Goal: Task Accomplishment & Management: Use online tool/utility

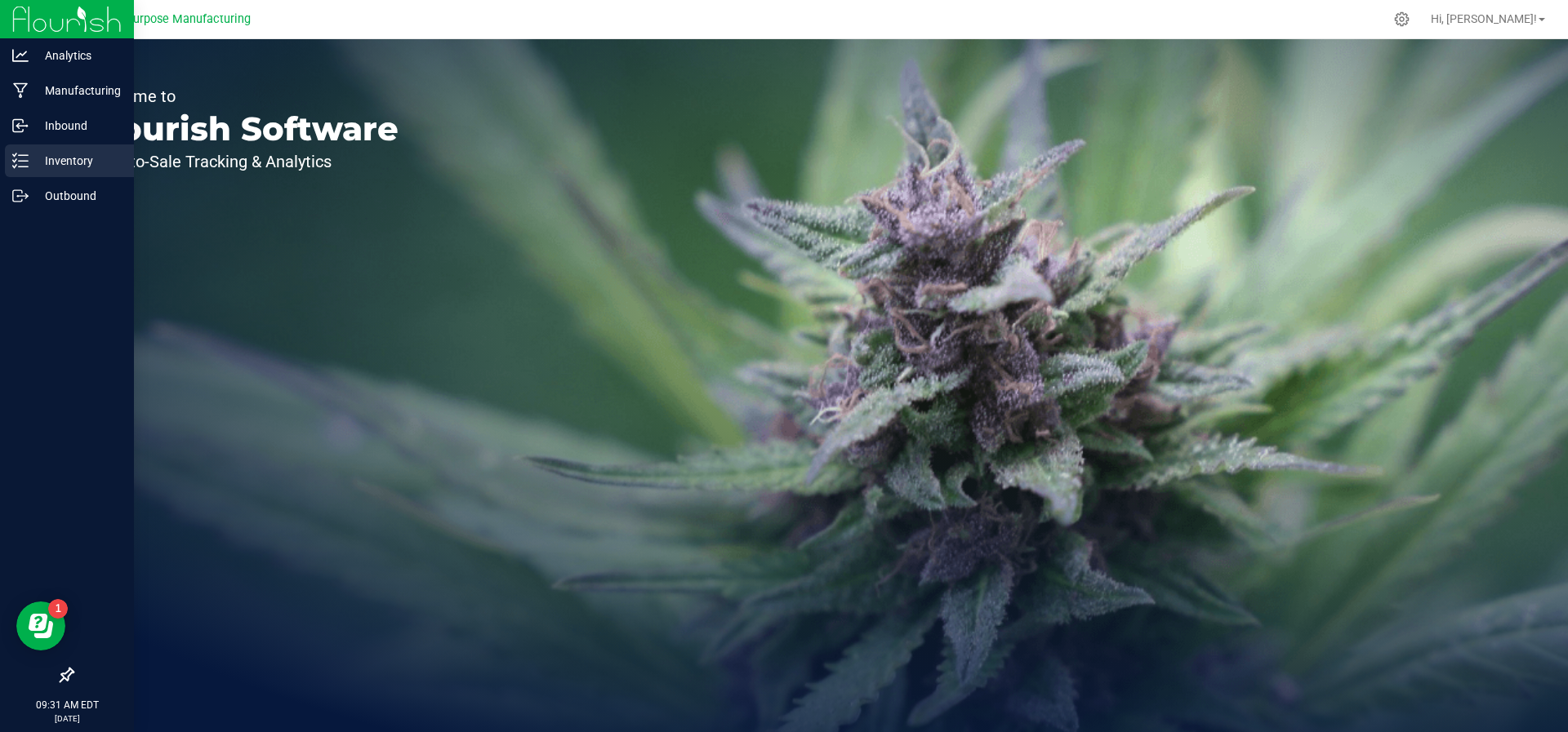
click at [34, 152] on p "Inventory" at bounding box center [78, 161] width 98 height 20
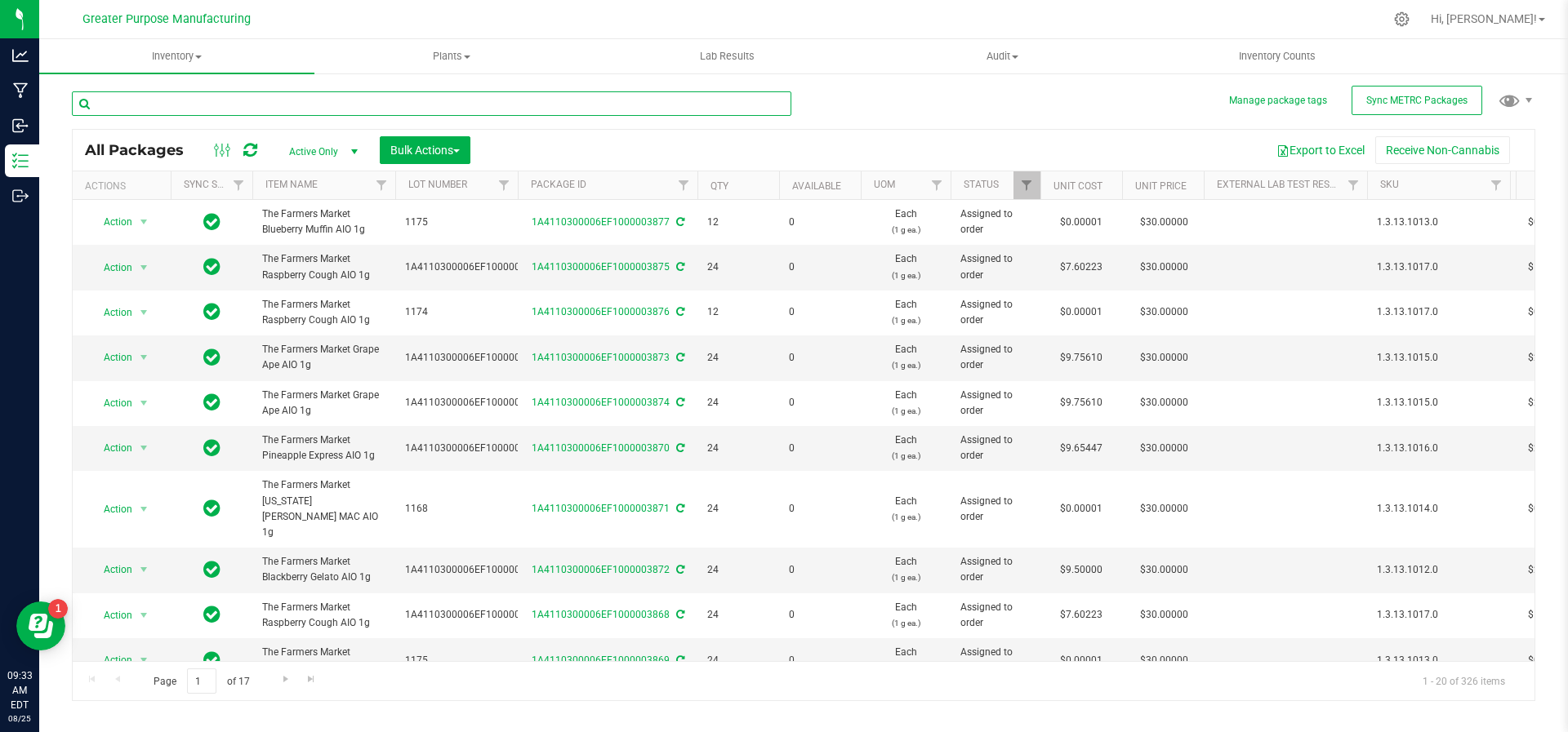
click at [441, 109] on input "text" at bounding box center [432, 104] width 719 height 25
click at [685, 182] on span "Filter" at bounding box center [684, 185] width 13 height 13
type input "1175"
click at [680, 246] on button "Filter" at bounding box center [719, 264] width 79 height 36
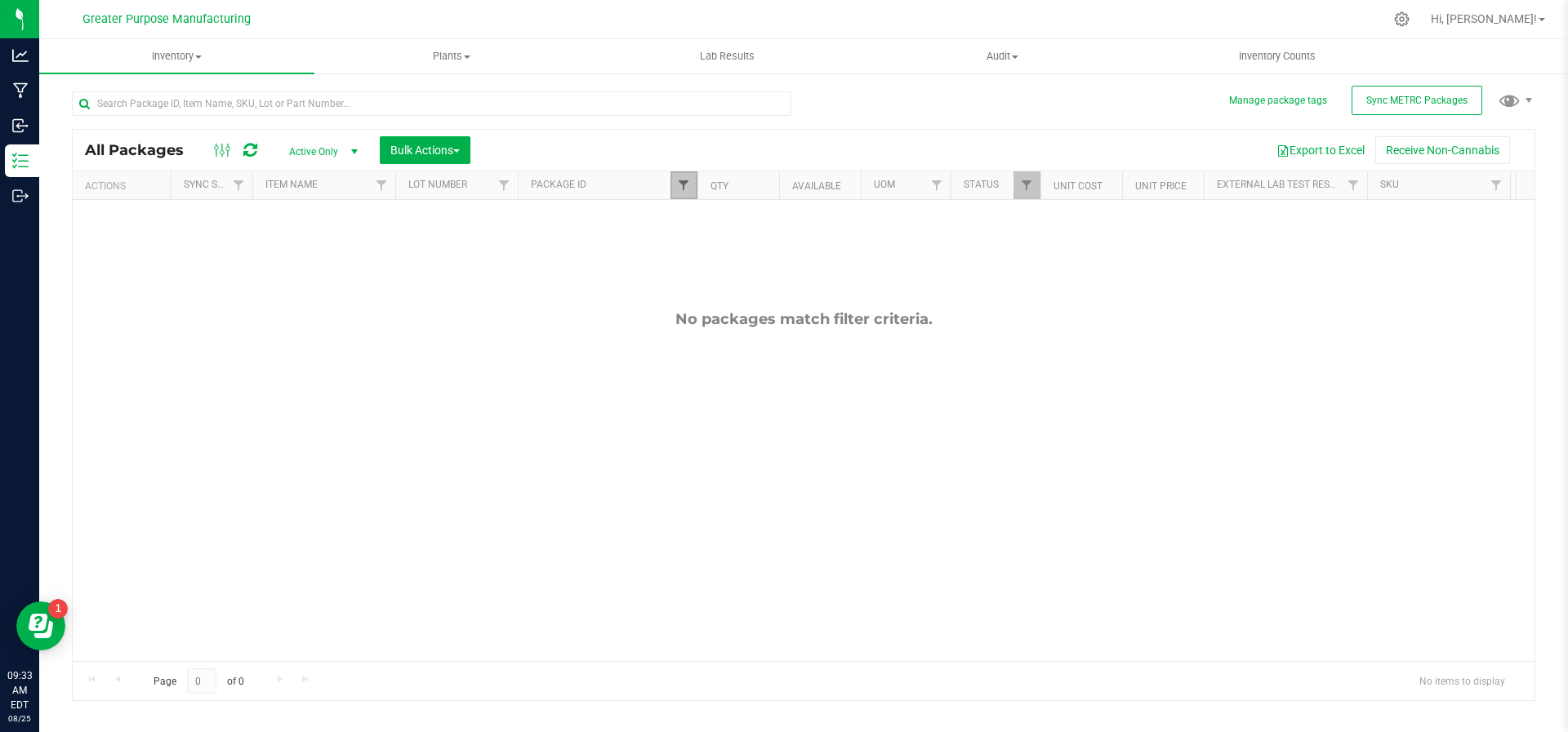
click at [683, 188] on span "Filter" at bounding box center [684, 185] width 13 height 13
drag, startPoint x: 721, startPoint y: 227, endPoint x: 677, endPoint y: 226, distance: 44.0
click at [677, 226] on div "1175 Filter Clear" at bounding box center [765, 242] width 188 height 88
click at [316, 100] on input "text" at bounding box center [432, 104] width 719 height 25
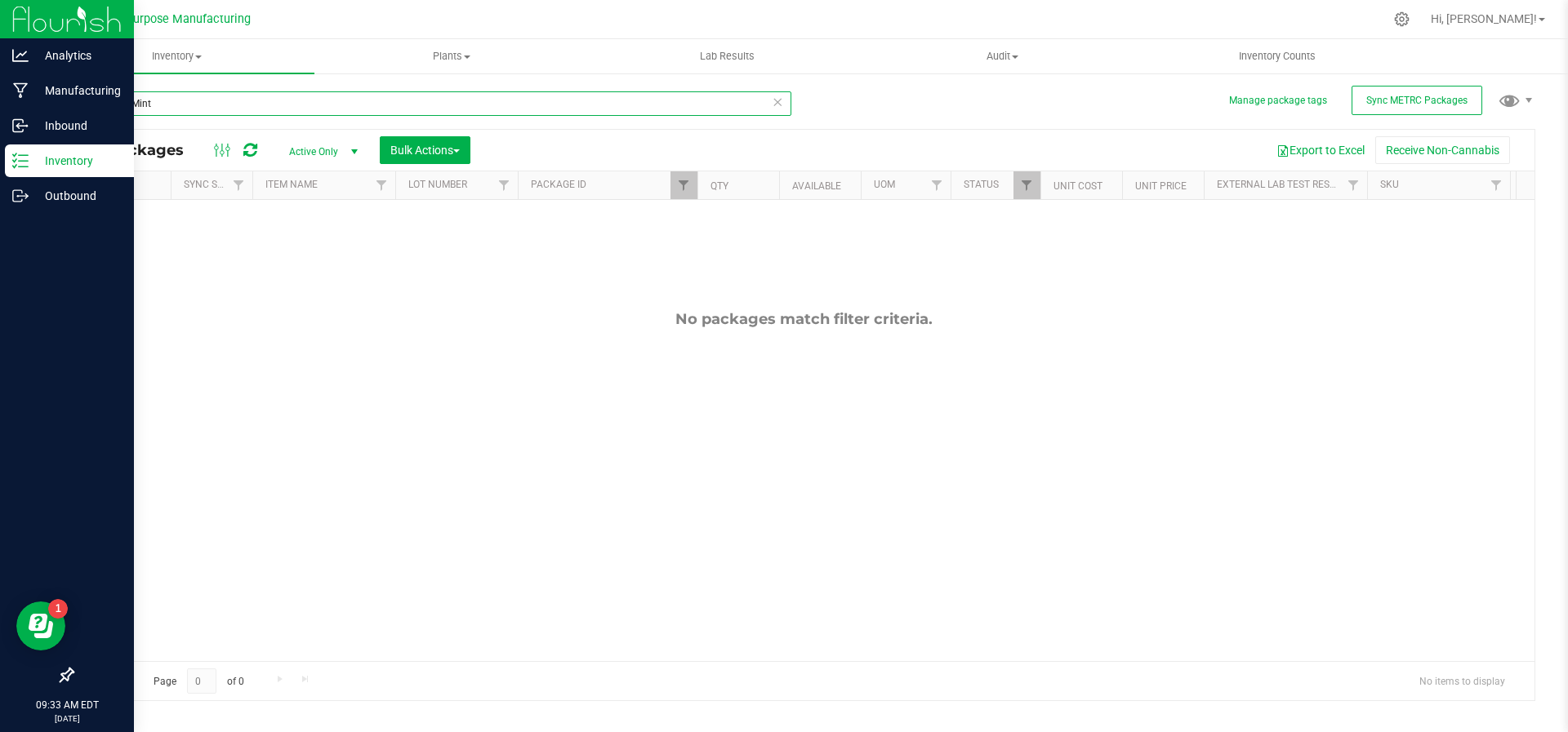
type input "Animal Mint"
click at [15, 165] on icon at bounding box center [14, 166] width 3 height 3
click at [39, 129] on p "Inbound" at bounding box center [78, 126] width 98 height 20
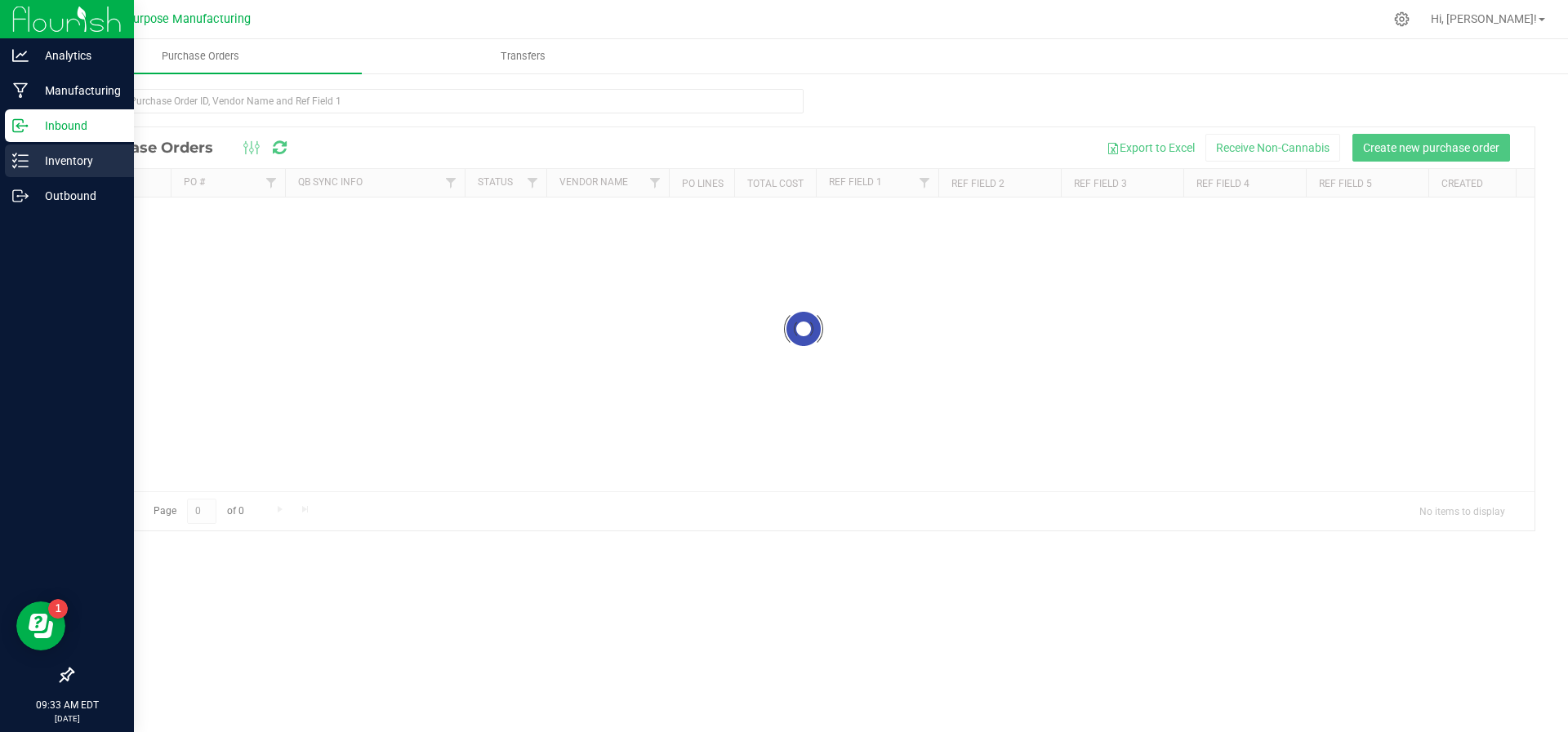
click at [45, 171] on div "Inventory" at bounding box center [69, 161] width 129 height 33
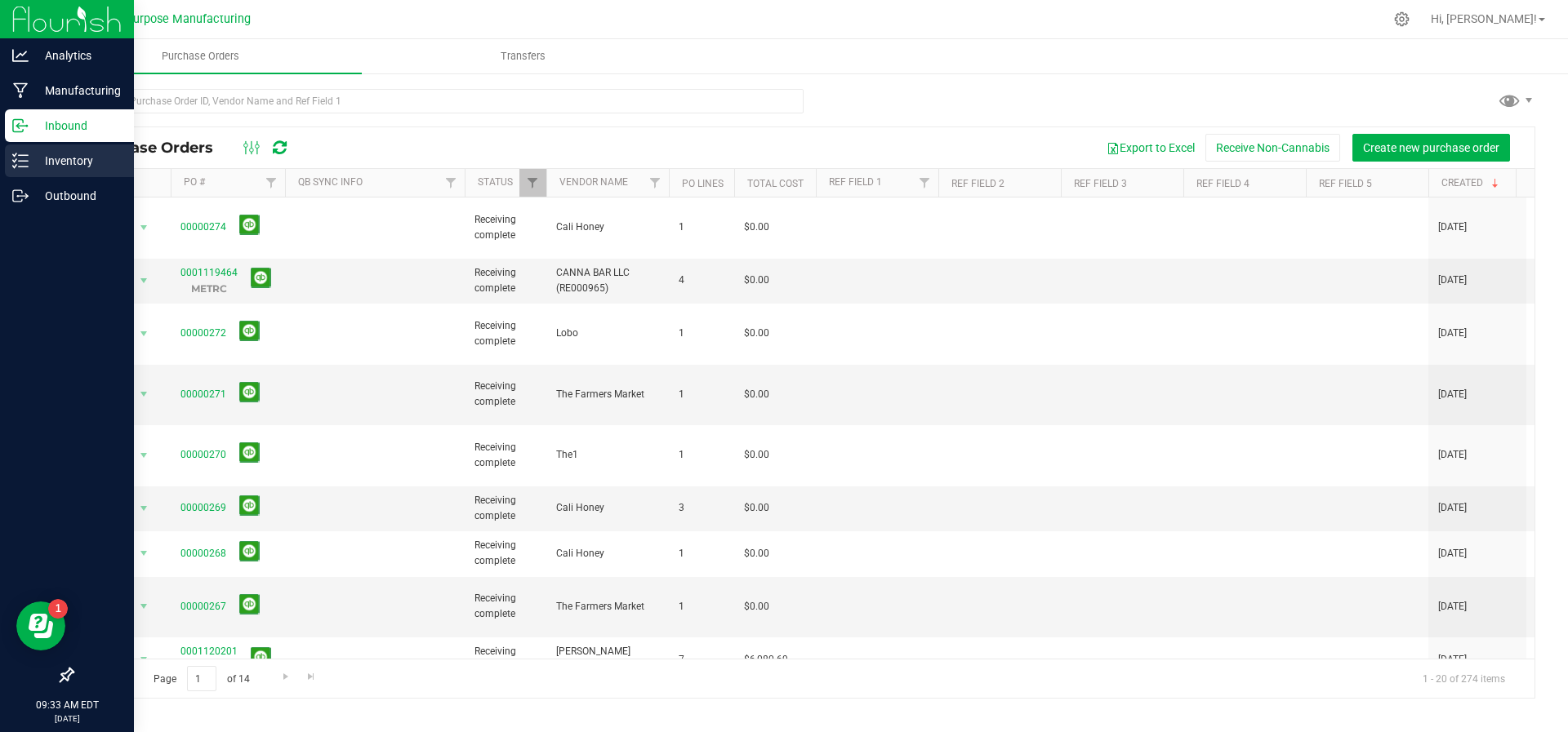
click at [28, 166] on p "Inventory" at bounding box center [78, 161] width 98 height 20
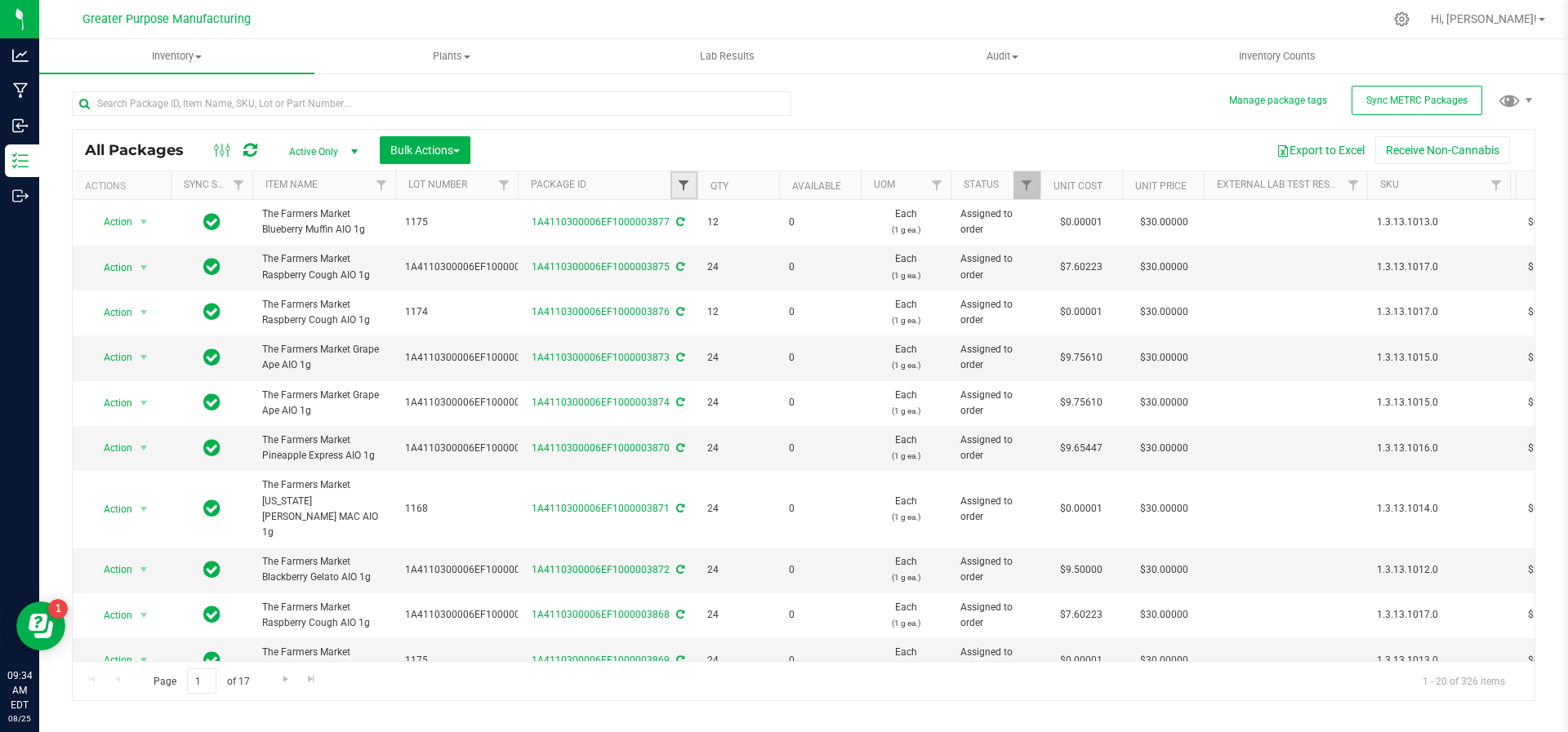
click at [687, 185] on span "Filter" at bounding box center [684, 185] width 13 height 13
click at [292, 111] on input "text" at bounding box center [432, 104] width 719 height 25
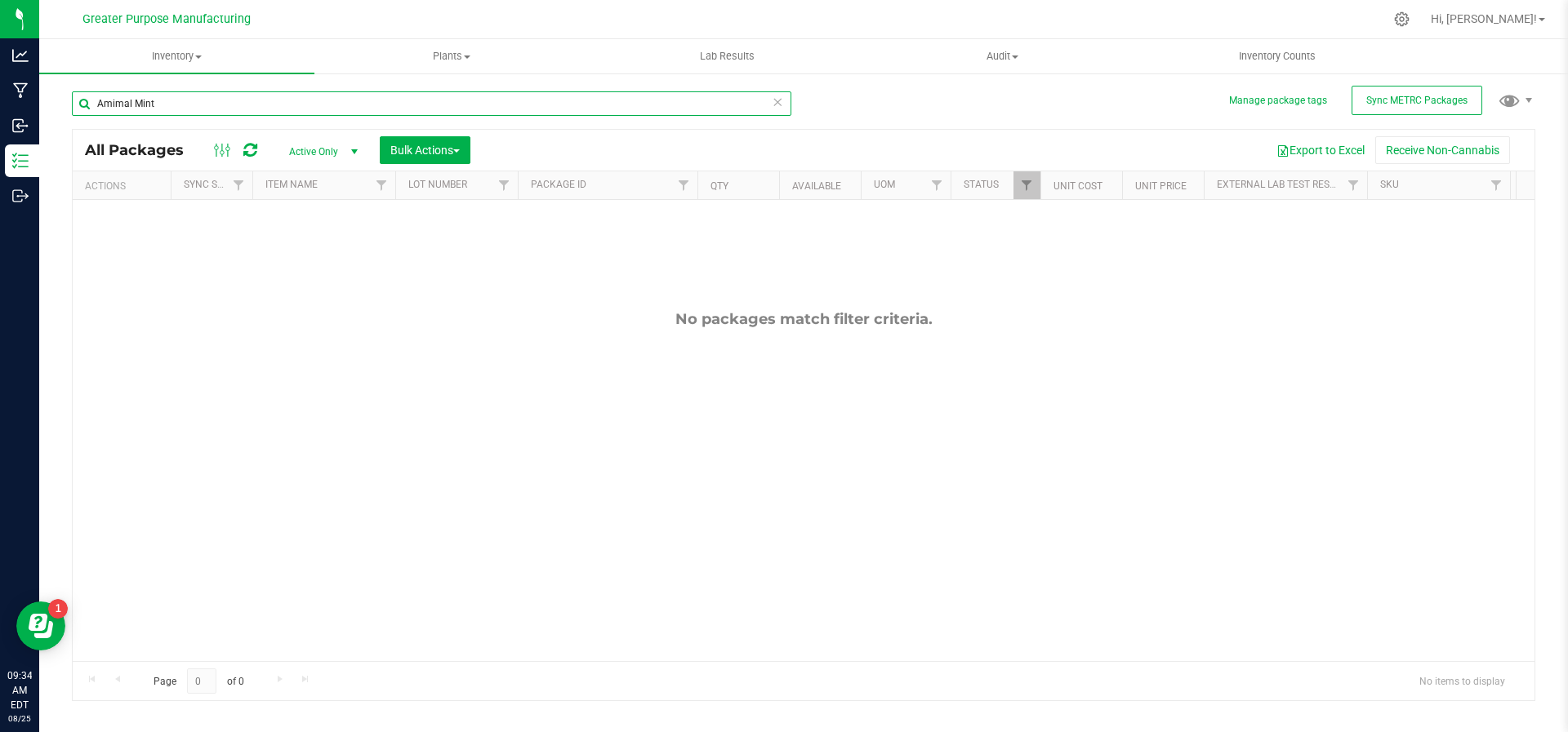
click at [109, 112] on input "Amimal Mint" at bounding box center [432, 104] width 719 height 25
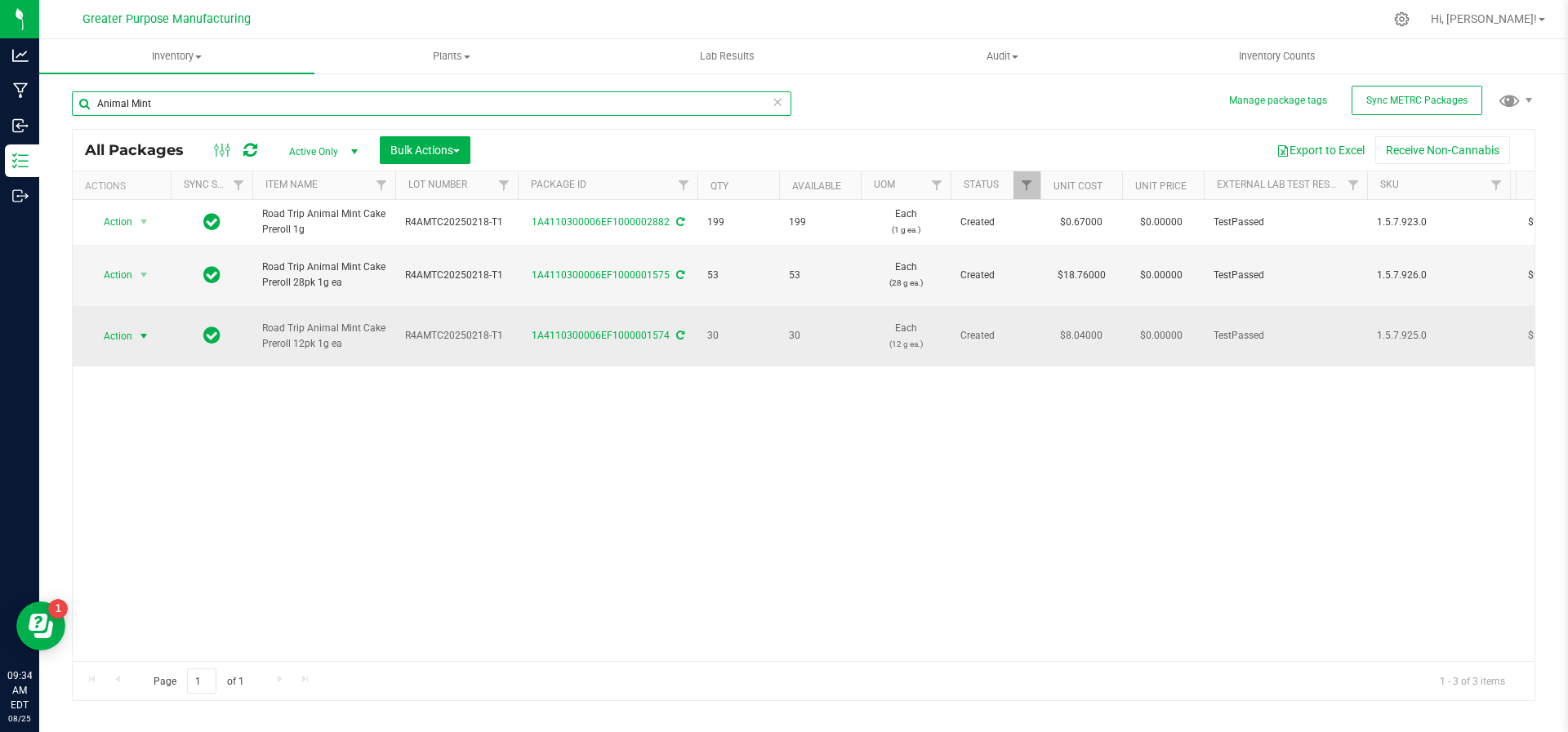
type input "Animal Mint"
click at [147, 325] on span "select" at bounding box center [145, 337] width 21 height 23
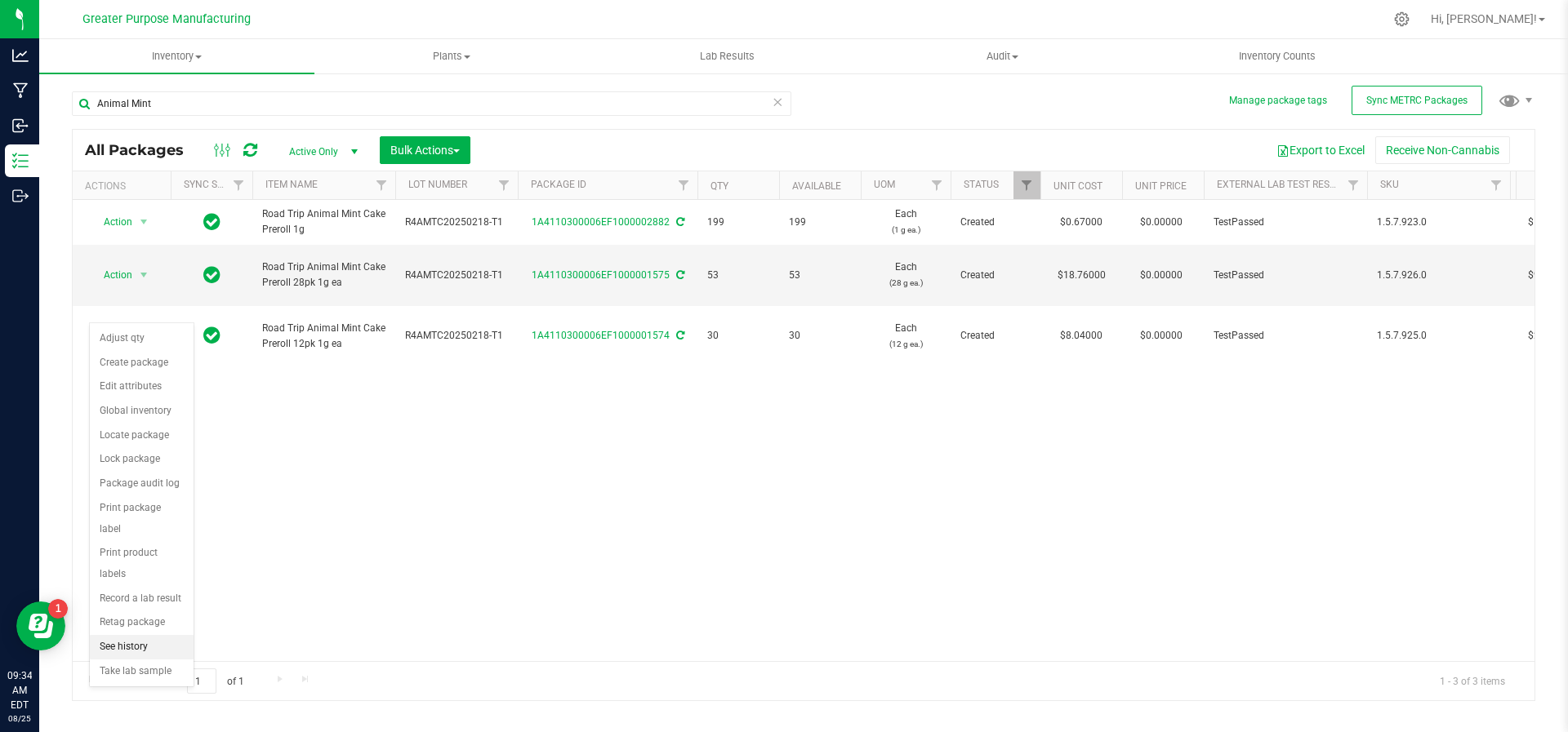
click at [152, 636] on li "See history" at bounding box center [142, 648] width 104 height 25
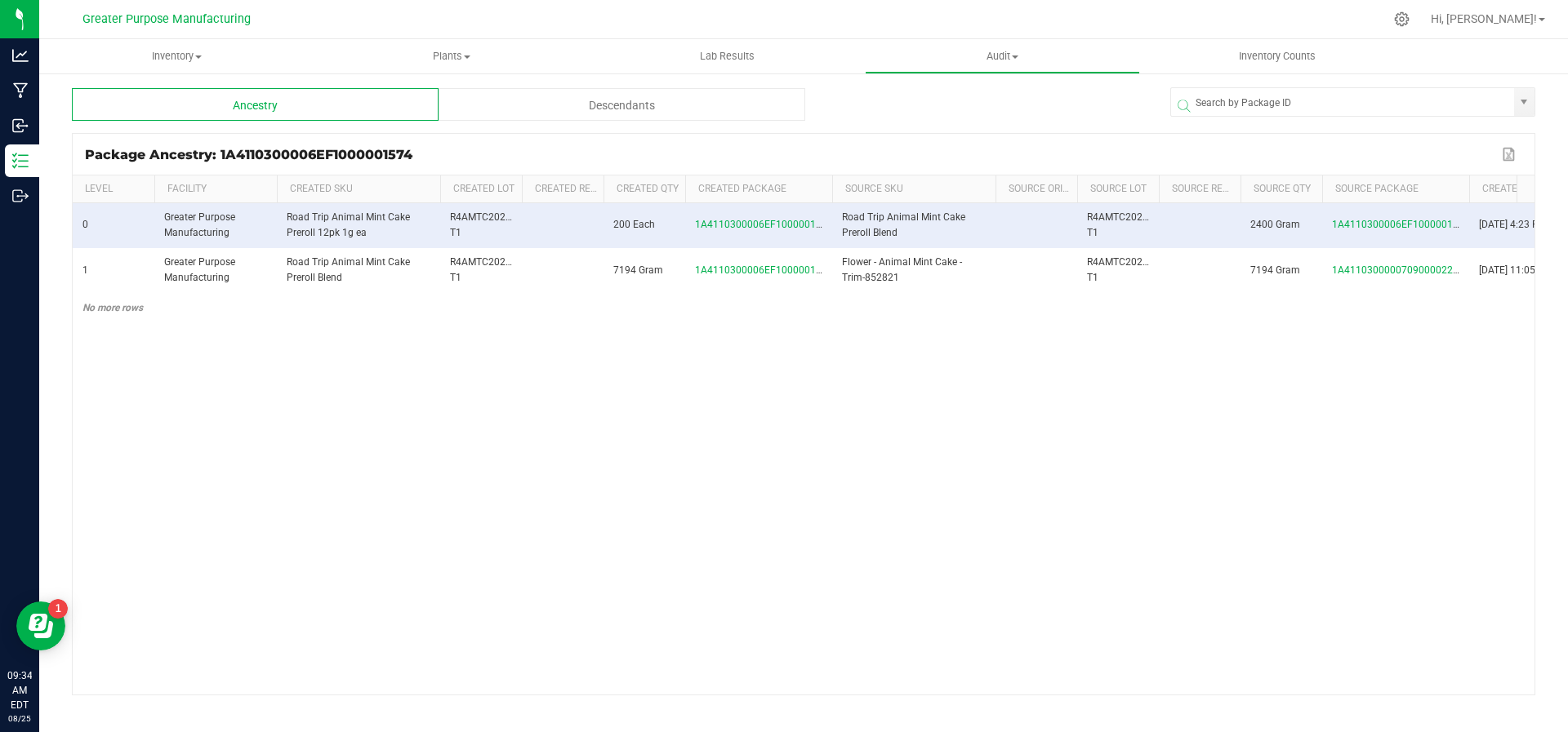
click at [827, 188] on span at bounding box center [829, 309] width 5 height 268
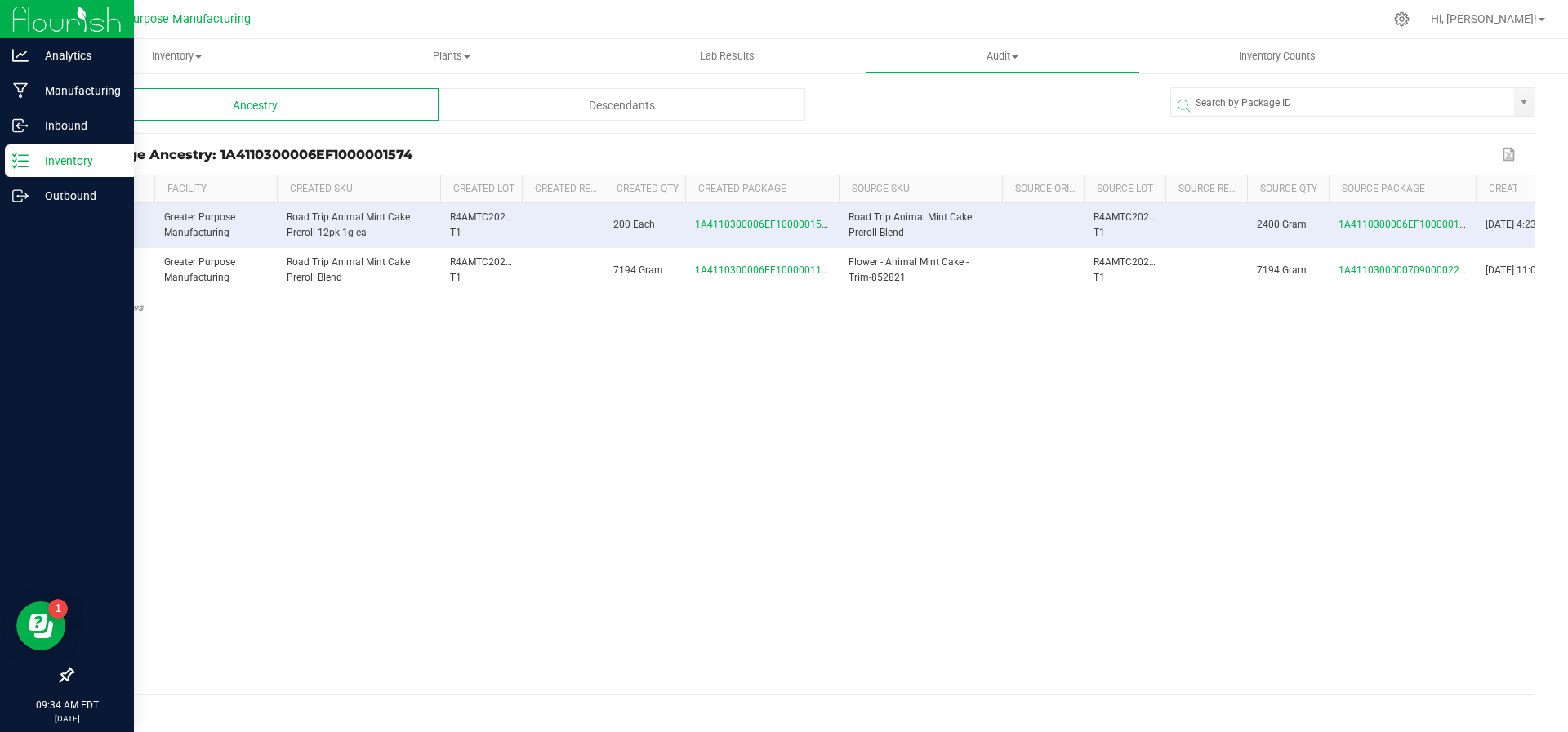
click at [47, 155] on p "Inventory" at bounding box center [78, 161] width 98 height 20
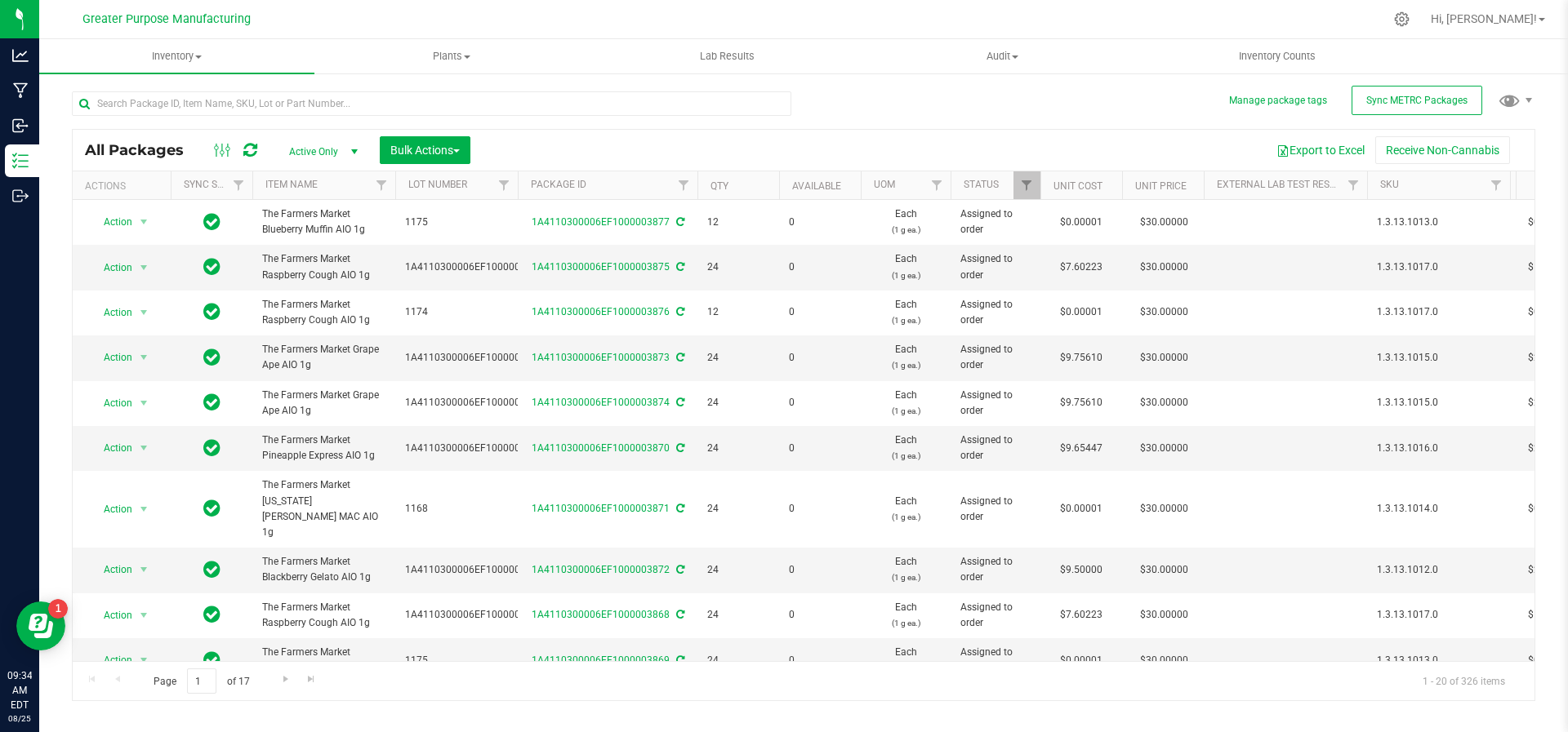
click at [292, 86] on div at bounding box center [437, 102] width 731 height 52
click at [290, 112] on input "text" at bounding box center [432, 104] width 719 height 25
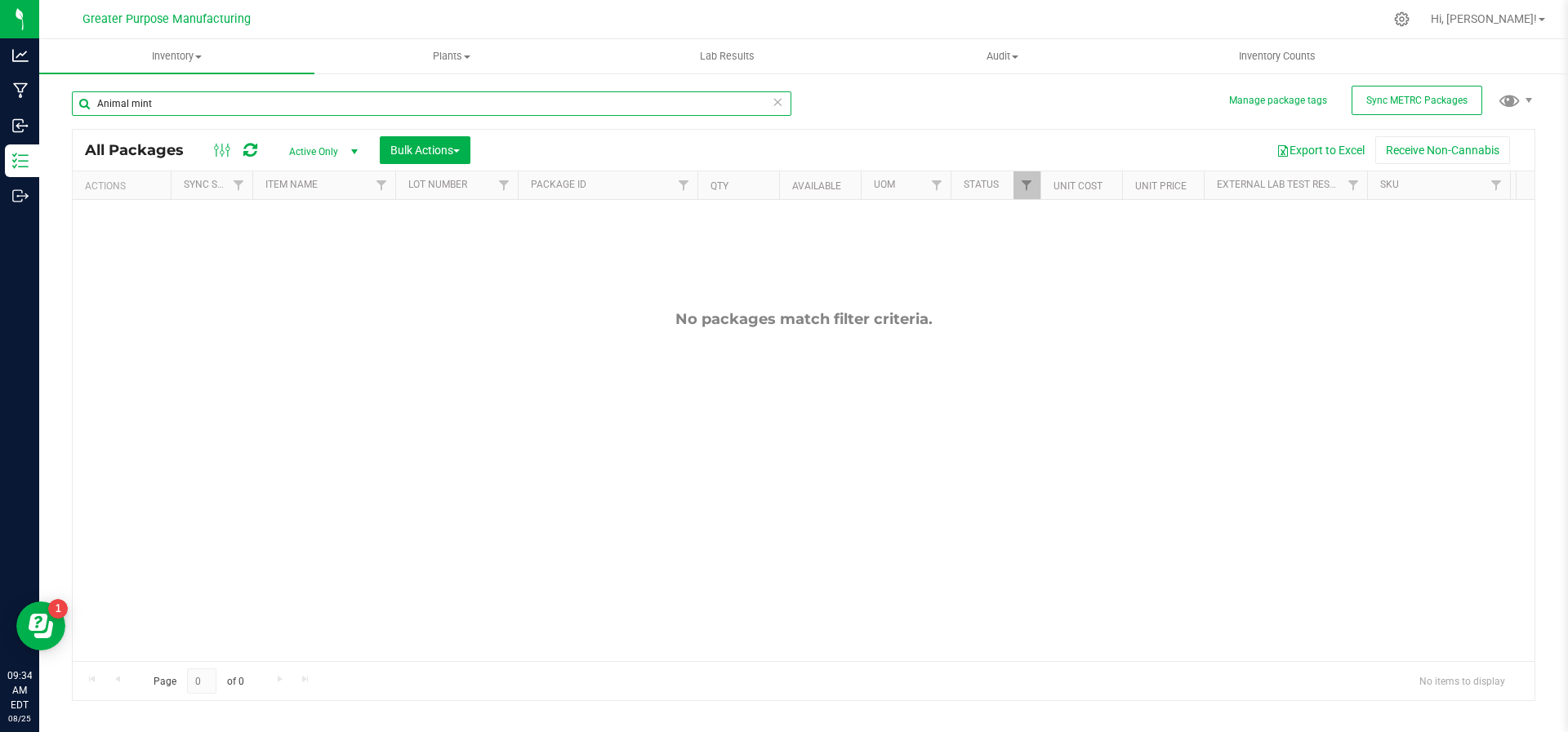
type input "Animal mint"
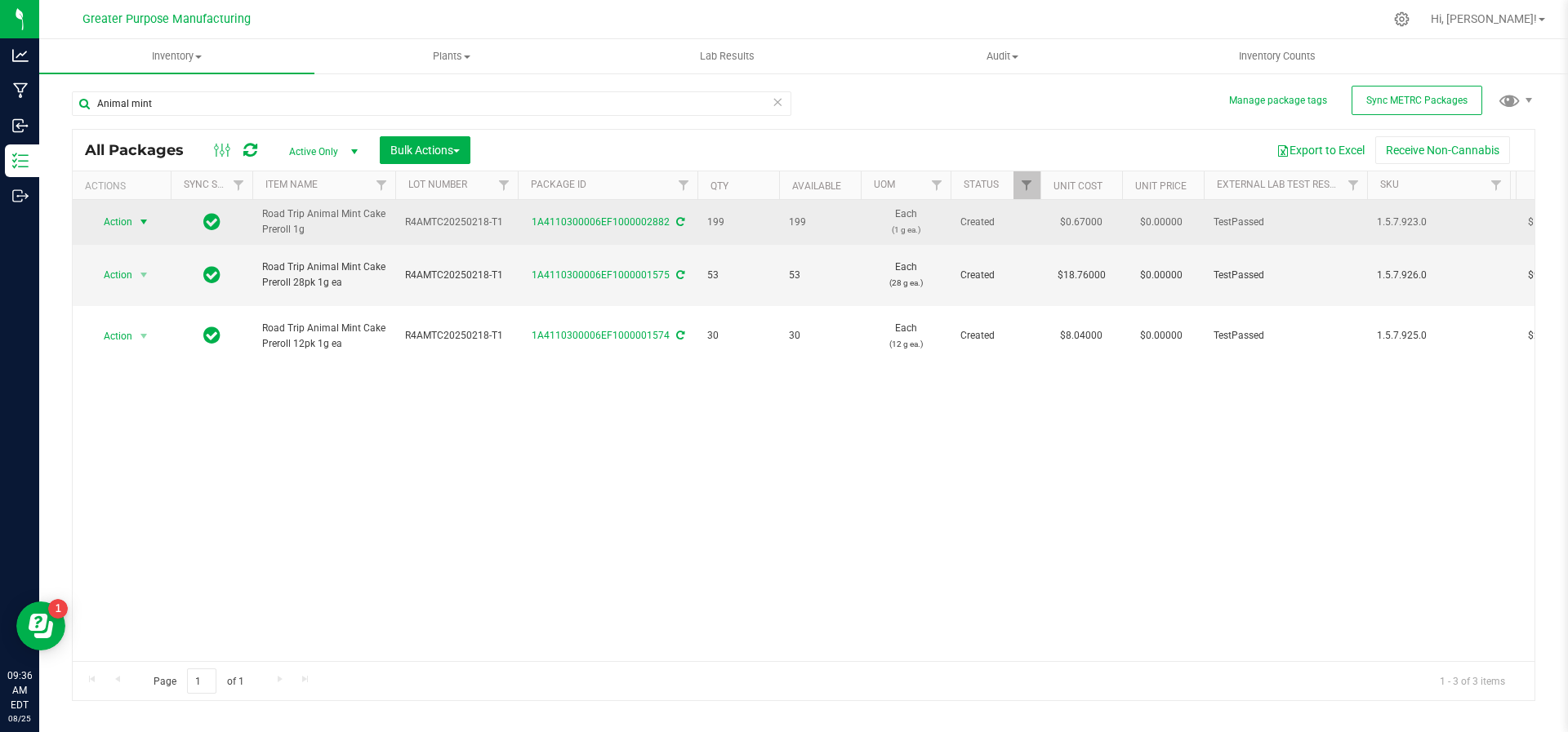
click at [142, 223] on span "select" at bounding box center [144, 222] width 13 height 13
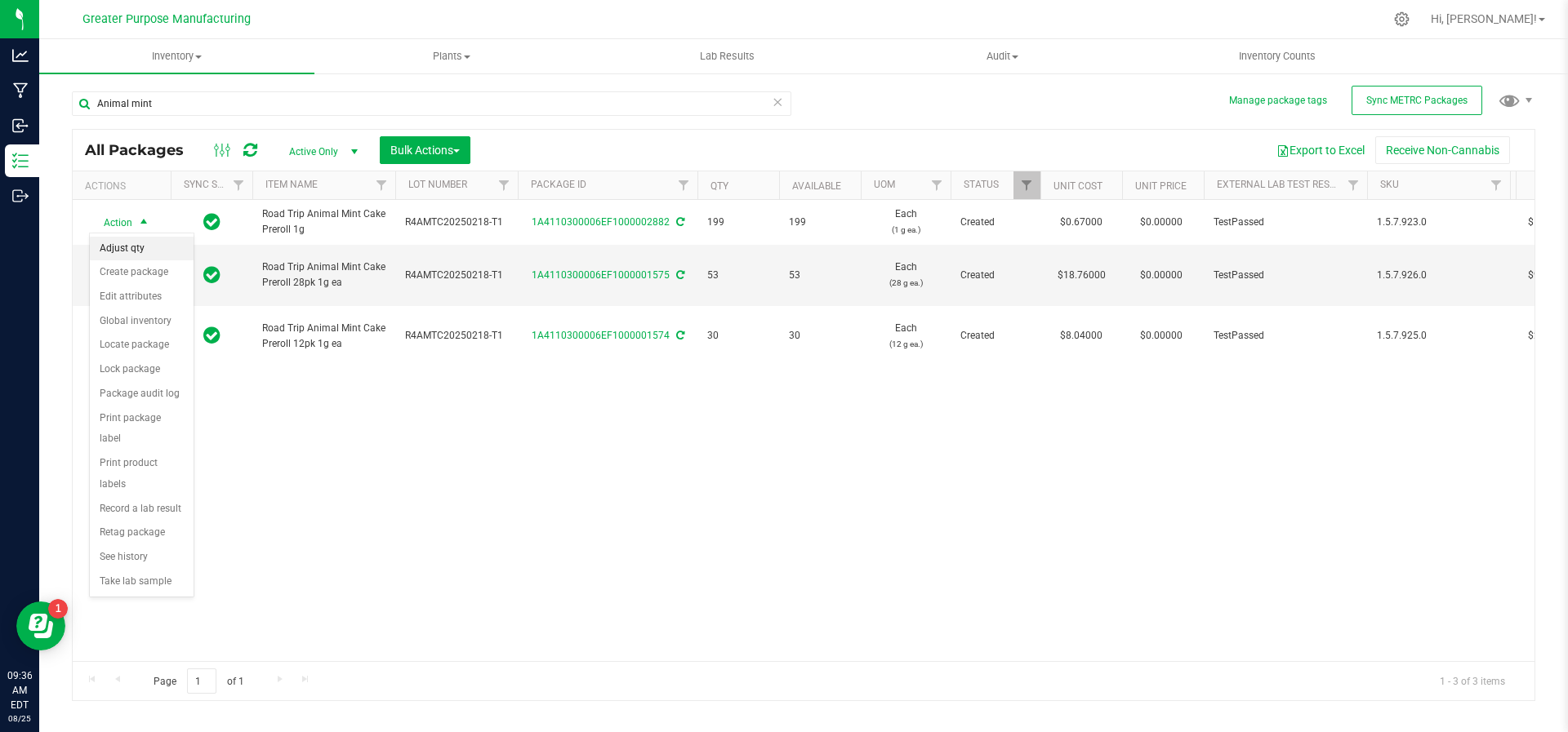
click at [132, 255] on li "Adjust qty" at bounding box center [142, 249] width 104 height 25
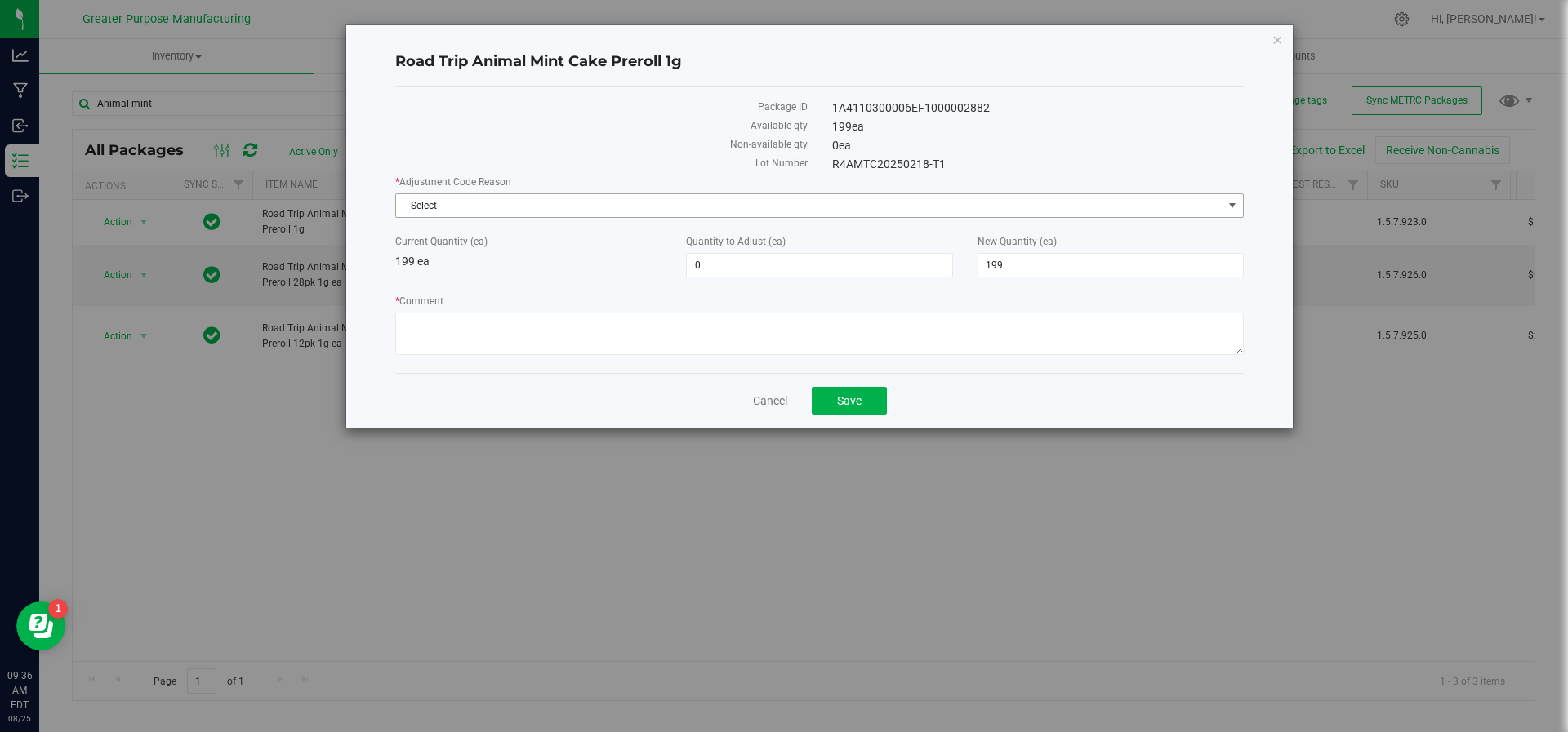
click at [672, 199] on span "Select" at bounding box center [809, 205] width 826 height 23
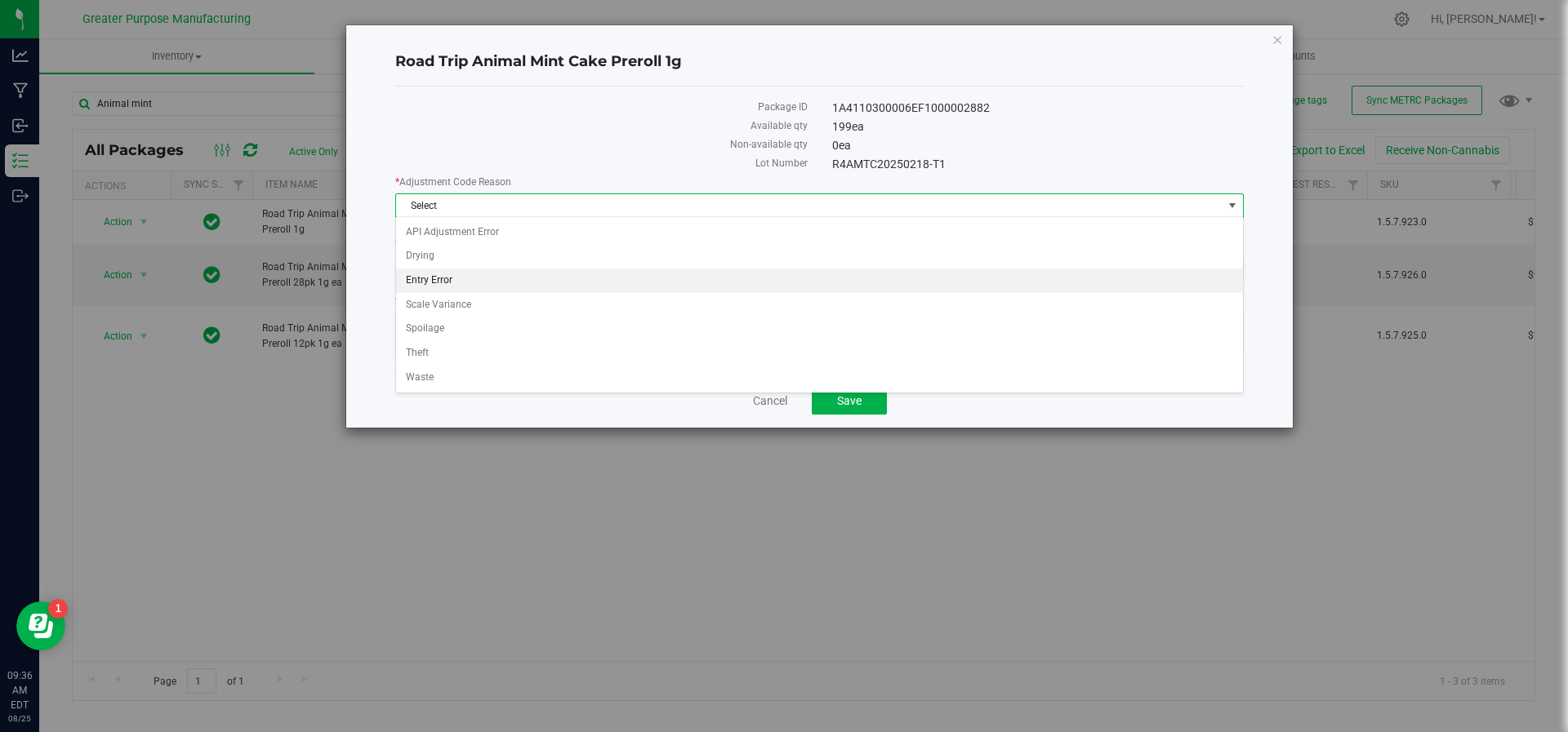
click at [627, 279] on li "Entry Error" at bounding box center [820, 281] width 848 height 25
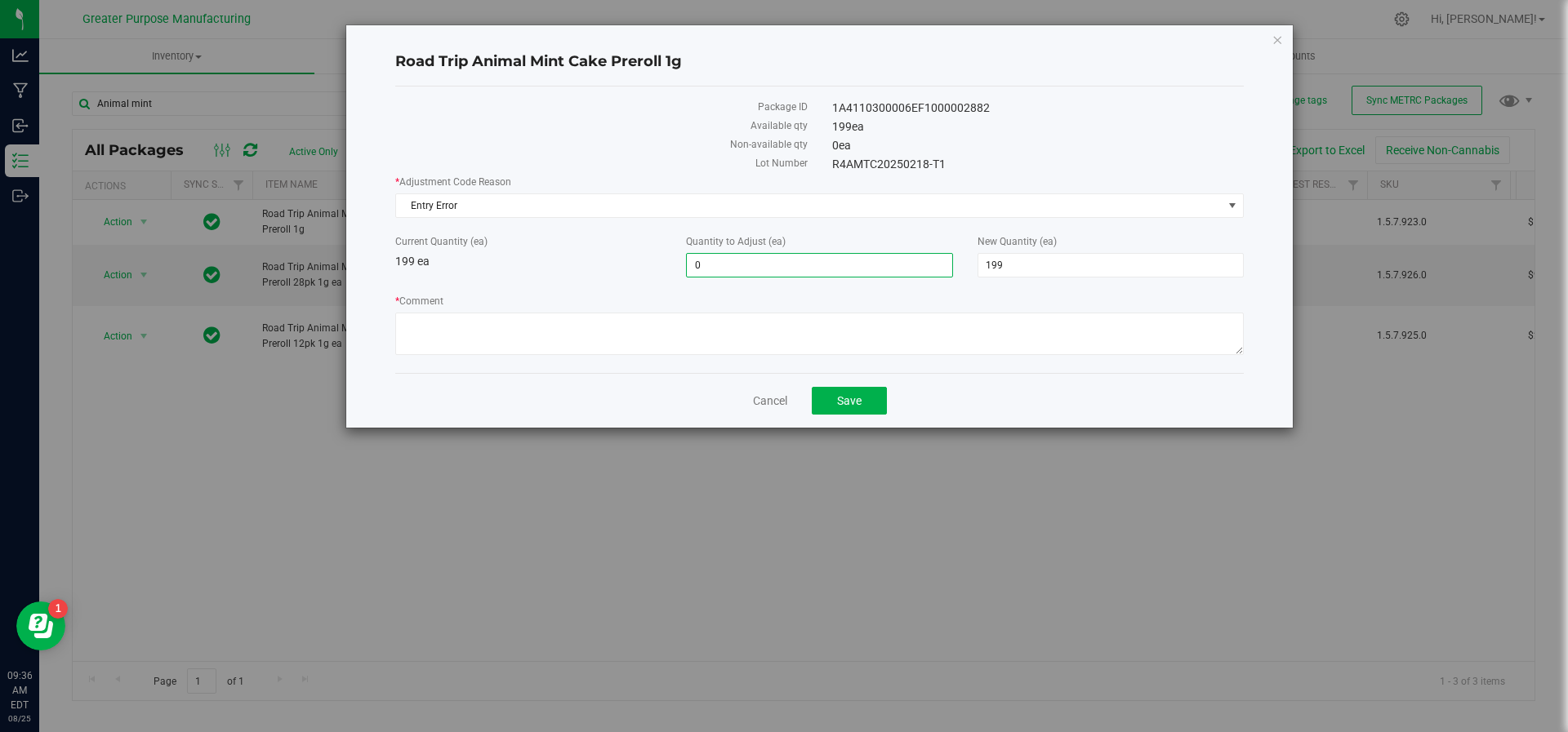
click at [714, 270] on span "0 0" at bounding box center [819, 266] width 266 height 25
type input "1"
type input "200"
click at [693, 316] on textarea "* Comment" at bounding box center [819, 334] width 849 height 43
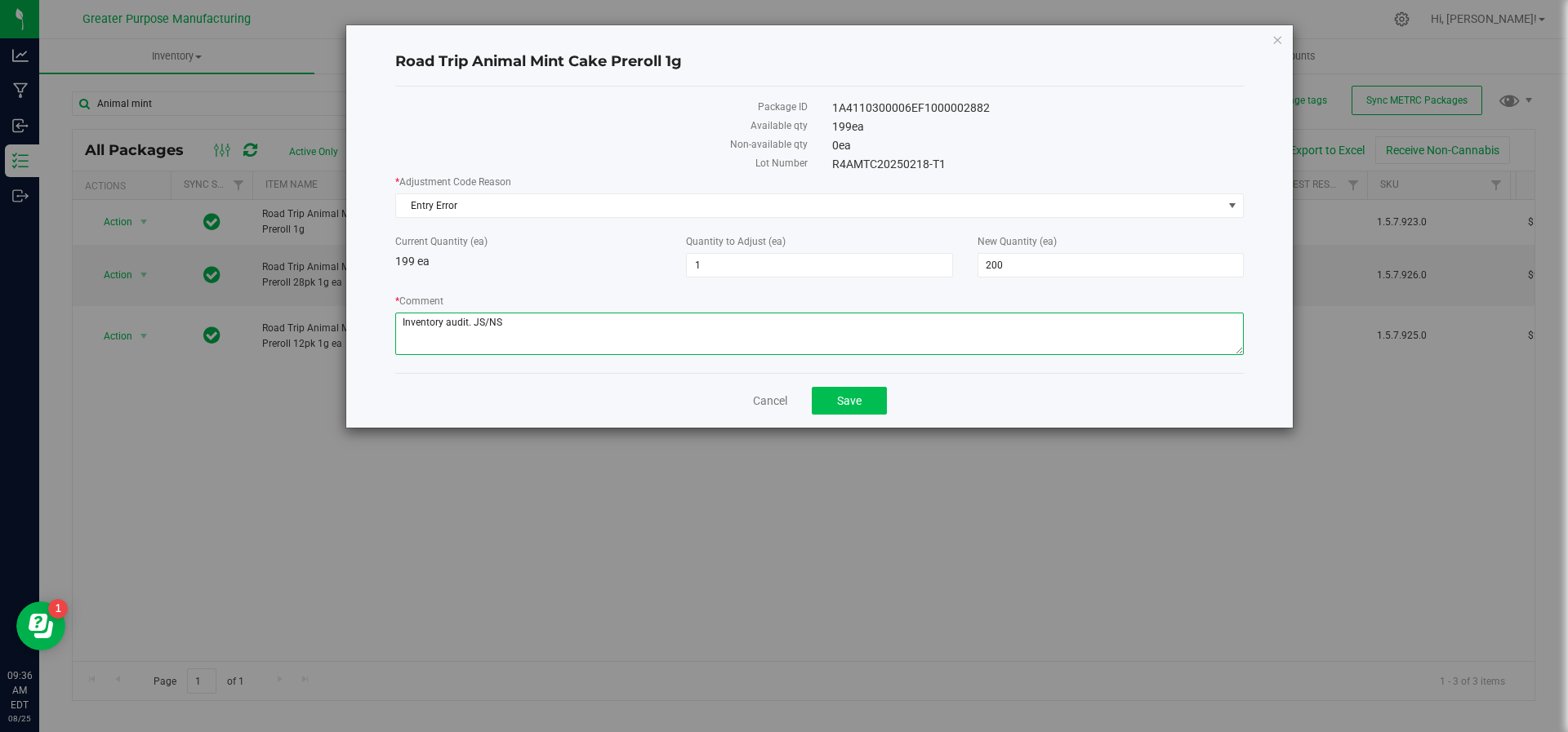
type textarea "Inventory audit. JS/NS"
click at [855, 394] on span "Save" at bounding box center [850, 401] width 25 height 13
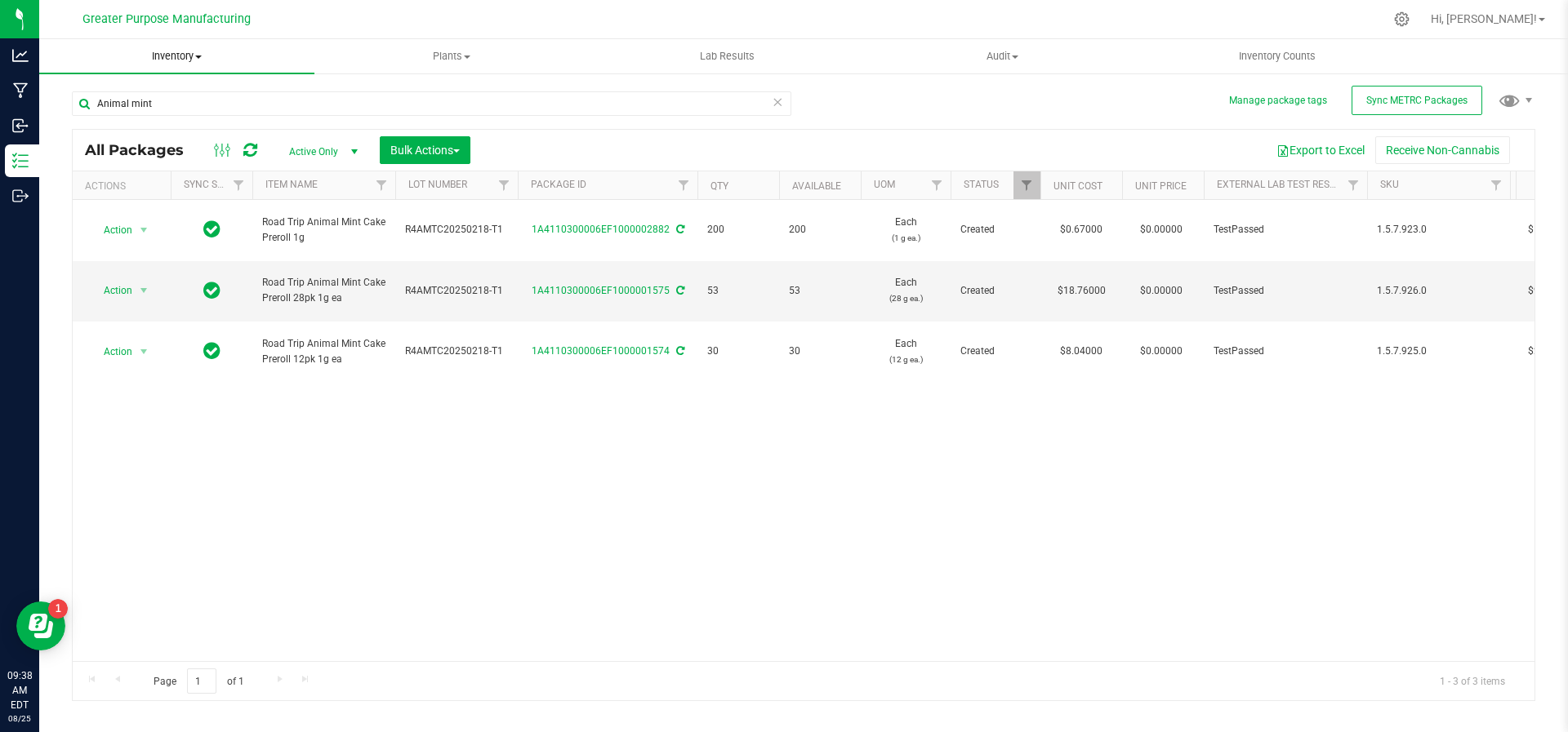
drag, startPoint x: 612, startPoint y: 280, endPoint x: 214, endPoint y: 54, distance: 457.7
click at [214, 54] on inventory "Inventory All packages All inventory Waste log Create inventory Plants All plan…" at bounding box center [803, 304] width 1529 height 531
click at [200, 93] on input "Animal mint" at bounding box center [432, 104] width 719 height 25
drag, startPoint x: 200, startPoint y: 96, endPoint x: 80, endPoint y: 105, distance: 120.3
click at [80, 105] on input "Animal mint" at bounding box center [432, 104] width 719 height 25
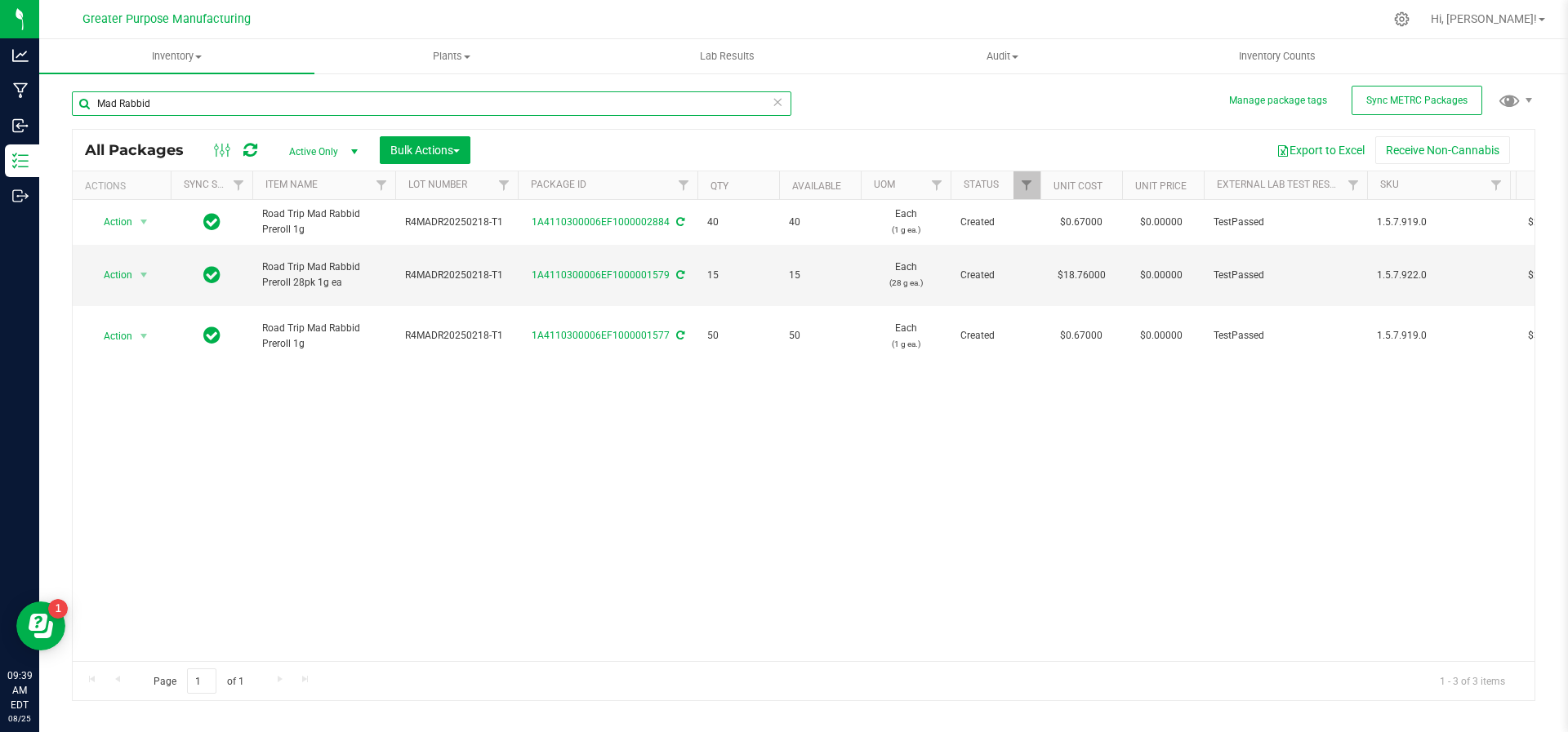
type input "Mad Rabbid"
click at [148, 269] on span "select" at bounding box center [144, 275] width 13 height 13
click at [345, 407] on div "Action Action Adjust qty Create package Edit attributes Global inventory Locate…" at bounding box center [803, 430] width 1462 height 462
click at [682, 190] on span "Filter" at bounding box center [684, 185] width 13 height 13
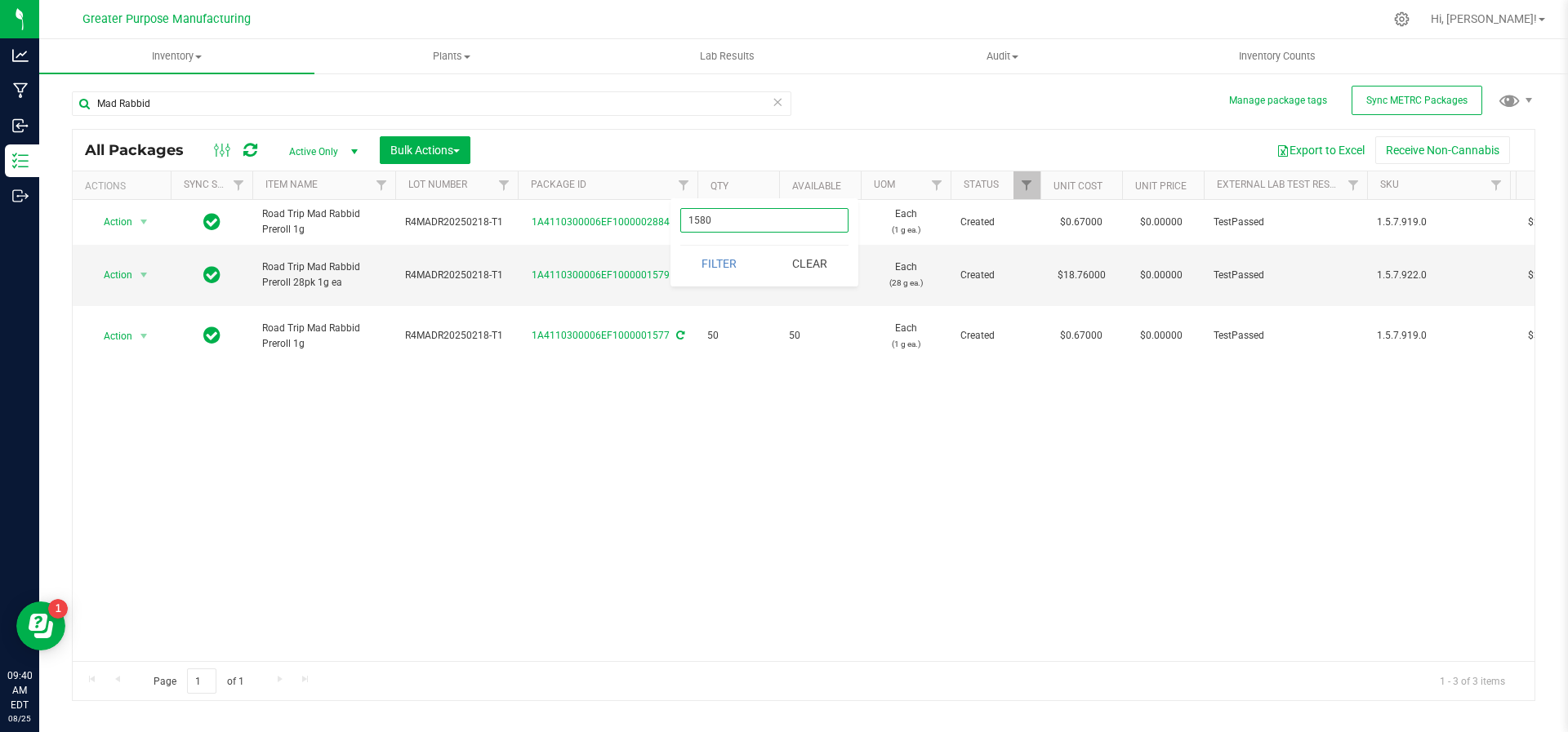
type input "1580"
click at [680, 246] on button "Filter" at bounding box center [719, 264] width 79 height 36
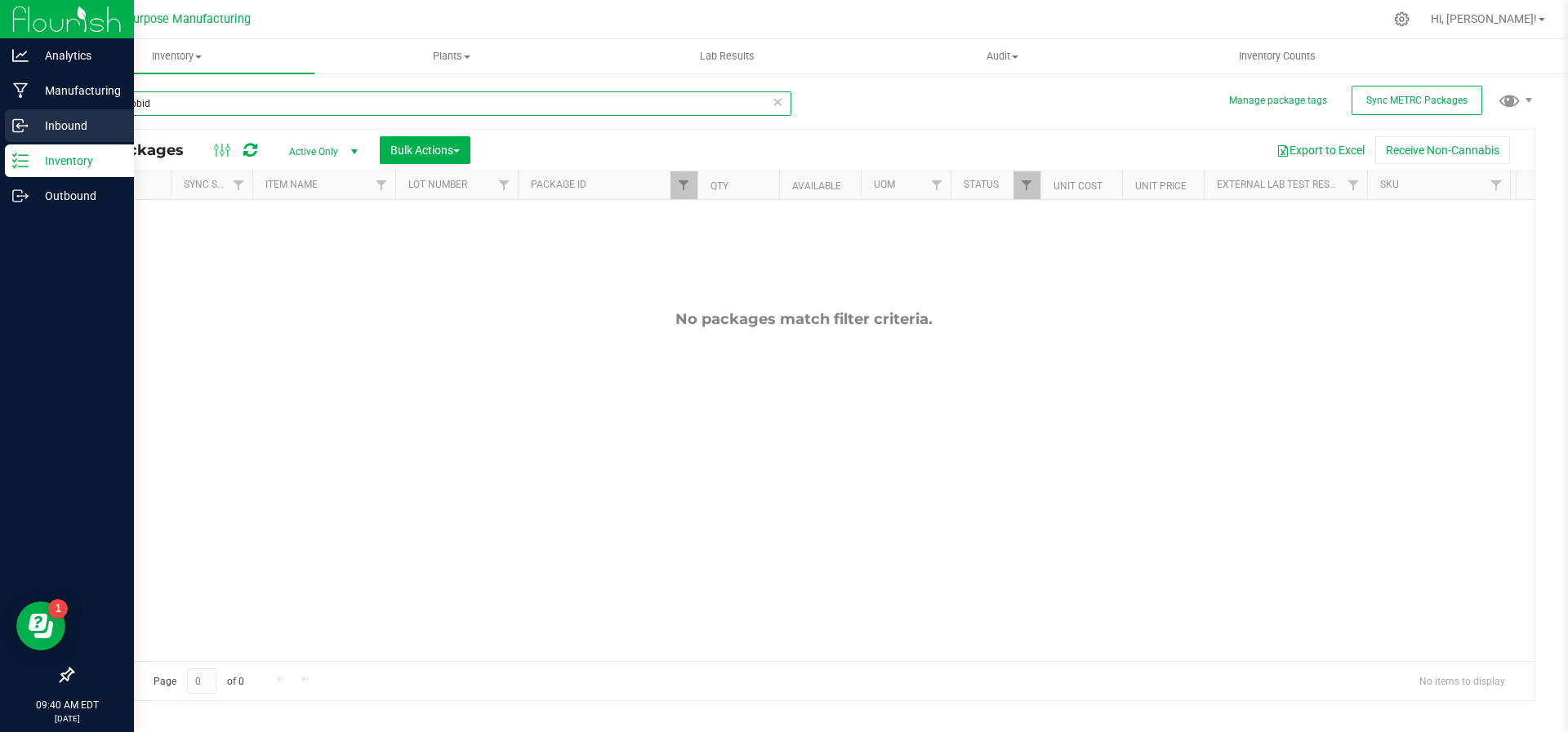
drag, startPoint x: 360, startPoint y: 103, endPoint x: 34, endPoint y: 135, distance: 327.6
click at [34, 135] on div "Analytics Manufacturing Inbound Inventory Outbound 09:40 AM EDT 08/25/2025 08/2…" at bounding box center [784, 366] width 1568 height 732
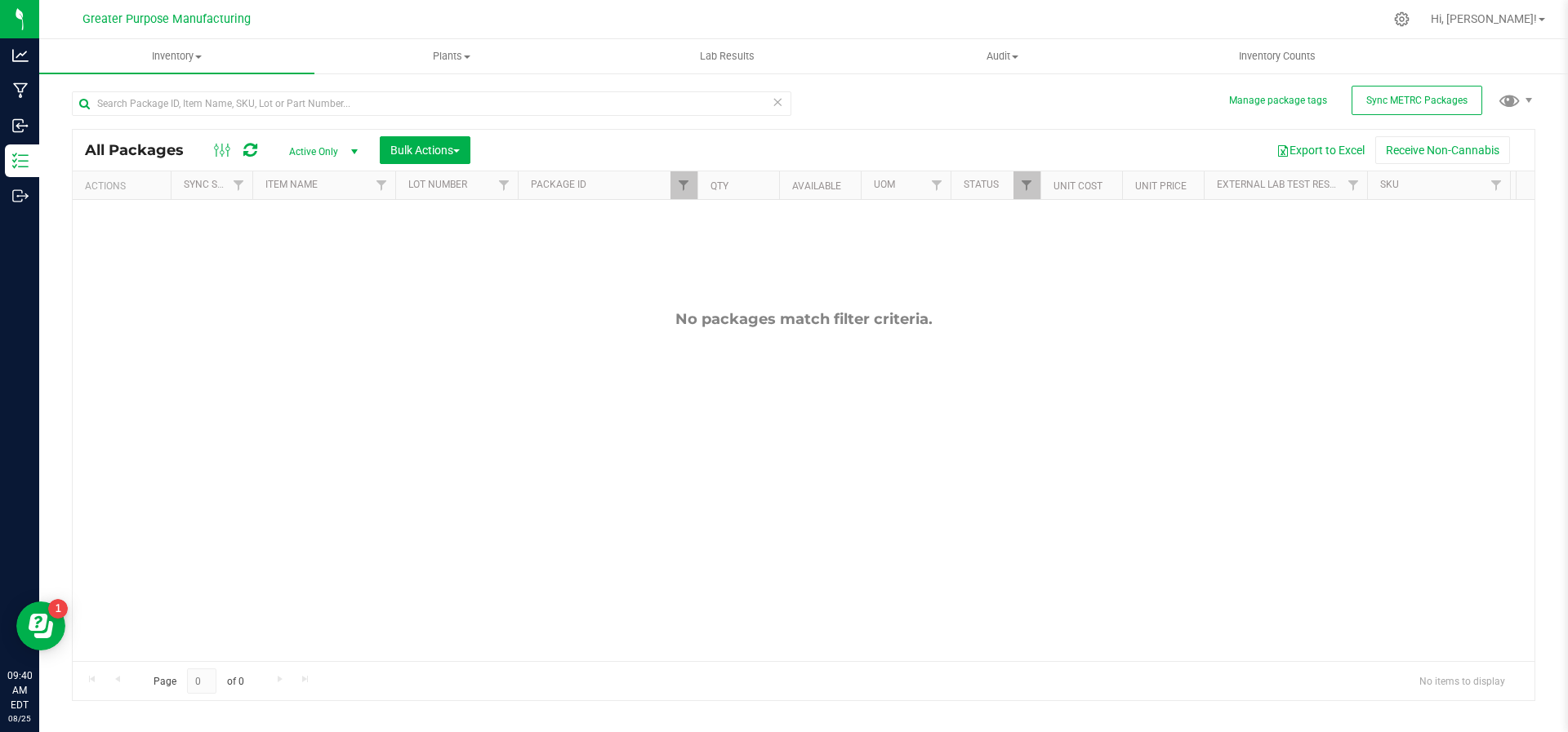
click at [499, 310] on div "No packages match filter criteria." at bounding box center [803, 319] width 1462 height 18
click at [661, 183] on th "Package ID" at bounding box center [608, 185] width 180 height 28
click at [672, 182] on link "Filter" at bounding box center [684, 184] width 26 height 27
drag, startPoint x: 714, startPoint y: 220, endPoint x: 672, endPoint y: 223, distance: 42.1
click at [672, 223] on div "1580 Filter Clear" at bounding box center [765, 242] width 188 height 88
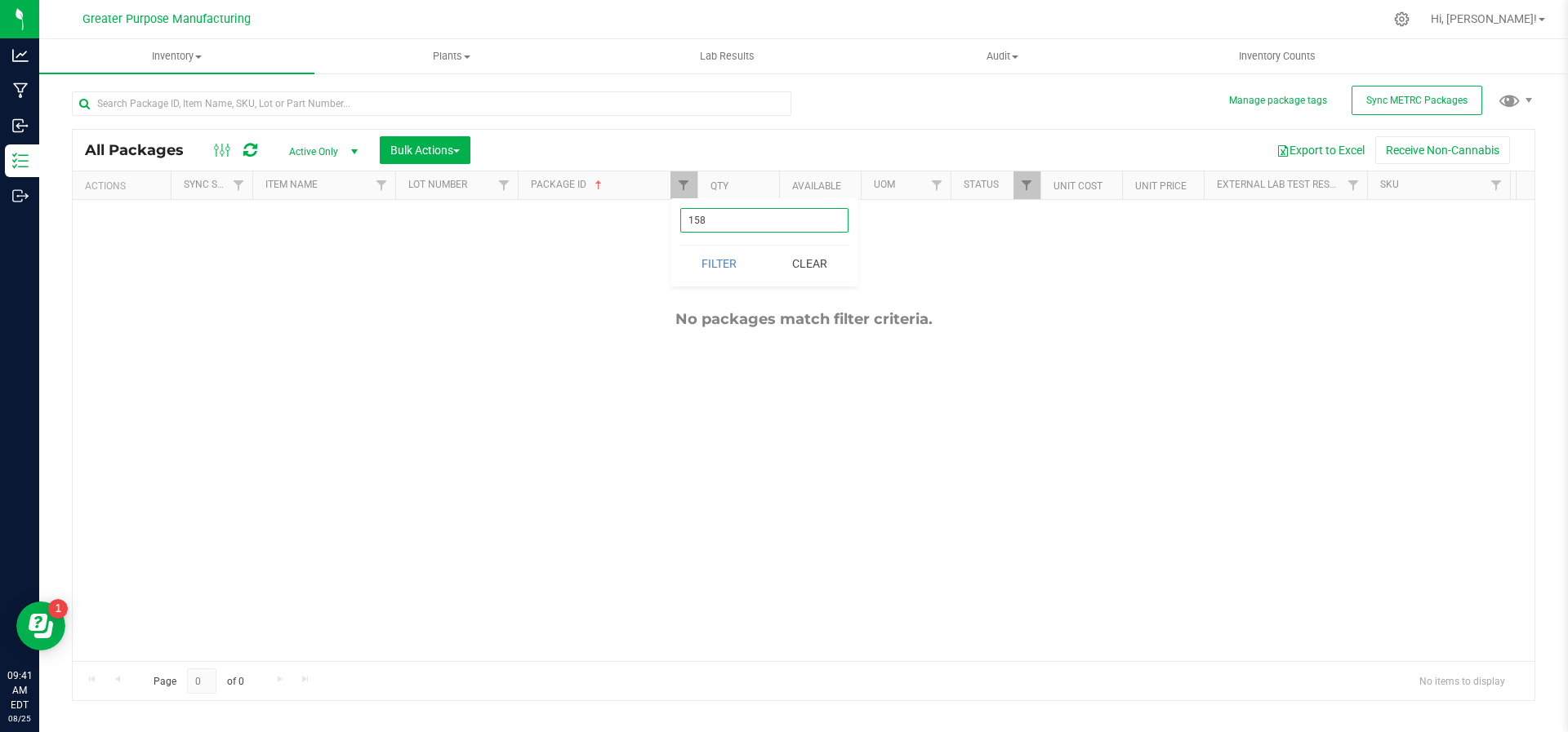
type input "1580"
click at [680, 246] on button "Filter" at bounding box center [719, 264] width 79 height 36
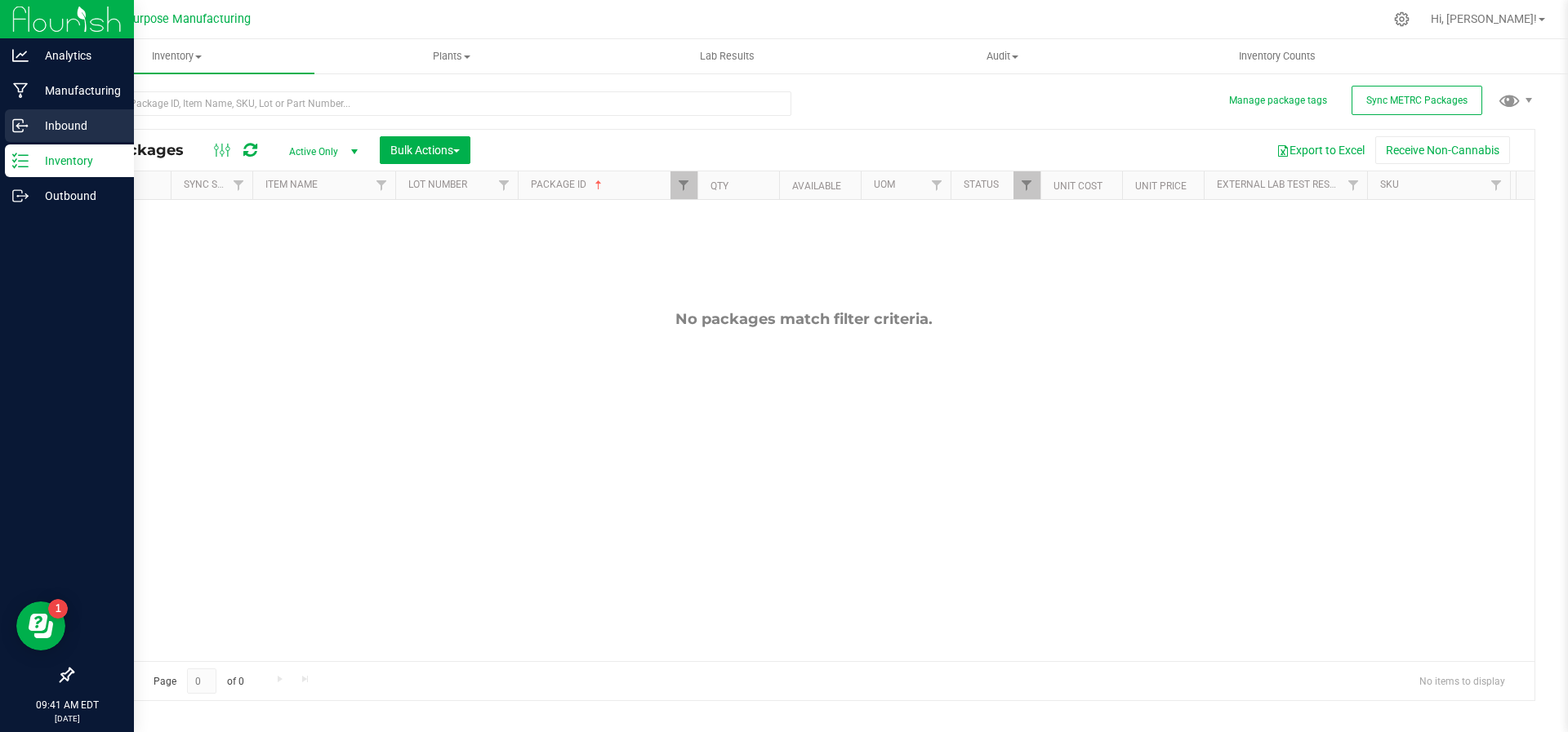
click at [12, 117] on icon at bounding box center [20, 125] width 16 height 16
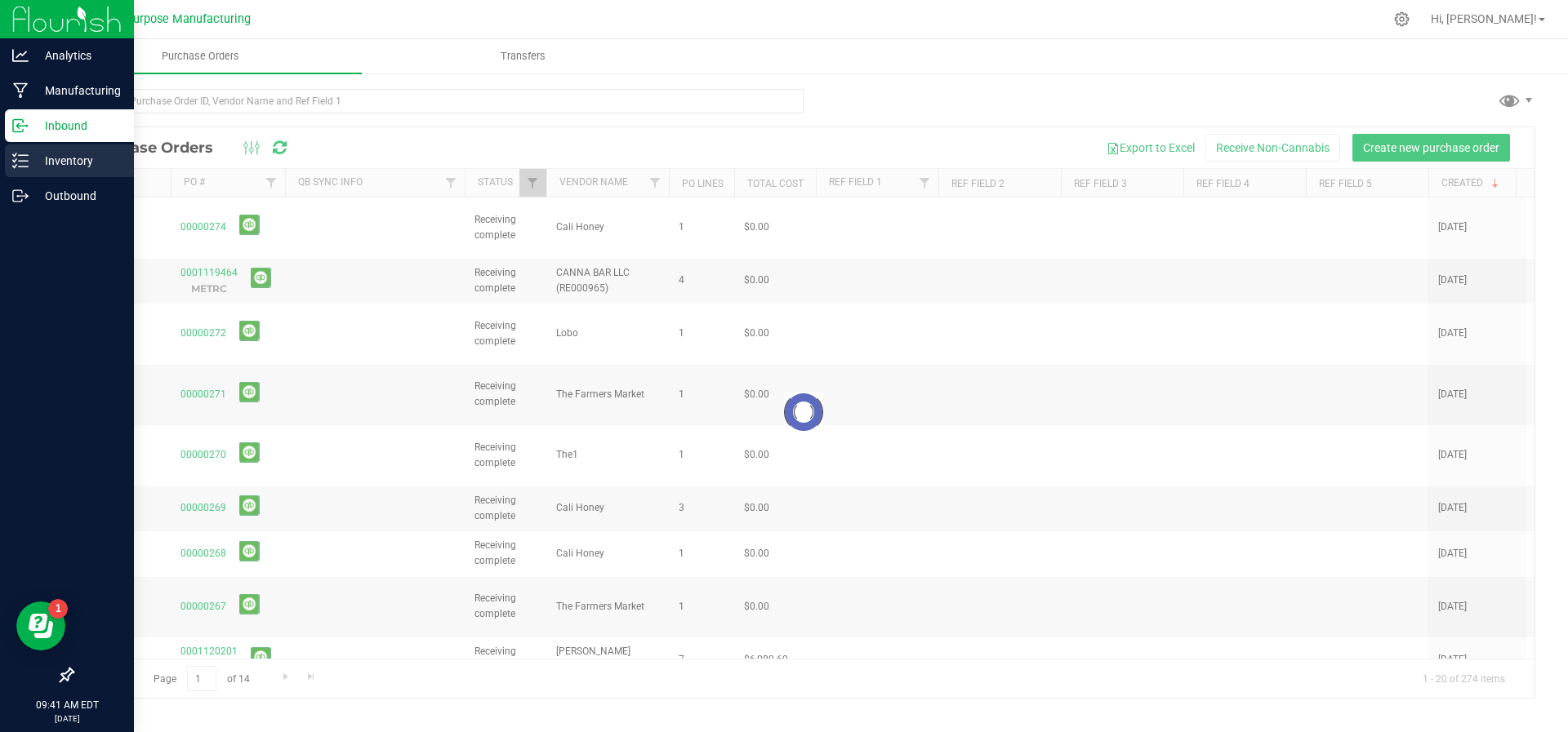
click at [31, 155] on p "Inventory" at bounding box center [78, 161] width 98 height 20
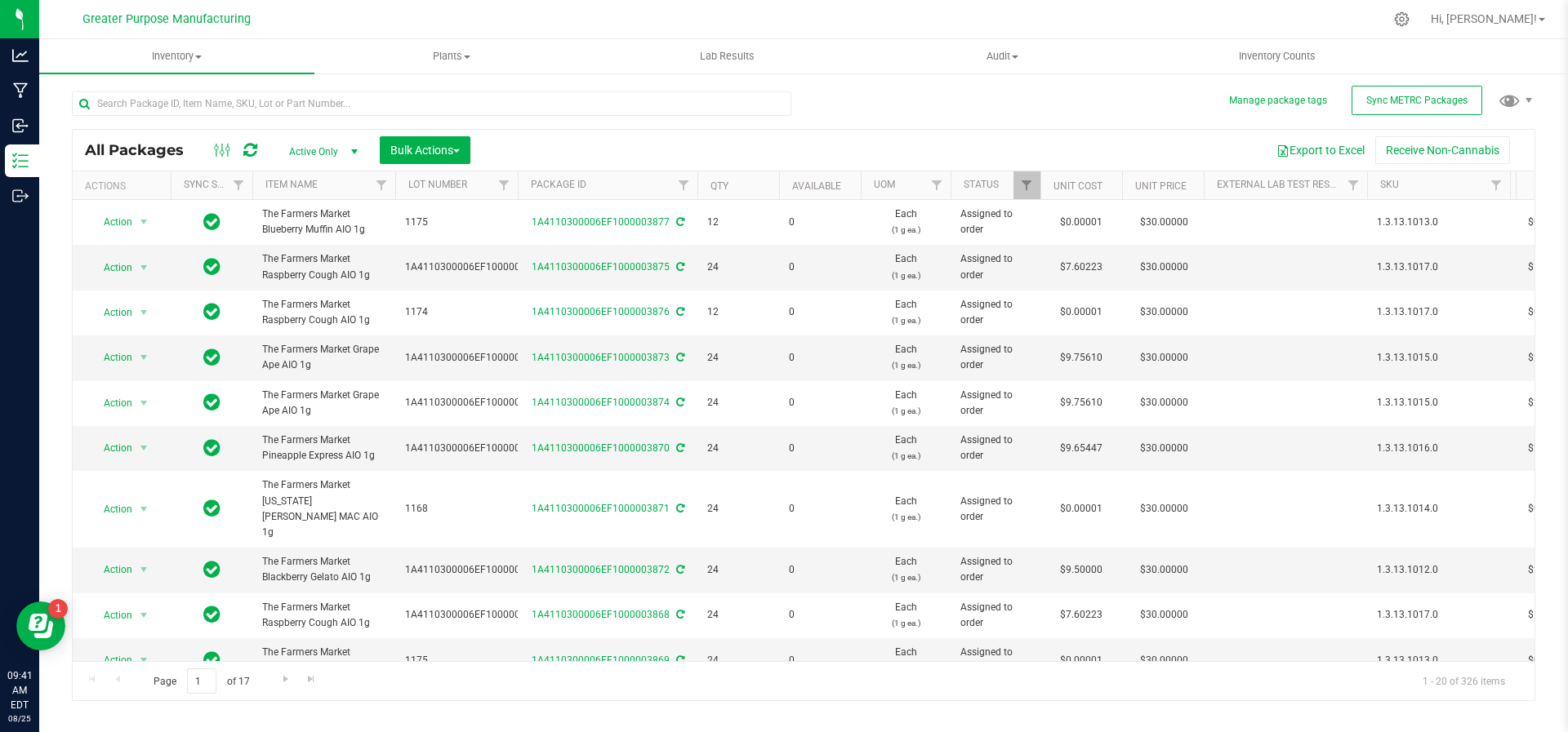
click at [358, 158] on span "select" at bounding box center [354, 151] width 21 height 23
click at [328, 247] on li "All" at bounding box center [319, 251] width 88 height 25
type input "[DATE]"
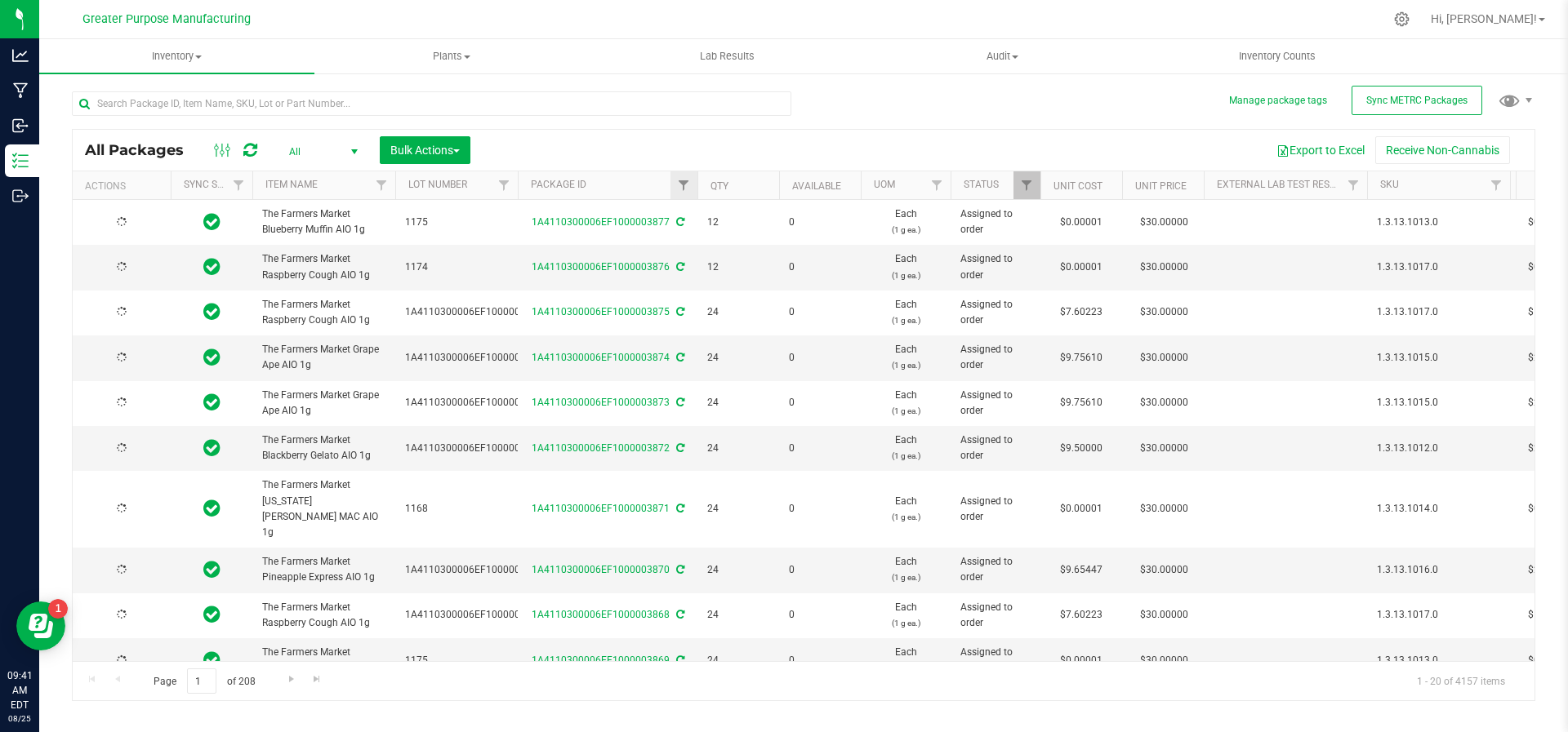
type input "[DATE]"
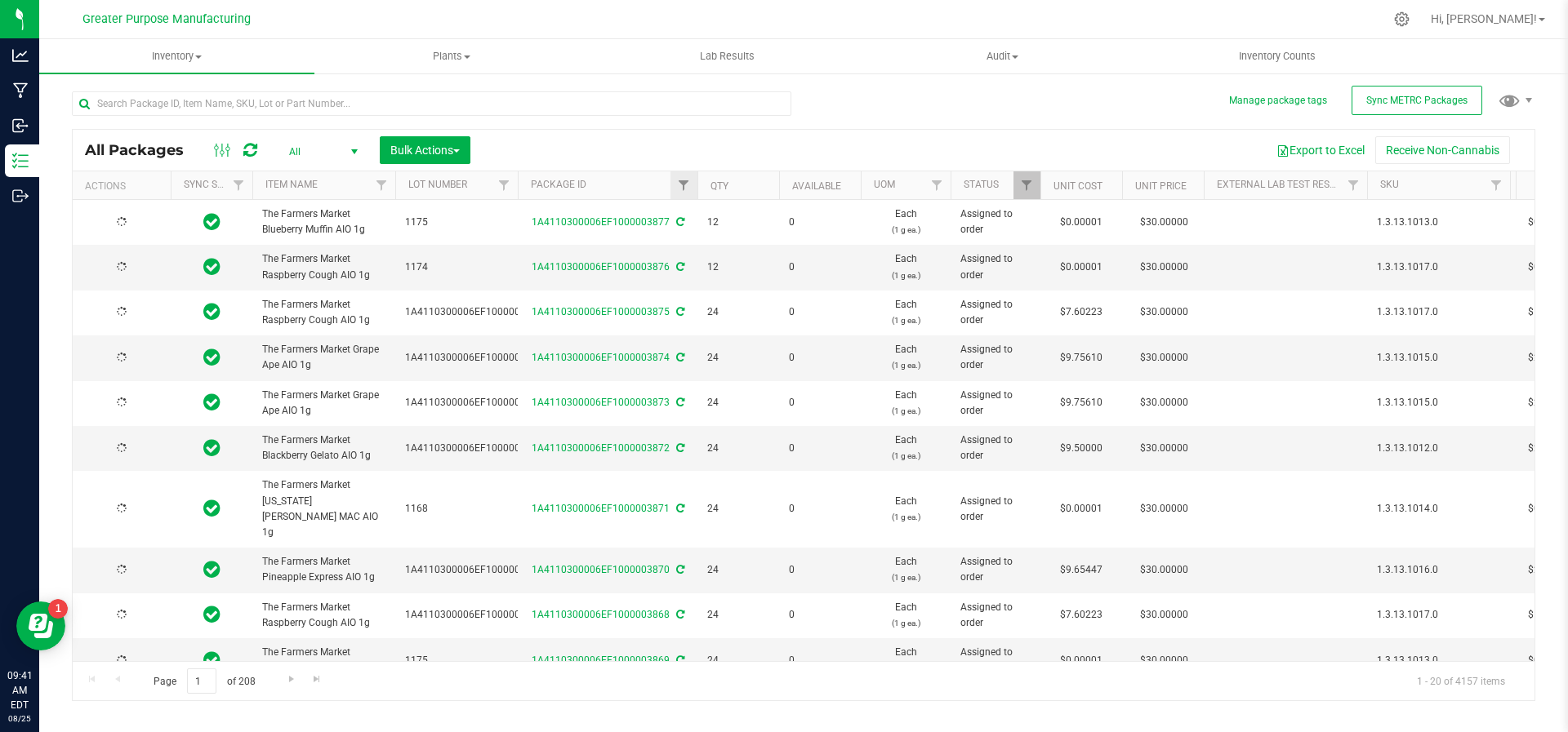
type input "[DATE]"
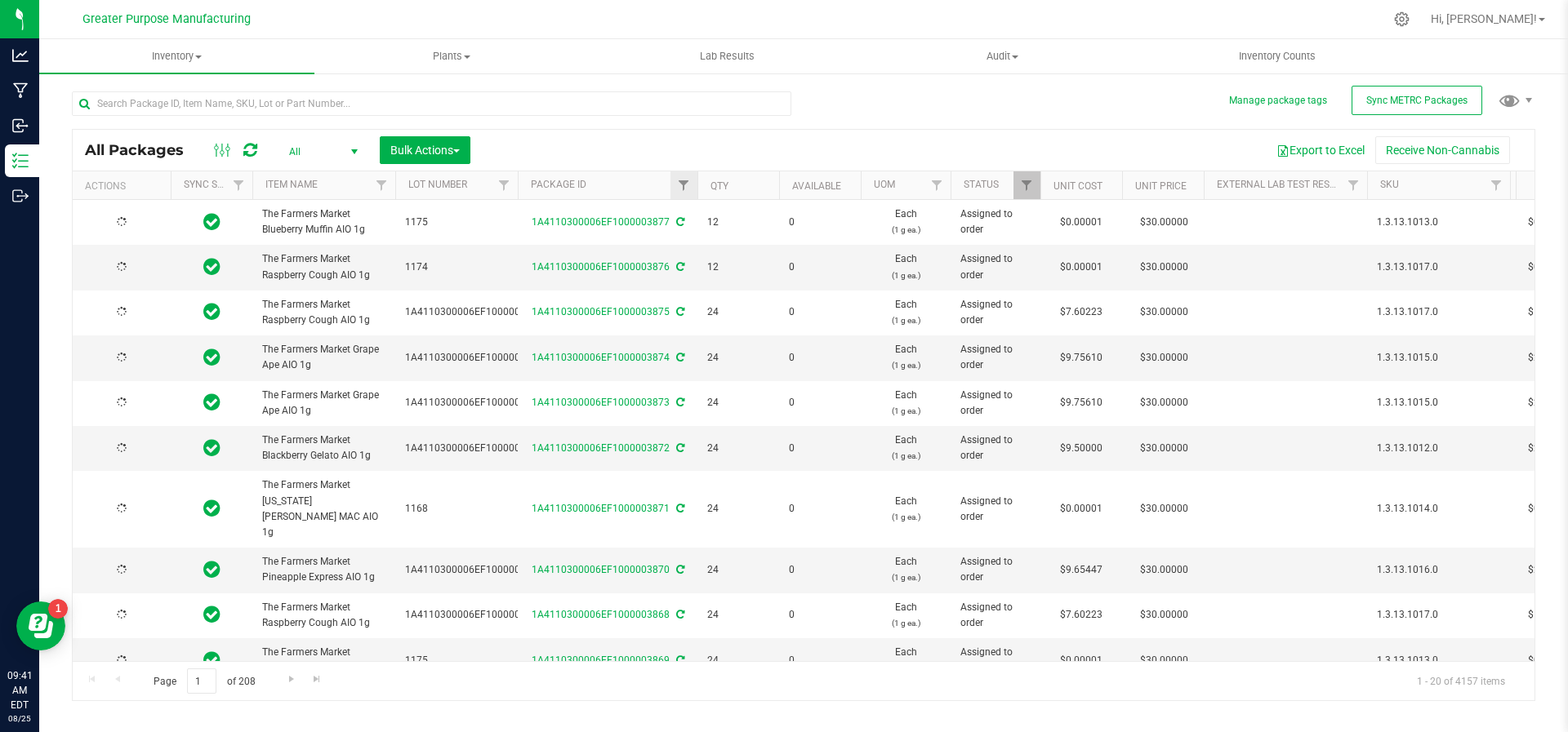
type input "[DATE]"
click at [672, 182] on link "Filter" at bounding box center [684, 184] width 26 height 27
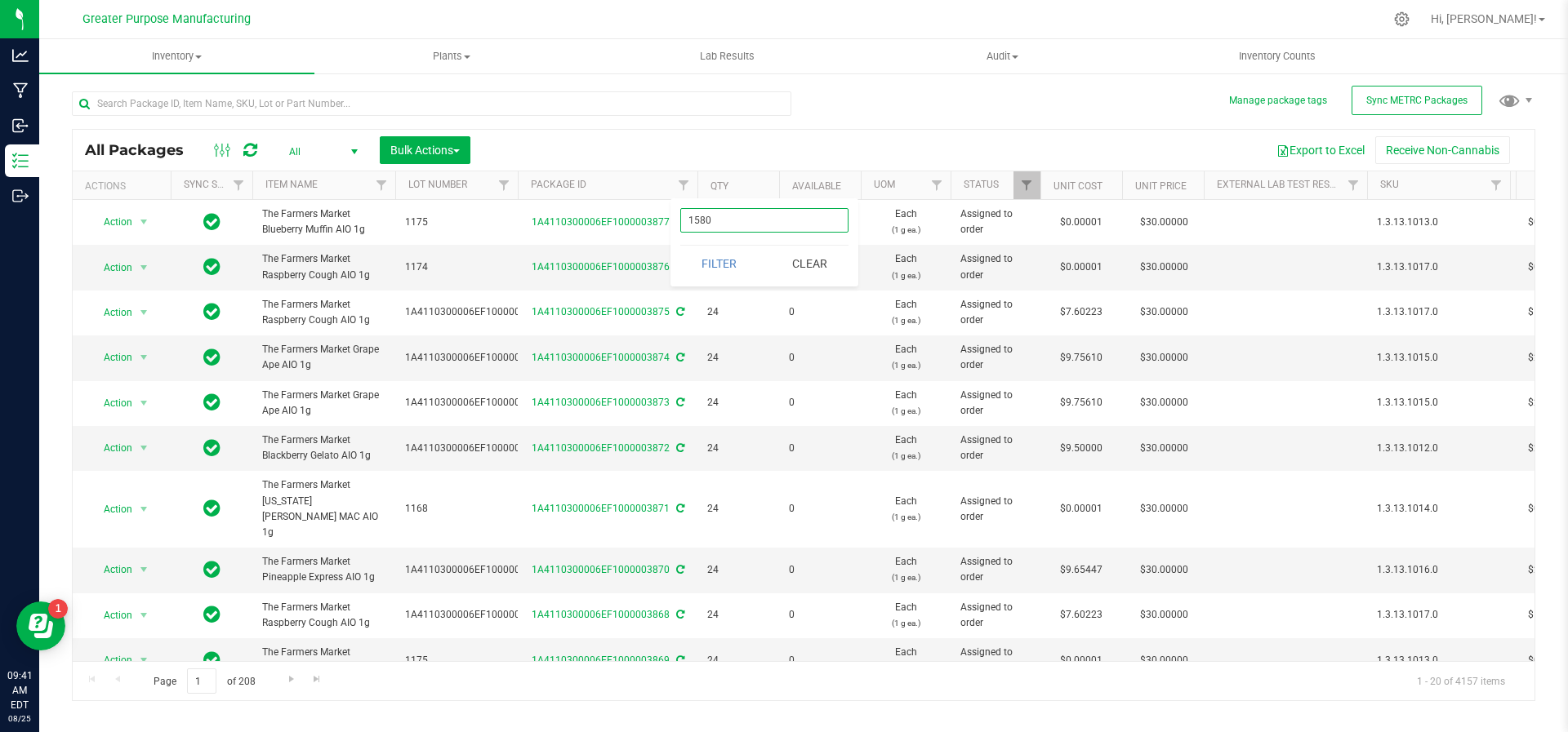
click at [680, 246] on button "Filter" at bounding box center [719, 264] width 79 height 36
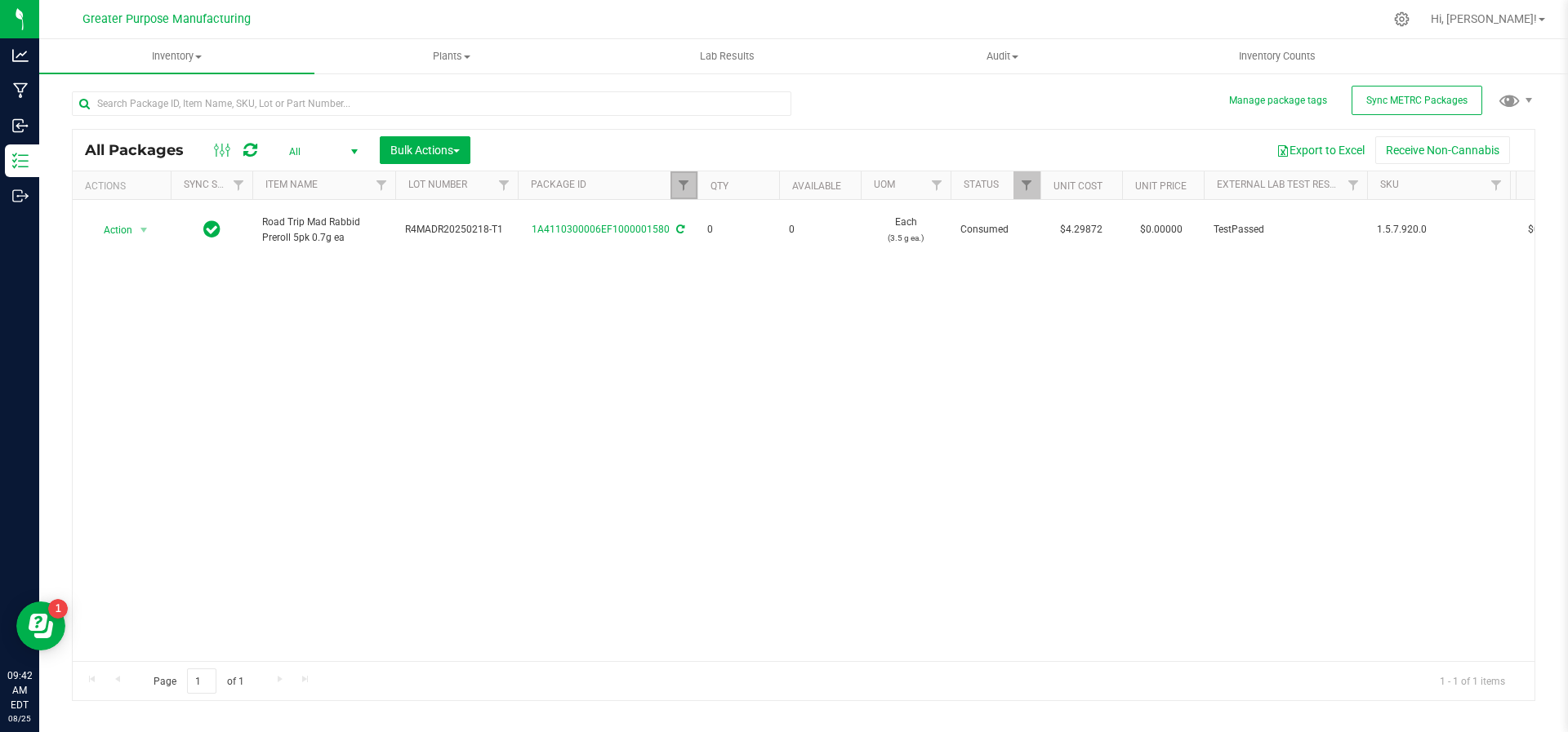
click at [672, 198] on link "Filter" at bounding box center [684, 184] width 26 height 27
drag, startPoint x: 728, startPoint y: 226, endPoint x: 675, endPoint y: 225, distance: 53.0
click at [675, 225] on div "1580 Filter Clear" at bounding box center [765, 242] width 188 height 88
click at [680, 246] on button "Filter" at bounding box center [719, 264] width 79 height 36
click at [683, 188] on span "Filter" at bounding box center [684, 185] width 13 height 13
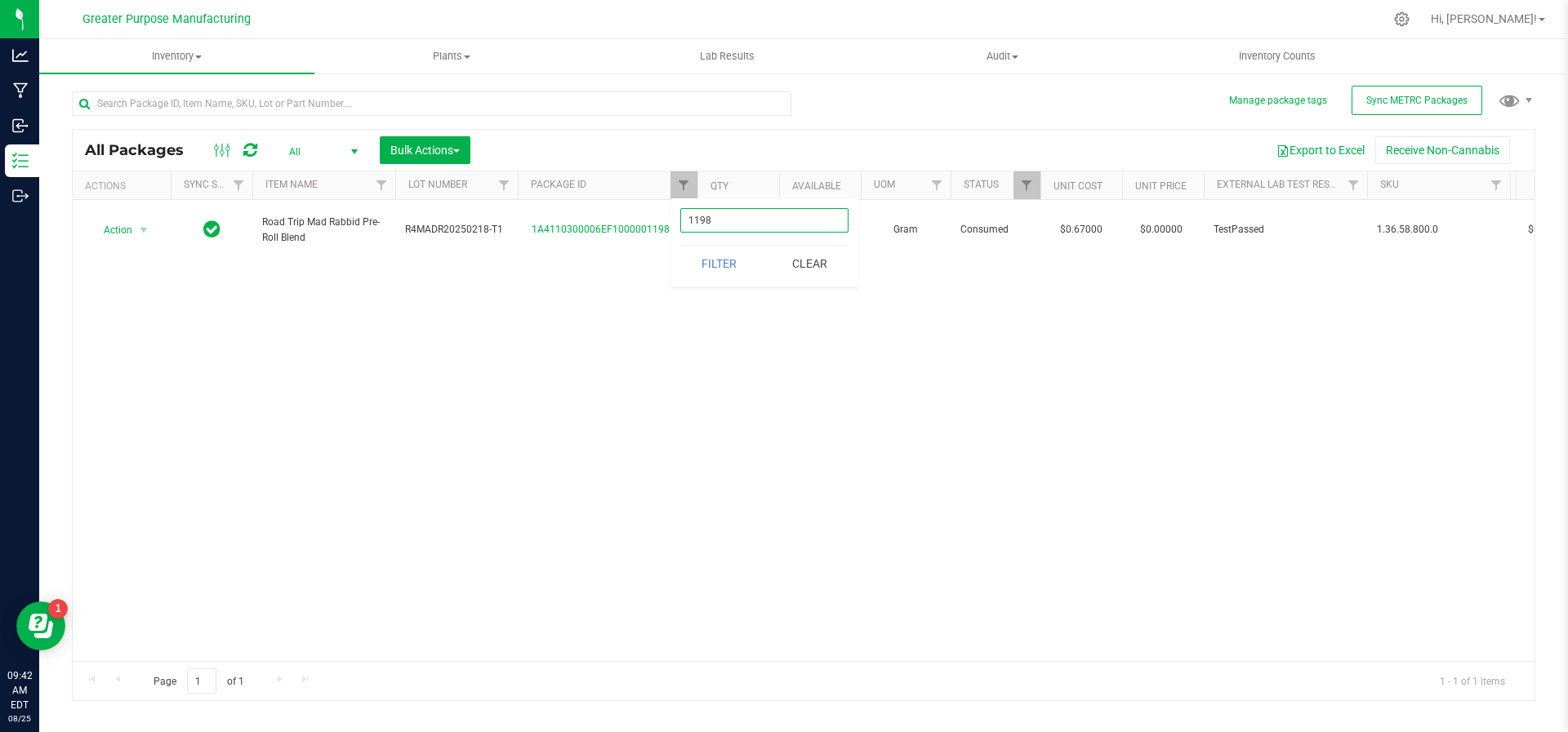
drag, startPoint x: 737, startPoint y: 230, endPoint x: 680, endPoint y: 225, distance: 57.2
click at [680, 225] on input "1198" at bounding box center [765, 220] width 168 height 25
type input "M"
click at [361, 93] on input "text" at bounding box center [432, 104] width 719 height 25
type input "Mad Rabbid"
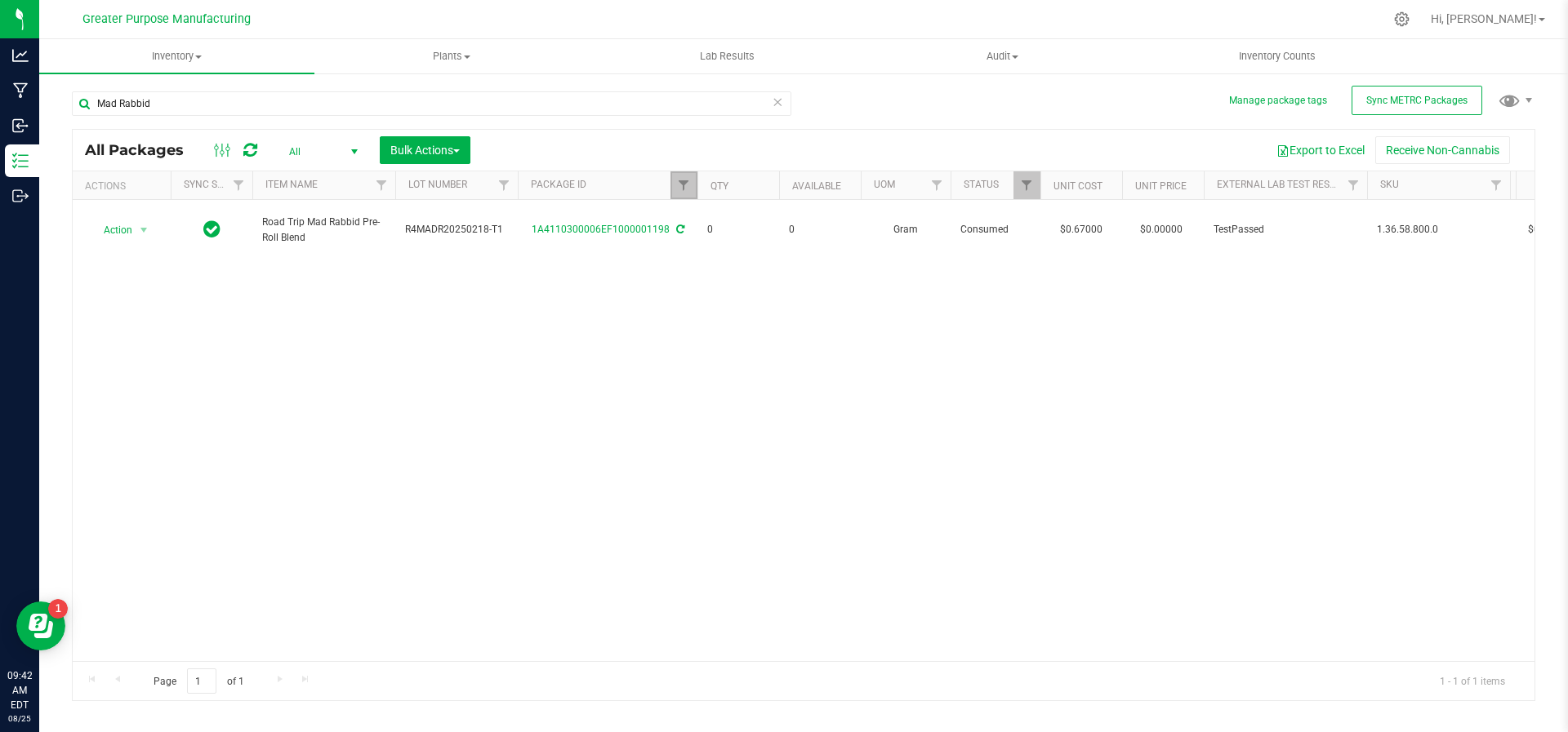
click at [690, 186] on link "Filter" at bounding box center [684, 184] width 26 height 27
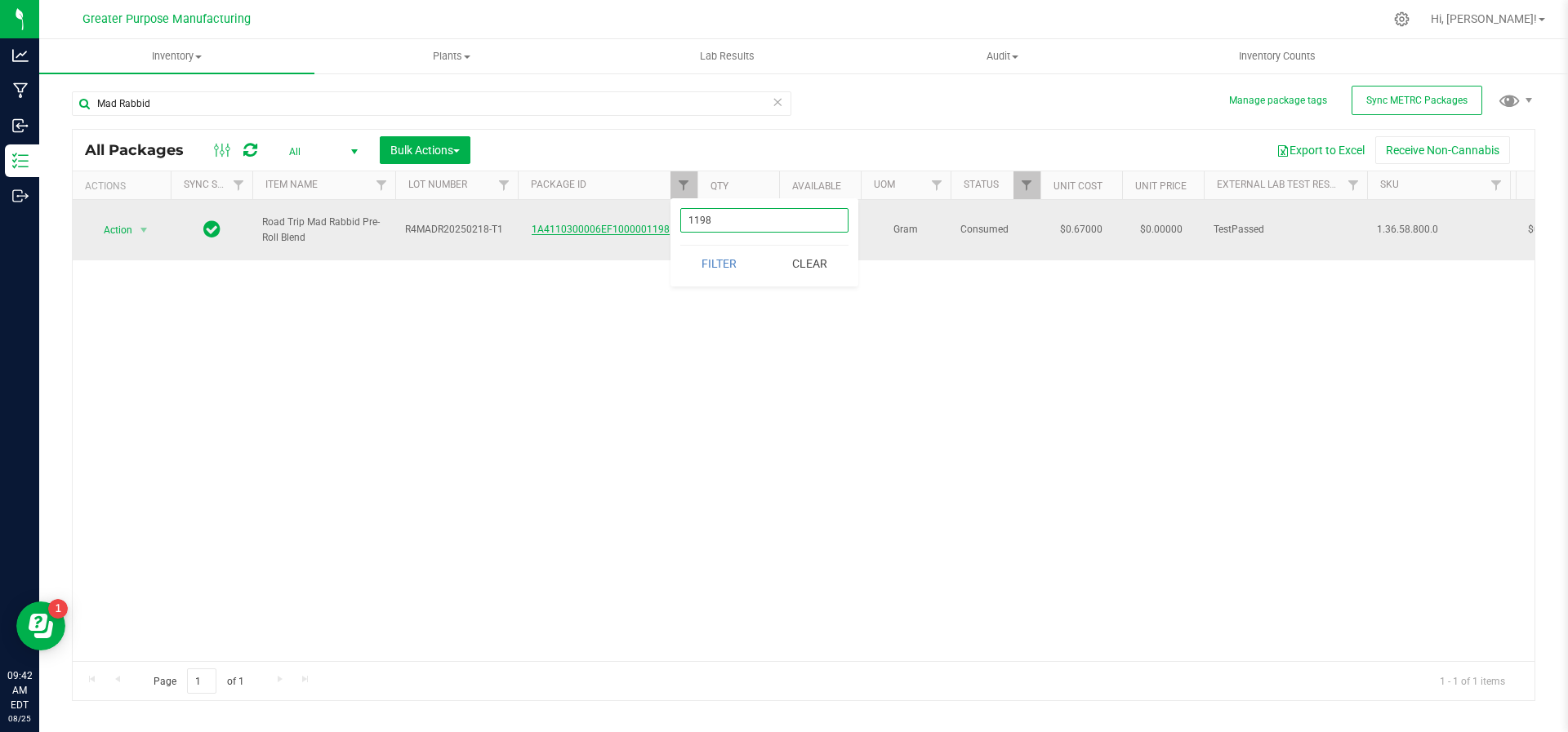
drag, startPoint x: 731, startPoint y: 218, endPoint x: 664, endPoint y: 226, distance: 67.5
click at [664, 226] on body "Analytics Manufacturing Inbound Inventory Outbound 09:42 AM EDT 08/25/2025 08/2…" at bounding box center [784, 366] width 1568 height 732
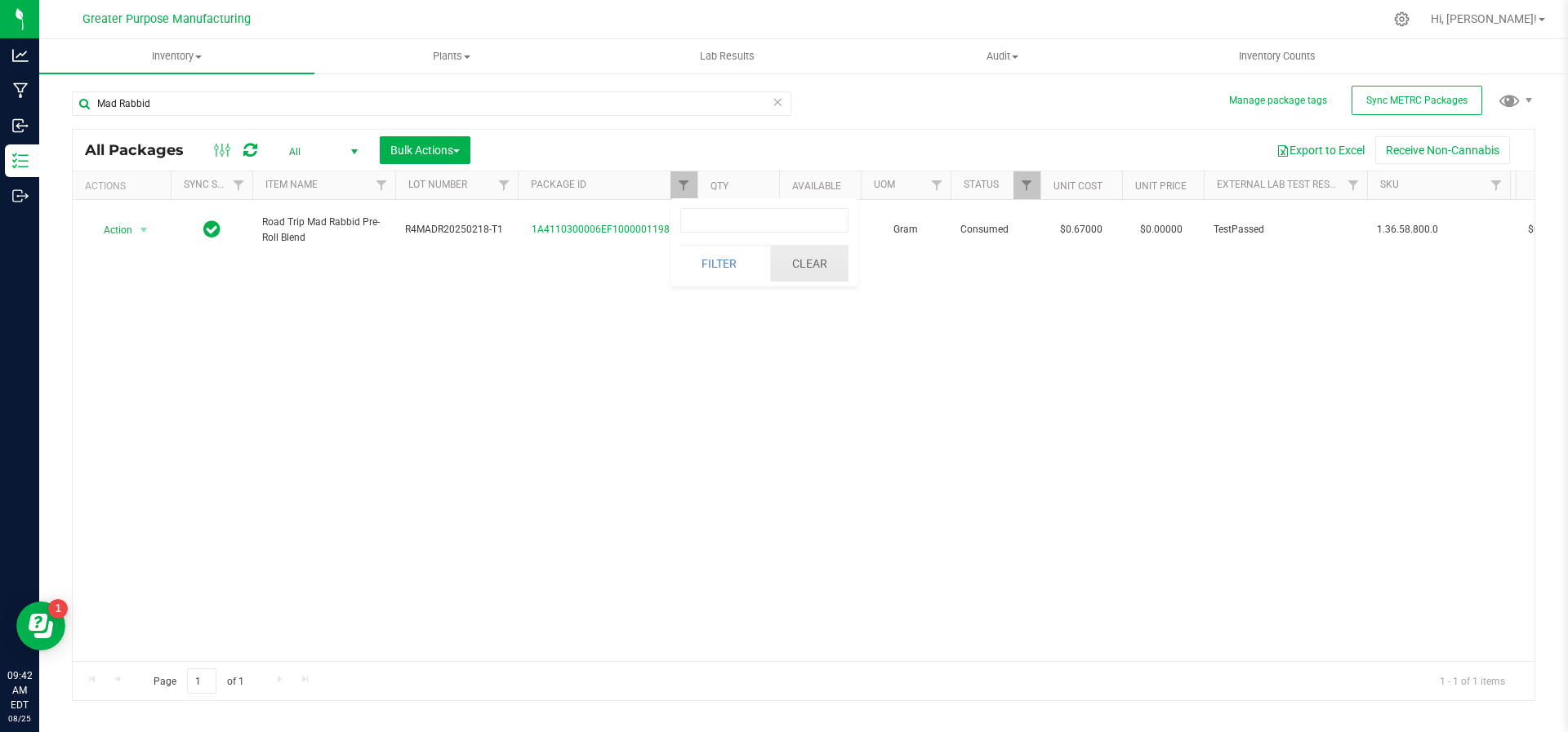
click at [802, 259] on button "Clear" at bounding box center [809, 264] width 79 height 36
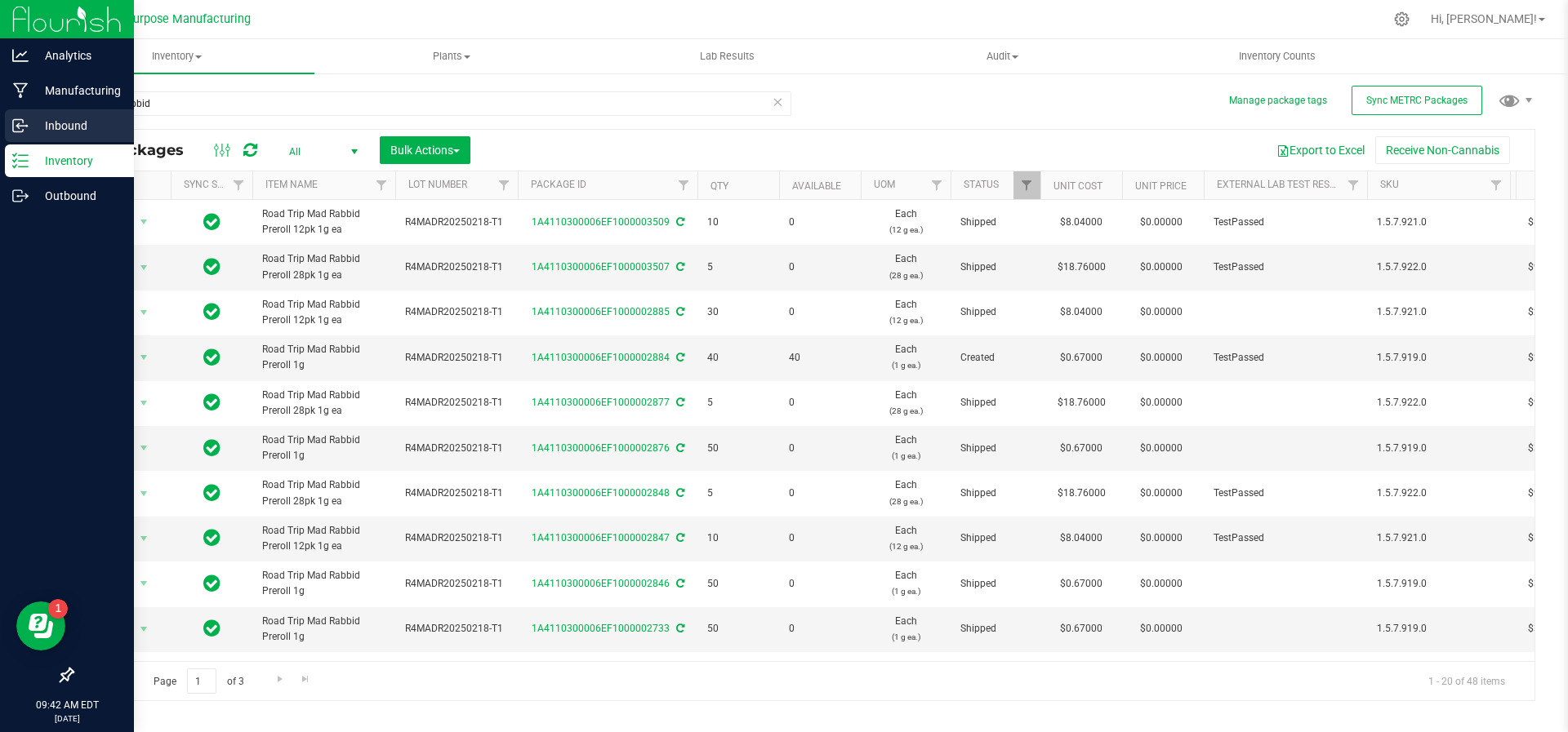
click at [22, 128] on icon at bounding box center [20, 125] width 16 height 16
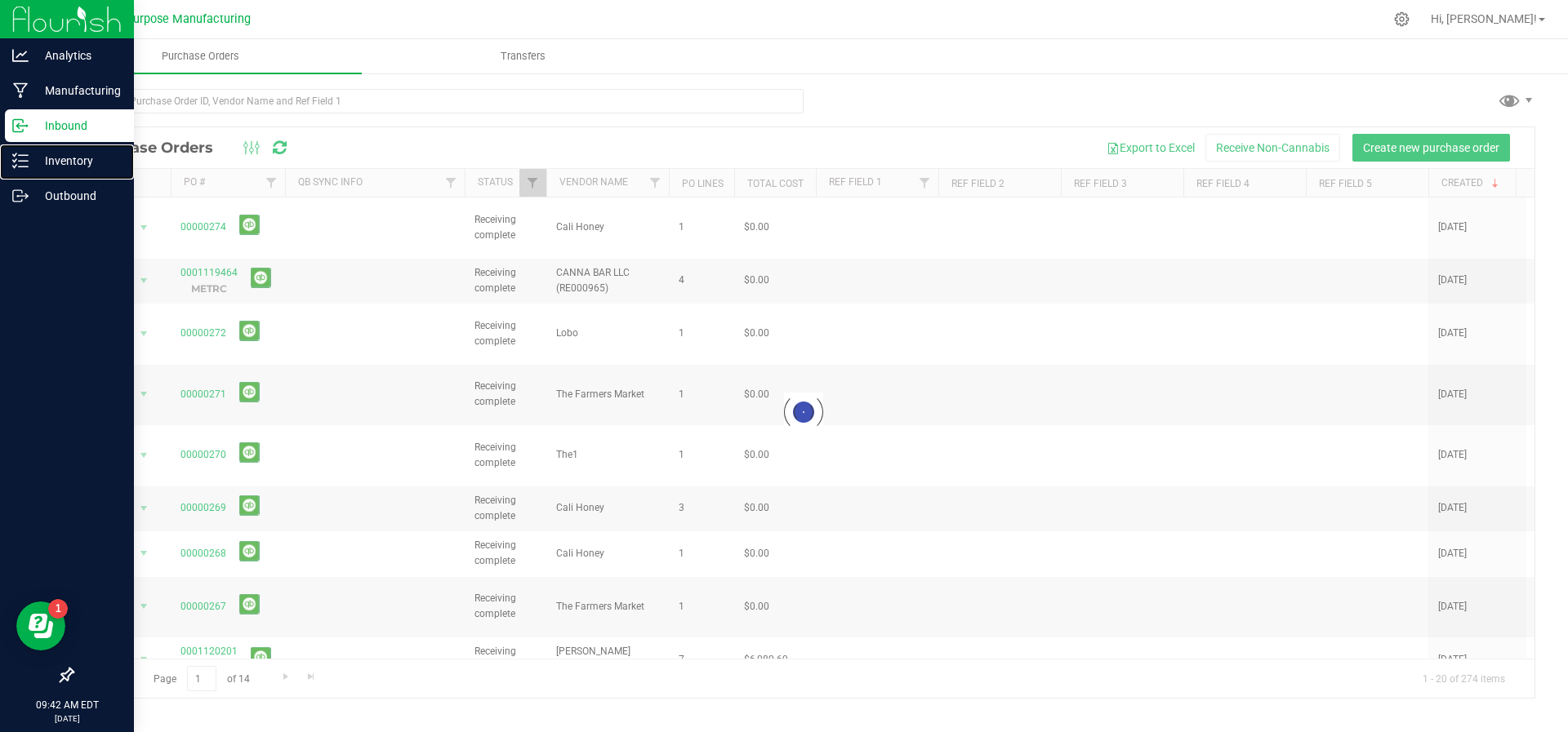
click at [39, 170] on p "Inventory" at bounding box center [78, 161] width 98 height 20
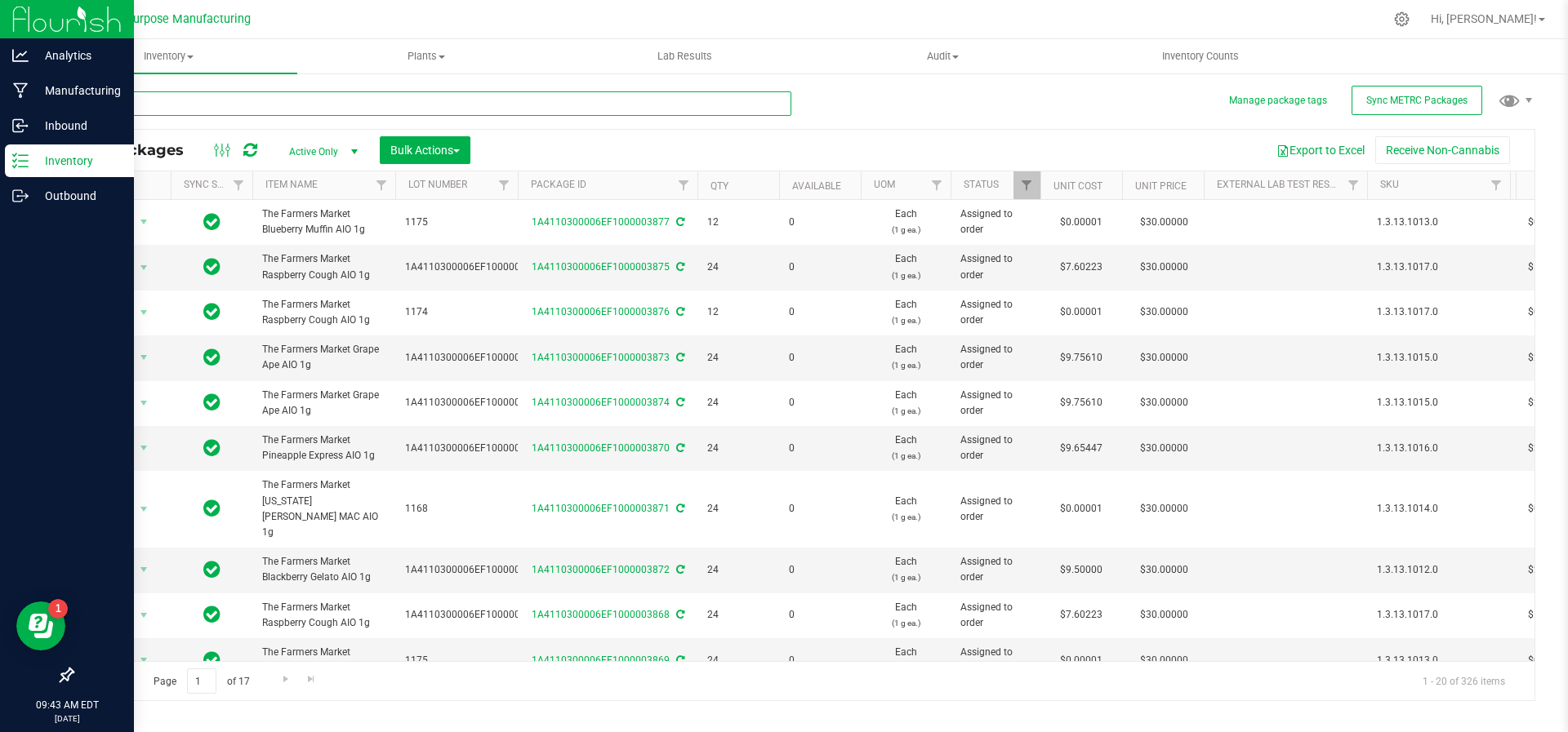
click at [294, 98] on input "text" at bounding box center [432, 104] width 719 height 25
type input "Mad rabbid"
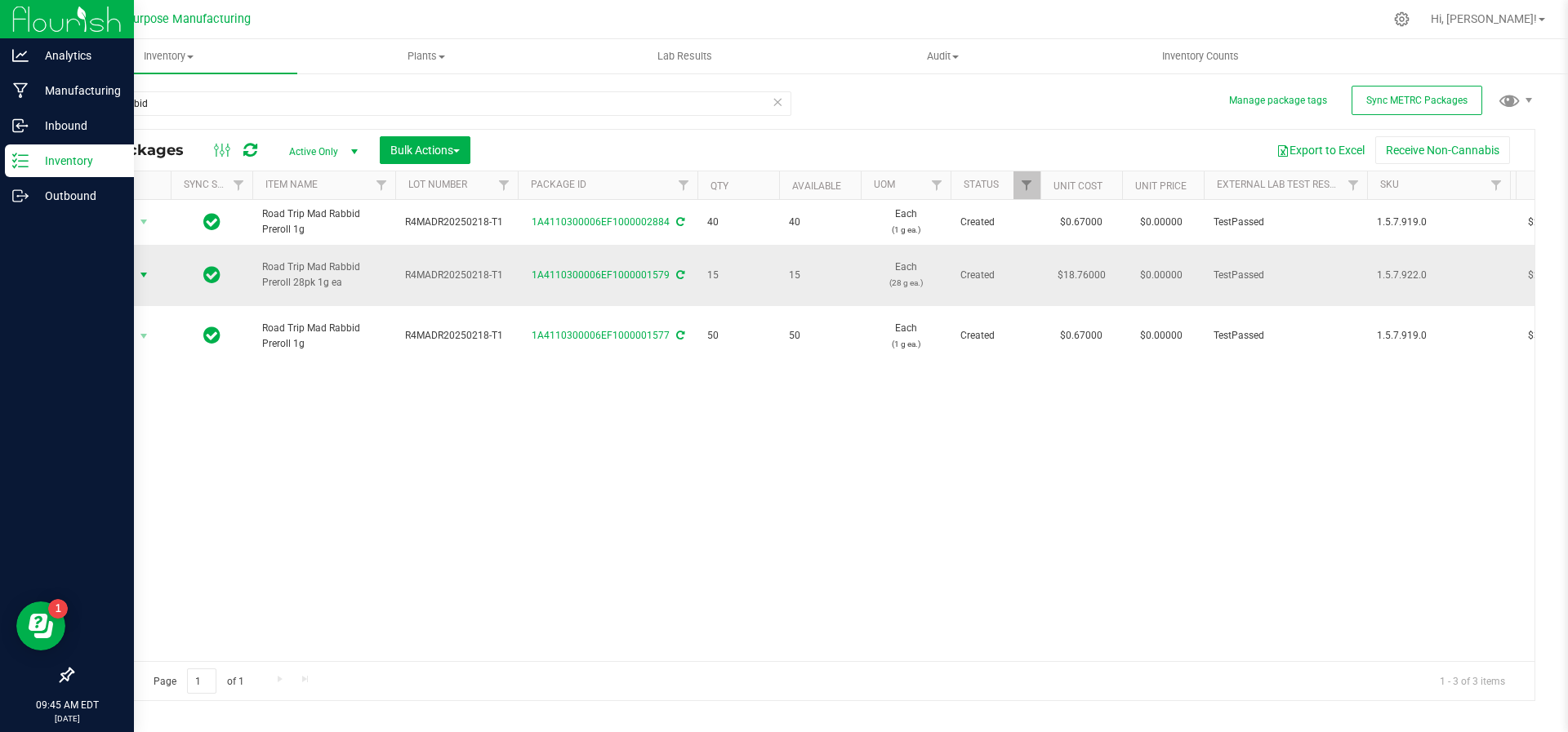
click at [141, 269] on span "select" at bounding box center [144, 275] width 13 height 13
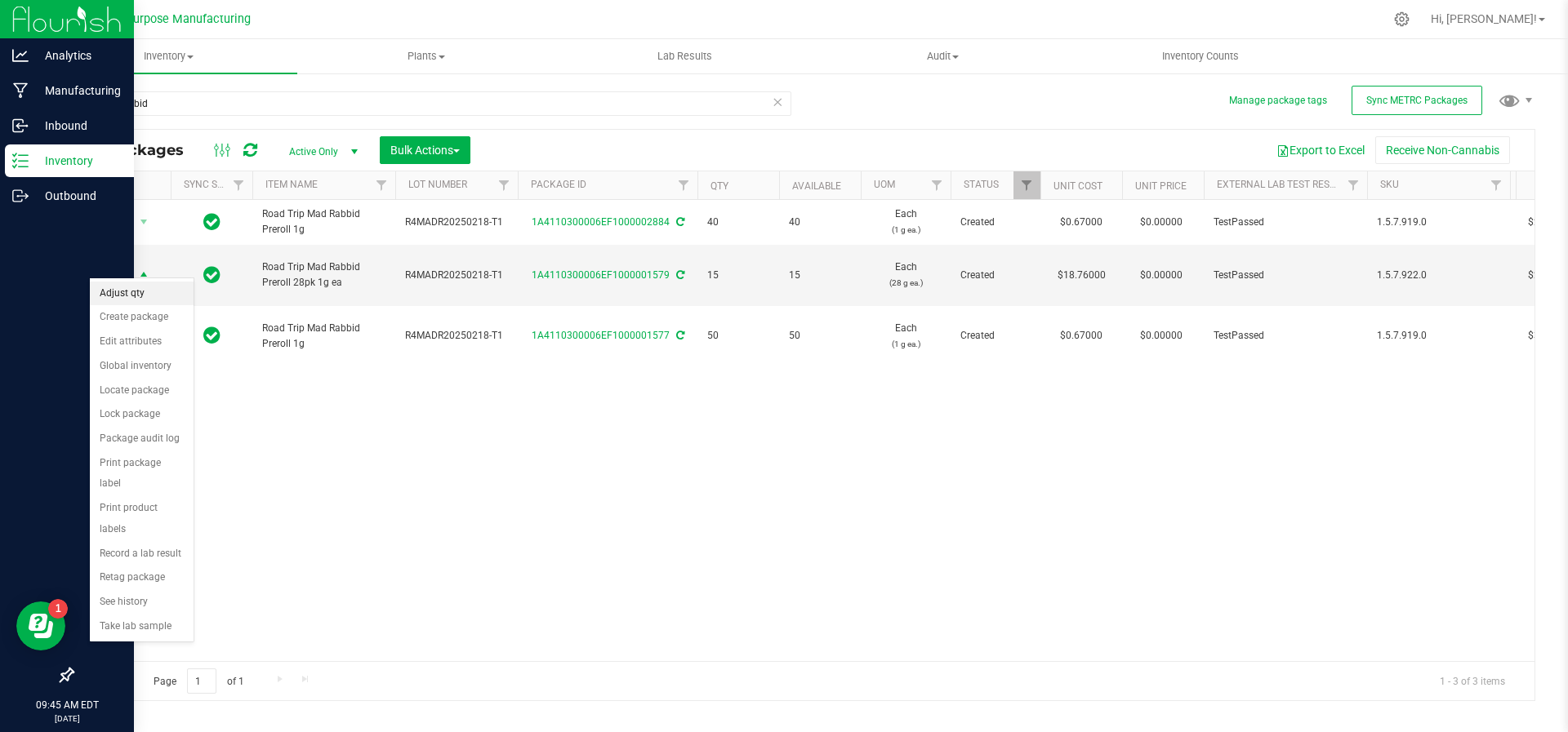
click at [141, 287] on li "Adjust qty" at bounding box center [142, 294] width 104 height 25
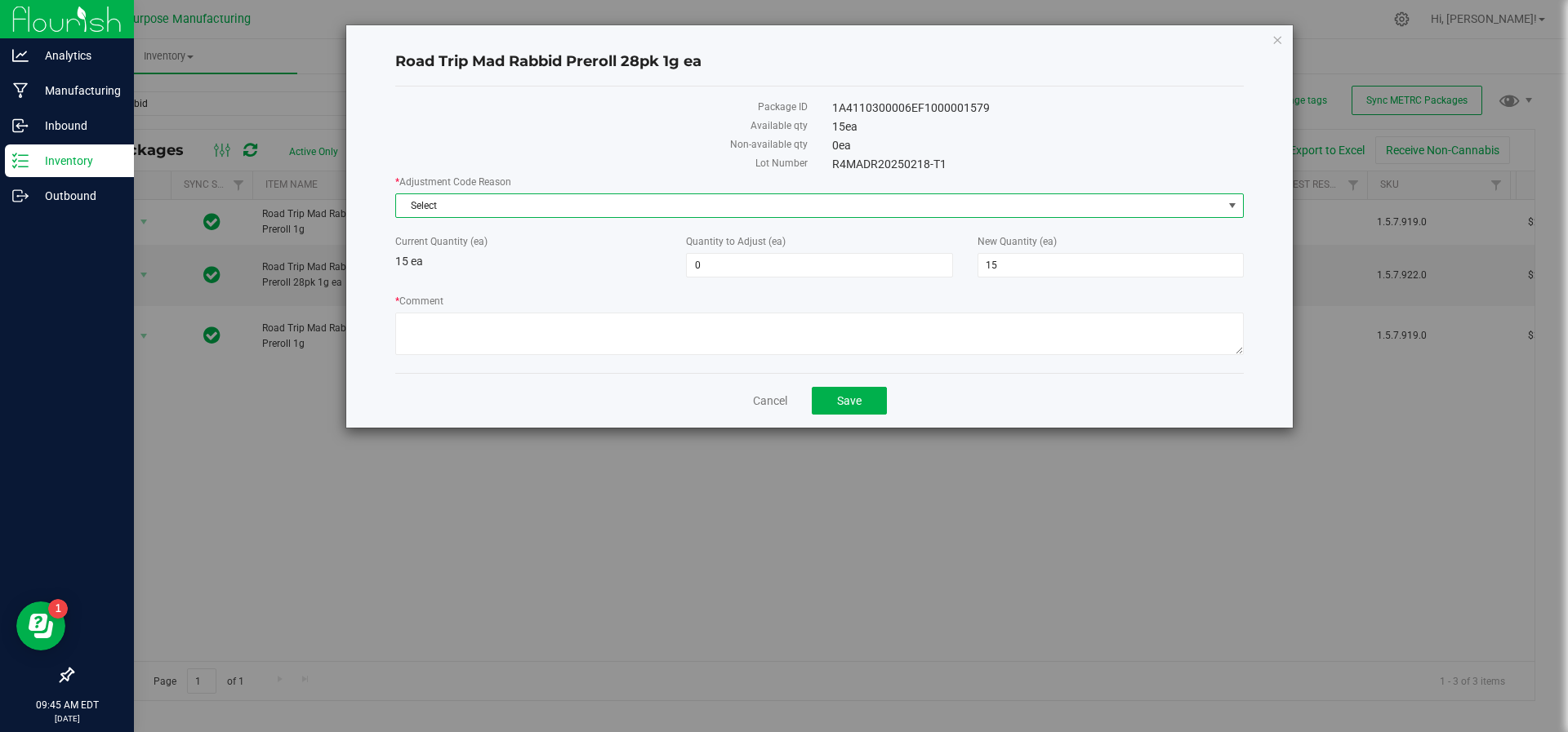
click at [550, 194] on span "Select" at bounding box center [819, 206] width 849 height 25
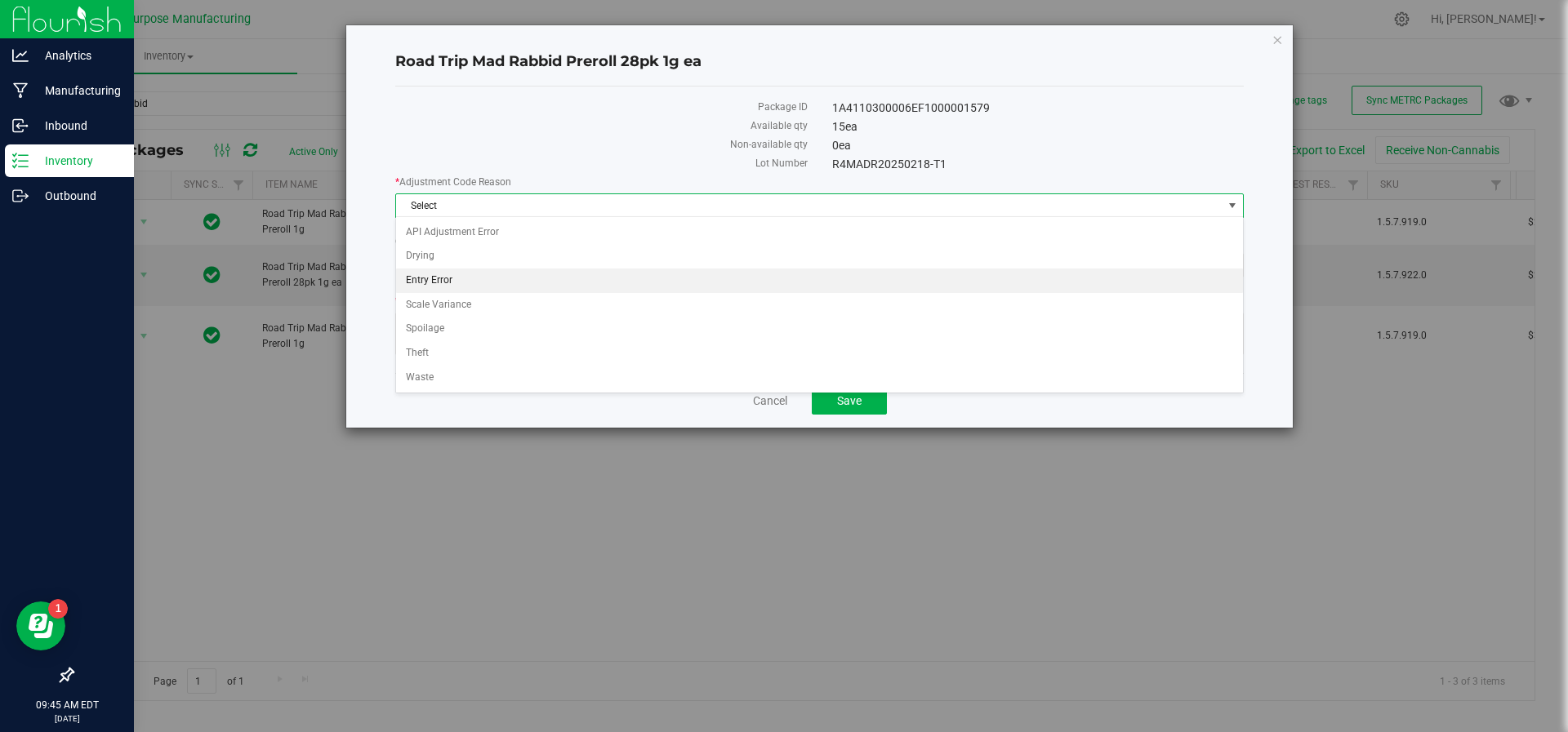
click at [502, 274] on li "Entry Error" at bounding box center [820, 281] width 848 height 25
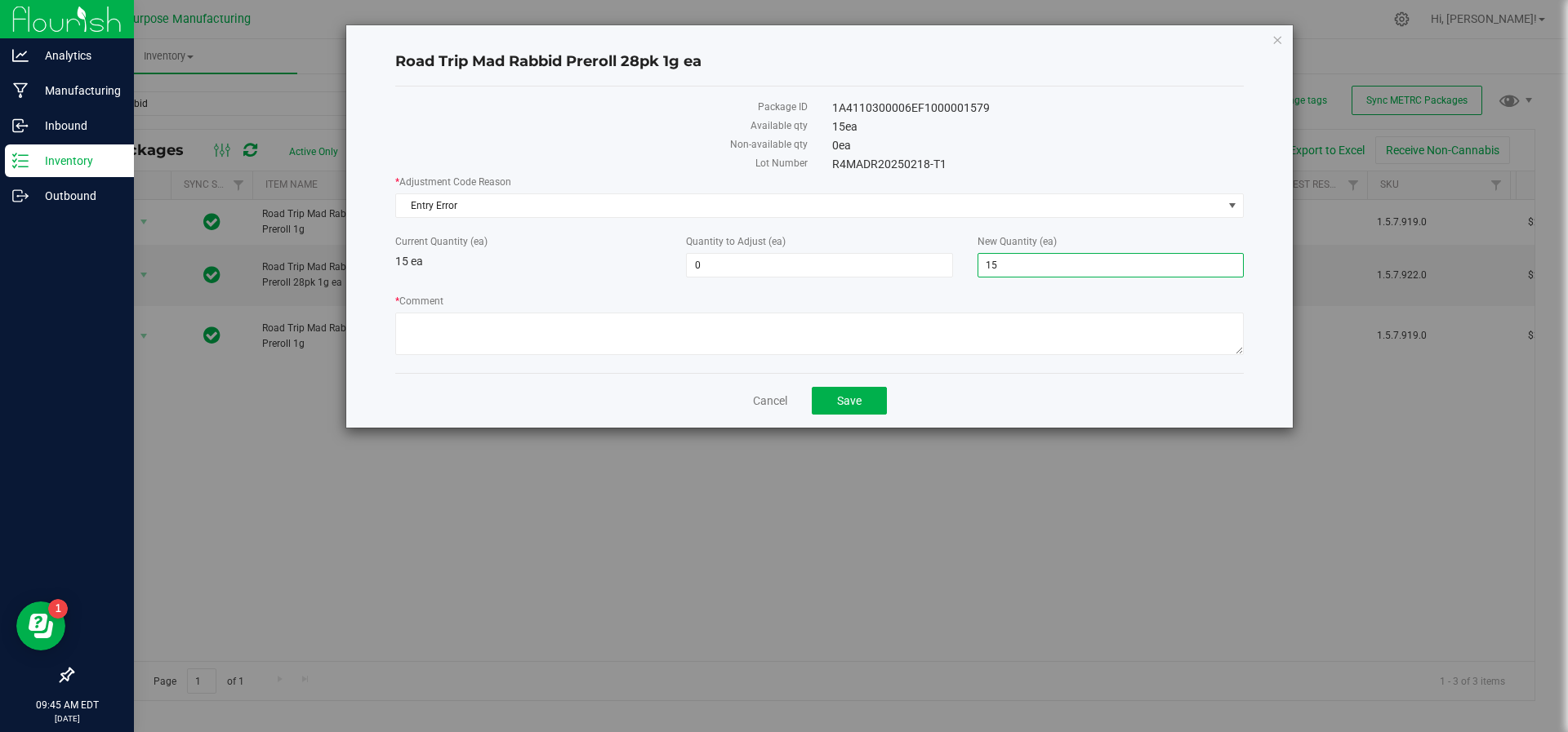
click at [1013, 271] on span "15 15" at bounding box center [1110, 266] width 266 height 25
type input "1"
type input "0"
type input "-15"
type input "0"
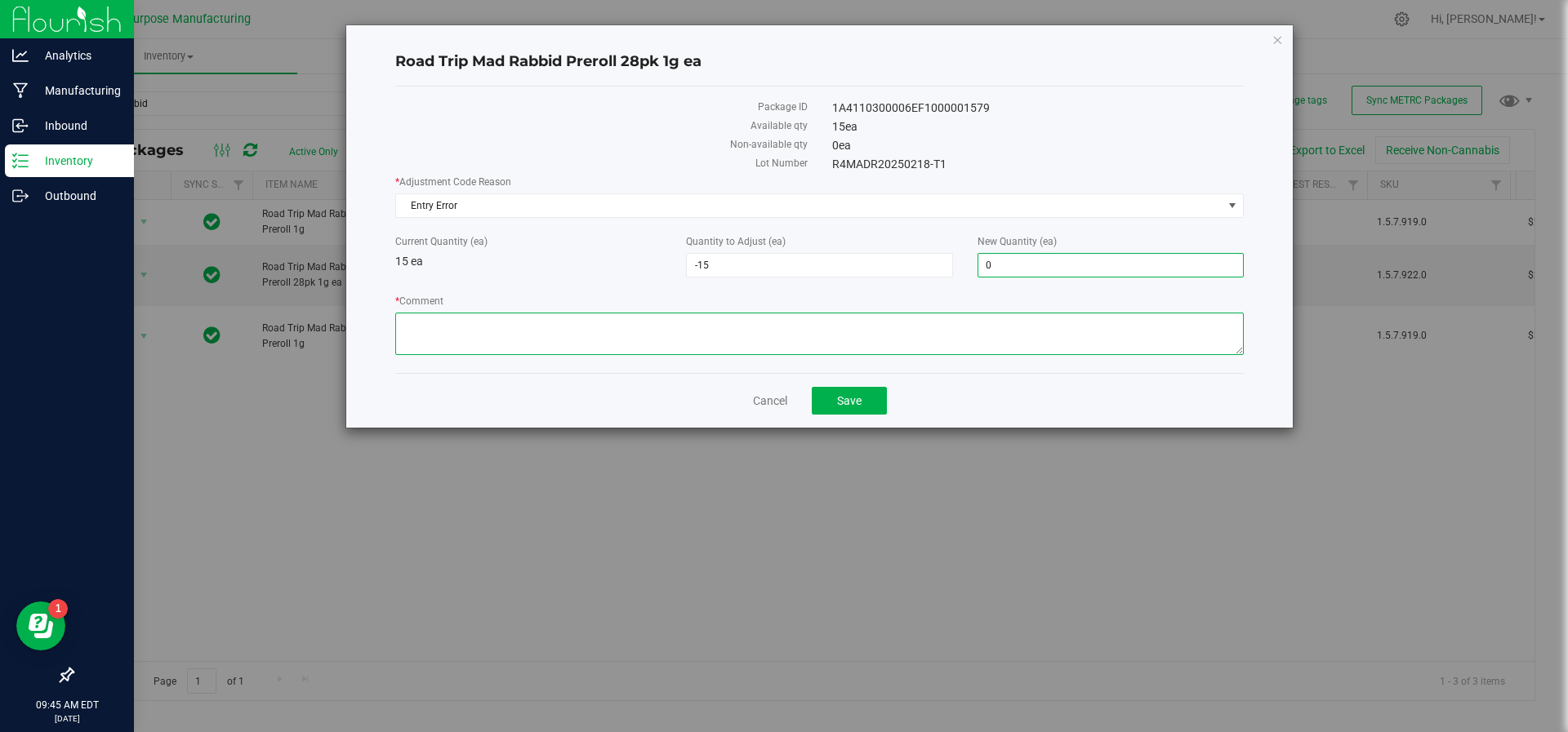
click at [919, 336] on textarea "* Comment" at bounding box center [819, 334] width 849 height 43
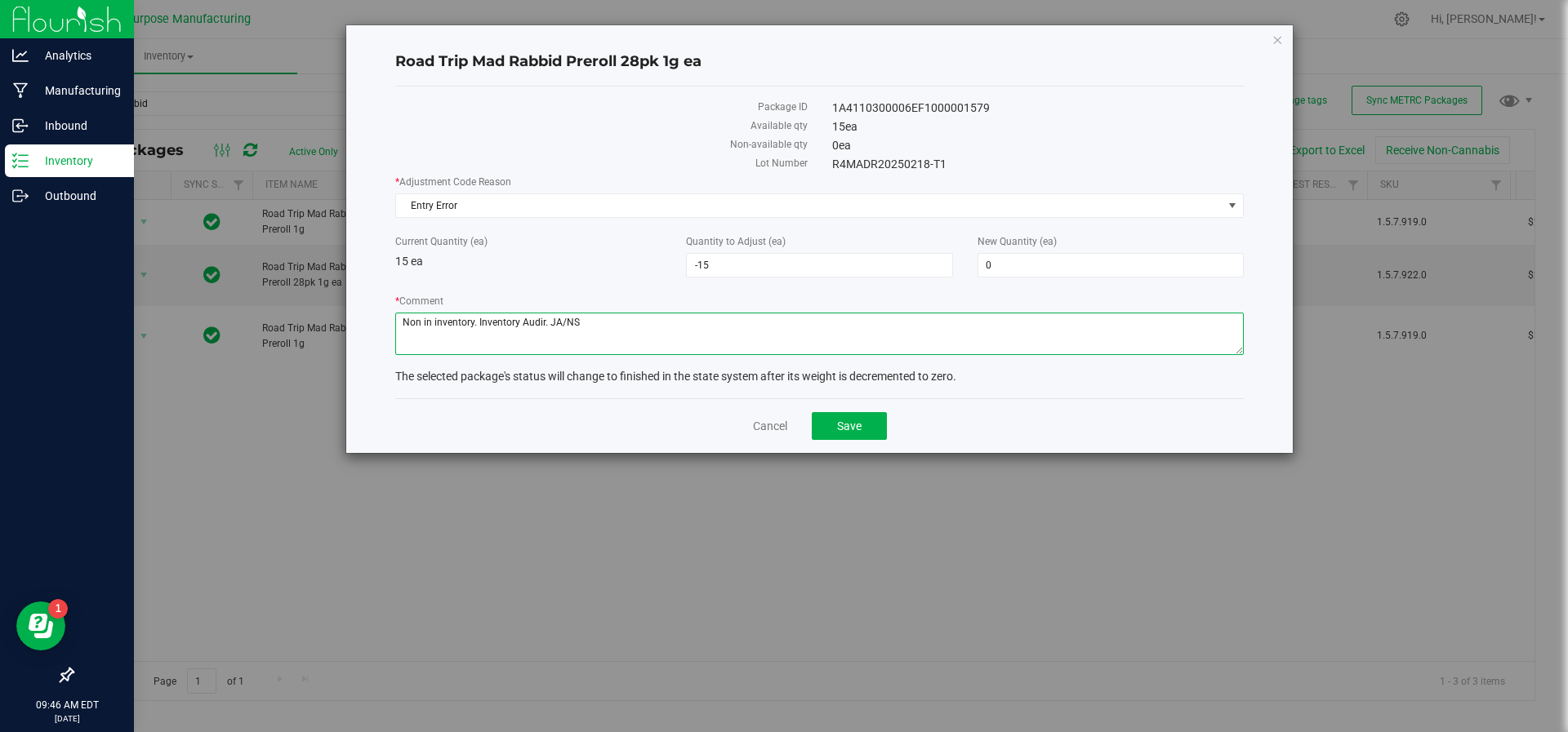
click at [557, 321] on textarea "* Comment" at bounding box center [819, 334] width 849 height 43
click at [540, 322] on textarea "* Comment" at bounding box center [819, 334] width 849 height 43
click at [544, 326] on textarea "* Comment" at bounding box center [819, 334] width 849 height 43
click at [660, 340] on textarea "* Comment" at bounding box center [819, 334] width 849 height 43
type textarea "Non in inventory. Inventory Audit Js/NS"
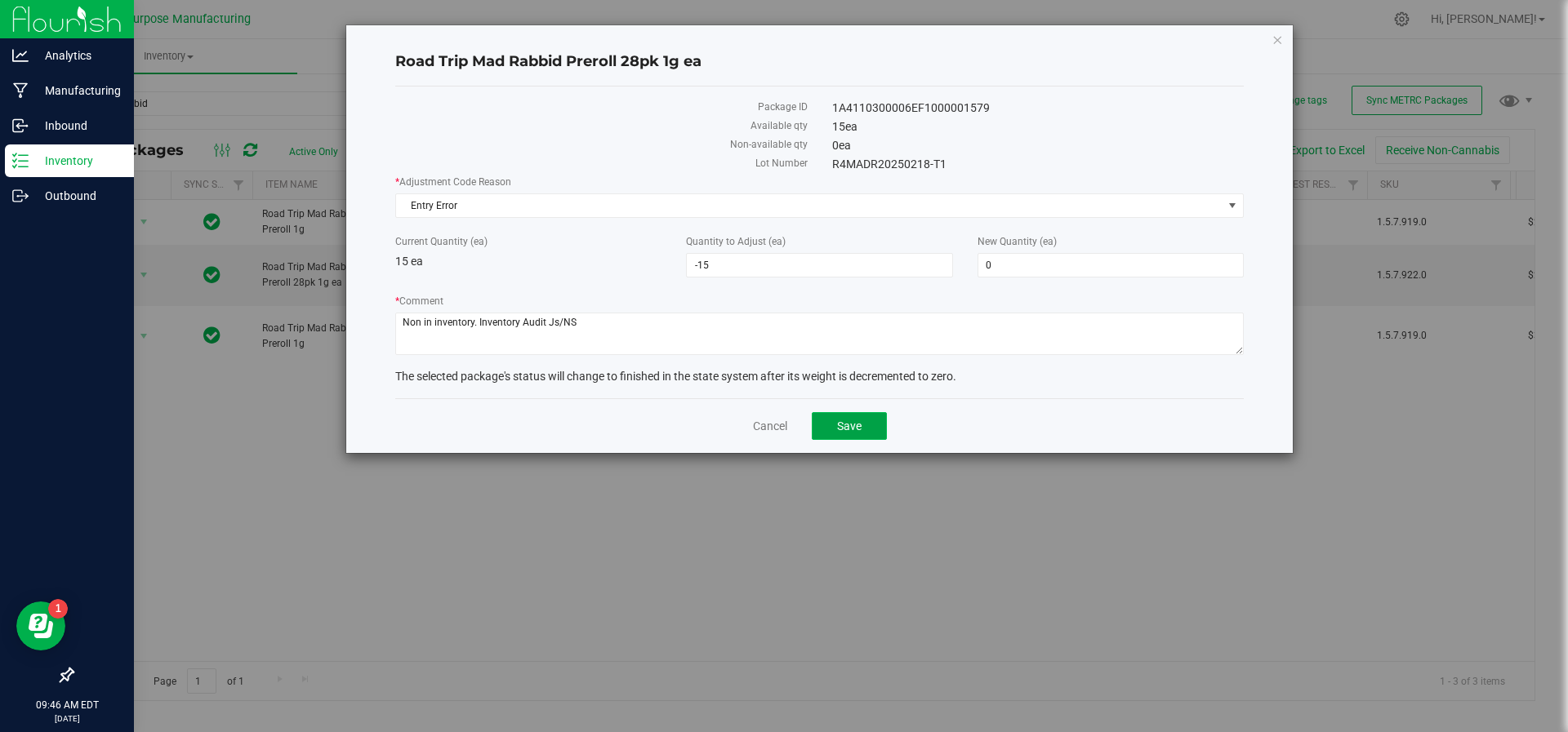
click at [833, 429] on button "Save" at bounding box center [849, 426] width 75 height 27
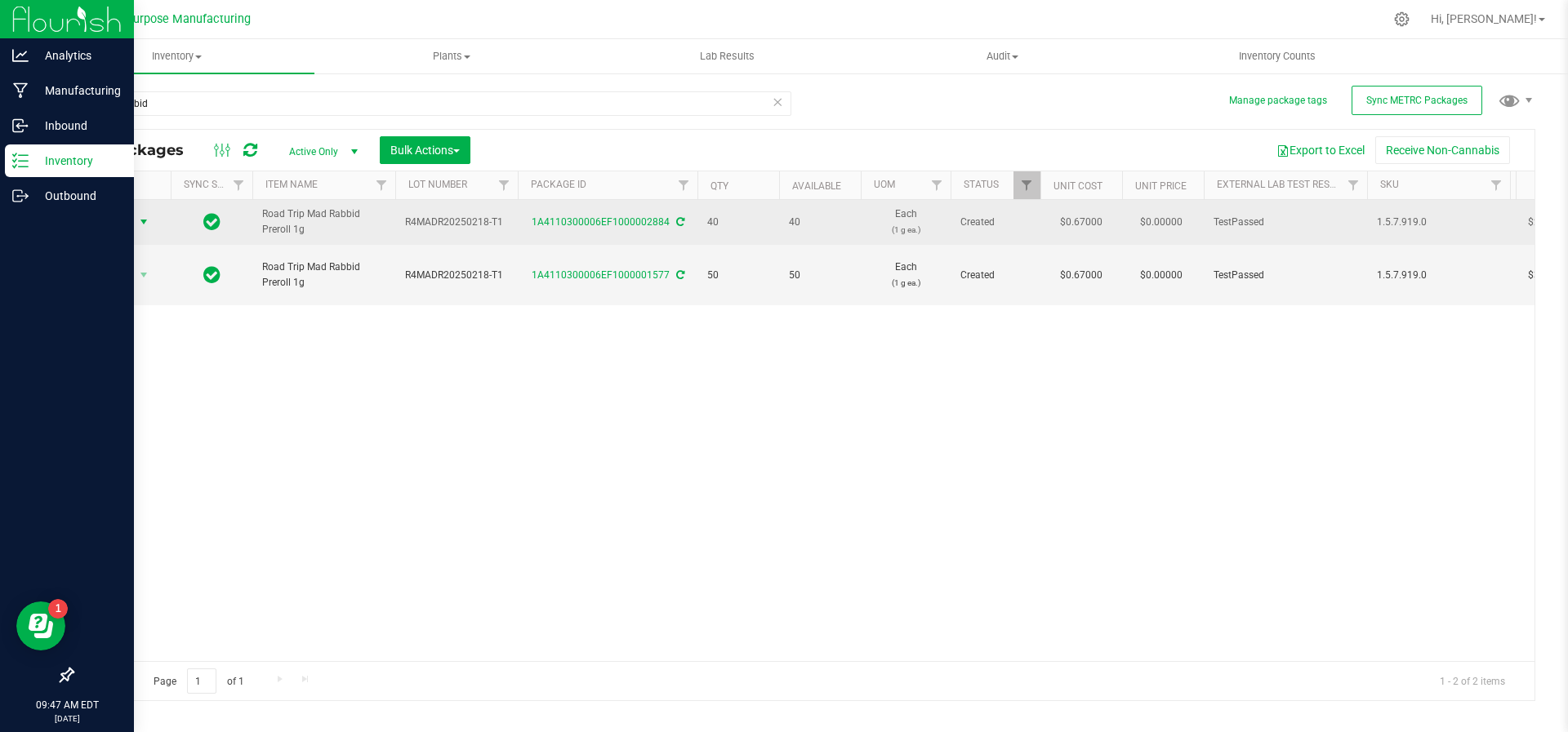
click at [150, 216] on span "select" at bounding box center [144, 222] width 13 height 13
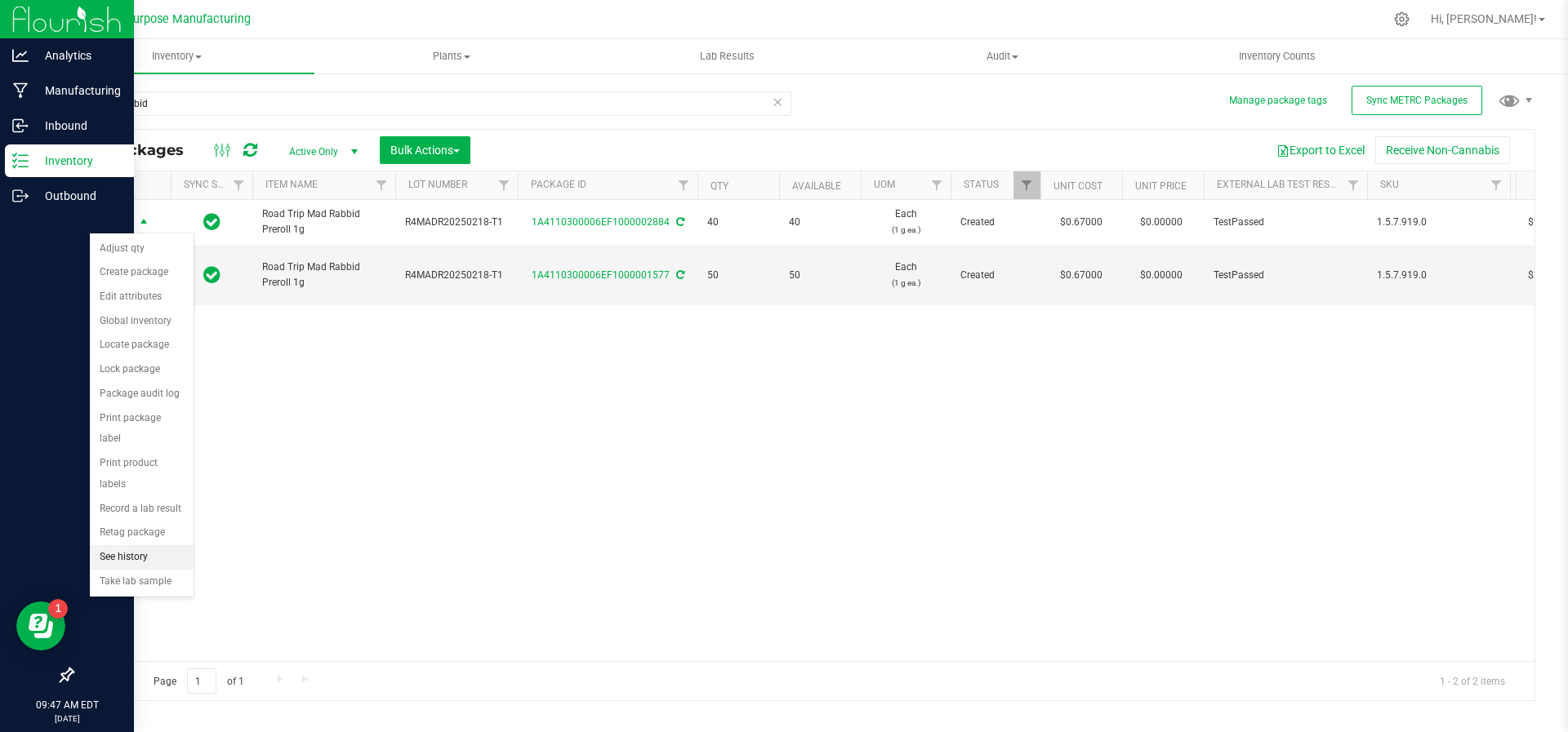
click at [136, 546] on li "See history" at bounding box center [142, 558] width 104 height 25
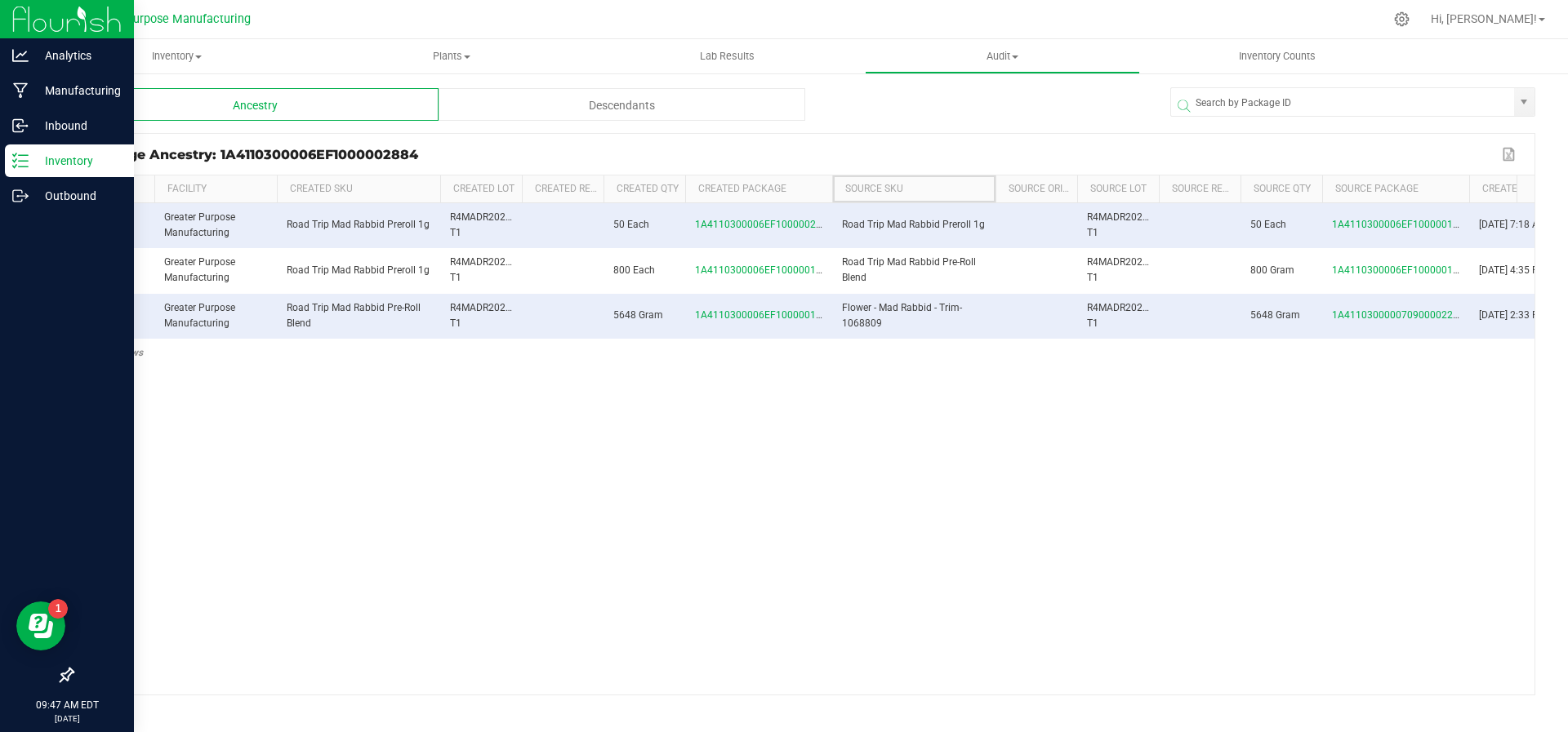
click at [833, 187] on th "Source SKU" at bounding box center [914, 189] width 164 height 27
click at [830, 187] on span at bounding box center [829, 309] width 5 height 268
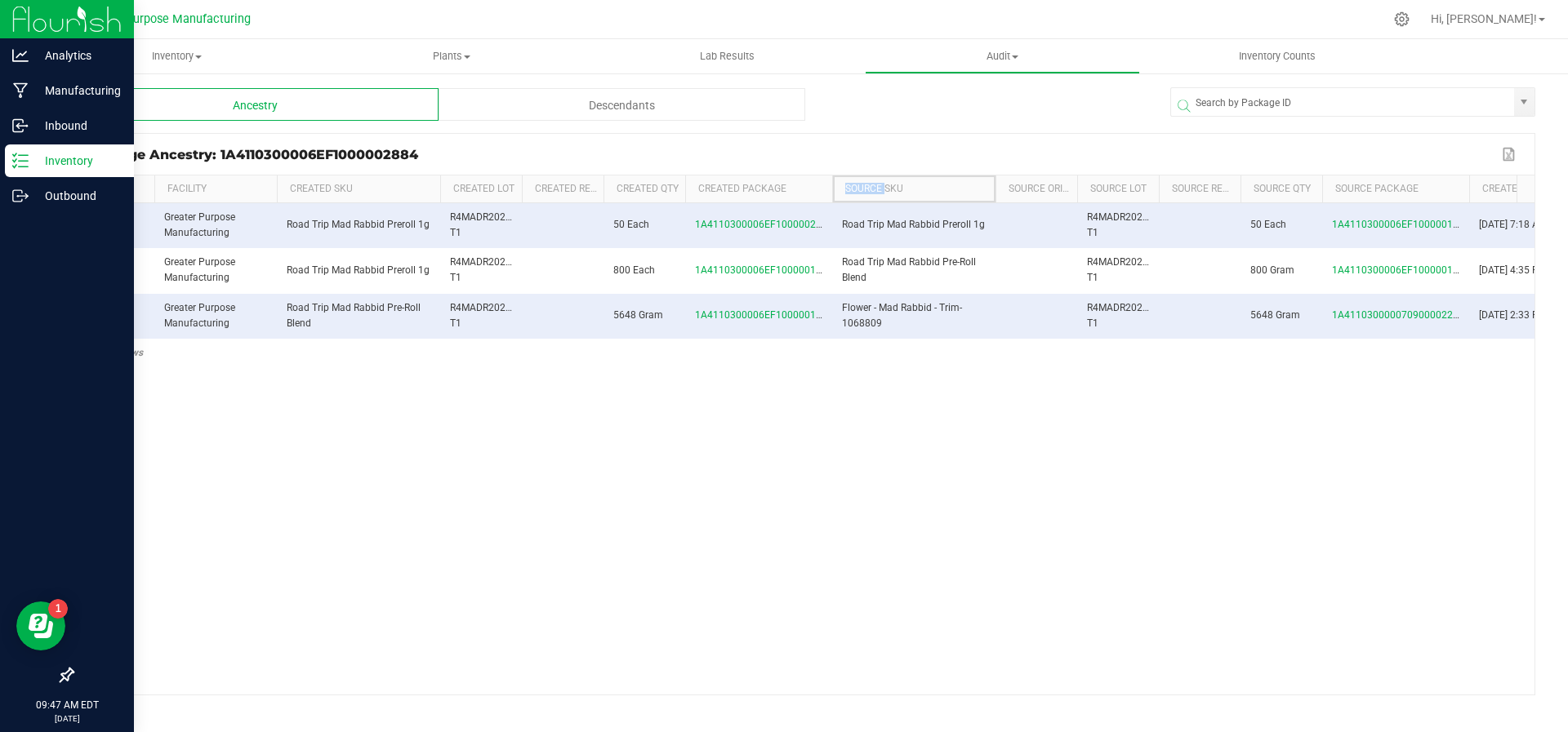
click at [830, 187] on span at bounding box center [829, 309] width 5 height 268
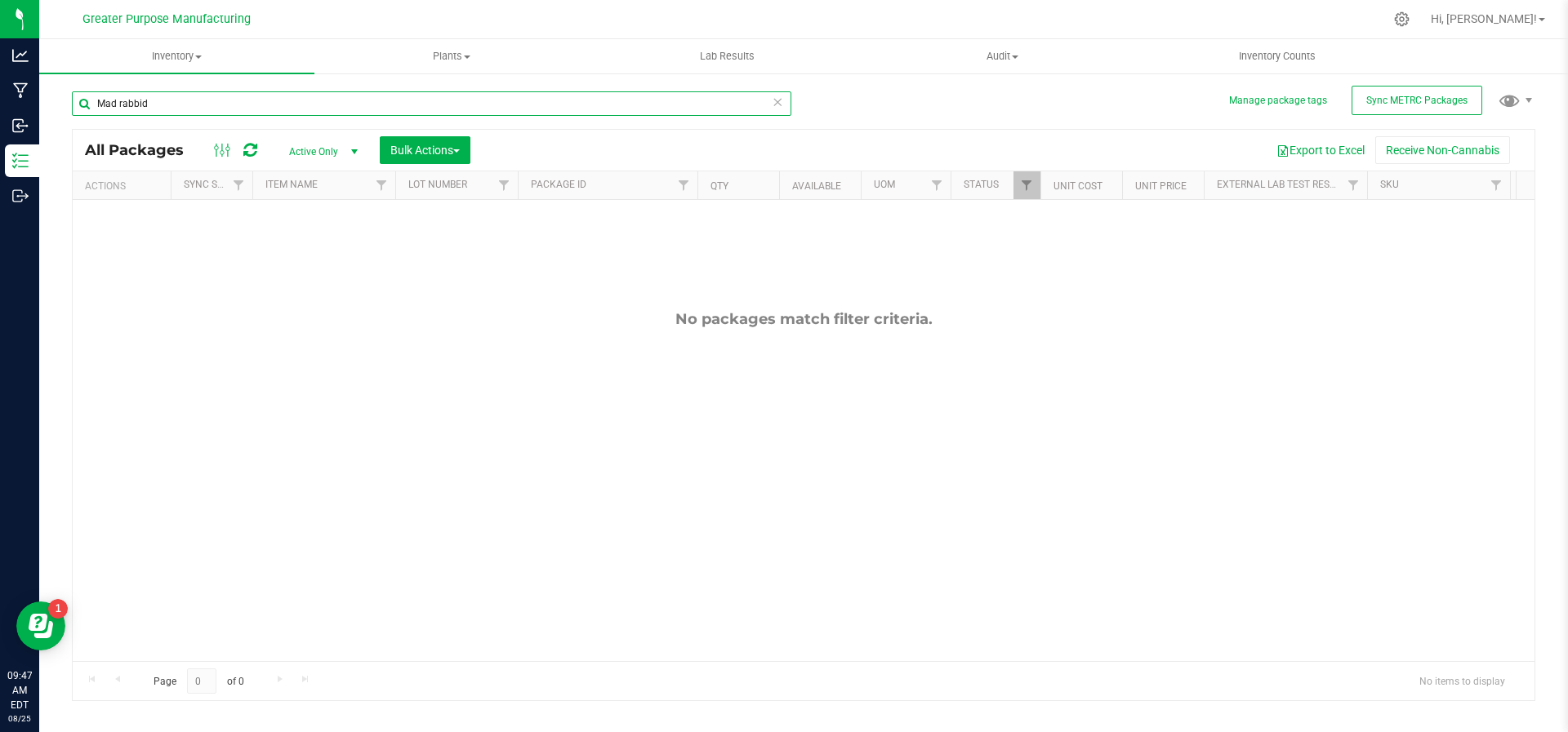
click at [218, 108] on input "Mad rabbid" at bounding box center [432, 104] width 719 height 25
type input "Mad rabbid"
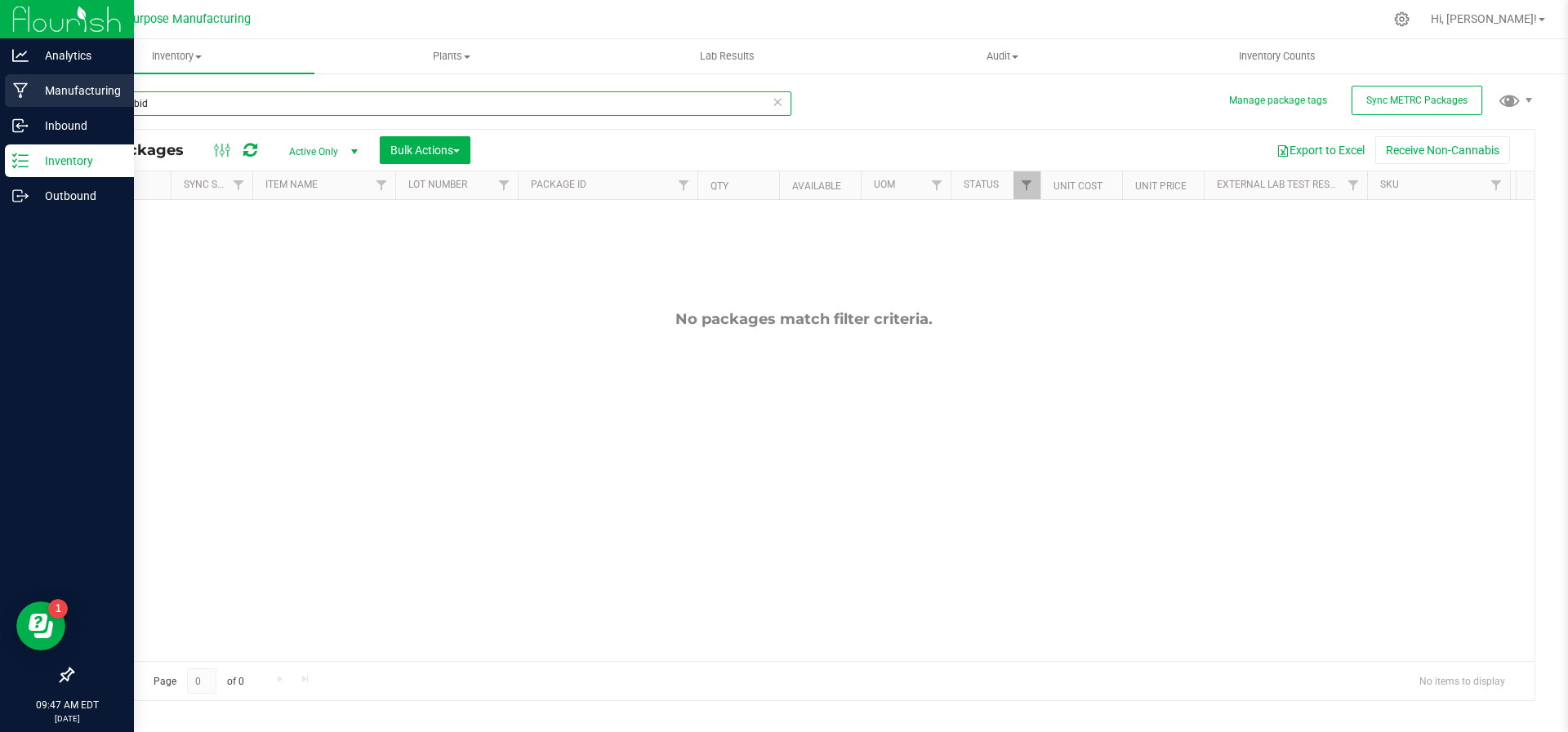
drag, startPoint x: 174, startPoint y: 96, endPoint x: 0, endPoint y: 98, distance: 174.0
click at [0, 98] on div "Analytics Manufacturing Inbound Inventory Outbound 09:47 AM EDT 08/25/2025 08/2…" at bounding box center [784, 366] width 1568 height 732
click at [80, 166] on p "Inventory" at bounding box center [78, 161] width 98 height 20
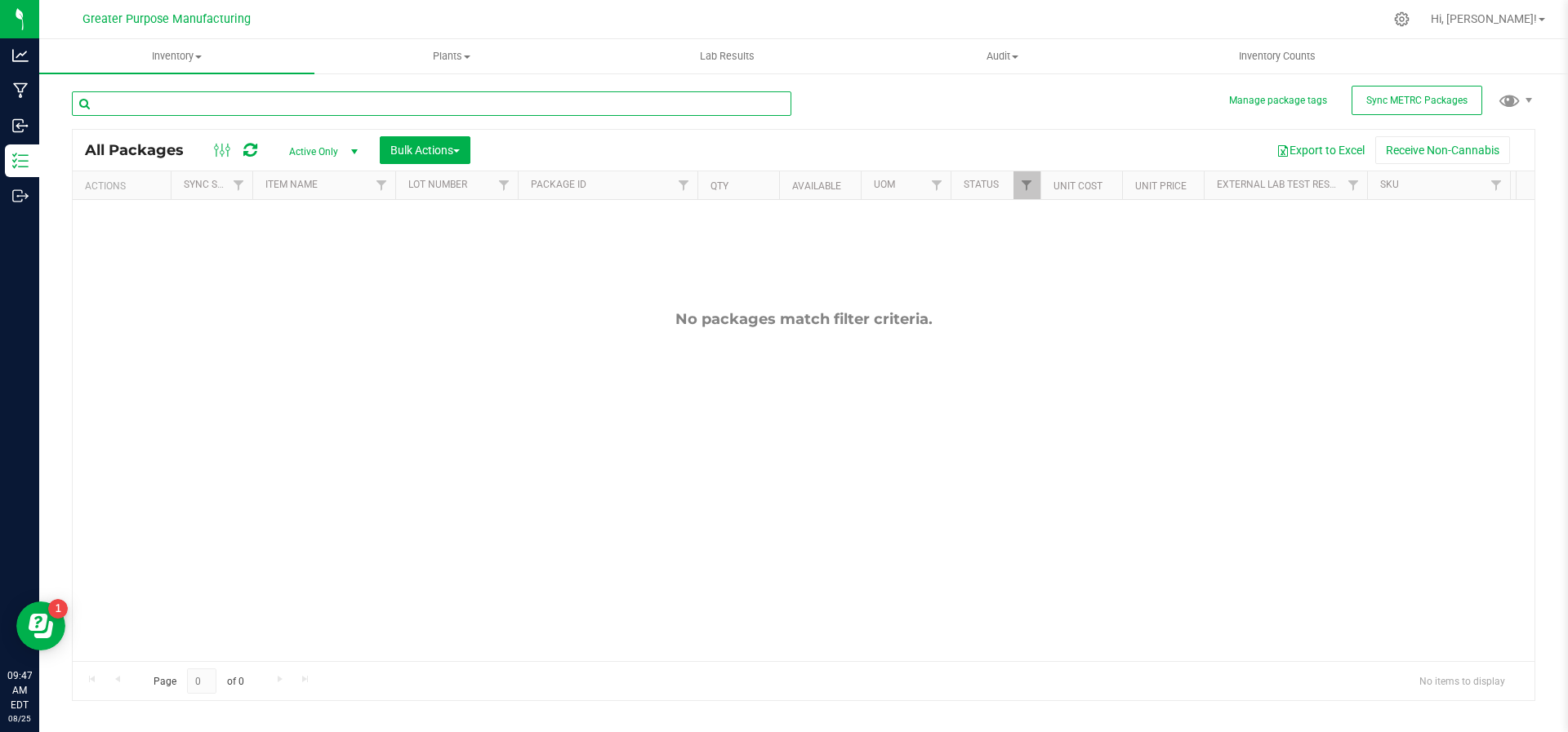
click at [227, 92] on input "text" at bounding box center [432, 104] width 719 height 25
click at [683, 188] on div "Inventory All packages All inventory Waste log Create inventory Plants All plan…" at bounding box center [803, 385] width 1529 height 693
click at [639, 194] on th "Package ID" at bounding box center [608, 185] width 180 height 28
click at [683, 194] on link "Filter" at bounding box center [684, 184] width 26 height 27
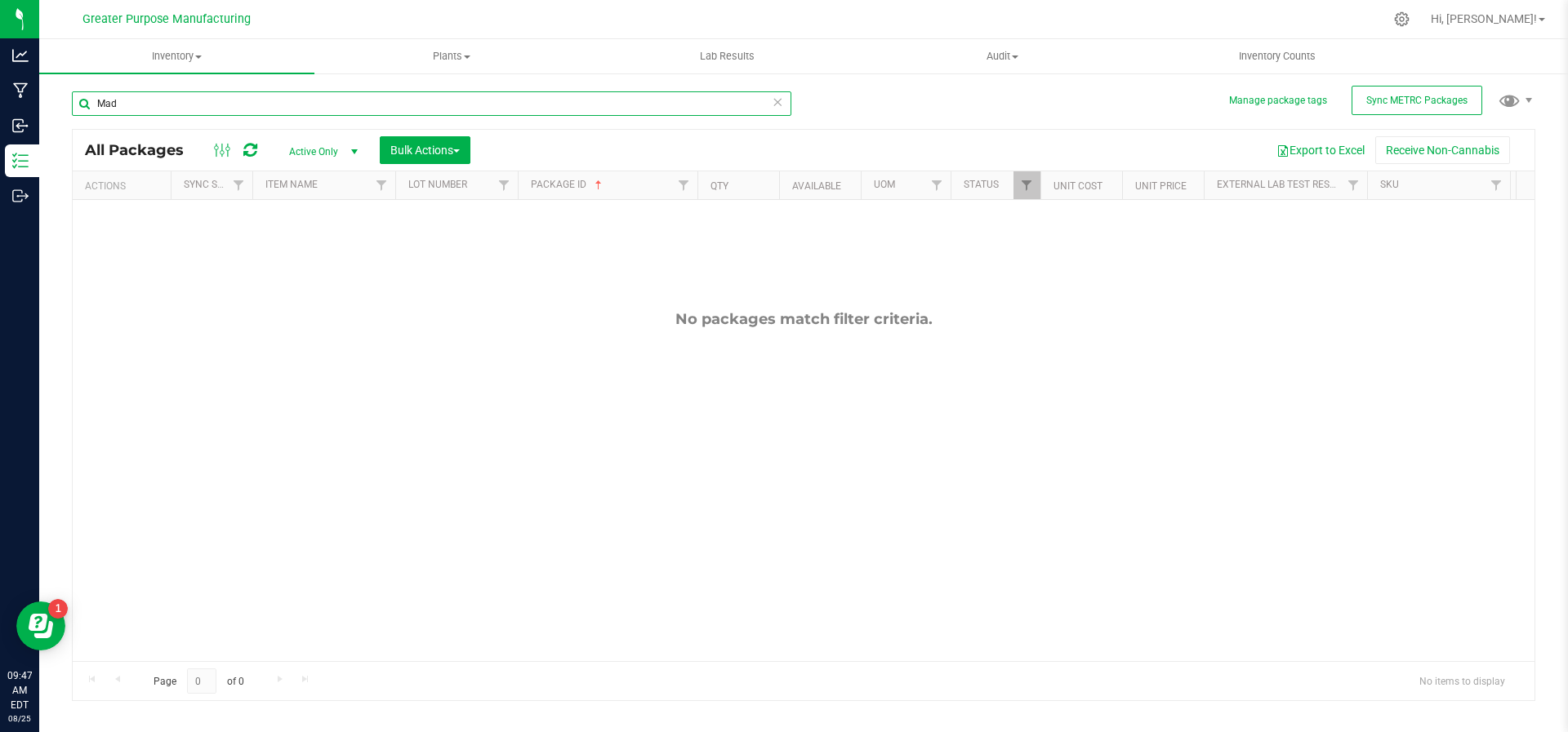
click at [162, 114] on input "Mad" at bounding box center [432, 104] width 719 height 25
type input "Mad Rab"
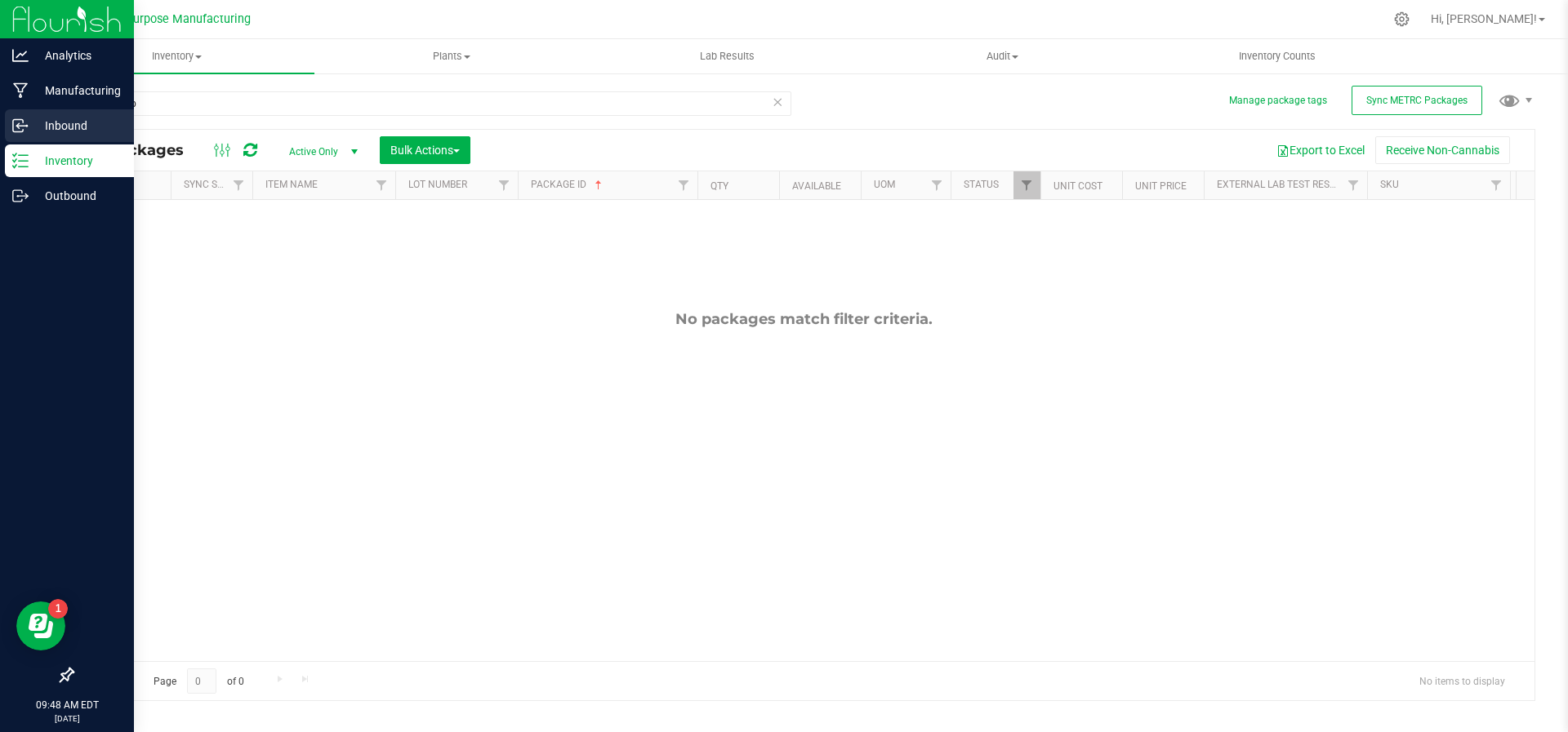
click at [20, 128] on icon at bounding box center [20, 125] width 16 height 16
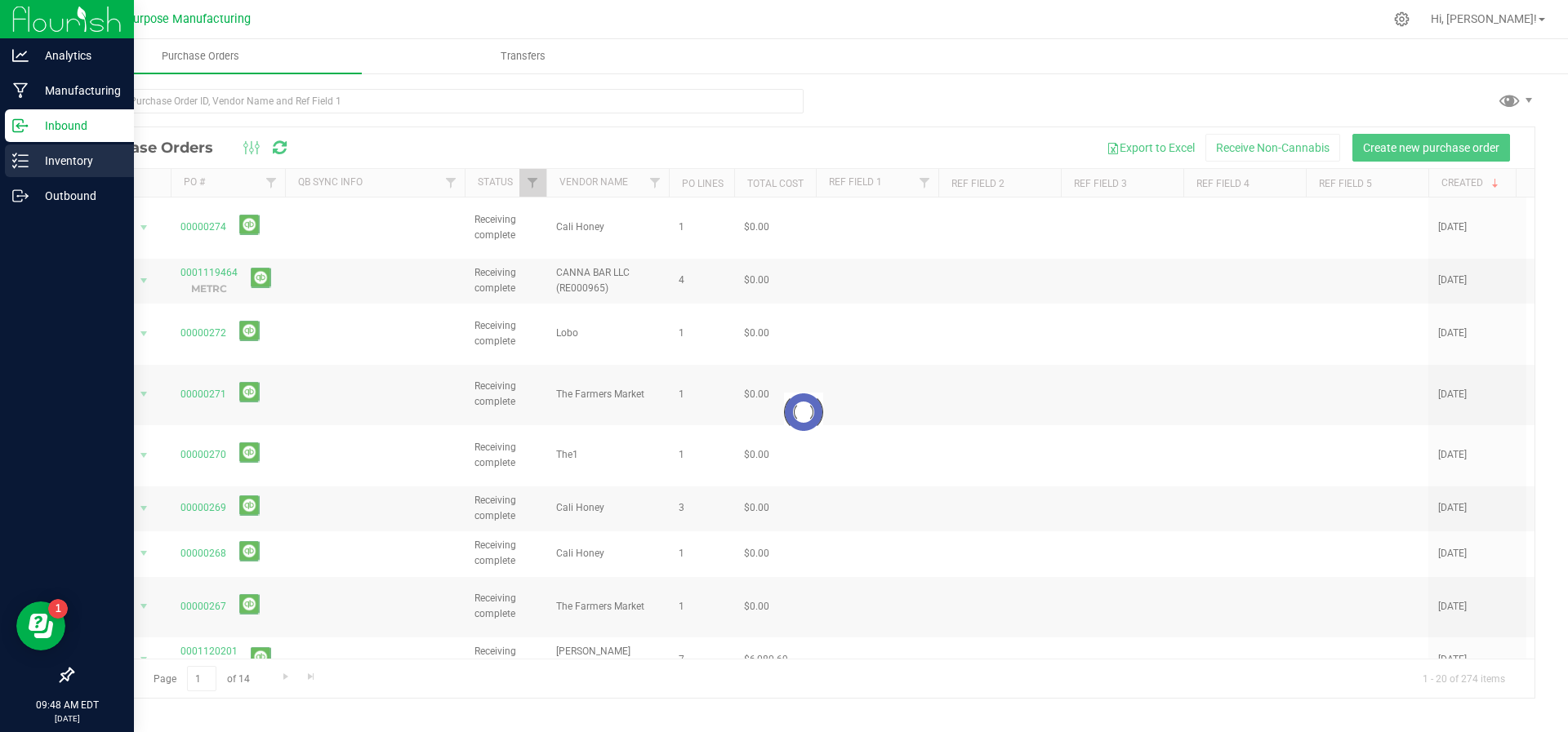
click at [41, 166] on p "Inventory" at bounding box center [78, 161] width 98 height 20
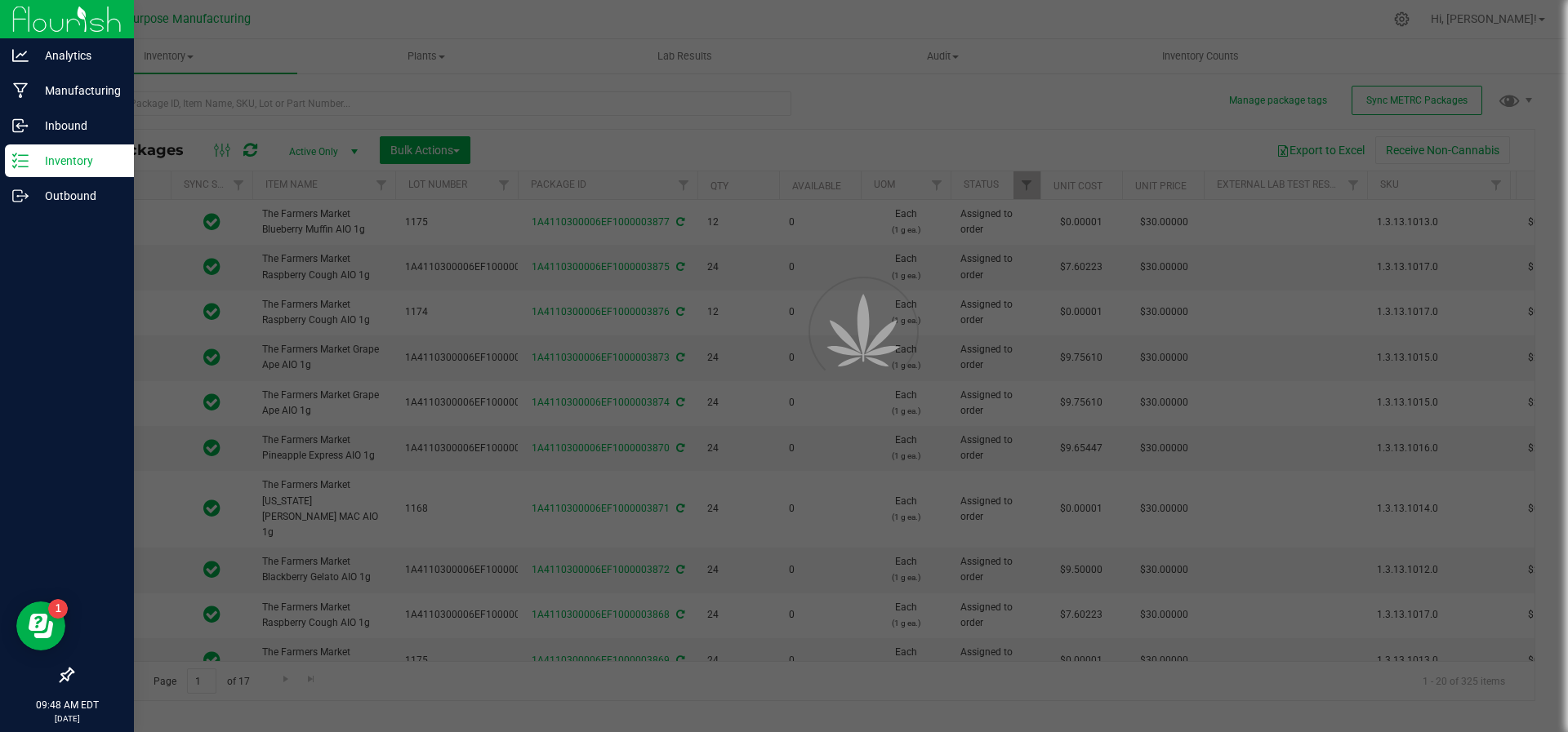
type input "[DATE]"
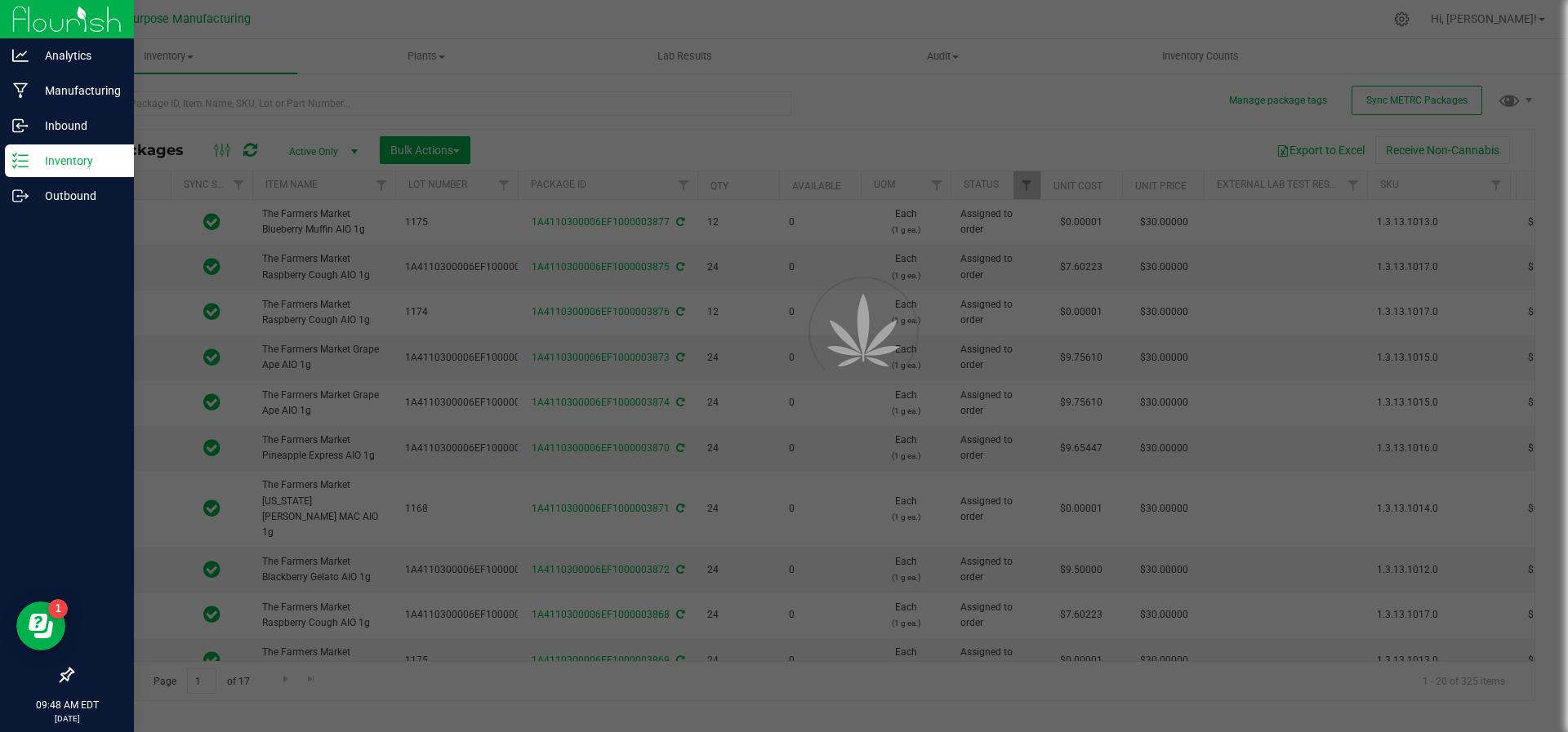
type input "[DATE]"
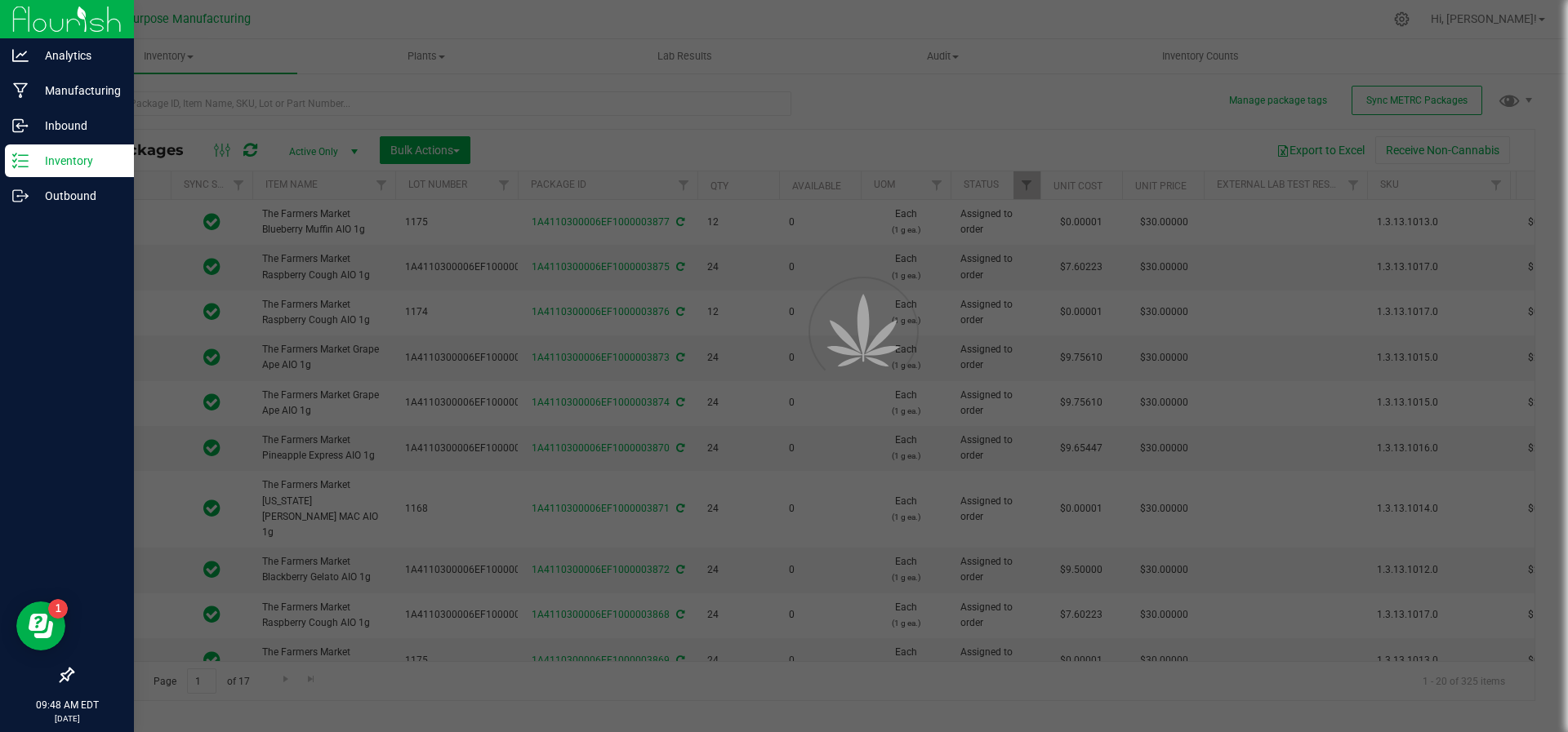
type input "[DATE]"
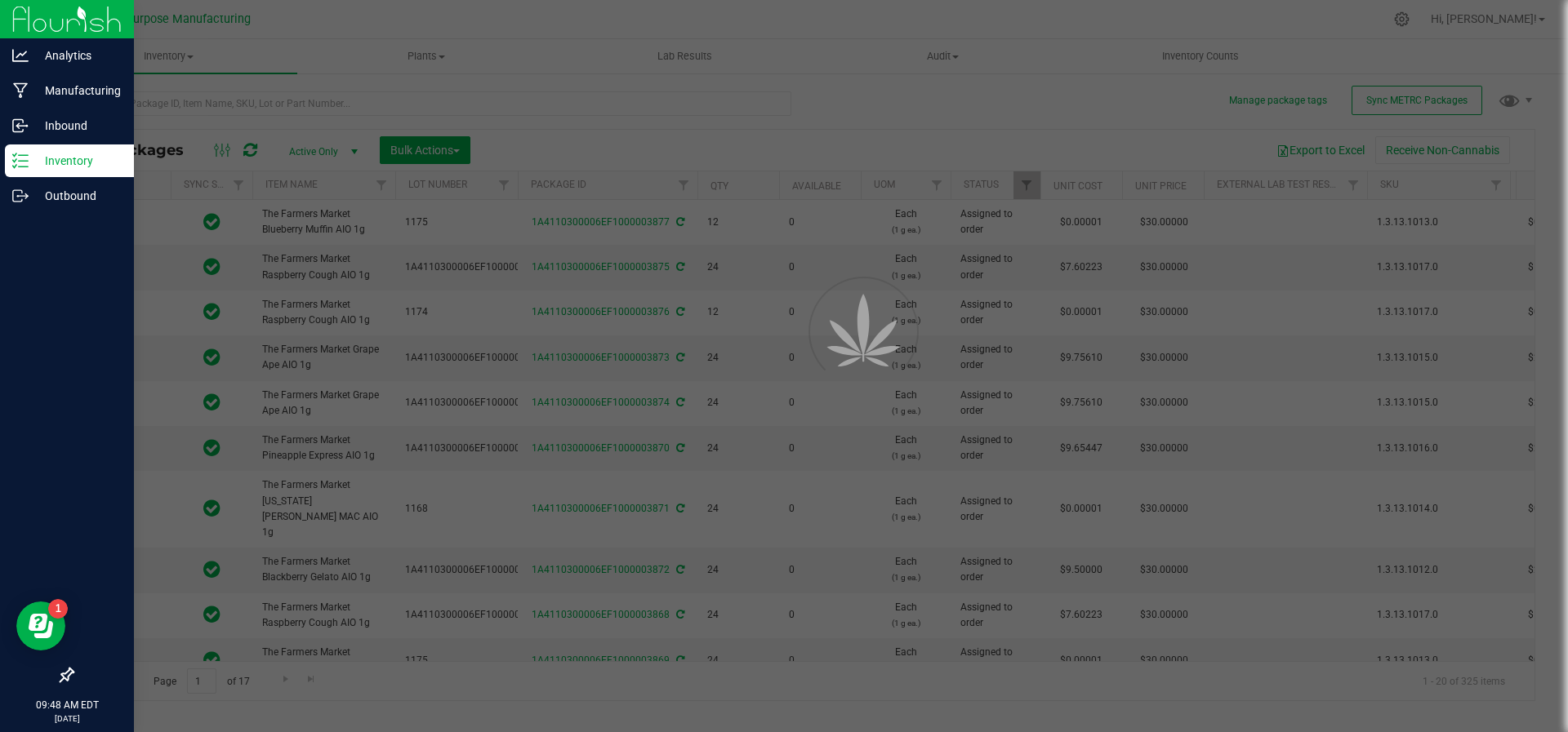
type input "[DATE]"
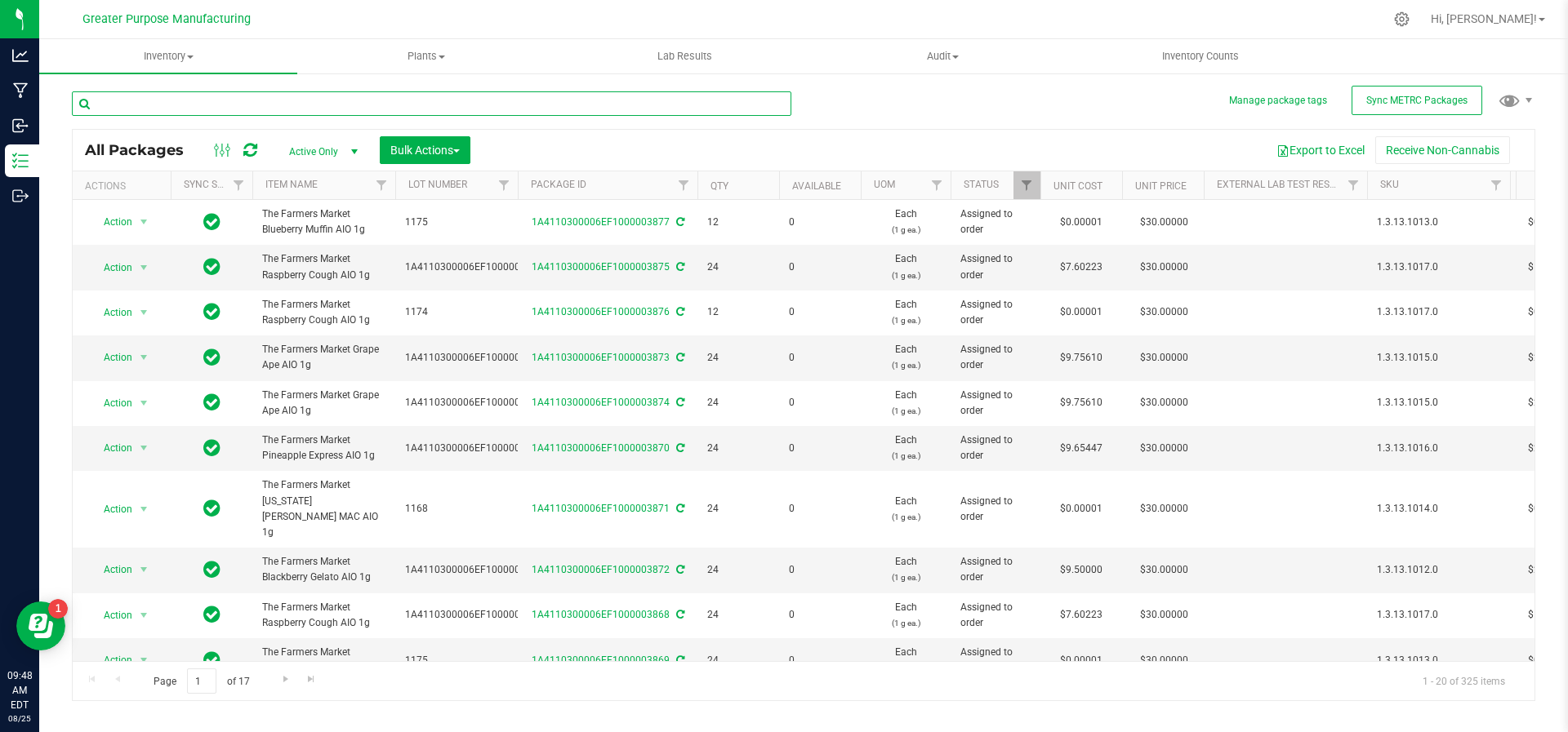
click at [220, 103] on input "text" at bounding box center [432, 104] width 719 height 25
type input "mad"
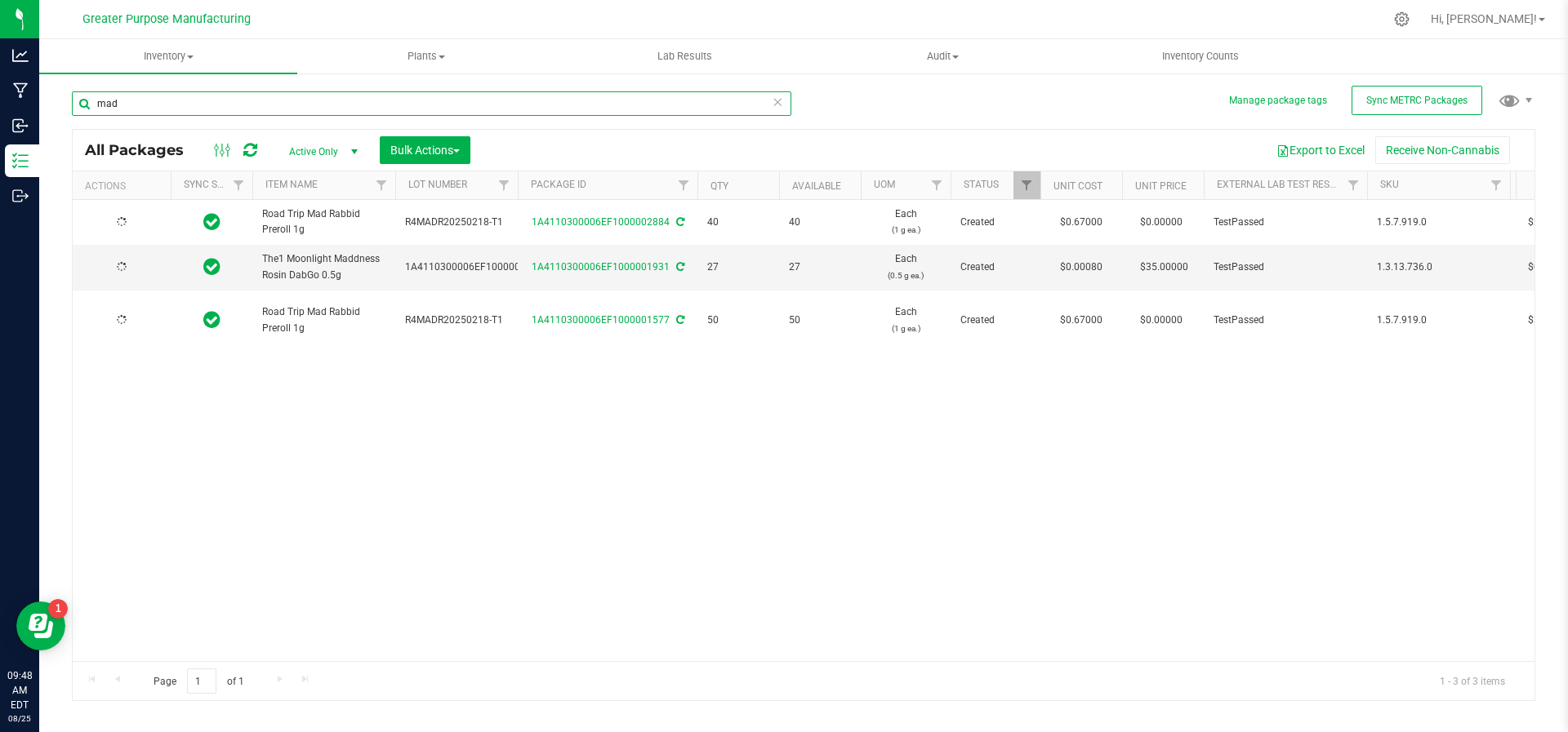
type input "[DATE]"
click at [220, 103] on input "mad" at bounding box center [432, 104] width 719 height 25
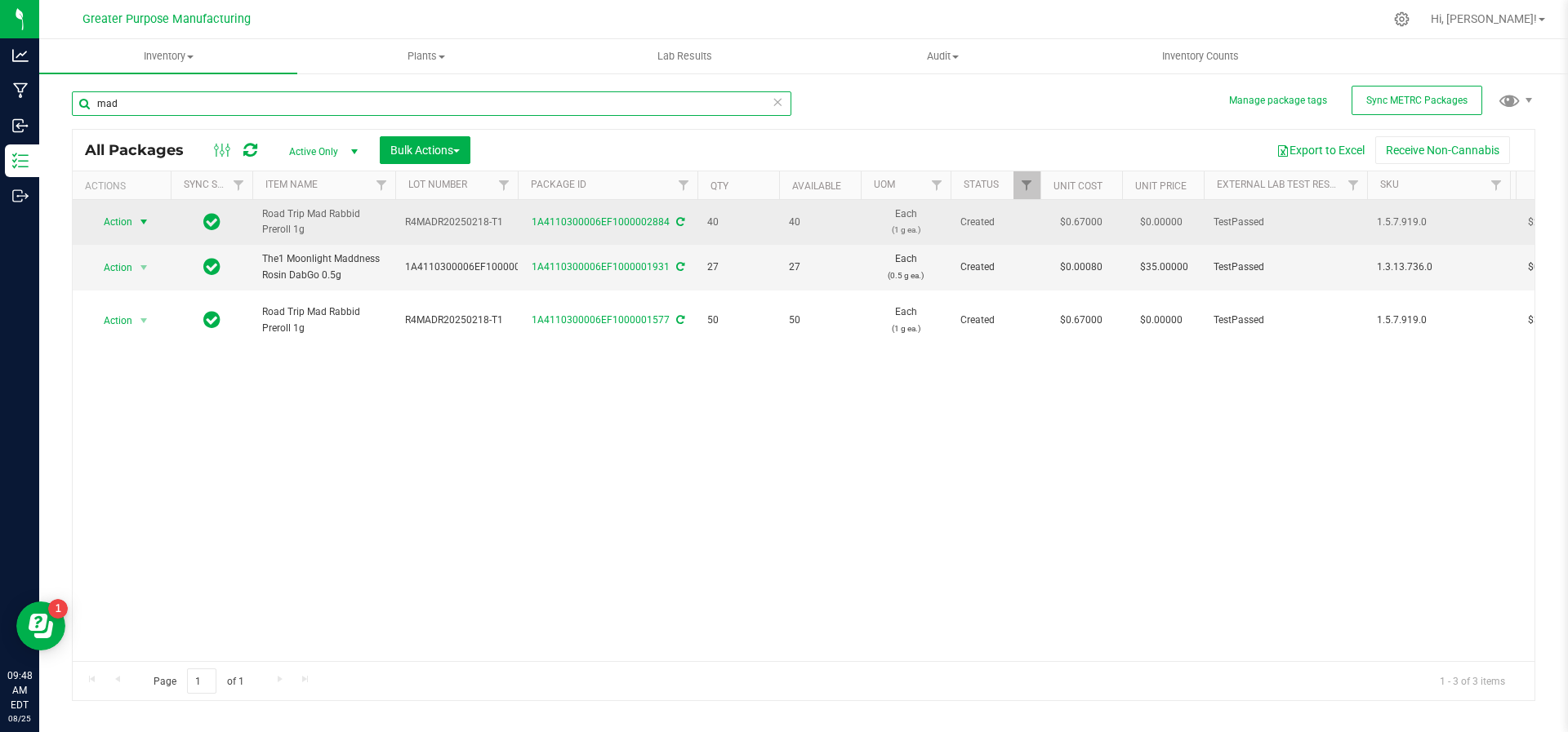
type input "mad"
click at [144, 217] on span "select" at bounding box center [144, 222] width 13 height 13
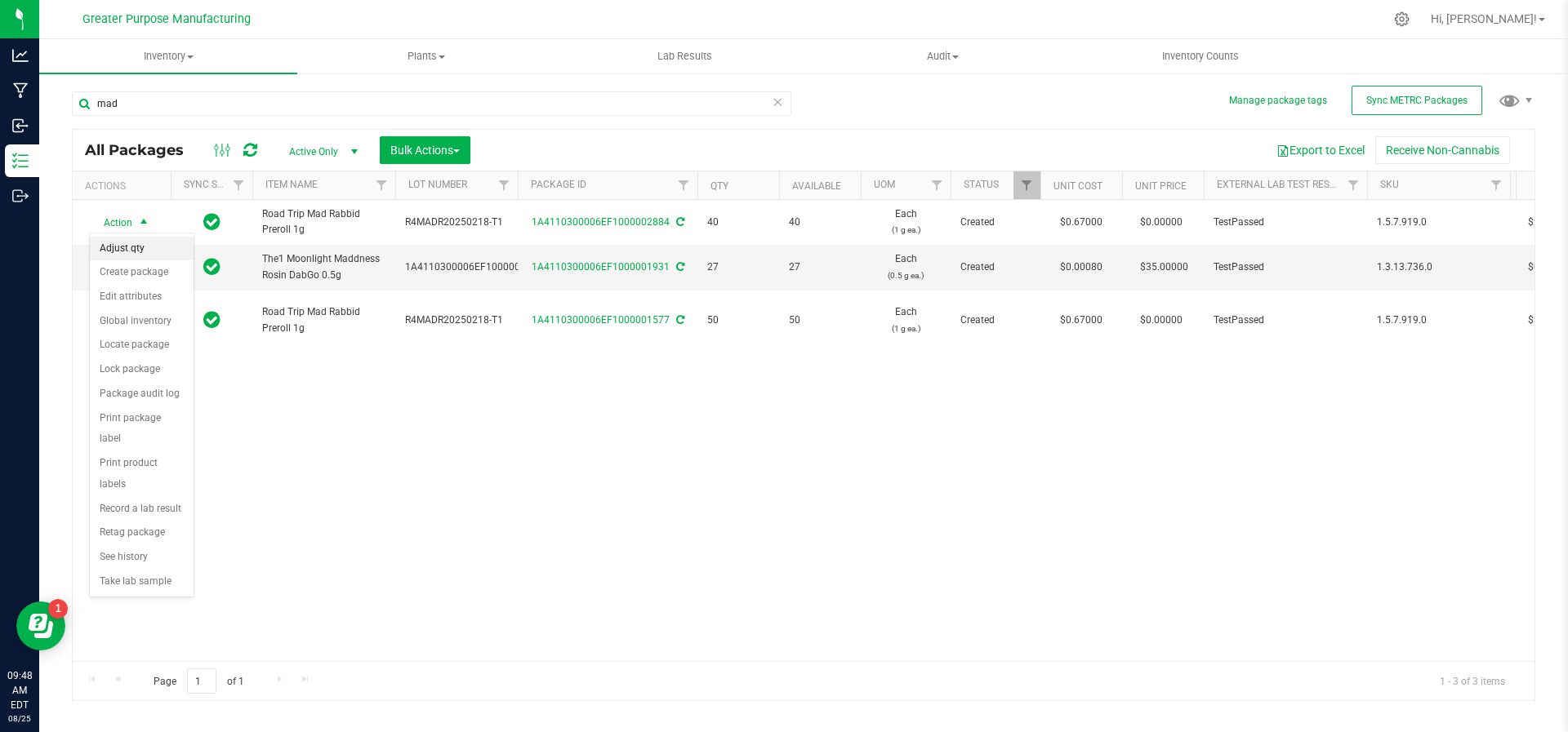
click at [133, 256] on li "Adjust qty" at bounding box center [142, 249] width 104 height 25
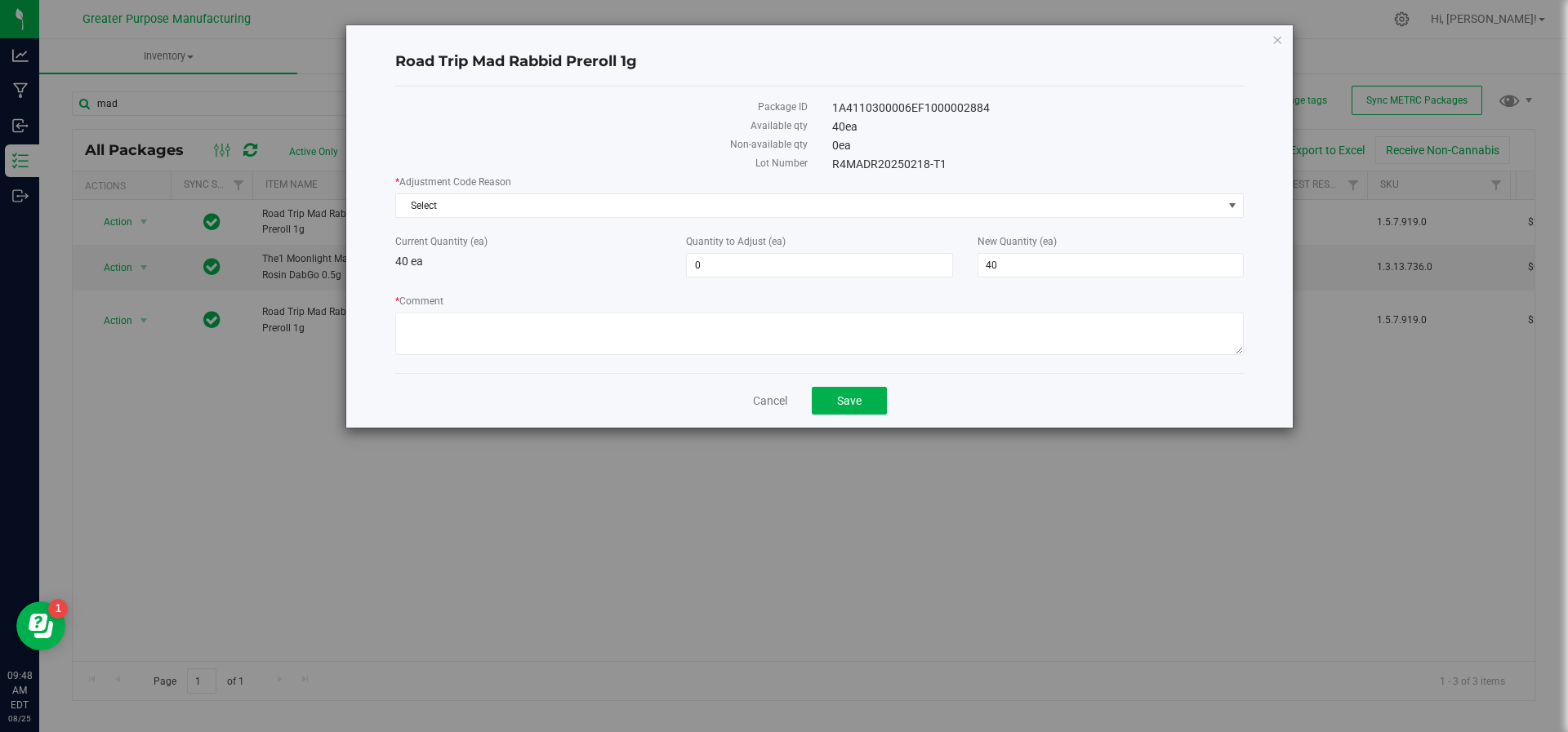
click at [552, 218] on div "* Adjustment Code Reason Select Select API Adjustment Error Drying Entry Error …" at bounding box center [819, 268] width 849 height 185
click at [552, 212] on span "Select" at bounding box center [809, 205] width 826 height 23
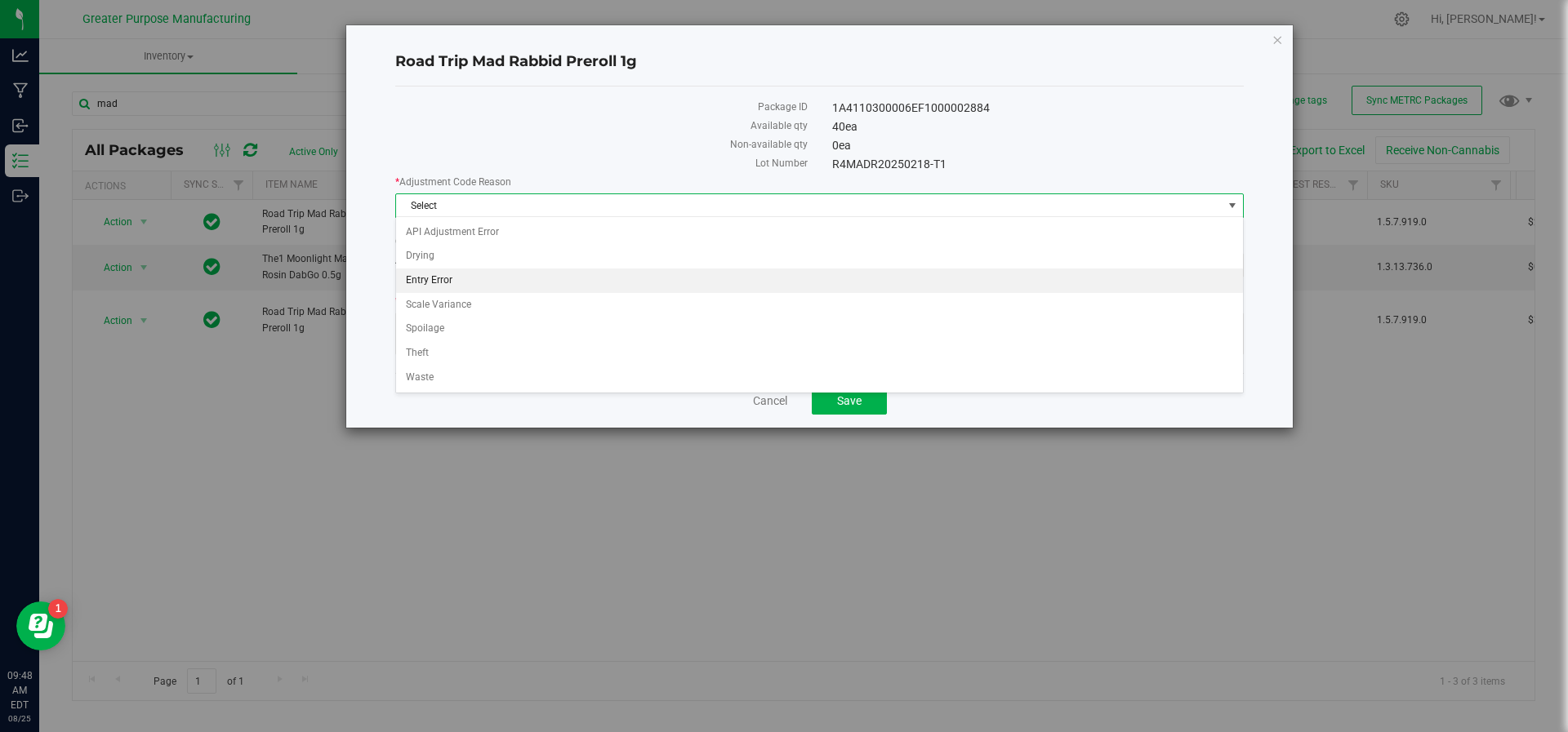
click at [526, 269] on li "Entry Error" at bounding box center [820, 281] width 848 height 25
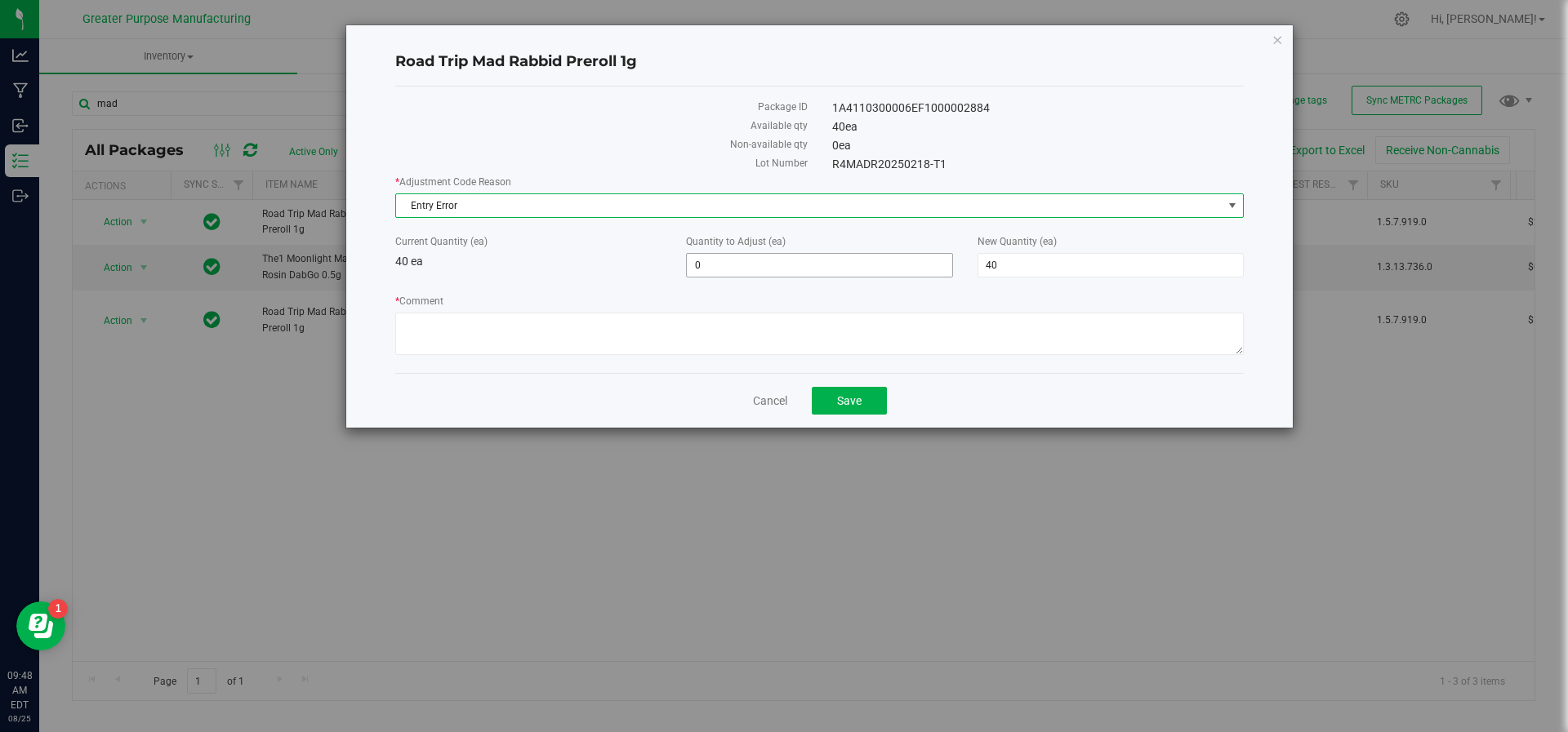
click at [735, 262] on span "0 0" at bounding box center [819, 266] width 266 height 25
type input "50"
click at [1031, 267] on span "90 90" at bounding box center [1110, 266] width 266 height 25
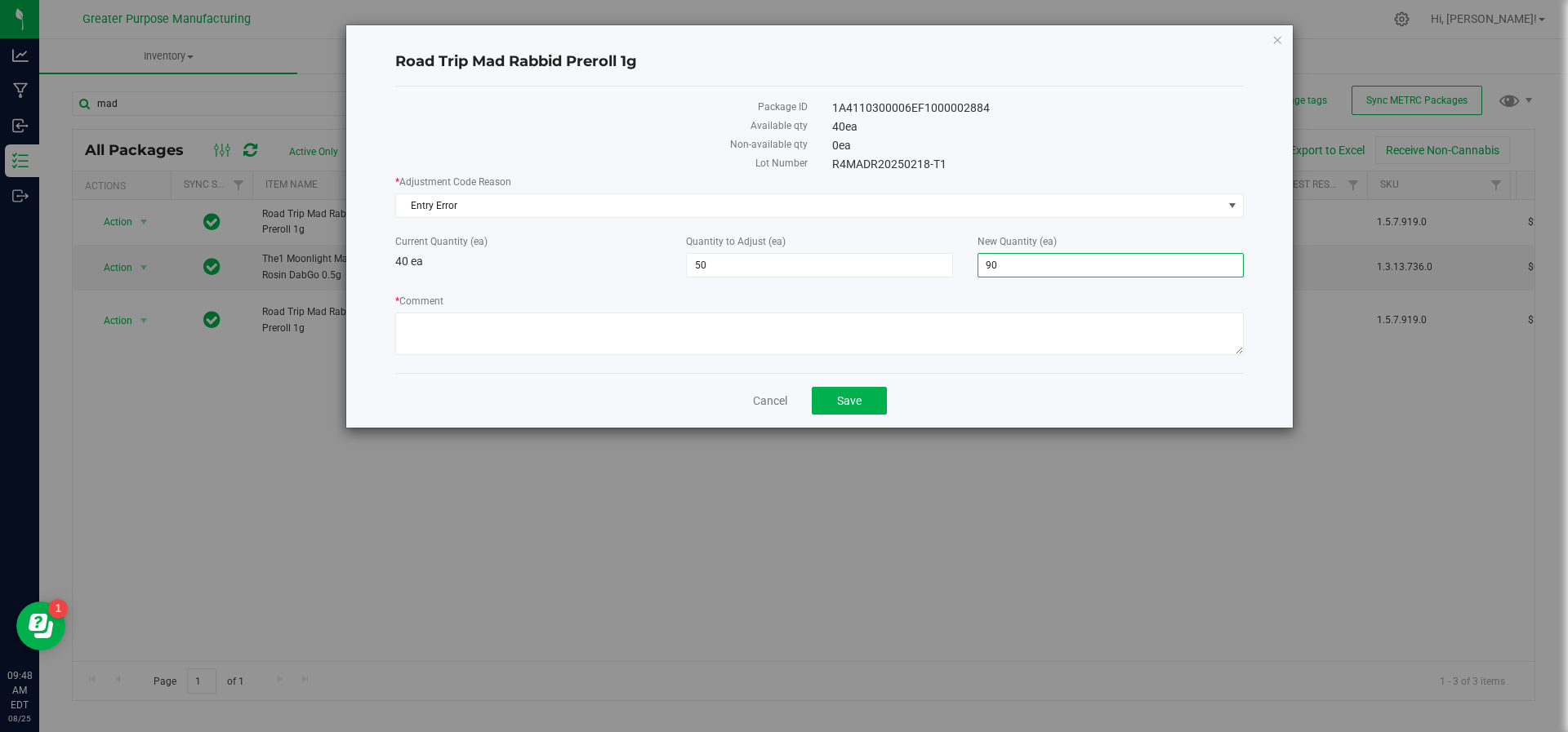
type input "9"
type input "50"
type input "10"
type input "50"
click at [994, 294] on label "* Comment" at bounding box center [819, 302] width 849 height 15
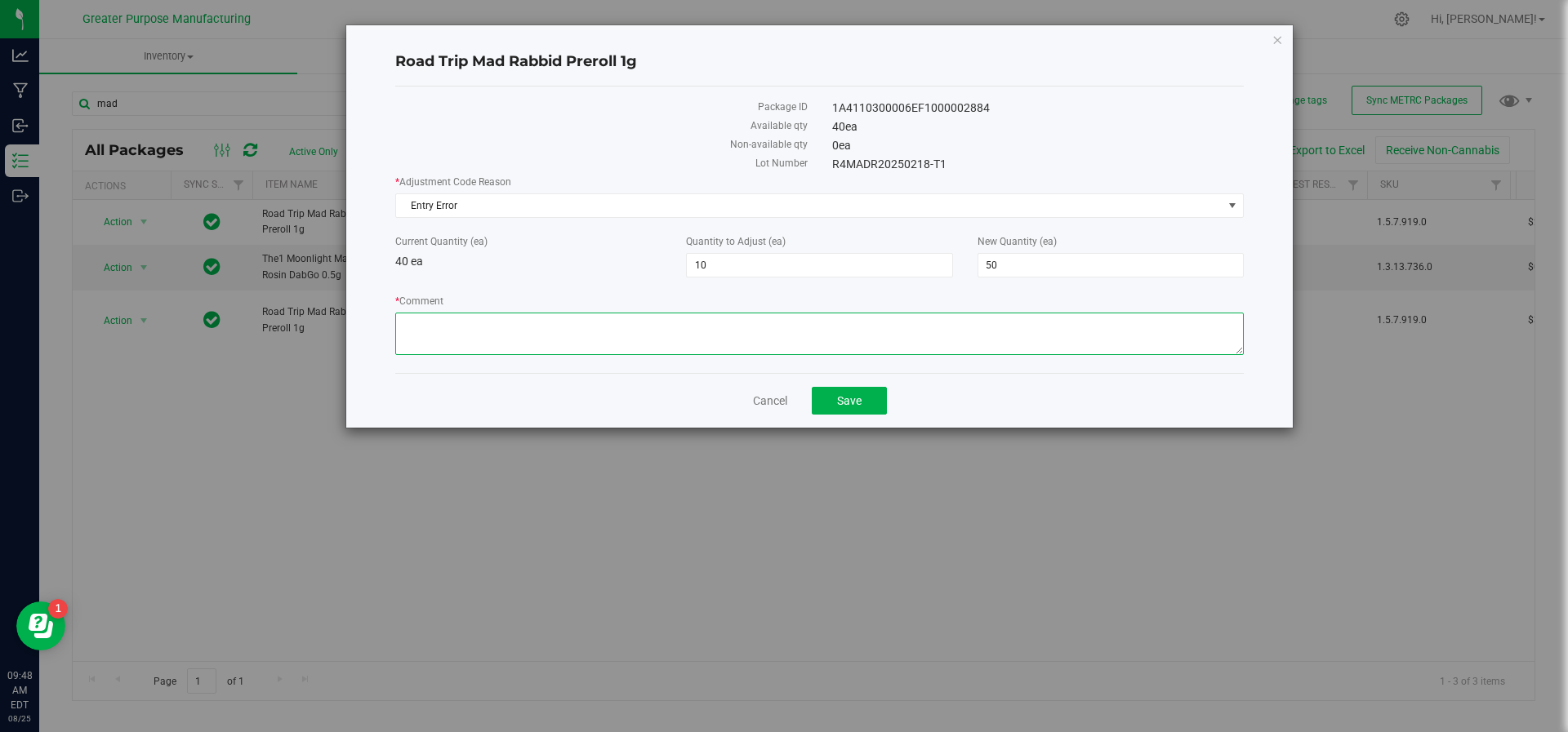
click at [994, 313] on textarea "* Comment" at bounding box center [819, 334] width 849 height 43
click at [827, 339] on textarea "* Comment" at bounding box center [819, 334] width 849 height 43
type textarea "Adjusted during Inventory audit. JS/HV"
click at [874, 402] on button "Save" at bounding box center [849, 400] width 75 height 27
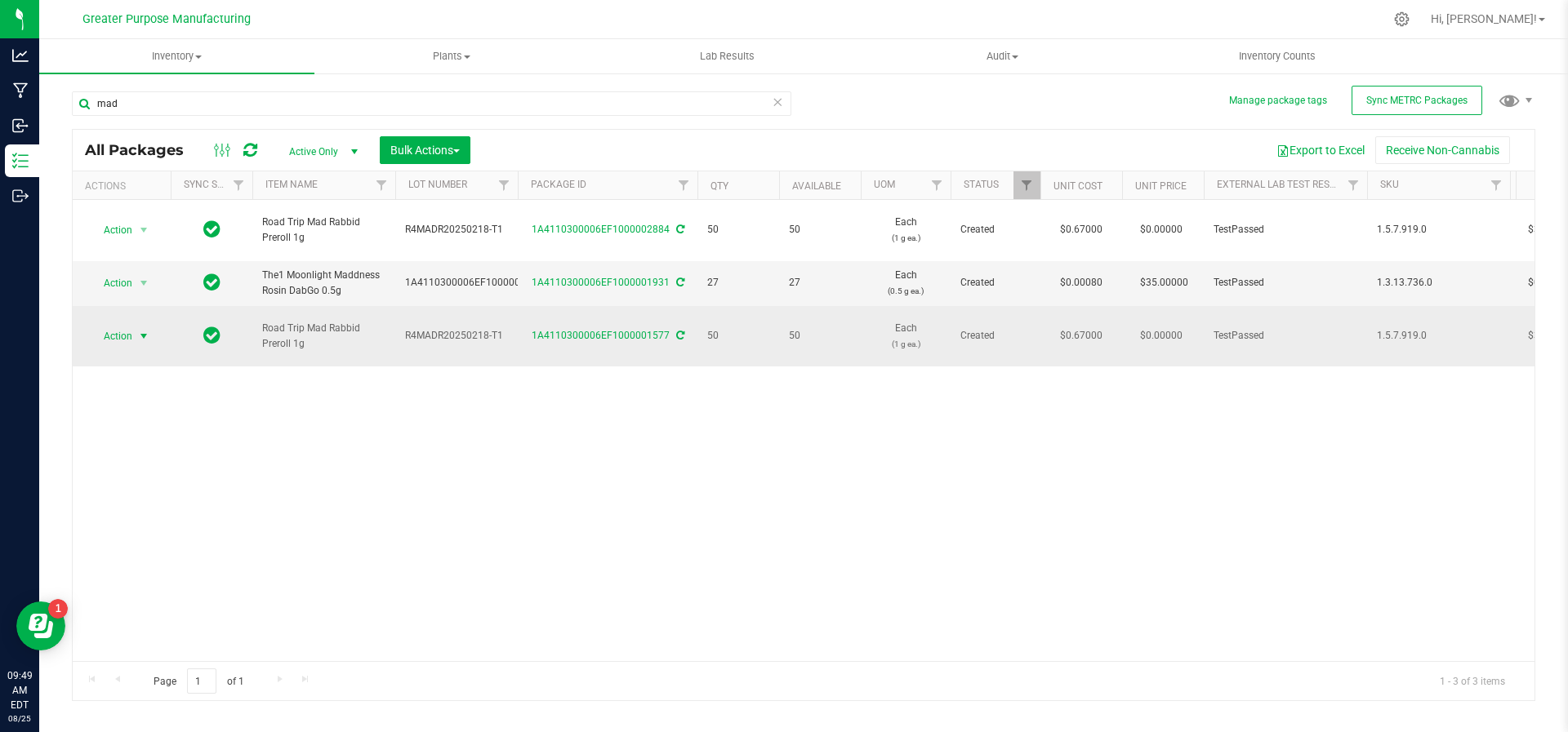
click at [141, 330] on span "select" at bounding box center [144, 337] width 13 height 13
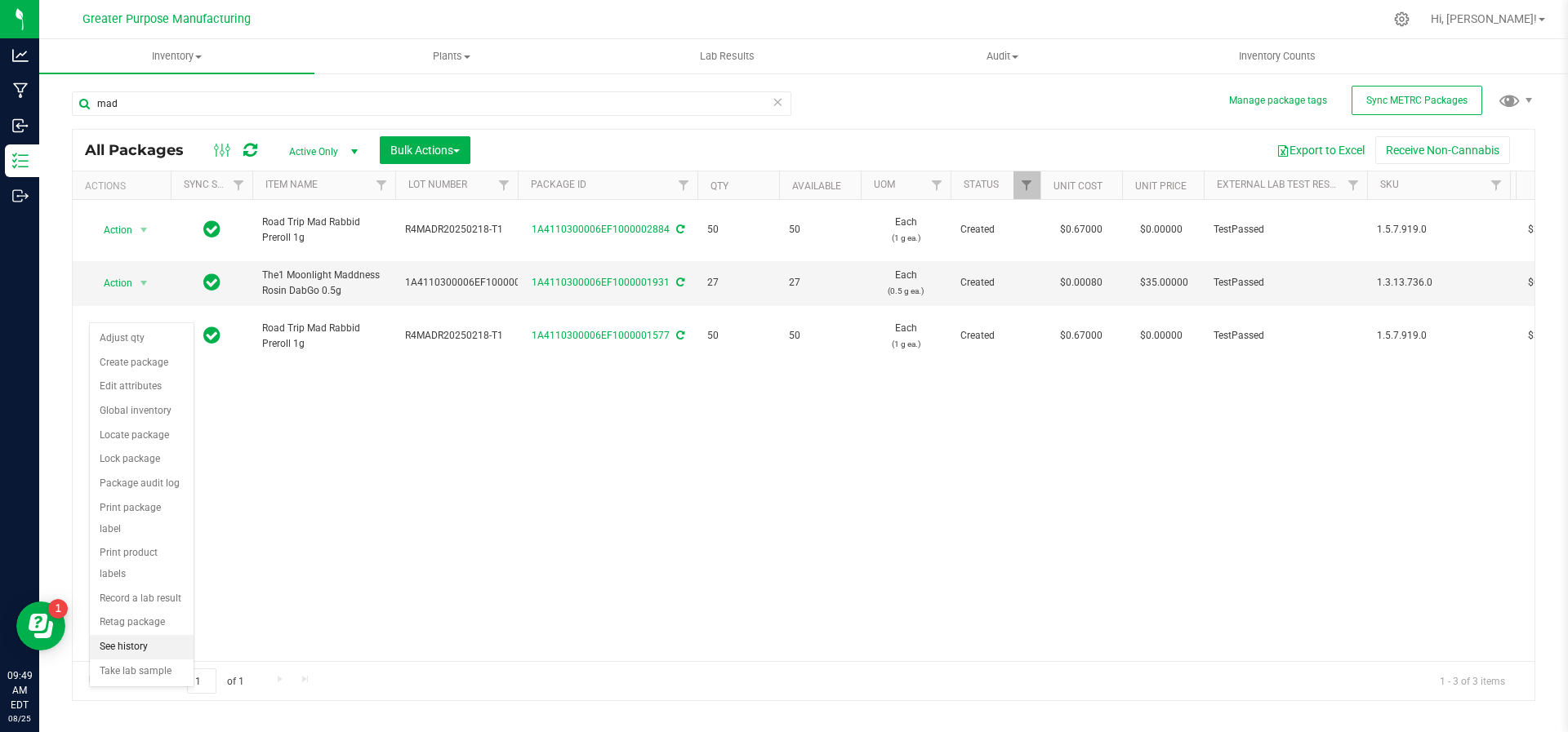
click at [137, 636] on li "See history" at bounding box center [142, 648] width 104 height 25
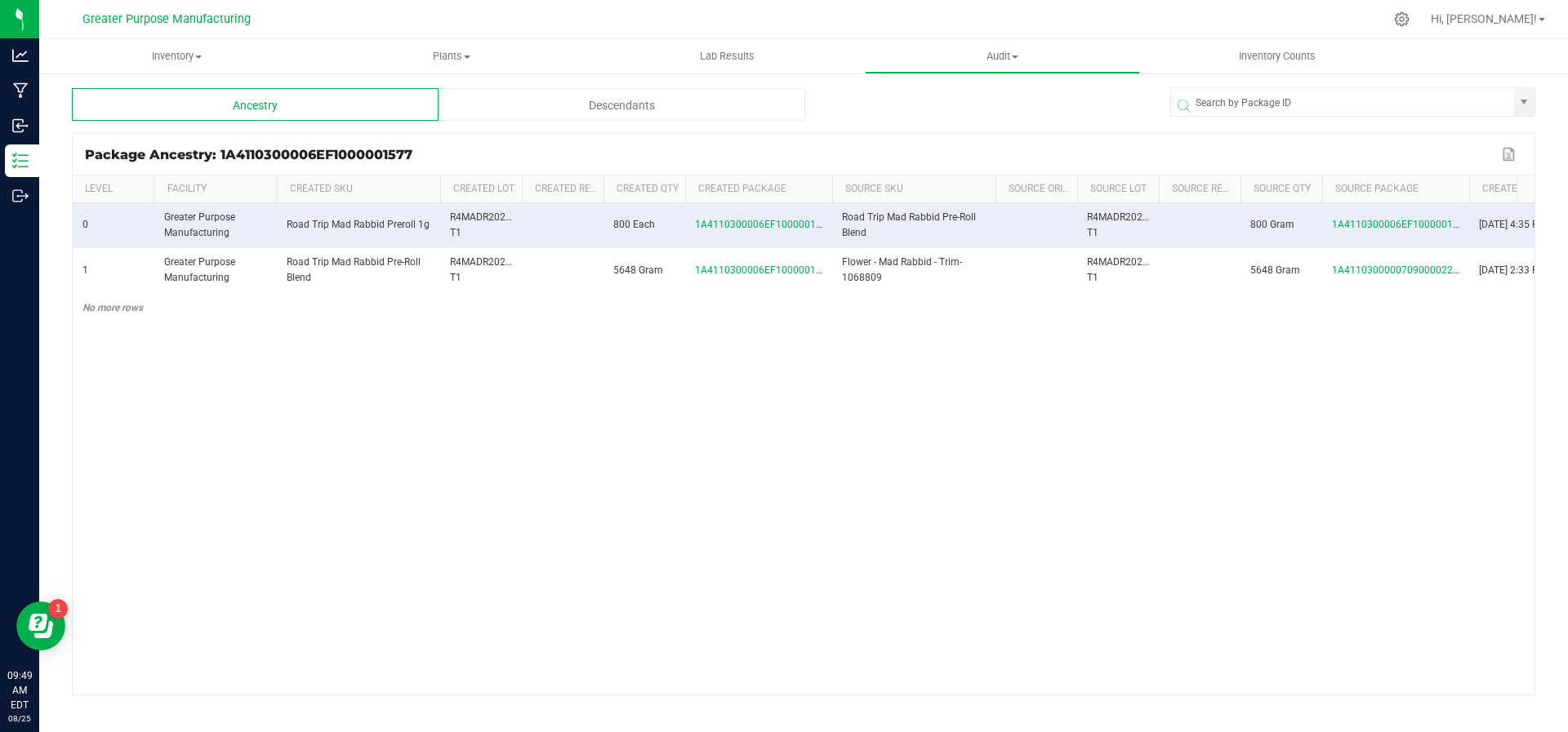
click at [828, 191] on span at bounding box center [829, 309] width 5 height 268
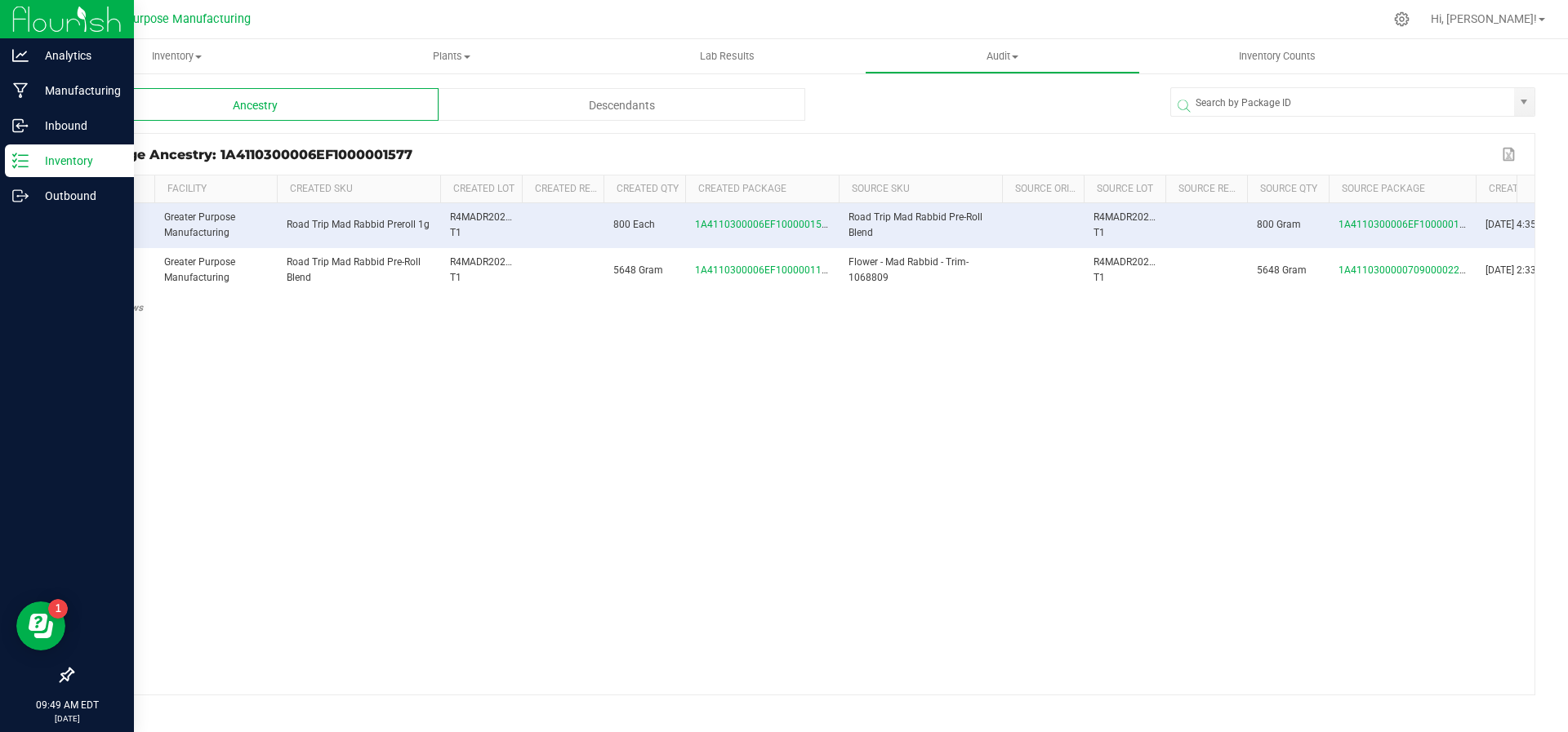
click at [70, 166] on p "Inventory" at bounding box center [78, 161] width 98 height 20
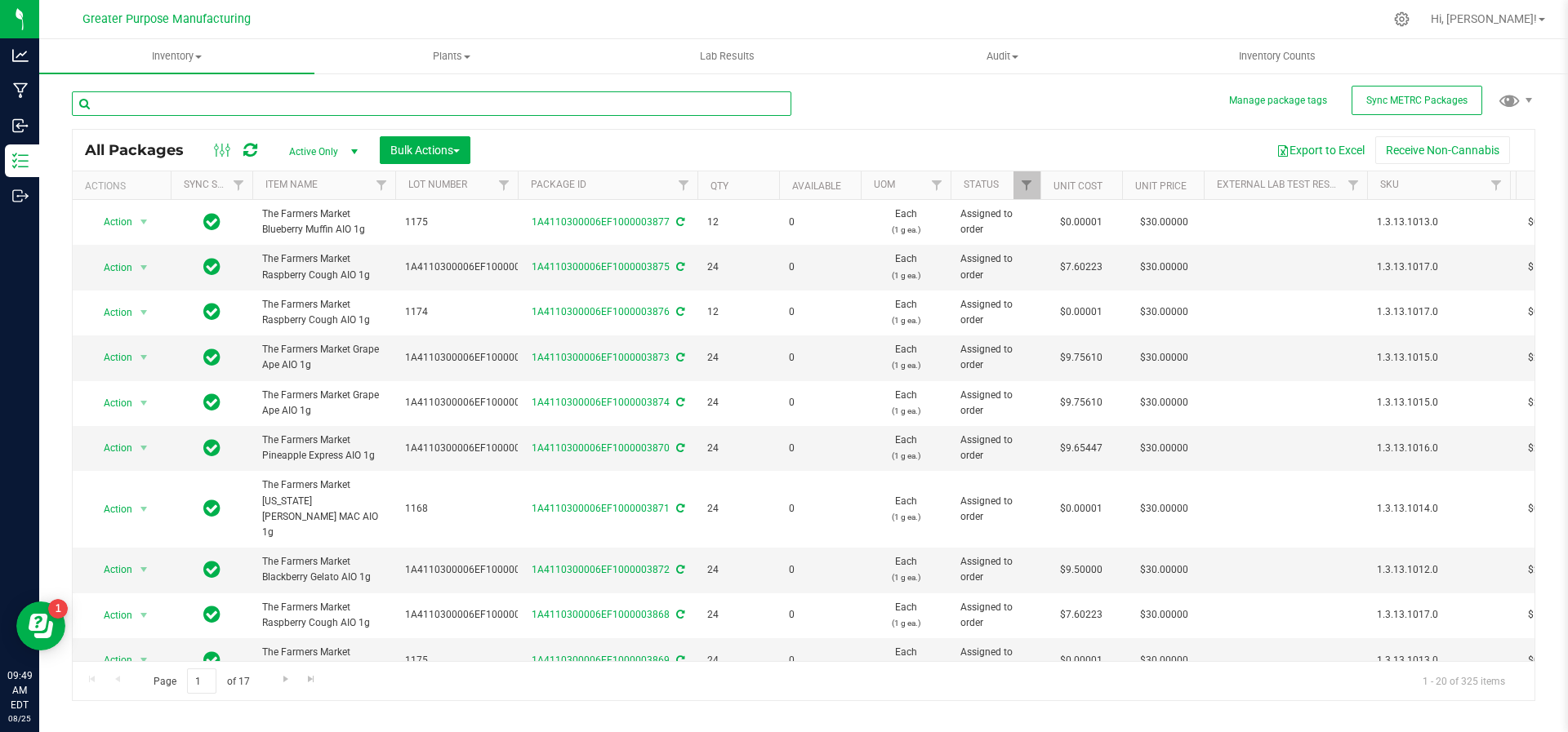
click at [277, 93] on input "text" at bounding box center [432, 104] width 719 height 25
type input "Mad"
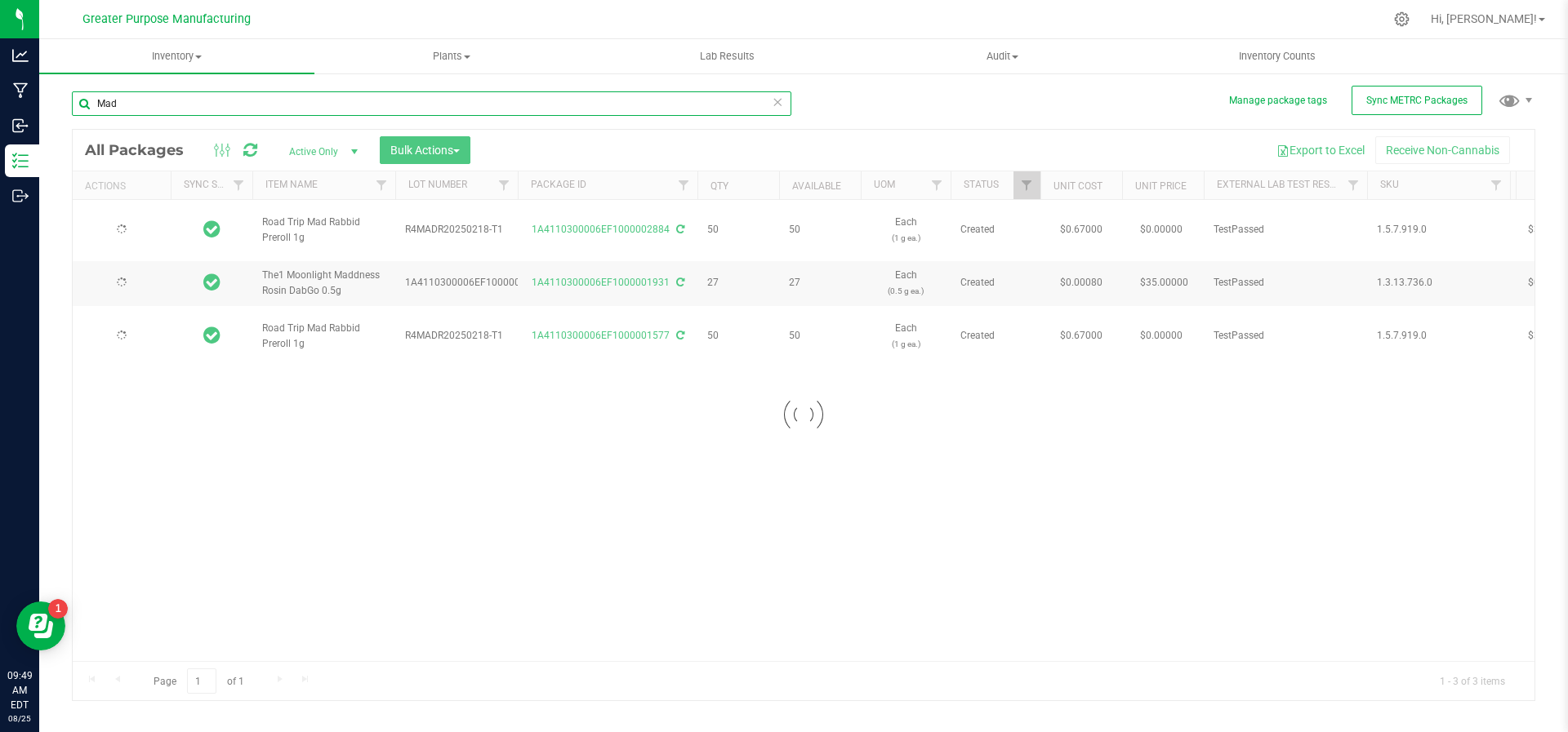
type input "[DATE]"
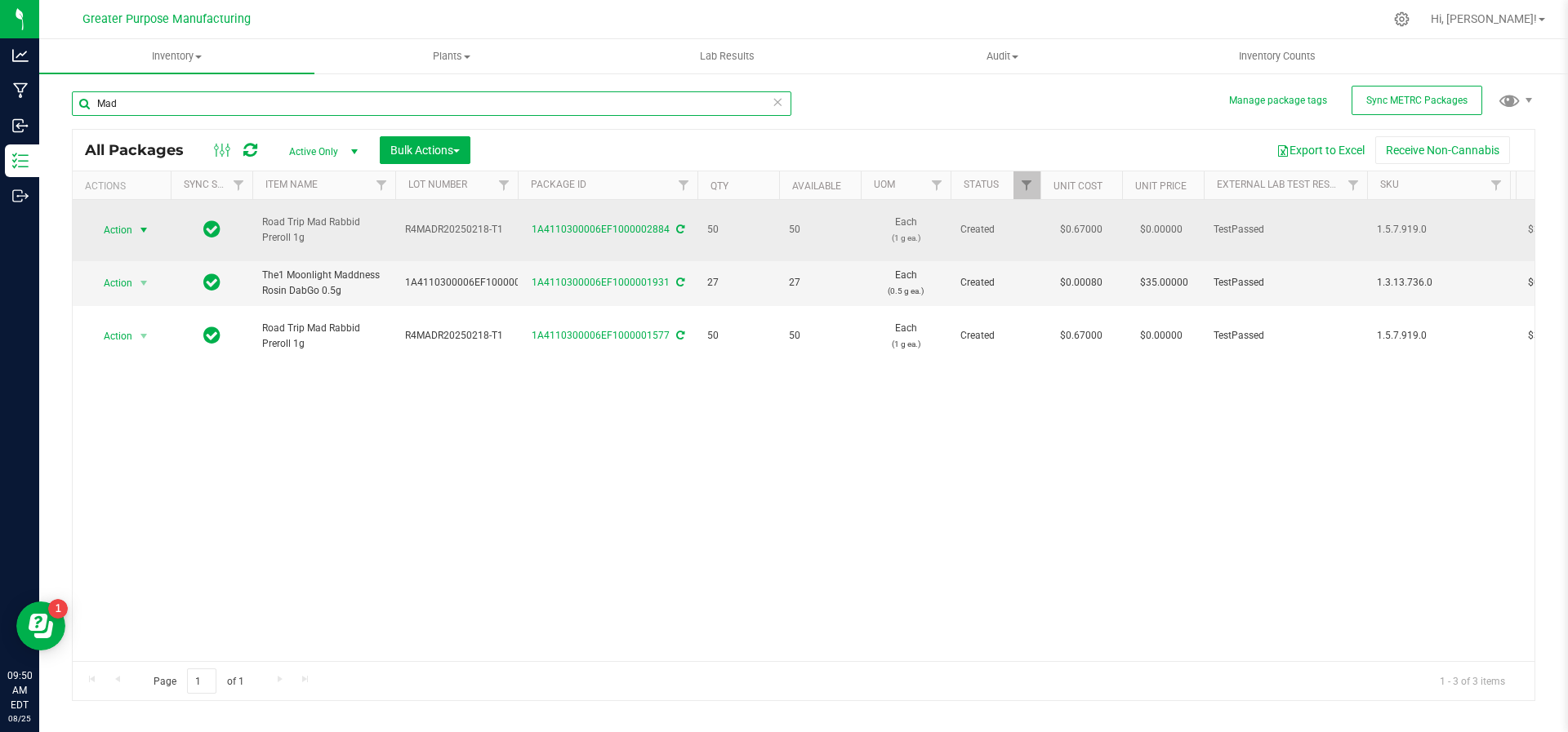
type input "Mad"
click at [130, 223] on span "Action" at bounding box center [111, 230] width 44 height 23
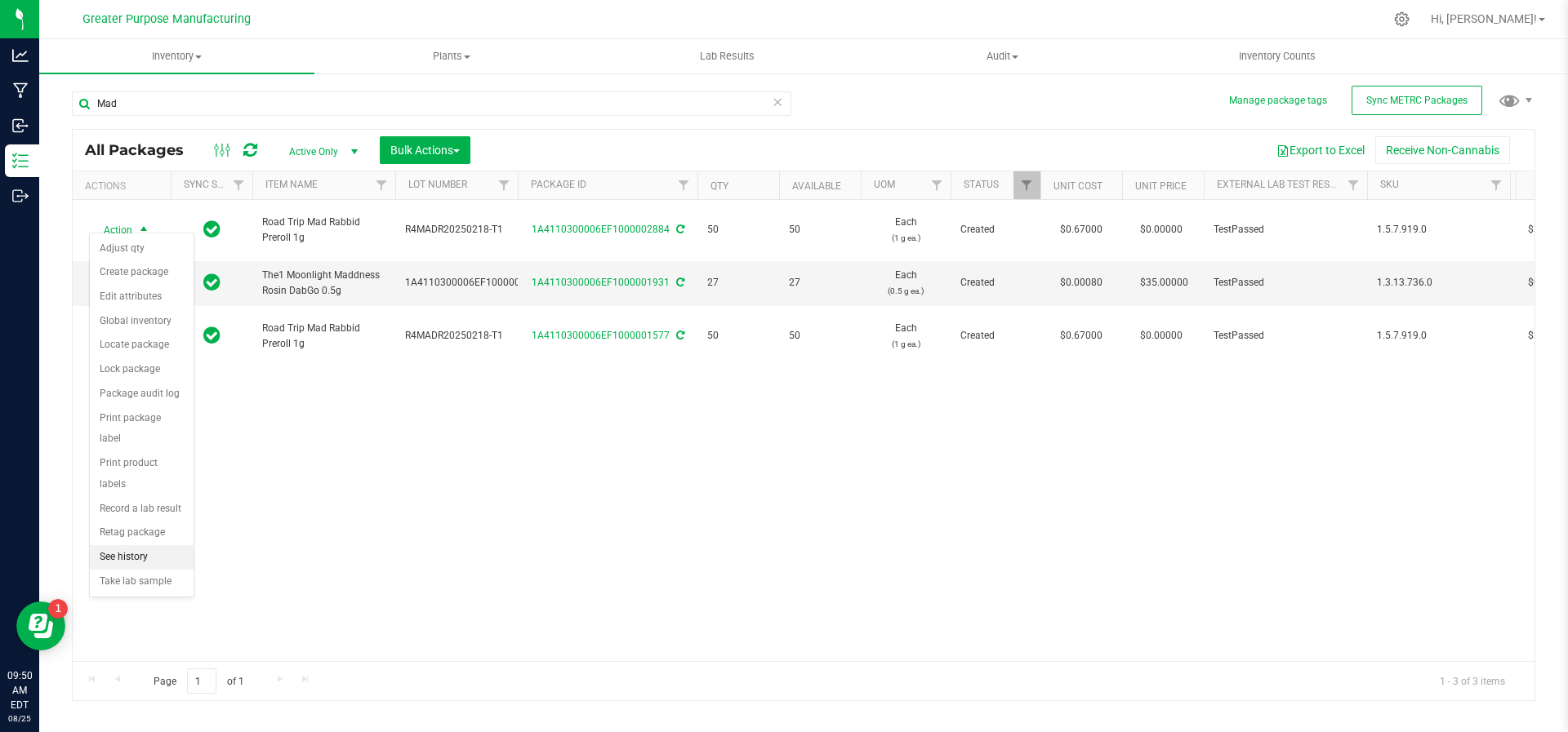
click at [132, 546] on li "See history" at bounding box center [142, 558] width 104 height 25
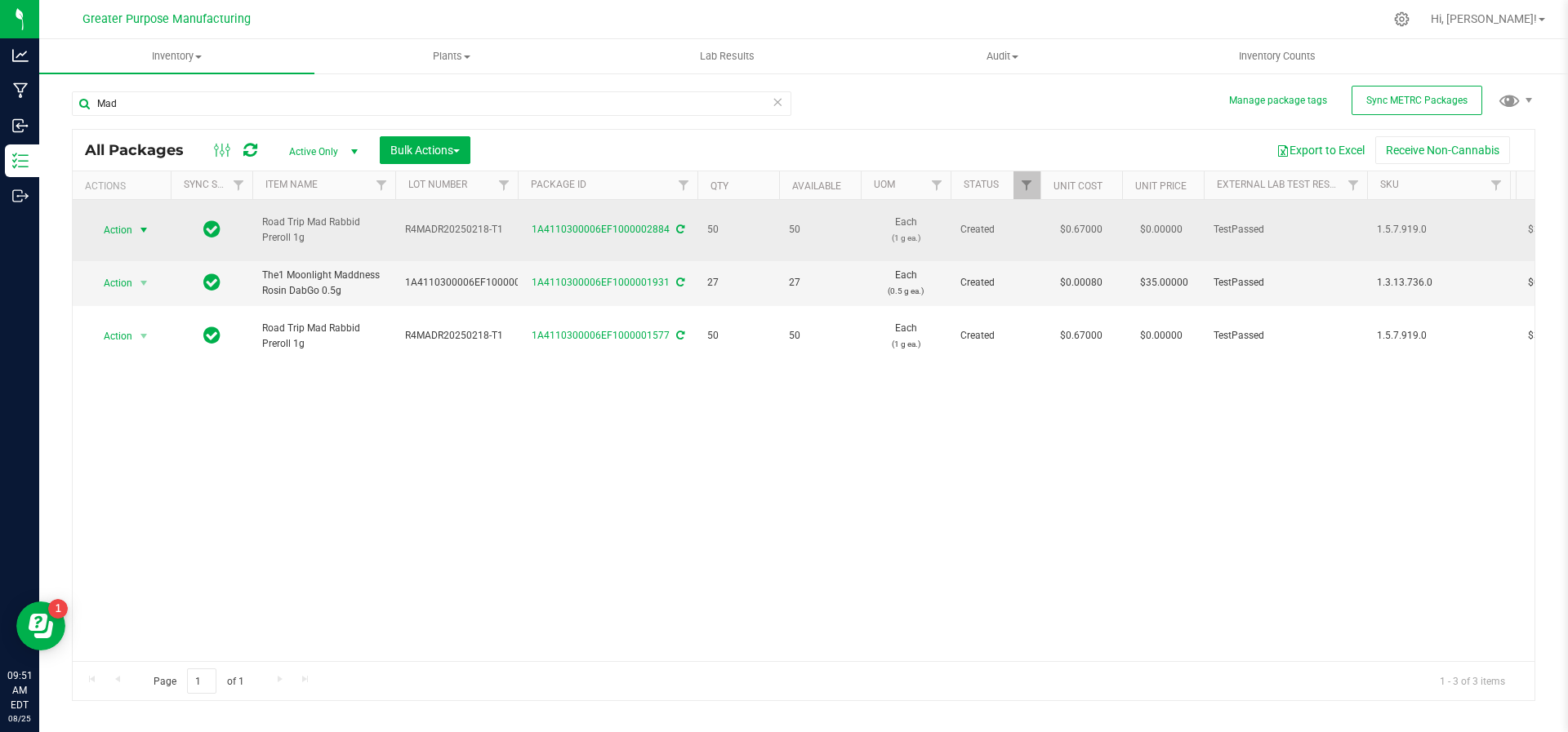
click at [145, 224] on span "select" at bounding box center [144, 231] width 13 height 13
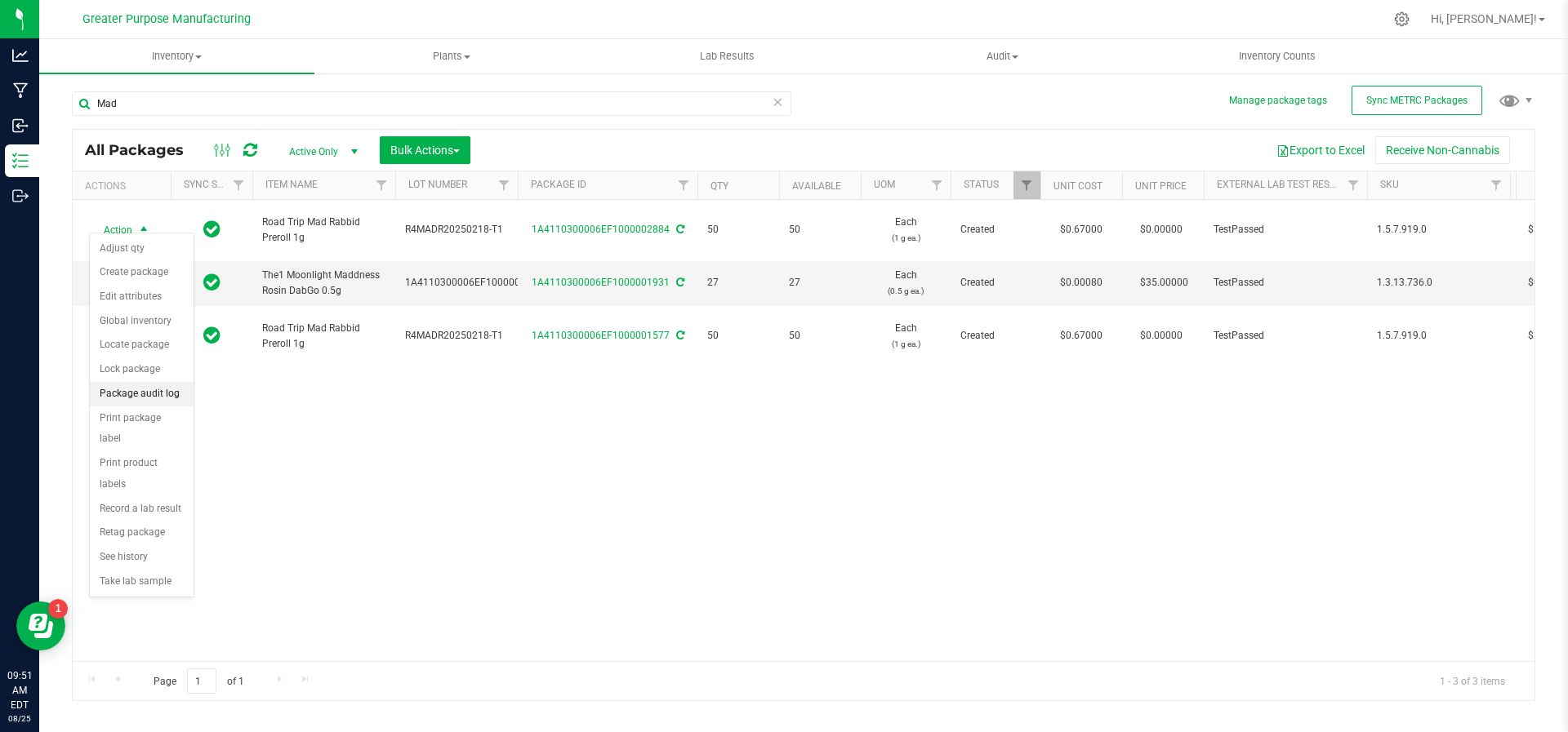
click at [142, 392] on li "Package audit log" at bounding box center [142, 394] width 104 height 25
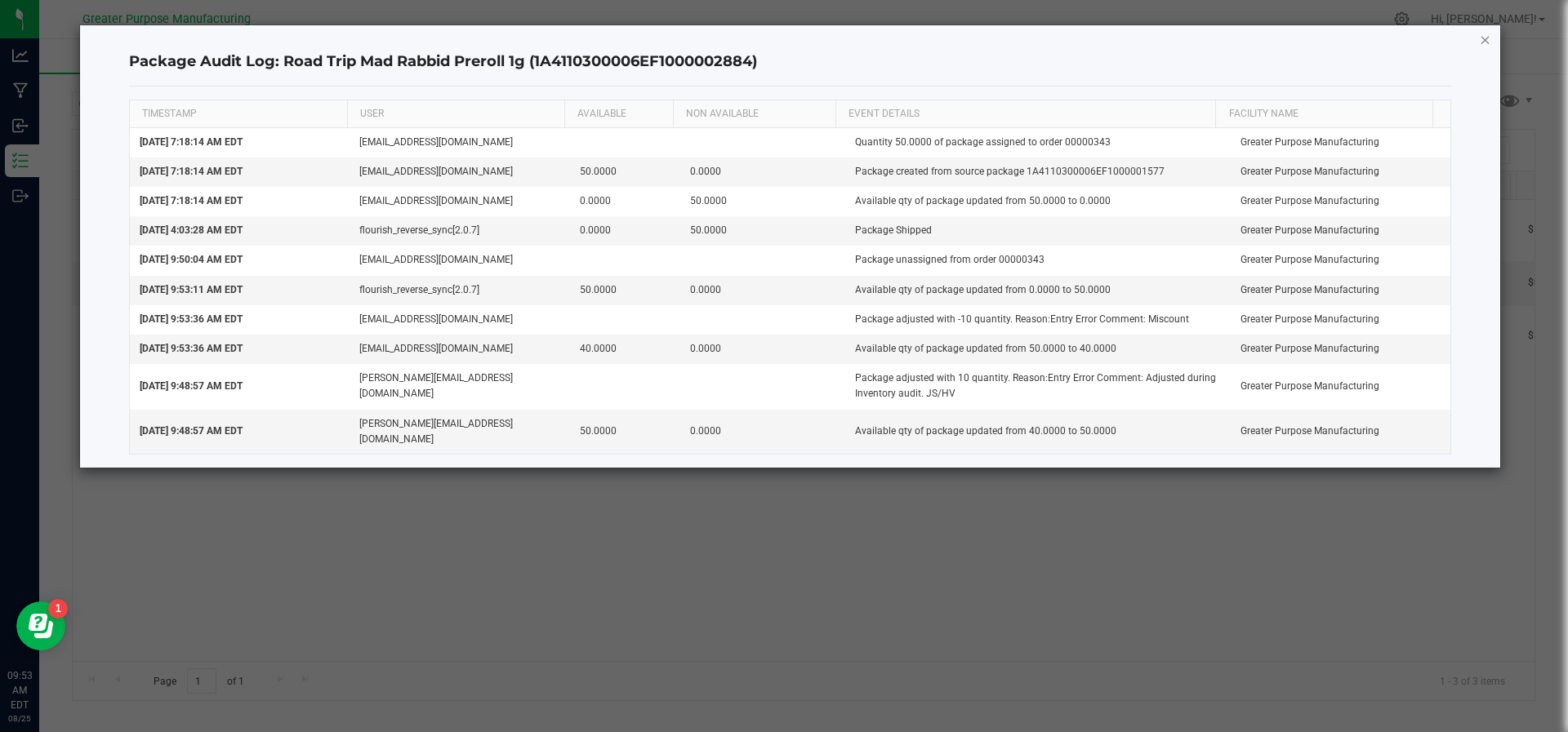
click at [1485, 33] on icon "button" at bounding box center [1486, 39] width 11 height 20
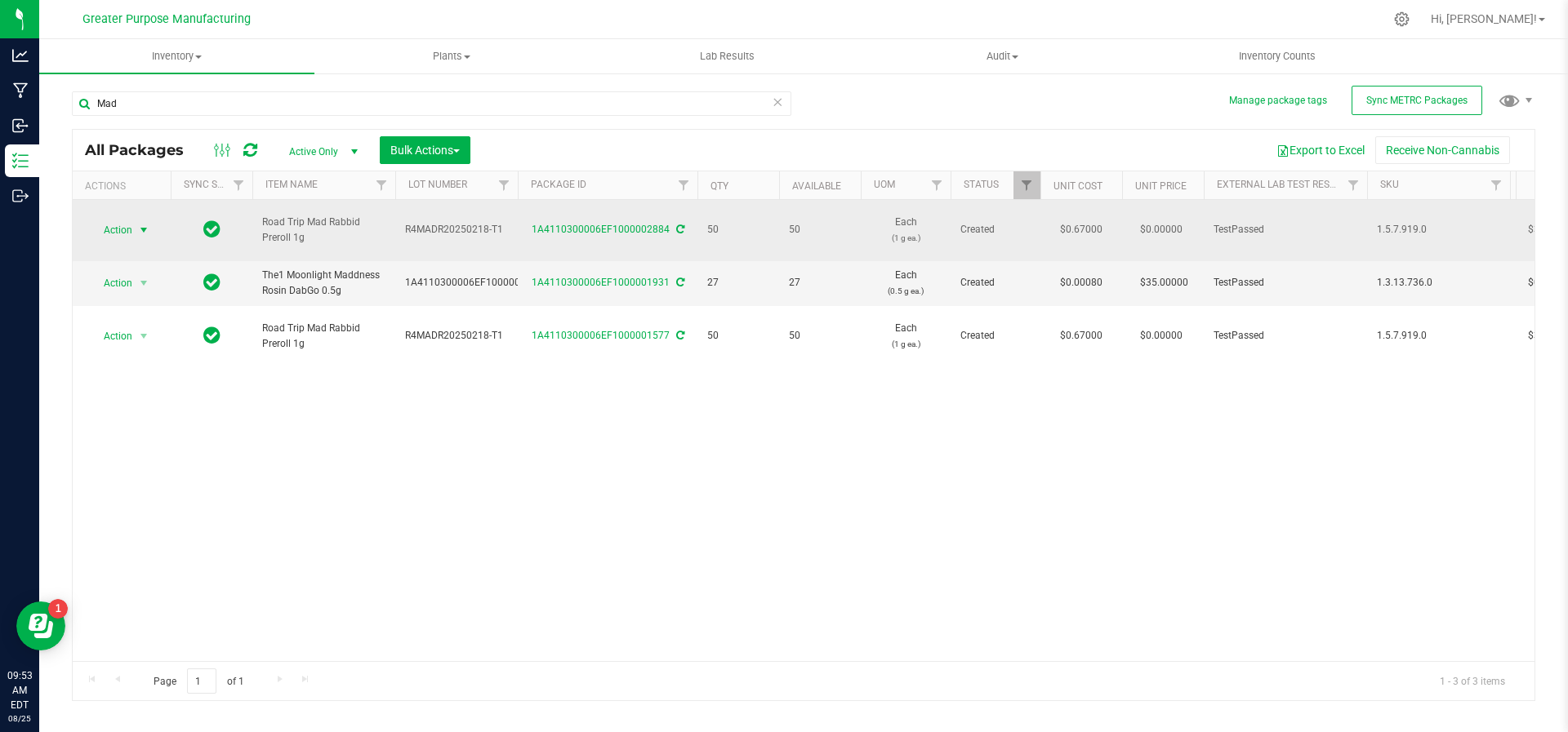
click at [150, 224] on span "select" at bounding box center [144, 231] width 13 height 13
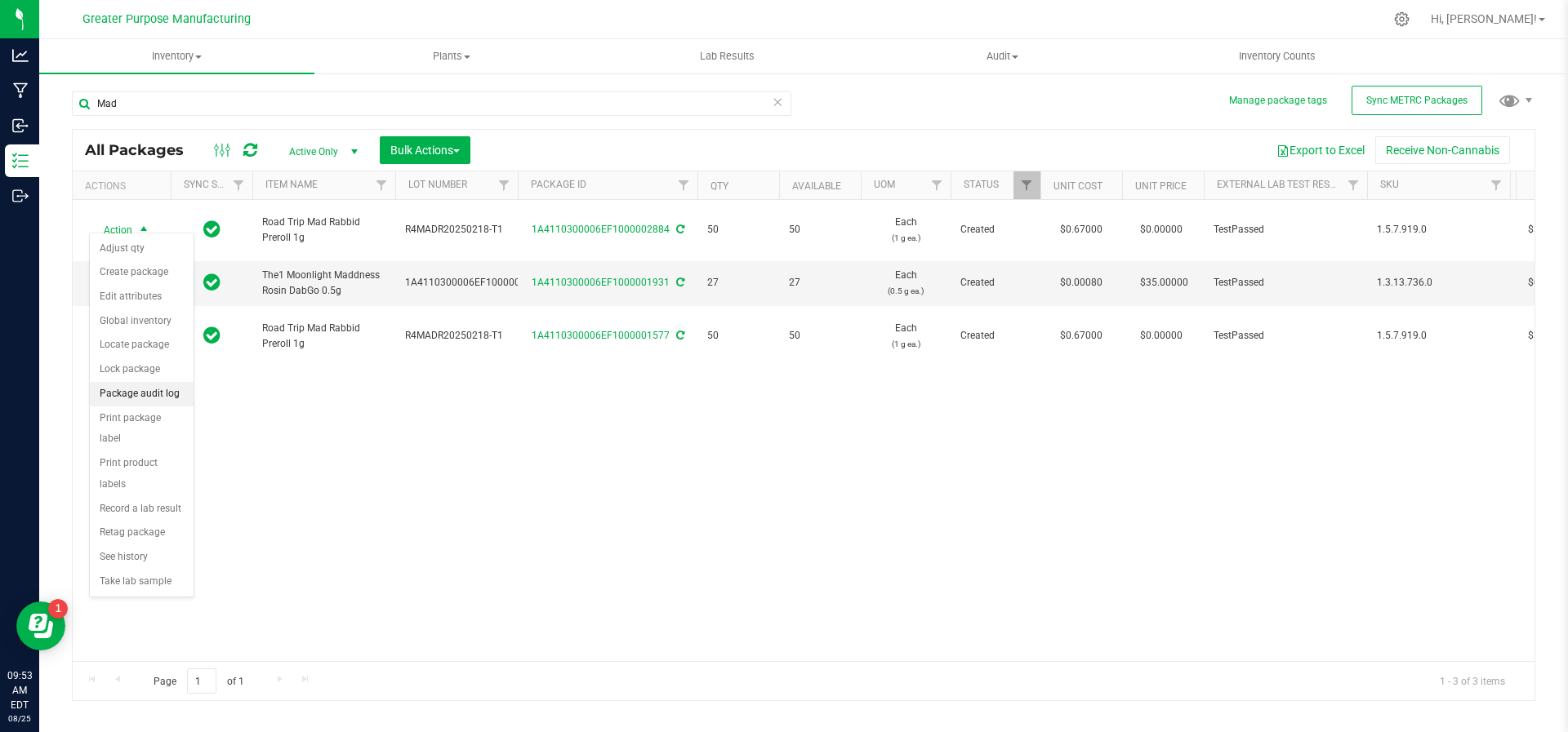
click at [113, 401] on li "Package audit log" at bounding box center [142, 394] width 104 height 25
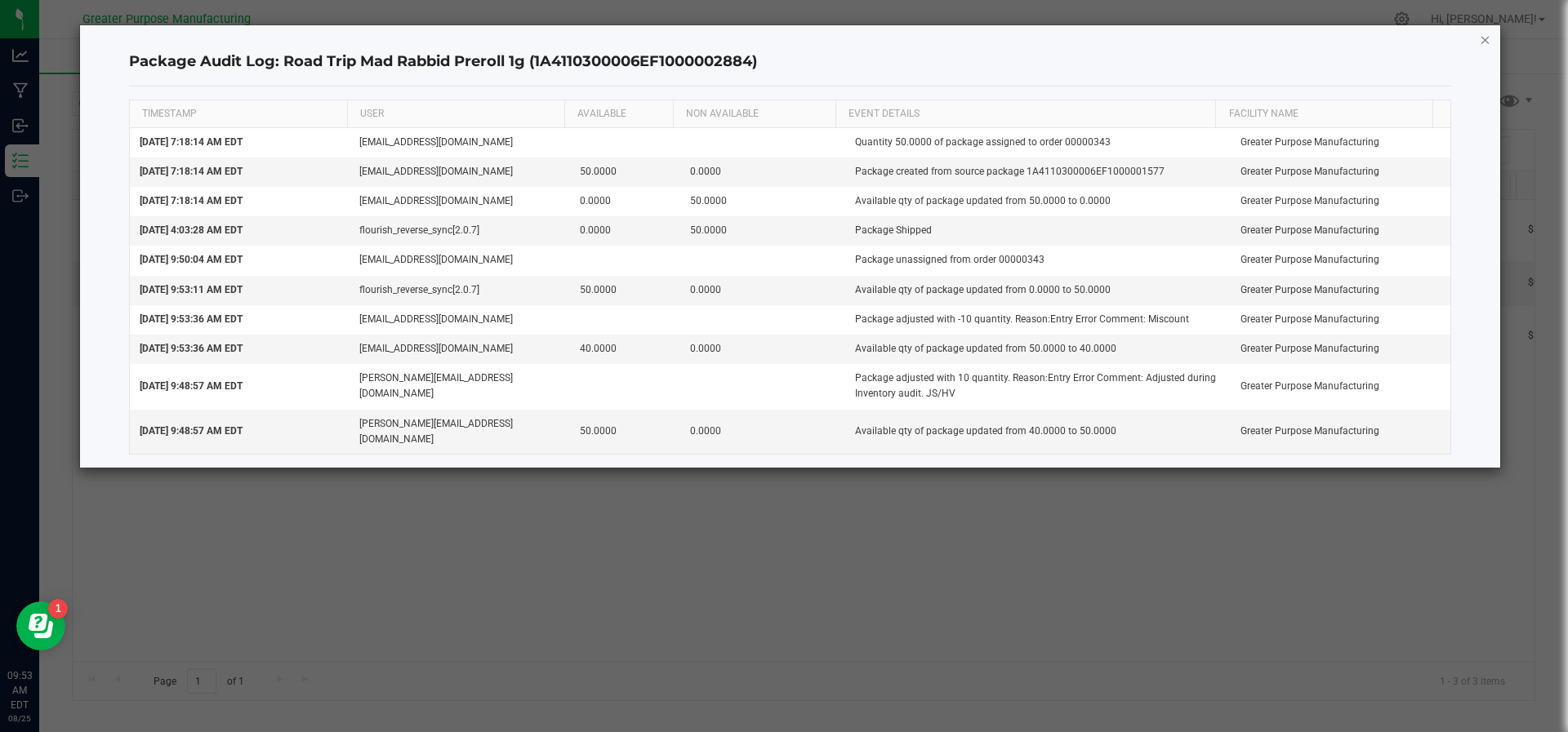
click at [1487, 36] on icon "button" at bounding box center [1486, 39] width 11 height 20
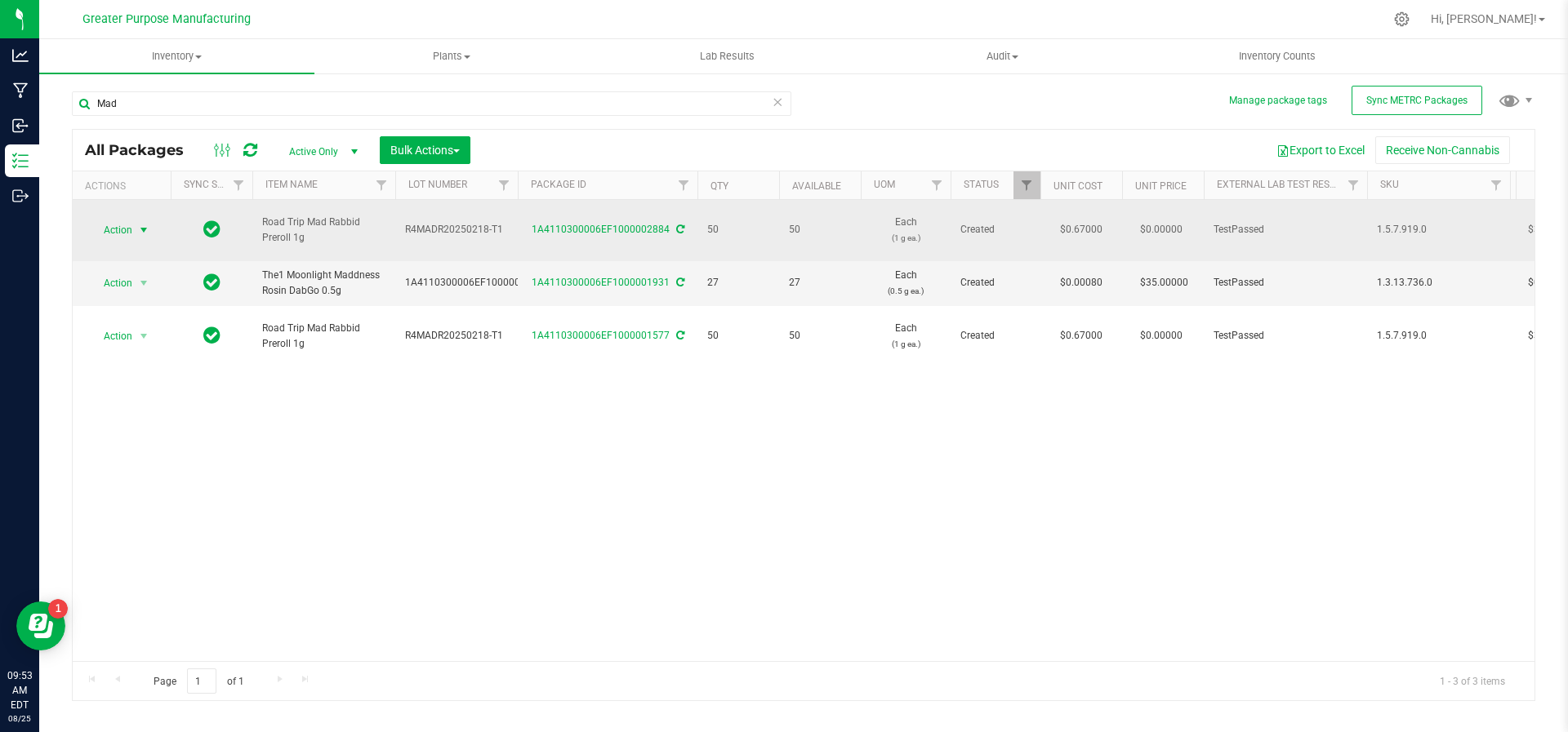
click at [147, 224] on span "select" at bounding box center [144, 231] width 13 height 13
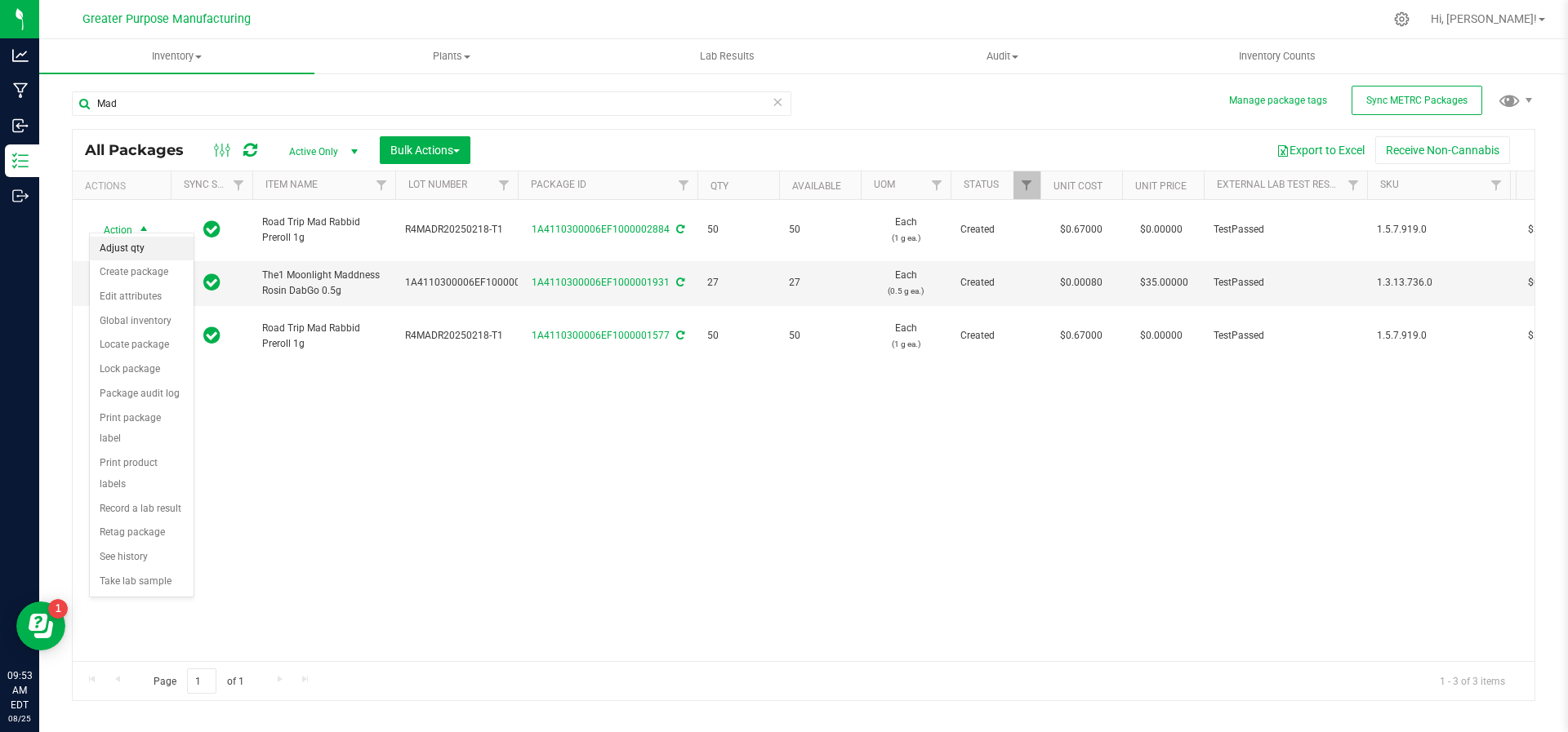
click at [140, 249] on li "Adjust qty" at bounding box center [142, 249] width 104 height 25
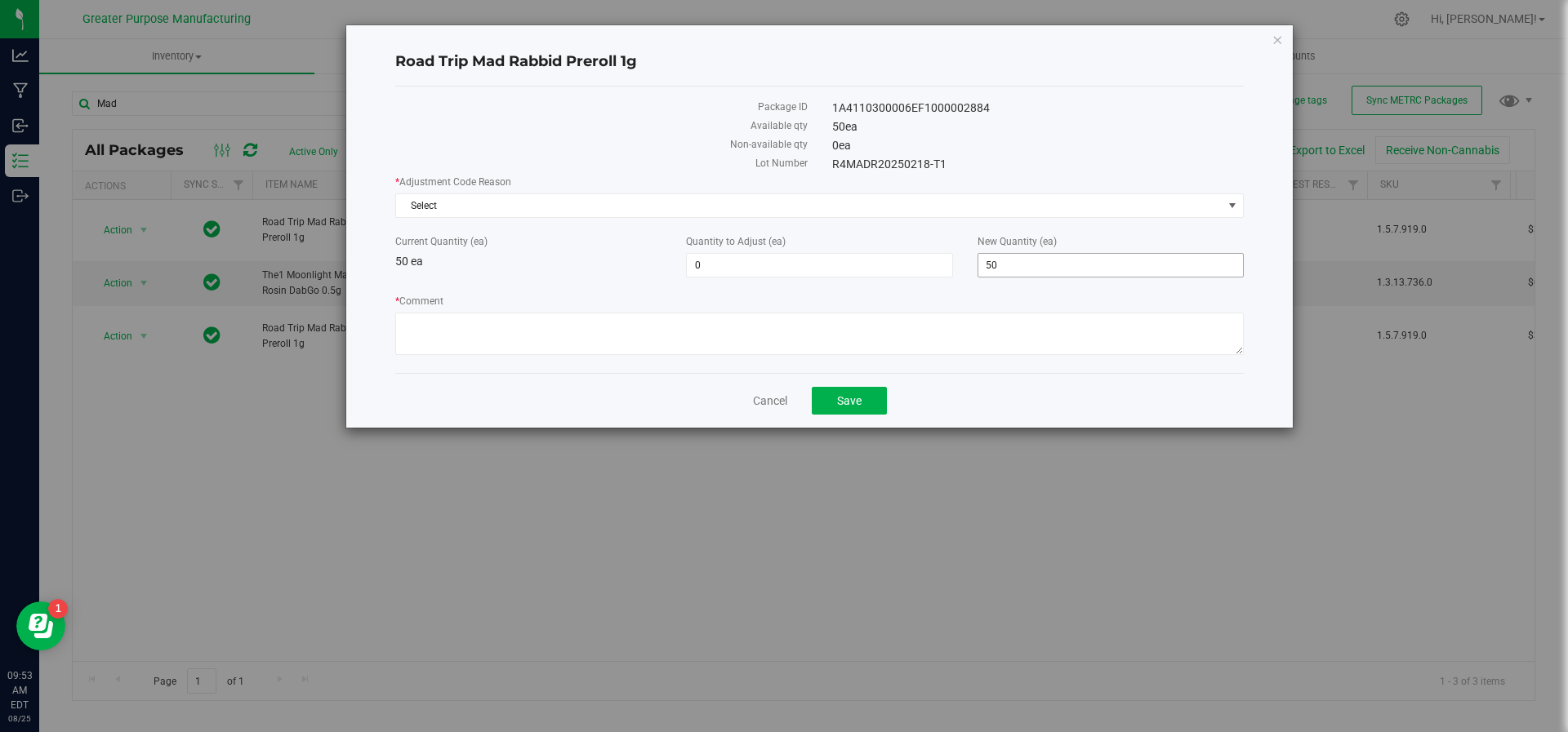
click at [1030, 275] on span "50 50" at bounding box center [1110, 266] width 266 height 25
click at [1027, 271] on span "50 50" at bounding box center [1110, 266] width 266 height 25
type input "5"
type input "0"
type input "-50"
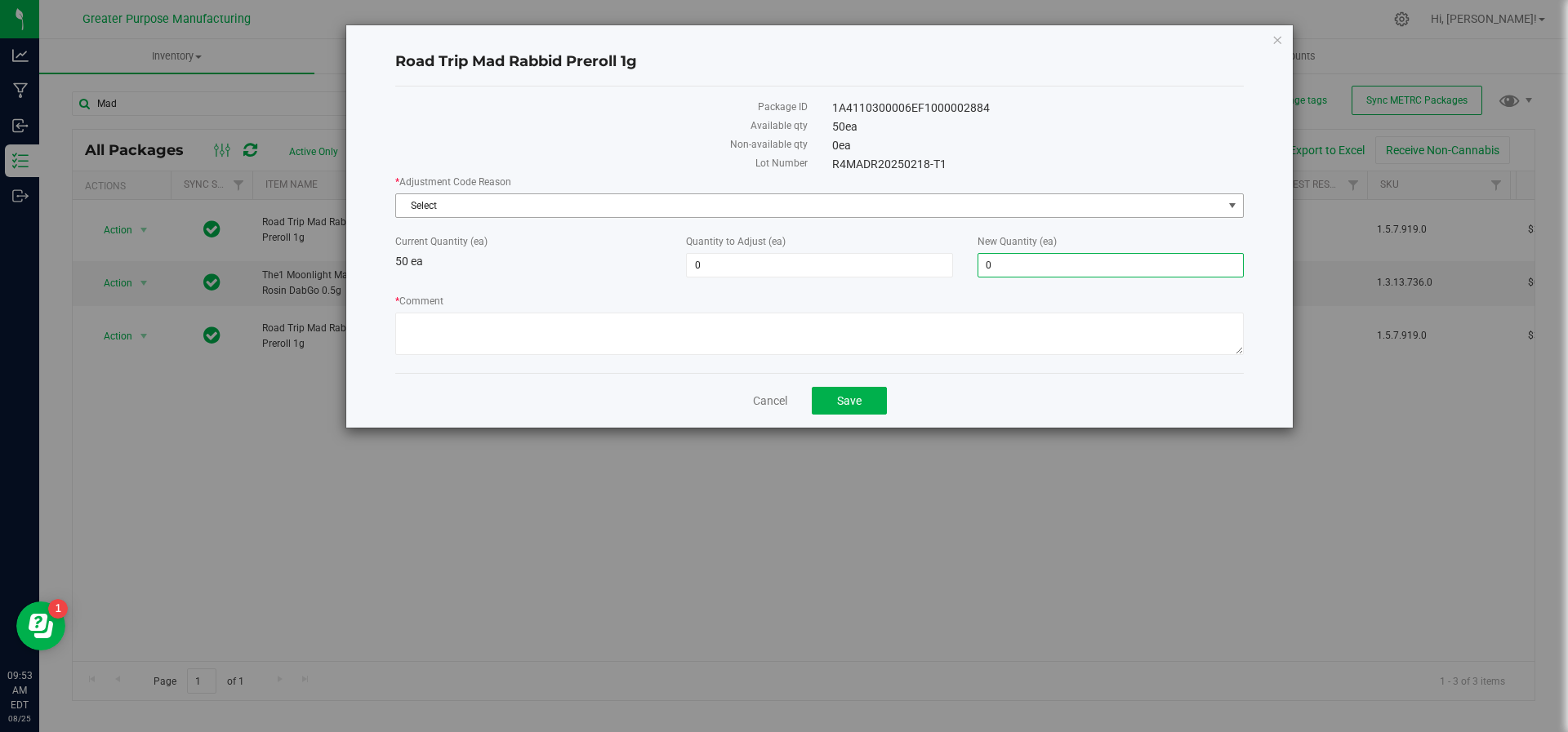
type input "0"
click at [508, 203] on span "Select" at bounding box center [809, 205] width 826 height 23
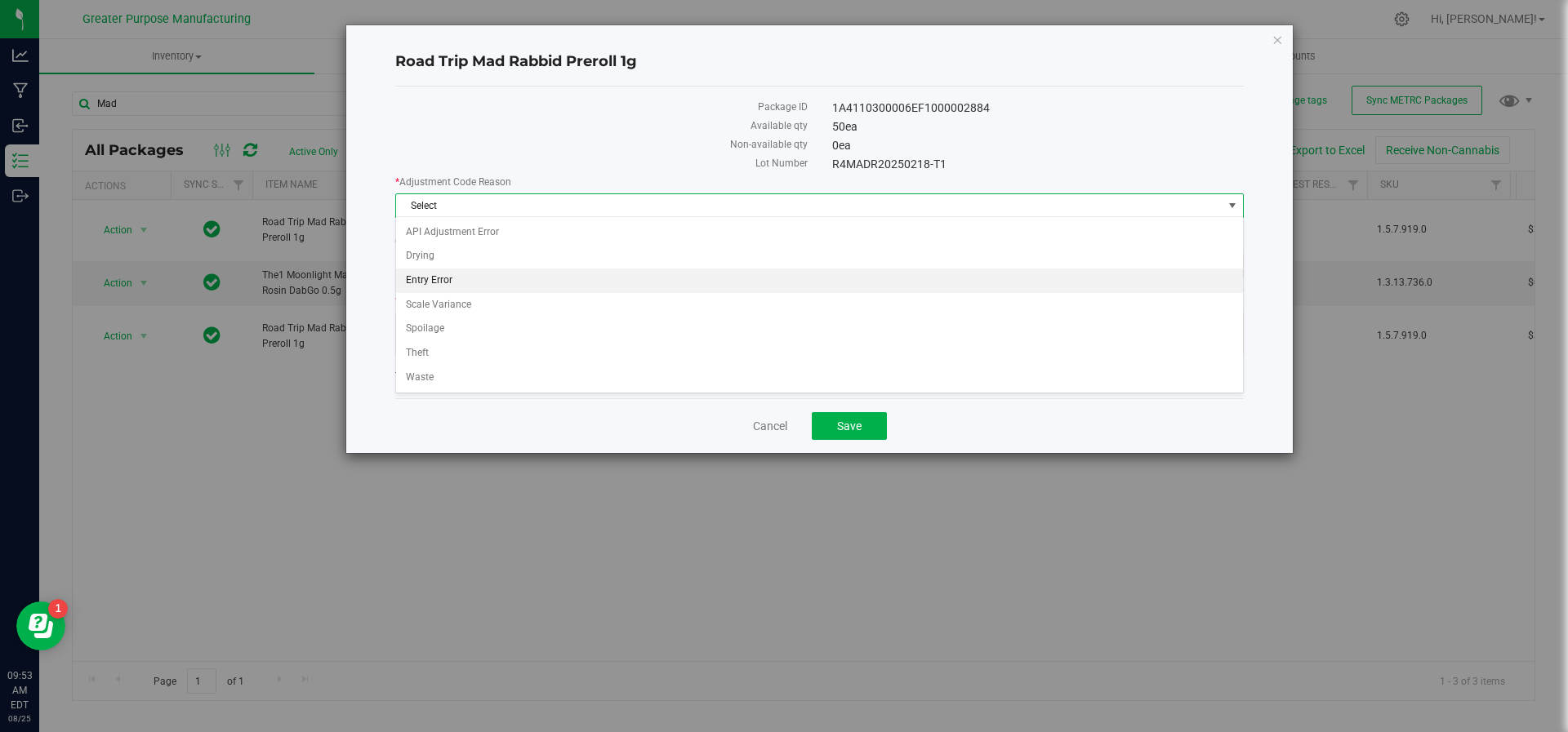
click at [473, 274] on li "Entry Error" at bounding box center [820, 281] width 848 height 25
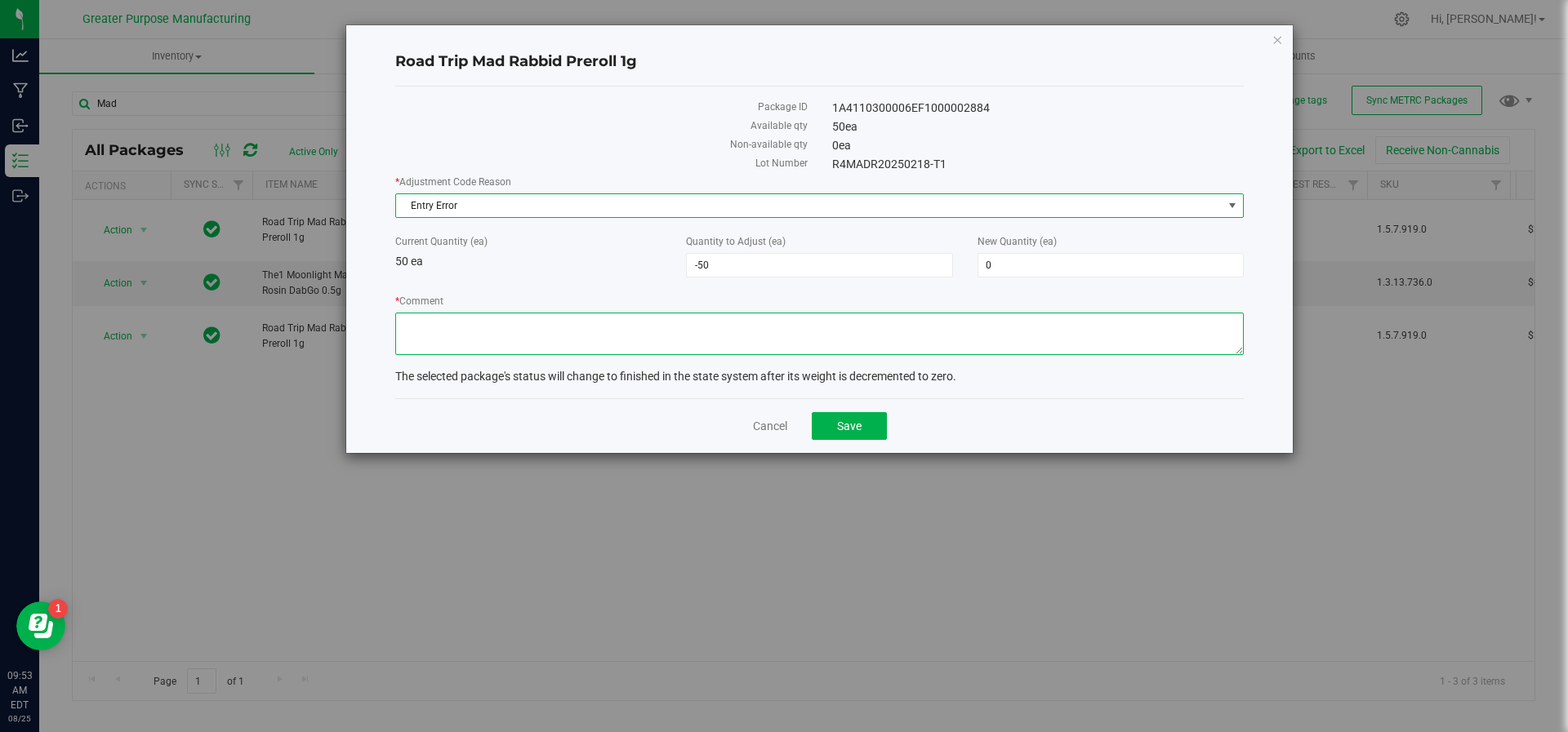
click at [530, 350] on textarea "* Comment" at bounding box center [819, 334] width 849 height 43
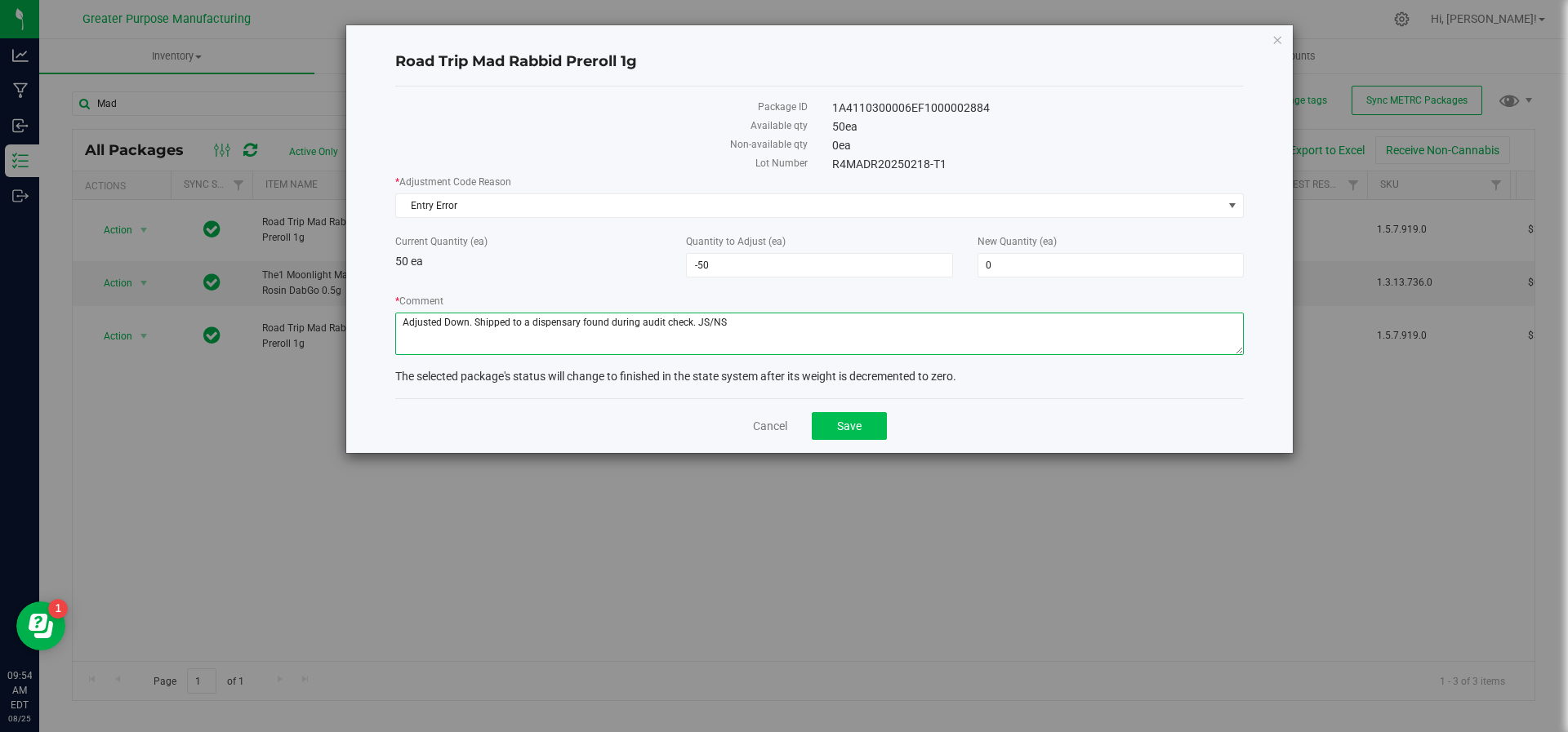
type textarea "Adjusted Down. Shipped to a dispensary found during audit check. JS/NS"
click at [833, 427] on button "Save" at bounding box center [849, 426] width 75 height 27
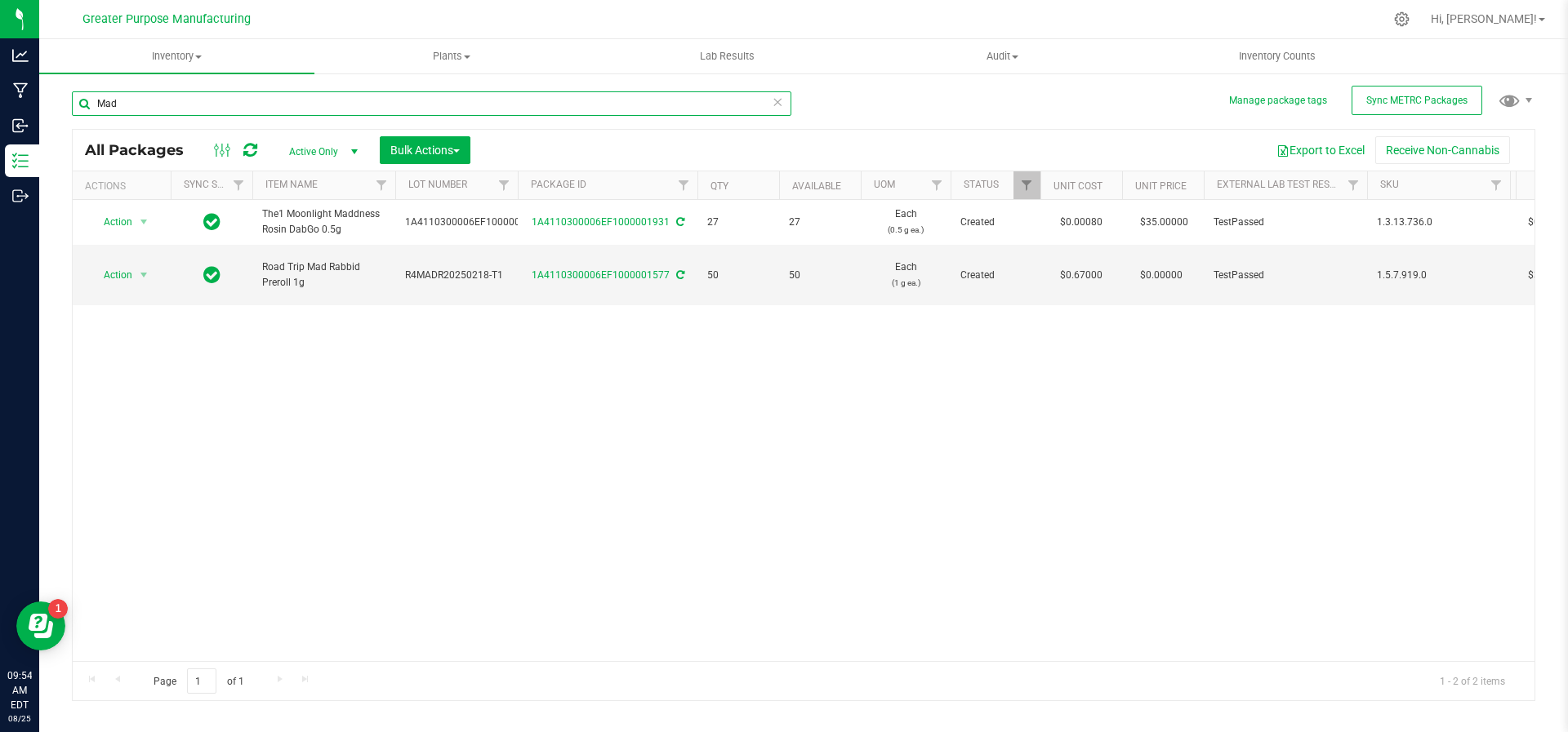
click at [242, 100] on input "Mad" at bounding box center [432, 104] width 719 height 25
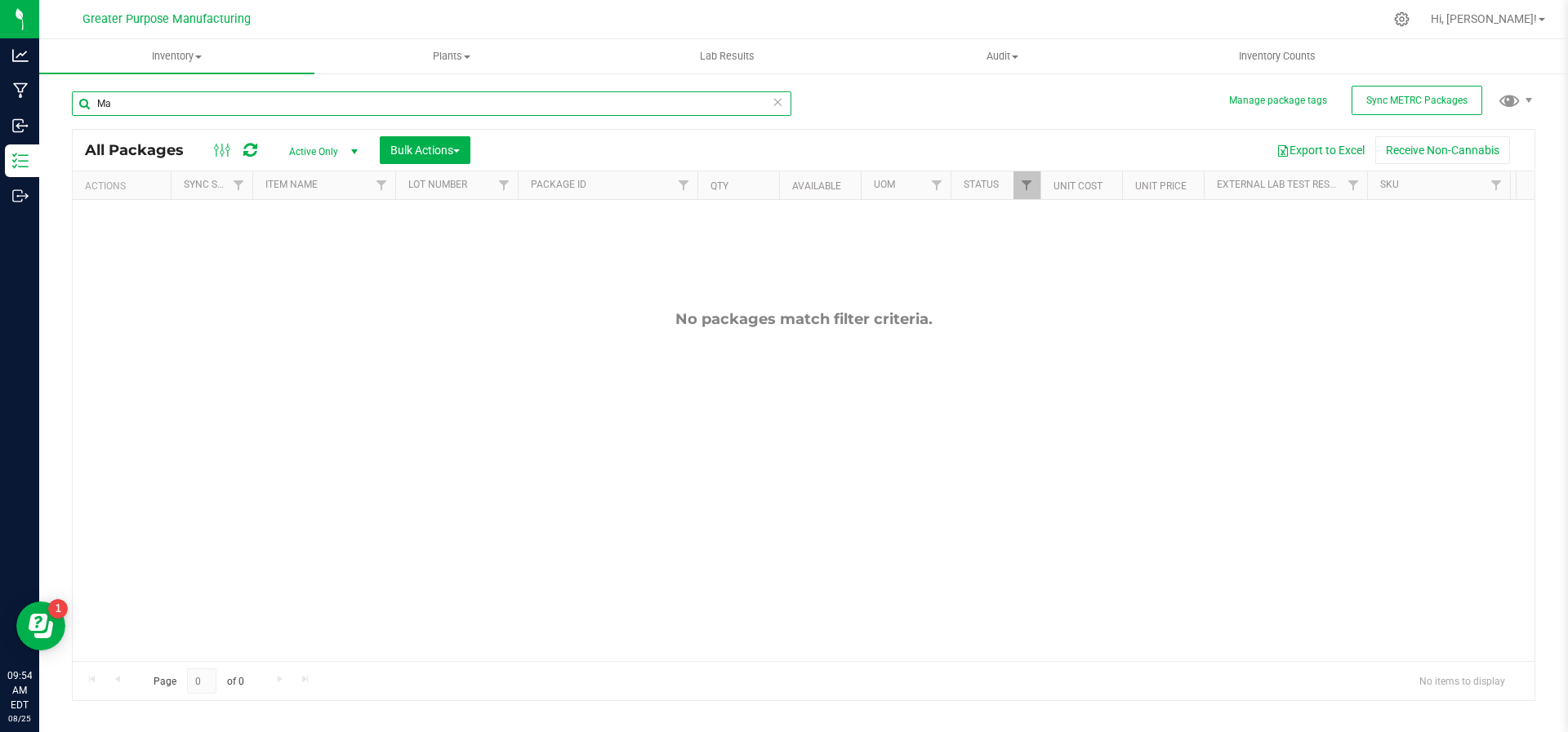
type input "M"
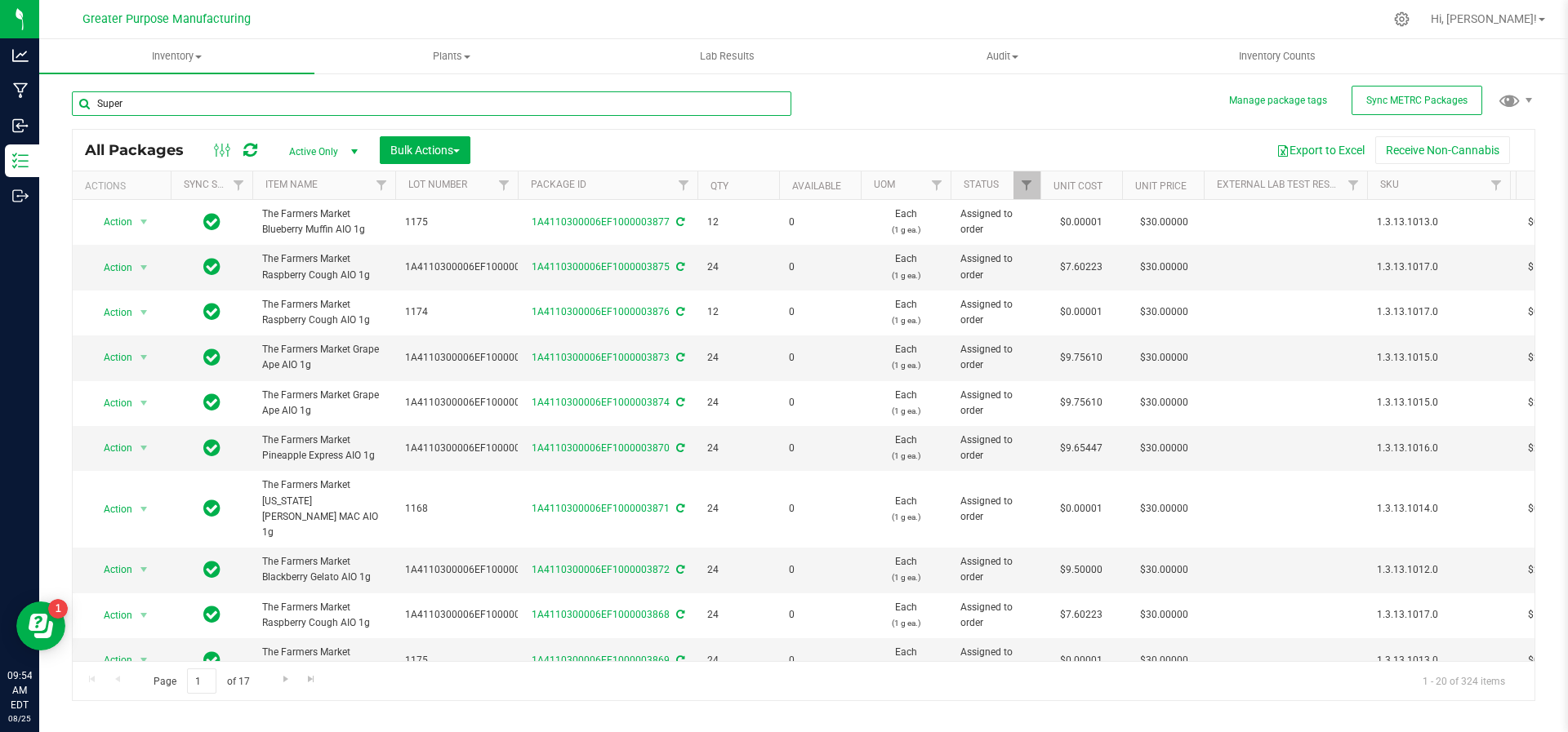
type input "Super"
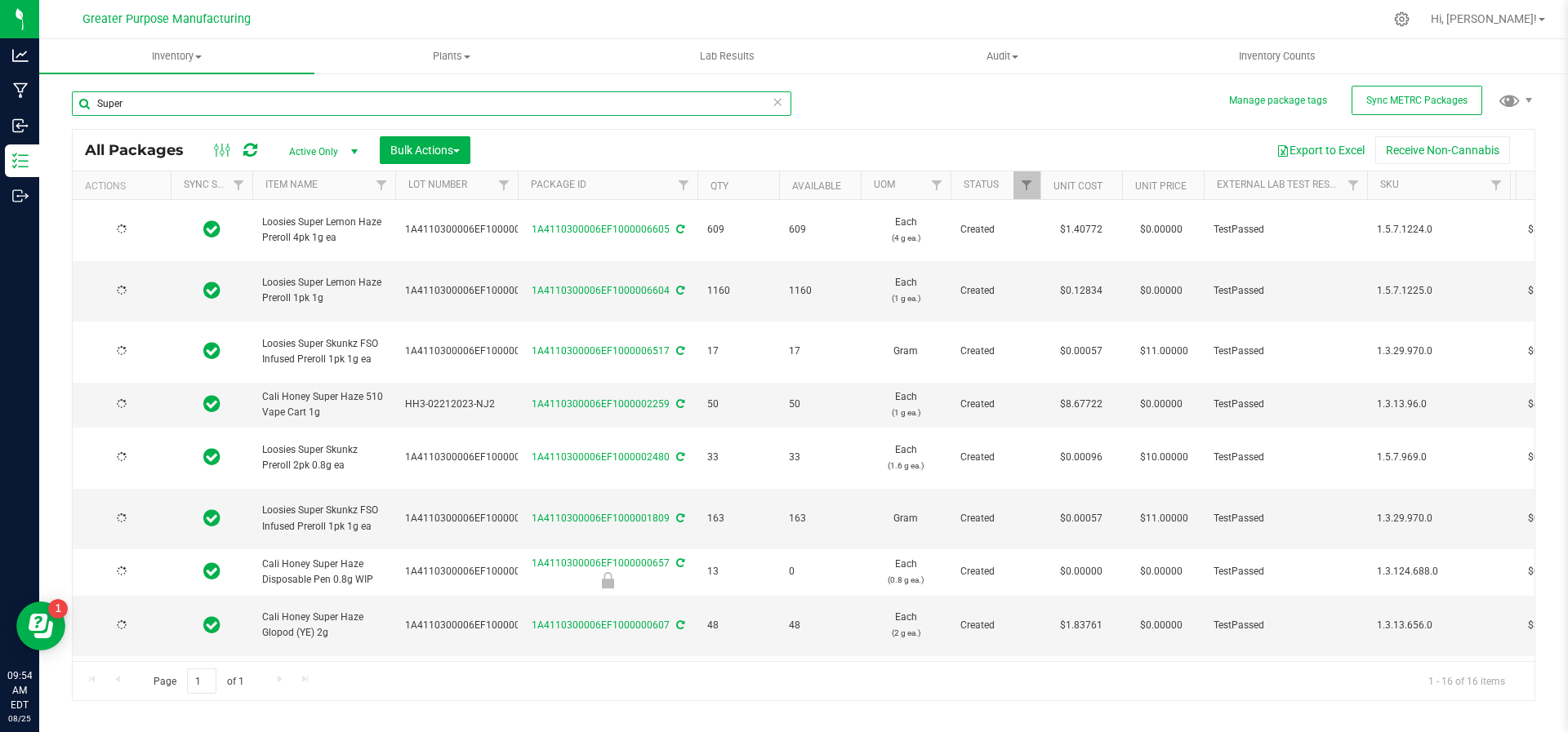
type input "2025-08-10"
type input "2025-06-24"
type input "2025-05-15"
type input "2025-07-09"
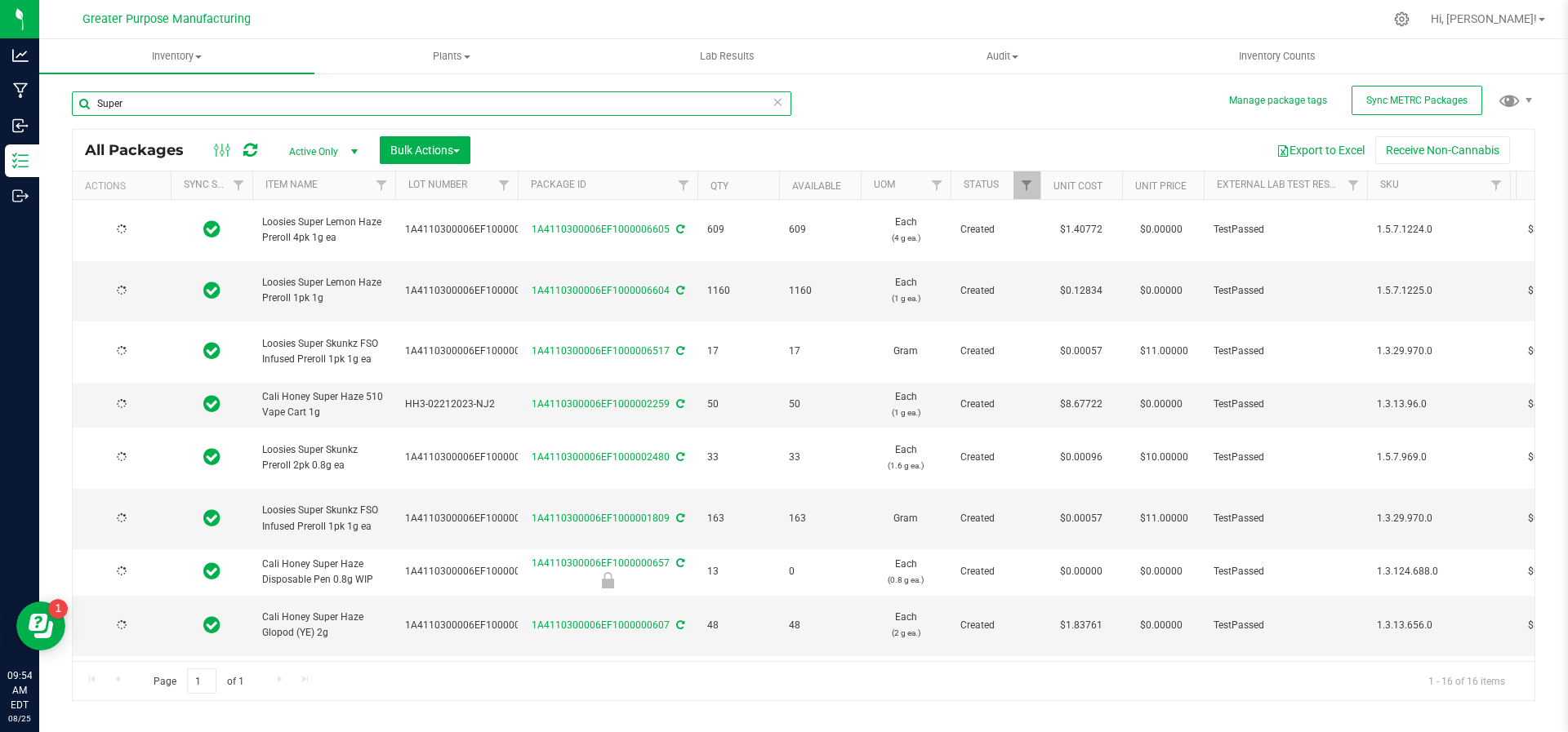
type input "2025-06-24"
type input "2025-04-23"
type input "2025-04-16"
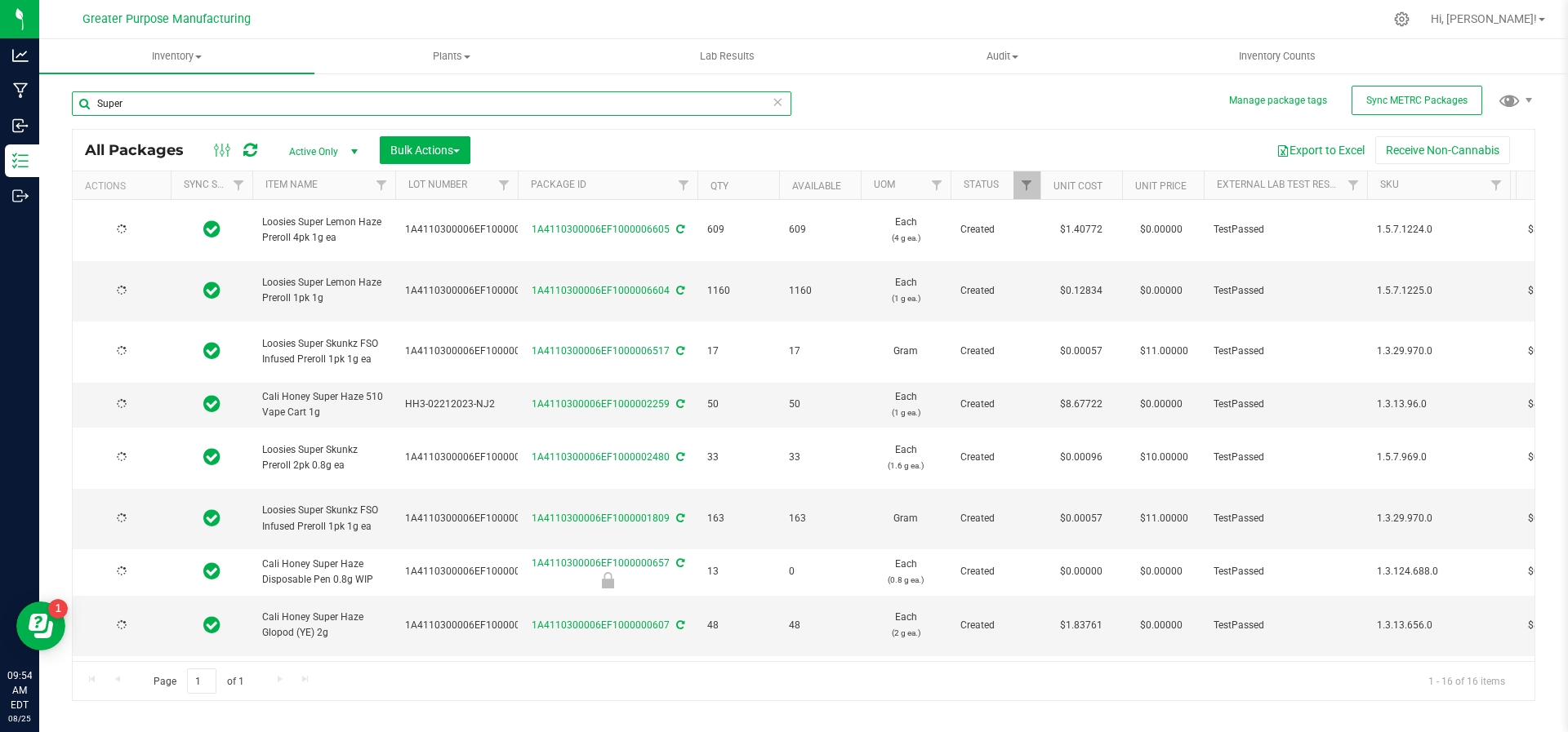
type input "2025-04-16"
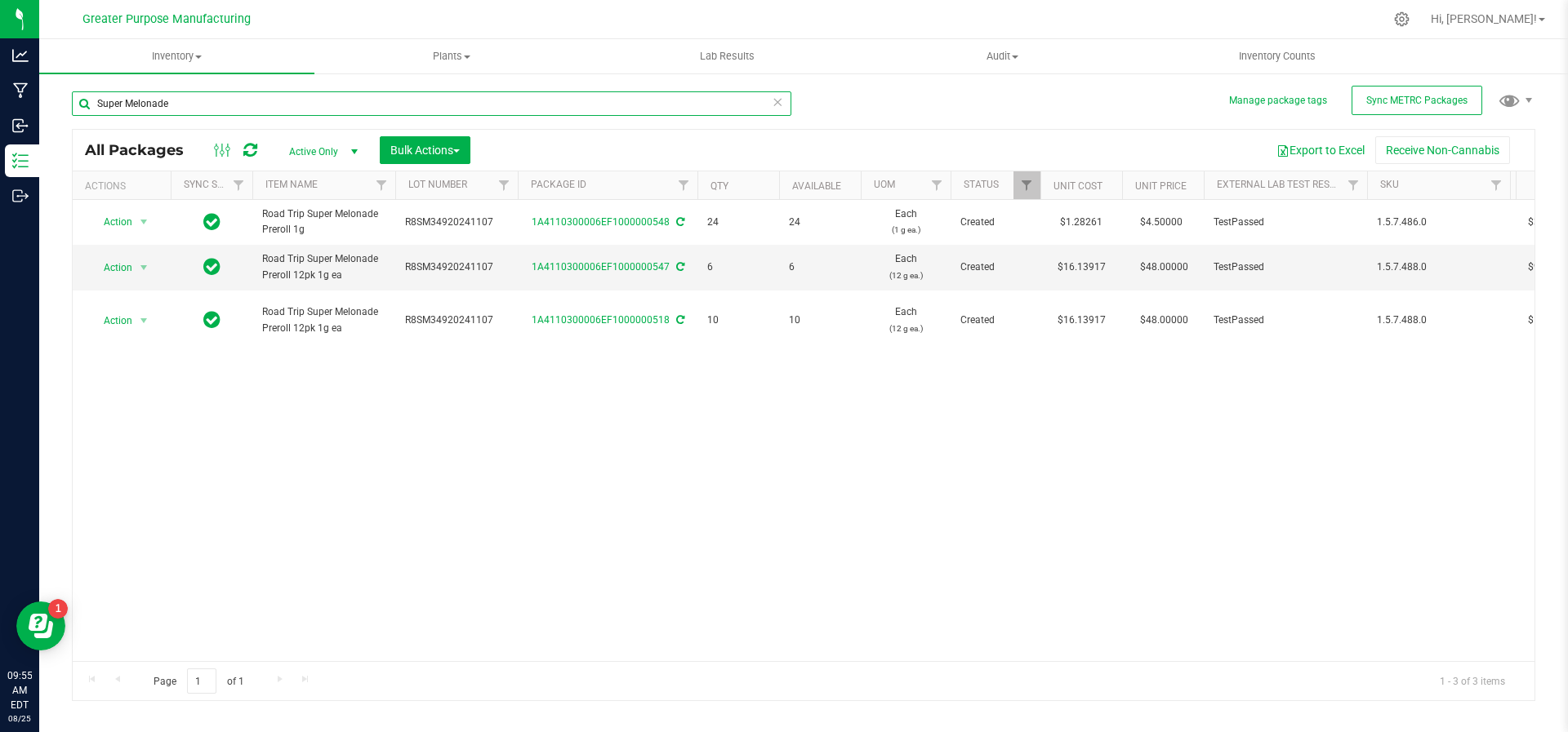
drag, startPoint x: 220, startPoint y: 105, endPoint x: 73, endPoint y: 104, distance: 147.0
click at [73, 104] on input "Super Melonade" at bounding box center [432, 104] width 719 height 25
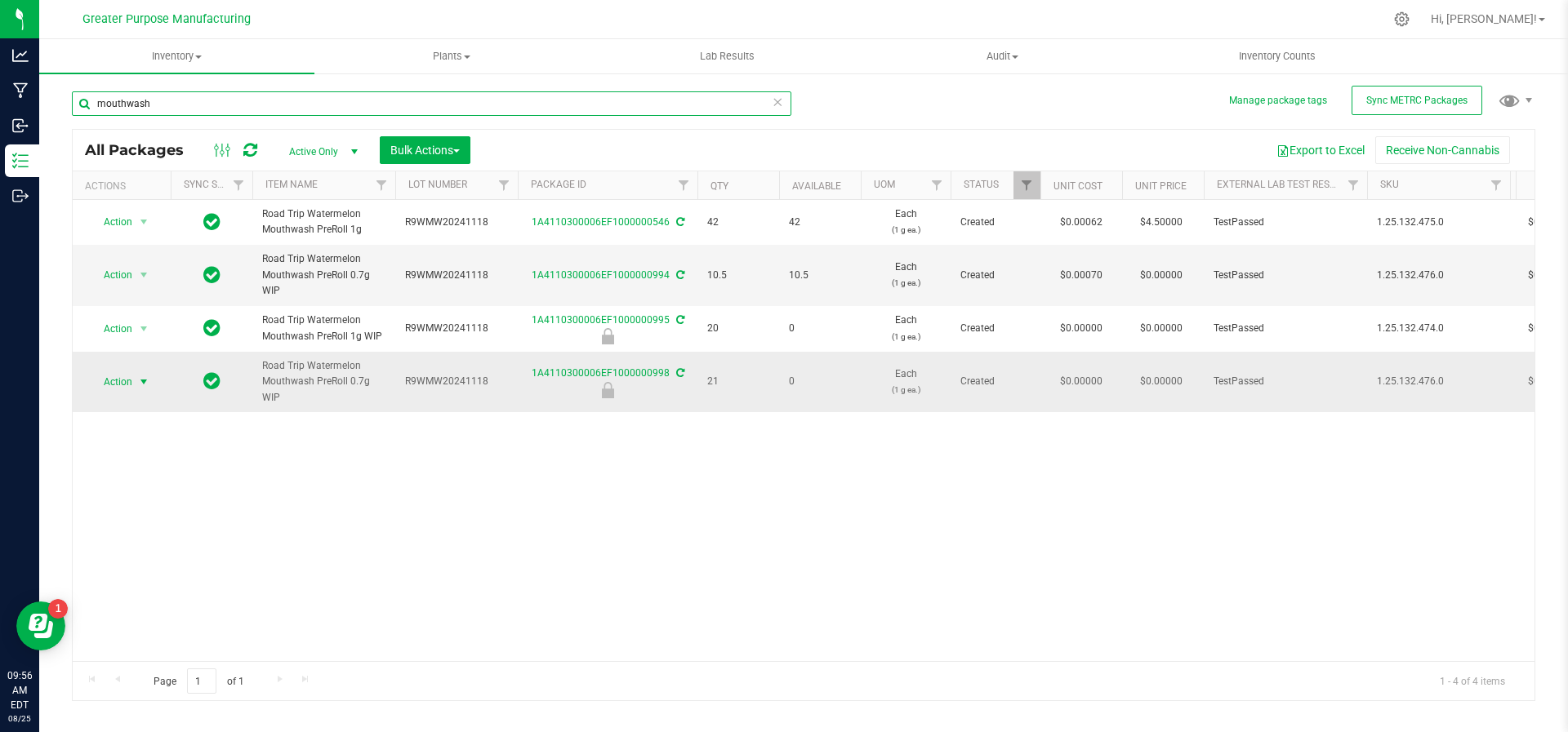
type input "mouthwash"
click at [144, 383] on span "select" at bounding box center [144, 382] width 13 height 13
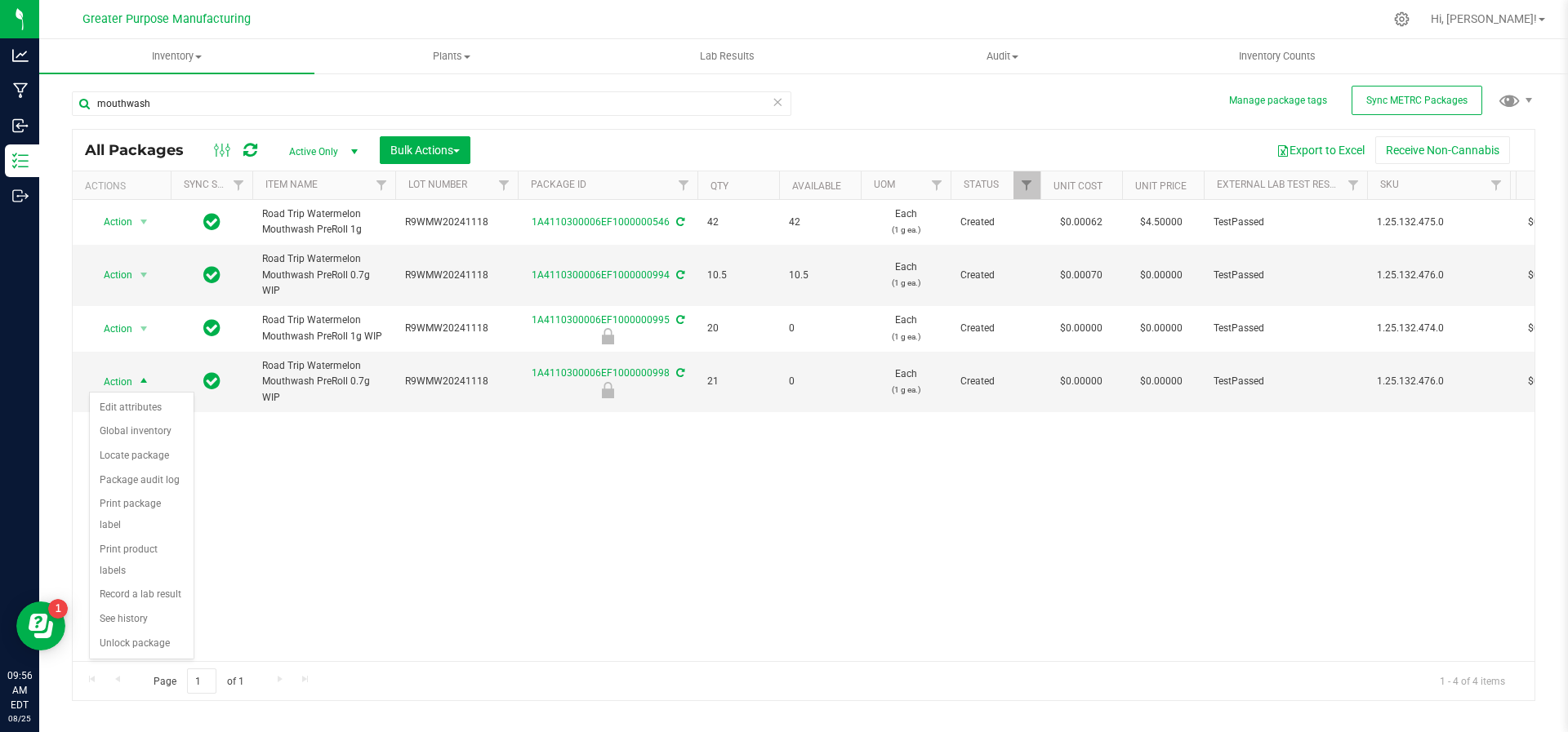
click at [341, 480] on div "Action Action Adjust qty Create package Edit attributes Global inventory Locate…" at bounding box center [803, 430] width 1462 height 462
click at [147, 270] on span "select" at bounding box center [144, 275] width 13 height 13
click at [142, 599] on li "See history" at bounding box center [142, 611] width 104 height 25
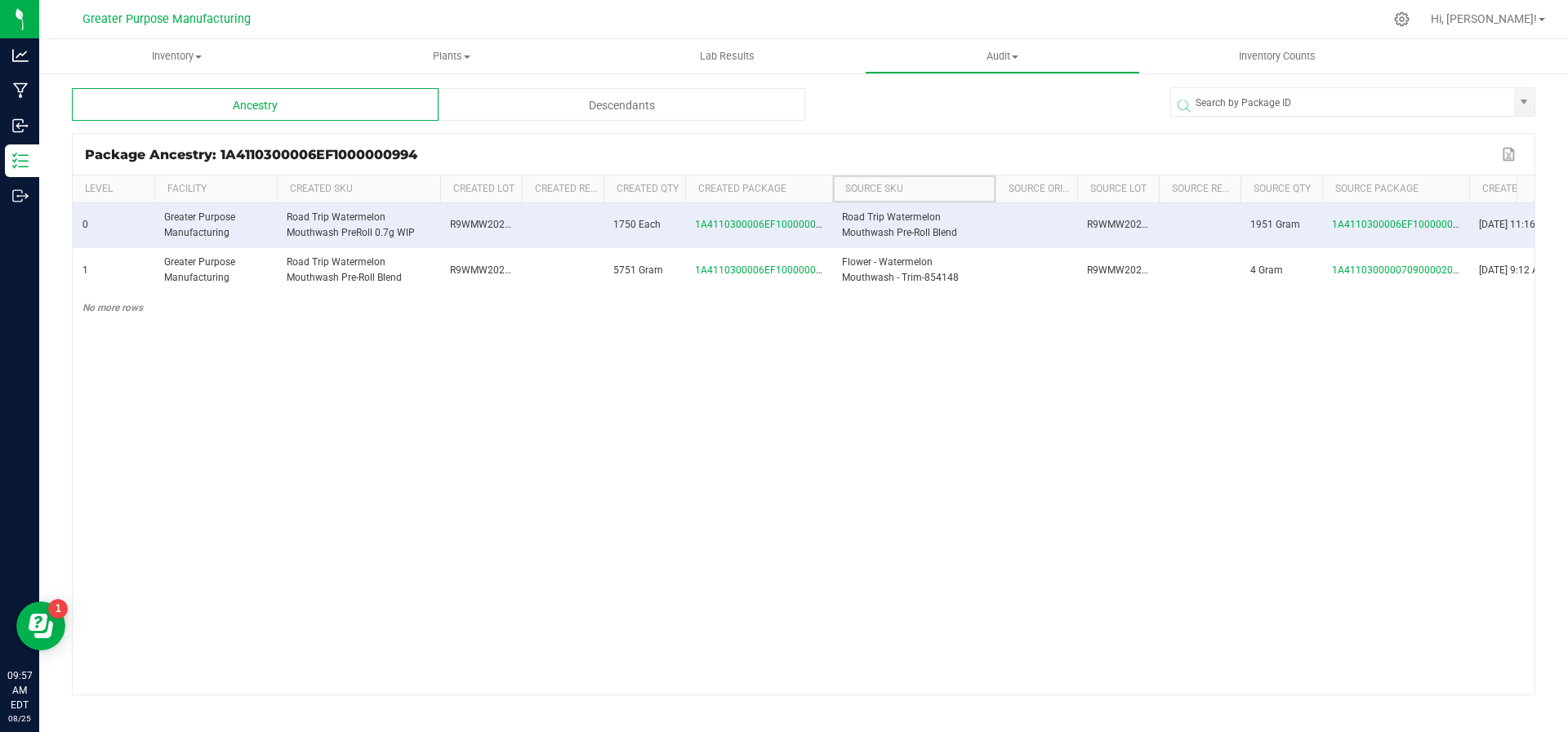
click at [833, 183] on th "Source SKU" at bounding box center [914, 189] width 164 height 27
click at [829, 183] on span at bounding box center [829, 309] width 5 height 268
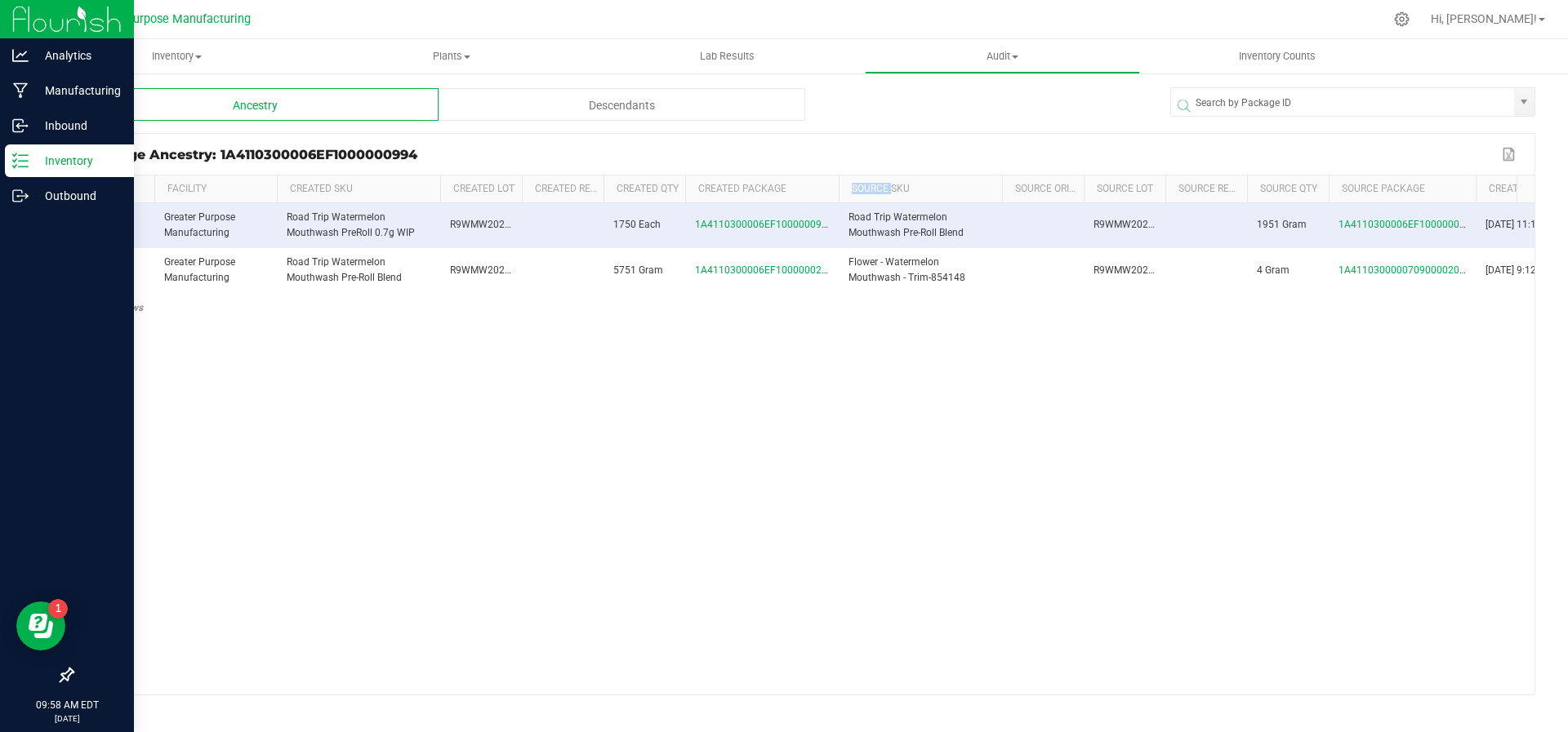
click at [26, 157] on icon at bounding box center [20, 160] width 16 height 16
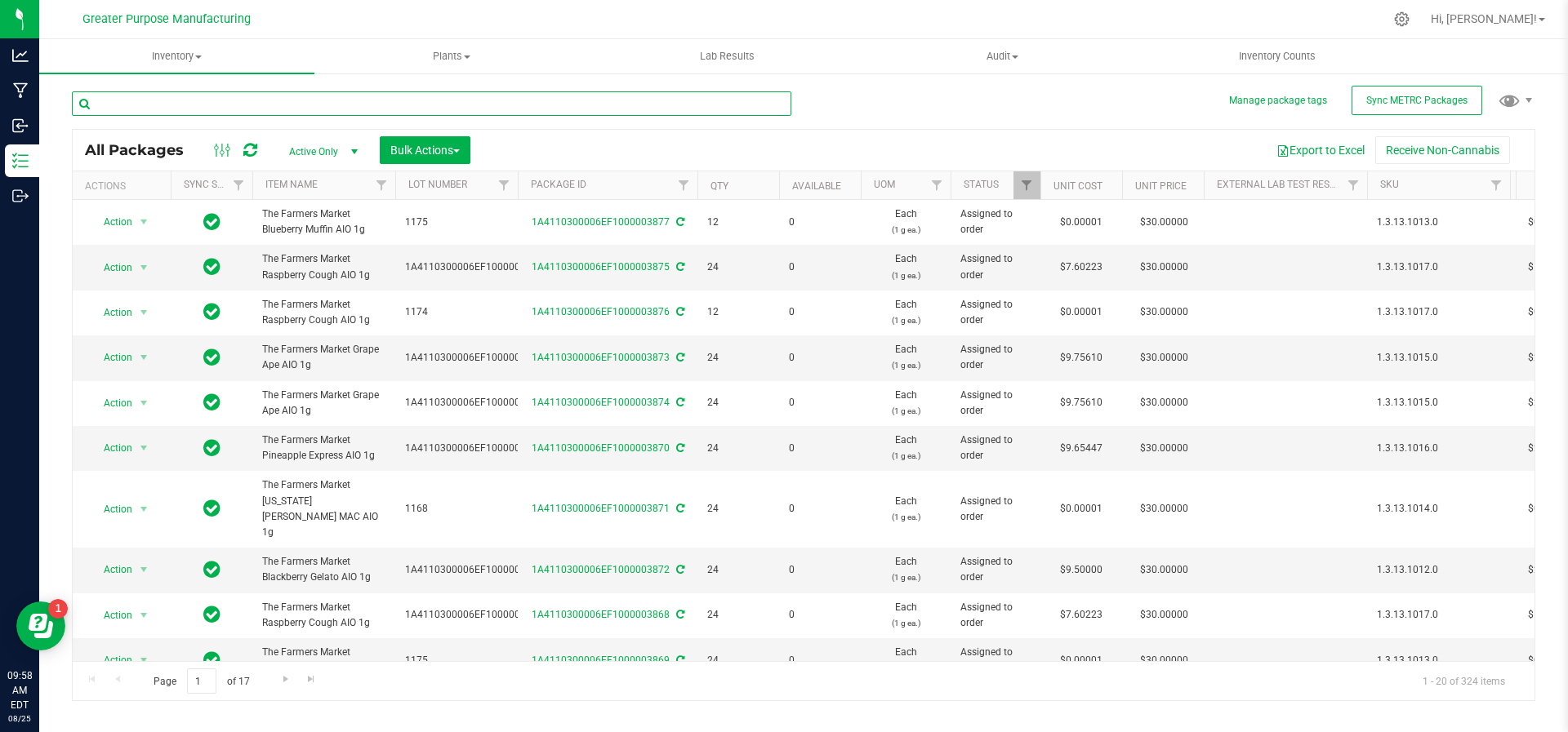
click at [258, 104] on input "text" at bounding box center [432, 104] width 719 height 25
type input "mouthwash"
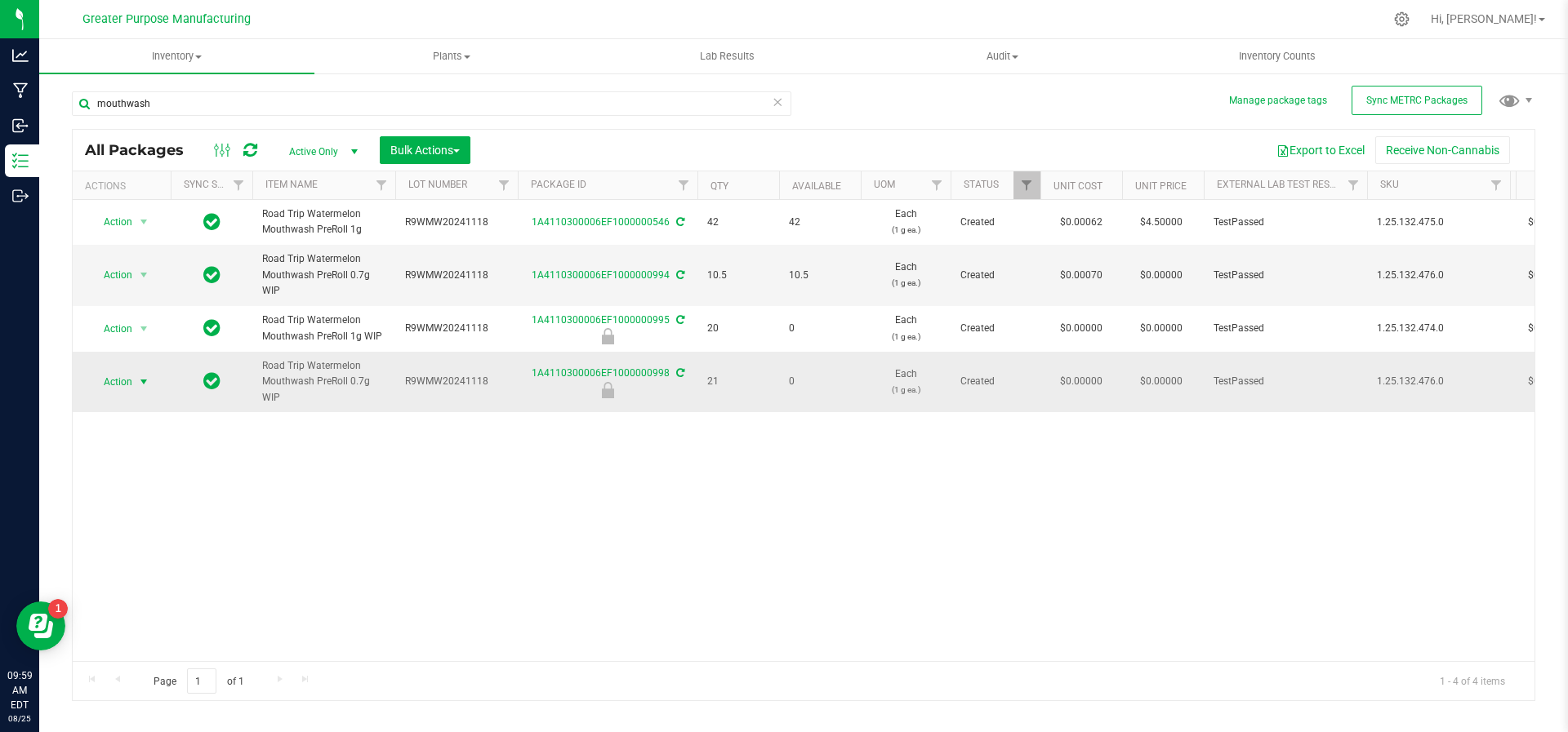
click at [145, 379] on span "select" at bounding box center [144, 382] width 13 height 13
click at [142, 485] on li "Package audit log" at bounding box center [142, 480] width 104 height 25
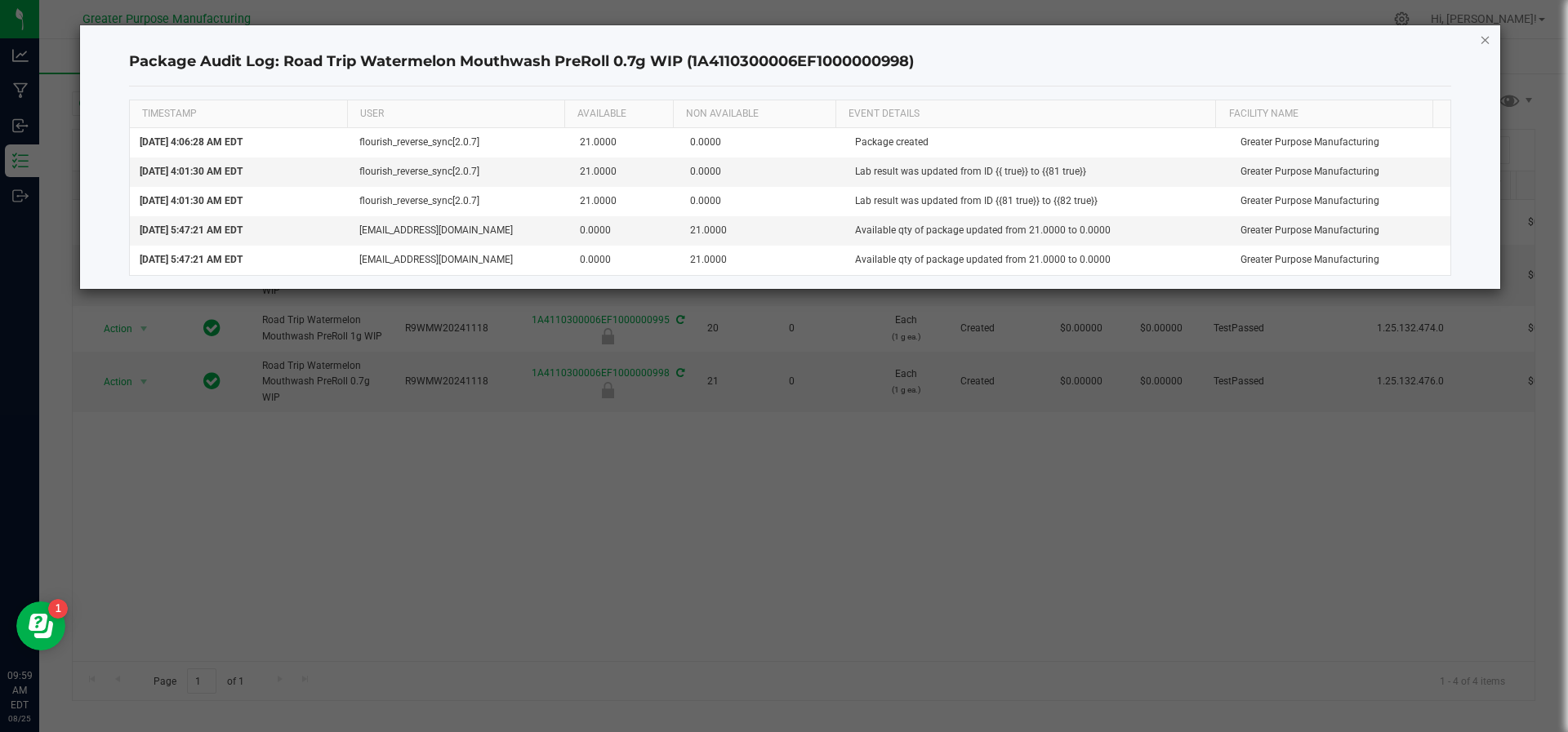
click at [1481, 39] on icon "button" at bounding box center [1486, 39] width 11 height 20
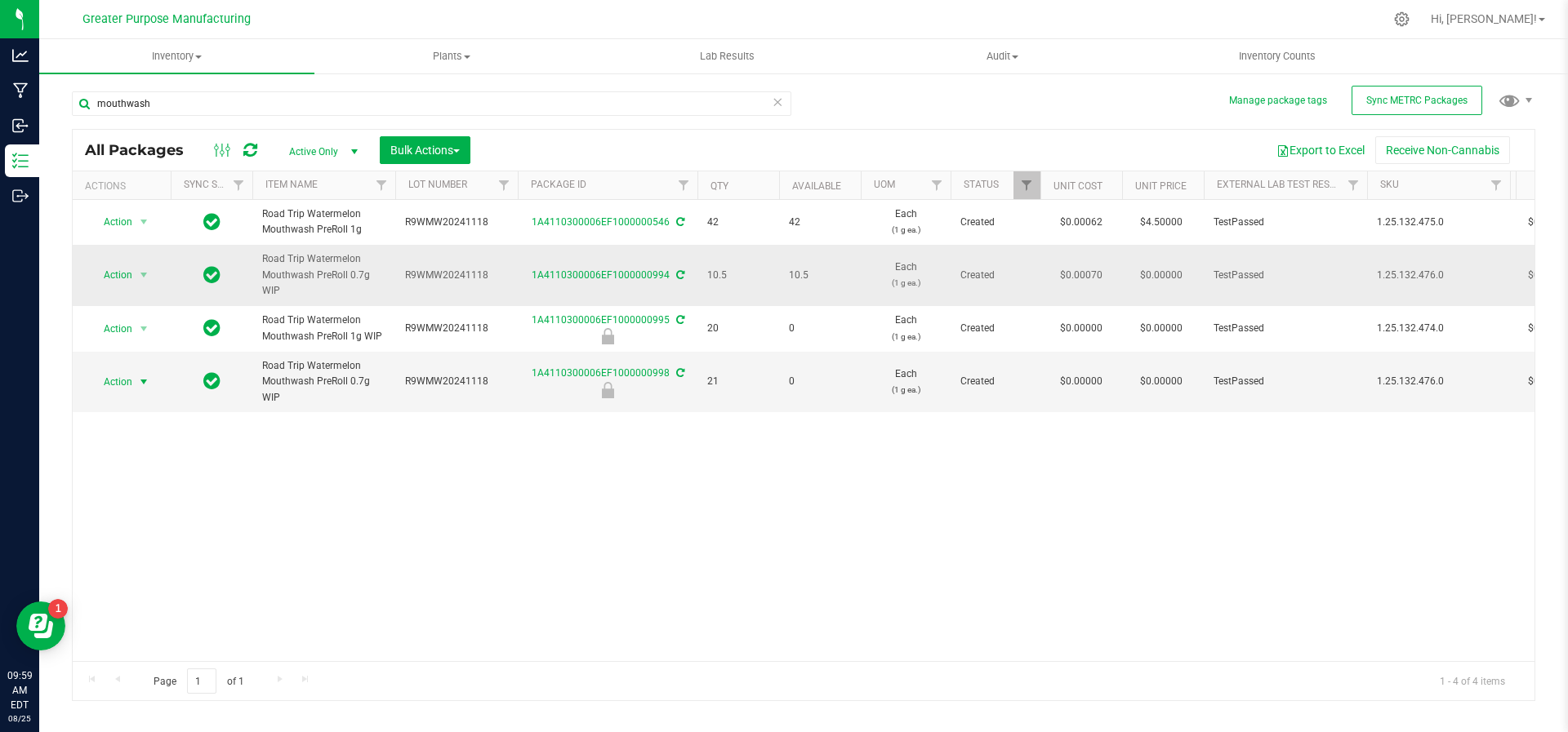
click at [143, 287] on td "Action Action Adjust qty Create package Edit attributes Global inventory Locate…" at bounding box center [122, 275] width 98 height 61
click at [143, 274] on span "select" at bounding box center [144, 275] width 13 height 13
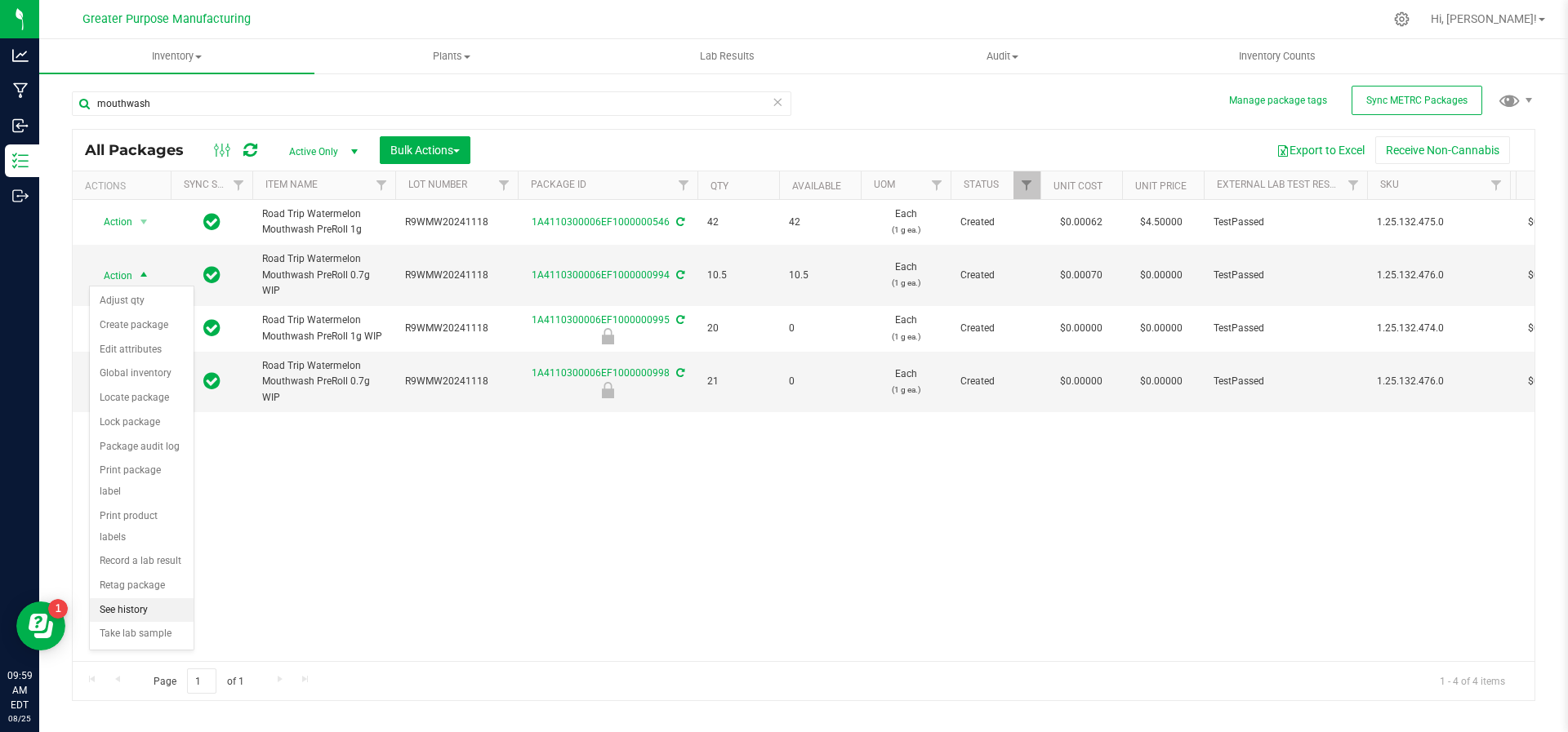
click at [163, 599] on li "See history" at bounding box center [142, 611] width 104 height 25
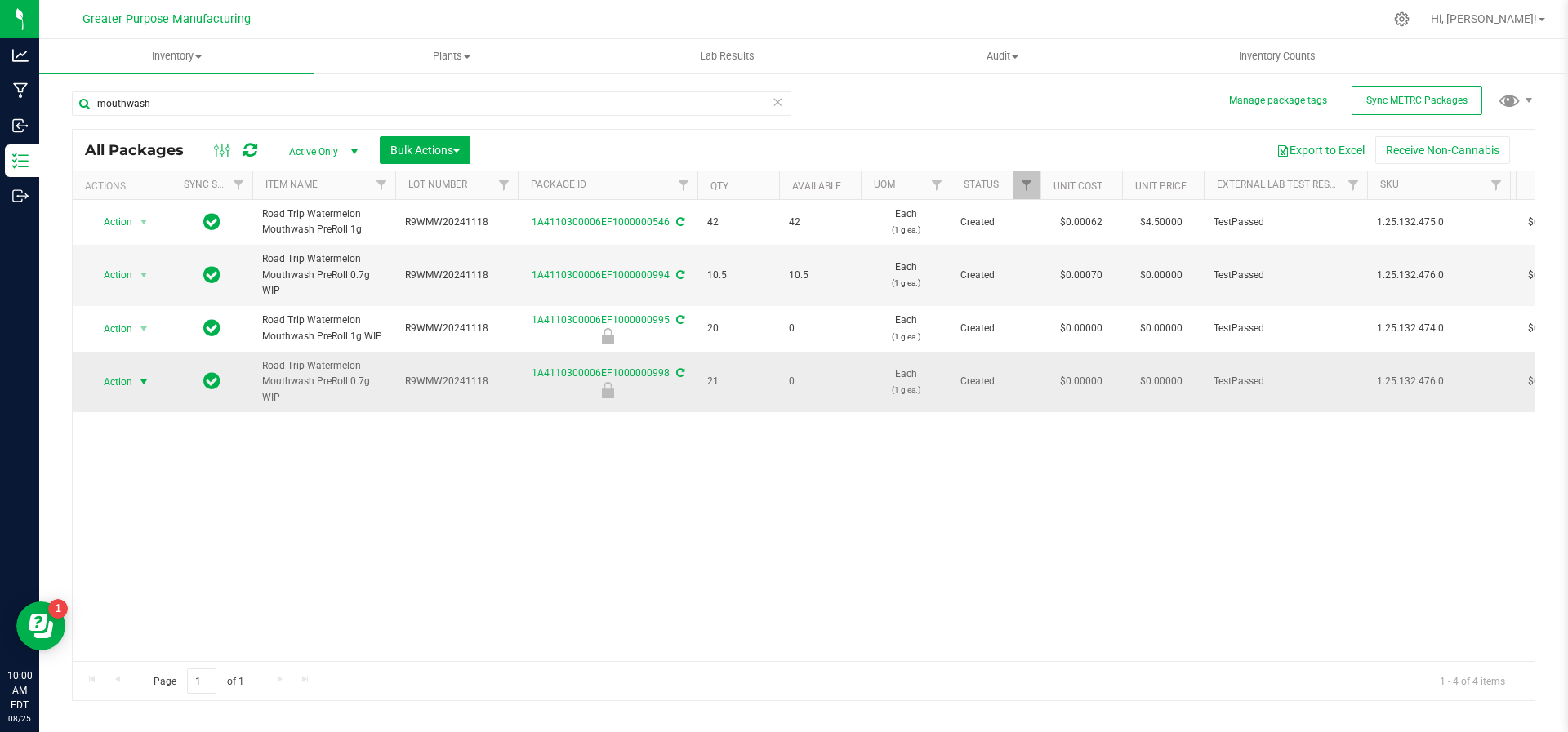
click at [139, 390] on span "select" at bounding box center [145, 382] width 21 height 23
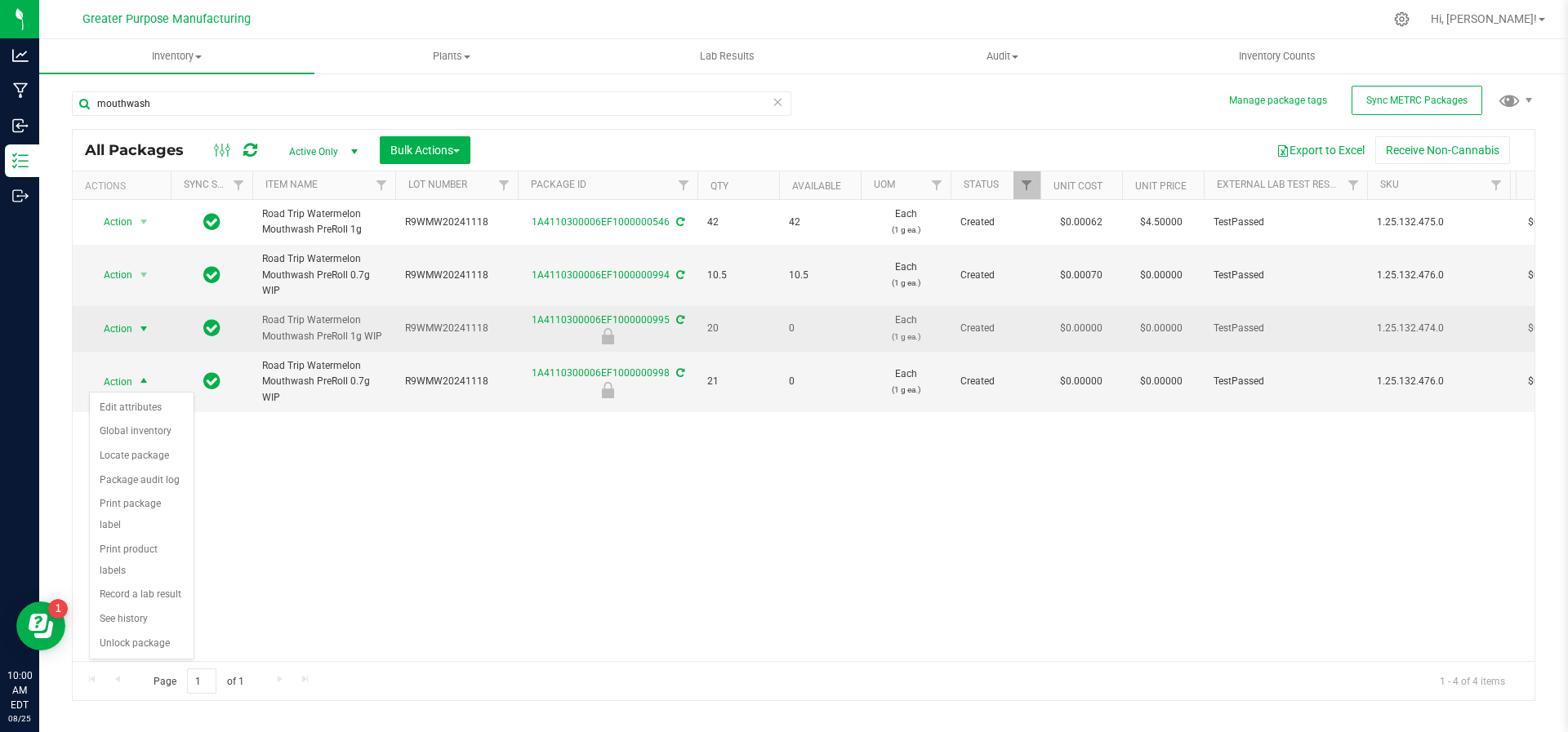
click at [140, 324] on span "select" at bounding box center [144, 329] width 13 height 13
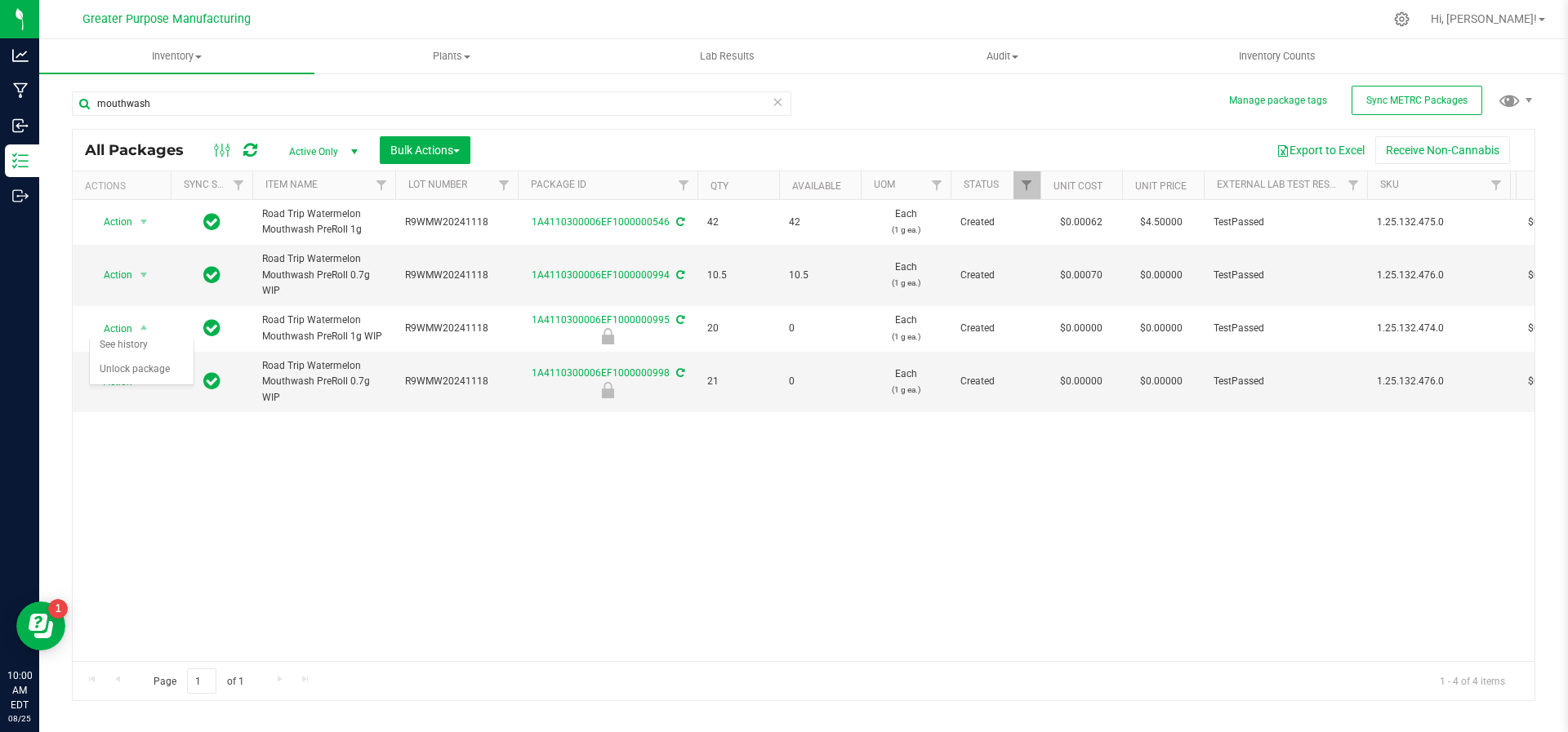
click at [480, 611] on div "Action Action Adjust qty Create package Edit attributes Global inventory Locate…" at bounding box center [803, 430] width 1462 height 462
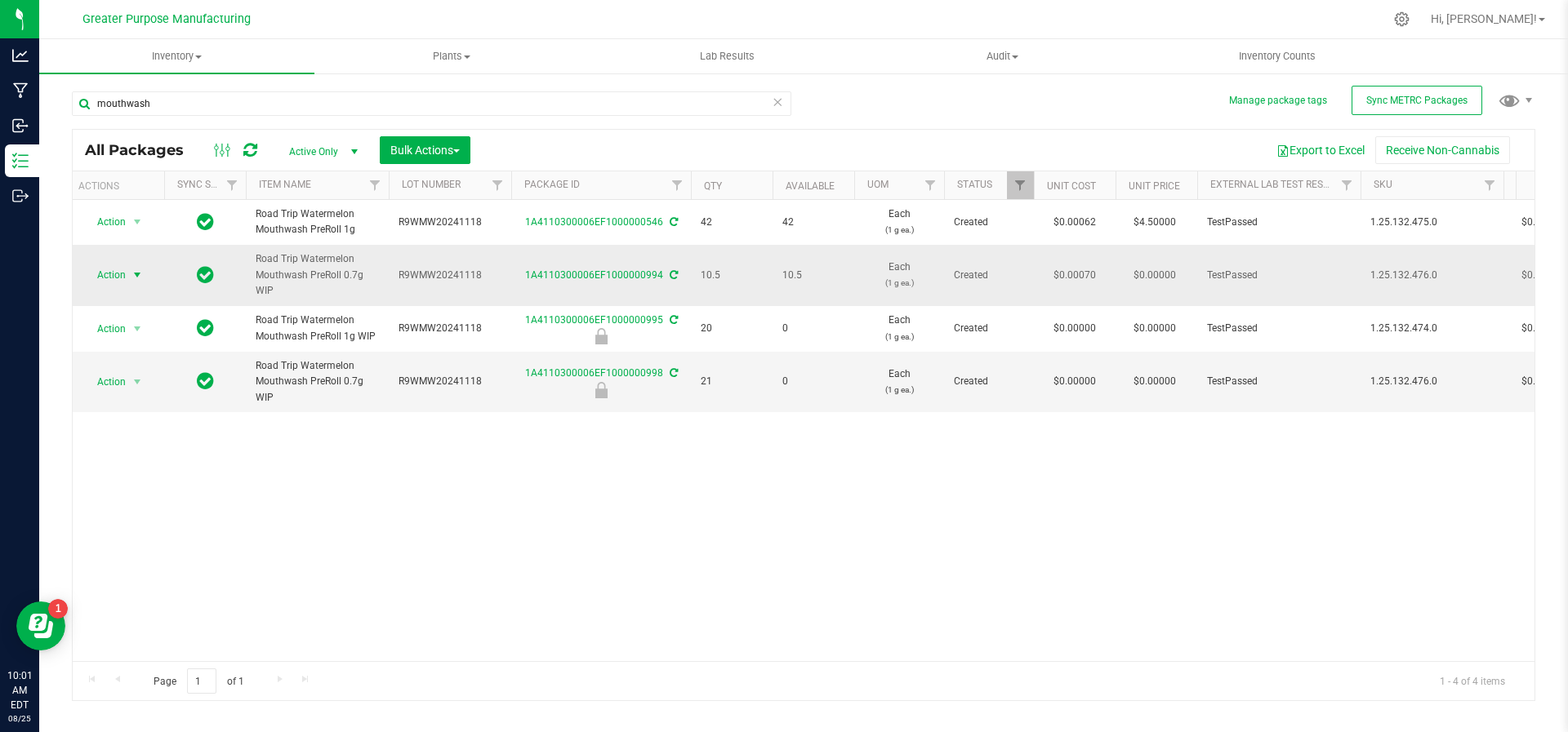
click at [137, 283] on span "select" at bounding box center [138, 275] width 21 height 23
click at [154, 442] on li "Package audit log" at bounding box center [135, 447] width 104 height 25
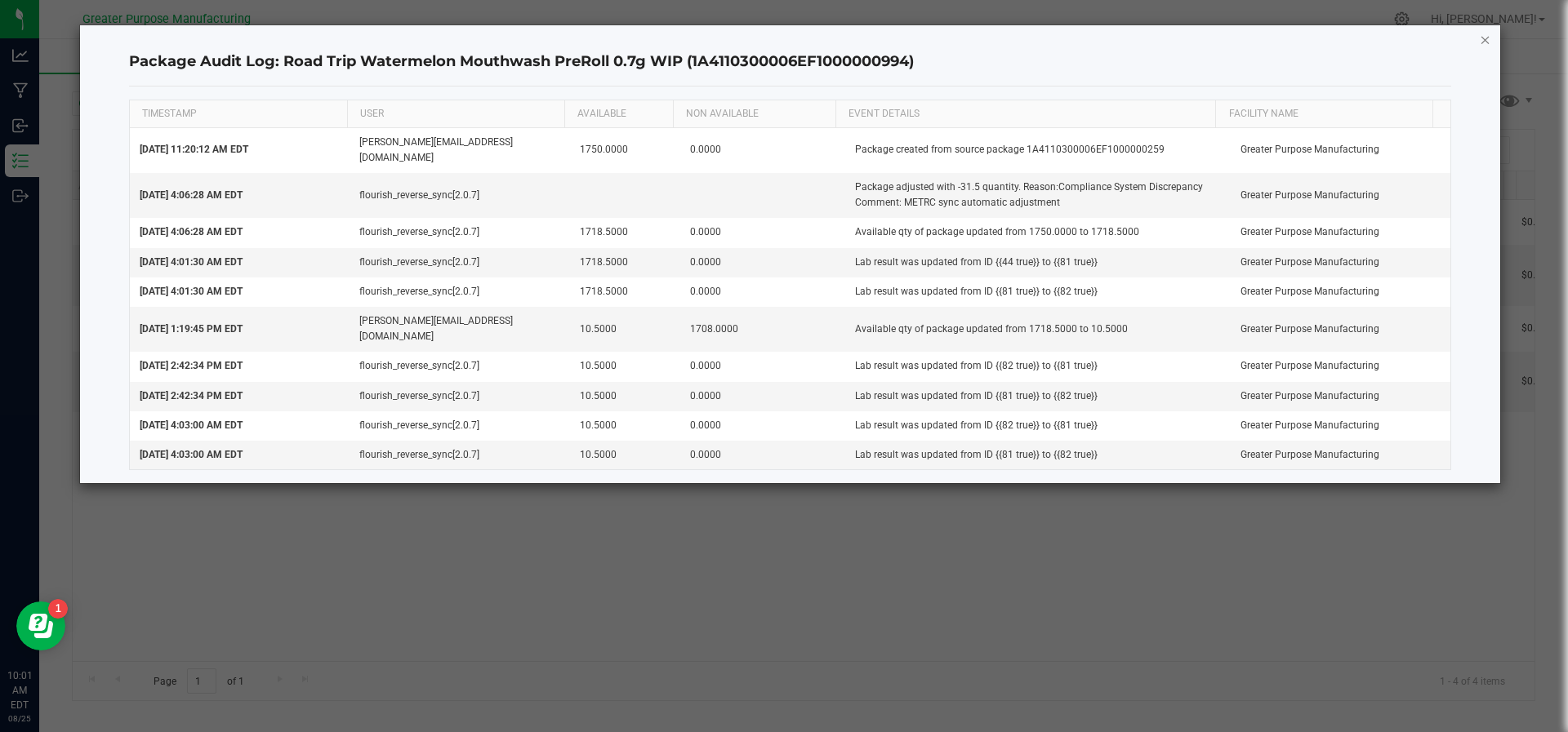
click at [1488, 35] on icon "button" at bounding box center [1486, 39] width 11 height 20
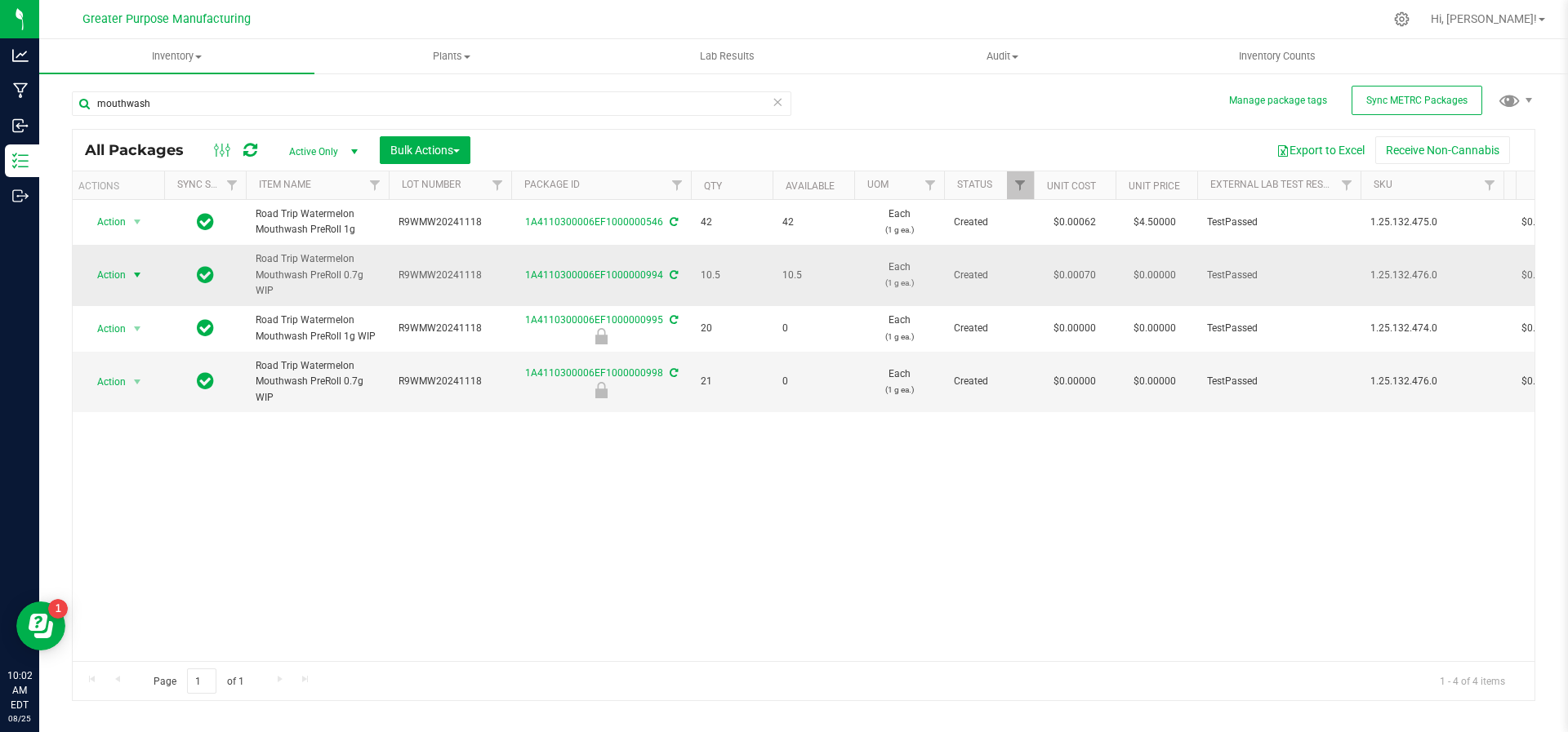
click at [142, 272] on span "select" at bounding box center [137, 275] width 13 height 13
click at [152, 296] on li "Adjust qty" at bounding box center [135, 302] width 104 height 25
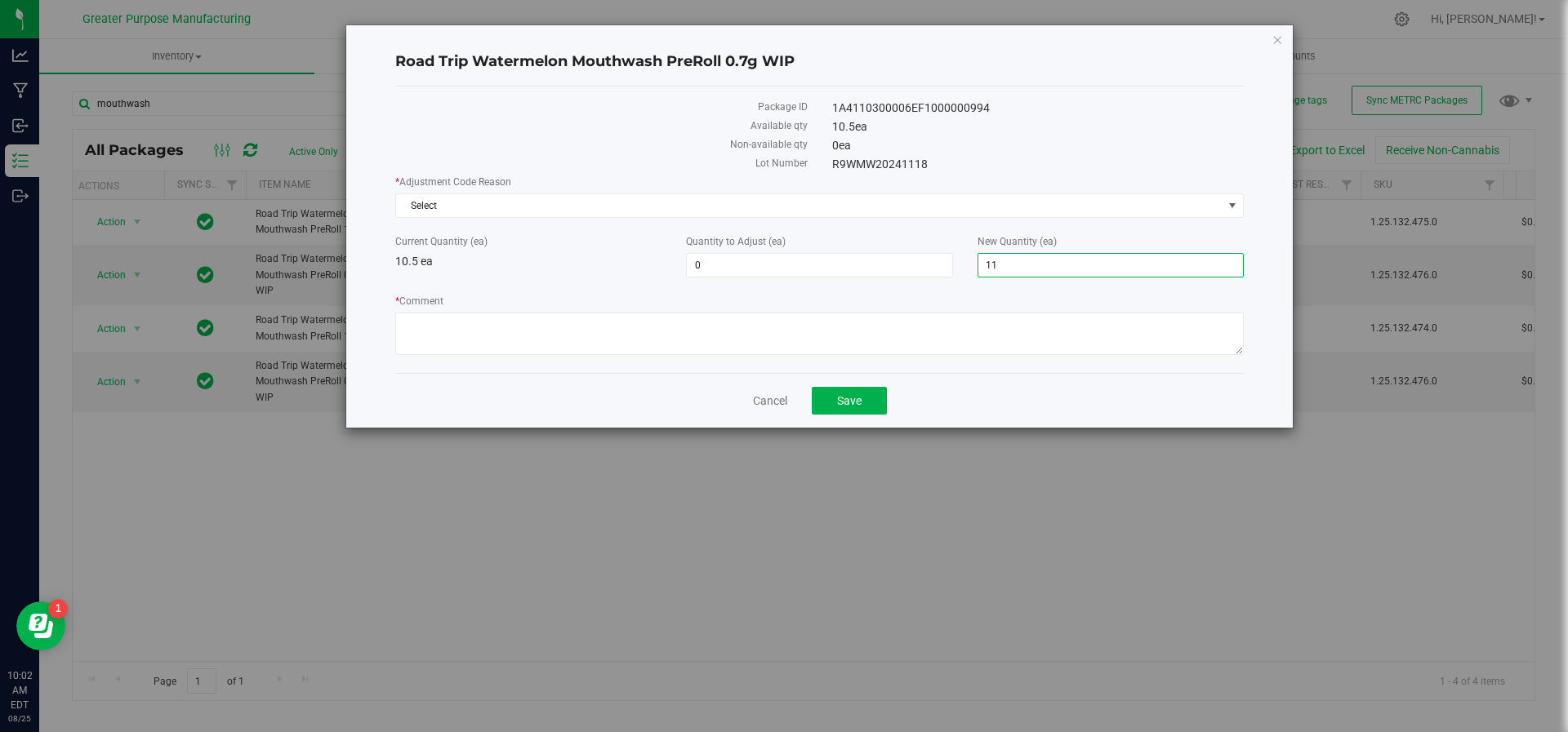
click at [1008, 269] on span "11 11" at bounding box center [1110, 266] width 266 height 25
type input "1"
type input "0"
type input "-10"
type input "0"
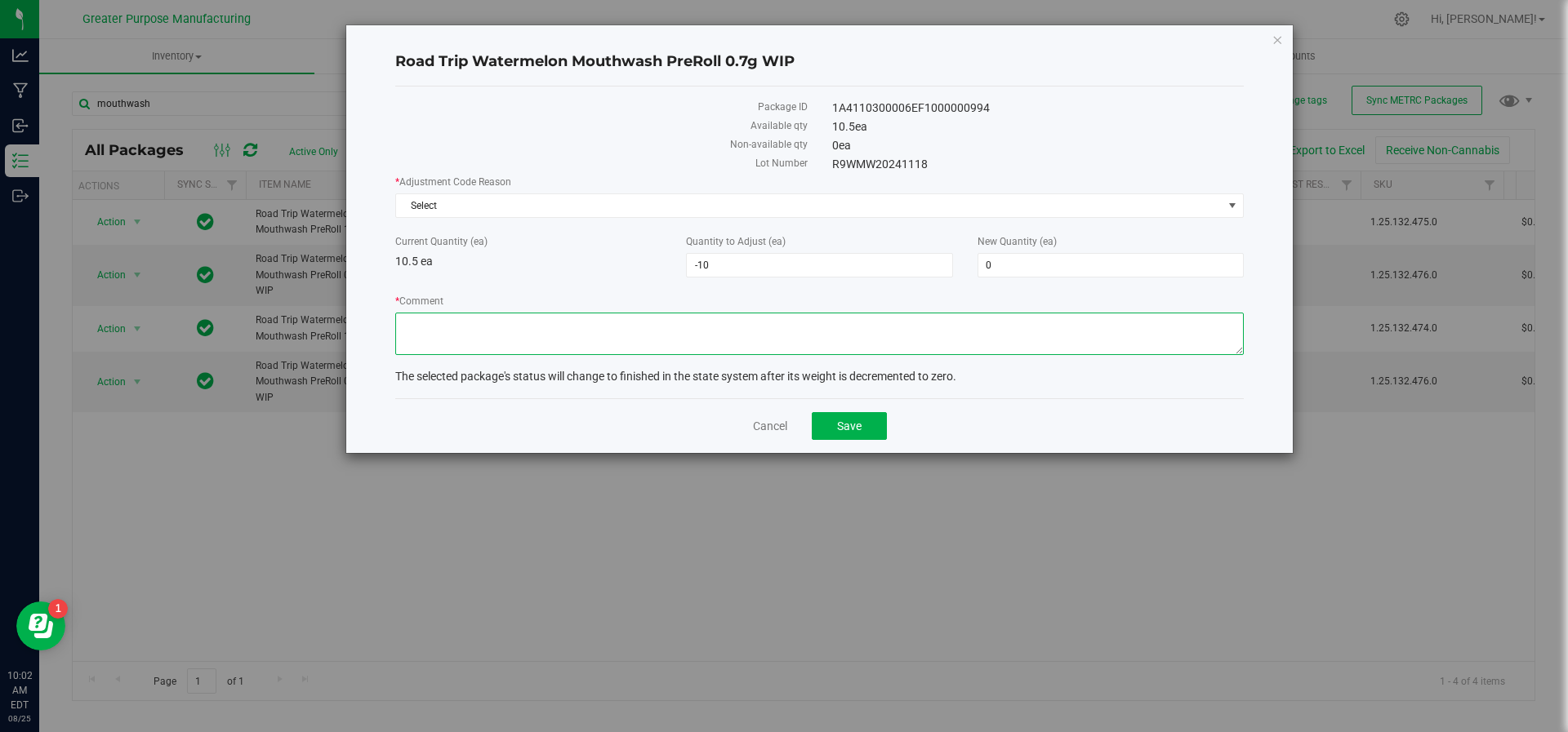
click at [975, 343] on textarea "* Comment" at bounding box center [819, 334] width 849 height 43
click at [799, 195] on span "Select" at bounding box center [809, 205] width 826 height 23
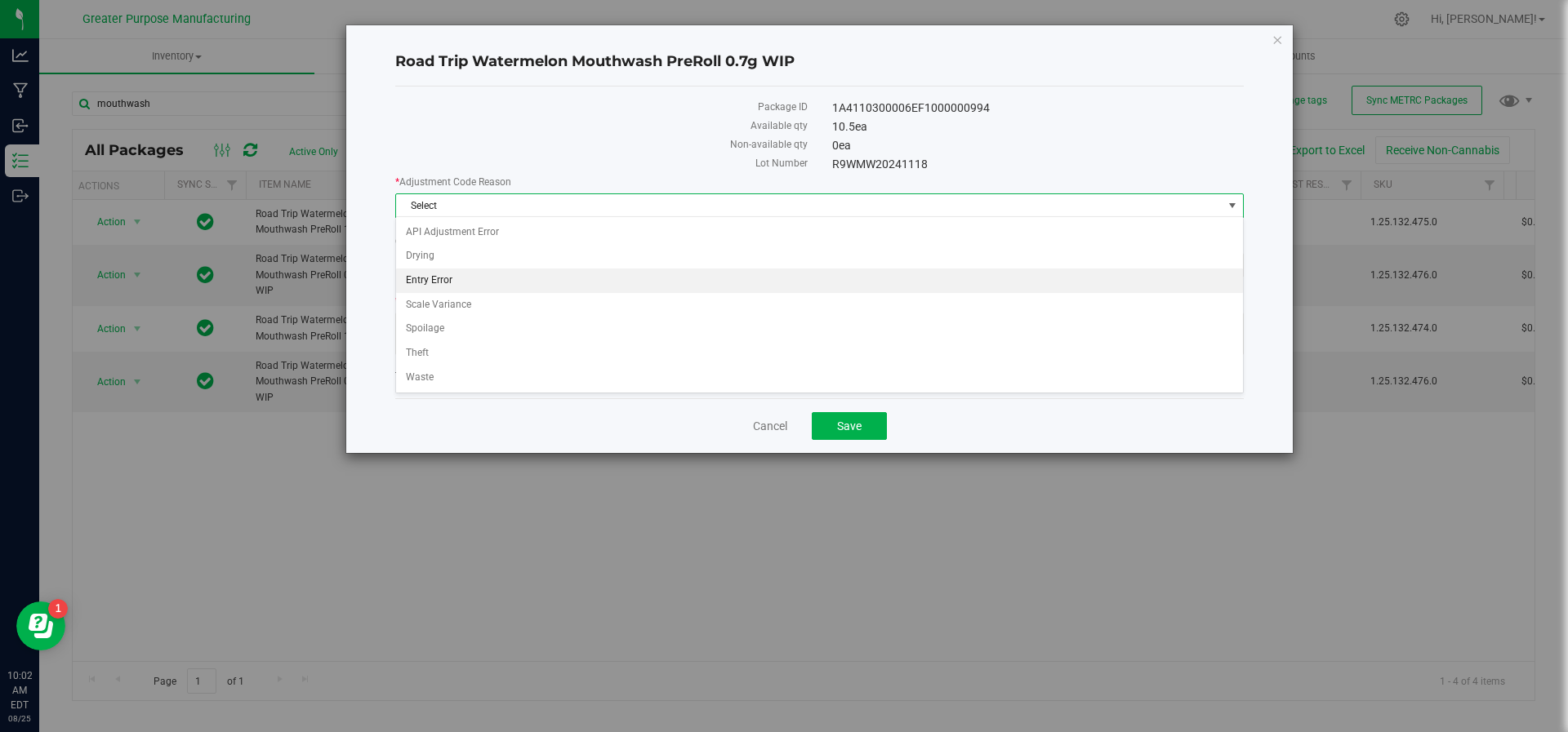
click at [681, 284] on li "Entry Error" at bounding box center [820, 281] width 848 height 25
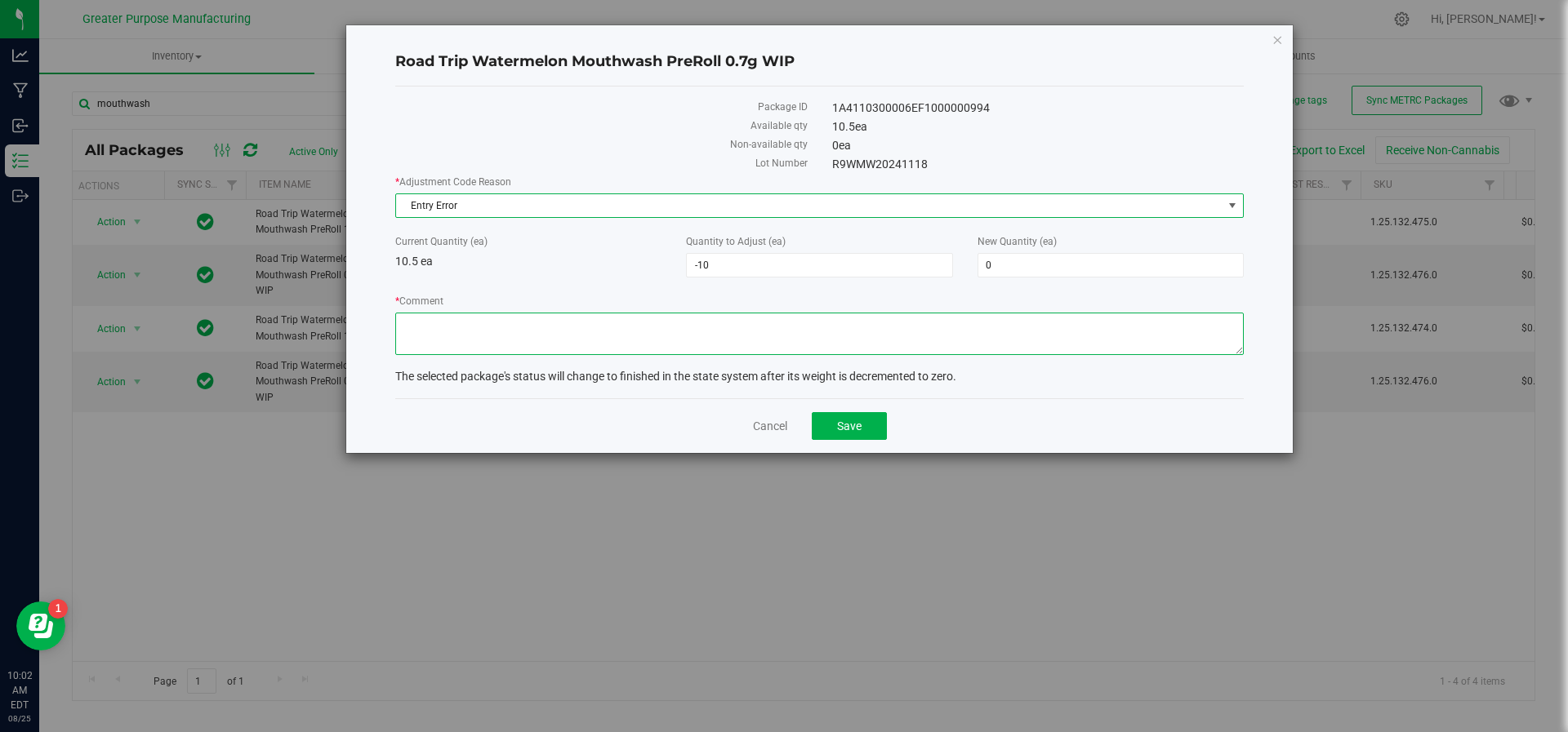
click at [635, 343] on textarea "* Comment" at bounding box center [819, 334] width 849 height 43
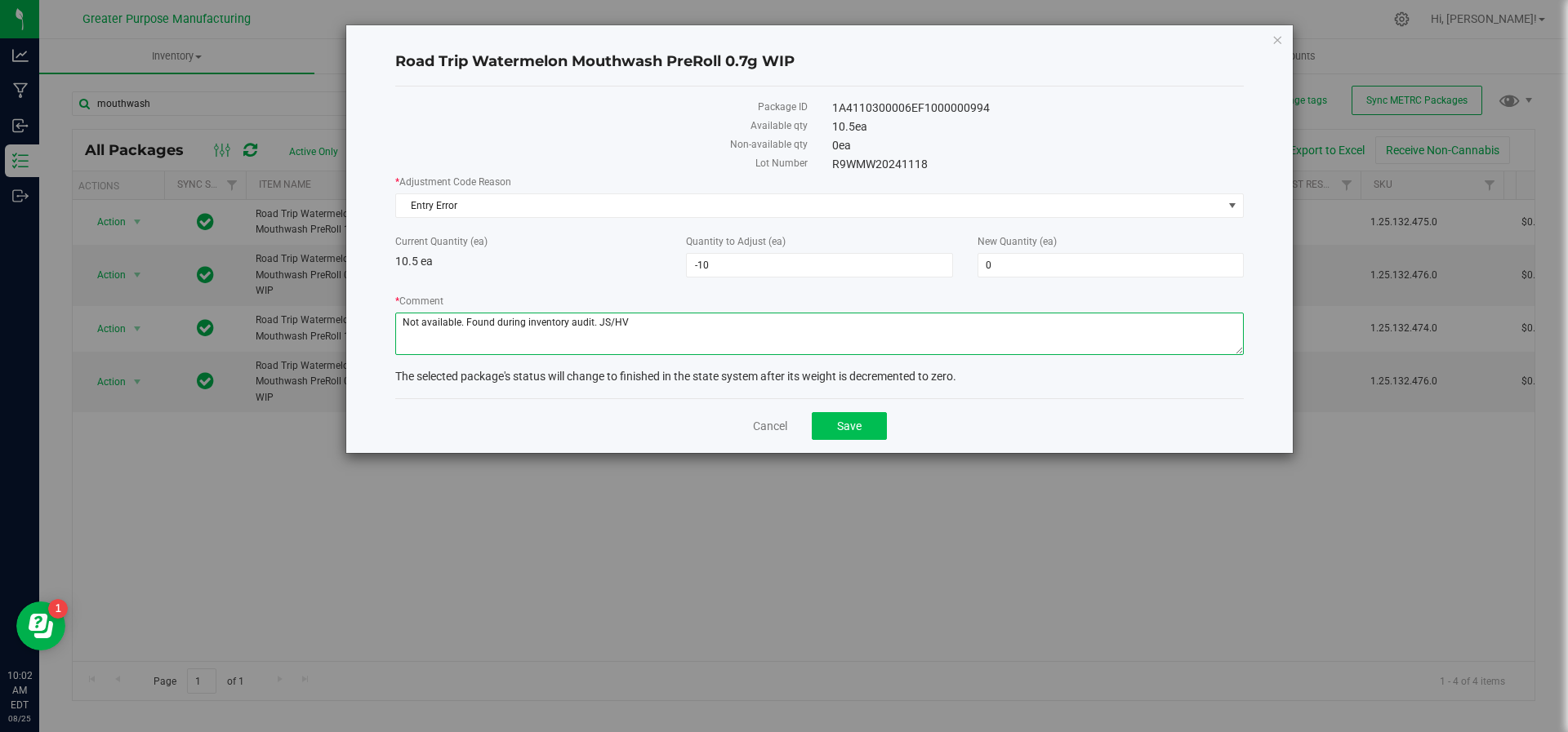
type textarea "Not available. Found during inventory audit. JS/HV"
click at [846, 412] on button "Save" at bounding box center [849, 426] width 75 height 27
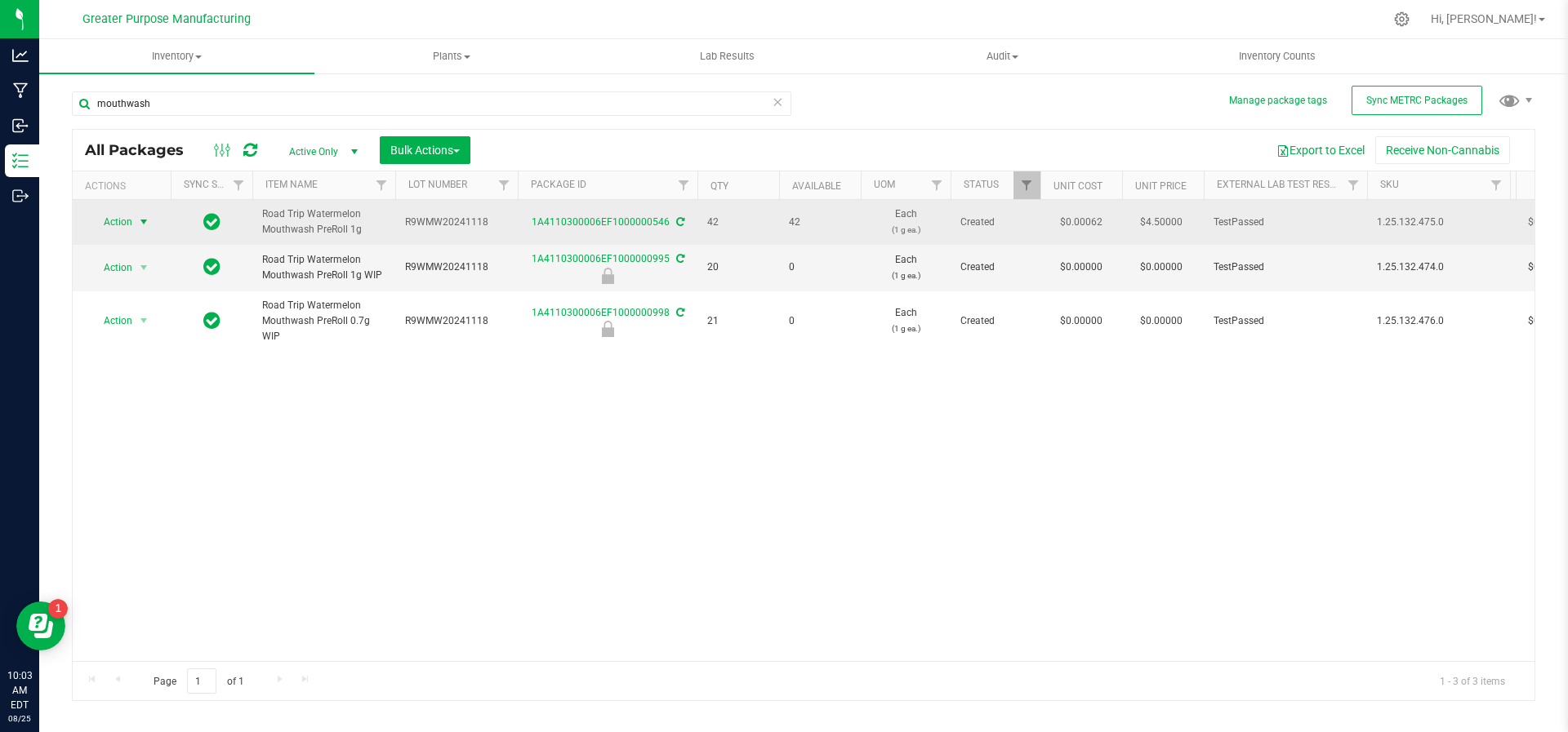
click at [148, 216] on span "select" at bounding box center [144, 222] width 13 height 13
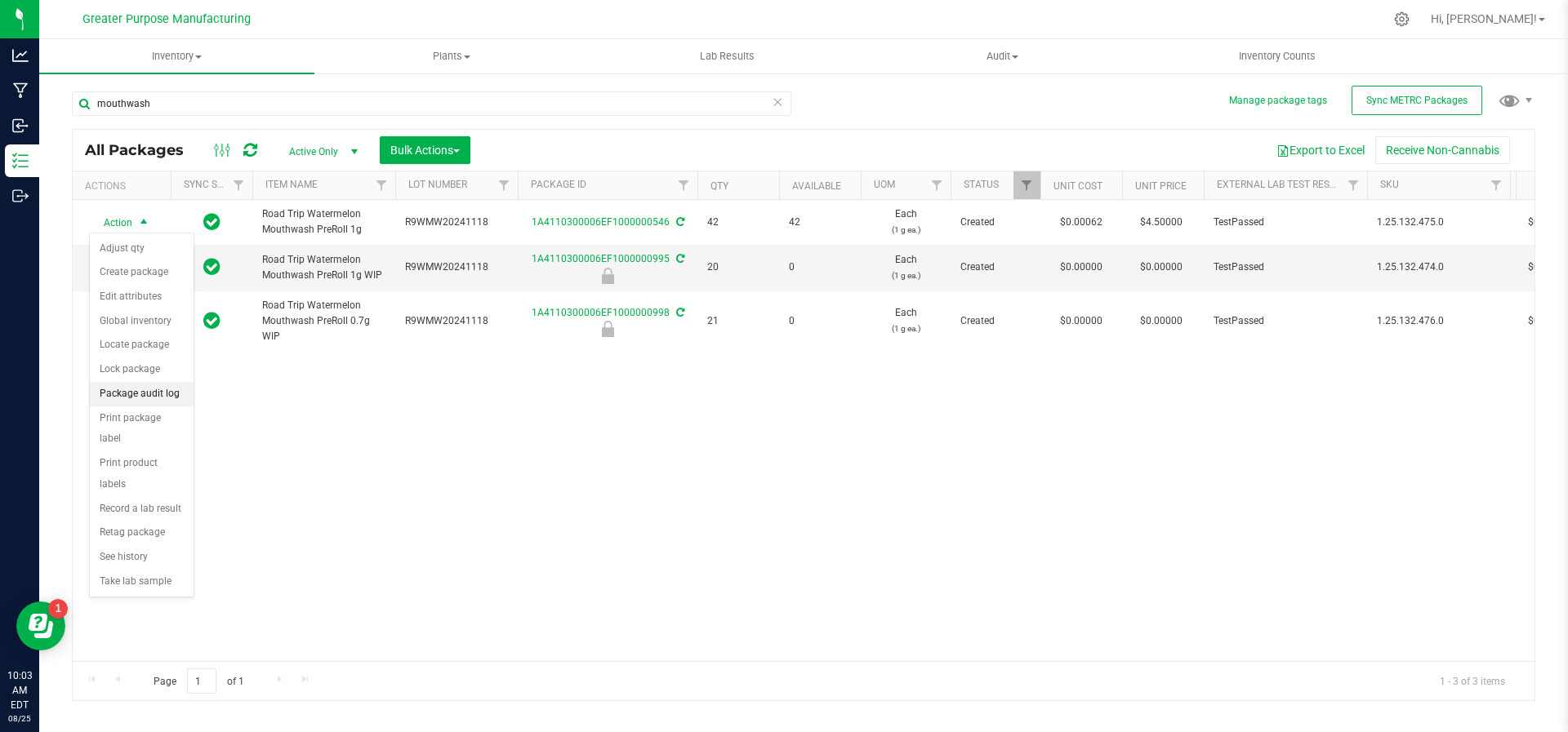
click at [148, 395] on li "Package audit log" at bounding box center [142, 394] width 104 height 25
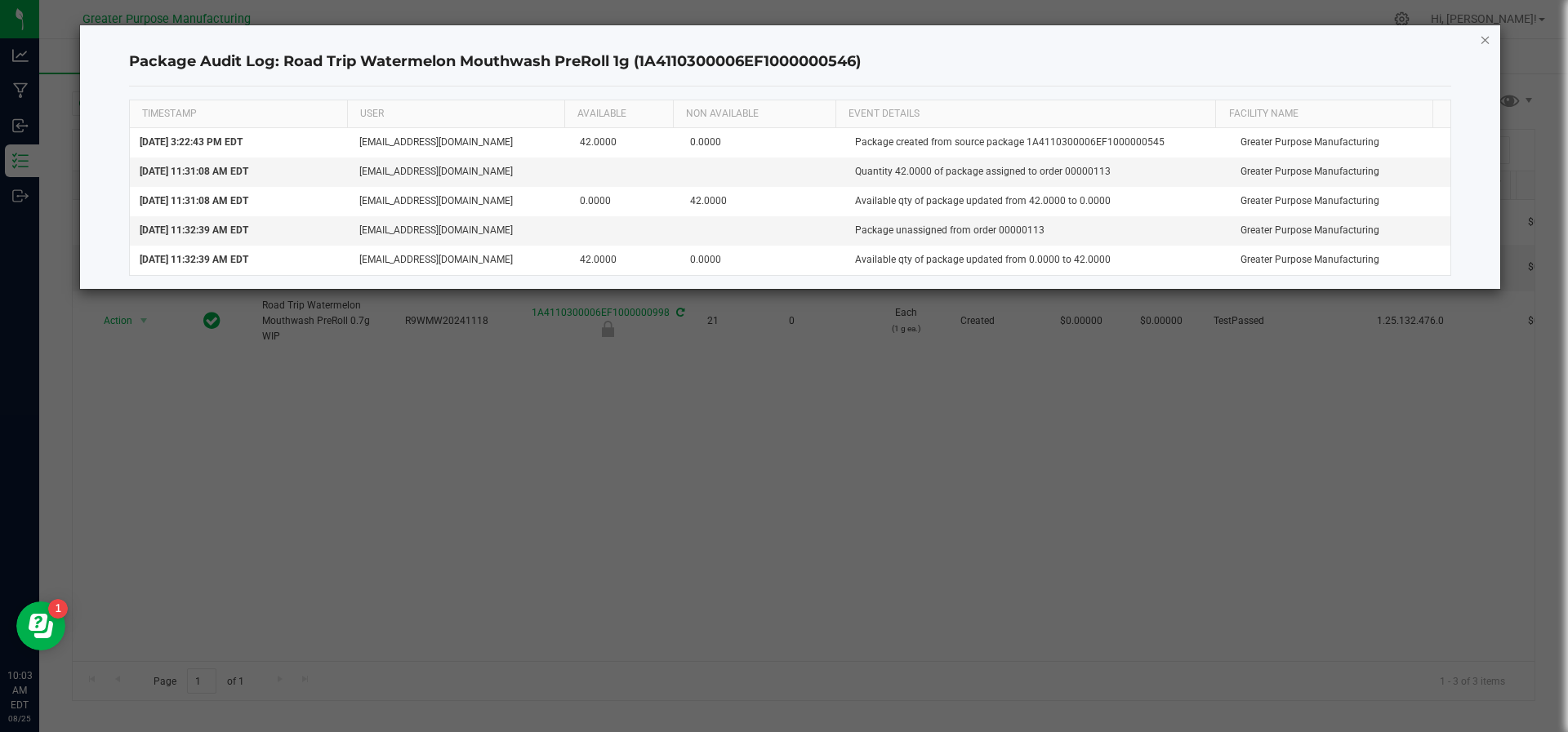
click at [1483, 42] on icon "button" at bounding box center [1486, 39] width 11 height 20
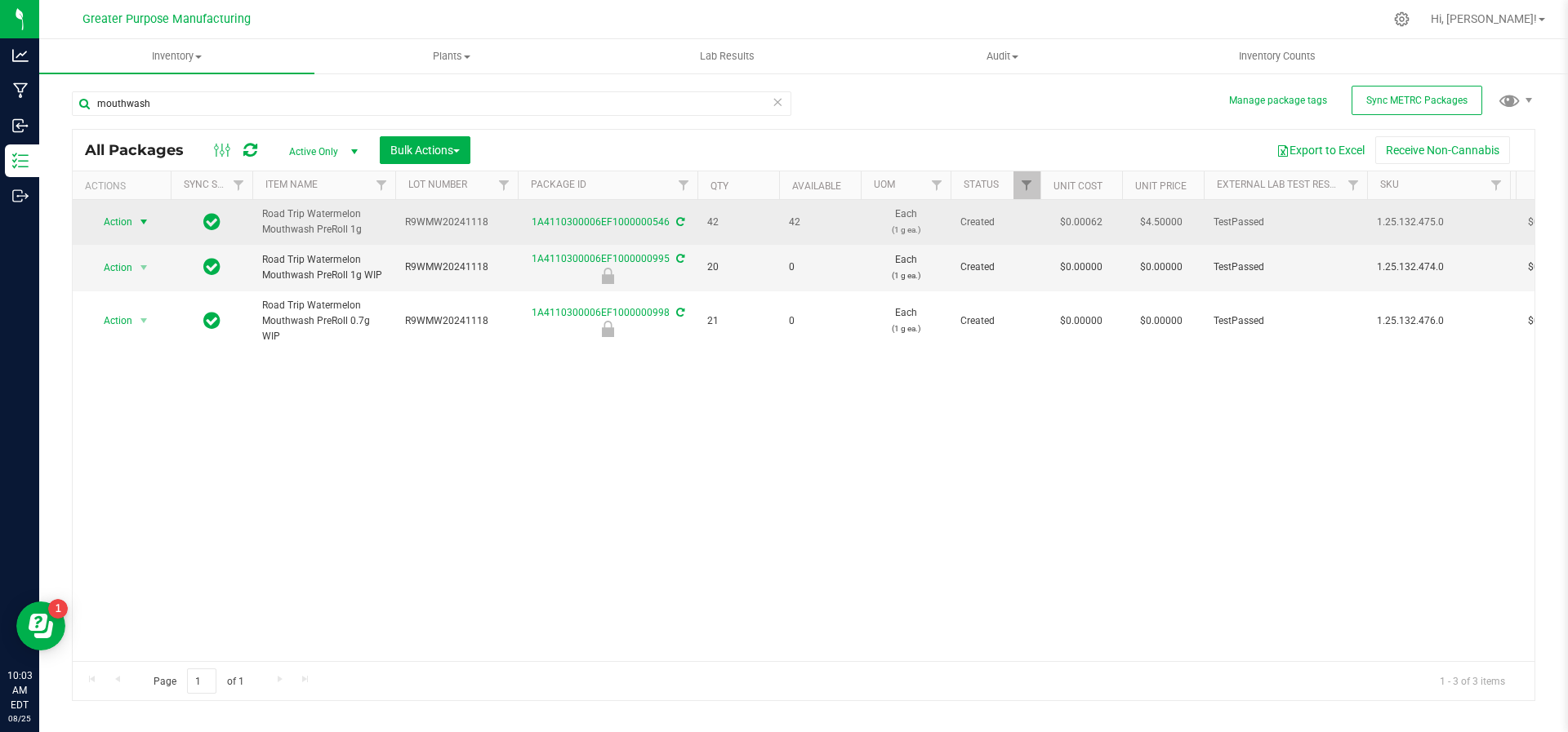
click at [147, 212] on span "select" at bounding box center [145, 222] width 21 height 23
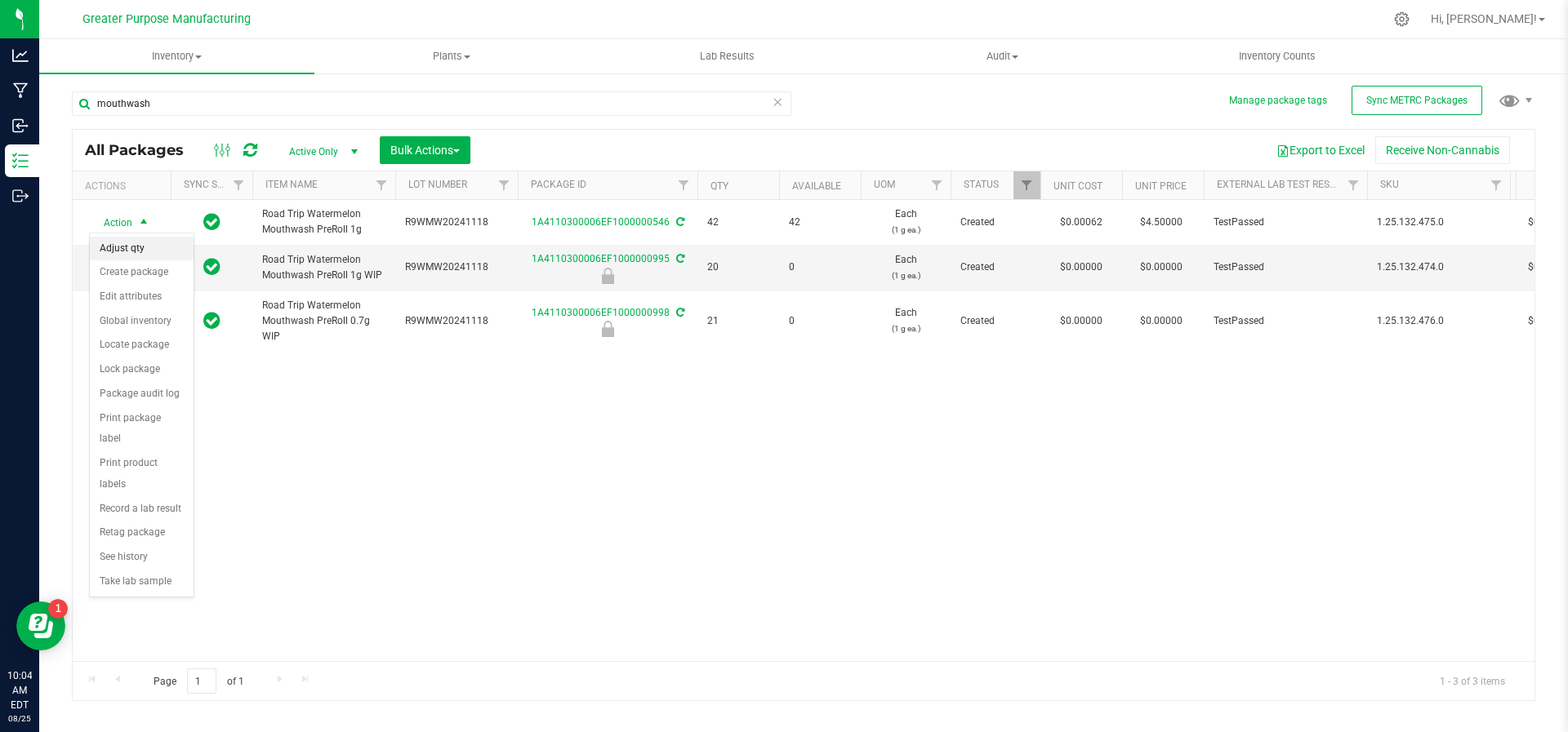
click at [147, 251] on li "Adjust qty" at bounding box center [142, 249] width 104 height 25
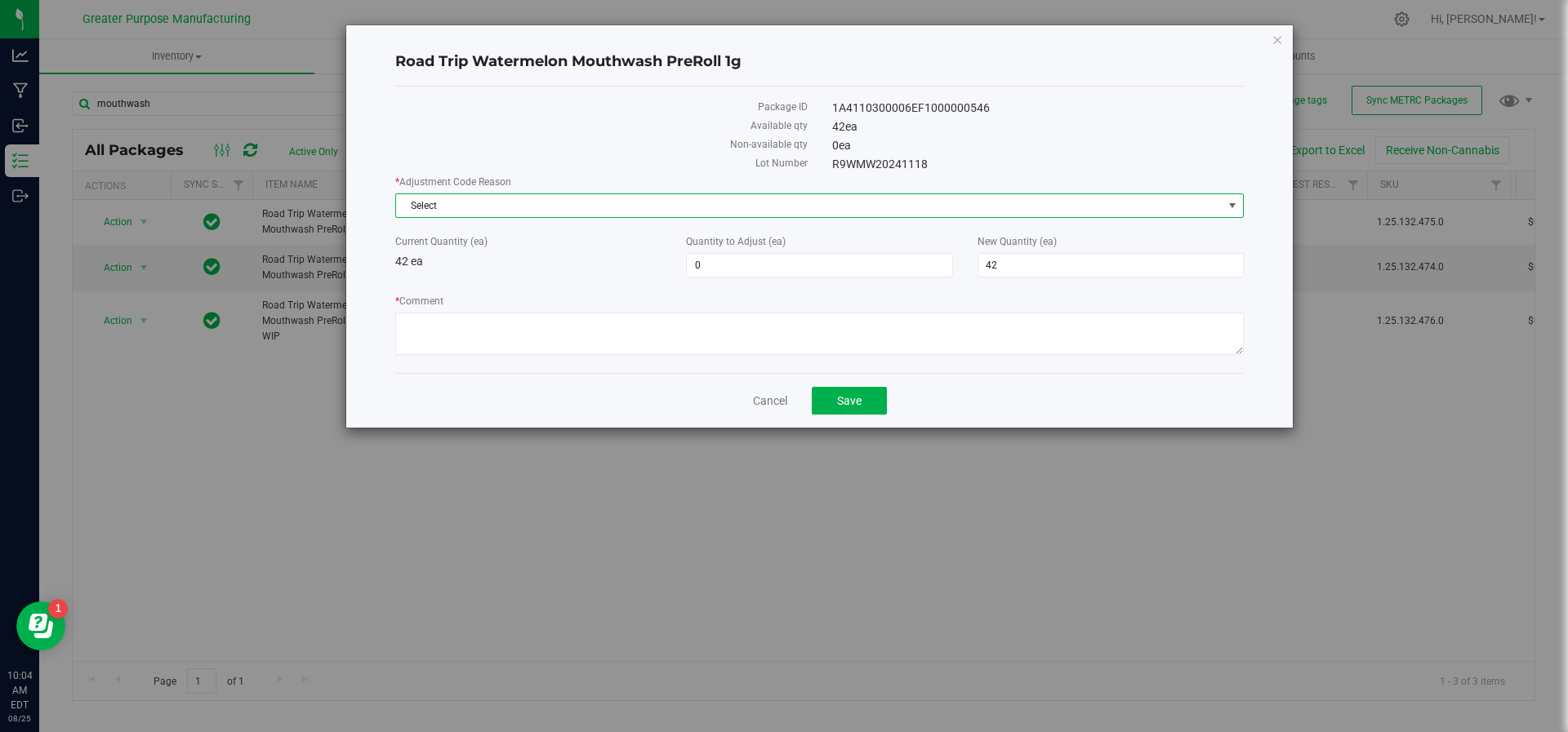
click at [726, 211] on span "Select" at bounding box center [809, 205] width 826 height 23
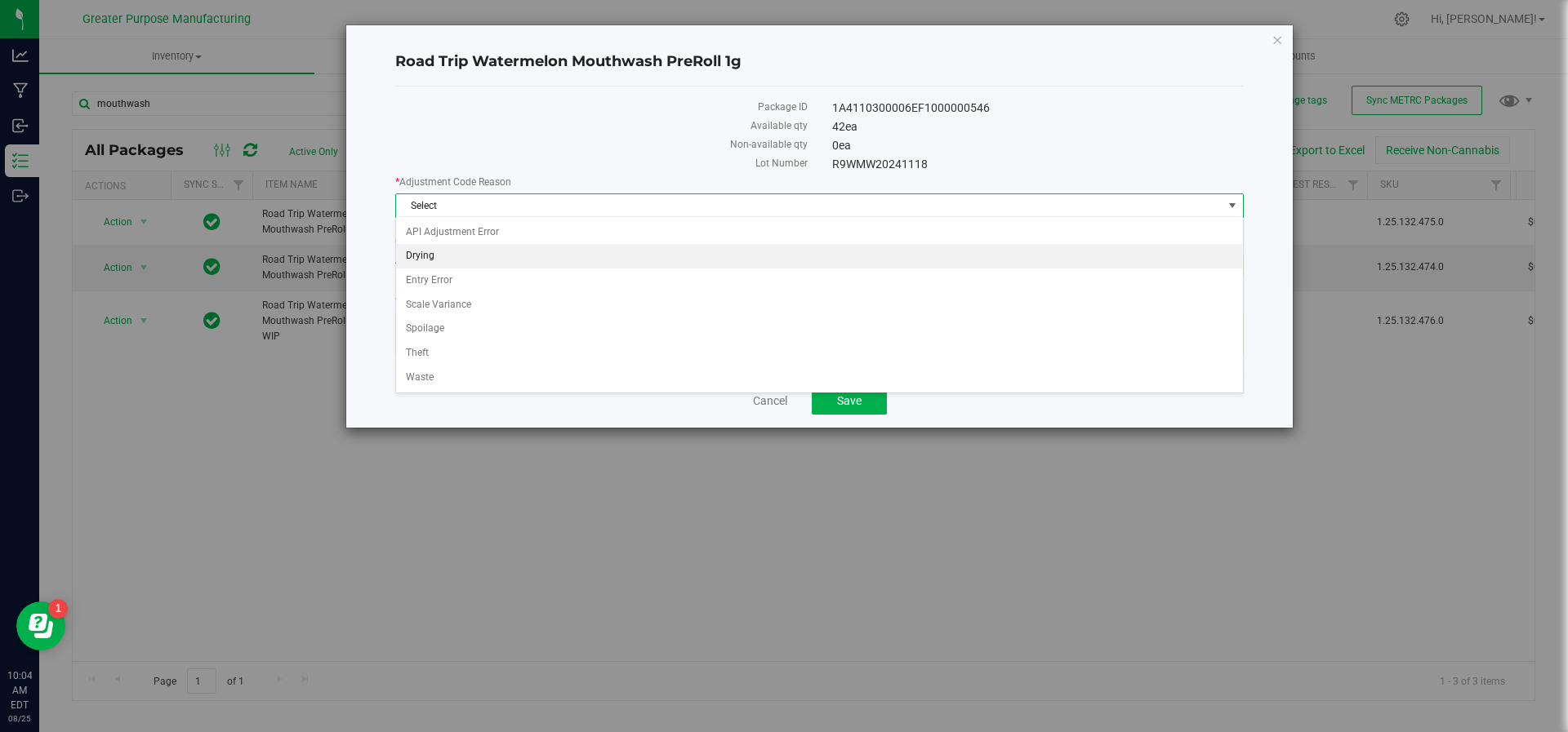
click at [647, 253] on li "Drying" at bounding box center [820, 256] width 848 height 25
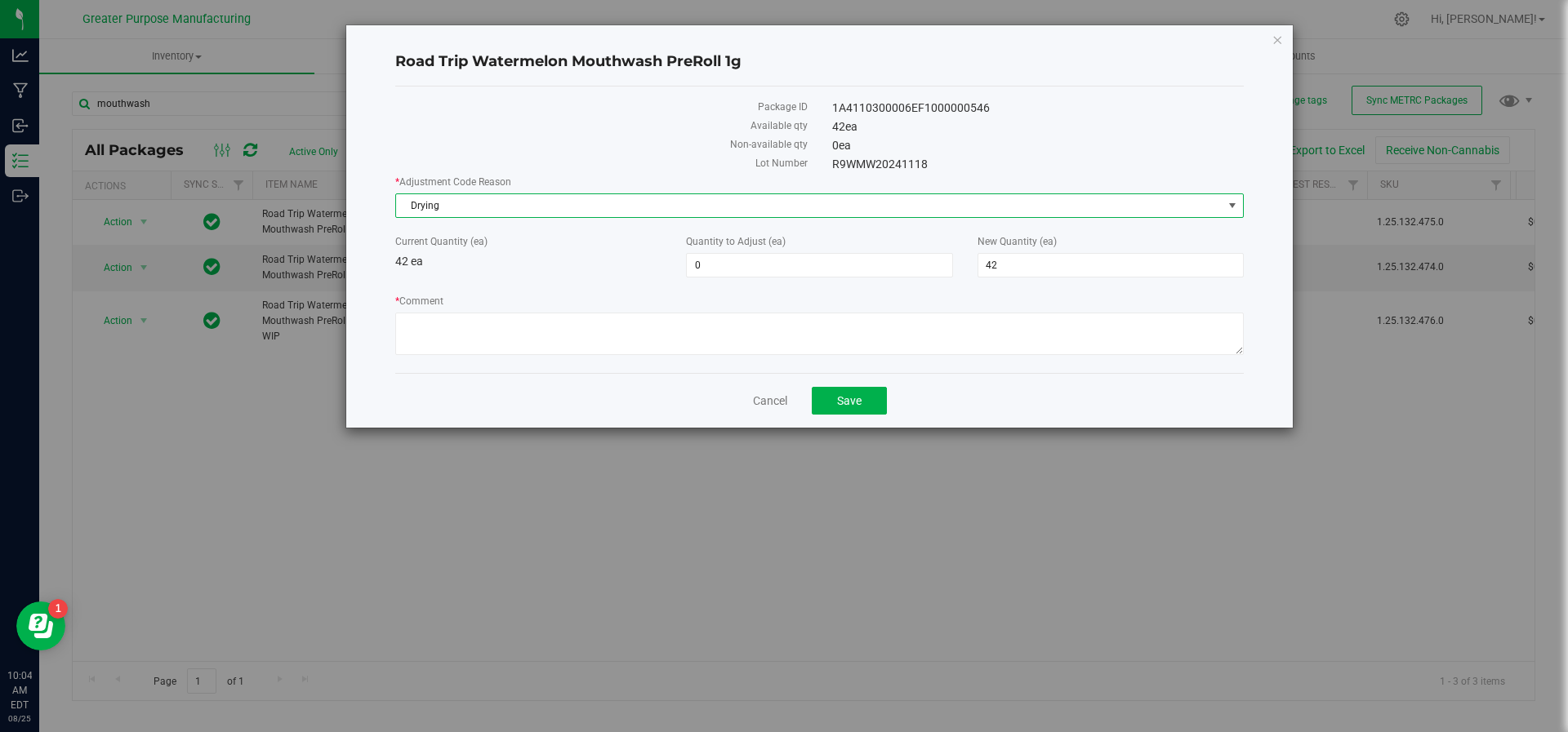
click at [951, 209] on span "Drying" at bounding box center [809, 205] width 826 height 23
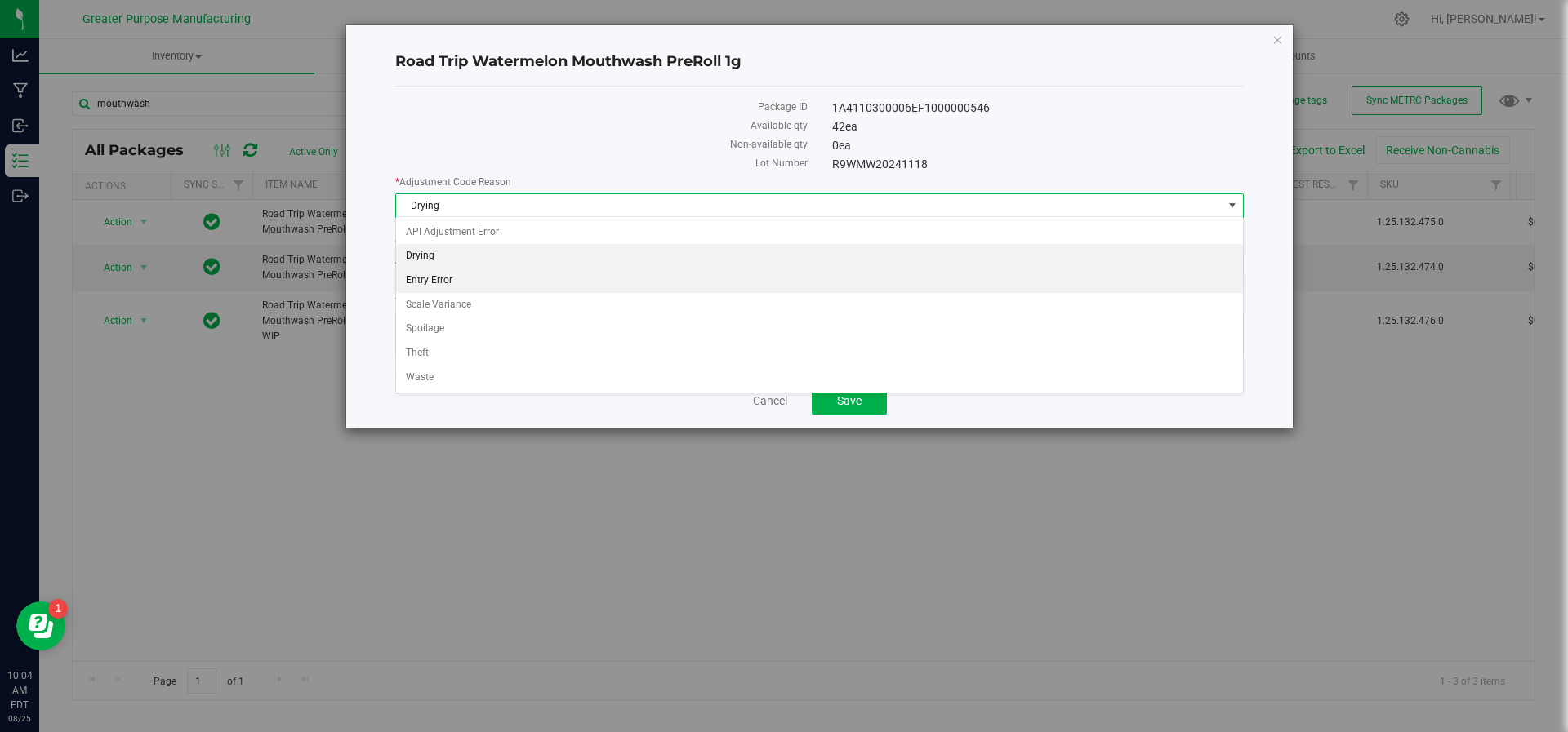
click at [838, 277] on li "Entry Error" at bounding box center [820, 281] width 848 height 25
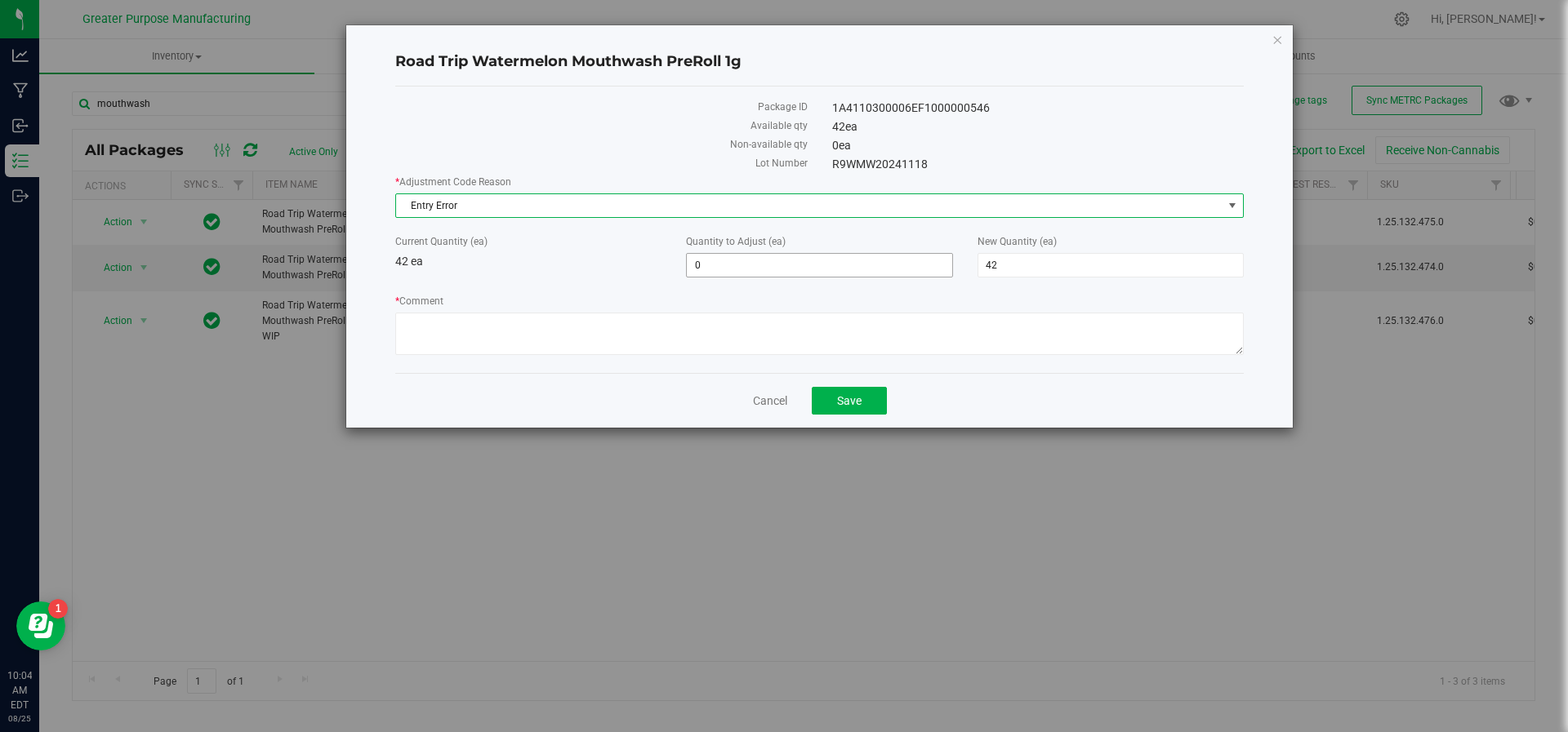
click at [761, 262] on span "0 0" at bounding box center [819, 266] width 266 height 25
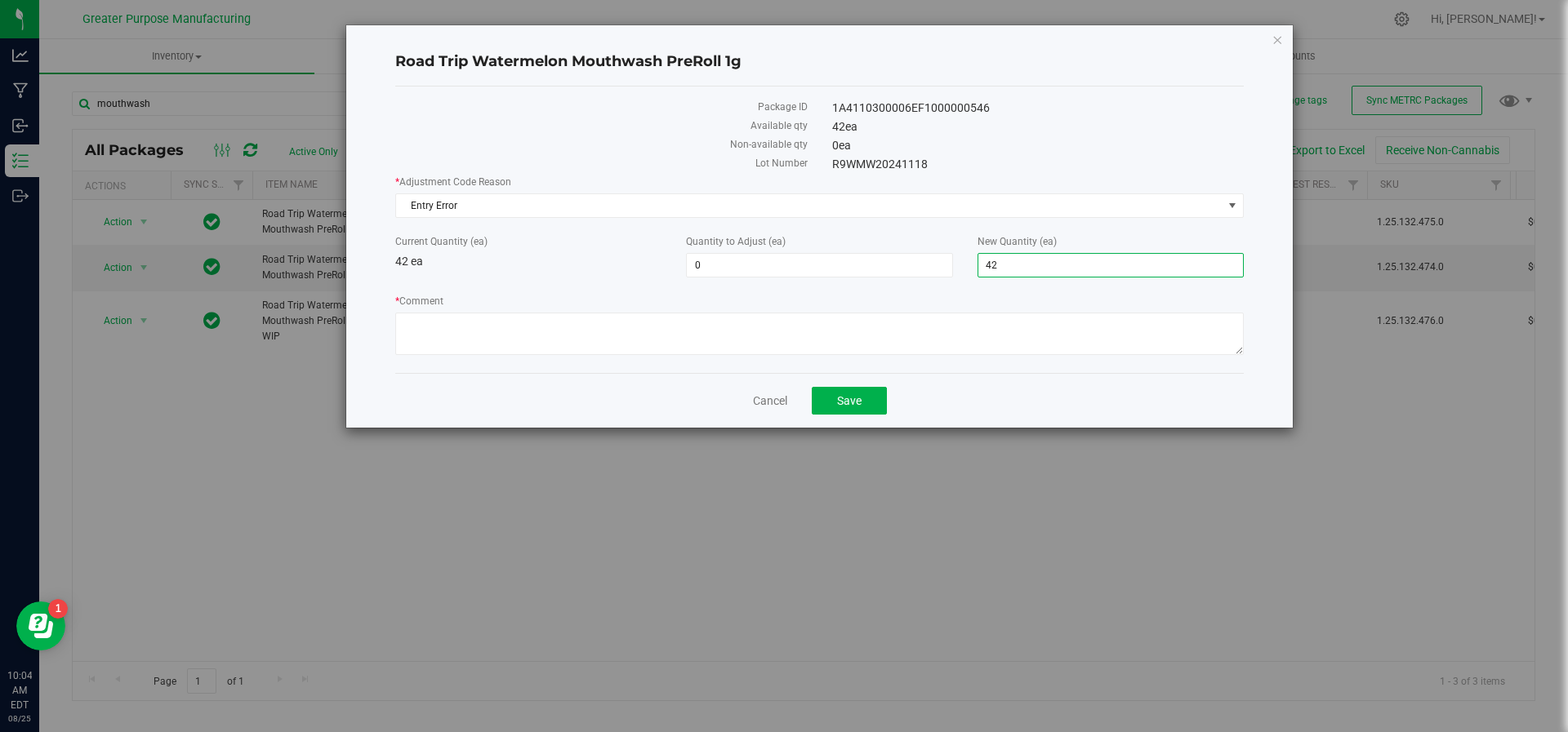
click at [1014, 259] on span "42 42" at bounding box center [1110, 266] width 266 height 25
type input "4"
type input "0"
type input "-42"
type input "0"
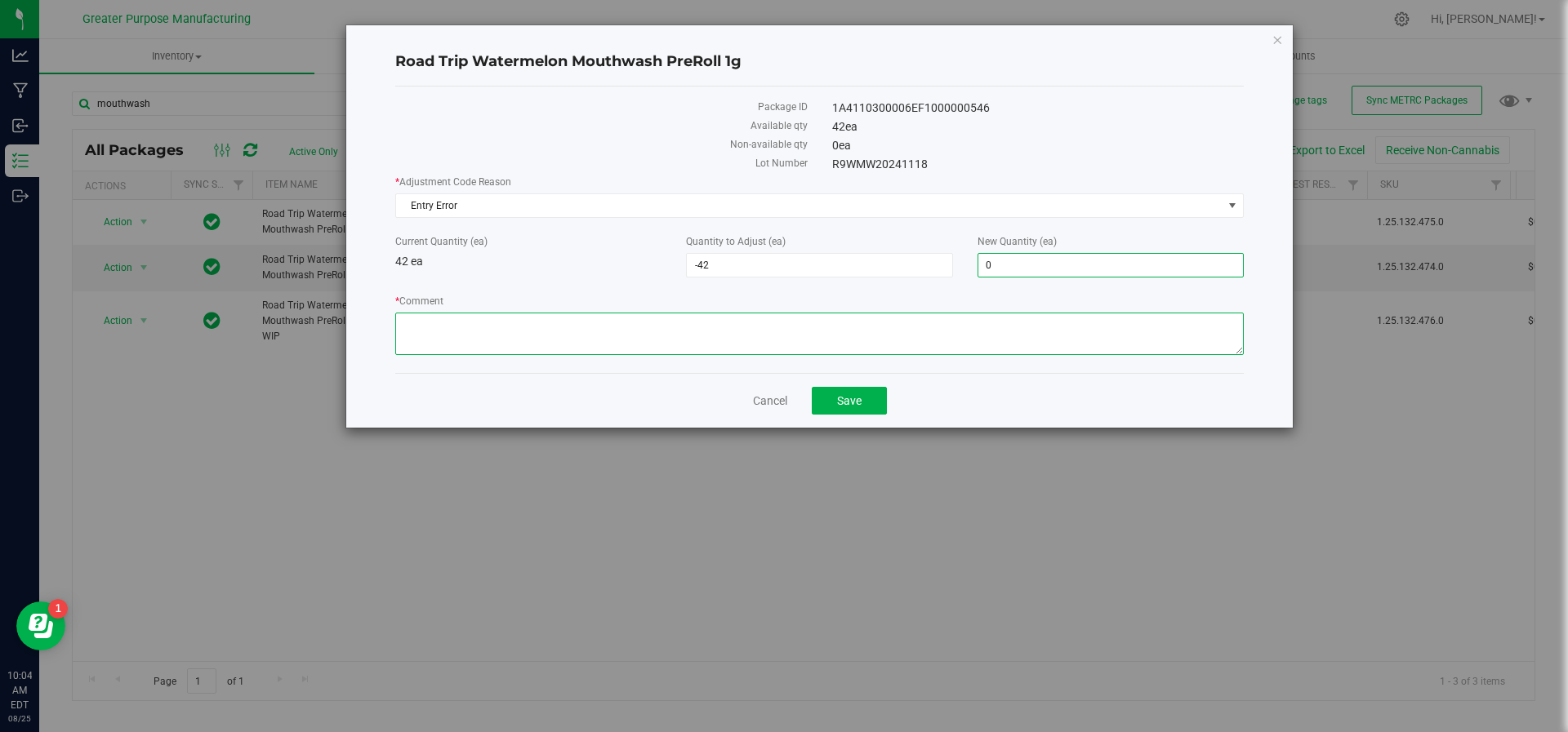
click at [871, 323] on textarea "* Comment" at bounding box center [819, 334] width 849 height 43
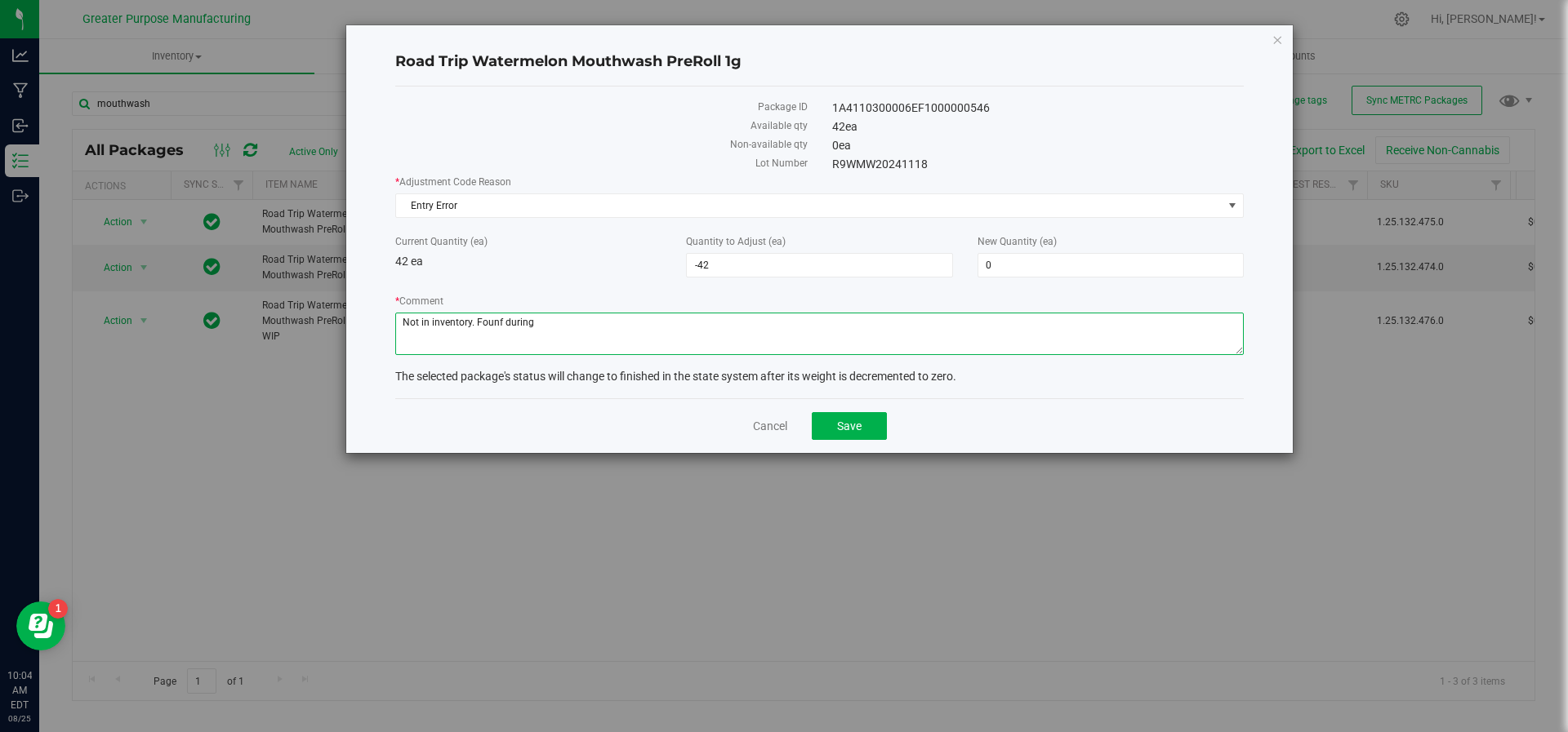
click at [500, 313] on textarea "* Comment" at bounding box center [819, 334] width 849 height 43
click at [543, 323] on textarea "* Comment" at bounding box center [819, 334] width 849 height 43
type textarea "Not in inventory. Found during inventory audit. JS/HV"
click at [838, 430] on span "Save" at bounding box center [850, 427] width 25 height 13
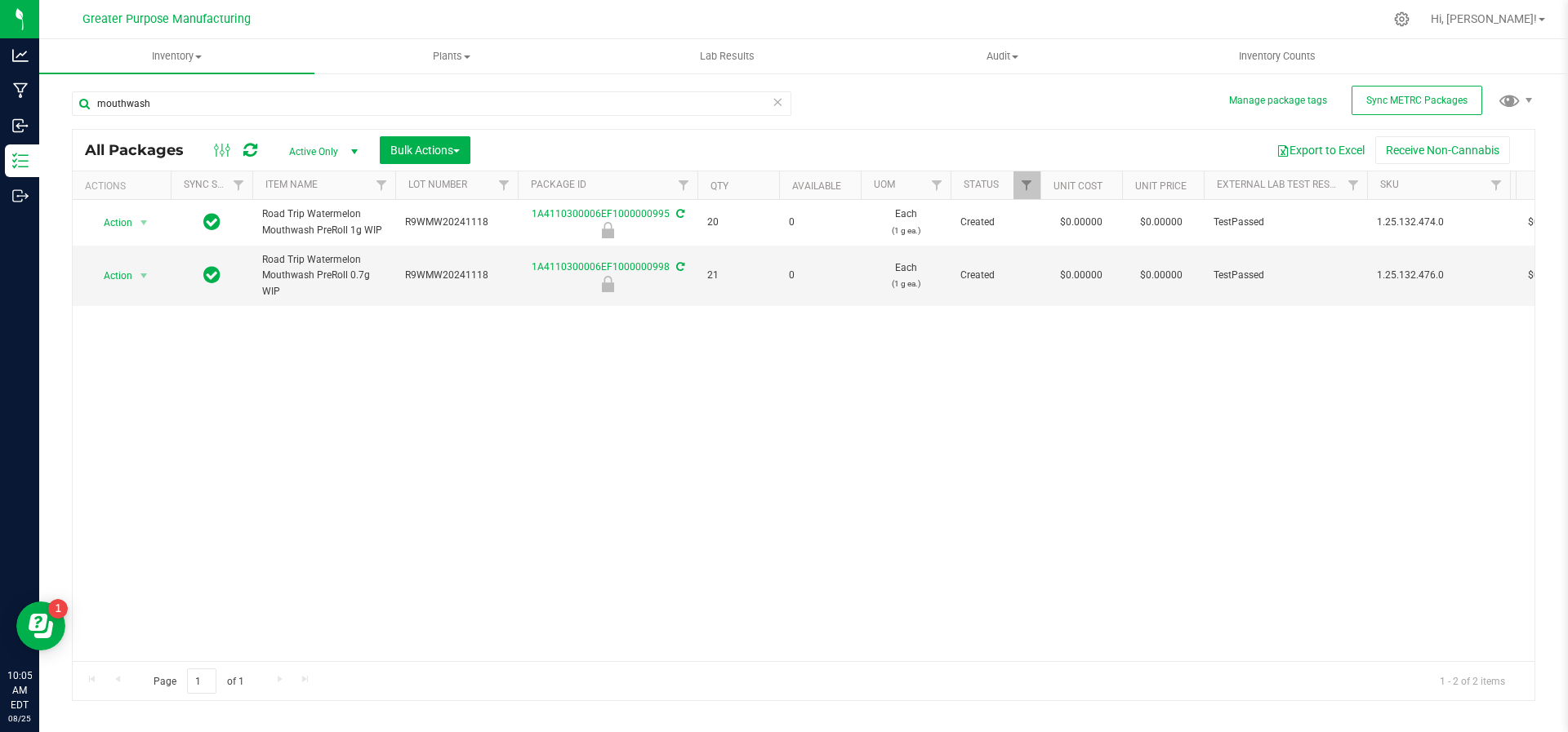
click at [359, 152] on span "select" at bounding box center [355, 152] width 13 height 13
click at [321, 250] on li "All" at bounding box center [319, 251] width 88 height 25
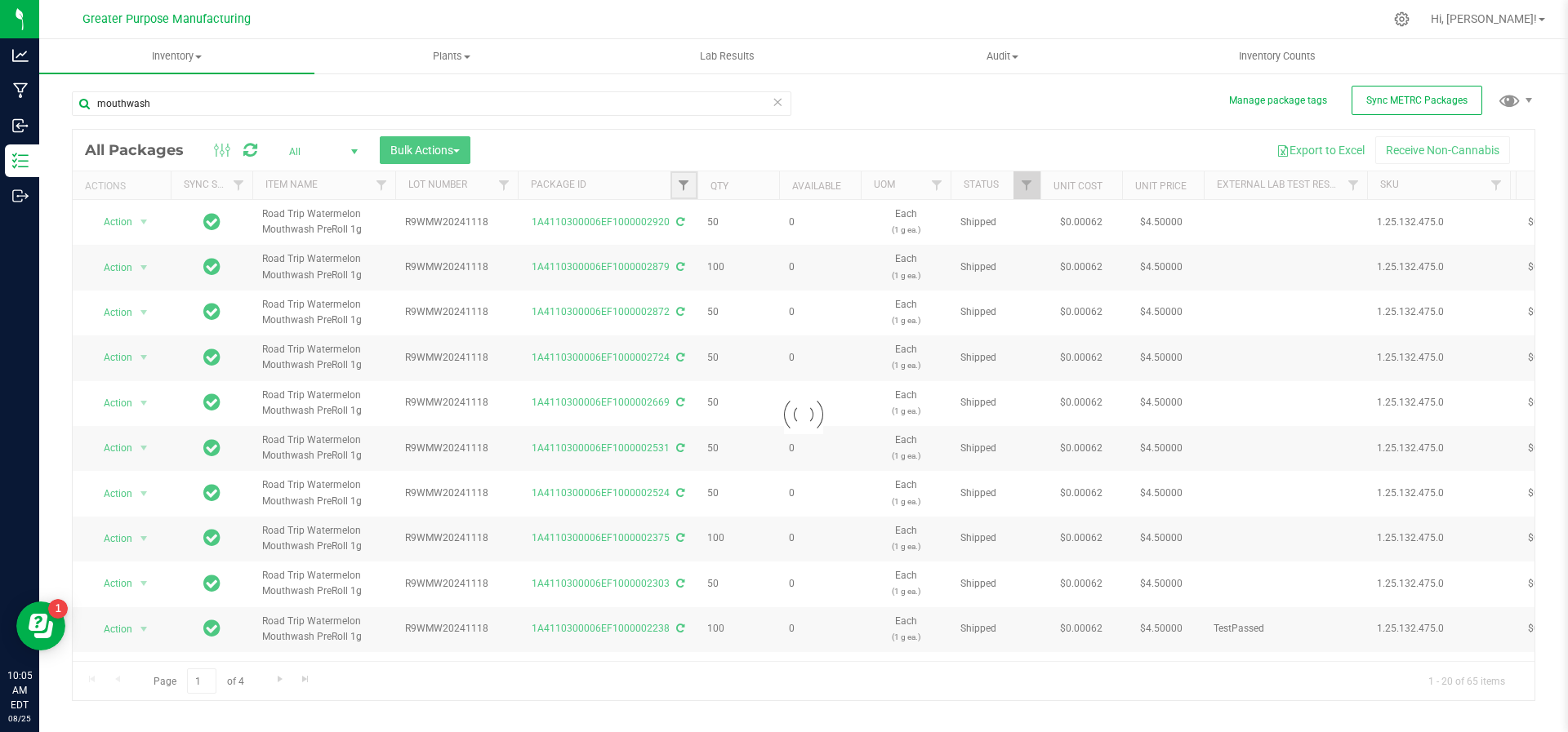
click at [681, 187] on span "Filter" at bounding box center [684, 185] width 13 height 13
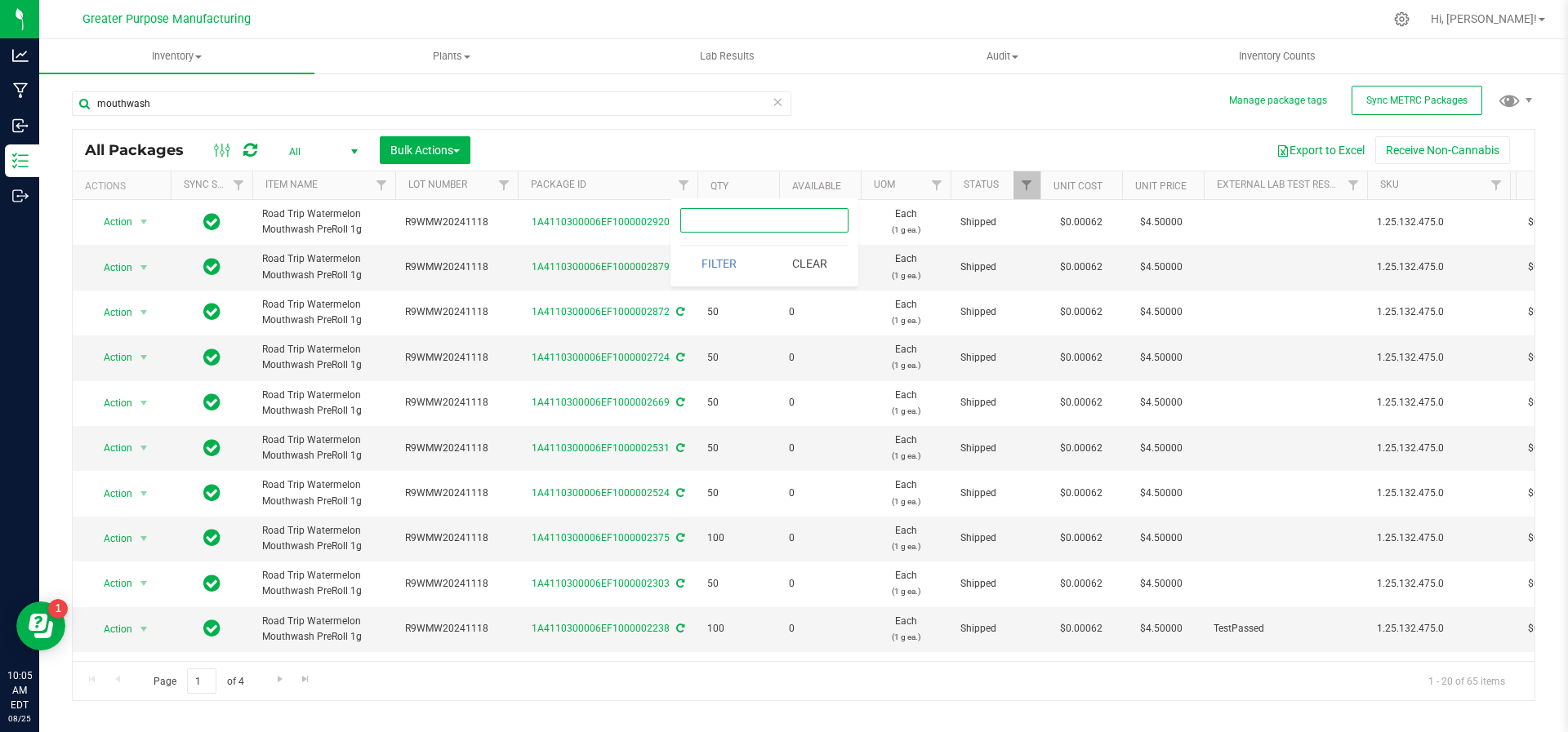
click at [721, 229] on input "text" at bounding box center [765, 220] width 168 height 25
type input "0517"
click at [680, 246] on button "Filter" at bounding box center [719, 264] width 79 height 36
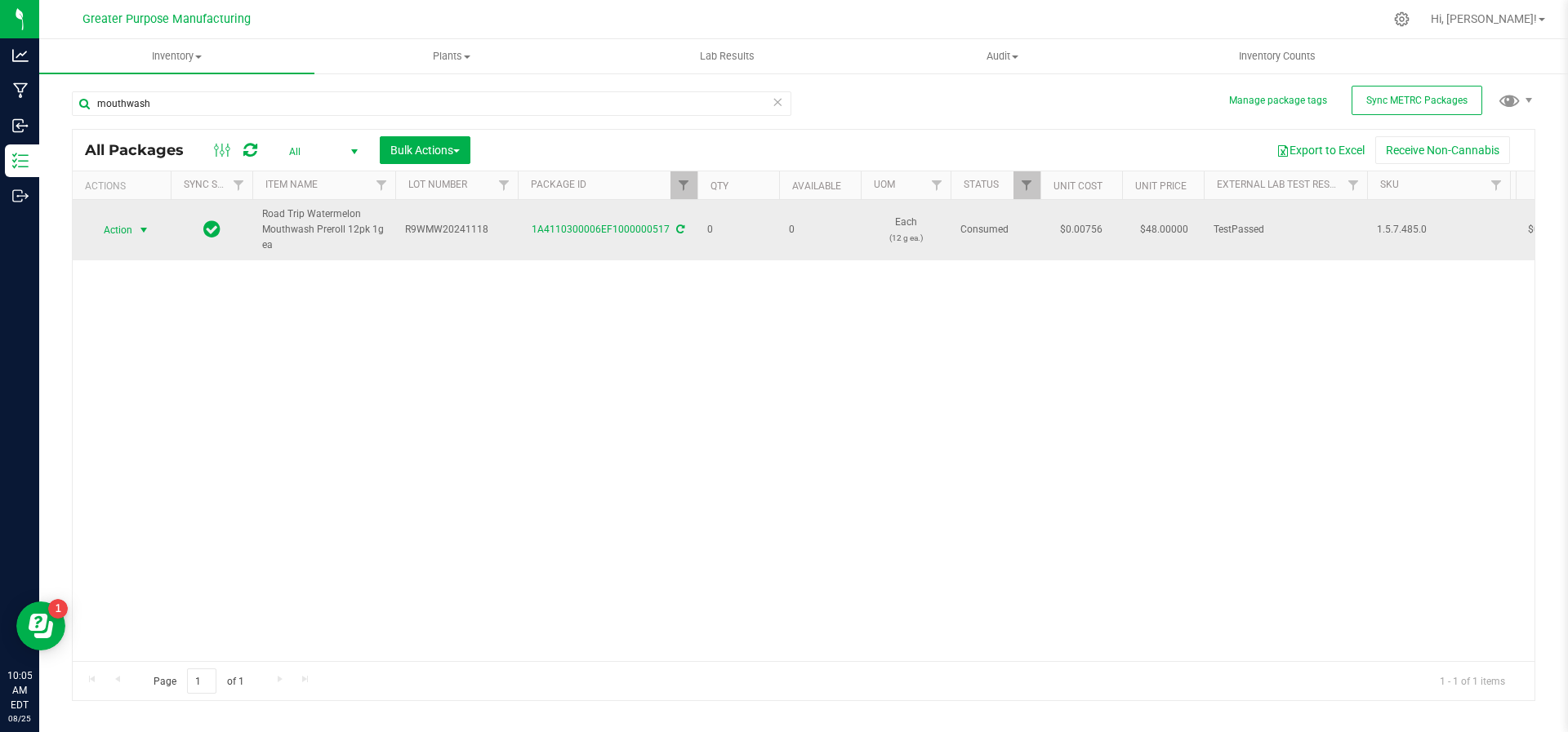
click at [142, 224] on span "select" at bounding box center [144, 231] width 13 height 13
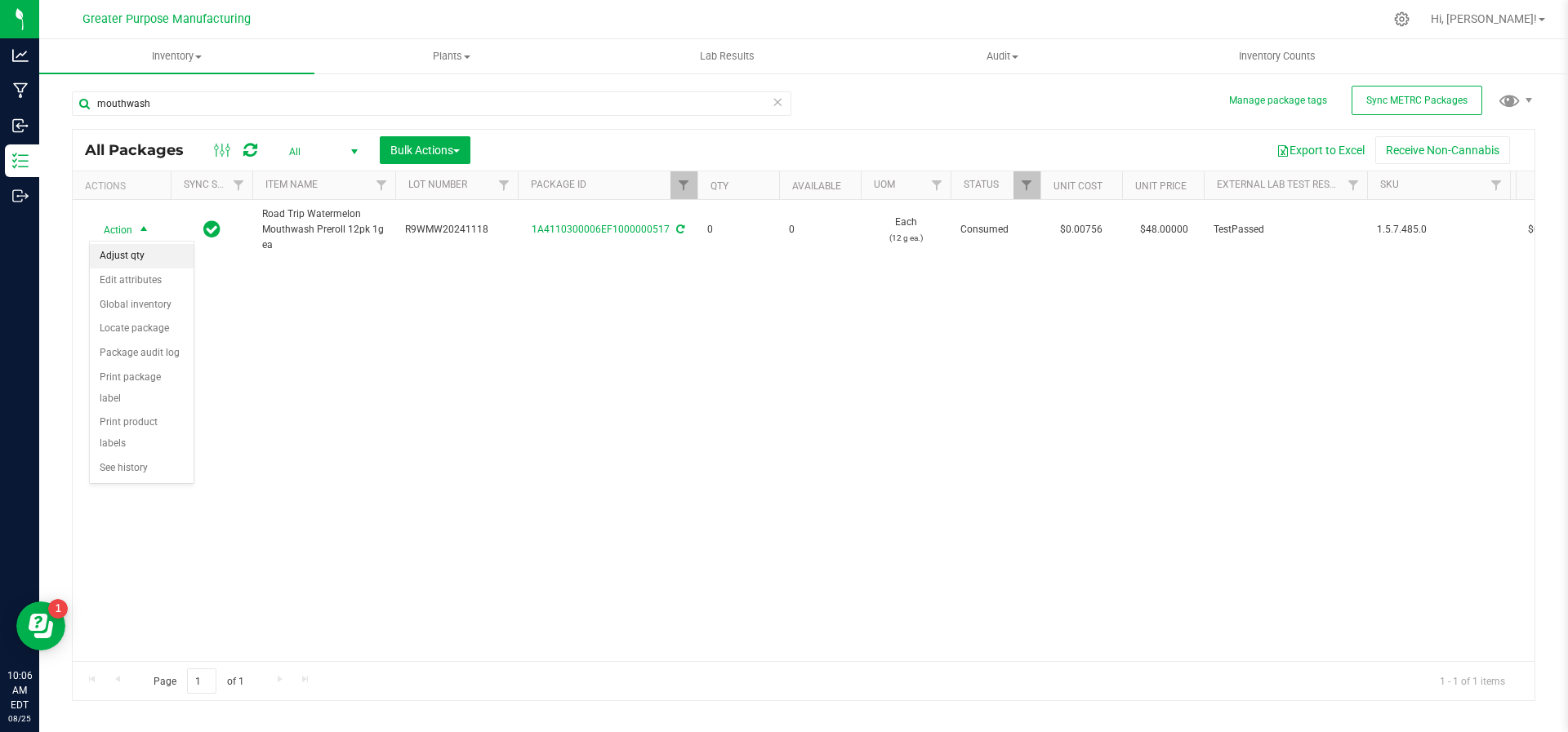
click at [124, 254] on li "Adjust qty" at bounding box center [142, 256] width 104 height 25
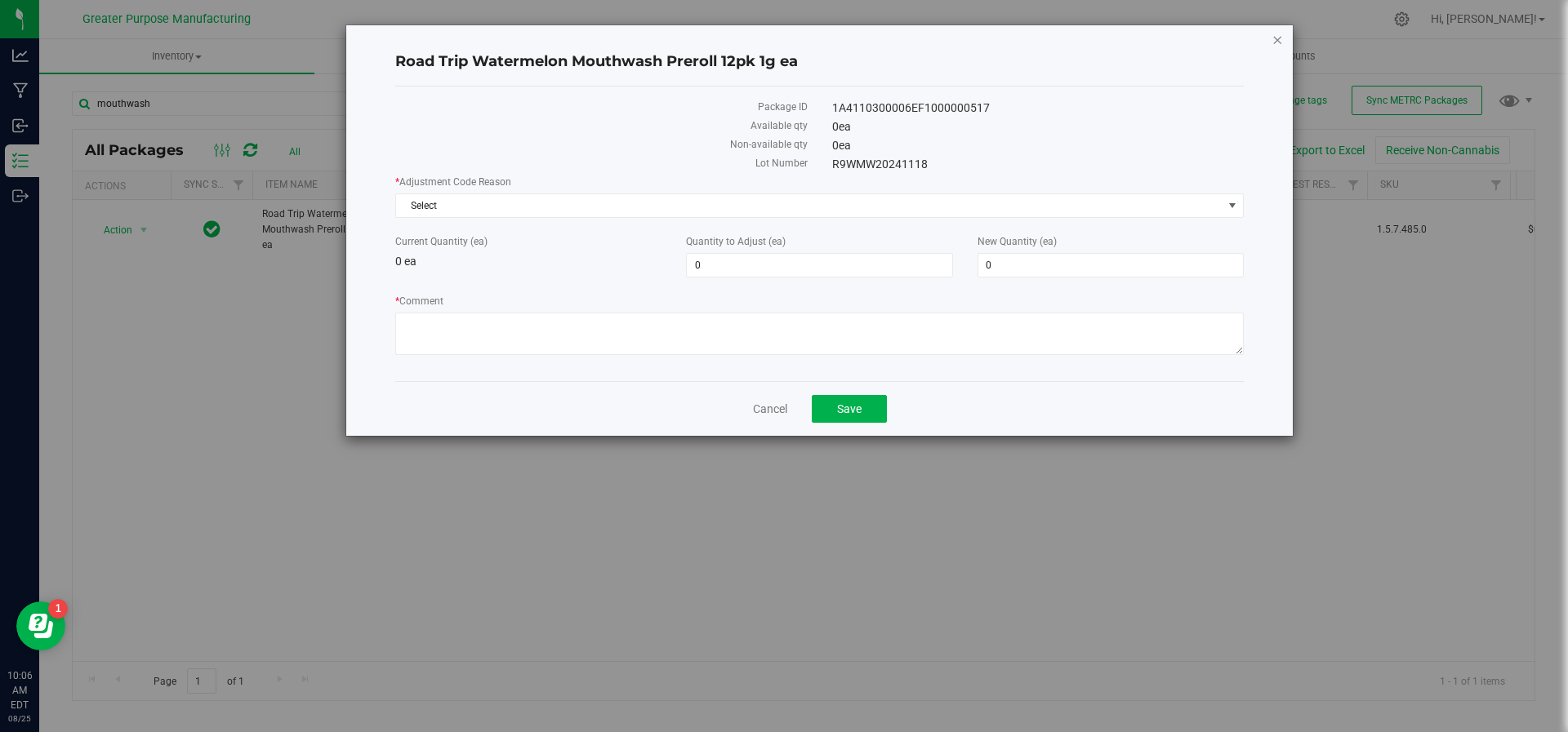
click at [1278, 39] on icon "button" at bounding box center [1277, 39] width 11 height 20
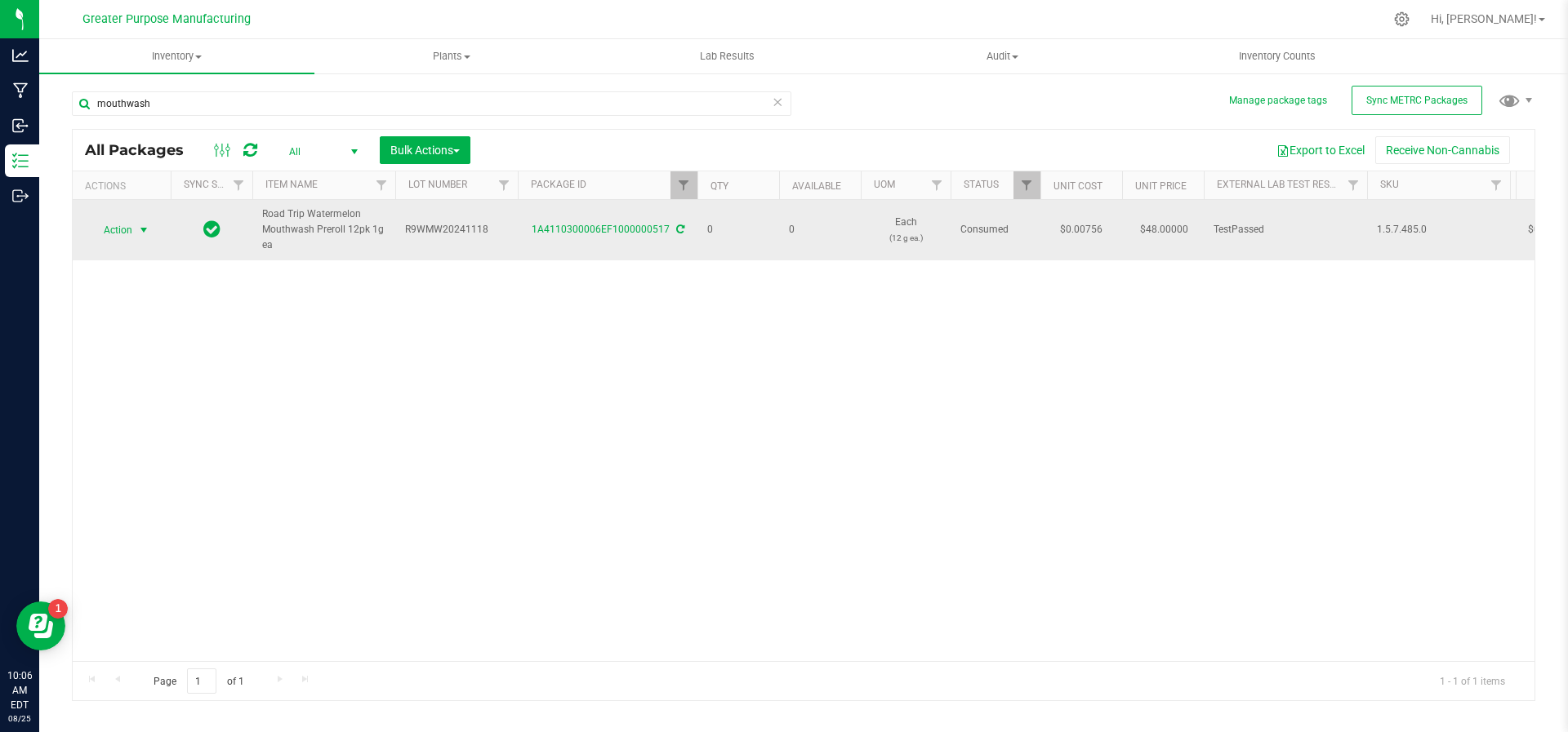
click at [147, 225] on span "select" at bounding box center [144, 231] width 13 height 13
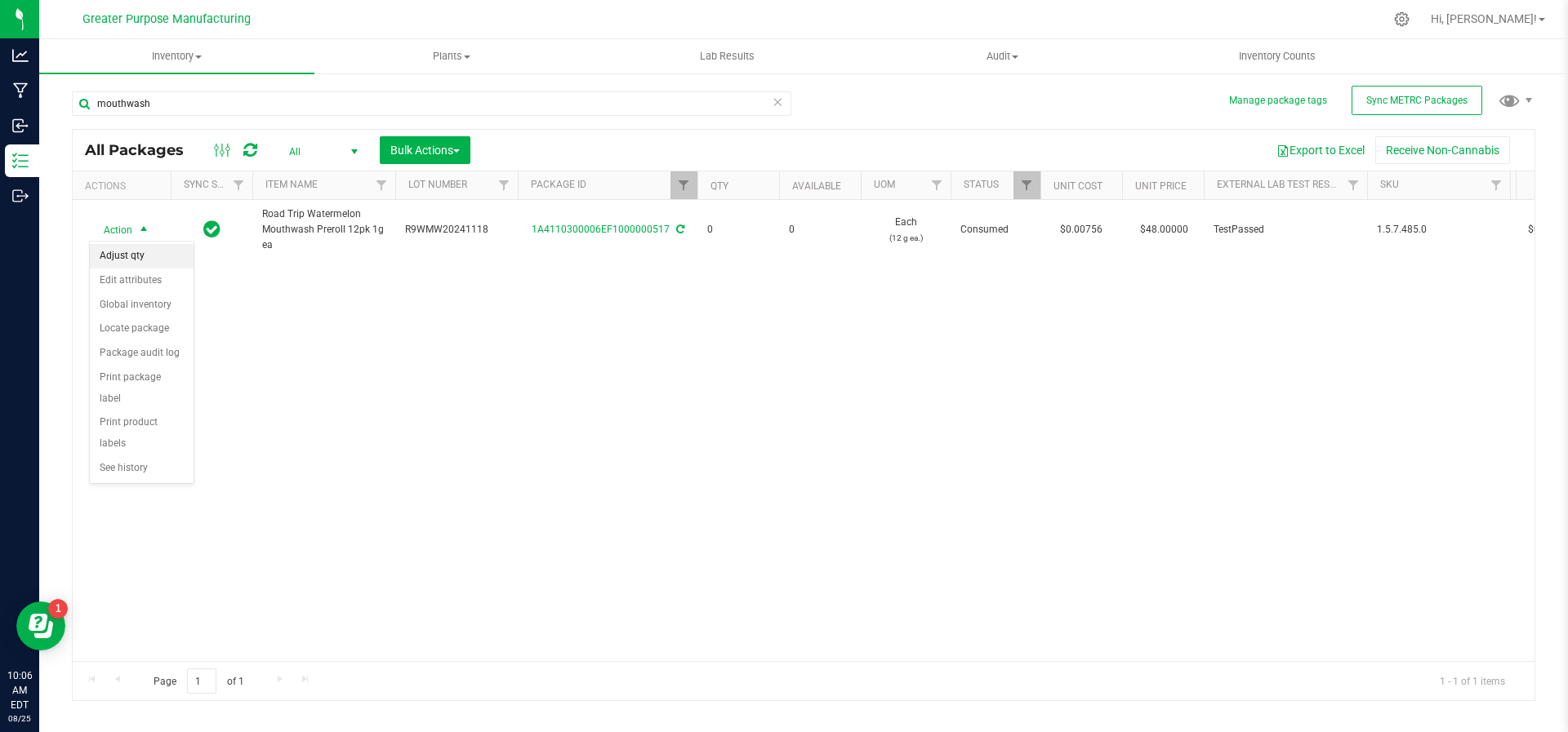
click at [147, 244] on li "Adjust qty" at bounding box center [142, 256] width 104 height 25
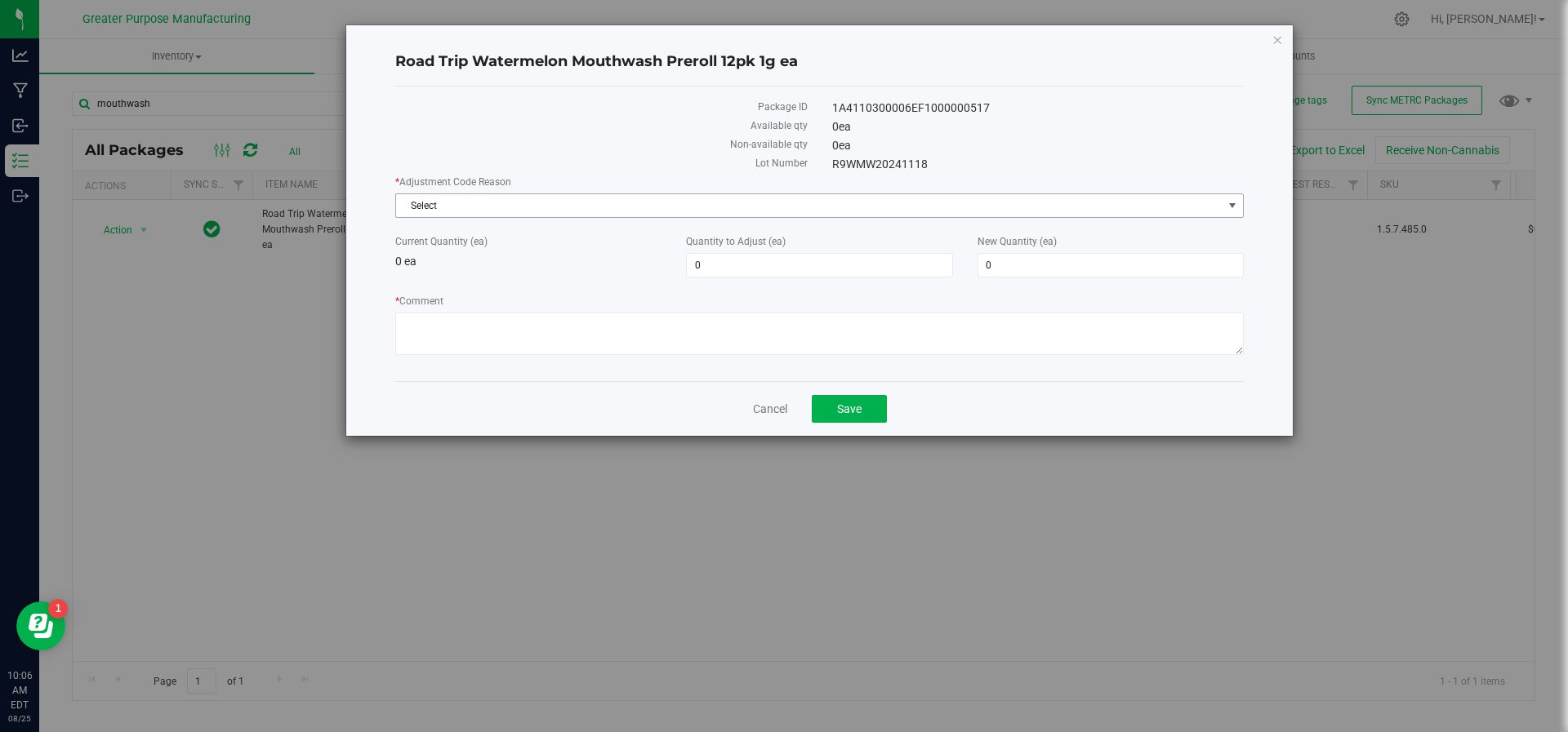
click at [473, 208] on span "Select" at bounding box center [809, 205] width 826 height 23
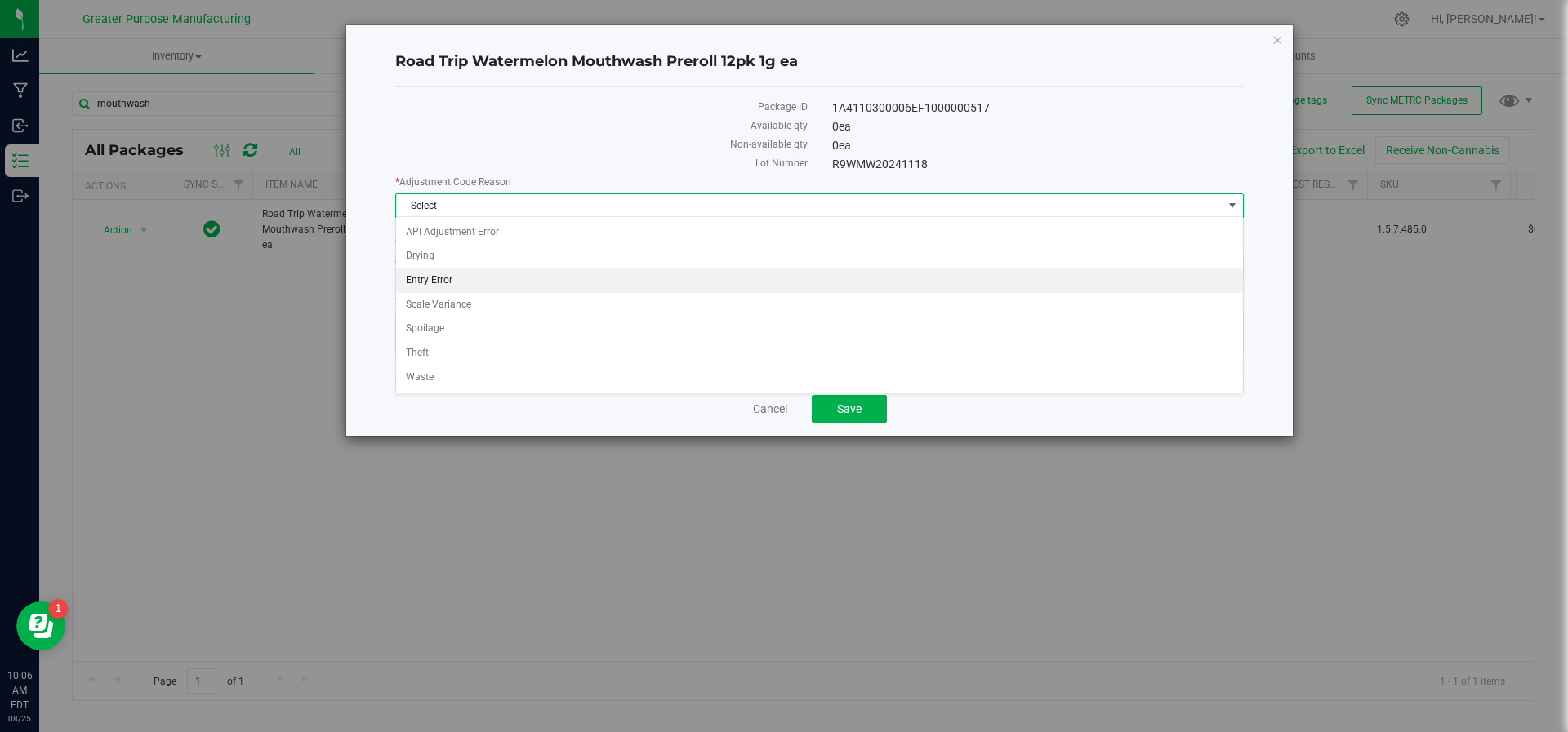
click at [453, 274] on li "Entry Error" at bounding box center [820, 281] width 848 height 25
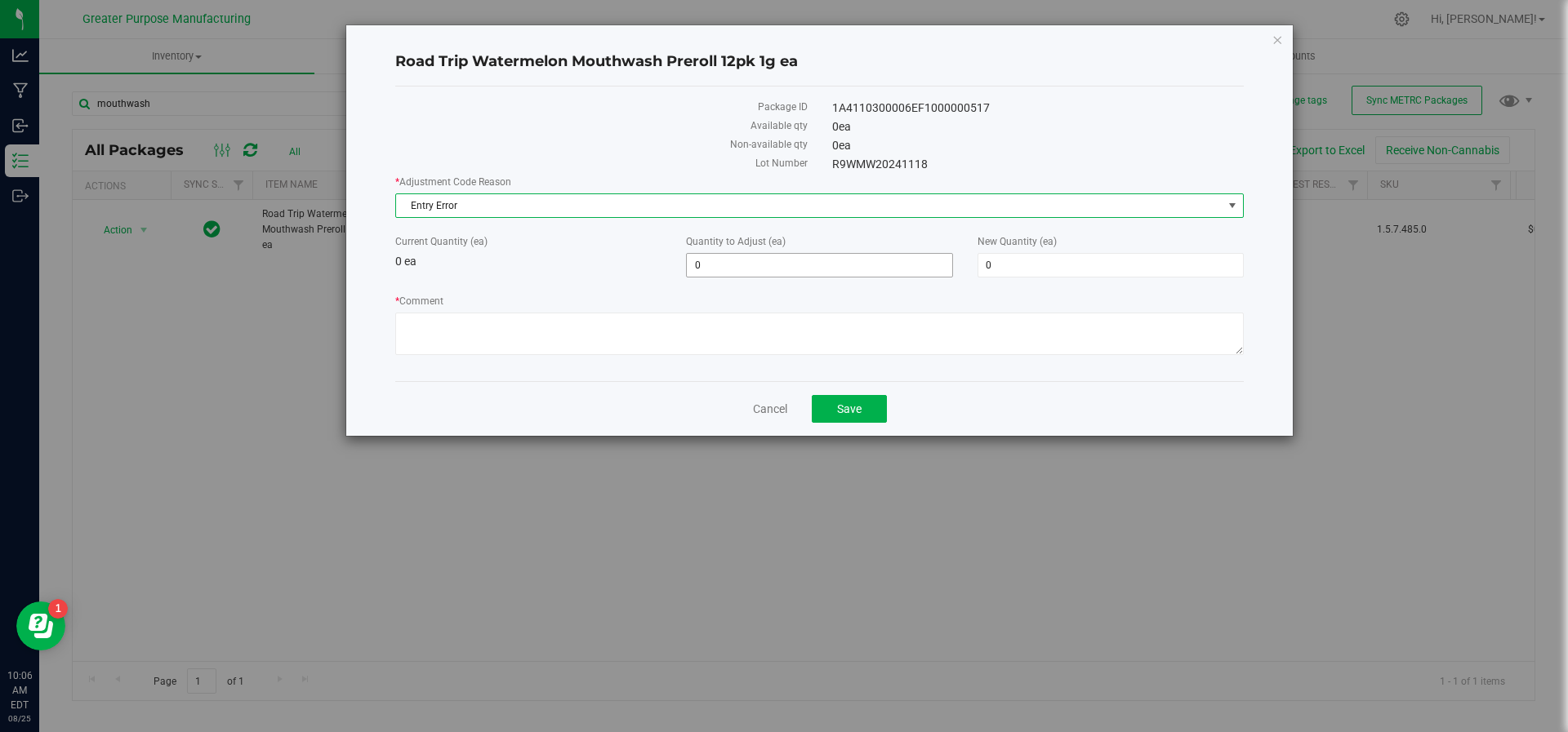
click at [715, 264] on span "0 0" at bounding box center [819, 266] width 266 height 25
type input "10"
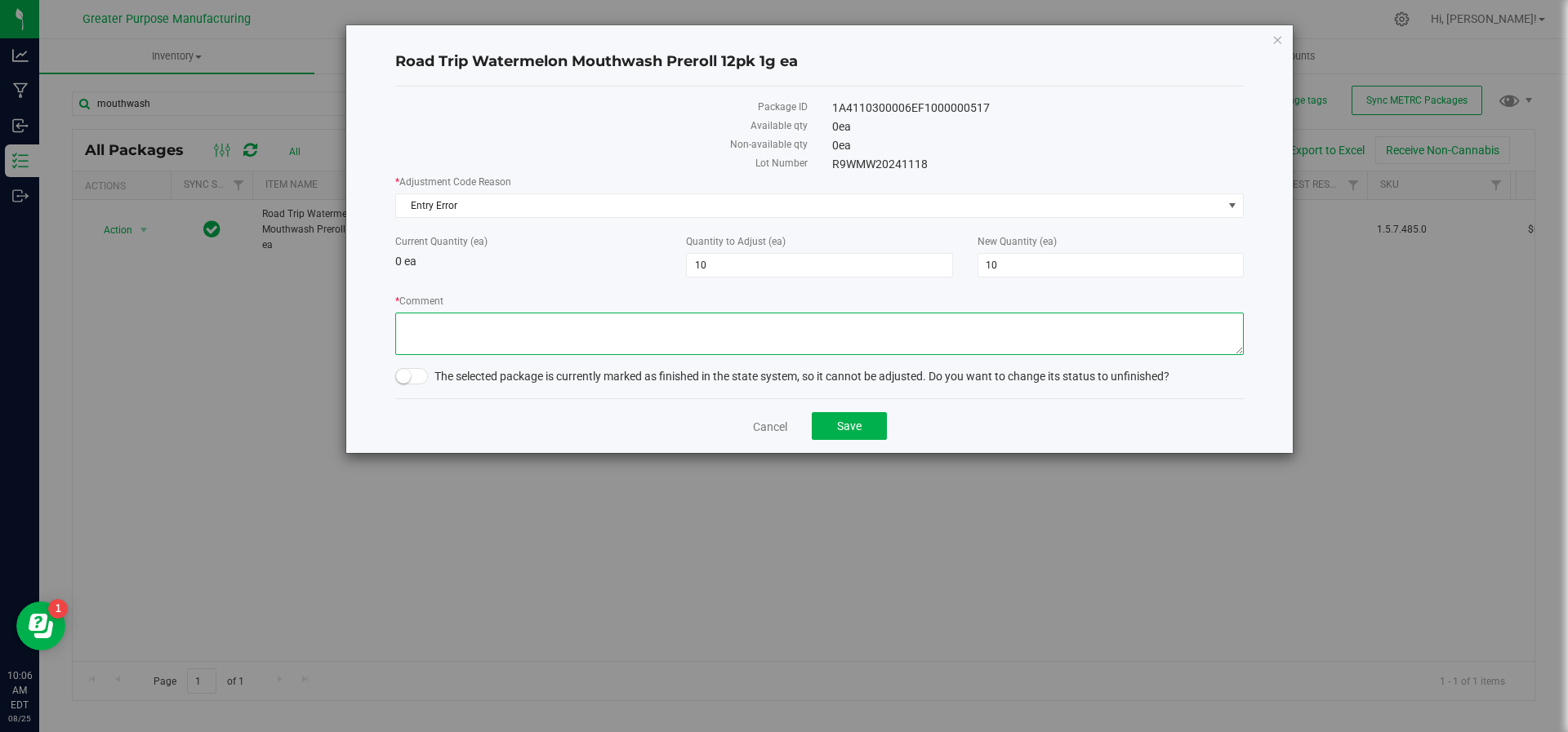
click at [658, 336] on textarea "* Comment" at bounding box center [819, 334] width 849 height 43
type textarea "Available in inventory. JS/HV"
click at [865, 424] on button "Save" at bounding box center [849, 426] width 75 height 27
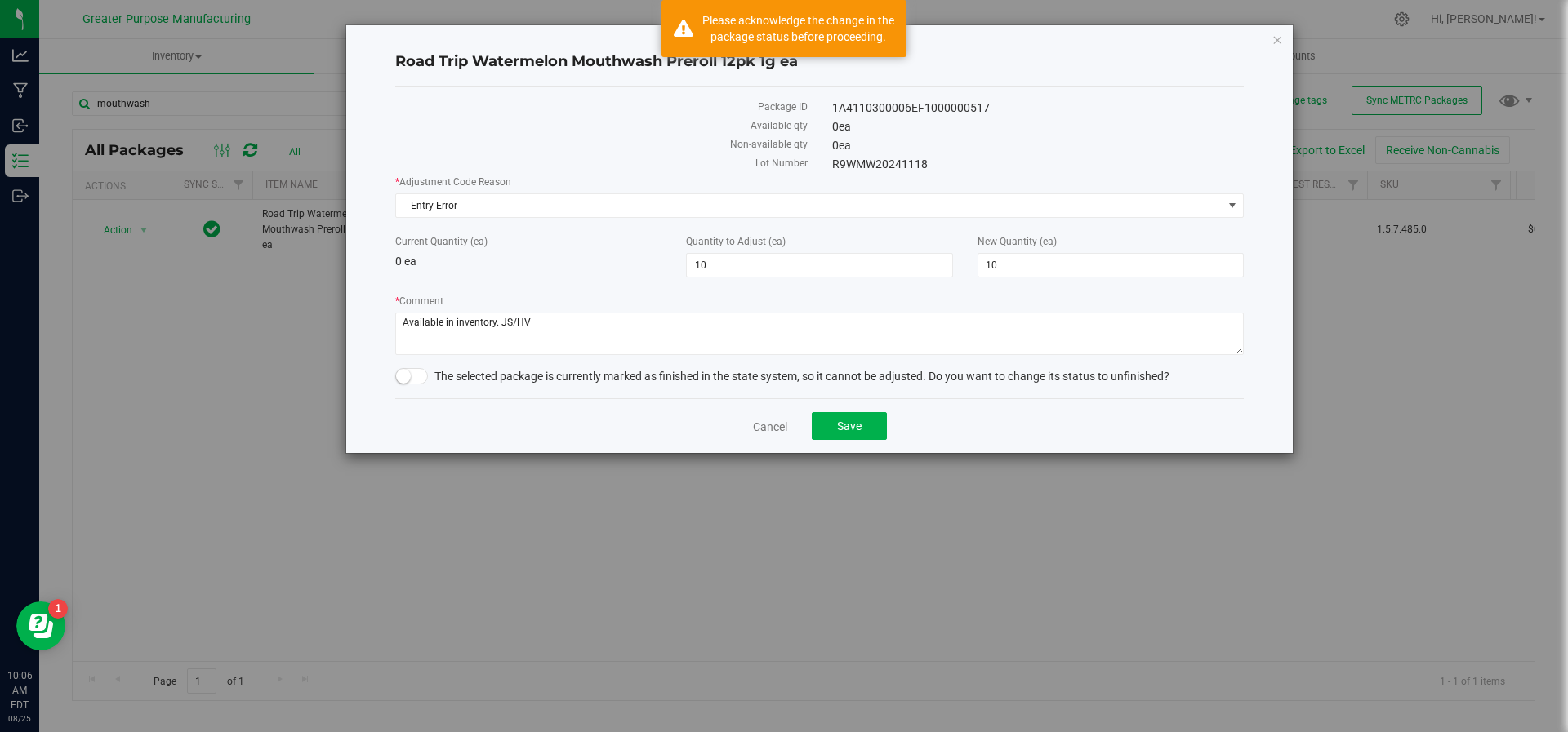
click at [404, 377] on small at bounding box center [404, 376] width 15 height 15
click at [854, 428] on span "Save" at bounding box center [850, 427] width 25 height 13
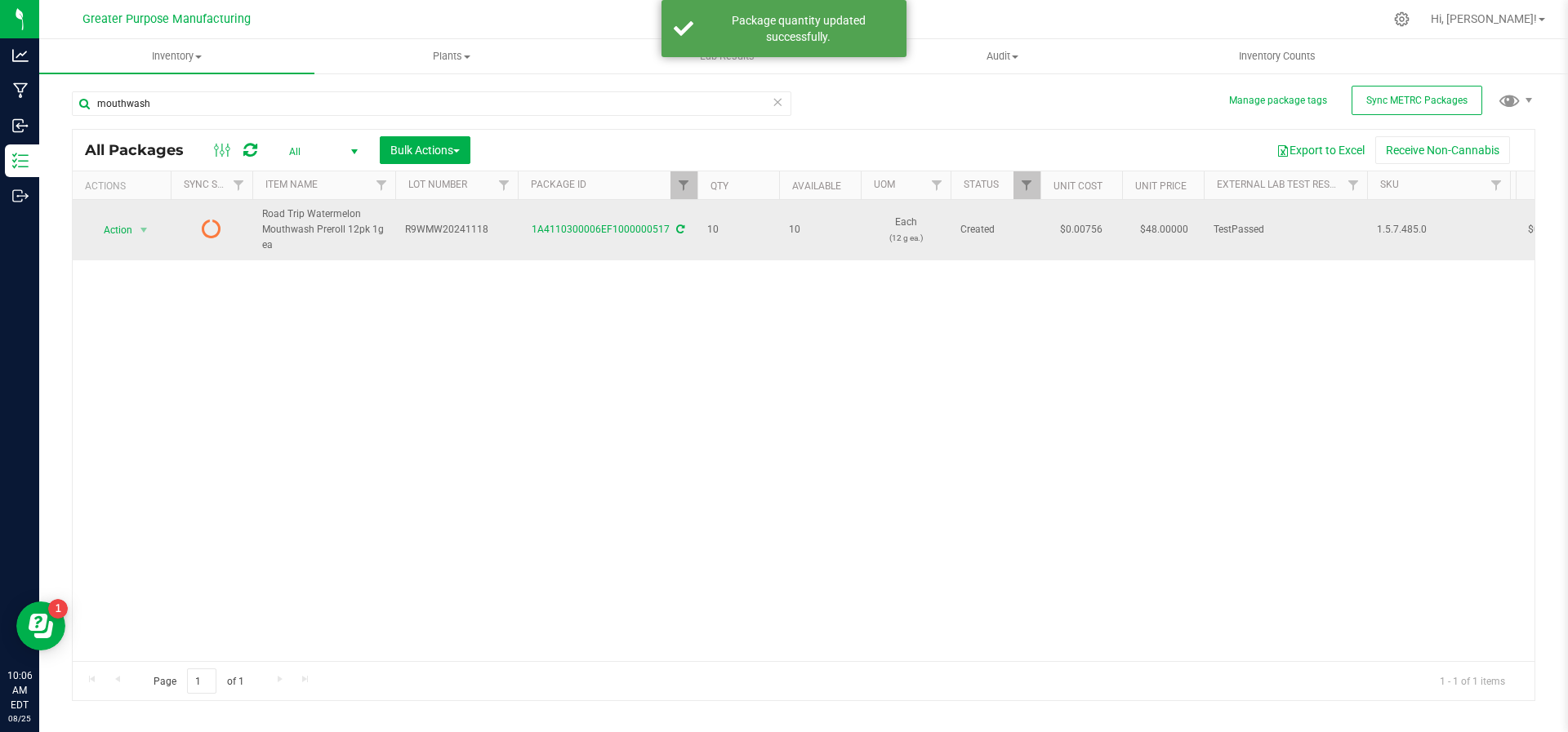
click at [154, 224] on div "Action Action Edit attributes Global inventory Lock package Package audit log P…" at bounding box center [121, 230] width 79 height 23
click at [147, 224] on span "select" at bounding box center [144, 231] width 13 height 13
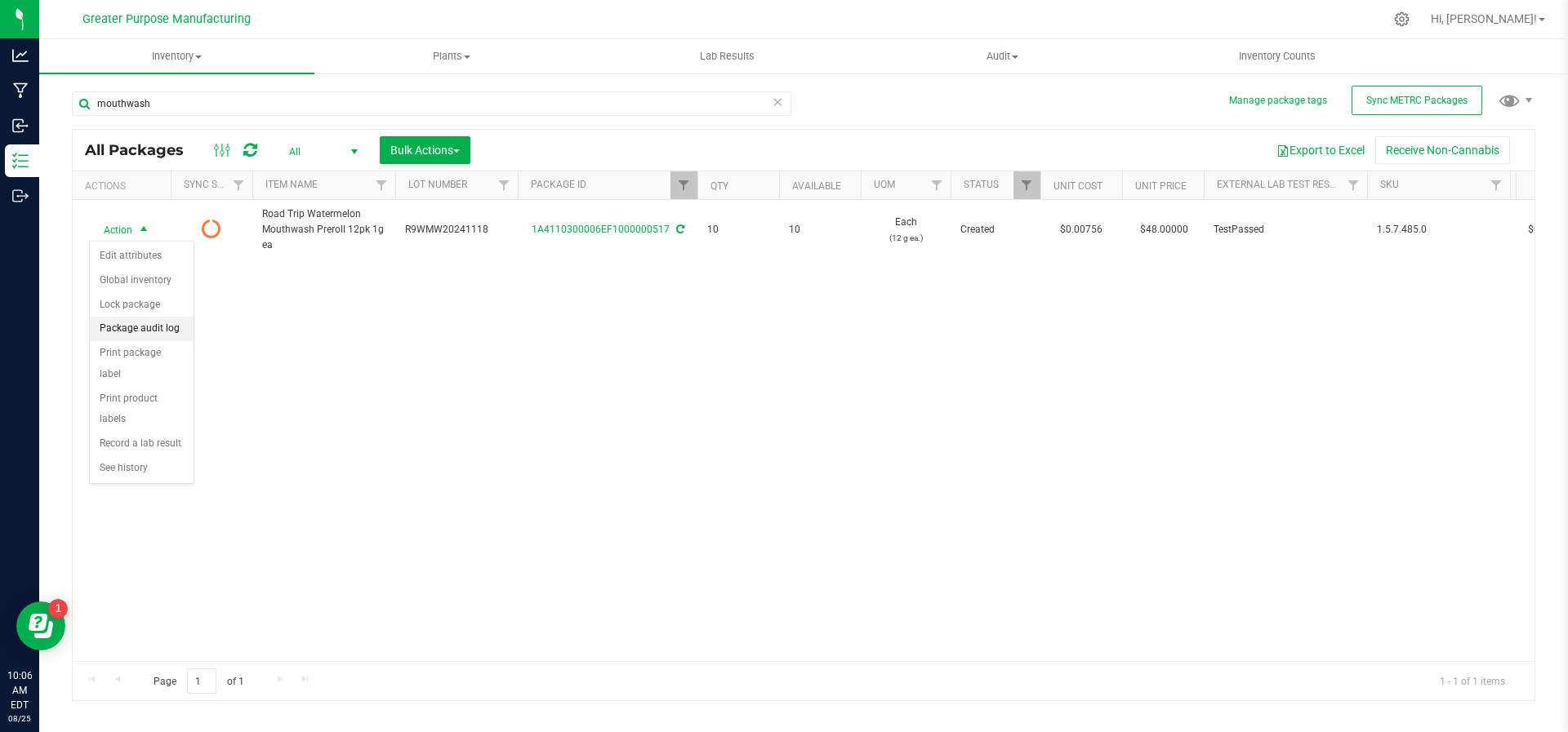
click at [132, 324] on li "Package audit log" at bounding box center [142, 329] width 104 height 25
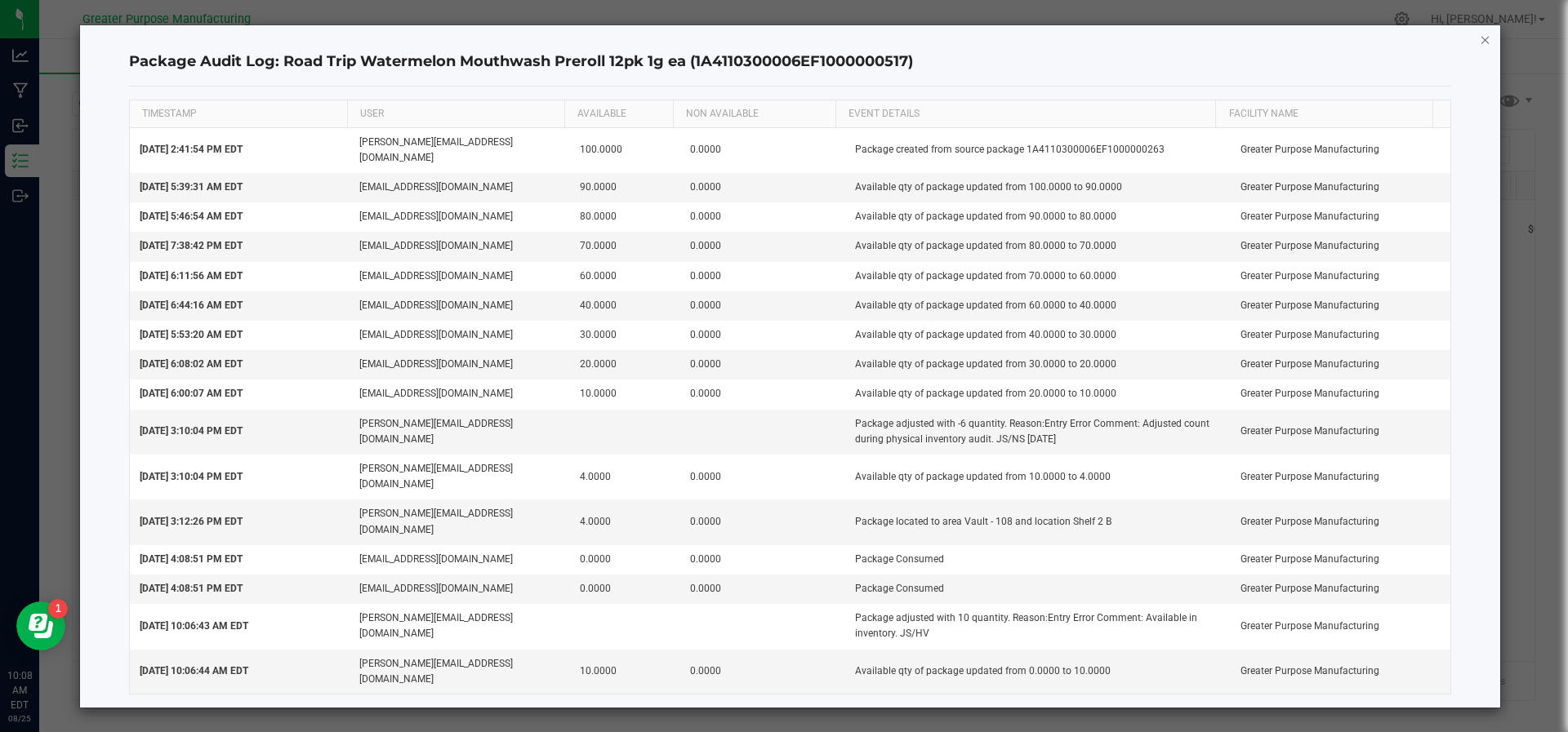
click at [1488, 29] on icon "button" at bounding box center [1486, 39] width 11 height 20
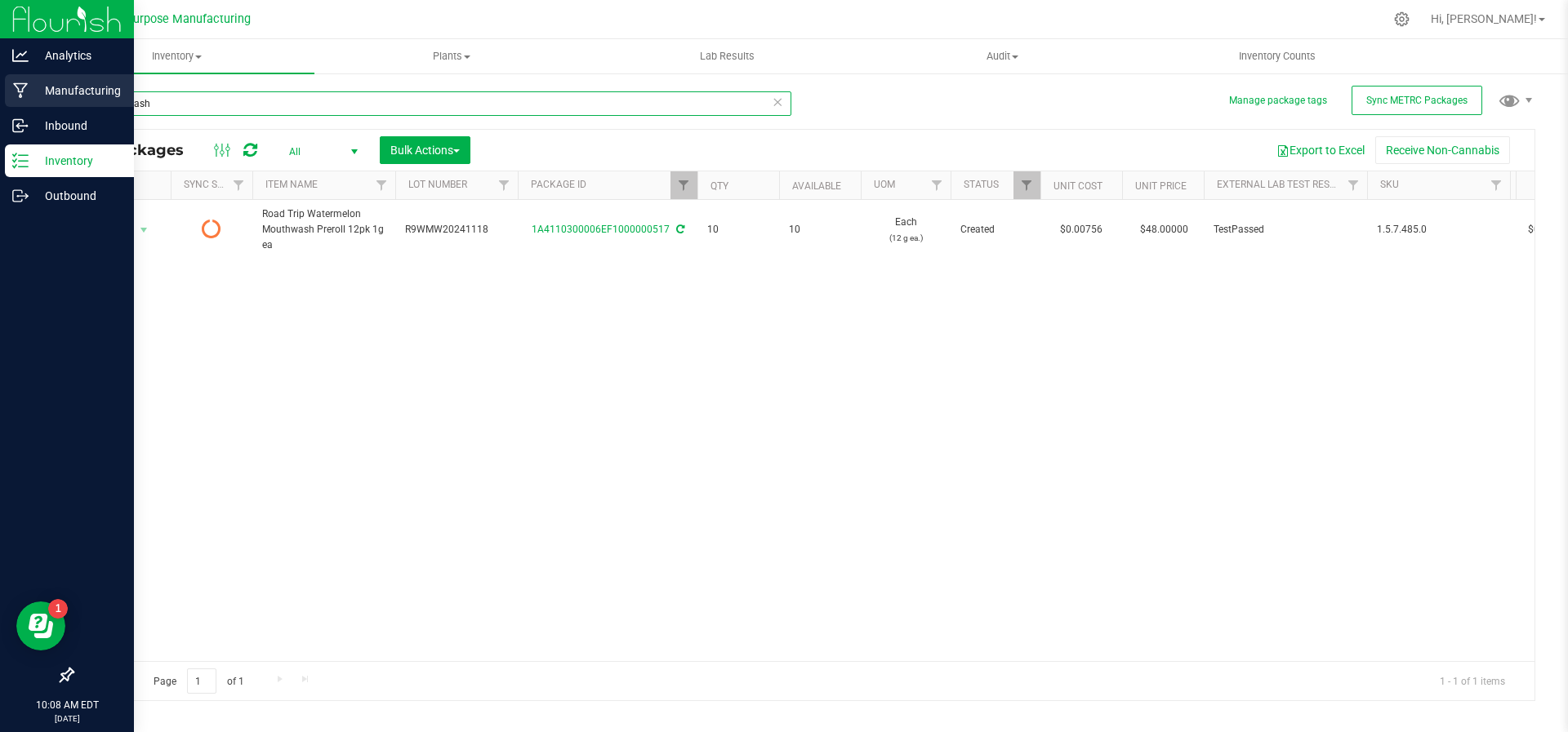
drag, startPoint x: 157, startPoint y: 106, endPoint x: 0, endPoint y: 91, distance: 157.7
click at [0, 91] on div "Analytics Manufacturing Inbound Inventory Outbound 10:08 AM EDT 08/25/2025 08/2…" at bounding box center [784, 366] width 1568 height 732
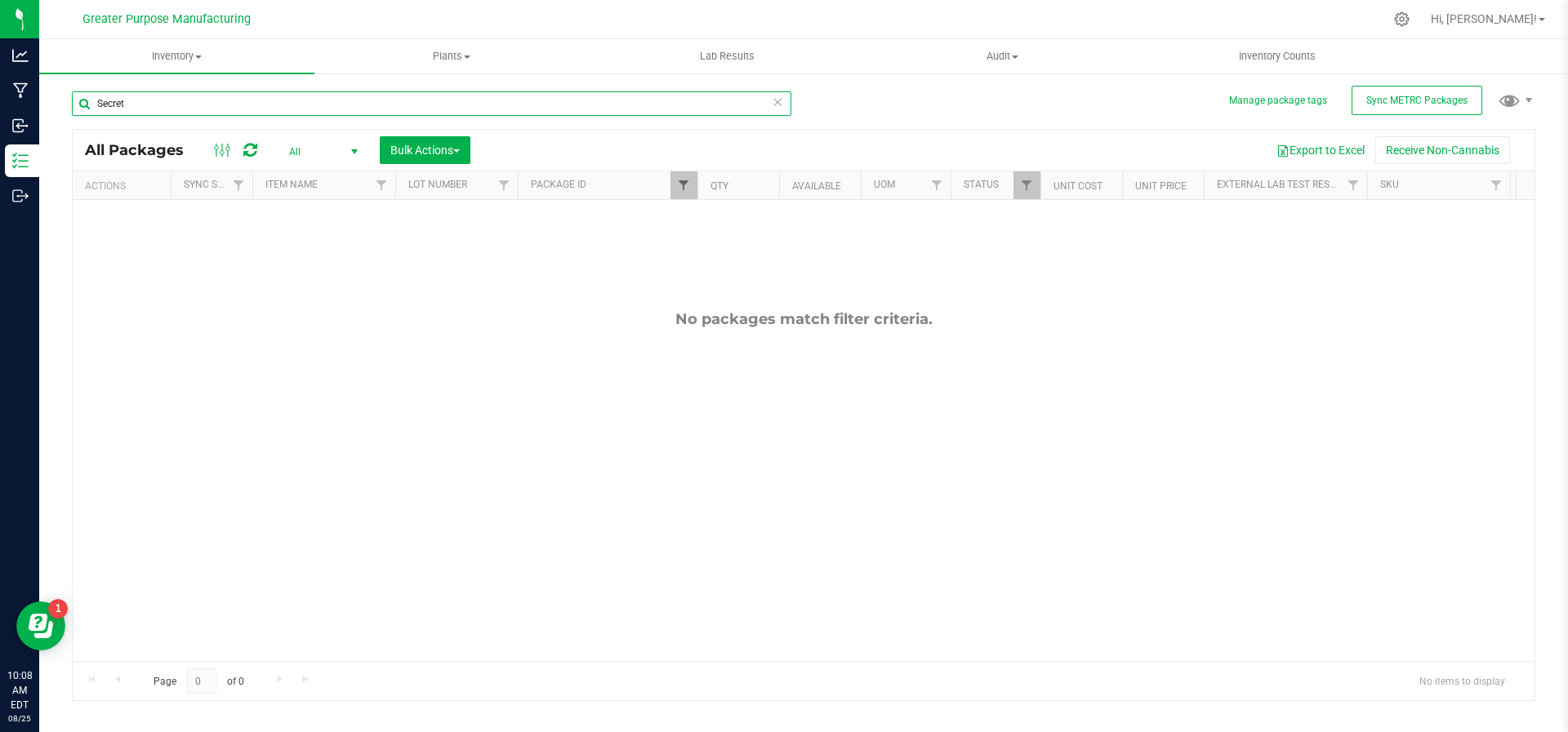
type input "Secret"
click at [684, 187] on span "Filter" at bounding box center [684, 185] width 13 height 13
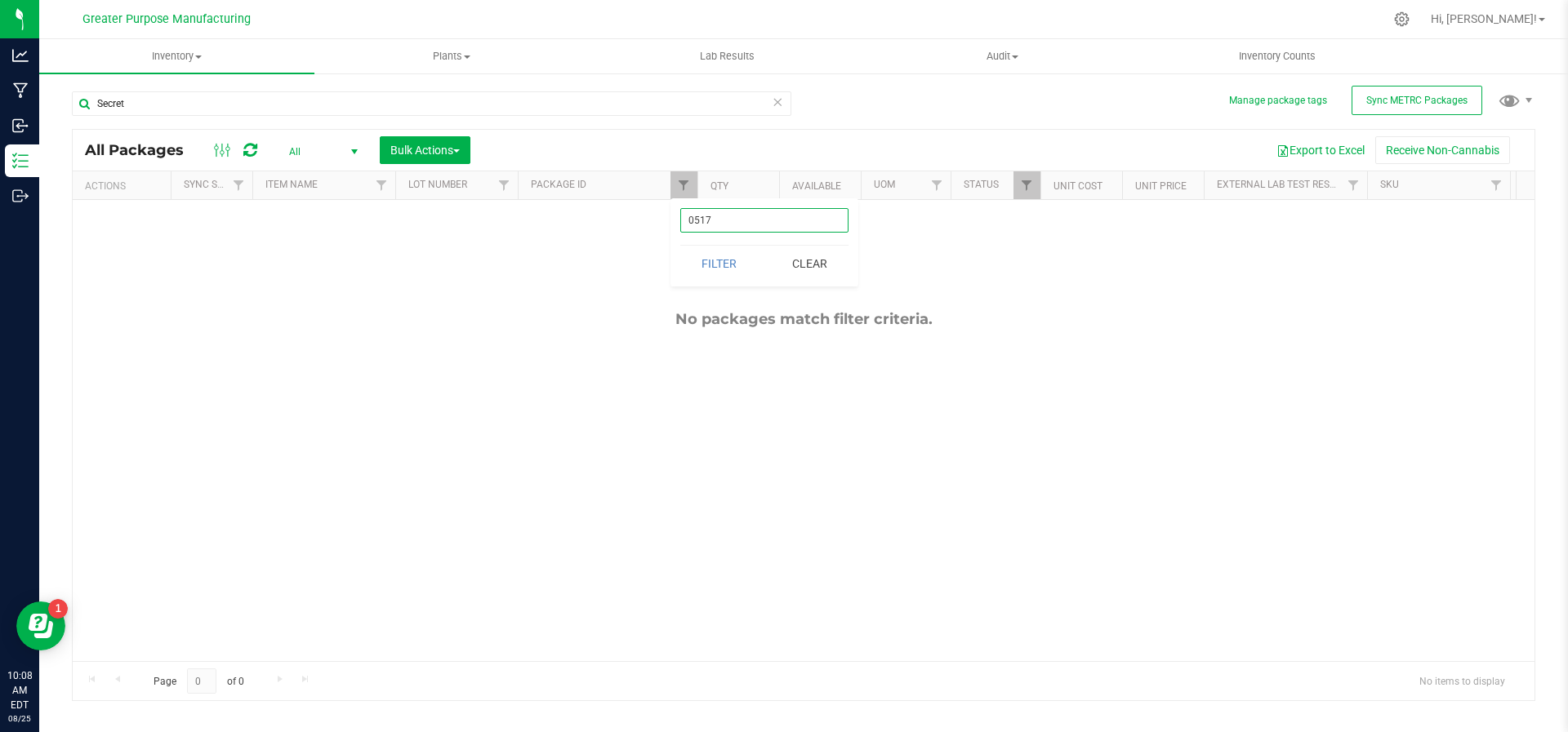
drag, startPoint x: 726, startPoint y: 216, endPoint x: 676, endPoint y: 213, distance: 50.1
click at [676, 213] on div "0517 Filter Clear" at bounding box center [765, 242] width 188 height 88
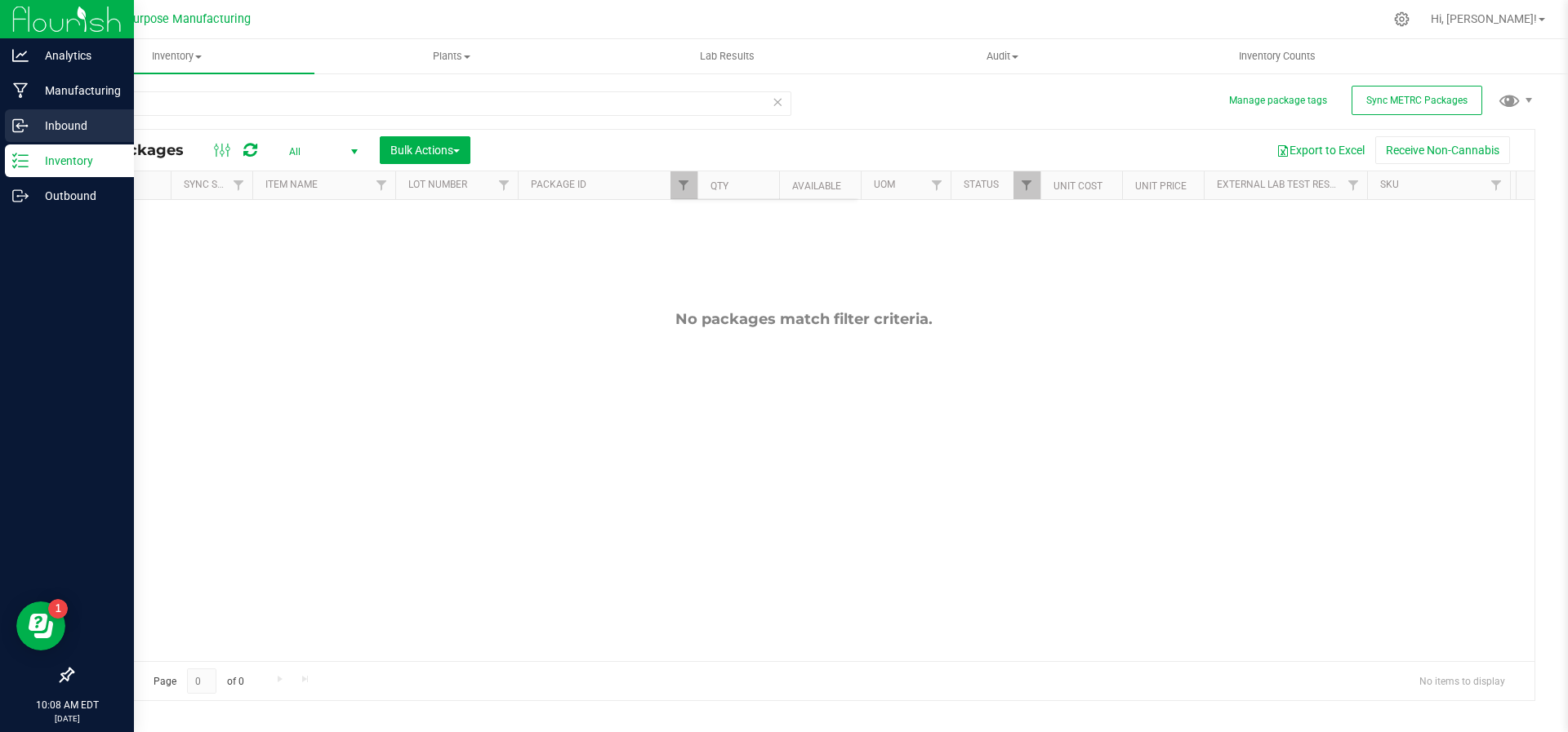
click at [58, 116] on p "Inbound" at bounding box center [78, 126] width 98 height 20
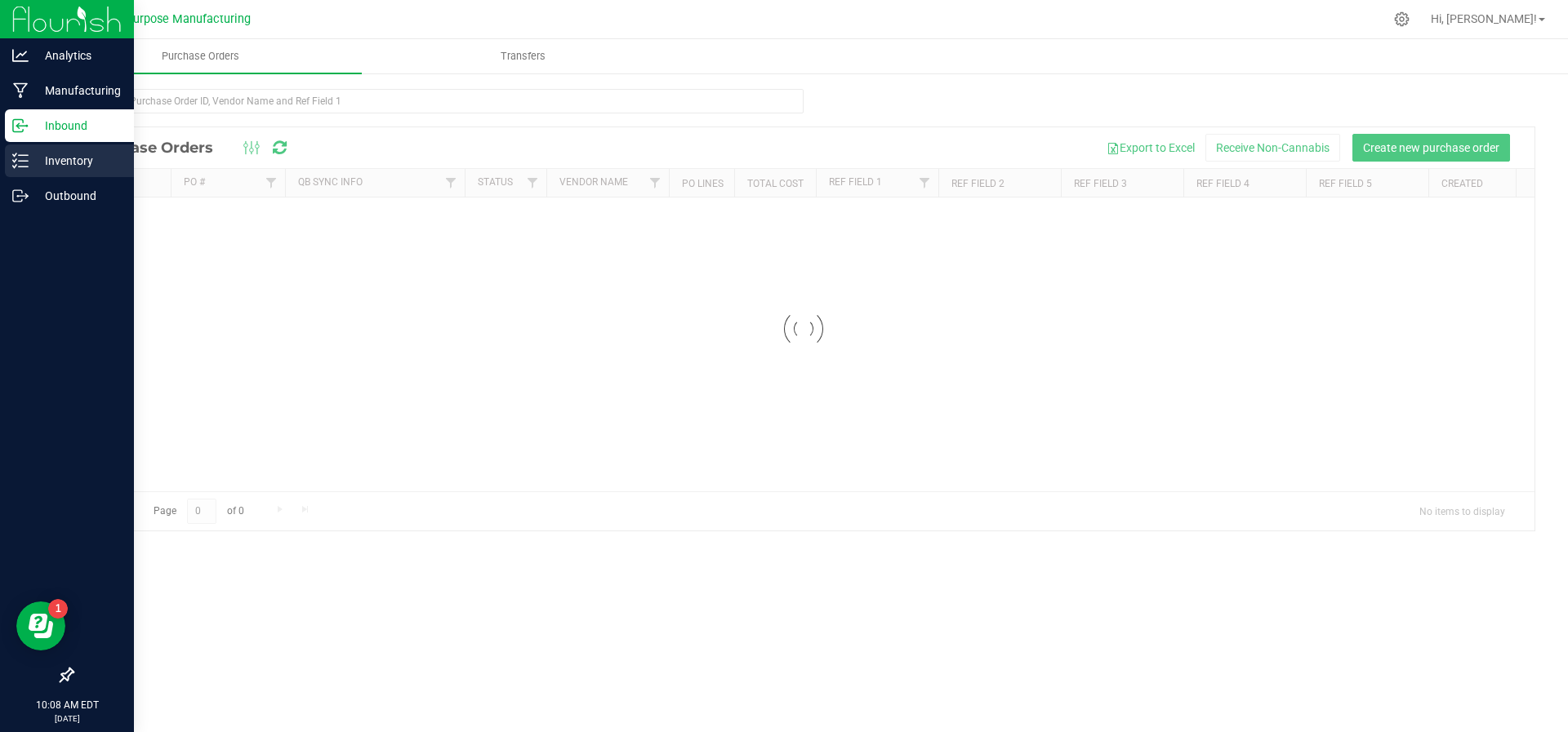
click at [66, 162] on p "Inventory" at bounding box center [78, 161] width 98 height 20
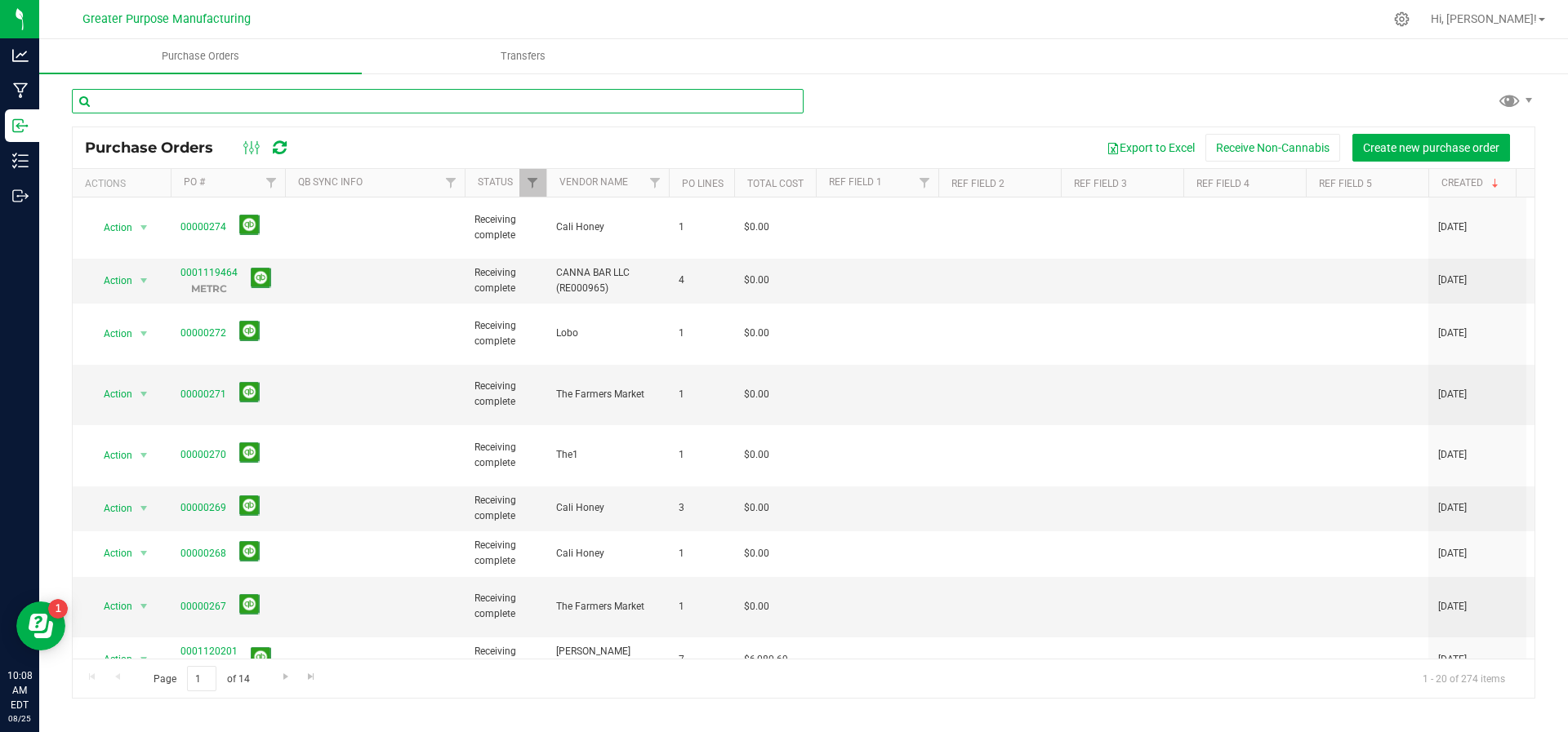
click at [290, 103] on input "text" at bounding box center [437, 101] width 731 height 25
type input "Secrete Melonade"
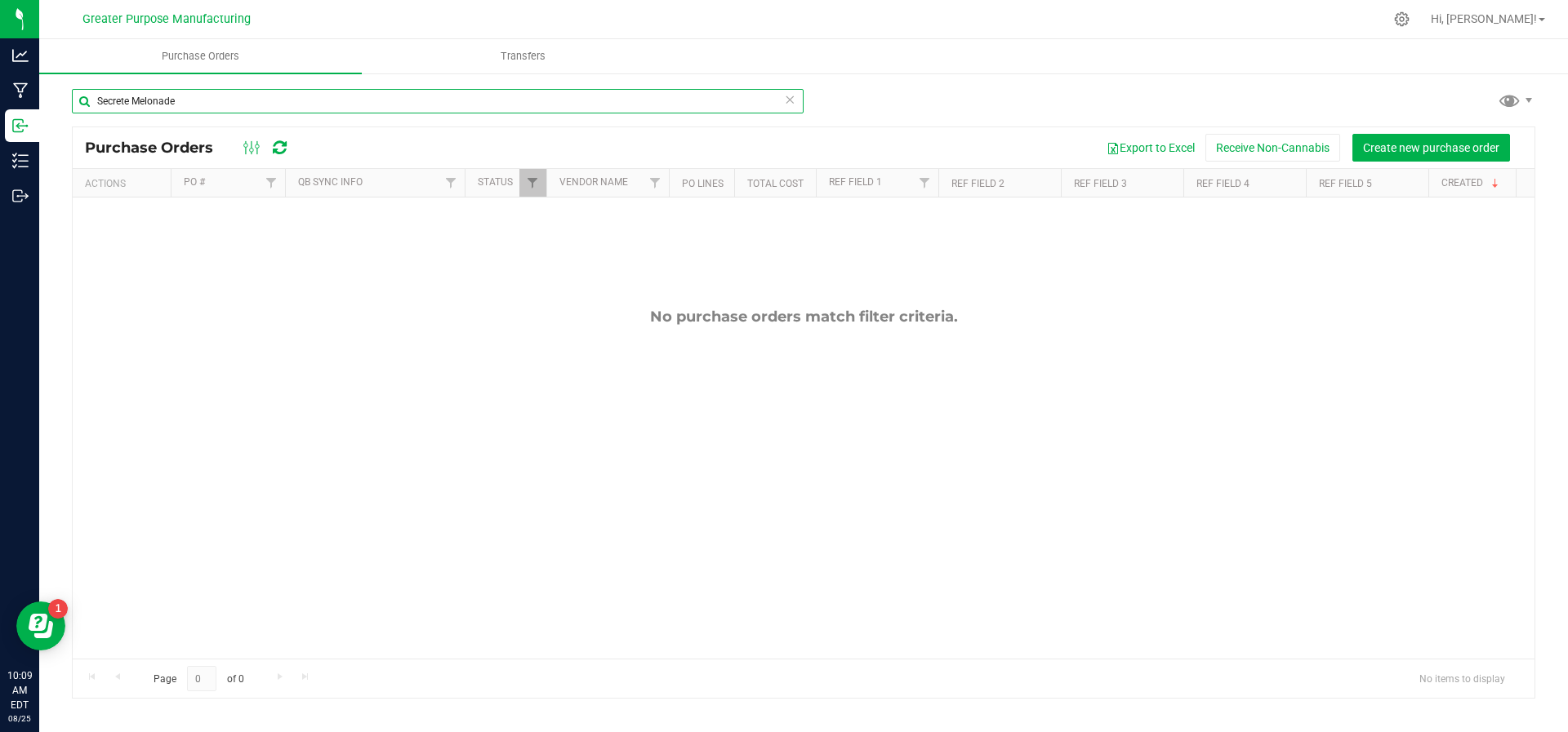
drag, startPoint x: 185, startPoint y: 108, endPoint x: 87, endPoint y: 115, distance: 98.2
click at [87, 115] on div "Secrete Melonade" at bounding box center [437, 108] width 731 height 38
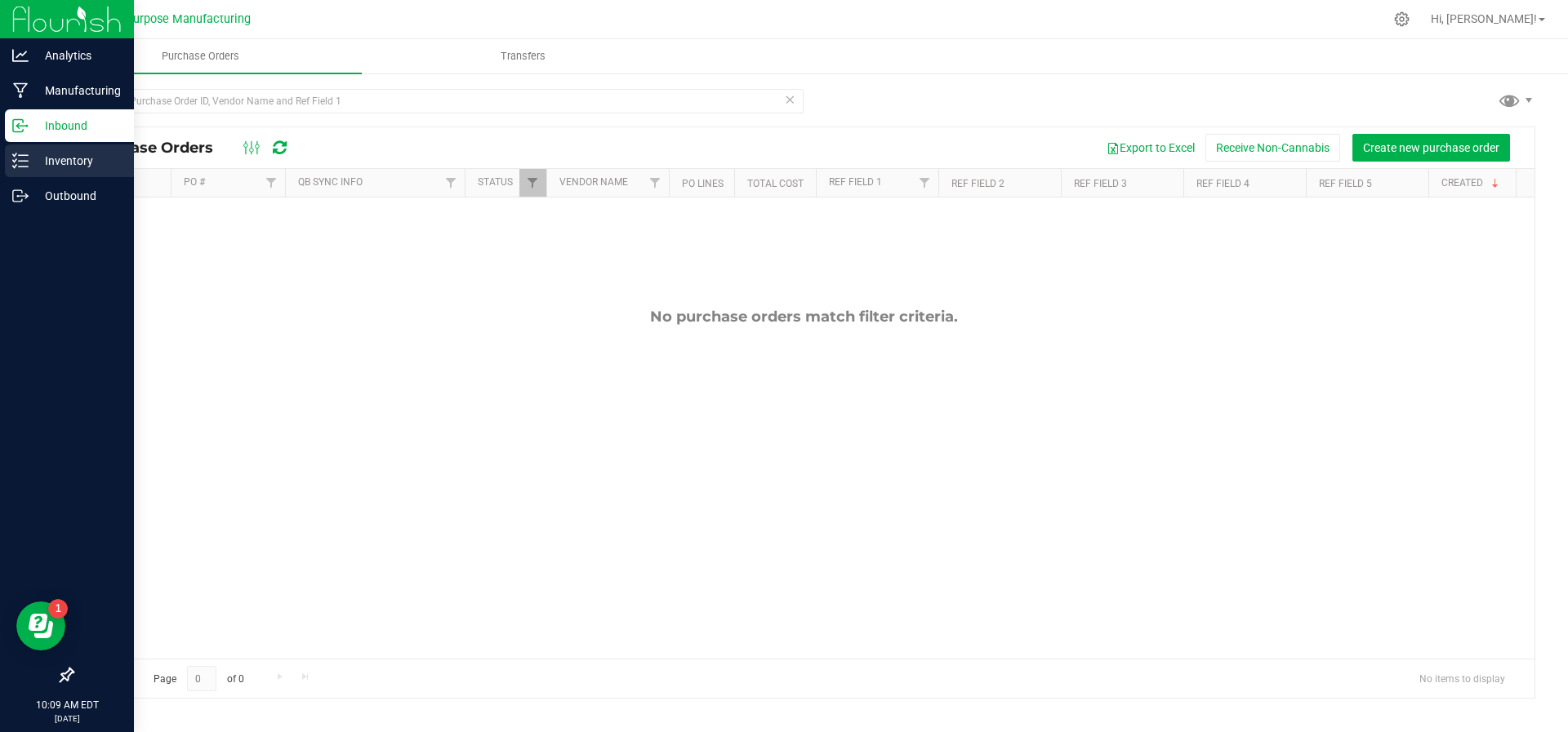
click at [35, 164] on p "Inventory" at bounding box center [78, 161] width 98 height 20
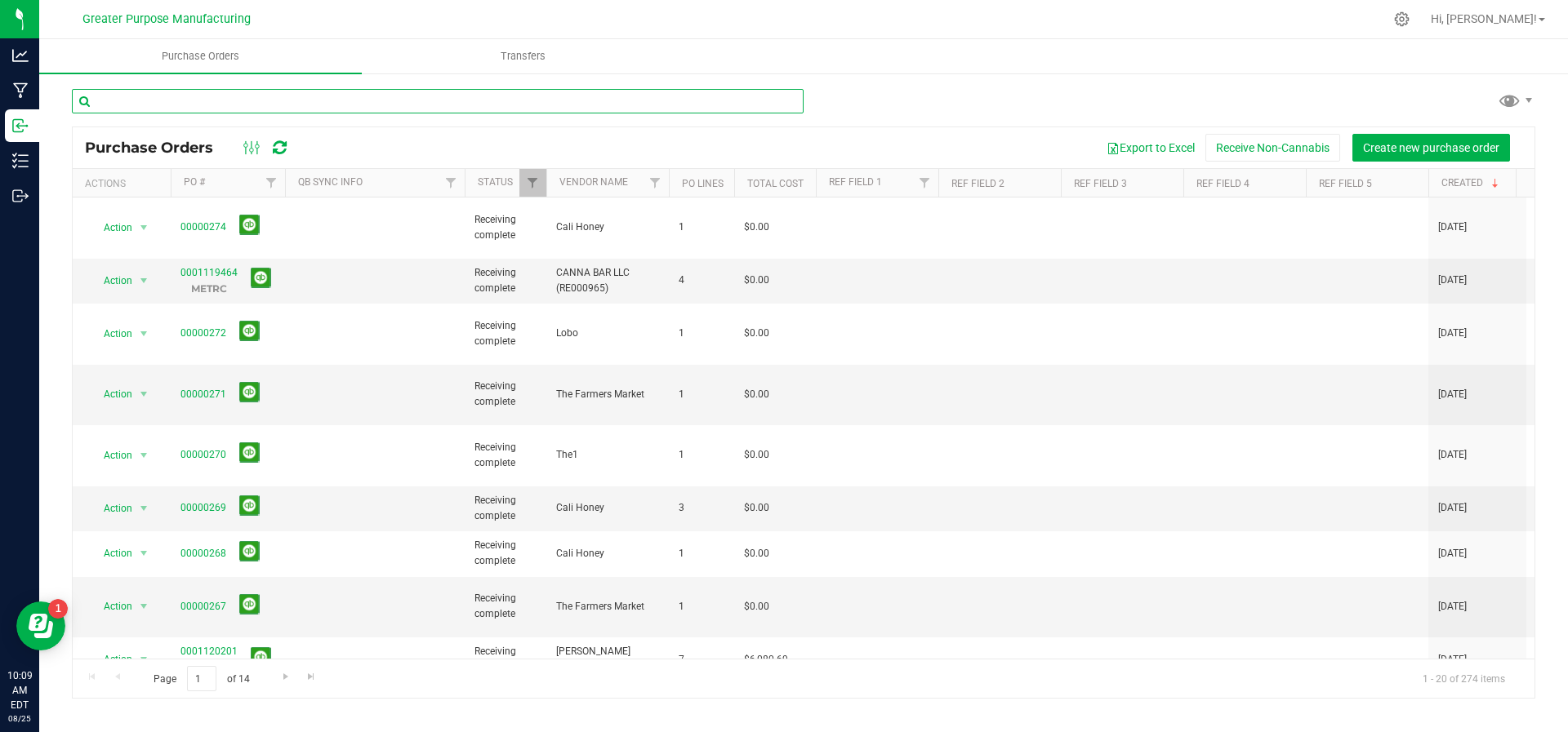
click at [179, 93] on input "text" at bounding box center [437, 101] width 731 height 25
type input "Secrete Meetings"
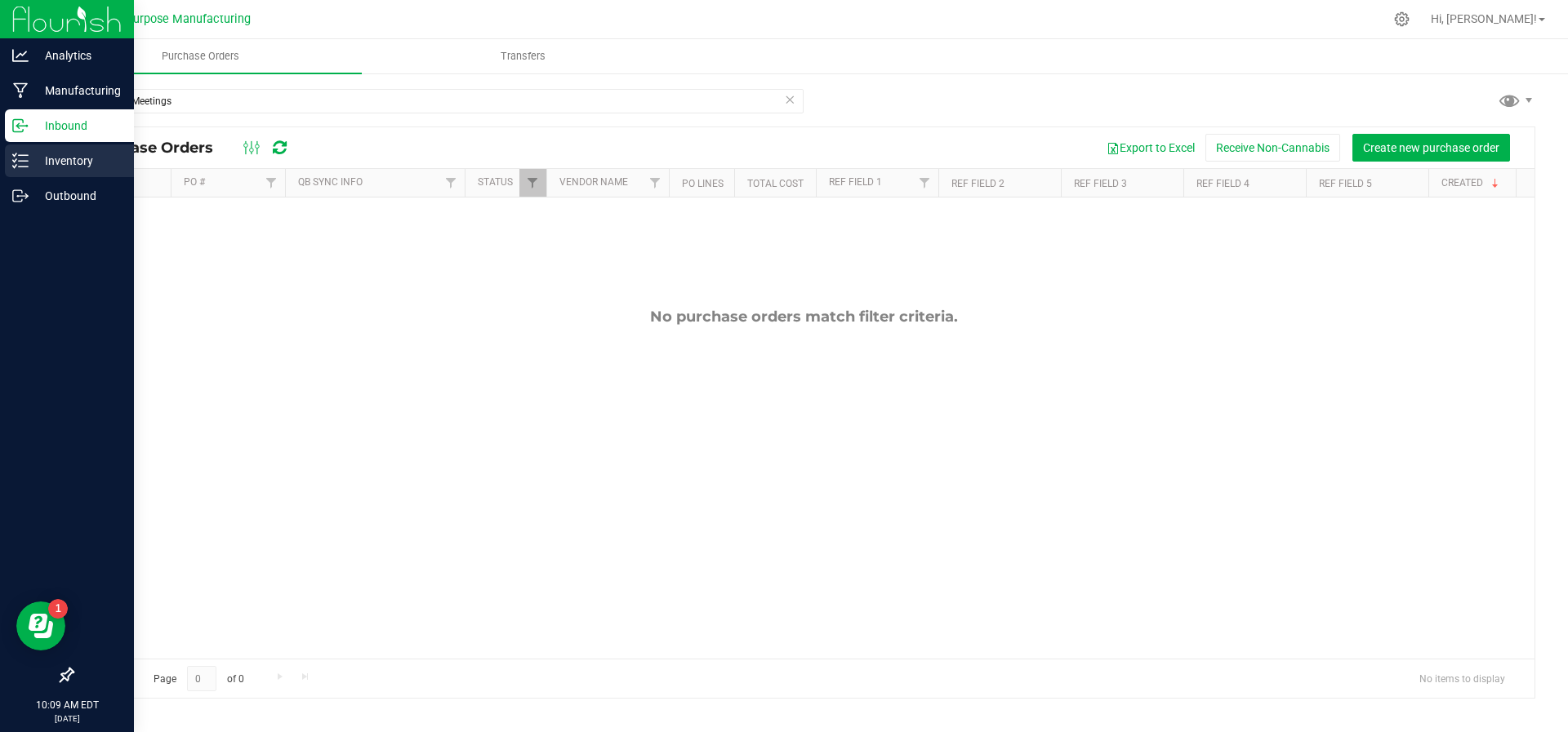
click at [9, 157] on div "Inventory" at bounding box center [69, 161] width 129 height 33
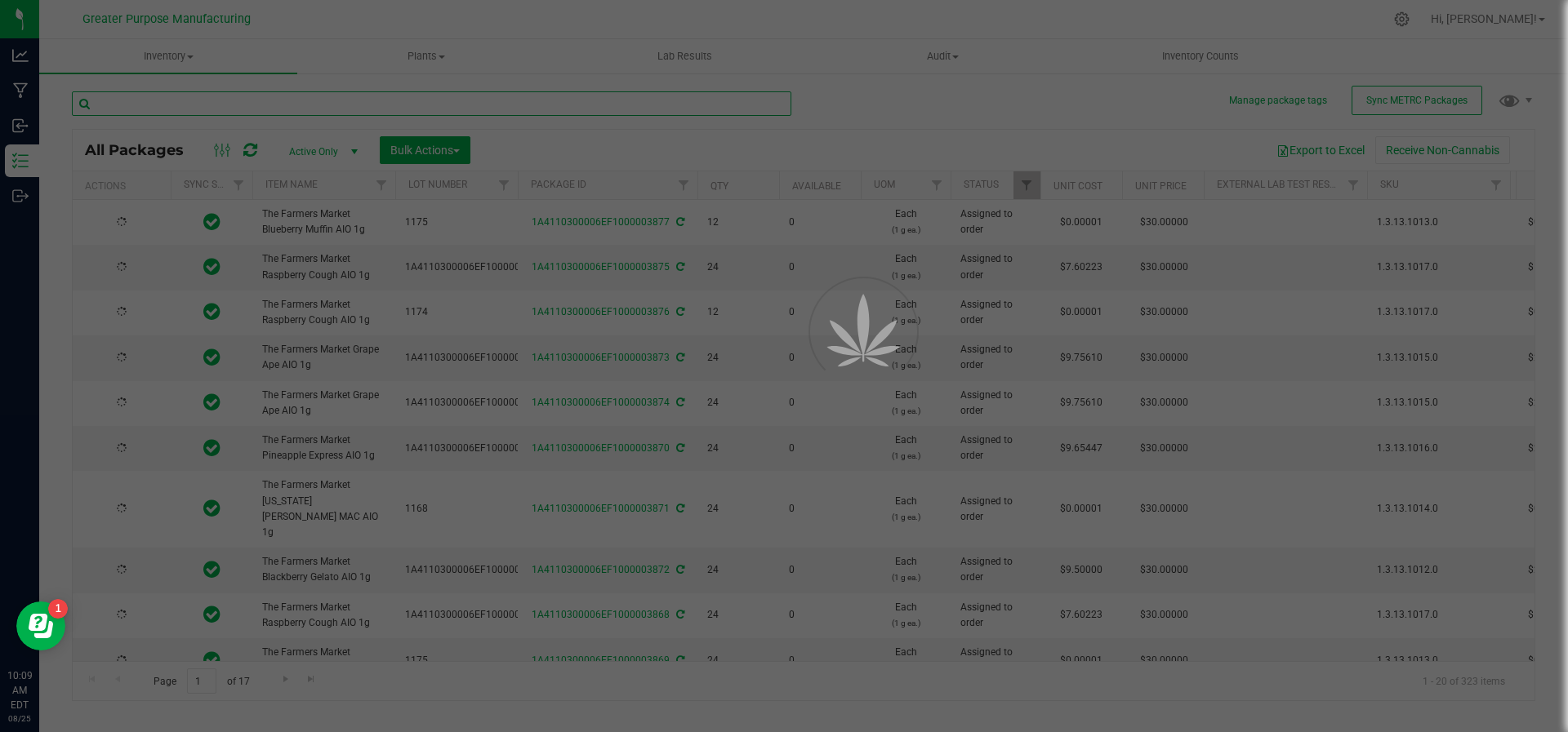
click at [228, 101] on input "text" at bounding box center [432, 104] width 719 height 25
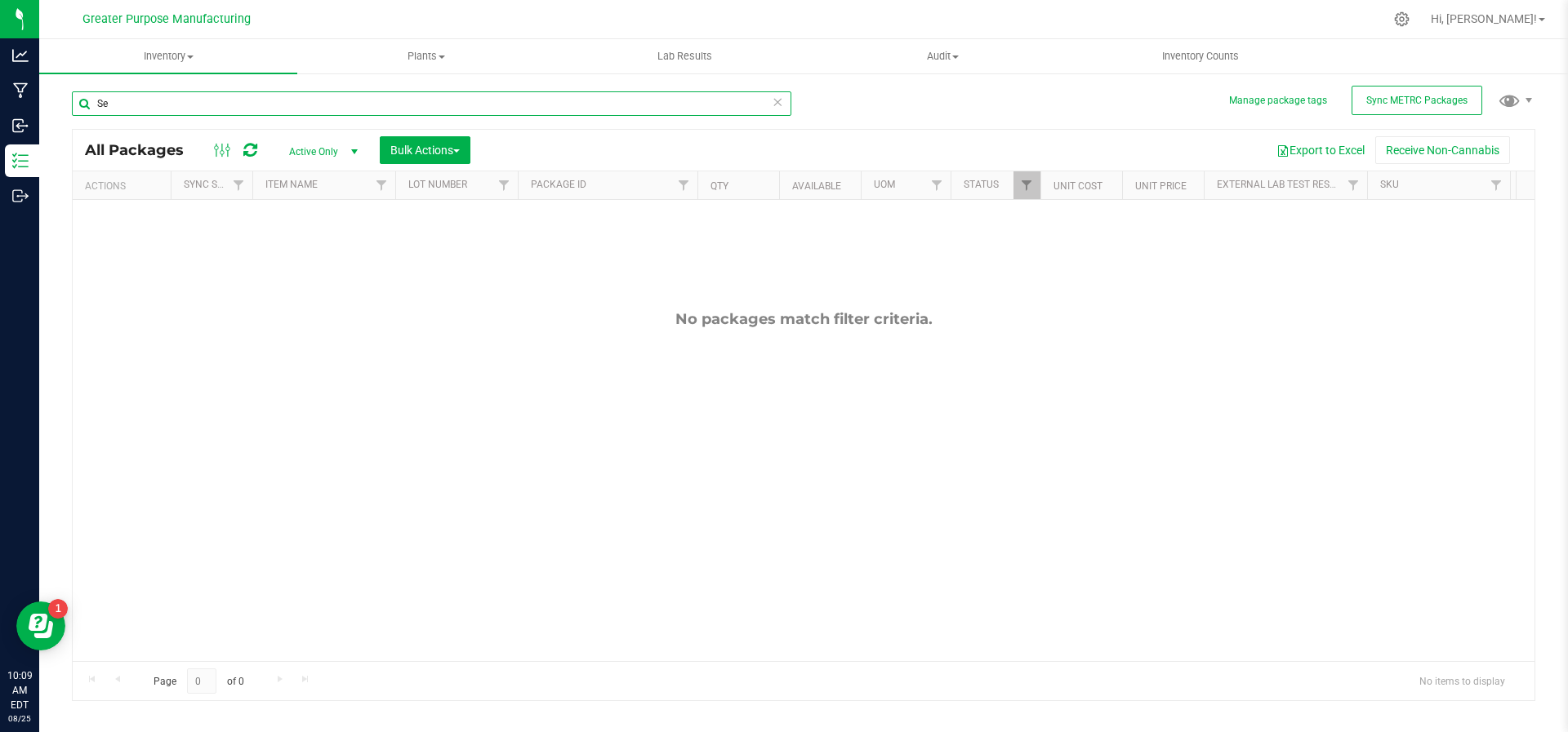
type input "S"
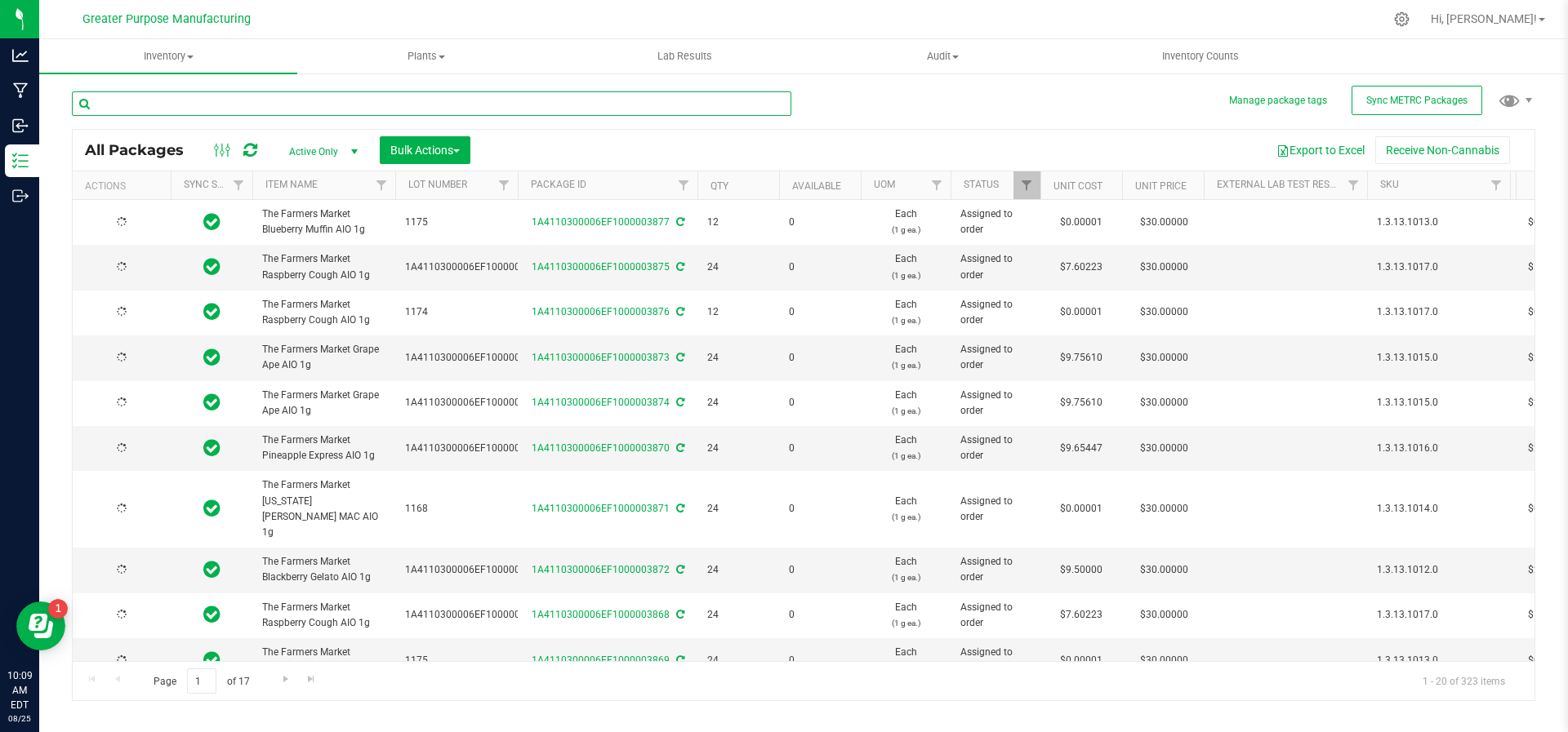
type input "[DATE]"
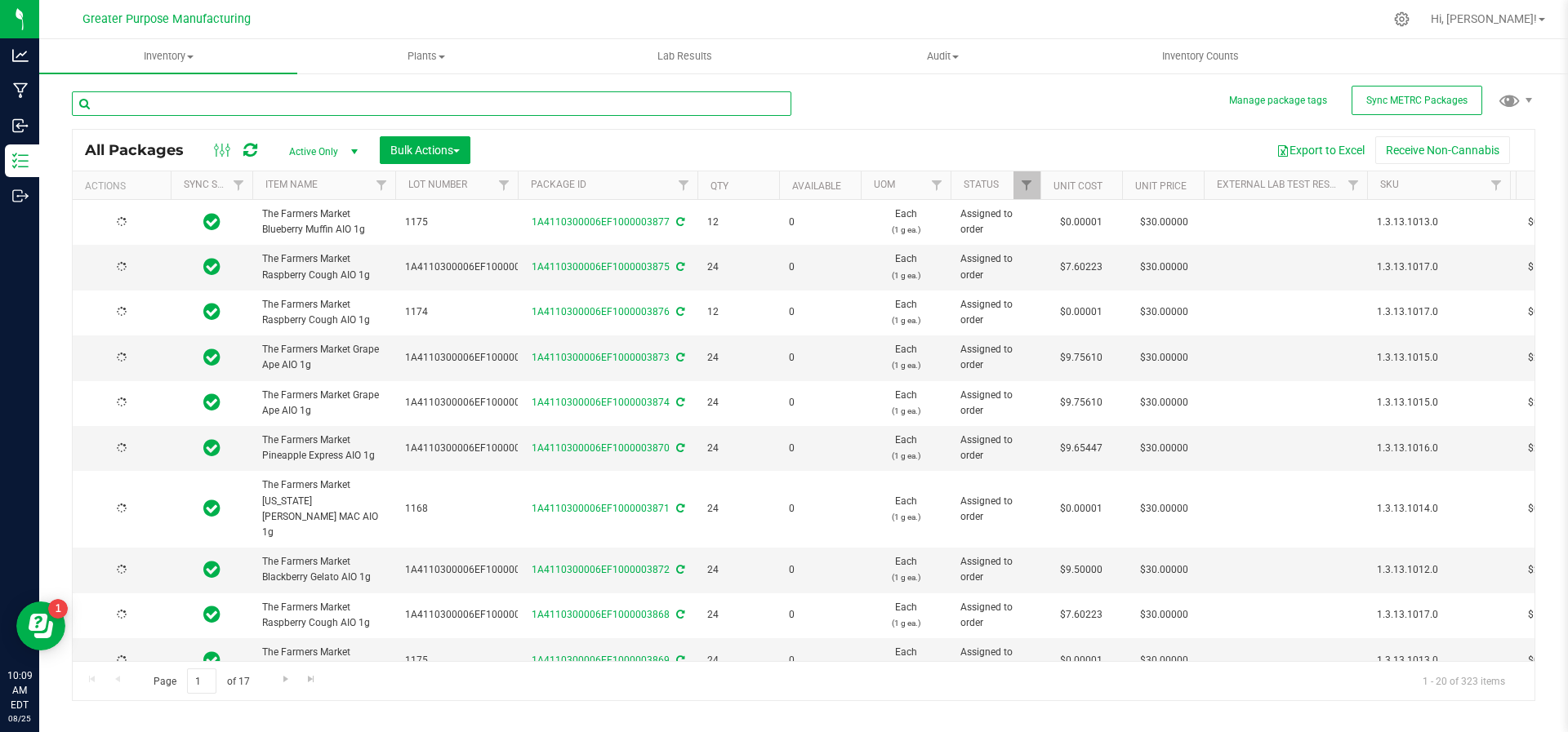
type input "[DATE]"
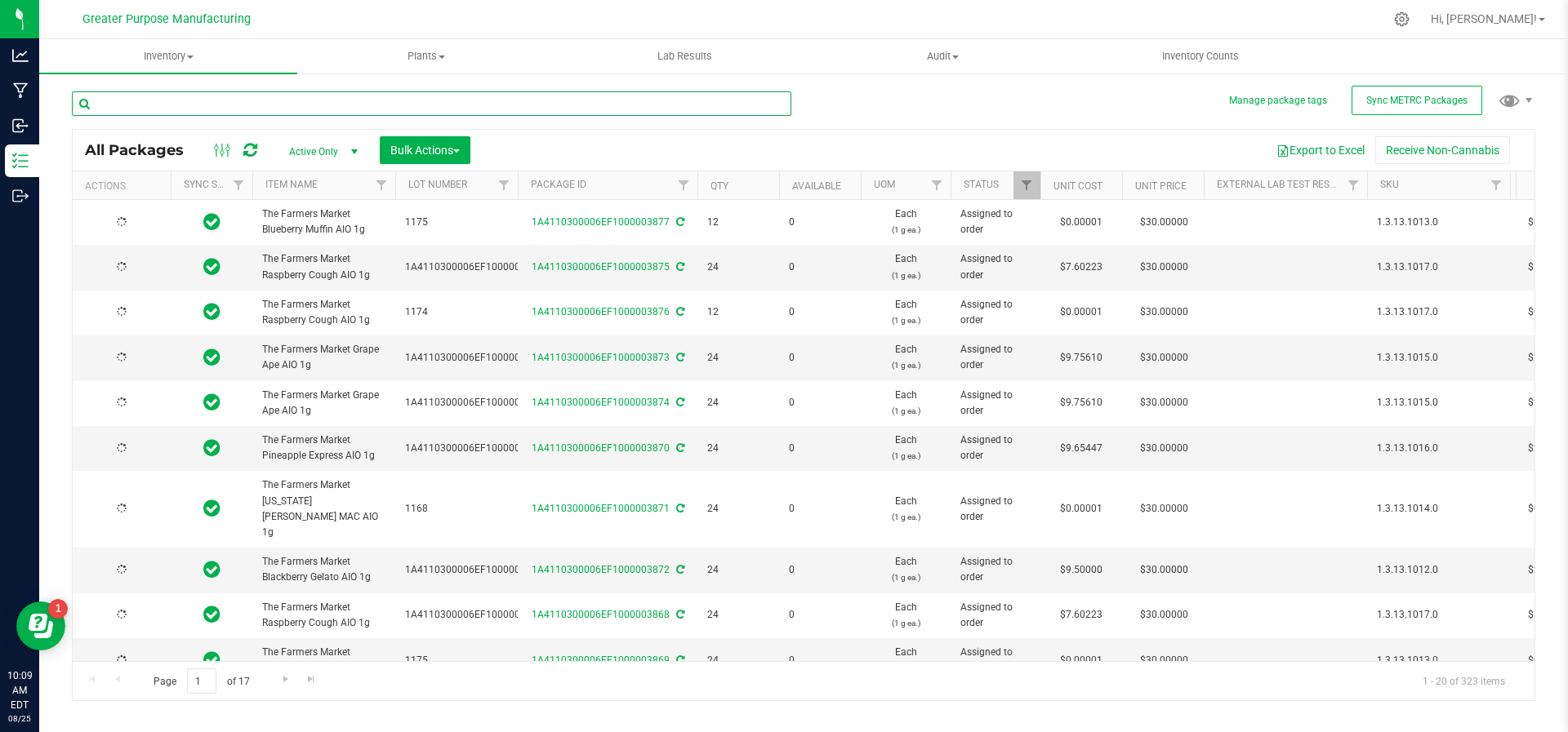
type input "[DATE]"
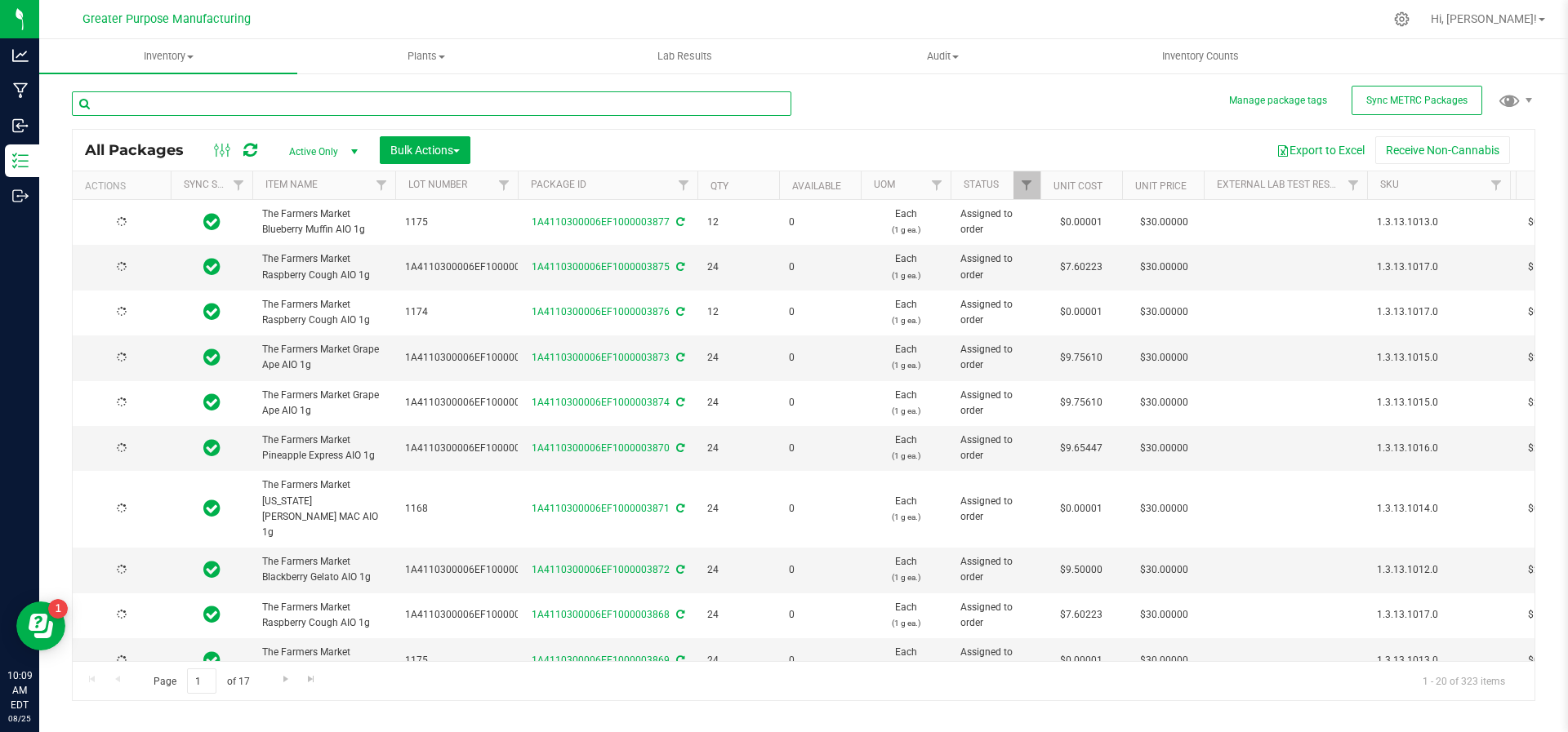
type input "[DATE]"
click at [685, 185] on span "Filter" at bounding box center [684, 185] width 13 height 13
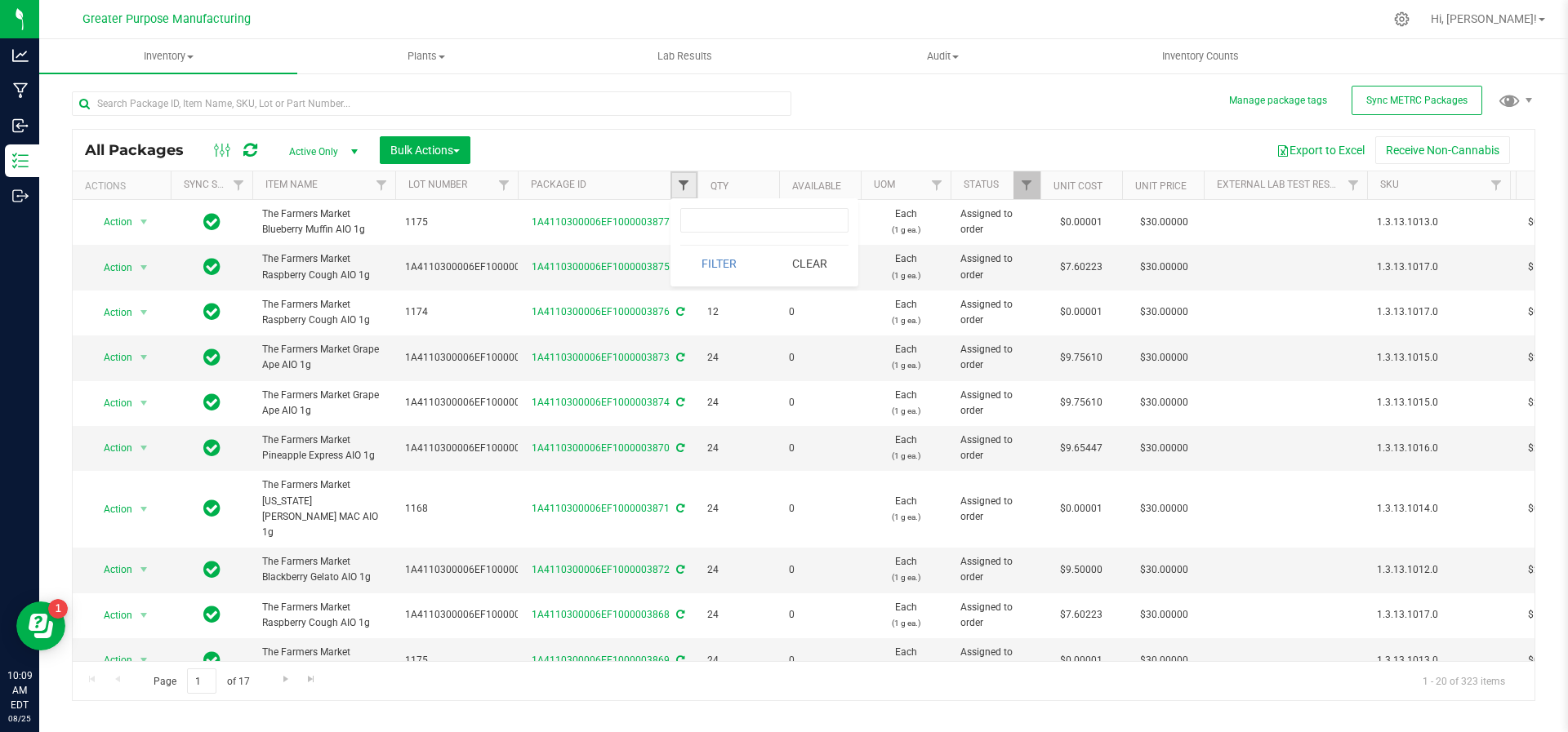
click at [685, 185] on span "Filter" at bounding box center [684, 185] width 13 height 13
click at [671, 171] on link "Filter" at bounding box center [684, 184] width 26 height 27
type input "6641"
click at [680, 246] on button "Filter" at bounding box center [719, 264] width 79 height 36
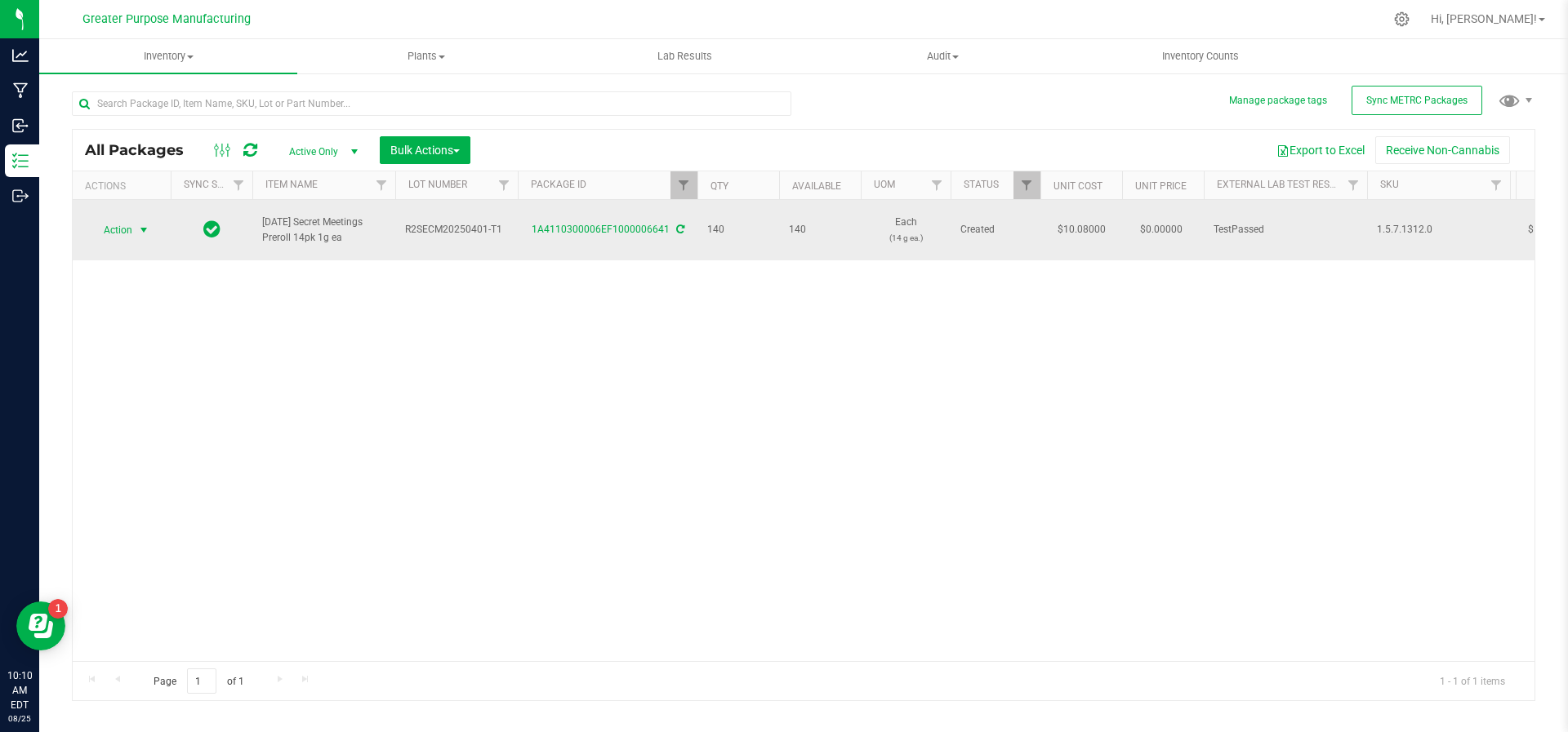
click at [147, 218] on span "select" at bounding box center [145, 230] width 21 height 23
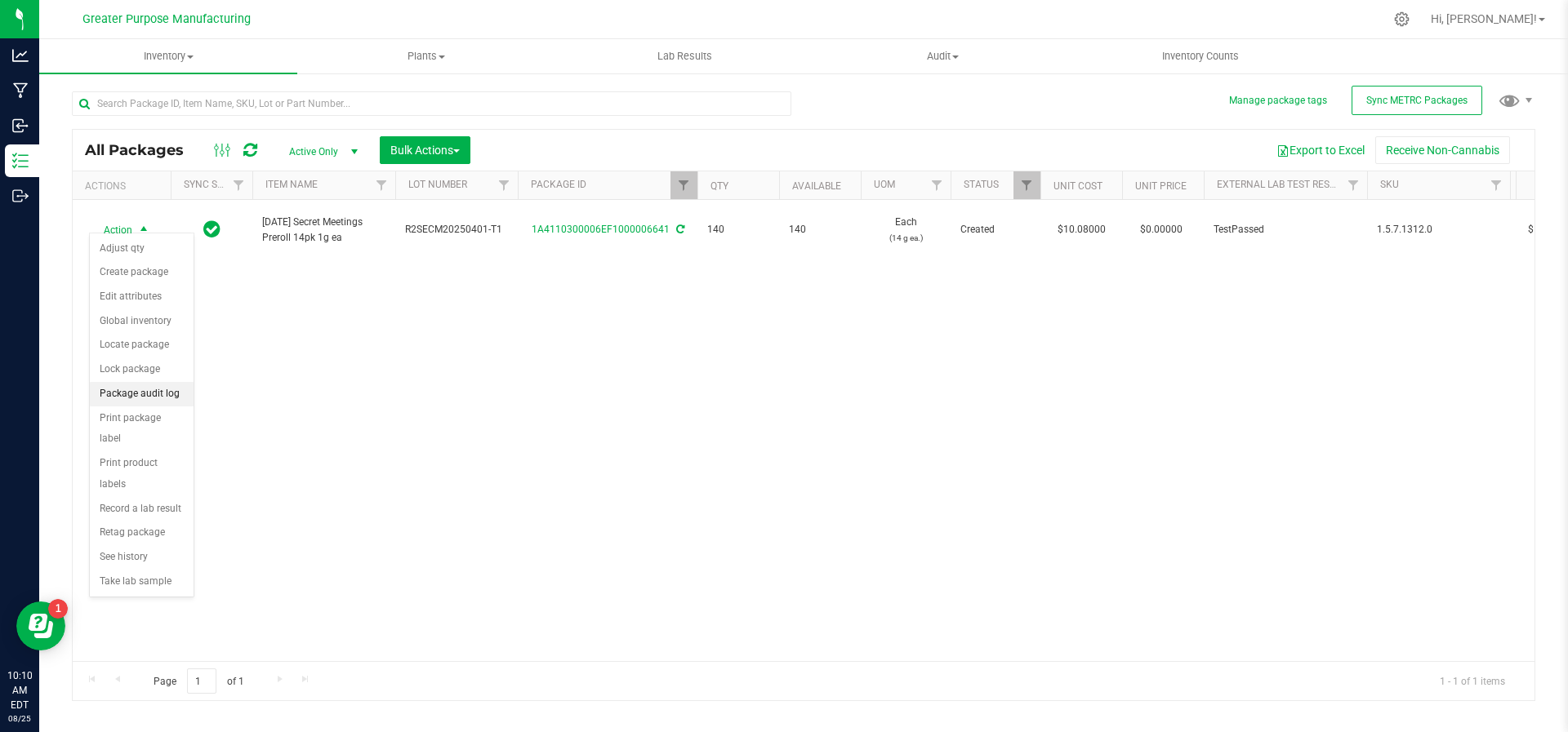
click at [134, 382] on li "Package audit log" at bounding box center [142, 394] width 104 height 25
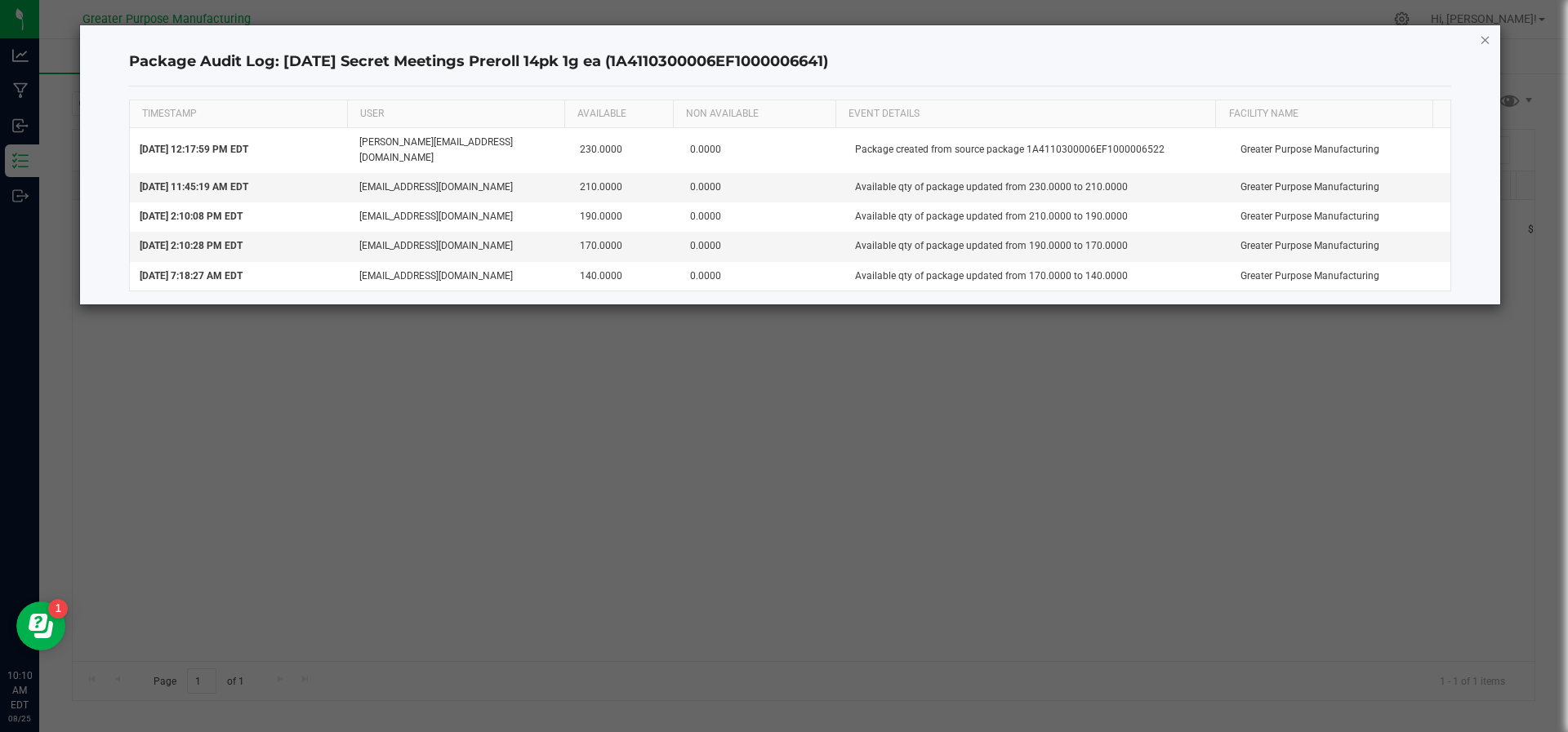
click at [1488, 43] on icon "button" at bounding box center [1486, 39] width 11 height 20
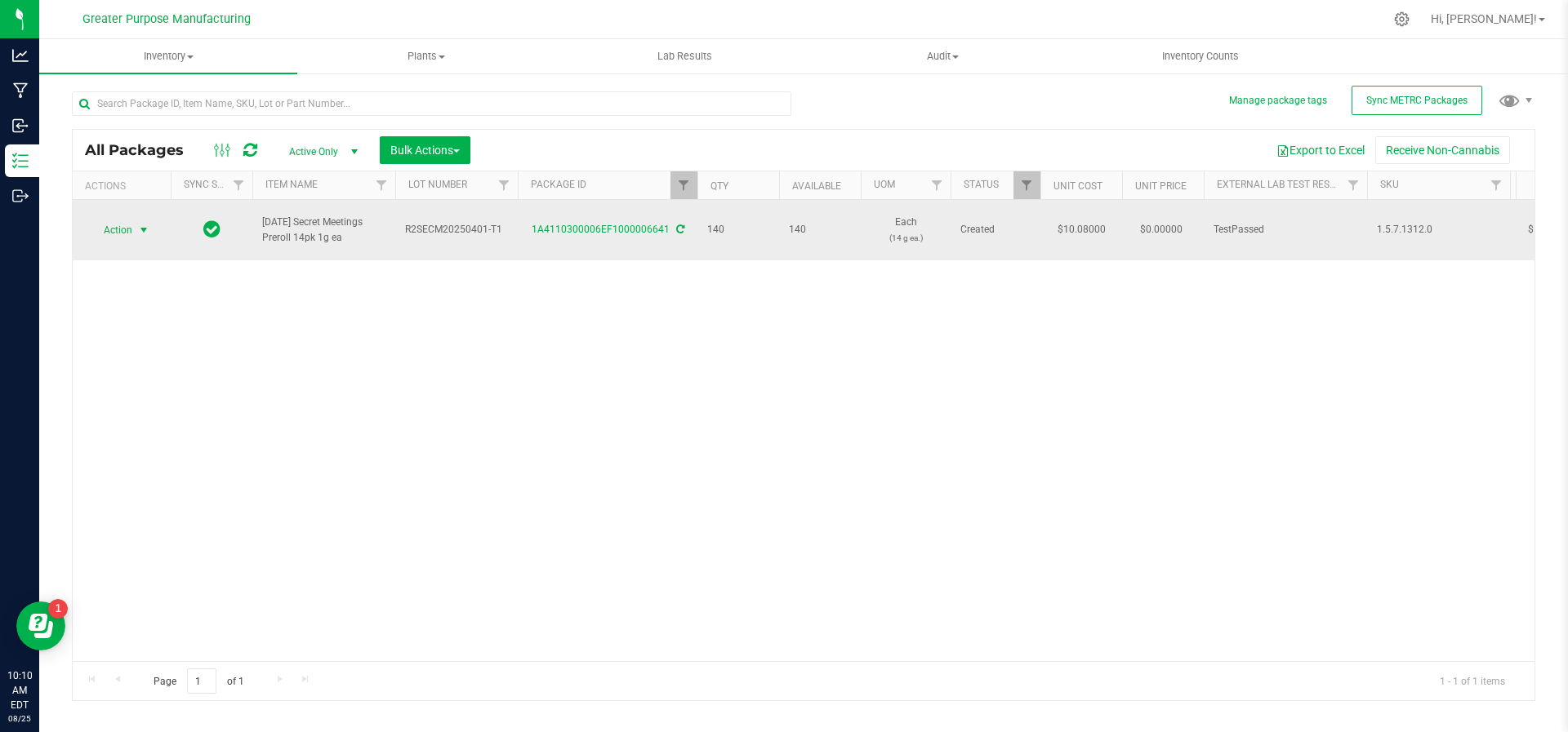
click at [147, 224] on span "select" at bounding box center [144, 231] width 13 height 13
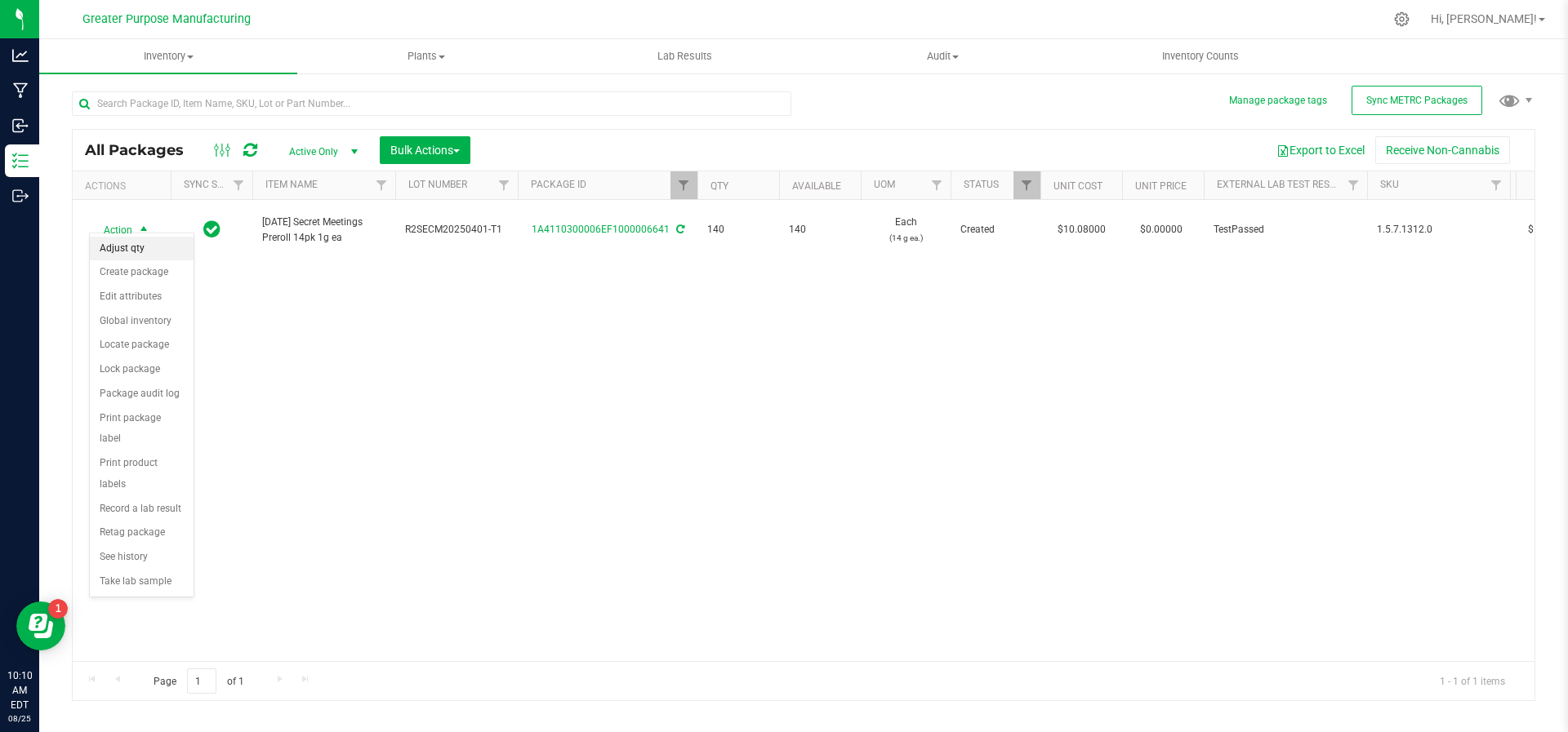
click at [147, 247] on li "Adjust qty" at bounding box center [142, 249] width 104 height 25
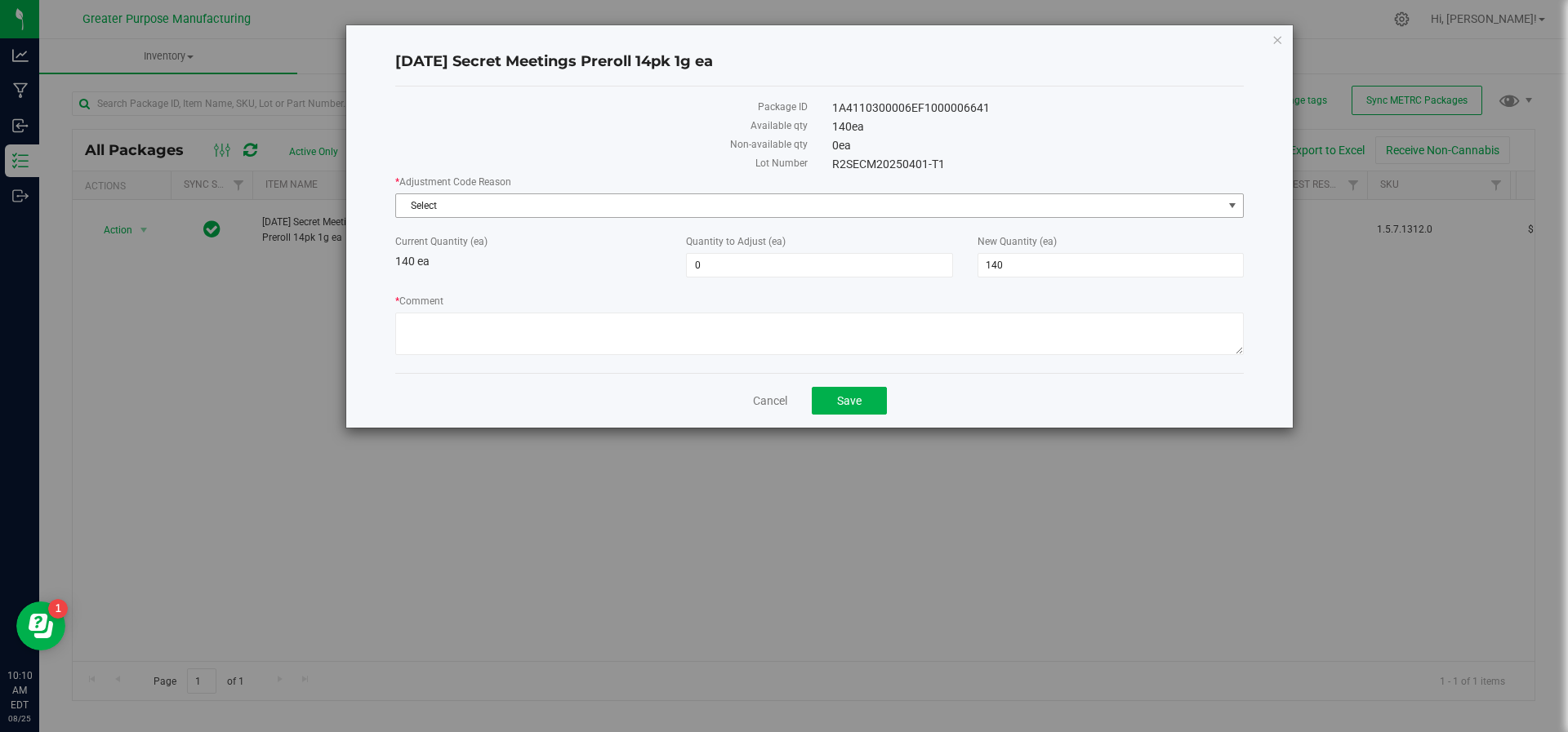
click at [549, 199] on span "Select" at bounding box center [809, 205] width 826 height 23
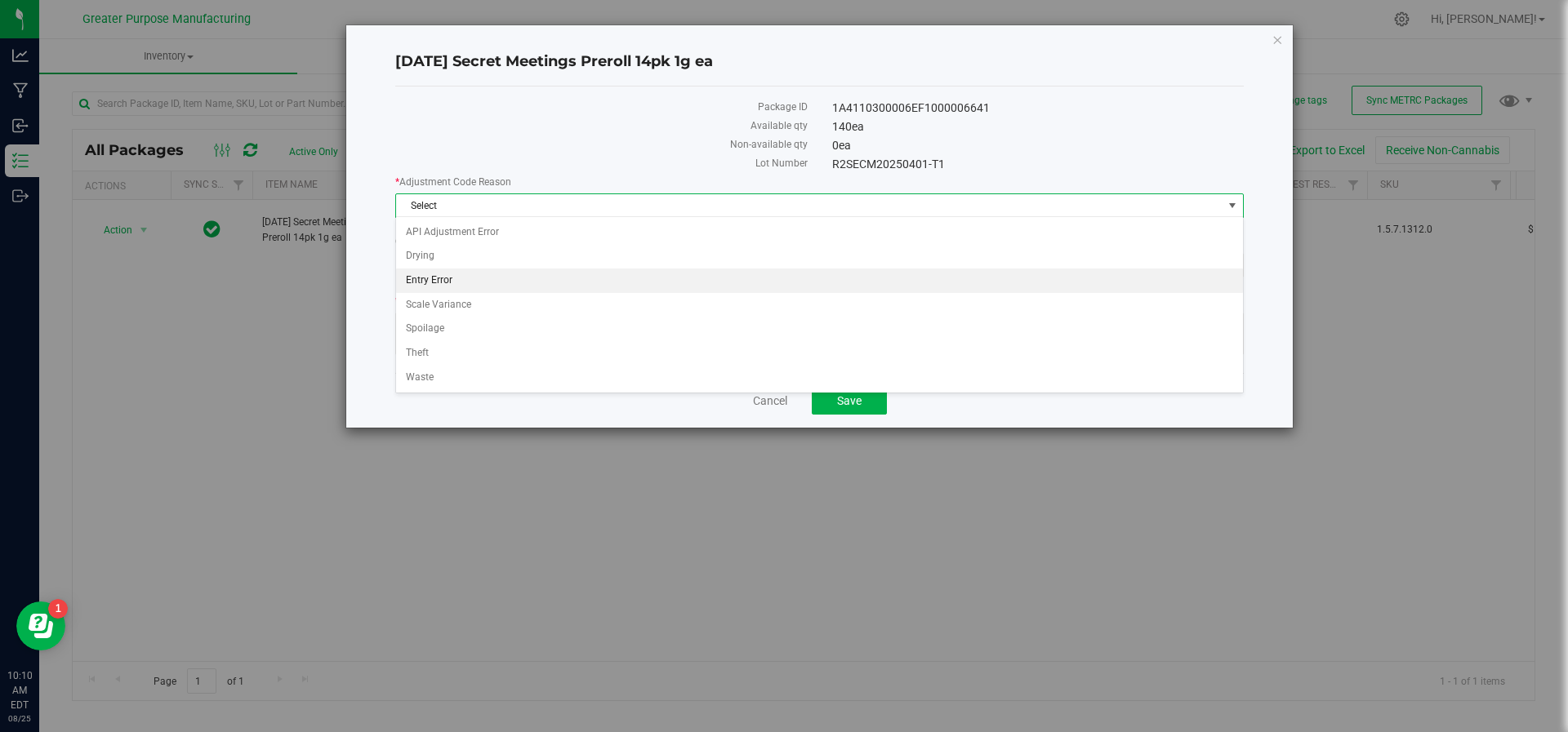
click at [516, 272] on li "Entry Error" at bounding box center [820, 281] width 848 height 25
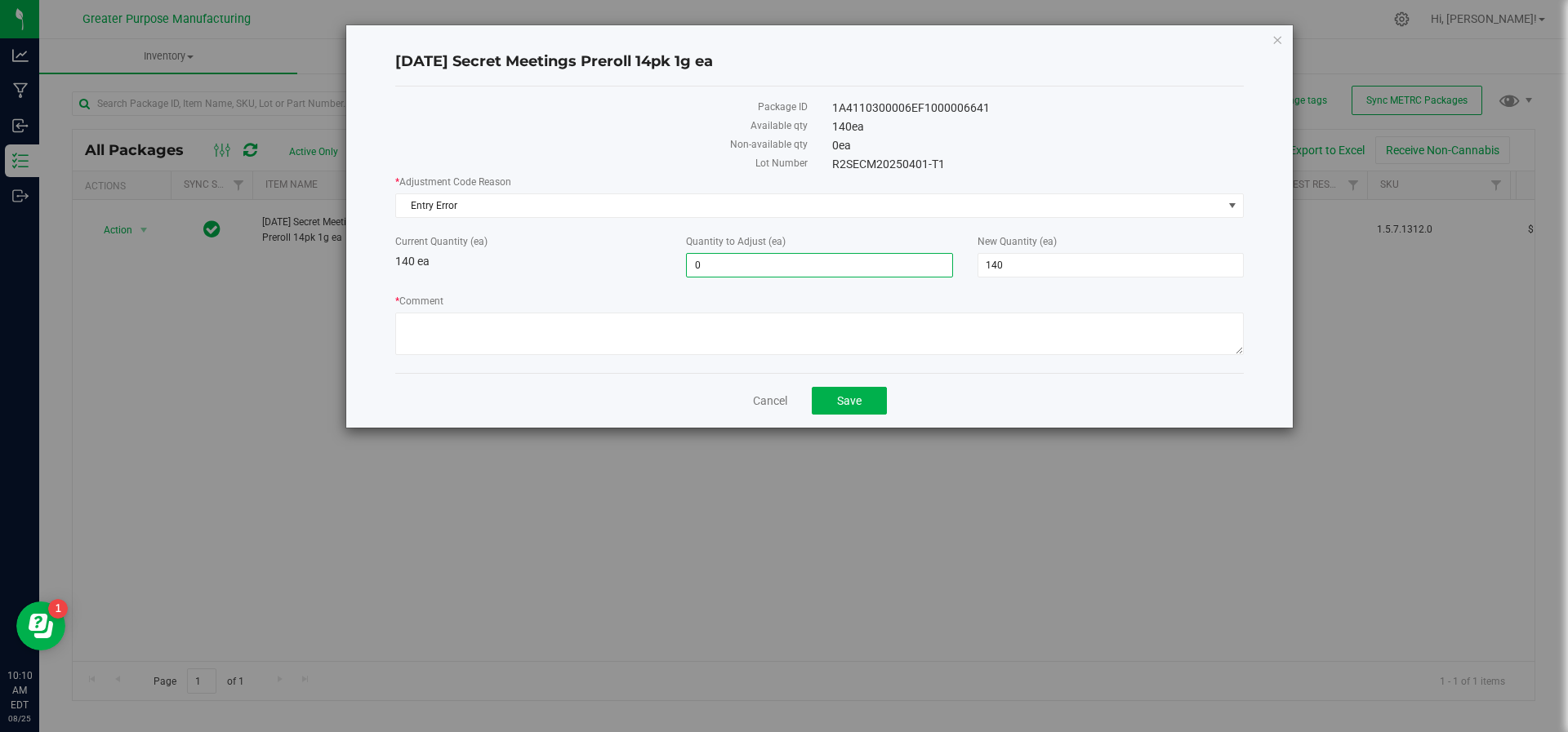
click at [716, 267] on span "0 0" at bounding box center [819, 266] width 266 height 25
type input "150"
type input "290"
click at [709, 353] on textarea "* Comment" at bounding box center [819, 334] width 849 height 43
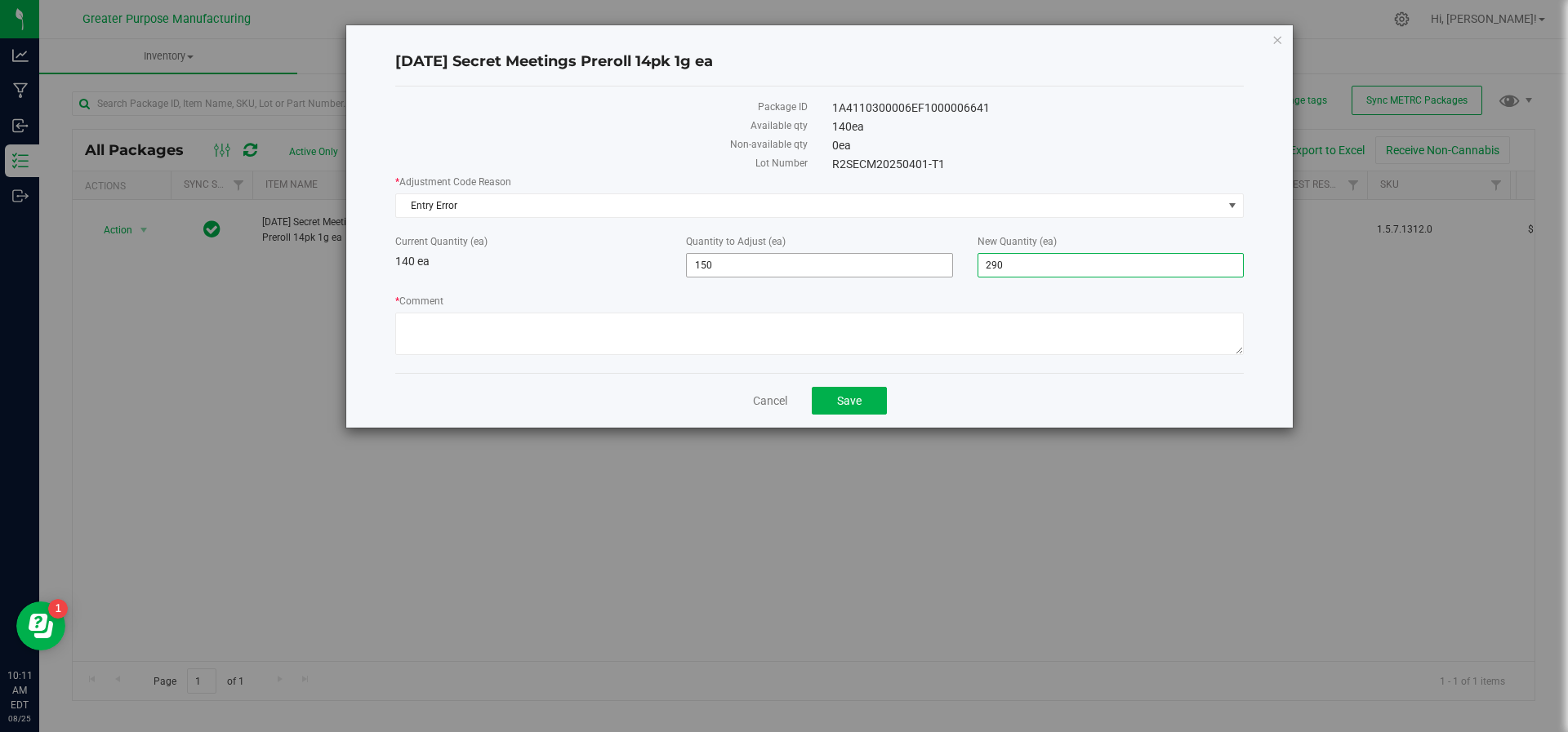
drag, startPoint x: 1020, startPoint y: 271, endPoint x: 933, endPoint y: 267, distance: 87.1
click at [933, 267] on div "Current Quantity (ea) 140 ea Quantity to Adjust (ea) 150 150 New Quantity (ea) …" at bounding box center [819, 256] width 873 height 44
type input "150"
type input "10"
type input "150"
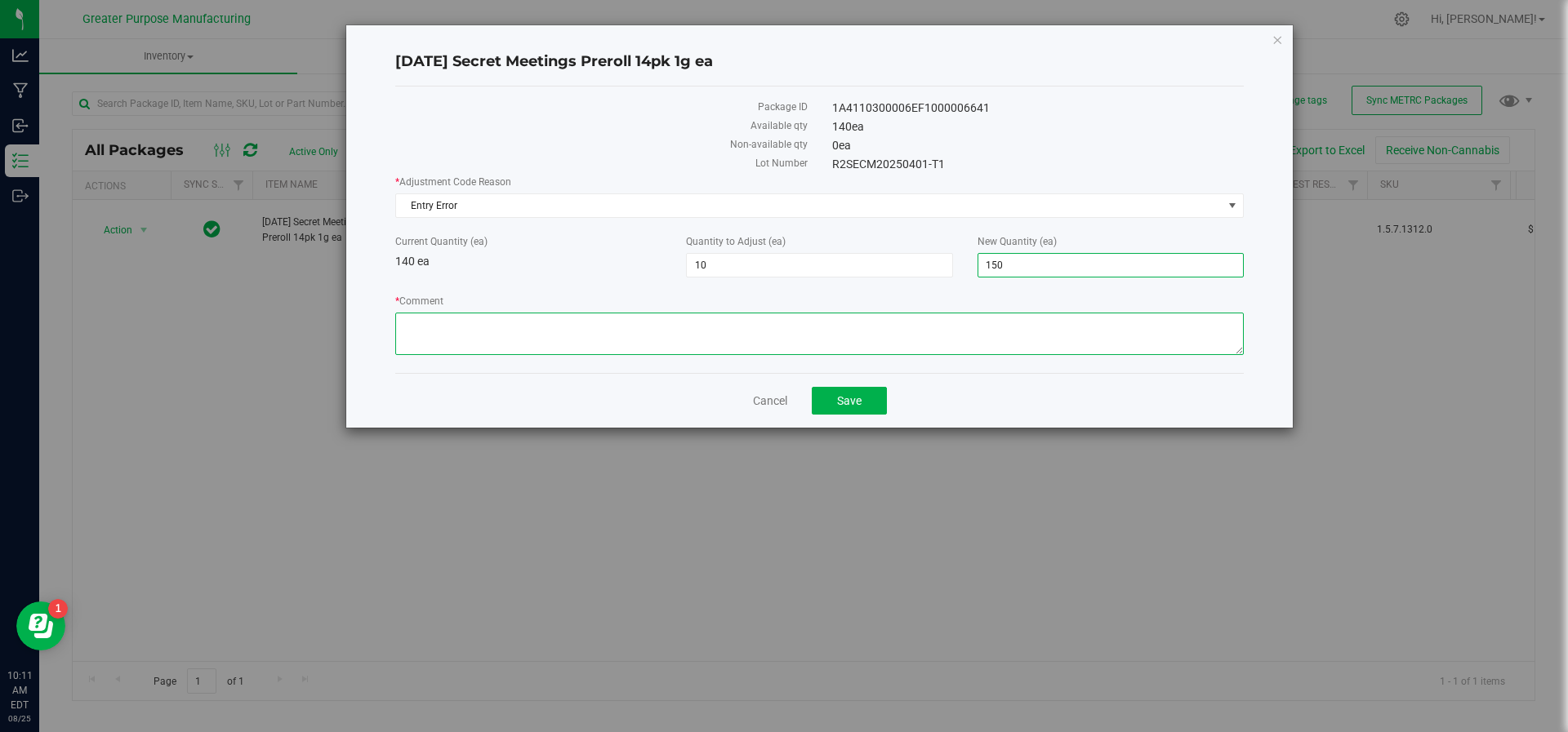
click at [885, 316] on textarea "* Comment" at bounding box center [819, 334] width 849 height 43
type textarea "Adjusted during inventory count. JS/HV"
click at [860, 394] on span "Save" at bounding box center [850, 401] width 25 height 13
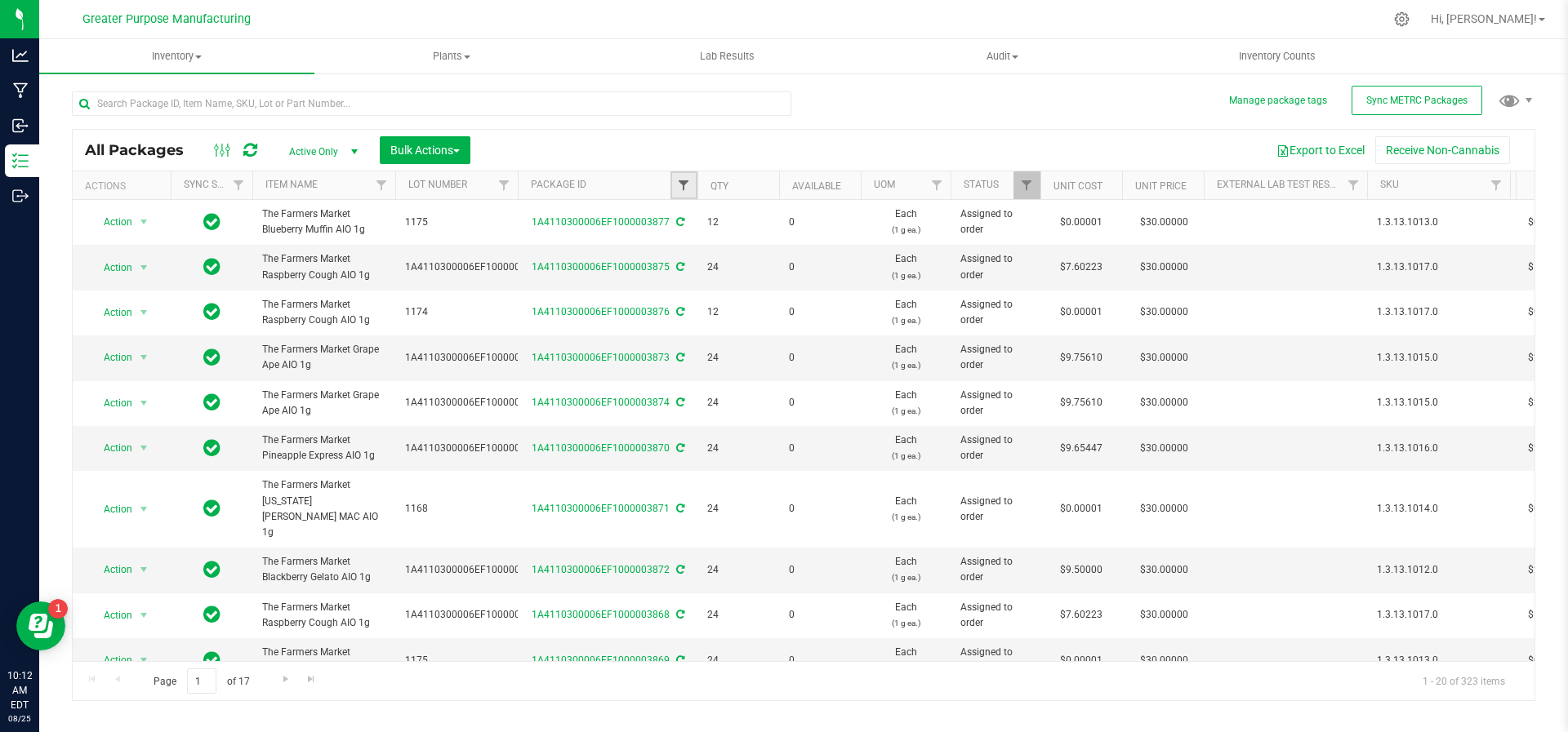
click at [681, 186] on span "Filter" at bounding box center [684, 185] width 13 height 13
click at [680, 246] on button "Filter" at bounding box center [719, 264] width 79 height 36
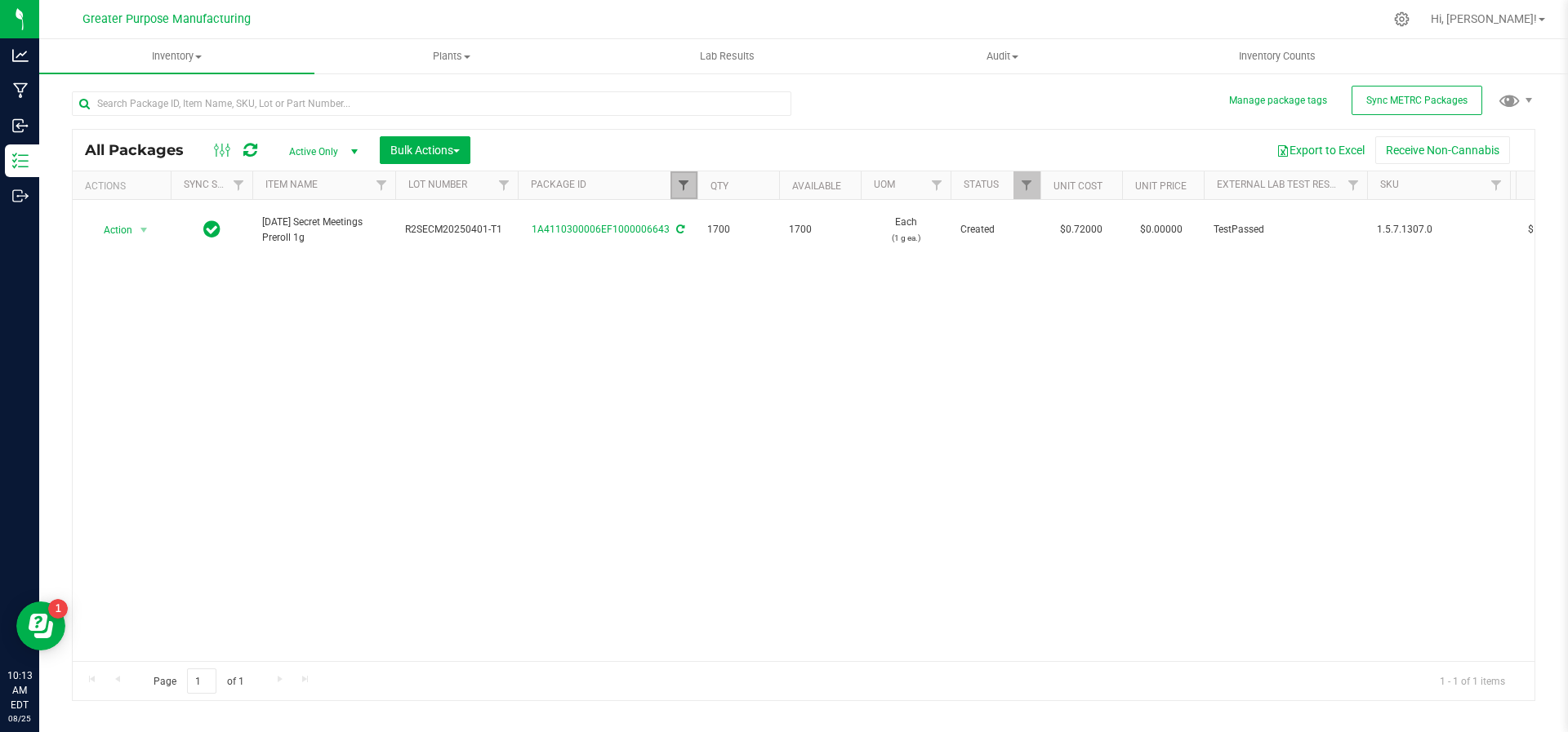
click at [678, 188] on span "Filter" at bounding box center [684, 185] width 13 height 13
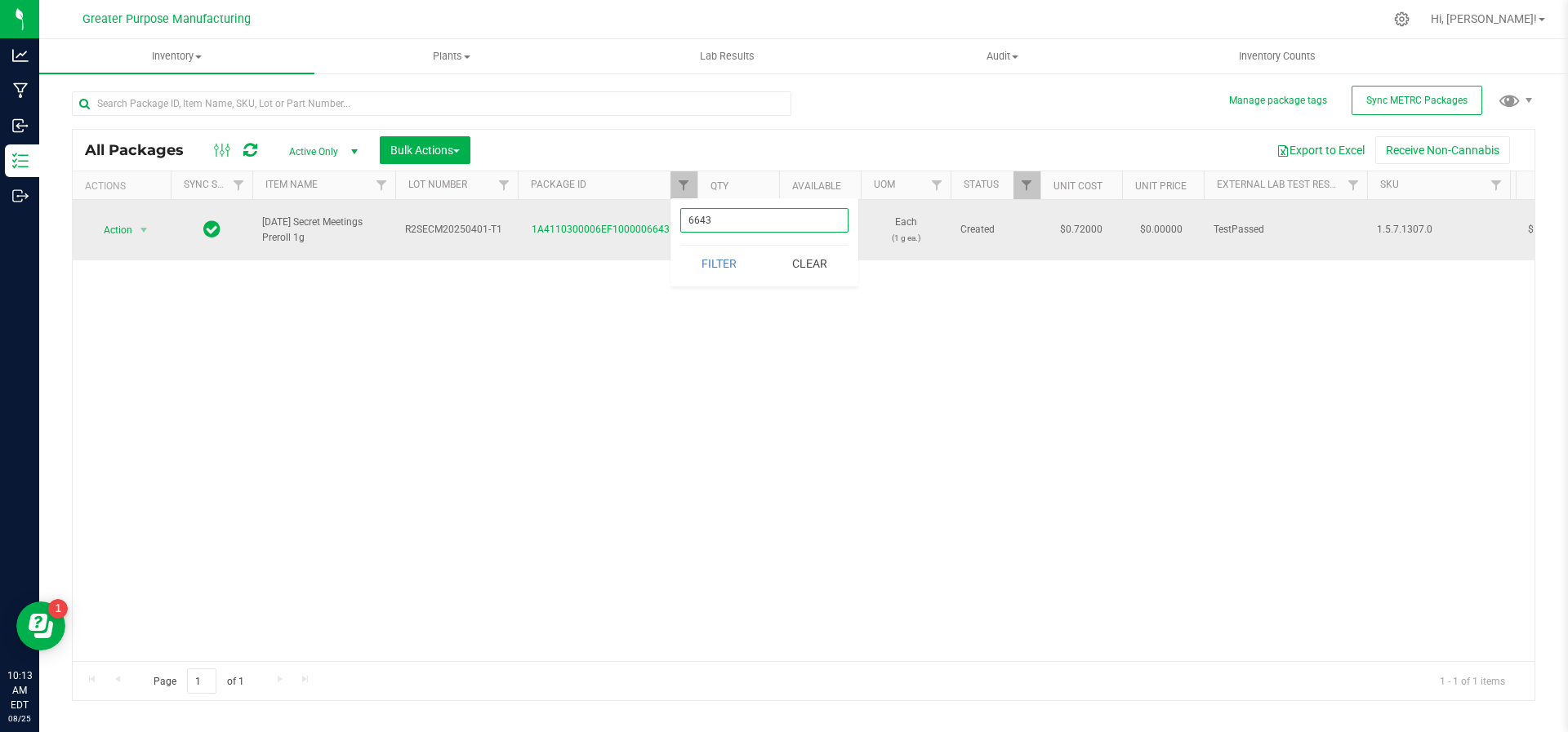
drag, startPoint x: 720, startPoint y: 224, endPoint x: 638, endPoint y: 230, distance: 82.2
click at [638, 230] on body "Analytics Manufacturing Inbound Inventory Outbound 10:13 AM EDT 08/25/2025 08/2…" at bounding box center [784, 366] width 1568 height 732
type input "6642"
click at [680, 246] on button "Filter" at bounding box center [719, 264] width 79 height 36
click at [145, 224] on span "select" at bounding box center [144, 231] width 13 height 13
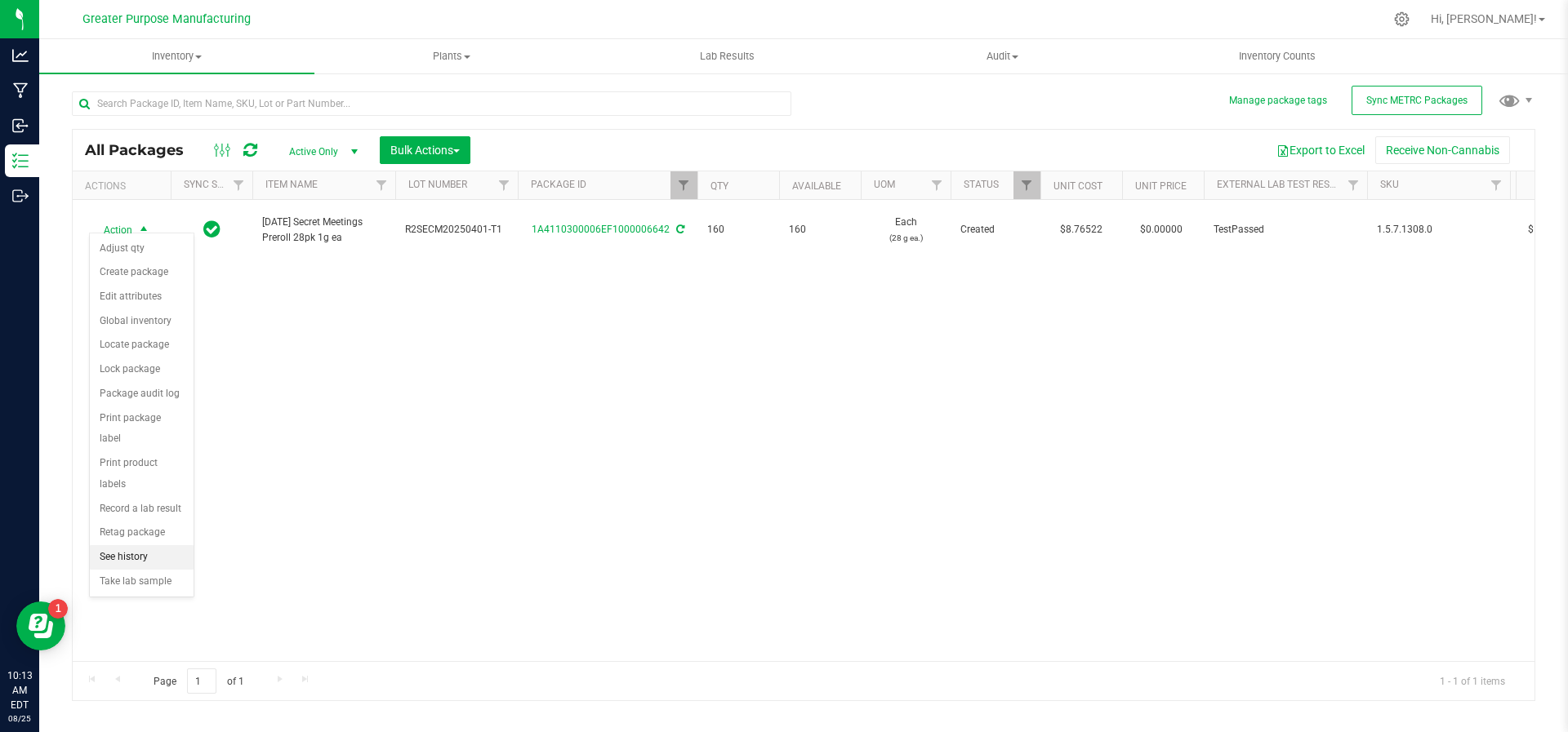
click at [129, 546] on li "See history" at bounding box center [142, 558] width 104 height 25
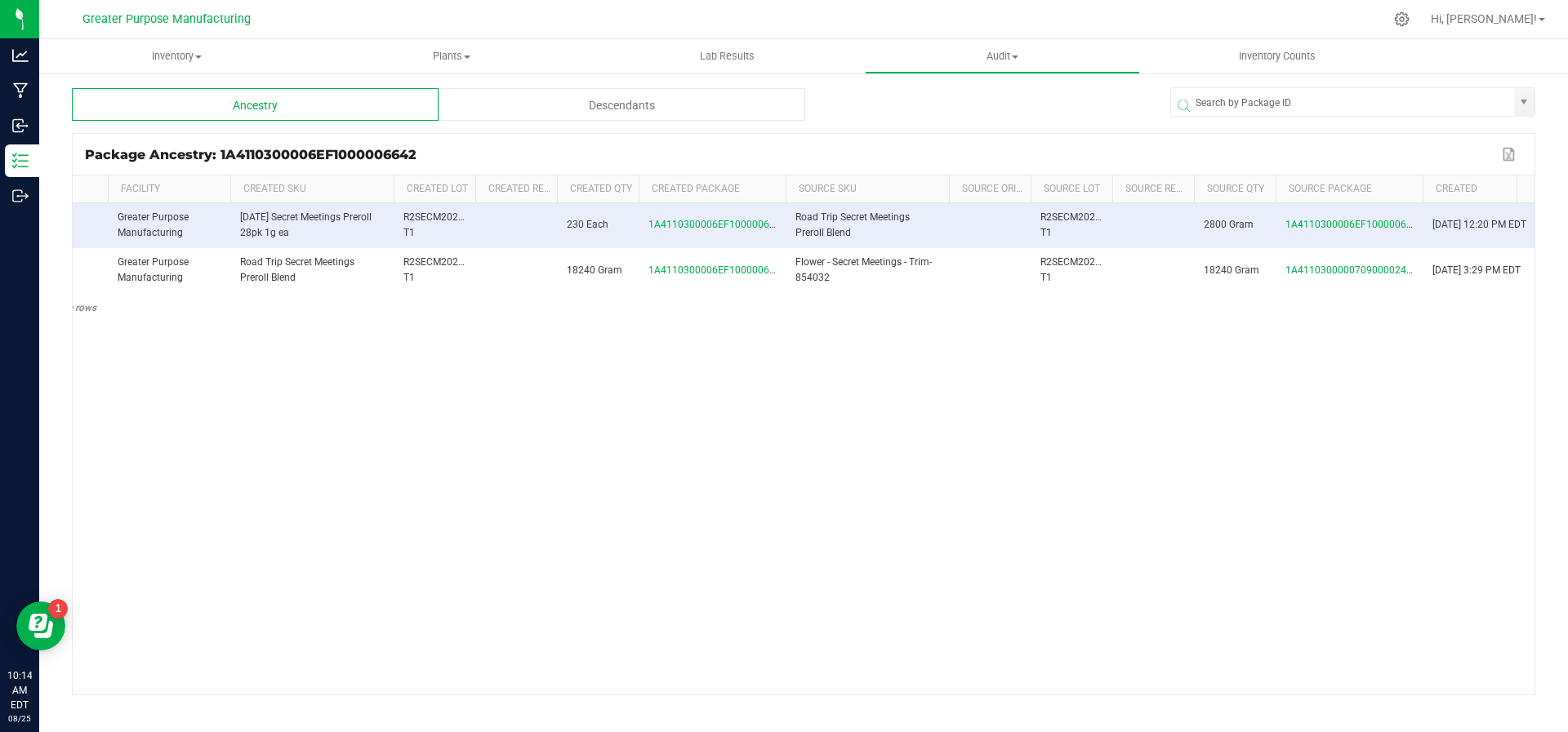
scroll to position [0, 75]
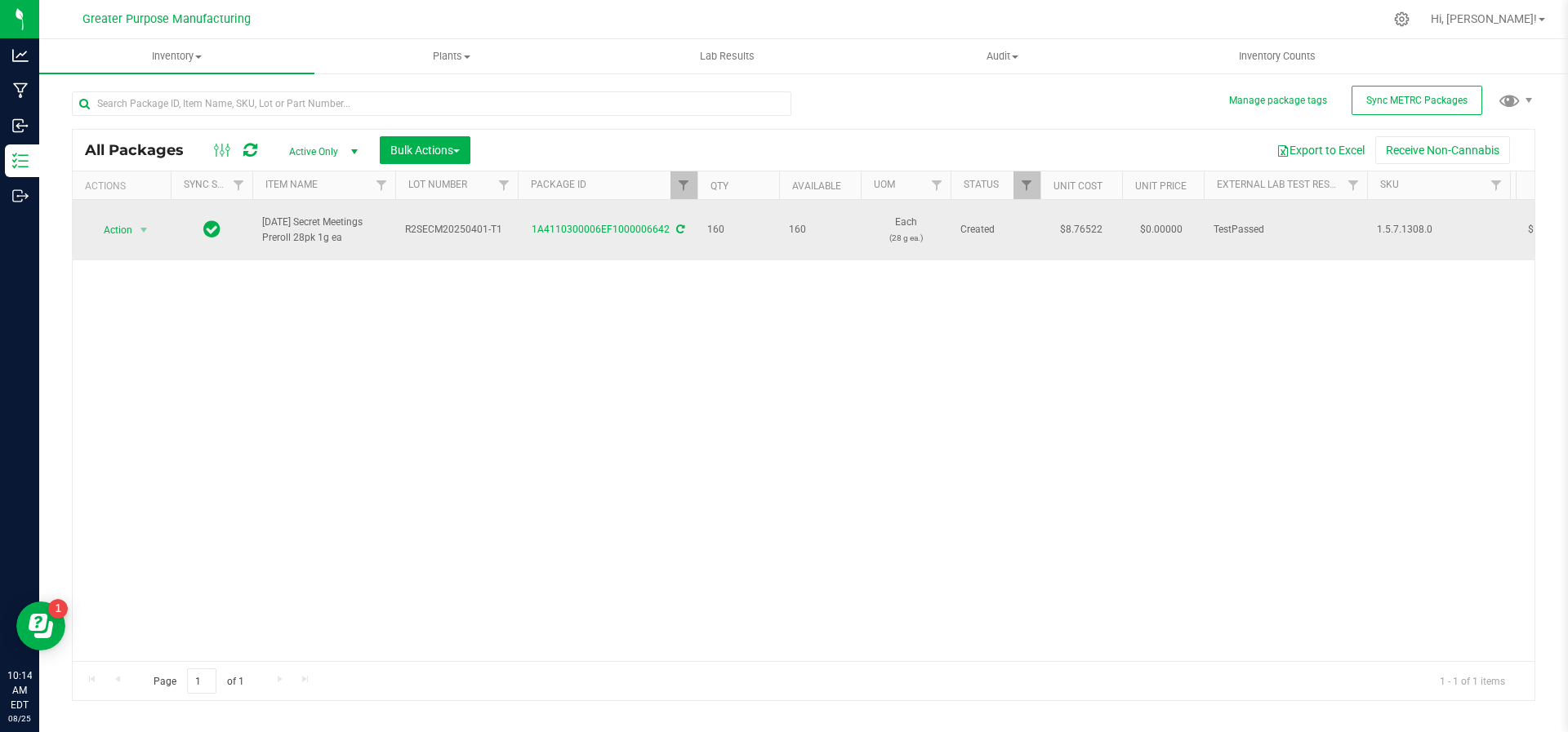
click at [139, 233] on td "Action Action Adjust qty Create package Edit attributes Global inventory Locate…" at bounding box center [122, 230] width 98 height 61
click at [145, 228] on span "select" at bounding box center [144, 231] width 13 height 13
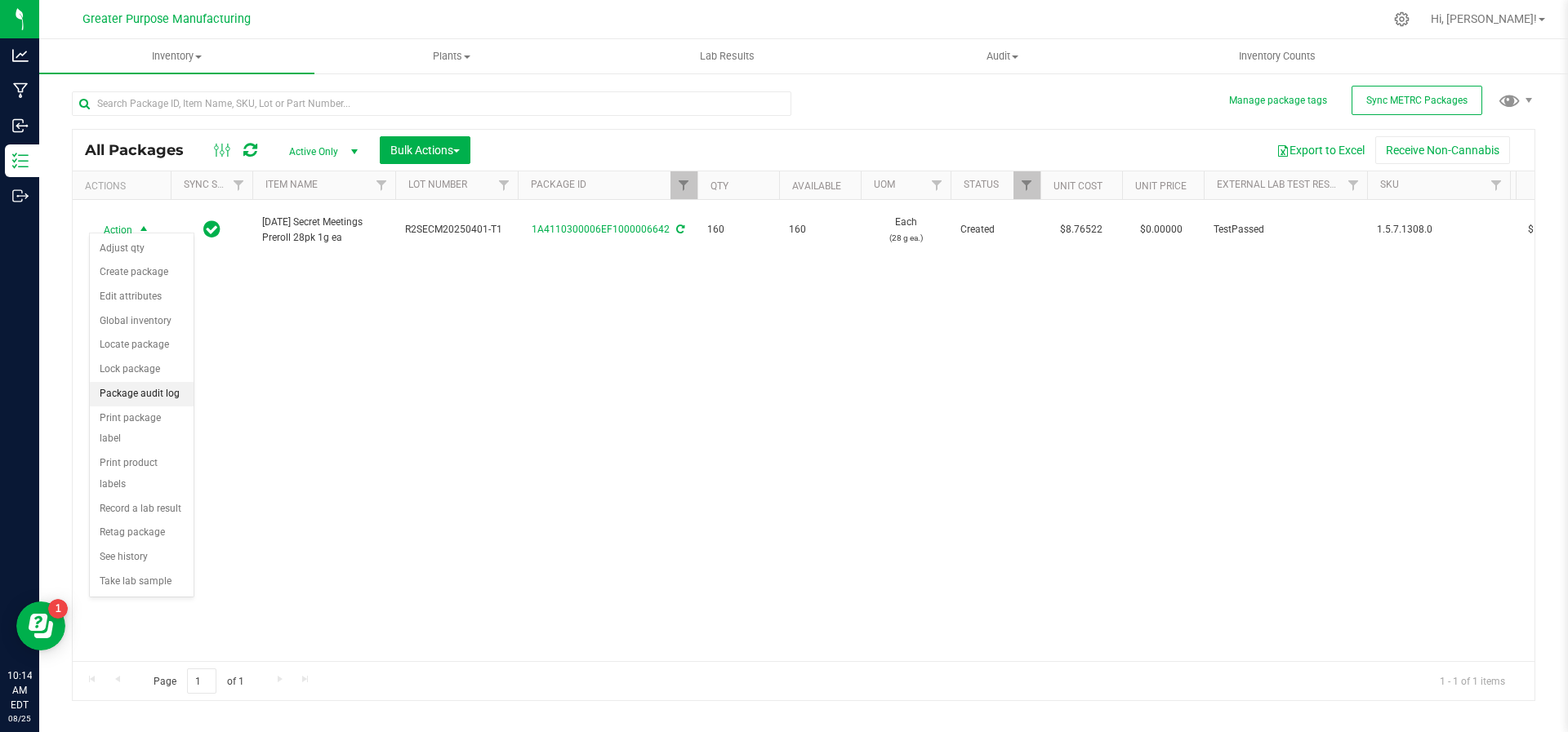
click at [168, 394] on li "Package audit log" at bounding box center [142, 394] width 104 height 25
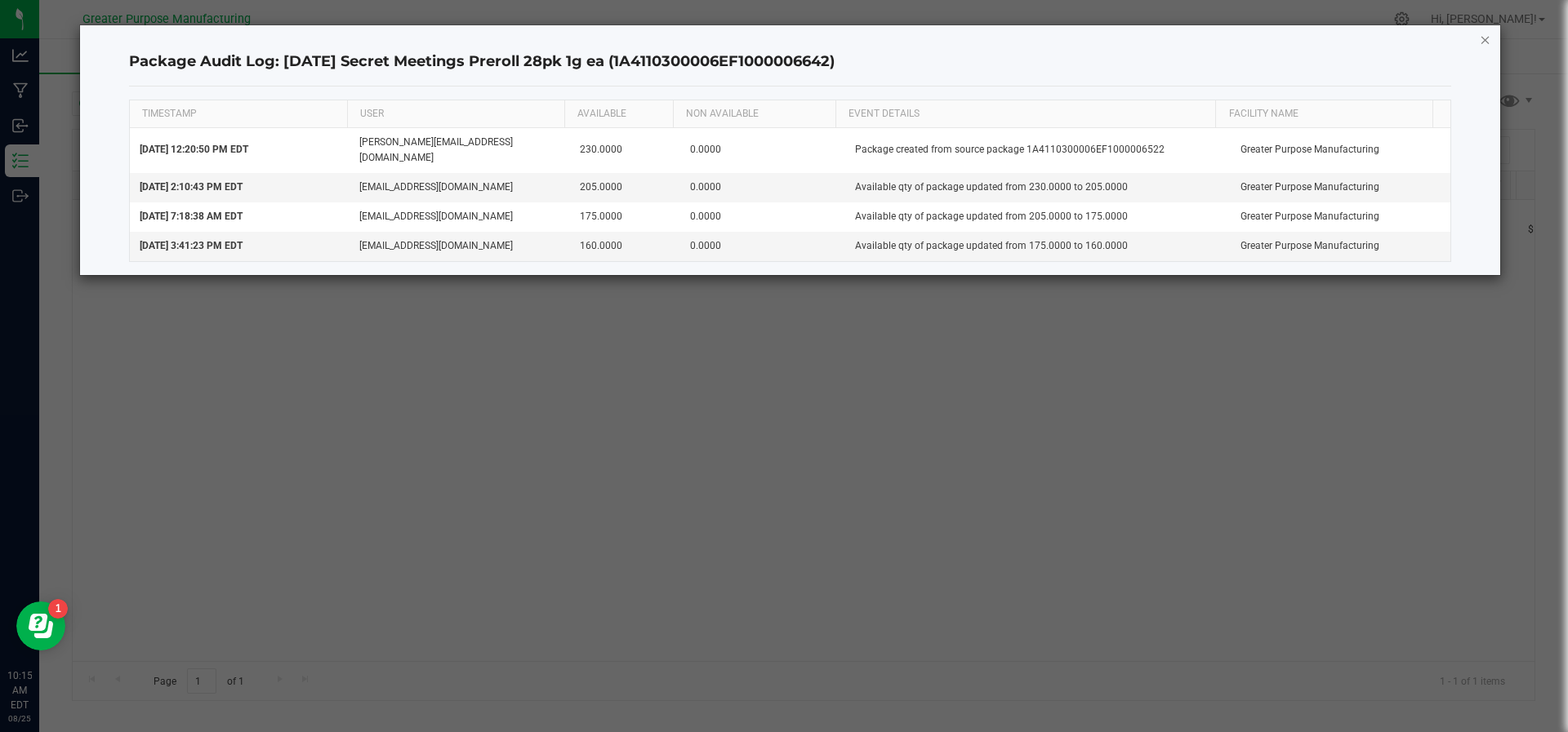
click at [1489, 44] on icon "button" at bounding box center [1486, 39] width 11 height 20
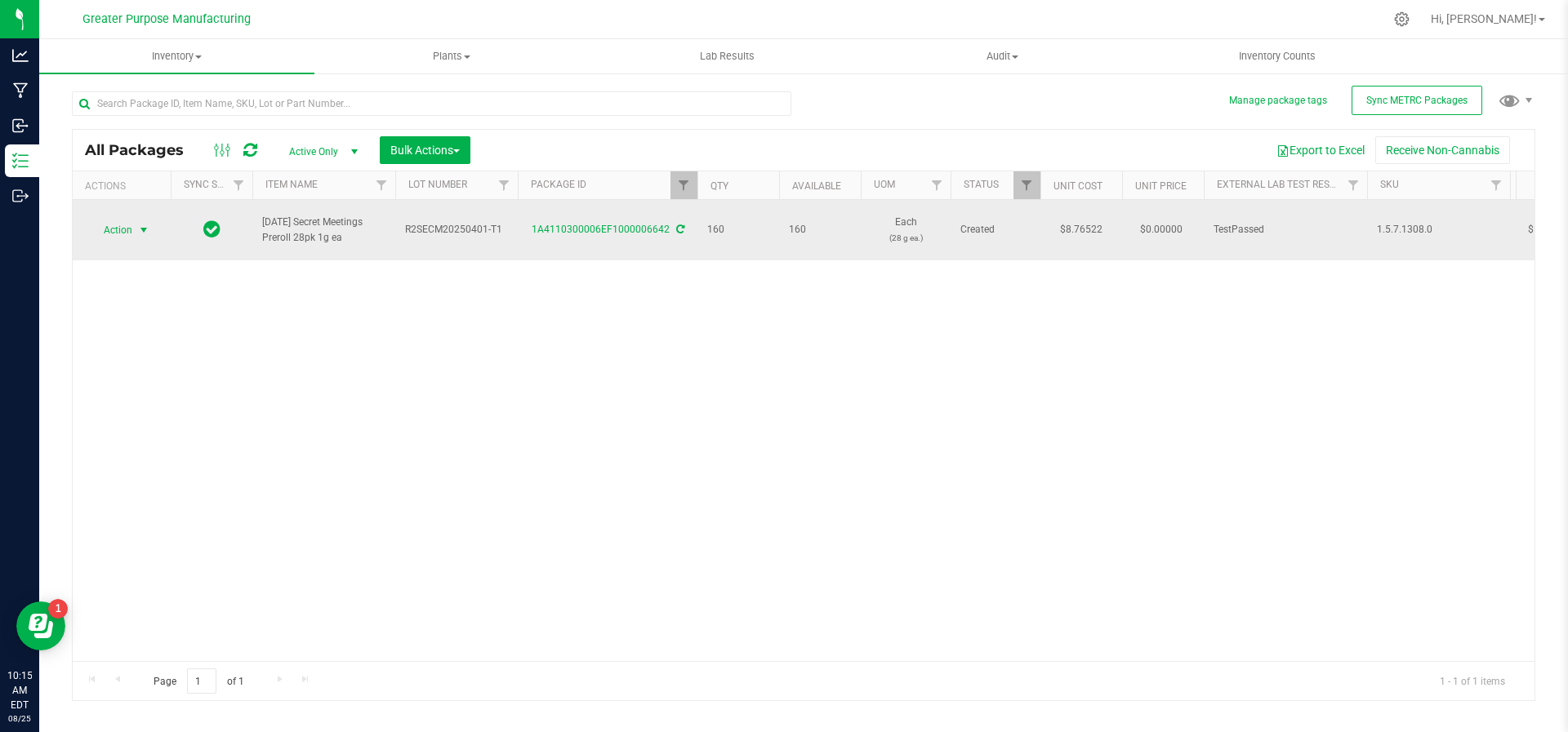
click at [145, 226] on span "select" at bounding box center [144, 231] width 13 height 13
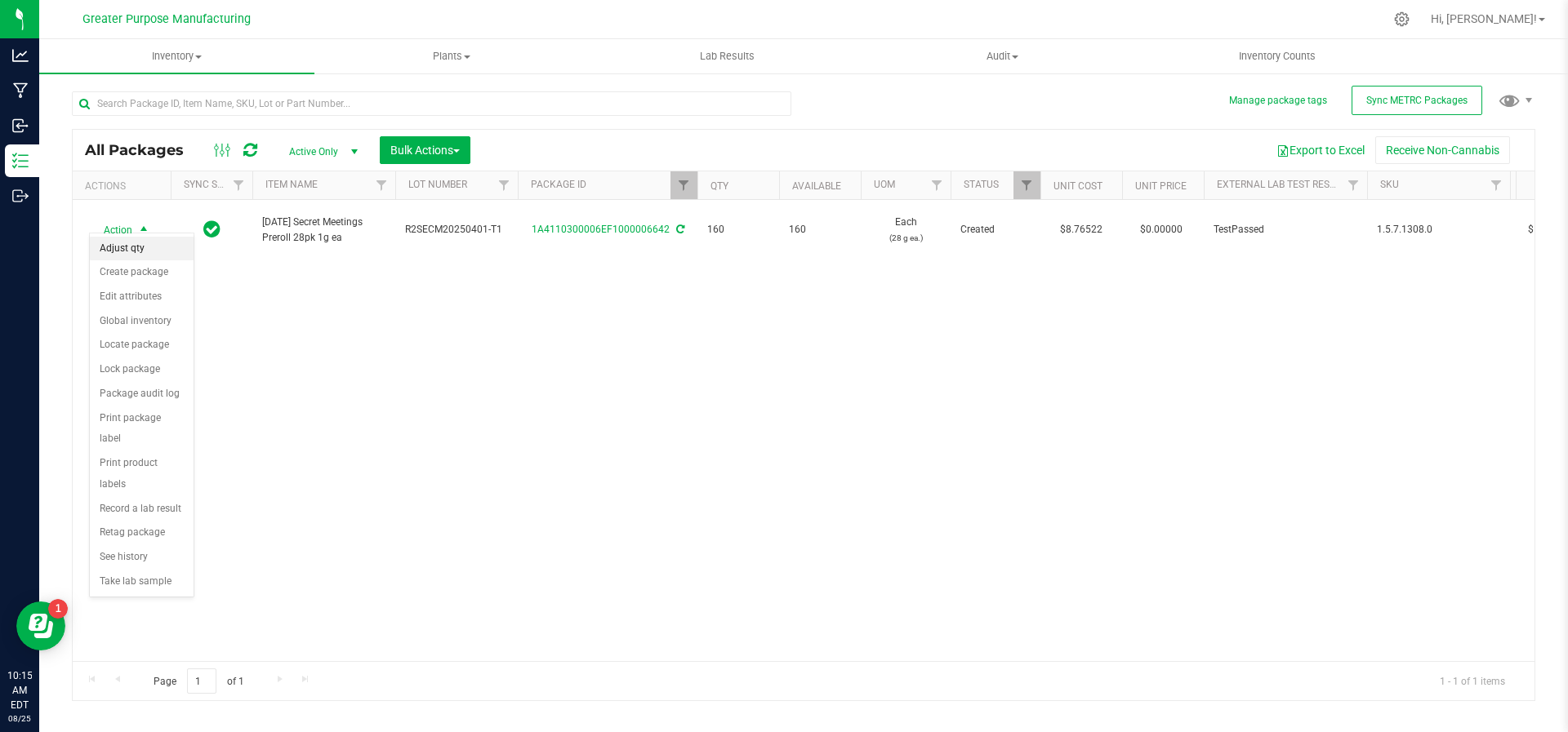
click at [141, 257] on li "Adjust qty" at bounding box center [142, 249] width 104 height 25
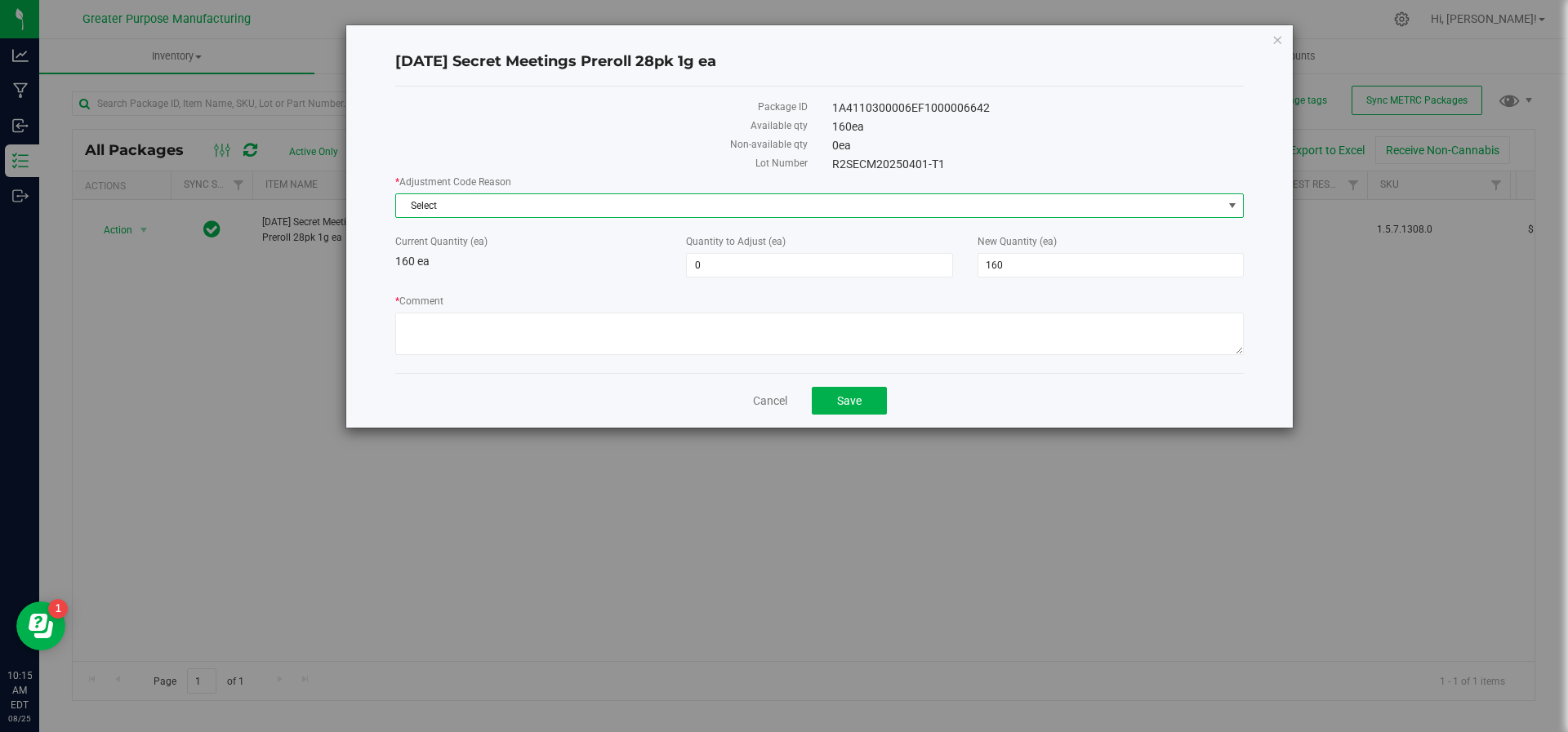
click at [544, 207] on span "Select" at bounding box center [809, 205] width 826 height 23
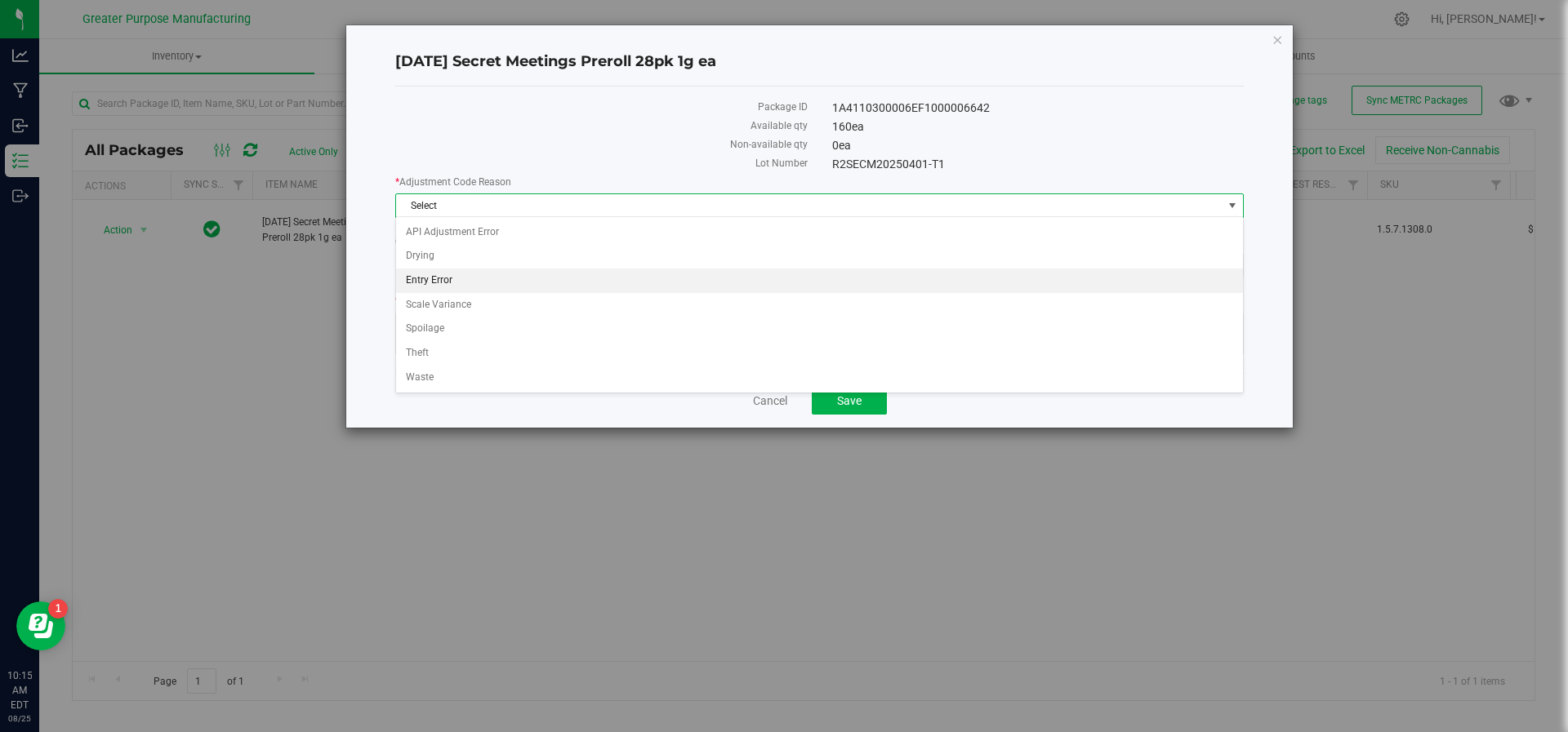
click at [491, 269] on li "Entry Error" at bounding box center [820, 281] width 848 height 25
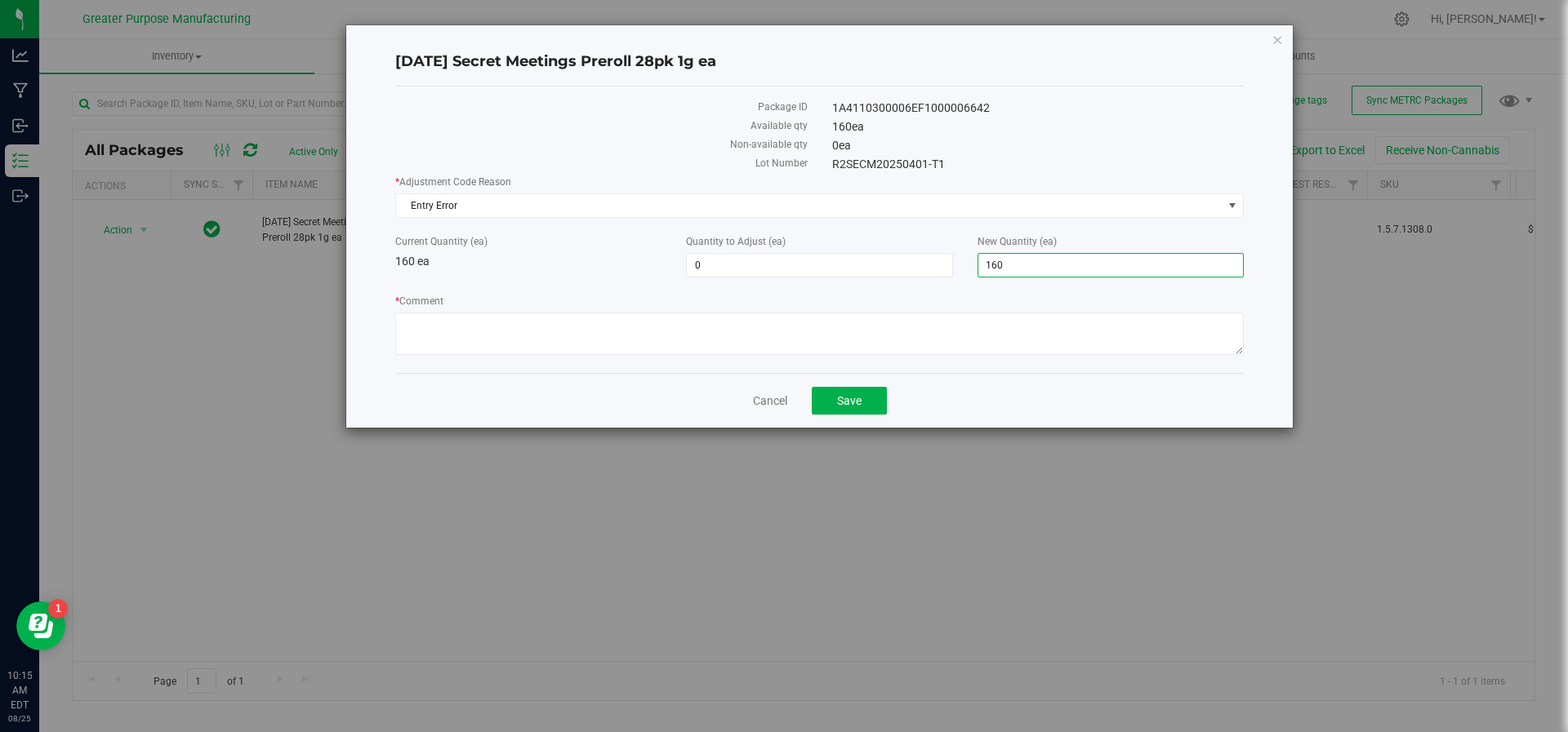
click at [1036, 261] on span "160 160" at bounding box center [1110, 266] width 266 height 25
type input "1"
type input "-160"
click at [1279, 39] on icon "button" at bounding box center [1277, 39] width 11 height 20
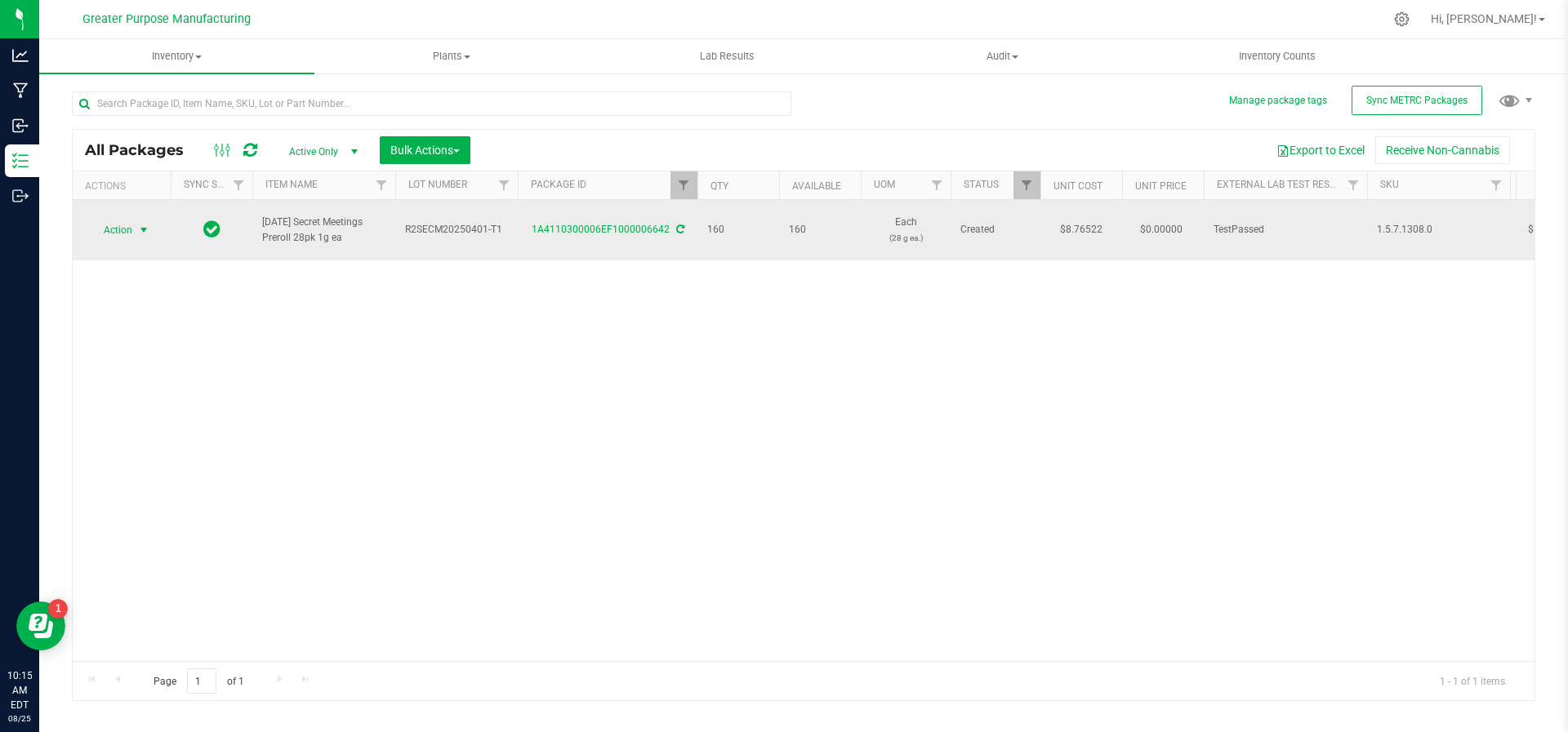
click at [134, 224] on span "select" at bounding box center [145, 230] width 21 height 23
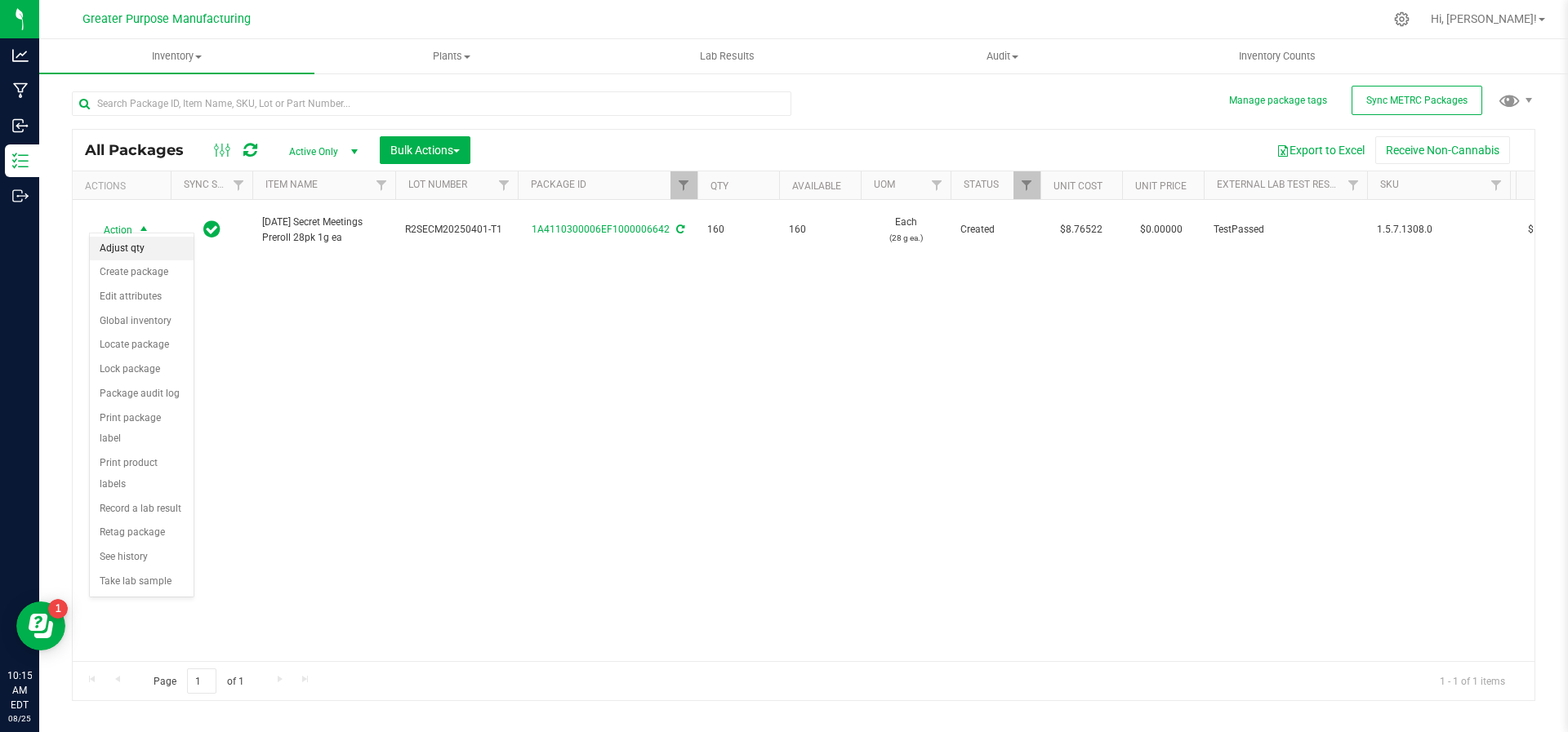
click at [134, 248] on li "Adjust qty" at bounding box center [142, 249] width 104 height 25
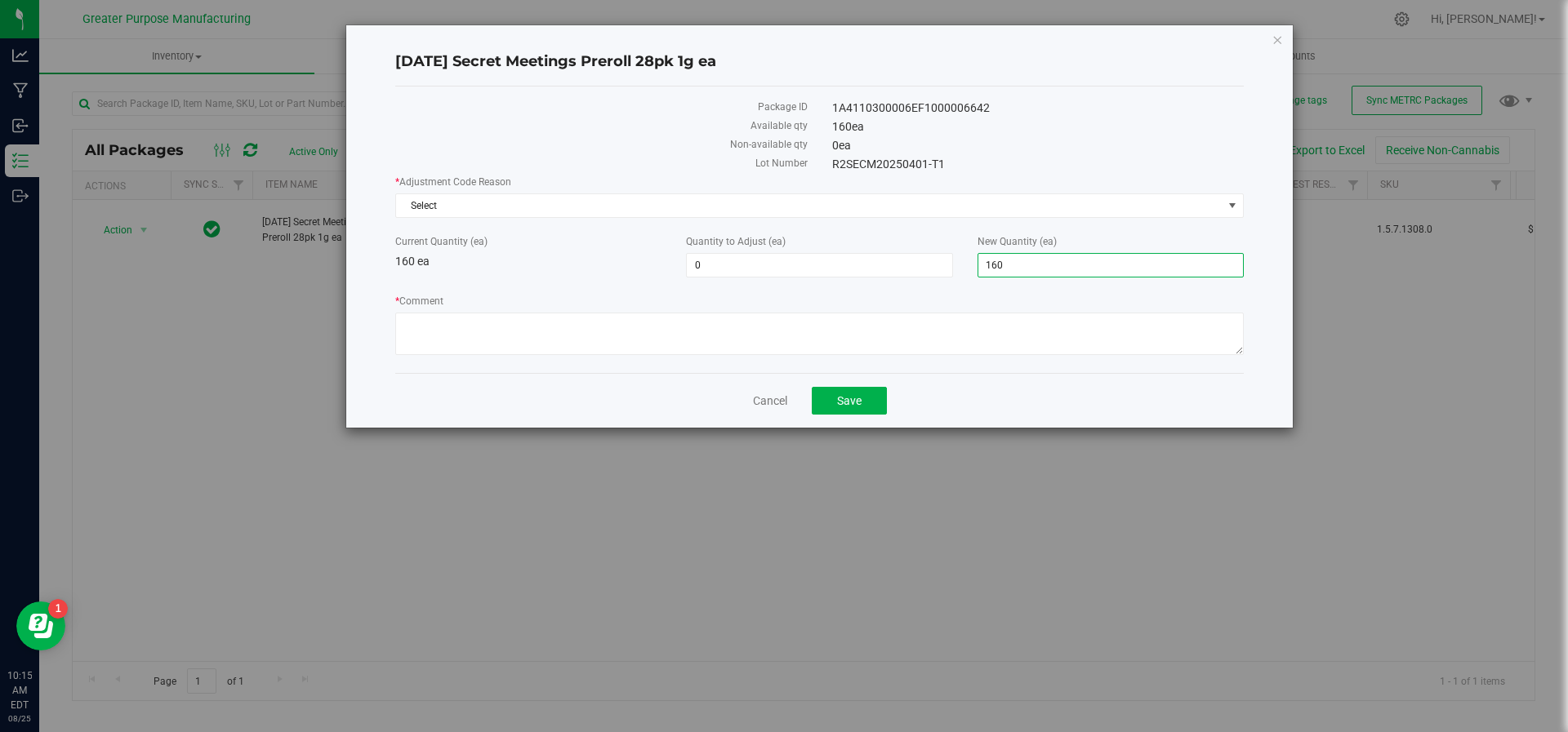
click at [1024, 253] on span "160 160" at bounding box center [1110, 266] width 266 height 25
type input "1"
type input "30"
type input "-130"
type input "30"
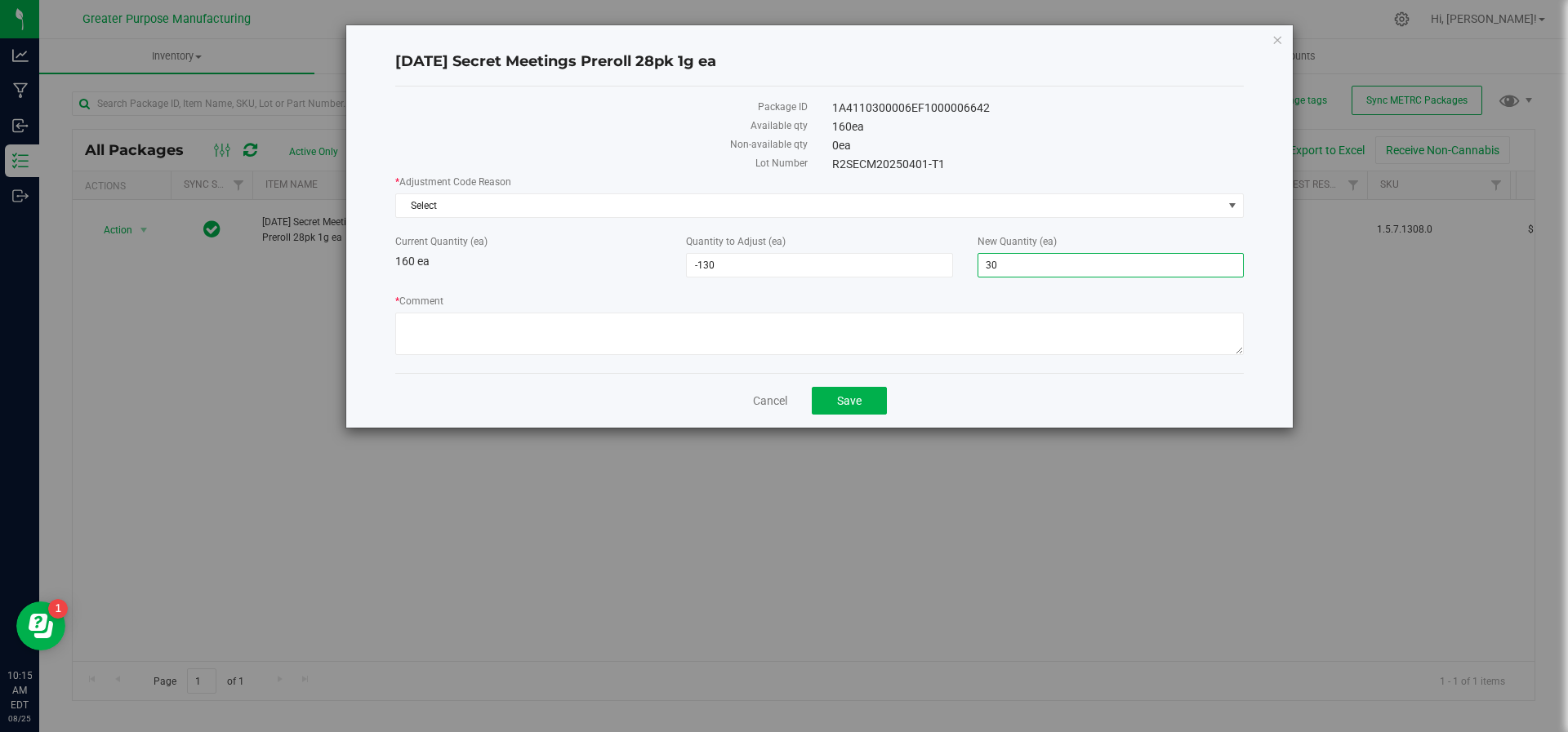
click at [916, 296] on label "* Comment" at bounding box center [819, 302] width 849 height 15
click at [916, 313] on textarea "* Comment" at bounding box center [819, 334] width 849 height 43
click at [638, 207] on span "Select" at bounding box center [809, 205] width 826 height 23
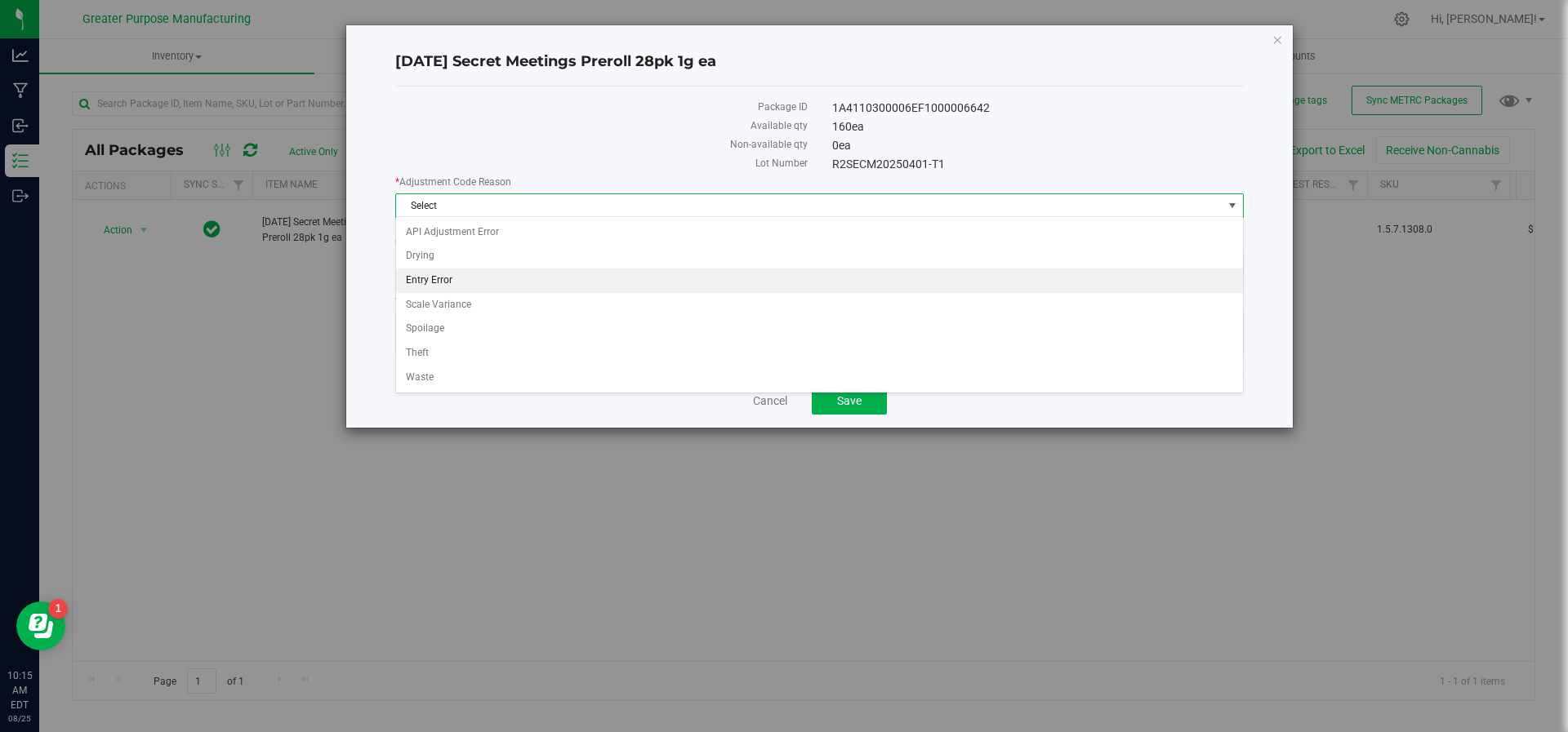
click at [583, 277] on li "Entry Error" at bounding box center [820, 281] width 848 height 25
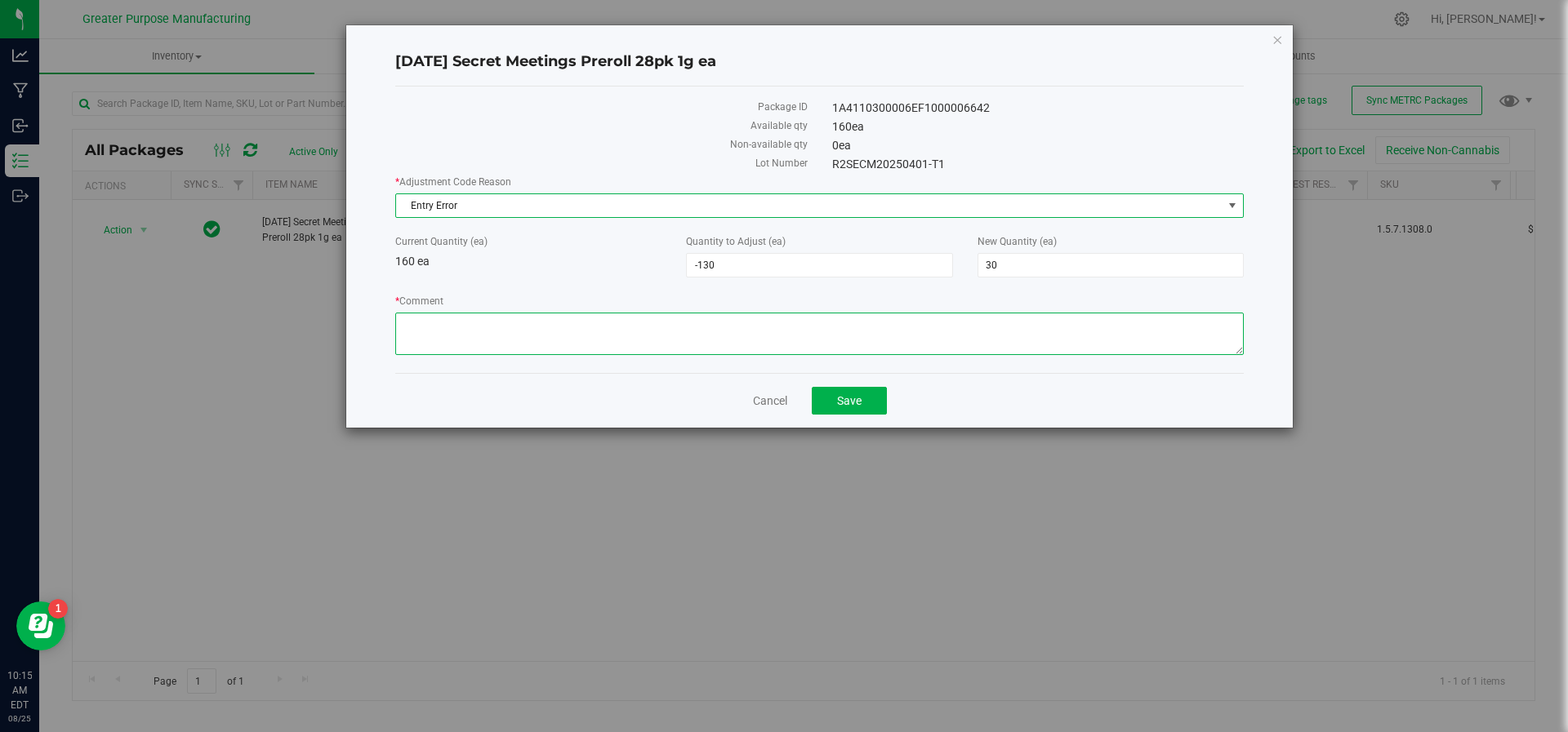
click at [556, 331] on textarea "* Comment" at bounding box center [819, 334] width 849 height 43
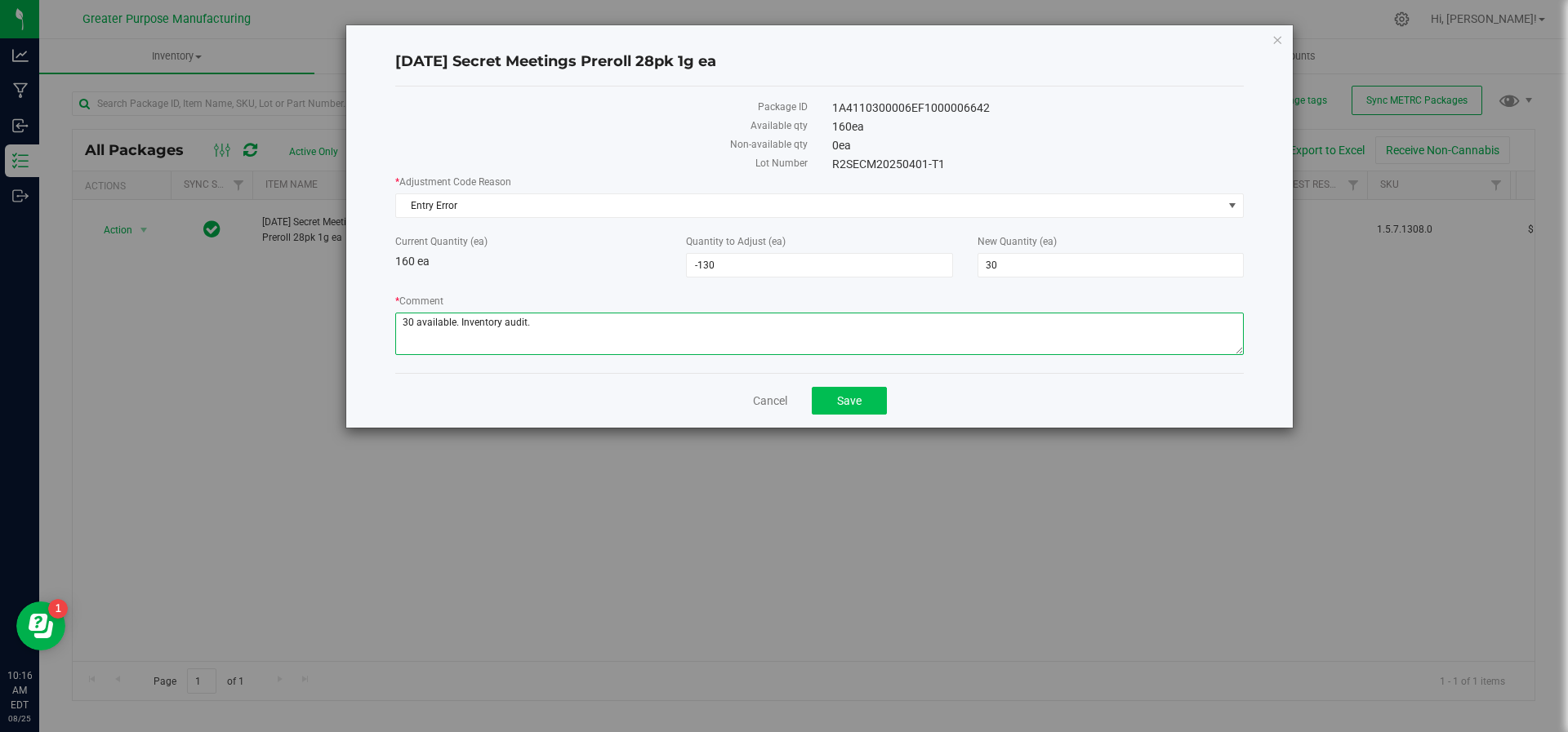
type textarea "30 available. Inventory audit."
click at [836, 396] on button "Save" at bounding box center [849, 400] width 75 height 27
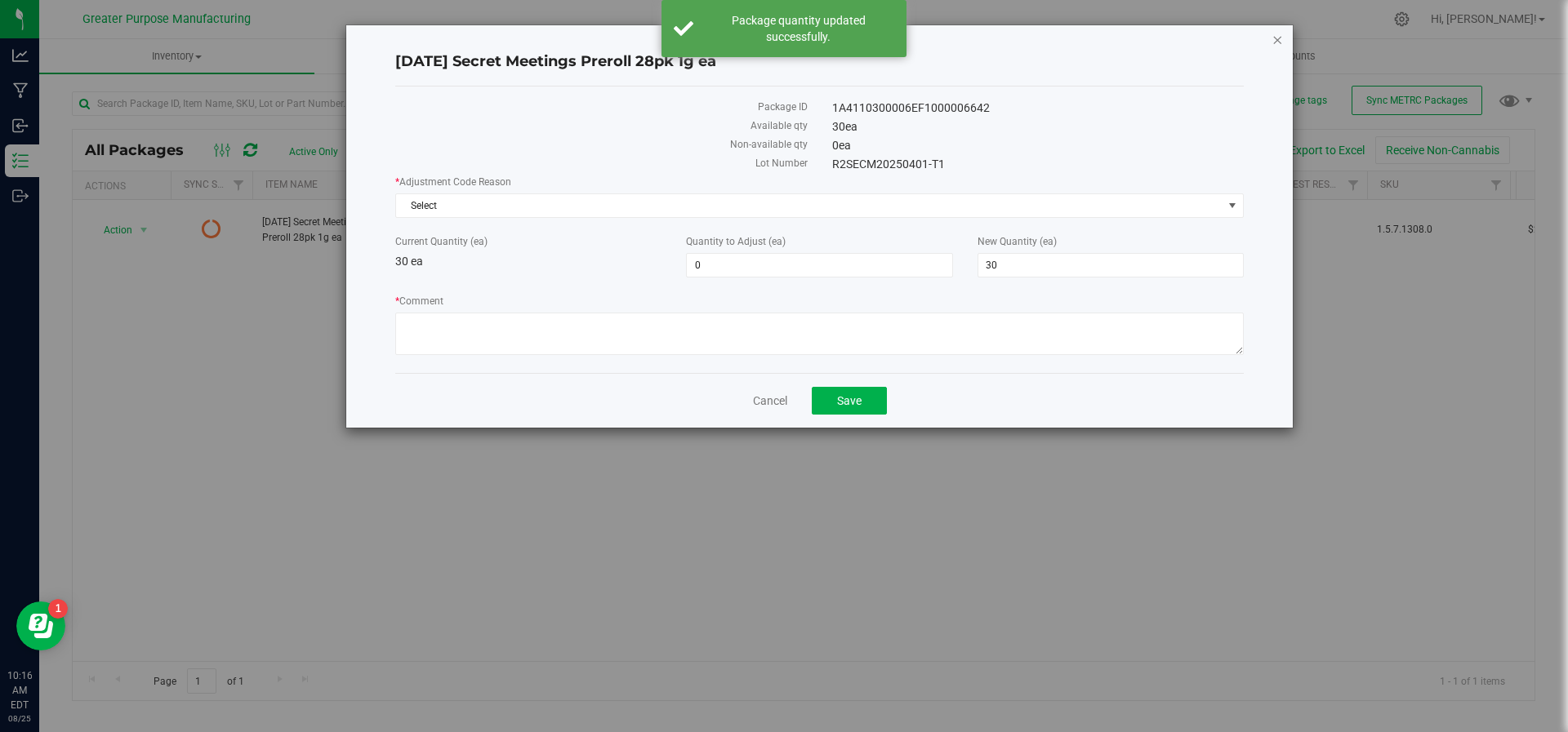
click at [1277, 39] on icon "button" at bounding box center [1277, 39] width 11 height 20
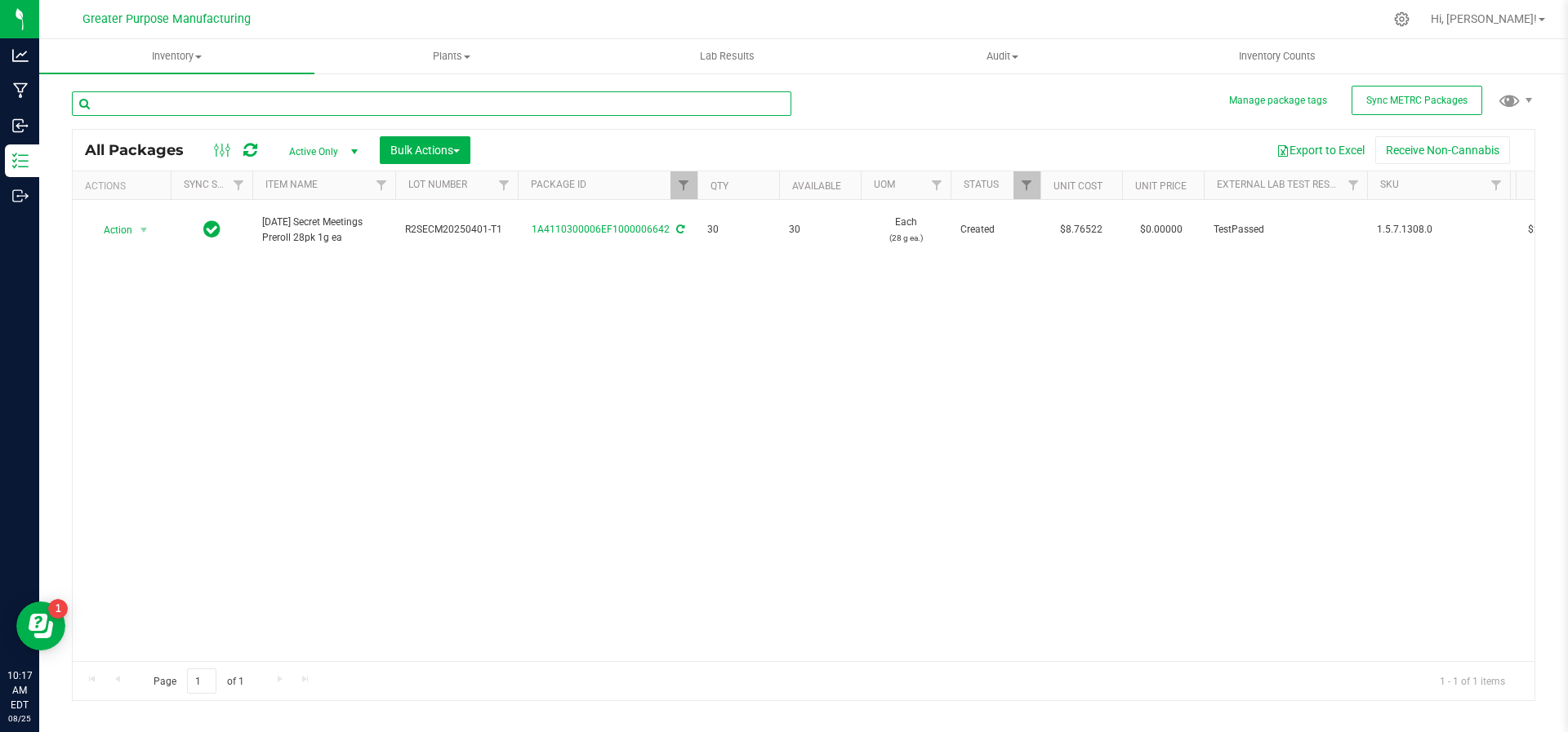
click at [147, 96] on input "text" at bounding box center [432, 104] width 719 height 25
type input "soap"
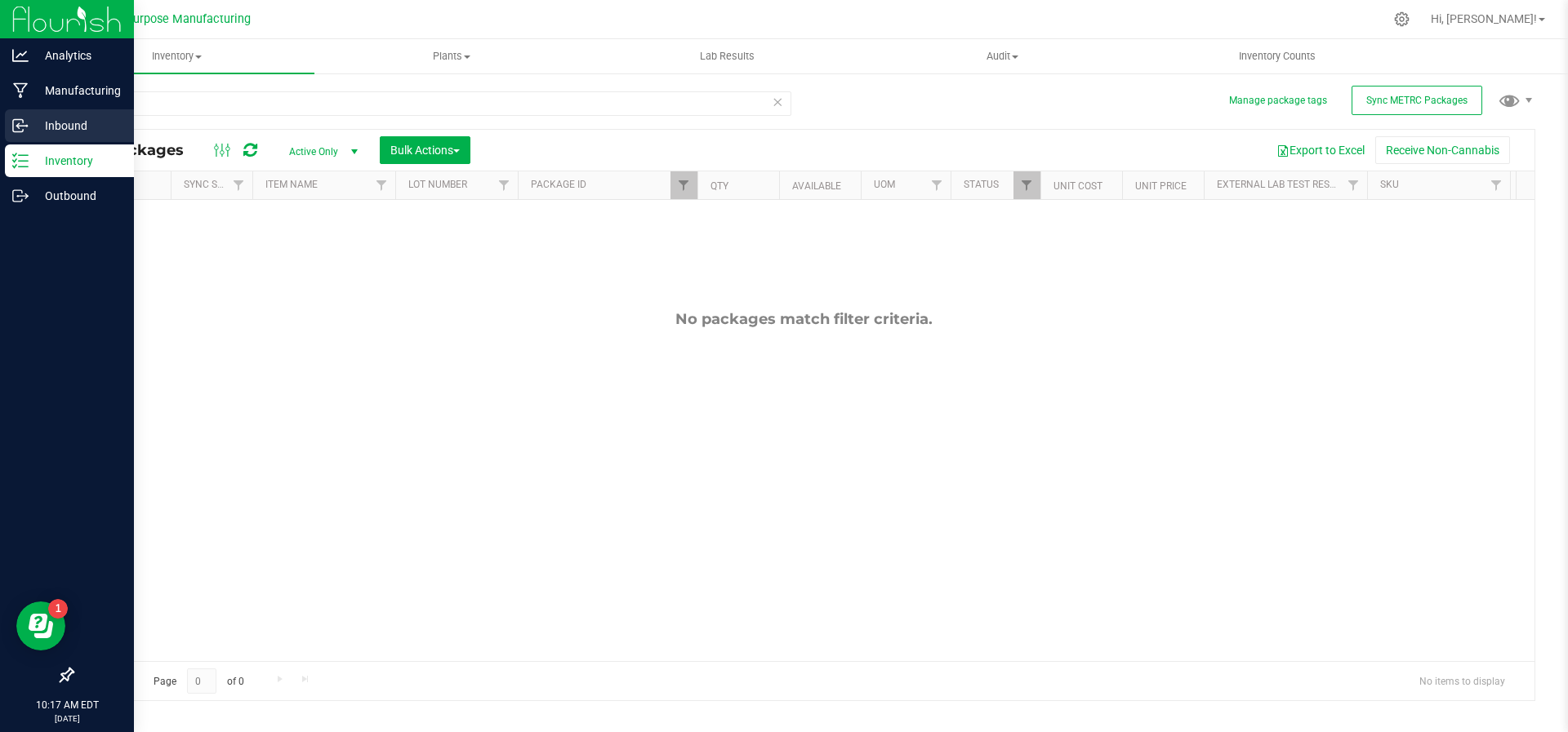
click at [44, 125] on p "Inbound" at bounding box center [78, 126] width 98 height 20
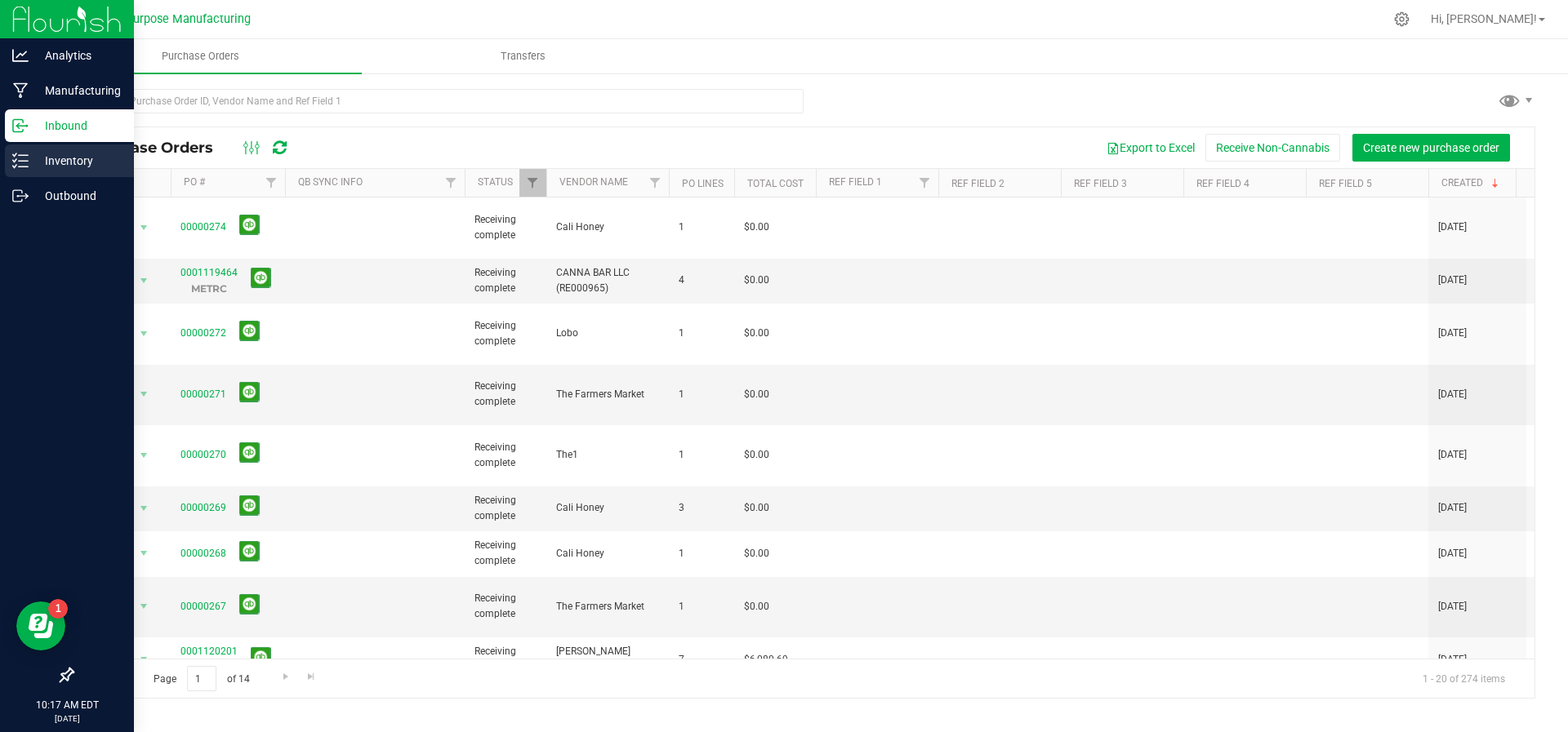
click at [49, 159] on p "Inventory" at bounding box center [78, 161] width 98 height 20
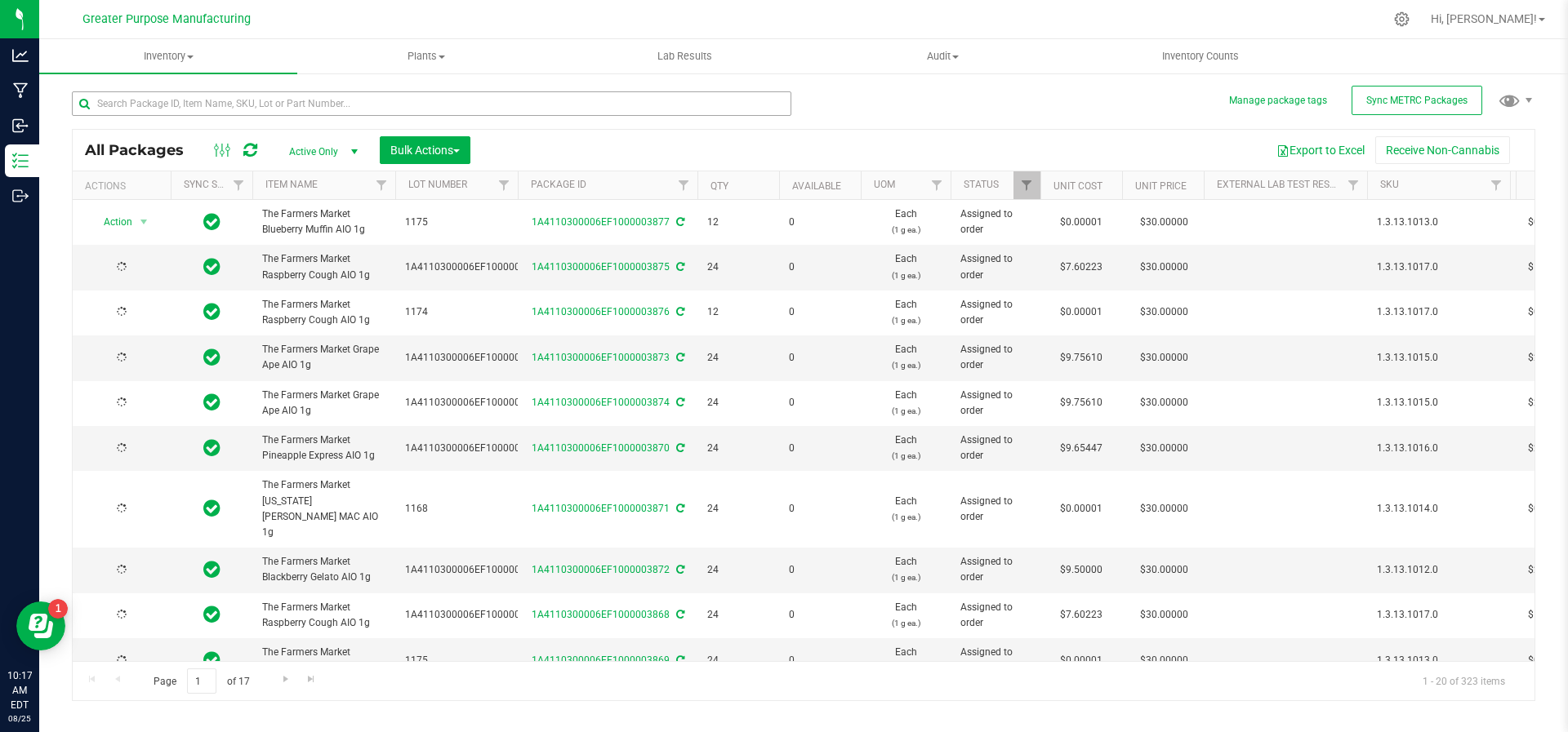
type input "[DATE]"
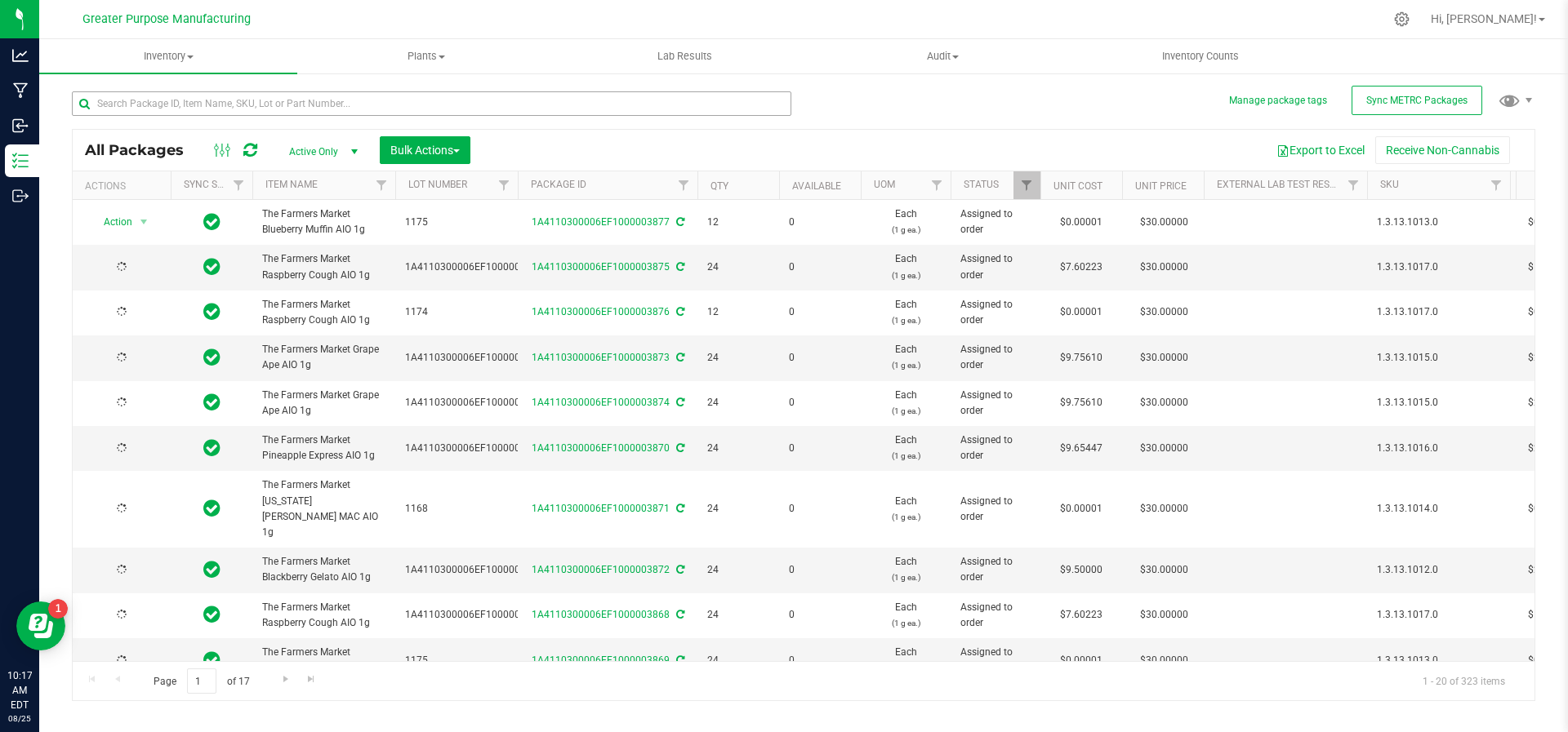
type input "[DATE]"
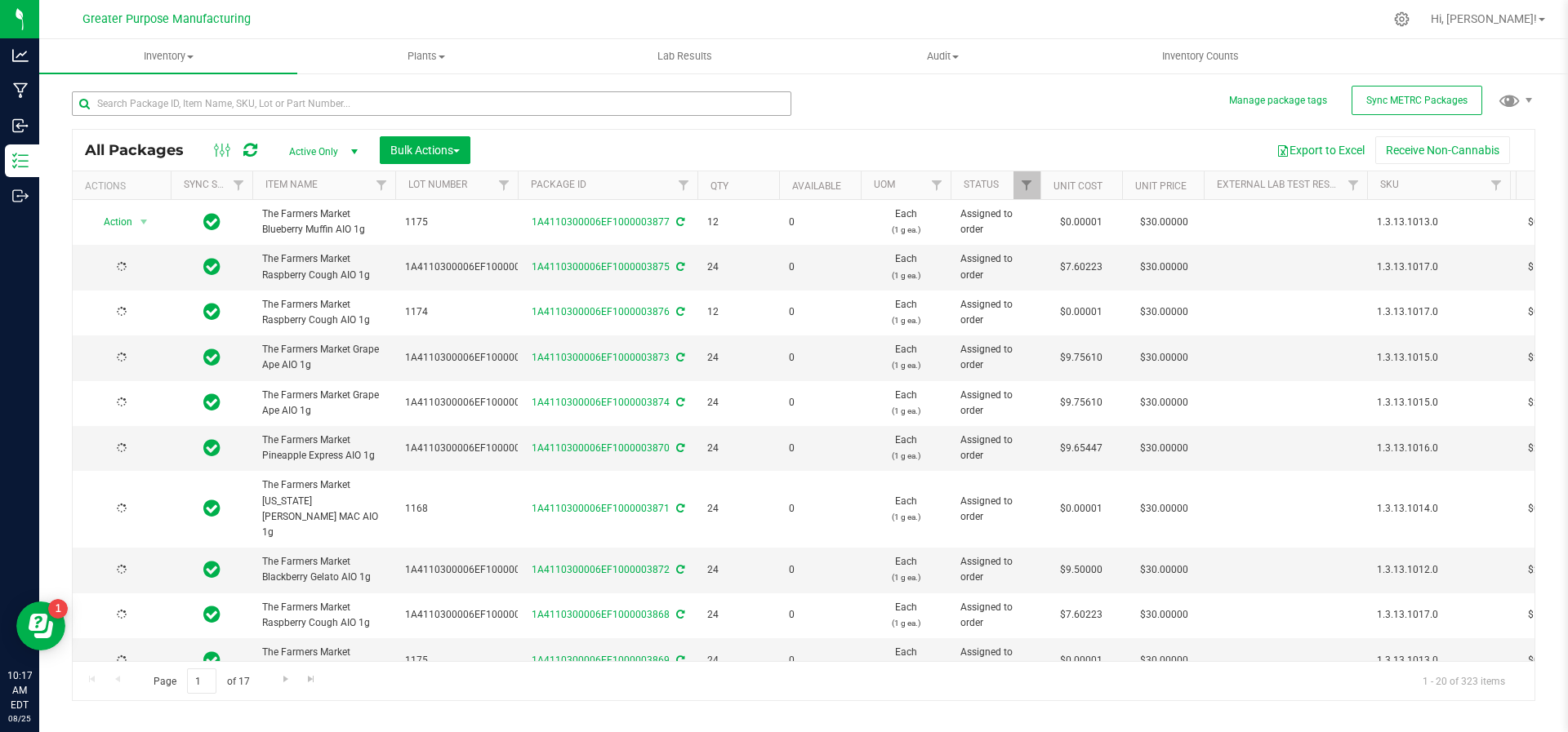
type input "[DATE]"
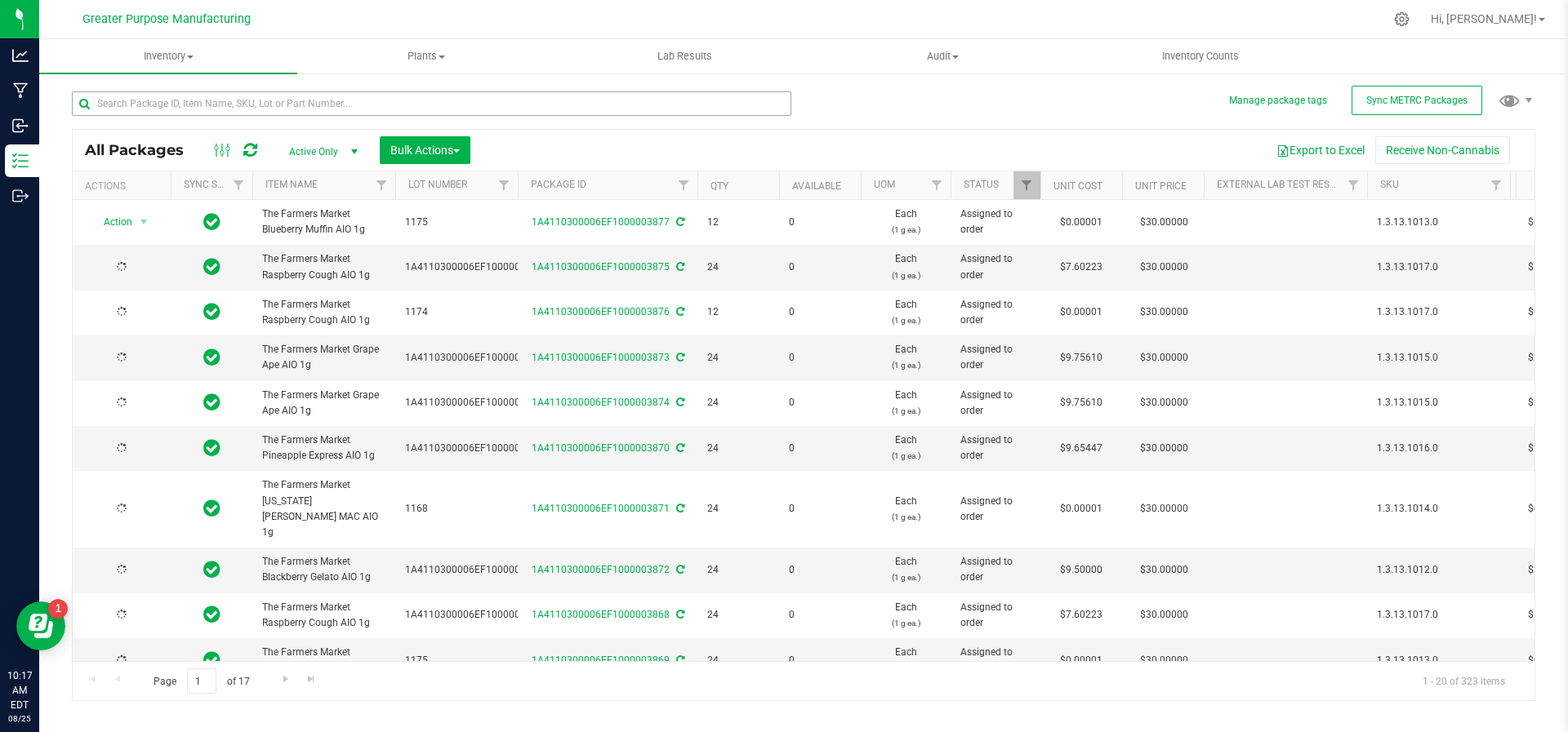
type input "[DATE]"
click at [282, 111] on input "text" at bounding box center [432, 104] width 719 height 25
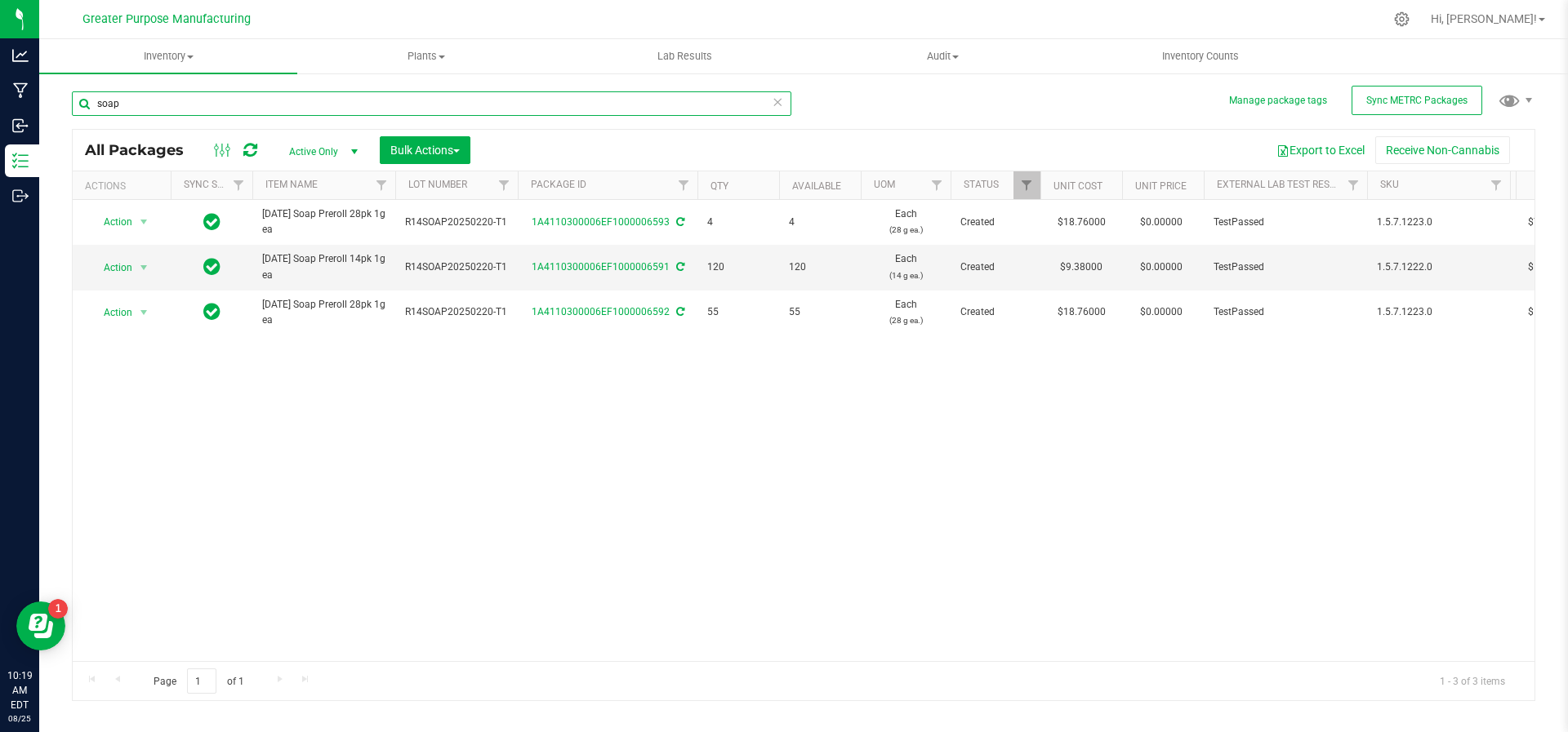
click at [270, 115] on input "soap" at bounding box center [432, 104] width 719 height 25
type input "s"
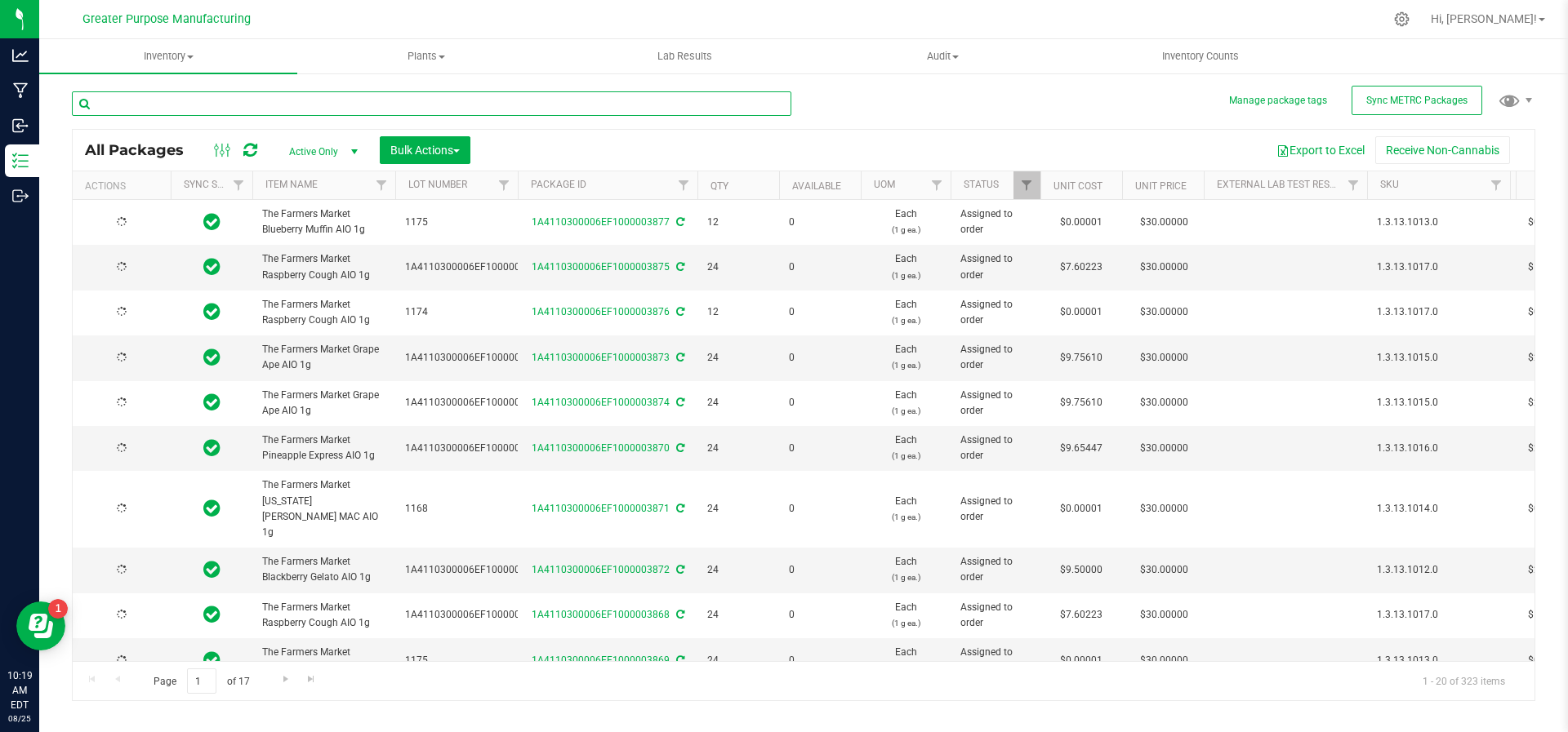
type input "[DATE]"
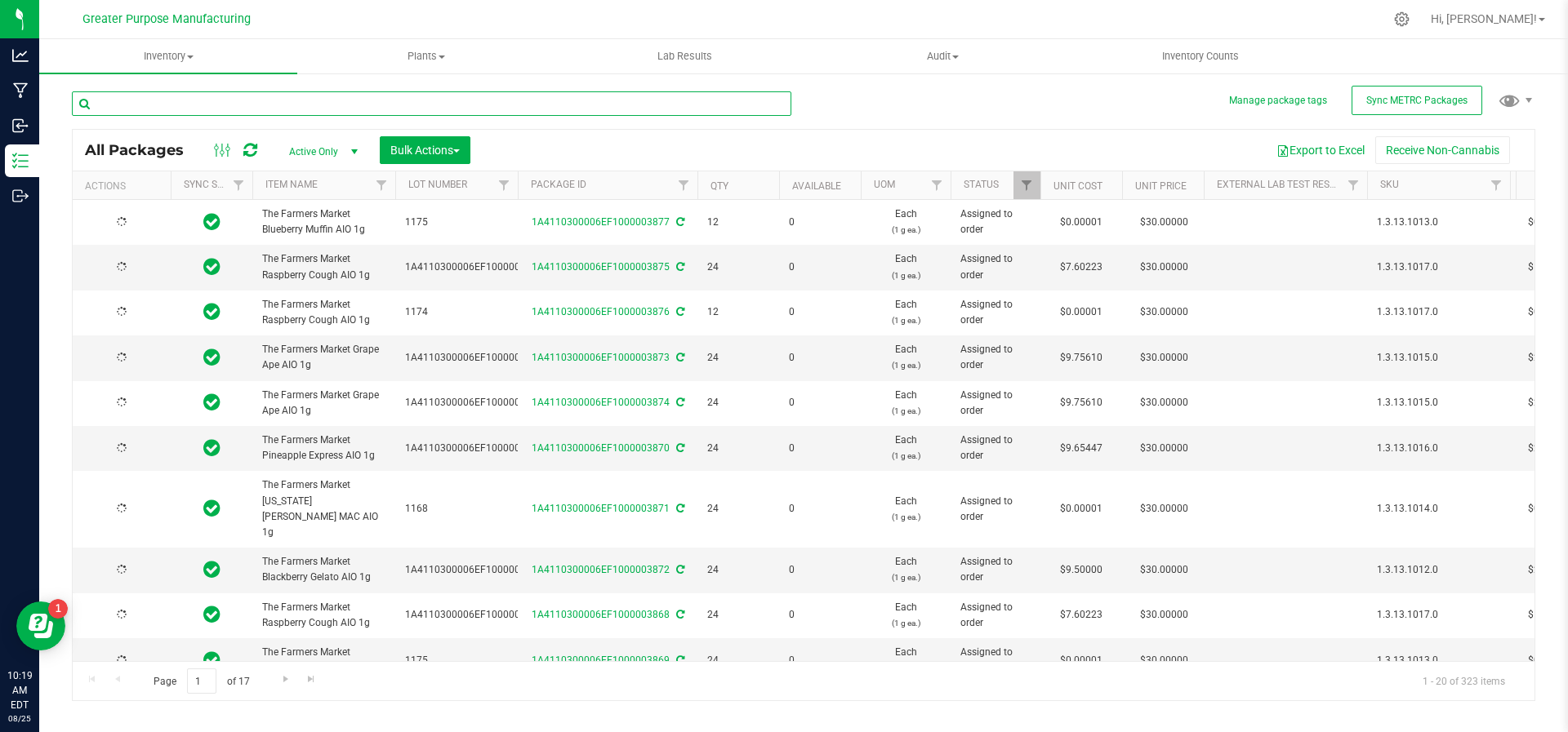
type input "[DATE]"
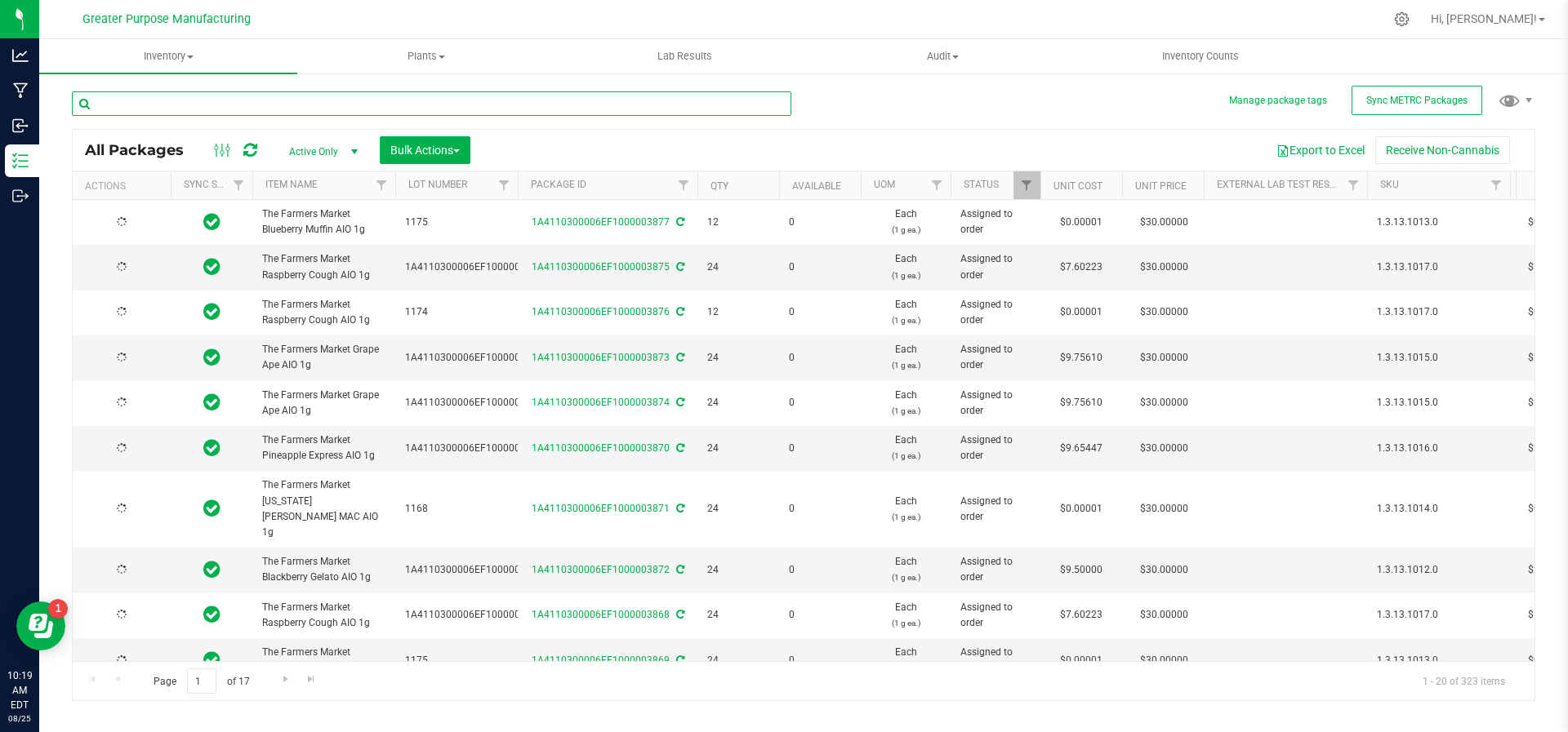
type input "[DATE]"
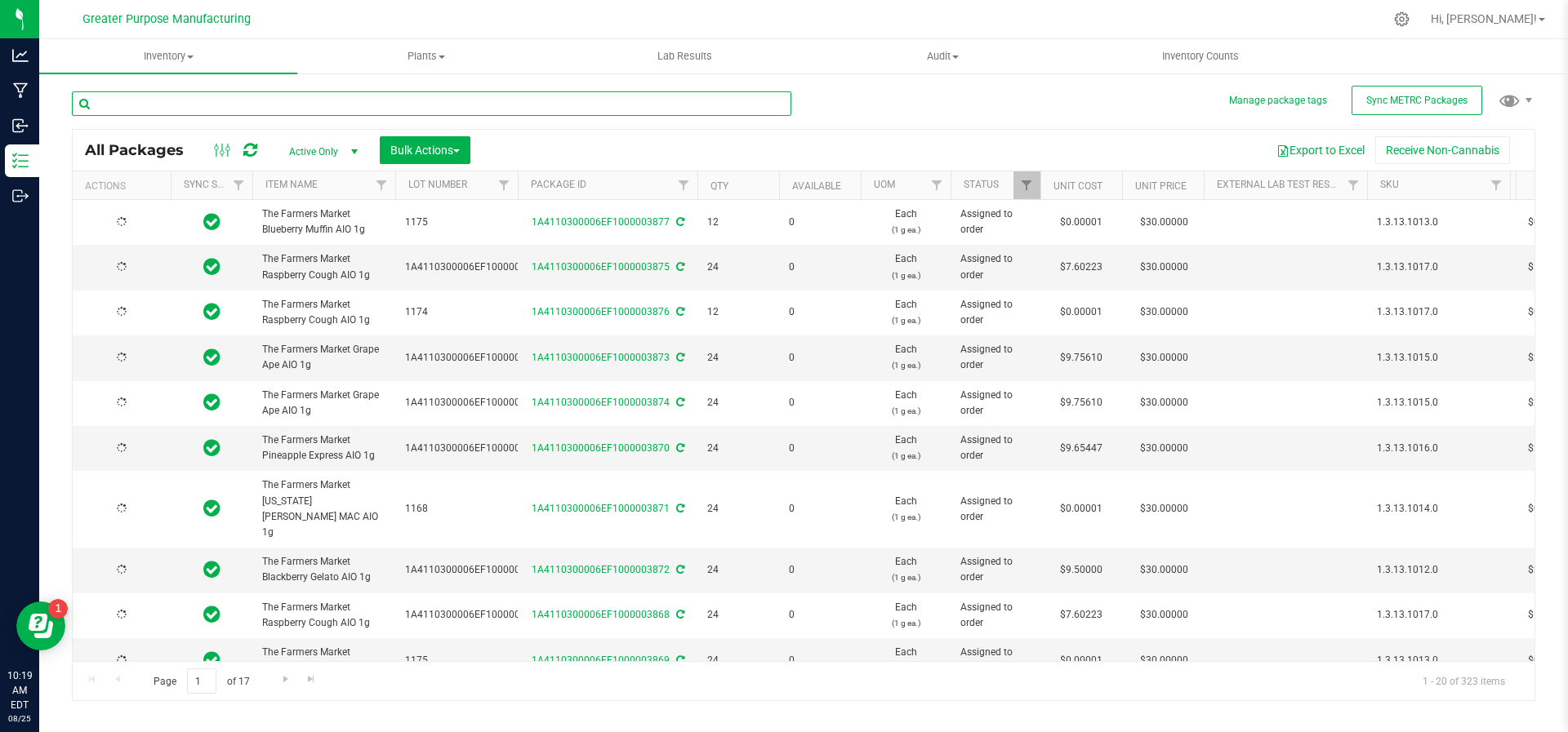
type input "[DATE]"
click at [504, 188] on span "Filter" at bounding box center [504, 185] width 13 height 13
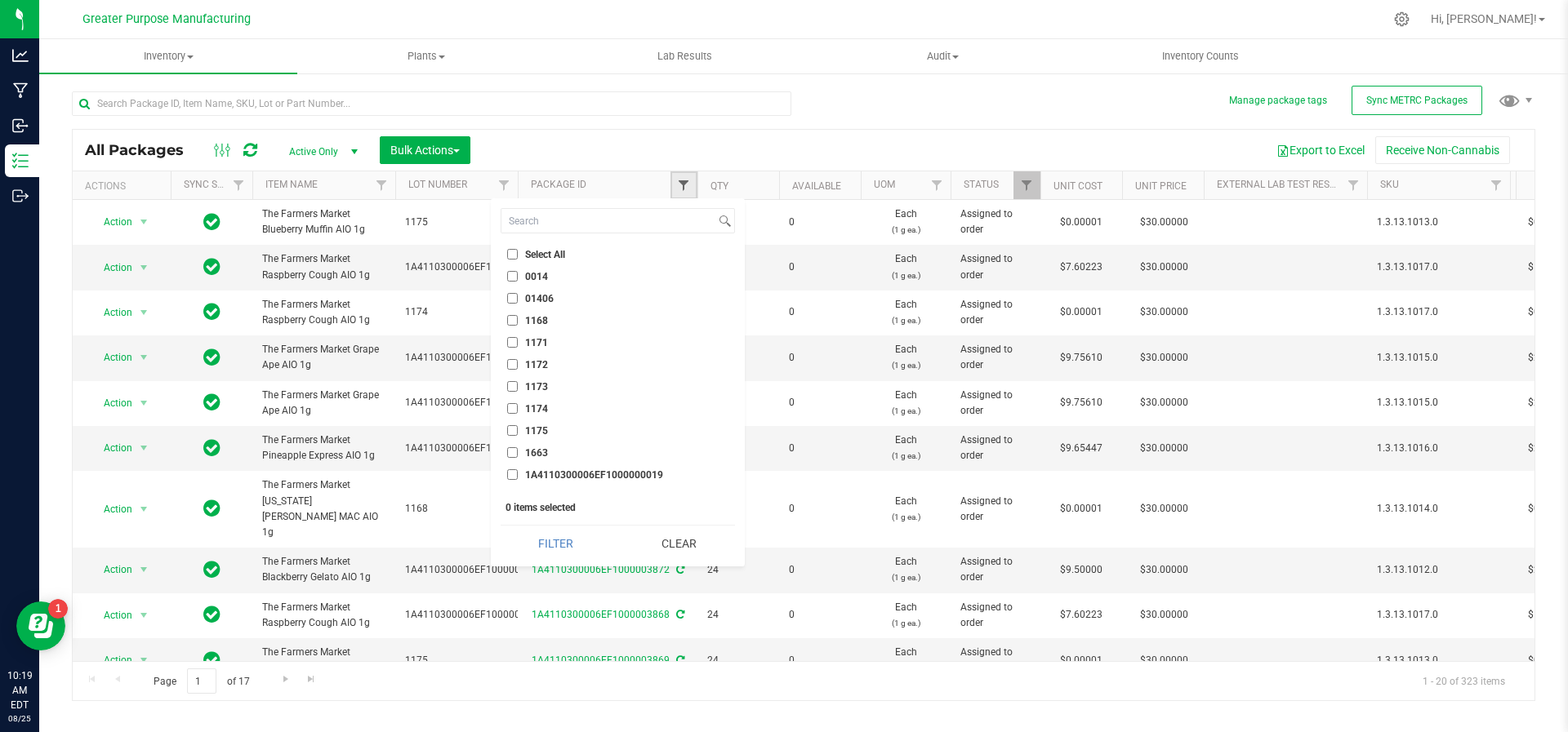
click at [678, 186] on span "Filter" at bounding box center [684, 185] width 13 height 13
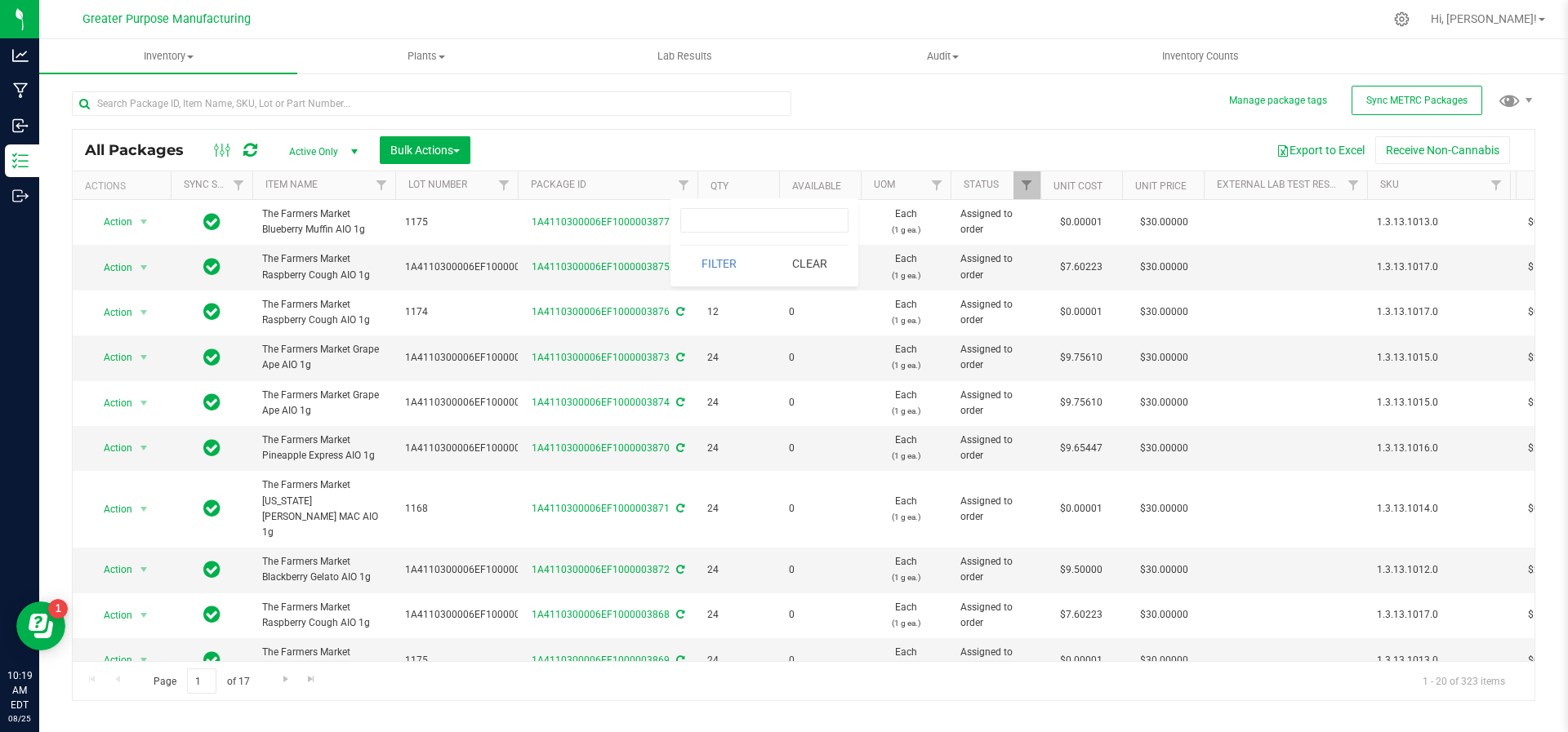
click at [330, 145] on span "Active Only" at bounding box center [320, 151] width 90 height 23
click at [313, 254] on li "All" at bounding box center [319, 251] width 88 height 25
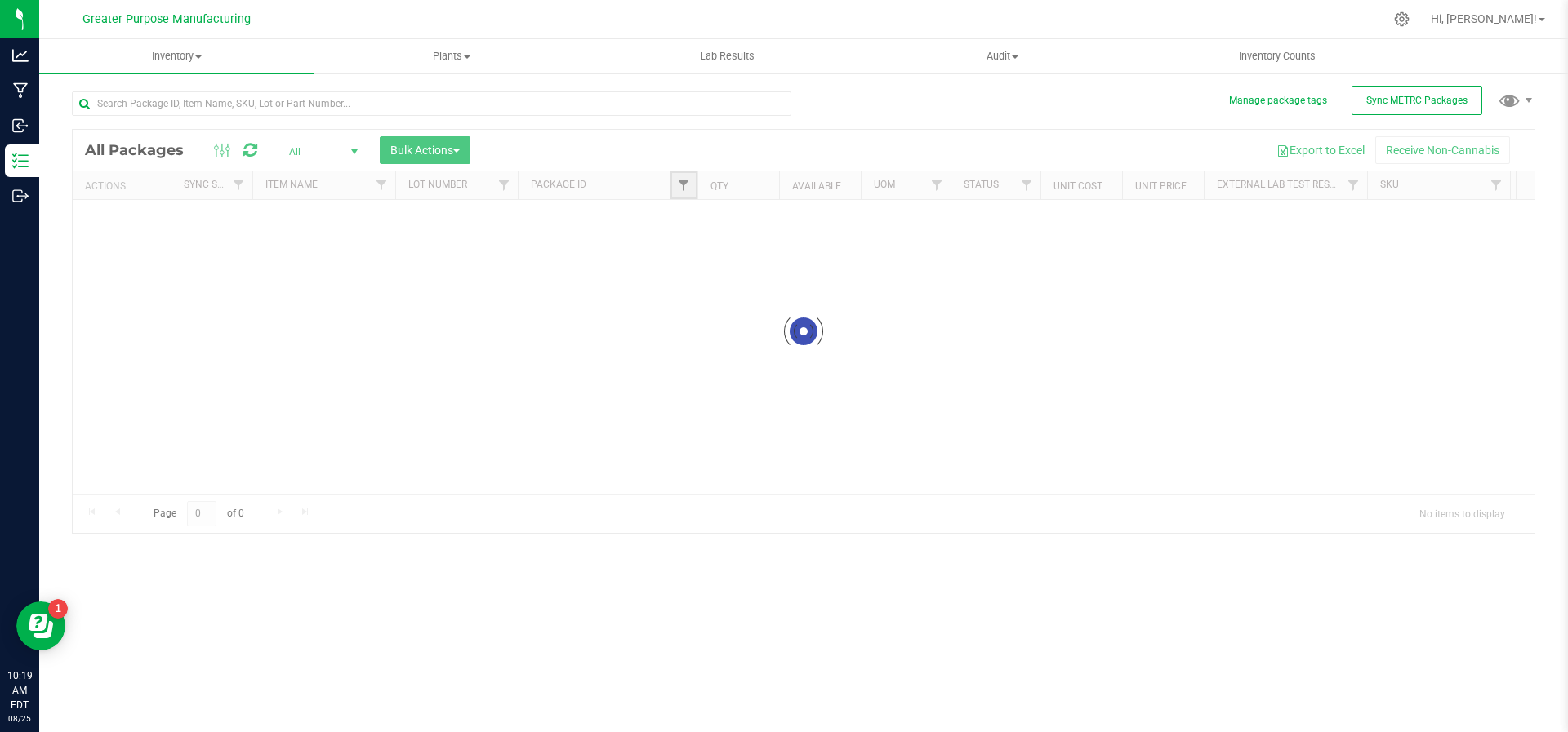
click at [683, 188] on span "Filter" at bounding box center [684, 185] width 13 height 13
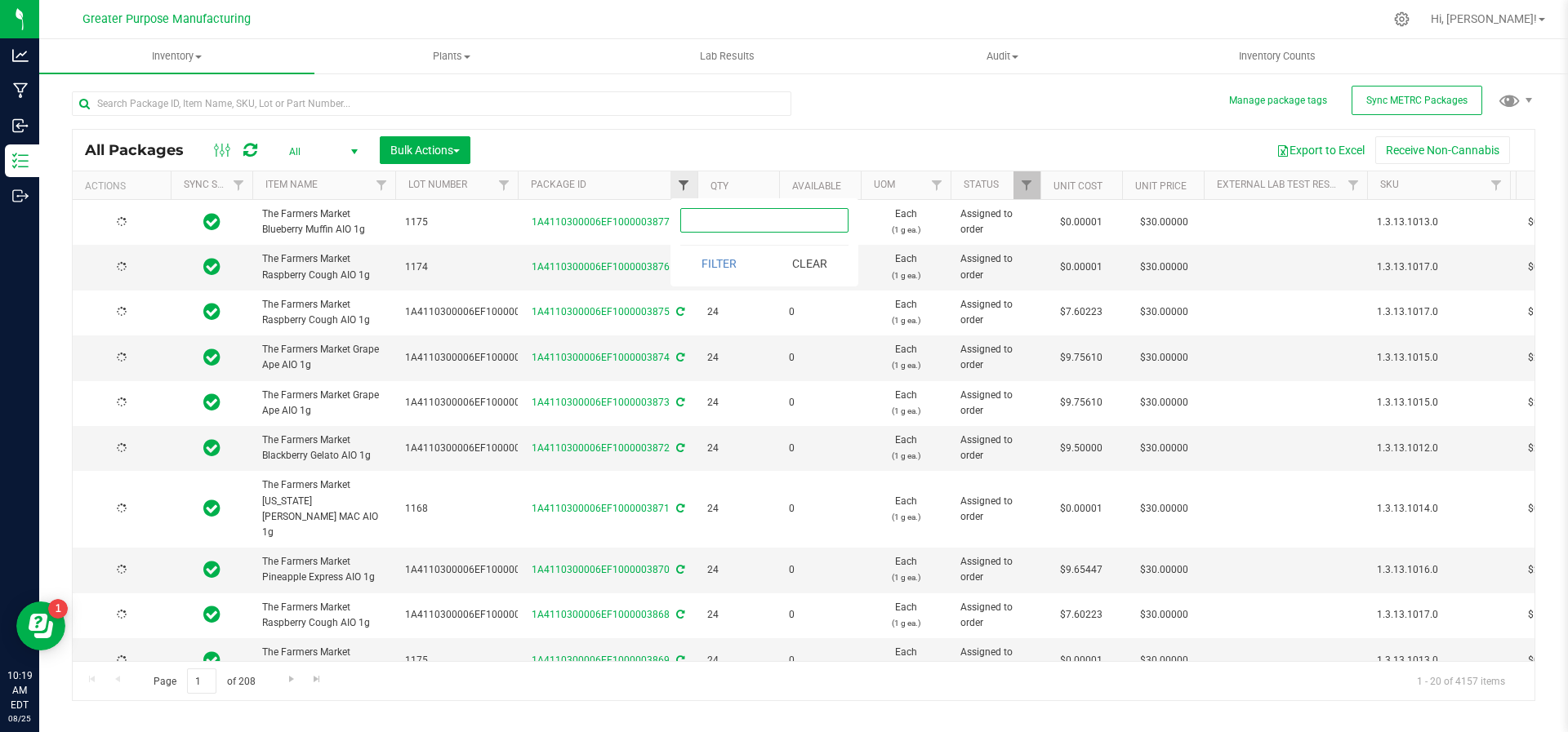
type input "[DATE]"
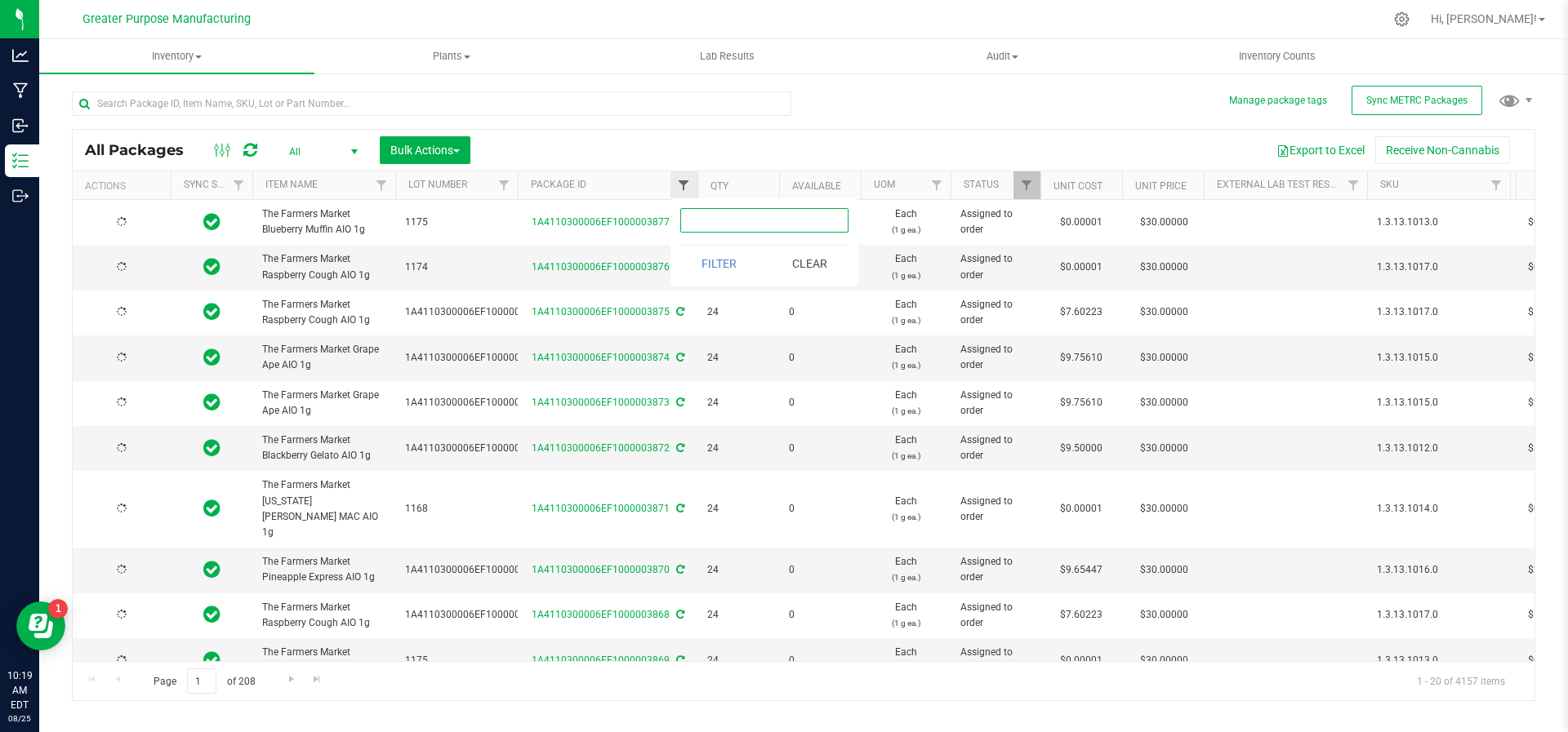
type input "[DATE]"
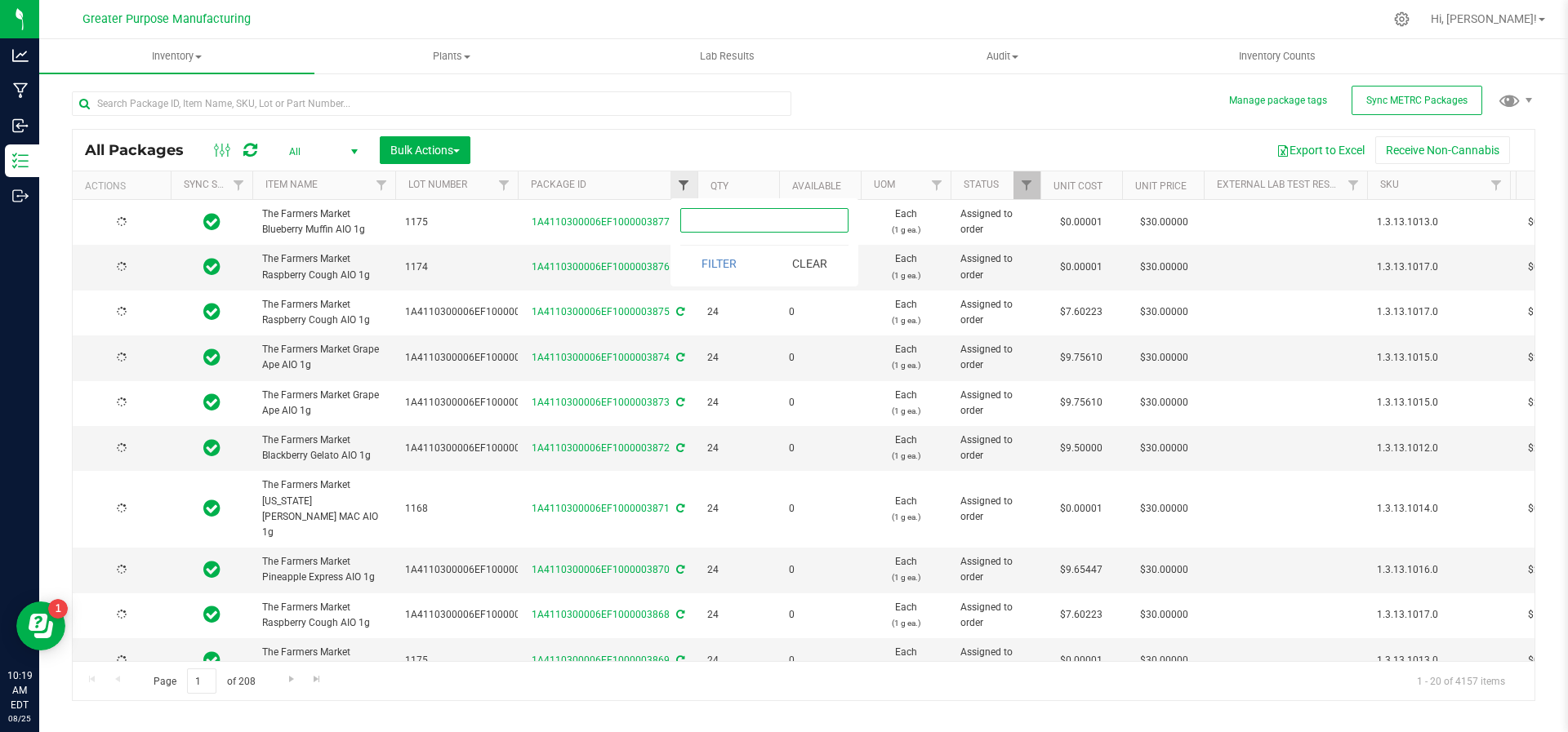
type input "[DATE]"
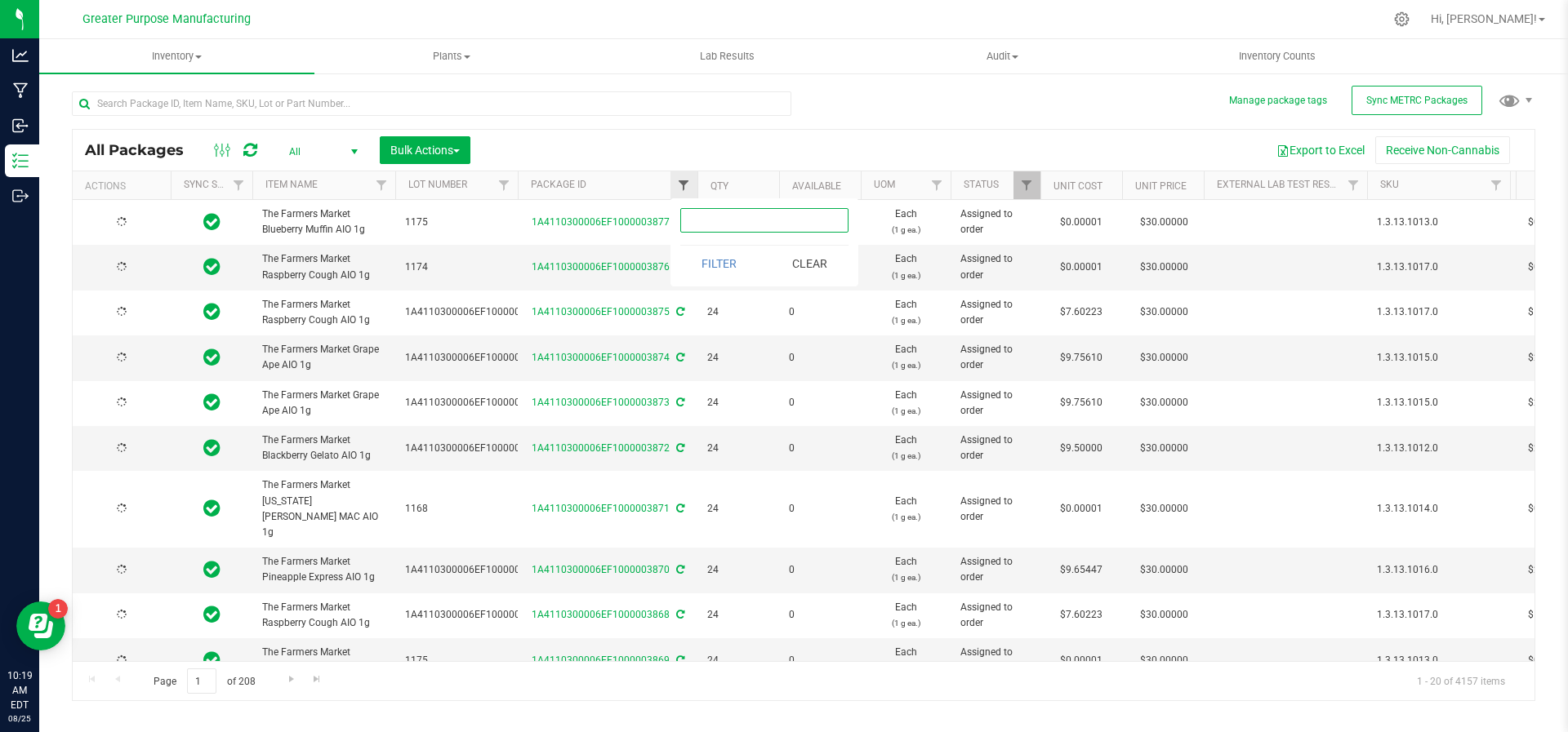
type input "[DATE]"
click at [707, 216] on input "https://app.flourishsoftware.com/#" at bounding box center [765, 220] width 168 height 25
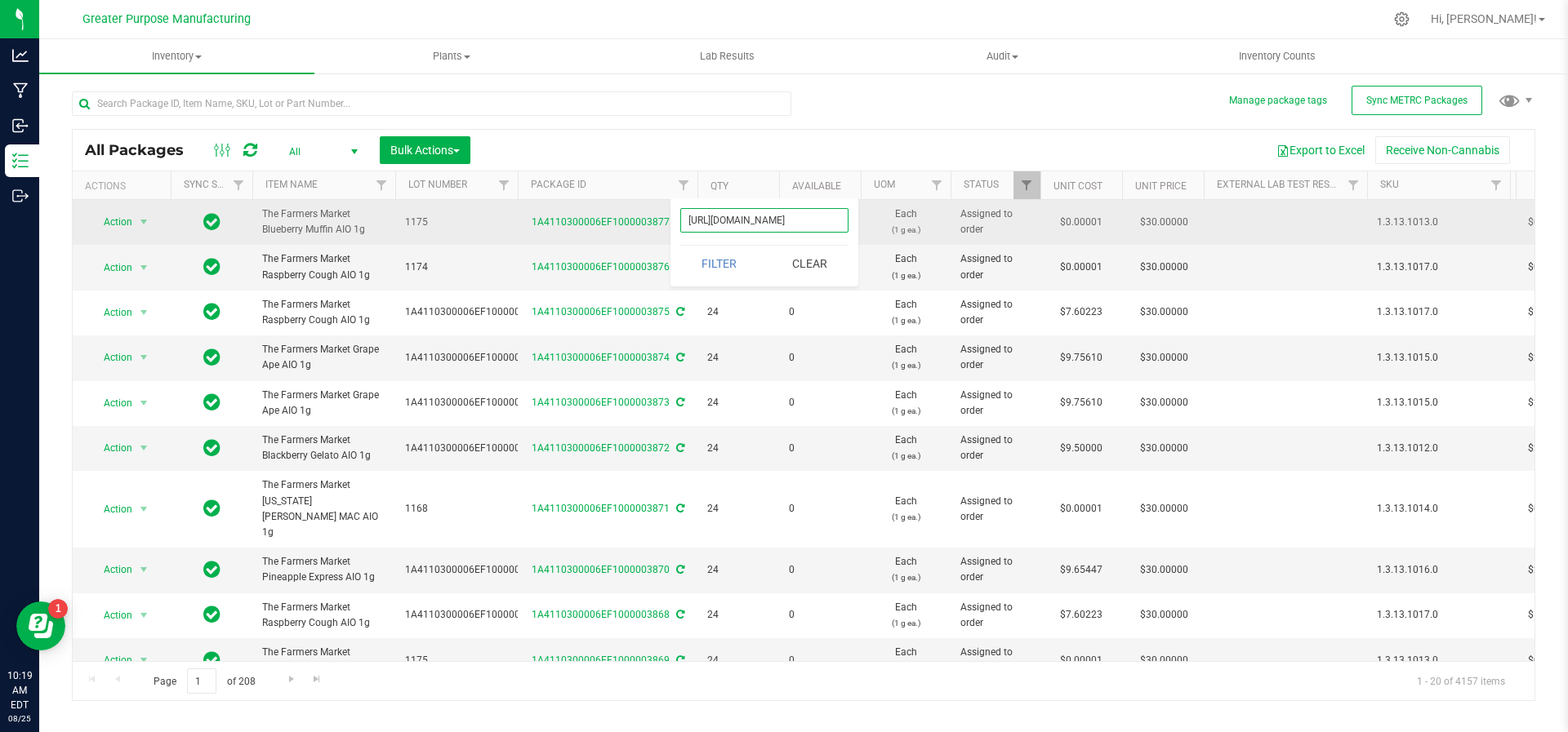
drag, startPoint x: 691, startPoint y: 227, endPoint x: 890, endPoint y: 213, distance: 199.5
click at [768, 221] on input "https://app.flourishsoftware.com/#" at bounding box center [765, 220] width 168 height 25
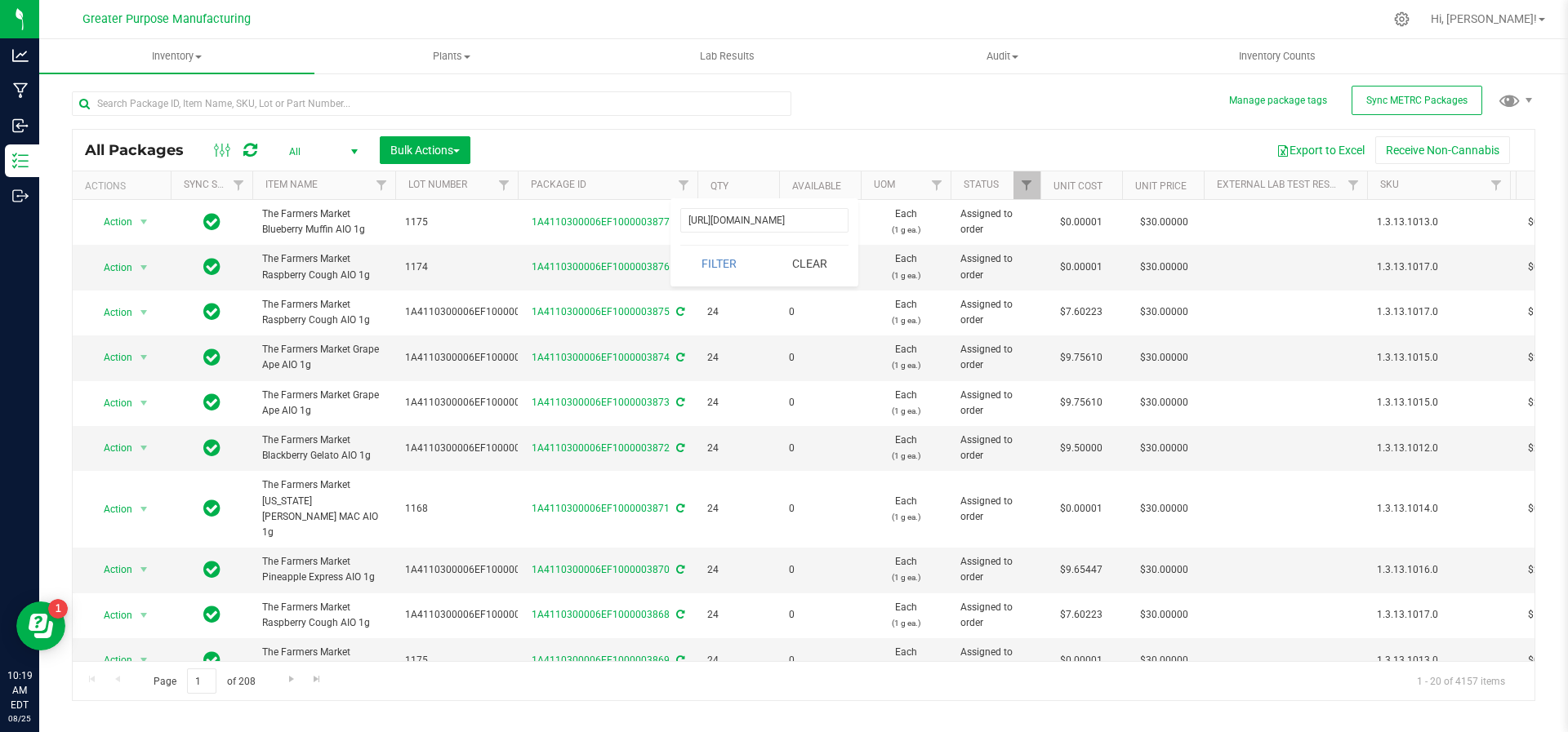
click at [701, 235] on div "https://app.flourishsoftware.com/# Filter Clear" at bounding box center [765, 242] width 188 height 88
drag, startPoint x: 688, startPoint y: 226, endPoint x: 838, endPoint y: 216, distance: 150.3
click at [833, 215] on input "https://app.flourishsoftware.com/#" at bounding box center [765, 220] width 168 height 25
click at [715, 230] on input "/#" at bounding box center [765, 220] width 168 height 25
type input "/"
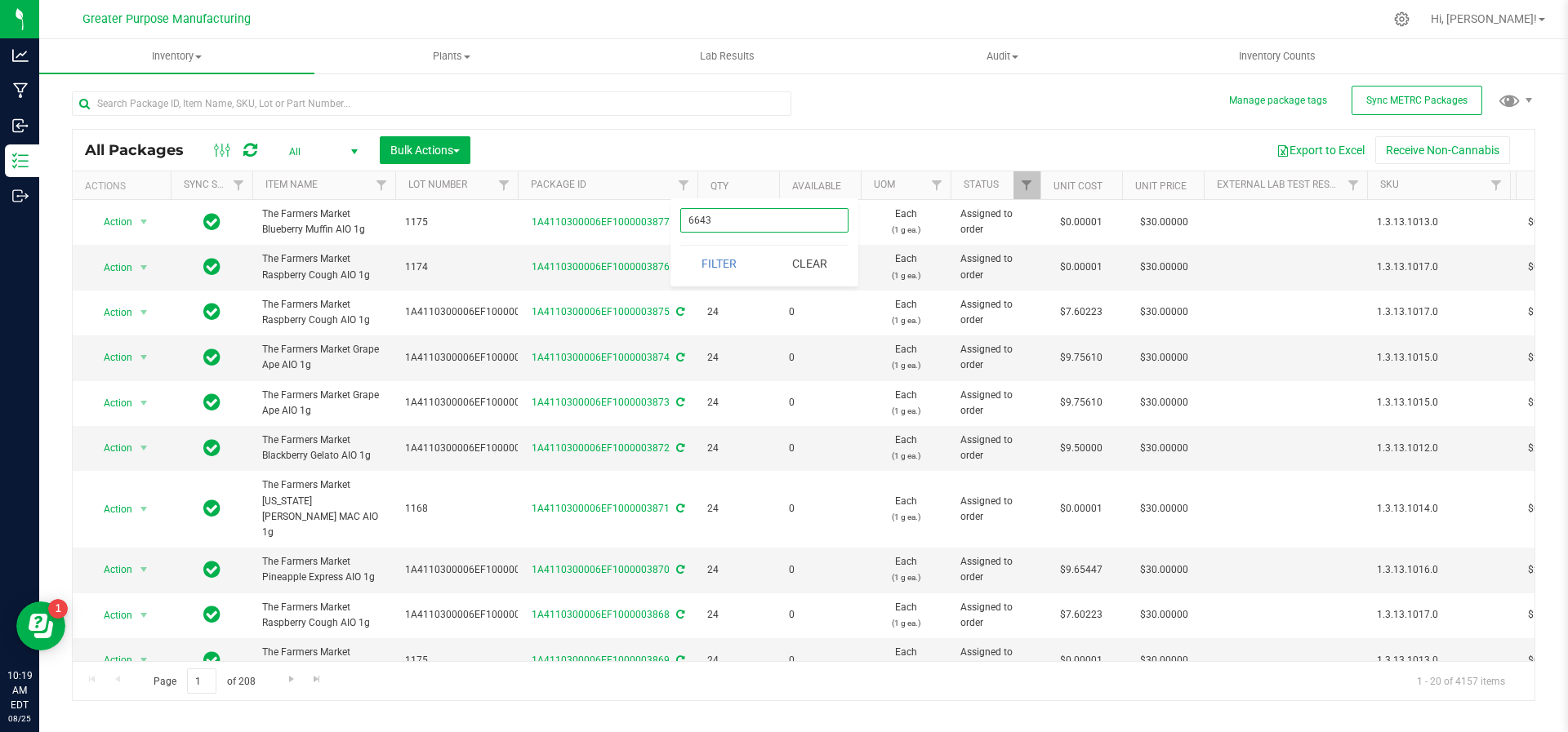
click at [680, 246] on button "Filter" at bounding box center [719, 264] width 79 height 36
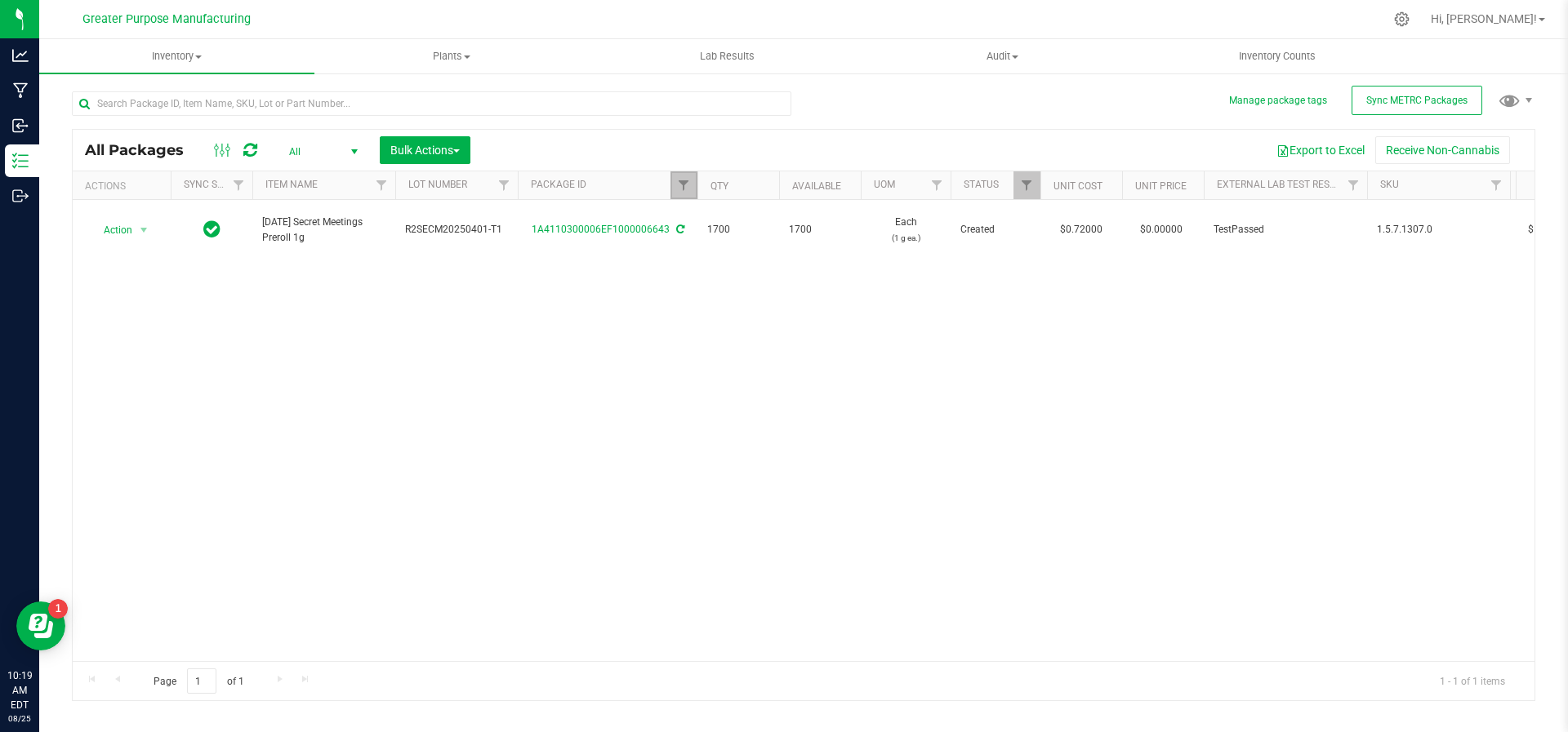
click at [683, 194] on link "Filter" at bounding box center [684, 184] width 26 height 27
click at [734, 225] on input "6643" at bounding box center [765, 220] width 168 height 25
click at [680, 246] on button "Filter" at bounding box center [719, 264] width 79 height 36
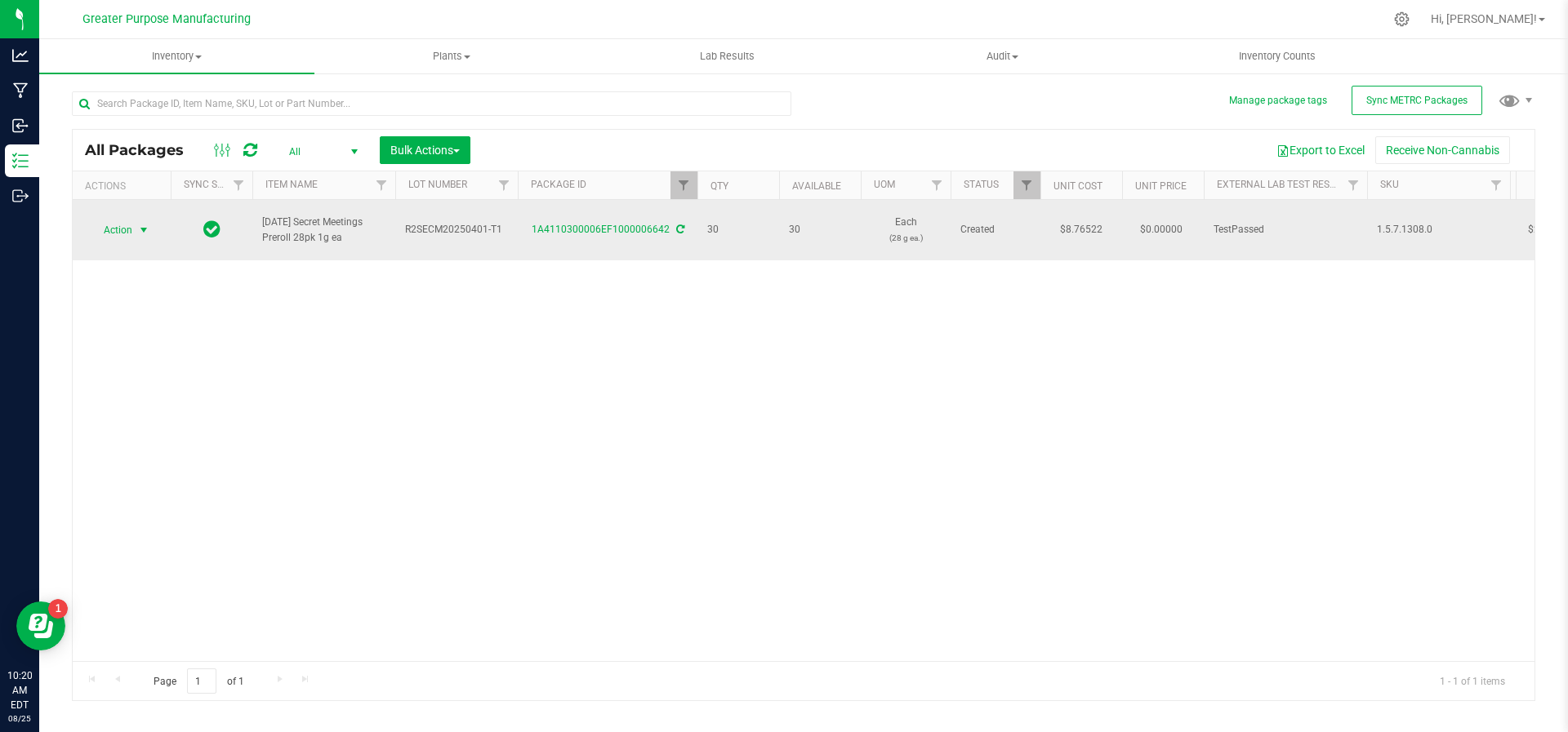
click at [145, 226] on span "select" at bounding box center [144, 231] width 13 height 13
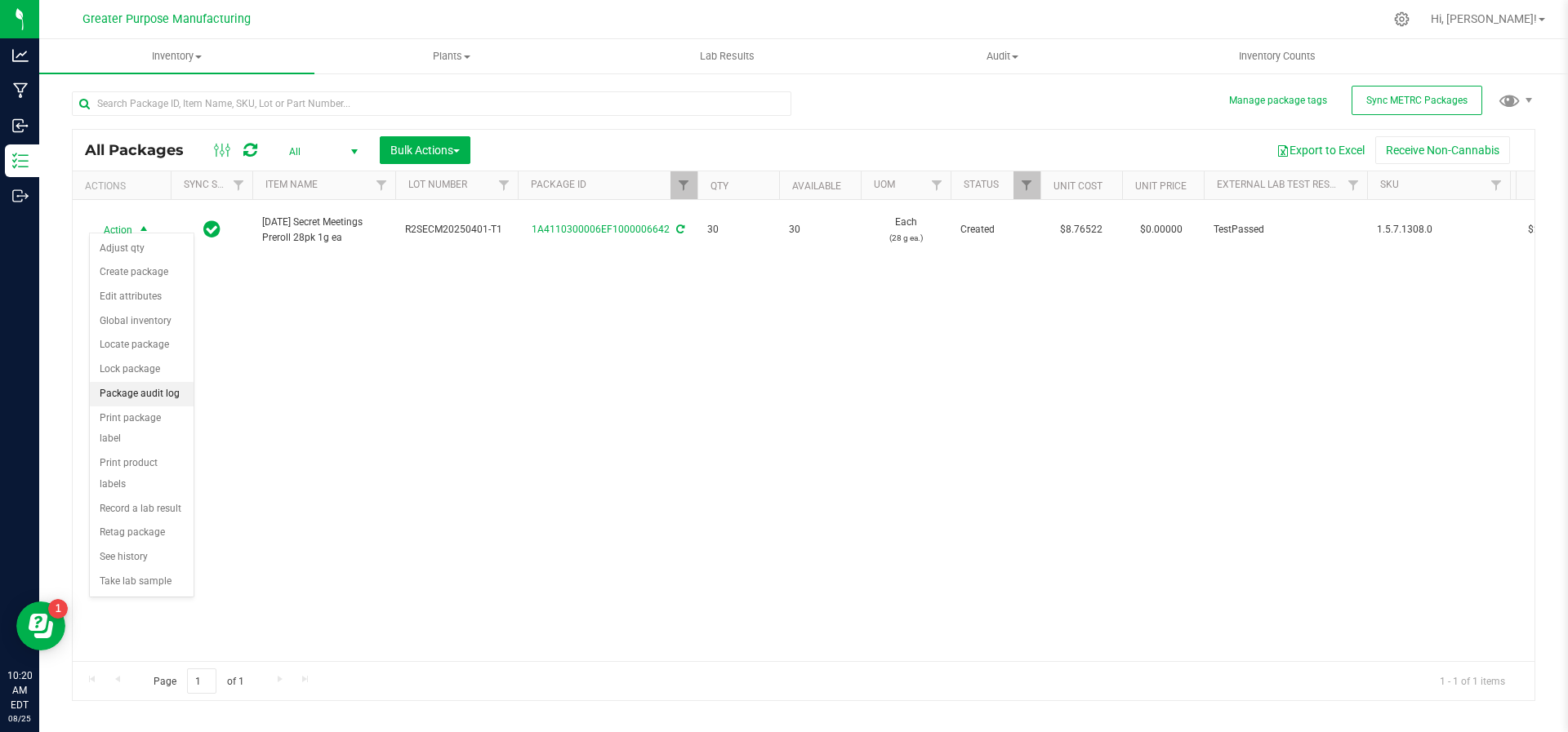
click at [152, 396] on li "Package audit log" at bounding box center [142, 394] width 104 height 25
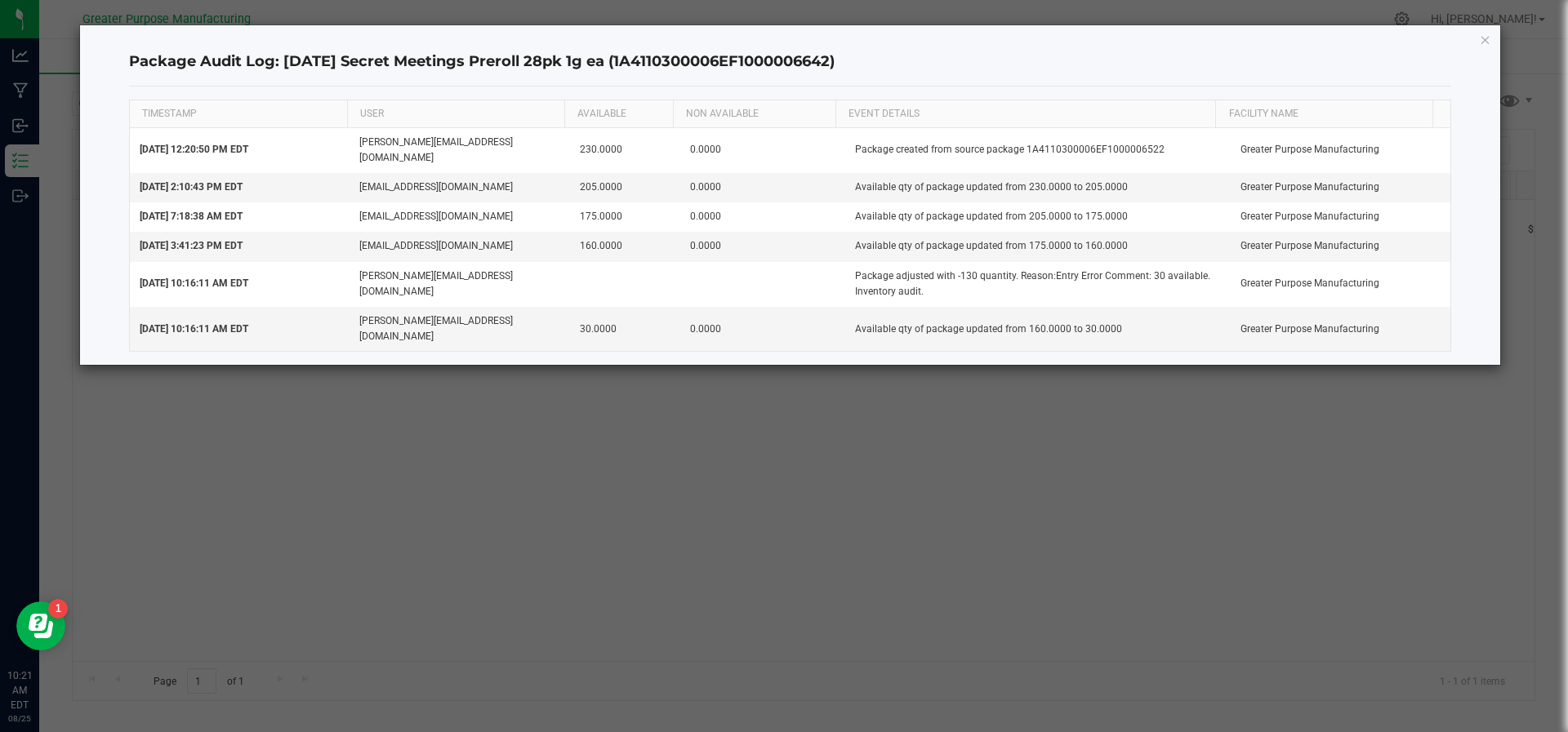
click at [603, 487] on ngb-modal-window "Package Audit Log: Sunday Secret Meetings Preroll 28pk 1g ea (1A4110300006EF100…" at bounding box center [790, 366] width 1580 height 732
click at [1488, 34] on icon "button" at bounding box center [1486, 39] width 11 height 20
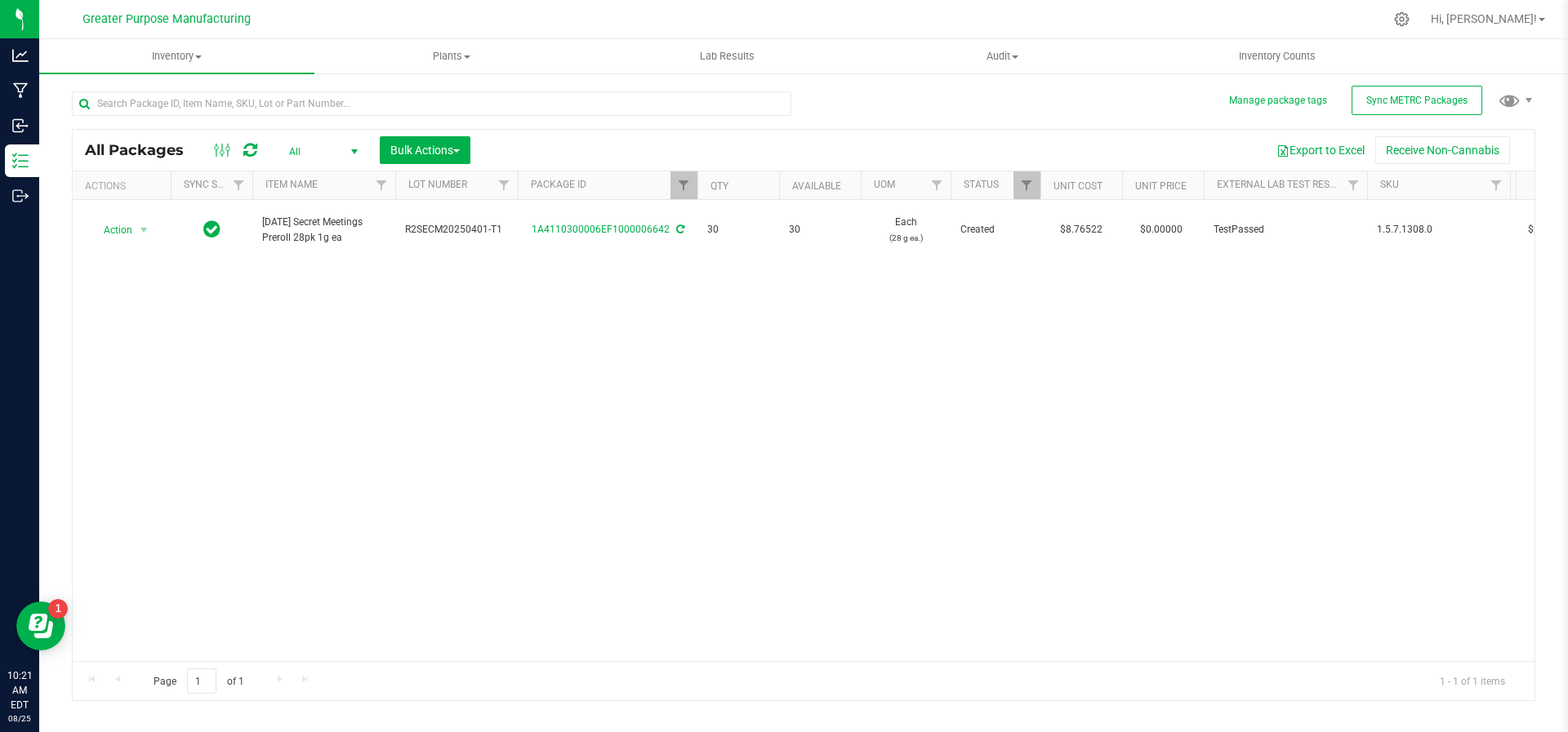
click at [625, 182] on th "Package ID" at bounding box center [608, 185] width 180 height 28
click at [683, 179] on span "Filter" at bounding box center [684, 185] width 13 height 13
drag, startPoint x: 723, startPoint y: 220, endPoint x: 678, endPoint y: 224, distance: 45.2
click at [678, 224] on div "6642 Filter Clear" at bounding box center [765, 242] width 188 height 88
type input "2884"
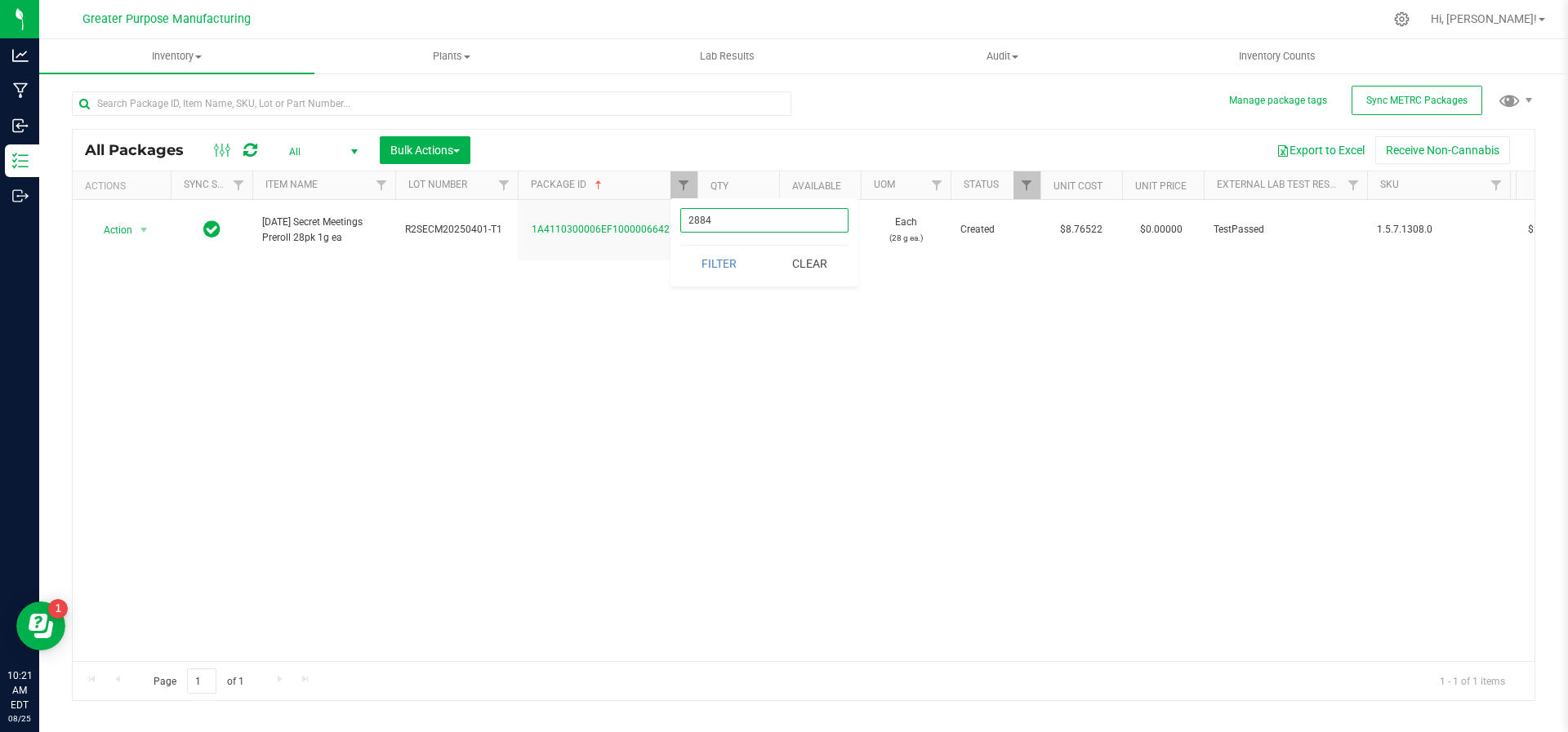
click at [680, 246] on button "Filter" at bounding box center [719, 264] width 79 height 36
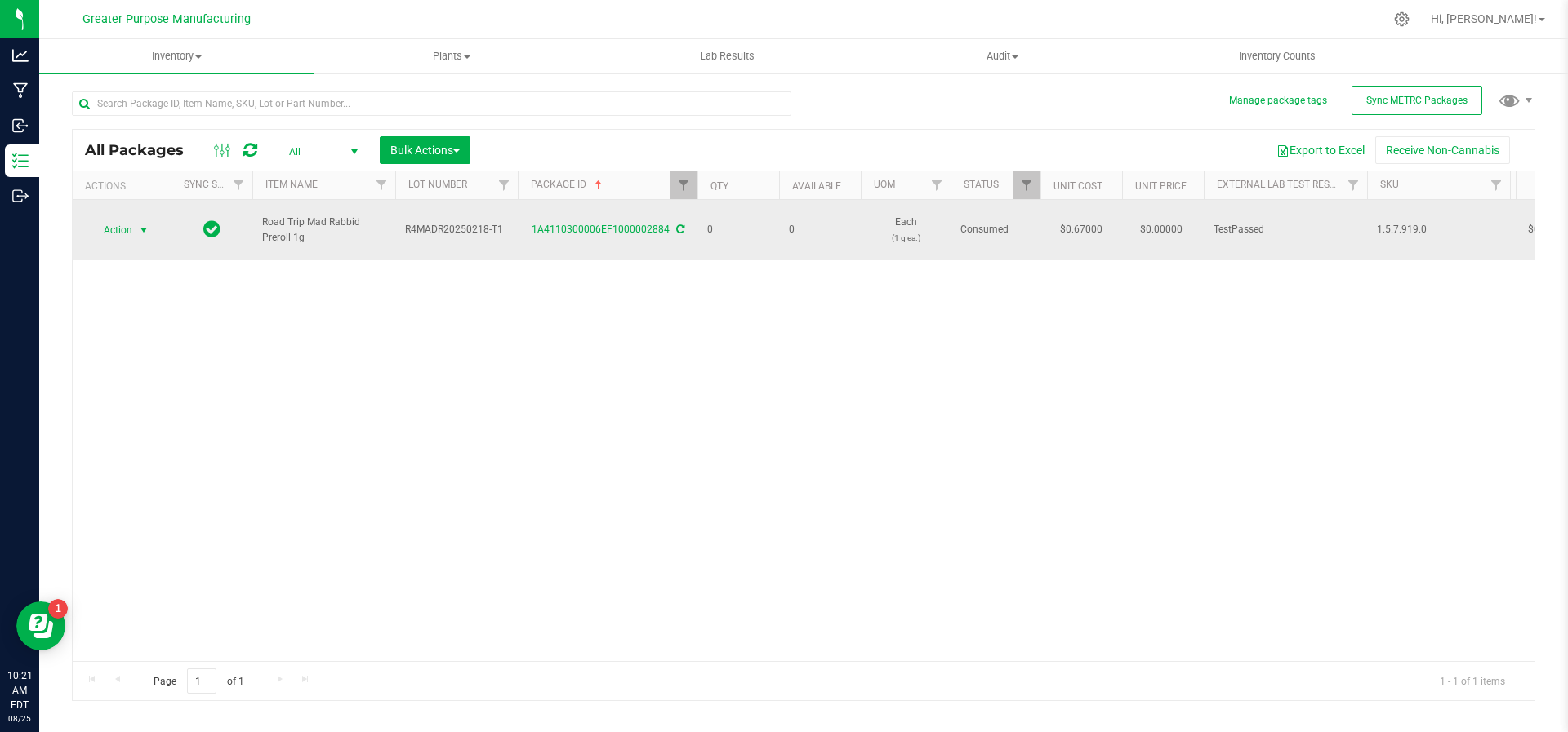
click at [142, 233] on span "select" at bounding box center [145, 230] width 21 height 23
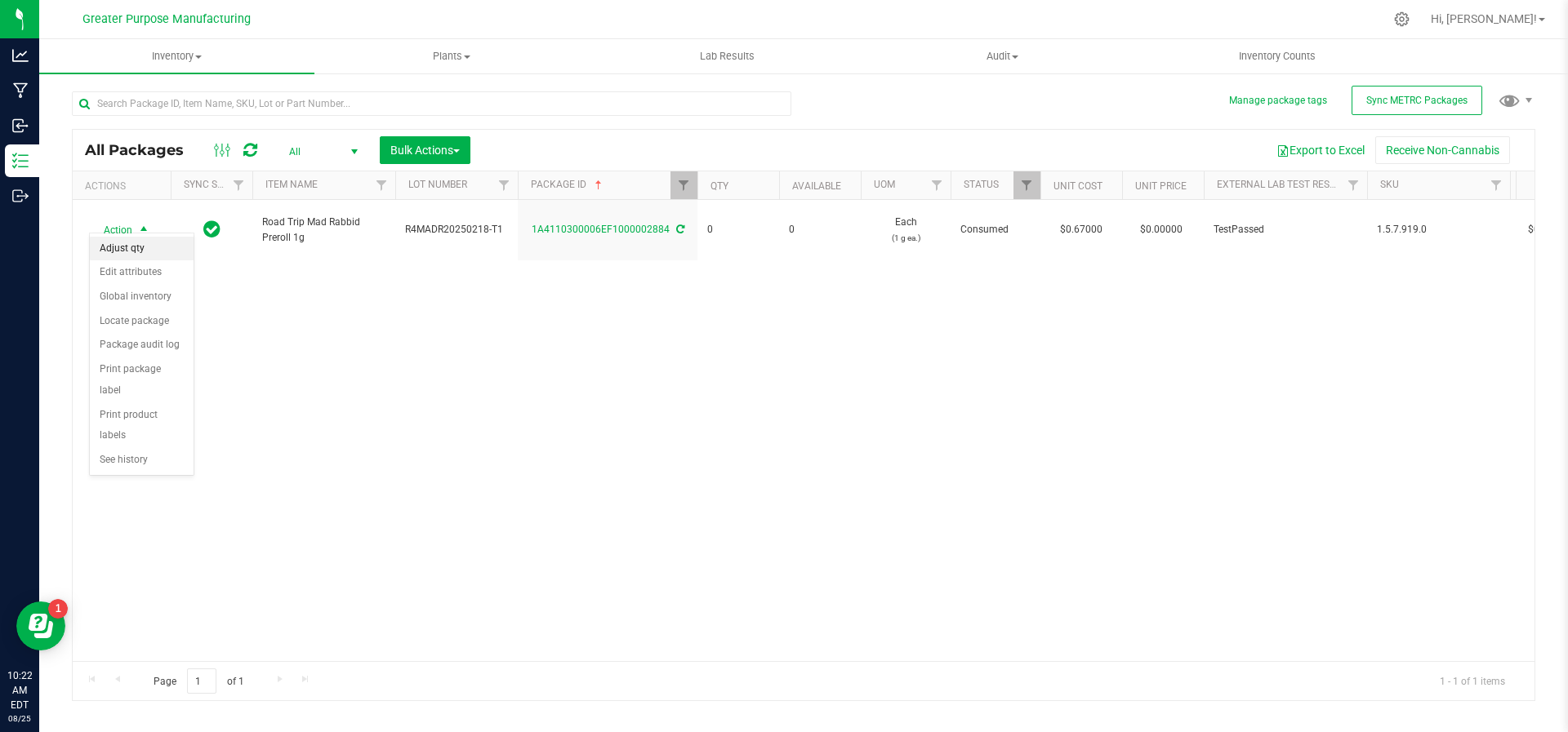
click at [134, 248] on li "Adjust qty" at bounding box center [142, 249] width 104 height 25
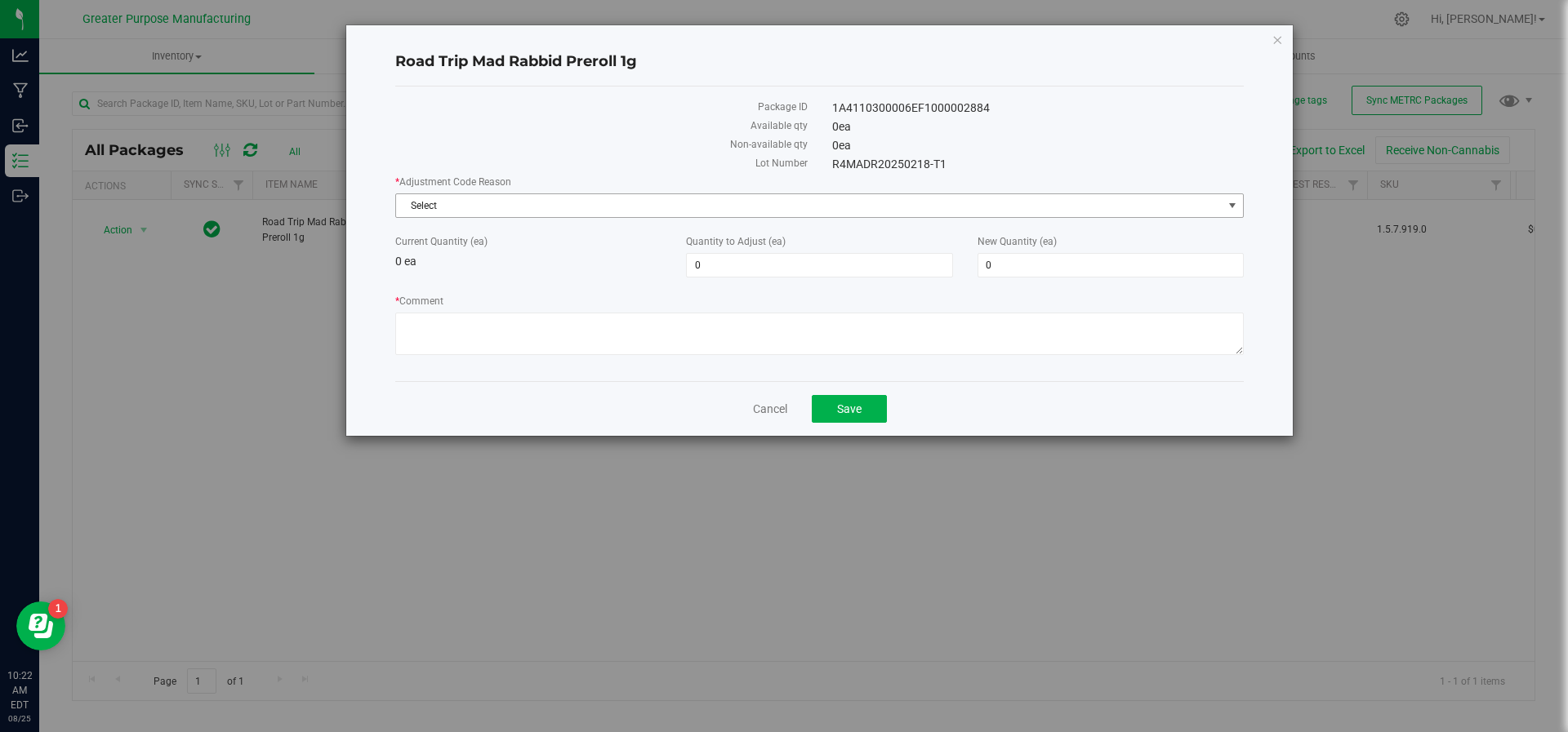
click at [427, 213] on span "Select" at bounding box center [809, 205] width 826 height 23
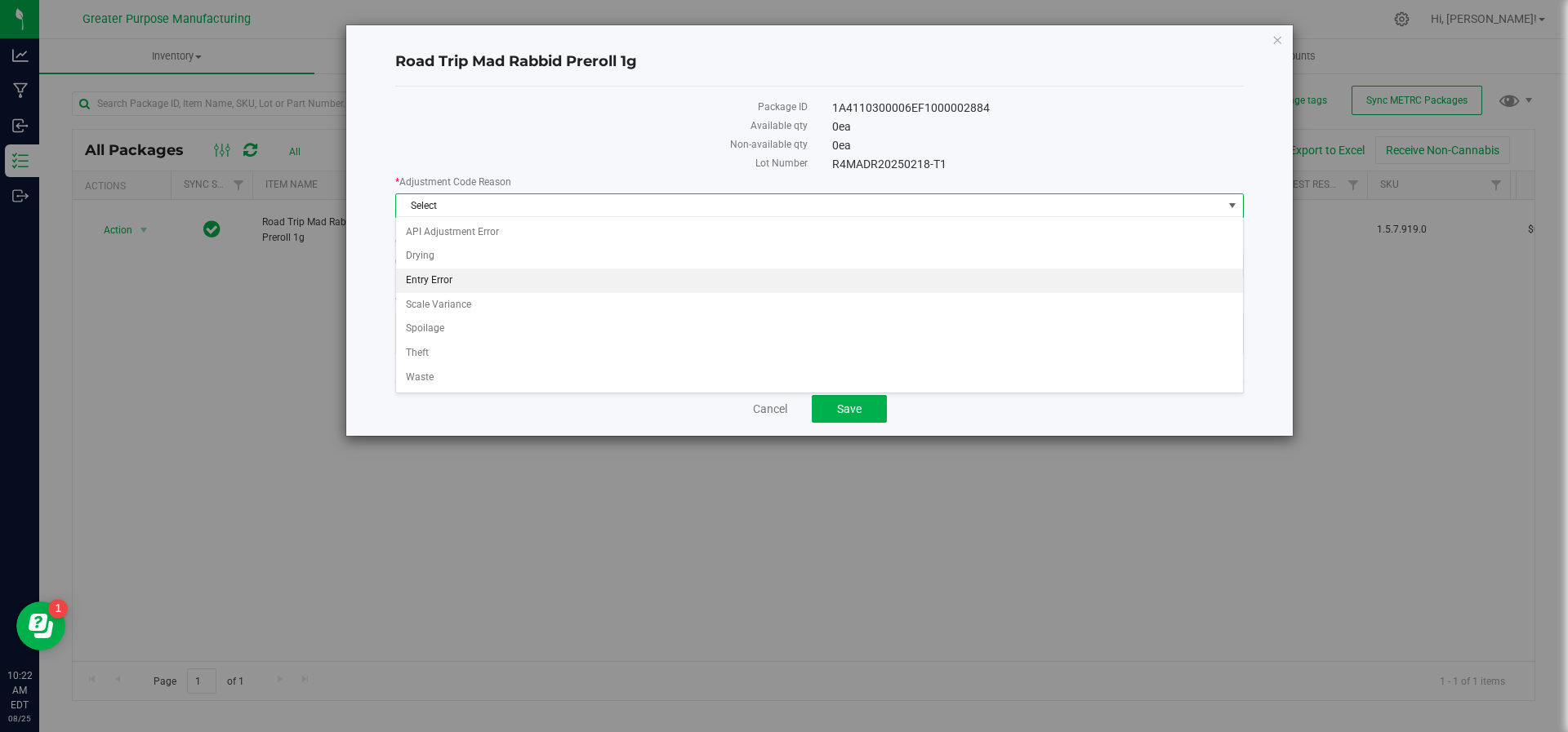
click at [433, 279] on li "Entry Error" at bounding box center [820, 281] width 848 height 25
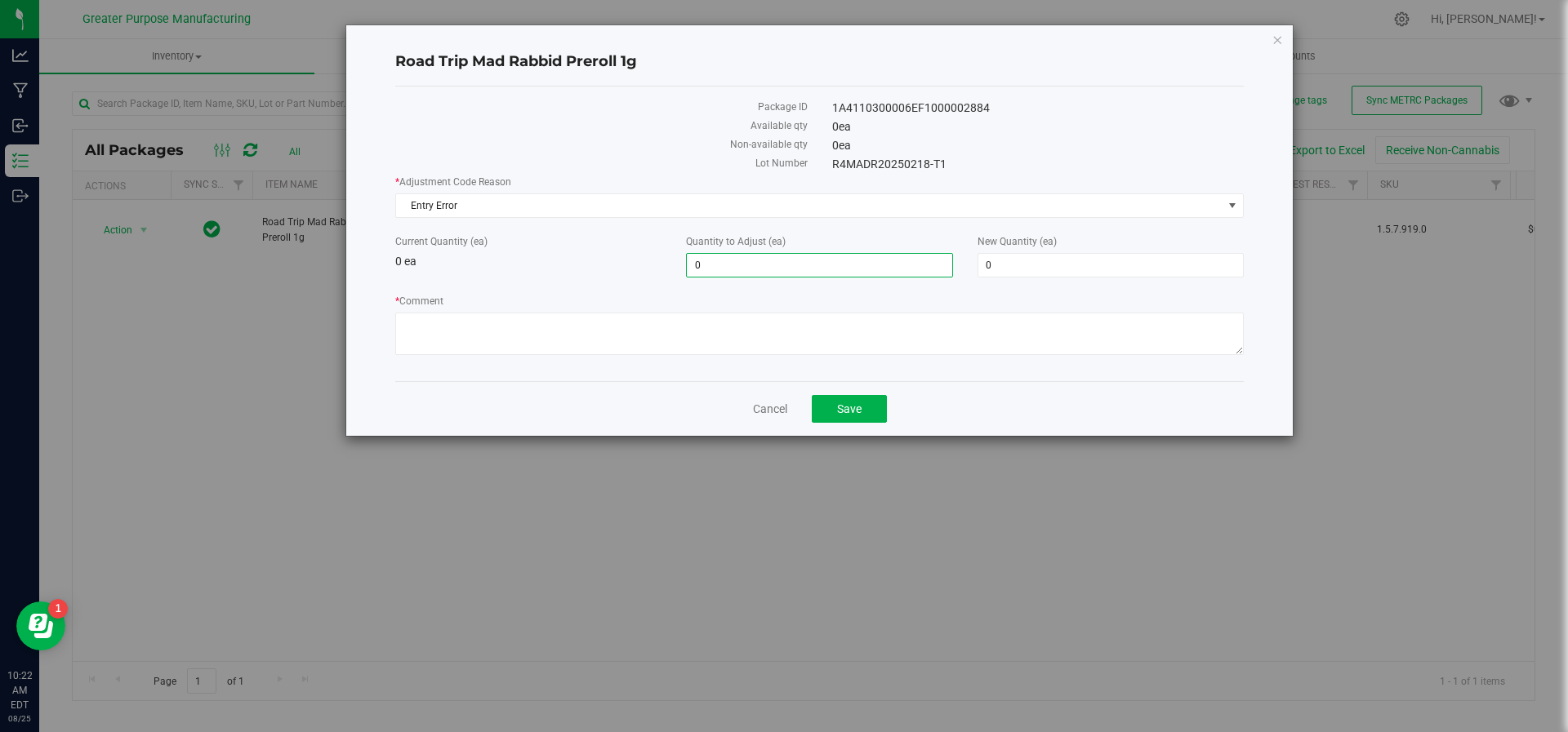
click at [714, 271] on span "0 0" at bounding box center [819, 266] width 266 height 25
click at [1279, 37] on icon "button" at bounding box center [1277, 39] width 11 height 20
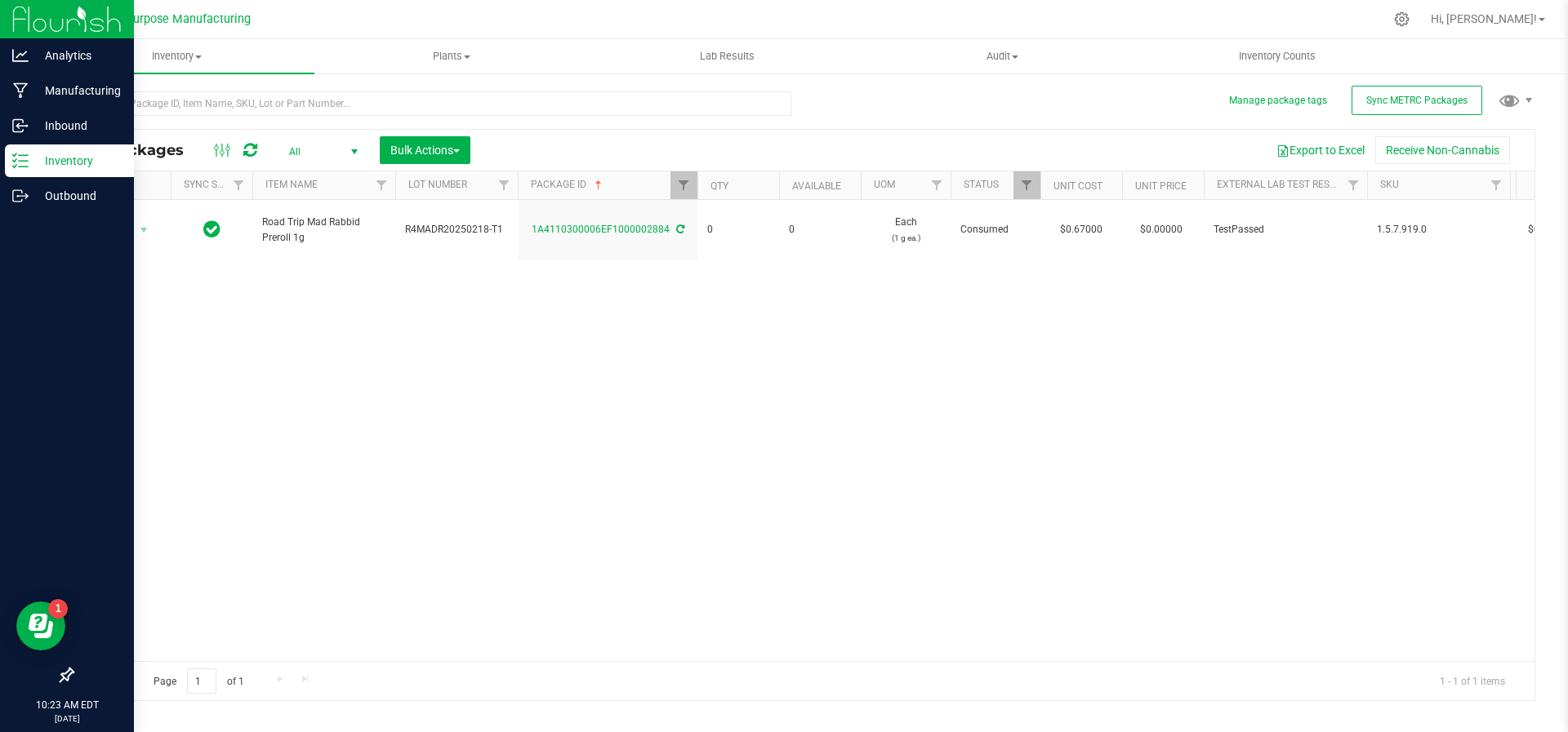
click at [35, 157] on p "Inventory" at bounding box center [78, 161] width 98 height 20
click at [24, 157] on icon at bounding box center [20, 160] width 16 height 16
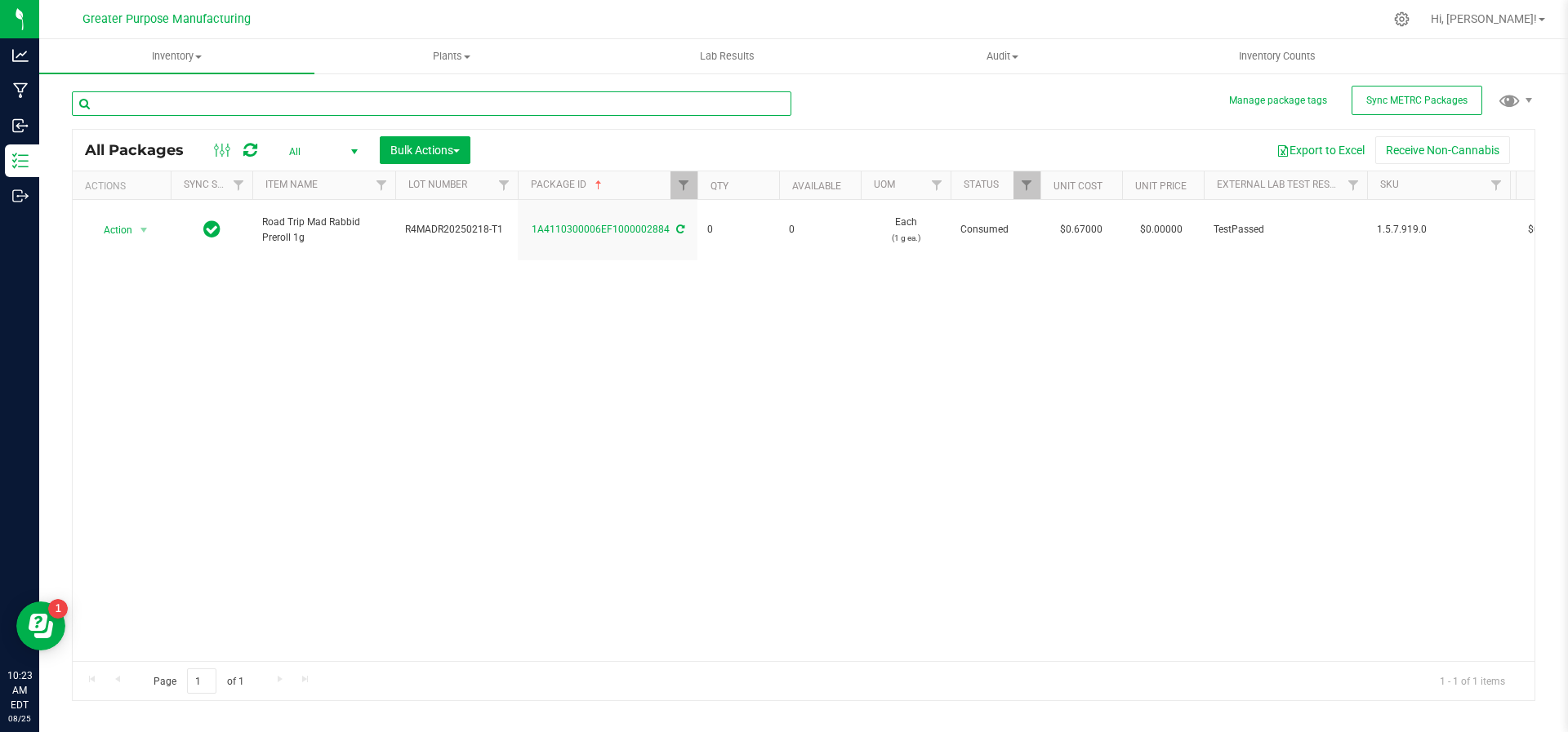
click at [300, 104] on input "text" at bounding box center [432, 104] width 719 height 25
type input "MAD"
click at [683, 177] on link "Filter" at bounding box center [684, 184] width 26 height 27
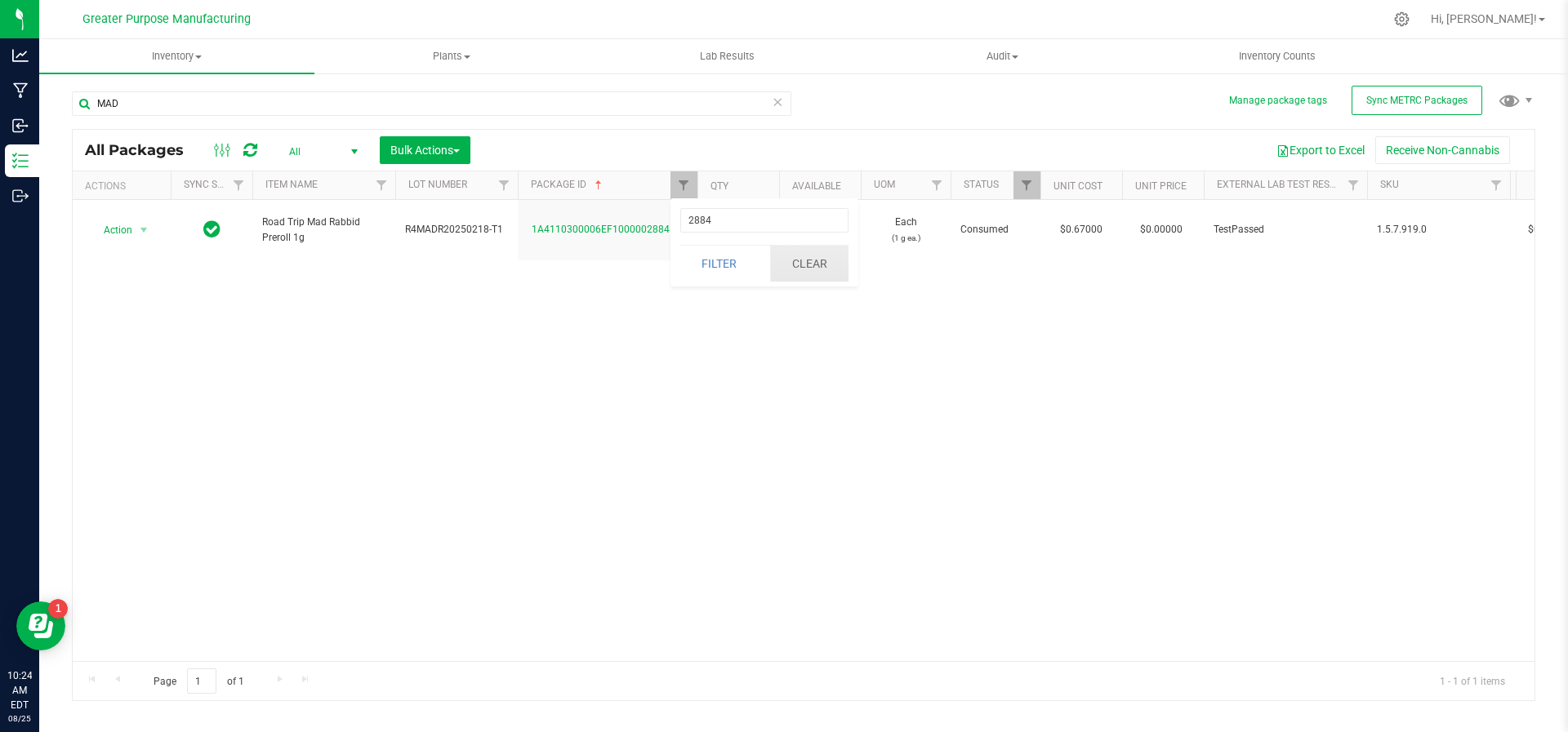
click at [786, 262] on button "Clear" at bounding box center [809, 264] width 79 height 36
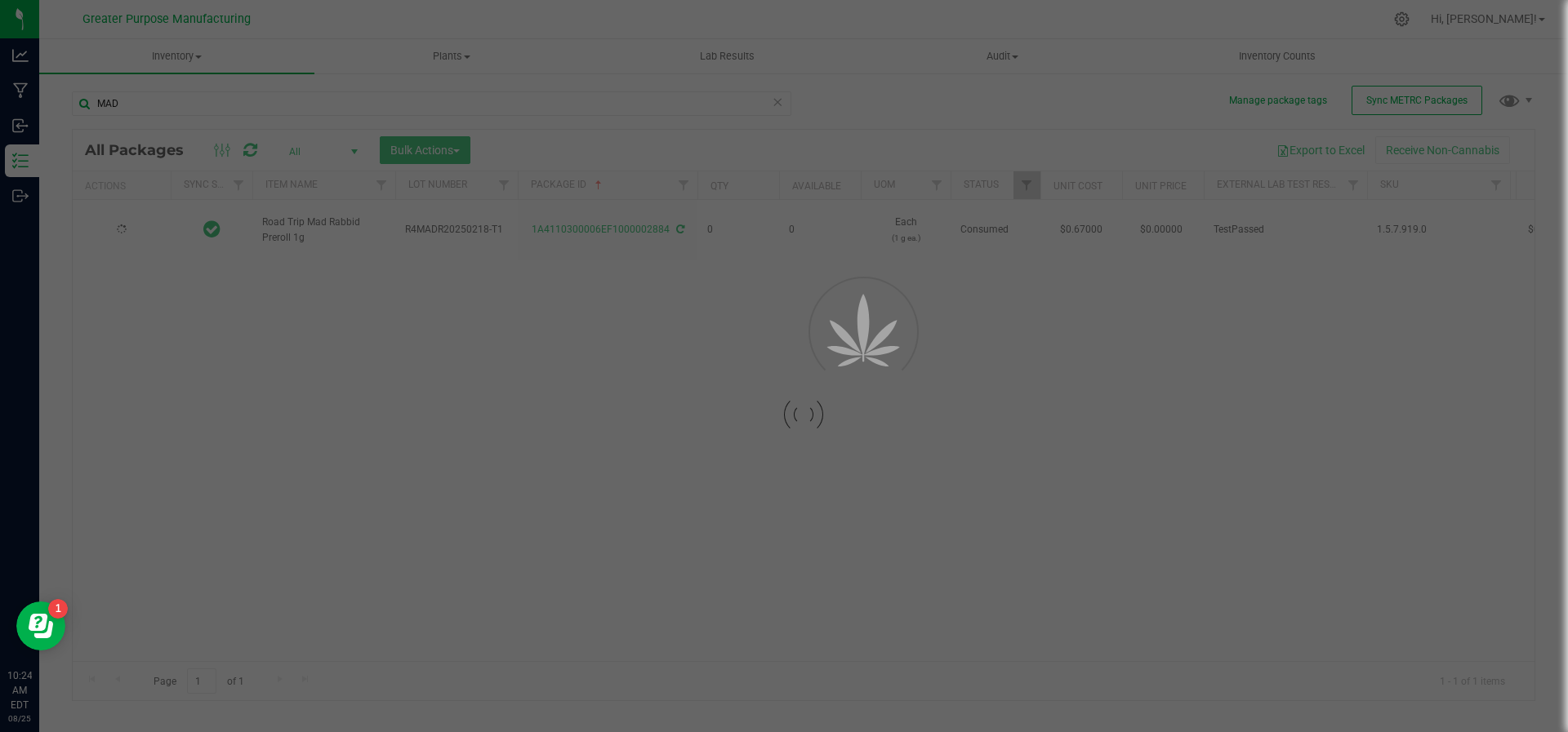
click at [152, 80] on div "MAD Loading... All Packages All Active Only Lab Samples Locked All External Int…" at bounding box center [803, 388] width 1464 height 625
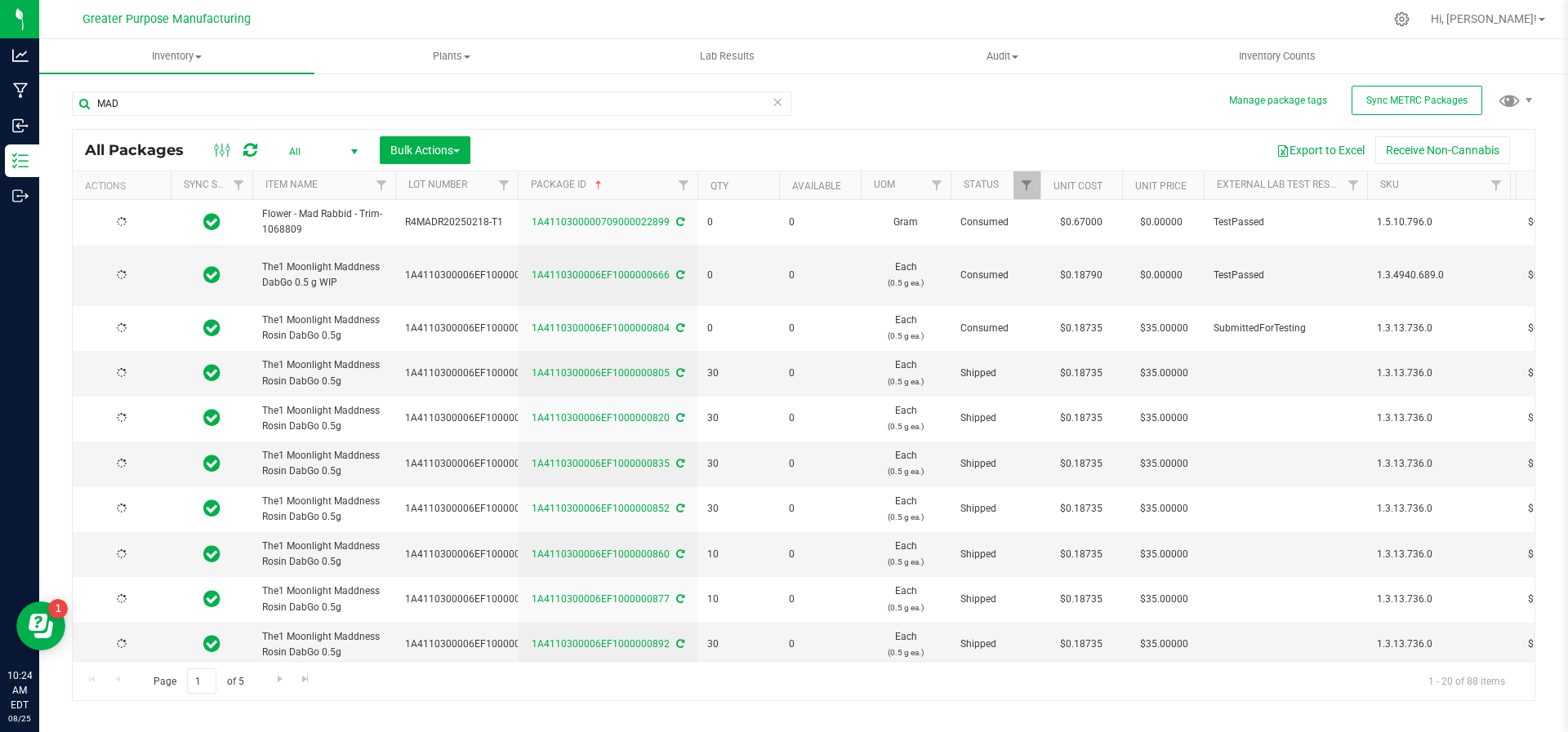
type input "2025-05-10"
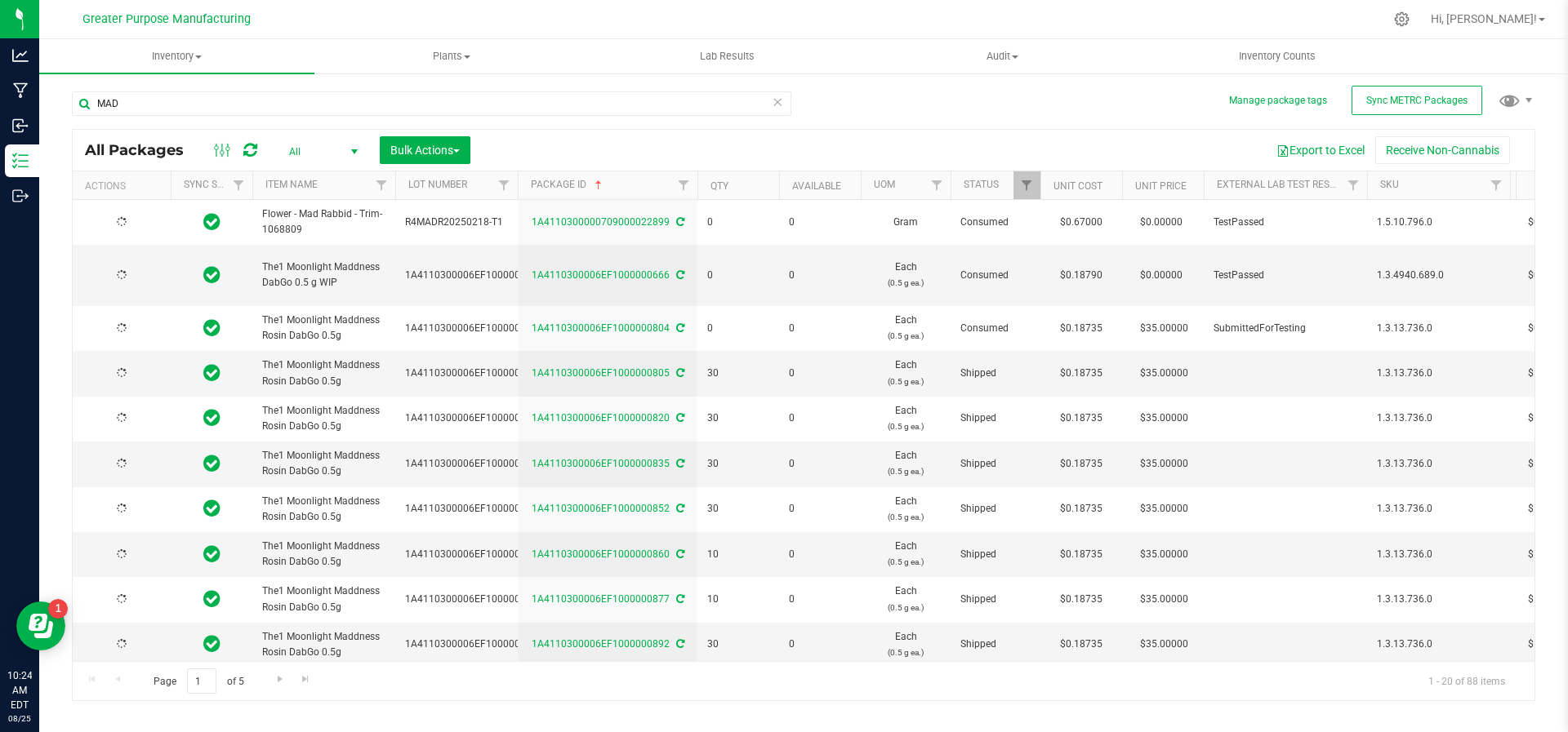
type input "2025-05-10"
type input "2025-05-30"
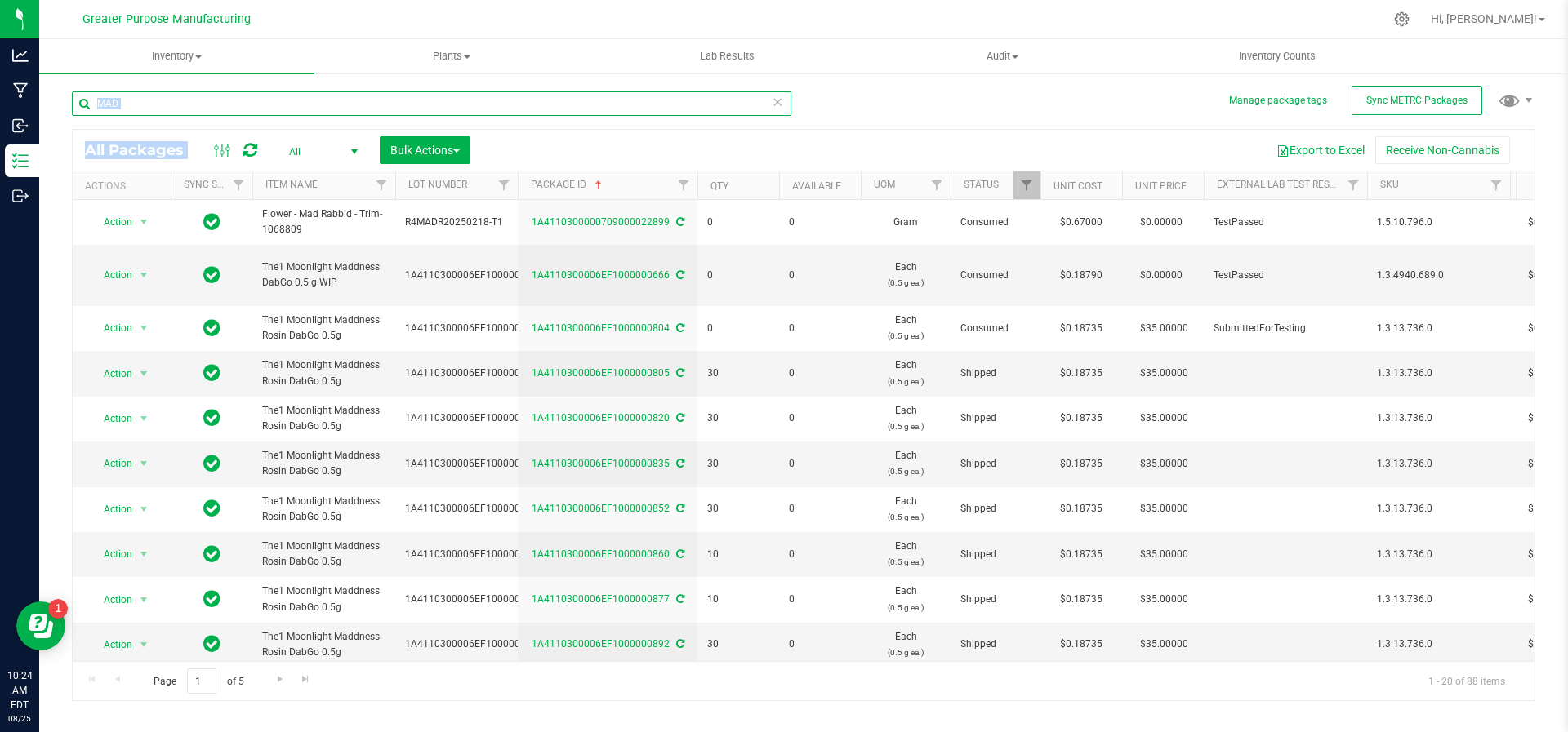
click at [165, 115] on input "MAD" at bounding box center [432, 104] width 719 height 25
type input "MAD rABBID"
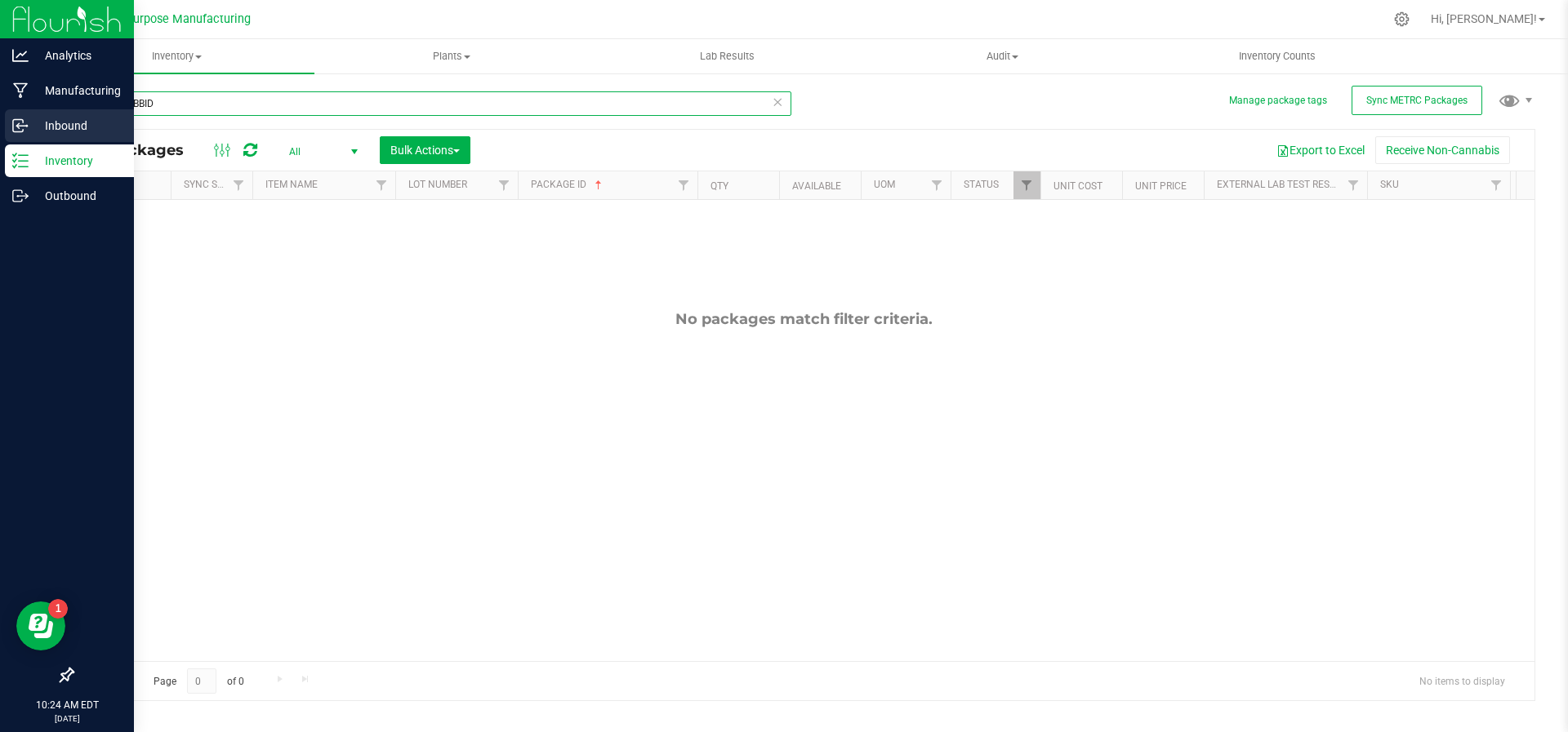
drag, startPoint x: 166, startPoint y: 111, endPoint x: 0, endPoint y: 121, distance: 166.3
click at [0, 121] on div "Analytics Manufacturing Inbound Inventory Outbound 10:24 AM EDT 08/25/2025 08/2…" at bounding box center [784, 366] width 1568 height 732
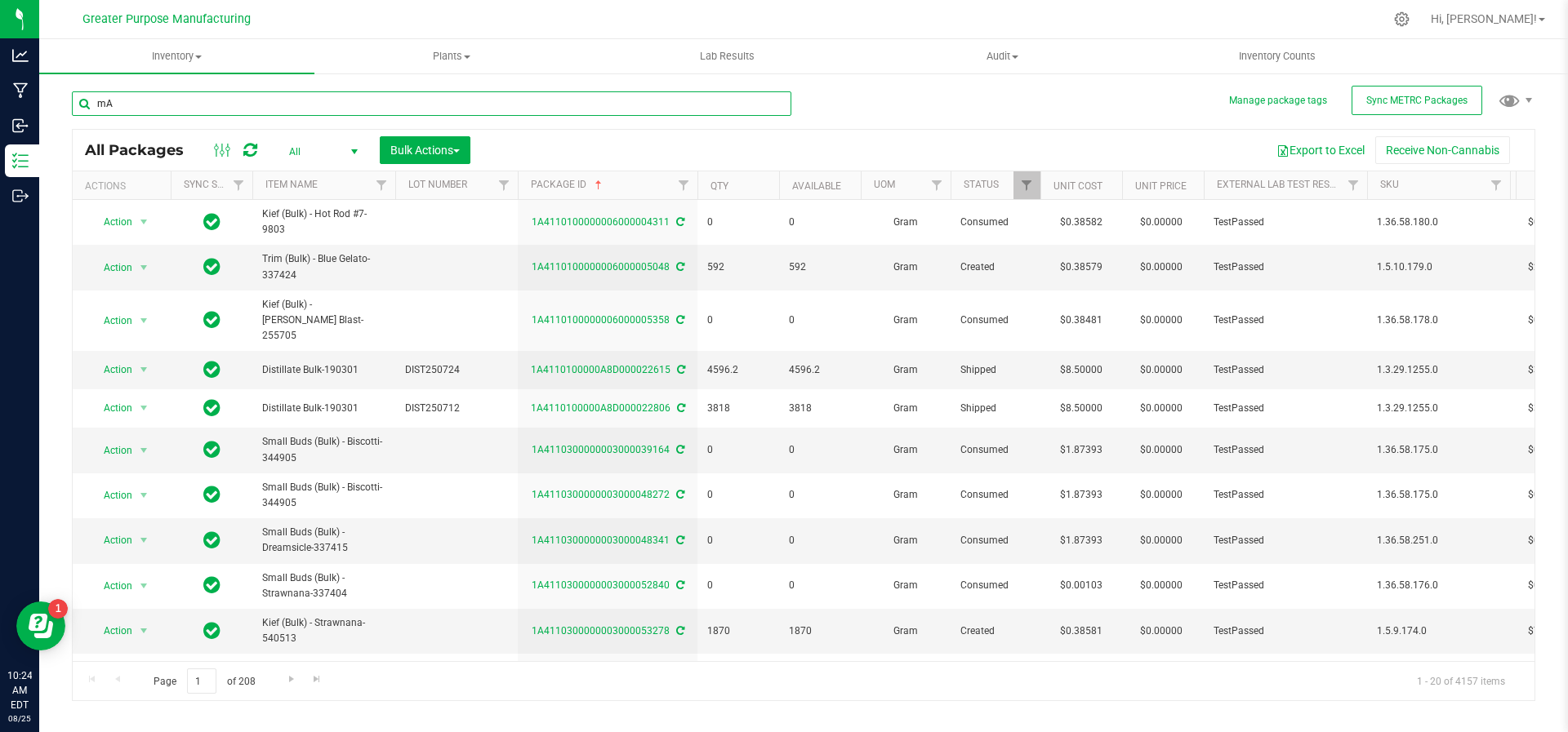
type input "m"
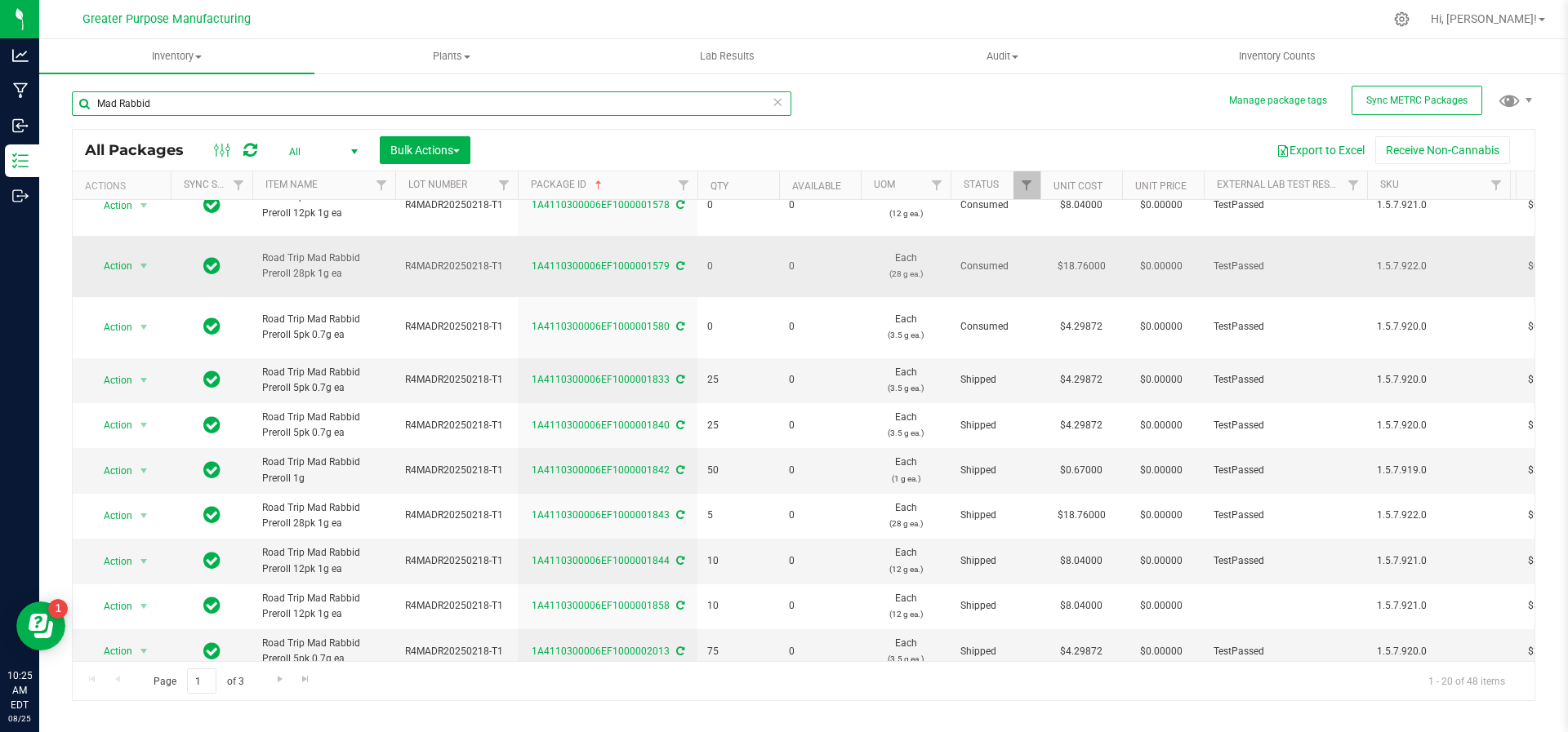
scroll to position [234, 0]
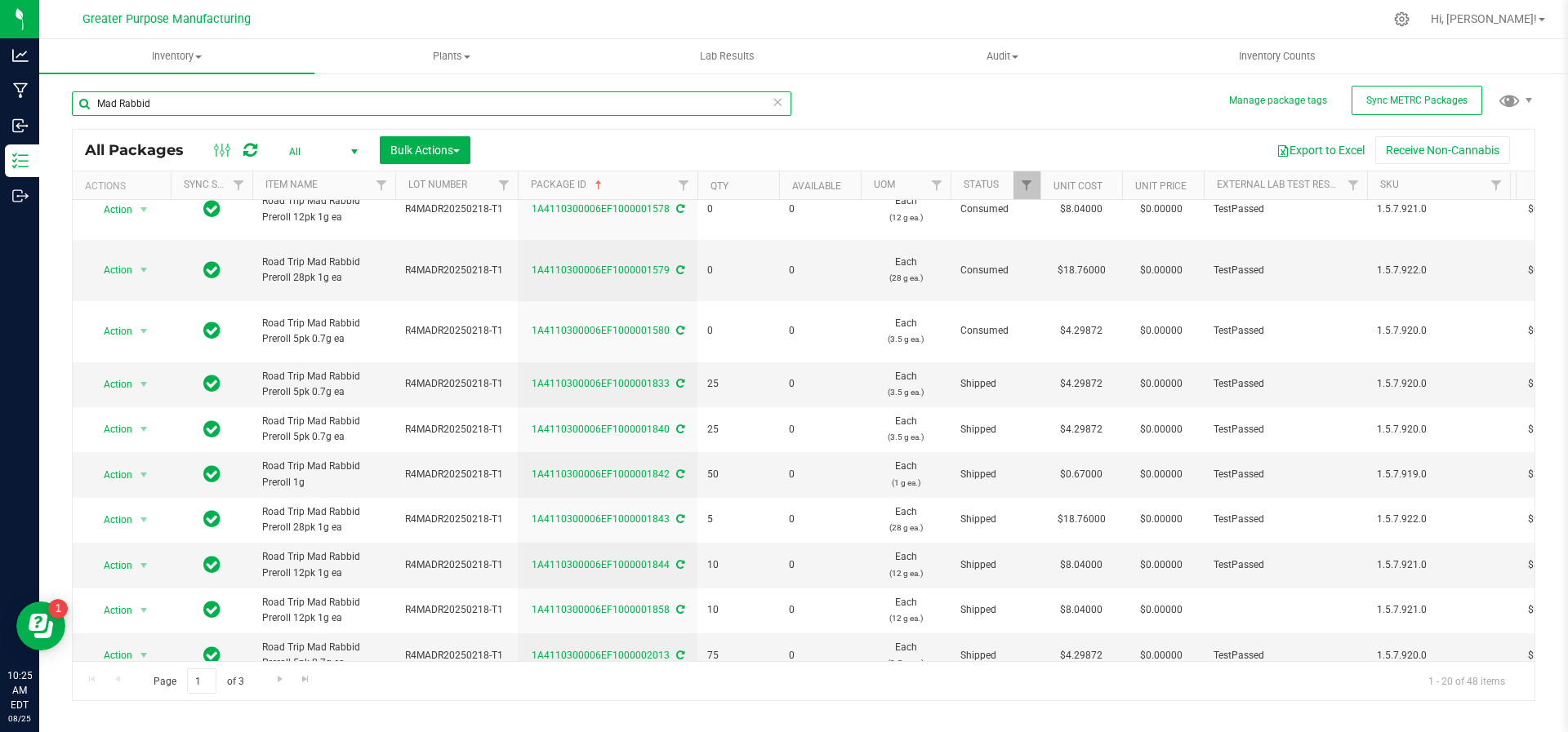
type input "Mad Rabbid"
click at [353, 147] on span "select" at bounding box center [355, 152] width 13 height 13
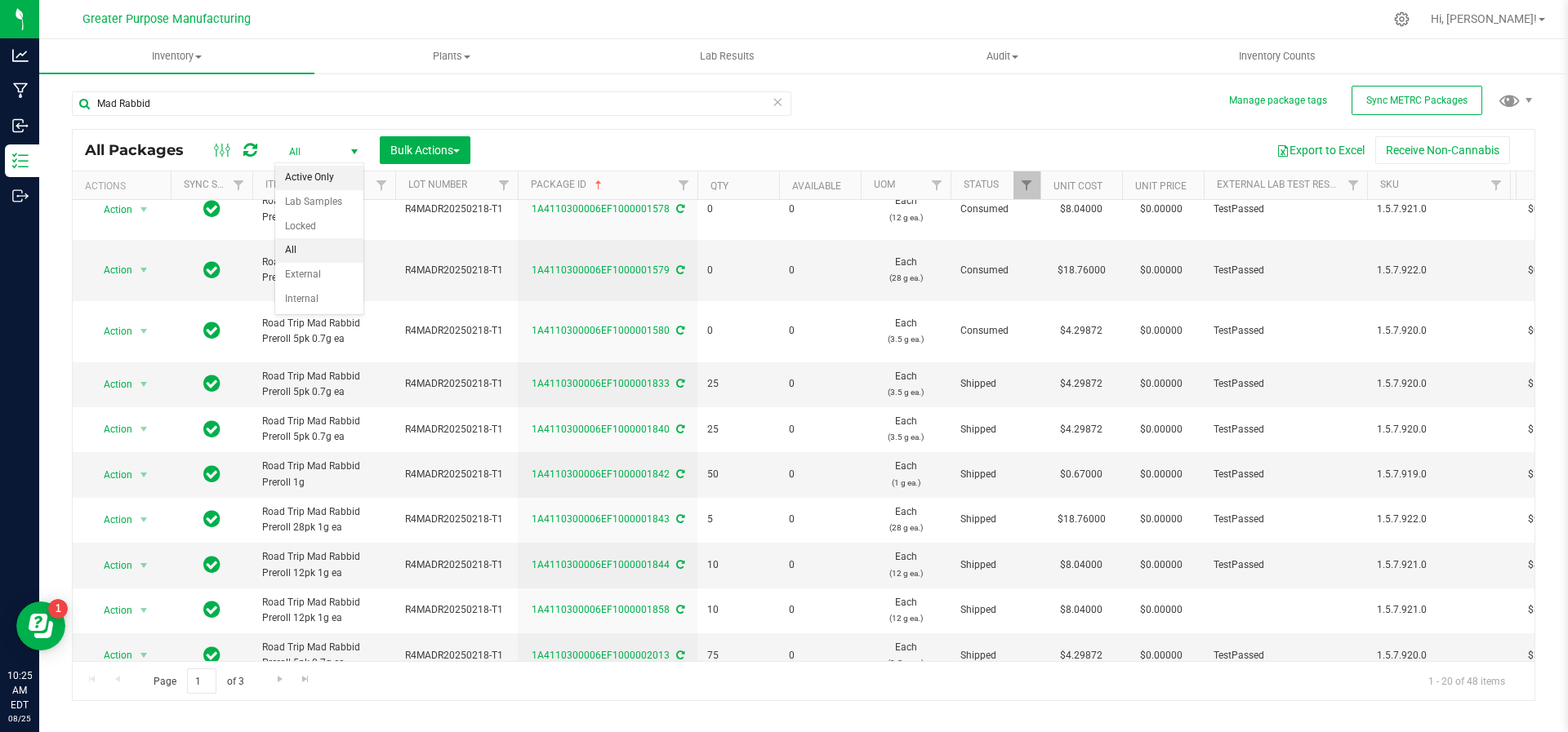
click at [351, 183] on li "Active Only" at bounding box center [319, 178] width 88 height 25
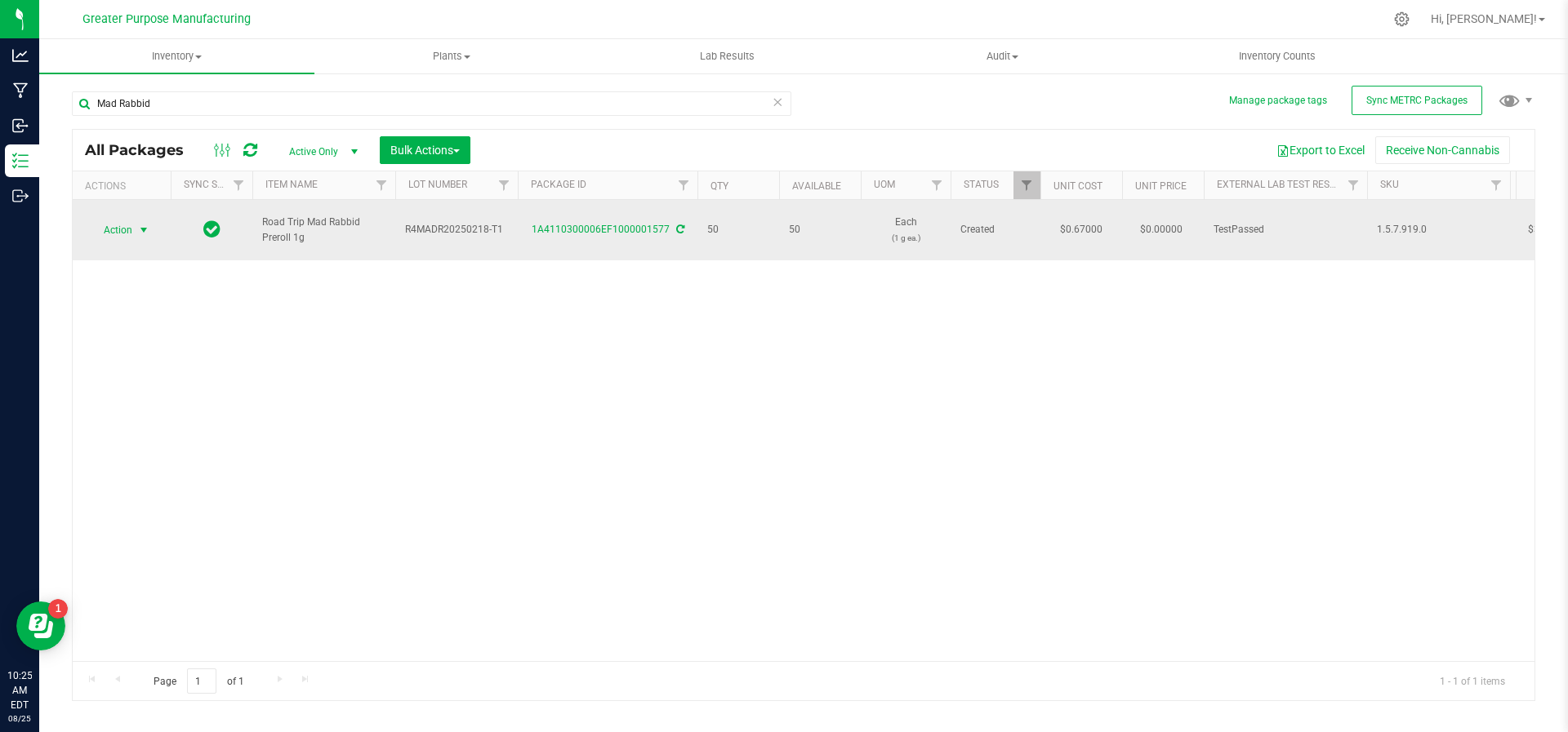
click at [134, 218] on span "select" at bounding box center [145, 230] width 21 height 23
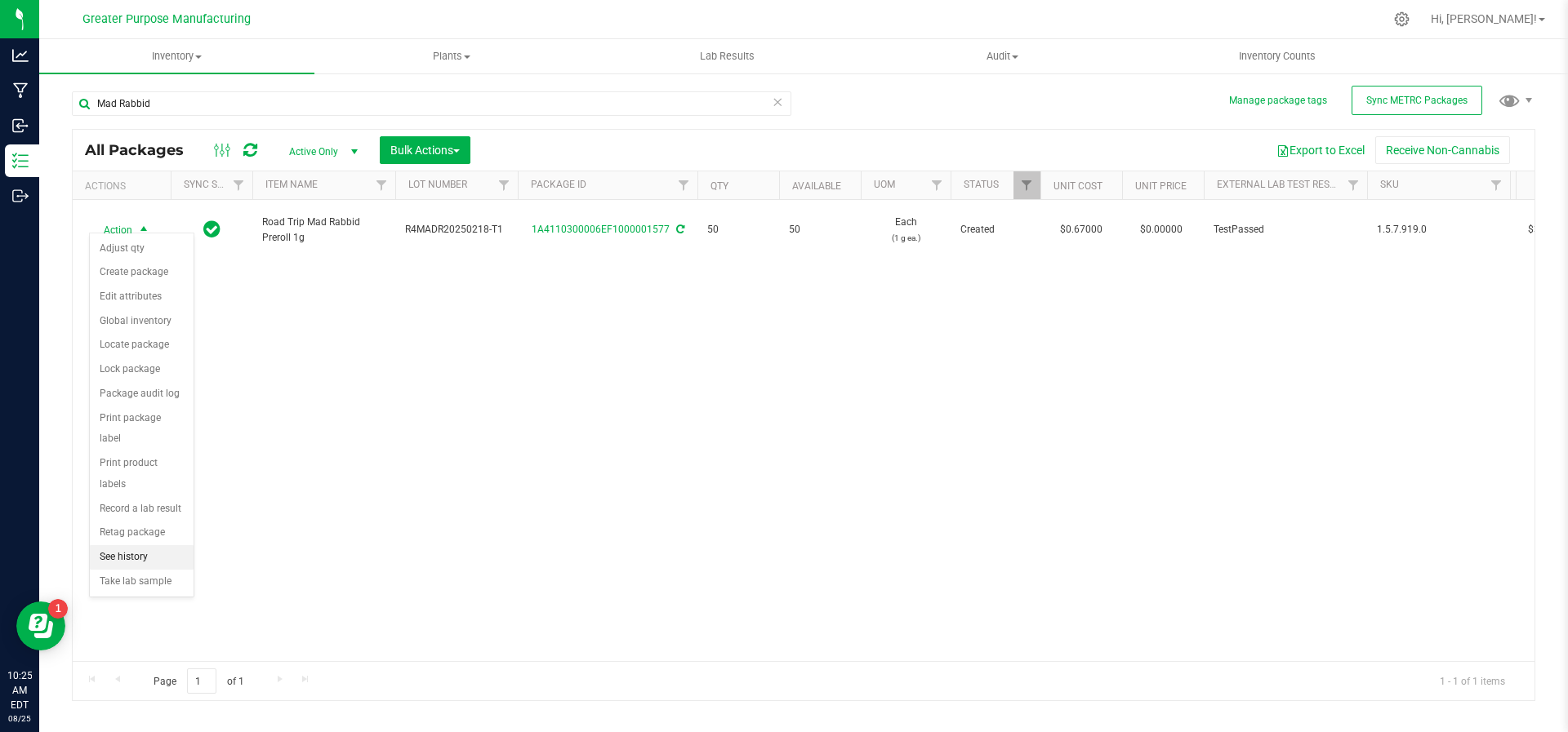
click at [146, 546] on li "See history" at bounding box center [142, 558] width 104 height 25
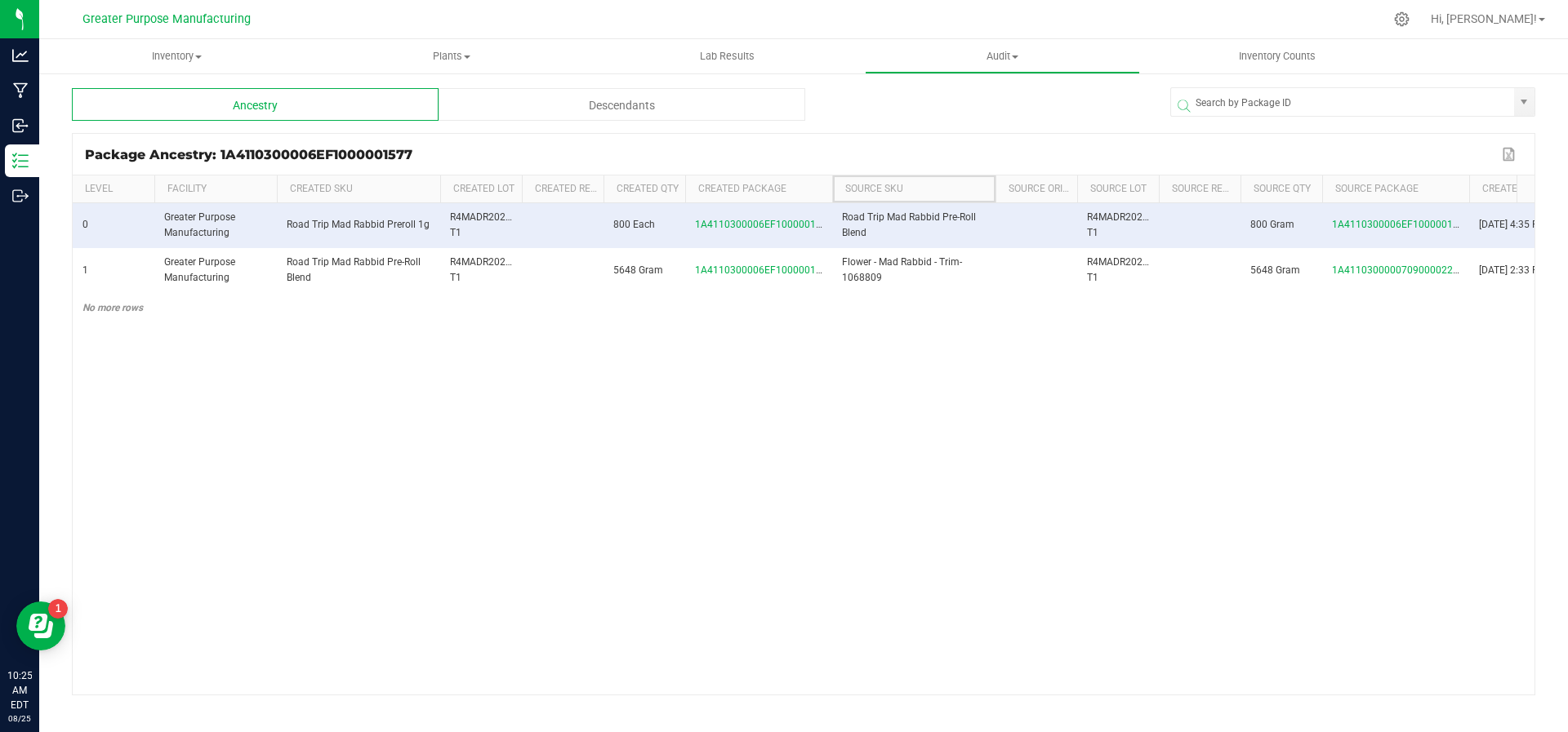
click at [833, 178] on th "Source SKU" at bounding box center [914, 189] width 164 height 27
click at [833, 188] on th "Source SKU" at bounding box center [914, 189] width 164 height 27
click at [831, 188] on span at bounding box center [829, 309] width 5 height 268
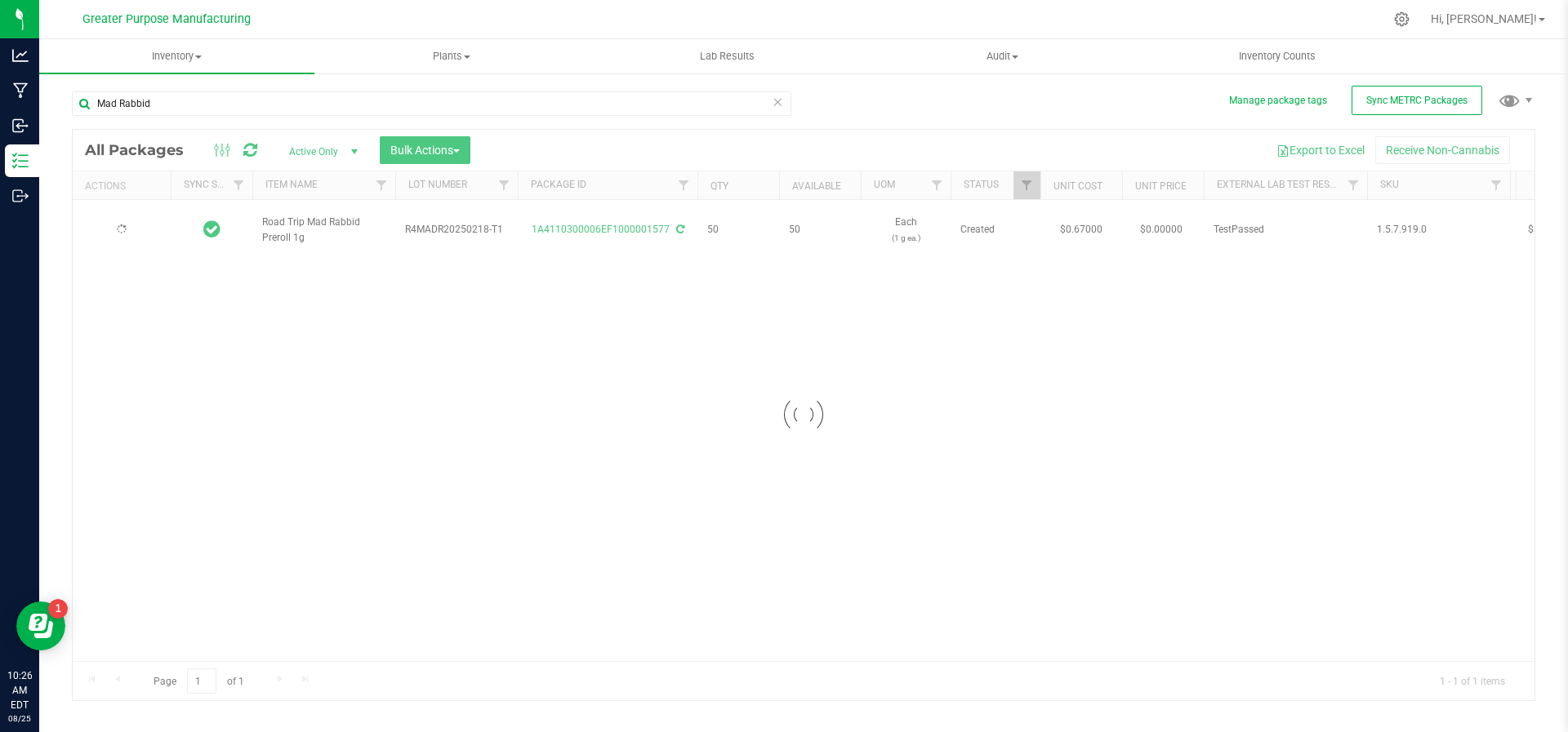
type input "[DATE]"
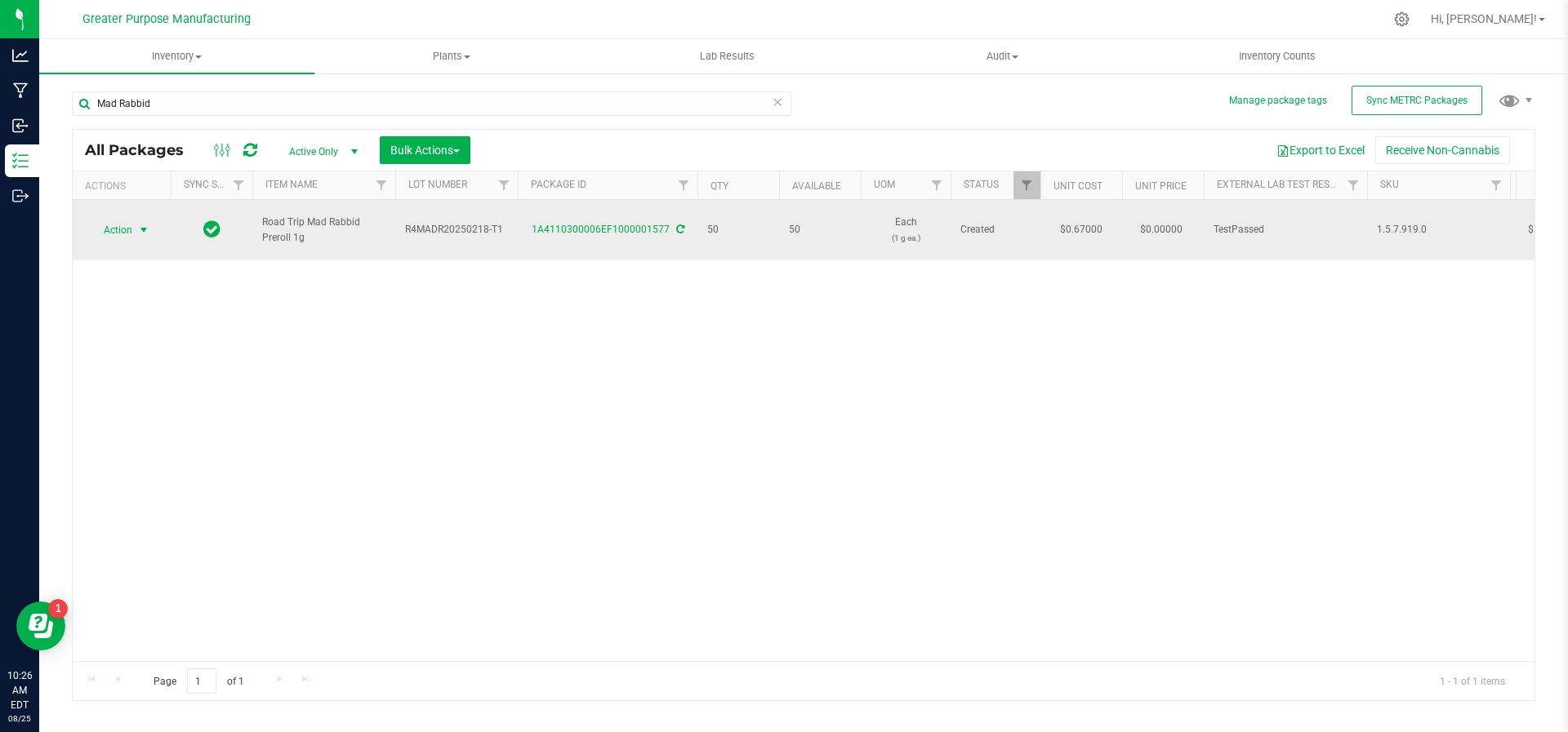
click at [140, 224] on span "select" at bounding box center [144, 231] width 13 height 13
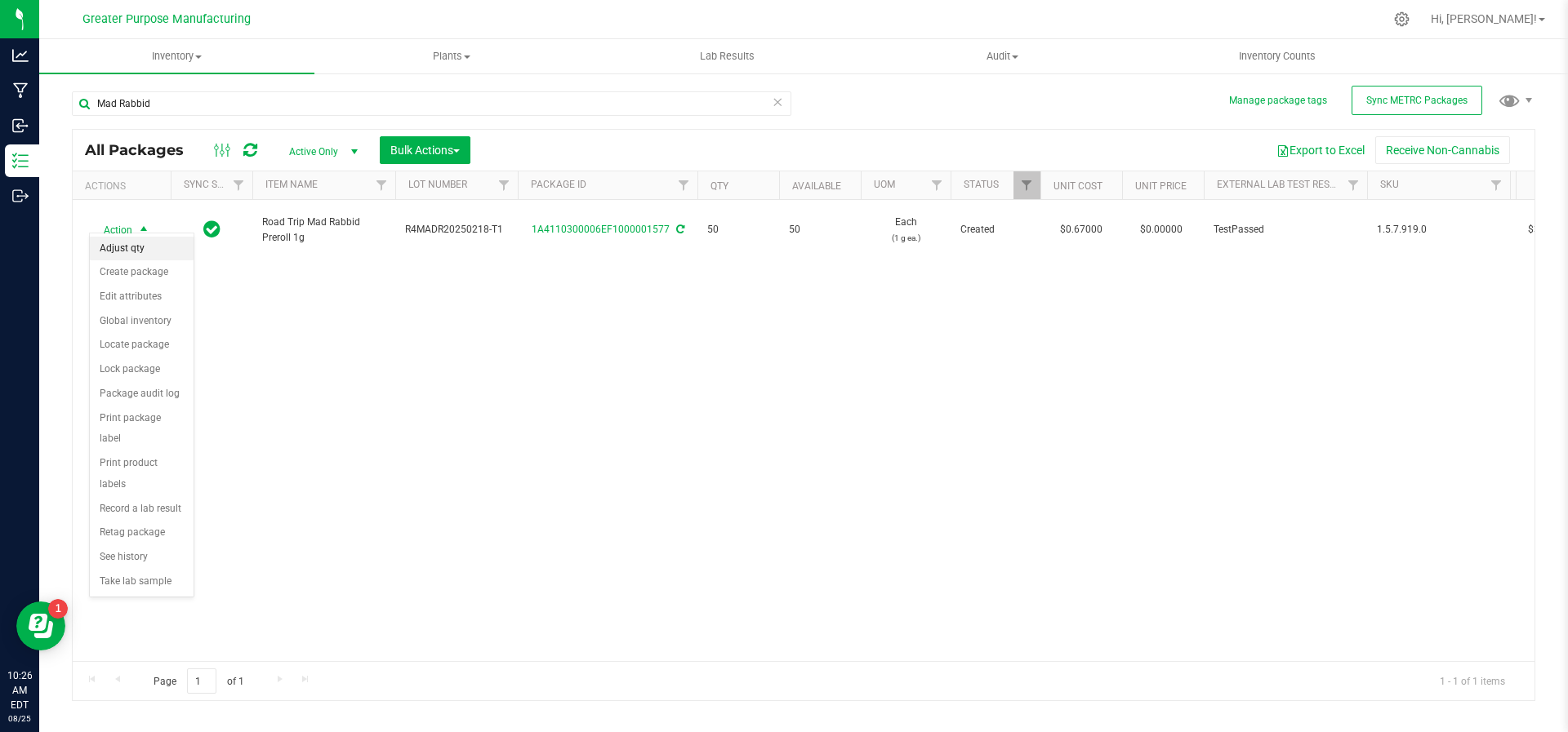
click at [140, 250] on li "Adjust qty" at bounding box center [142, 249] width 104 height 25
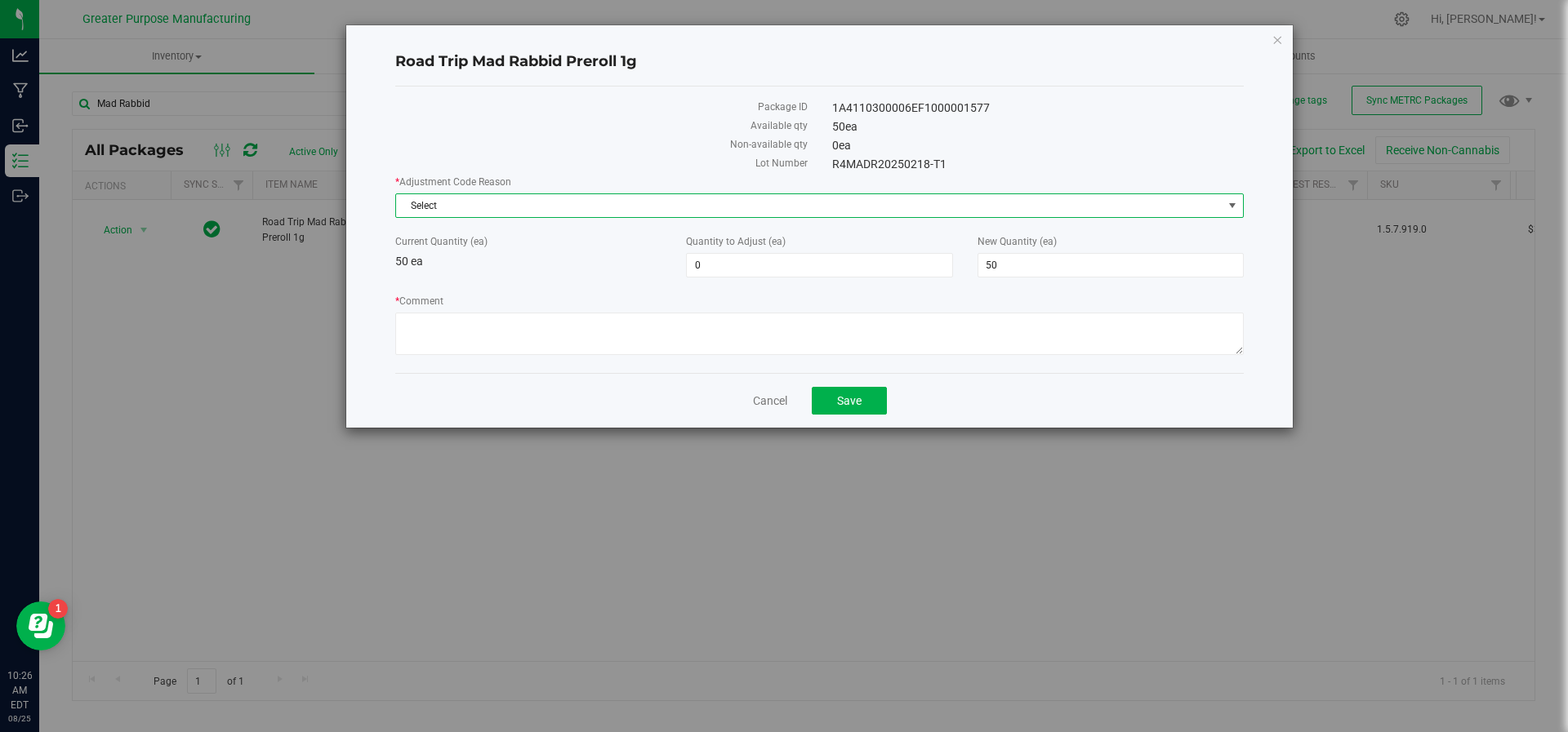
click at [527, 207] on span "Select" at bounding box center [809, 205] width 826 height 23
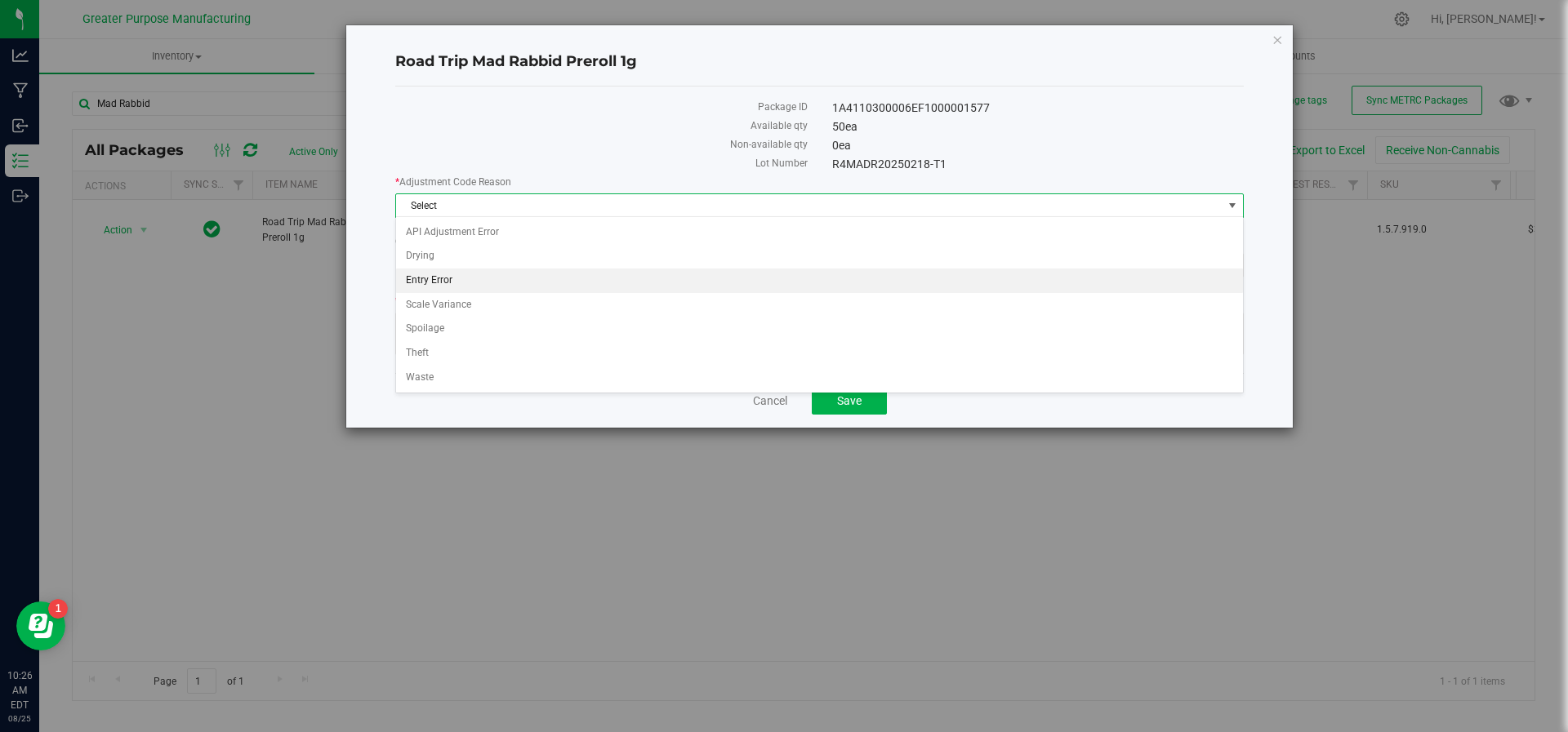
click at [513, 277] on li "Entry Error" at bounding box center [820, 281] width 848 height 25
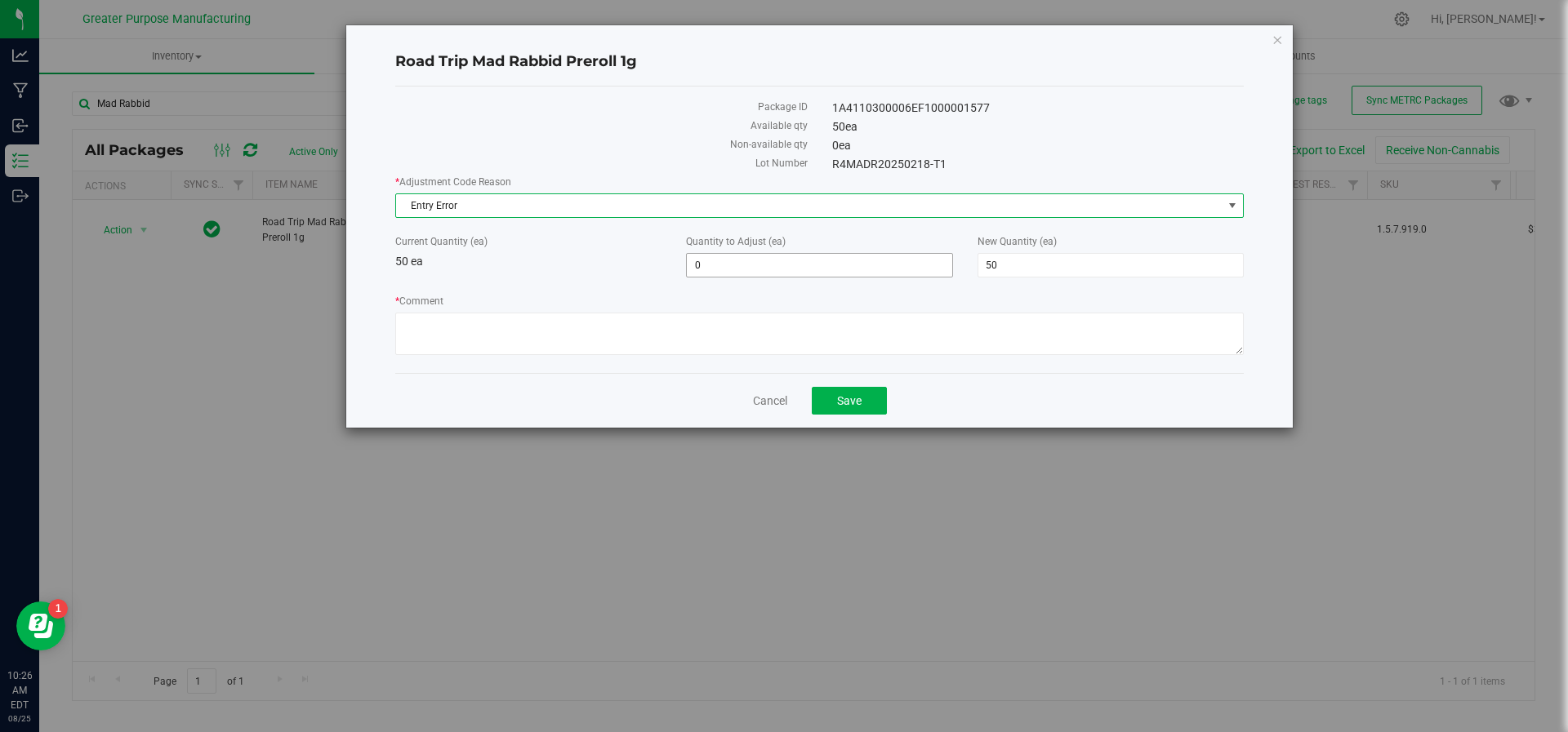
click at [745, 257] on span "0 0" at bounding box center [819, 266] width 266 height 25
type input "50"
type input "100"
click at [703, 319] on textarea "* Comment" at bounding box center [819, 334] width 849 height 43
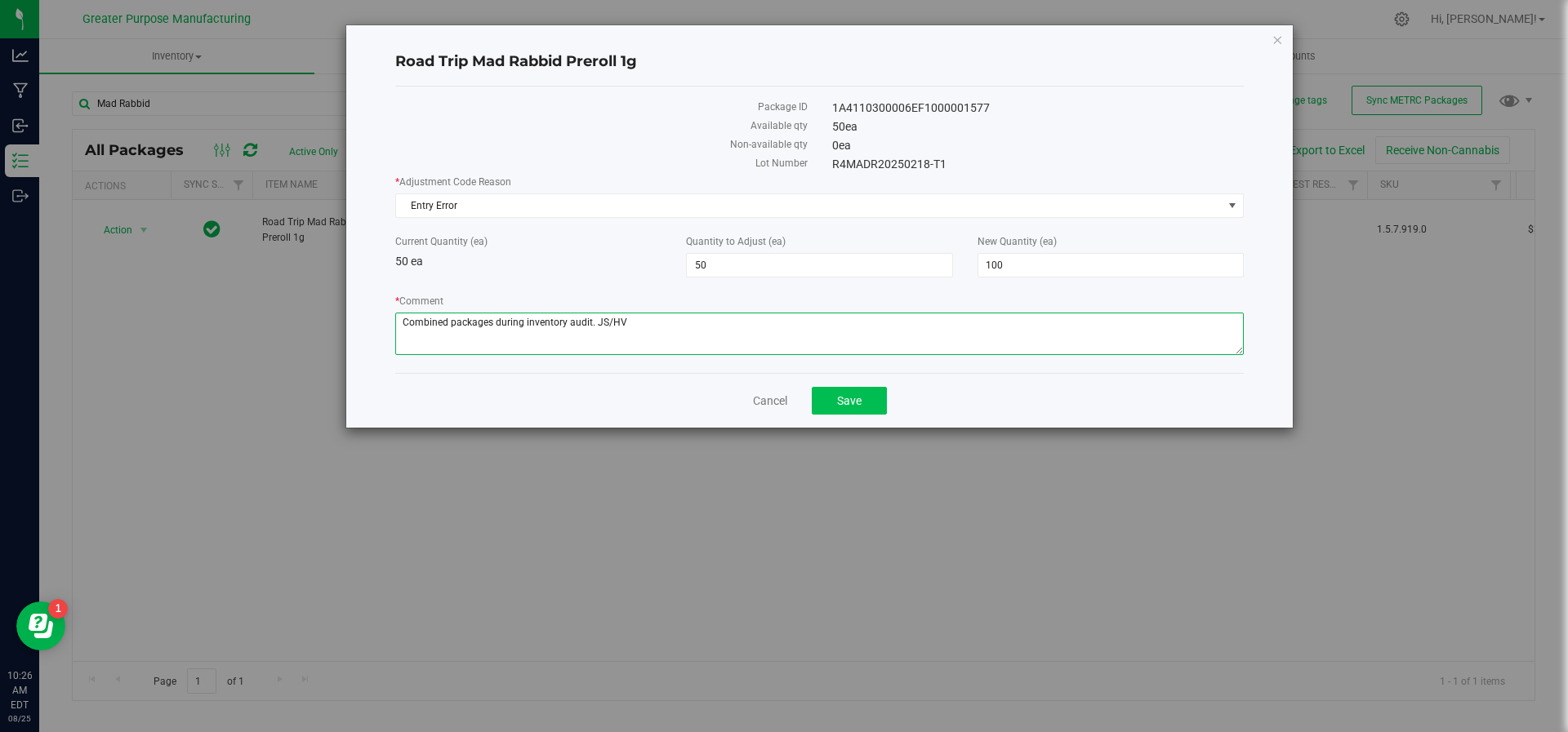
type textarea "Combined packages during inventory audit. JS/HV"
click at [870, 393] on button "Save" at bounding box center [849, 400] width 75 height 27
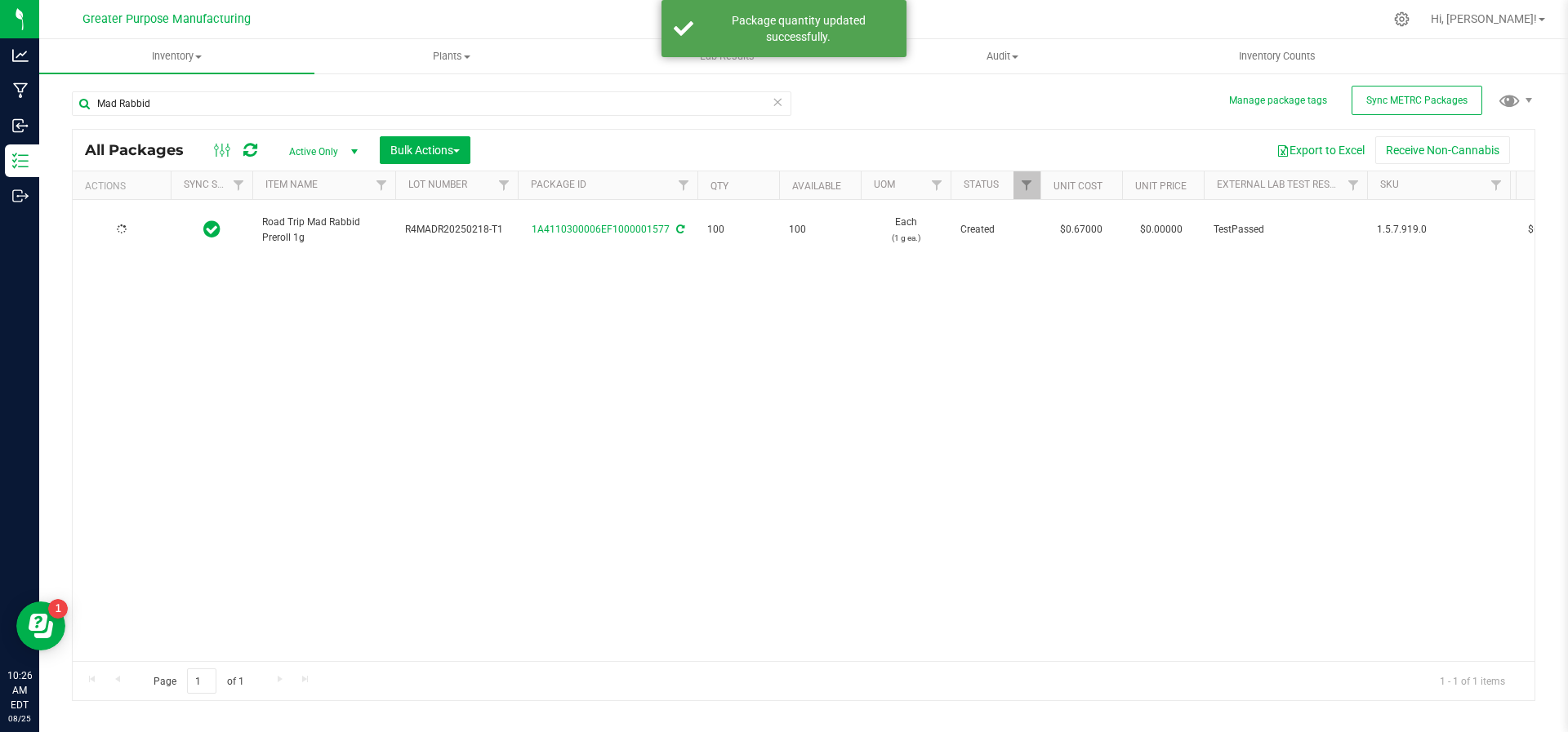
type input "[DATE]"
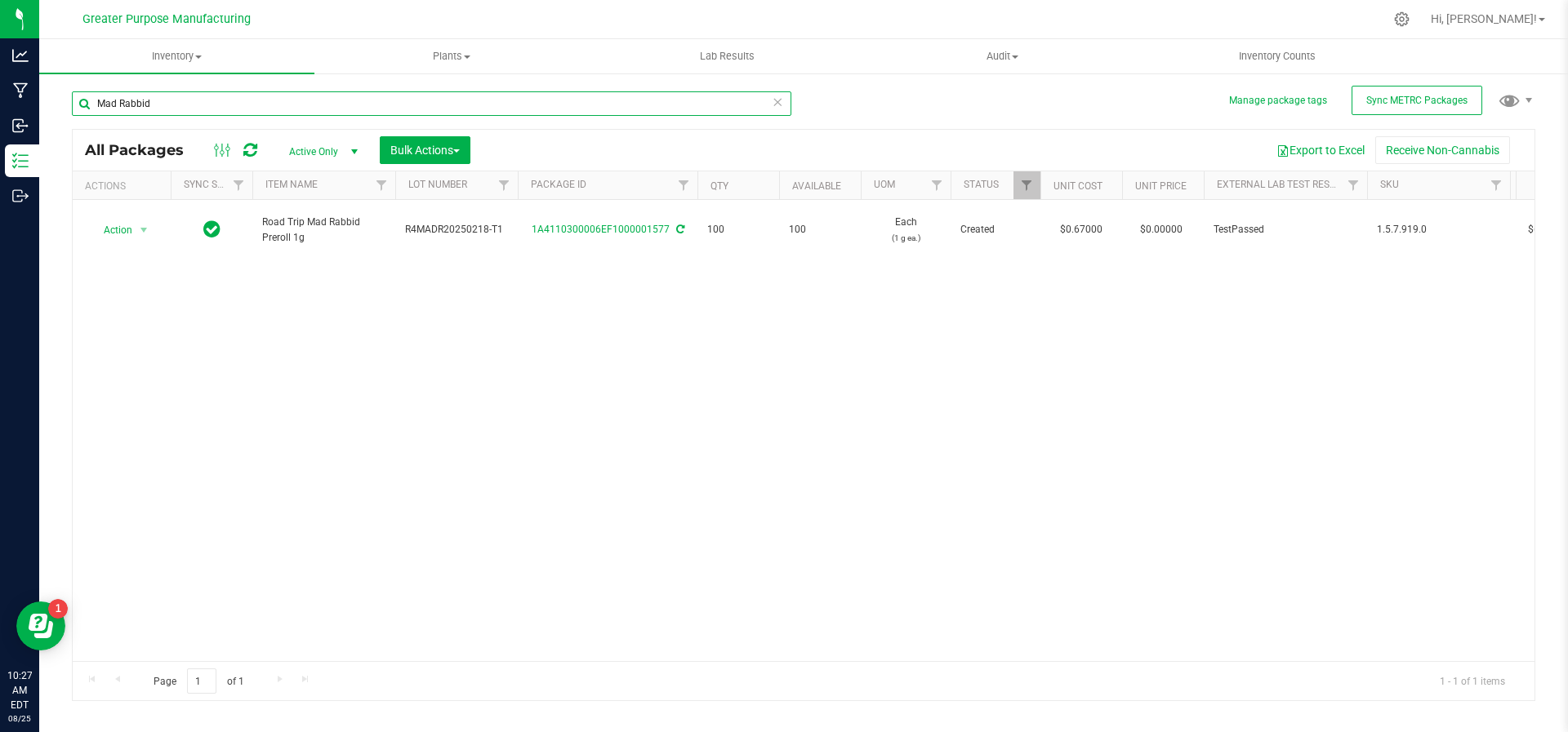
drag, startPoint x: 167, startPoint y: 107, endPoint x: 75, endPoint y: 107, distance: 92.0
click at [75, 107] on input "Mad Rabbid" at bounding box center [432, 104] width 719 height 25
click at [343, 152] on span "Active Only" at bounding box center [320, 151] width 90 height 23
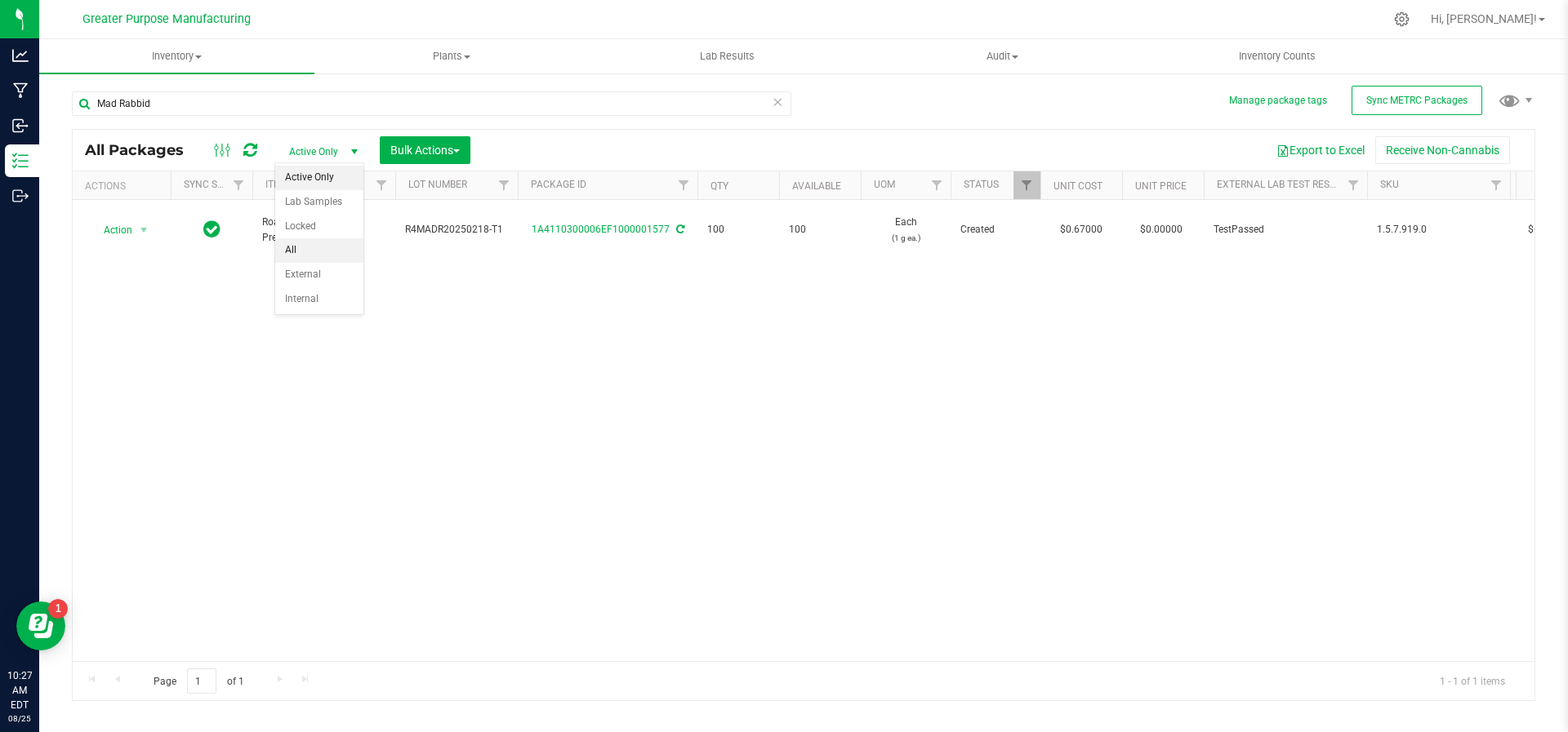
click at [321, 253] on li "All" at bounding box center [319, 251] width 88 height 25
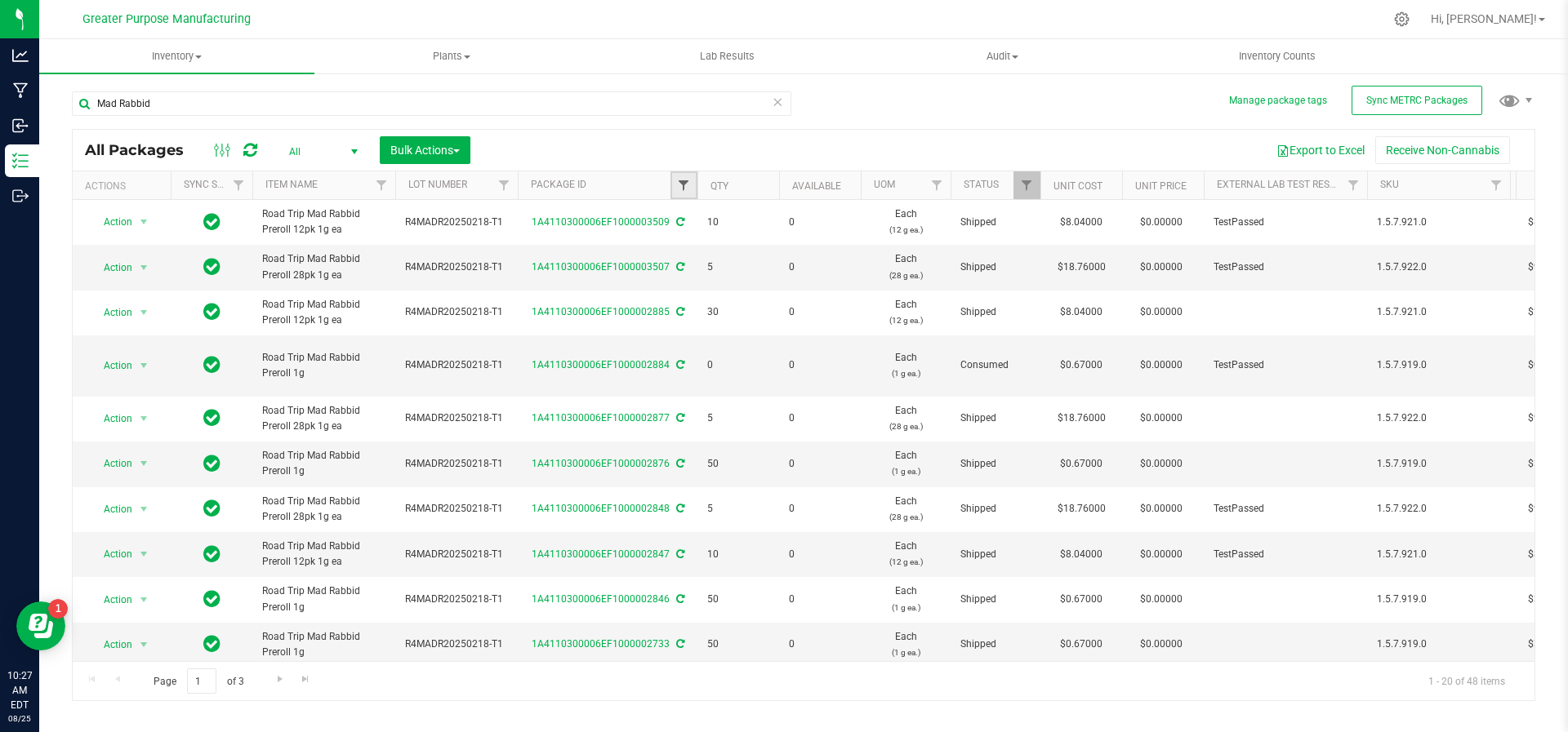
click at [683, 185] on span "Filter" at bounding box center [684, 185] width 13 height 13
click at [680, 246] on button "Filter" at bounding box center [719, 264] width 79 height 36
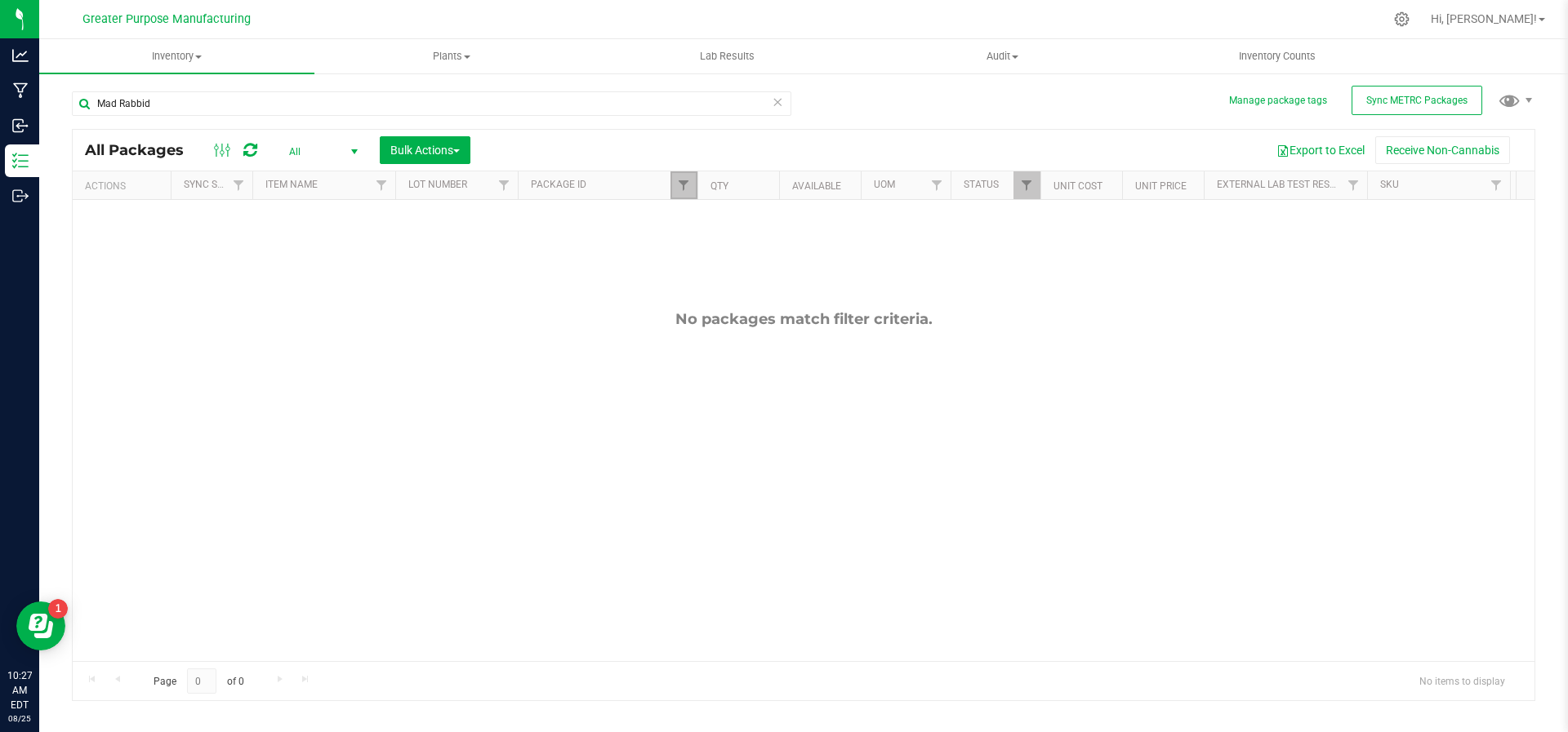
click at [683, 191] on link "Filter" at bounding box center [684, 184] width 26 height 27
click at [689, 225] on input "546" at bounding box center [765, 220] width 168 height 25
type input "0546"
click at [720, 257] on button "Filter" at bounding box center [719, 264] width 79 height 36
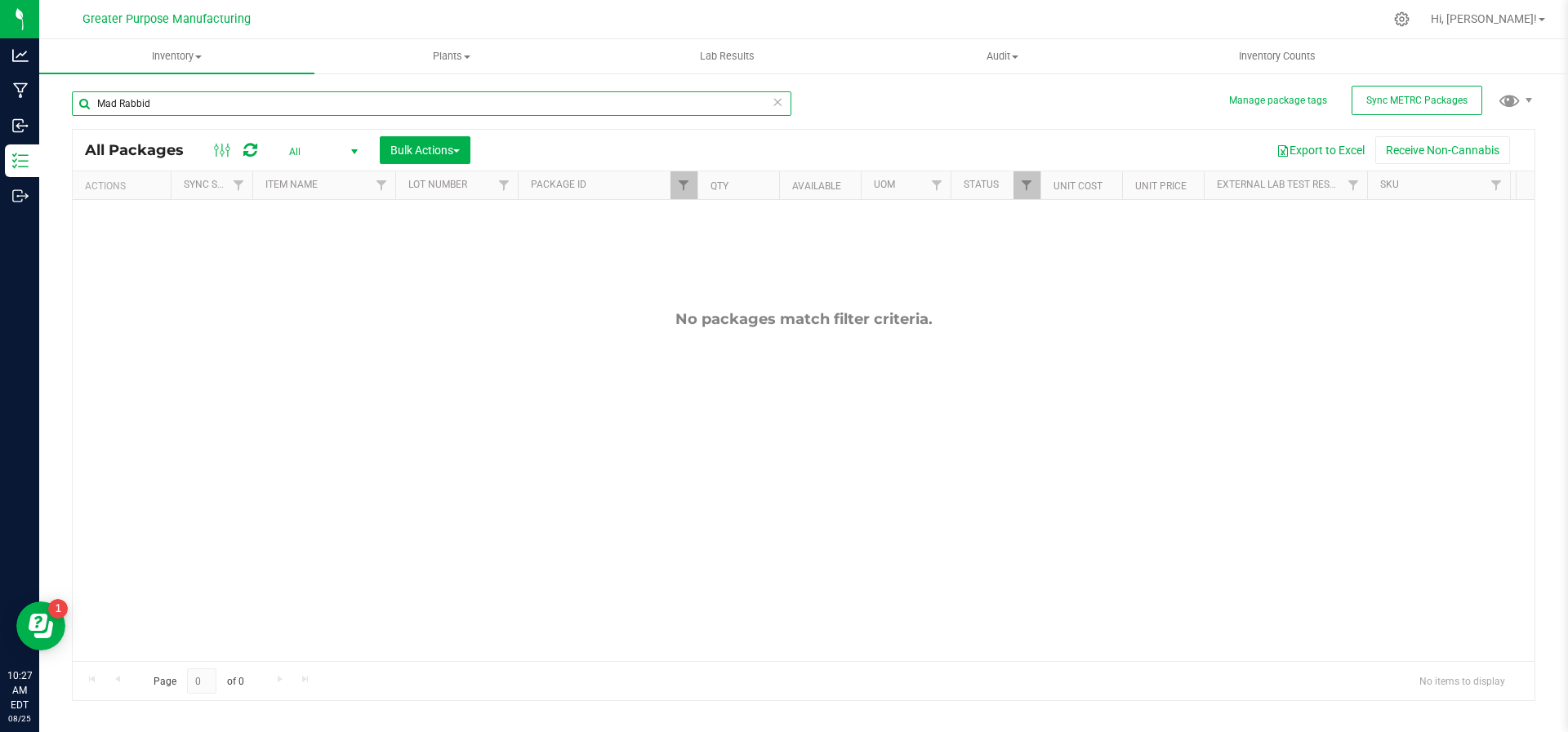
drag, startPoint x: 169, startPoint y: 108, endPoint x: 94, endPoint y: 111, distance: 75.1
click at [94, 111] on input "Mad Rabbid" at bounding box center [432, 104] width 719 height 25
click at [94, 111] on input "text" at bounding box center [432, 104] width 719 height 25
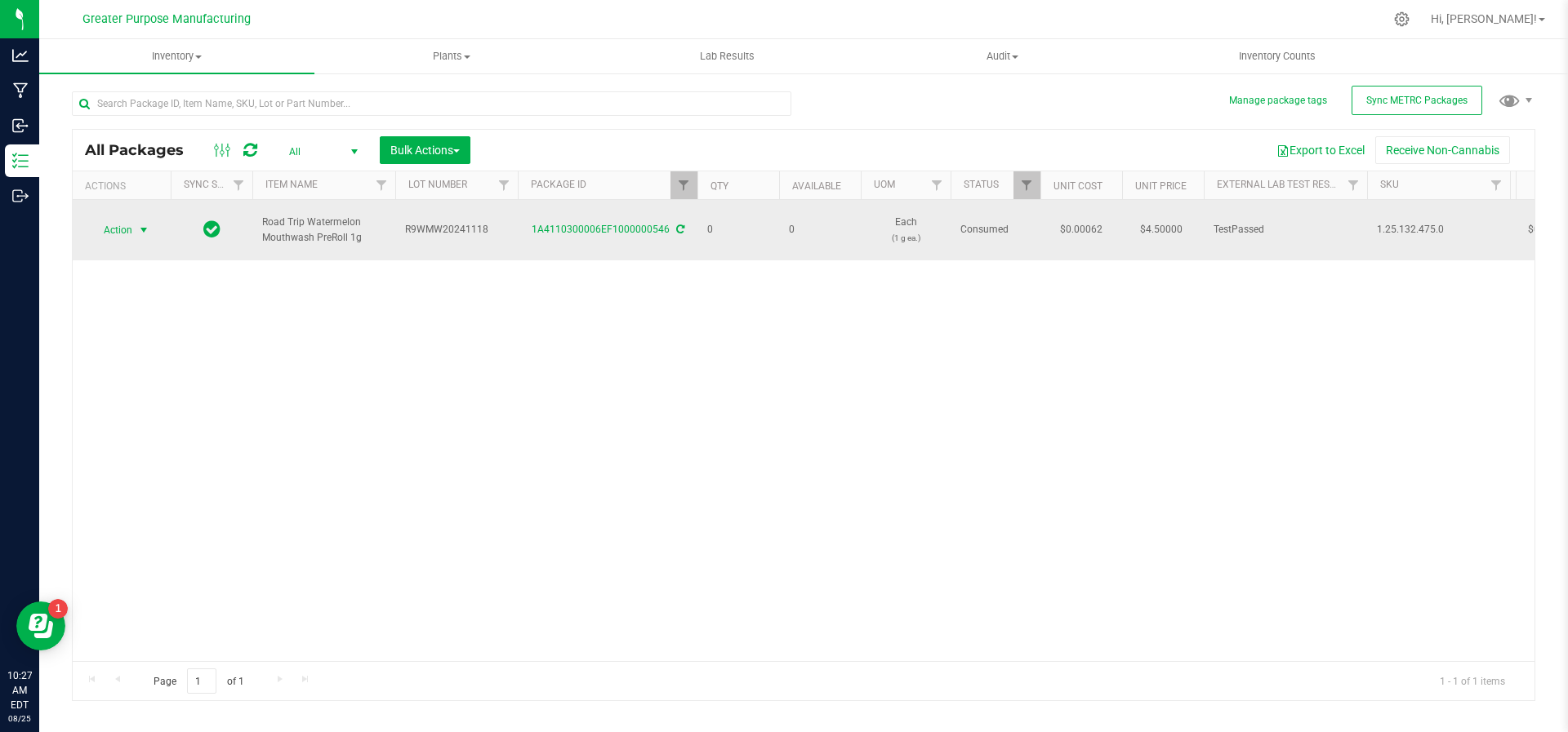
click at [139, 224] on span "select" at bounding box center [144, 231] width 13 height 13
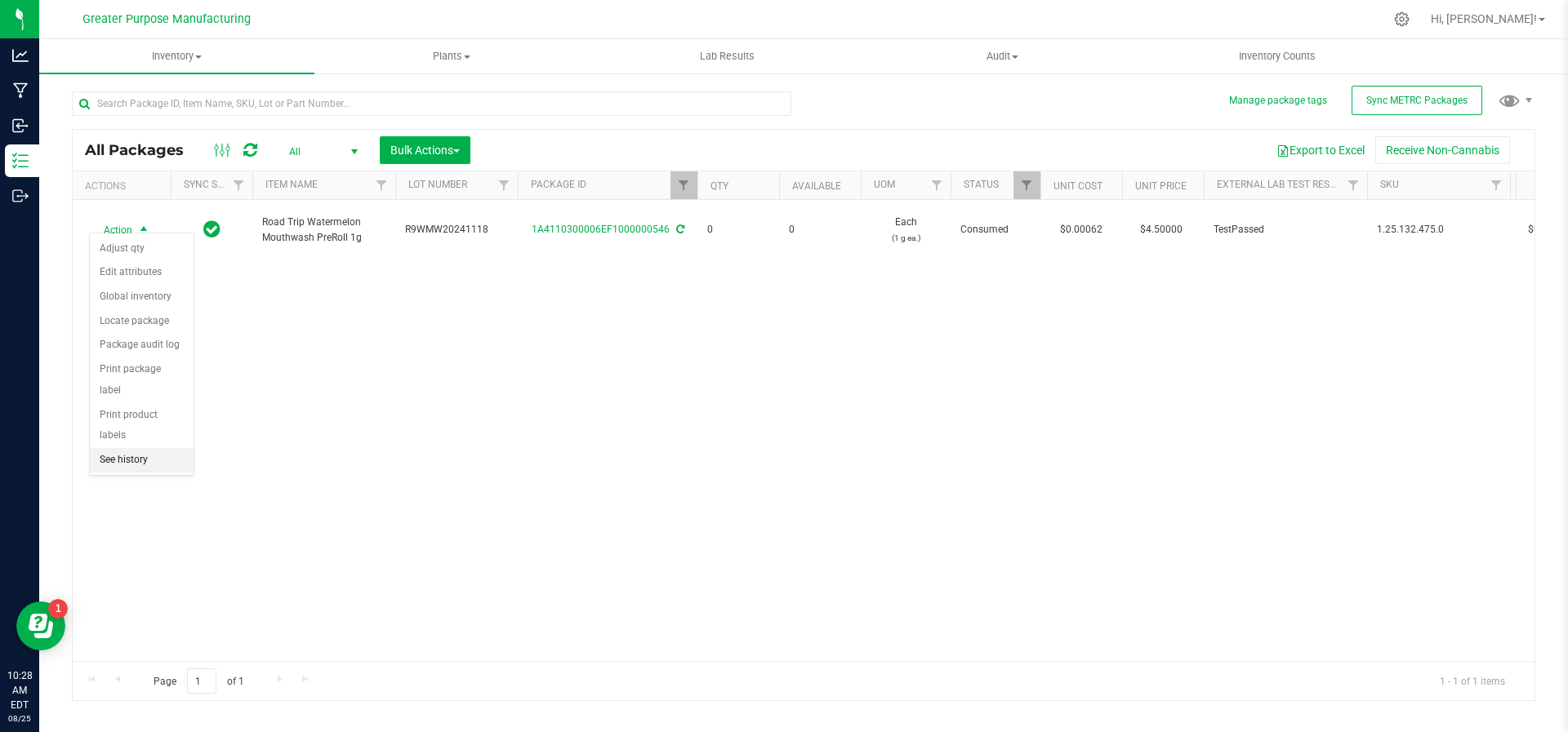
click at [140, 448] on li "See history" at bounding box center [142, 461] width 104 height 25
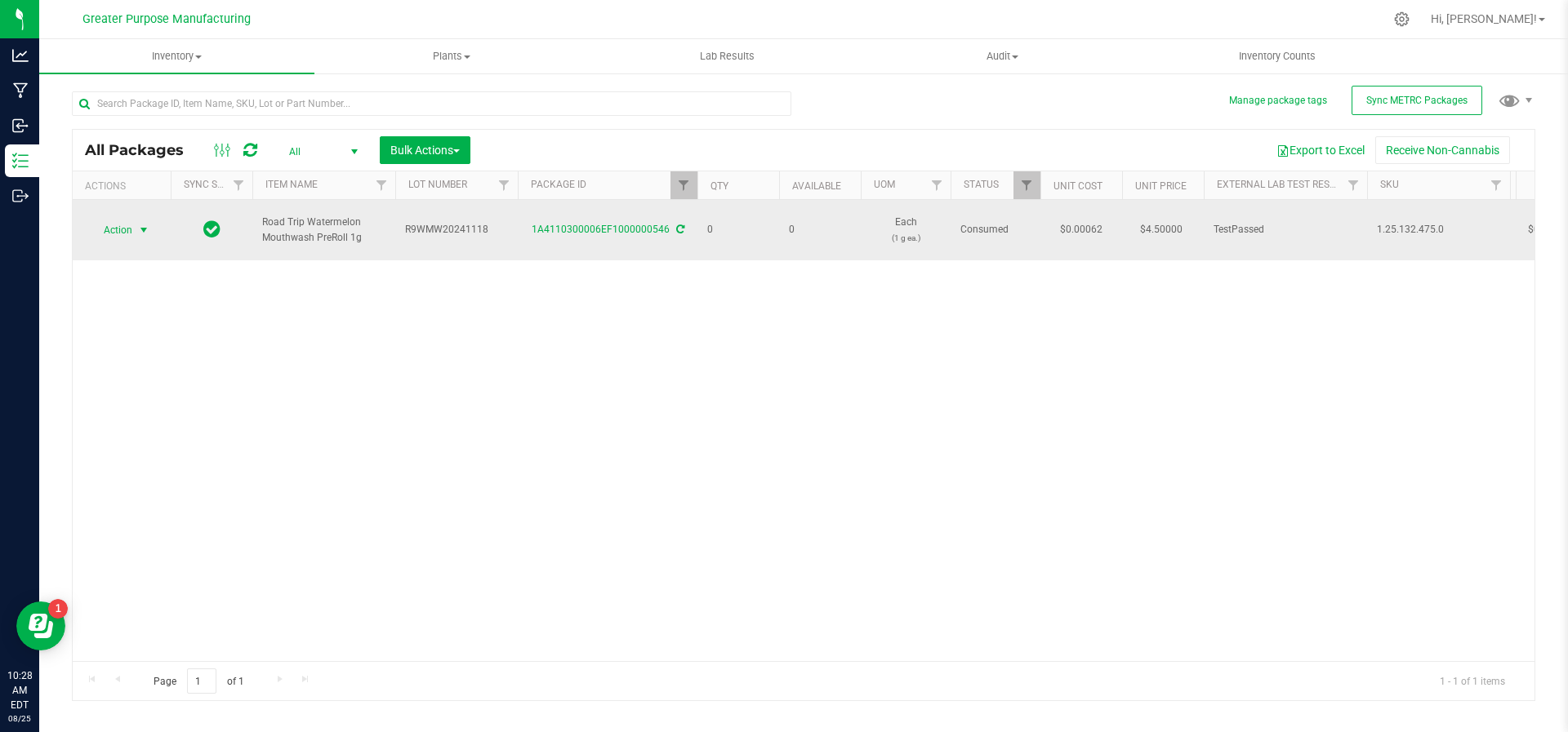
click at [147, 224] on span "select" at bounding box center [144, 231] width 13 height 13
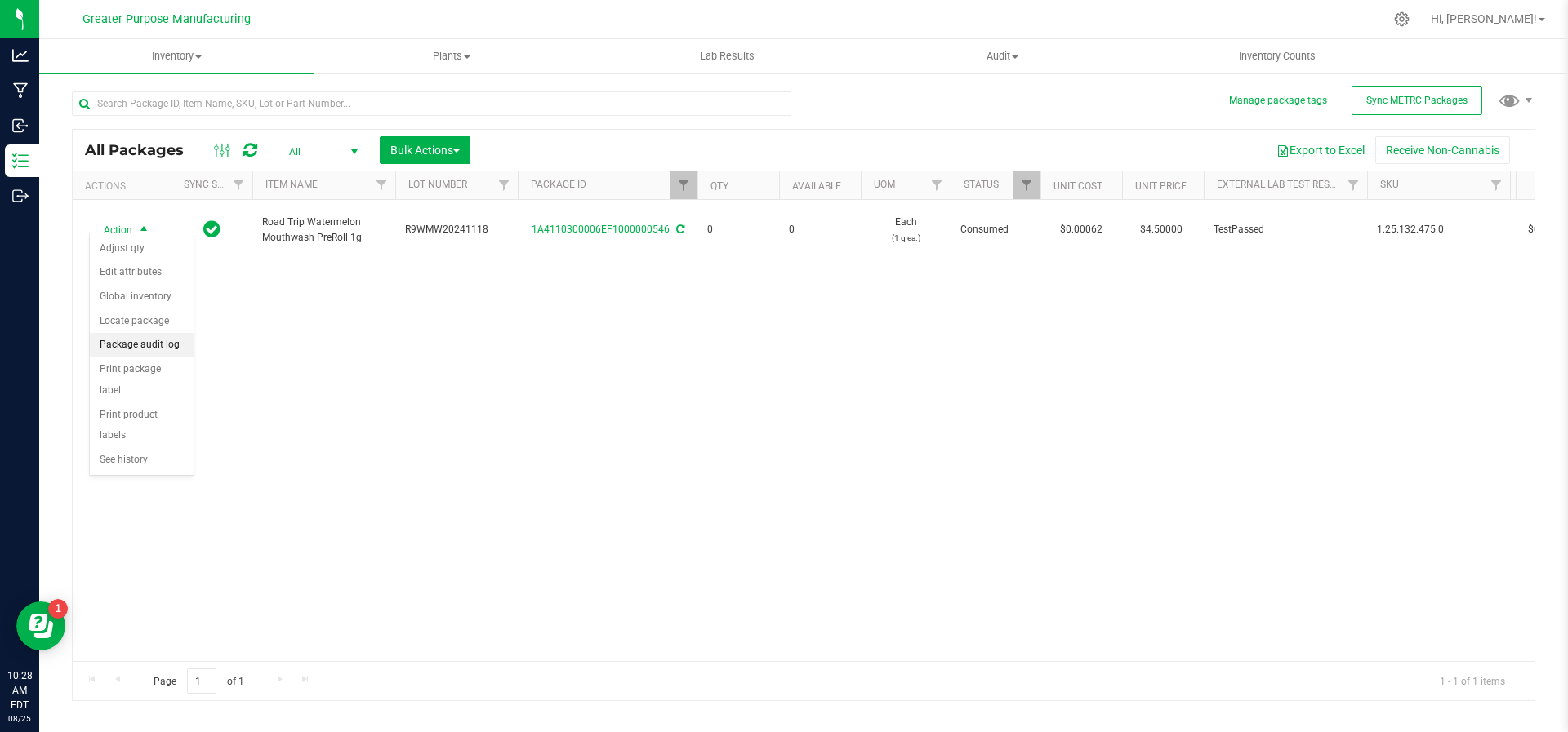
click at [140, 338] on li "Package audit log" at bounding box center [142, 345] width 104 height 25
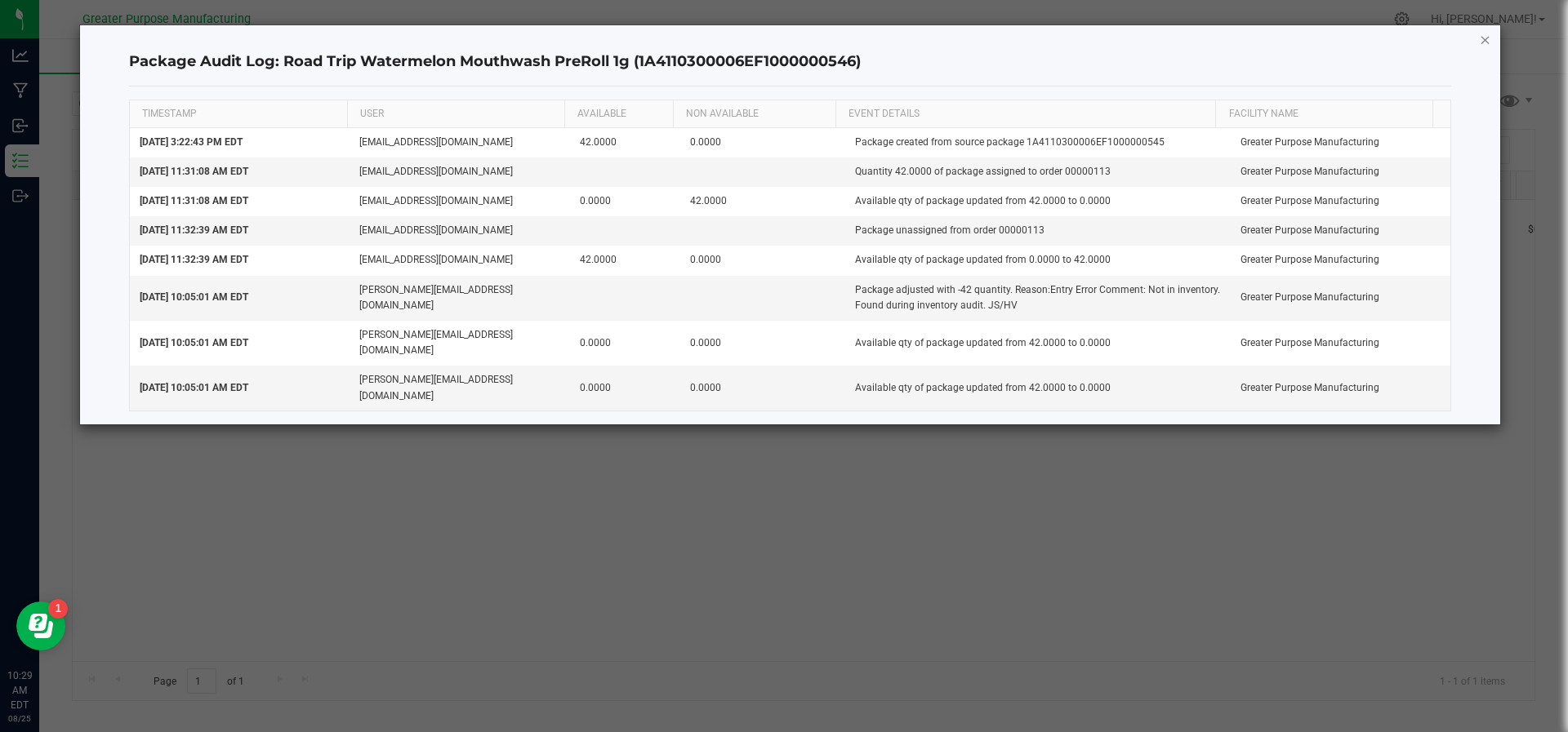
click at [1483, 46] on icon "button" at bounding box center [1486, 39] width 11 height 20
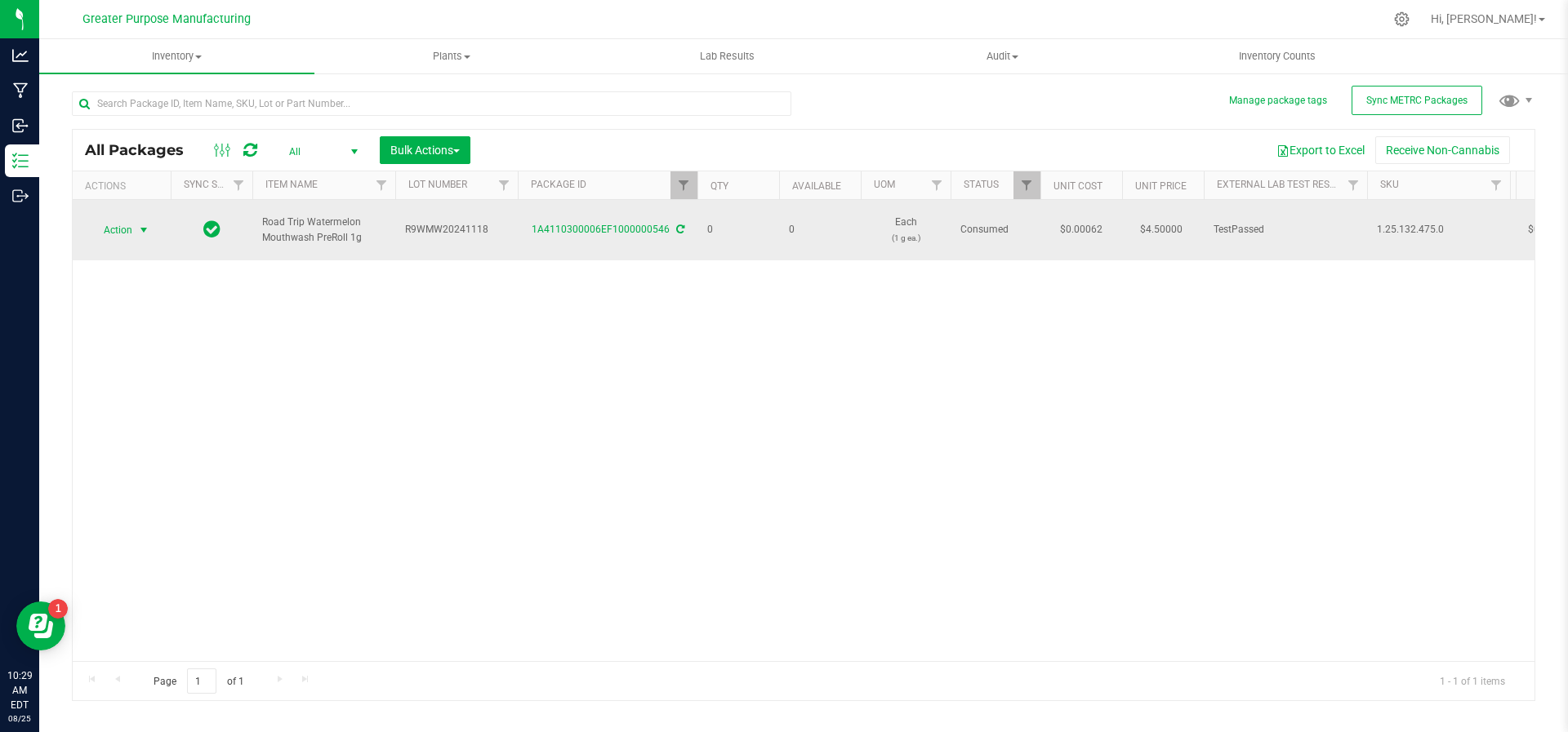
click at [141, 224] on span "select" at bounding box center [144, 231] width 13 height 13
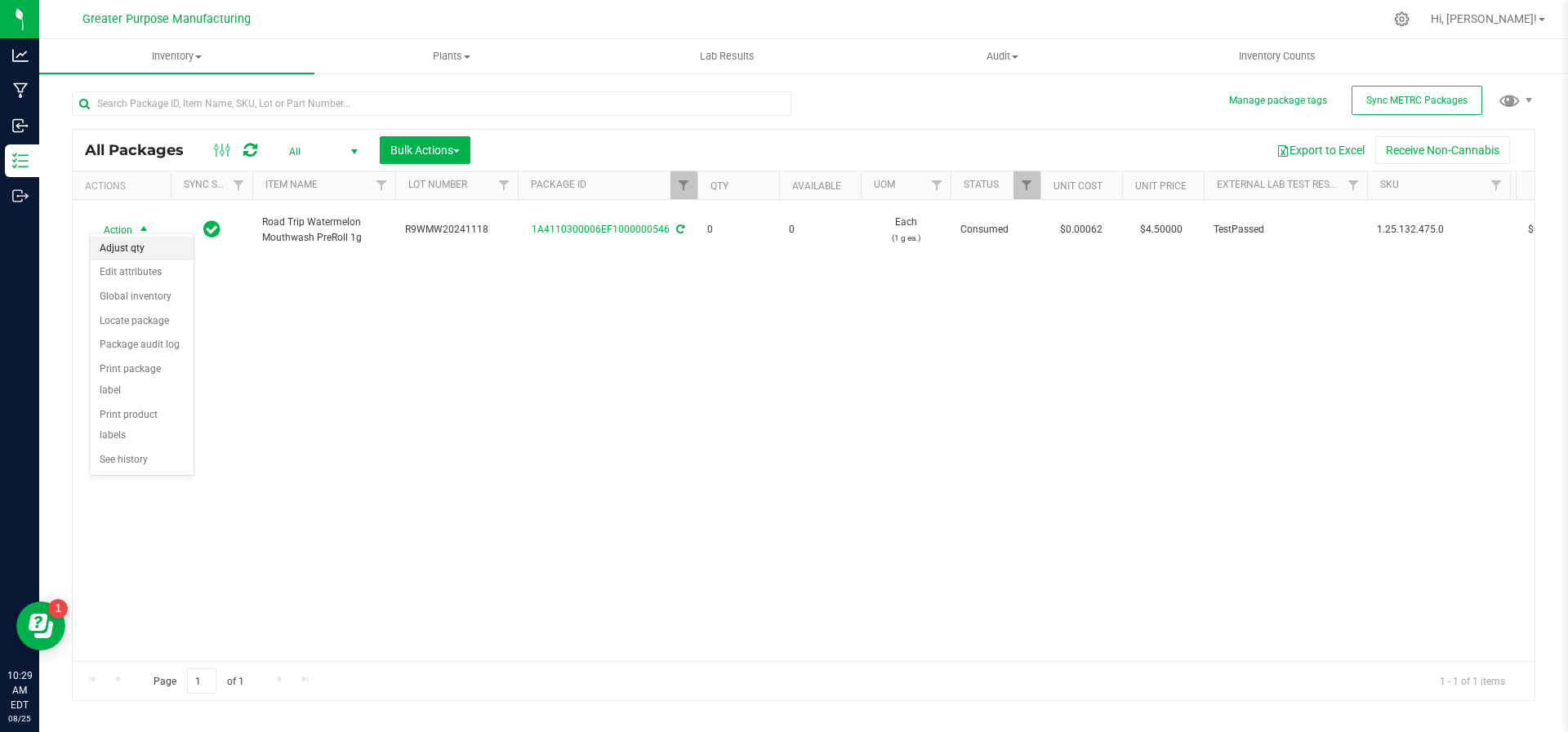
click at [136, 245] on li "Adjust qty" at bounding box center [142, 249] width 104 height 25
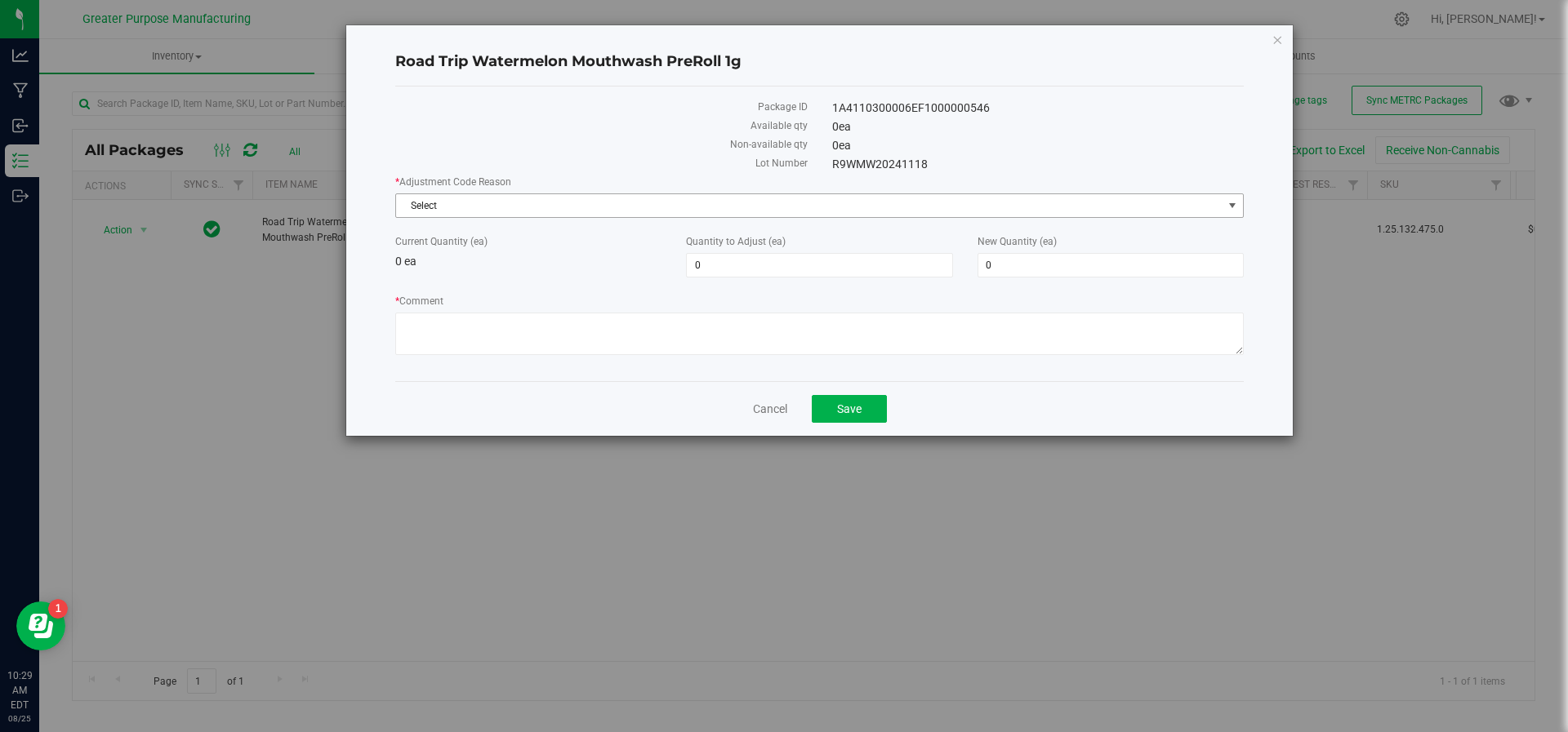
click at [671, 212] on span "Select" at bounding box center [809, 205] width 826 height 23
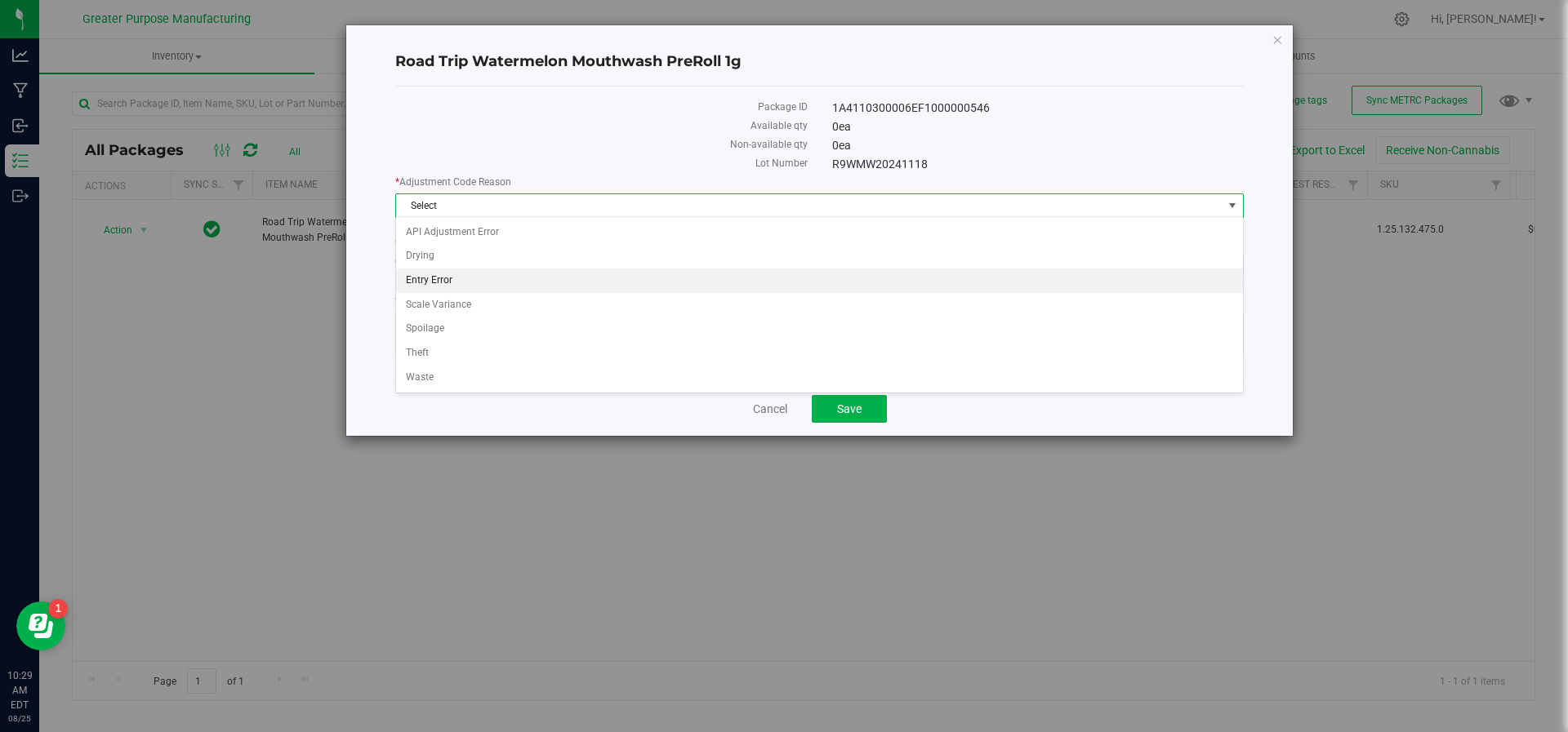
click at [640, 284] on li "Entry Error" at bounding box center [820, 281] width 848 height 25
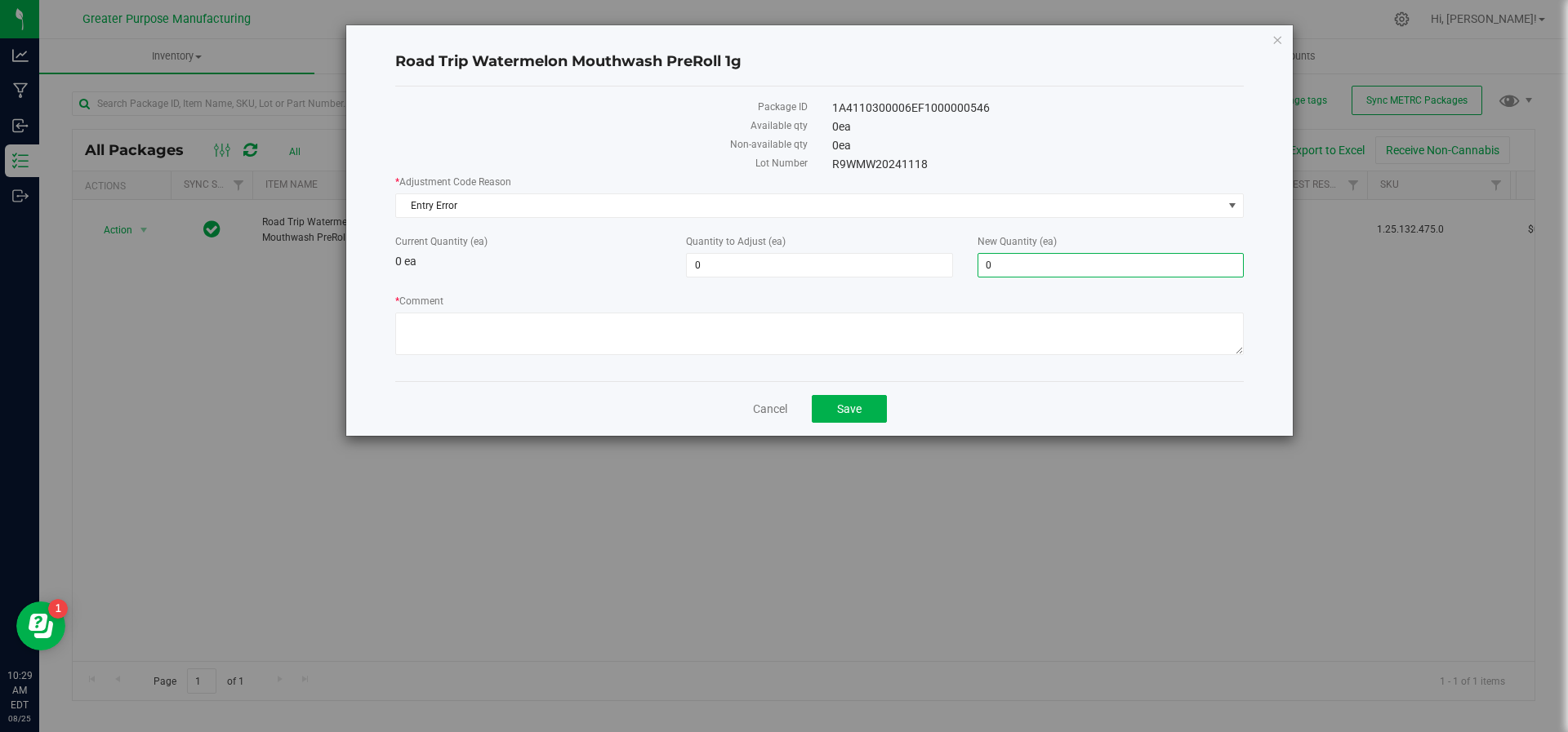
click at [1006, 268] on span "0 0" at bounding box center [1110, 266] width 266 height 25
type input "30"
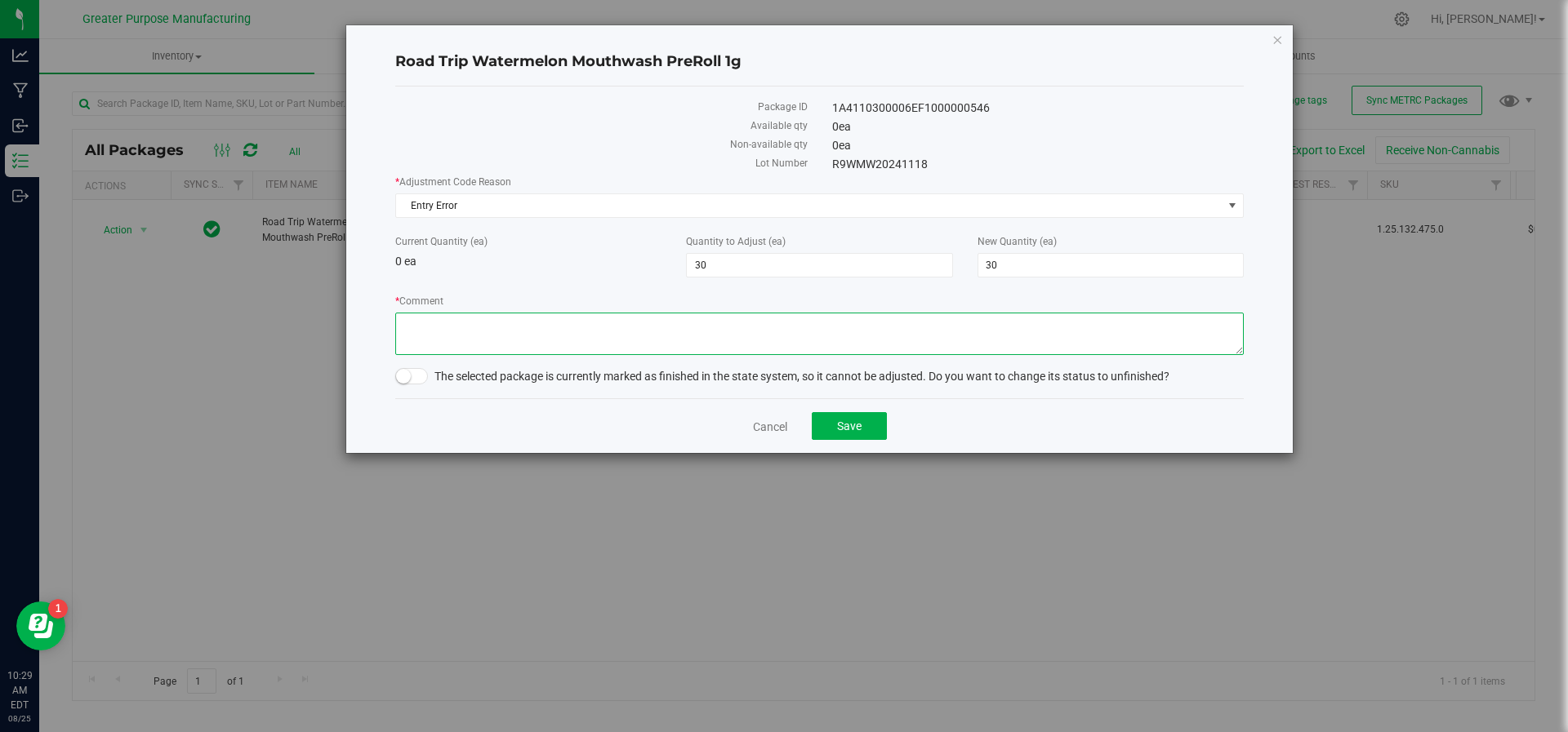
click at [869, 330] on textarea "* Comment" at bounding box center [819, 334] width 849 height 43
type textarea "Adjusted during inventory audit. JS/HV"
click at [712, 259] on span "30 30" at bounding box center [819, 266] width 266 height 25
type input "30"
click at [611, 276] on div "* Adjustment Code Reason Entry Error Select API Adjustment Error Drying Entry E…" at bounding box center [819, 268] width 849 height 185
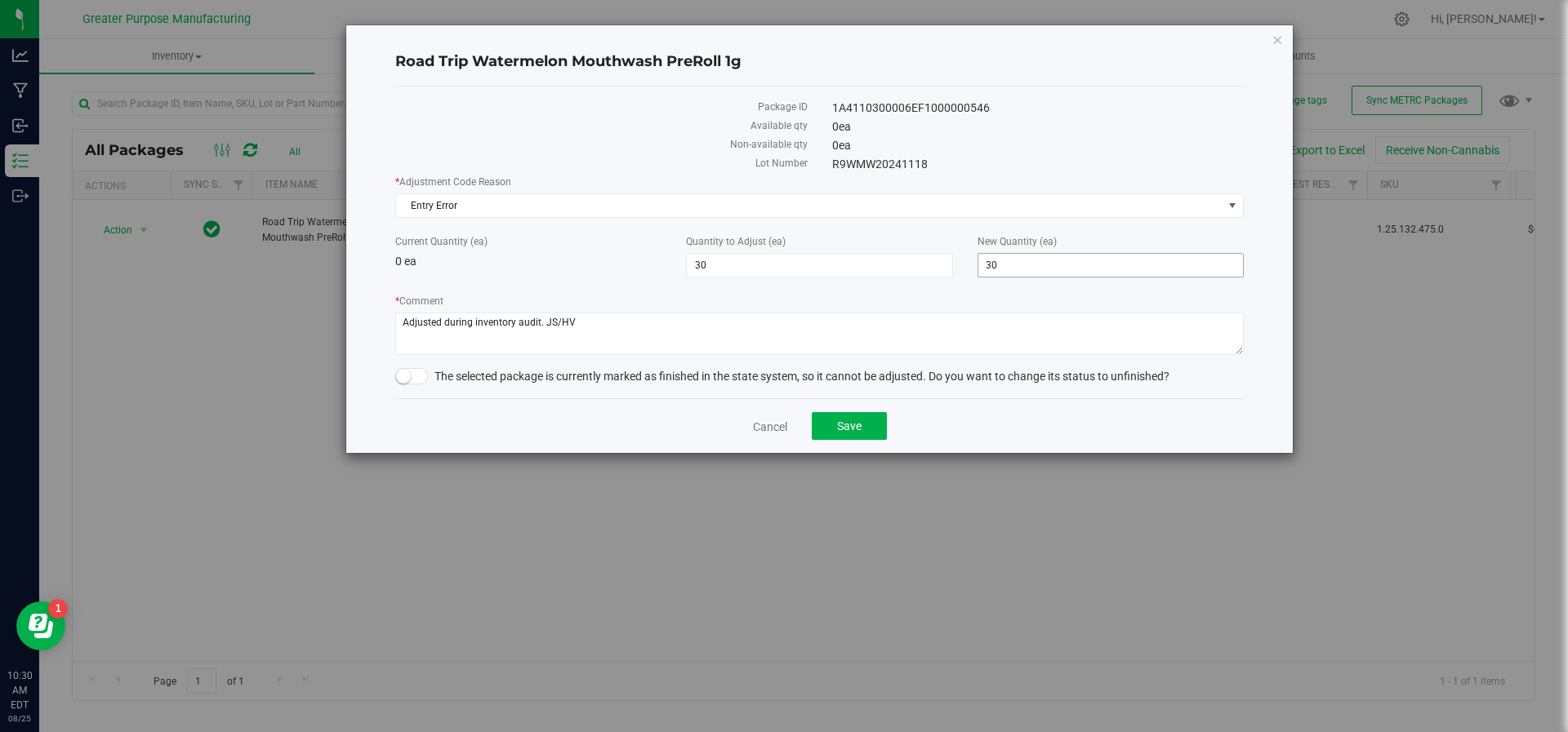
click at [1017, 267] on span "30 30" at bounding box center [1110, 266] width 266 height 25
type input "39"
click at [797, 285] on div "* Adjustment Code Reason Entry Error Select API Adjustment Error Drying Entry E…" at bounding box center [819, 268] width 849 height 185
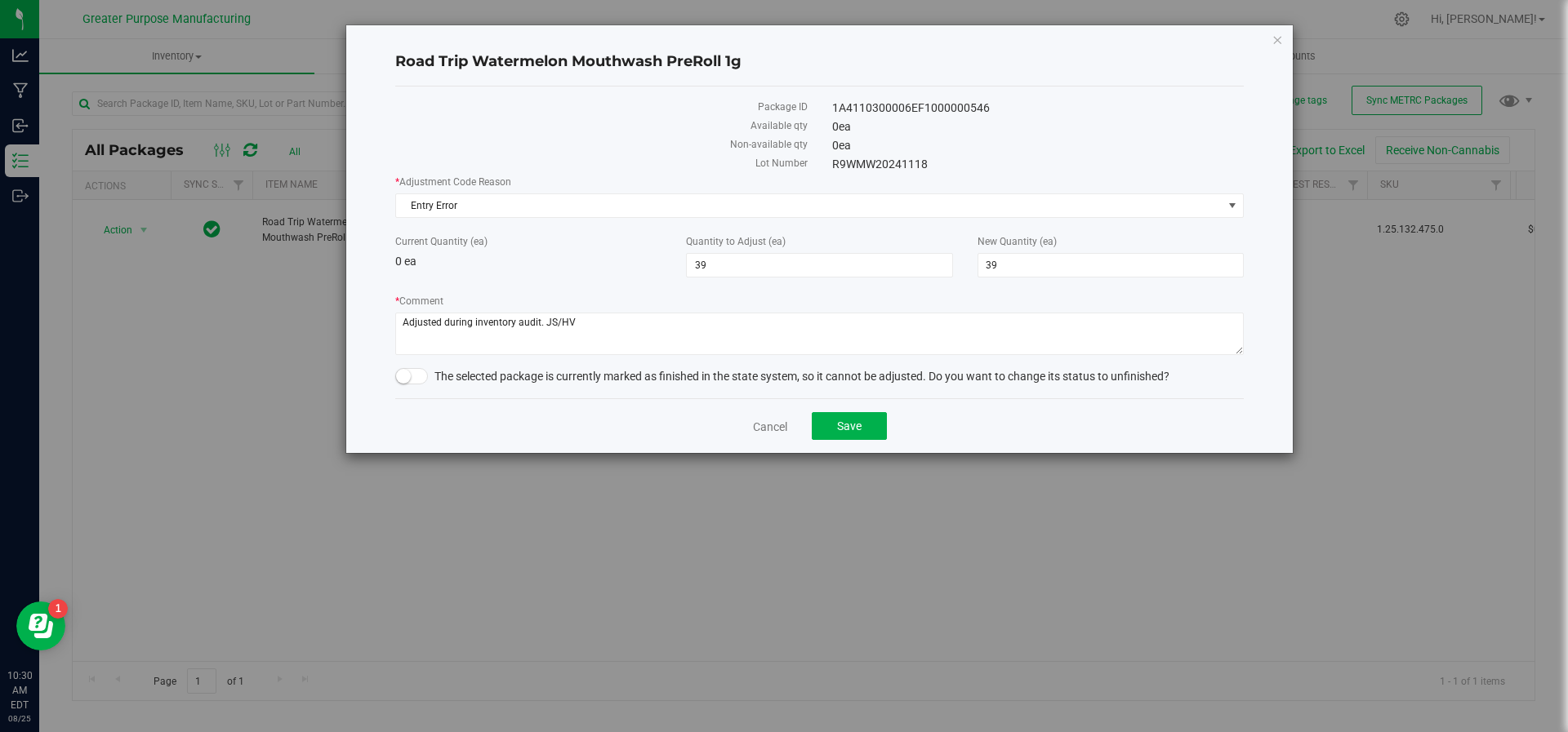
click at [403, 379] on small at bounding box center [404, 376] width 15 height 15
click at [851, 428] on span "Save" at bounding box center [850, 427] width 25 height 13
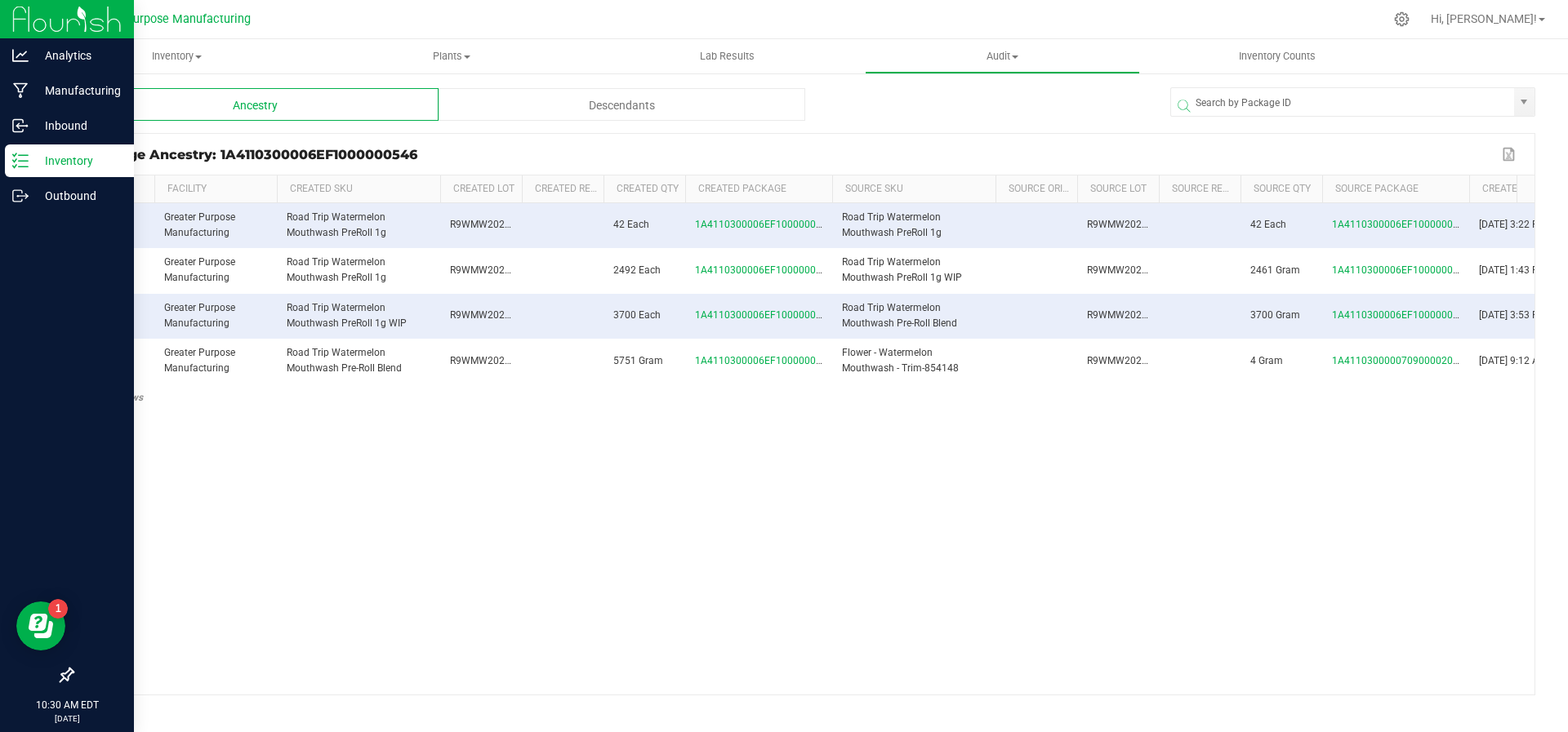
click at [62, 168] on p "Inventory" at bounding box center [78, 161] width 98 height 20
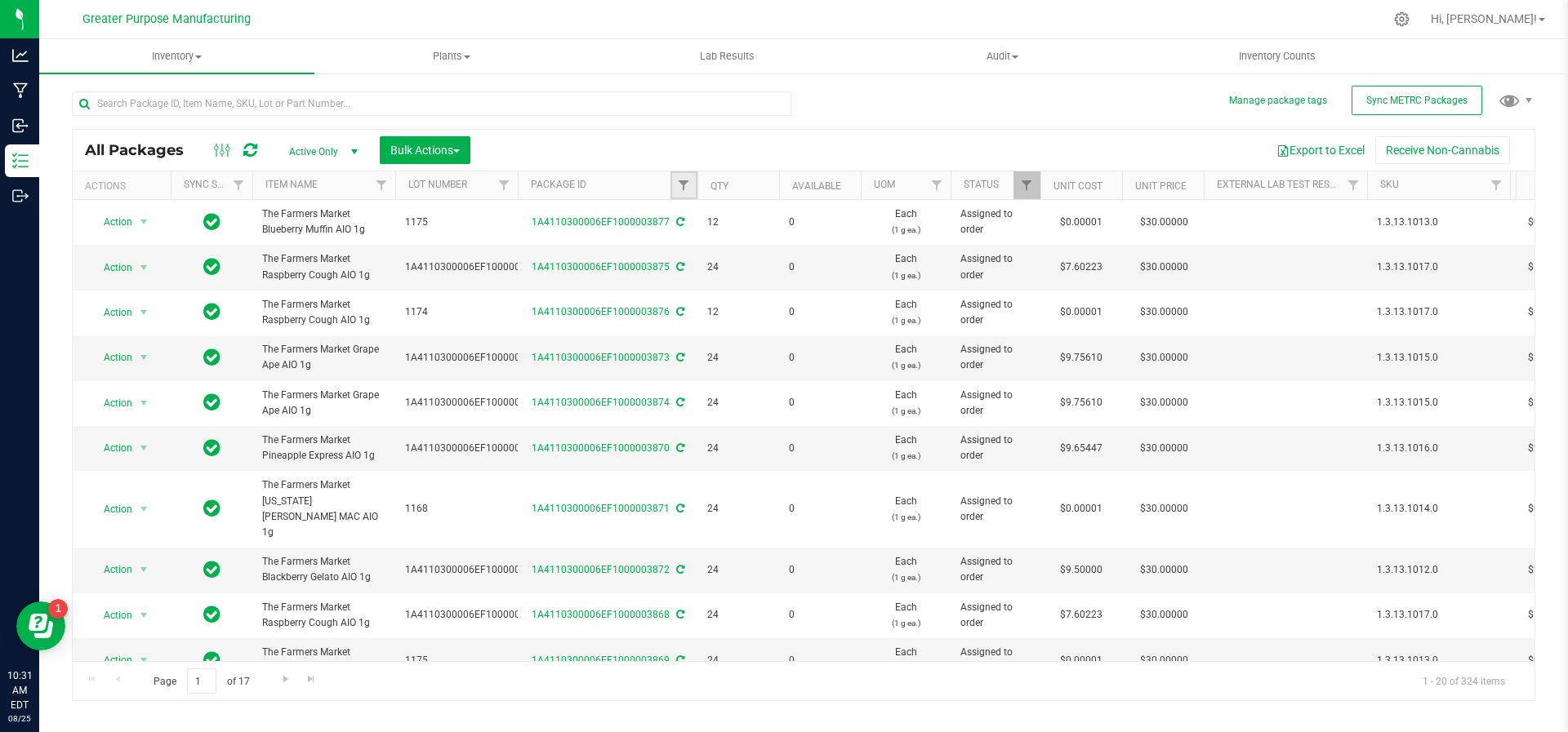
click at [674, 182] on link "Filter" at bounding box center [684, 184] width 26 height 27
type input "1833"
click at [680, 246] on button "Filter" at bounding box center [719, 264] width 79 height 36
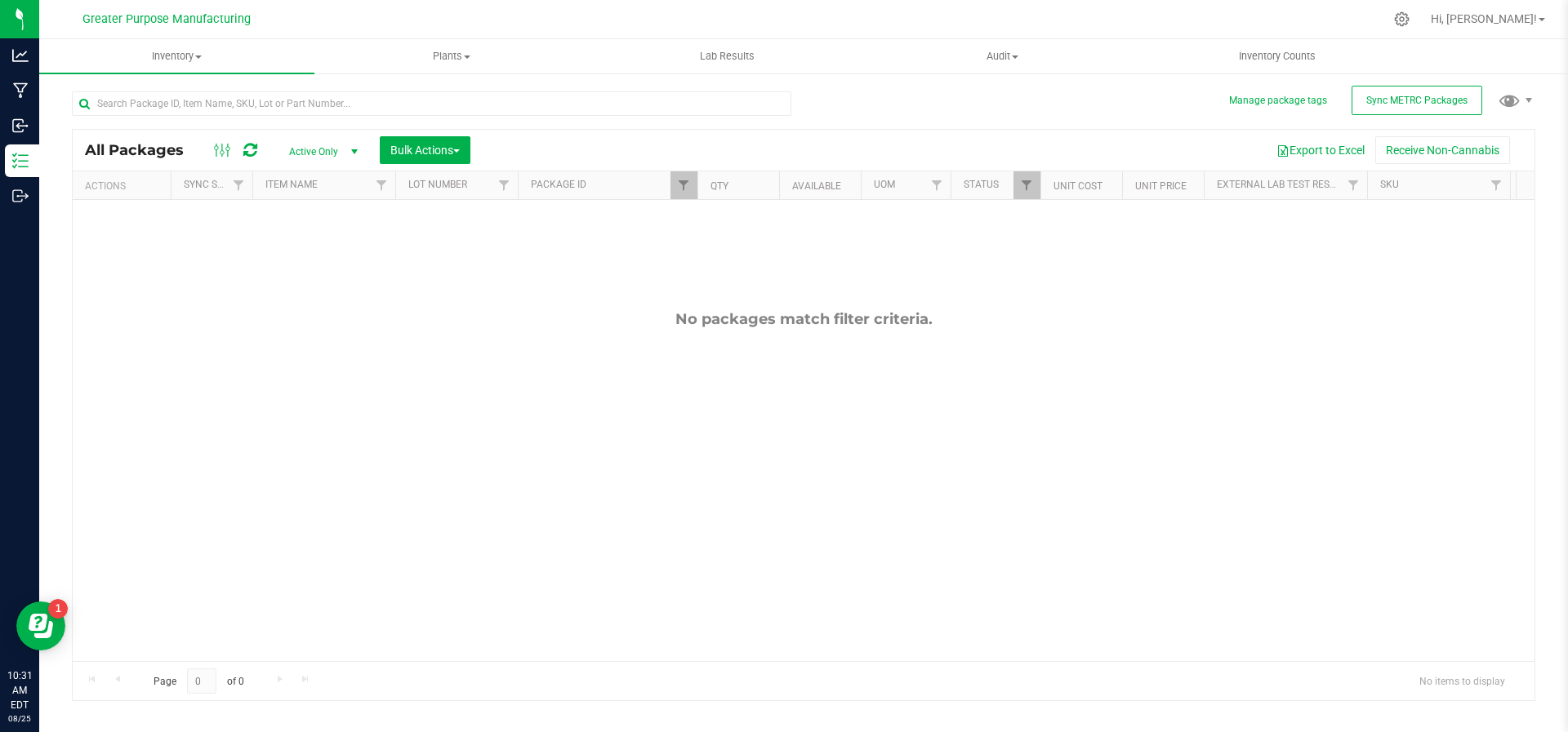
click at [345, 149] on span "select" at bounding box center [354, 151] width 21 height 23
click at [326, 253] on li "All" at bounding box center [319, 251] width 88 height 25
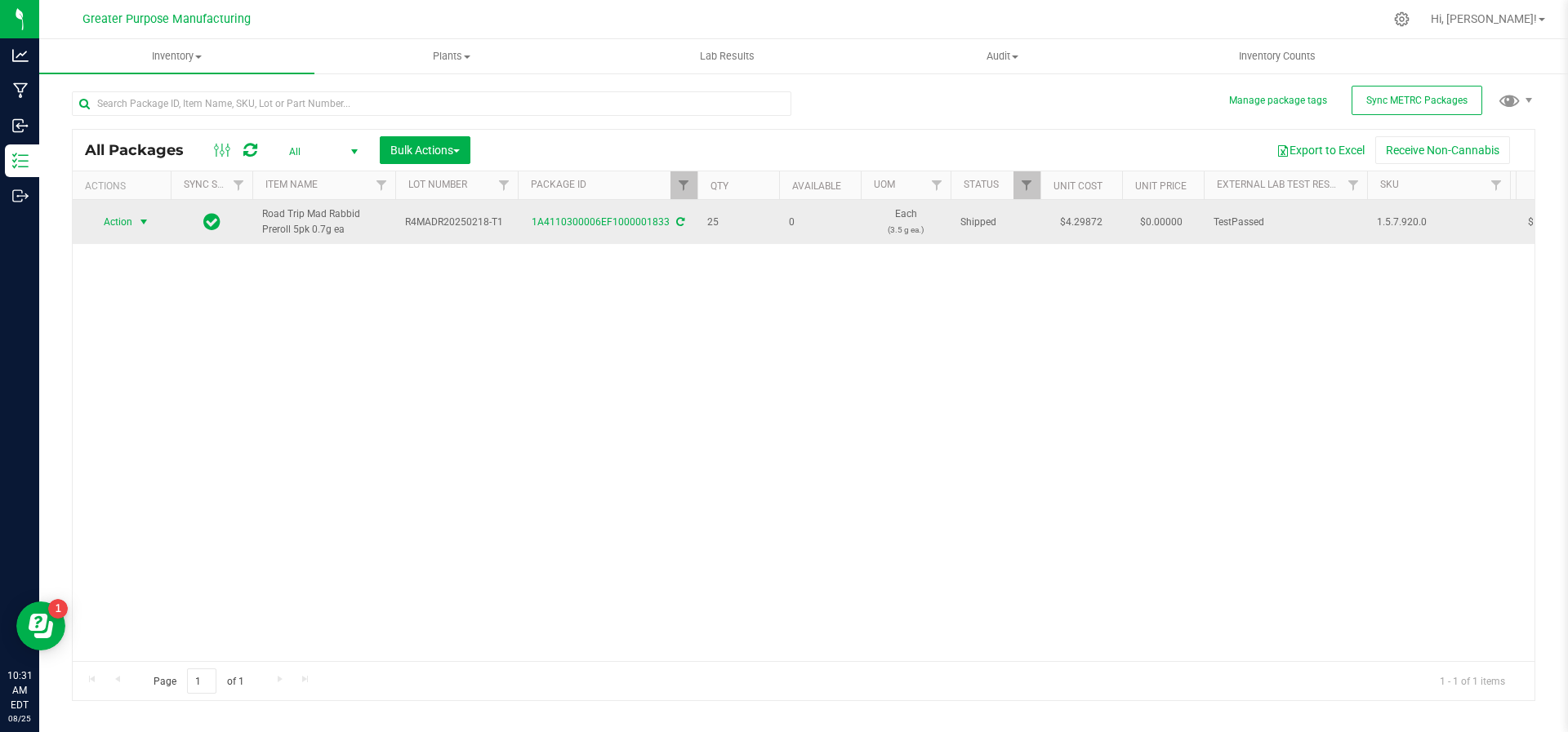
click at [148, 218] on span "select" at bounding box center [144, 222] width 13 height 13
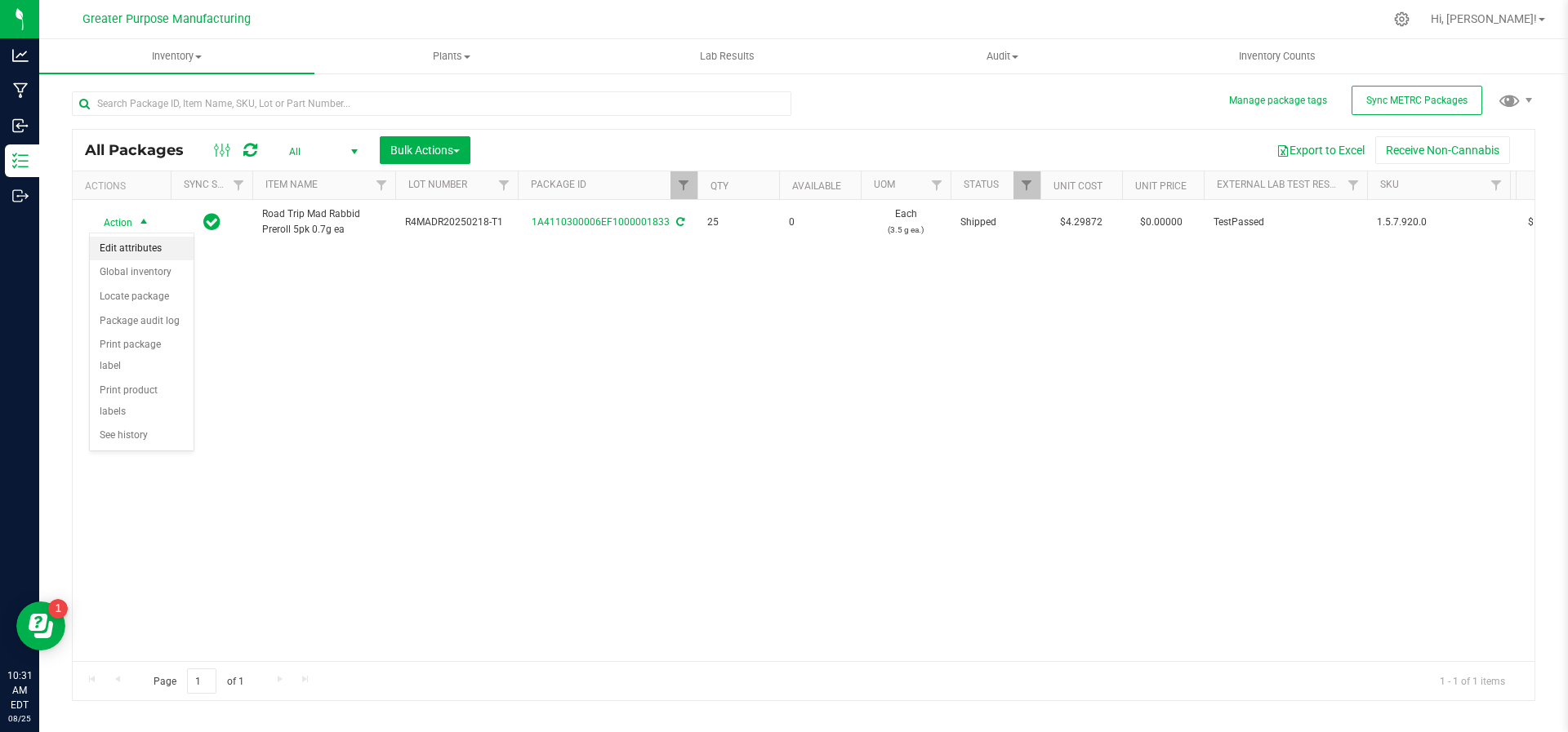
click at [111, 239] on li "Edit attributes" at bounding box center [142, 249] width 104 height 25
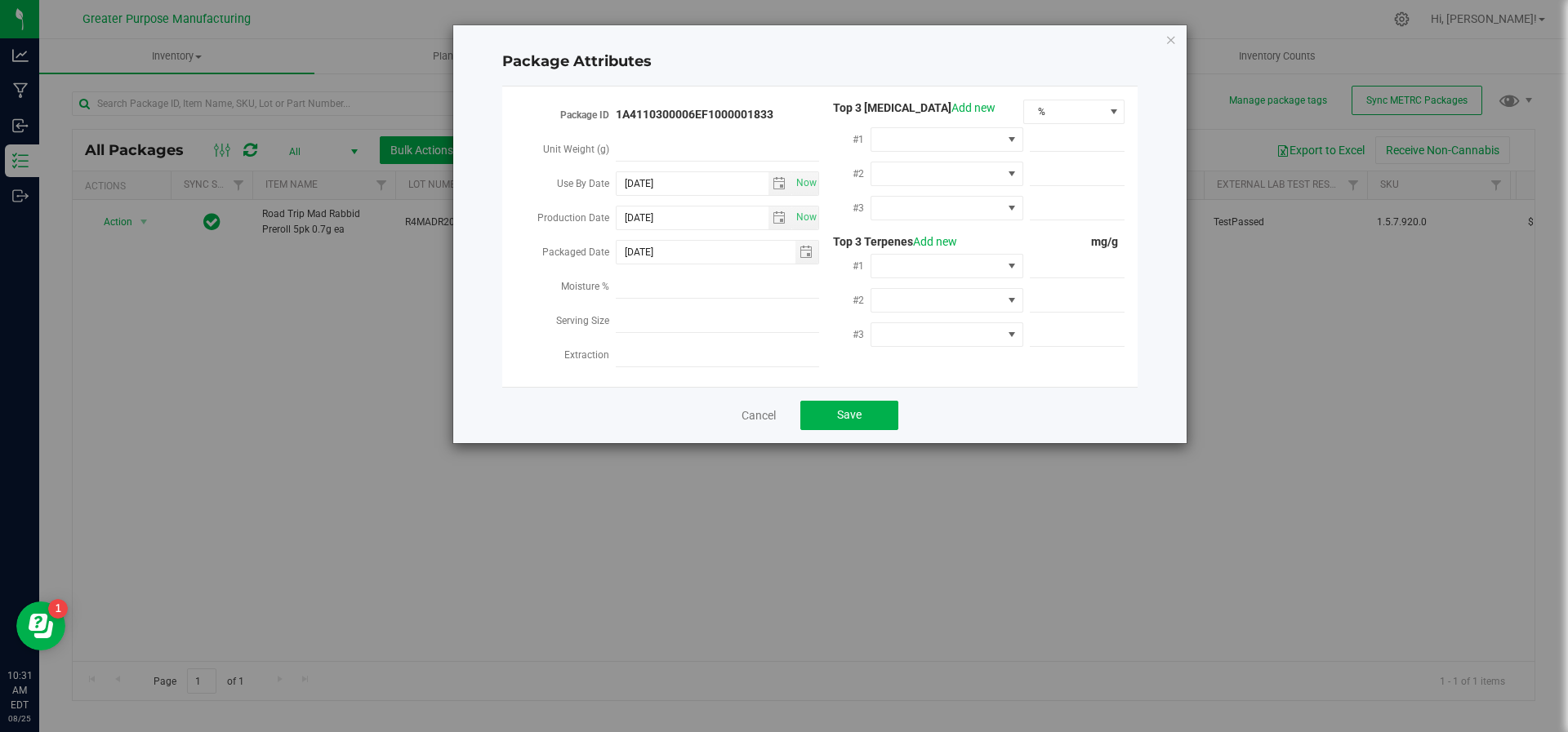
click at [1181, 36] on div "Package Attributes Package ID 1A4110300006EF1000001833 Unit Weight (g) Use By D…" at bounding box center [819, 235] width 733 height 418
click at [1172, 37] on icon "Close modal" at bounding box center [1172, 39] width 11 height 20
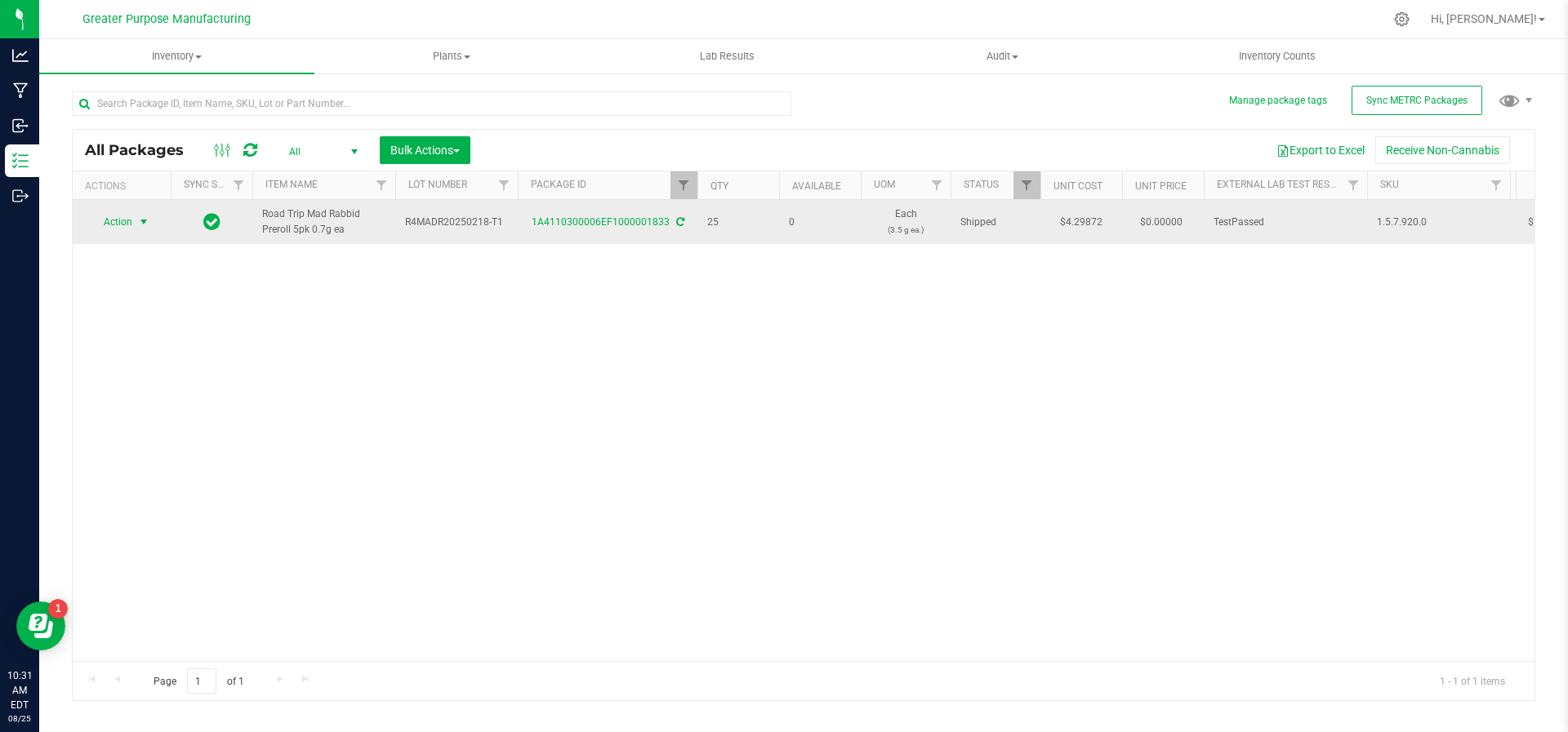
click at [147, 218] on span "select" at bounding box center [144, 222] width 13 height 13
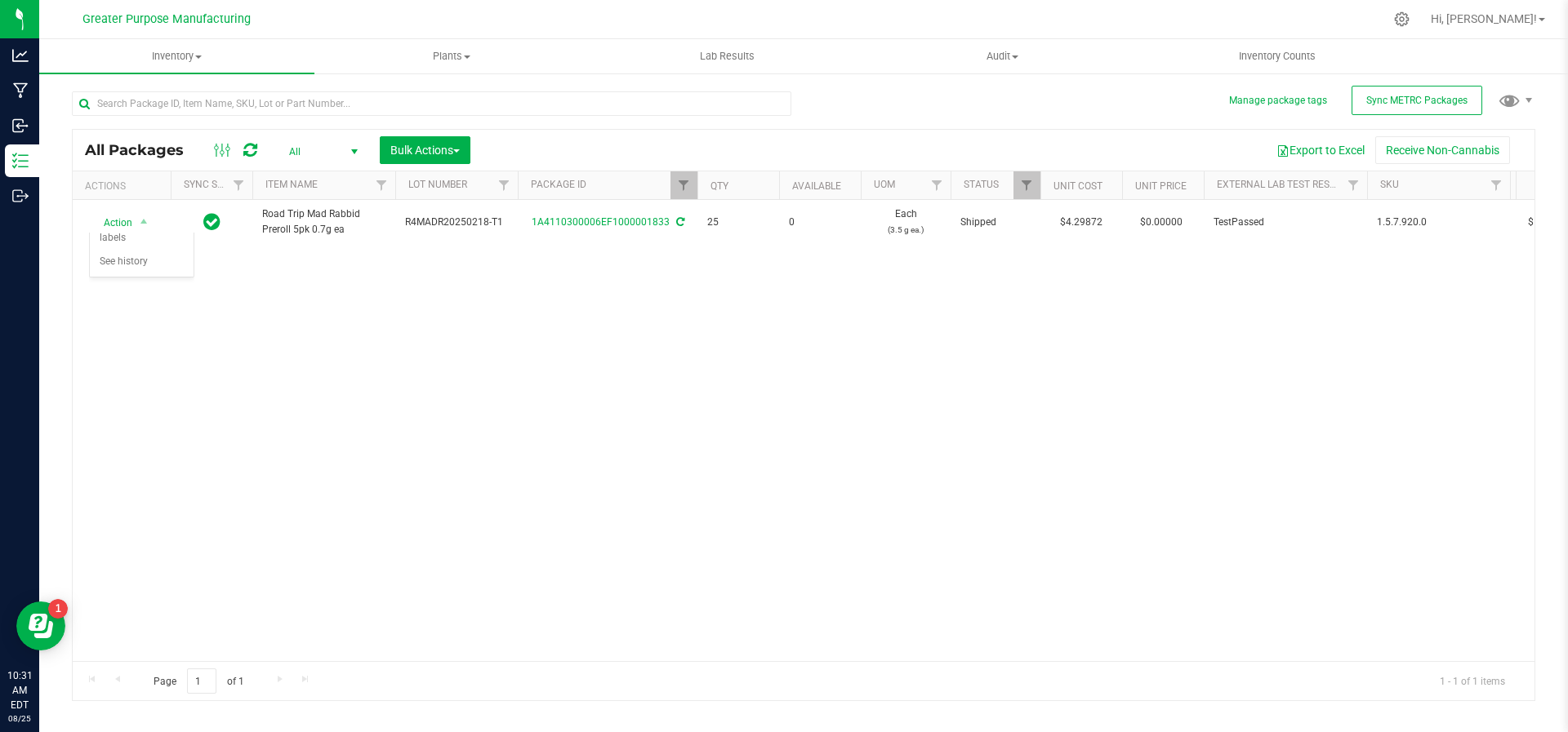
click at [280, 328] on div "Action Action Edit attributes Global inventory Locate package Package audit log…" at bounding box center [803, 430] width 1462 height 462
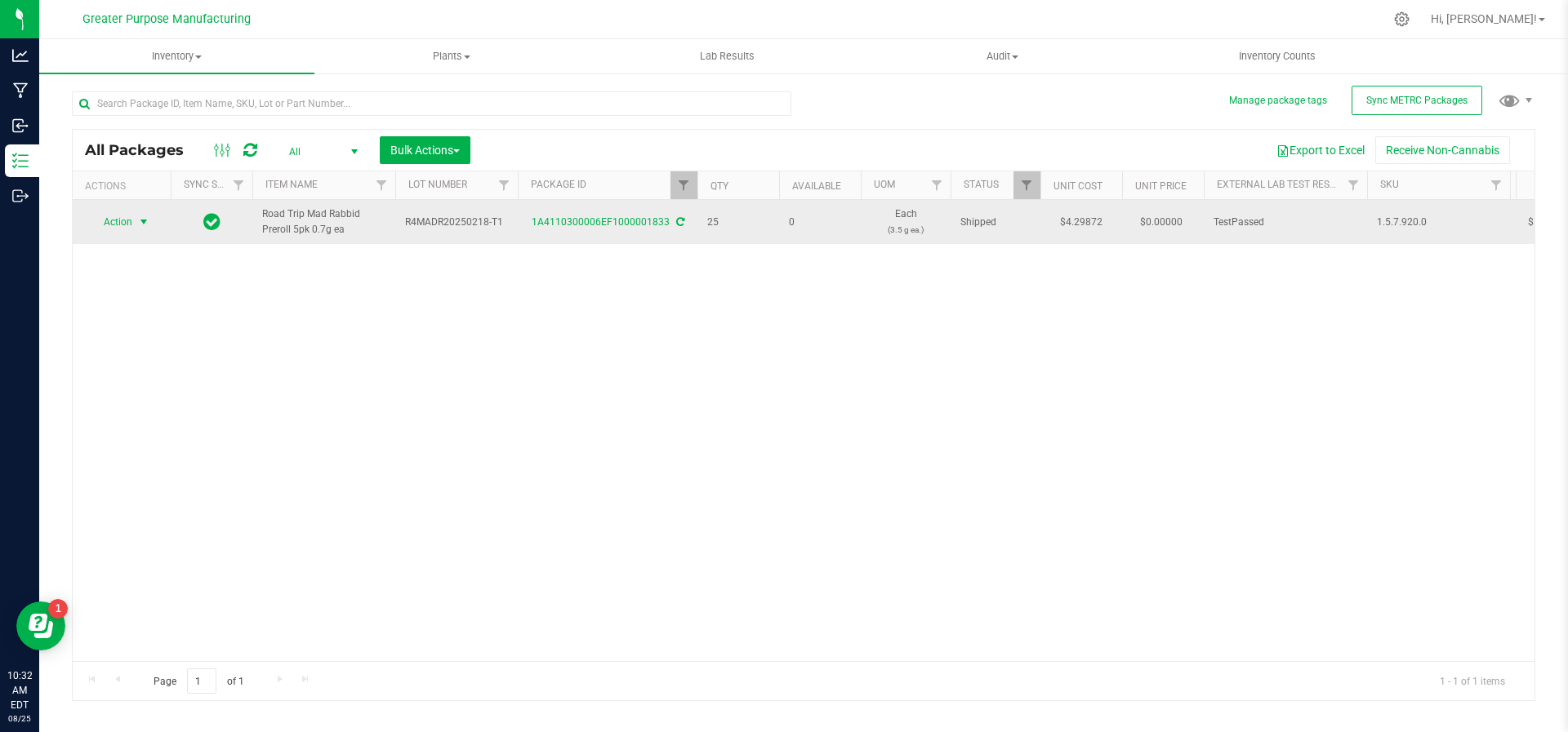
click at [147, 218] on span "select" at bounding box center [144, 222] width 13 height 13
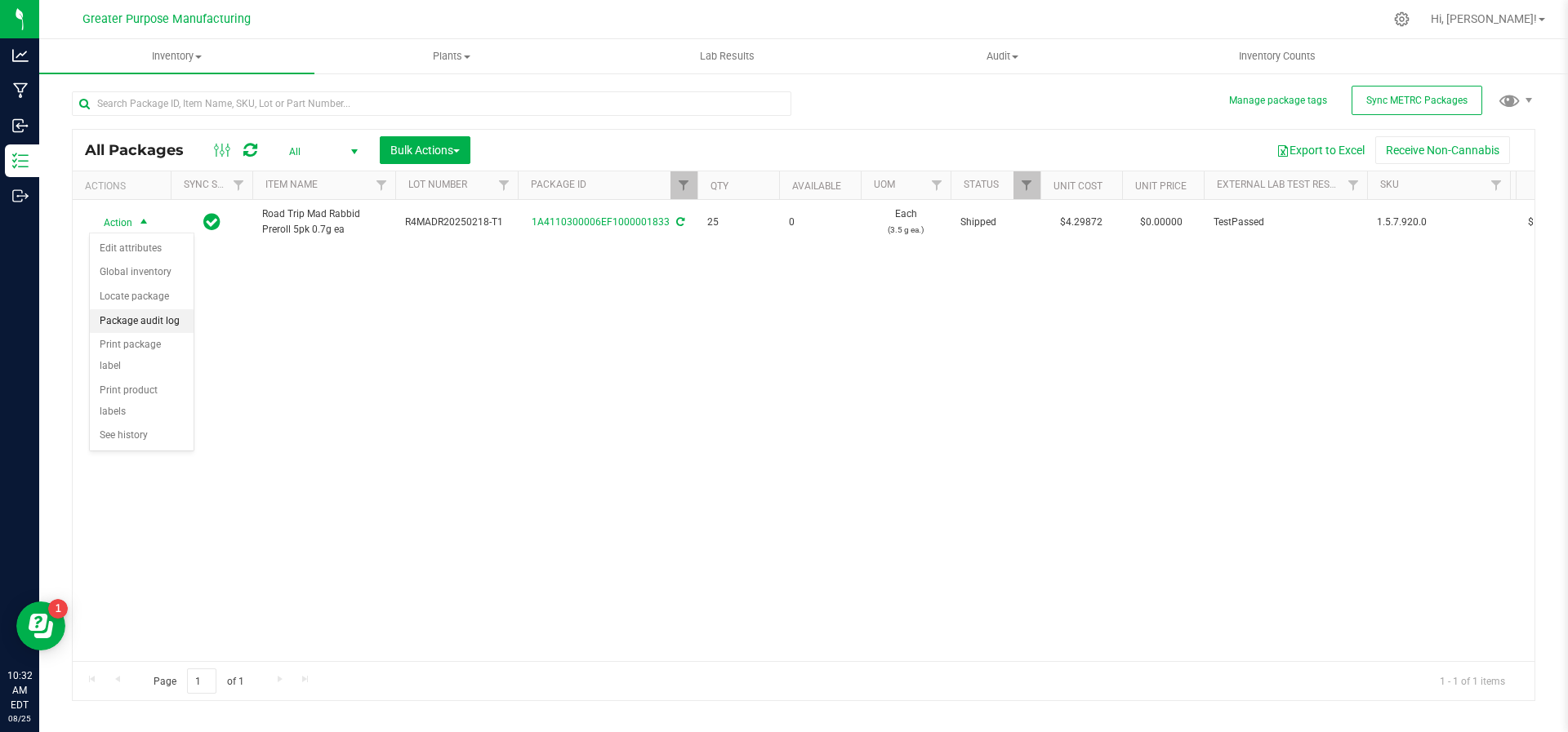
click at [150, 328] on li "Package audit log" at bounding box center [142, 322] width 104 height 25
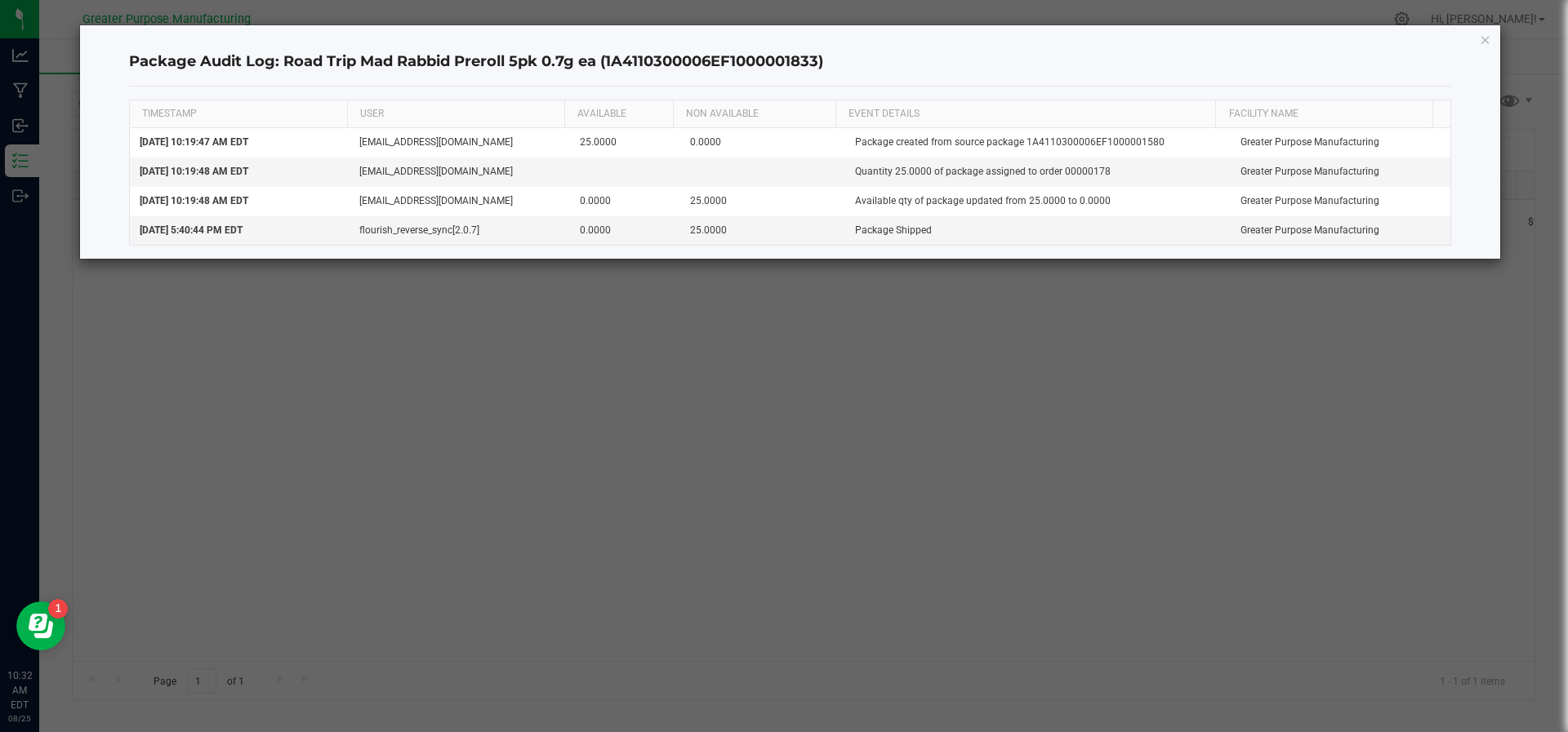
click at [1492, 34] on div "Package Audit Log: Road Trip Mad Rabbid Preroll 5pk 0.7g ea (1A4110300006EF1000…" at bounding box center [791, 142] width 1421 height 234
click at [1484, 37] on icon "button" at bounding box center [1486, 39] width 11 height 20
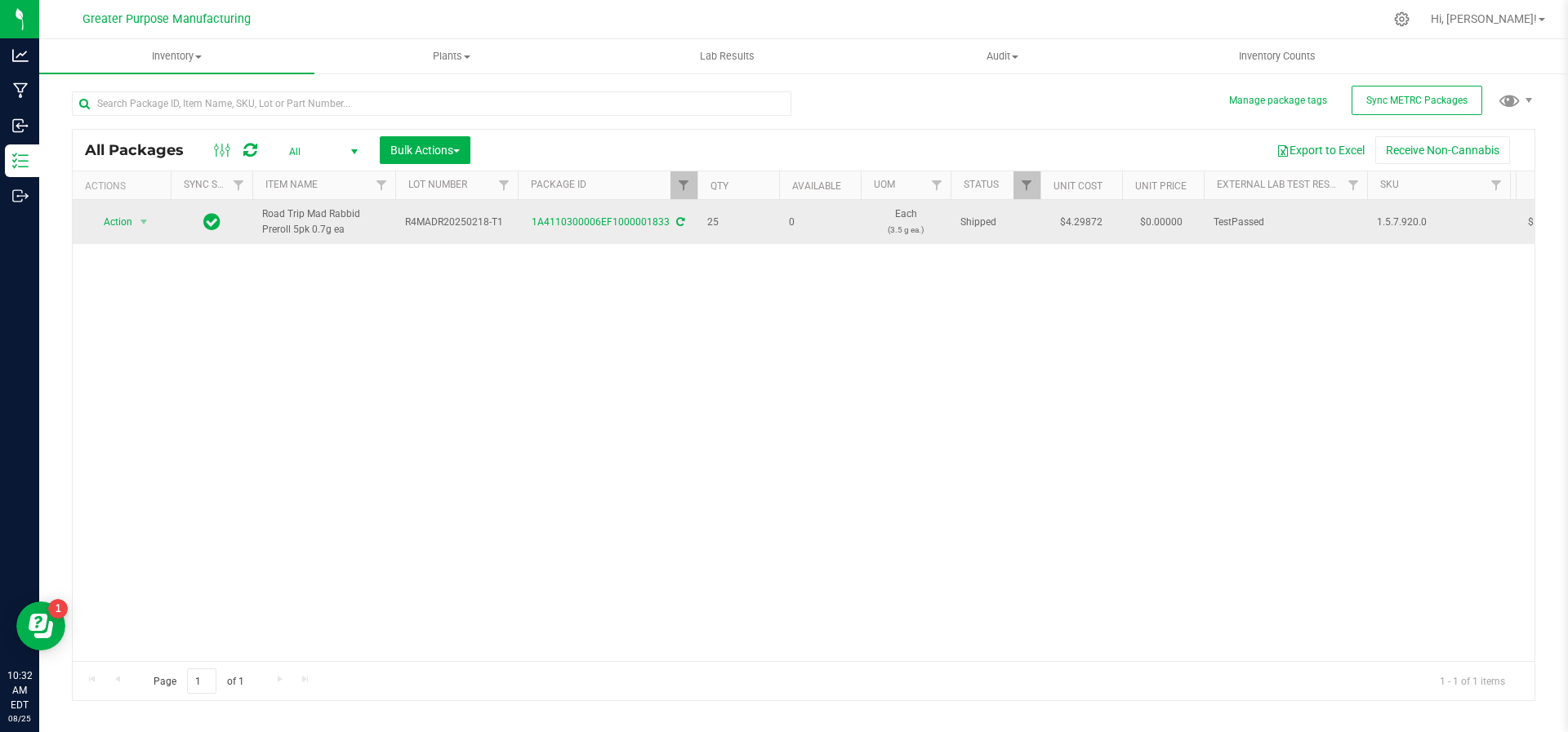
click at [145, 235] on td "Action Action Edit attributes Global inventory Locate package Package audit log…" at bounding box center [122, 221] width 98 height 44
click at [145, 234] on td "Action Action Edit attributes Global inventory Locate package Package audit log…" at bounding box center [122, 221] width 98 height 44
click at [145, 225] on span "select" at bounding box center [144, 222] width 13 height 13
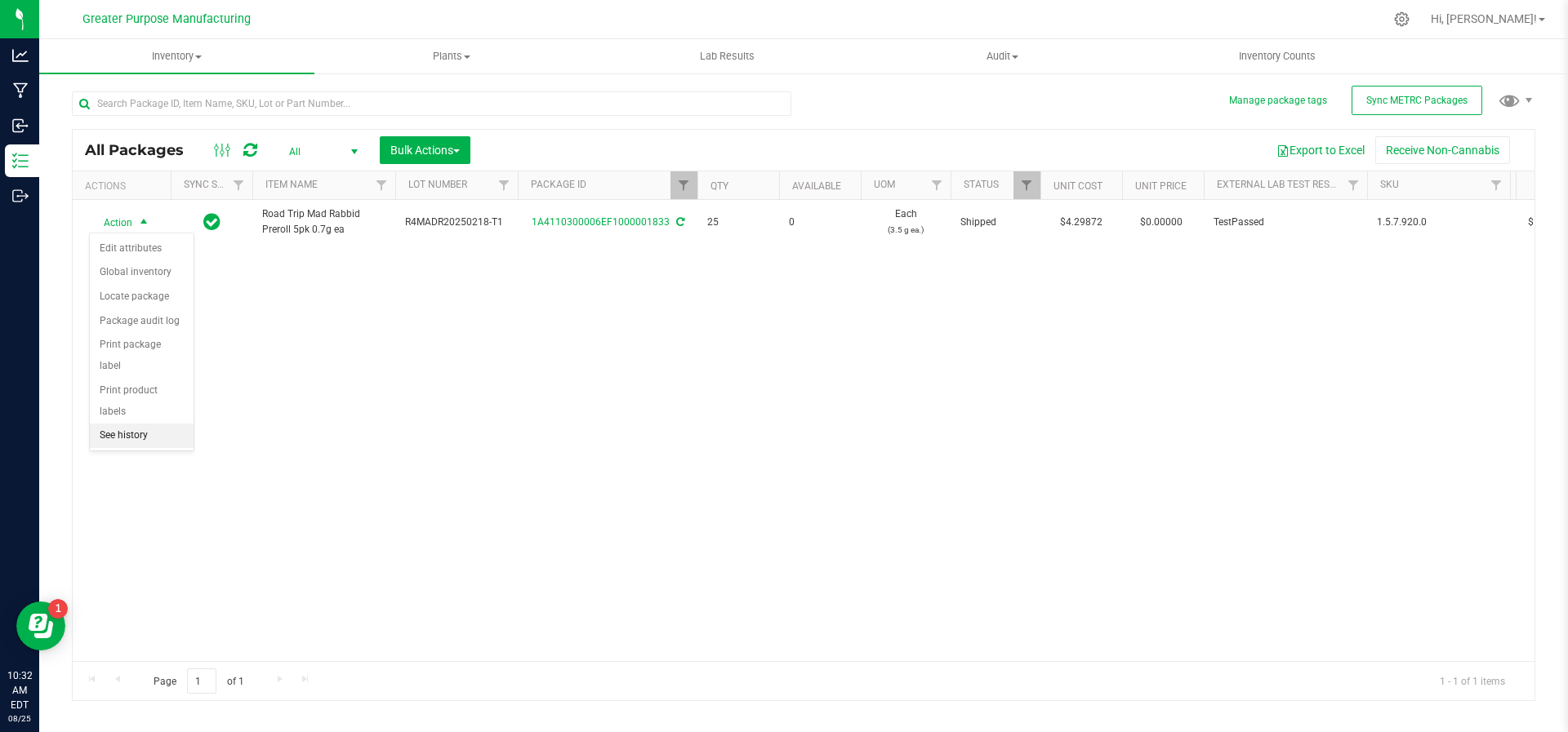
click at [176, 424] on li "See history" at bounding box center [142, 436] width 104 height 25
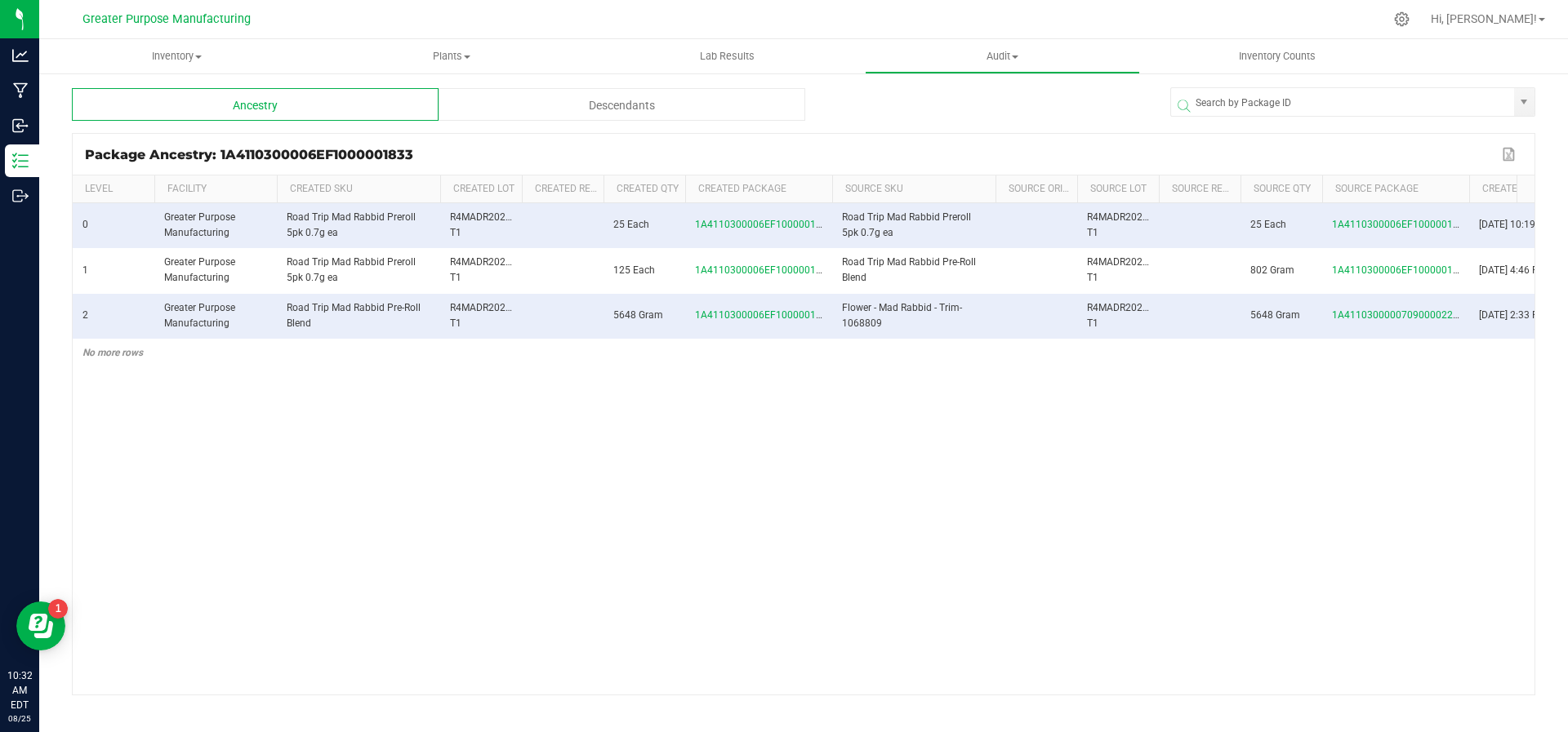
click at [831, 187] on span at bounding box center [829, 309] width 5 height 268
drag, startPoint x: 833, startPoint y: 316, endPoint x: 696, endPoint y: 316, distance: 137.0
click at [696, 316] on td "1A4110300006EF1000001198" at bounding box center [762, 316] width 153 height 44
copy span "1A4110300006EF1000001198"
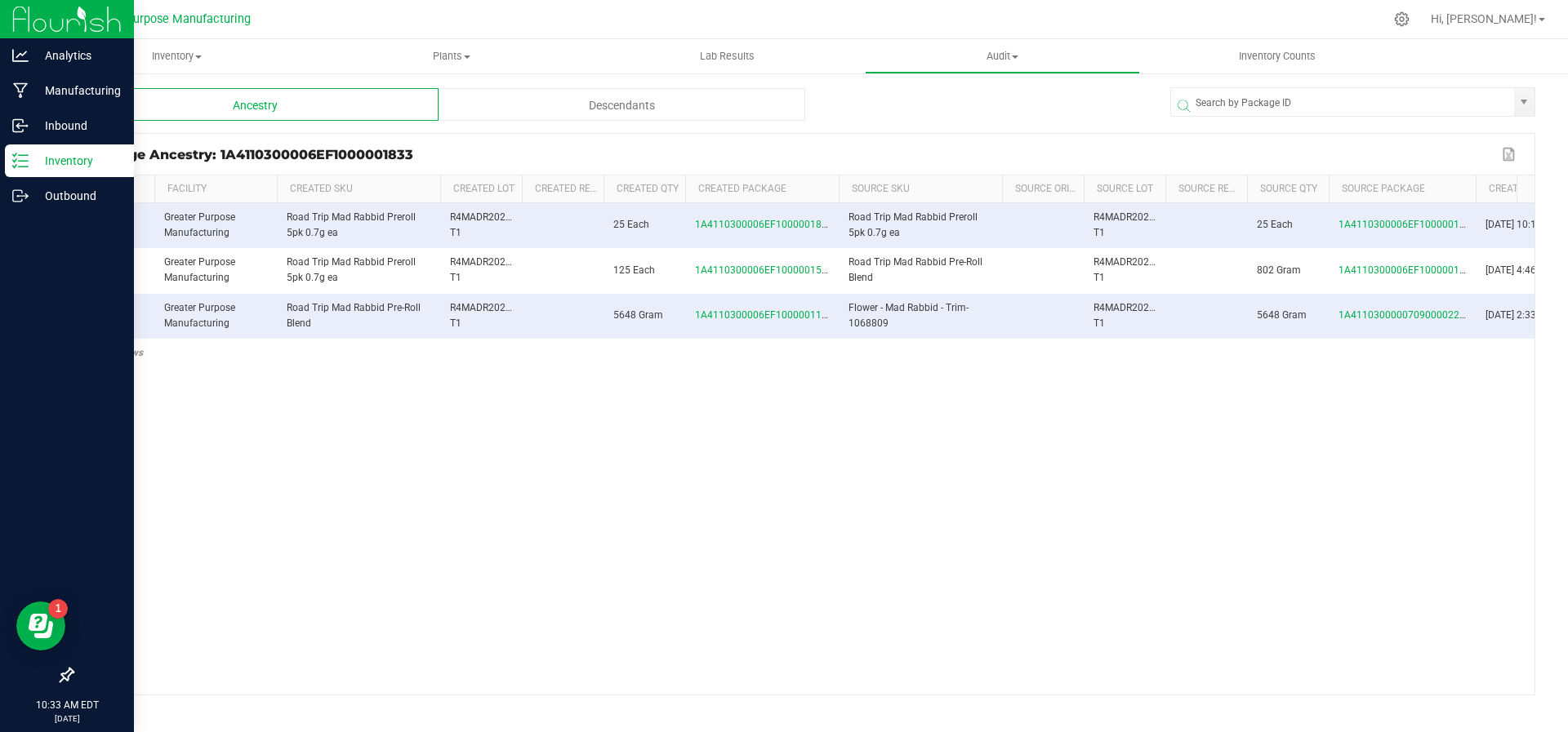
click at [34, 162] on p "Inventory" at bounding box center [78, 161] width 98 height 20
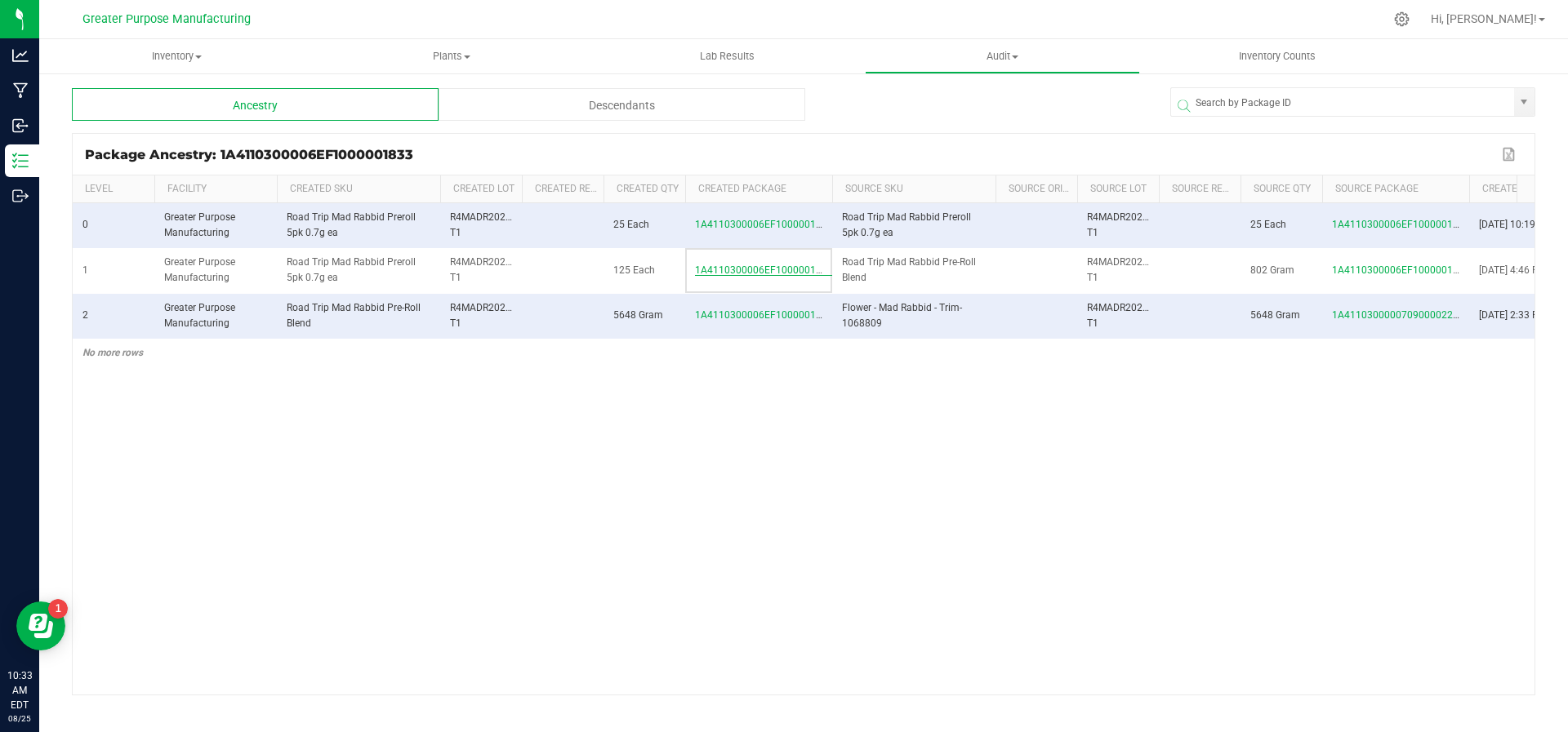
click at [760, 269] on span "1A4110300006EF1000001580" at bounding box center [765, 270] width 138 height 11
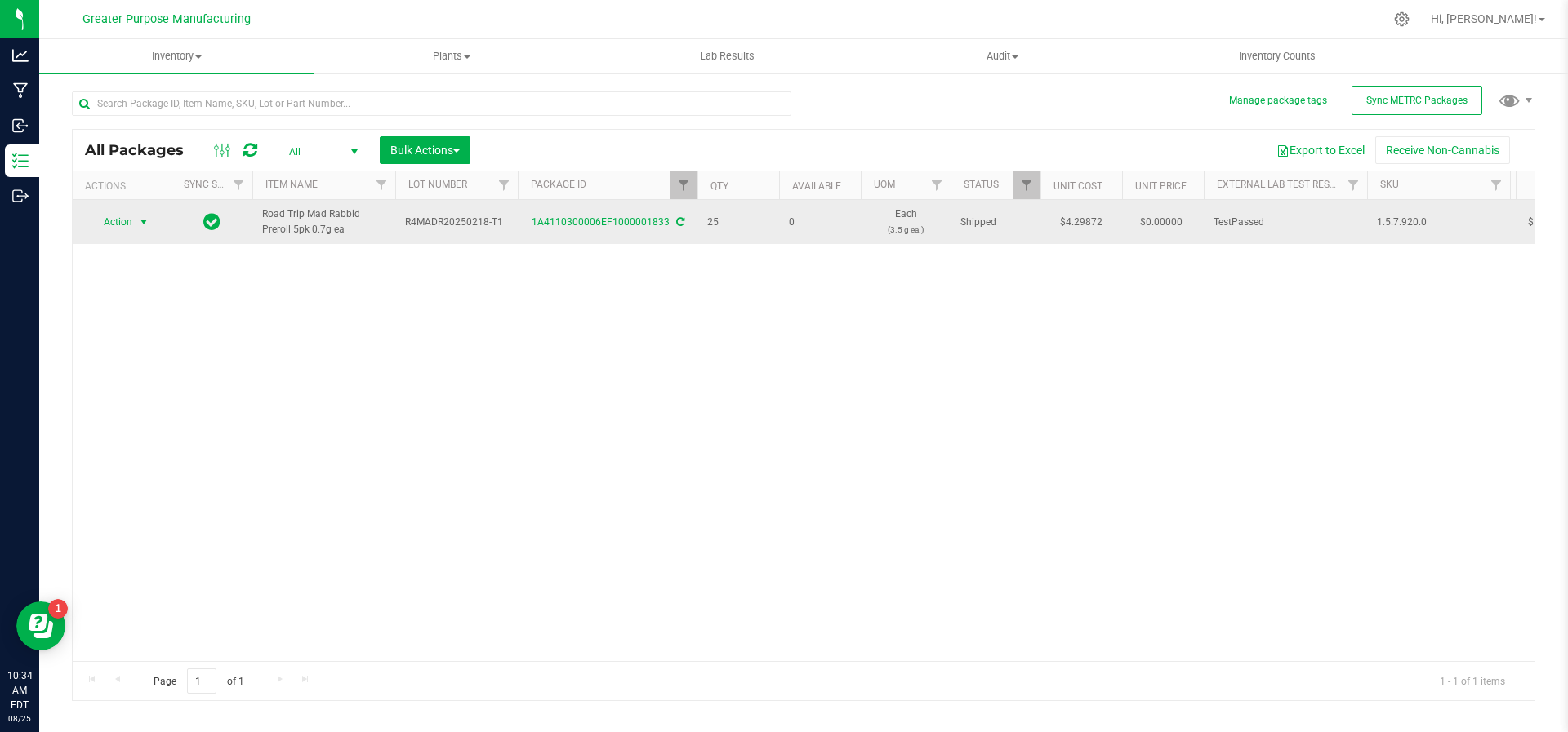
click at [148, 220] on span "select" at bounding box center [144, 222] width 13 height 13
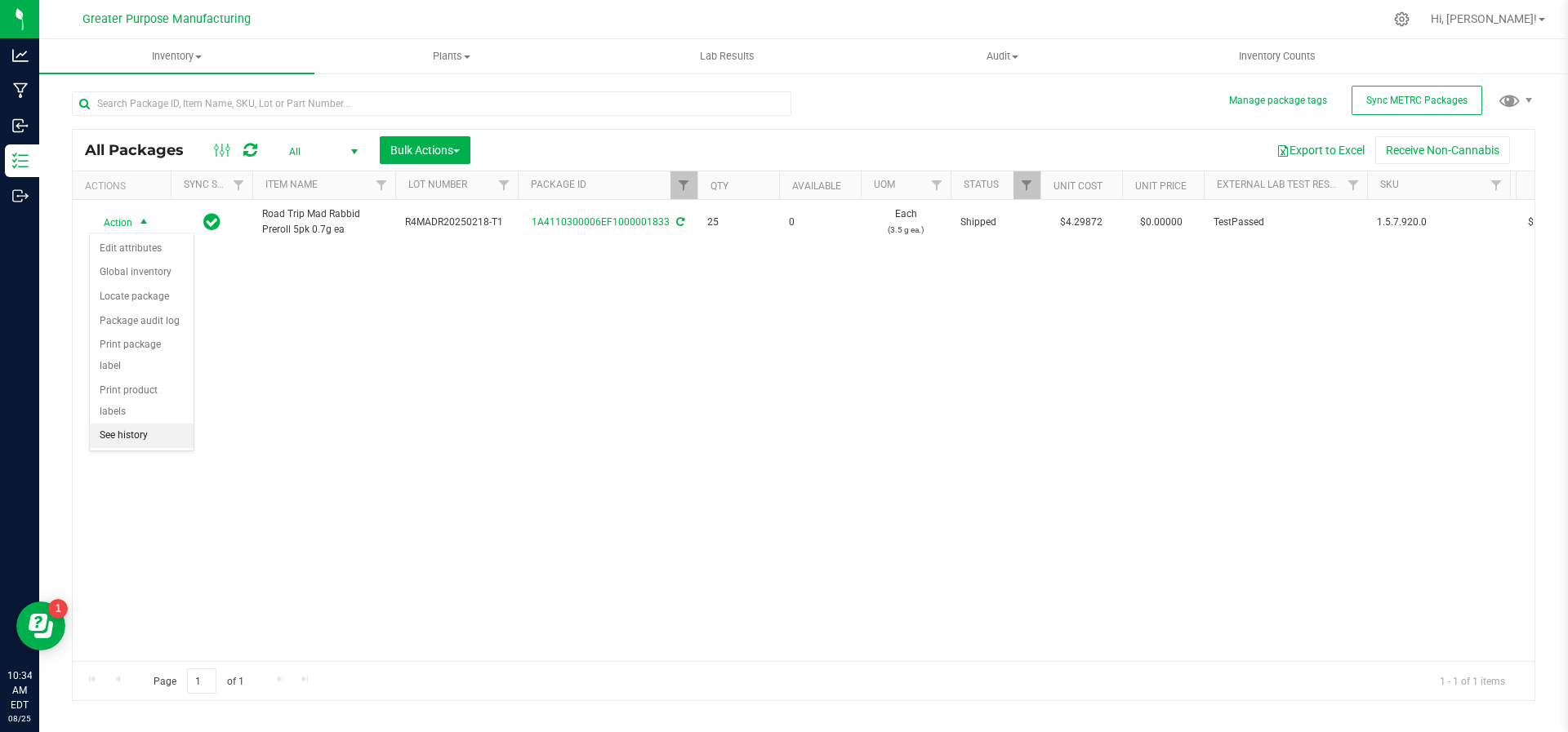
click at [129, 424] on li "See history" at bounding box center [142, 436] width 104 height 25
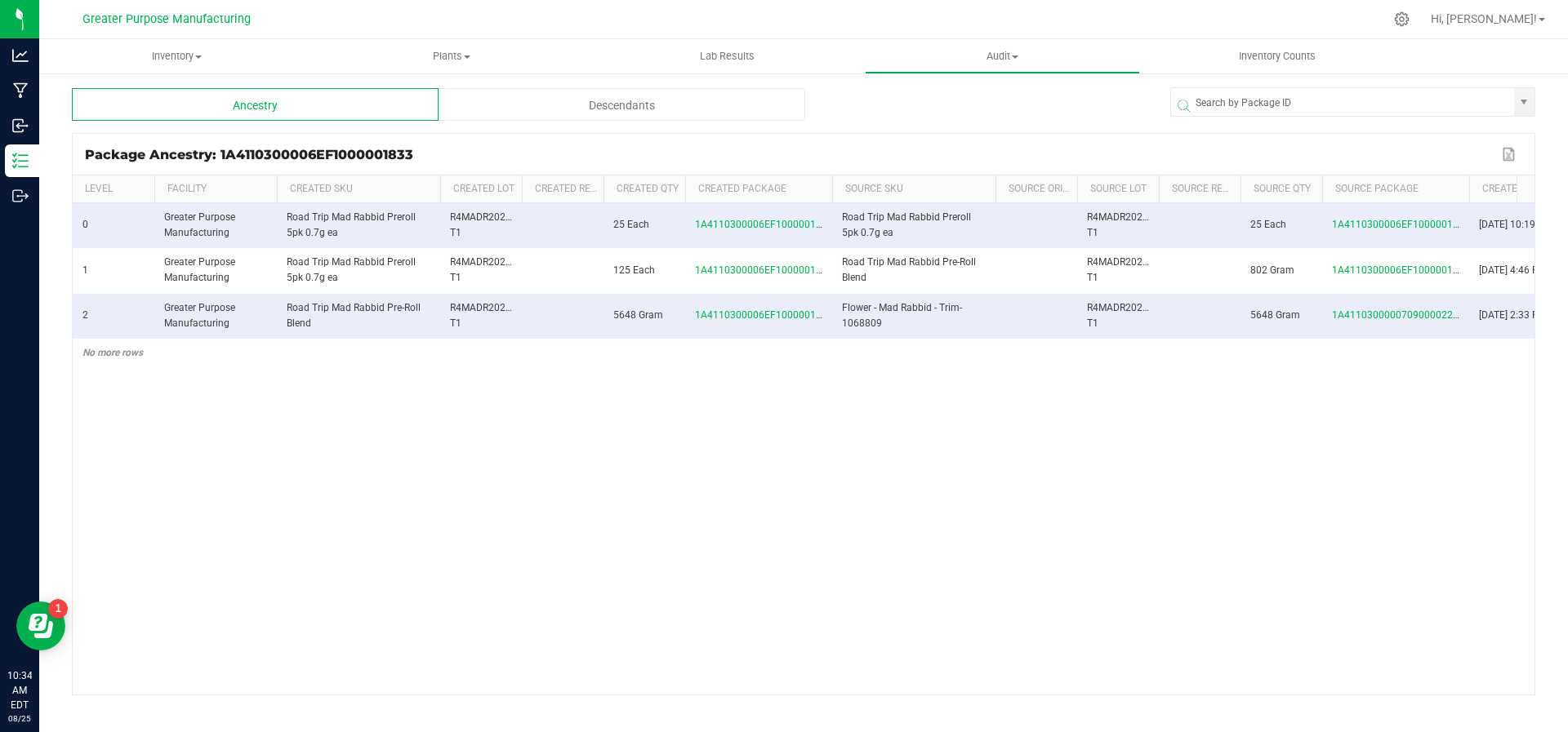
click at [827, 194] on span at bounding box center [829, 309] width 5 height 268
drag, startPoint x: 697, startPoint y: 267, endPoint x: 833, endPoint y: 273, distance: 136.1
click at [833, 273] on td "1A4110300006EF1000001580" at bounding box center [762, 270] width 153 height 44
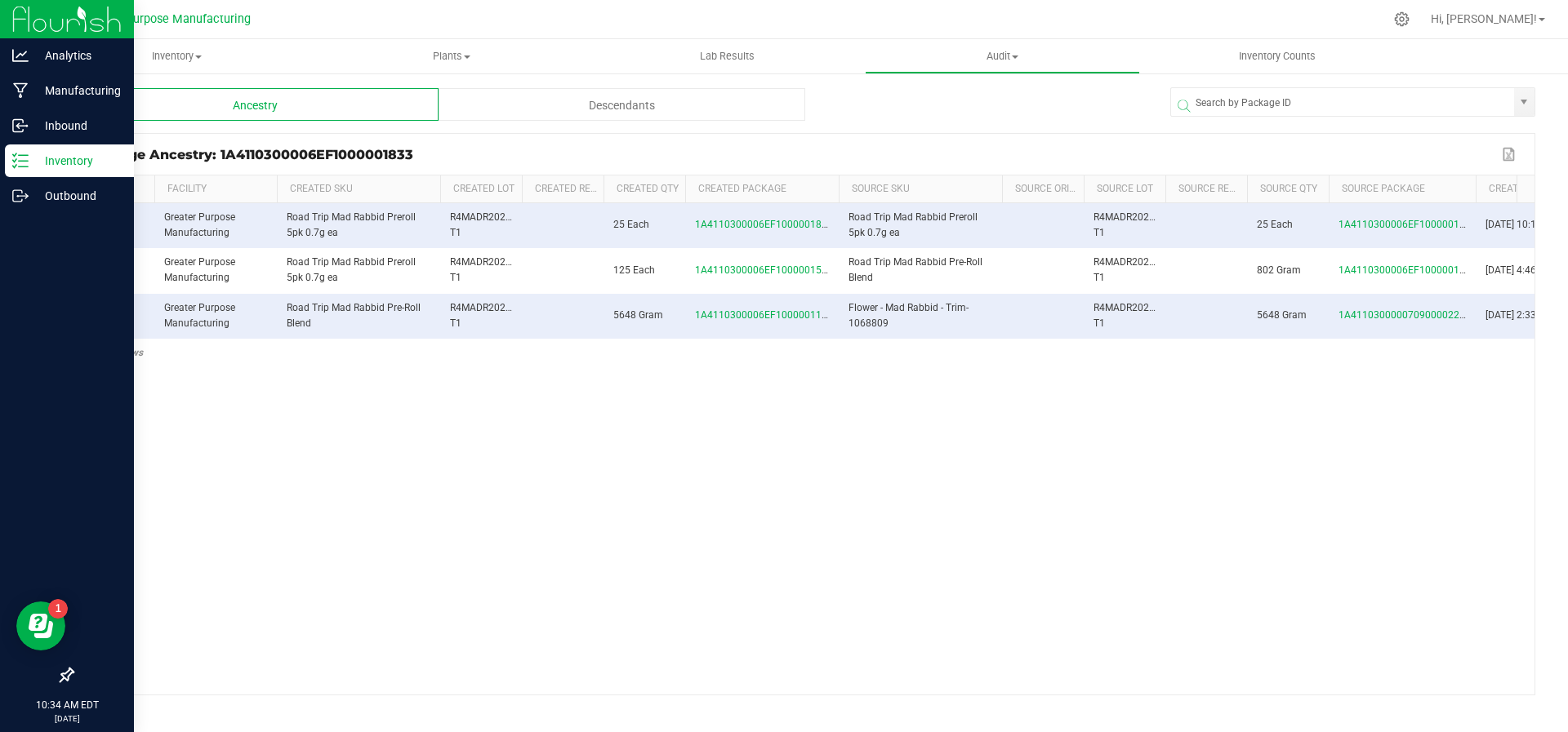
click at [71, 151] on p "Inventory" at bounding box center [78, 161] width 98 height 20
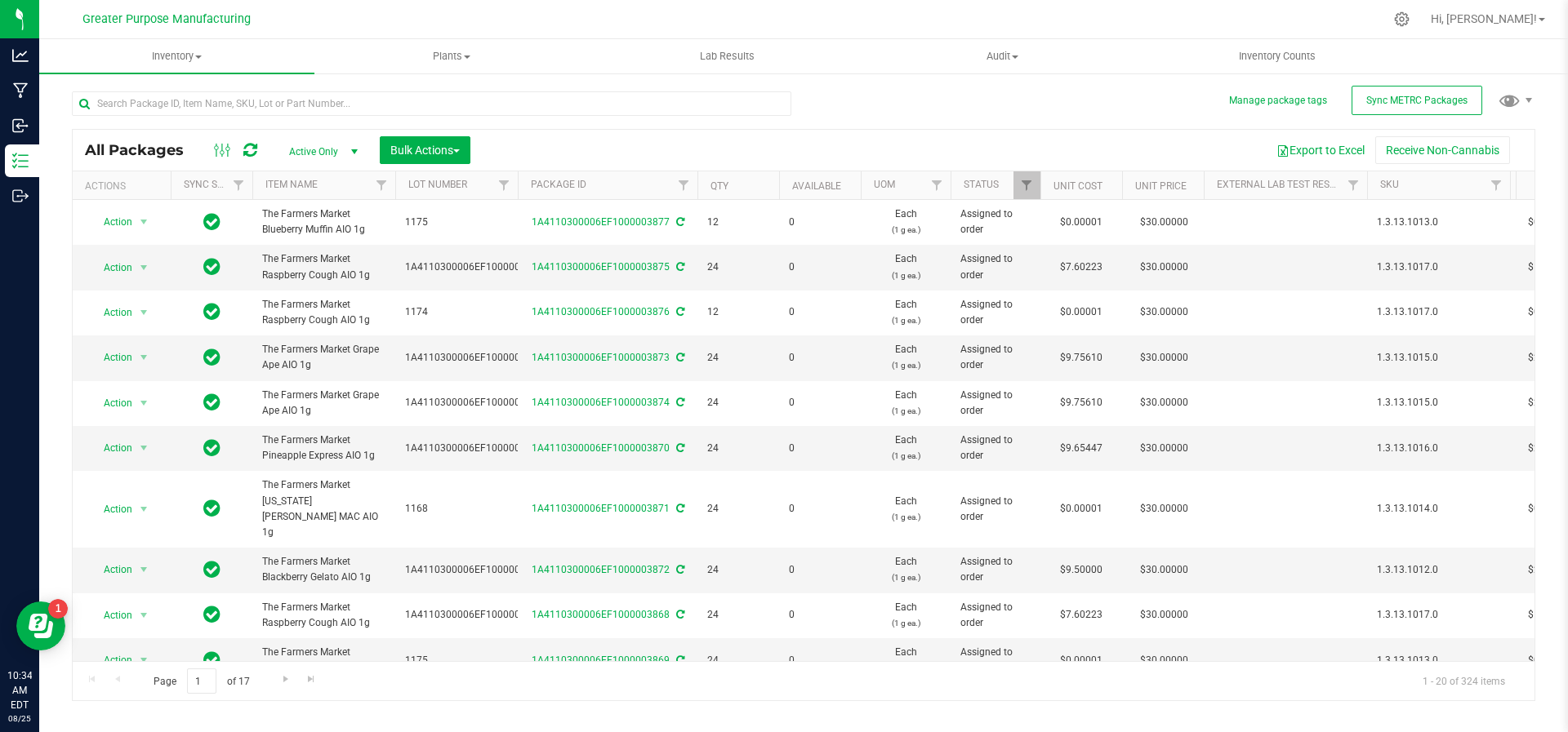
click at [349, 142] on span "select" at bounding box center [354, 151] width 21 height 23
click at [323, 242] on li "All" at bounding box center [319, 251] width 88 height 25
type input "[DATE]"
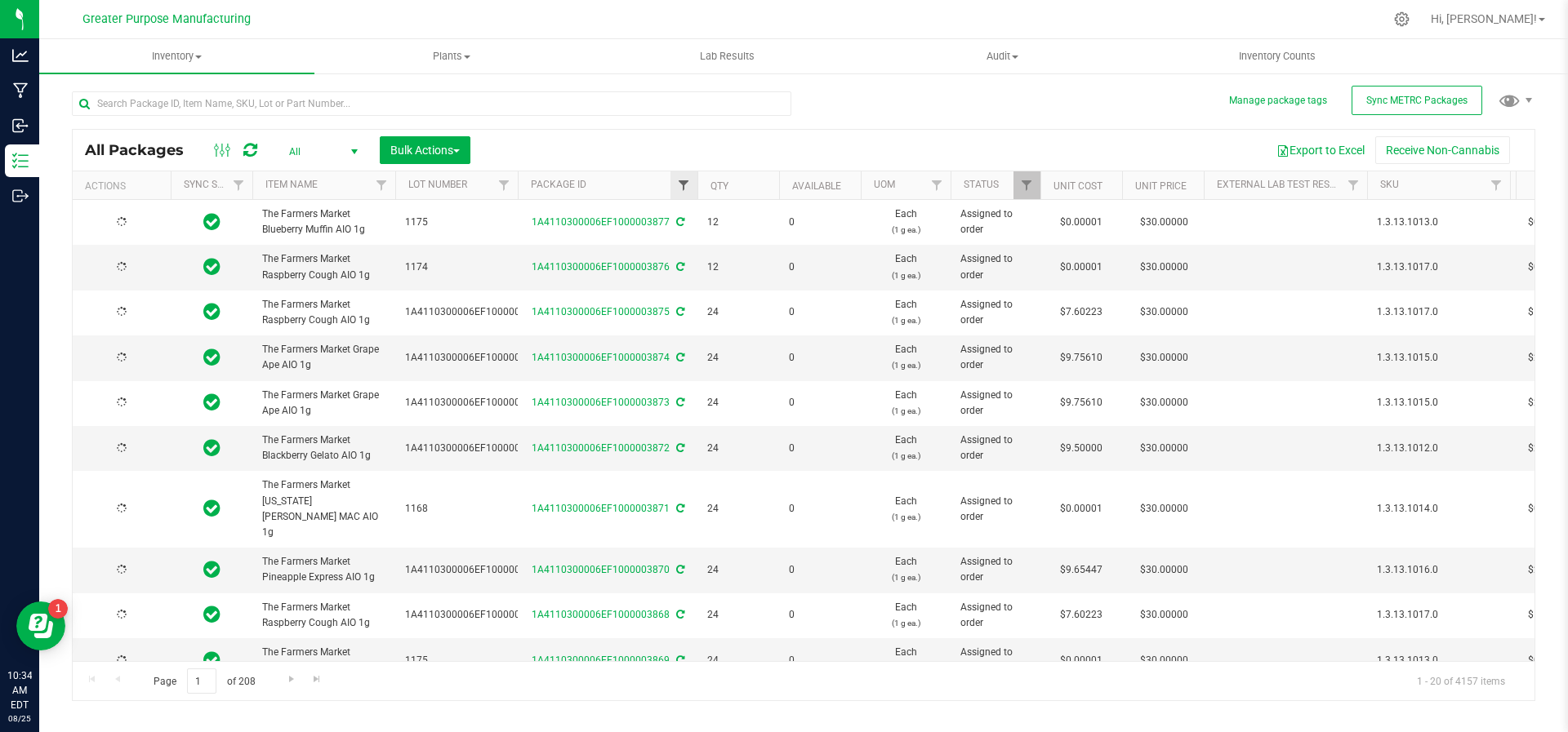
type input "[DATE]"
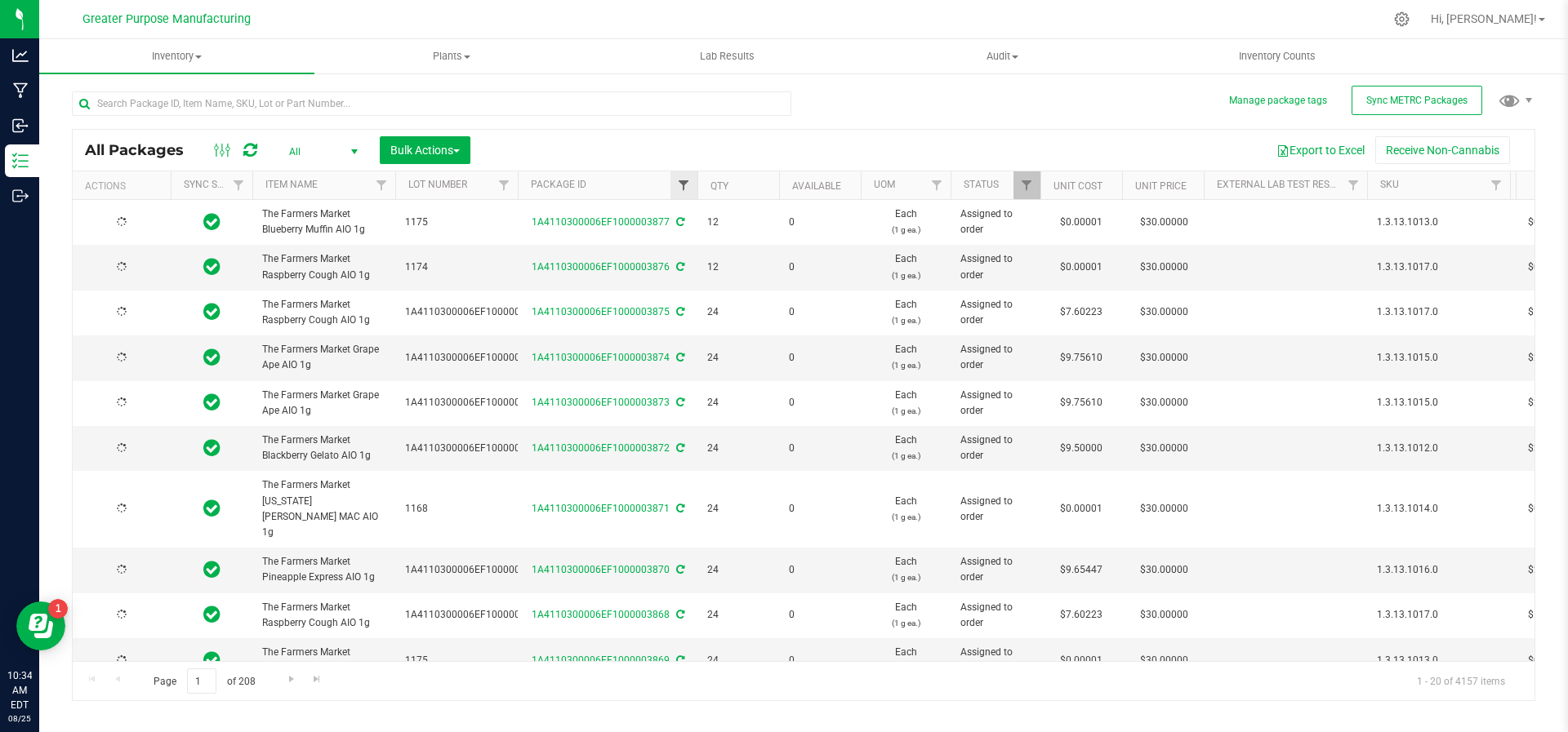
type input "[DATE]"
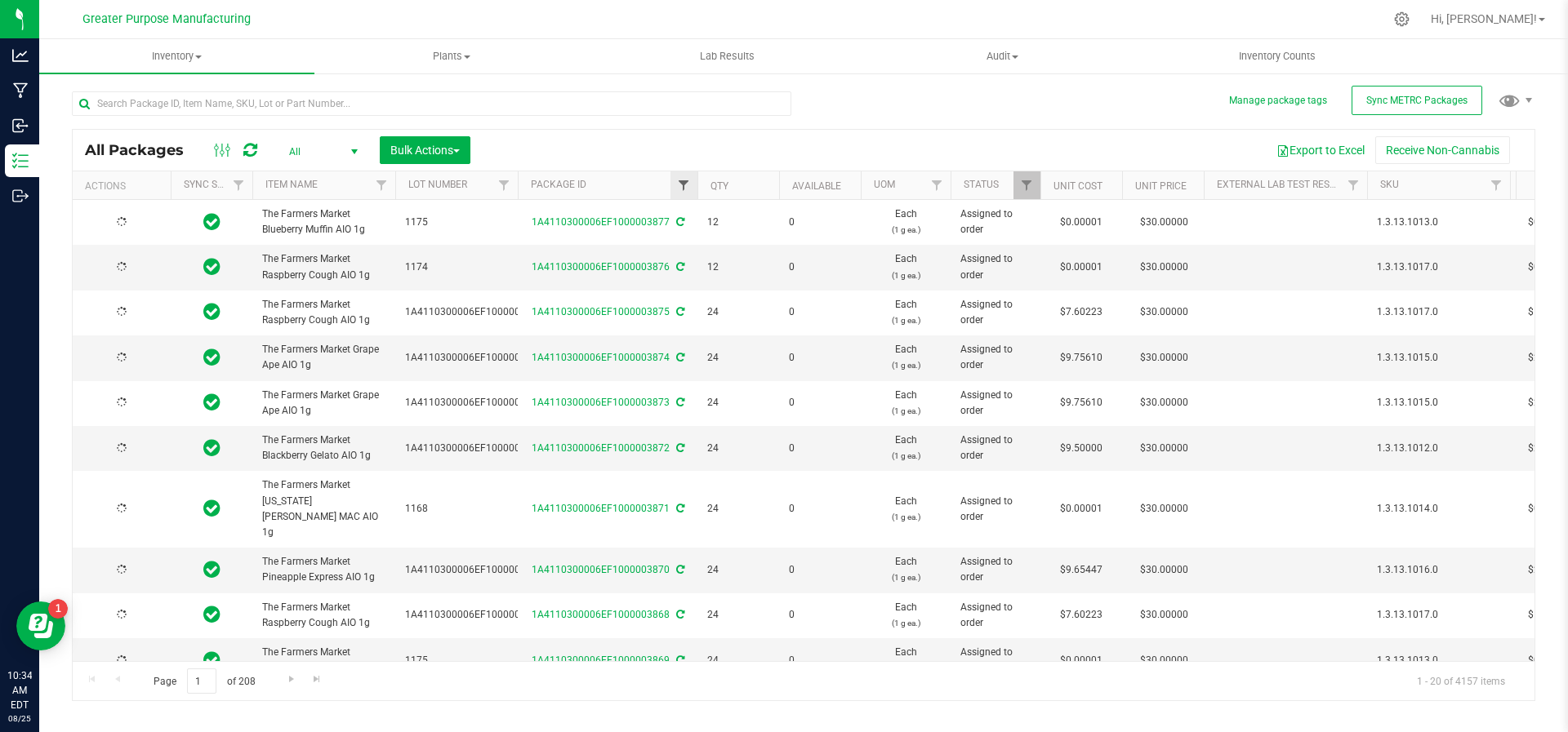
type input "[DATE]"
click at [683, 182] on span "Filter" at bounding box center [684, 185] width 13 height 13
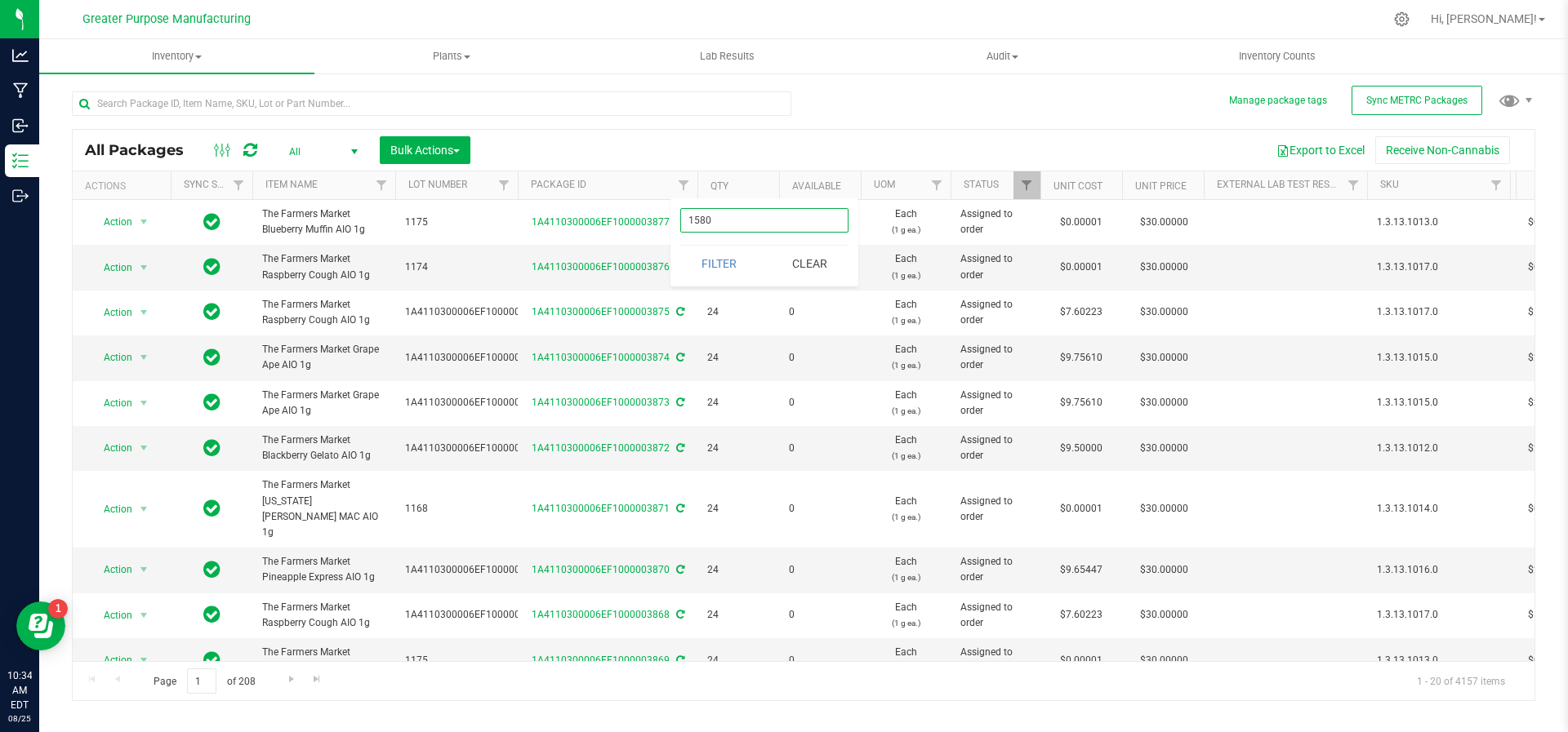
type input "1580"
click at [680, 246] on button "Filter" at bounding box center [719, 264] width 79 height 36
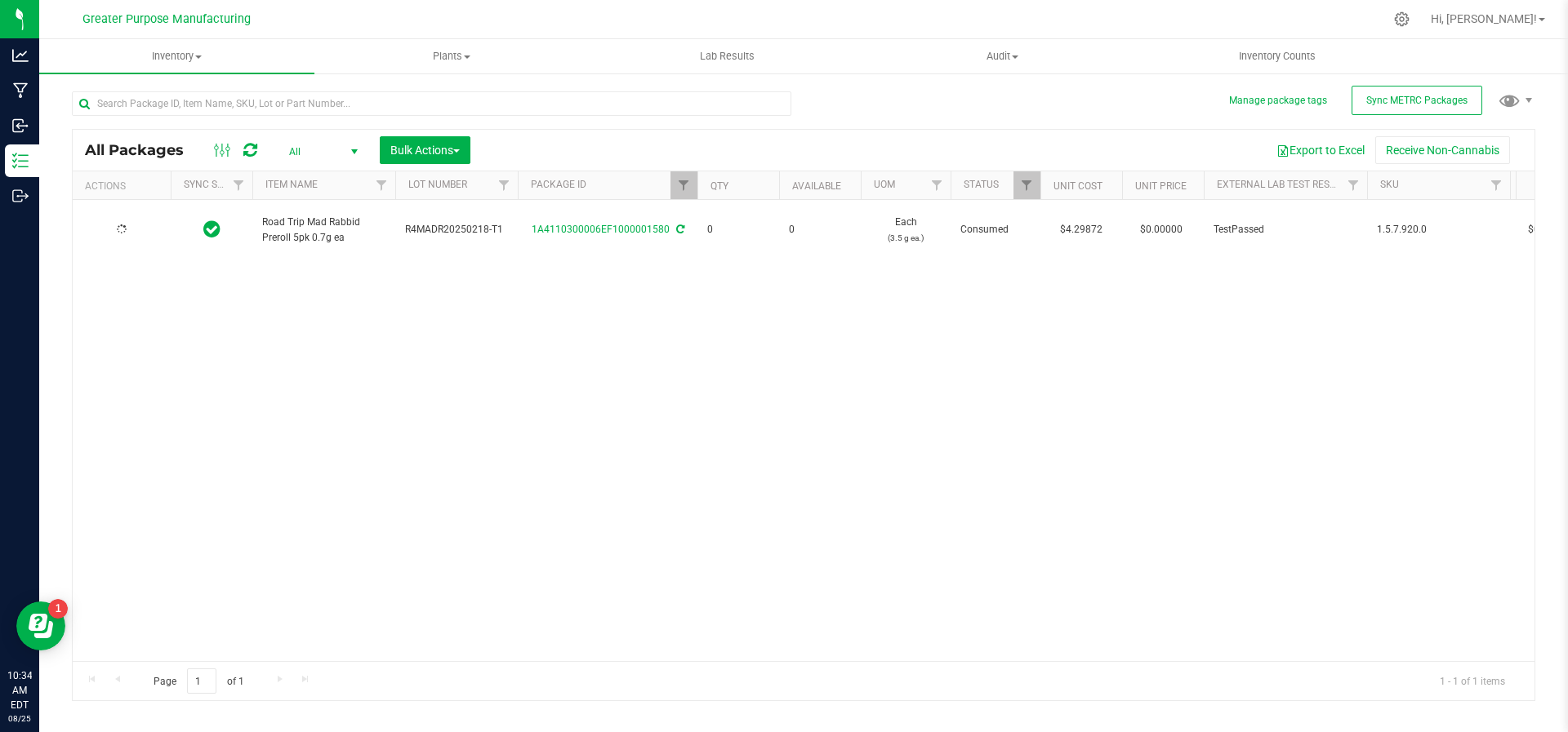
type input "[DATE]"
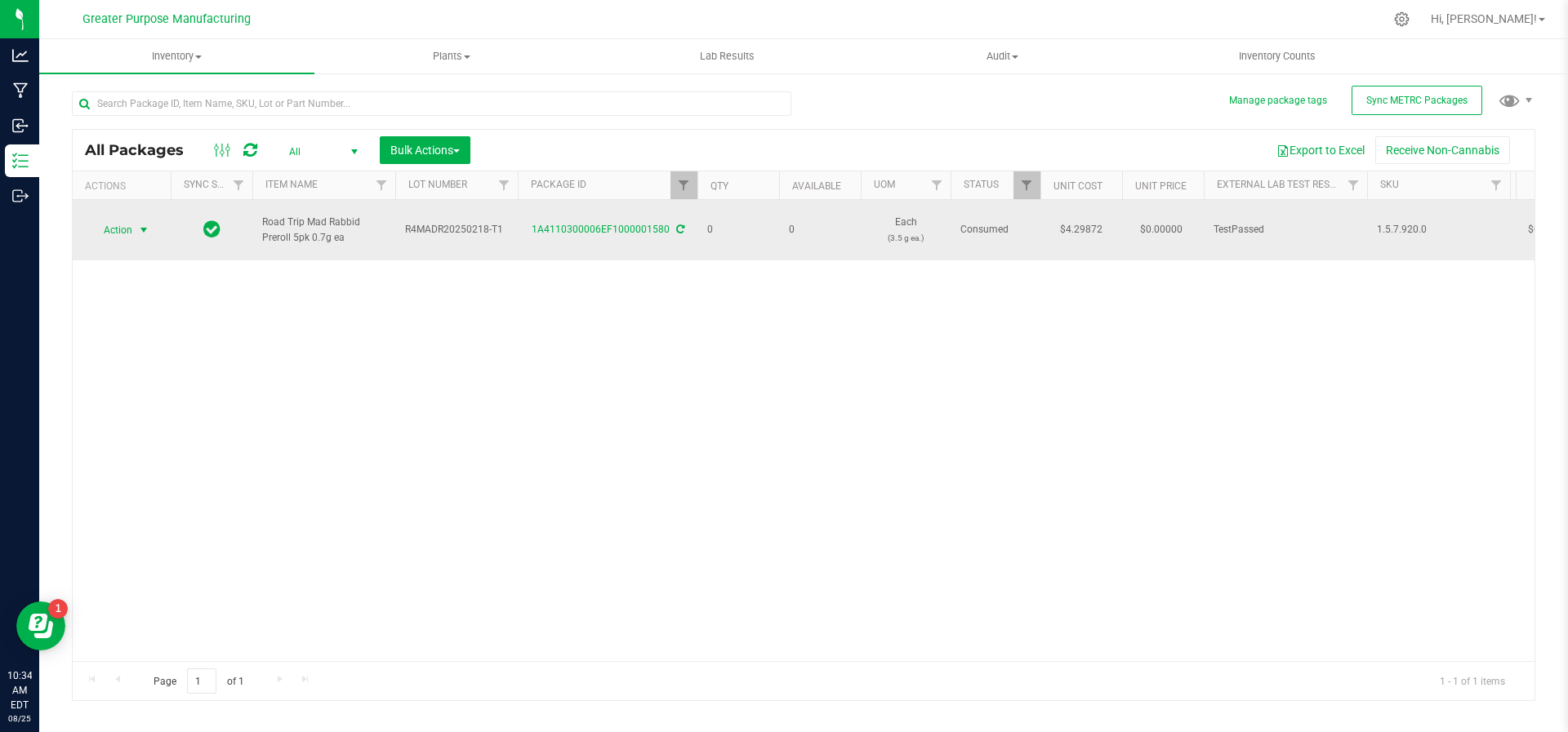
click at [144, 224] on span "select" at bounding box center [144, 231] width 13 height 13
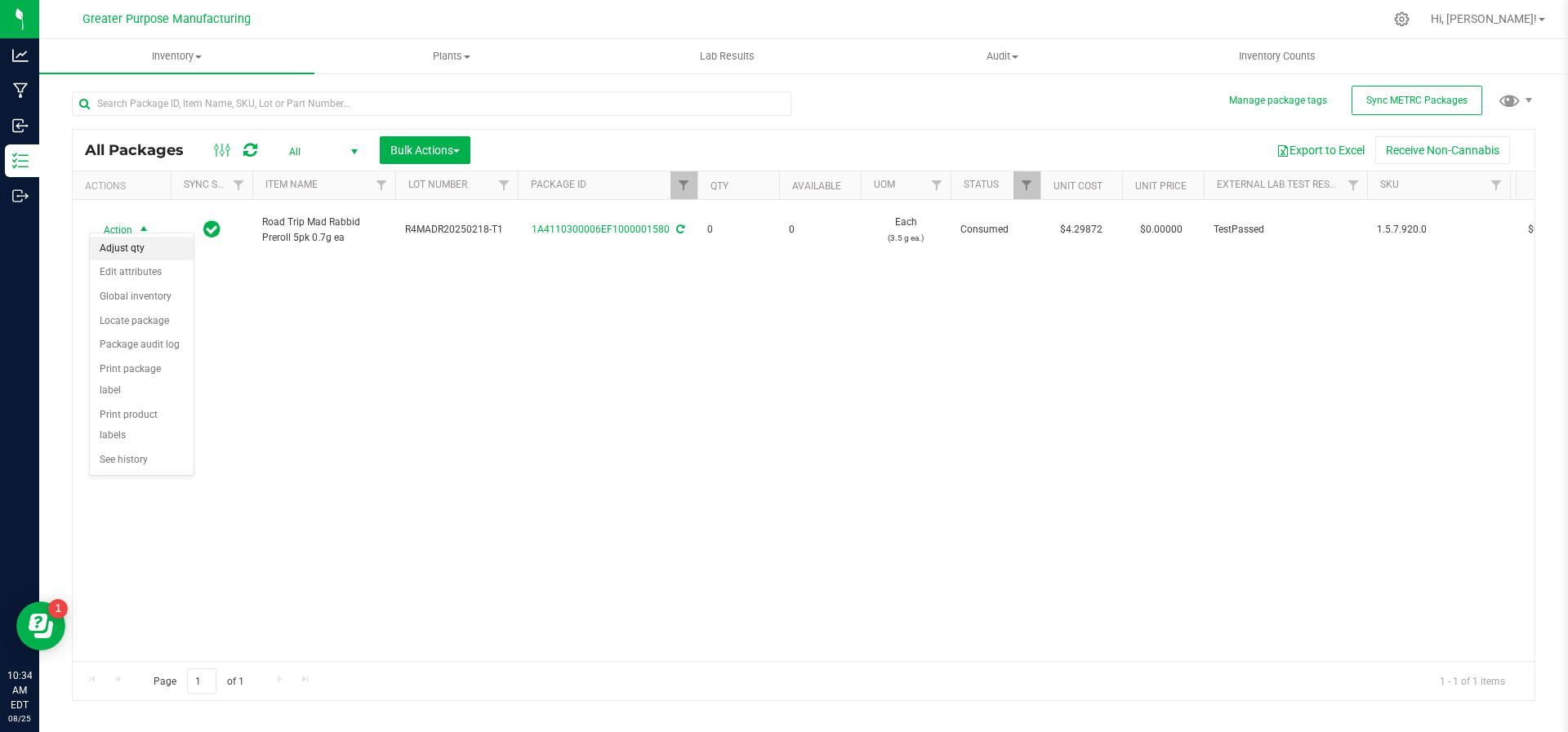
click at [137, 247] on li "Adjust qty" at bounding box center [142, 249] width 104 height 25
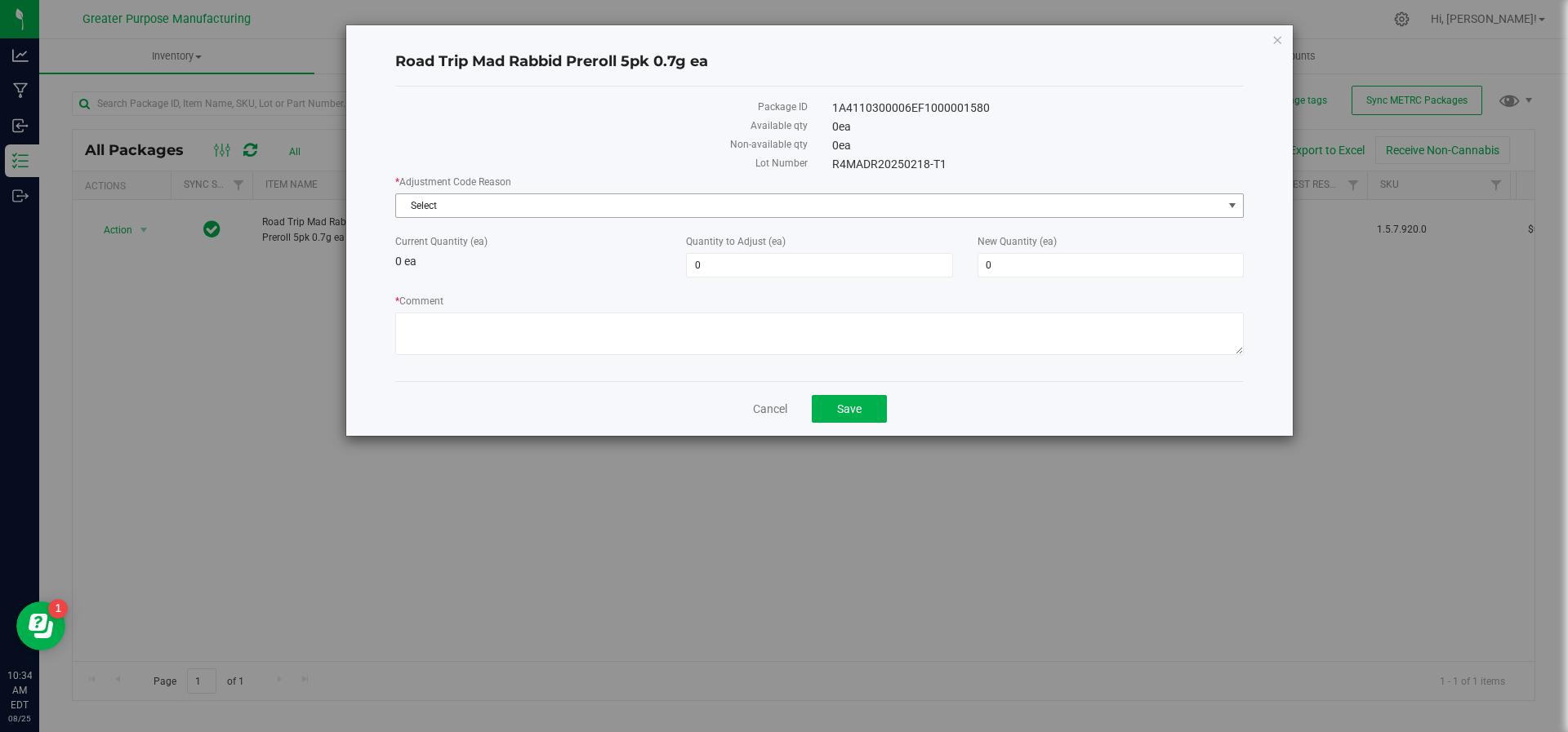
click at [580, 195] on span "Select" at bounding box center [809, 205] width 826 height 23
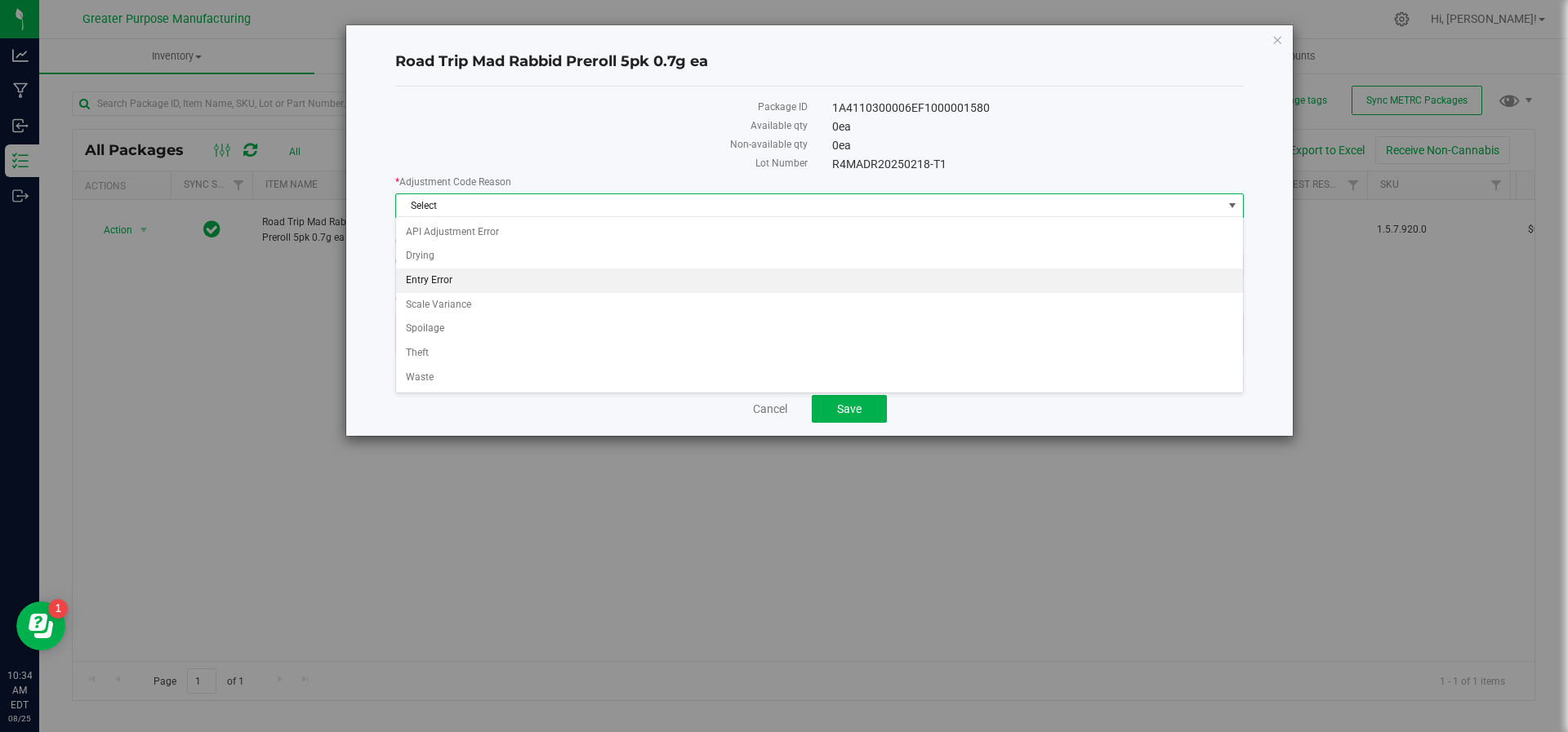
click at [564, 272] on li "Entry Error" at bounding box center [820, 281] width 848 height 25
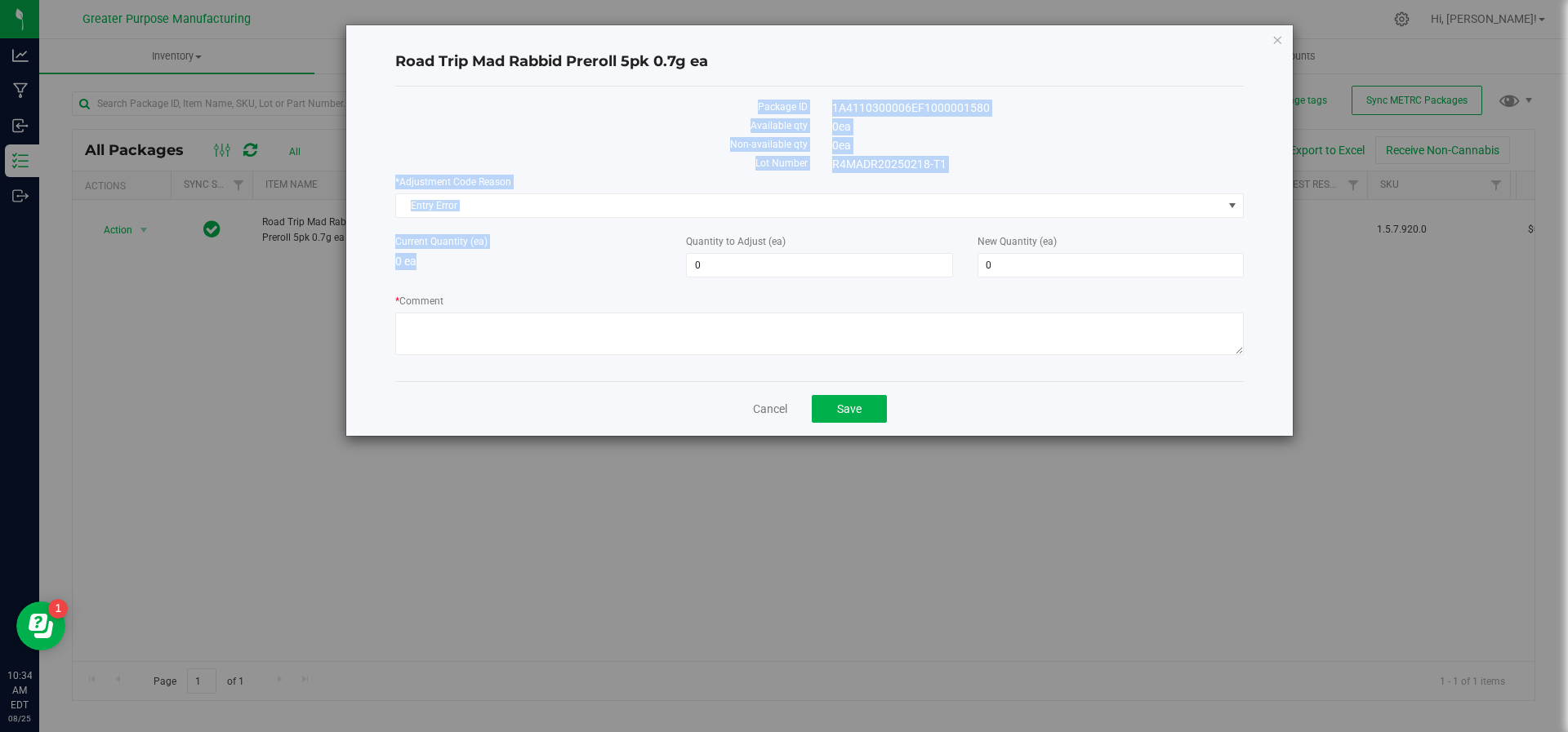
drag, startPoint x: 564, startPoint y: 272, endPoint x: 804, endPoint y: 60, distance: 320.2
click at [804, 60] on div "Road Trip Mad Rabbid Preroll 5pk 0.7g ea Package ID 1A4110300006EF1000001580 Av…" at bounding box center [819, 231] width 946 height 410
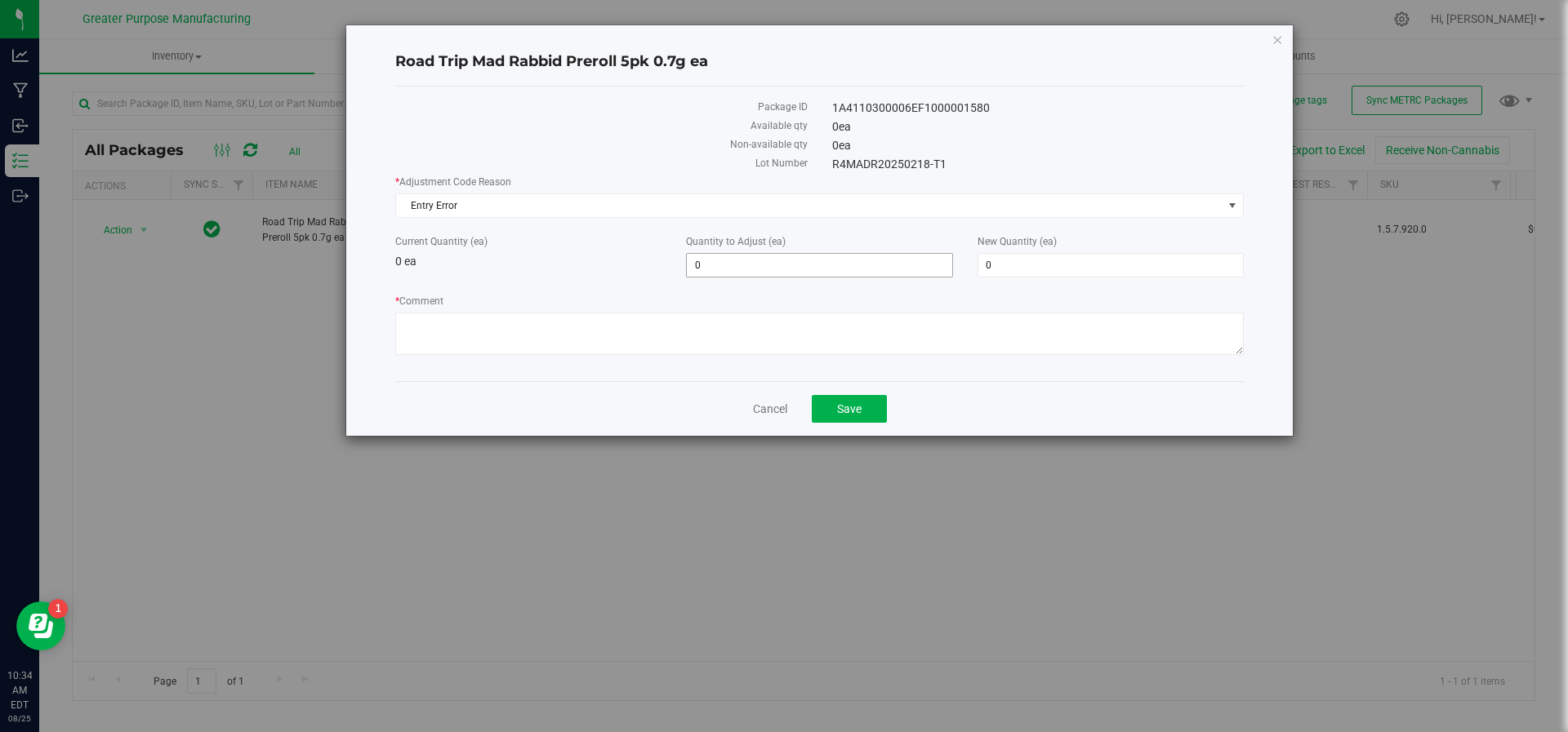
click at [782, 255] on span "0 0" at bounding box center [819, 266] width 266 height 25
type input "25"
click at [679, 332] on textarea "* Comment" at bounding box center [819, 334] width 849 height 43
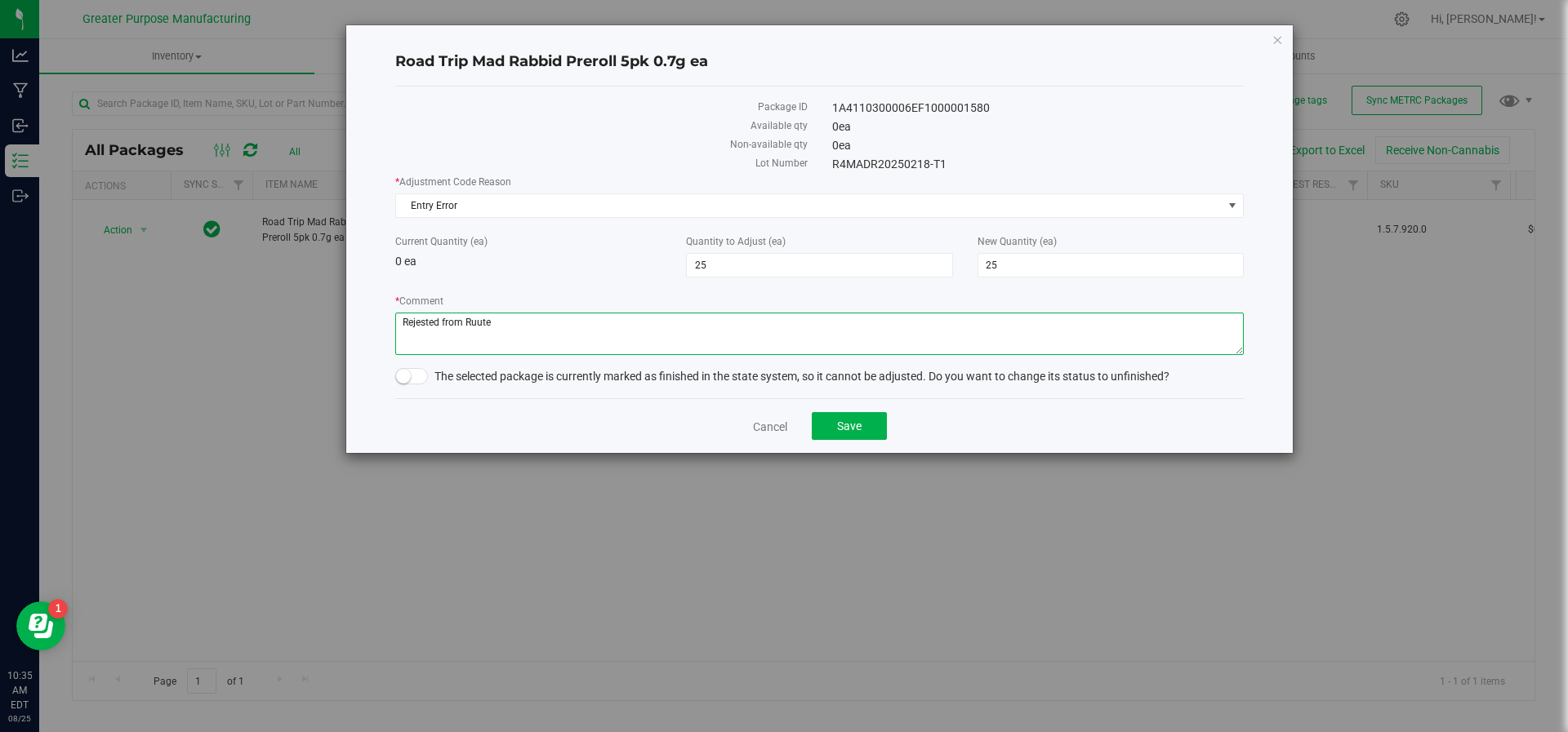
click at [425, 324] on textarea "* Comment" at bounding box center [819, 334] width 849 height 43
click at [457, 341] on textarea "* Comment" at bounding box center [819, 334] width 849 height 43
click at [527, 320] on textarea "* Comment" at bounding box center [819, 334] width 849 height 43
type textarea "Rejected from Ruute dispensary. Returned to inventory. JS/HV"
click at [840, 422] on span "Save" at bounding box center [850, 427] width 25 height 13
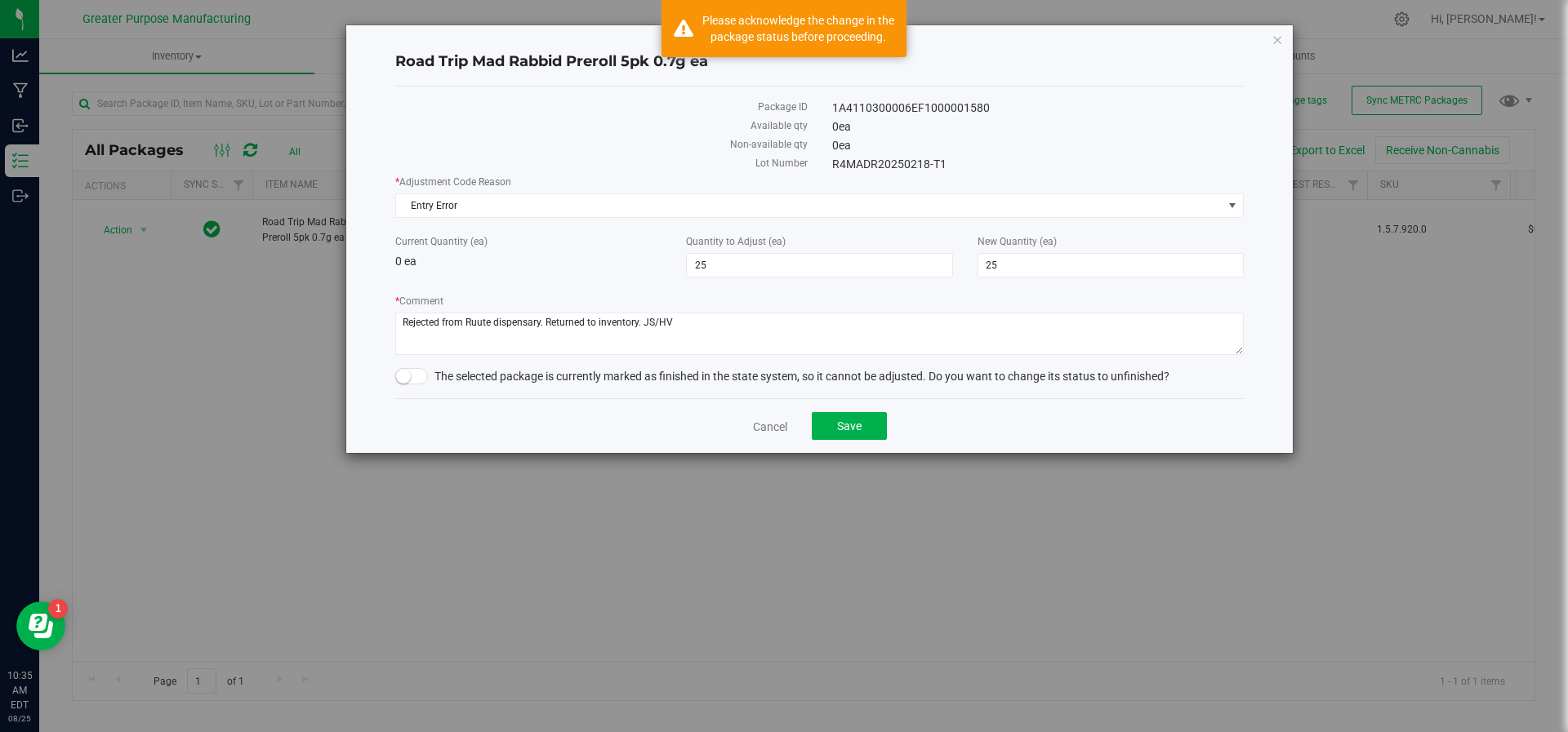
click at [419, 369] on span at bounding box center [412, 375] width 33 height 16
click at [829, 427] on button "Save" at bounding box center [849, 426] width 75 height 27
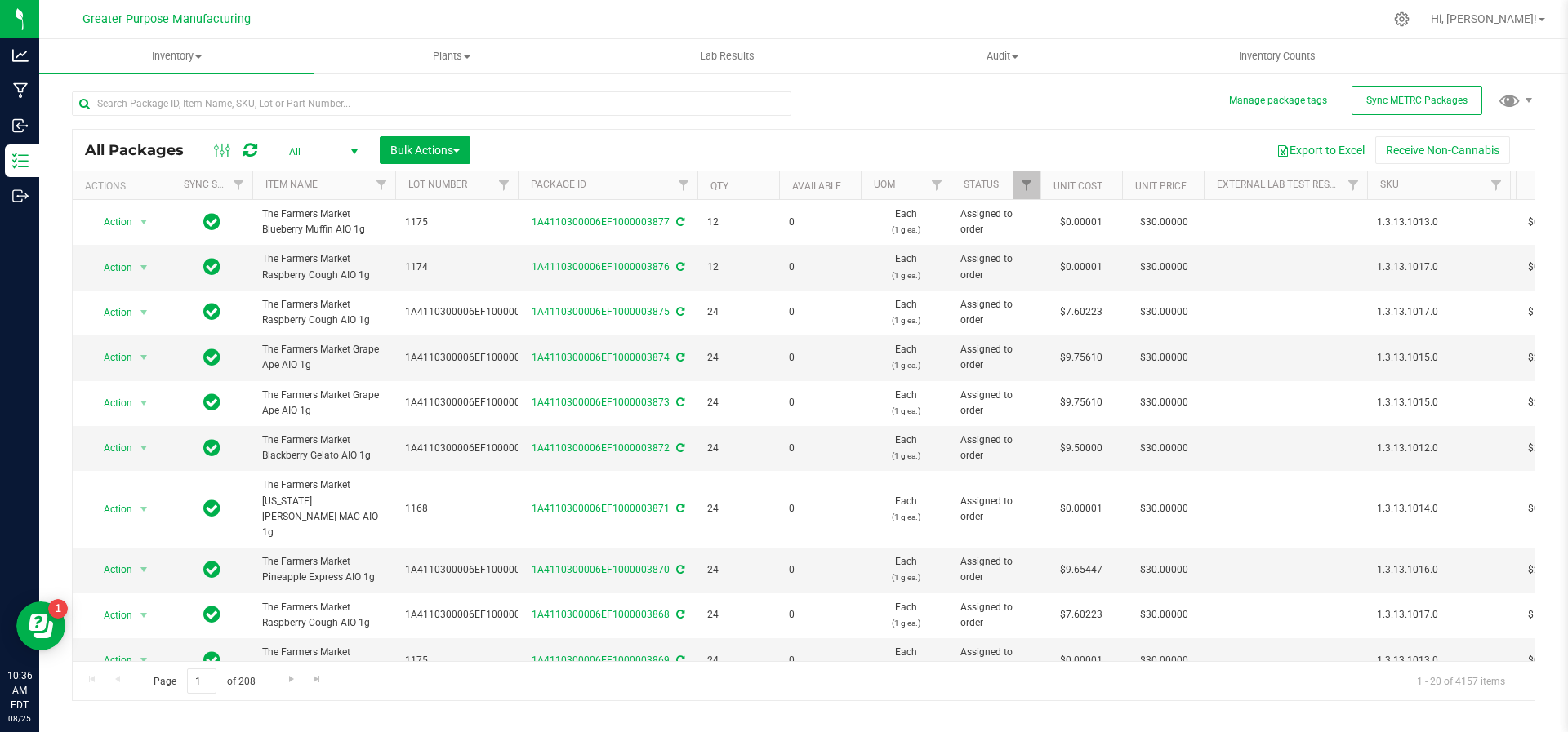
click at [358, 152] on span "select" at bounding box center [355, 152] width 13 height 13
click at [336, 169] on li "Active Only" at bounding box center [319, 178] width 88 height 25
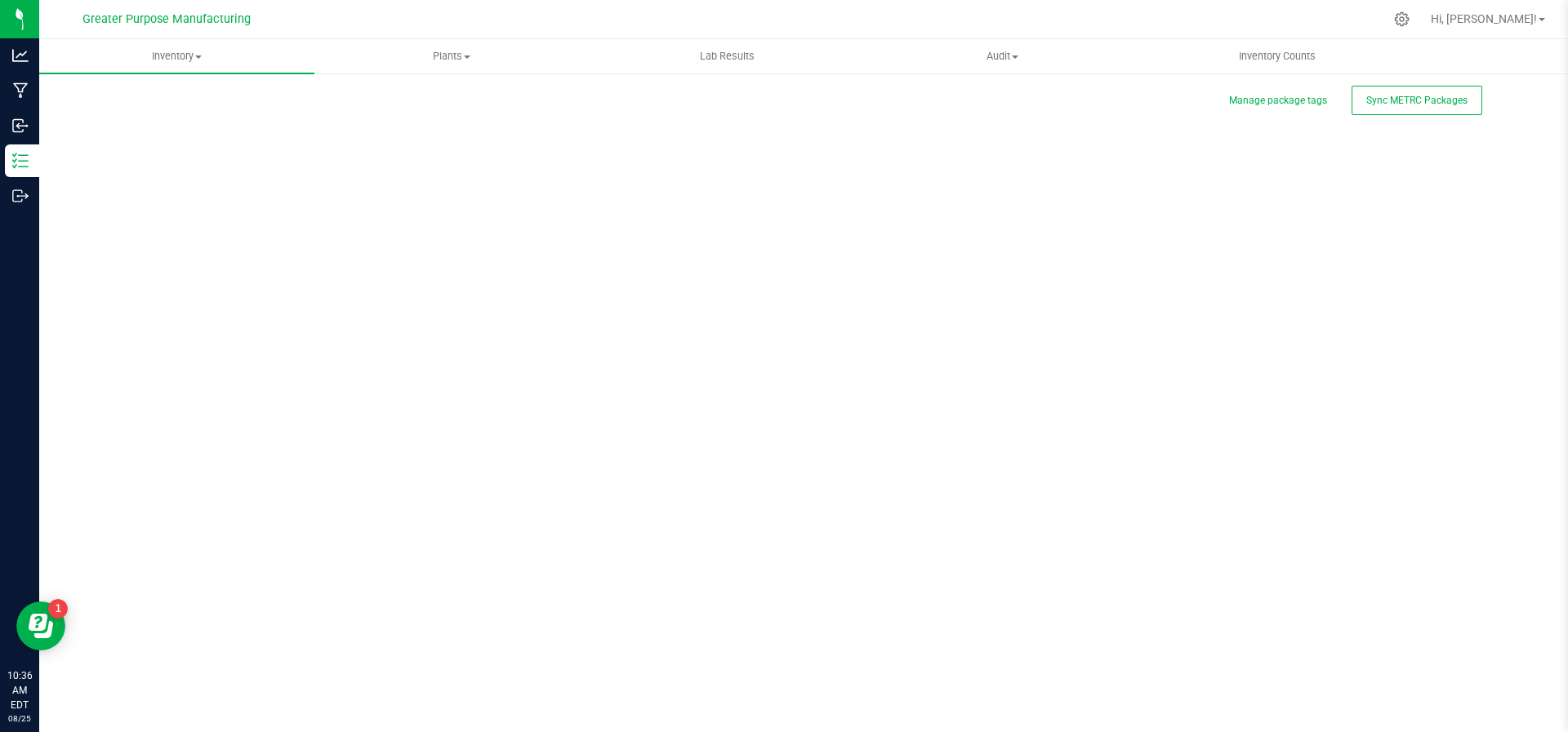
click at [340, 102] on div "Manage package tags Sync METRC Packages Scan Packages 0" at bounding box center [803, 326] width 1464 height 478
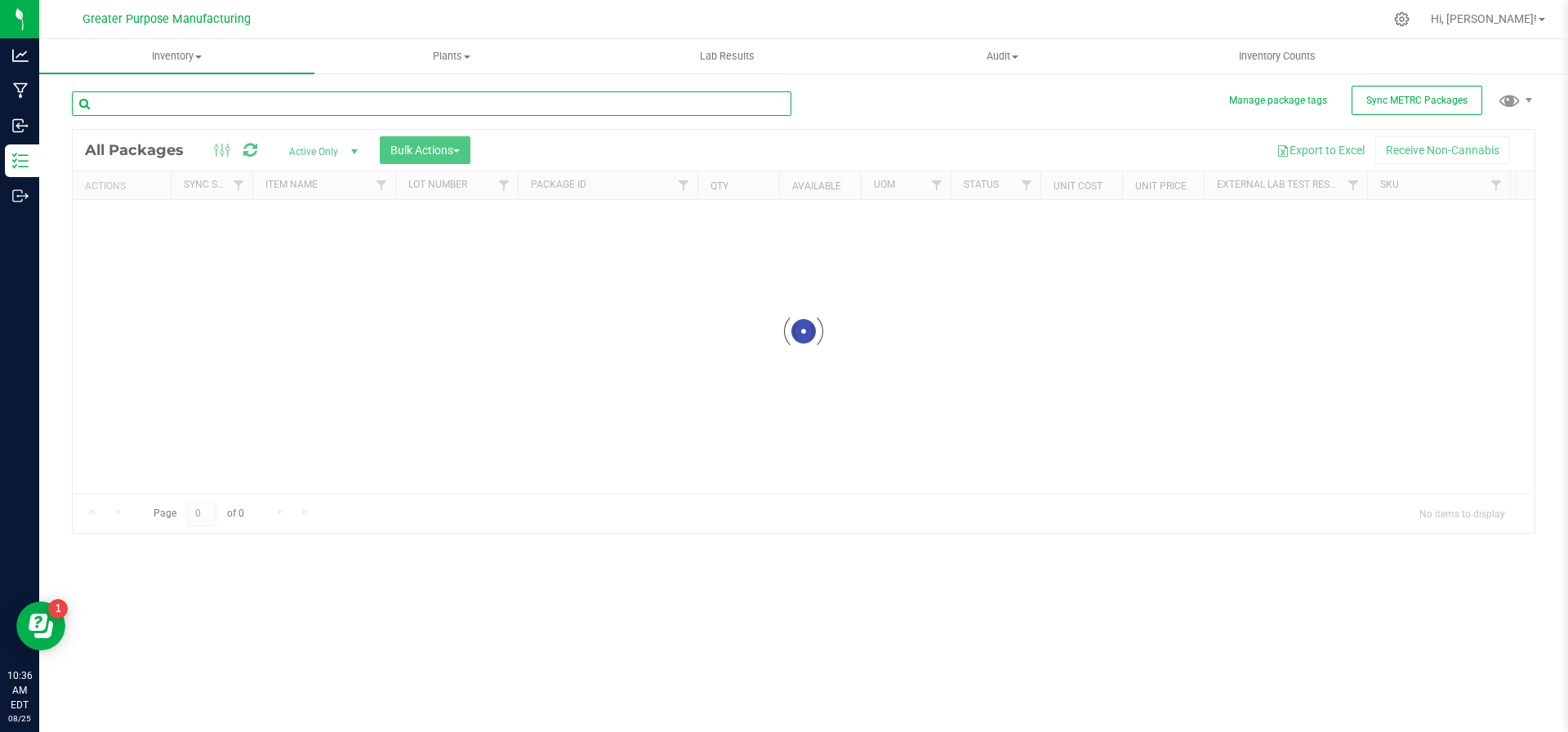
click at [340, 103] on input "text" at bounding box center [432, 104] width 719 height 25
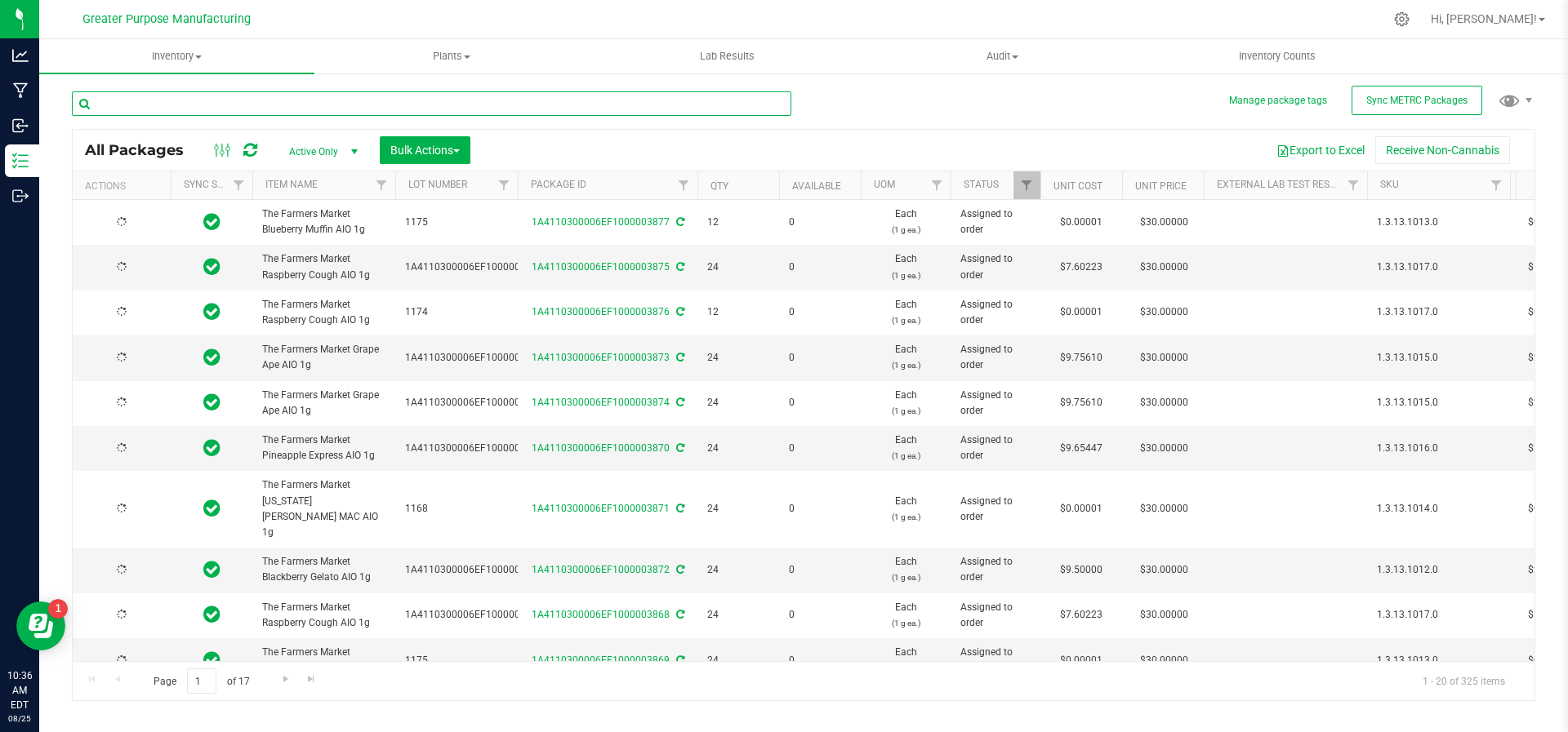
click at [344, 103] on input "text" at bounding box center [432, 104] width 719 height 25
type input "[DATE]"
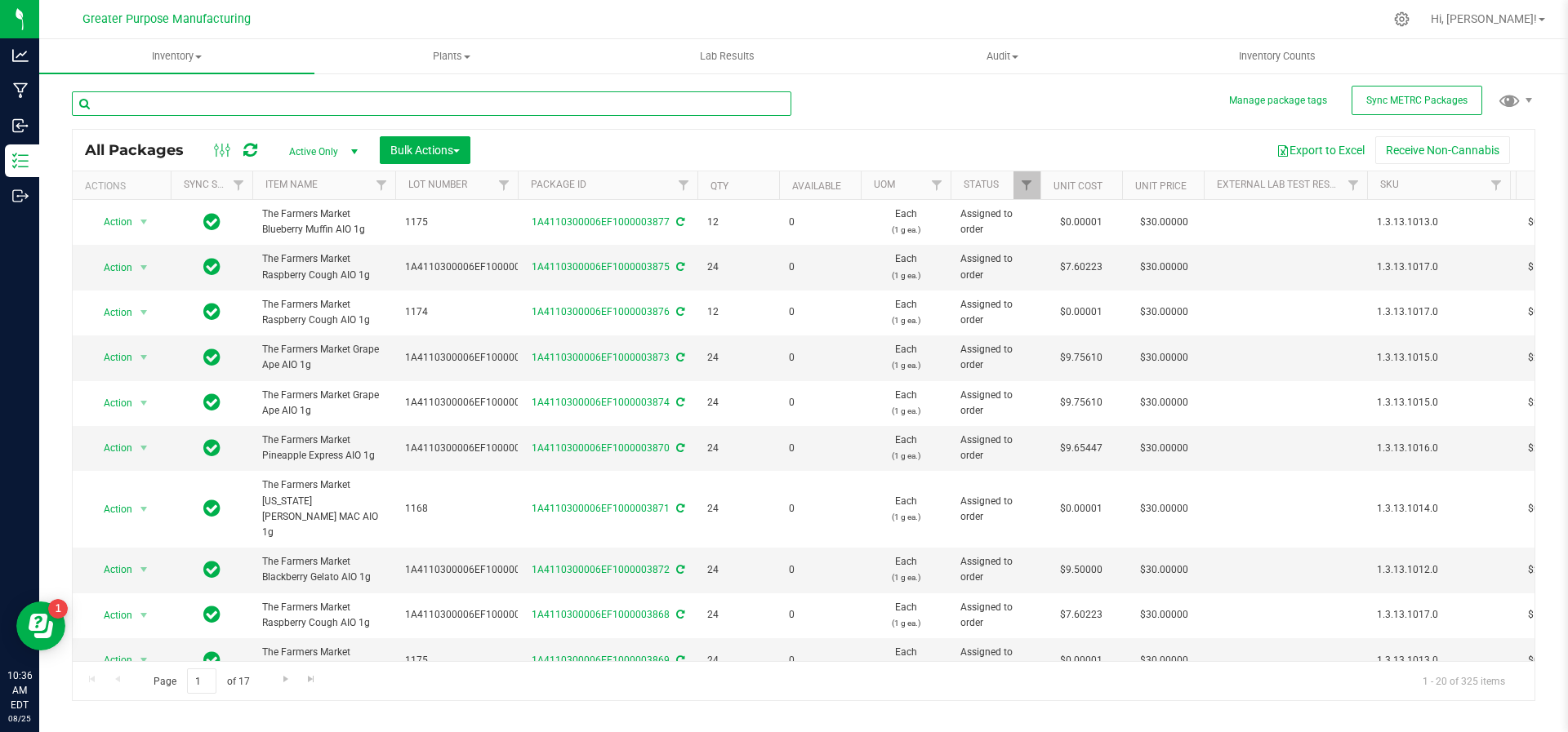
type input "[DATE]"
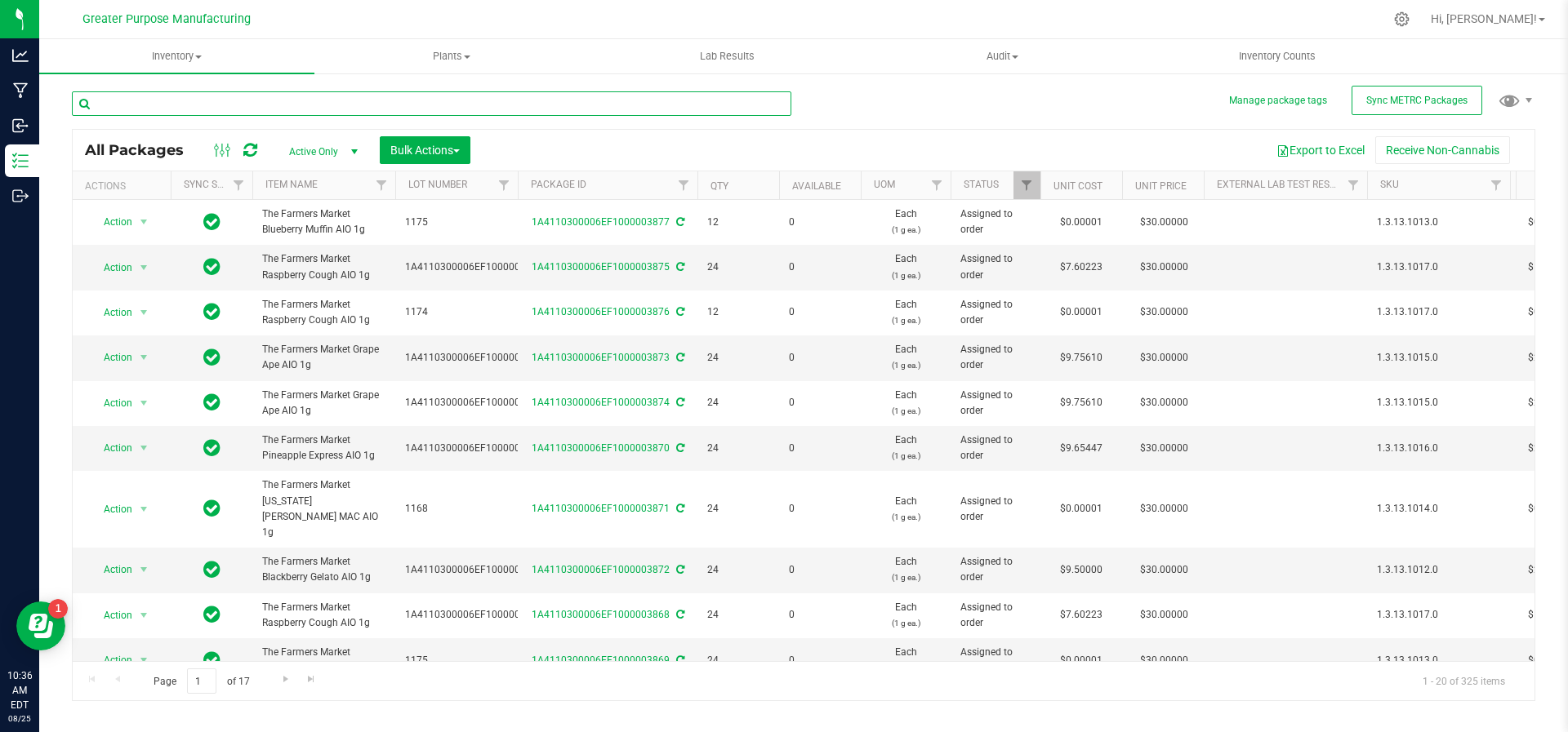
type input "[DATE]"
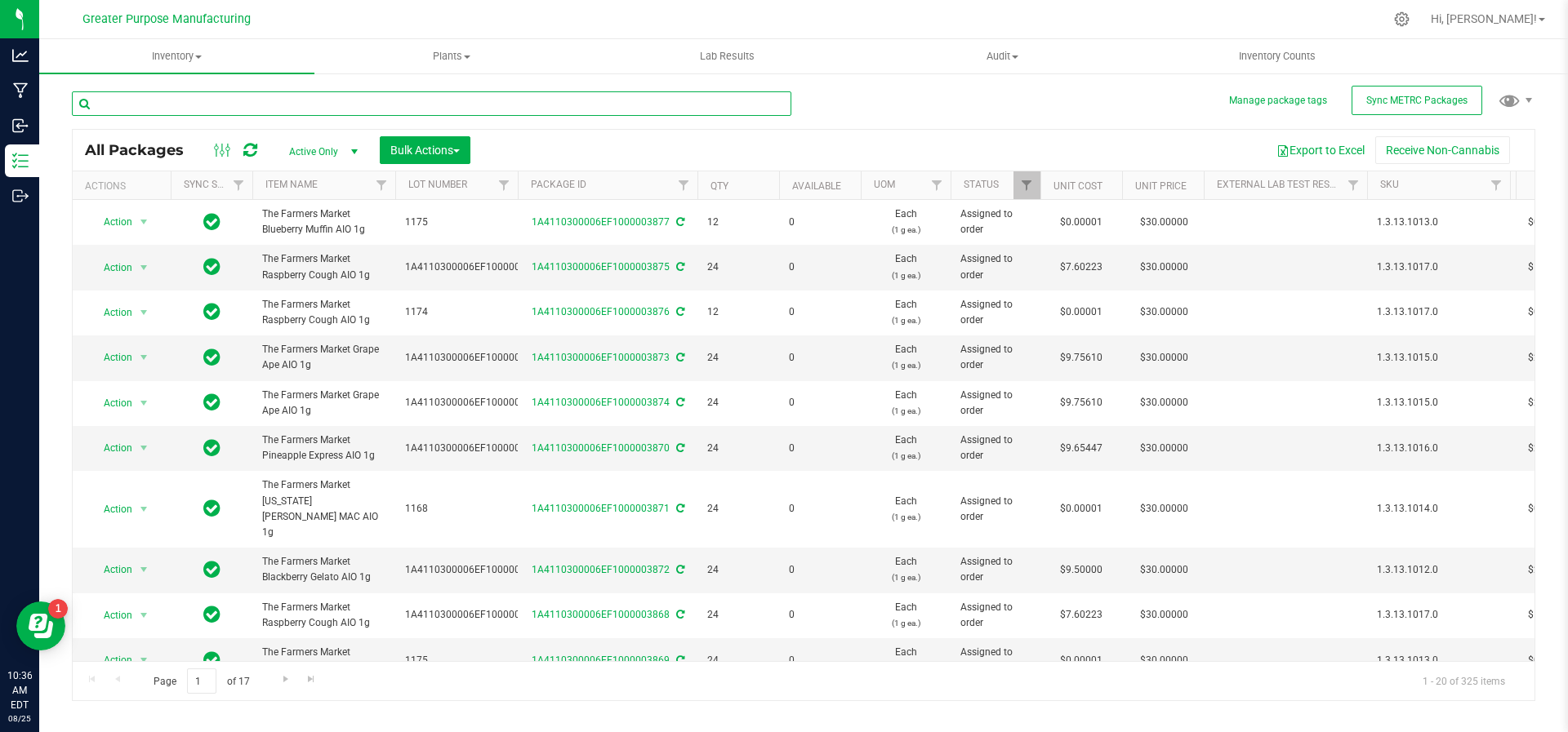
type input "[DATE]"
click at [685, 193] on link "Filter" at bounding box center [684, 184] width 26 height 27
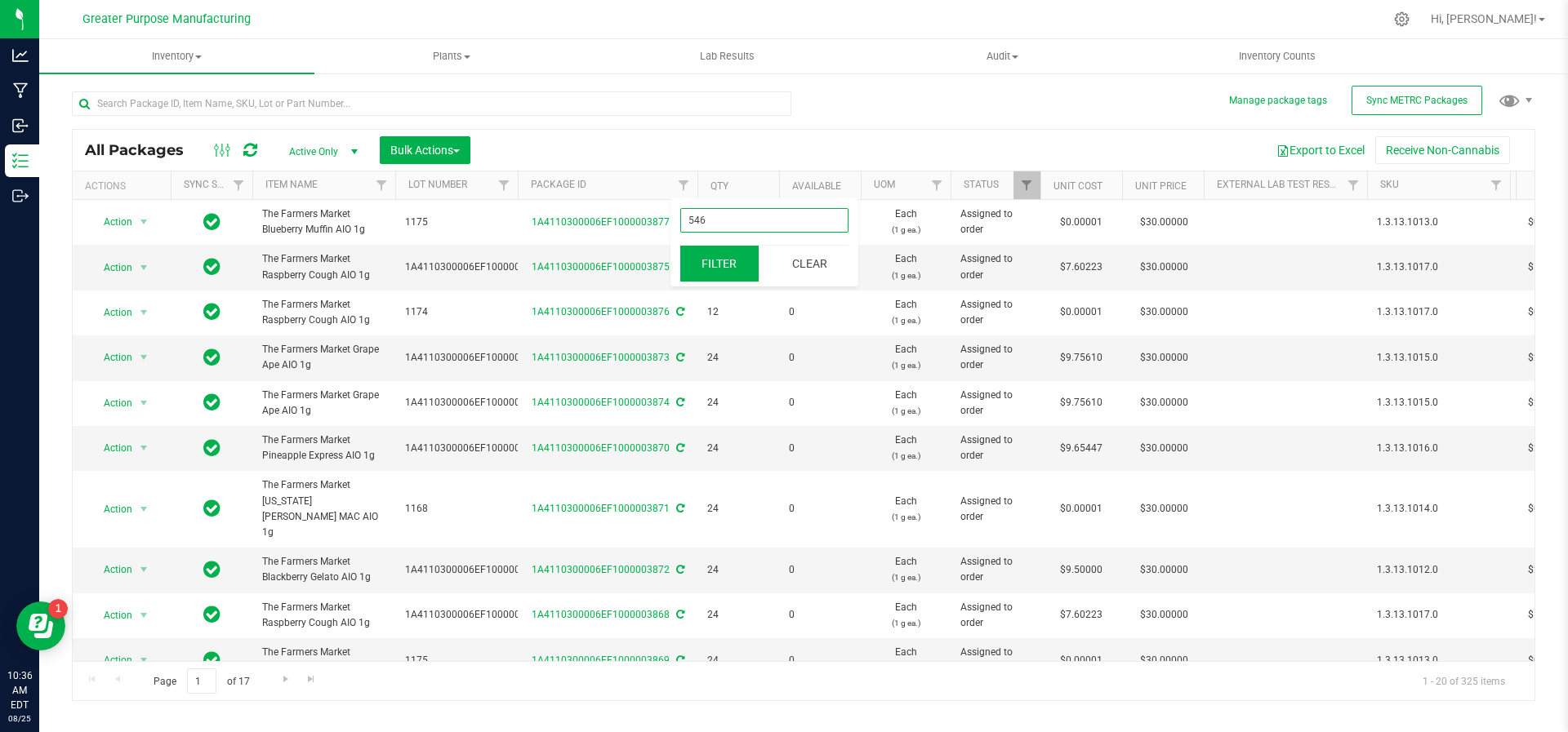
type input "546"
click at [730, 259] on button "Filter" at bounding box center [719, 264] width 79 height 36
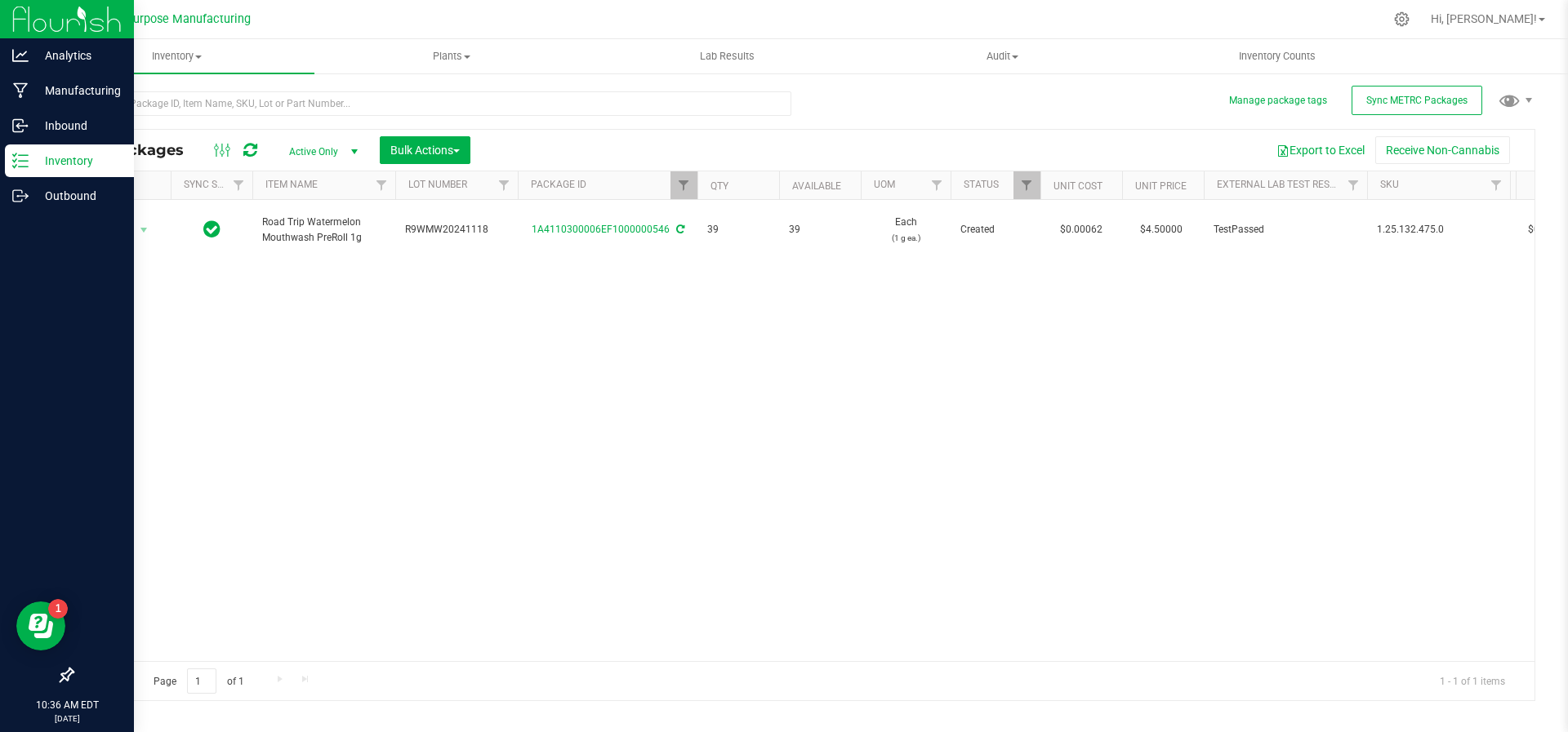
click at [33, 148] on div "Inventory" at bounding box center [69, 161] width 129 height 33
click at [15, 107] on link "Manufacturing" at bounding box center [67, 92] width 134 height 35
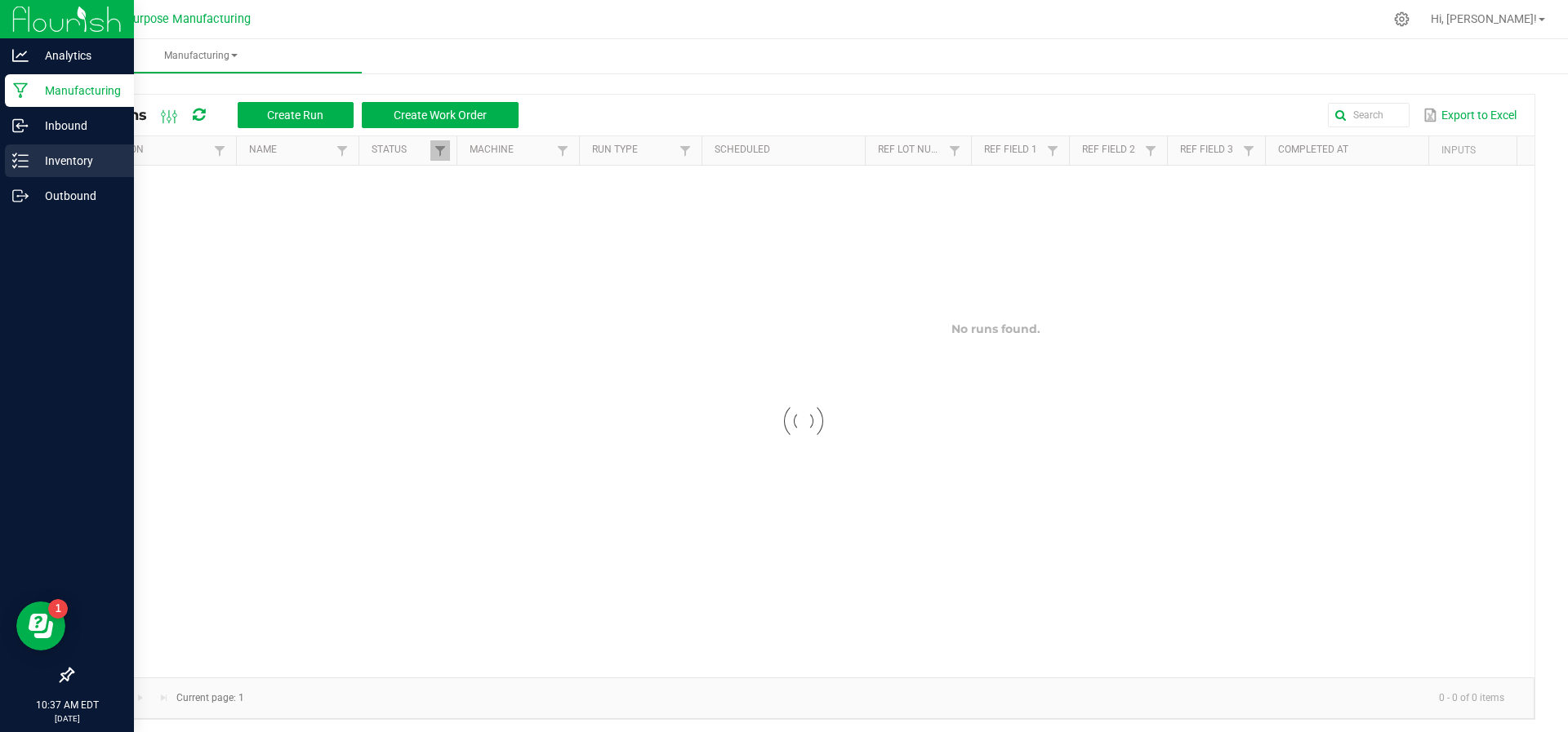
click at [21, 157] on icon at bounding box center [20, 160] width 16 height 16
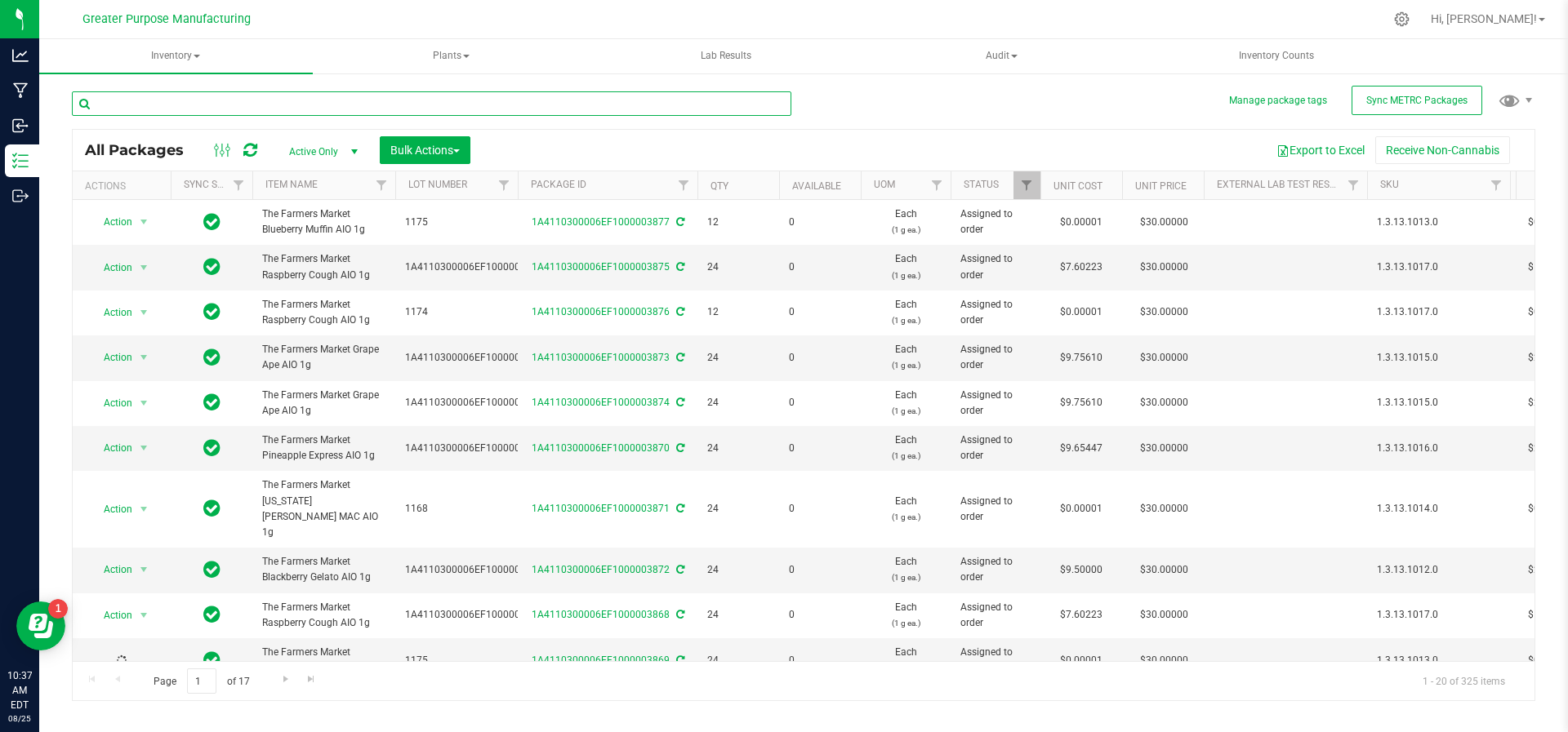
click at [188, 105] on input "text" at bounding box center [432, 104] width 719 height 25
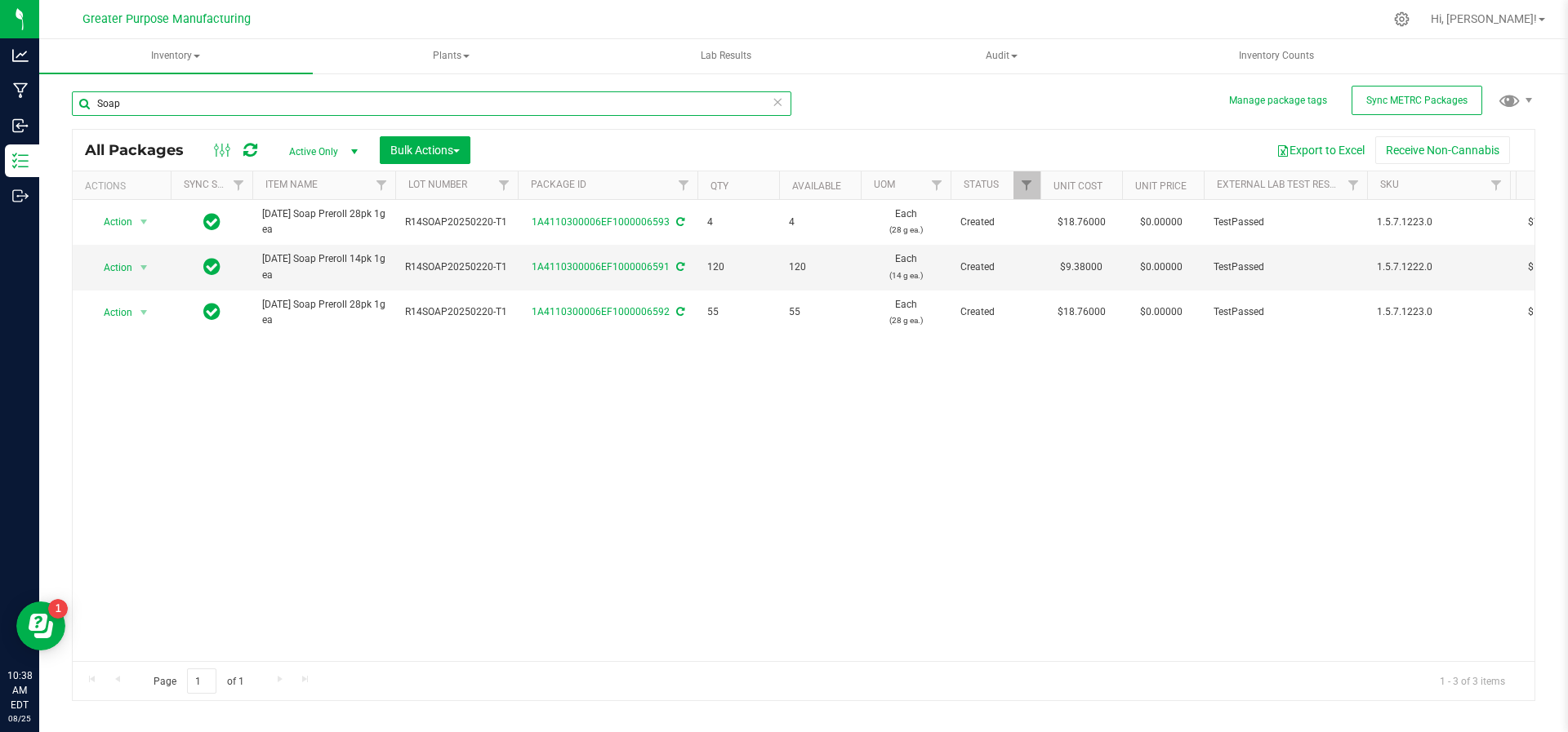
drag, startPoint x: 186, startPoint y: 115, endPoint x: 188, endPoint y: 105, distance: 10.2
click at [188, 105] on input "Soap" at bounding box center [432, 104] width 719 height 25
type input "S"
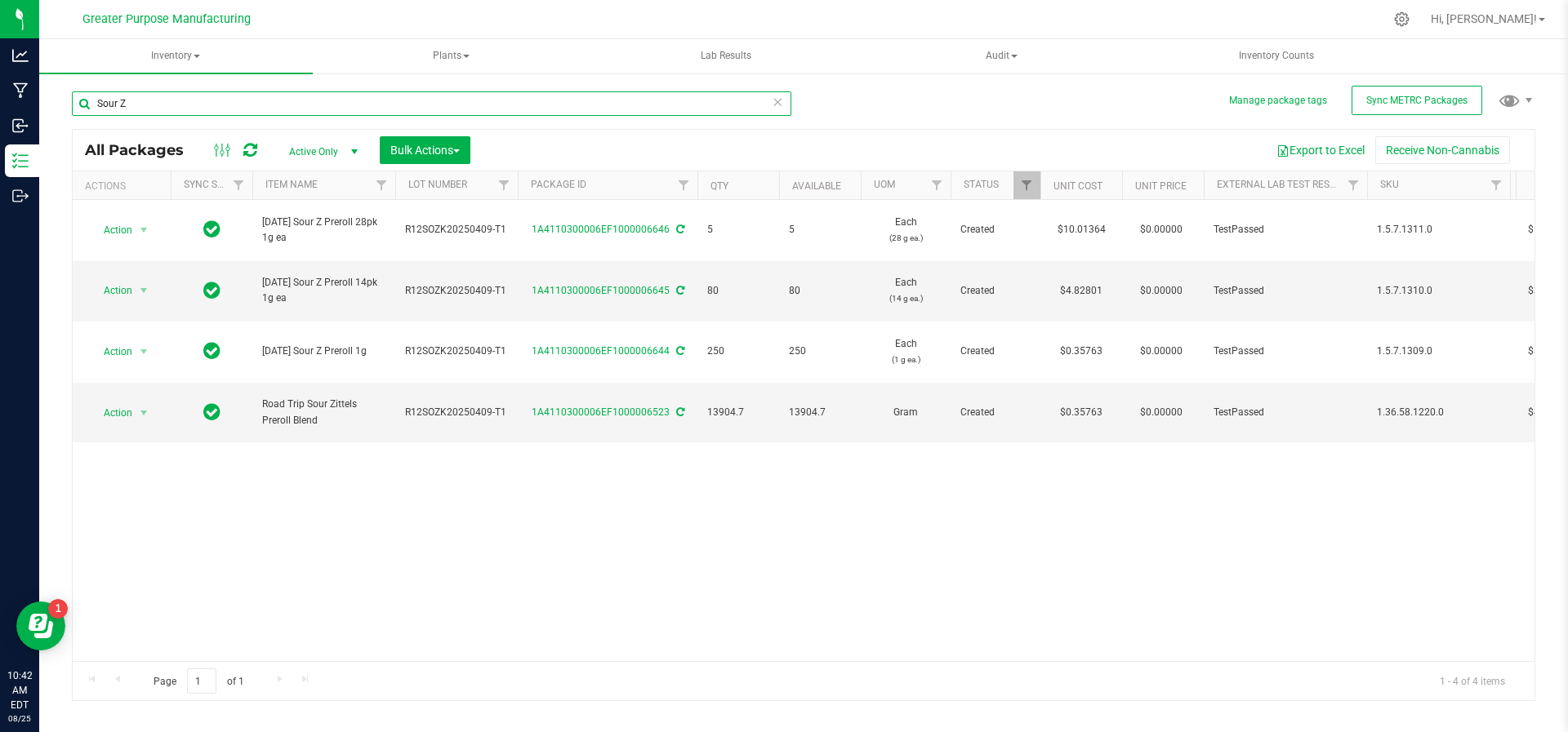
drag, startPoint x: 185, startPoint y: 101, endPoint x: 51, endPoint y: 118, distance: 135.1
click at [51, 118] on div "Manage package tags Sync METRC Packages Sour Z All Packages Active Only Active …" at bounding box center [803, 321] width 1529 height 498
type input "Orange Malt"
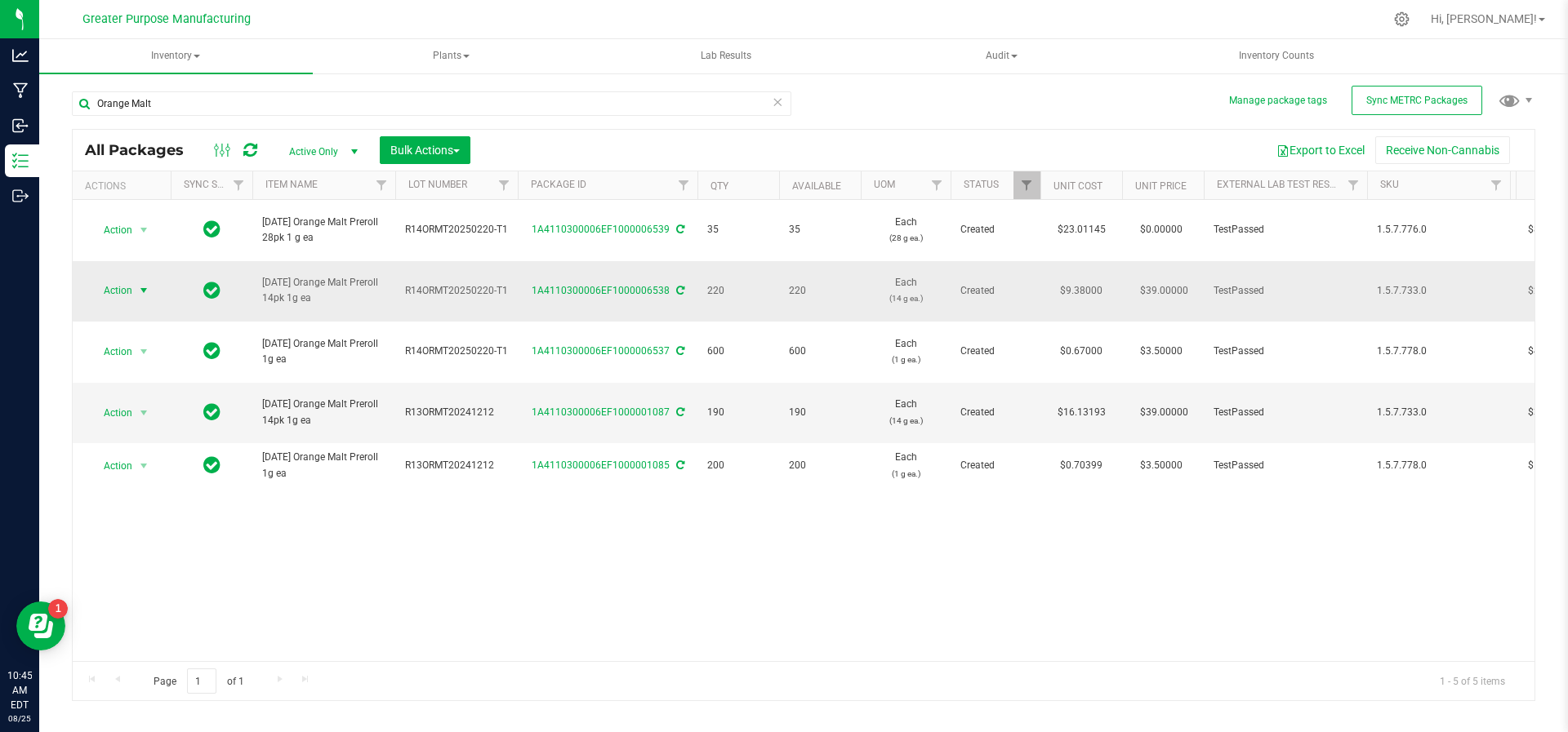
click at [145, 284] on span "select" at bounding box center [144, 290] width 13 height 13
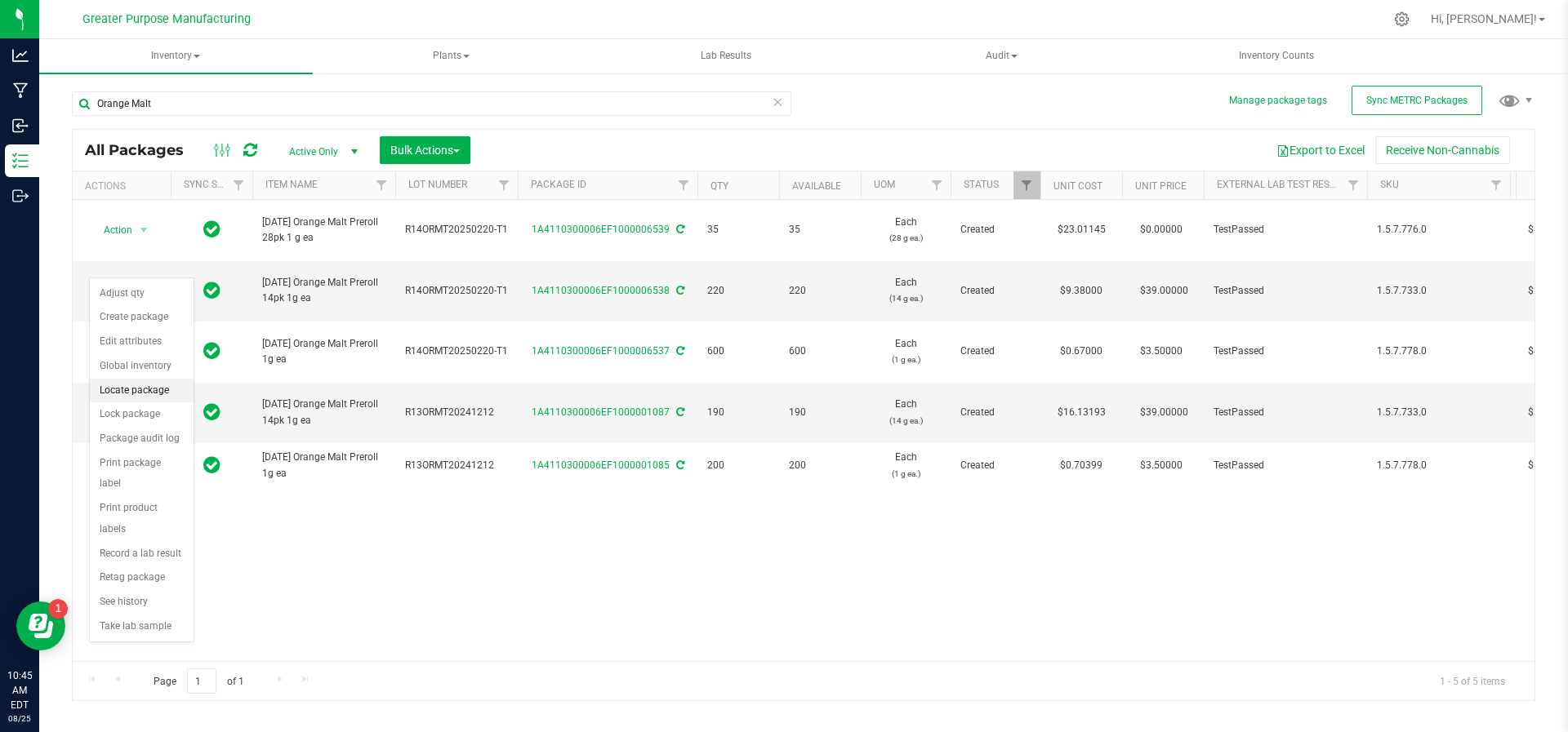
click at [125, 385] on li "Locate package" at bounding box center [142, 391] width 104 height 25
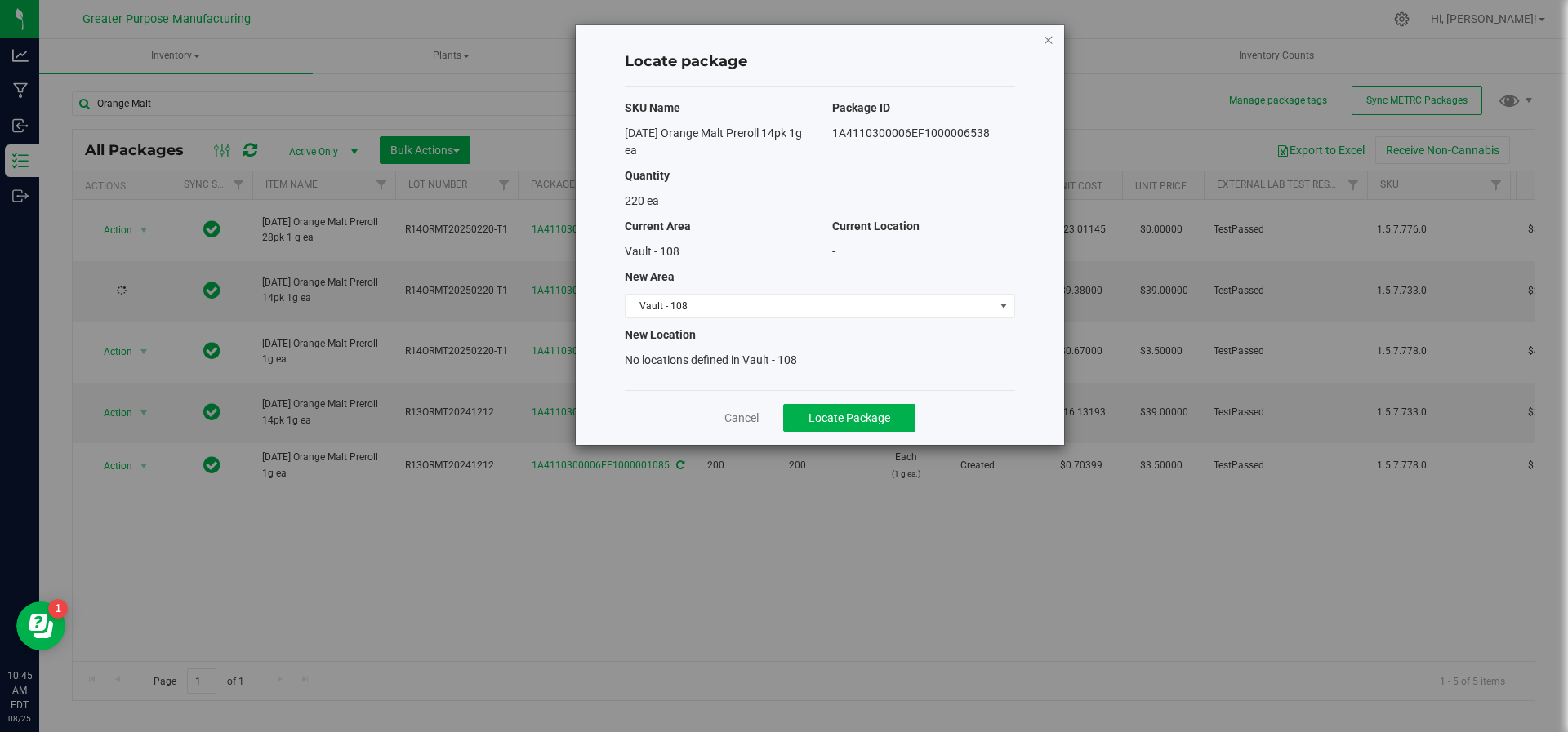
click at [1053, 44] on icon "button" at bounding box center [1048, 39] width 11 height 20
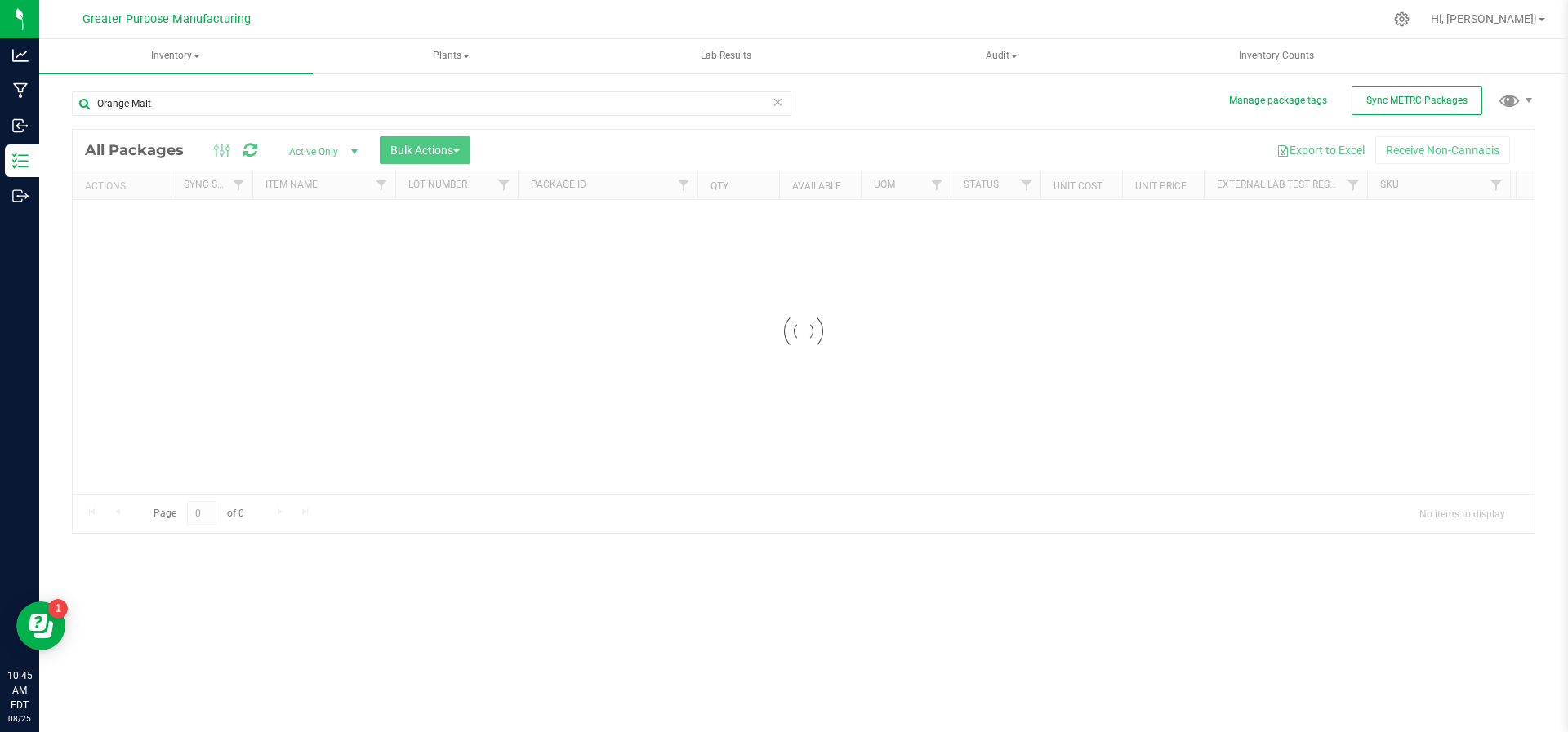
click at [170, 225] on div "Inventory All packages All inventory Waste log Create inventory Plants All plan…" at bounding box center [803, 385] width 1529 height 693
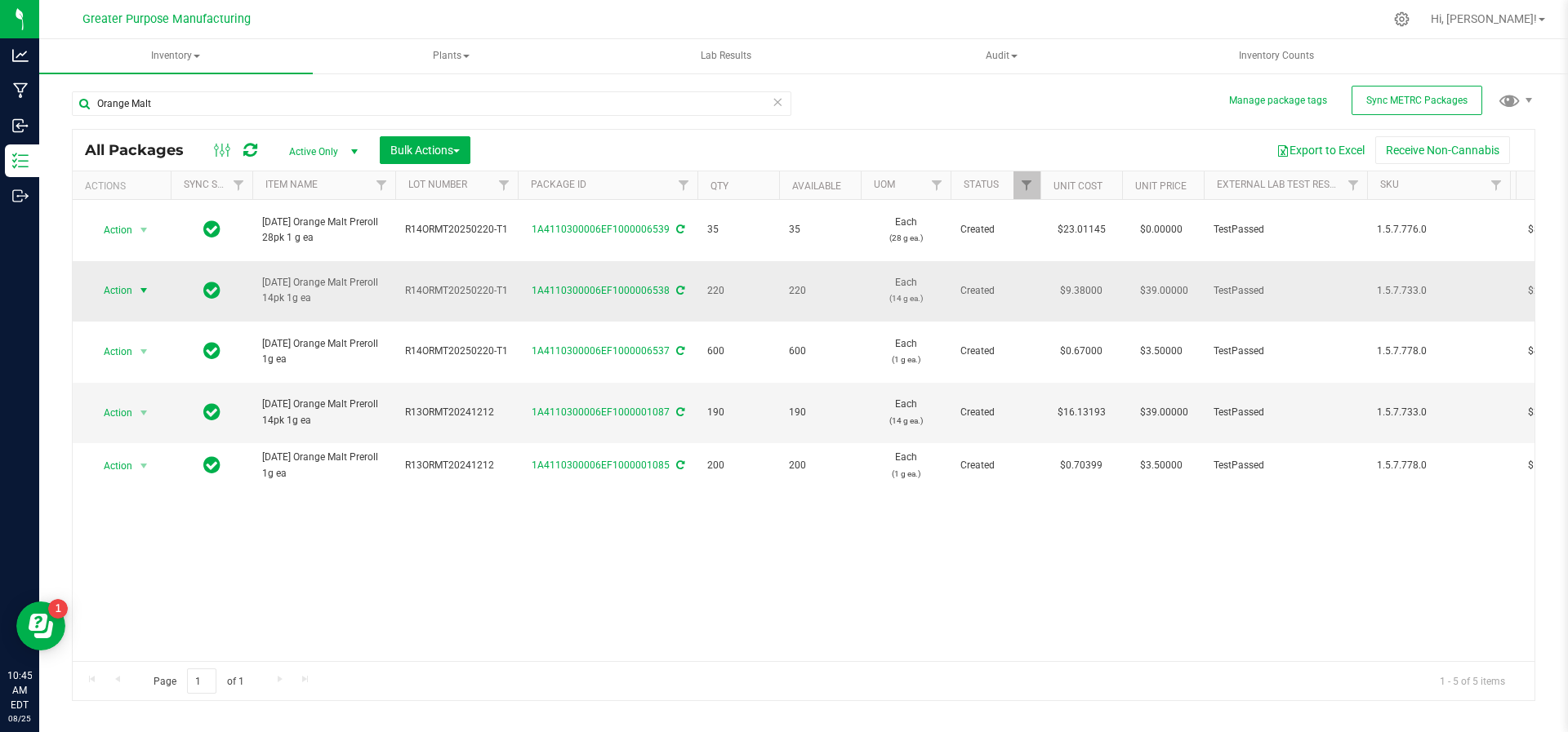
click at [140, 279] on span "select" at bounding box center [145, 290] width 21 height 23
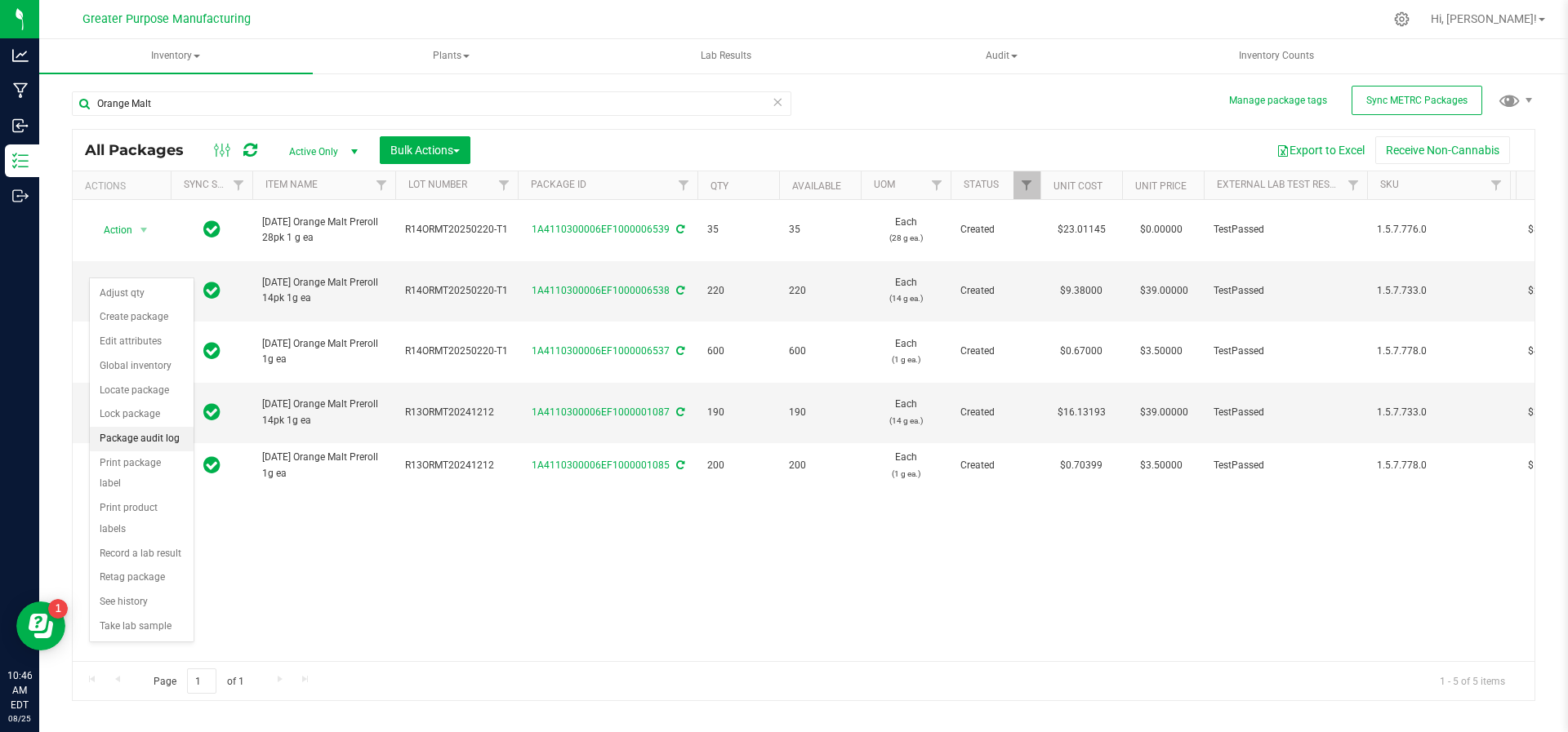
click at [147, 436] on li "Package audit log" at bounding box center [142, 439] width 104 height 25
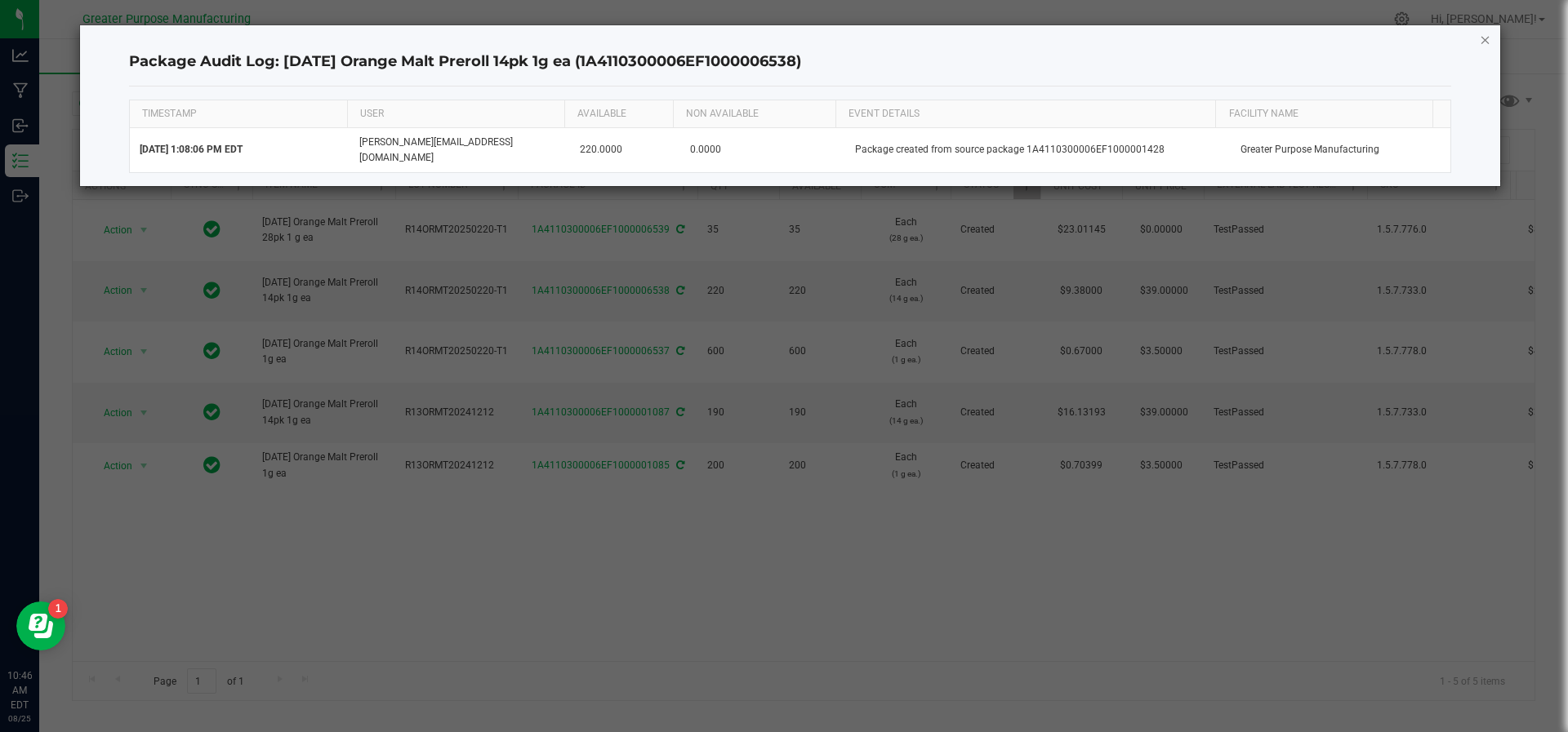
click at [1483, 36] on icon "button" at bounding box center [1486, 39] width 11 height 20
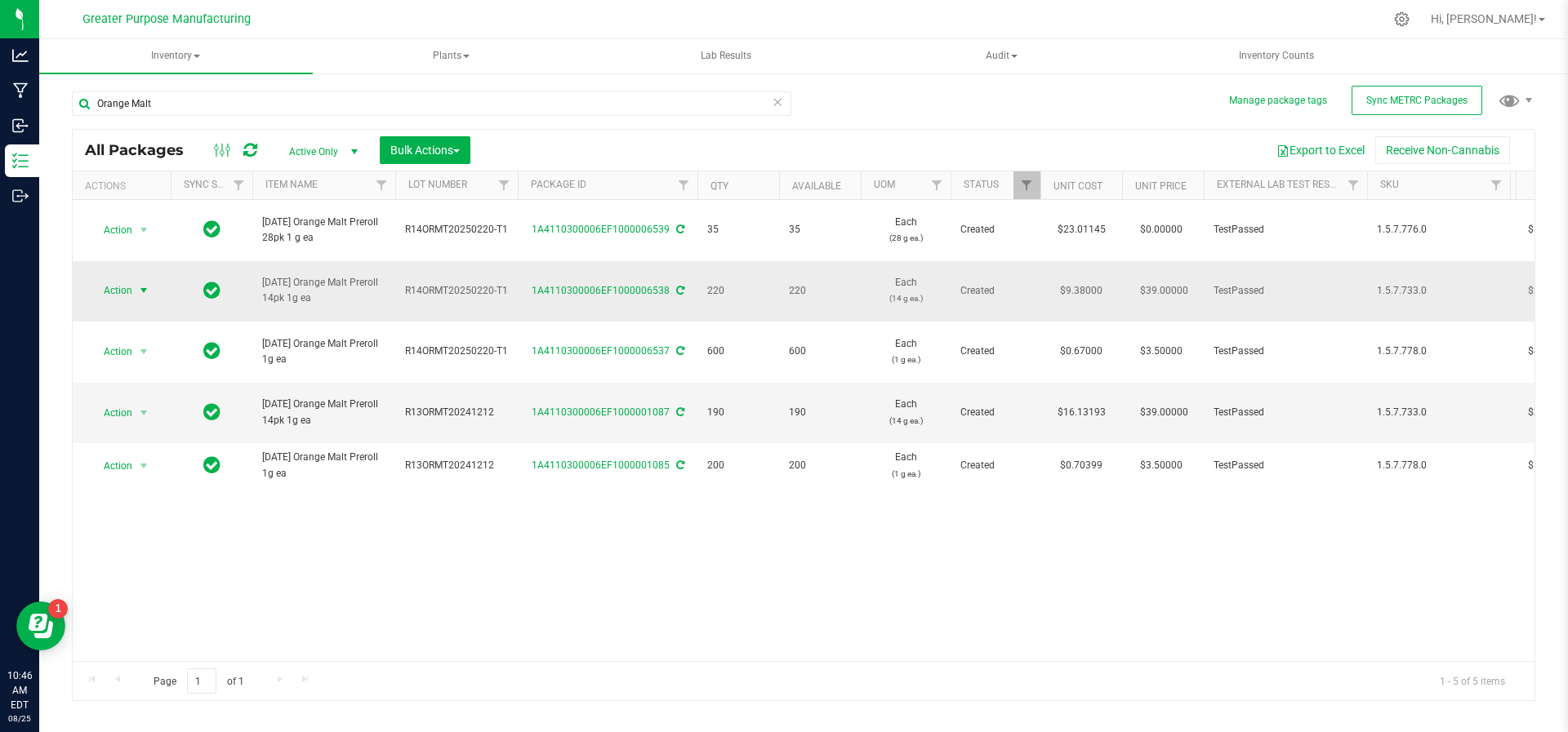
click at [145, 284] on span "select" at bounding box center [144, 290] width 13 height 13
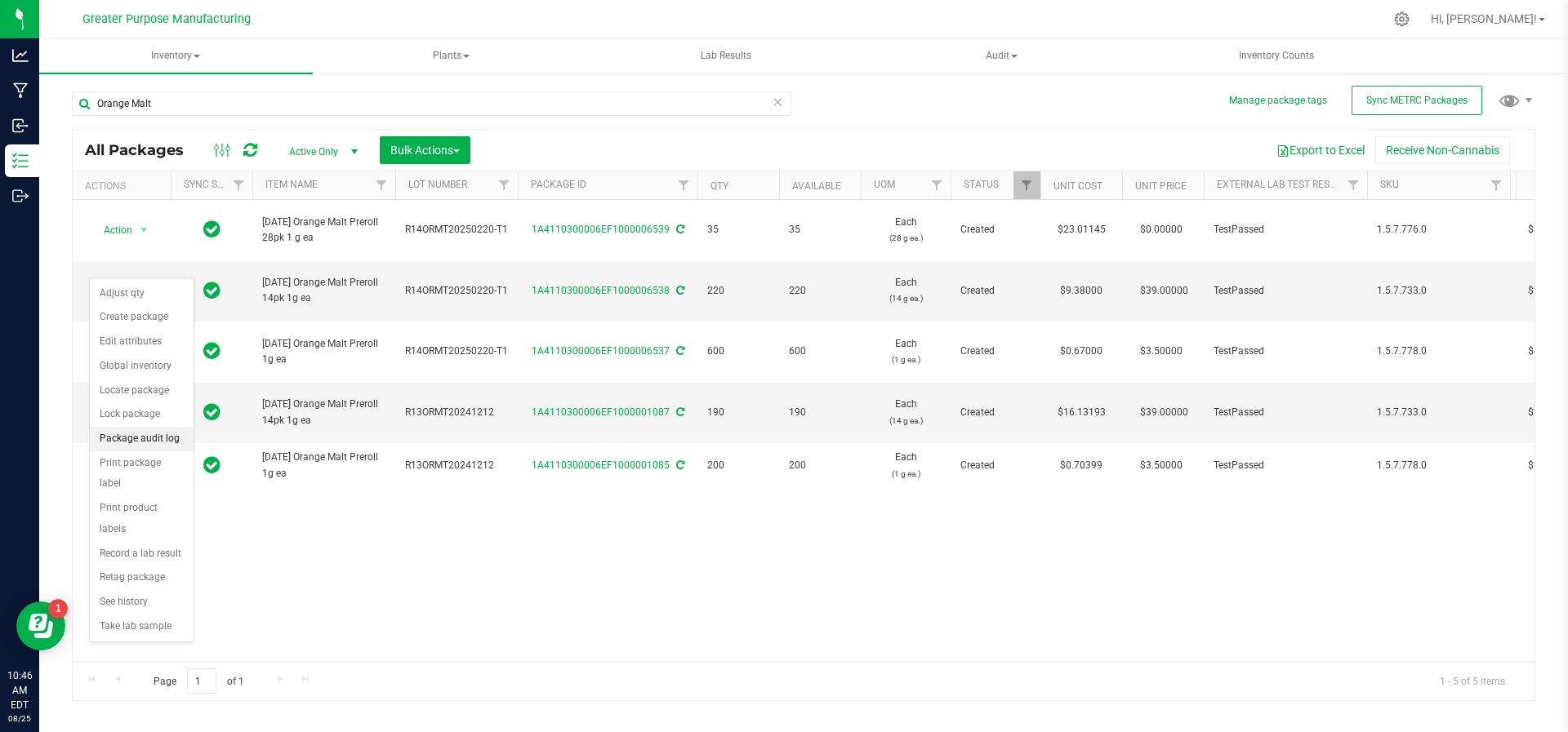
click at [145, 444] on li "Package audit log" at bounding box center [142, 439] width 104 height 25
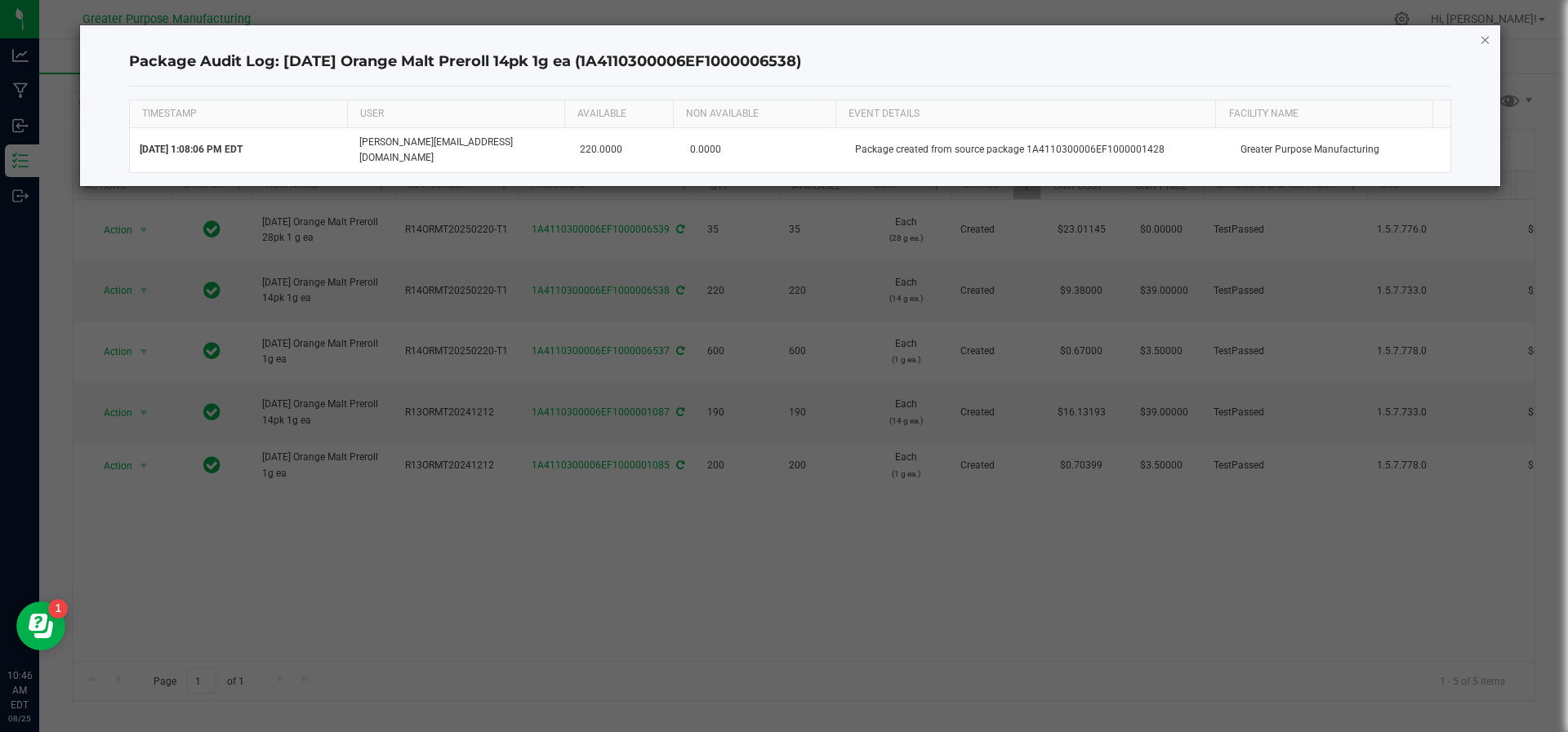
click at [1485, 42] on icon "button" at bounding box center [1486, 39] width 11 height 20
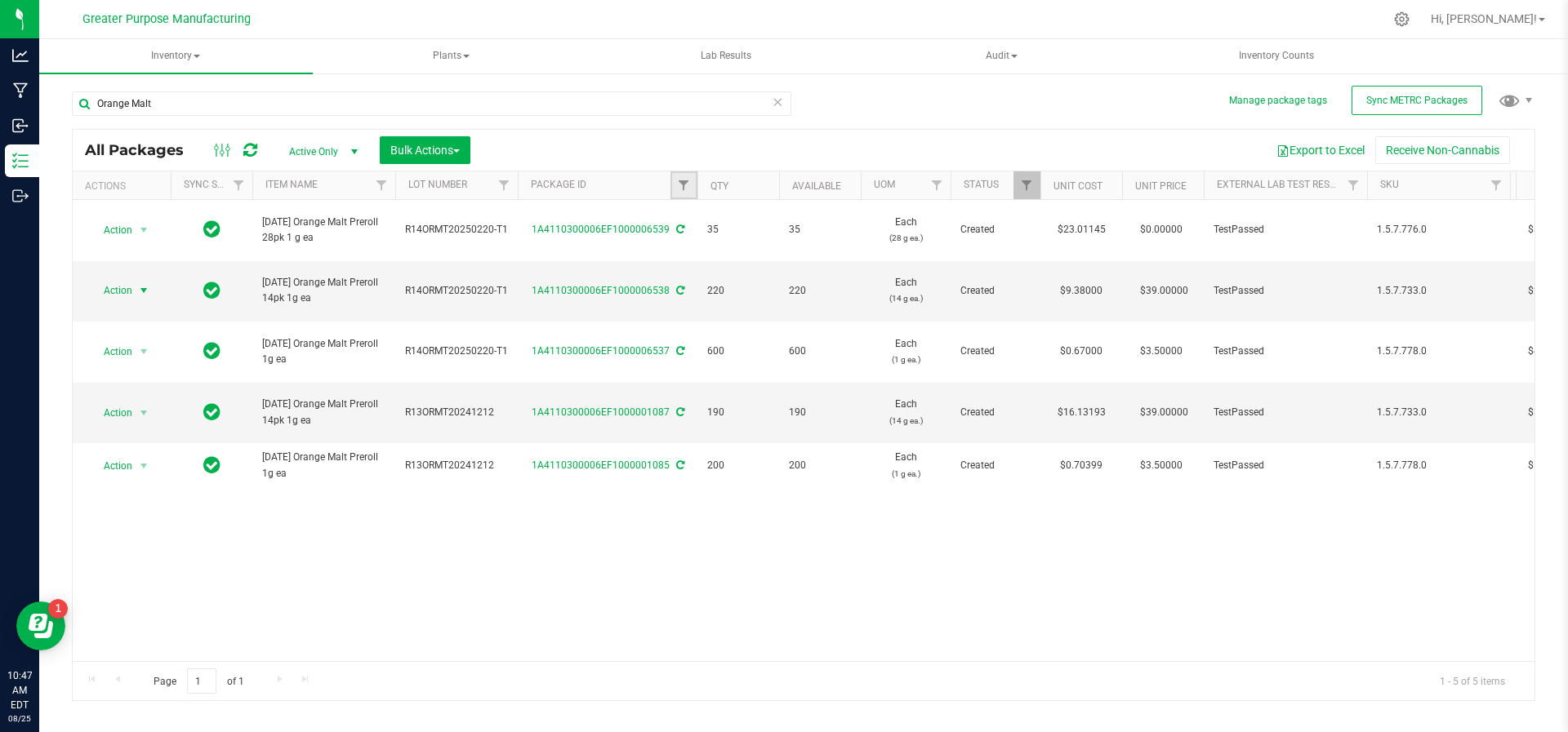
click at [680, 196] on link "Filter" at bounding box center [684, 184] width 26 height 27
click at [704, 219] on input "text" at bounding box center [765, 220] width 168 height 25
type input "780"
click at [680, 246] on button "Filter" at bounding box center [719, 264] width 79 height 36
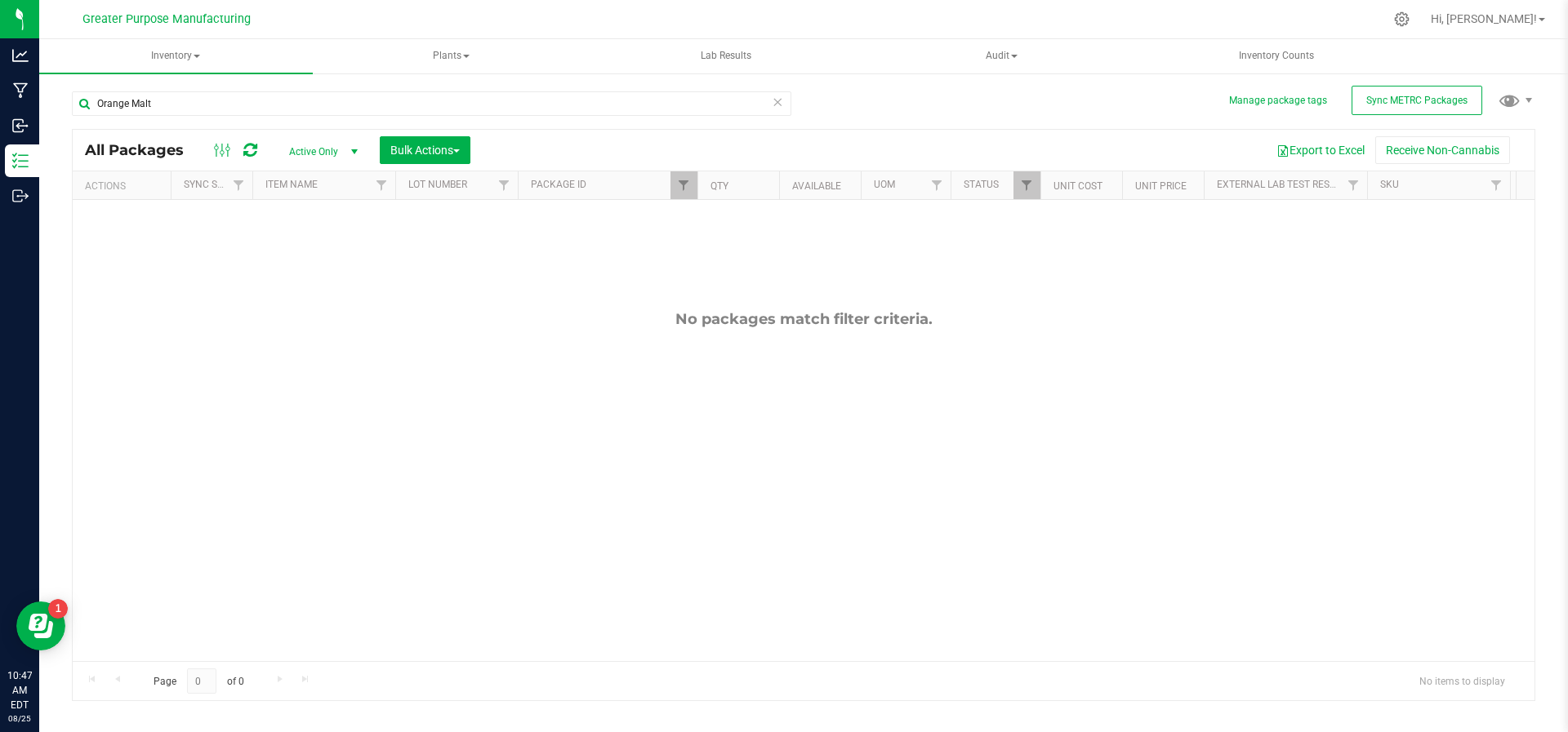
click at [361, 153] on span "select" at bounding box center [355, 152] width 13 height 13
click at [319, 241] on li "All" at bounding box center [319, 251] width 88 height 25
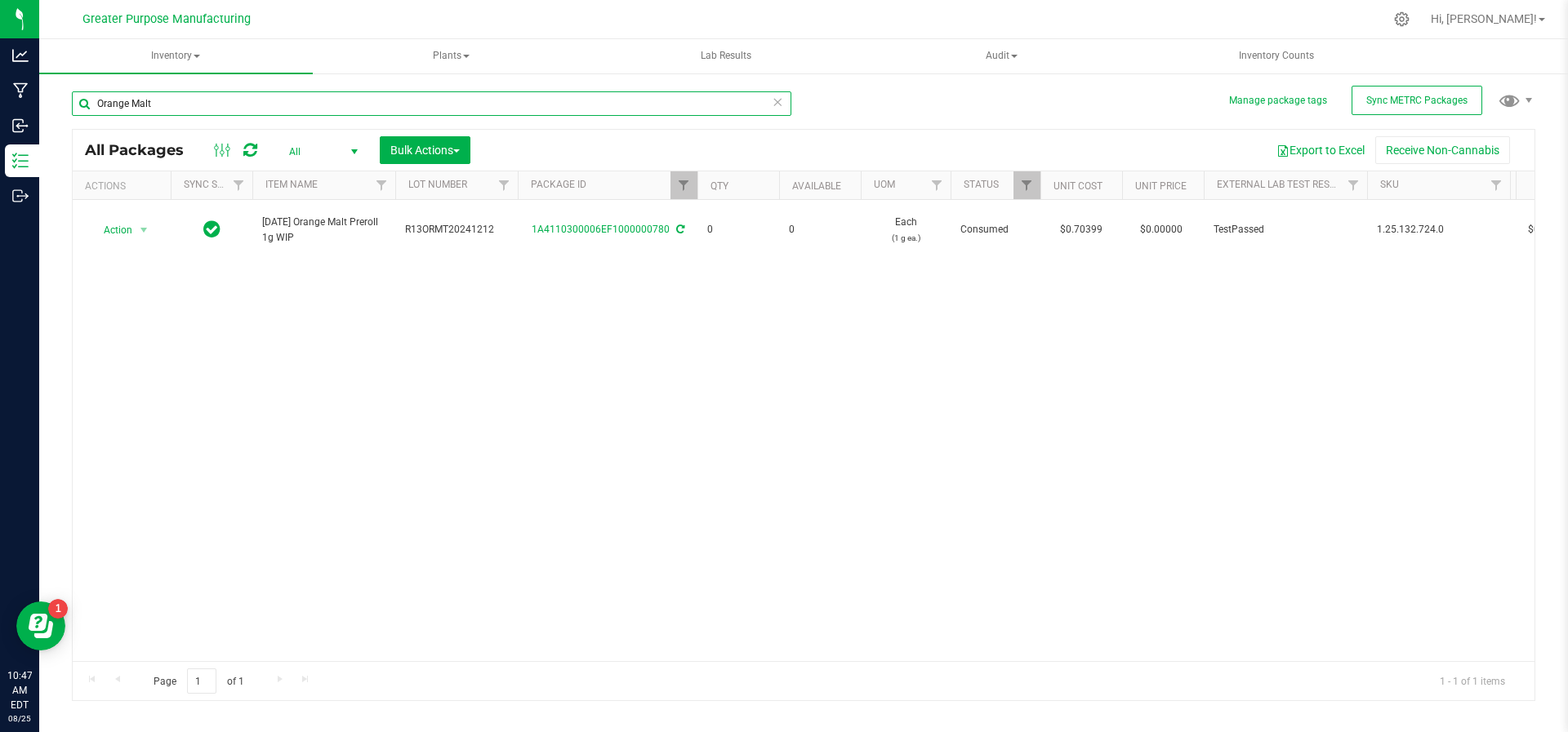
drag, startPoint x: 241, startPoint y: 112, endPoint x: 98, endPoint y: 98, distance: 143.7
click at [98, 98] on input "Orange Malt" at bounding box center [432, 104] width 719 height 25
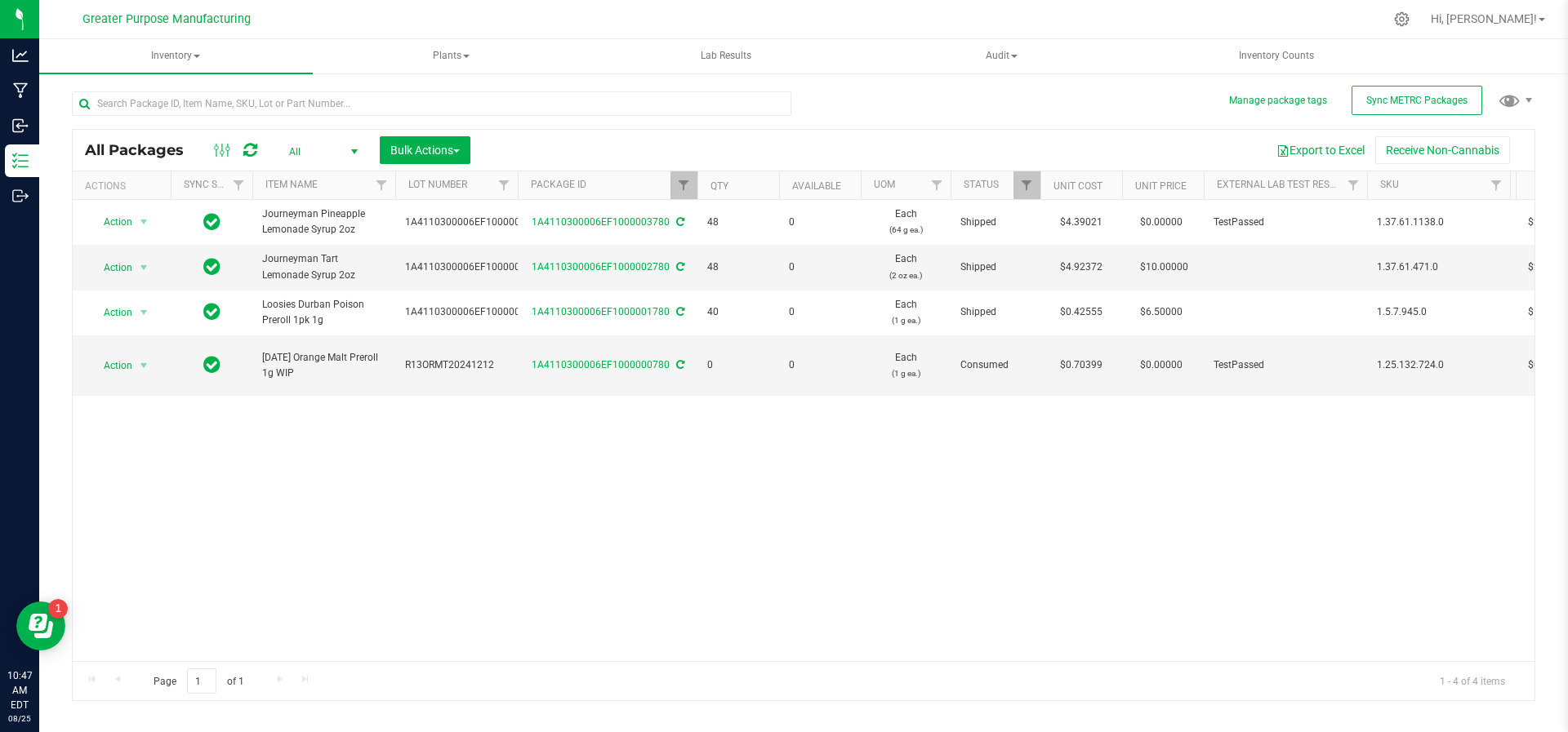
click at [346, 151] on span "select" at bounding box center [354, 151] width 21 height 23
click at [333, 182] on li "Active Only" at bounding box center [319, 178] width 88 height 25
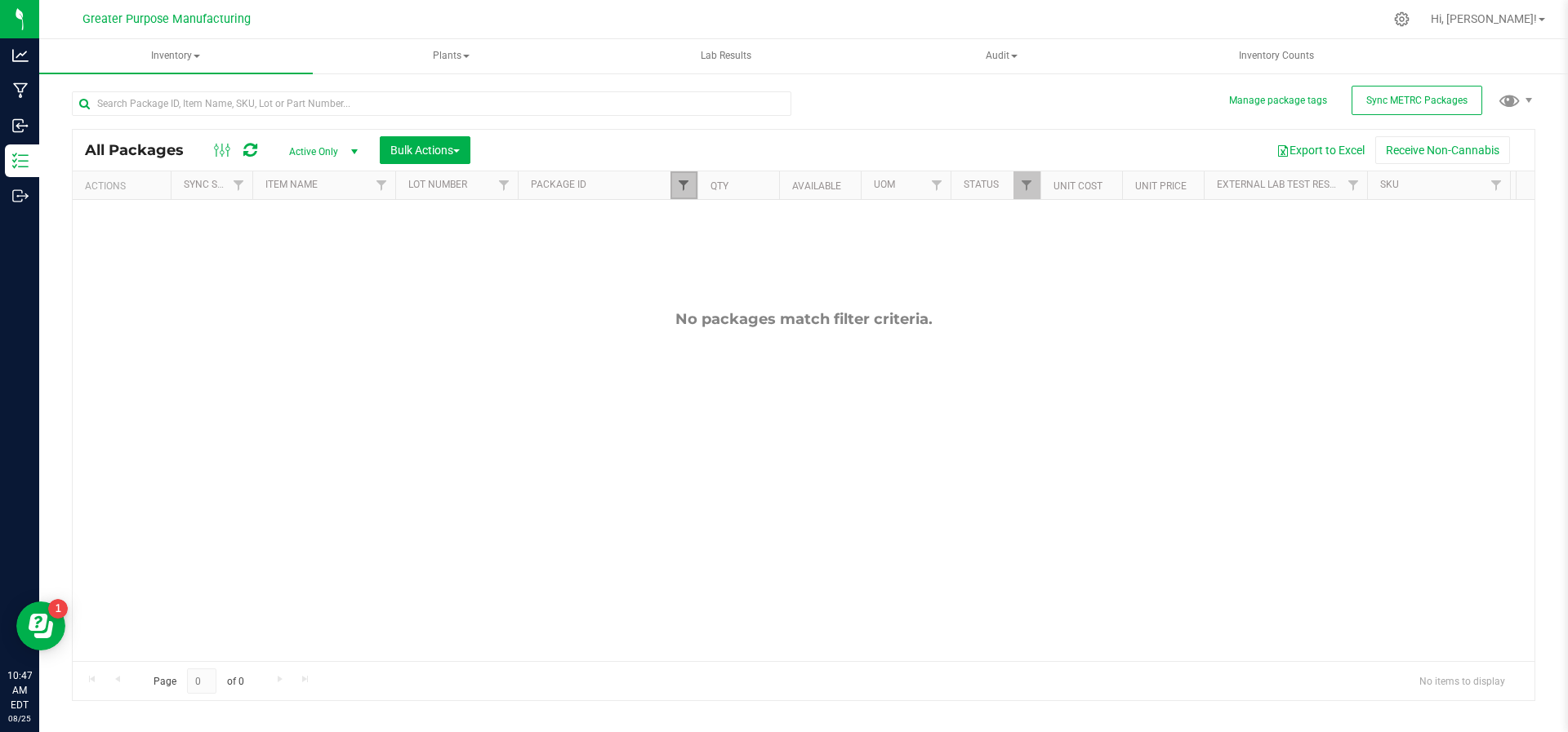
click at [688, 181] on span "Filter" at bounding box center [684, 185] width 13 height 13
type input "7"
type input "1087"
click at [680, 246] on button "Filter" at bounding box center [719, 264] width 79 height 36
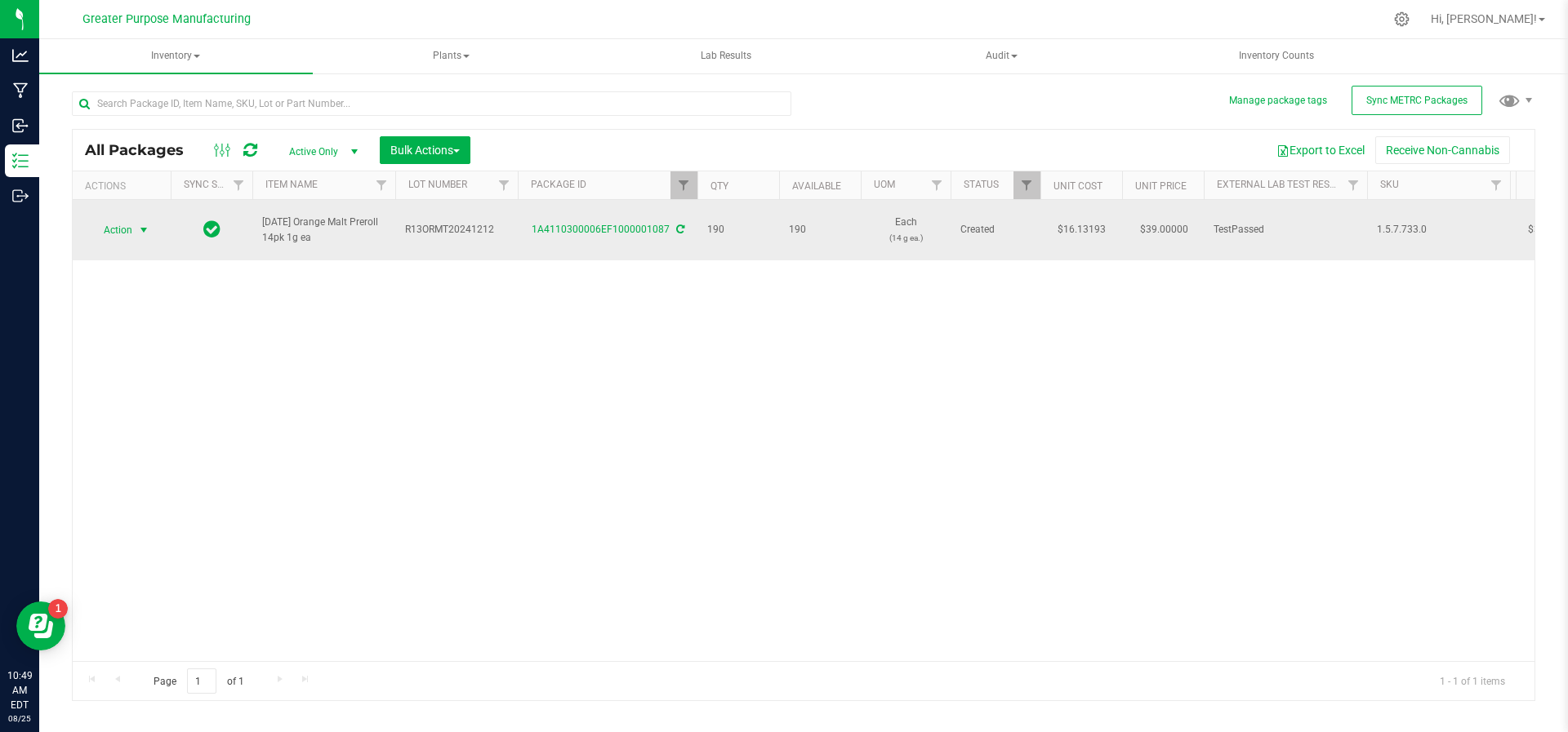
click at [148, 228] on span "select" at bounding box center [145, 230] width 21 height 23
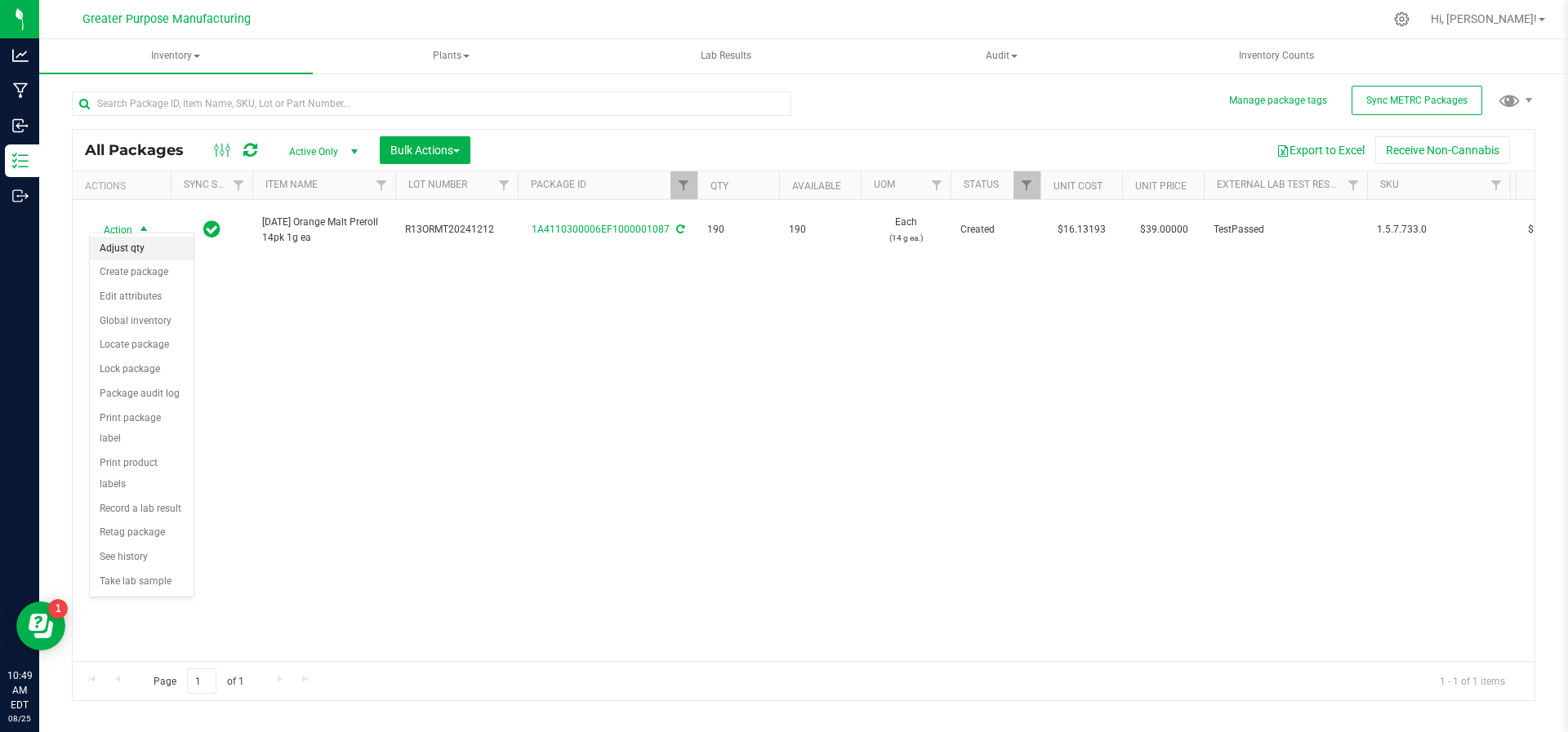
click at [122, 248] on li "Adjust qty" at bounding box center [142, 249] width 104 height 25
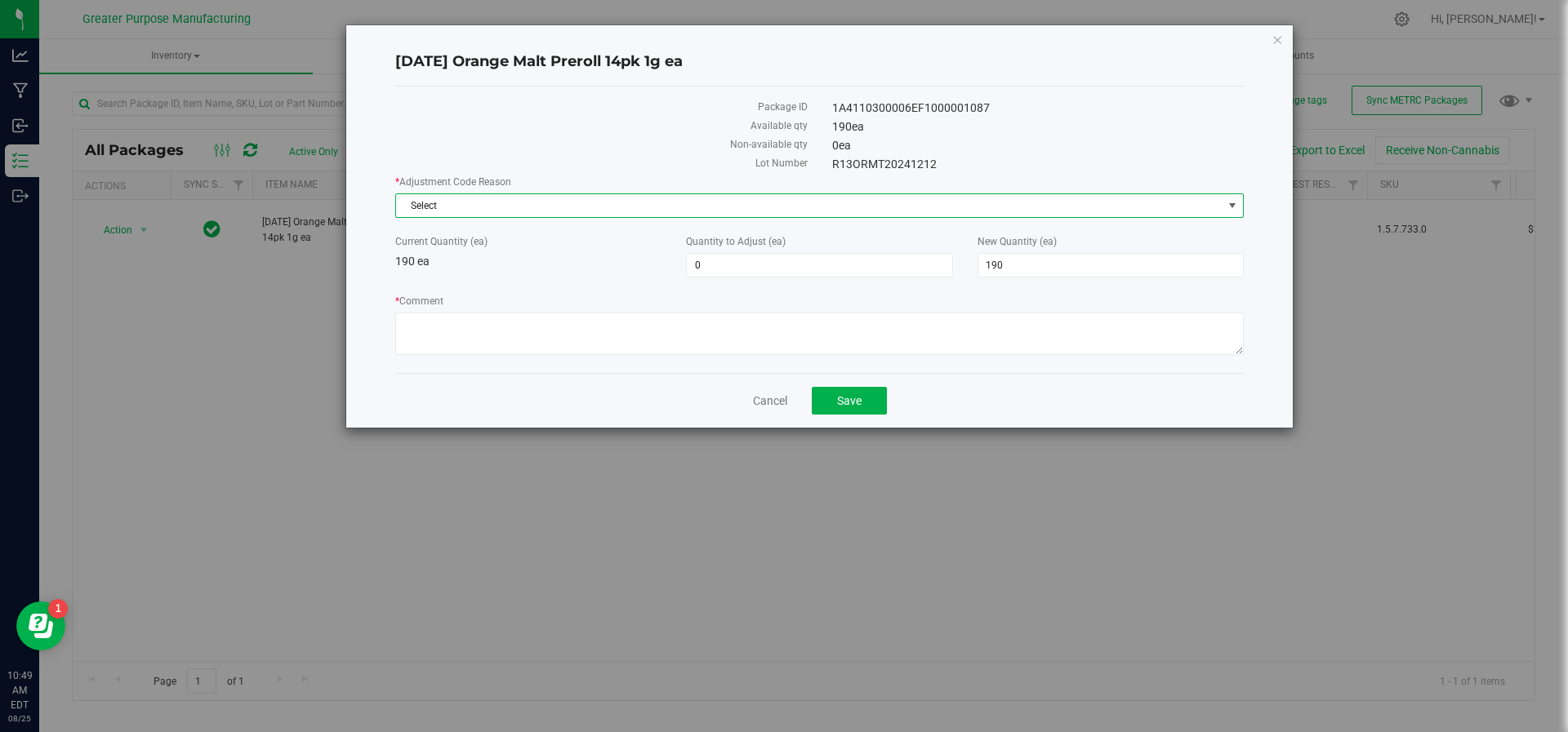
click at [703, 211] on span "Select" at bounding box center [809, 205] width 826 height 23
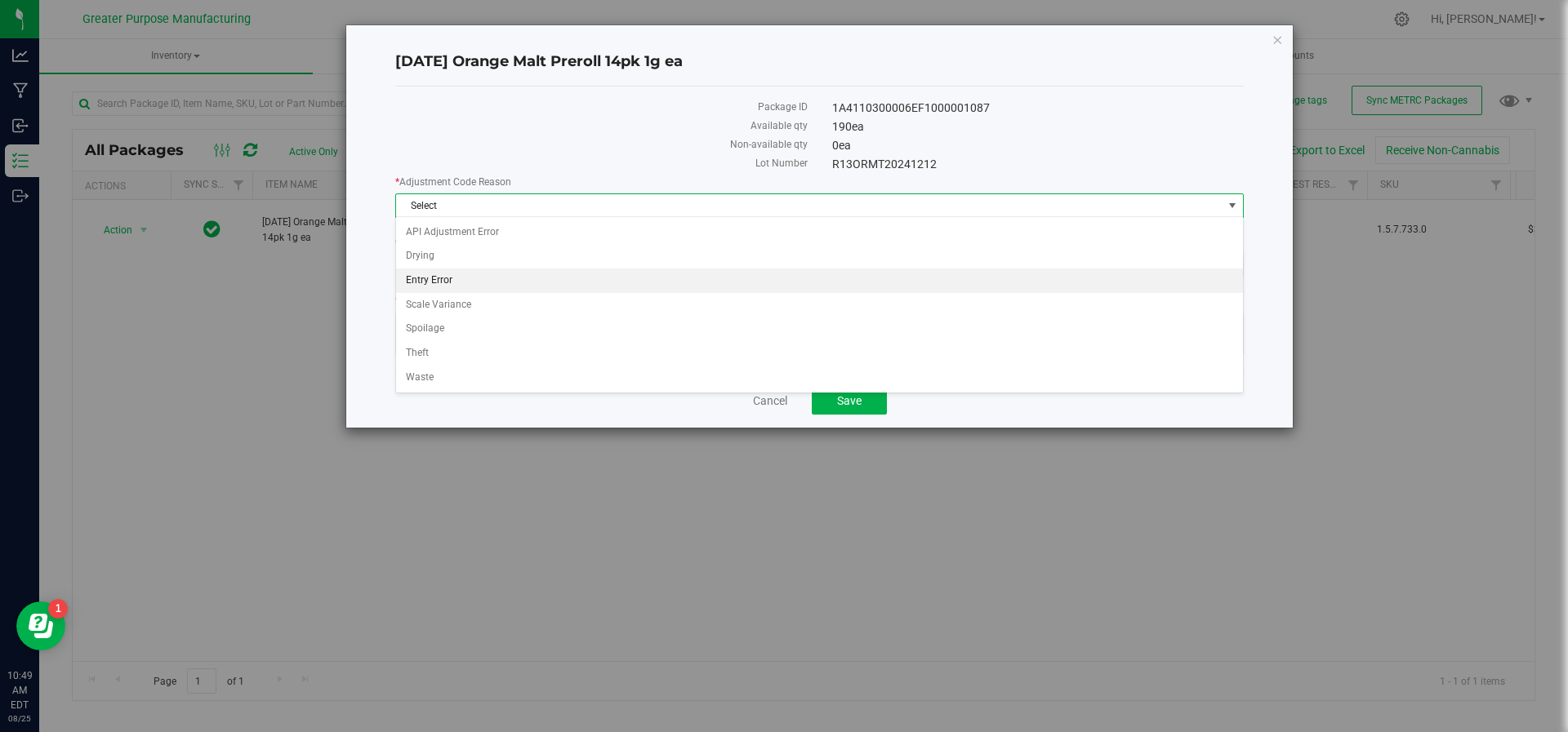
click at [661, 282] on li "Entry Error" at bounding box center [820, 281] width 848 height 25
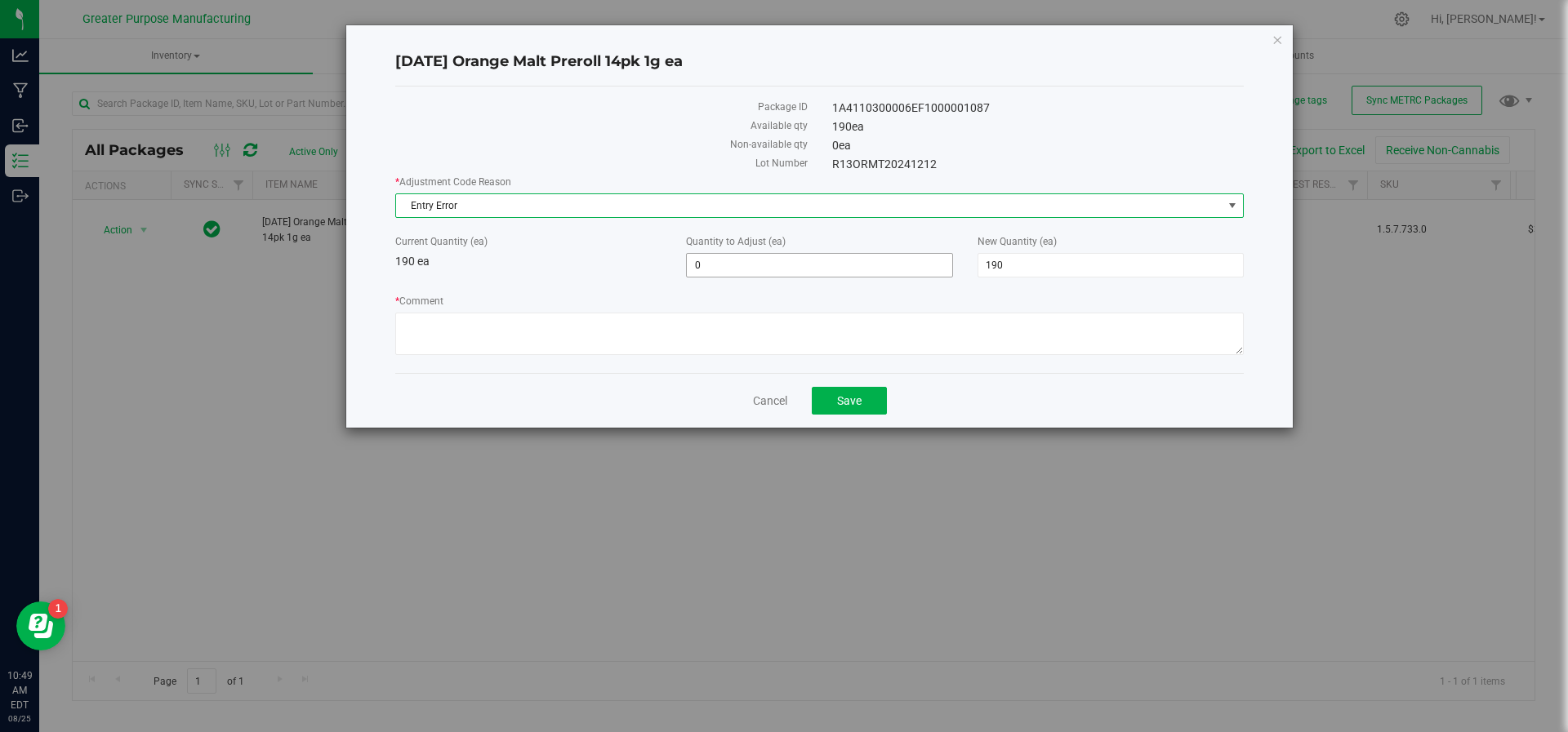
click at [720, 266] on span "0 0" at bounding box center [819, 266] width 266 height 25
type input "230"
type input "420"
click at [984, 345] on textarea "* Comment" at bounding box center [819, 334] width 849 height 43
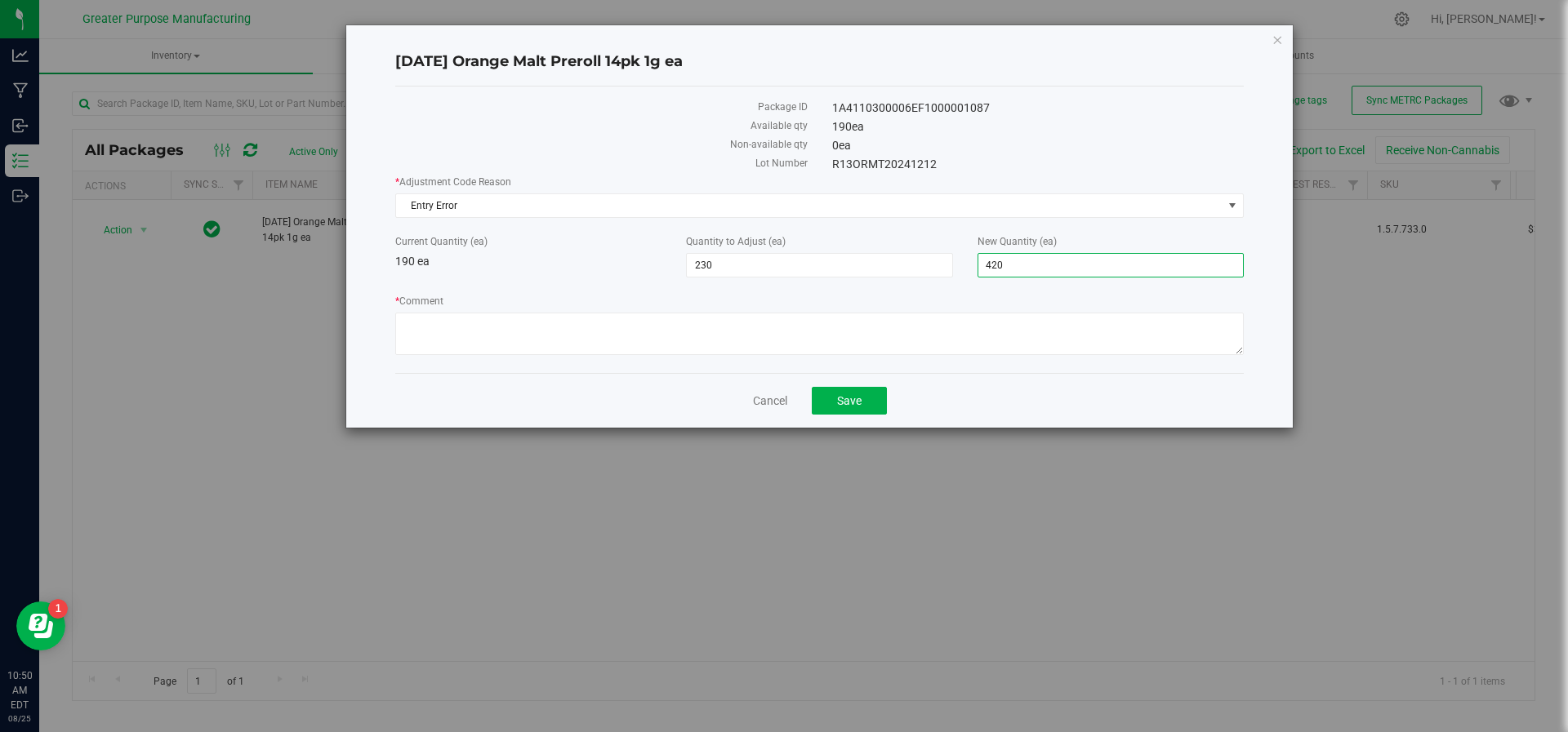
drag, startPoint x: 1022, startPoint y: 263, endPoint x: 967, endPoint y: 268, distance: 55.2
click at [967, 268] on div "New Quantity (ea) 420 420" at bounding box center [1110, 256] width 291 height 44
type input "230"
type input "40"
type input "230"
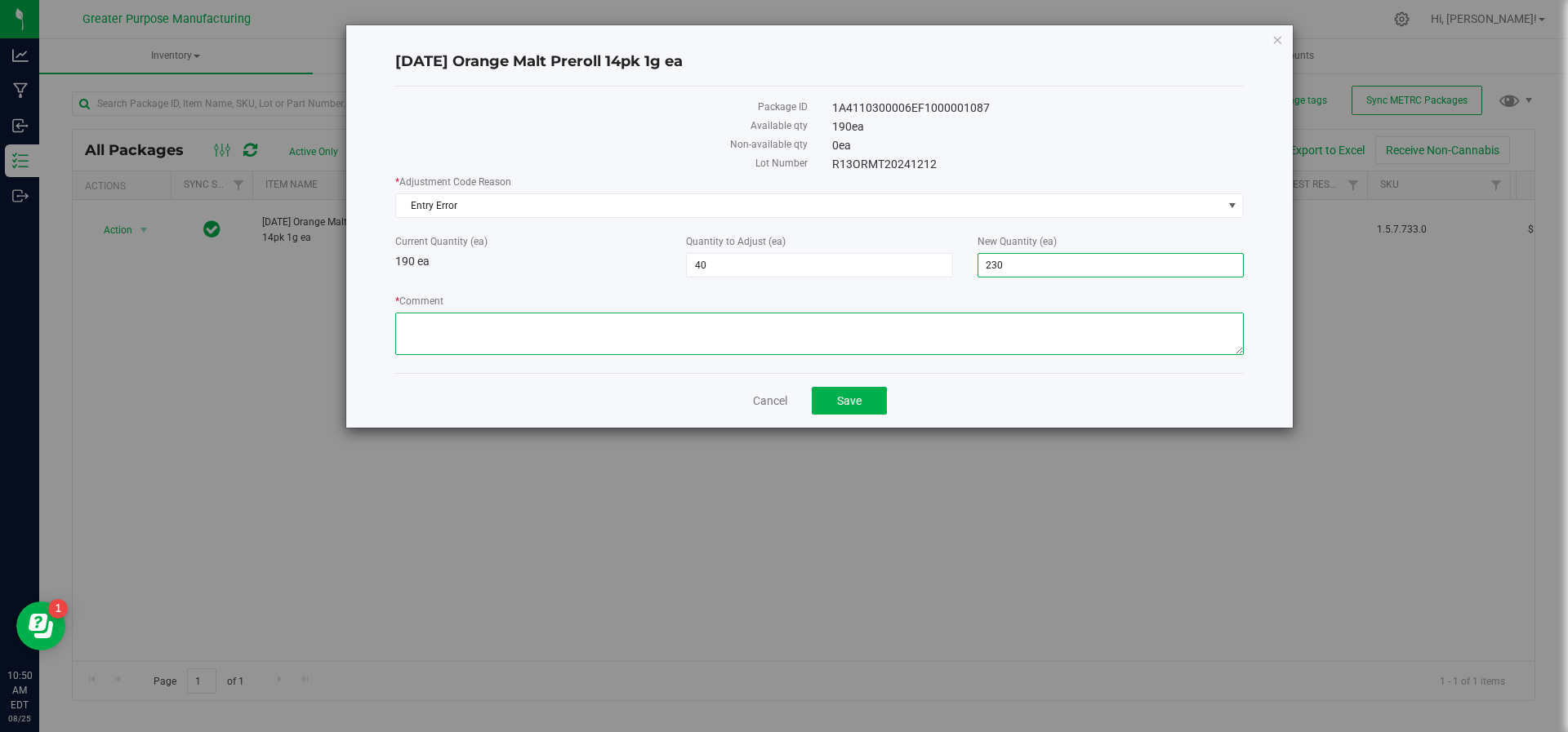
click at [904, 341] on textarea "* Comment" at bounding box center [819, 334] width 849 height 43
type textarea "Adjusted during inventory audit. JS/HV"
click at [855, 407] on button "Save" at bounding box center [849, 400] width 75 height 27
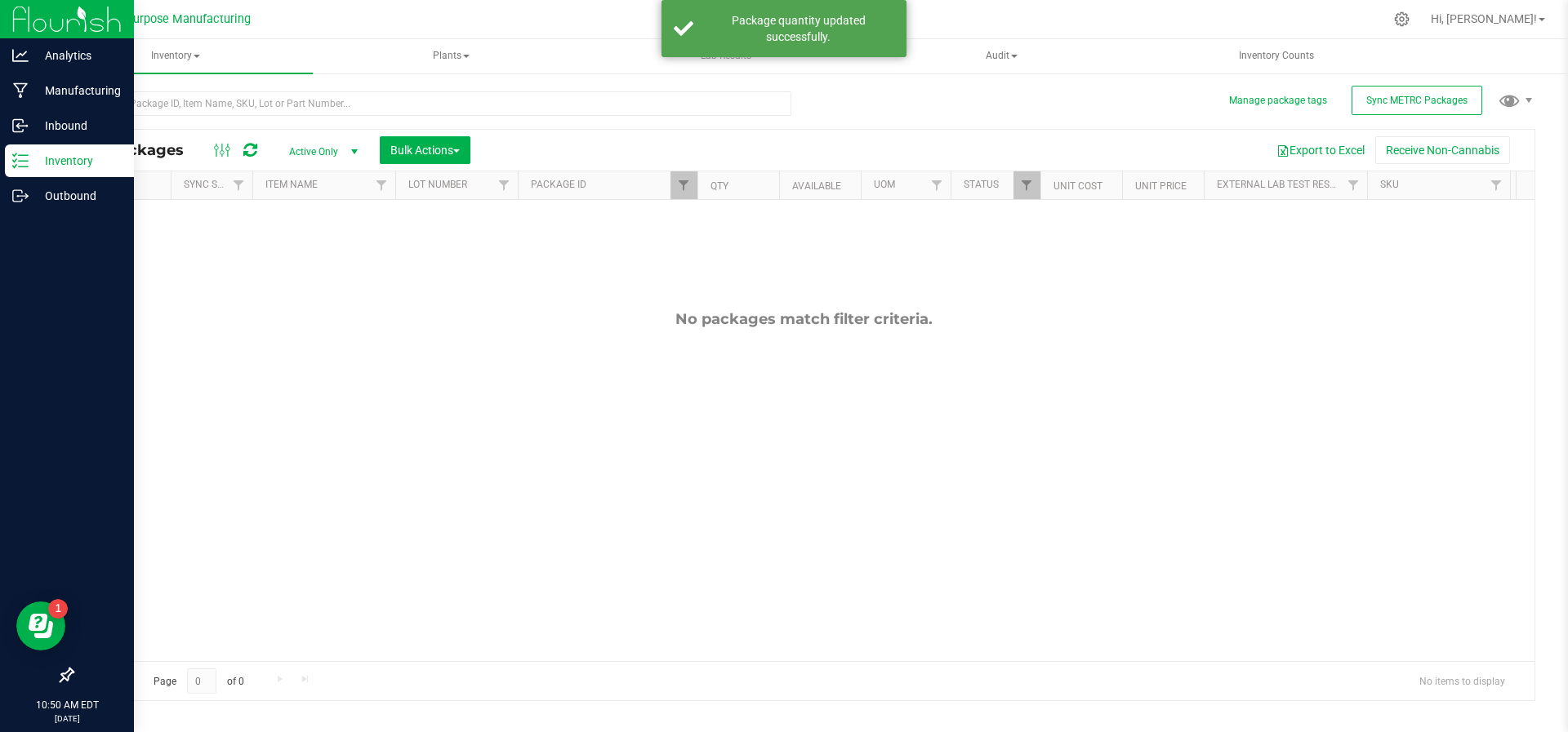
click at [33, 172] on div "Inventory" at bounding box center [69, 161] width 129 height 33
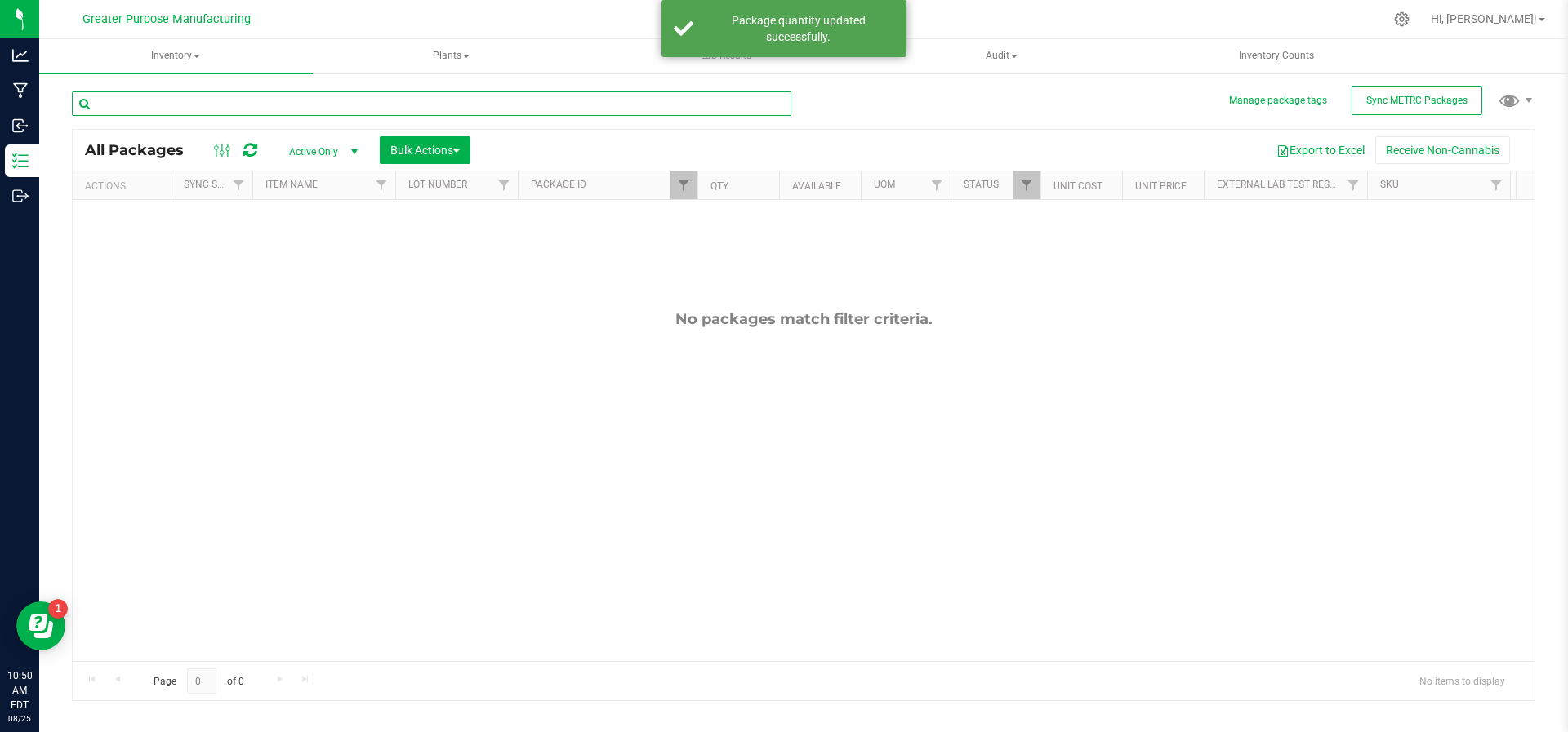
click at [201, 105] on input "text" at bounding box center [432, 104] width 719 height 25
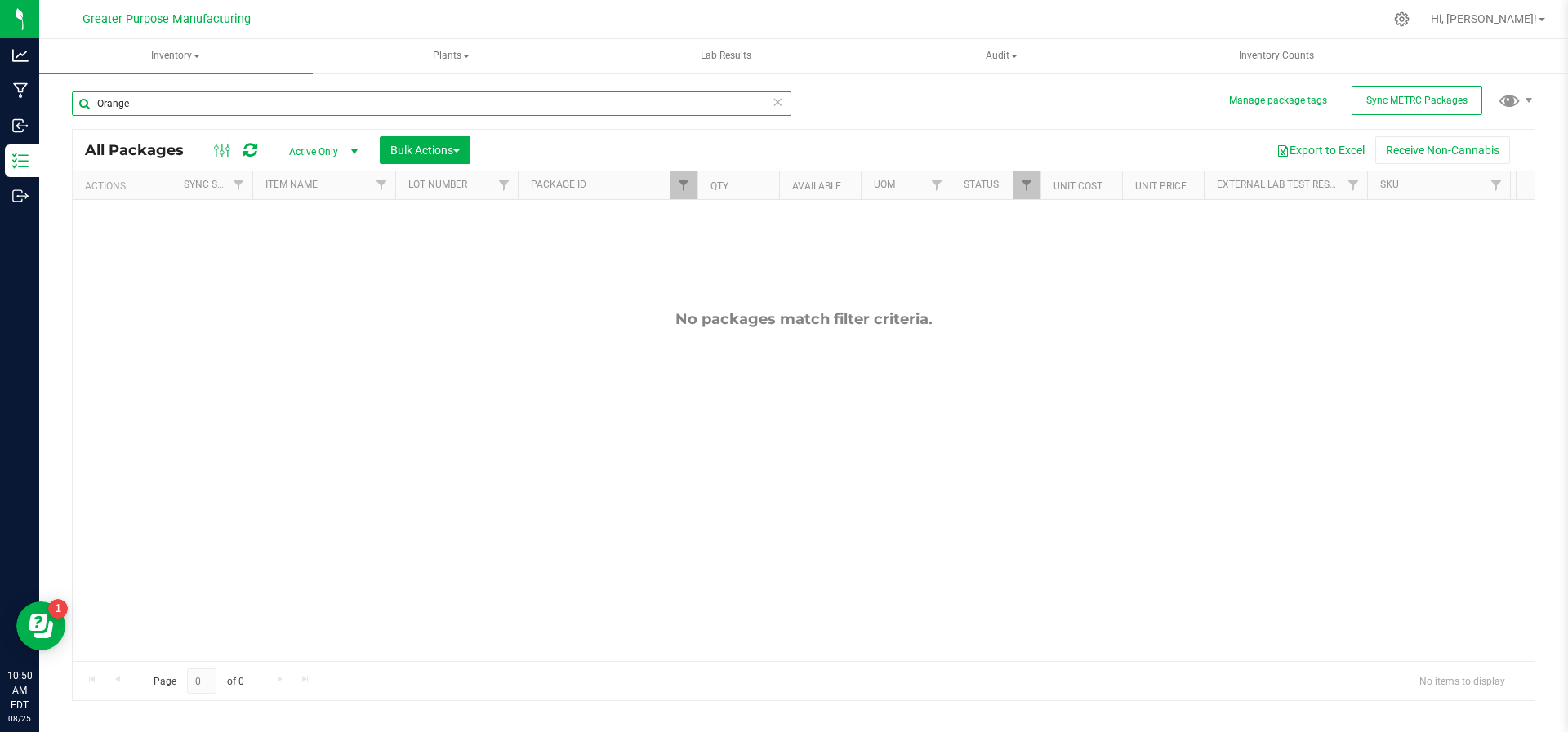
type input "Orange"
click at [629, 194] on th "Package ID" at bounding box center [608, 185] width 180 height 28
click at [669, 188] on th "Package ID" at bounding box center [608, 185] width 180 height 28
click at [637, 184] on th "Package ID" at bounding box center [608, 185] width 180 height 28
click at [683, 183] on span "Filter" at bounding box center [684, 185] width 13 height 13
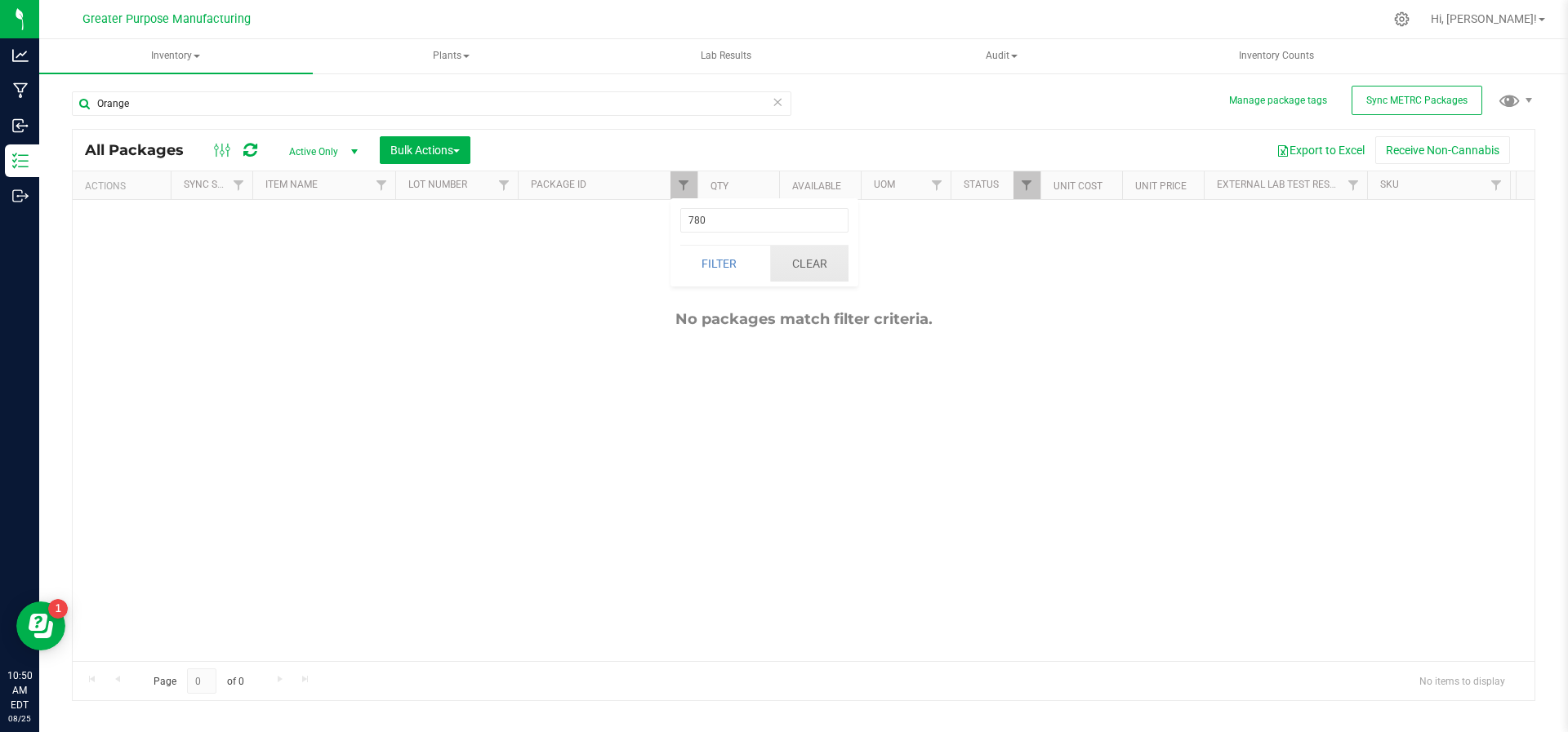
click at [802, 257] on button "Clear" at bounding box center [809, 264] width 79 height 36
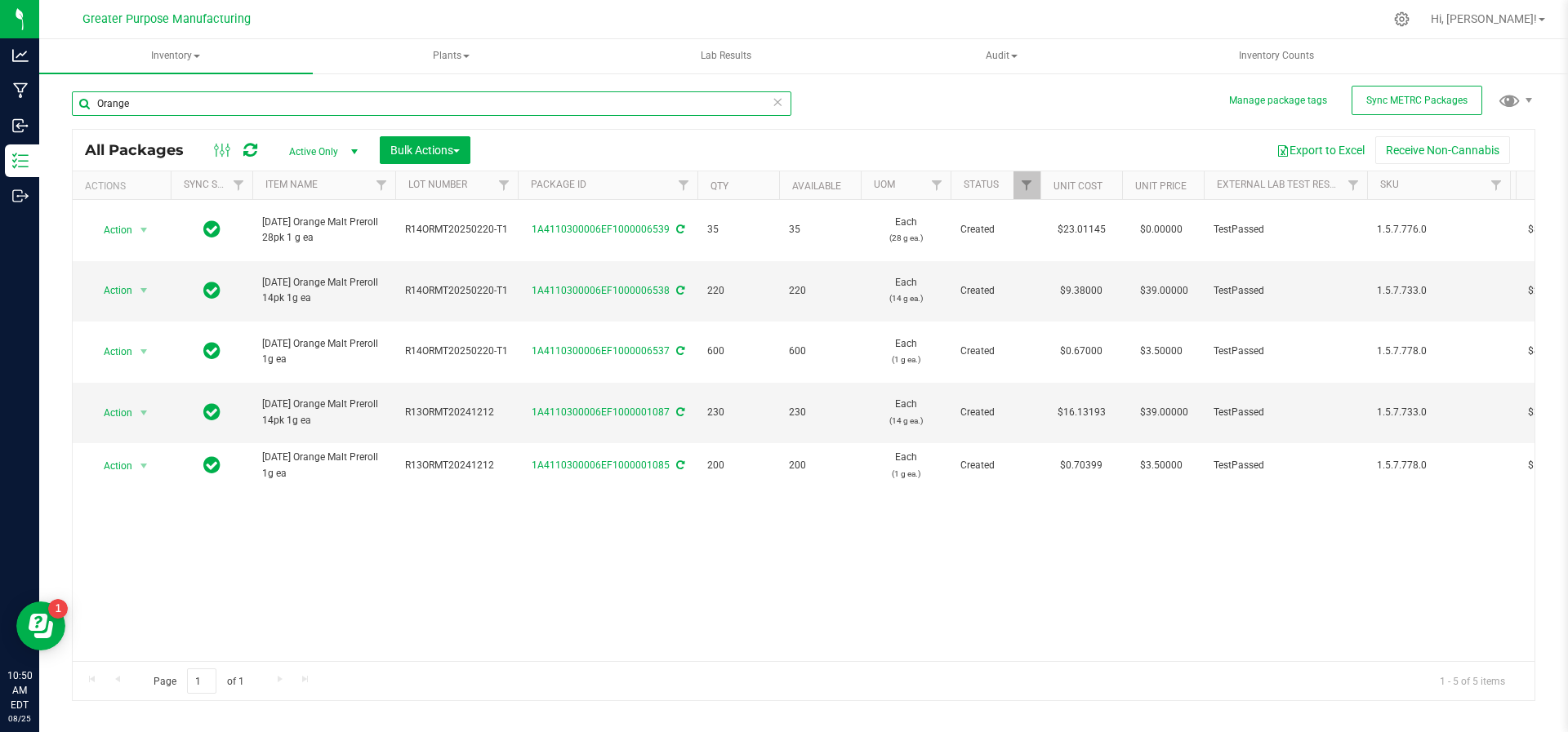
click at [188, 106] on input "Orange" at bounding box center [432, 104] width 719 height 25
click at [145, 284] on span "select" at bounding box center [144, 290] width 13 height 13
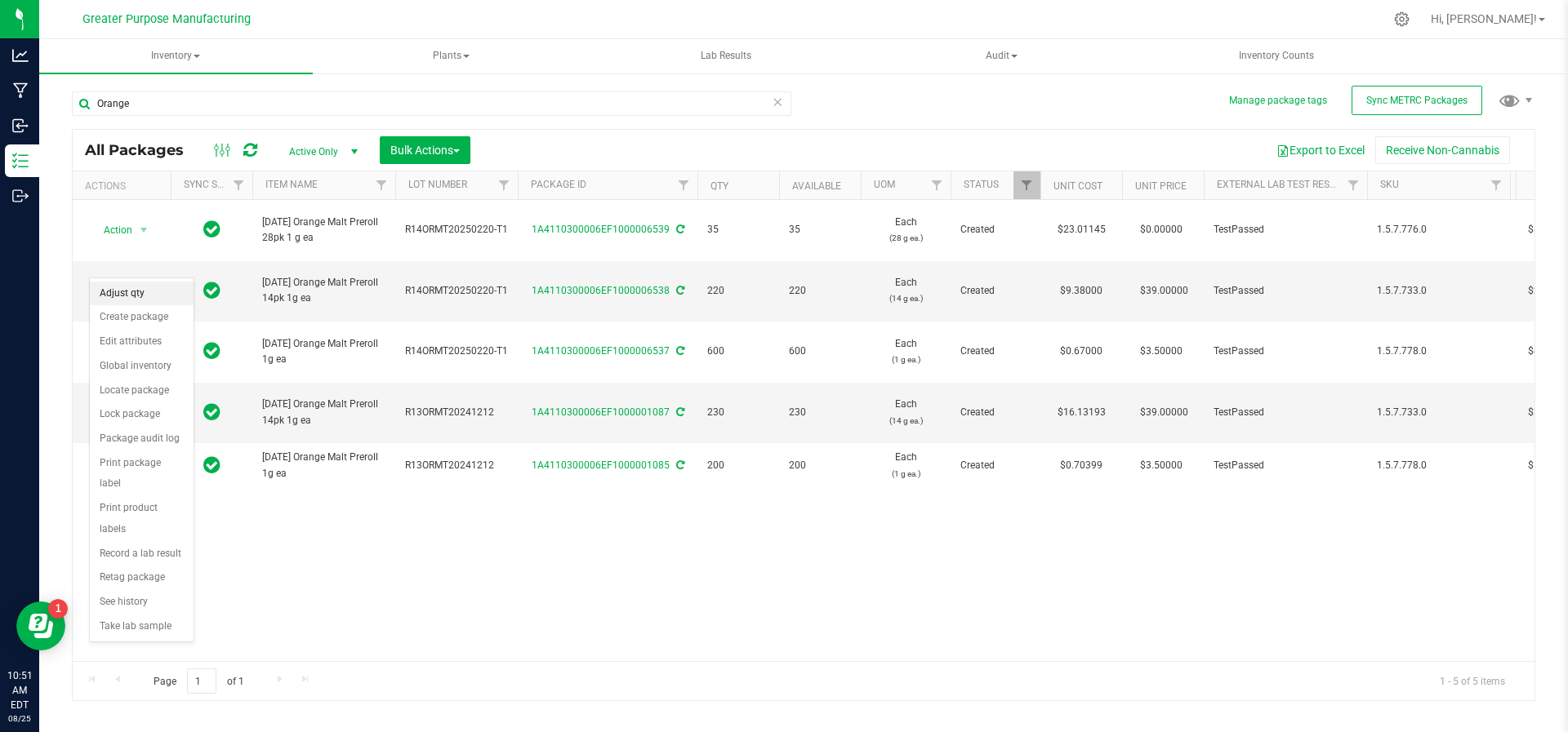
click at [142, 290] on li "Adjust qty" at bounding box center [142, 294] width 104 height 25
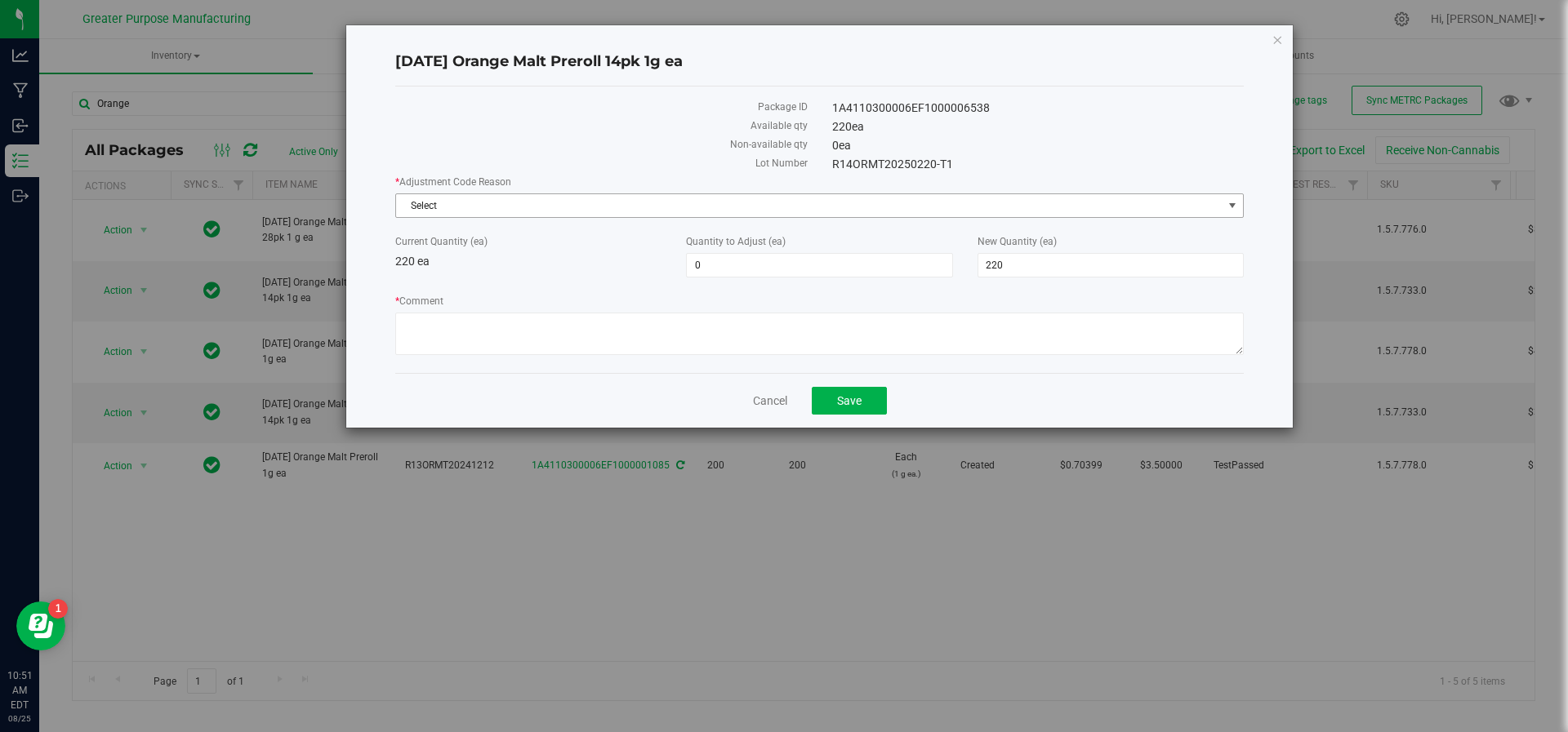
click at [500, 207] on span "Select" at bounding box center [809, 205] width 826 height 23
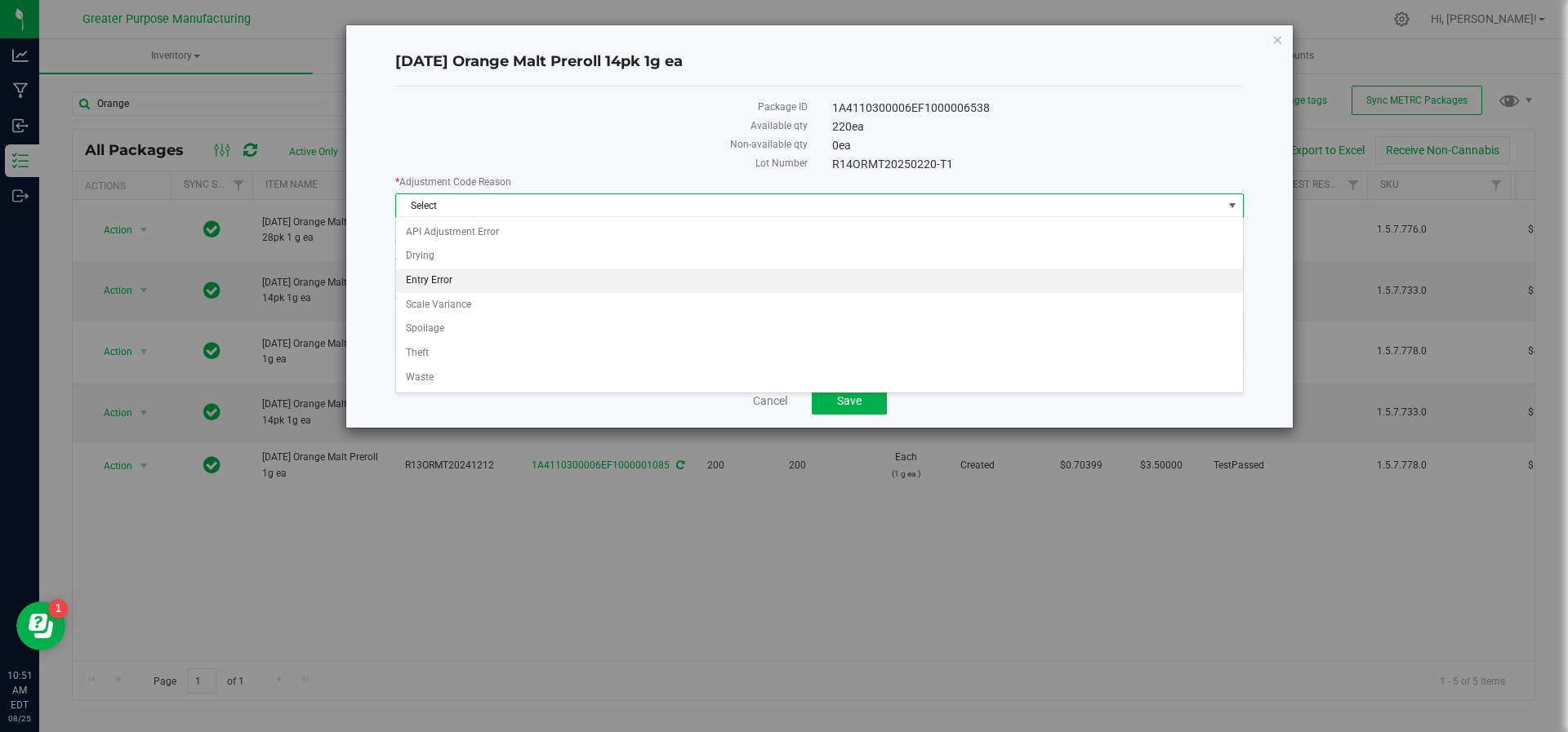
click at [514, 281] on li "Entry Error" at bounding box center [820, 281] width 848 height 25
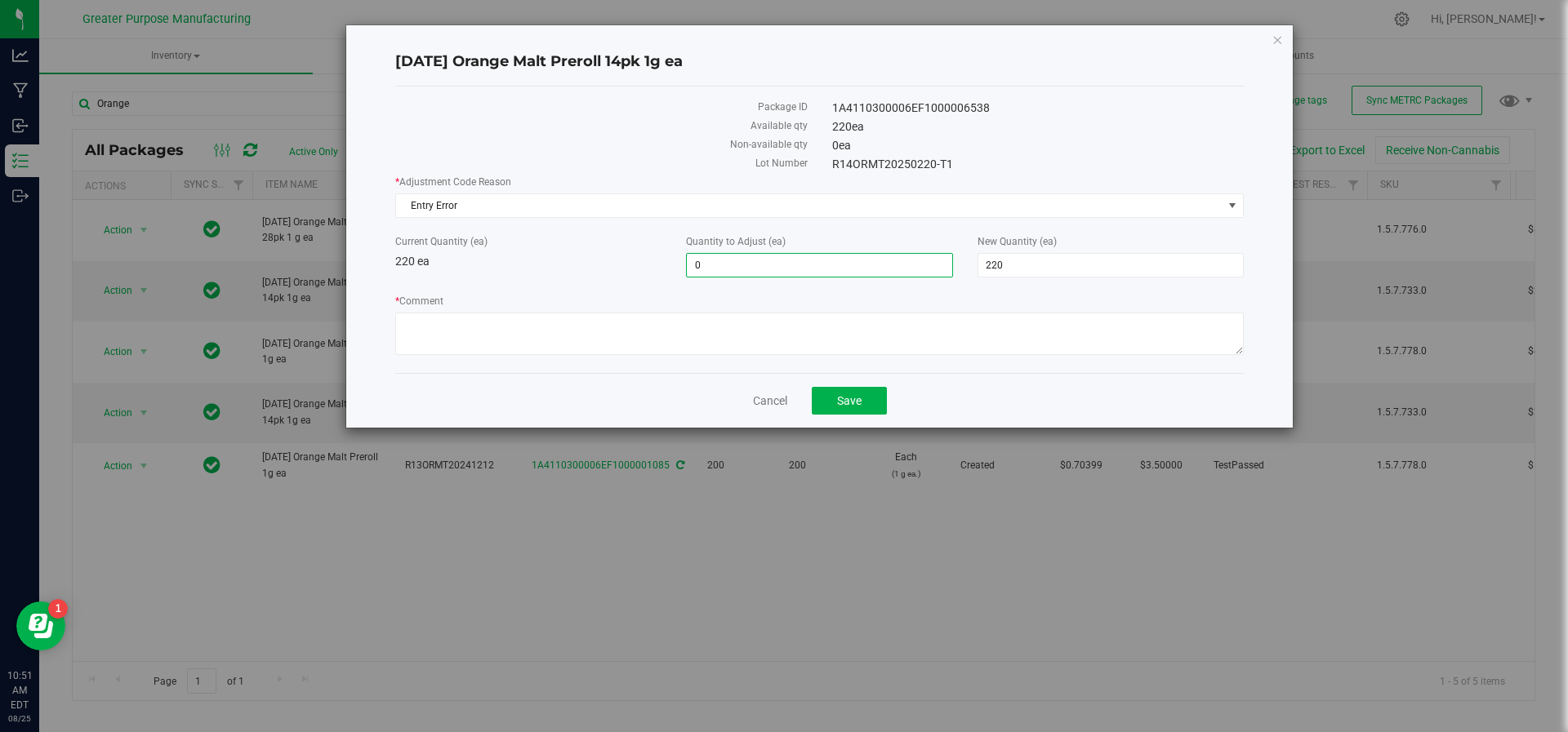
click at [766, 264] on span "0 0" at bounding box center [819, 266] width 266 height 25
click at [1008, 265] on span "220 220" at bounding box center [1110, 266] width 266 height 25
type input "2"
type input "180"
type input "-40"
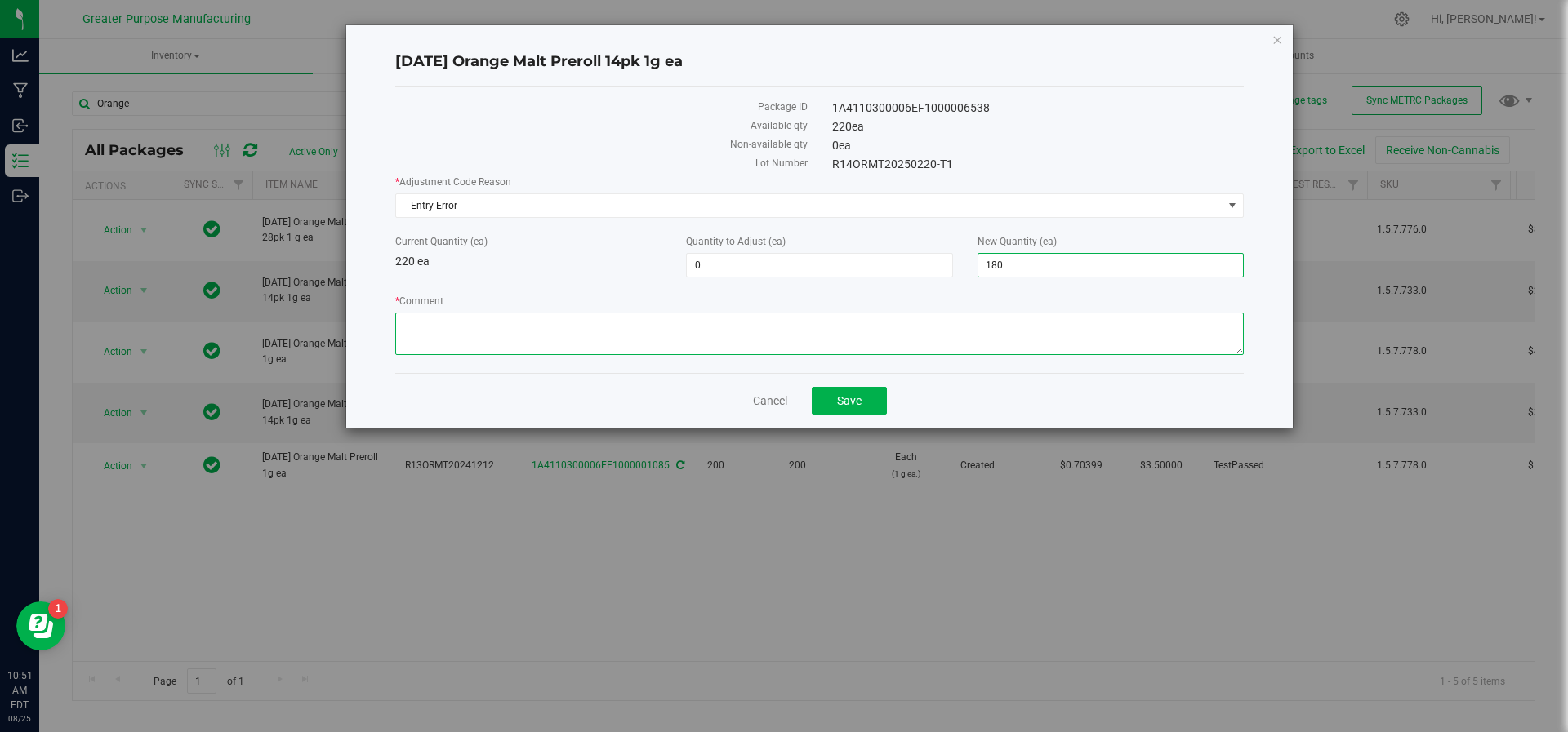
type input "180"
click at [951, 340] on textarea "* Comment" at bounding box center [819, 334] width 849 height 43
type textarea "Adjusted during inventory audit. JS HV"
click at [862, 395] on button "Save" at bounding box center [849, 400] width 75 height 27
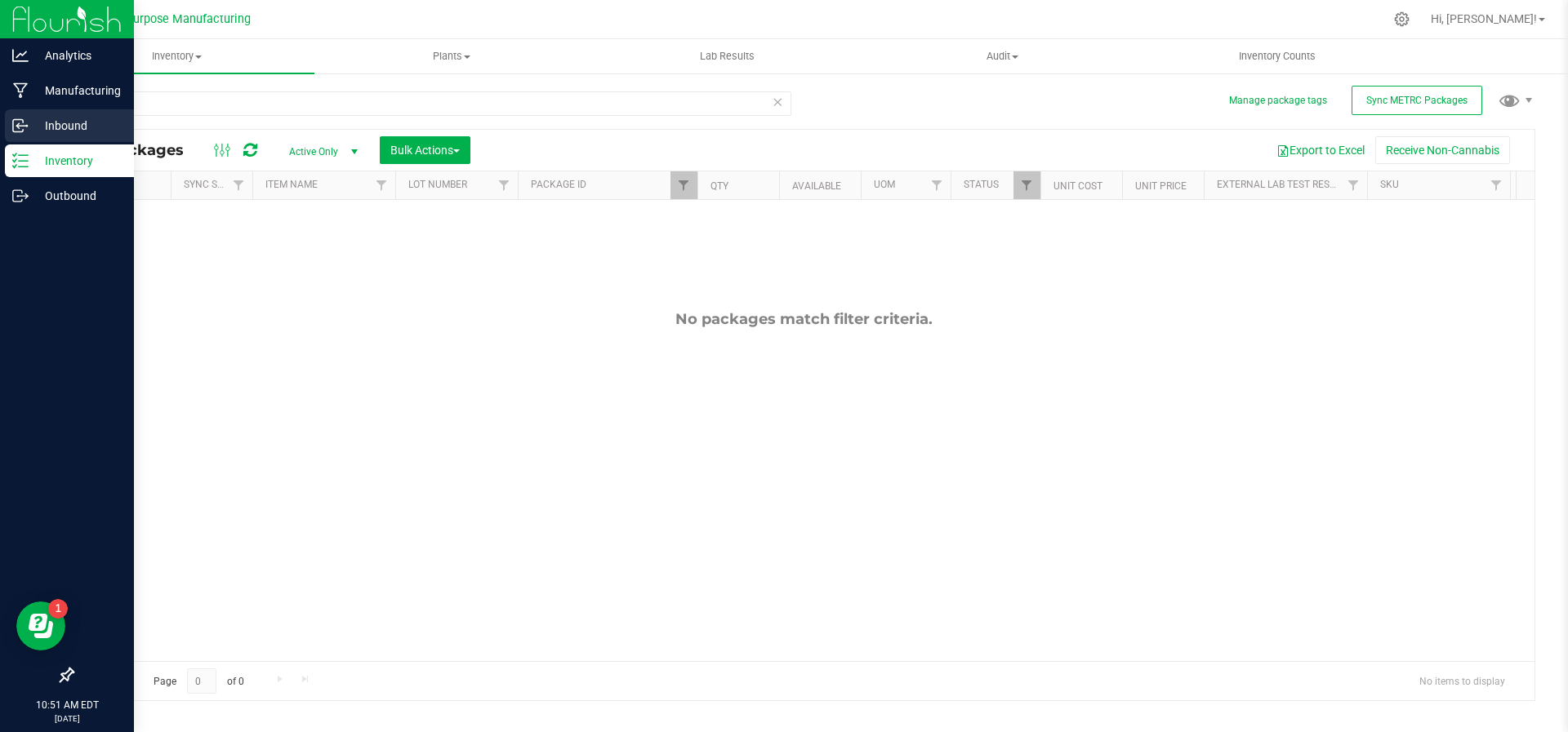
click at [44, 121] on p "Inbound" at bounding box center [78, 126] width 98 height 20
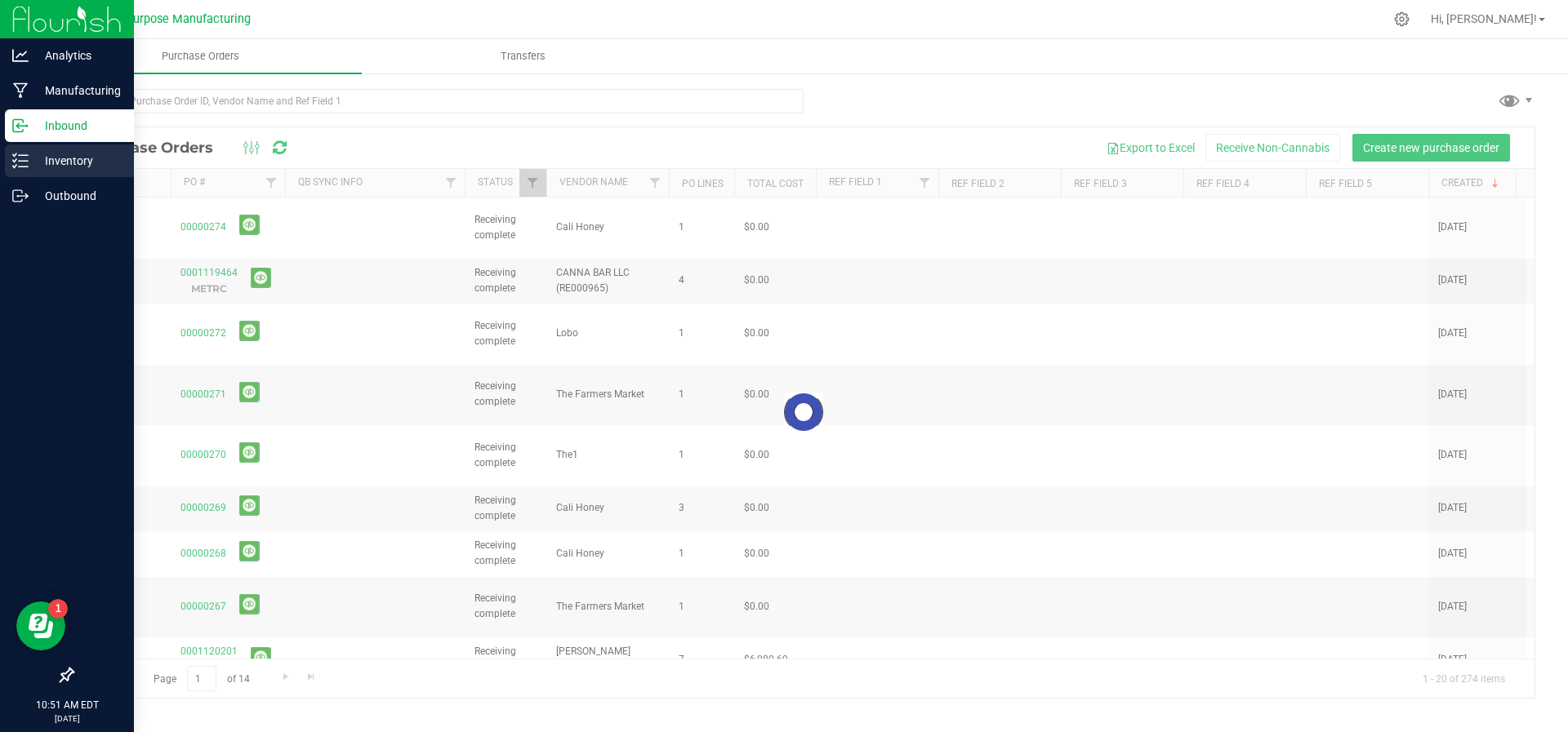
click at [44, 153] on p "Inventory" at bounding box center [78, 161] width 98 height 20
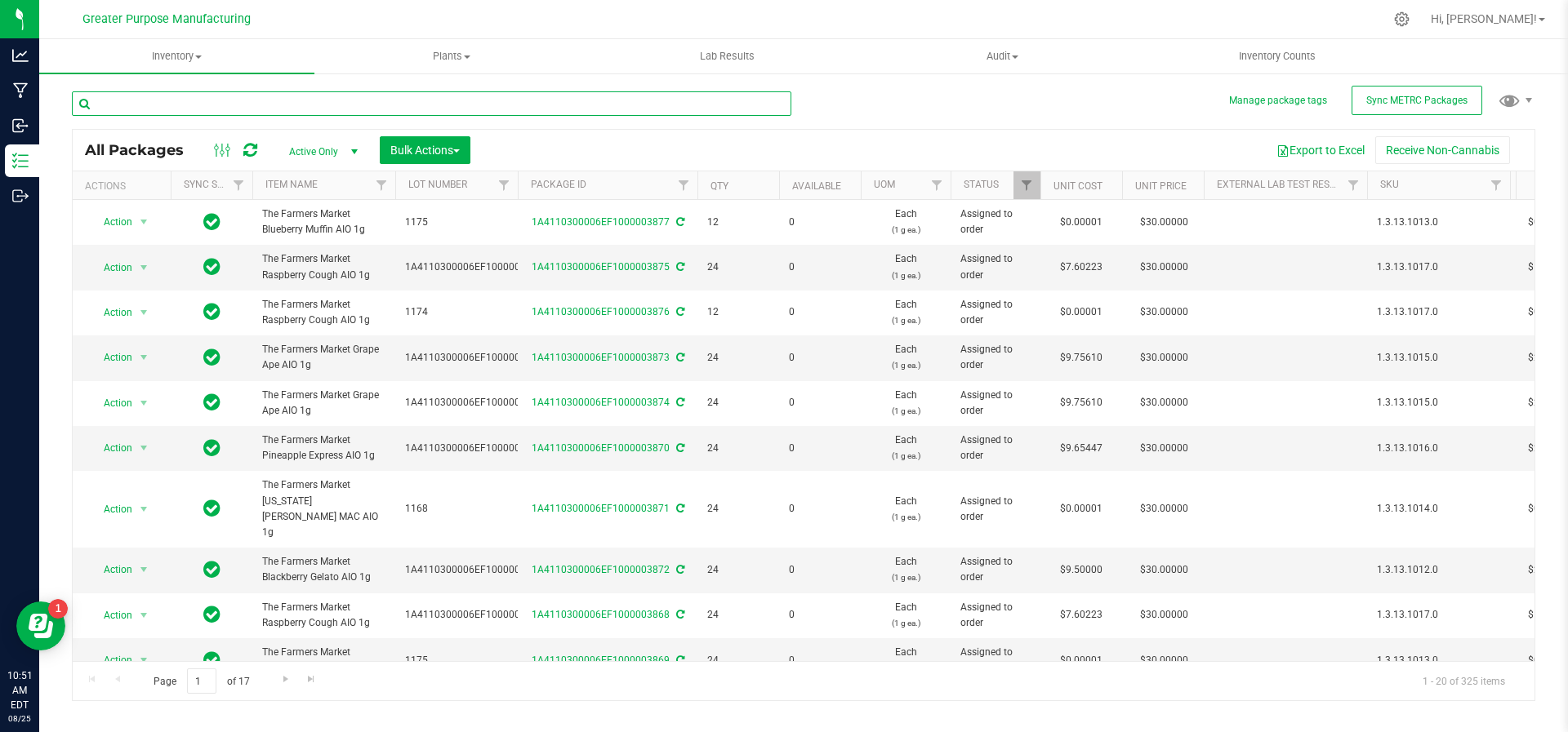
click at [238, 97] on input "text" at bounding box center [432, 104] width 719 height 25
type input "orange"
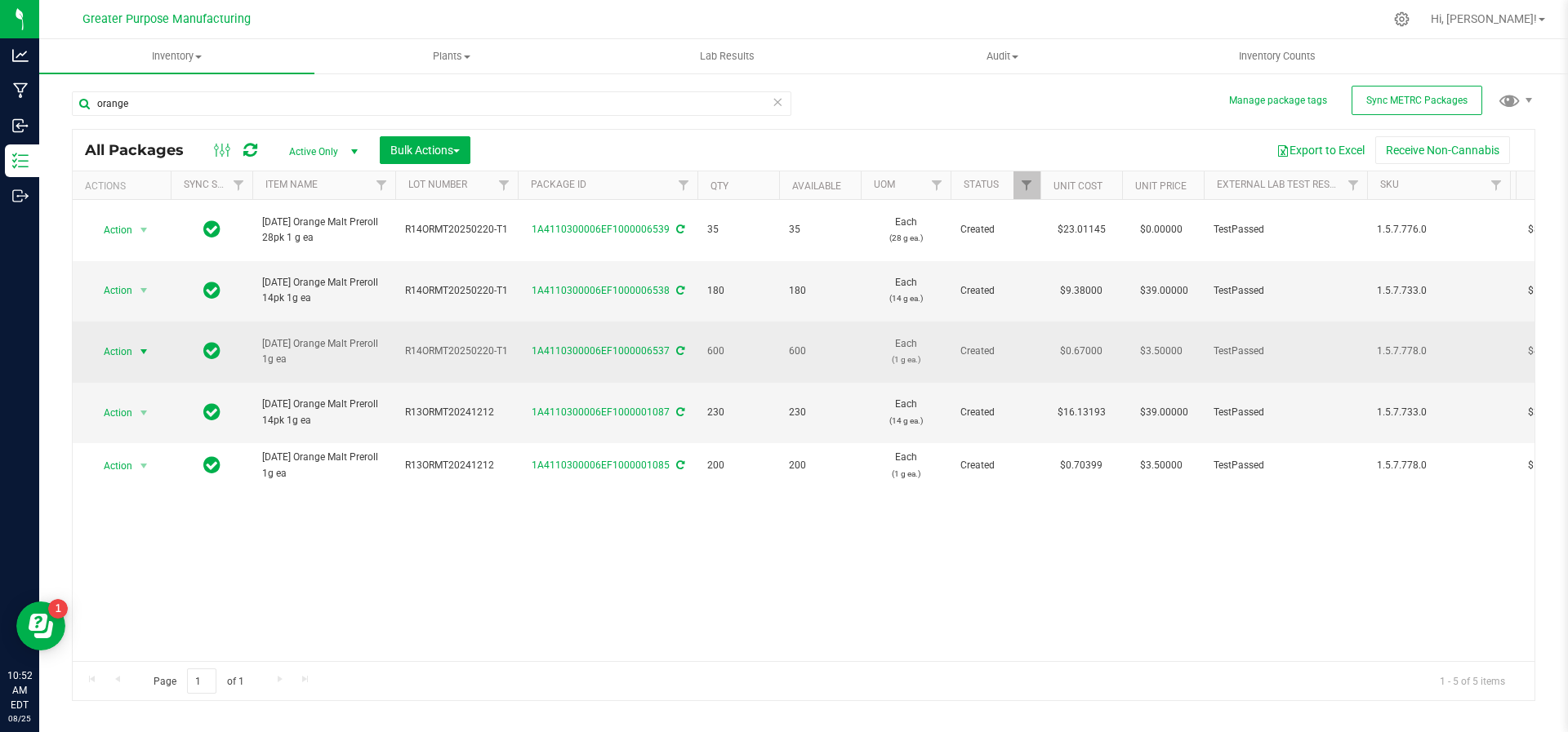
click at [150, 345] on span "select" at bounding box center [144, 352] width 13 height 13
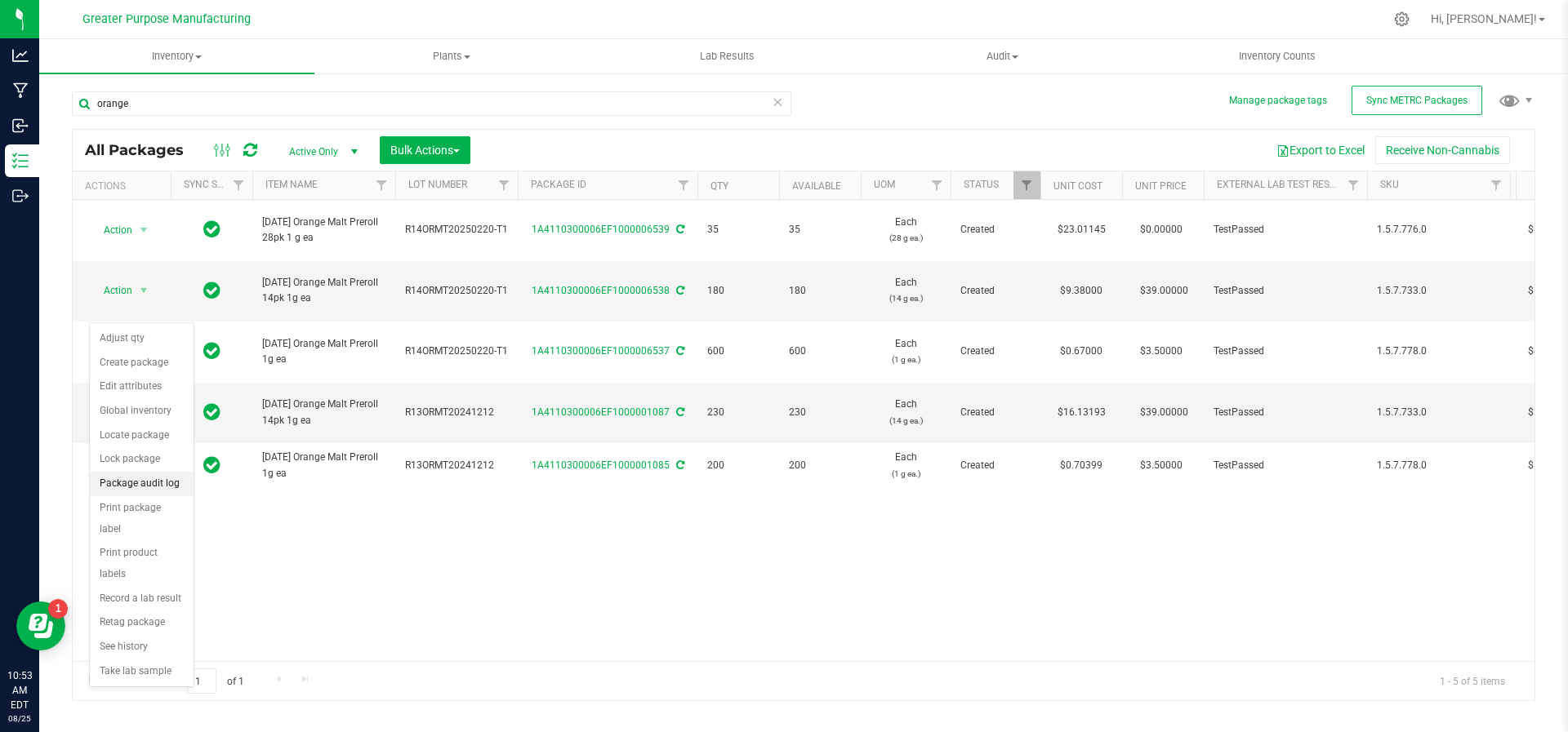
click at [157, 484] on li "Package audit log" at bounding box center [142, 484] width 104 height 25
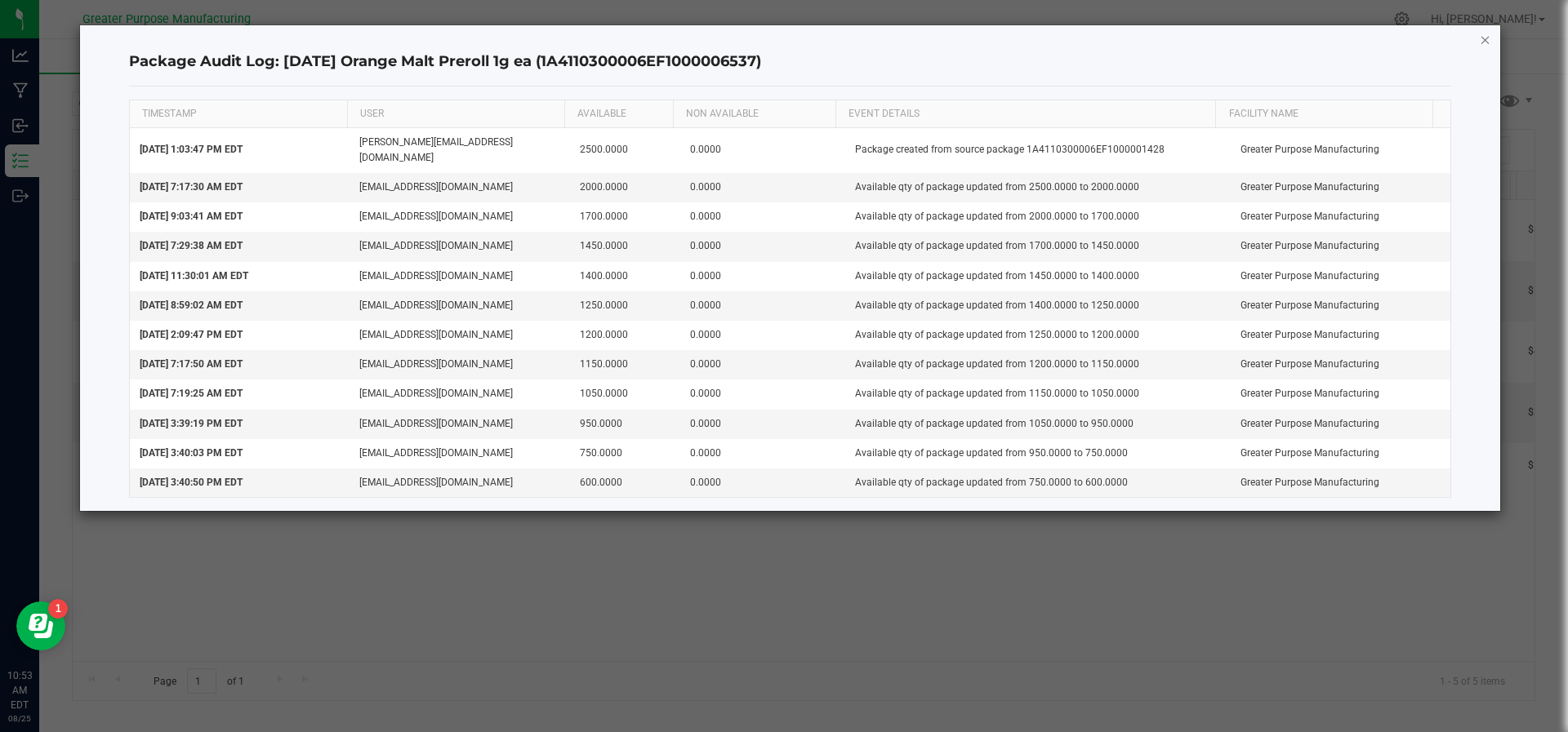
click at [1484, 32] on icon "button" at bounding box center [1486, 39] width 11 height 20
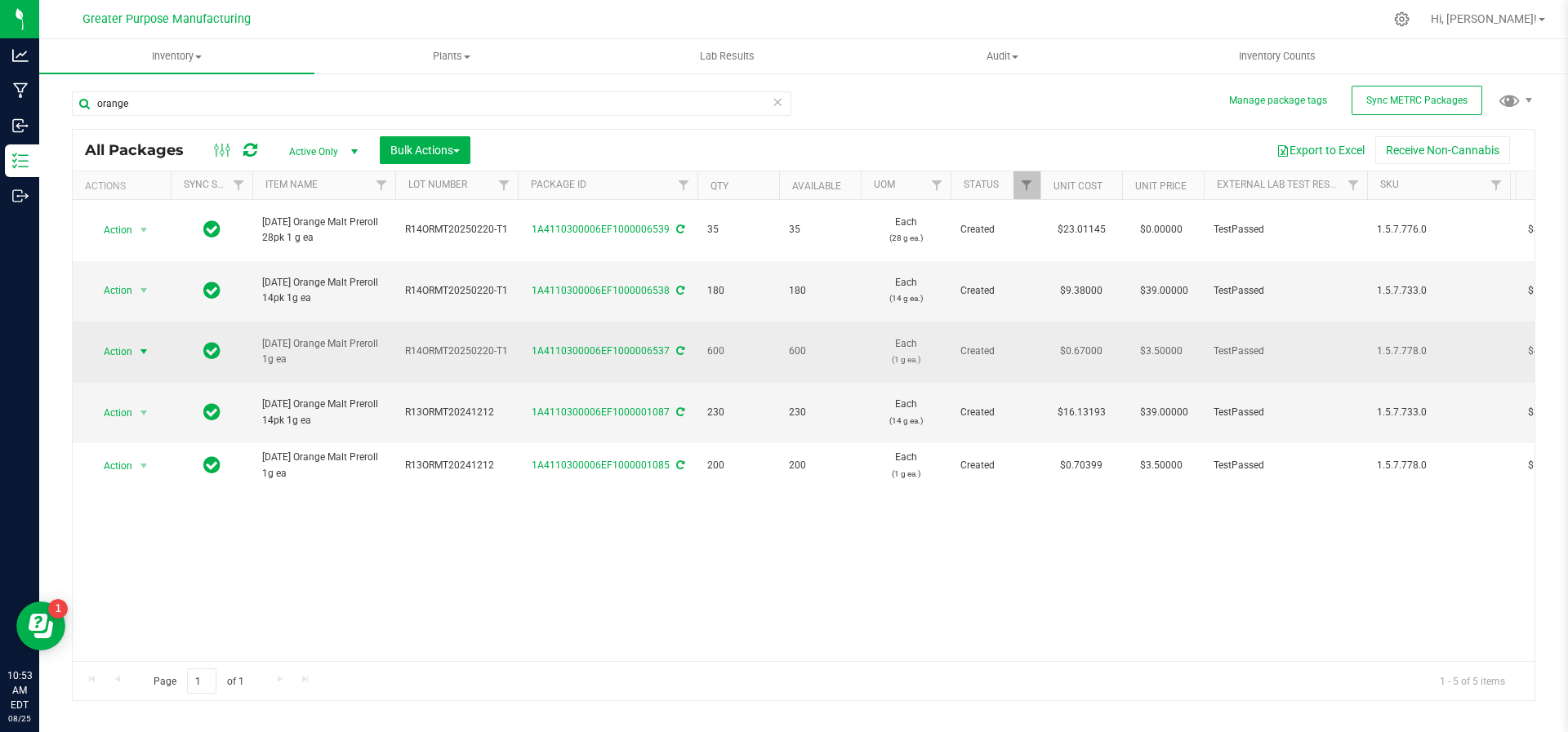
click at [148, 345] on span "select" at bounding box center [144, 352] width 13 height 13
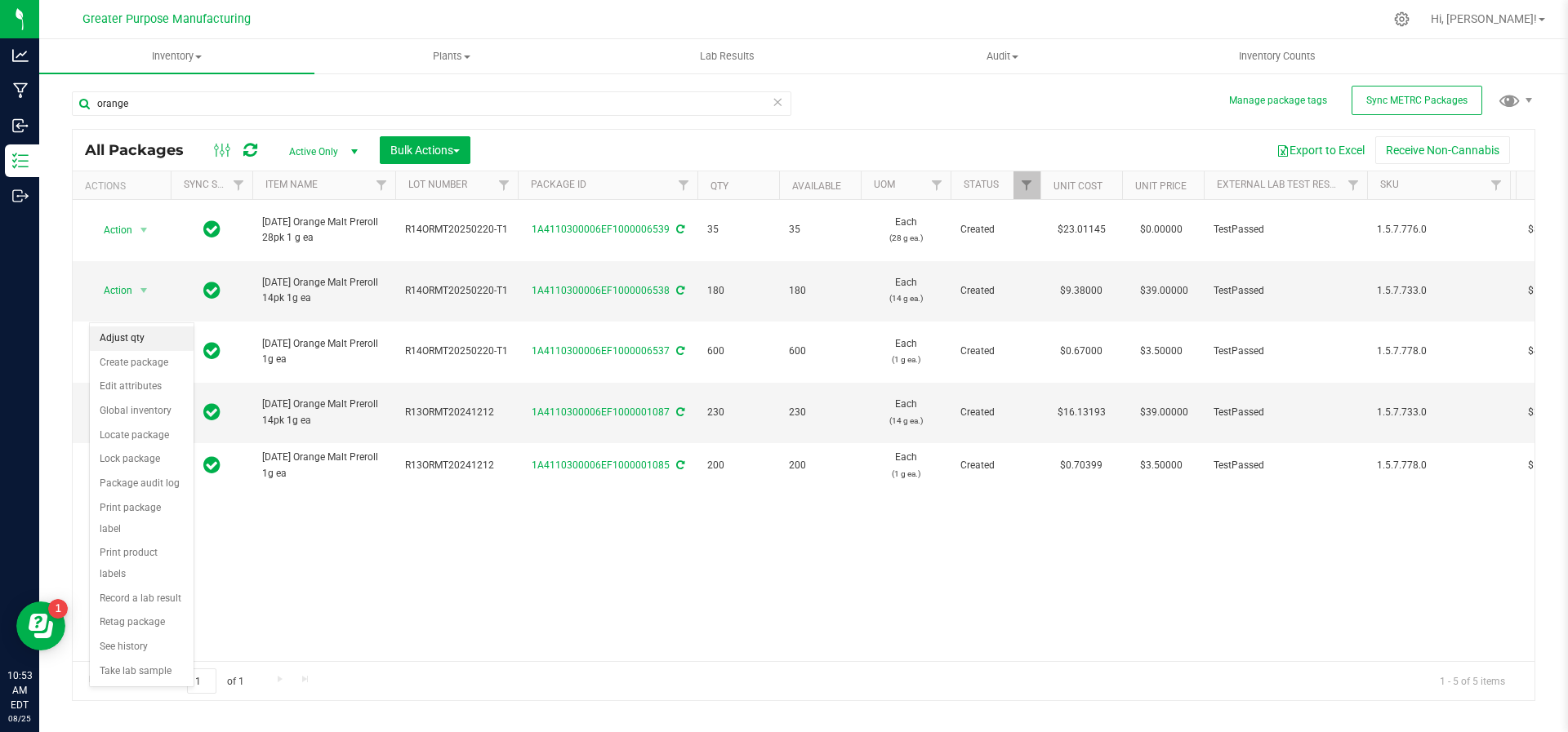
click at [142, 348] on li "Adjust qty" at bounding box center [142, 339] width 104 height 25
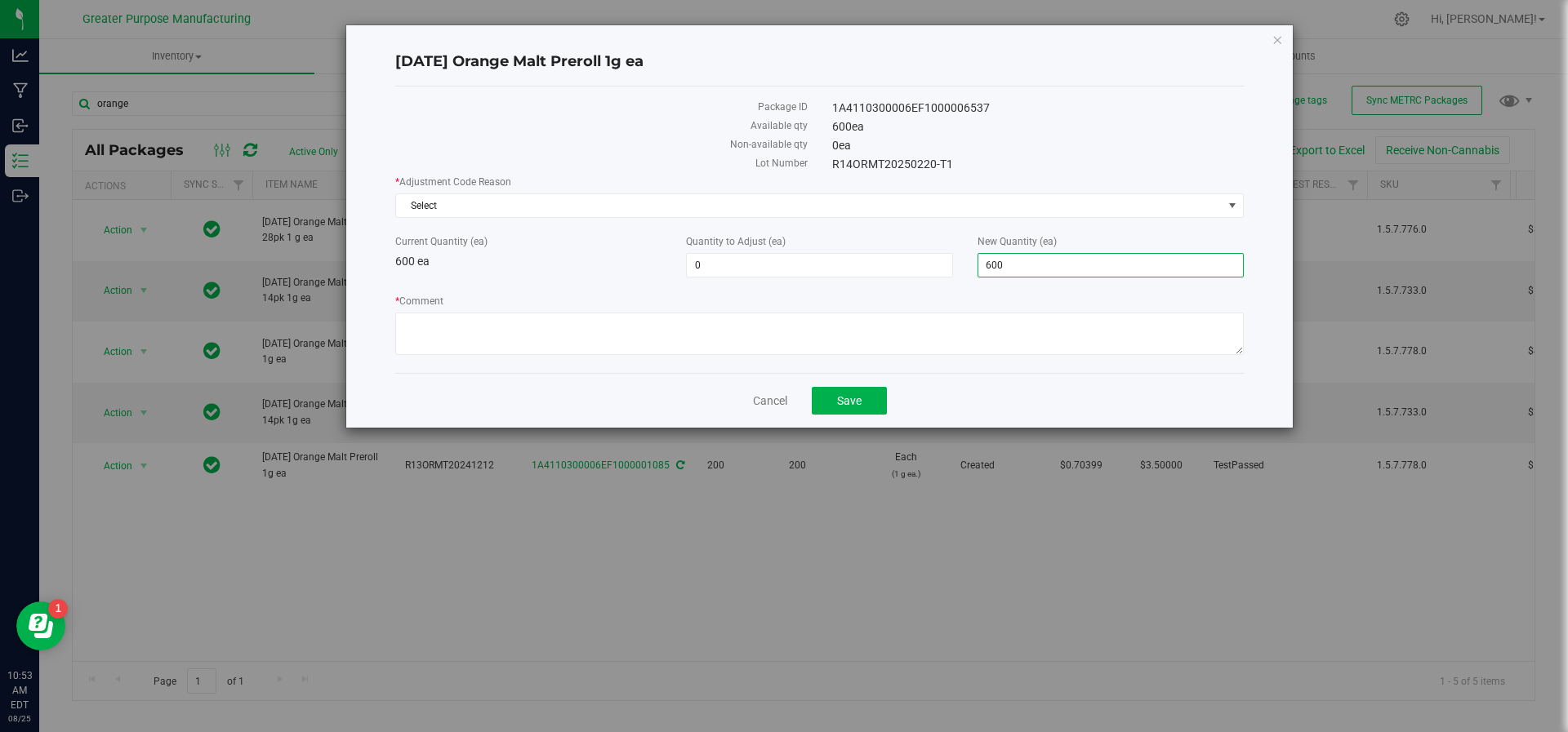
click at [1007, 260] on span "600 600" at bounding box center [1110, 266] width 266 height 25
type input "6"
type input "400"
type input "-200"
type input "400"
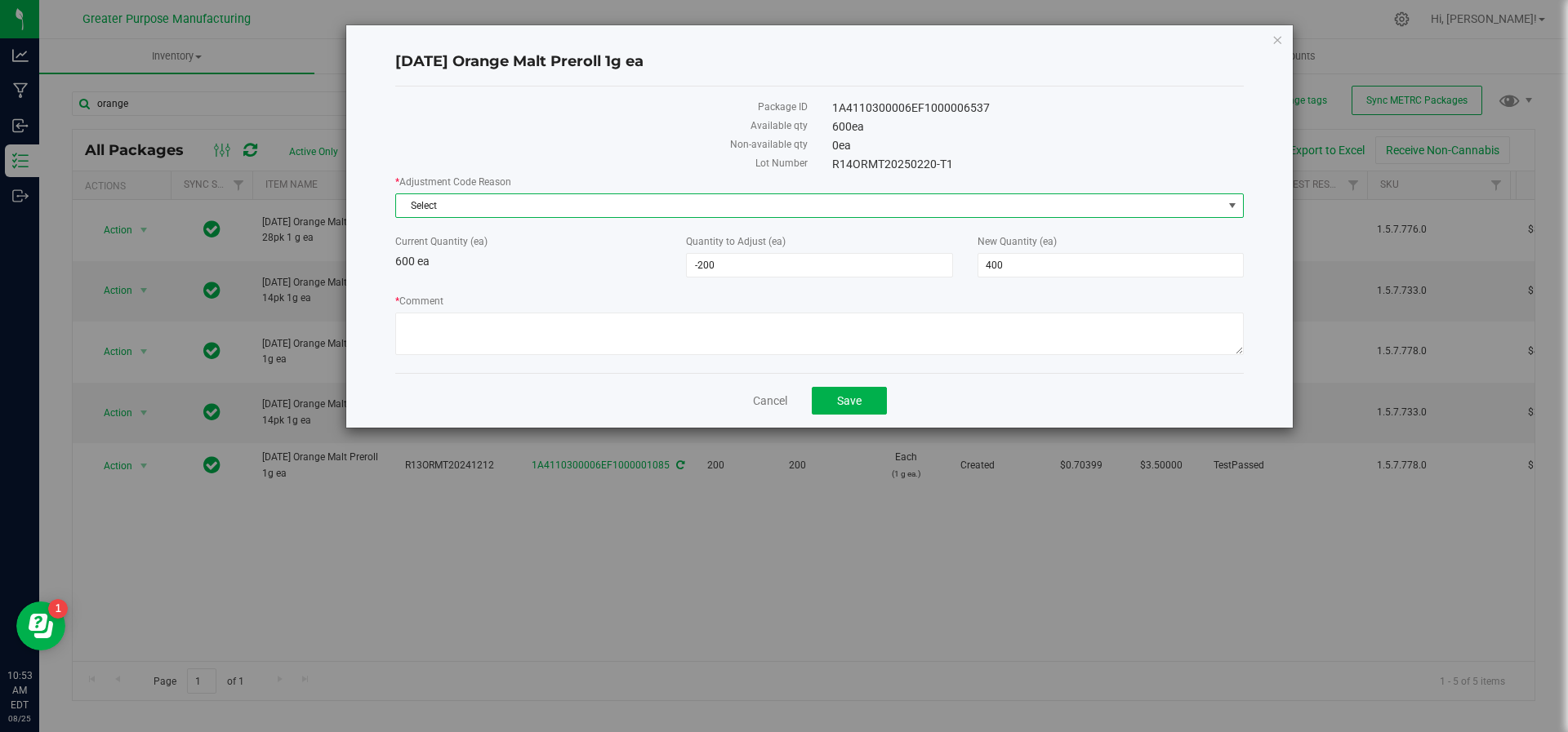
click at [683, 196] on span "Select" at bounding box center [809, 205] width 826 height 23
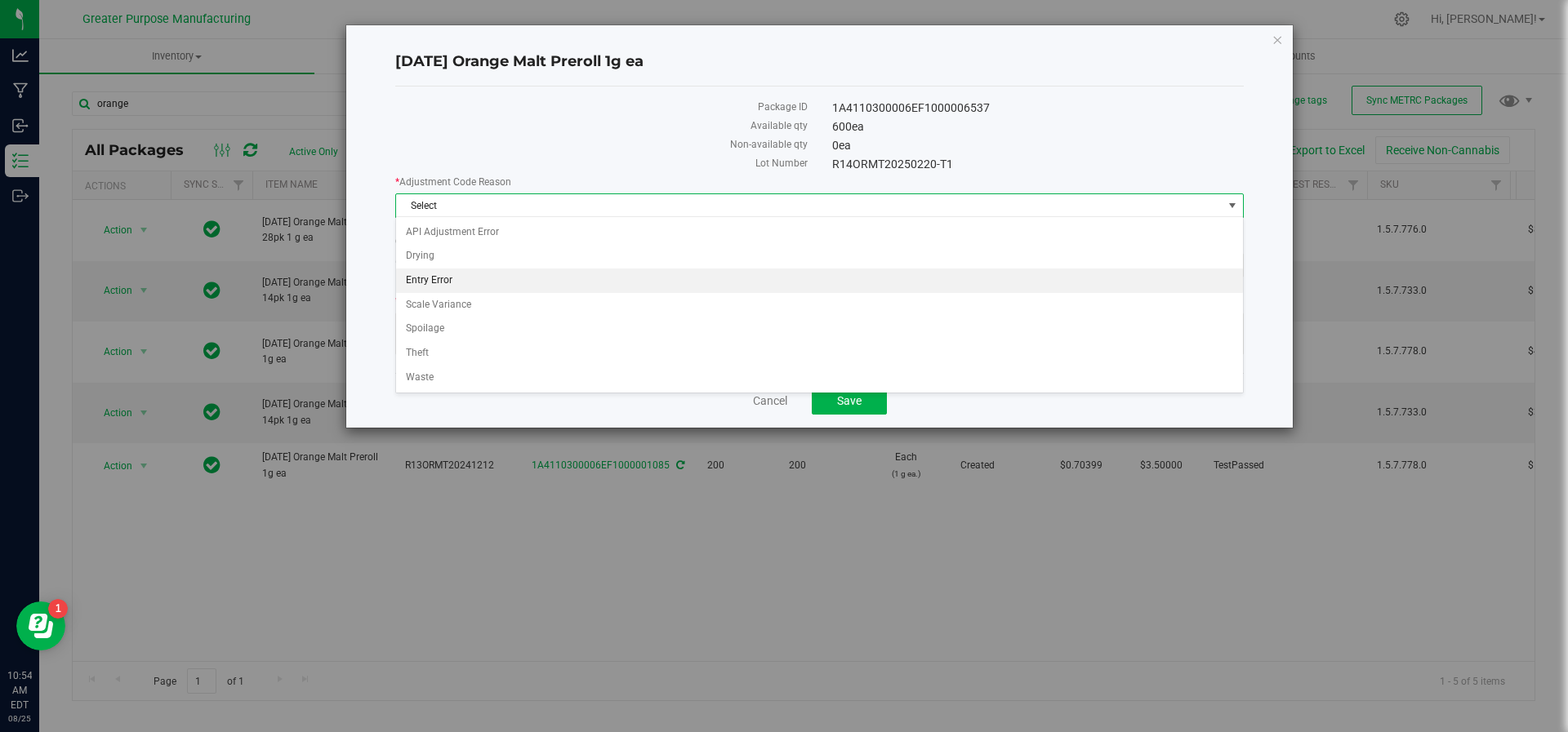
click at [608, 279] on li "Entry Error" at bounding box center [820, 281] width 848 height 25
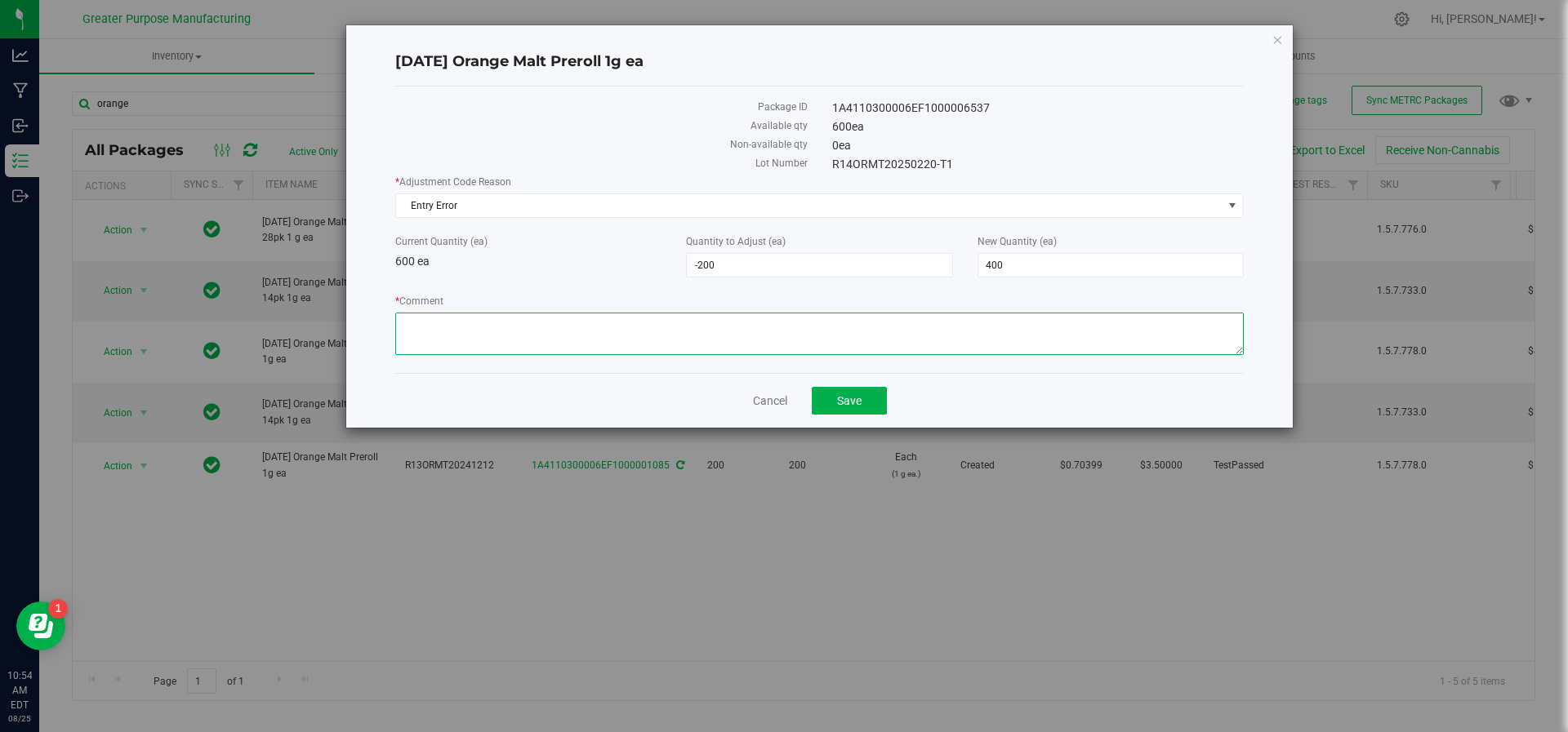
click at [564, 338] on textarea "* Comment" at bounding box center [819, 334] width 849 height 43
type textarea "Adjusted during inventory audit JS/HV"
click at [864, 402] on button "Save" at bounding box center [849, 400] width 75 height 27
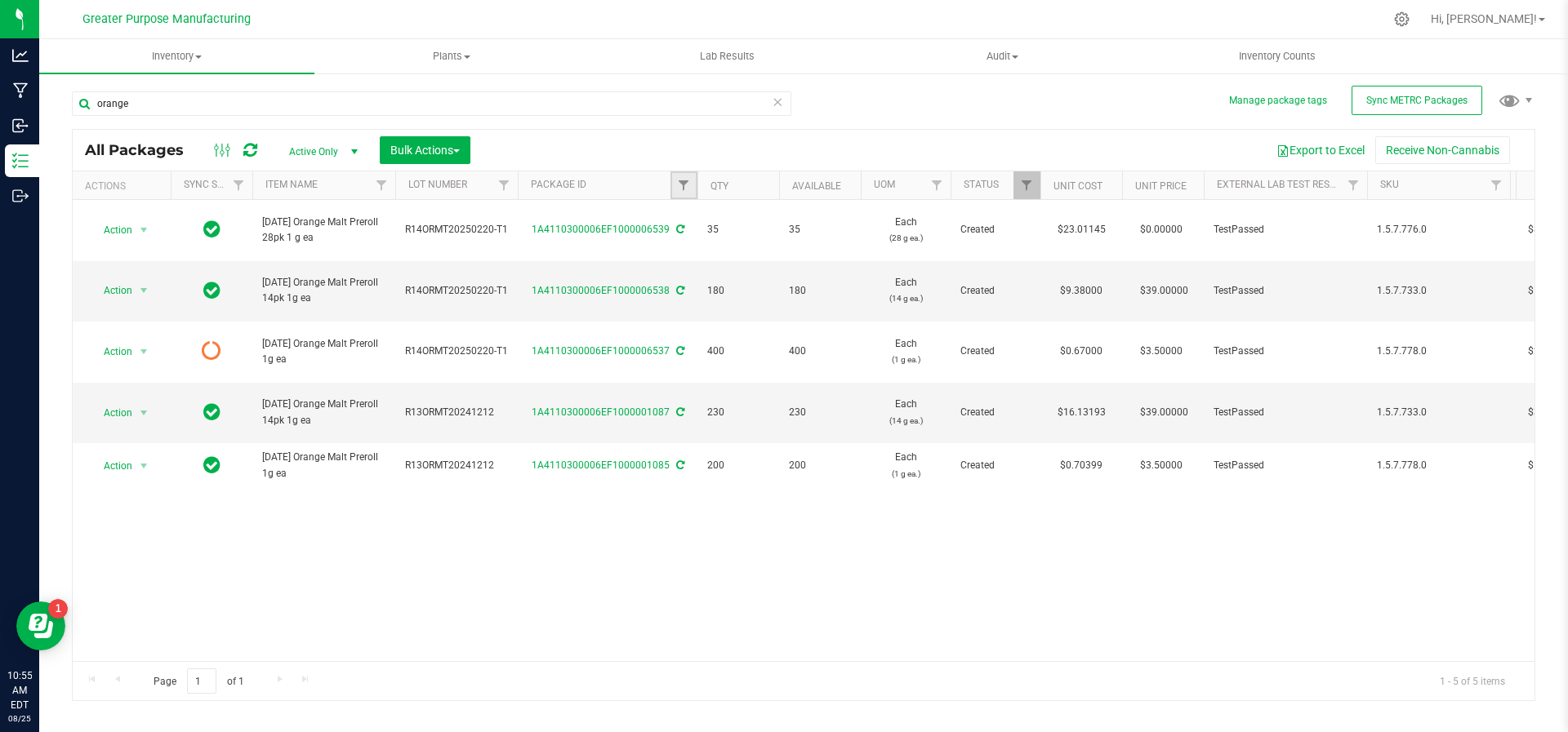
click at [691, 189] on link "Filter" at bounding box center [684, 184] width 26 height 27
type input "1828"
click at [710, 275] on button "Filter" at bounding box center [719, 264] width 79 height 36
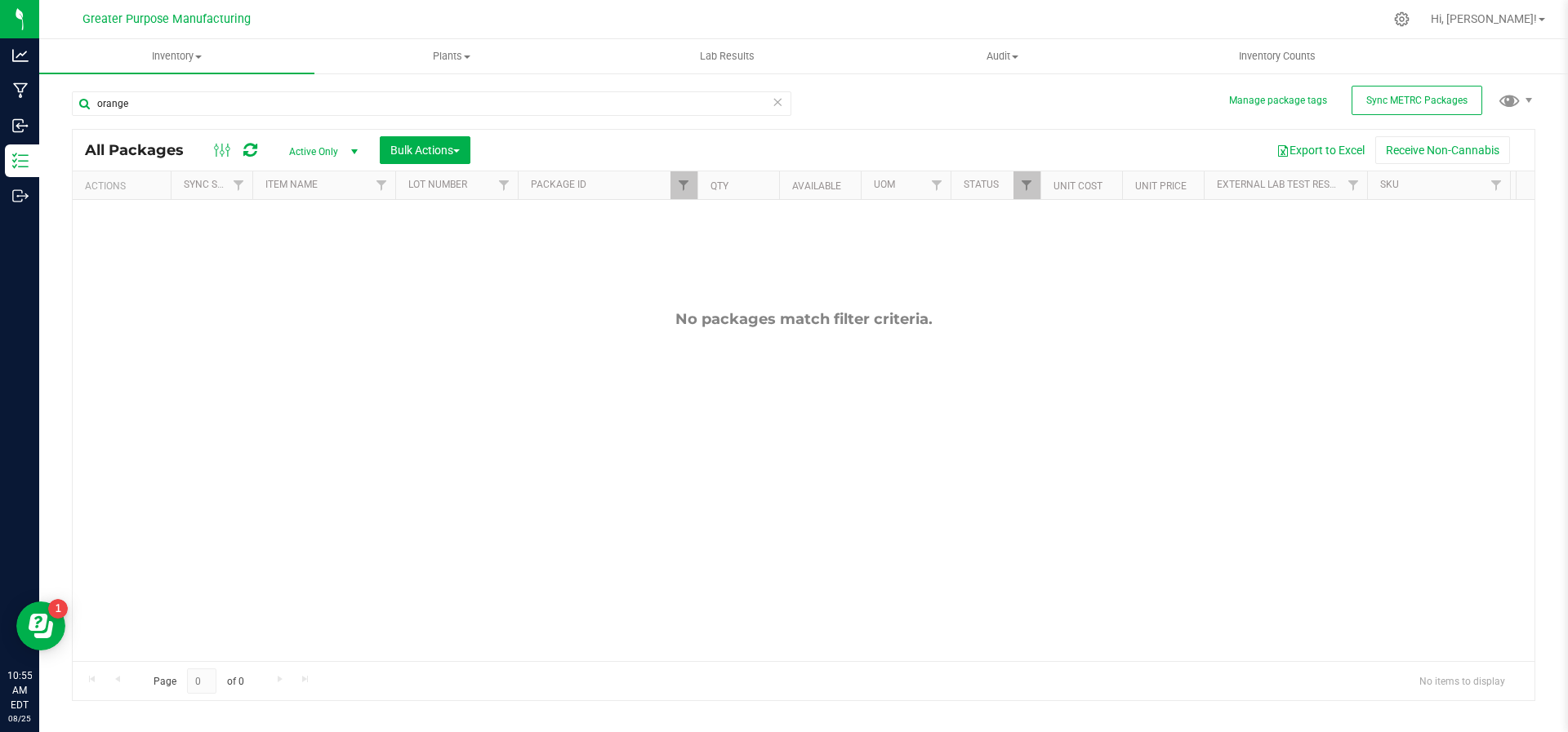
click at [355, 155] on span "select" at bounding box center [355, 152] width 13 height 13
drag, startPoint x: 138, startPoint y: 113, endPoint x: 41, endPoint y: 110, distance: 97.0
click at [41, 110] on div "Manage package tags Sync METRC Packages orange All Packages Active Only Active …" at bounding box center [803, 321] width 1529 height 498
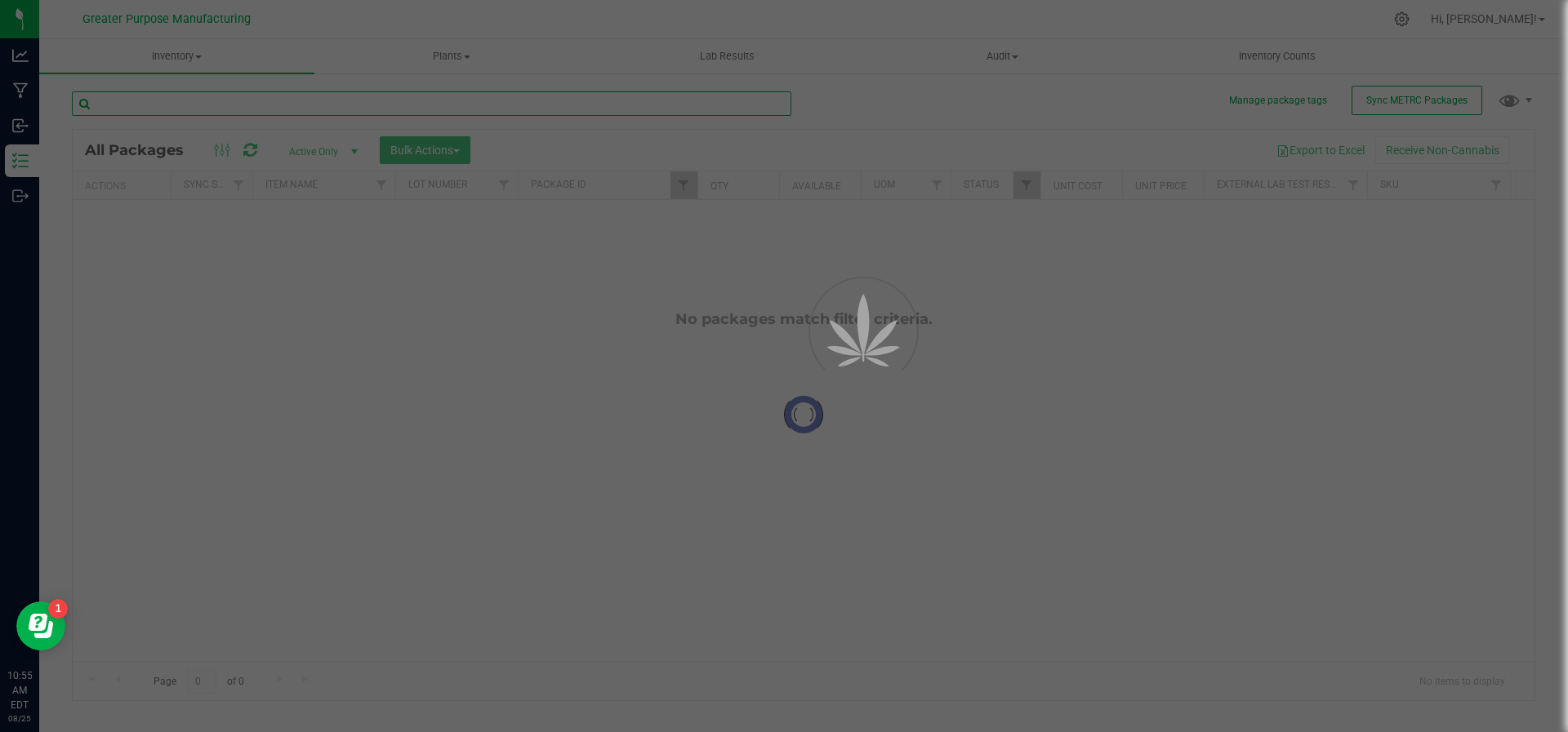
type input "1828"
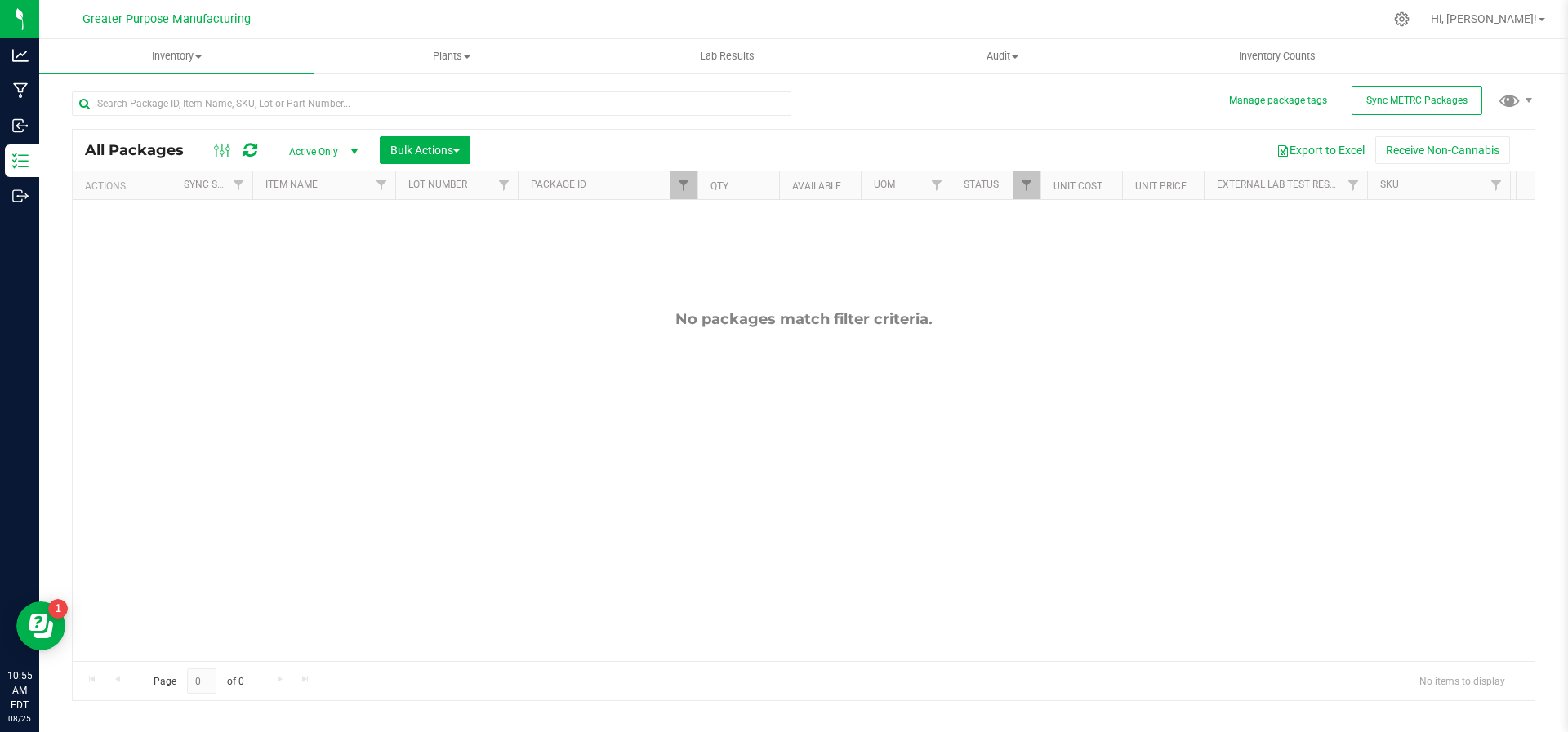
click at [681, 203] on div "No packages match filter criteria." at bounding box center [803, 485] width 1462 height 571
click at [681, 196] on link "Filter" at bounding box center [684, 184] width 26 height 27
click at [715, 260] on button "Filter" at bounding box center [719, 264] width 79 height 36
click at [353, 154] on span "select" at bounding box center [355, 152] width 13 height 13
click at [327, 238] on li "All" at bounding box center [319, 251] width 88 height 25
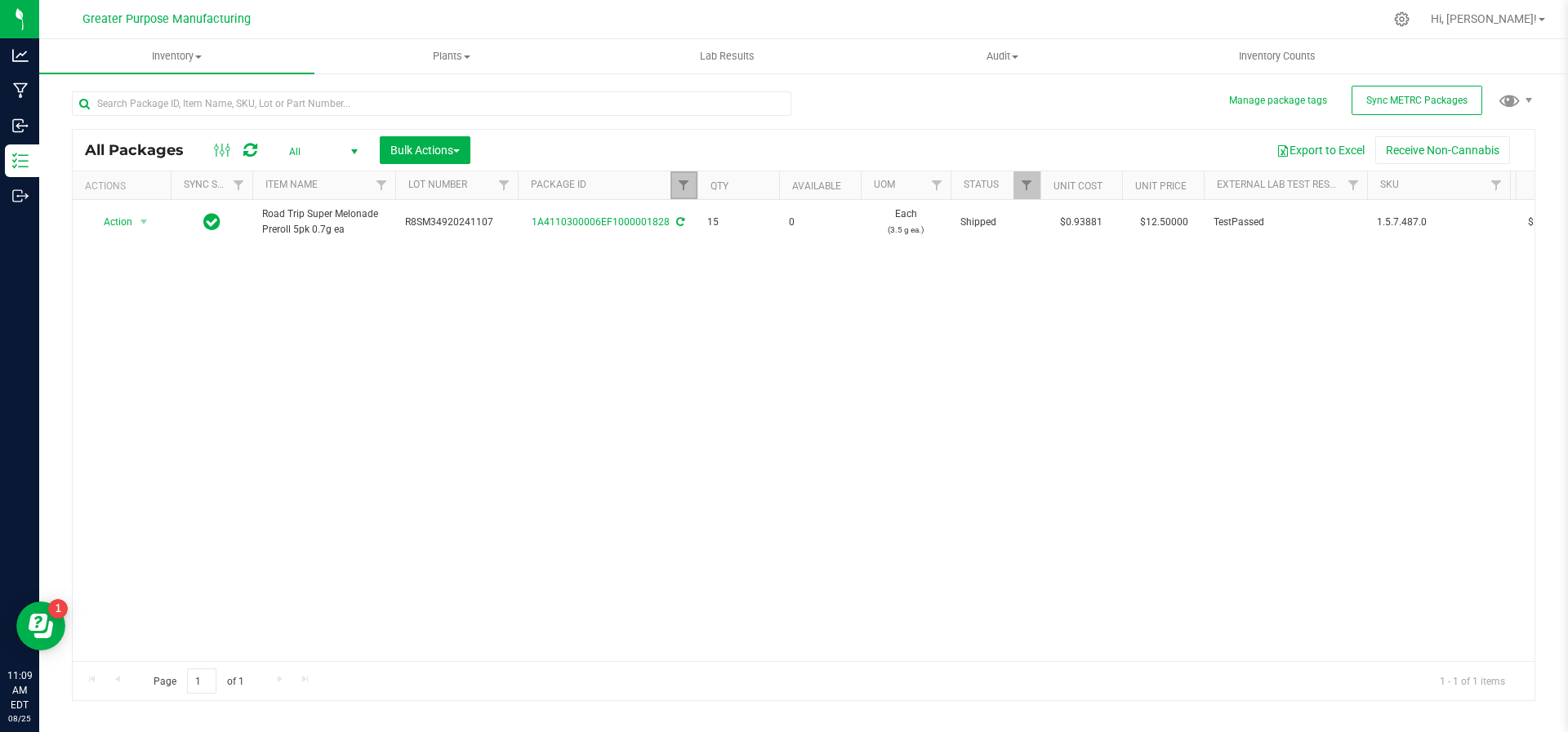
click at [673, 177] on link "Filter" at bounding box center [684, 184] width 26 height 27
type input "1"
type input "6544"
click at [680, 246] on button "Filter" at bounding box center [719, 264] width 79 height 36
click at [687, 198] on link "Filter" at bounding box center [684, 184] width 26 height 27
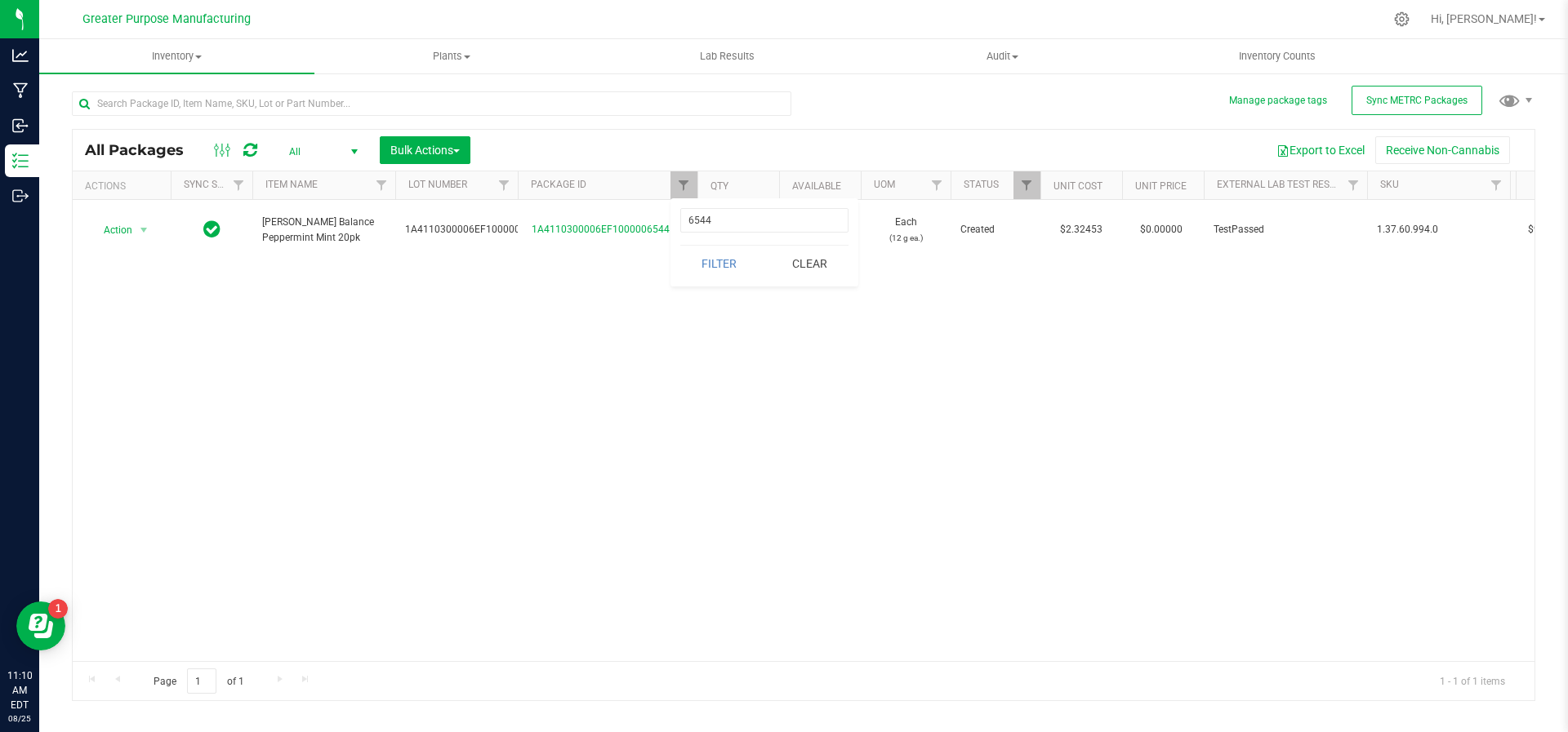
click at [725, 233] on div "6544 Filter Clear" at bounding box center [765, 242] width 188 height 88
click at [723, 207] on div "6544 Filter Clear" at bounding box center [765, 242] width 188 height 88
drag, startPoint x: 723, startPoint y: 212, endPoint x: 677, endPoint y: 217, distance: 46.3
click at [677, 217] on div "6544 Filter Clear" at bounding box center [765, 242] width 188 height 88
type input "d"
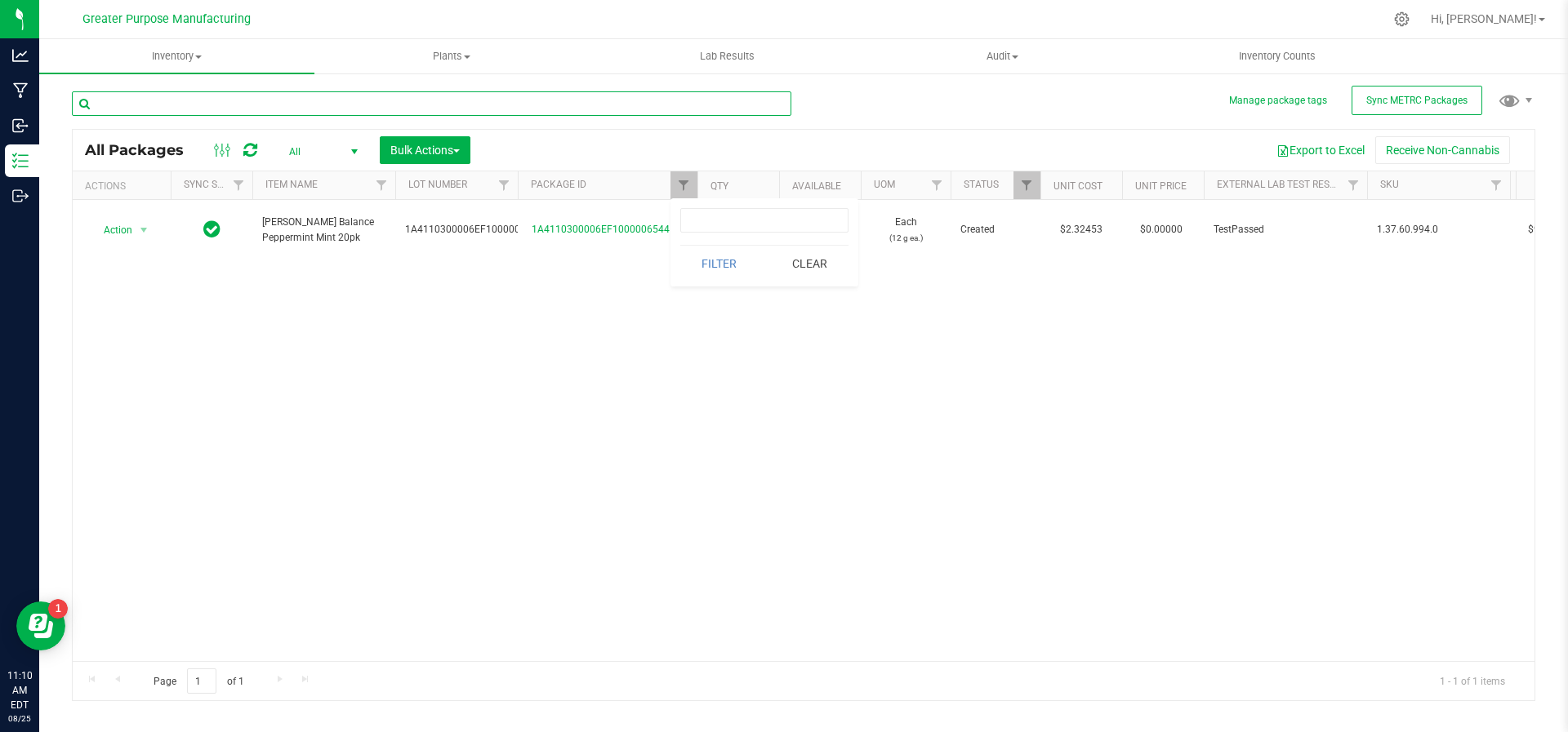
click at [143, 94] on input "text" at bounding box center [432, 104] width 719 height 25
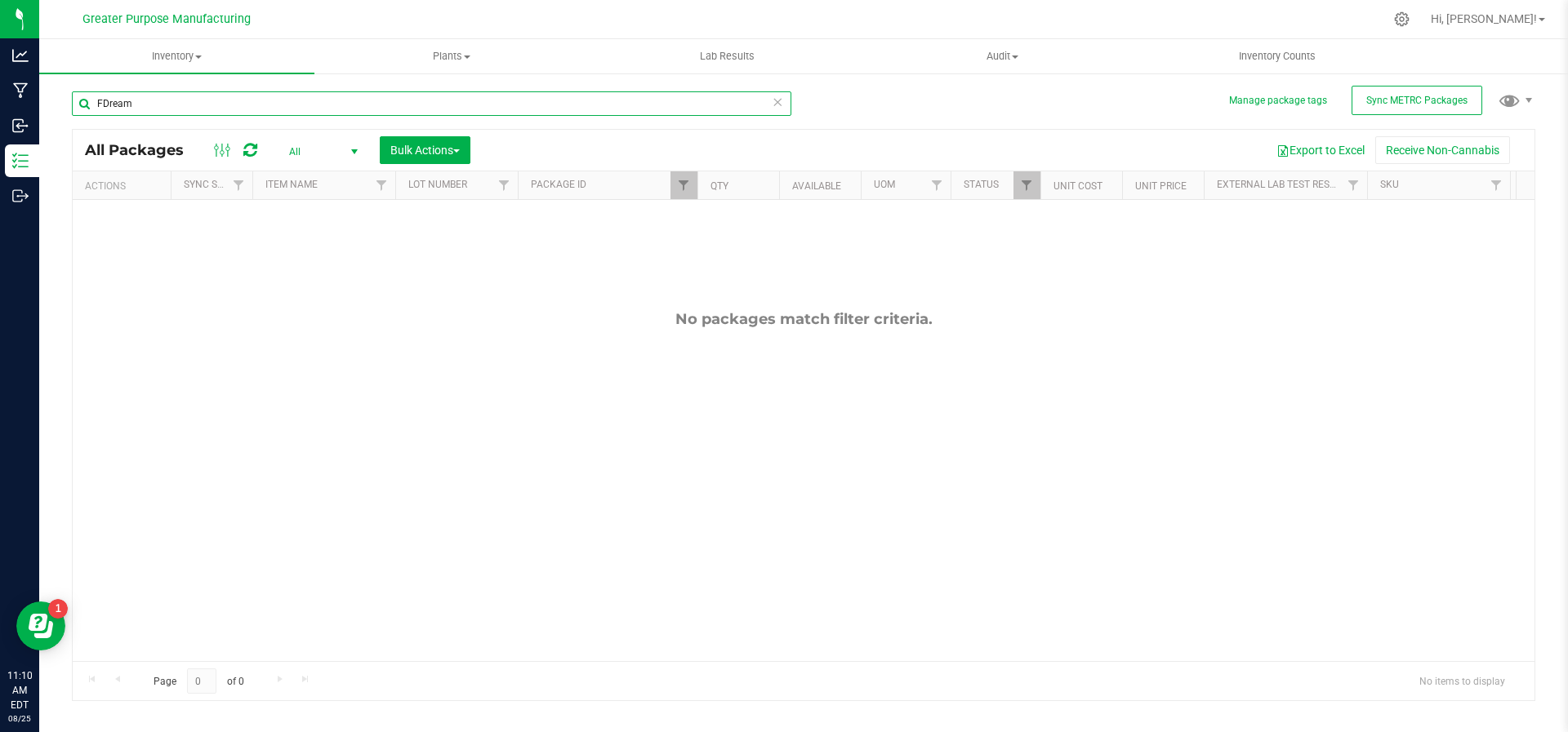
click at [107, 105] on input "FDream" at bounding box center [432, 104] width 719 height 25
click at [101, 105] on input "FDream" at bounding box center [432, 104] width 719 height 25
type input "Dream"
click at [672, 179] on link "Filter" at bounding box center [684, 184] width 26 height 27
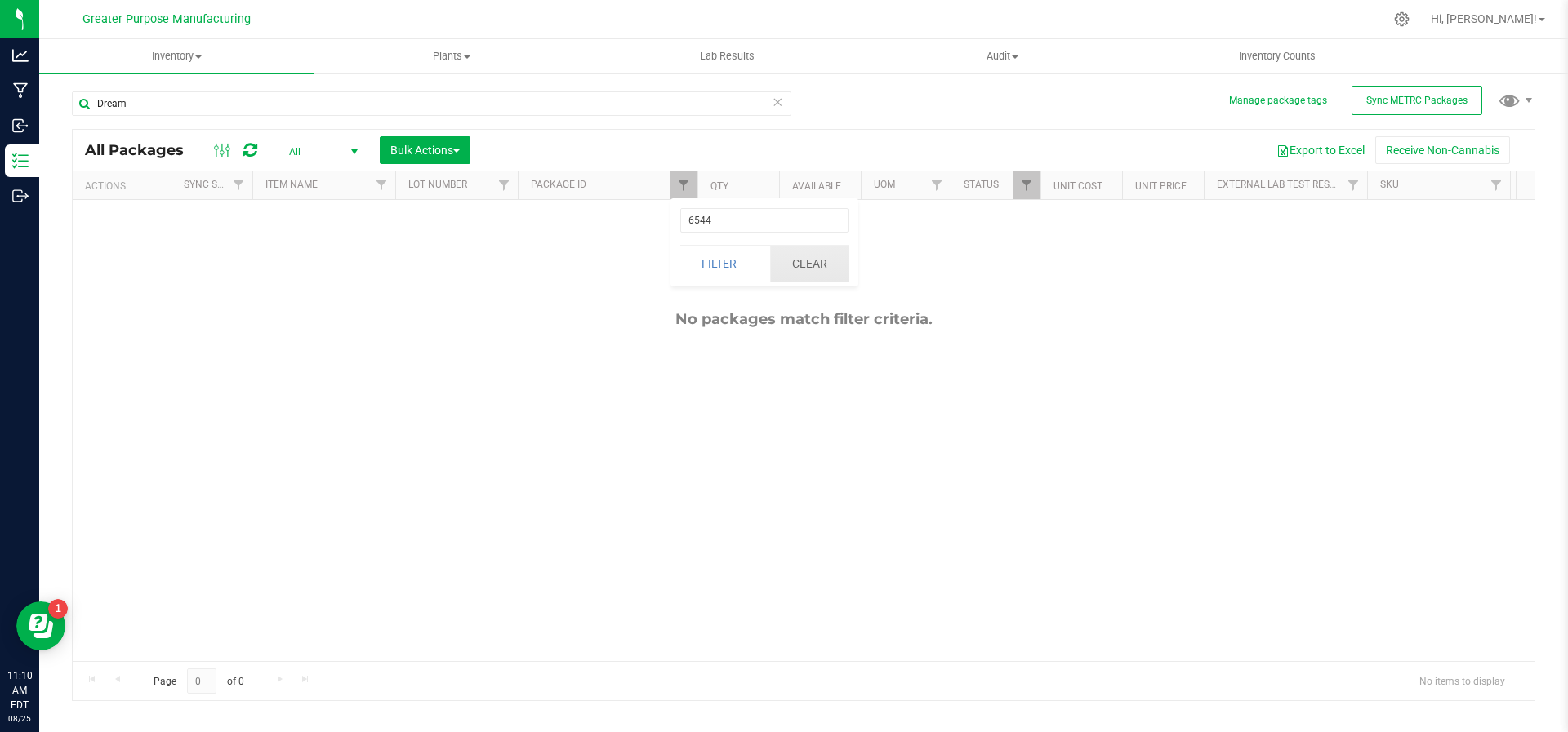
click at [808, 265] on button "Clear" at bounding box center [809, 264] width 79 height 36
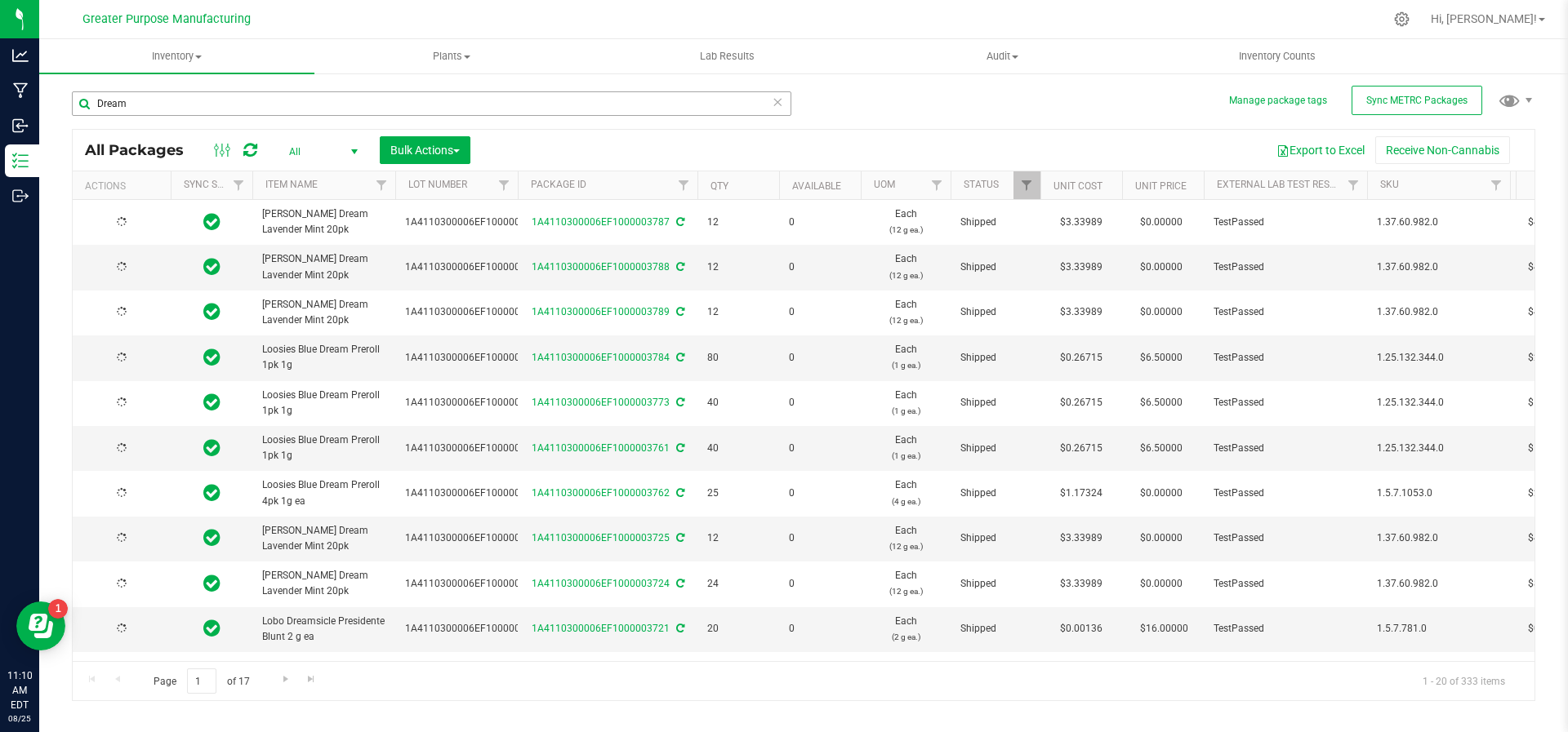
type input "2025-07-29"
type input "2025-08-04"
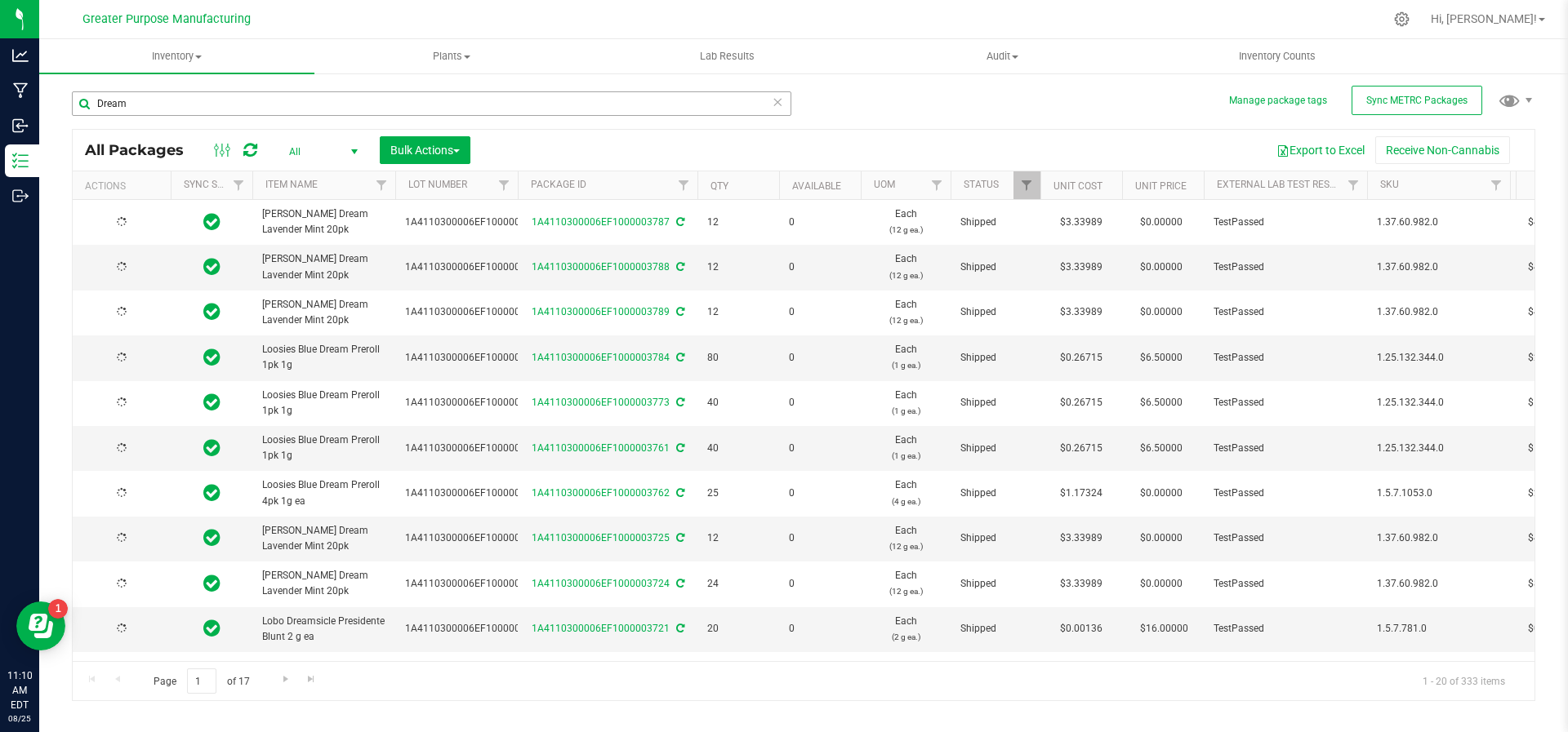
type input "2025-08-04"
type input "2025-08-03"
type input "2025-07-29"
type input "[DATE]"
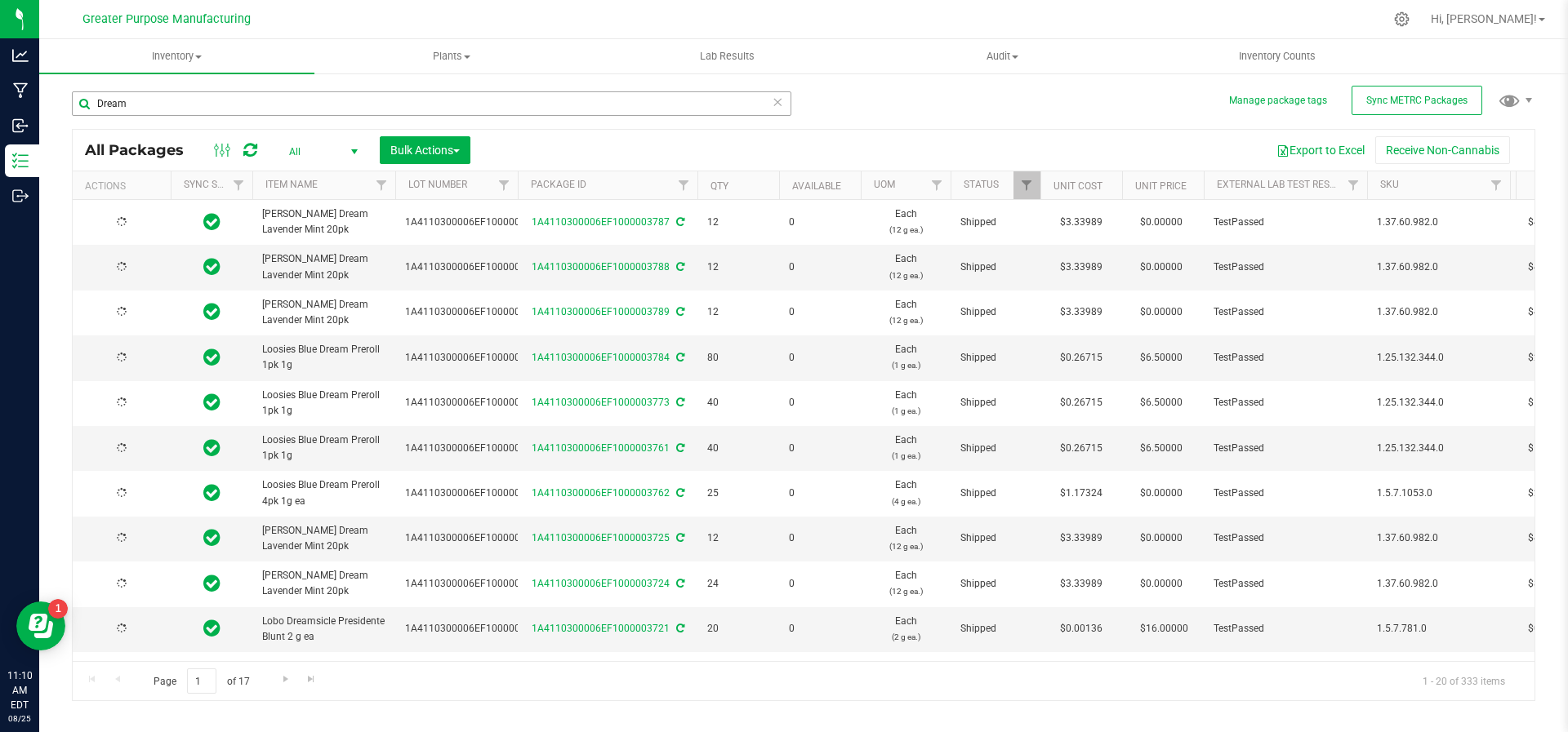
type input "2025-07-29"
type input "2025-08-04"
type input "2025-08-03"
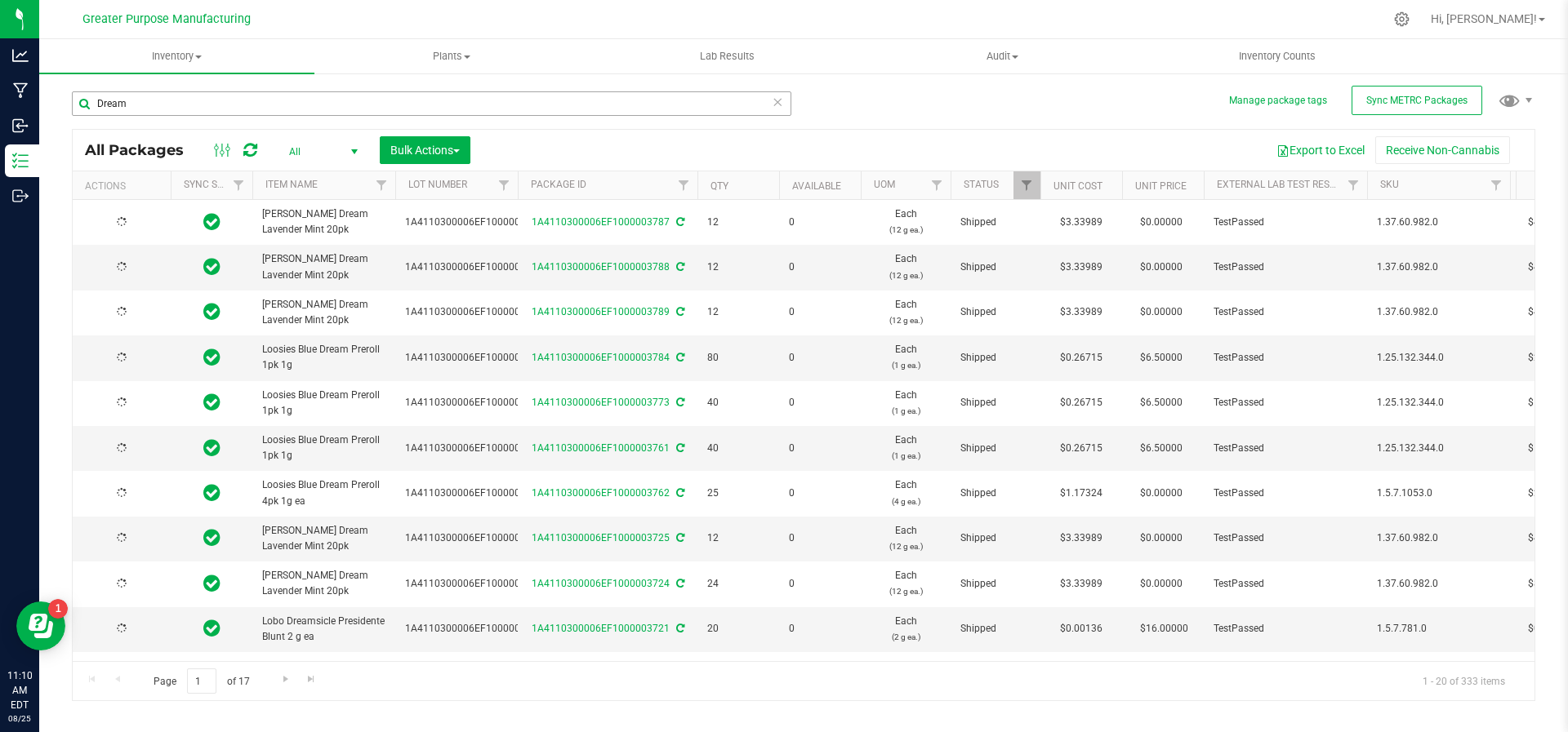
type input "2025-08-03"
type input "2025-08-04"
type input "2025-07-29"
type input "2025-08-04"
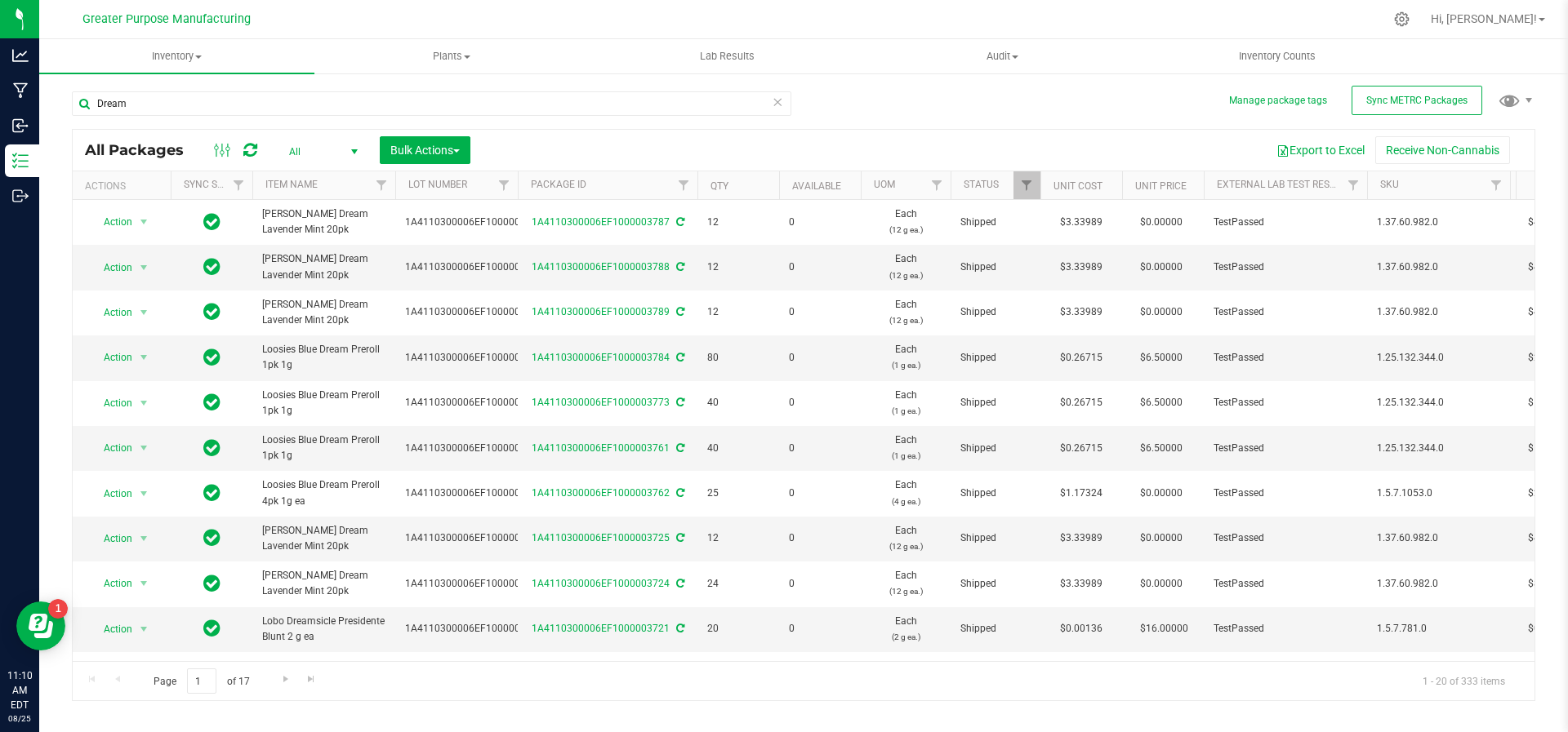
click at [350, 149] on span "select" at bounding box center [355, 152] width 13 height 13
click at [344, 172] on li "Active Only" at bounding box center [319, 178] width 88 height 25
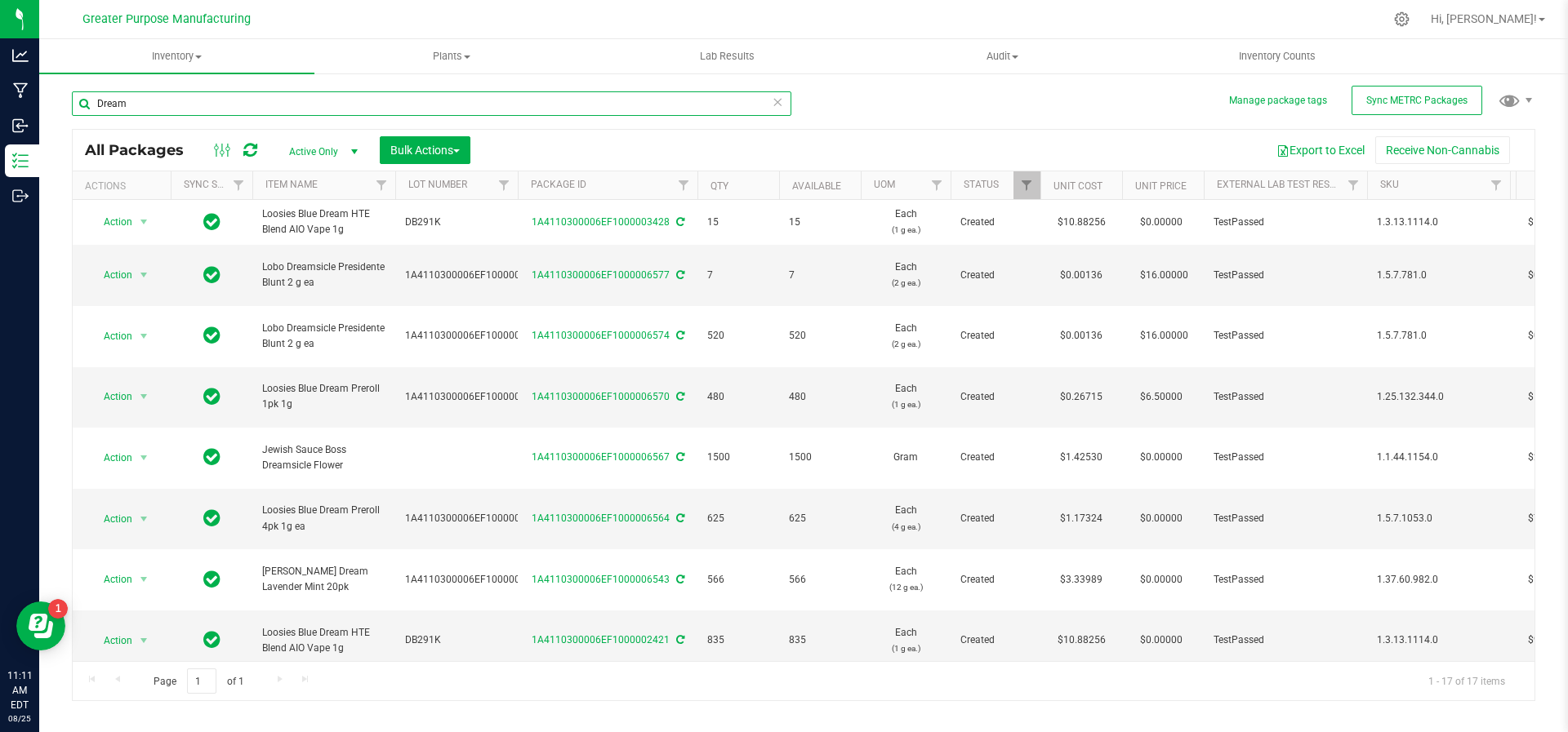
click at [167, 110] on input "Dream" at bounding box center [432, 104] width 719 height 25
type input "D"
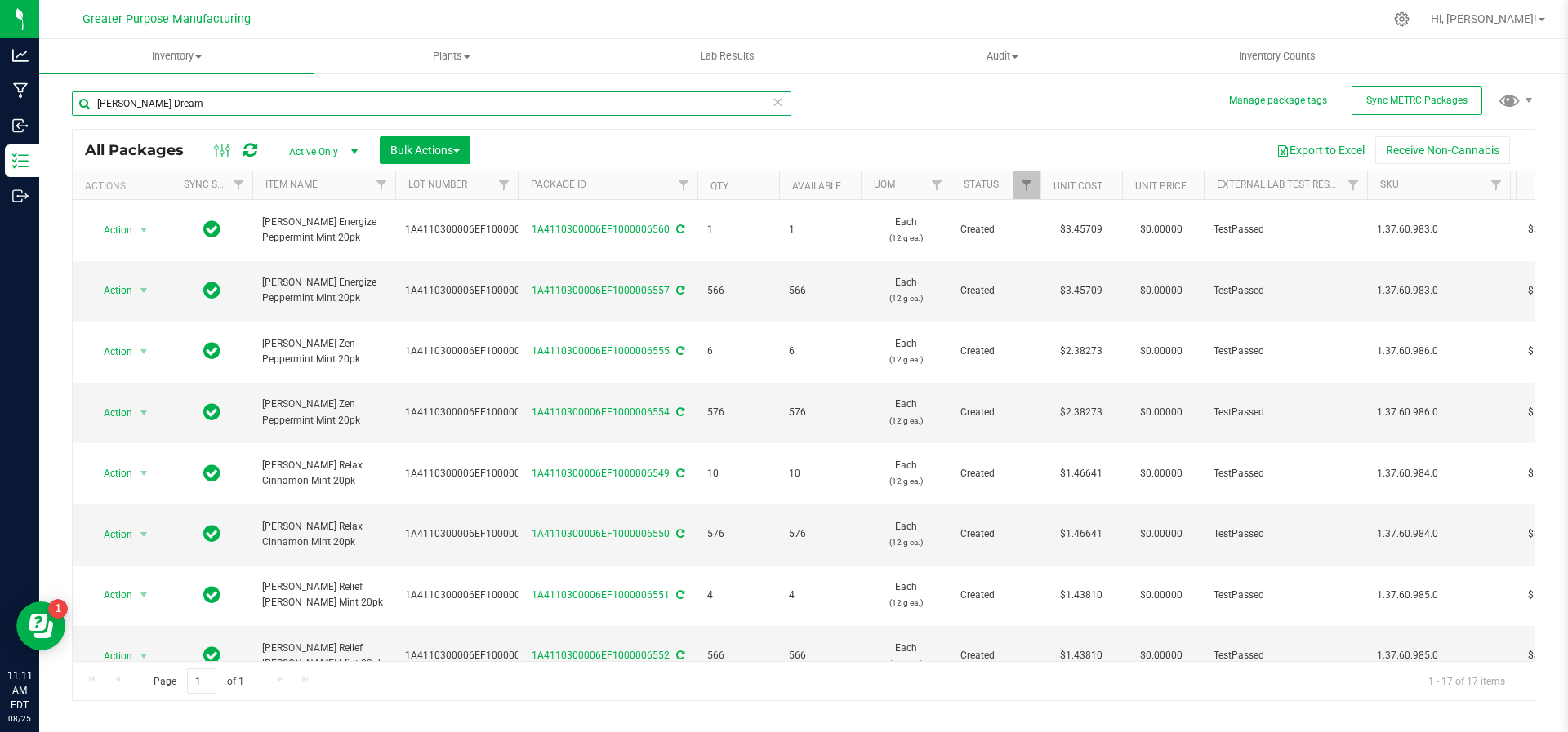
type input "Mr. Moxey's Dream"
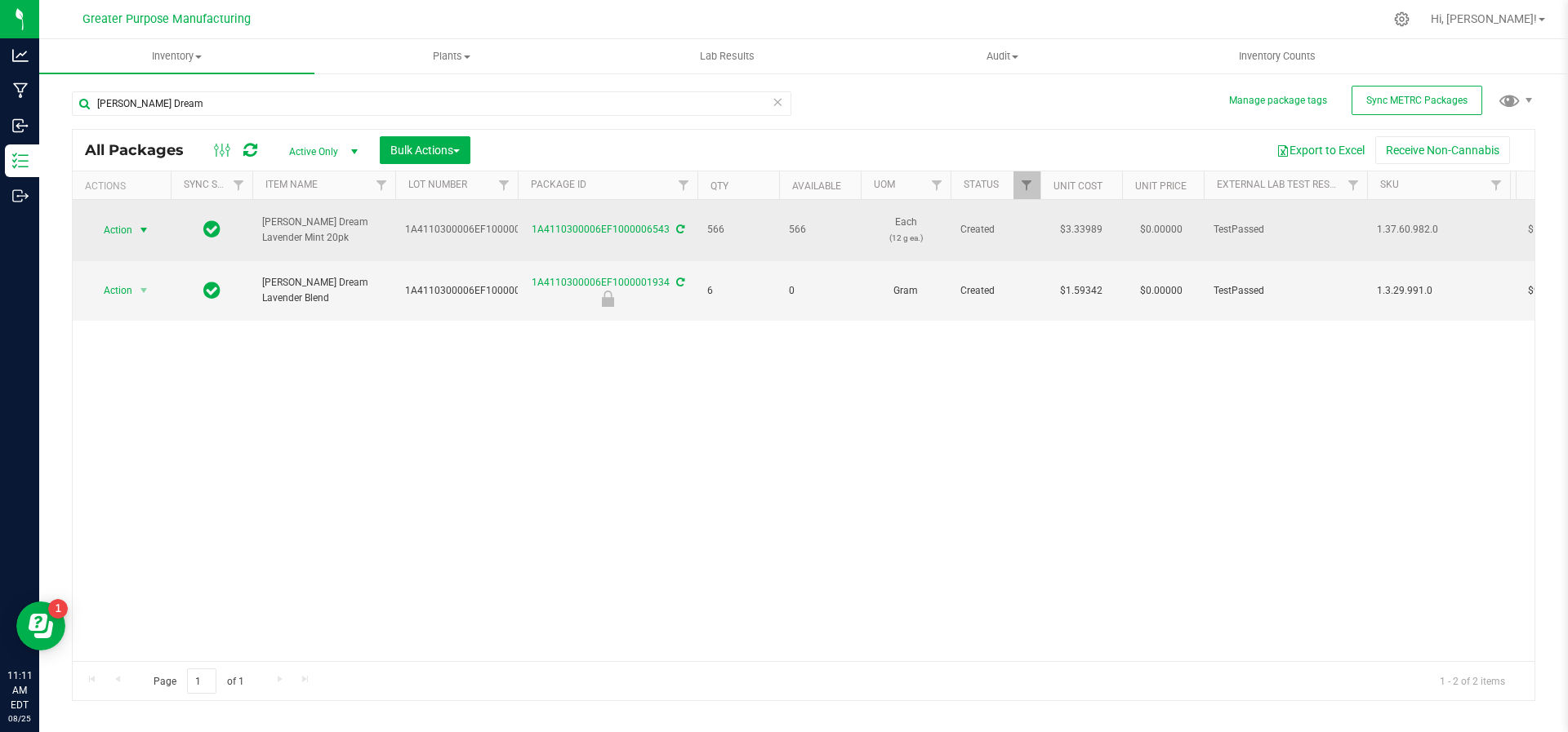
click at [142, 224] on span "select" at bounding box center [144, 231] width 13 height 13
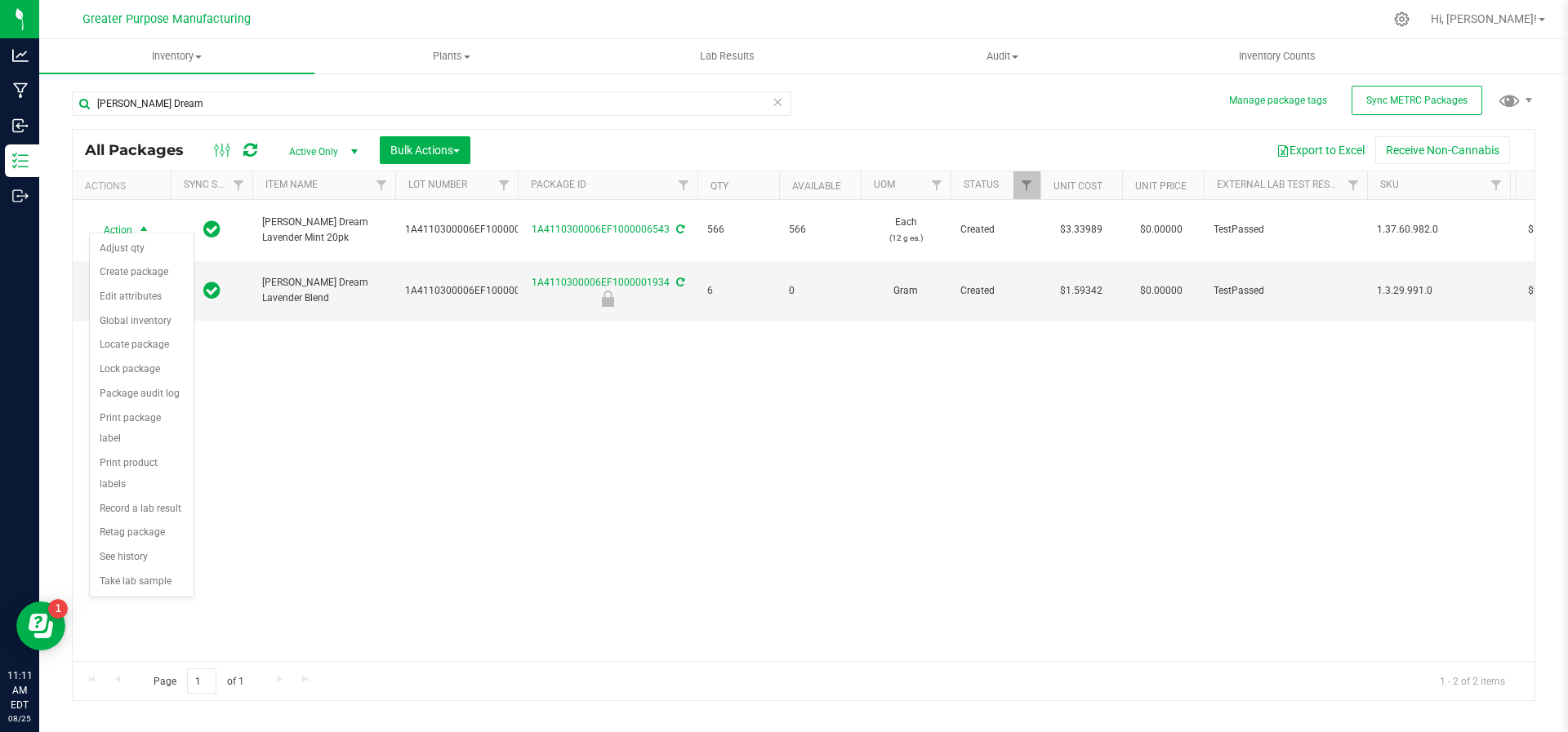
click at [480, 433] on div "Action Action Adjust qty Create package Edit attributes Global inventory Locate…" at bounding box center [803, 430] width 1462 height 462
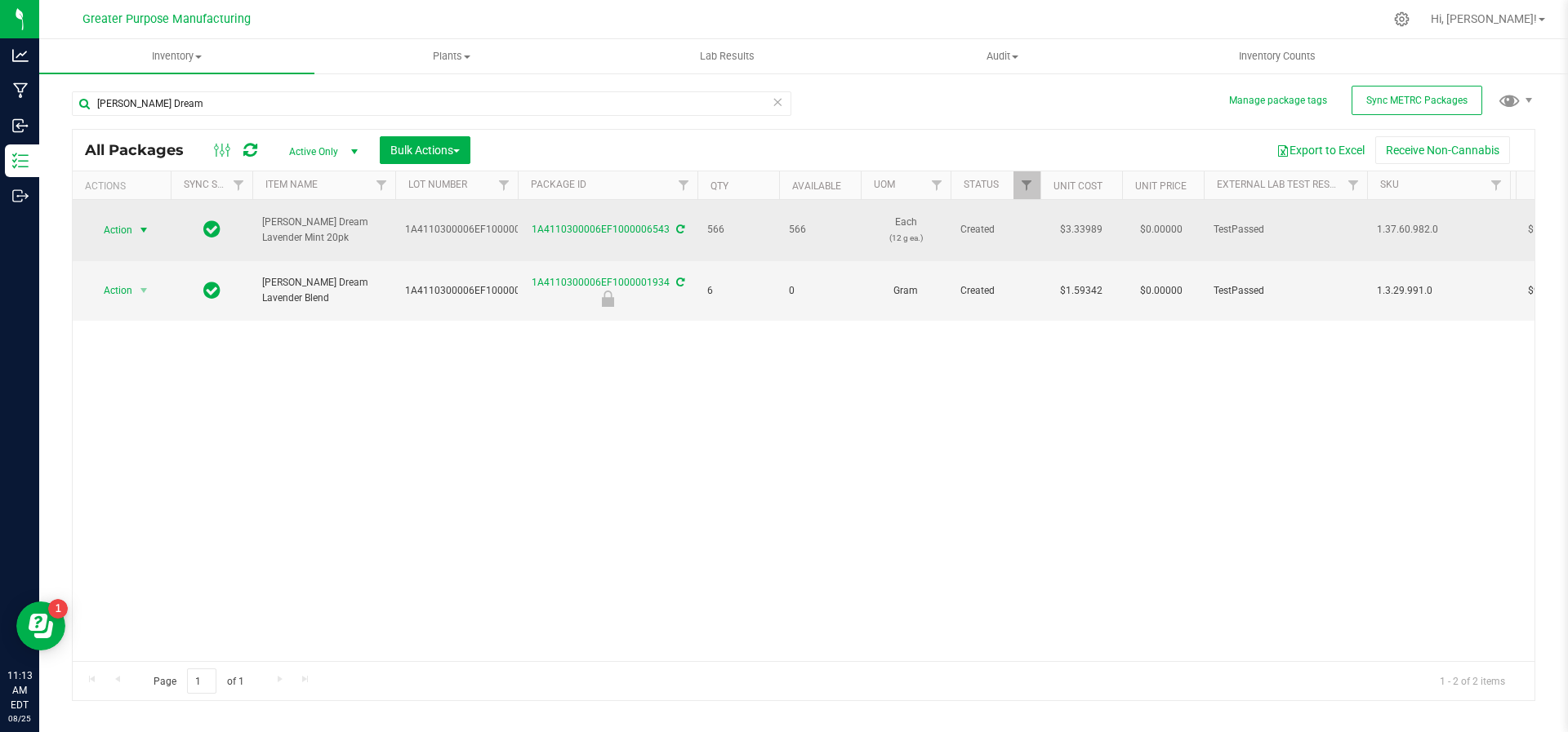
click at [143, 224] on span "select" at bounding box center [144, 231] width 13 height 13
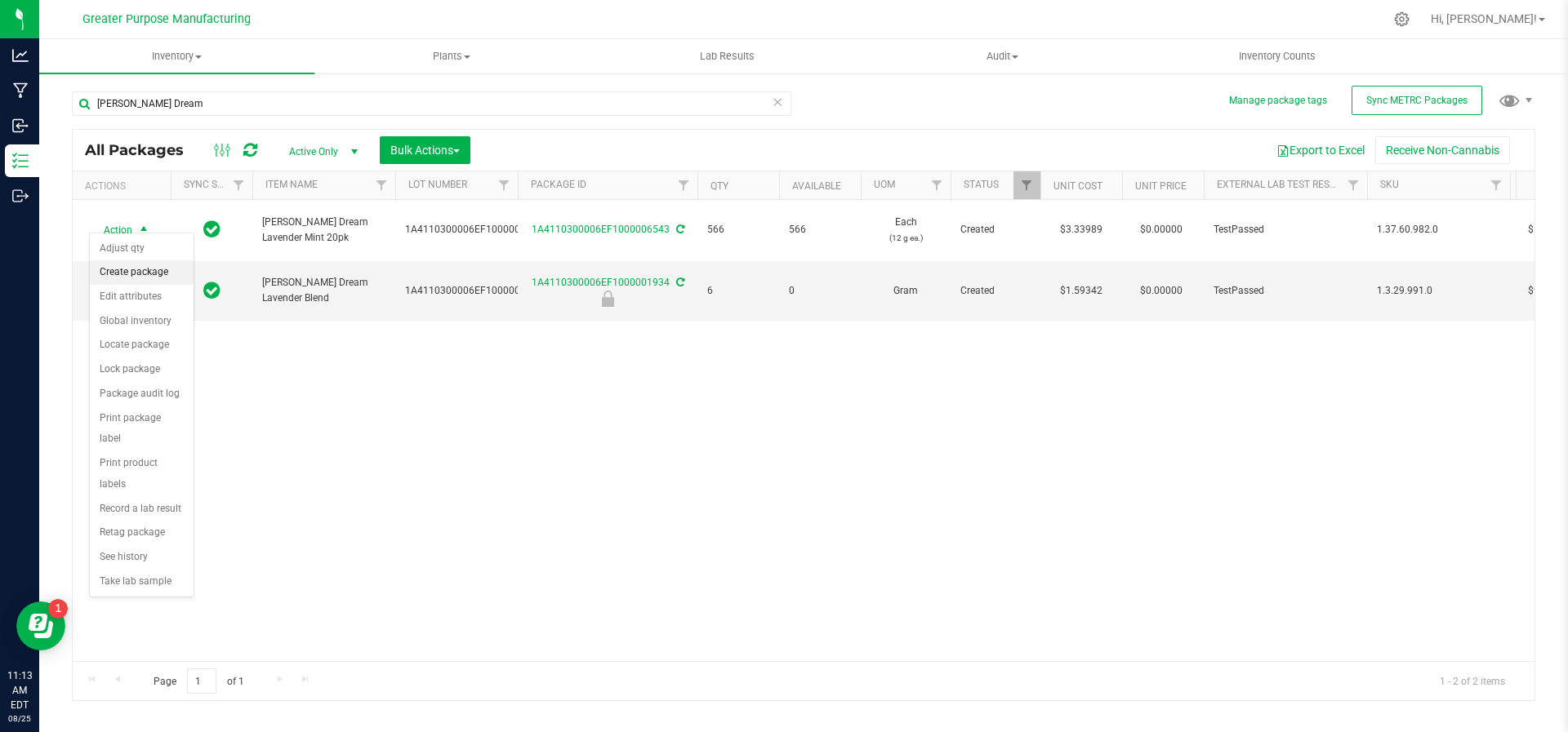
click at [134, 270] on li "Create package" at bounding box center [142, 272] width 104 height 25
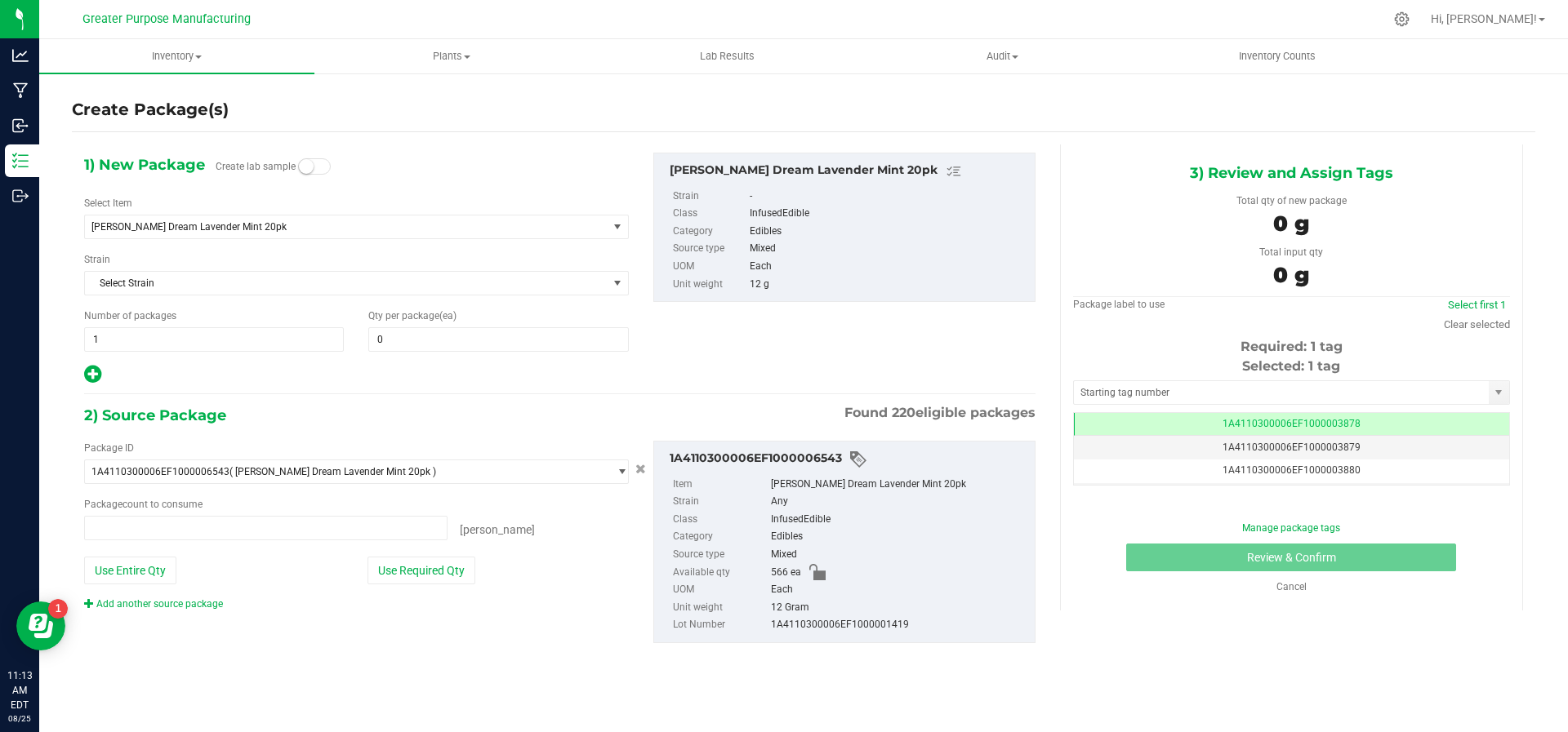
type input "0 ea"
click at [414, 341] on span at bounding box center [498, 340] width 259 height 25
type input "2"
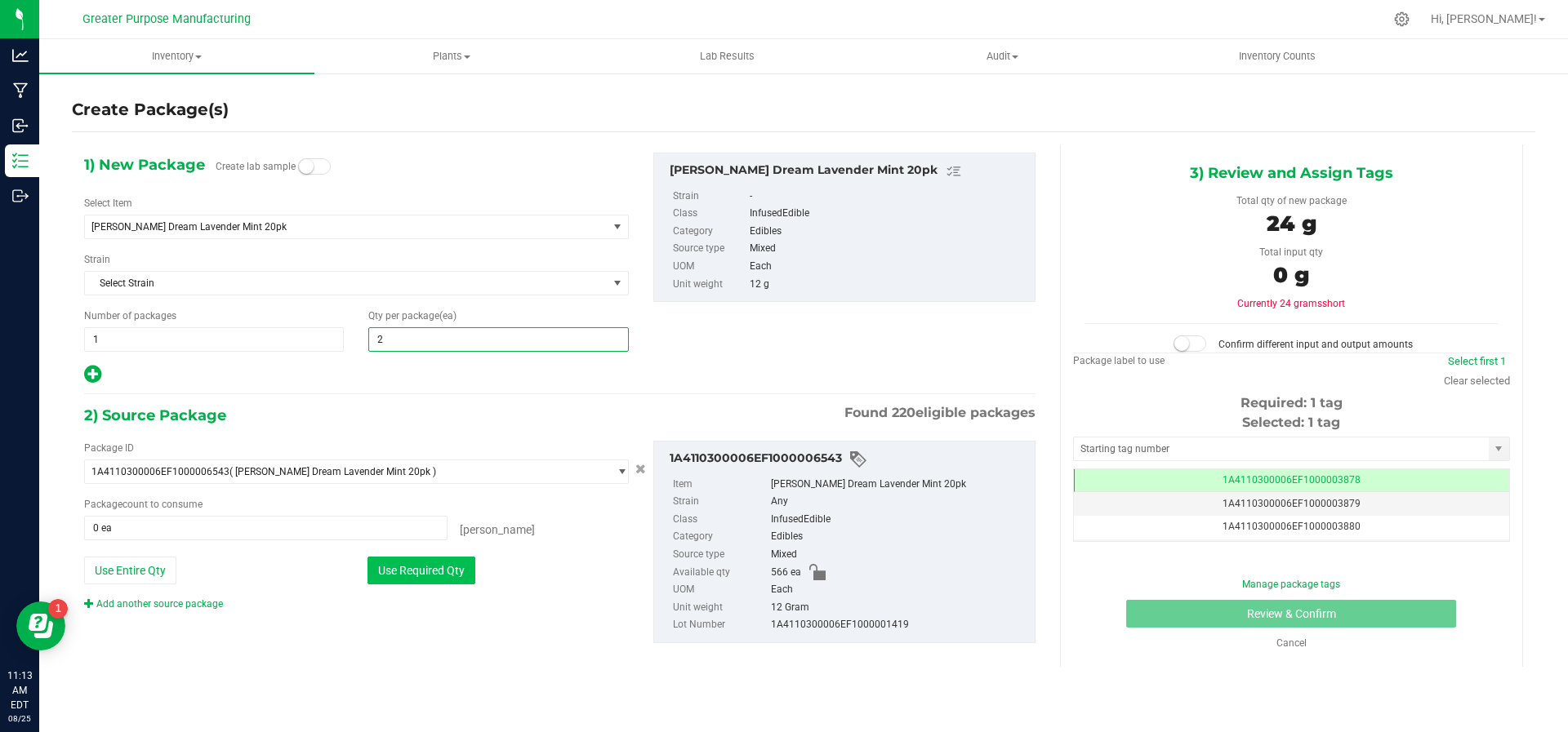
type input "2"
click at [470, 573] on button "Use Required Qty" at bounding box center [421, 570] width 108 height 27
type input "2 ea"
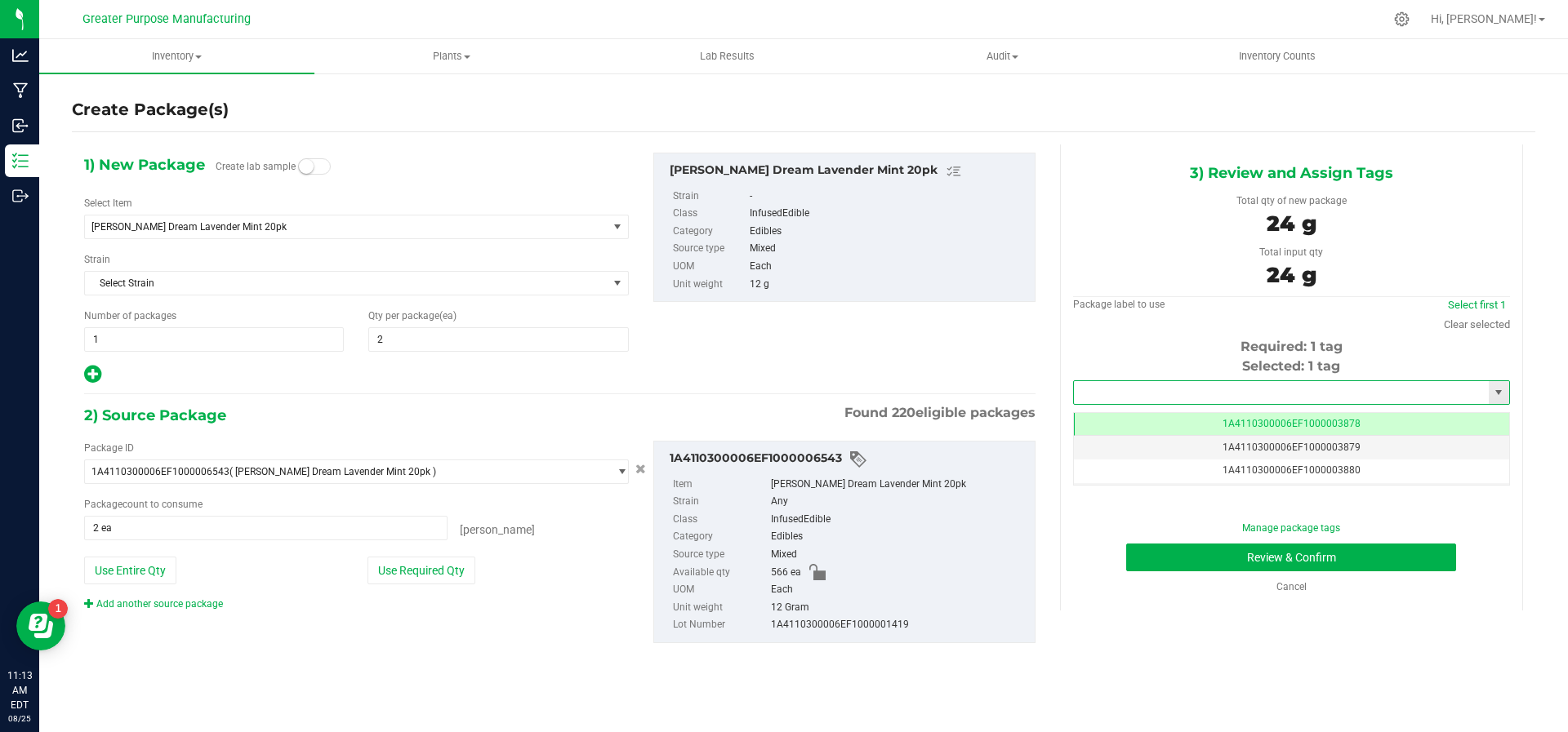
click at [1119, 400] on input "text" at bounding box center [1281, 392] width 414 height 23
click at [1125, 412] on li "1A4110300006EF1000006696" at bounding box center [1291, 419] width 436 height 25
type input "1A4110300006EF1000006696"
click at [1169, 549] on button "Review & Confirm" at bounding box center [1291, 557] width 330 height 27
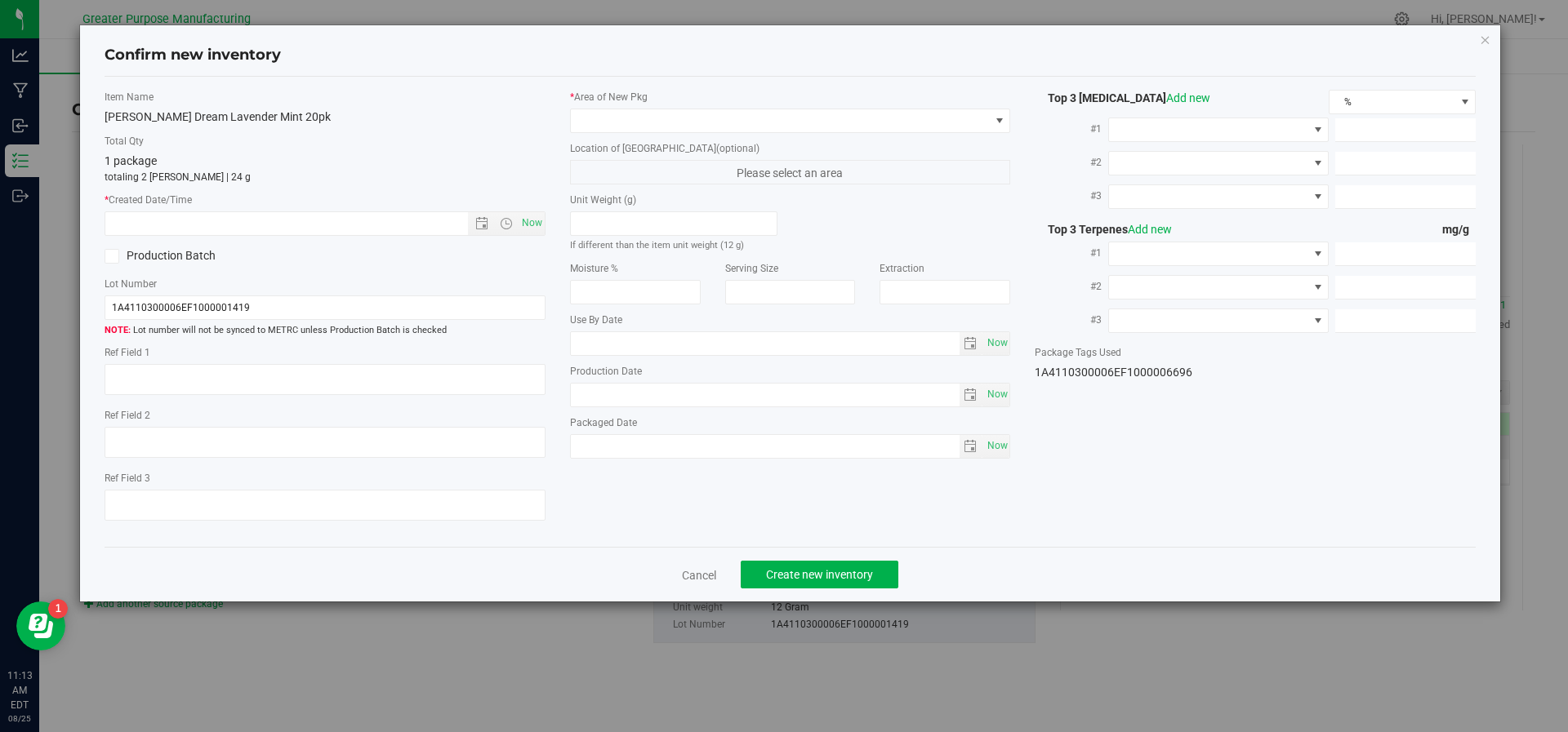
type input "2025-12-26"
type input "2025-07-29"
click at [518, 218] on span "Now" at bounding box center [531, 223] width 27 height 24
type input "8/25/2025 11:13 AM"
click at [659, 107] on div "* Area of New Pkg" at bounding box center [790, 112] width 441 height 44
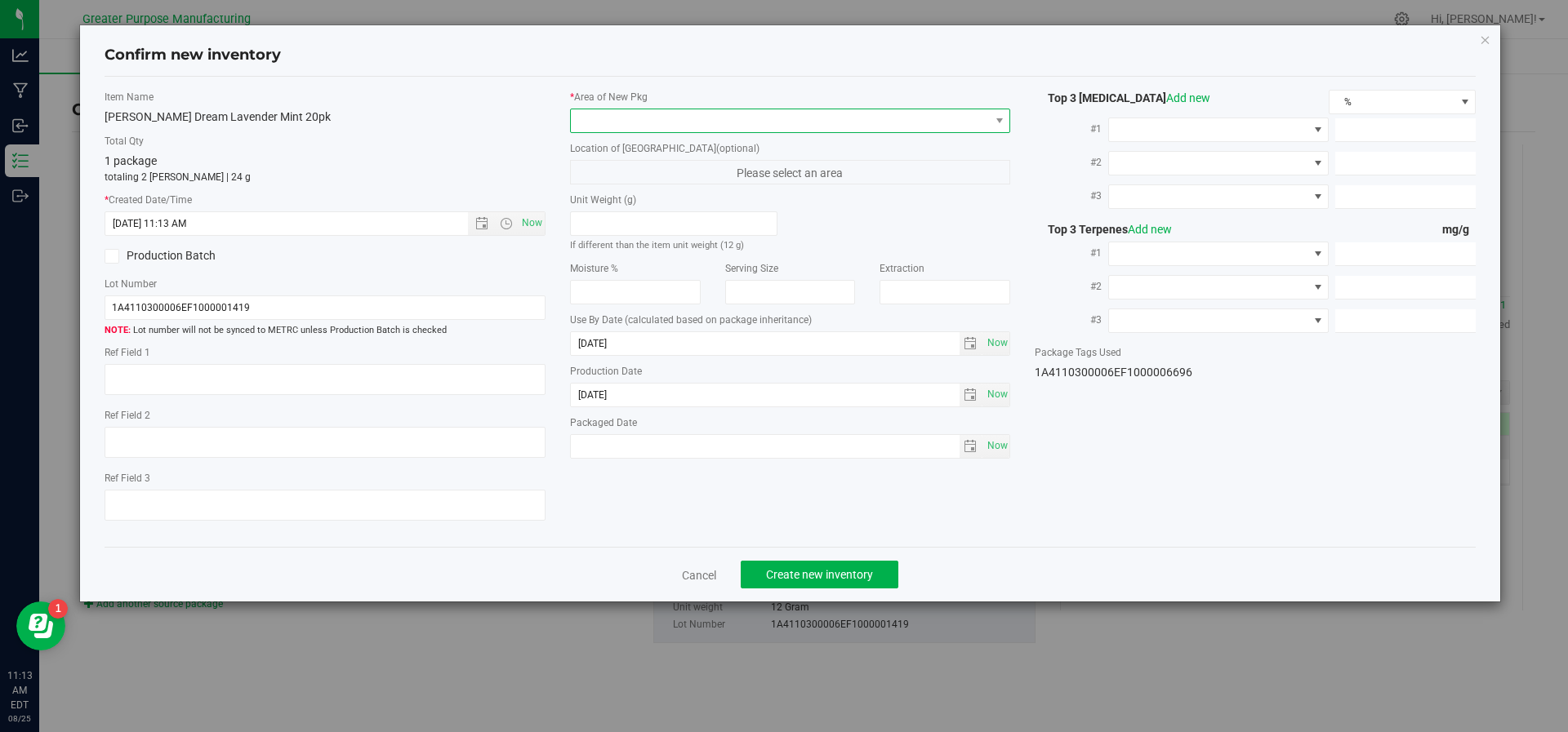
click at [659, 118] on span at bounding box center [780, 121] width 419 height 23
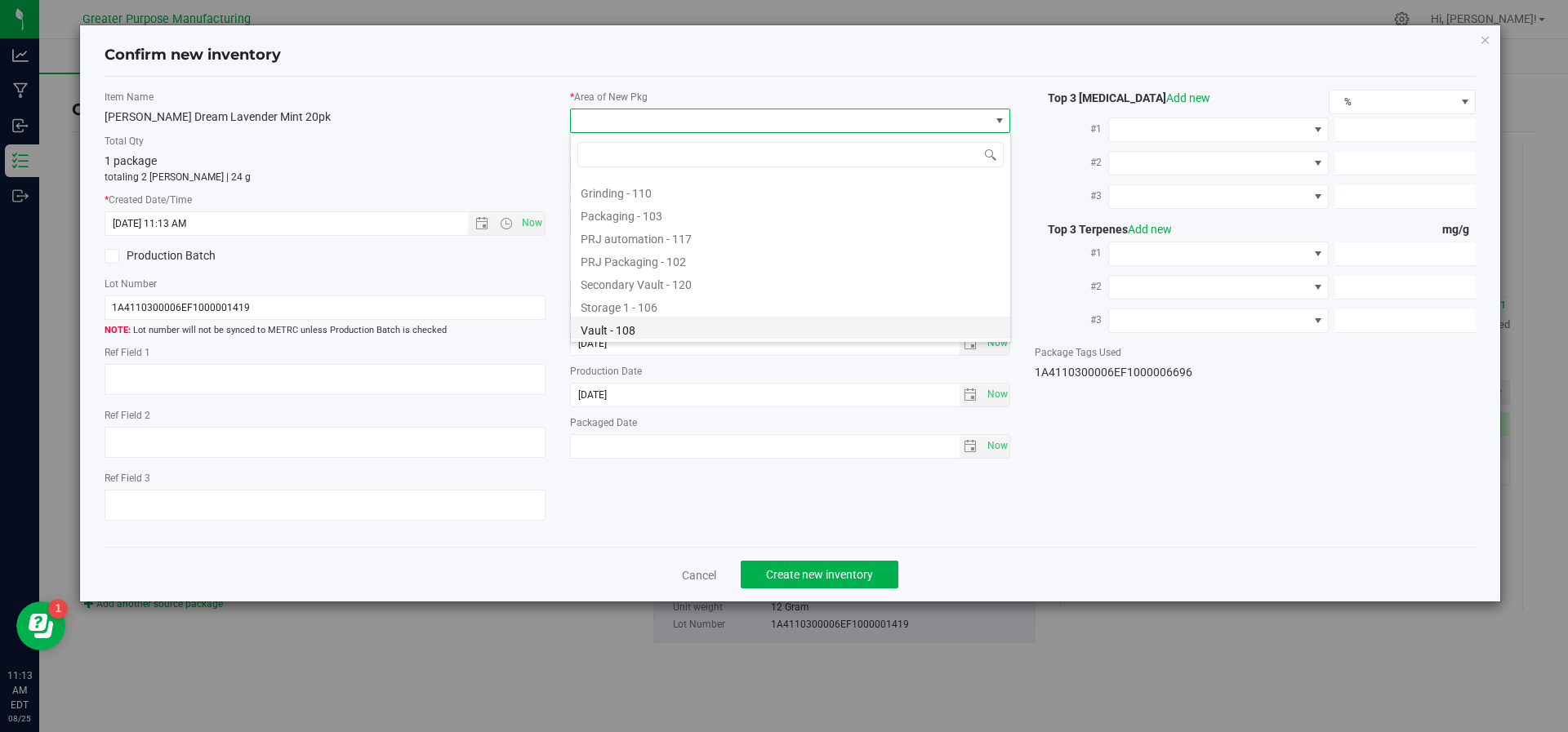
click at [663, 317] on li "Vault - 108" at bounding box center [790, 328] width 439 height 23
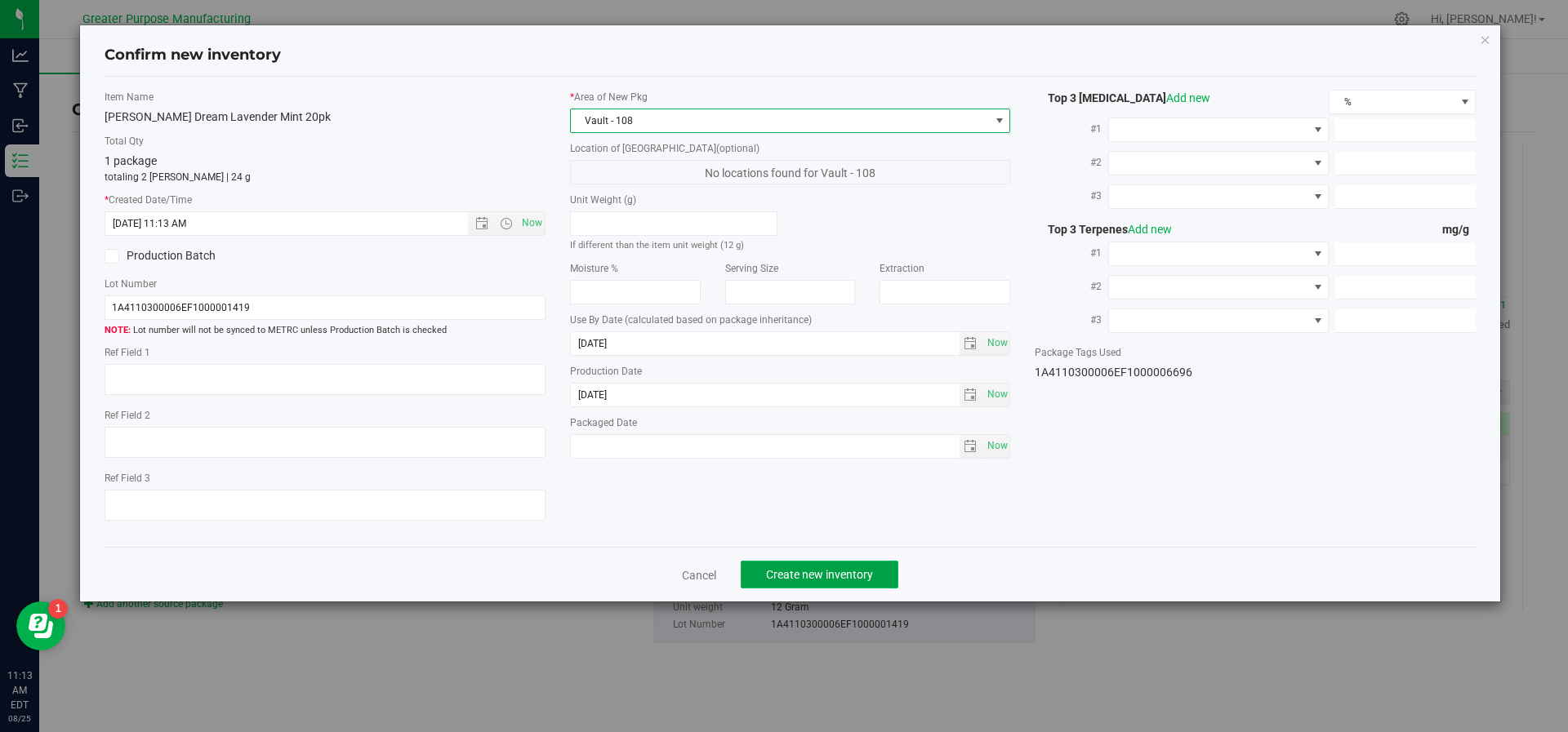
click at [761, 566] on button "Create new inventory" at bounding box center [819, 574] width 158 height 27
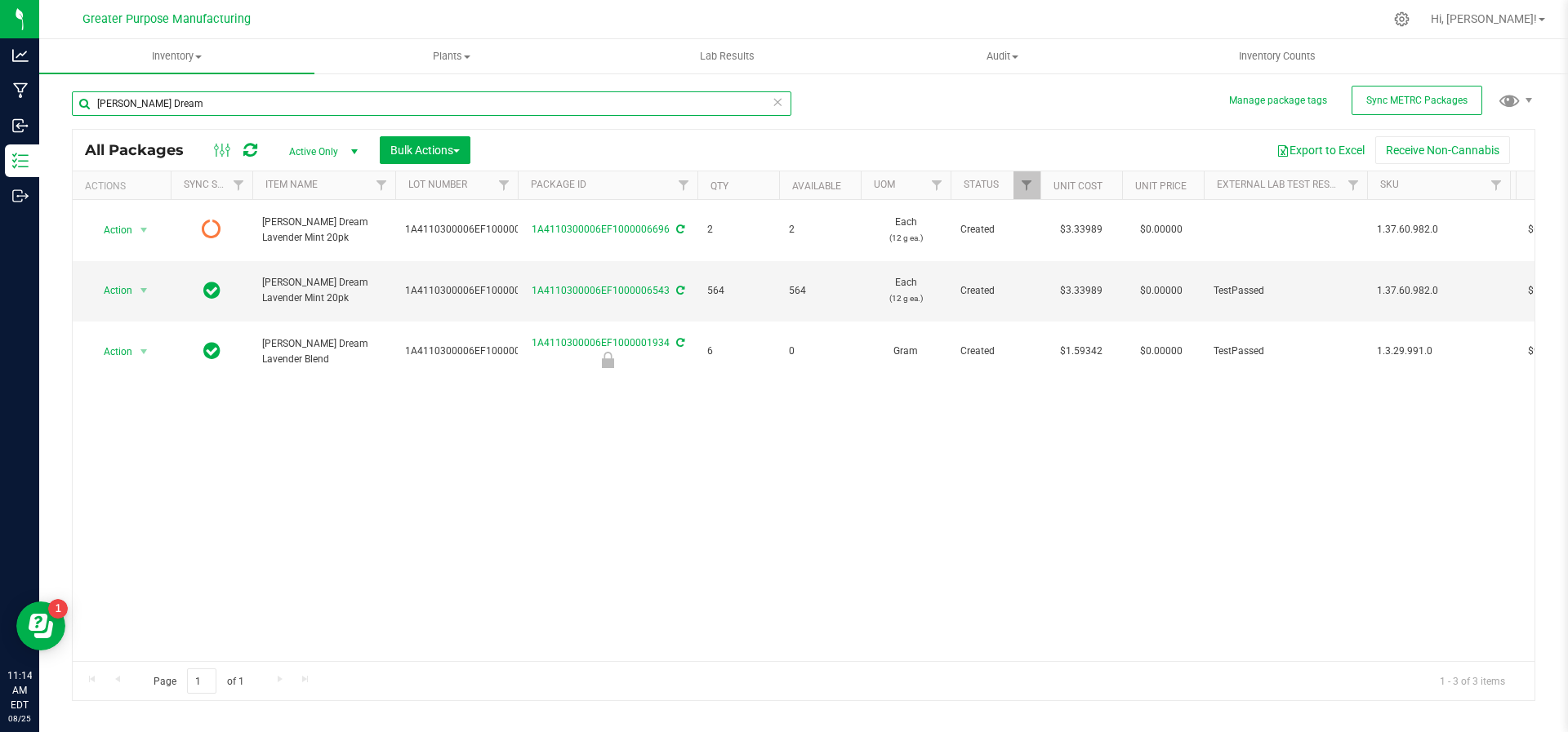
click at [412, 99] on input "Mr. Moxey's Dream" at bounding box center [432, 104] width 719 height 25
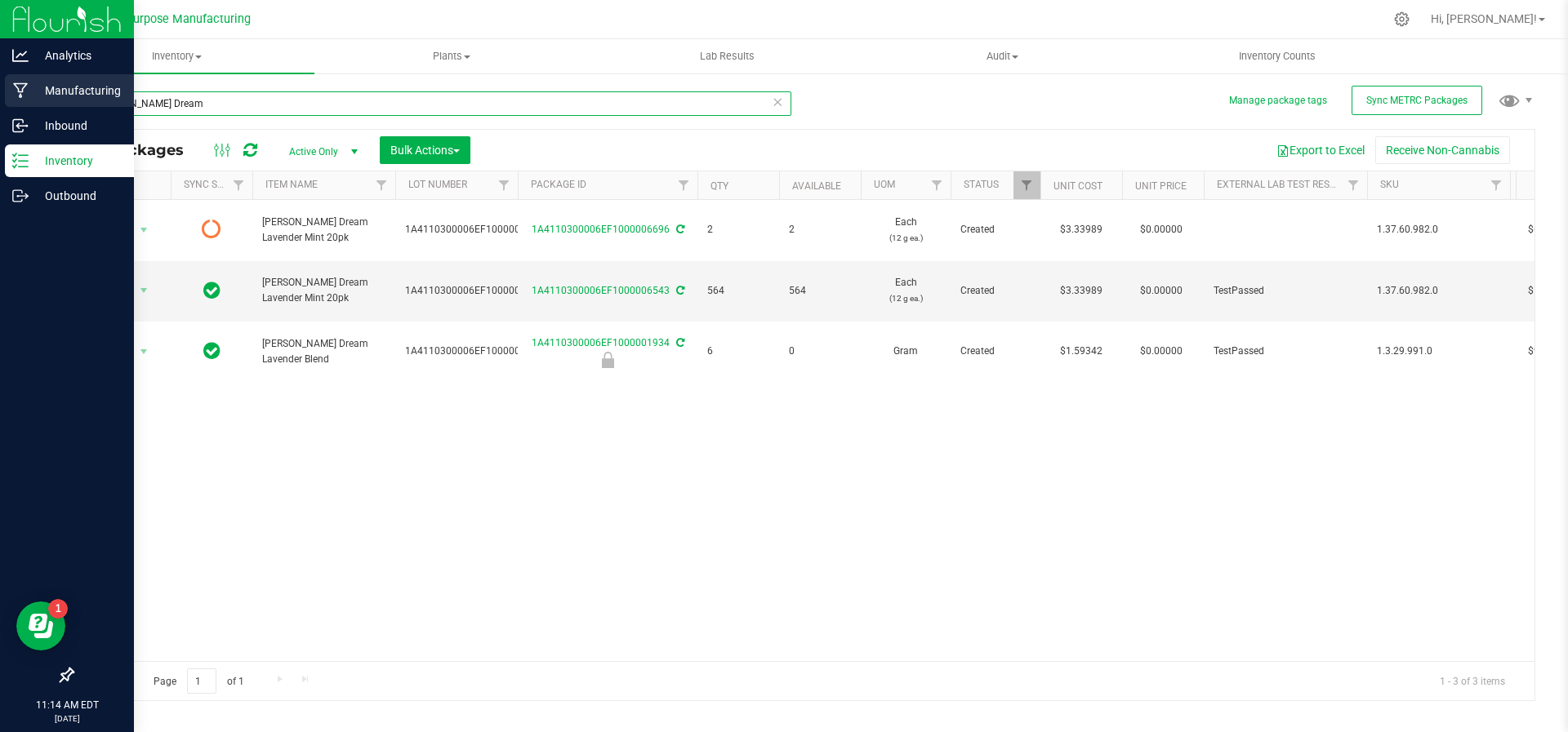
drag, startPoint x: 233, startPoint y: 103, endPoint x: 3, endPoint y: 103, distance: 230.0
click at [3, 103] on div "Analytics Manufacturing Inbound Inventory Outbound 11:14 AM EDT 08/25/2025 08/2…" at bounding box center [784, 366] width 1568 height 732
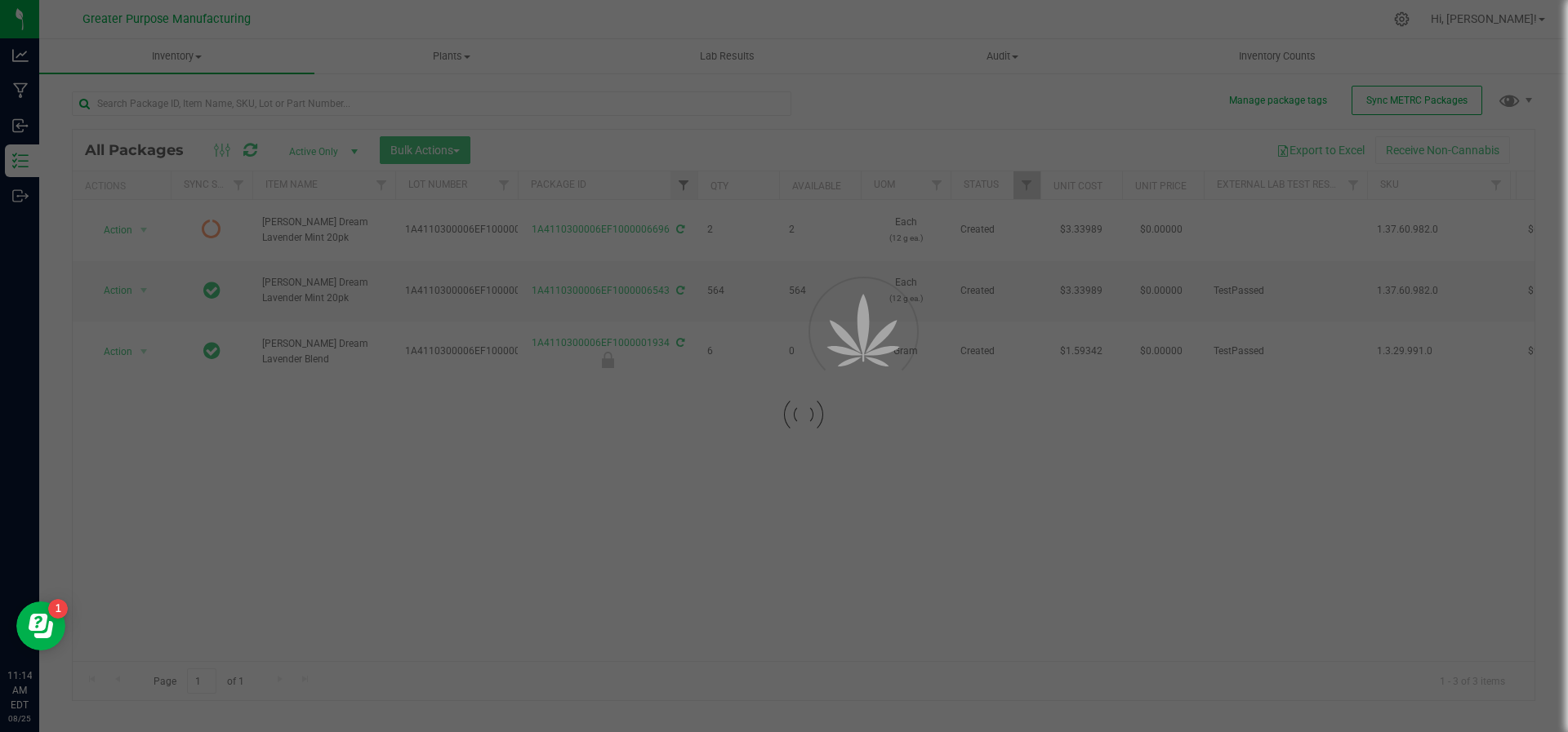
click at [681, 183] on div at bounding box center [784, 366] width 1568 height 732
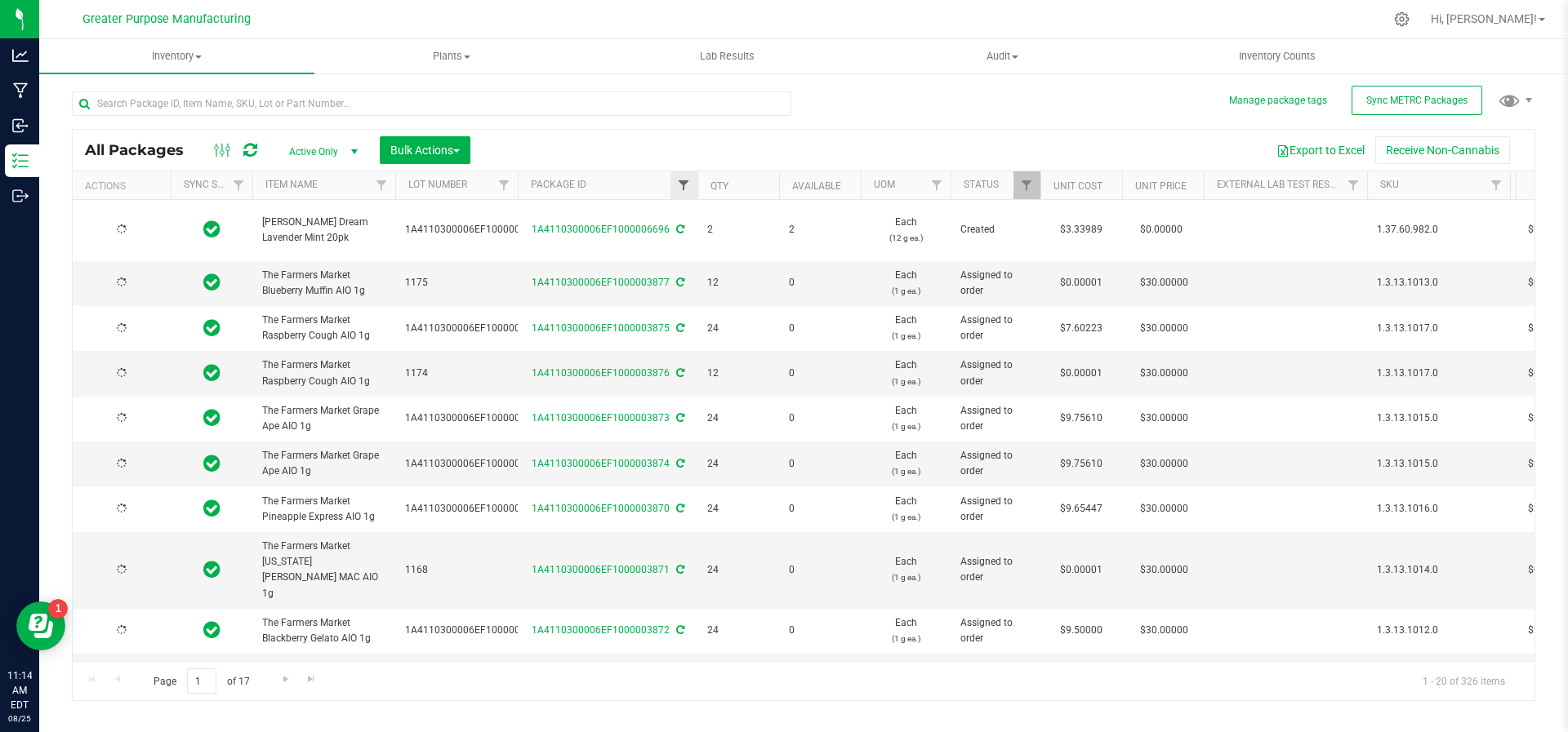
type input "2025-07-29"
type input "[DATE]"
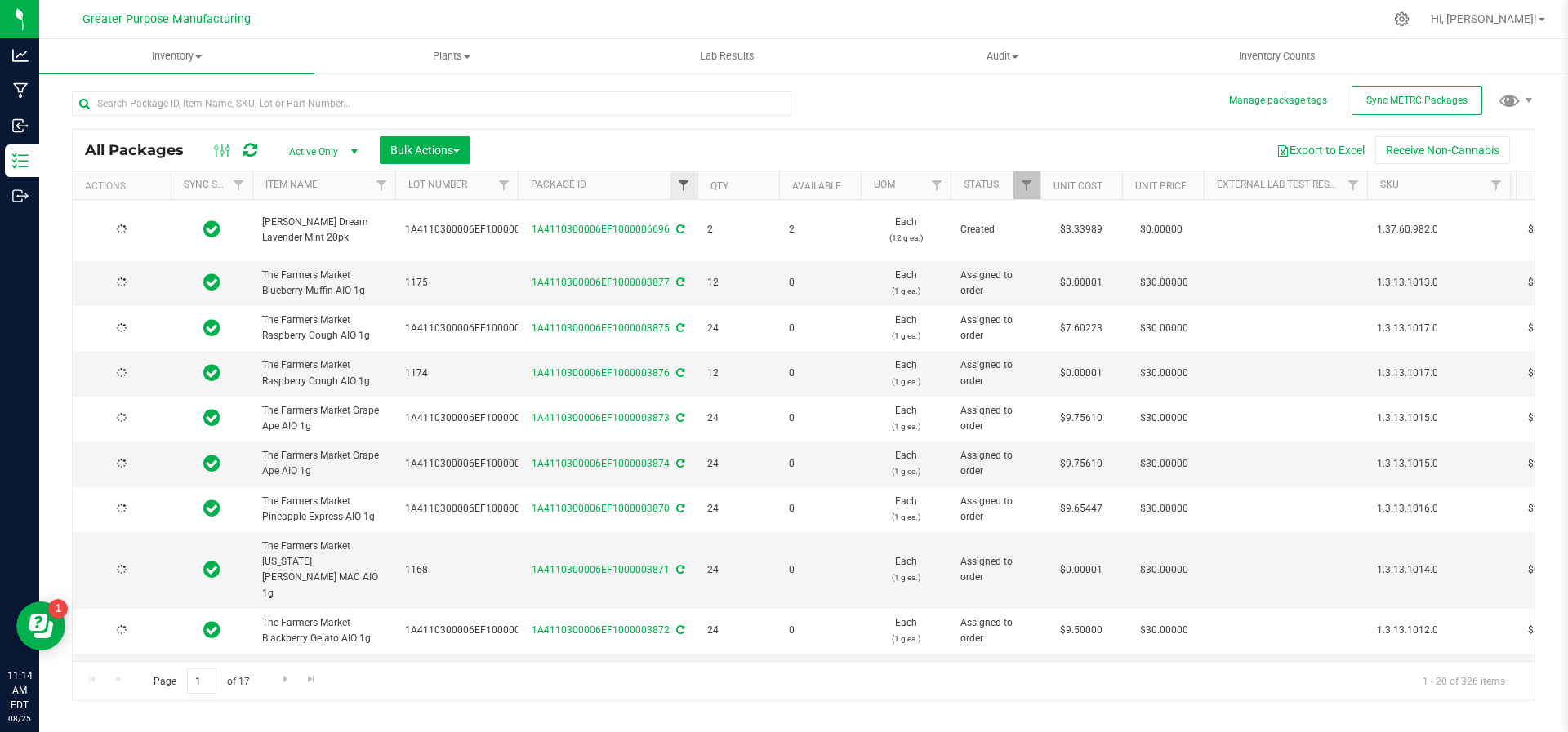
type input "[DATE]"
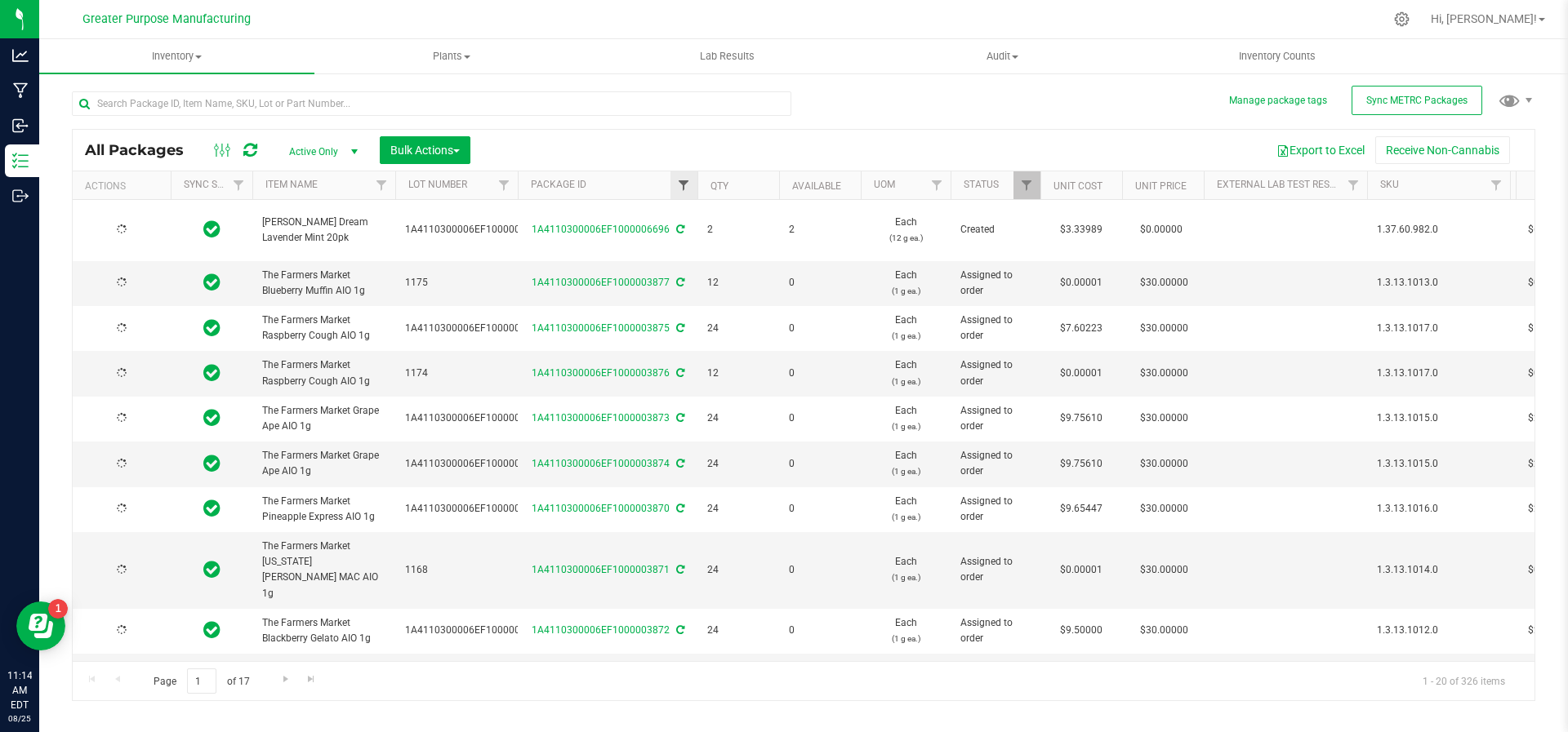
type input "[DATE]"
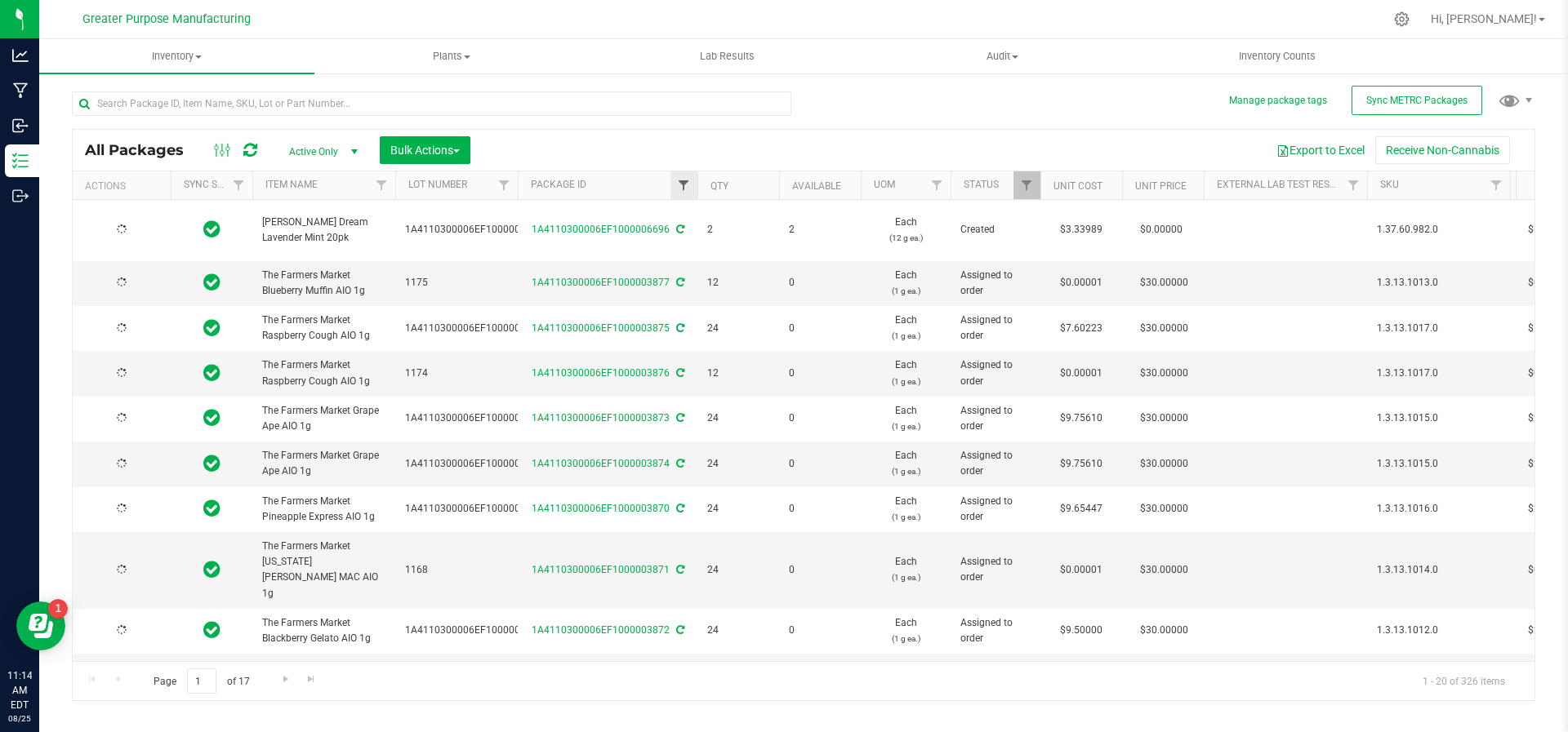
type input "[DATE]"
click at [631, 187] on th "Package ID" at bounding box center [608, 185] width 180 height 28
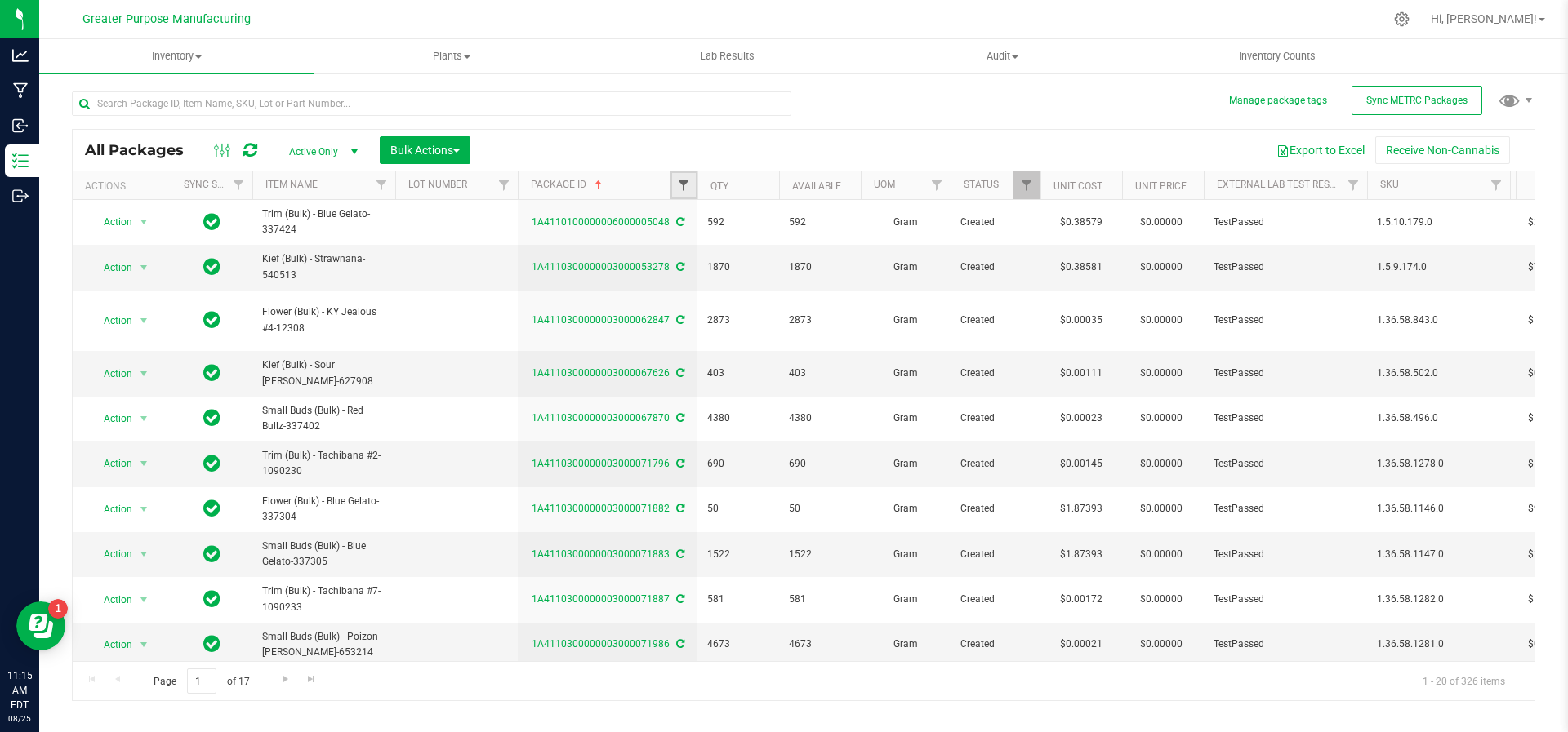
click at [681, 186] on span "Filter" at bounding box center [684, 185] width 13 height 13
type input "6542"
click at [680, 246] on button "Filter" at bounding box center [719, 264] width 79 height 36
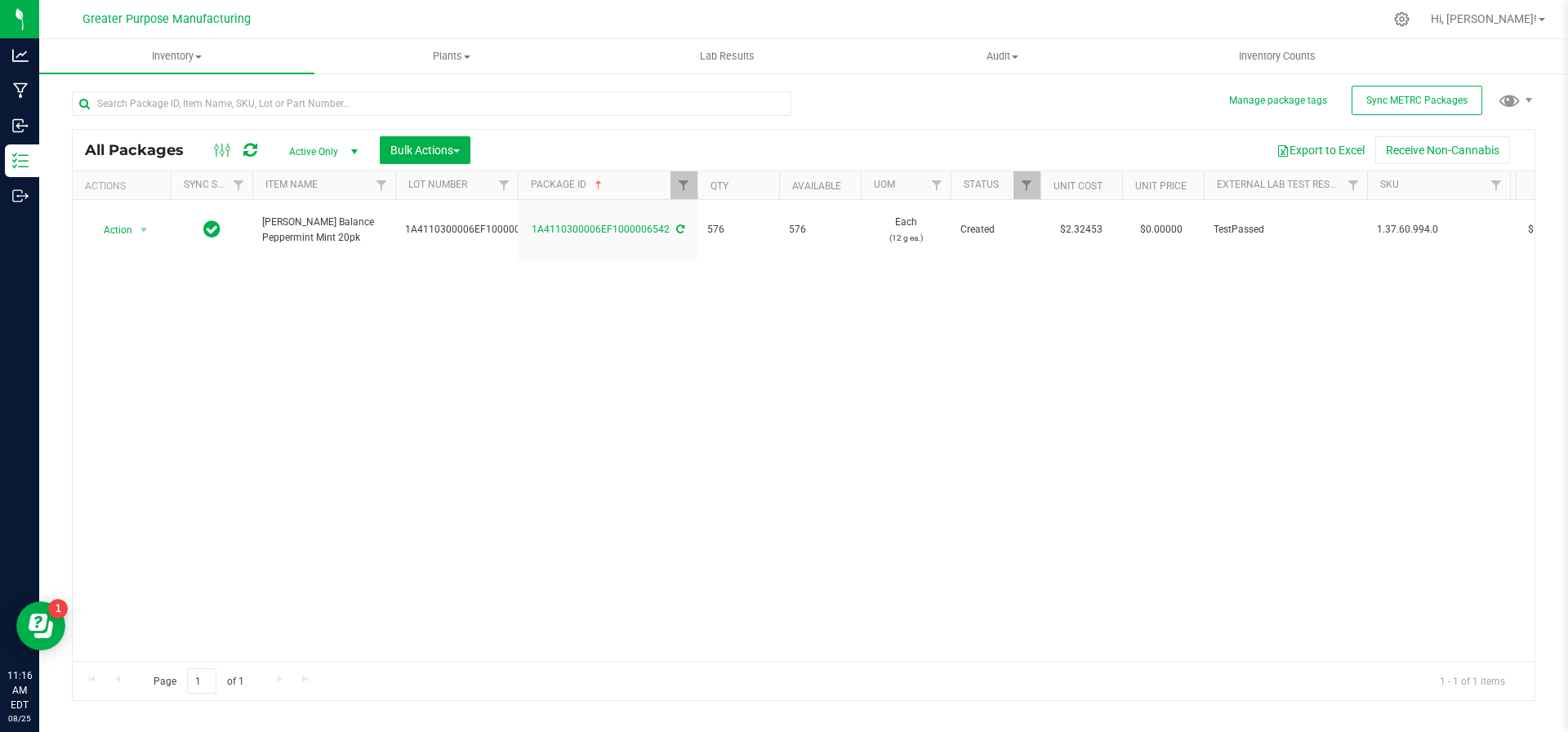
click at [609, 197] on th "Package ID" at bounding box center [608, 185] width 180 height 28
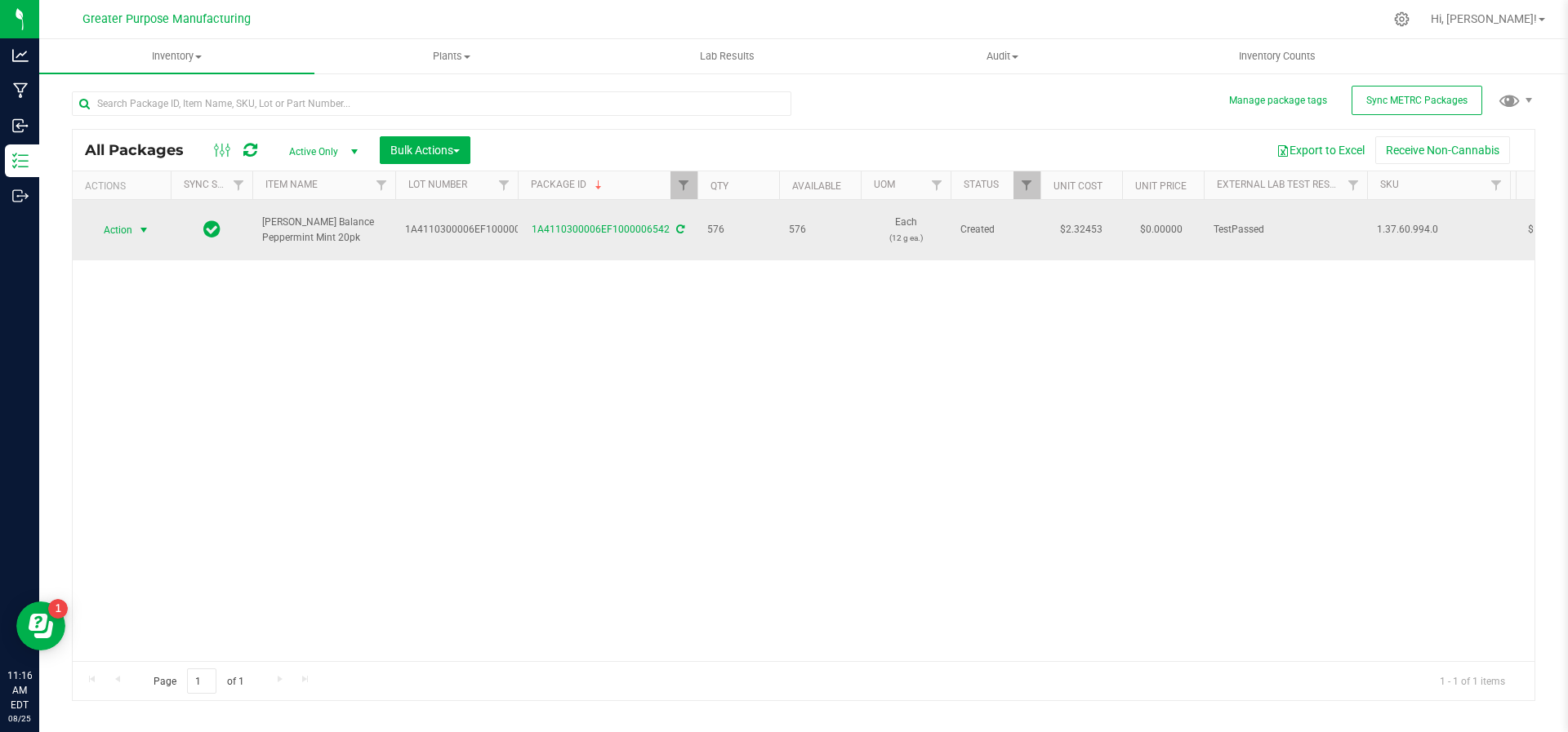
click at [141, 208] on td "Action Action Adjust qty Create package Edit attributes Global inventory Locate…" at bounding box center [122, 230] width 98 height 61
click at [143, 224] on span "select" at bounding box center [144, 231] width 13 height 13
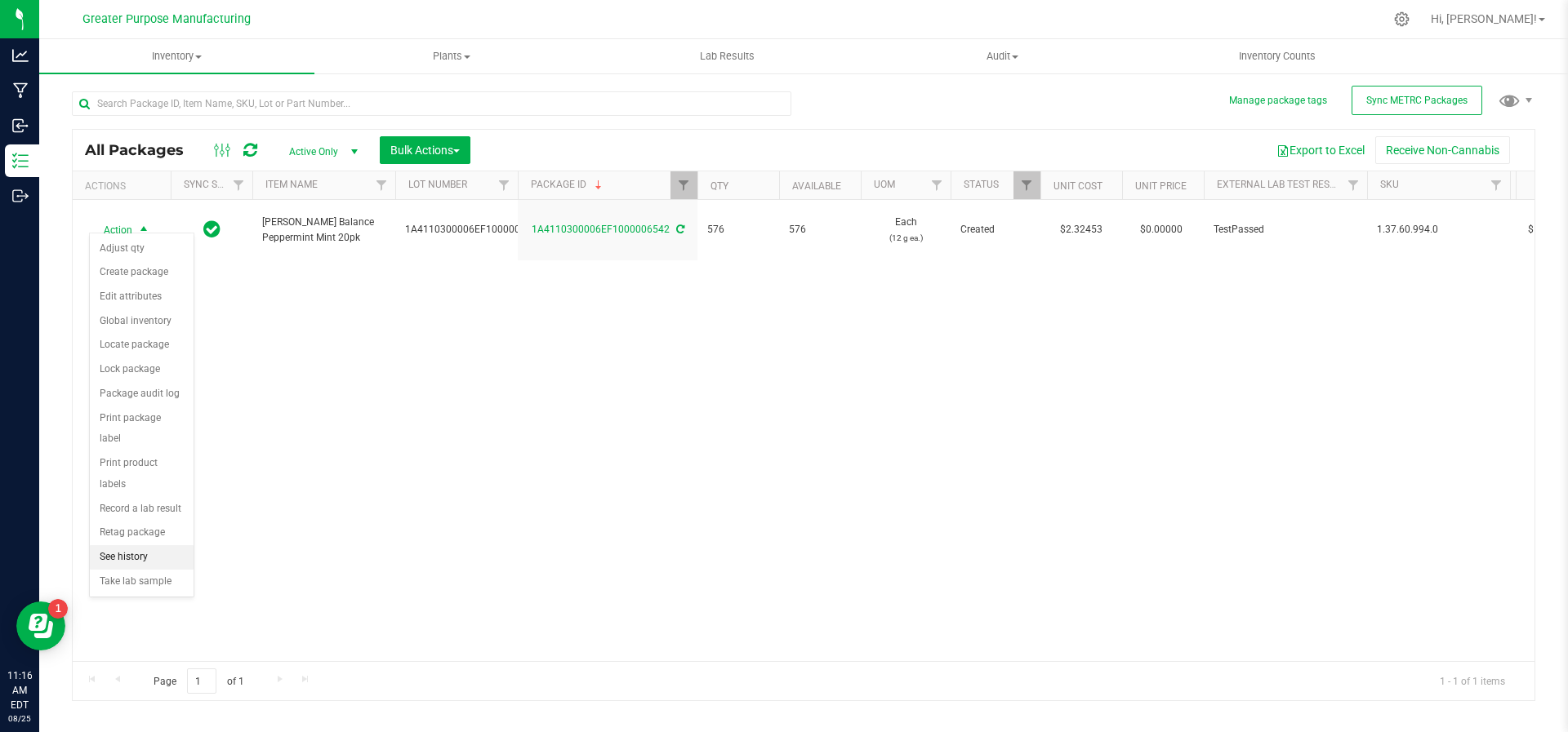
click at [128, 546] on li "See history" at bounding box center [142, 558] width 104 height 25
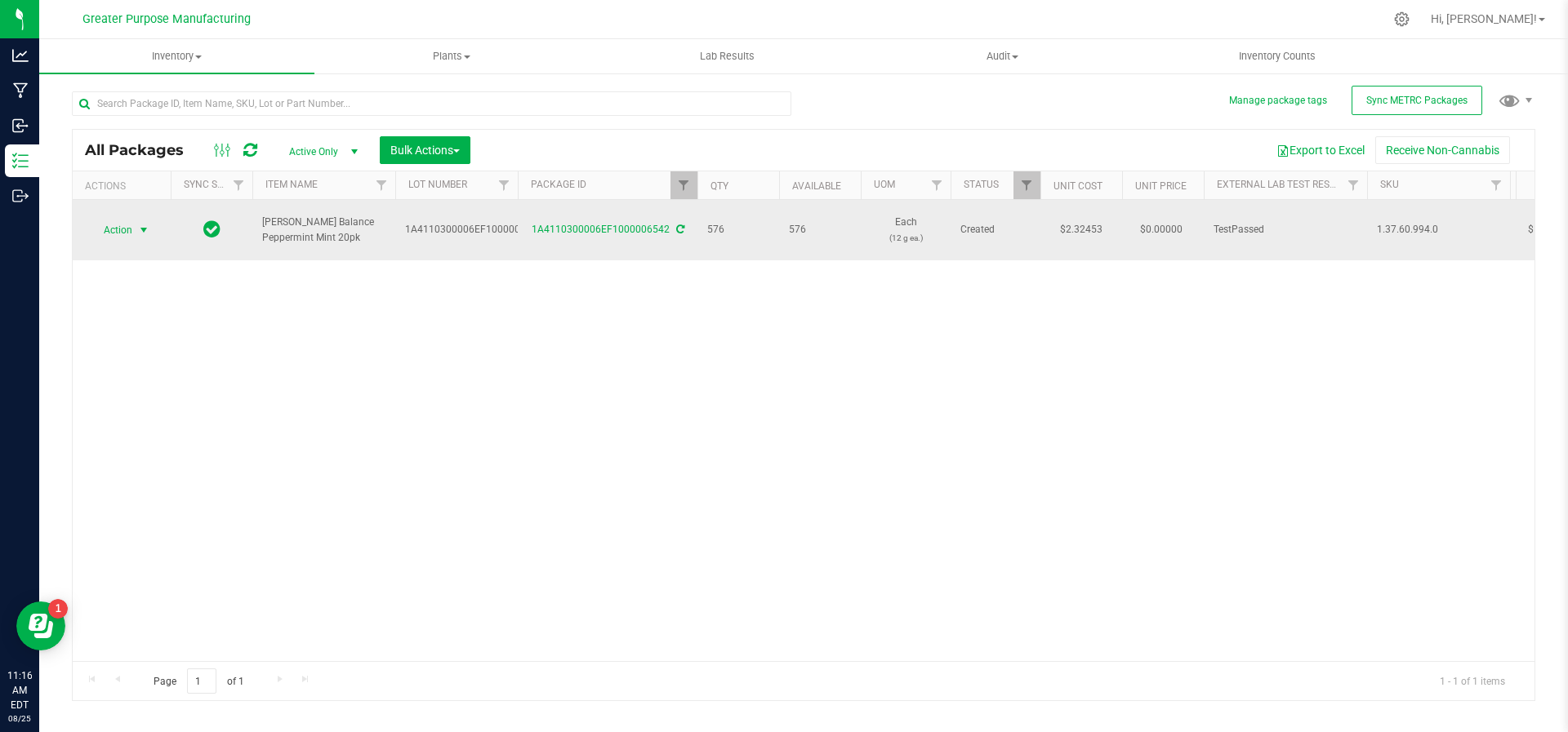
click at [135, 218] on span "select" at bounding box center [145, 230] width 21 height 23
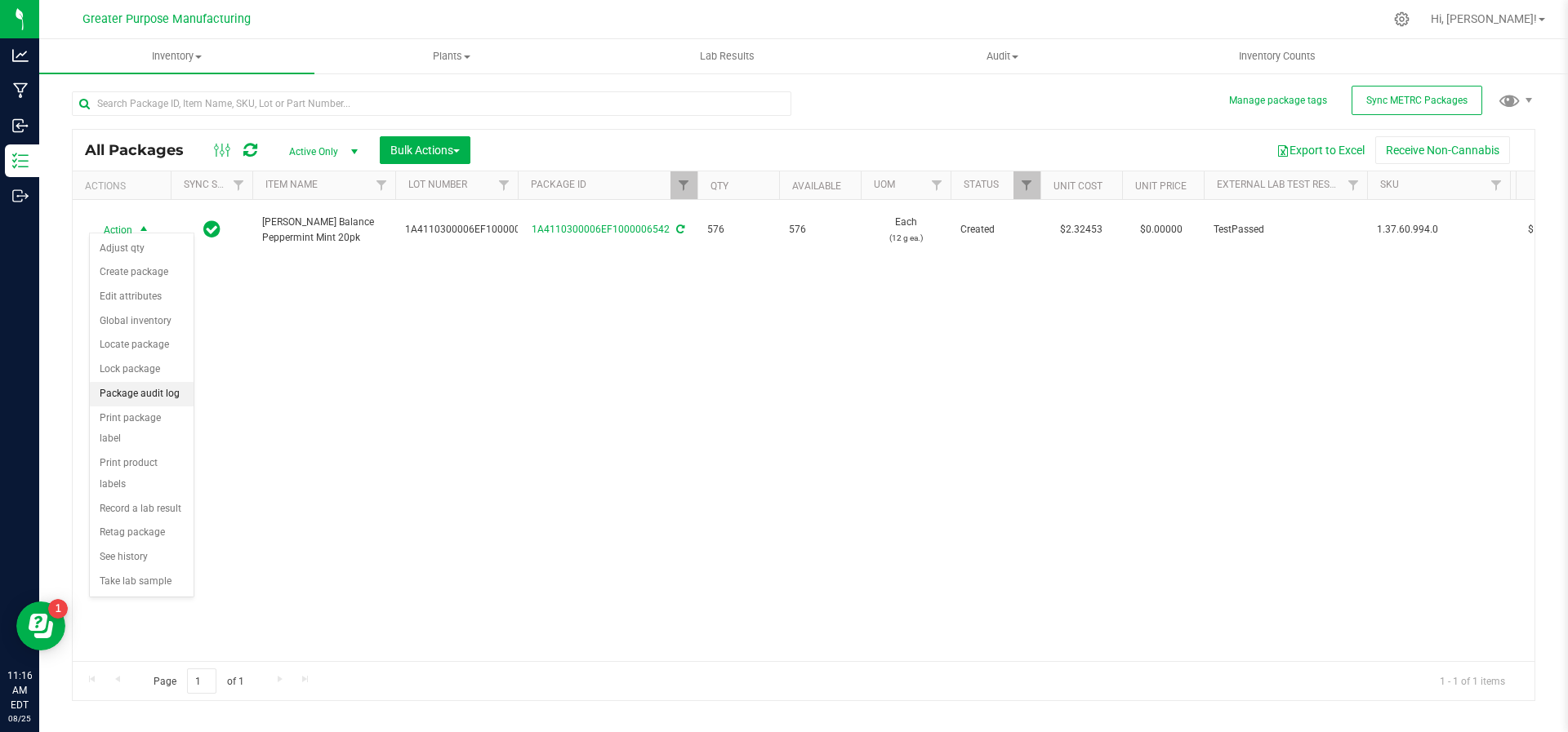
click at [145, 387] on li "Package audit log" at bounding box center [142, 394] width 104 height 25
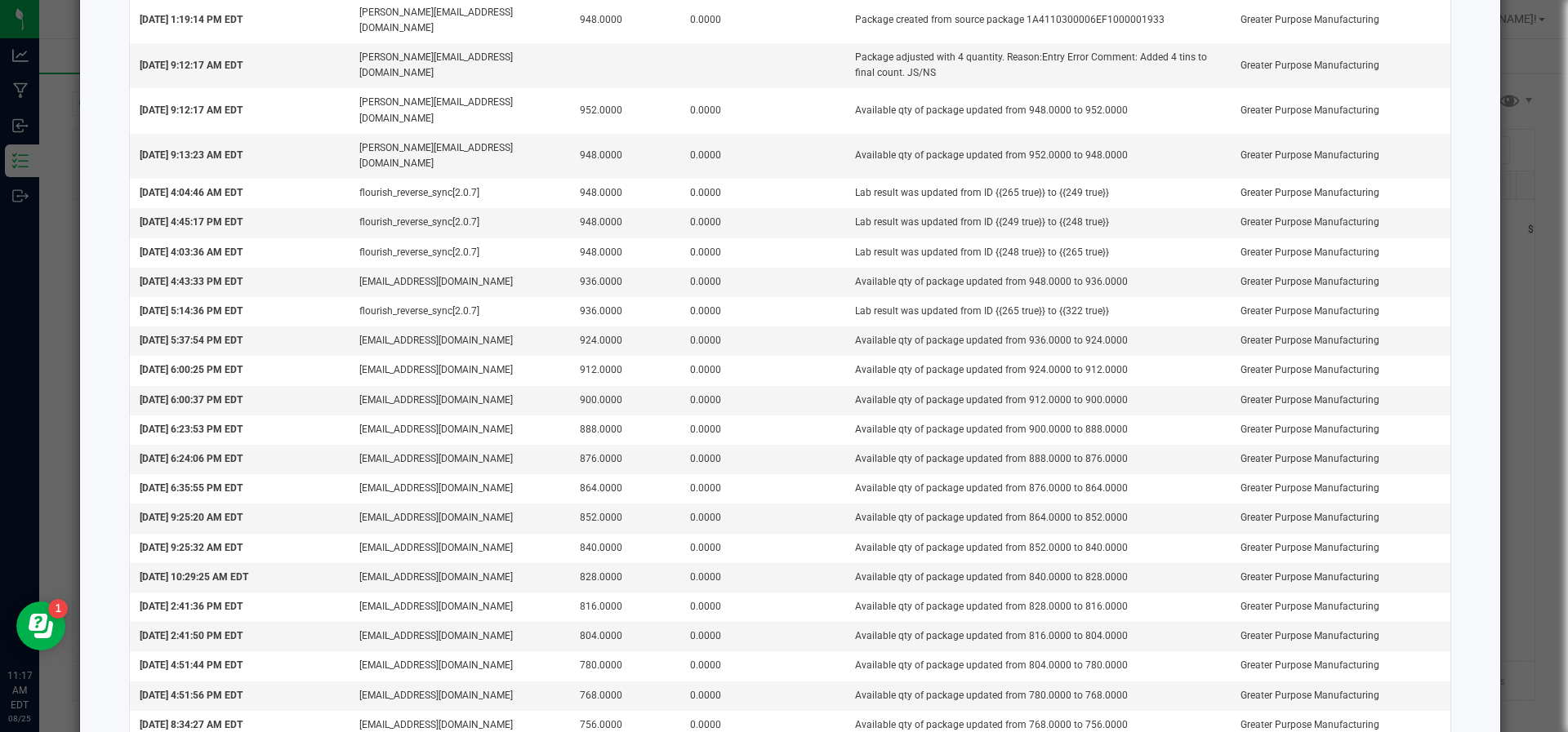
scroll to position [129, 0]
click at [1499, 351] on ngb-modal-window "Package Audit Log: Mr. Moxey's Balance Peppermint Mint 20pk (1A4110300006EF1000…" at bounding box center [790, 366] width 1580 height 732
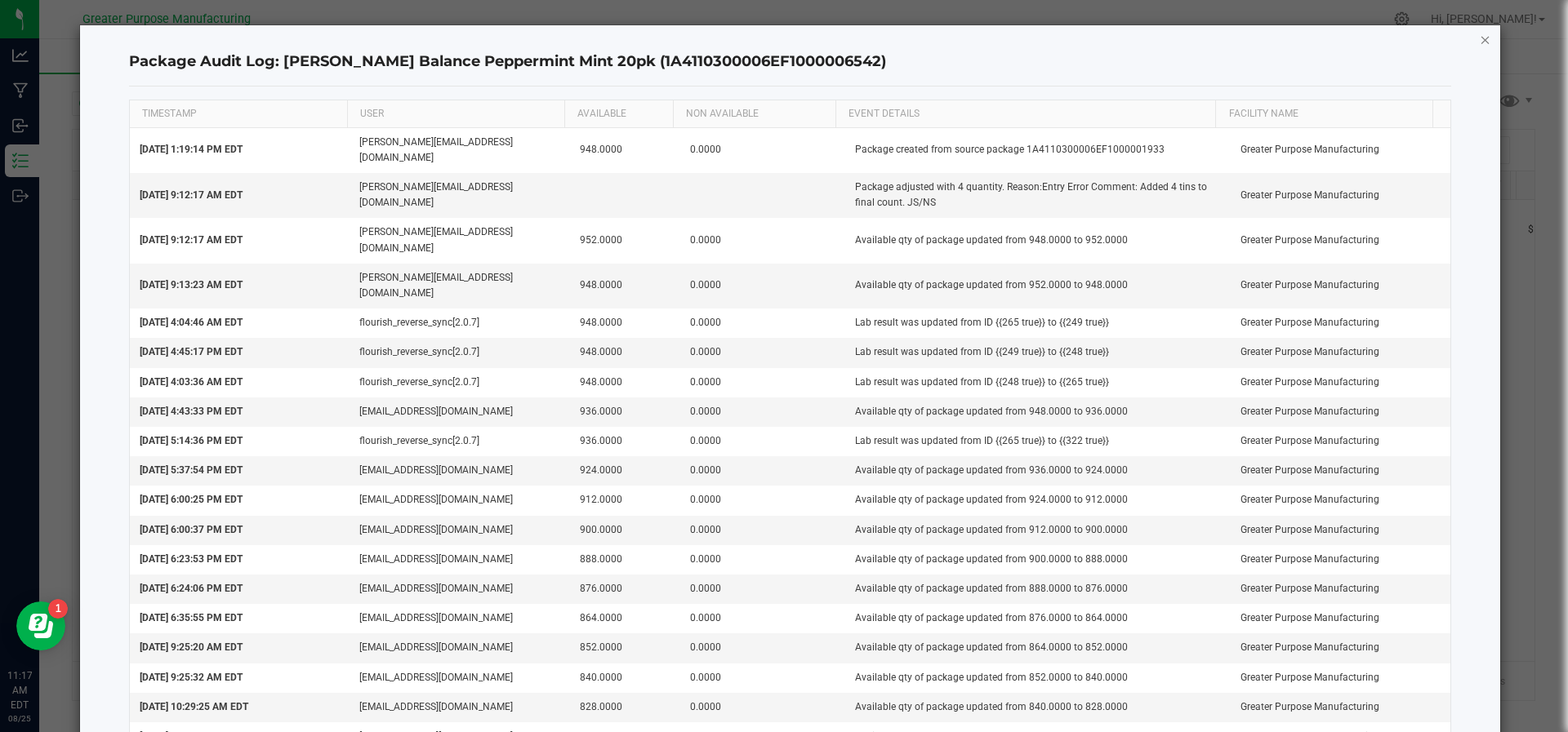
click at [1480, 44] on icon "button" at bounding box center [1486, 39] width 11 height 20
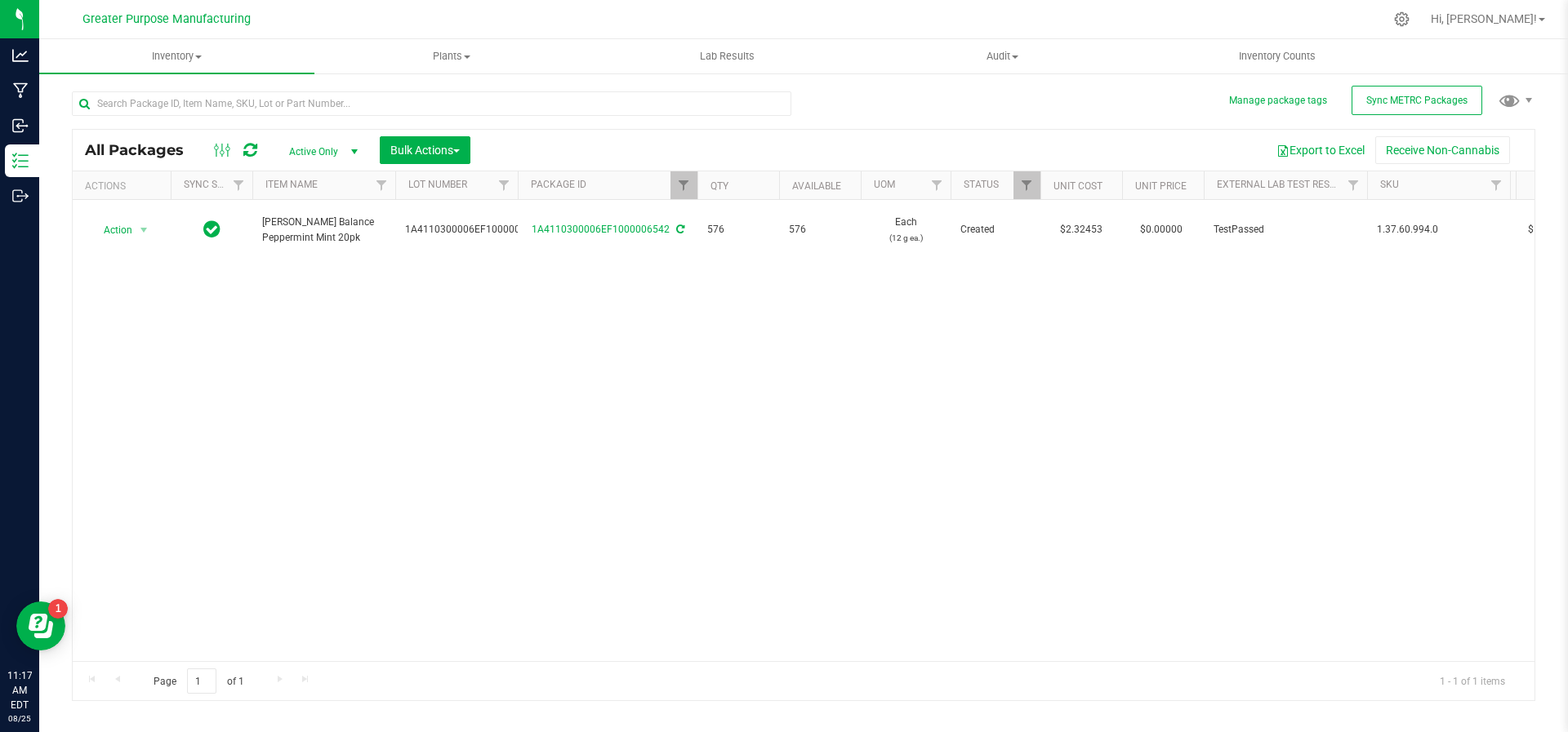
click at [1465, 44] on ul "Inventory All packages All inventory Waste log Create inventory Plants All plan…" at bounding box center [822, 56] width 1568 height 35
click at [356, 105] on input "text" at bounding box center [432, 104] width 719 height 25
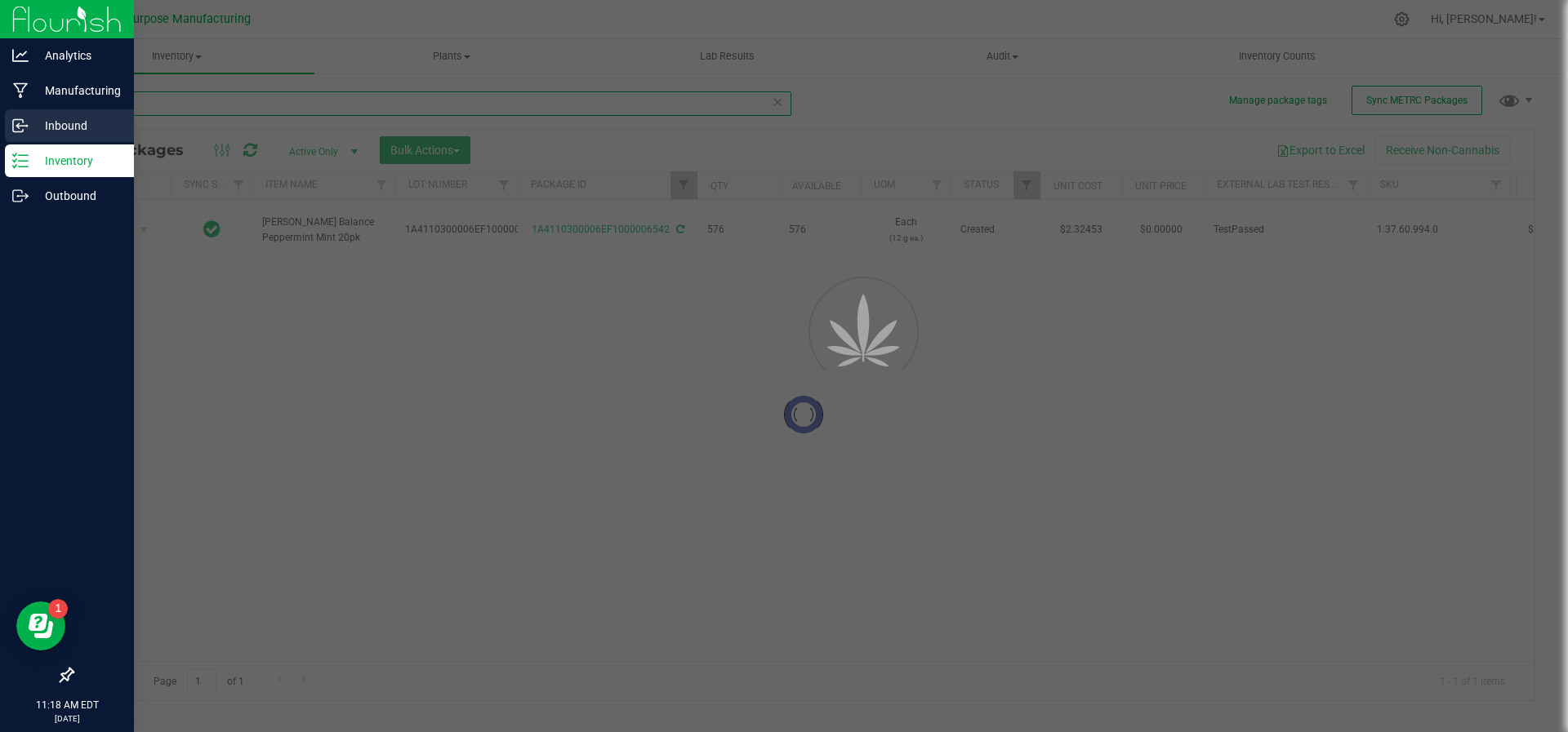
type input "Mr."
click at [26, 131] on icon at bounding box center [20, 125] width 16 height 16
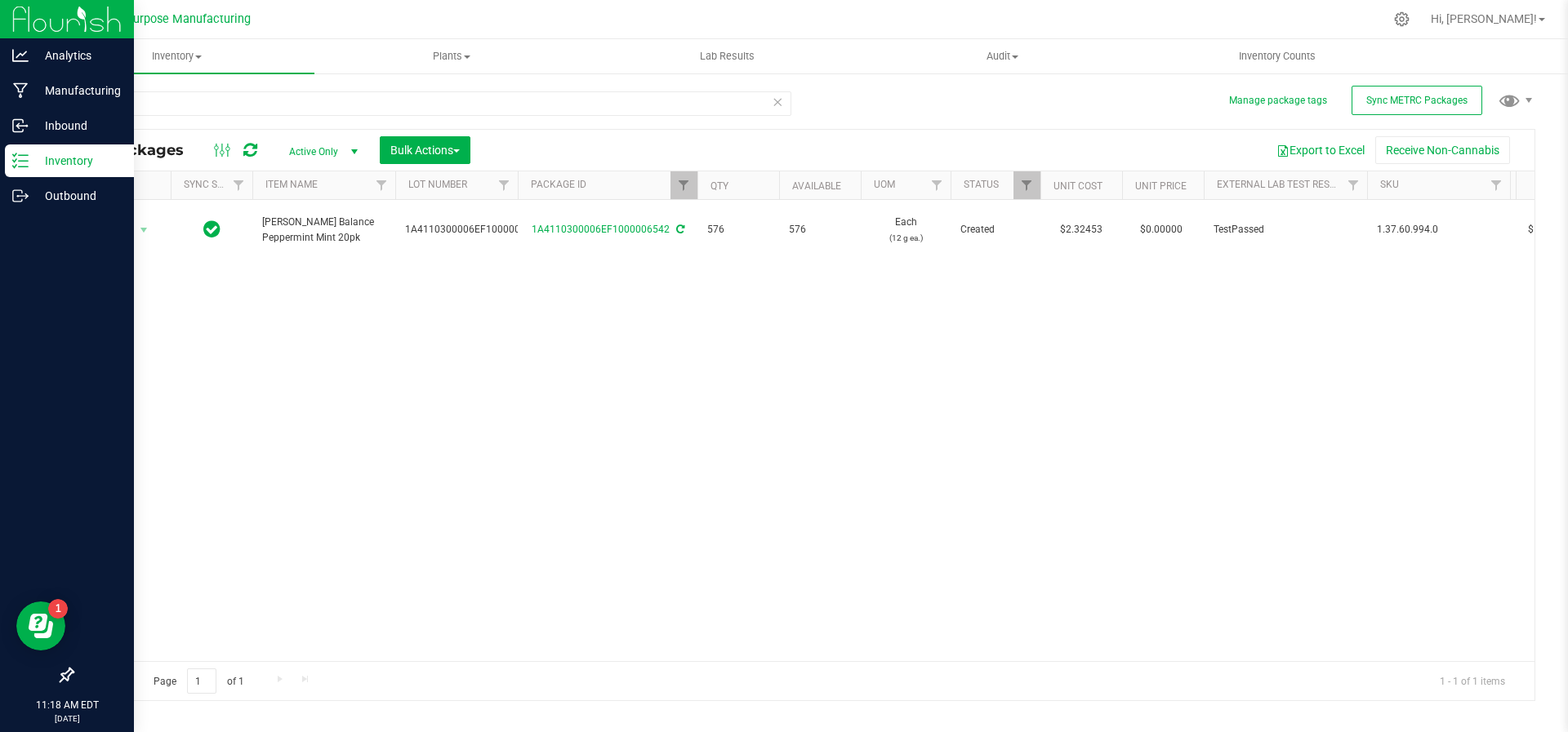
click at [42, 157] on p "Inventory" at bounding box center [78, 161] width 98 height 20
click at [32, 152] on p "Inventory" at bounding box center [78, 161] width 98 height 20
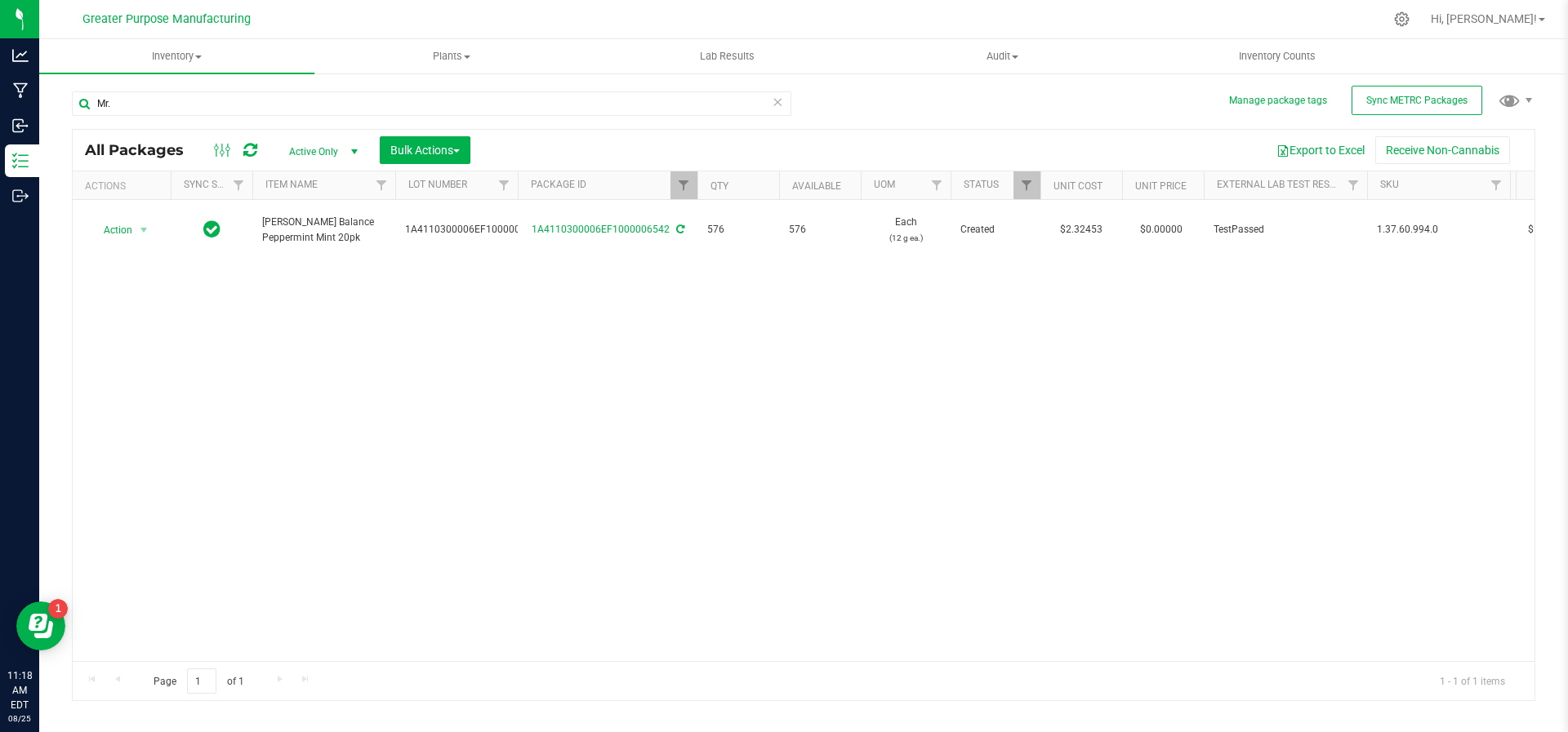
click at [223, 86] on div "Mr." at bounding box center [437, 102] width 731 height 52
click at [696, 179] on div at bounding box center [697, 185] width 8 height 28
click at [678, 190] on span "Filter" at bounding box center [684, 185] width 13 height 13
drag, startPoint x: 726, startPoint y: 211, endPoint x: 672, endPoint y: 213, distance: 54.0
click at [672, 213] on div "6542 Filter Clear" at bounding box center [765, 242] width 188 height 88
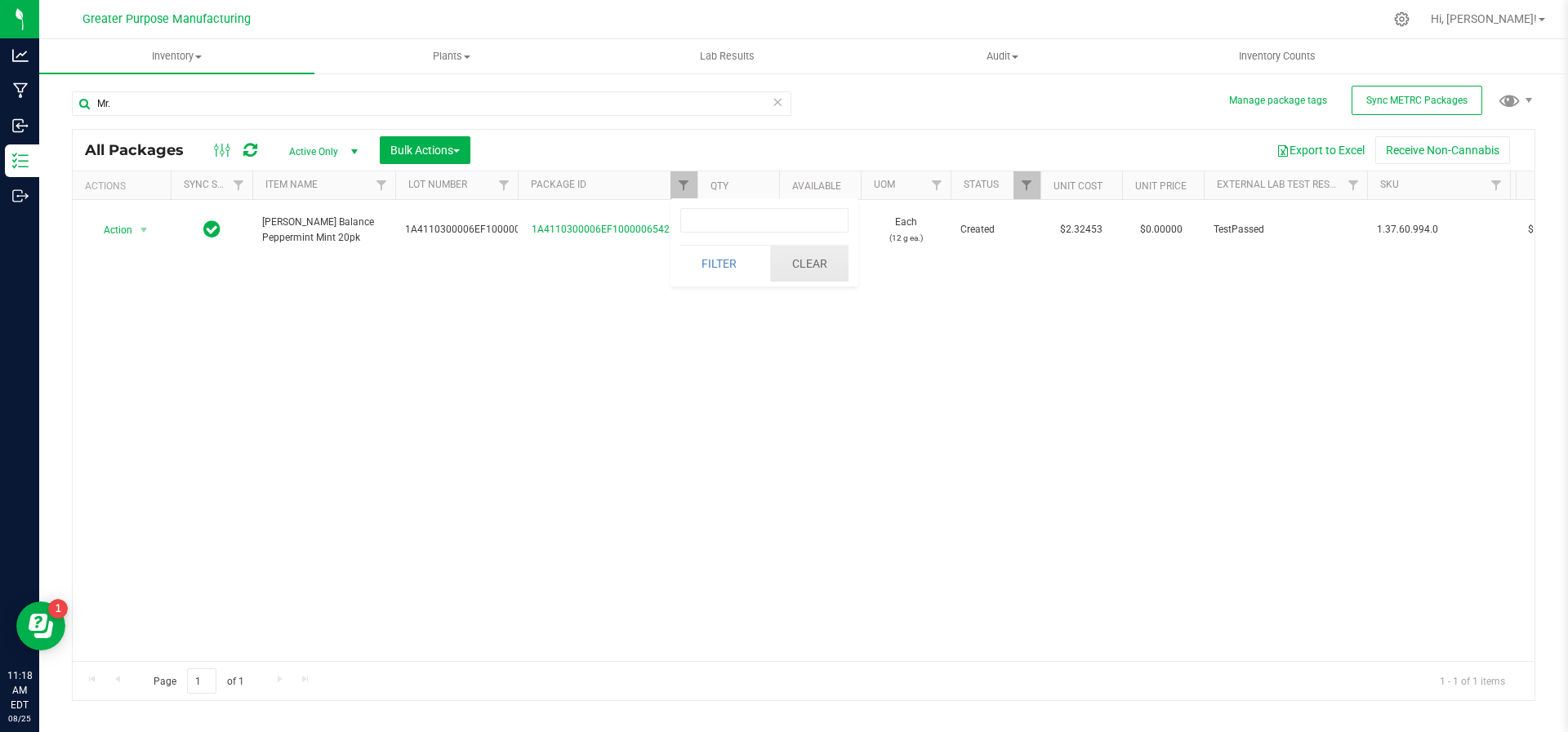
click at [815, 262] on button "Clear" at bounding box center [809, 264] width 79 height 36
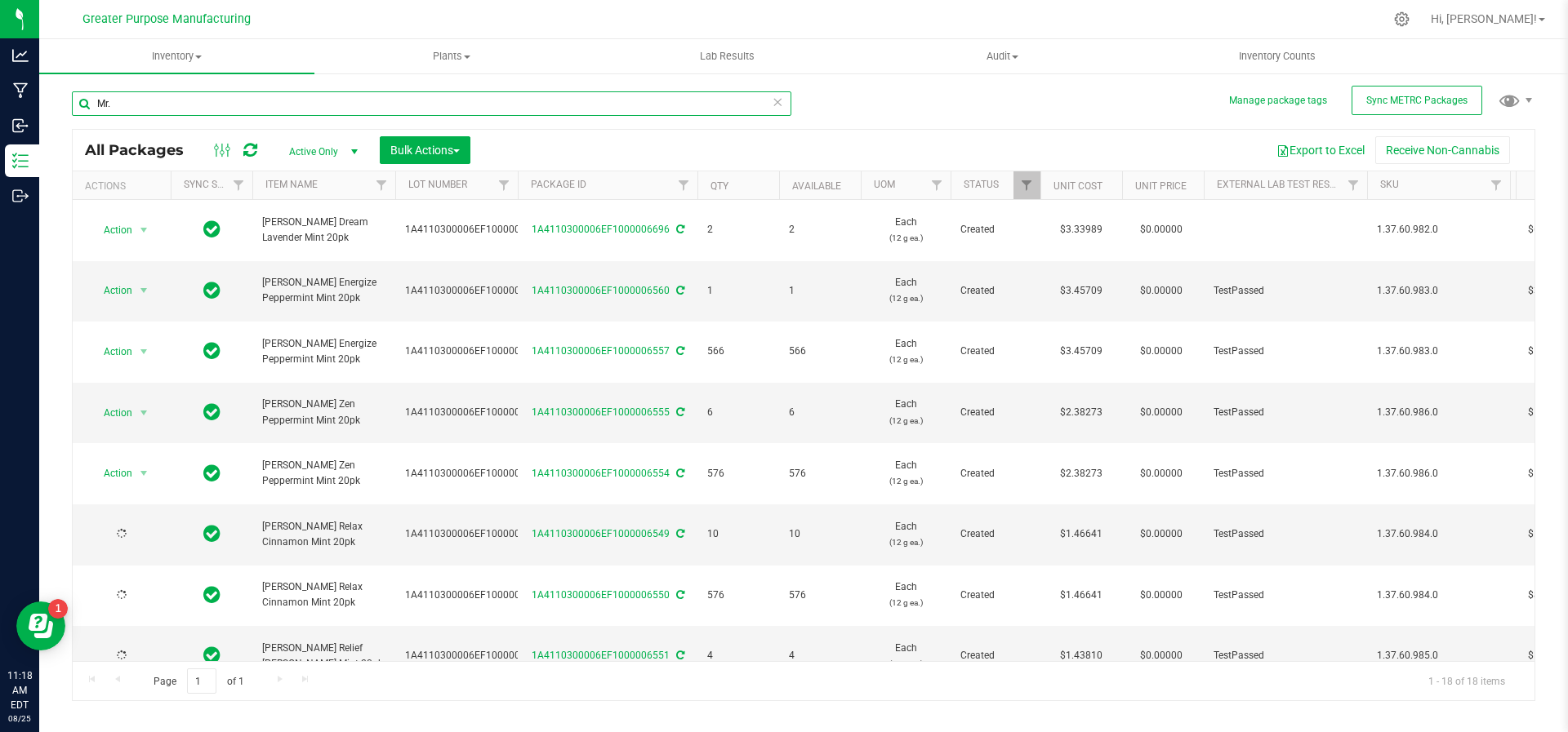
click at [188, 104] on input "Mr." at bounding box center [432, 104] width 719 height 25
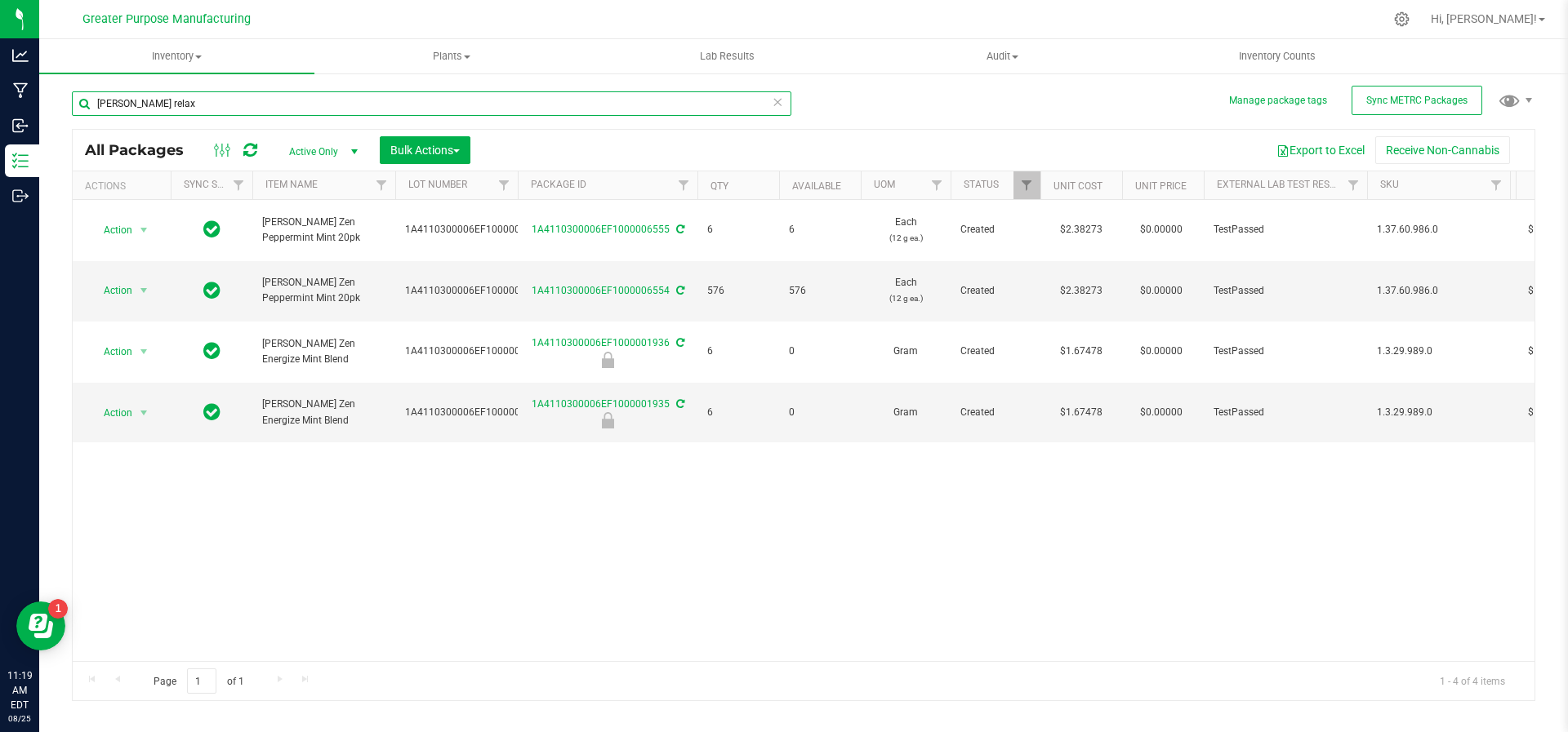
type input "Mr. Moxey's relax"
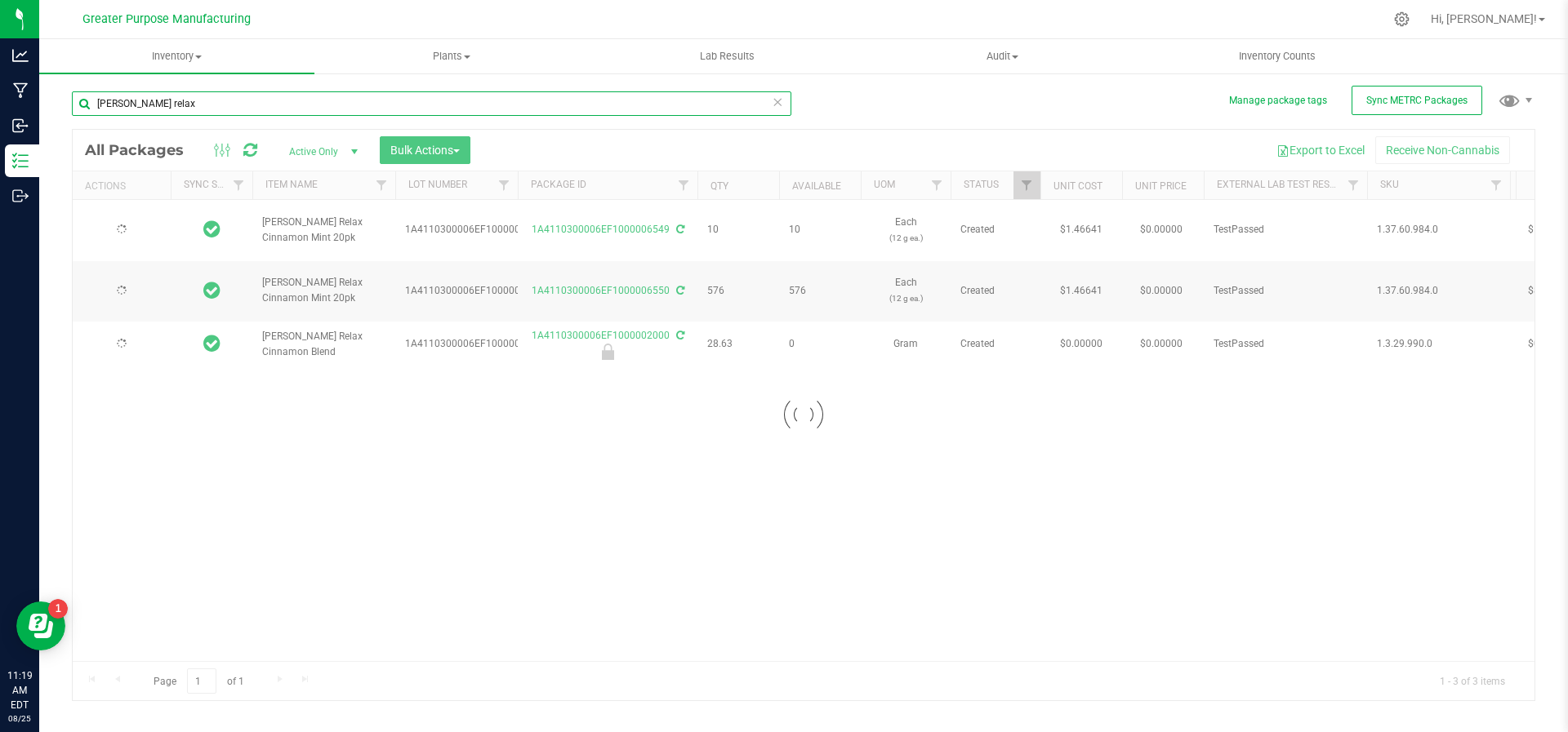
type input "2025-07-31"
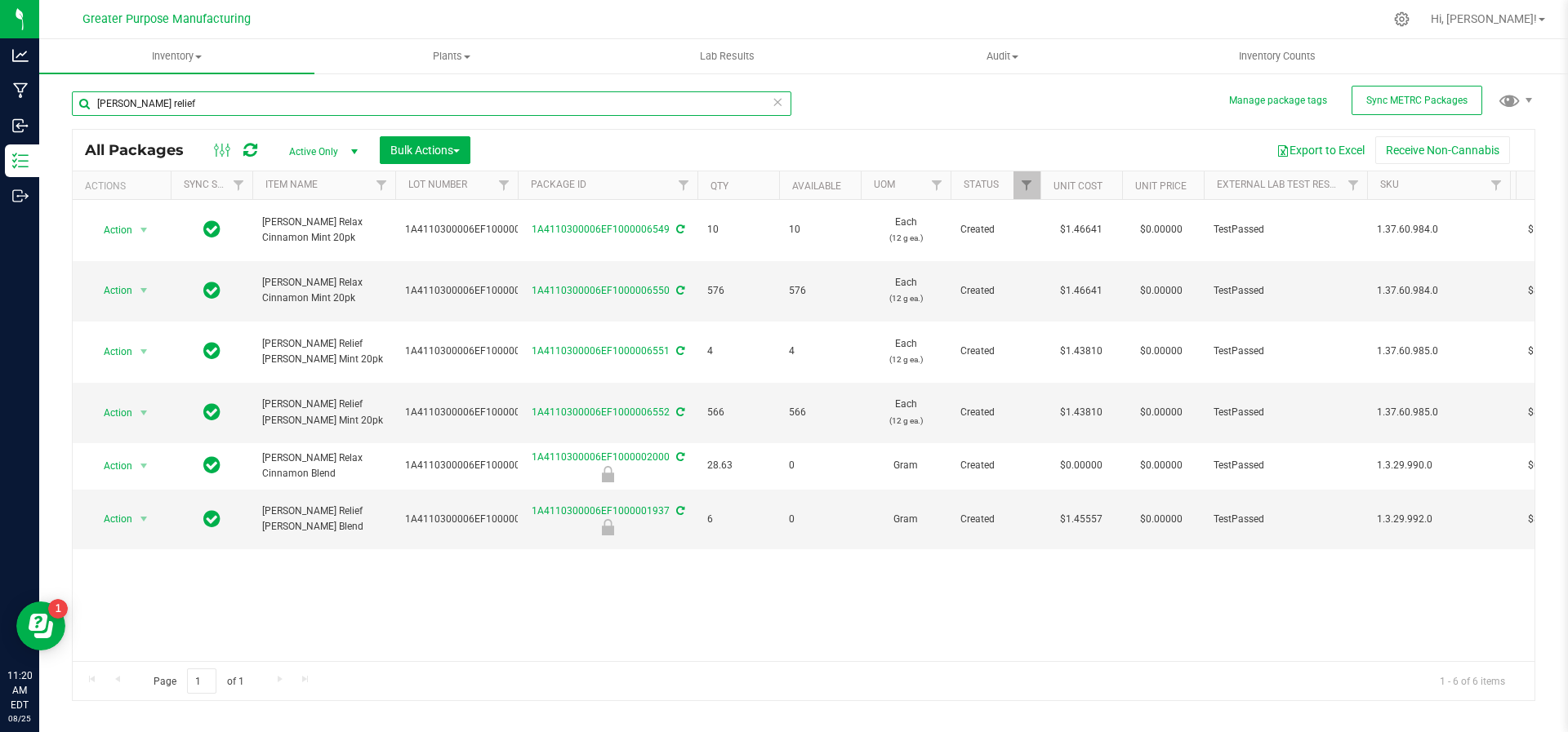
type input "Mr. Moxey's relief"
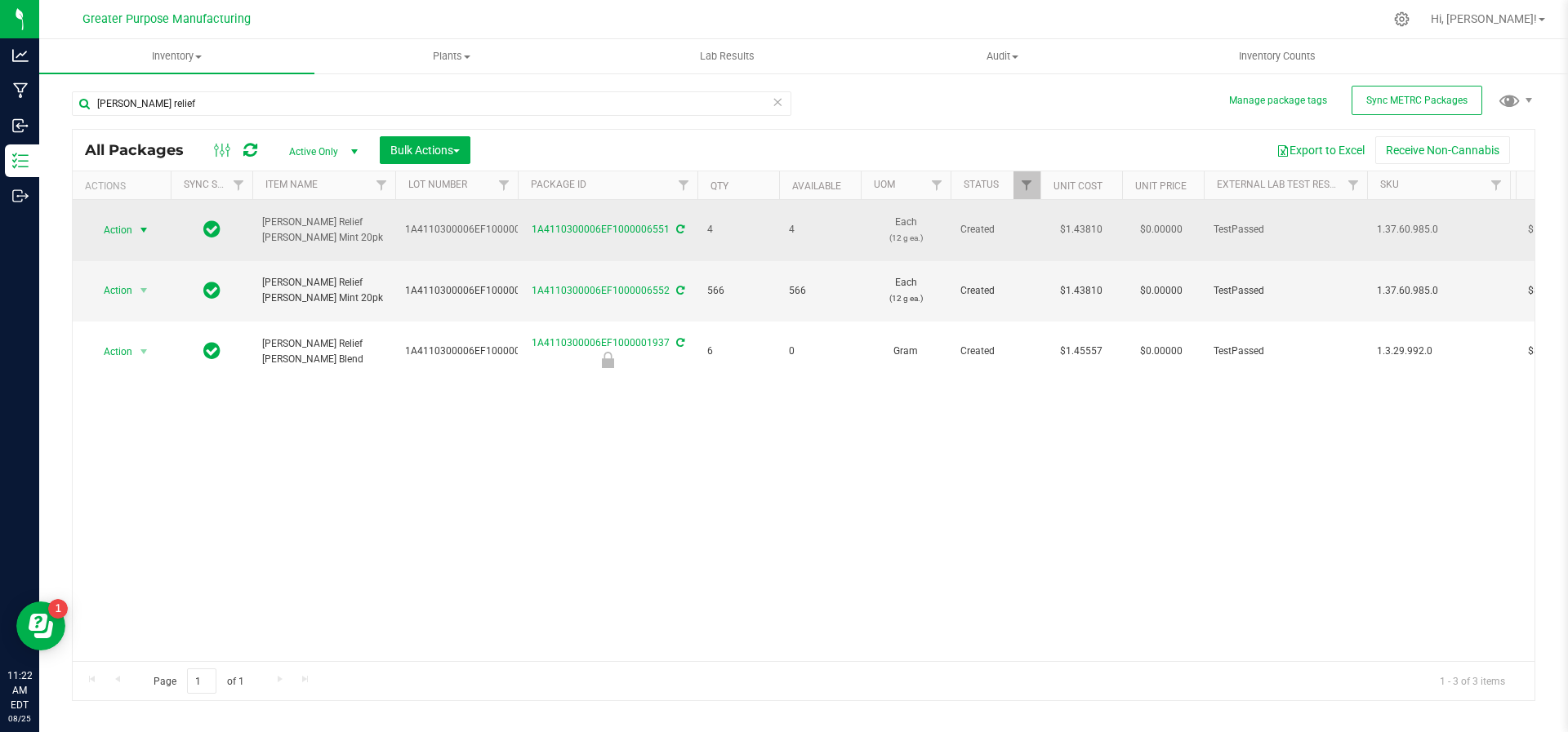
click at [149, 230] on span "select" at bounding box center [145, 230] width 21 height 23
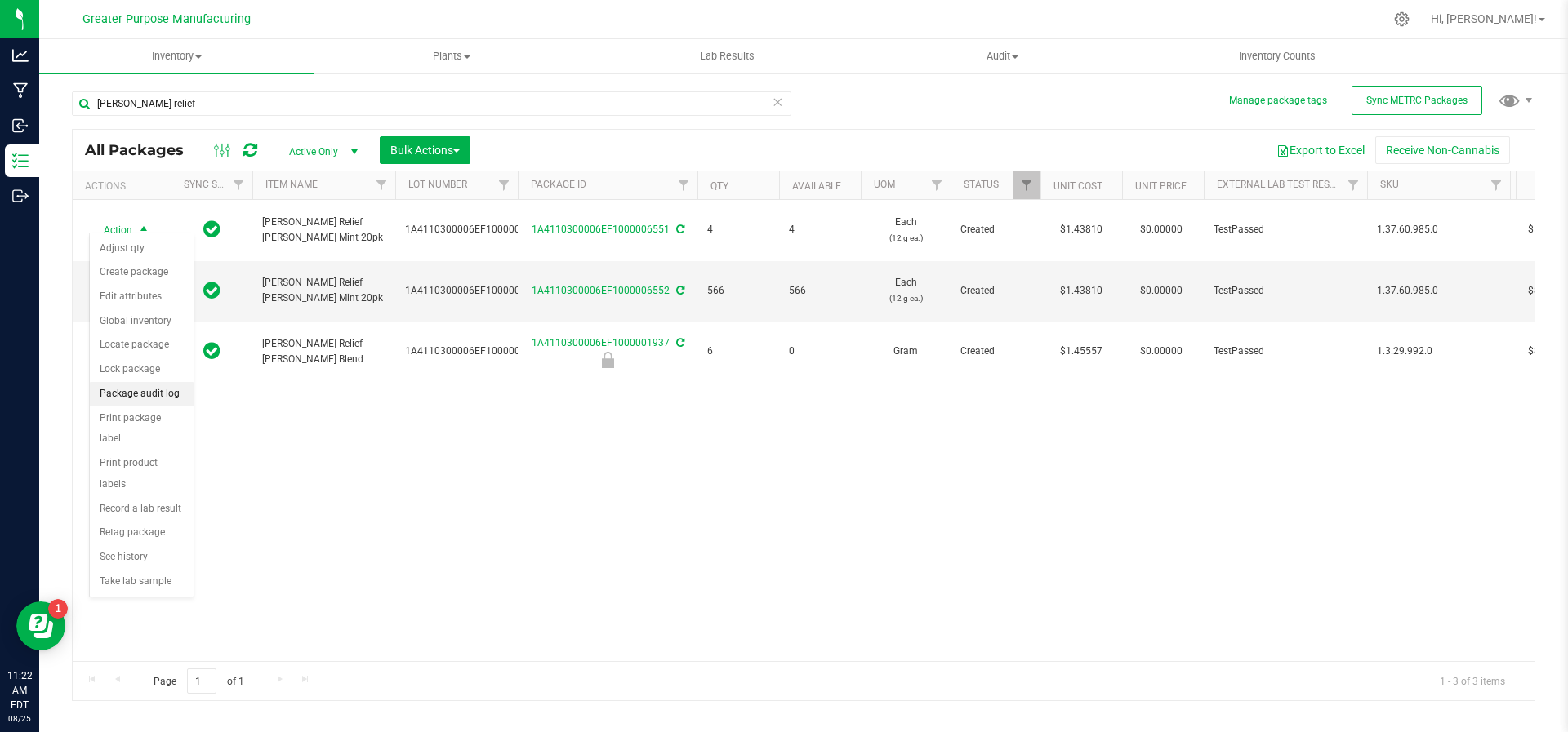
click at [140, 389] on li "Package audit log" at bounding box center [142, 394] width 104 height 25
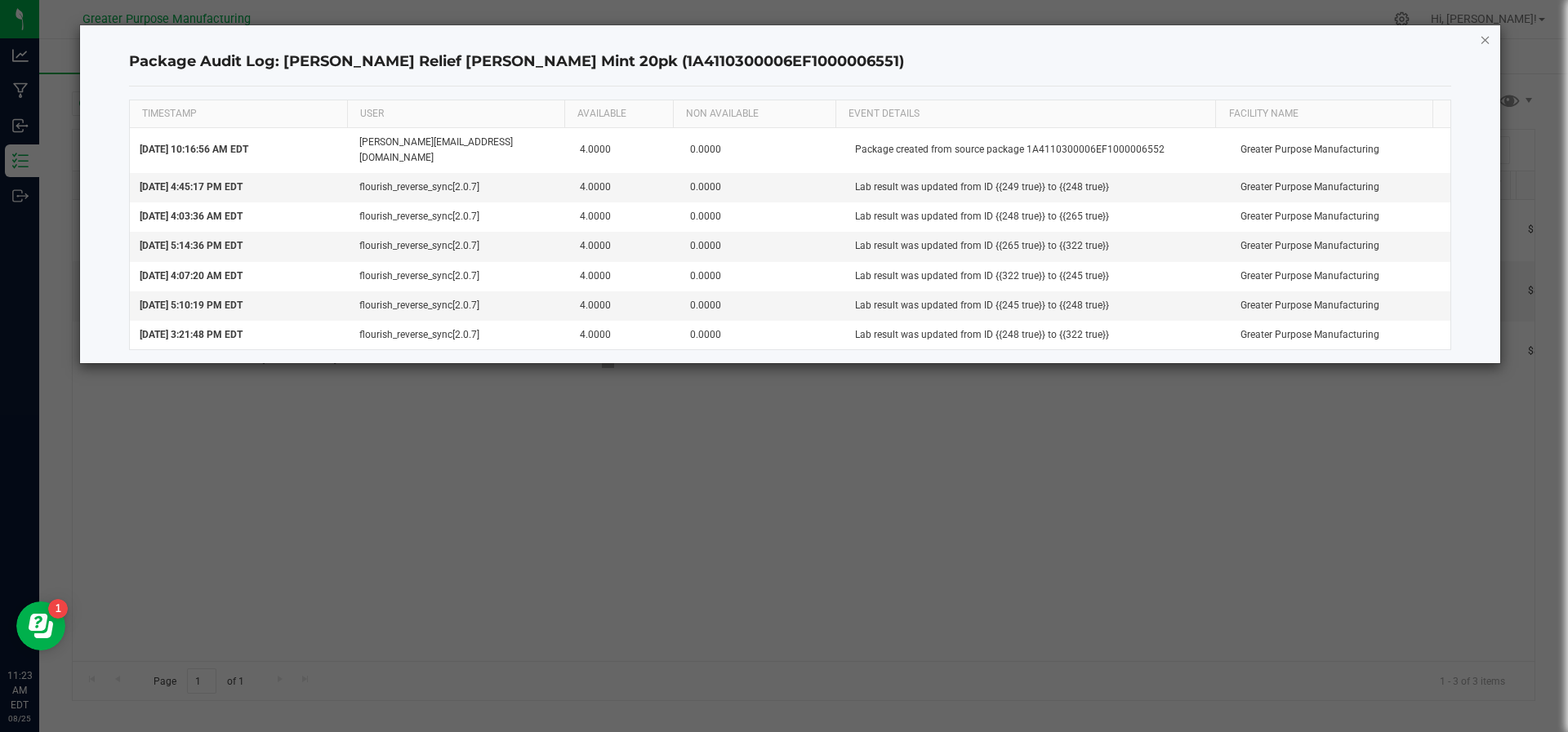
click at [1488, 44] on icon "button" at bounding box center [1486, 39] width 11 height 20
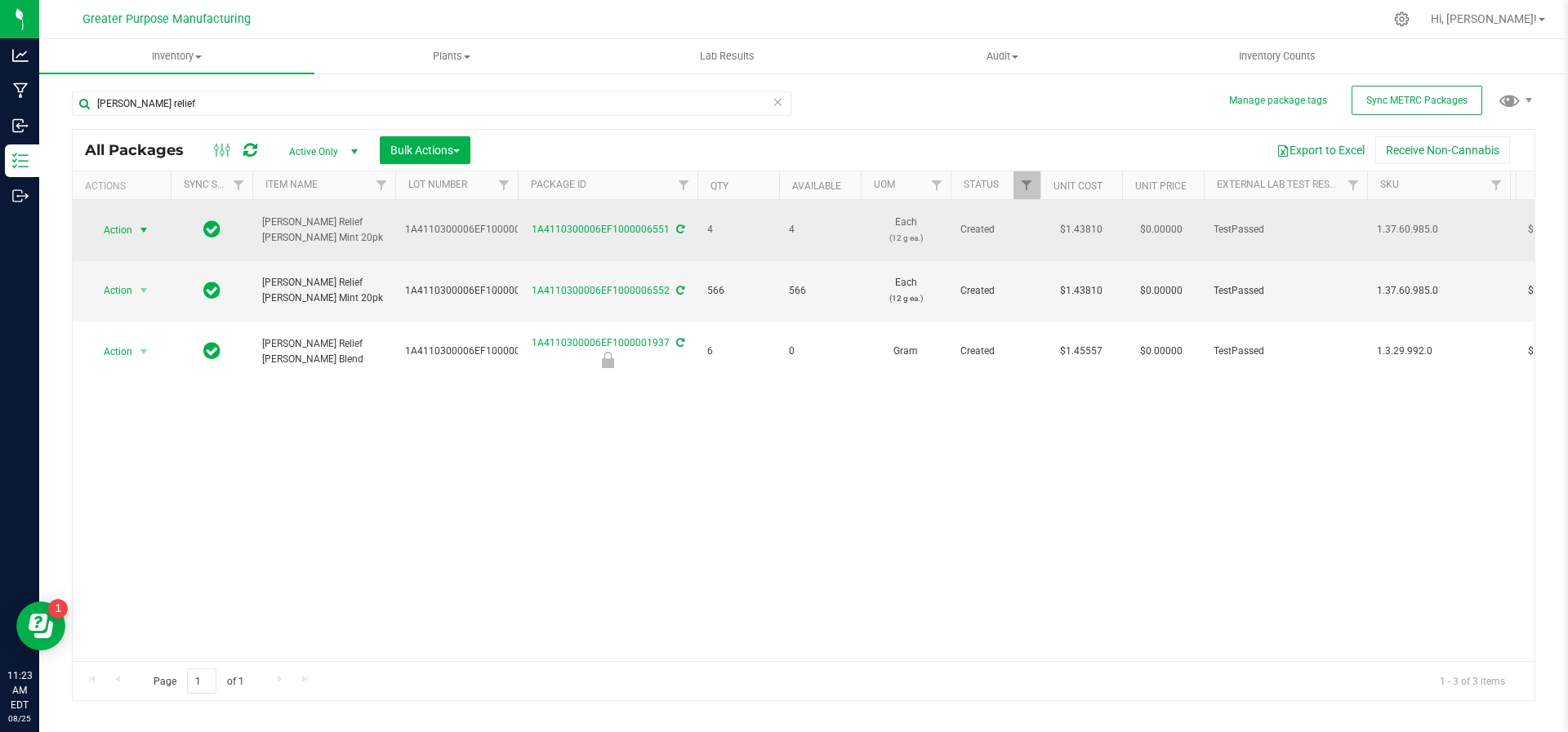
click at [137, 230] on span "select" at bounding box center [145, 230] width 21 height 23
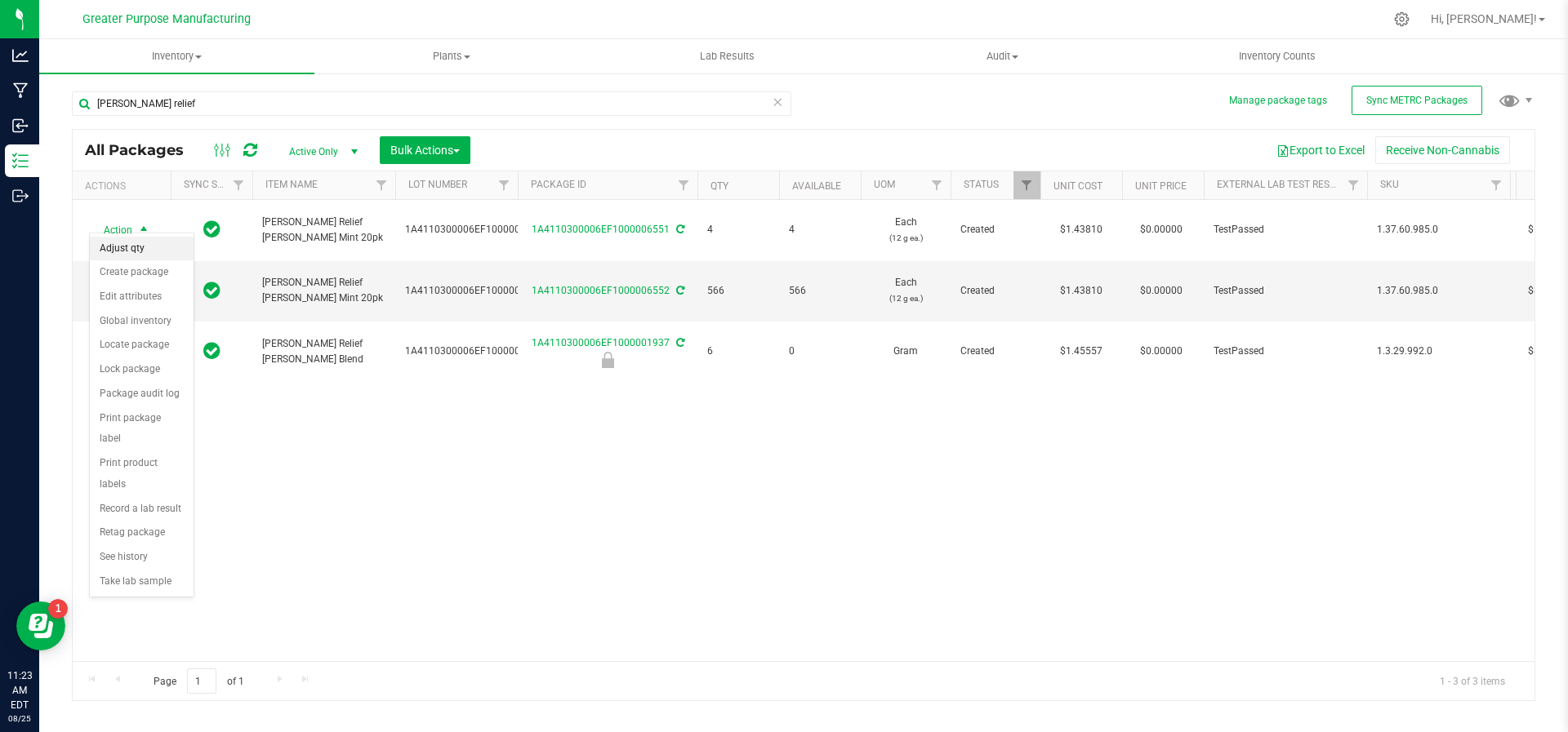
click at [135, 247] on li "Adjust qty" at bounding box center [142, 249] width 104 height 25
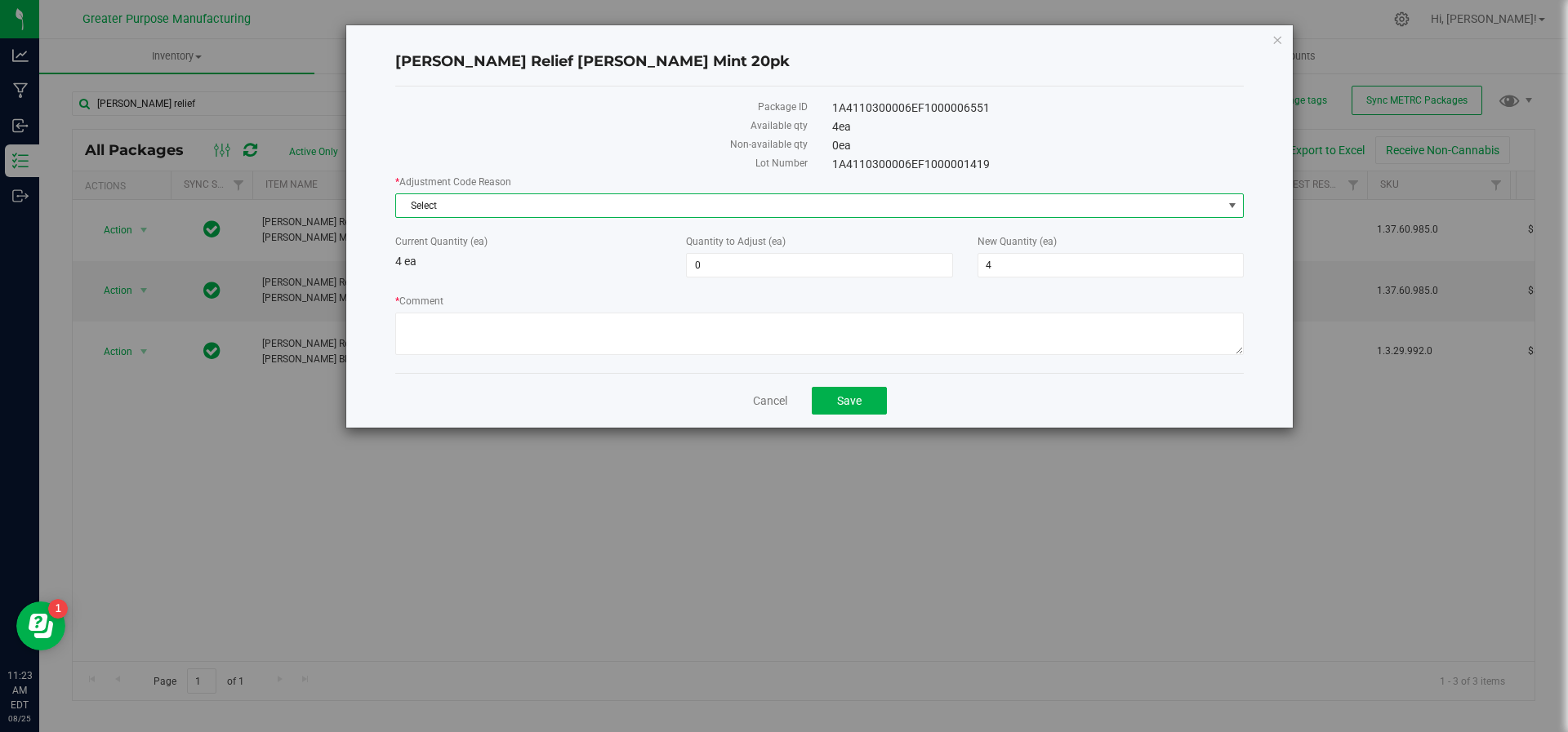
click at [664, 203] on span "Select" at bounding box center [809, 205] width 826 height 23
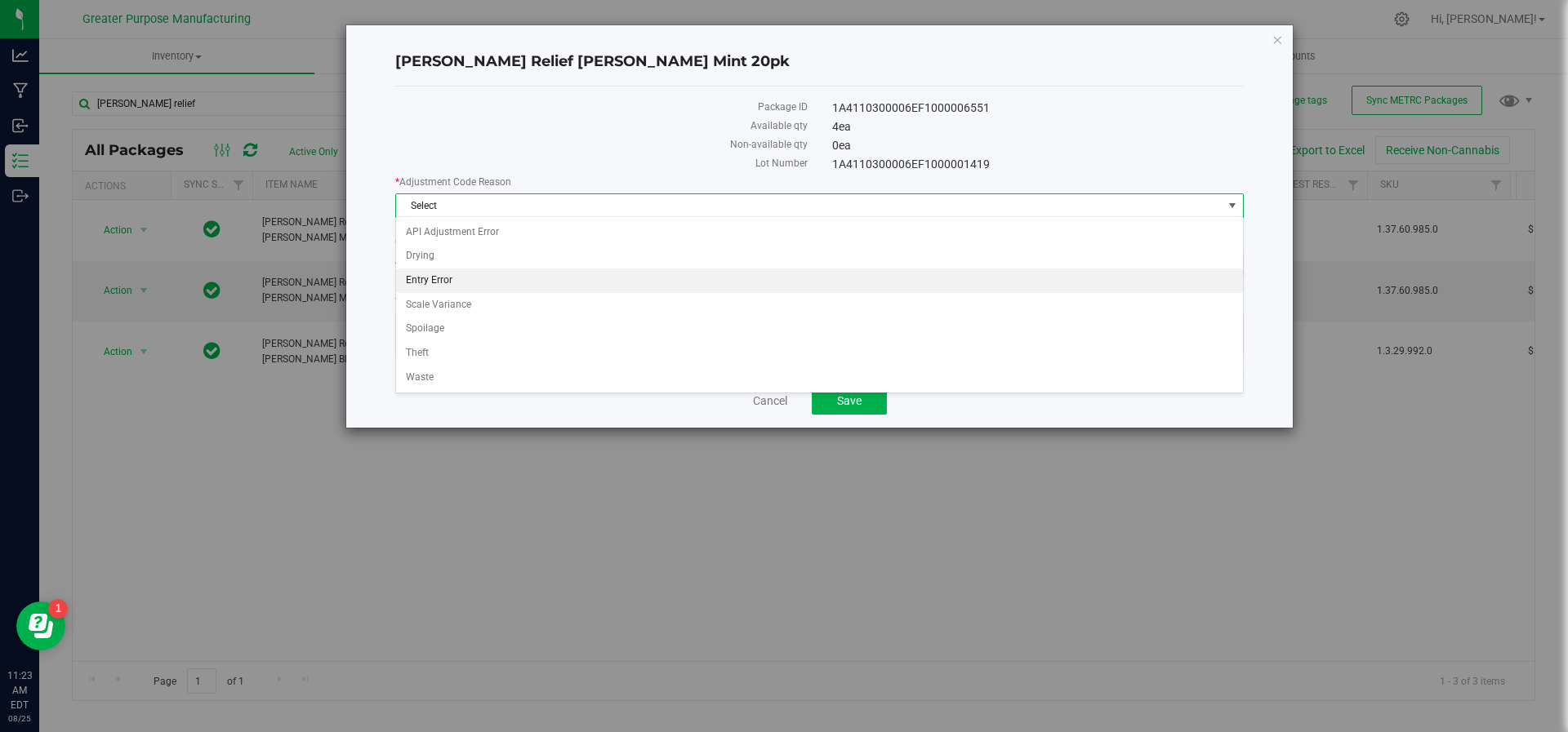
click at [634, 274] on li "Entry Error" at bounding box center [820, 281] width 848 height 25
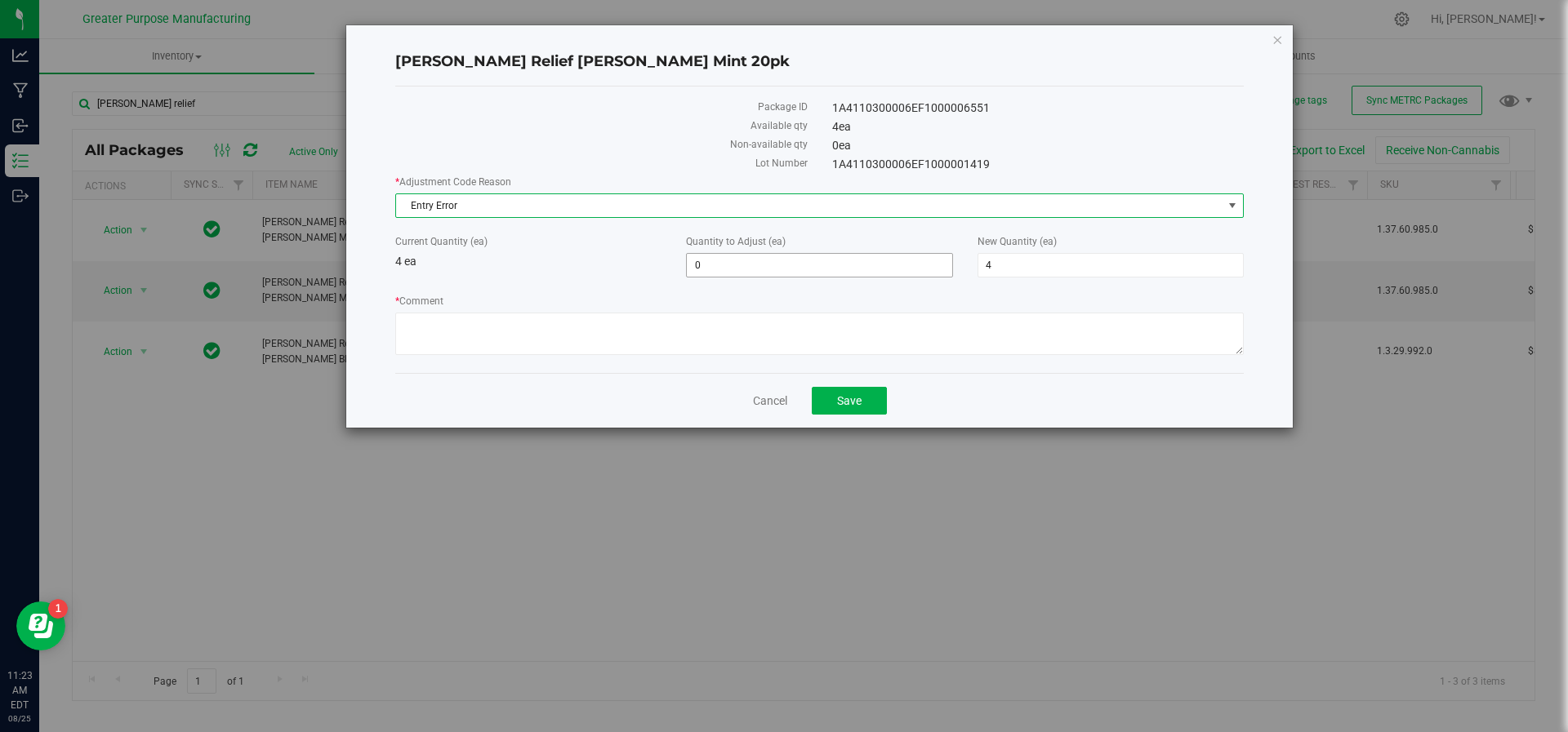
click at [710, 270] on span "0 0" at bounding box center [819, 266] width 266 height 25
type input "3"
type input "7"
click at [681, 321] on textarea "* Comment" at bounding box center [819, 334] width 849 height 43
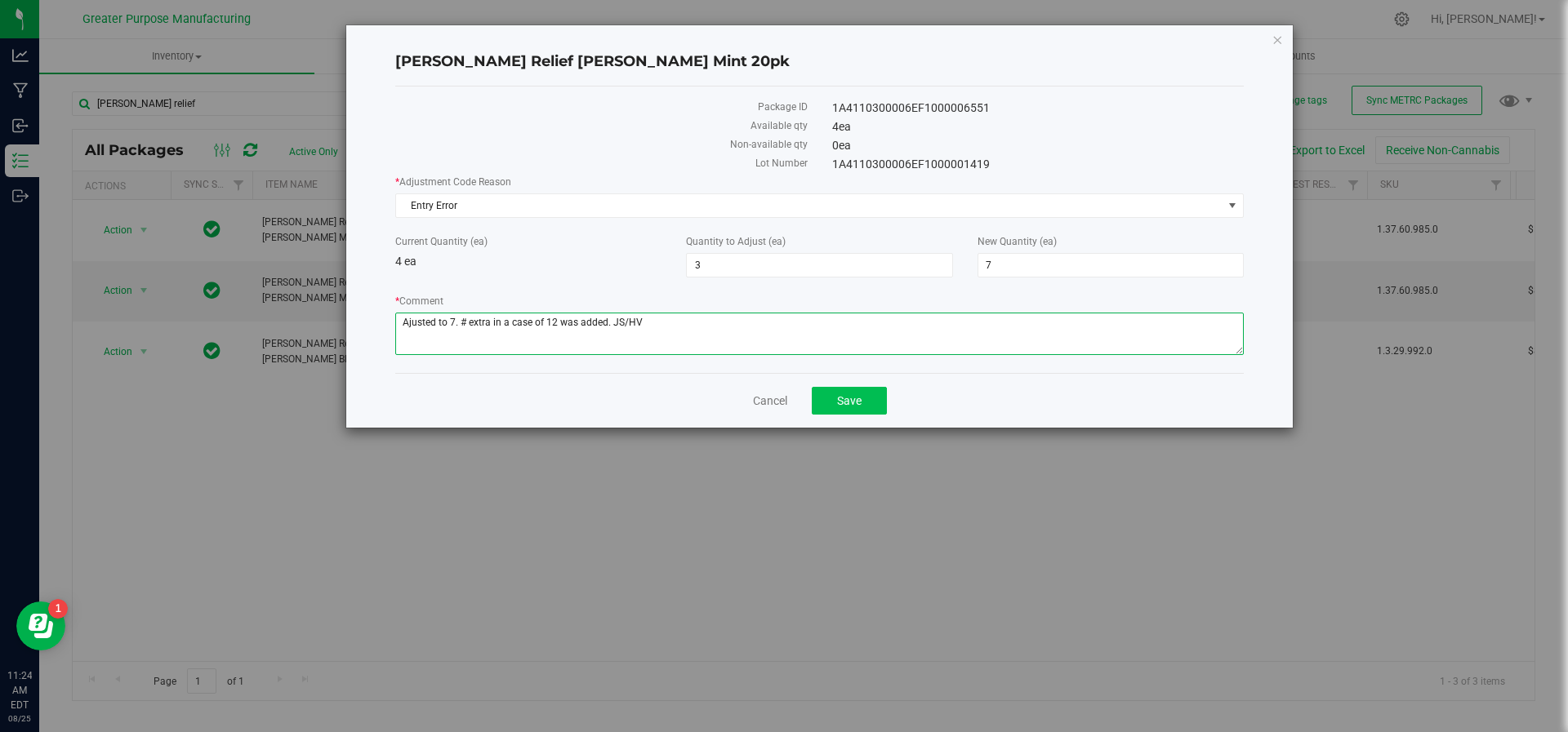
type textarea "Ajusted to 7. # extra in a case of 12 was added. JS/HV"
click at [862, 411] on button "Save" at bounding box center [849, 400] width 75 height 27
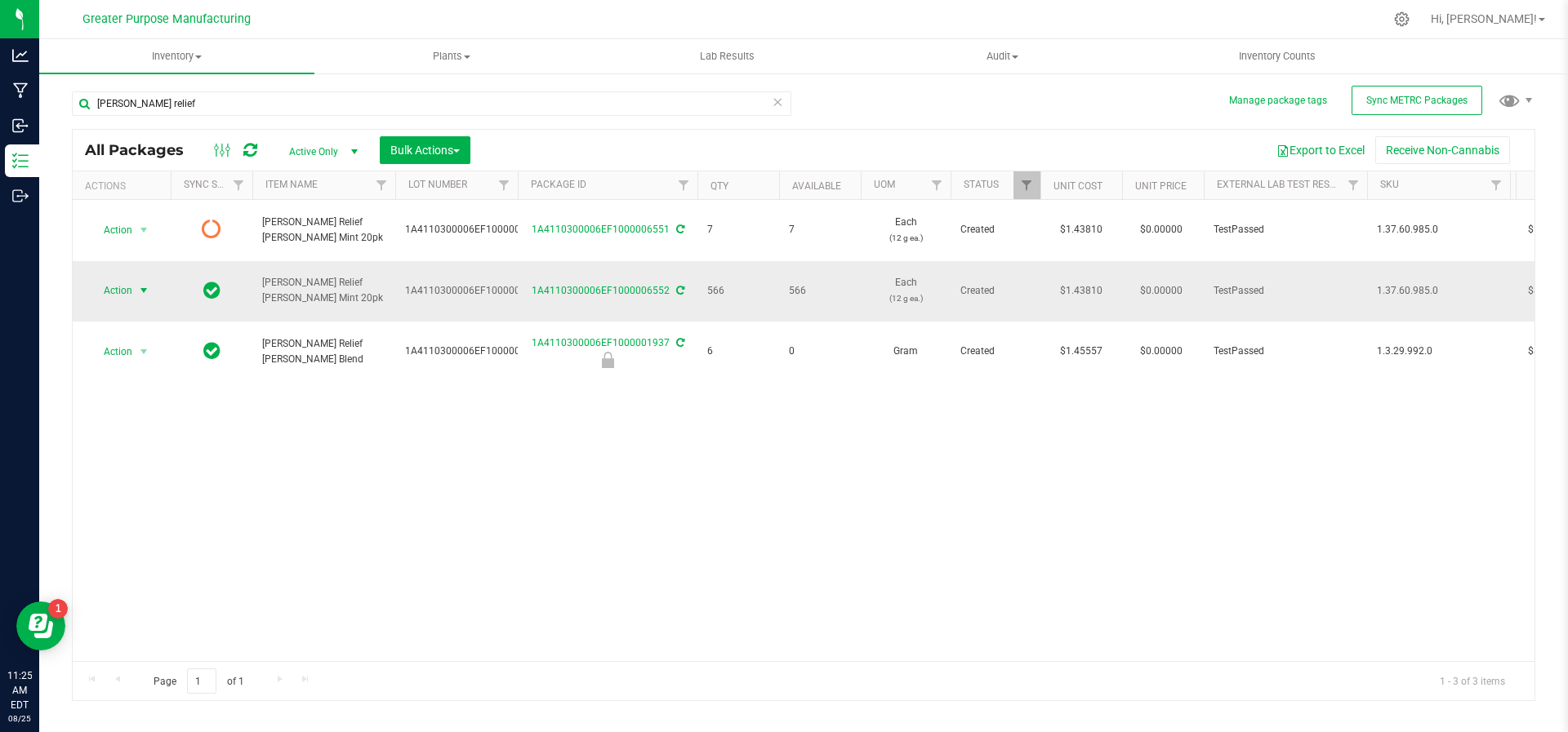
click at [137, 284] on span "select" at bounding box center [144, 290] width 13 height 13
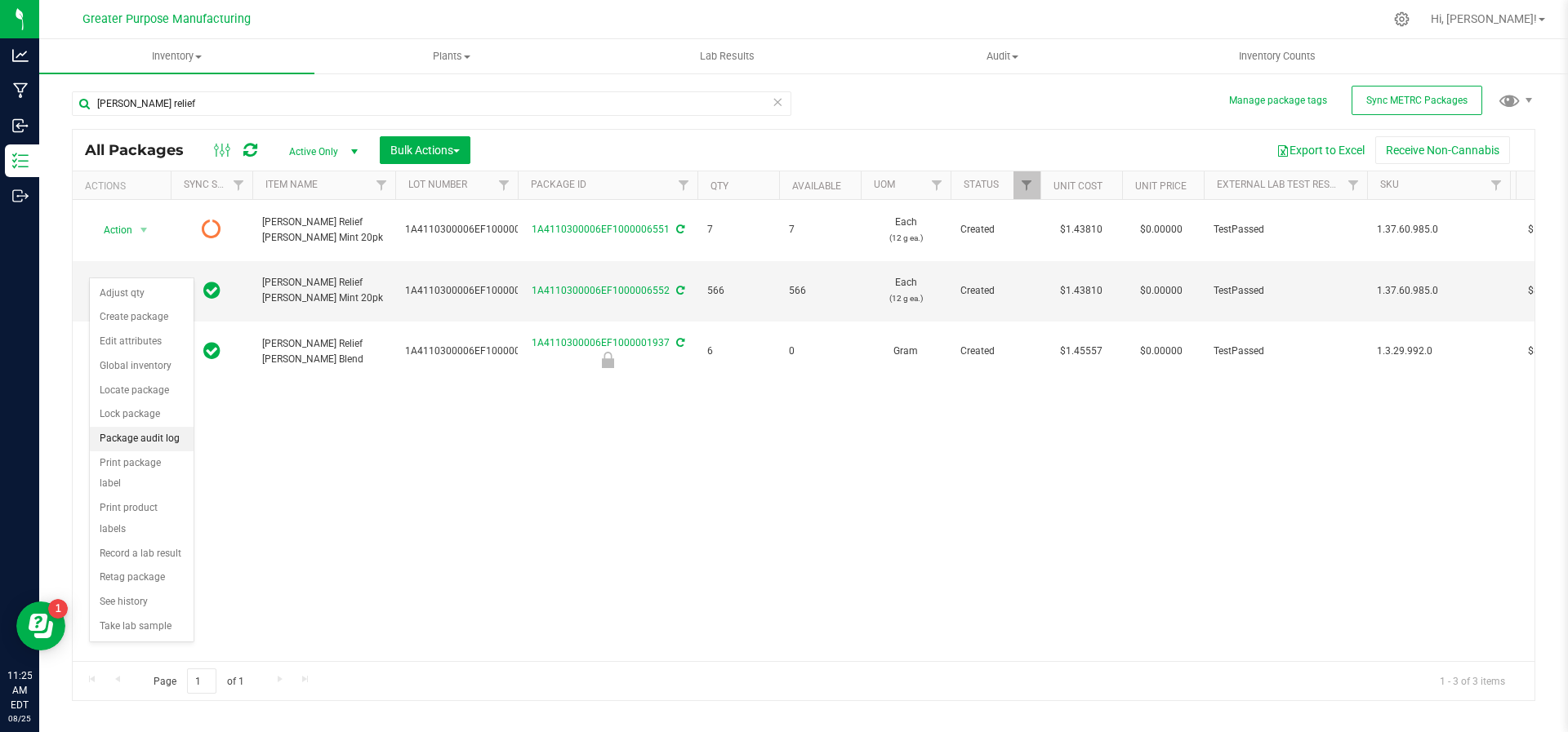
click at [104, 432] on li "Package audit log" at bounding box center [142, 439] width 104 height 25
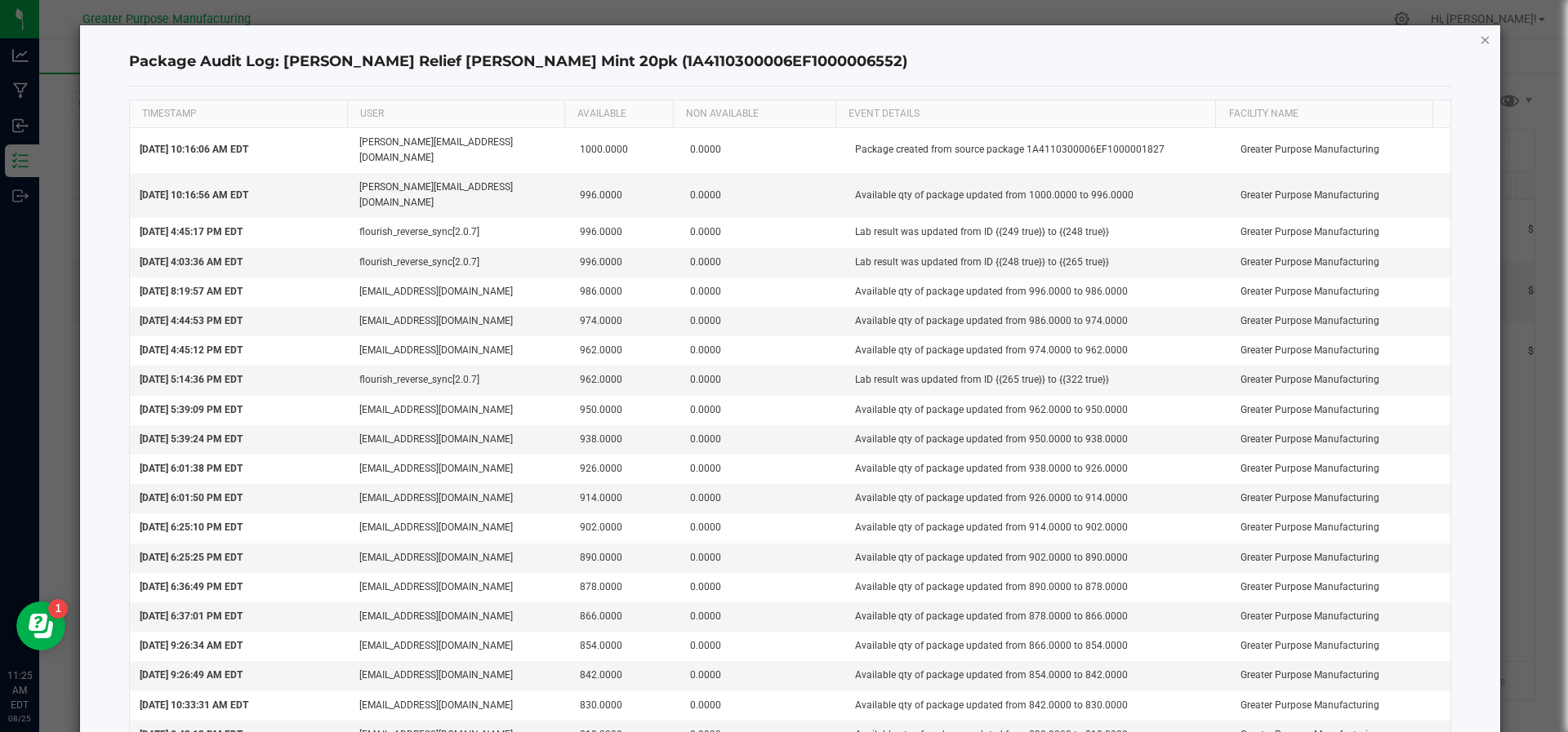
click at [1480, 42] on icon "button" at bounding box center [1486, 39] width 11 height 20
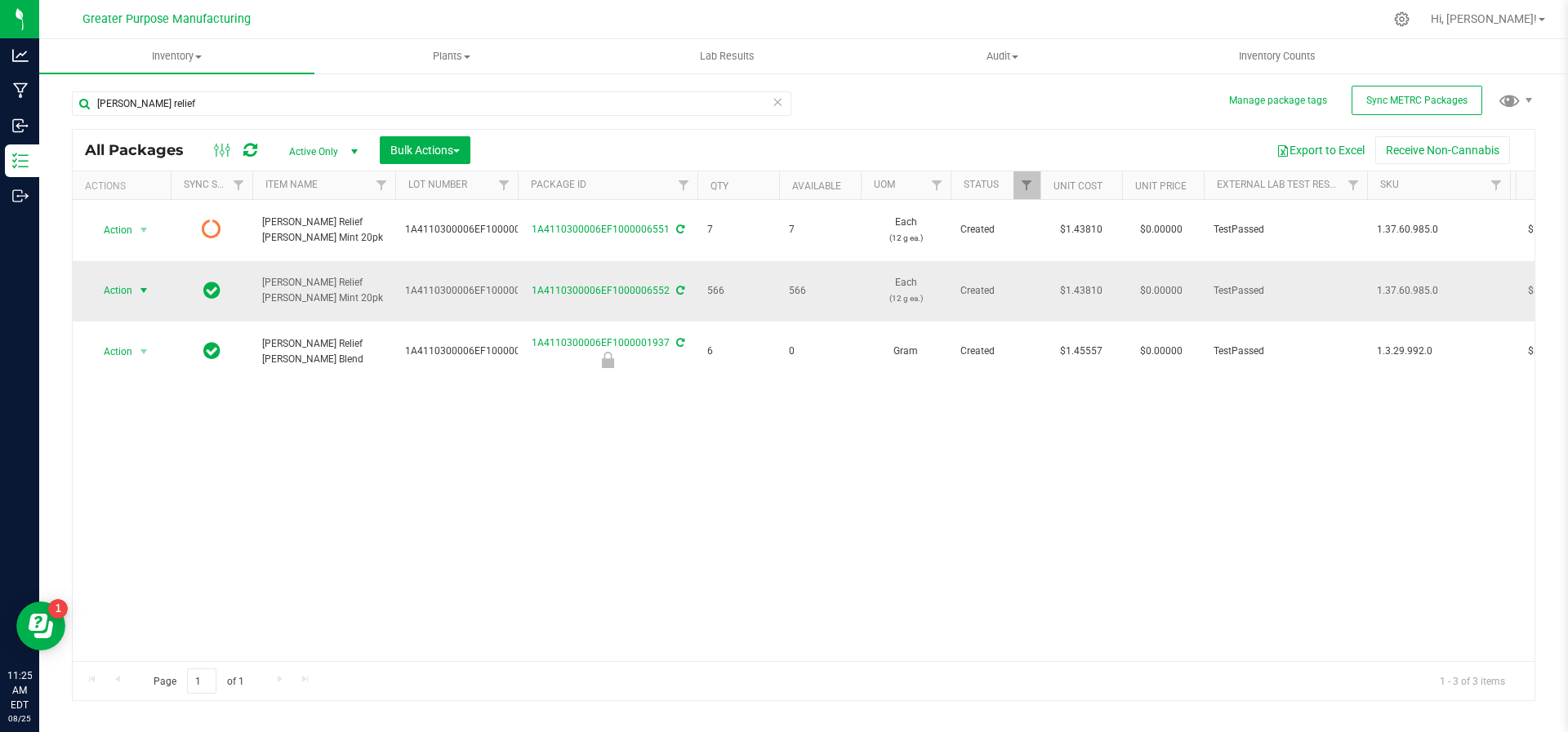
click at [145, 284] on span "select" at bounding box center [144, 290] width 13 height 13
click at [142, 291] on li "Adjust qty" at bounding box center [142, 294] width 104 height 25
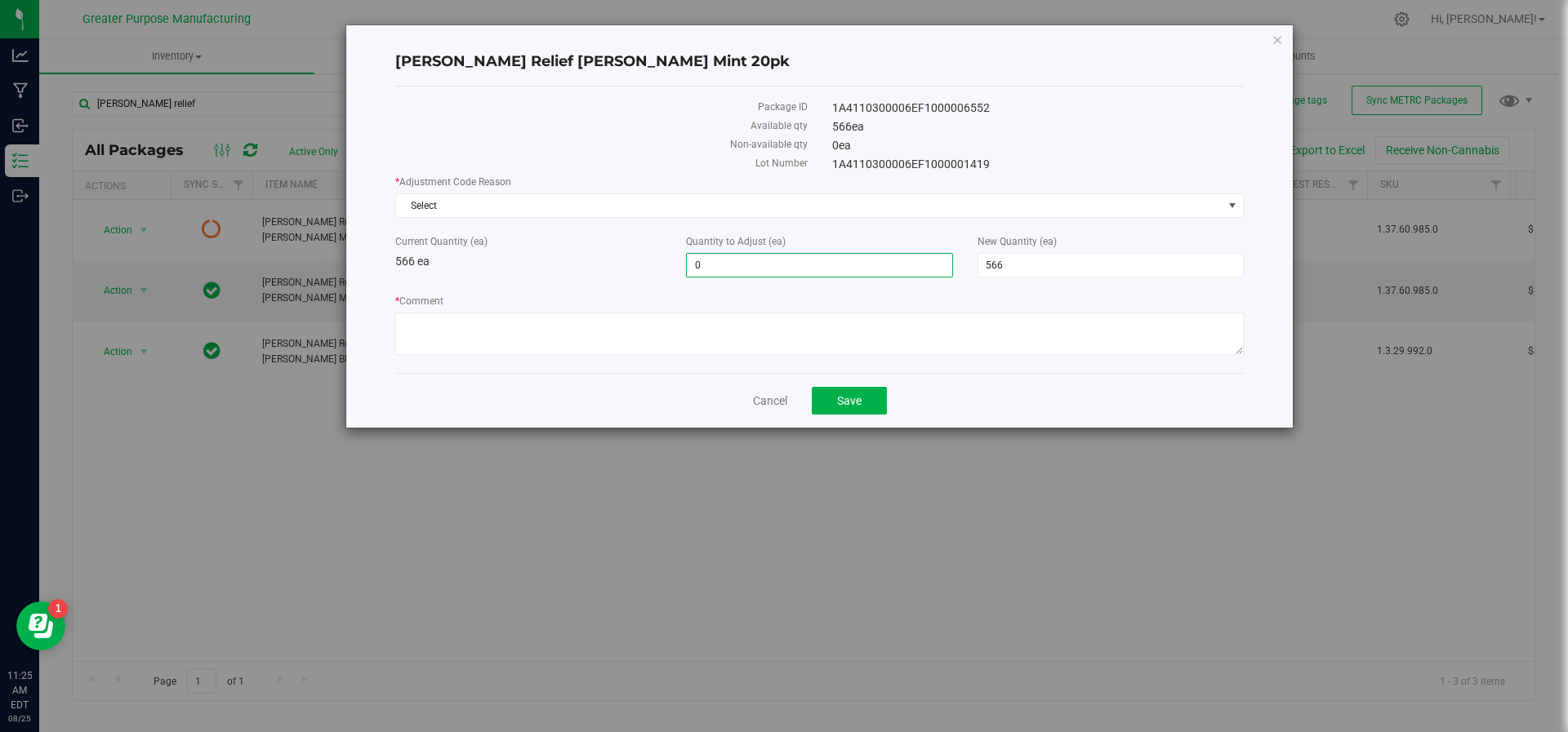
click at [708, 265] on span "0 0" at bounding box center [819, 266] width 266 height 25
type input "-2"
type input "564"
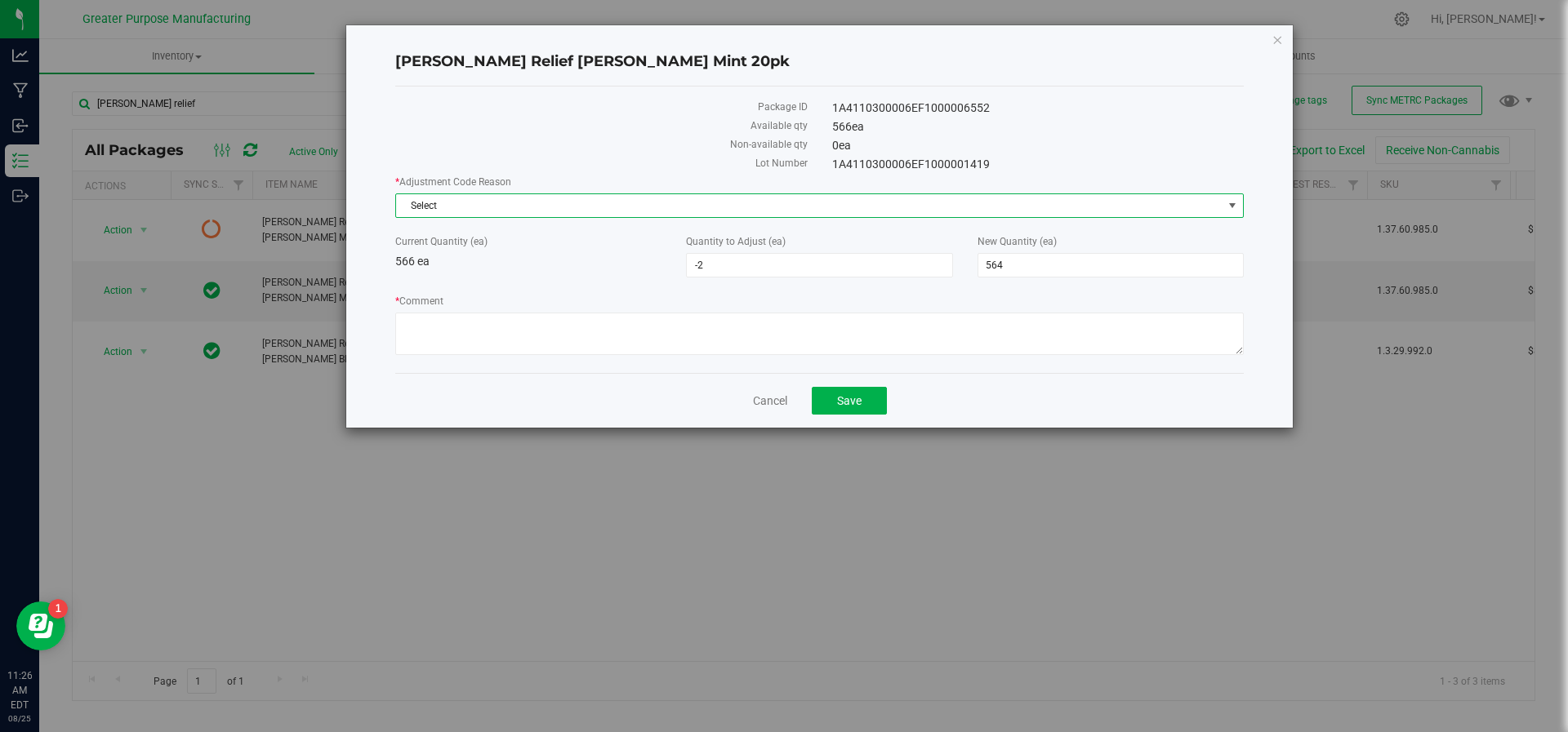
click at [608, 210] on span "Select" at bounding box center [809, 205] width 826 height 23
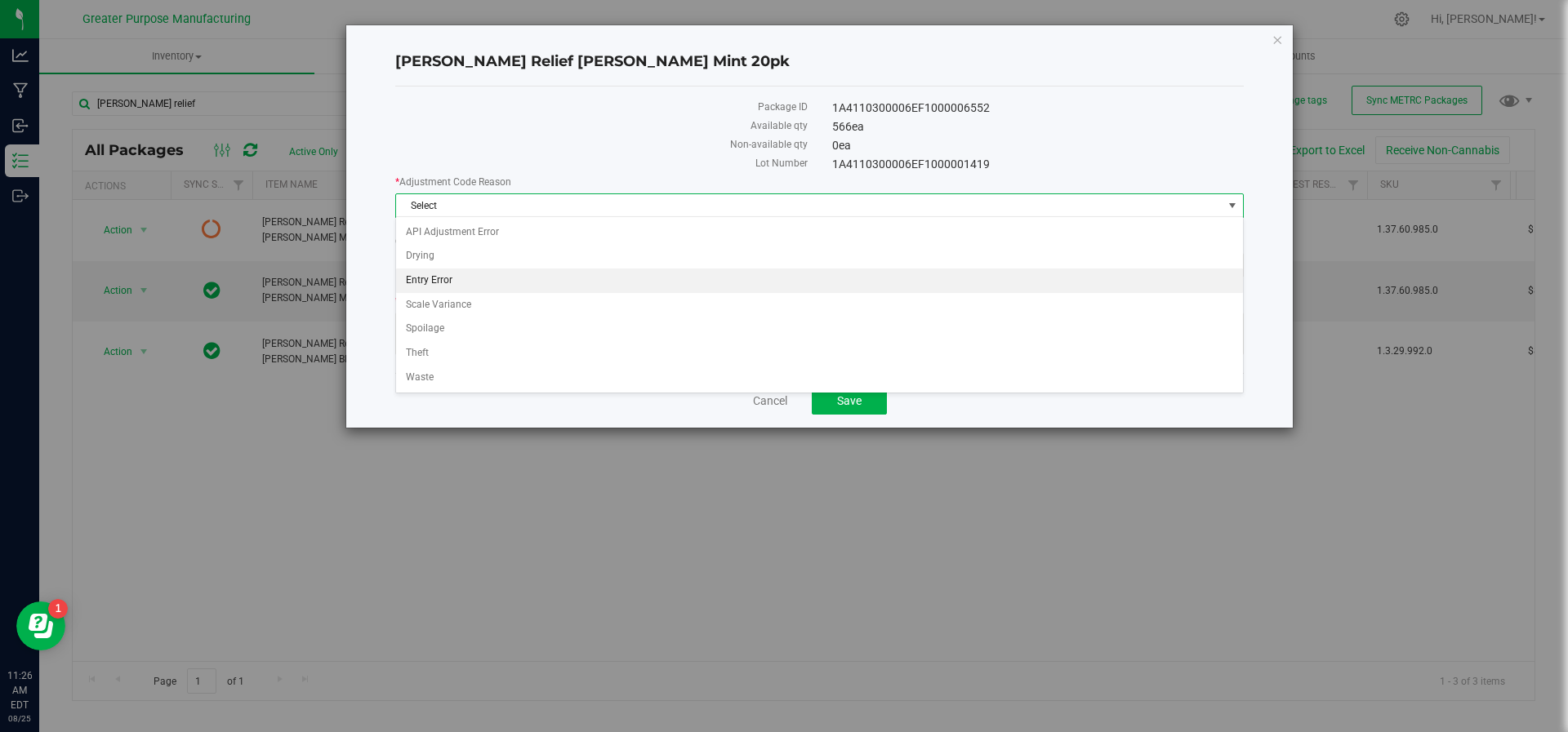
click at [573, 274] on li "Entry Error" at bounding box center [820, 281] width 848 height 25
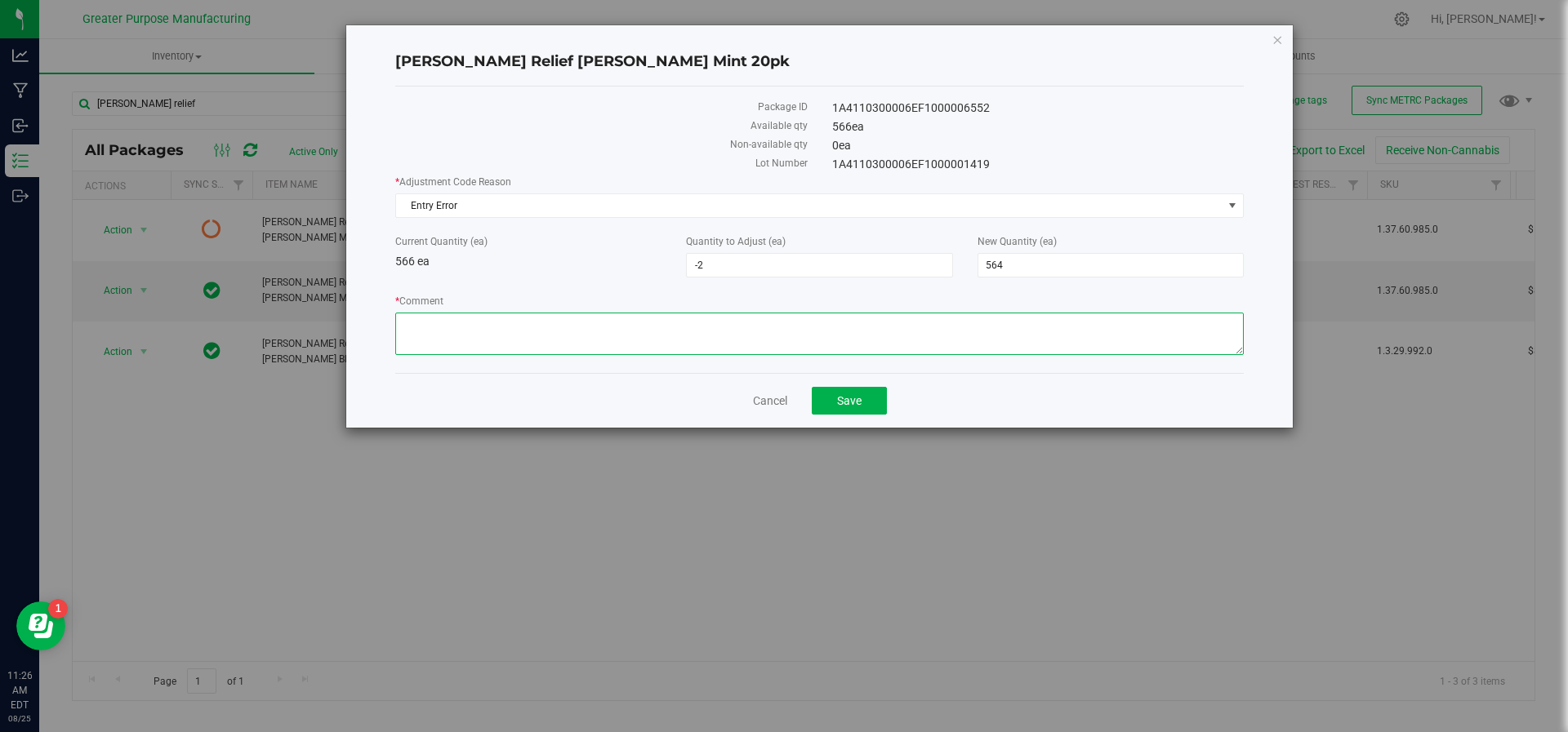
click at [879, 343] on textarea "* Comment" at bounding box center [819, 334] width 849 height 43
click at [530, 320] on textarea "* Comment" at bounding box center [819, 334] width 849 height 43
type textarea "Adjusted during inventory audit. JS/HV"
click at [845, 399] on span "Save" at bounding box center [850, 401] width 25 height 13
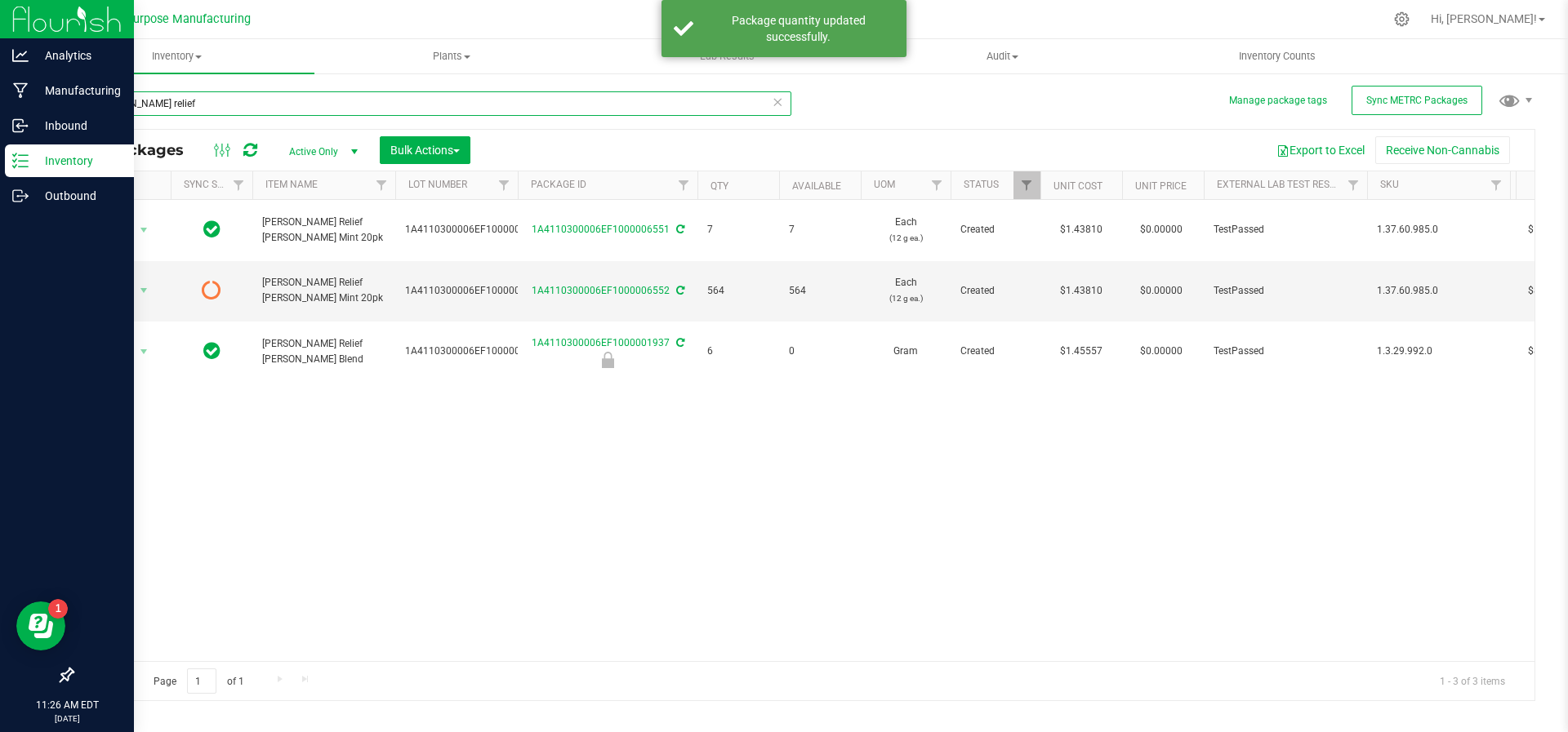
drag, startPoint x: 331, startPoint y: 103, endPoint x: 0, endPoint y: 174, distance: 338.5
click at [0, 174] on div "Analytics Manufacturing Inbound Inventory Outbound 11:26 AM EDT 08/25/2025 08/2…" at bounding box center [784, 366] width 1568 height 732
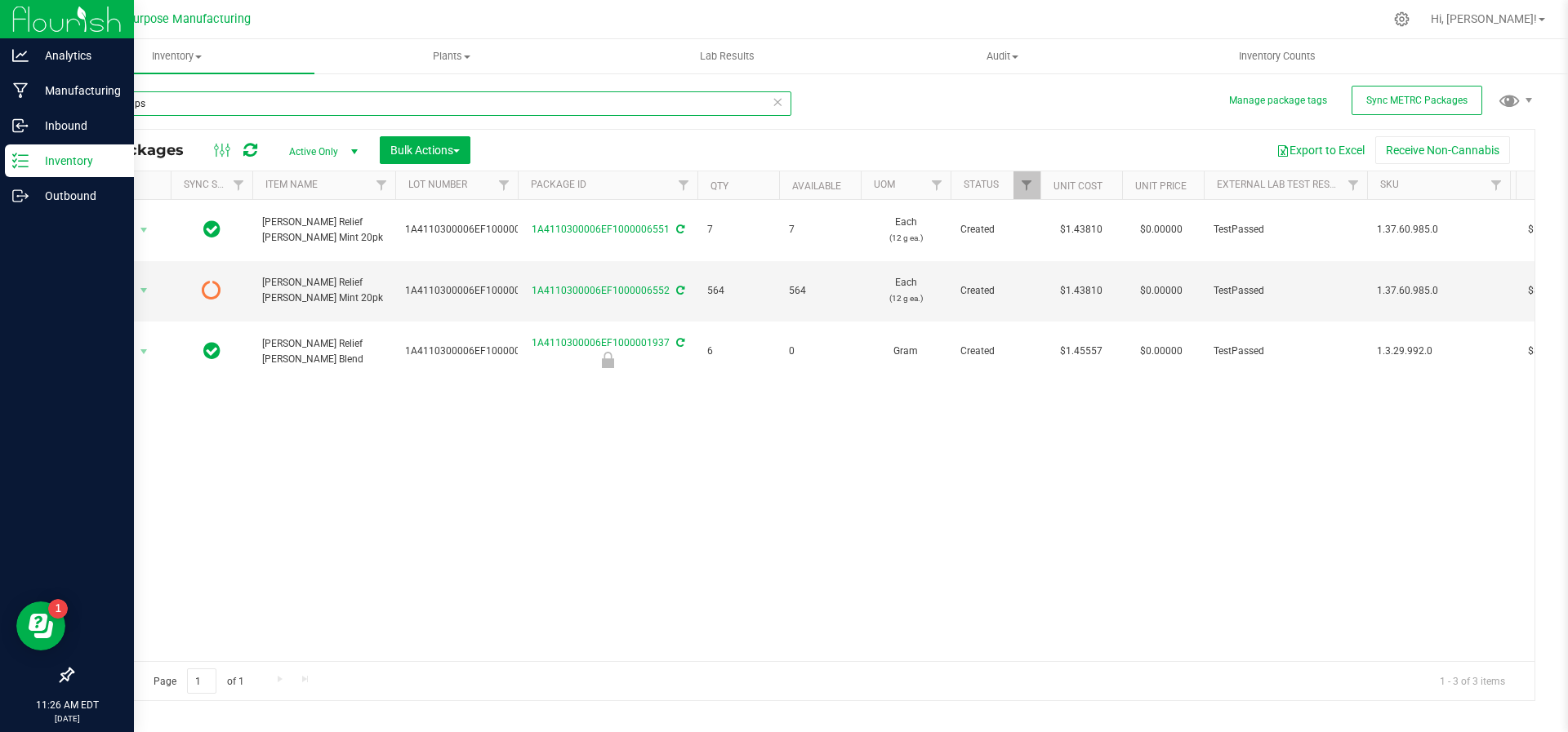
type input "Snow caps"
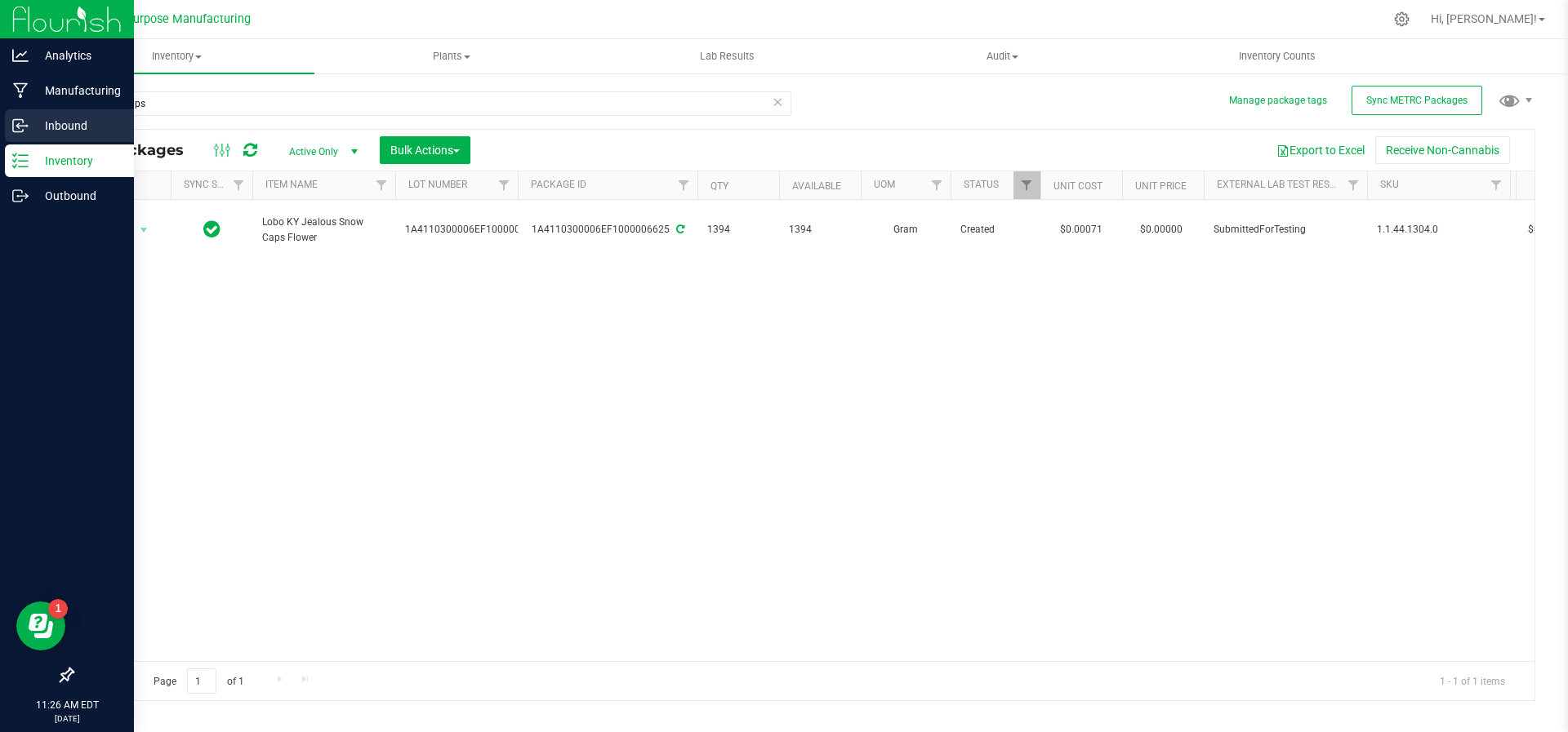
click at [48, 139] on div "Inbound" at bounding box center [69, 126] width 129 height 33
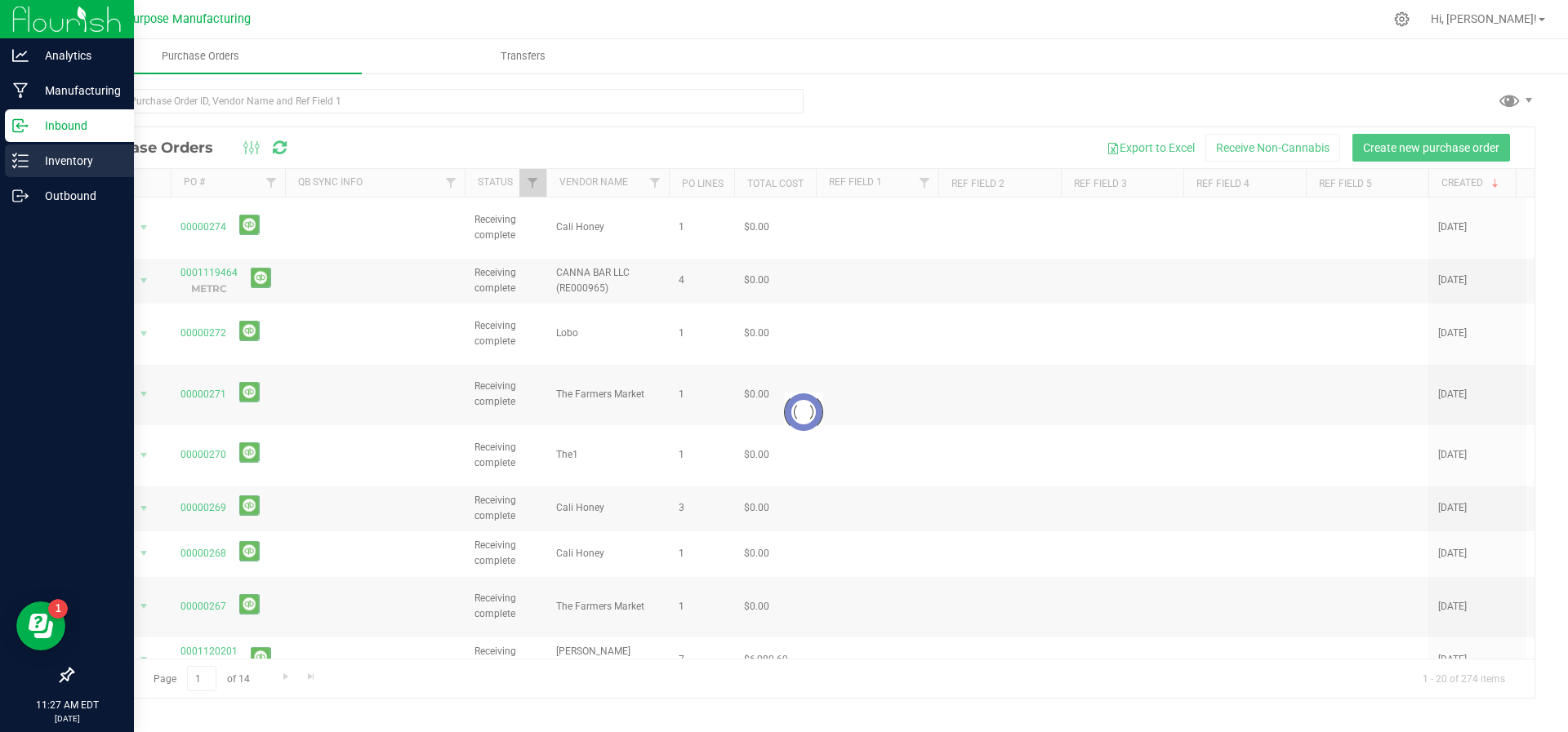
click at [48, 157] on p "Inventory" at bounding box center [78, 161] width 98 height 20
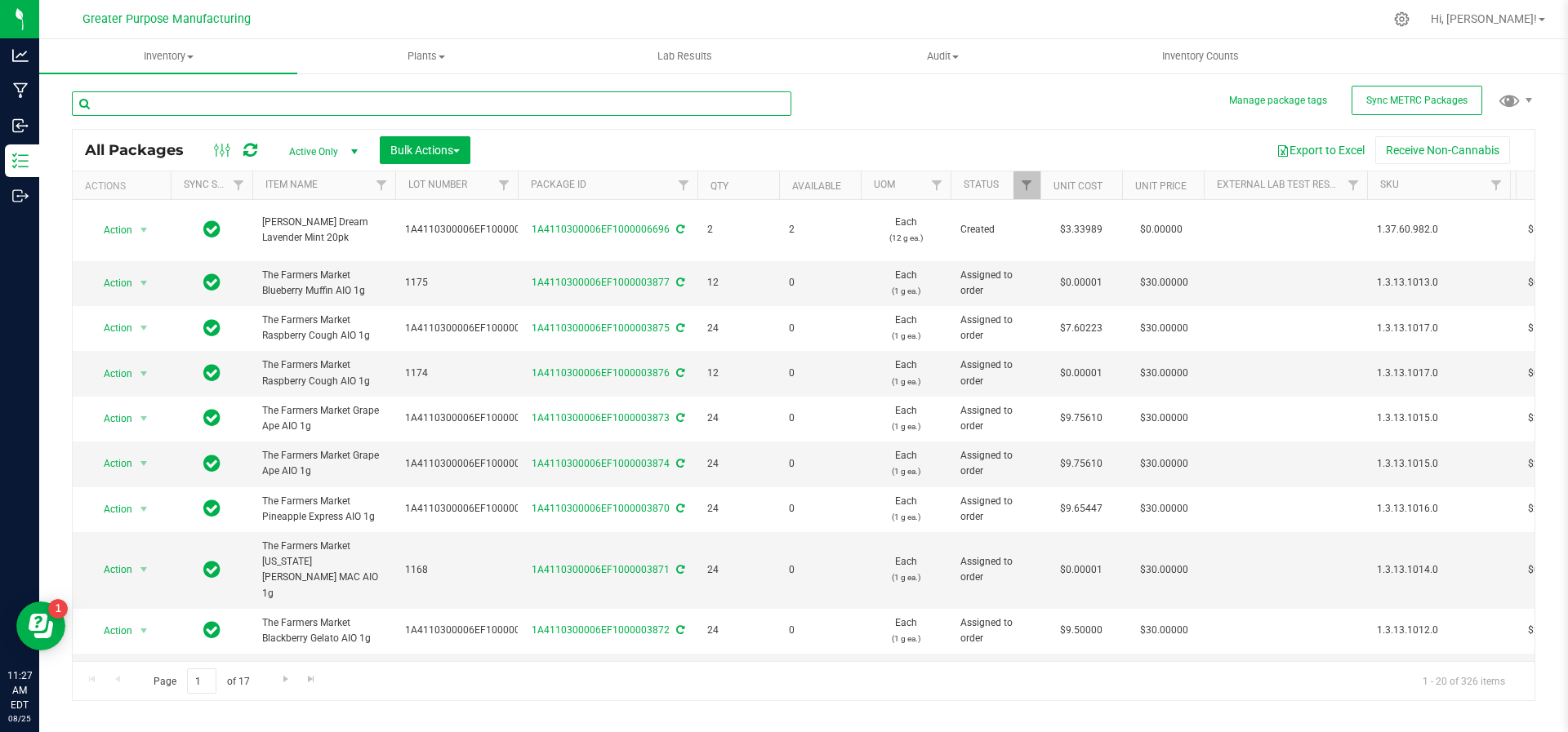
click at [154, 114] on input "text" at bounding box center [432, 104] width 719 height 25
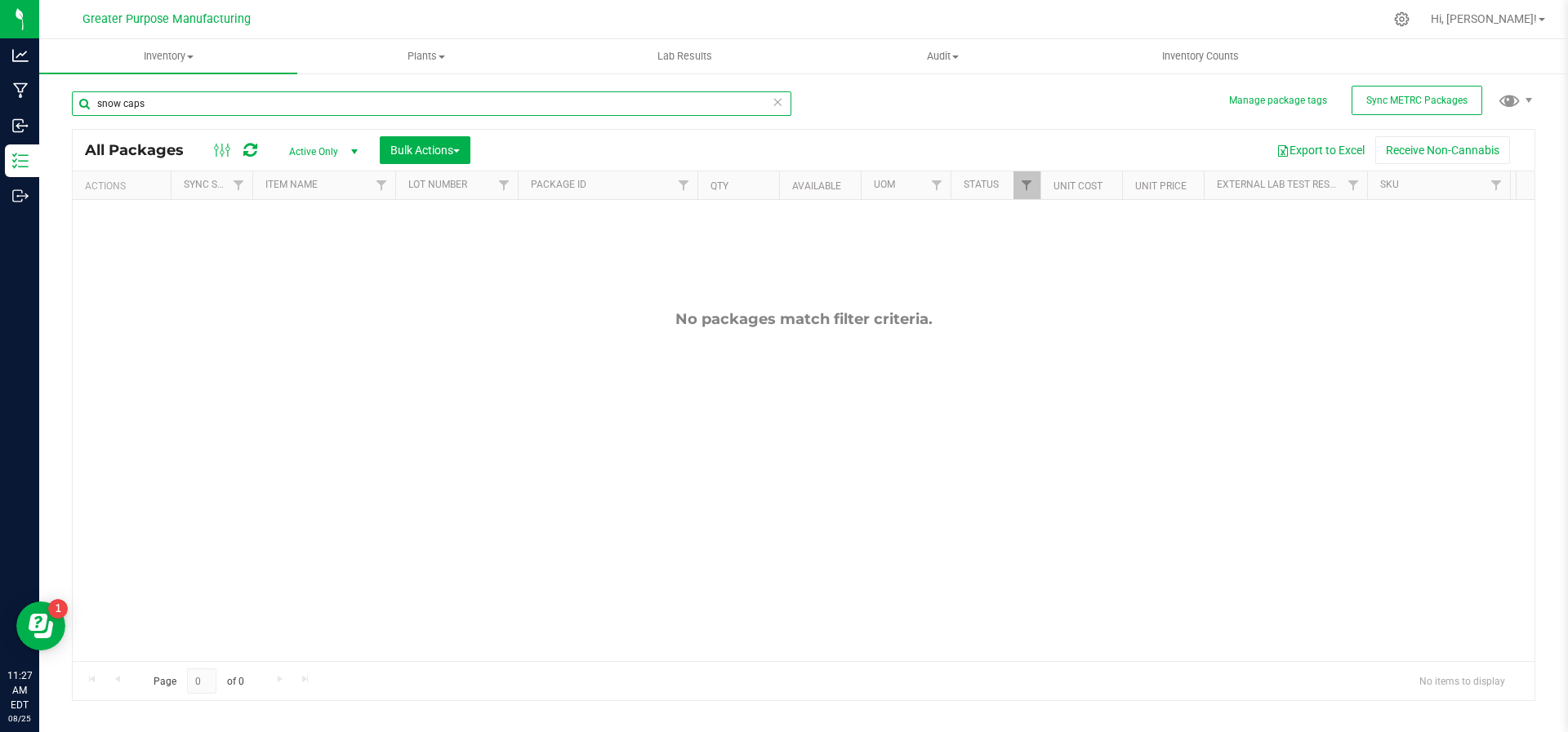
type input "snow caps"
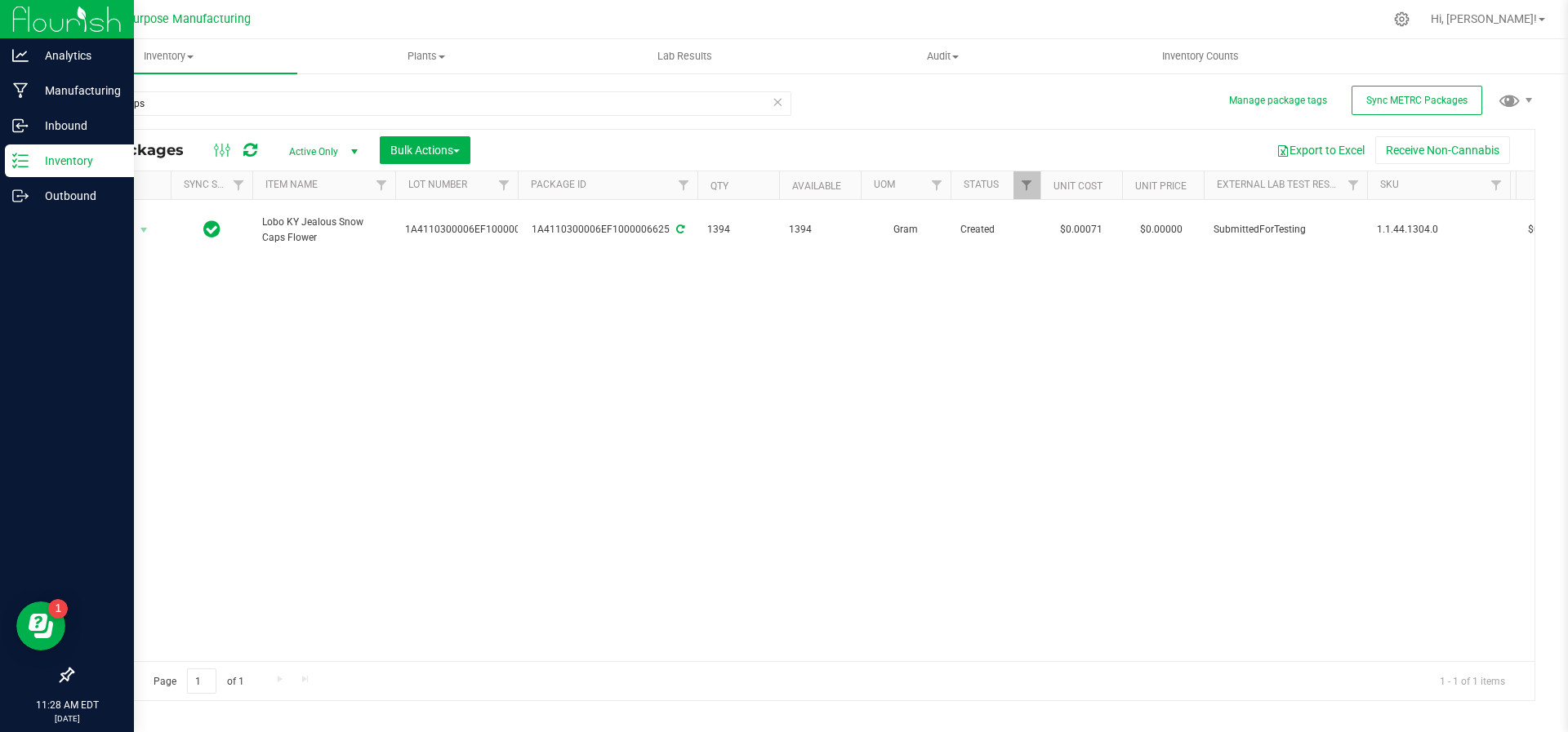
click at [39, 158] on p "Inventory" at bounding box center [78, 161] width 98 height 20
click at [69, 94] on p "Manufacturing" at bounding box center [78, 90] width 98 height 20
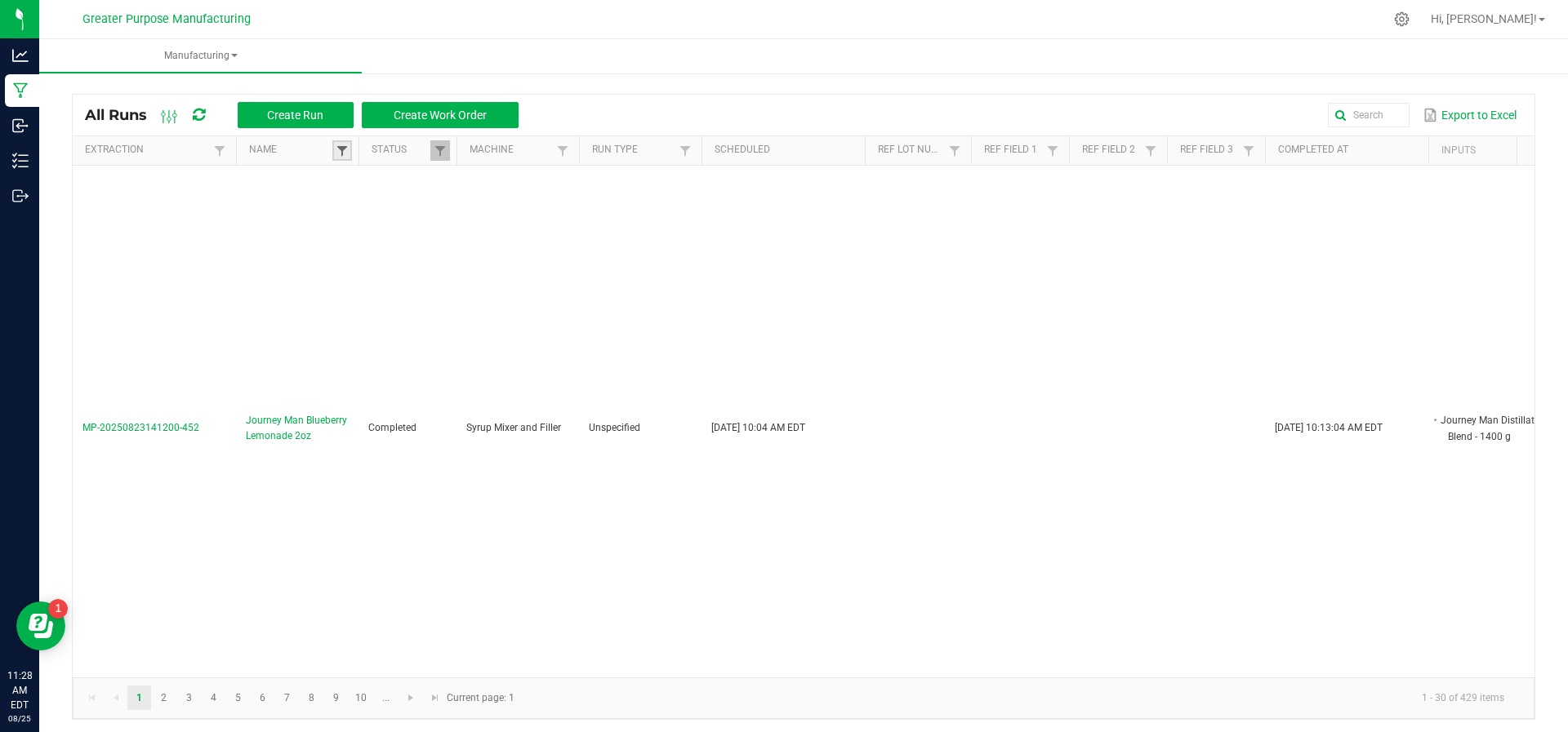
click at [343, 153] on span at bounding box center [343, 151] width 13 height 13
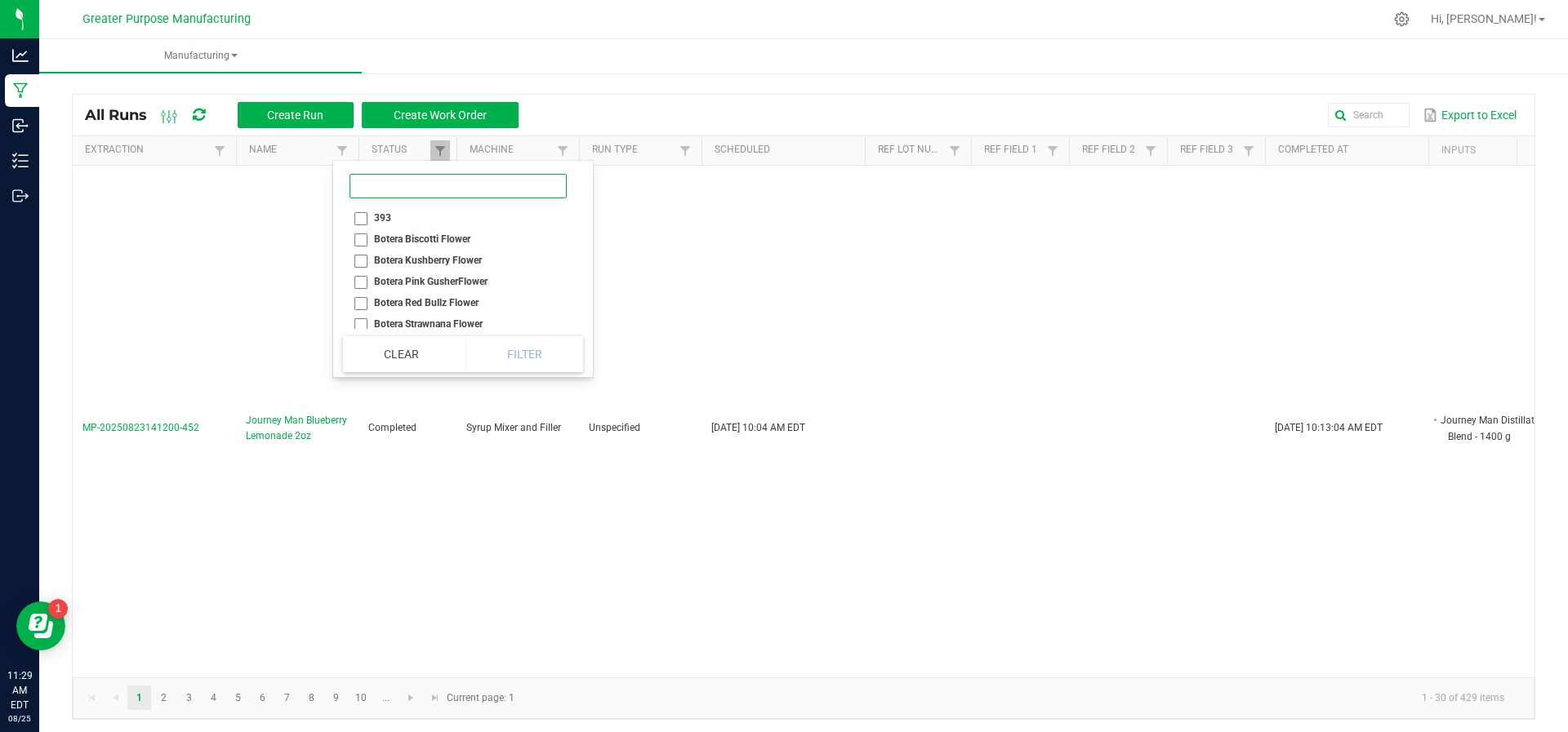
click at [397, 176] on input at bounding box center [458, 186] width 218 height 25
type input "sn"
click at [422, 228] on li "Lobo Biscottni Snowcaps 3.5g" at bounding box center [441, 218] width 195 height 21
checkbox 3\ "false"
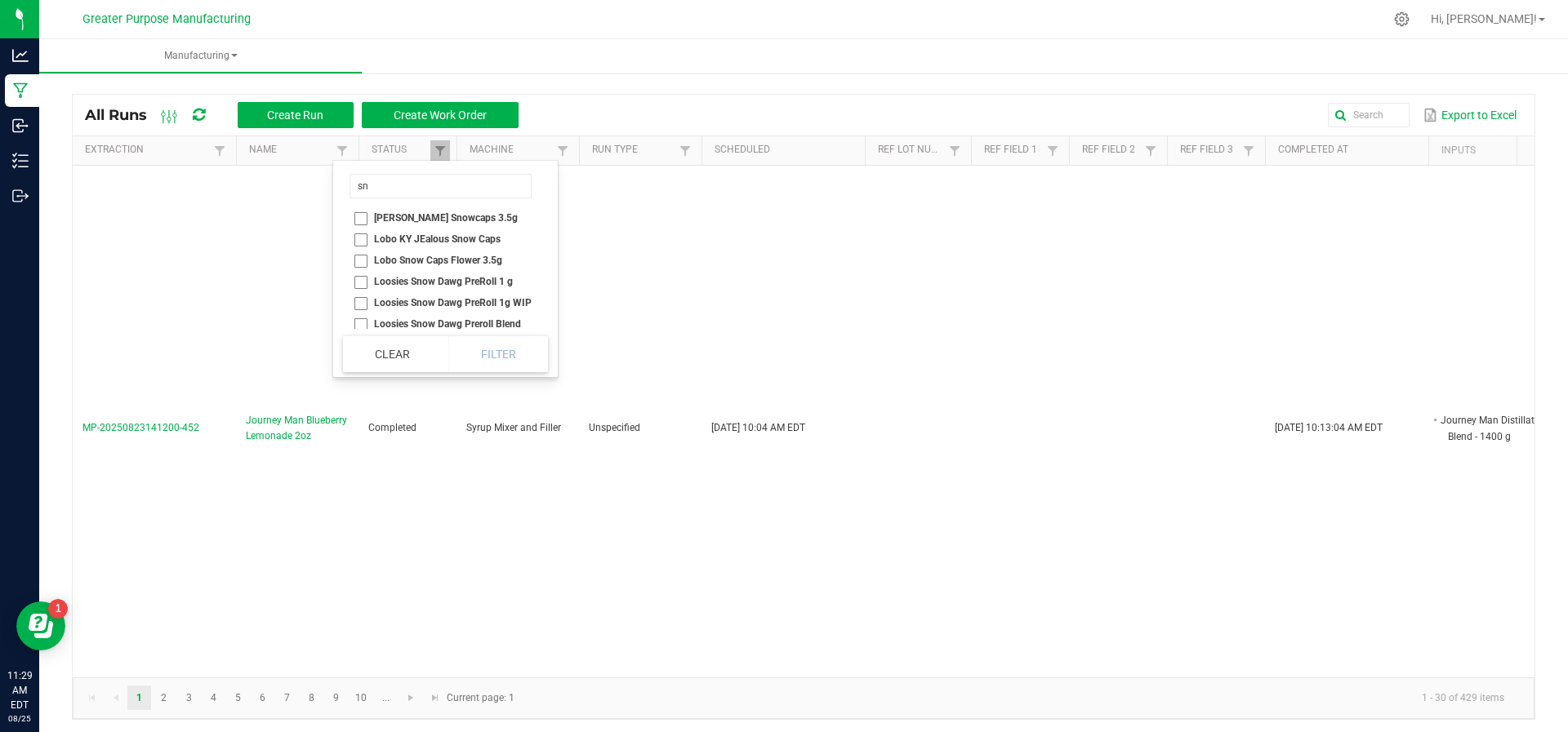
click at [358, 234] on li "Lobo KY JEalous Snow Caps" at bounding box center [441, 239] width 195 height 21
checkbox Caps "true"
click at [517, 345] on button "Filter" at bounding box center [498, 355] width 99 height 36
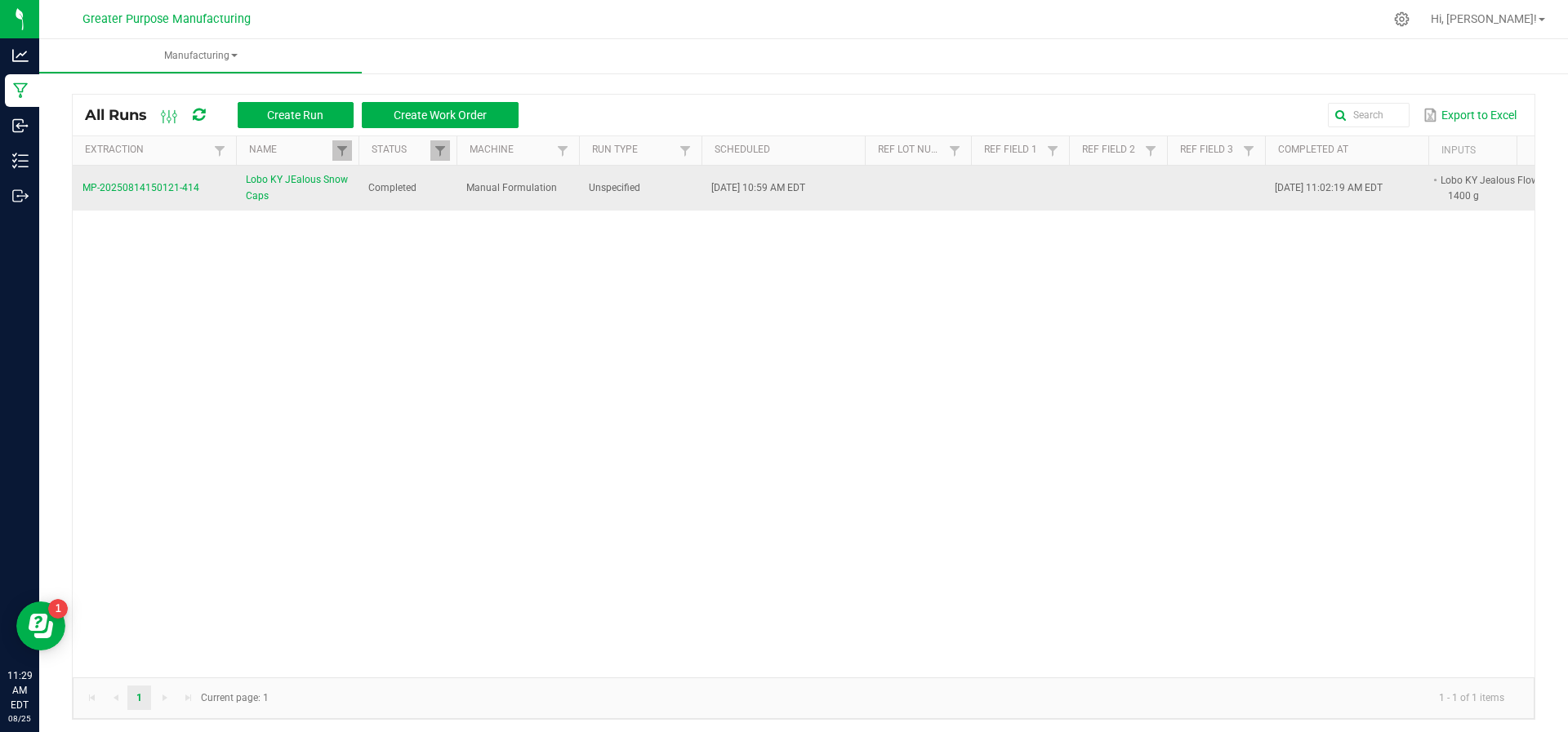
click at [296, 184] on span "Lobo KY JEalous Snow Caps" at bounding box center [297, 187] width 103 height 31
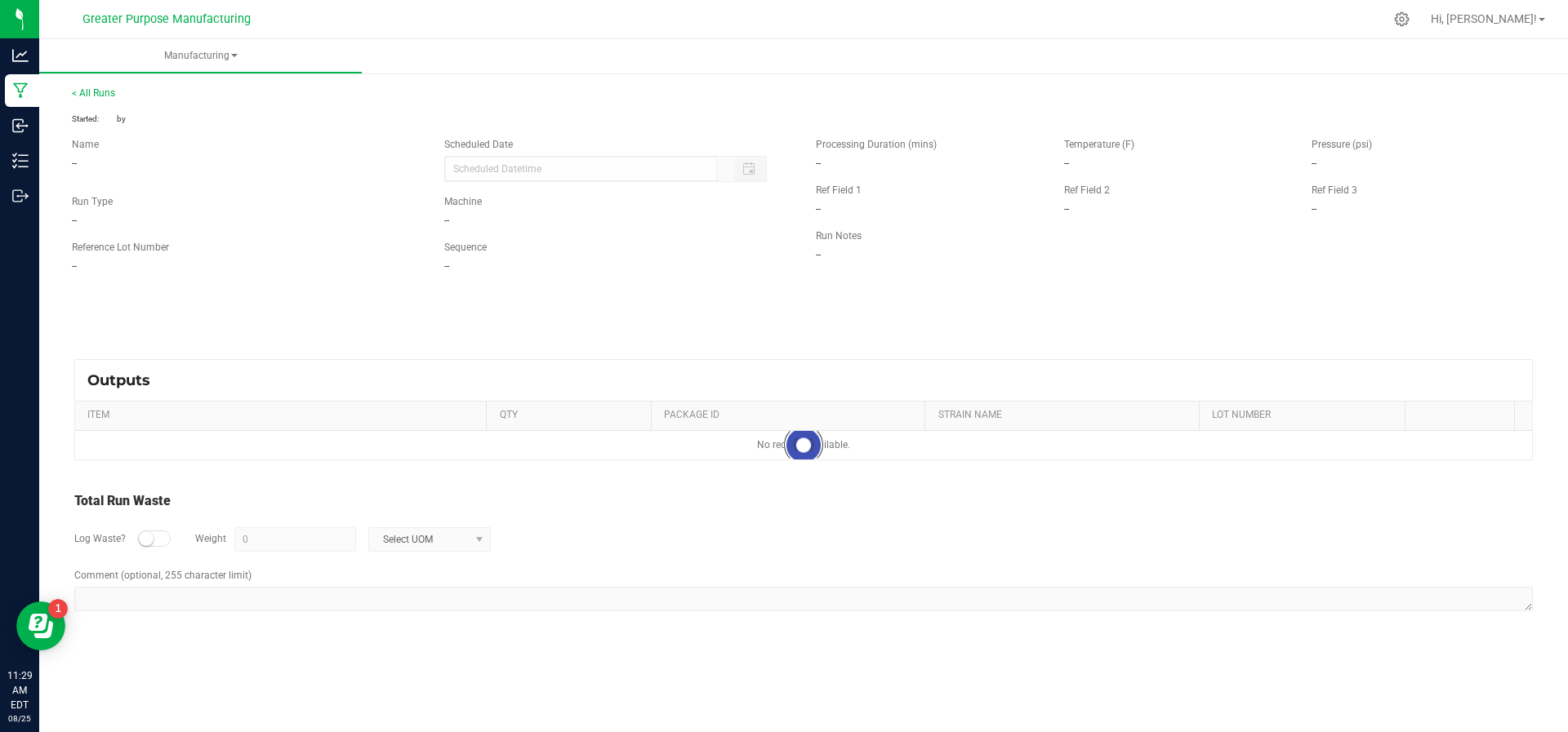
type input "08/14/2025 10:59 AM"
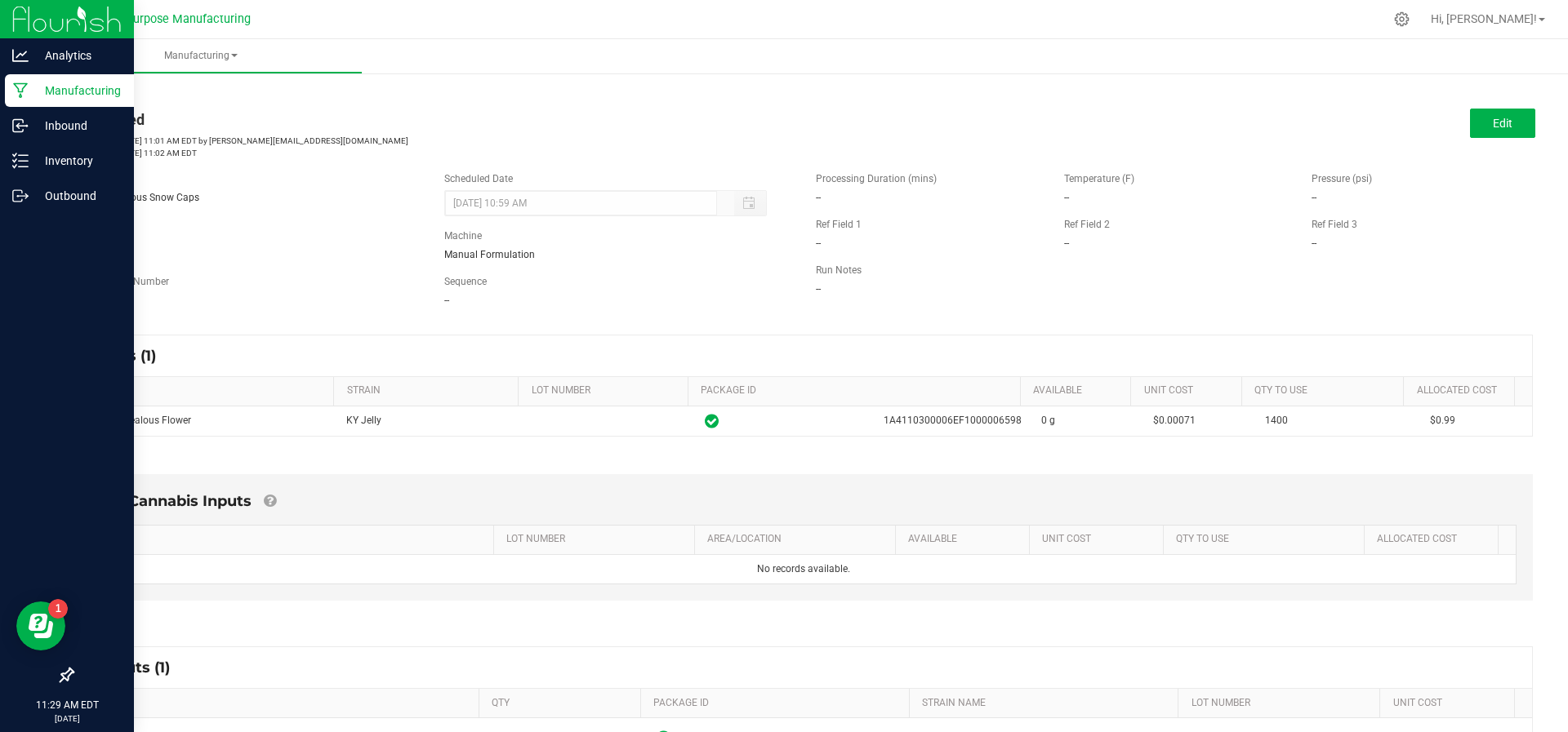
click at [39, 78] on div "Manufacturing" at bounding box center [69, 91] width 129 height 33
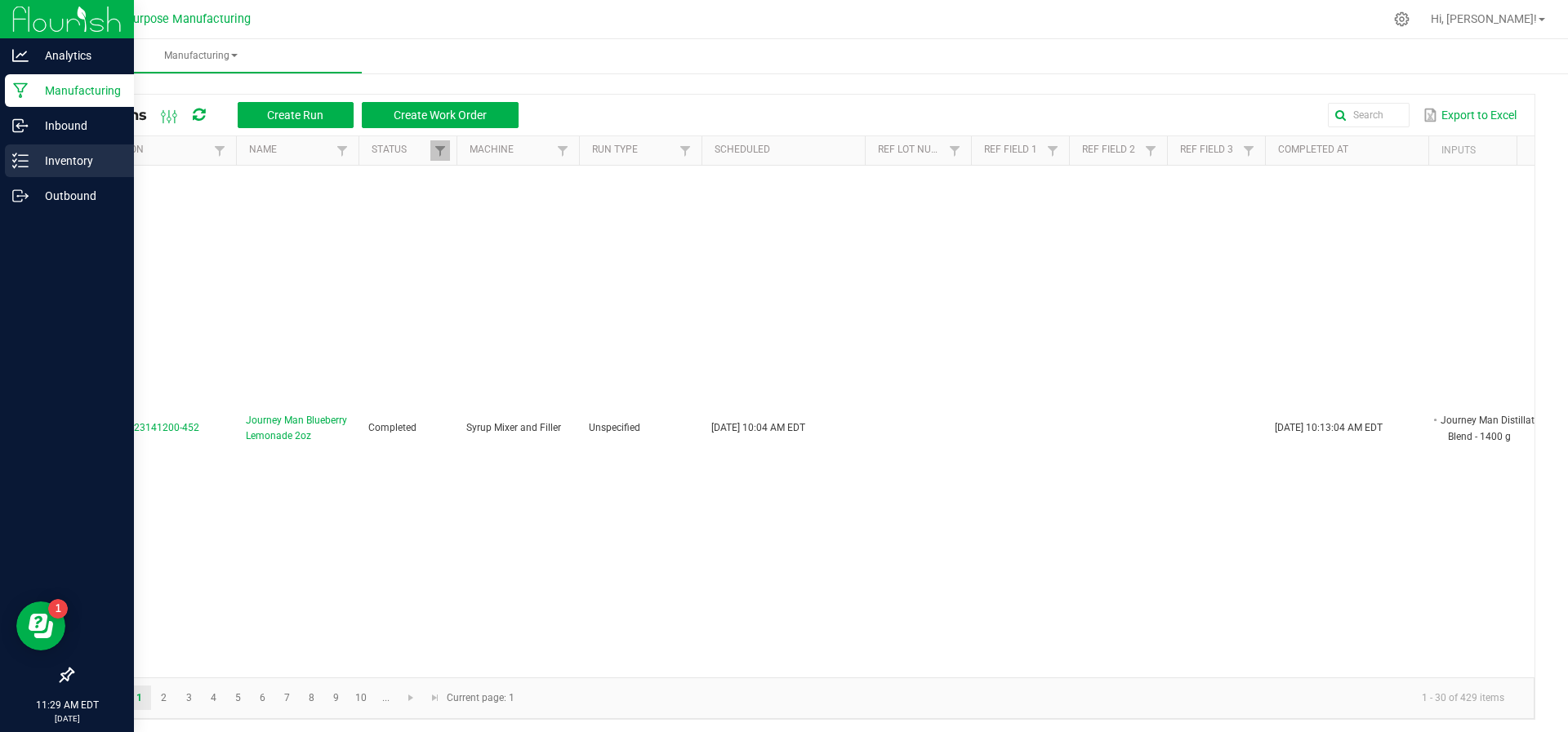
click at [22, 158] on icon at bounding box center [20, 160] width 16 height 16
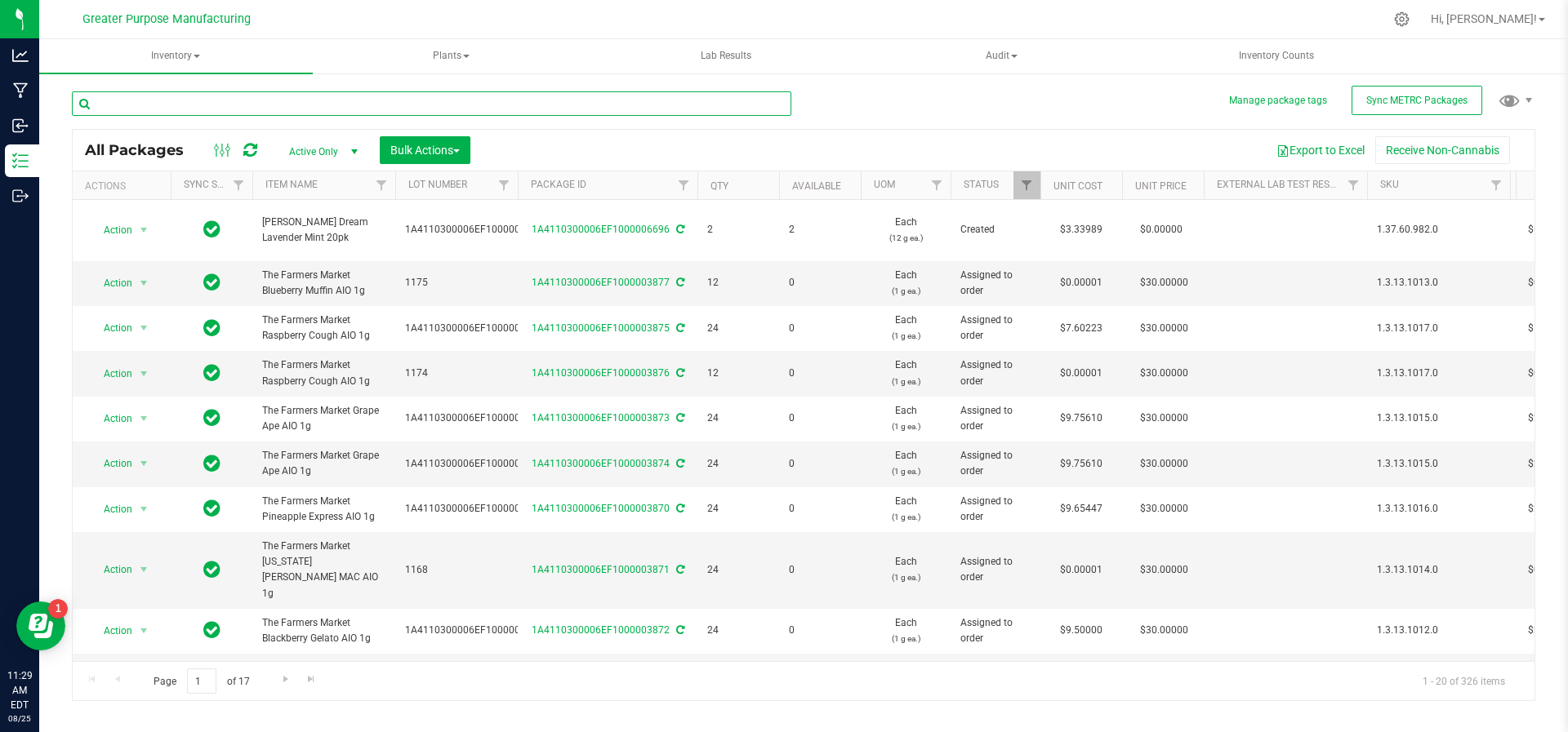
click at [260, 108] on input "text" at bounding box center [432, 104] width 719 height 25
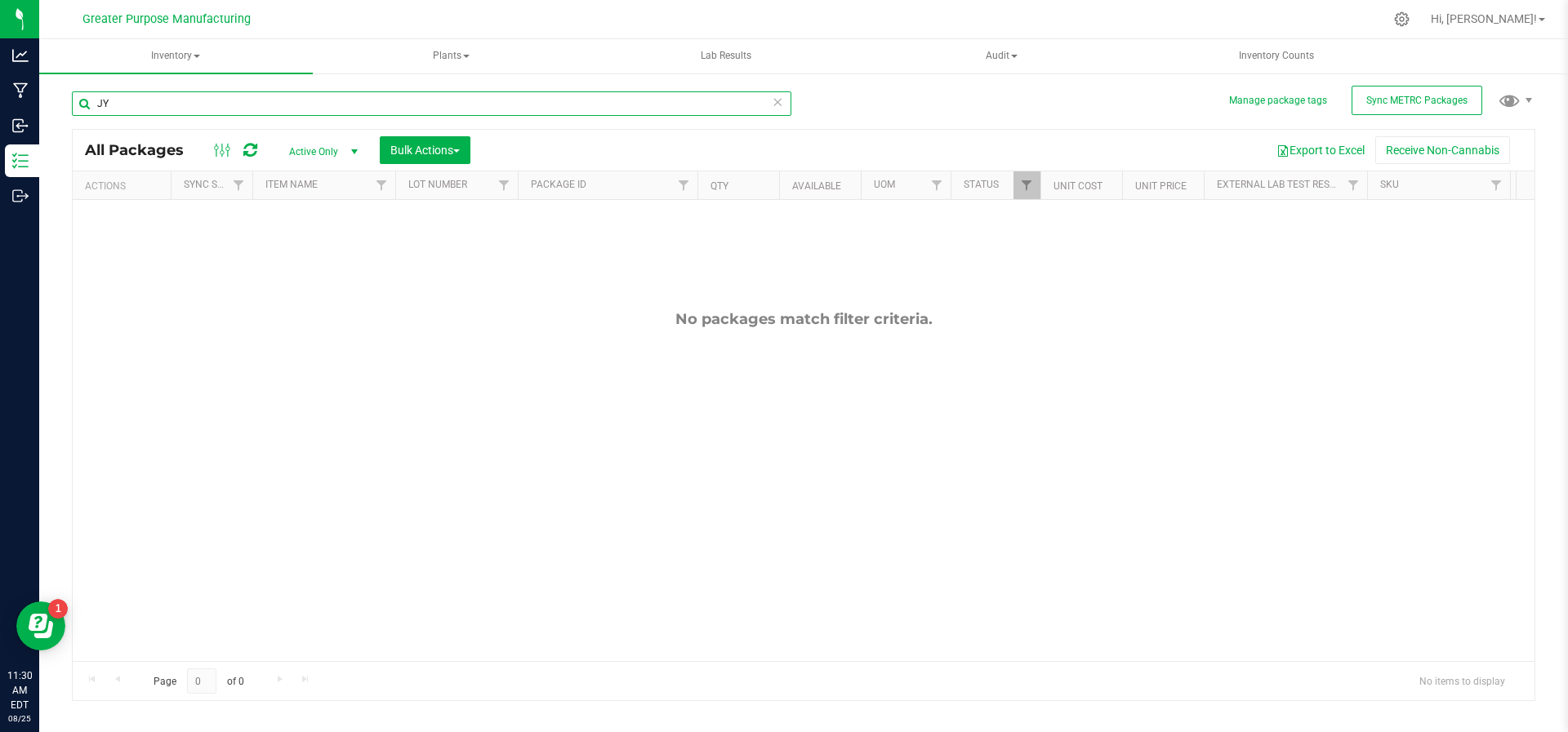
type input "J"
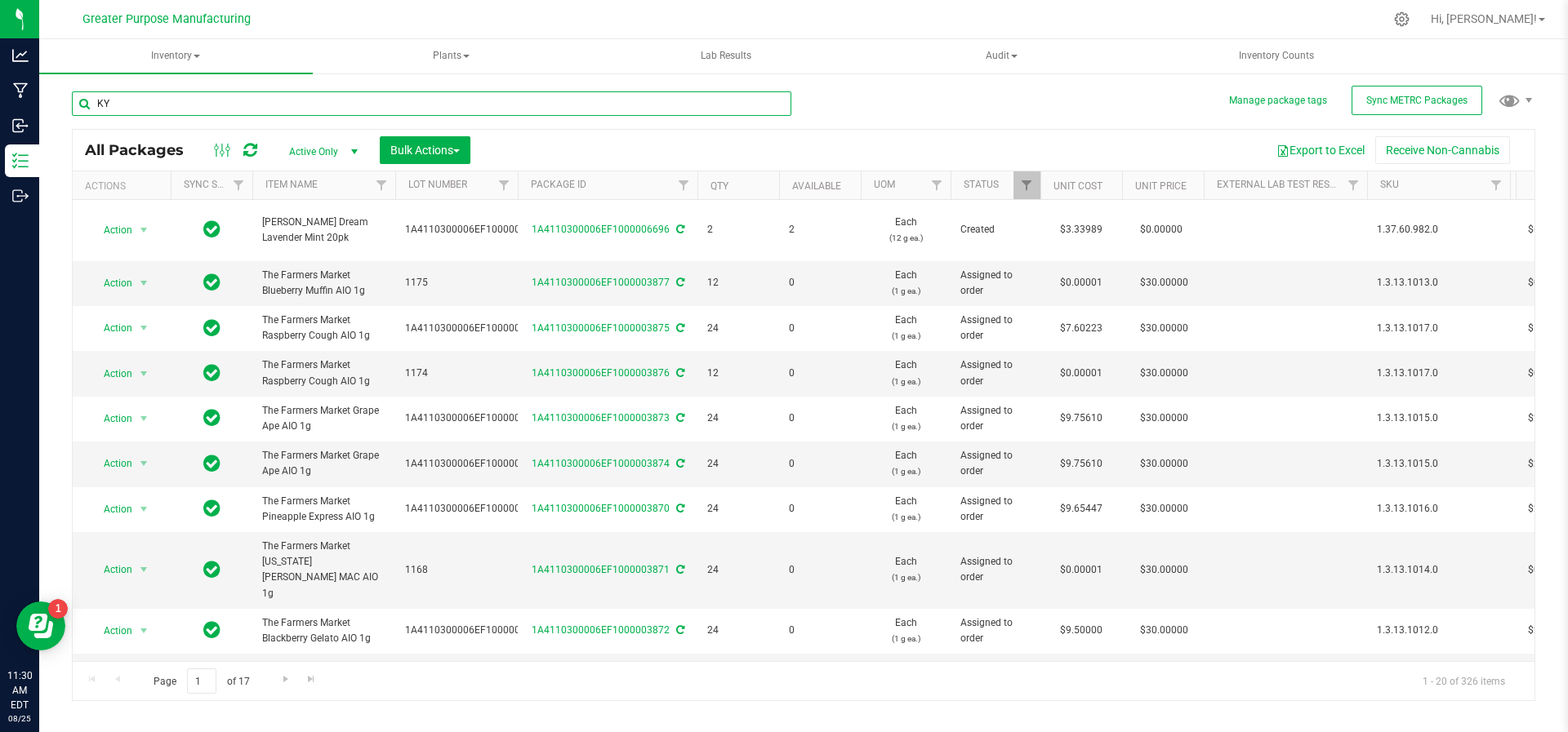
type input "K"
type input "Lobo KY"
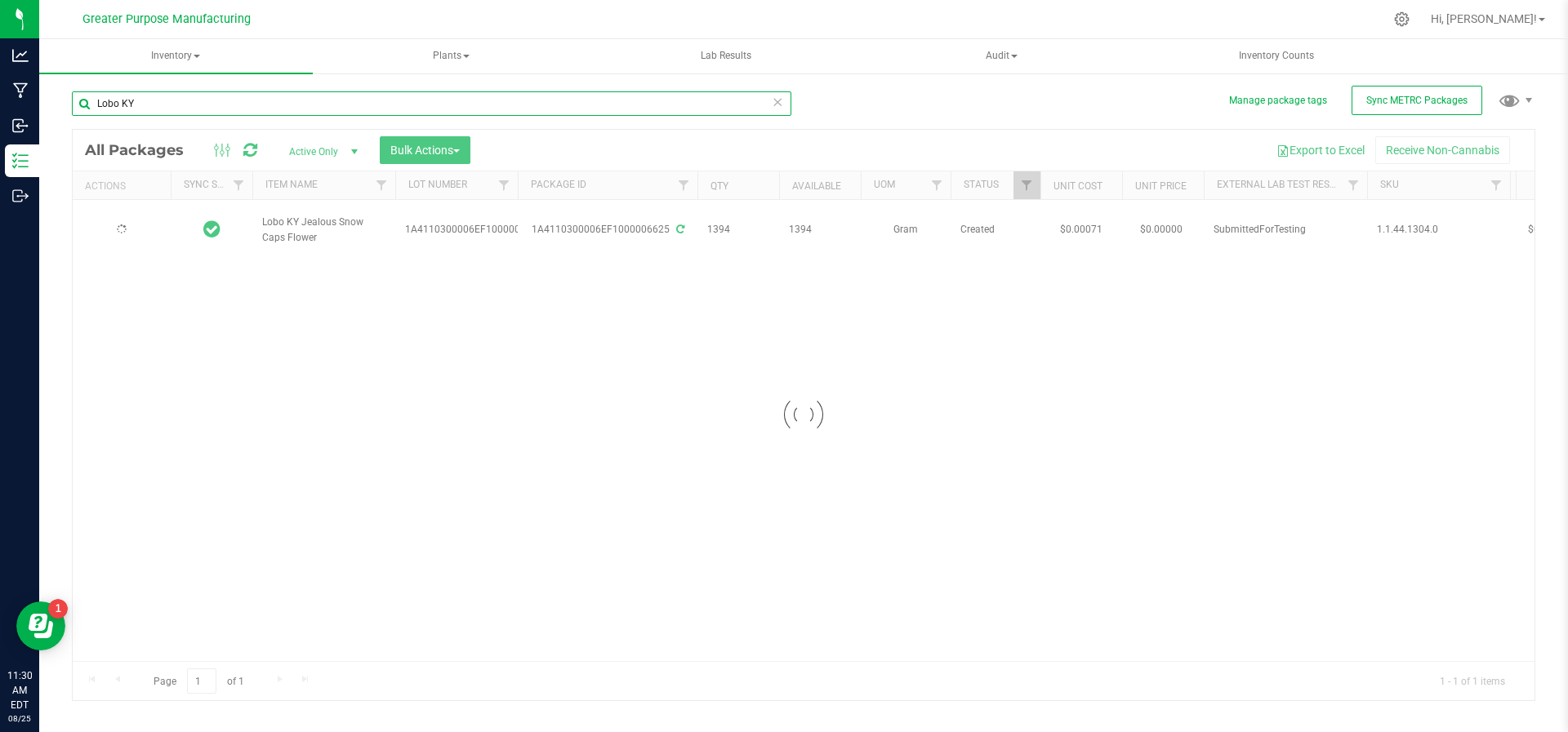
type input "2025-08-14"
type input "L"
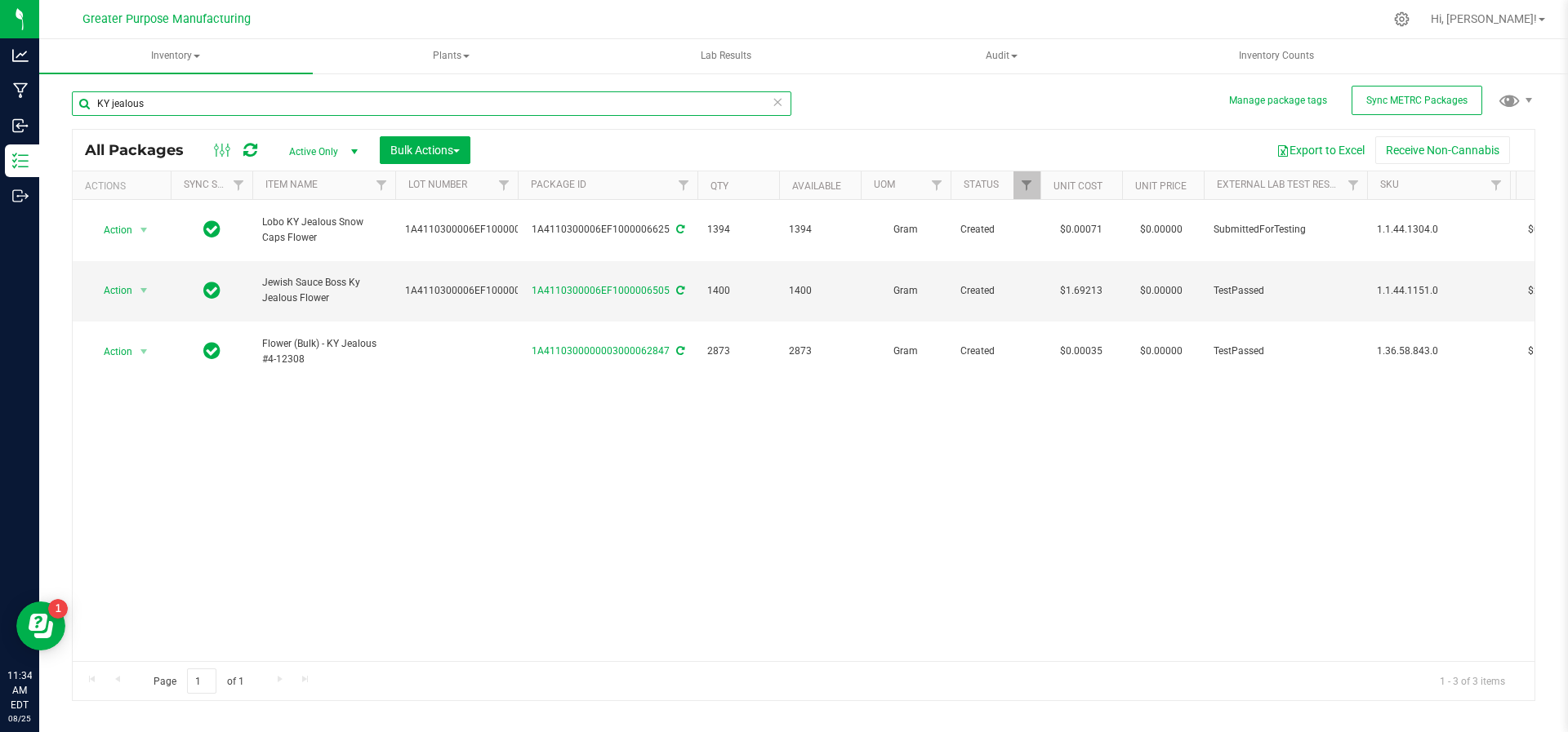
type input "KY jealous"
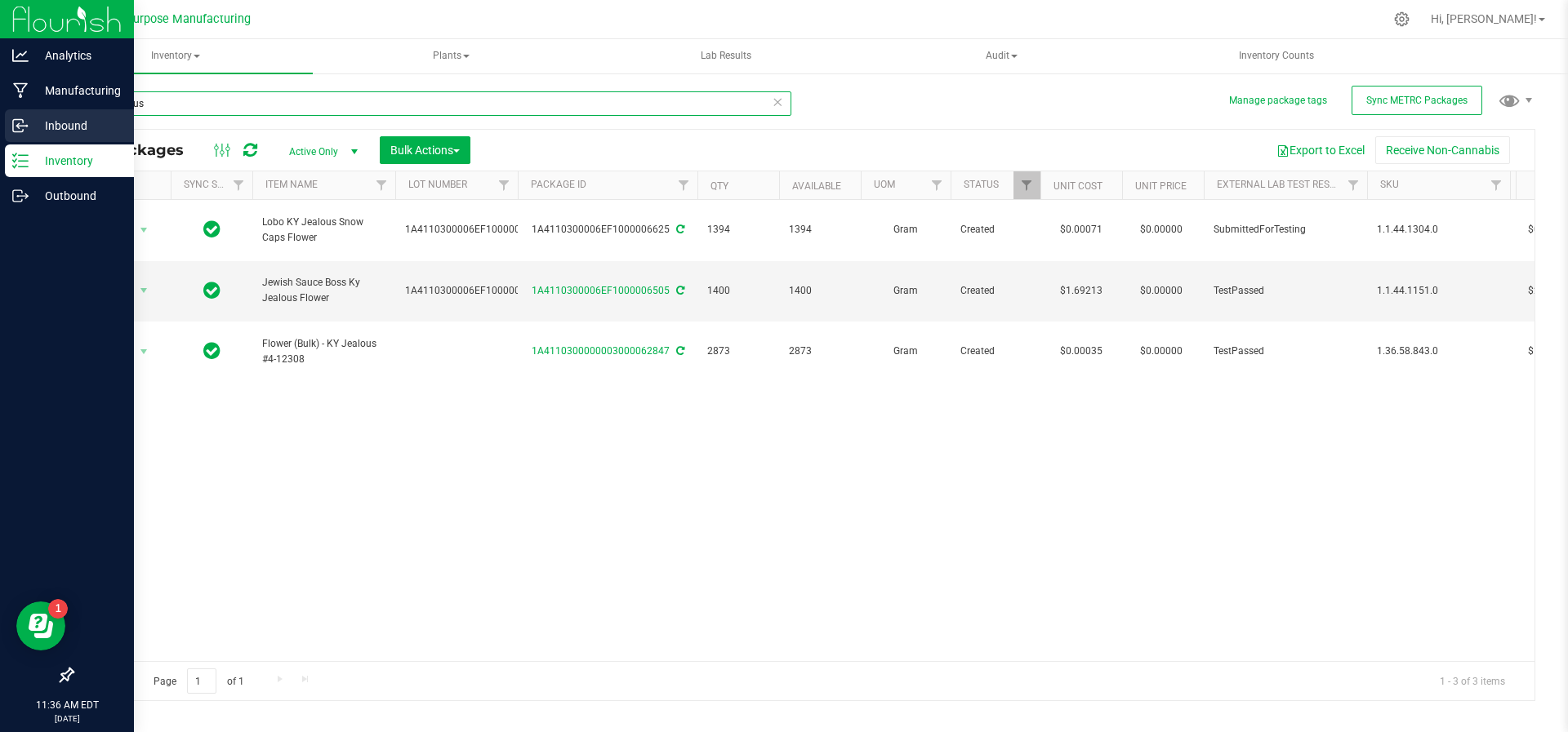
drag, startPoint x: 185, startPoint y: 94, endPoint x: 31, endPoint y: 111, distance: 154.9
click at [31, 111] on div "Analytics Manufacturing Inbound Inventory Outbound 11:36 AM EDT 08/25/2025 08/2…" at bounding box center [784, 366] width 1568 height 732
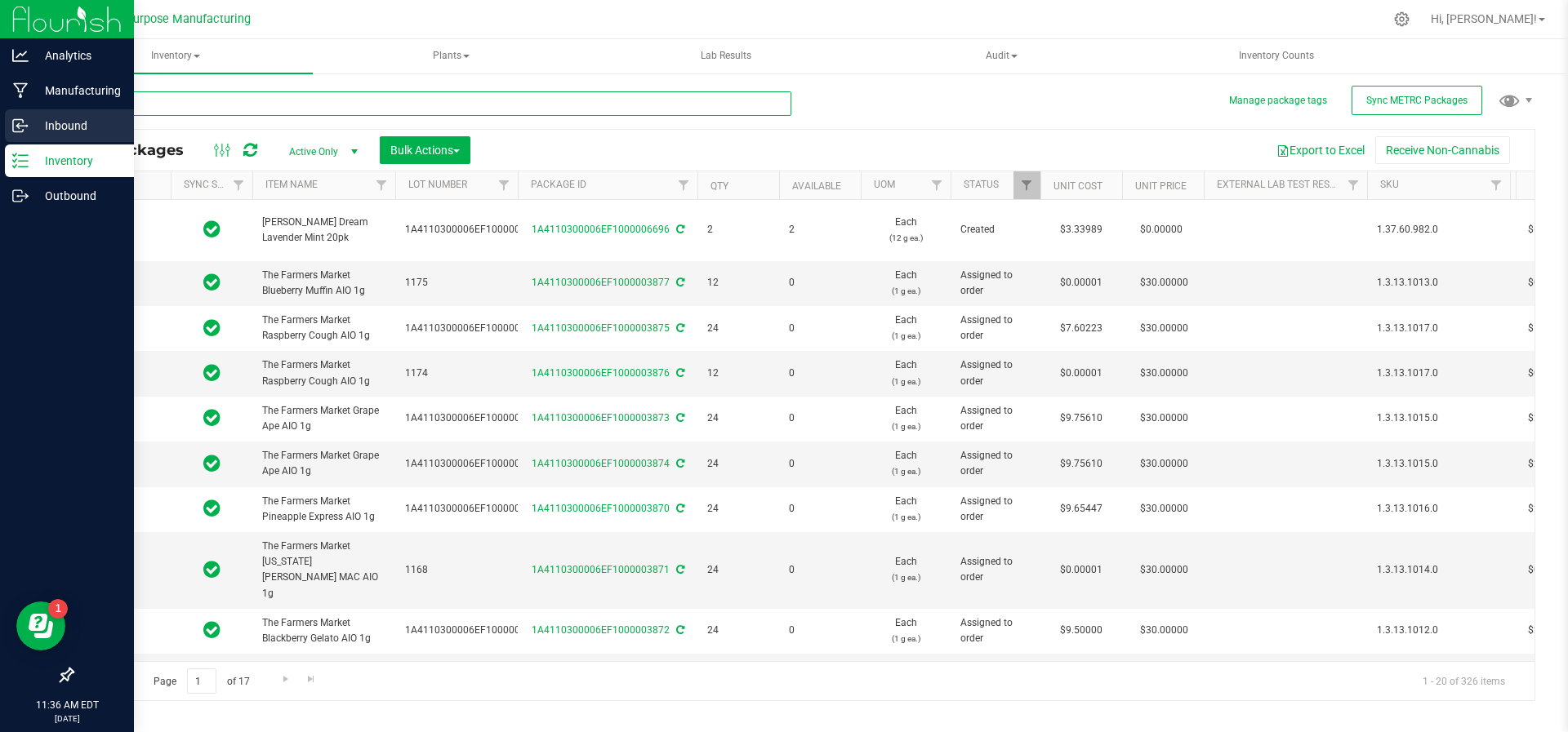
type input "2025-07-29"
type input "[DATE]"
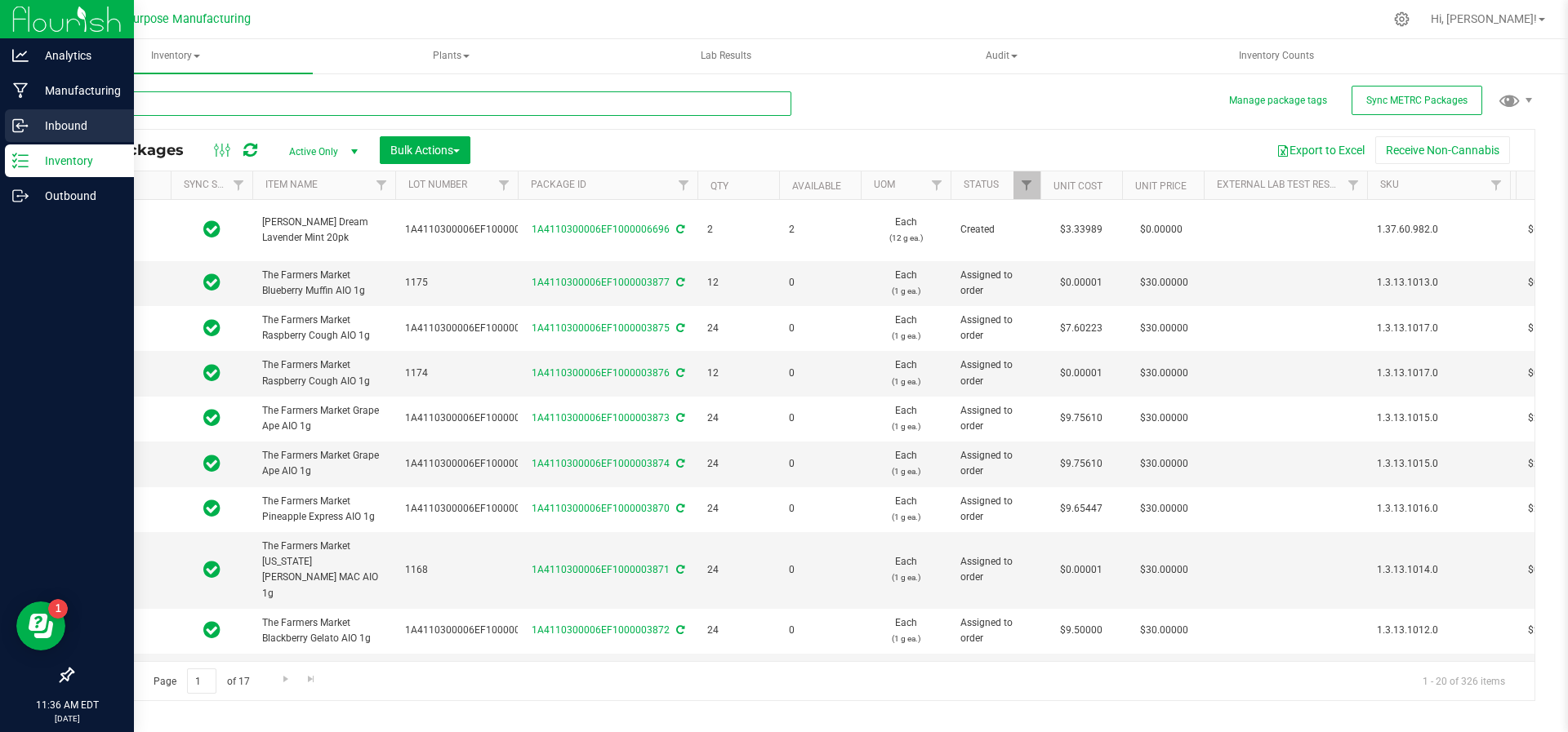
type input "[DATE]"
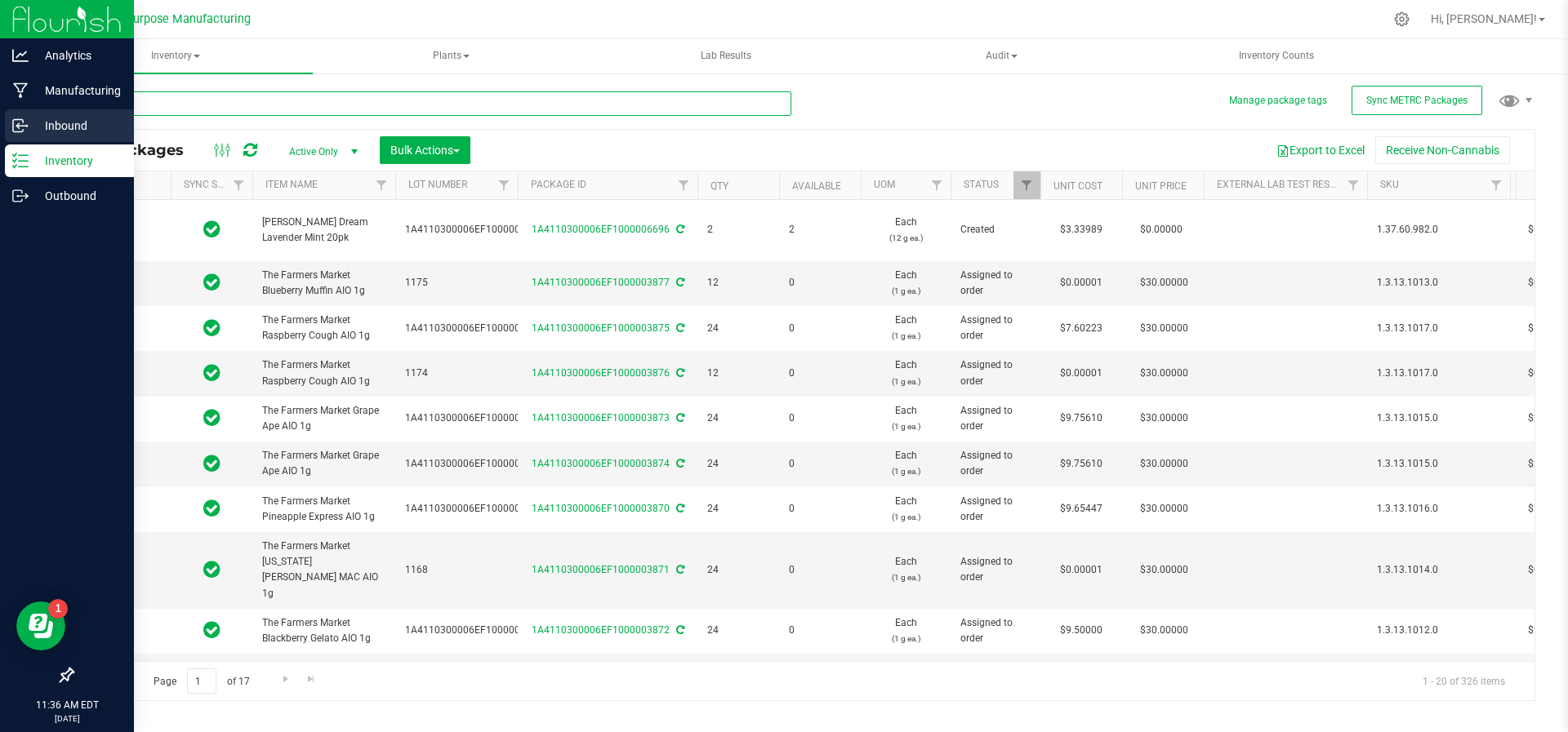
type input "[DATE]"
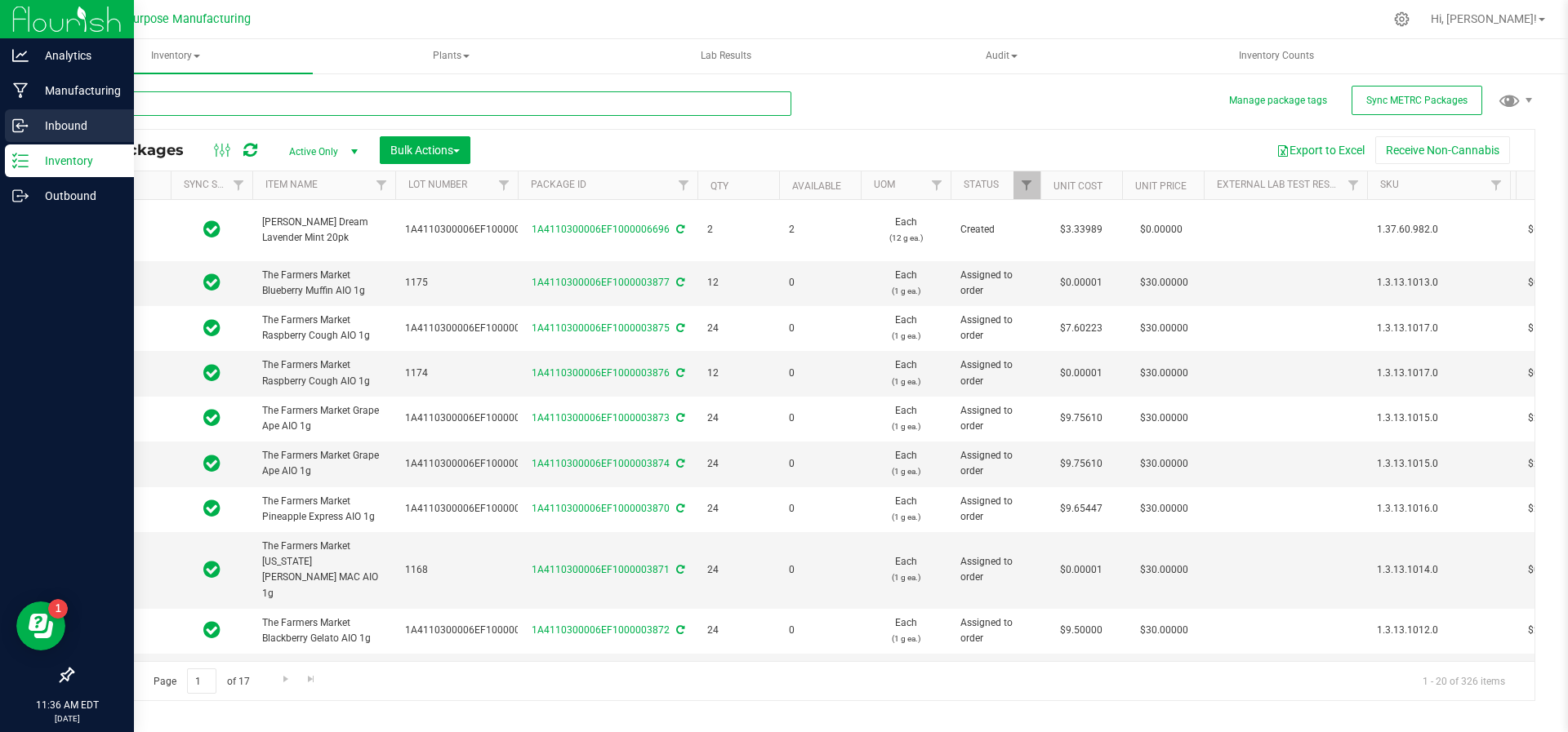
type input "[DATE]"
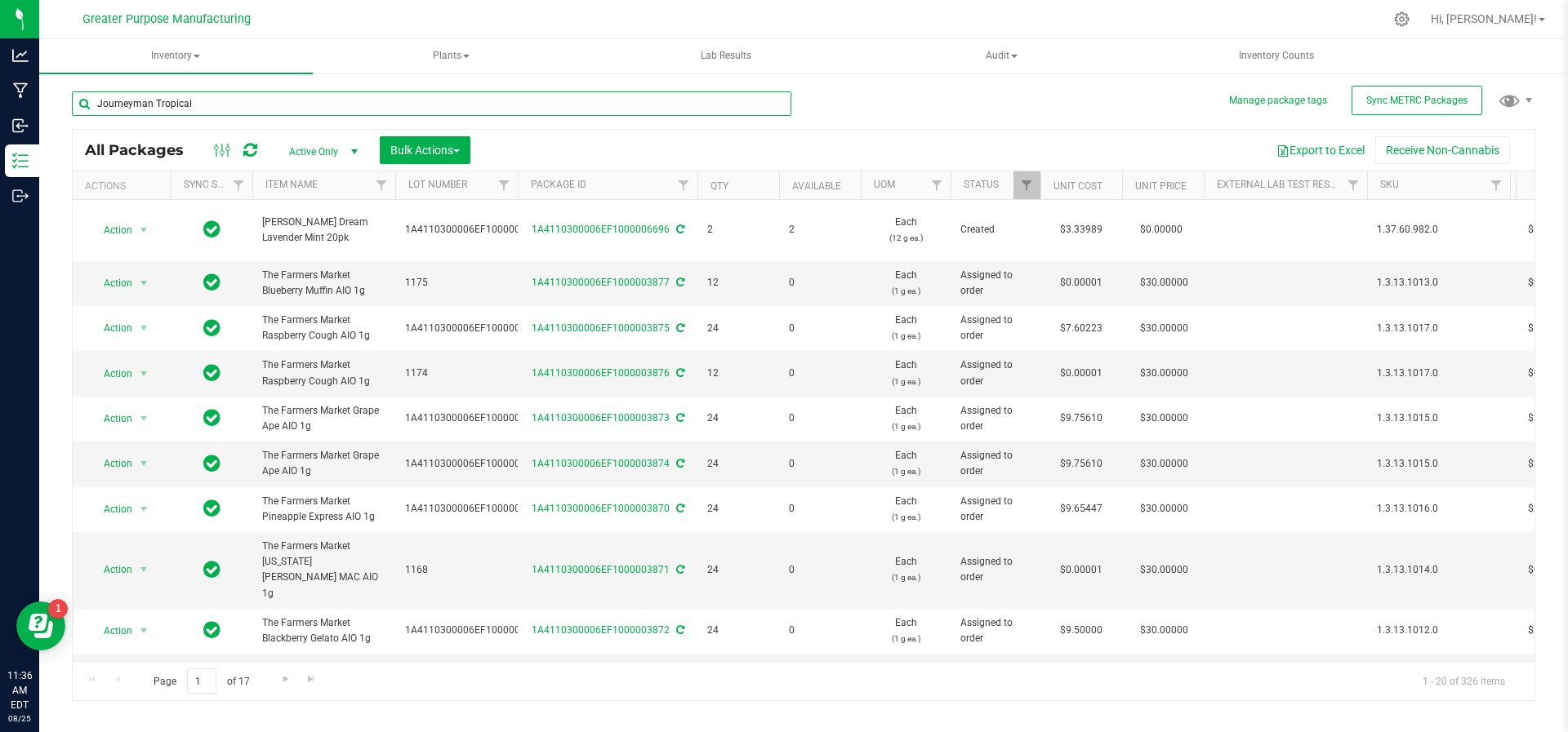
type input "Journeyman Tropical"
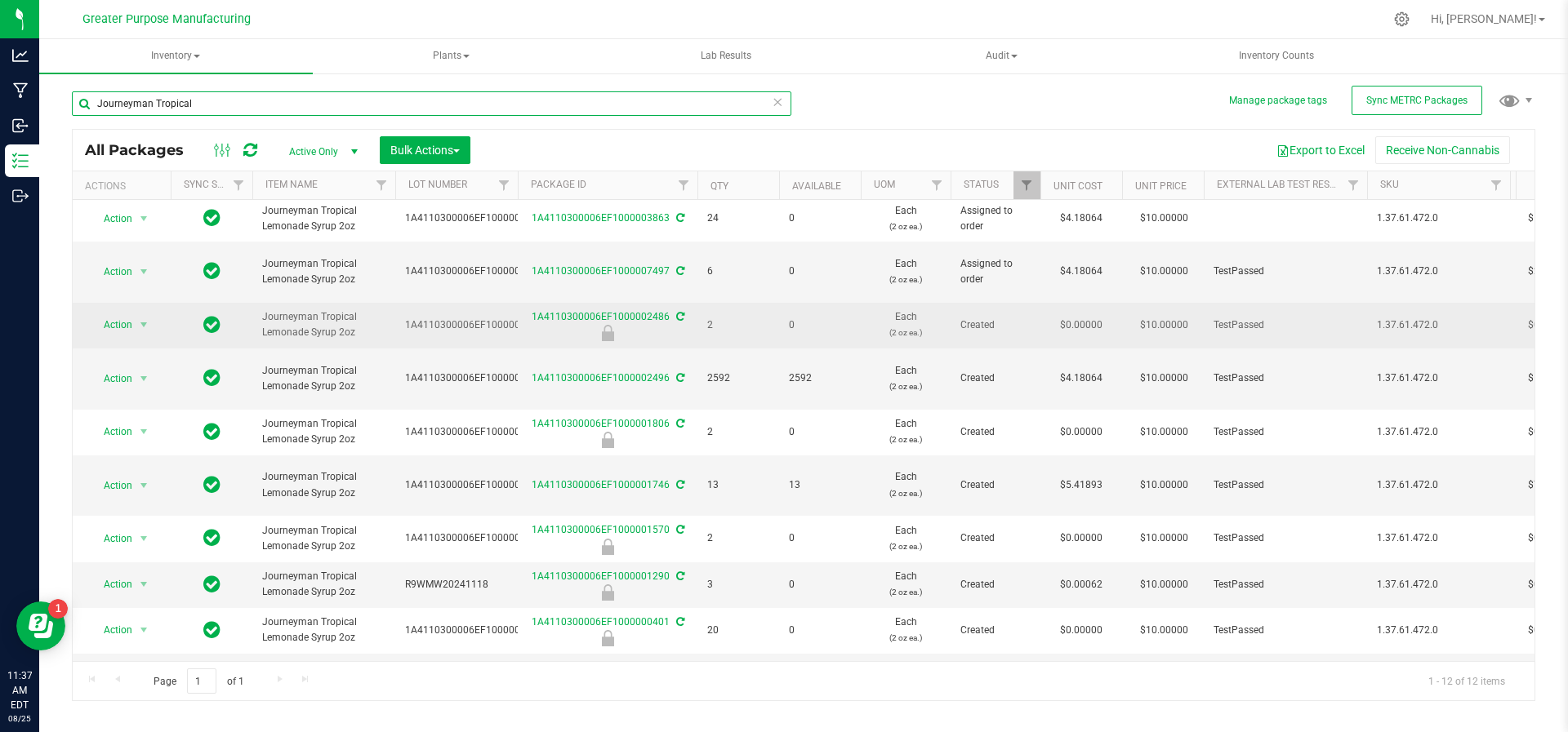
scroll to position [100, 0]
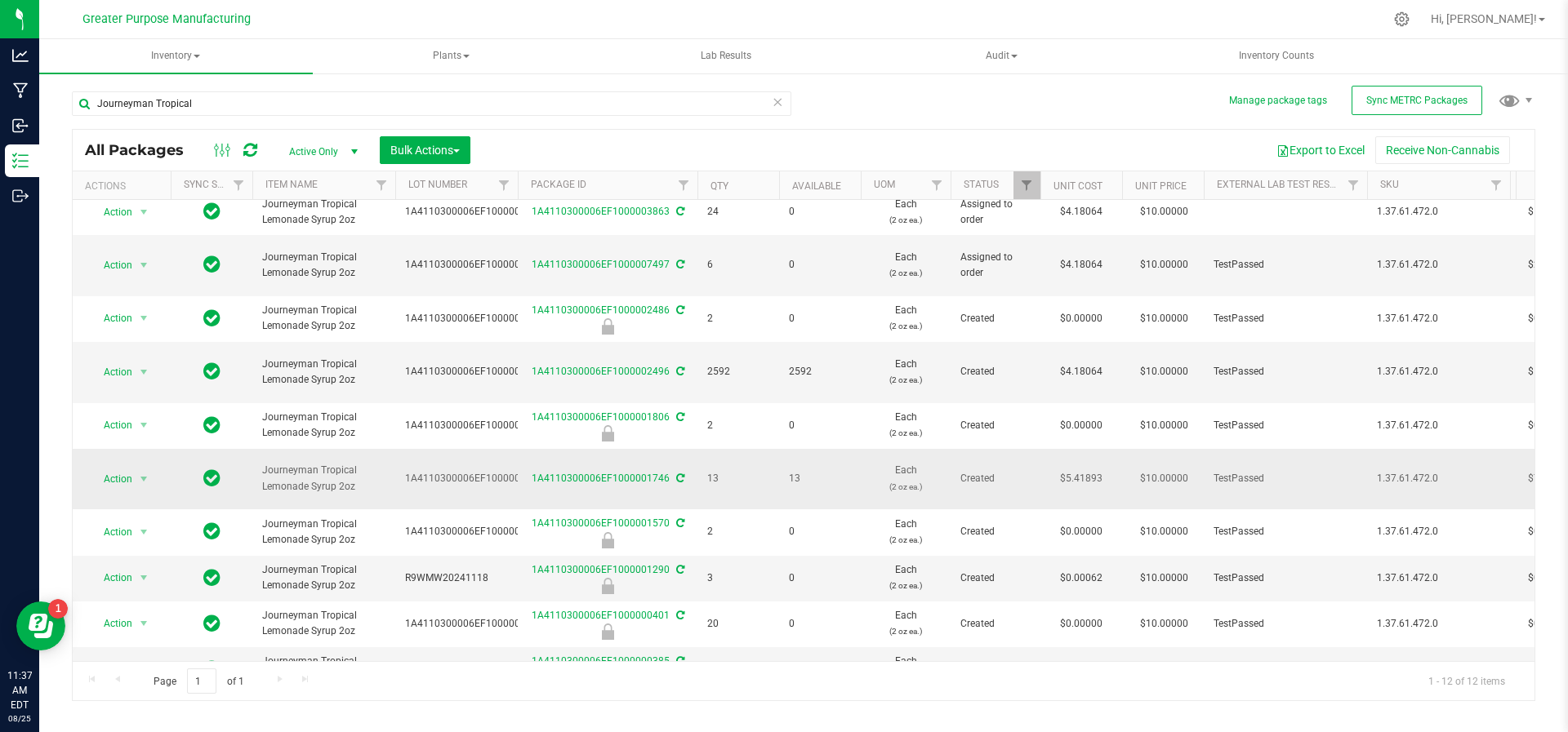
click at [211, 468] on icon at bounding box center [212, 478] width 17 height 20
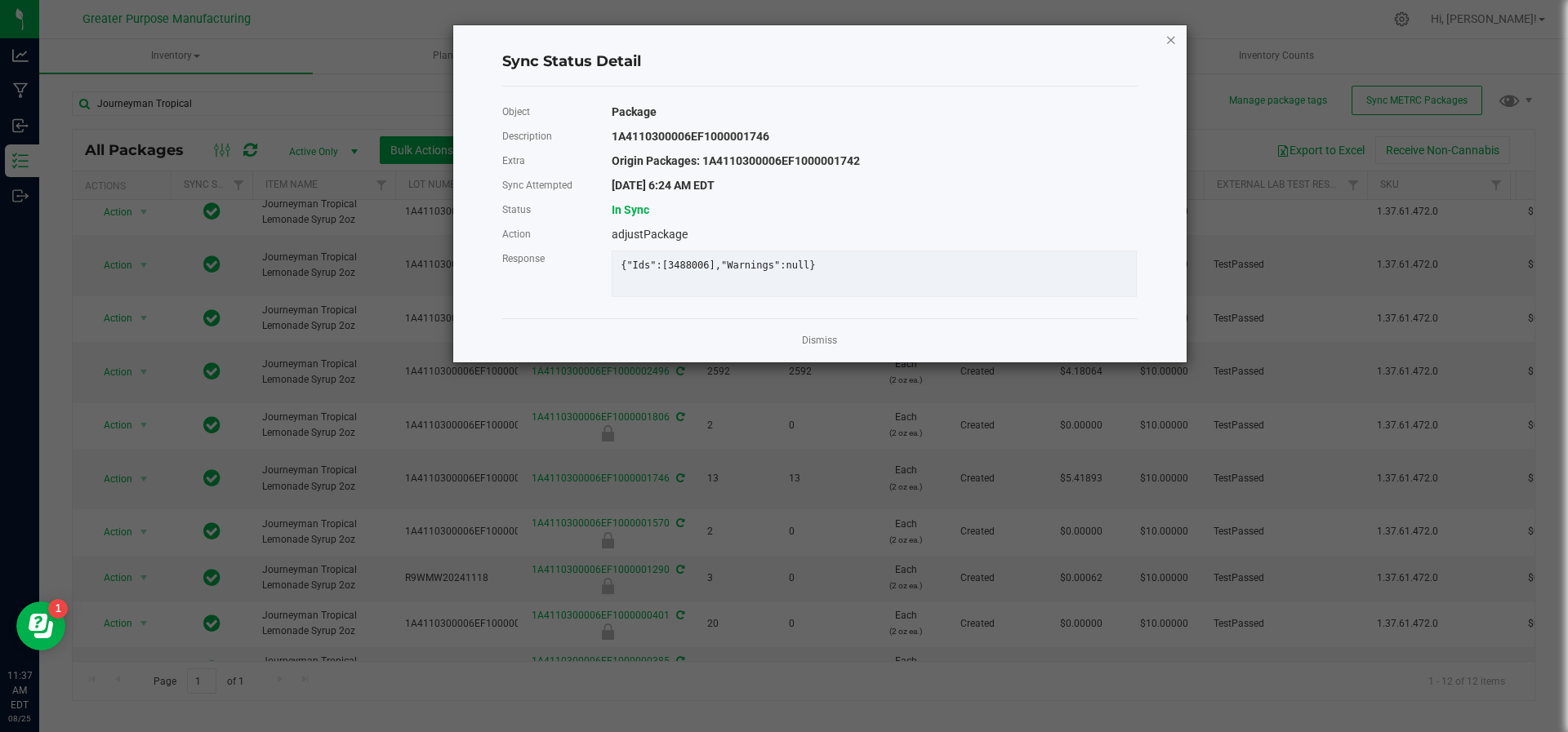
click at [1175, 39] on icon "Close" at bounding box center [1172, 39] width 11 height 20
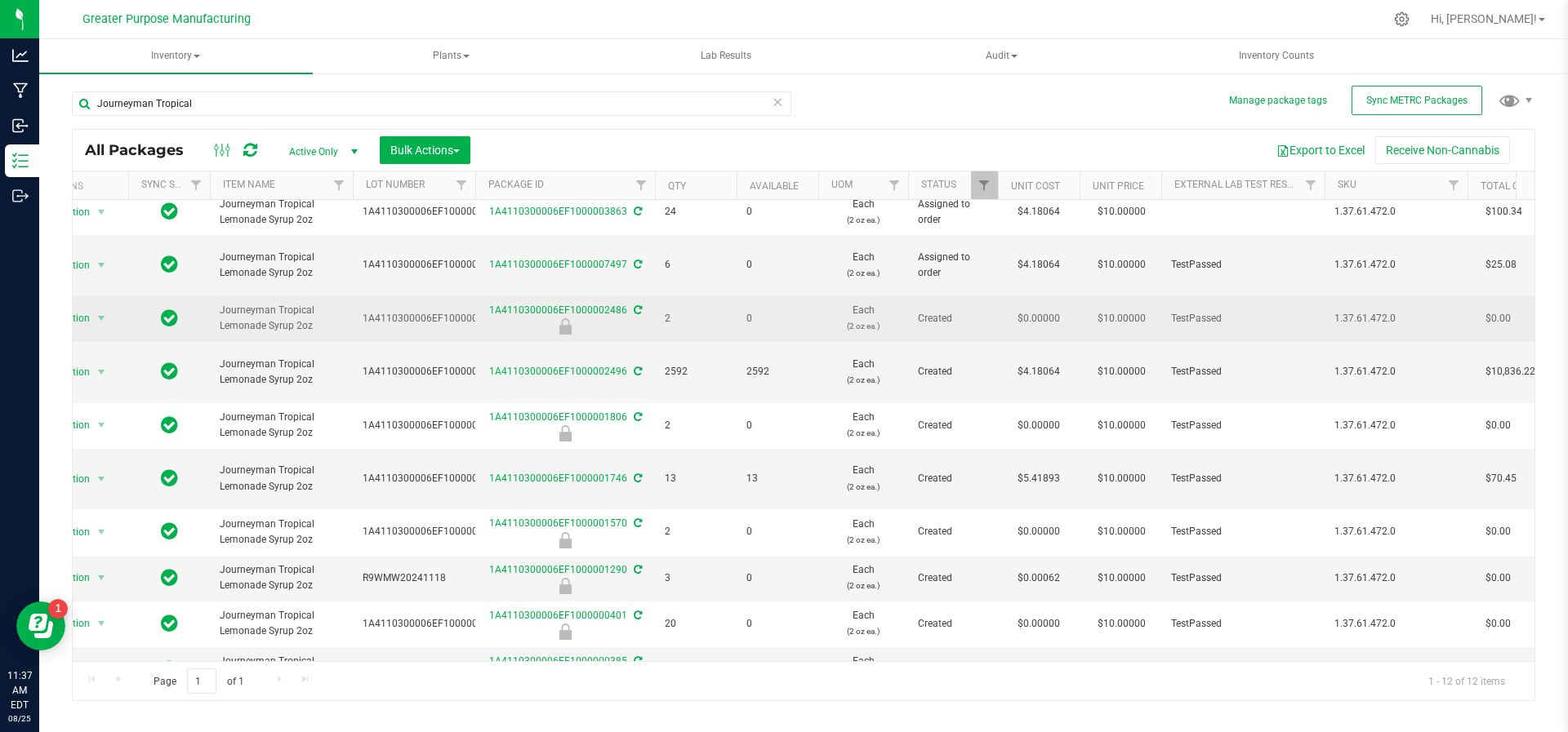
scroll to position [0, 47]
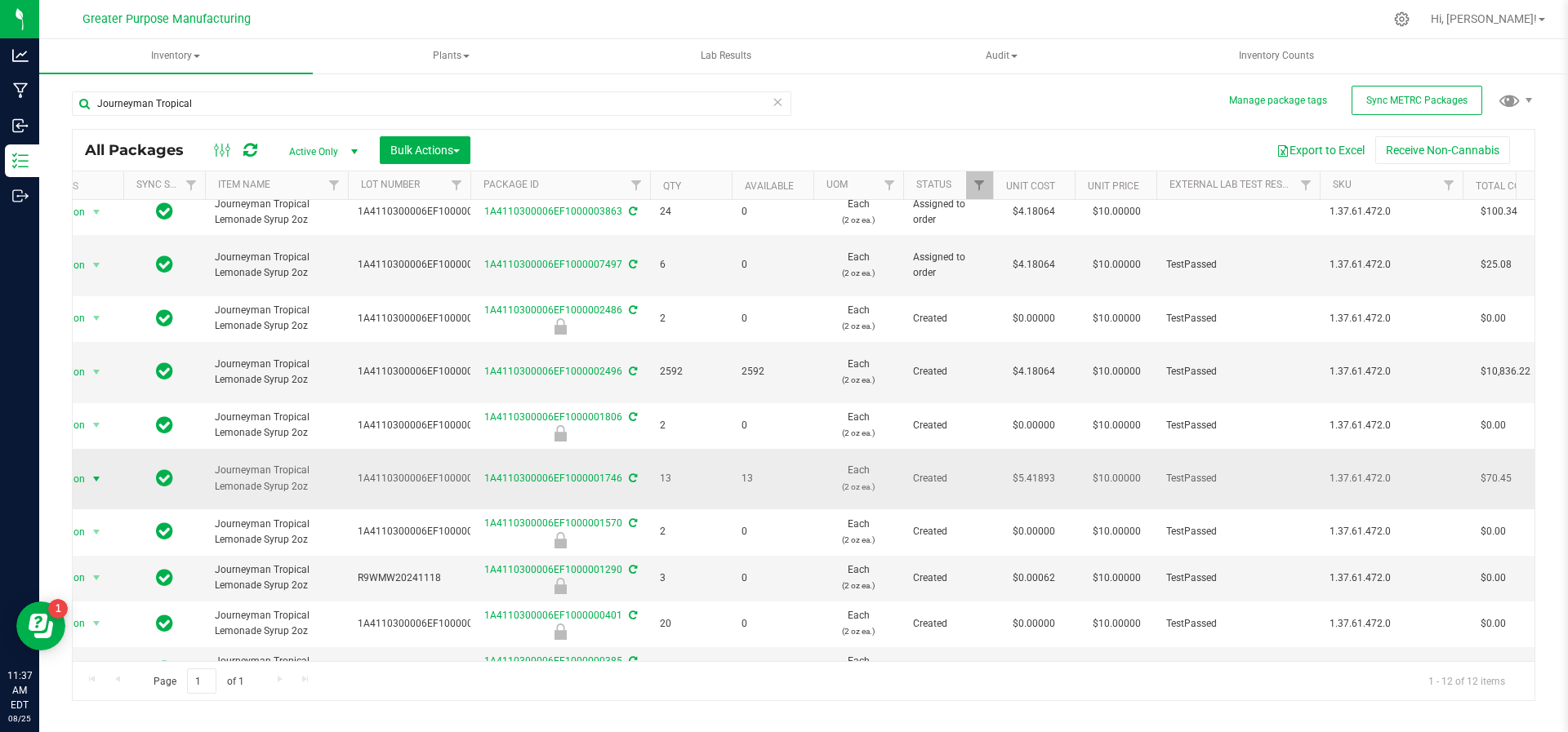
click at [100, 468] on span "select" at bounding box center [97, 479] width 21 height 23
click at [105, 397] on li "Retag package" at bounding box center [94, 410] width 104 height 25
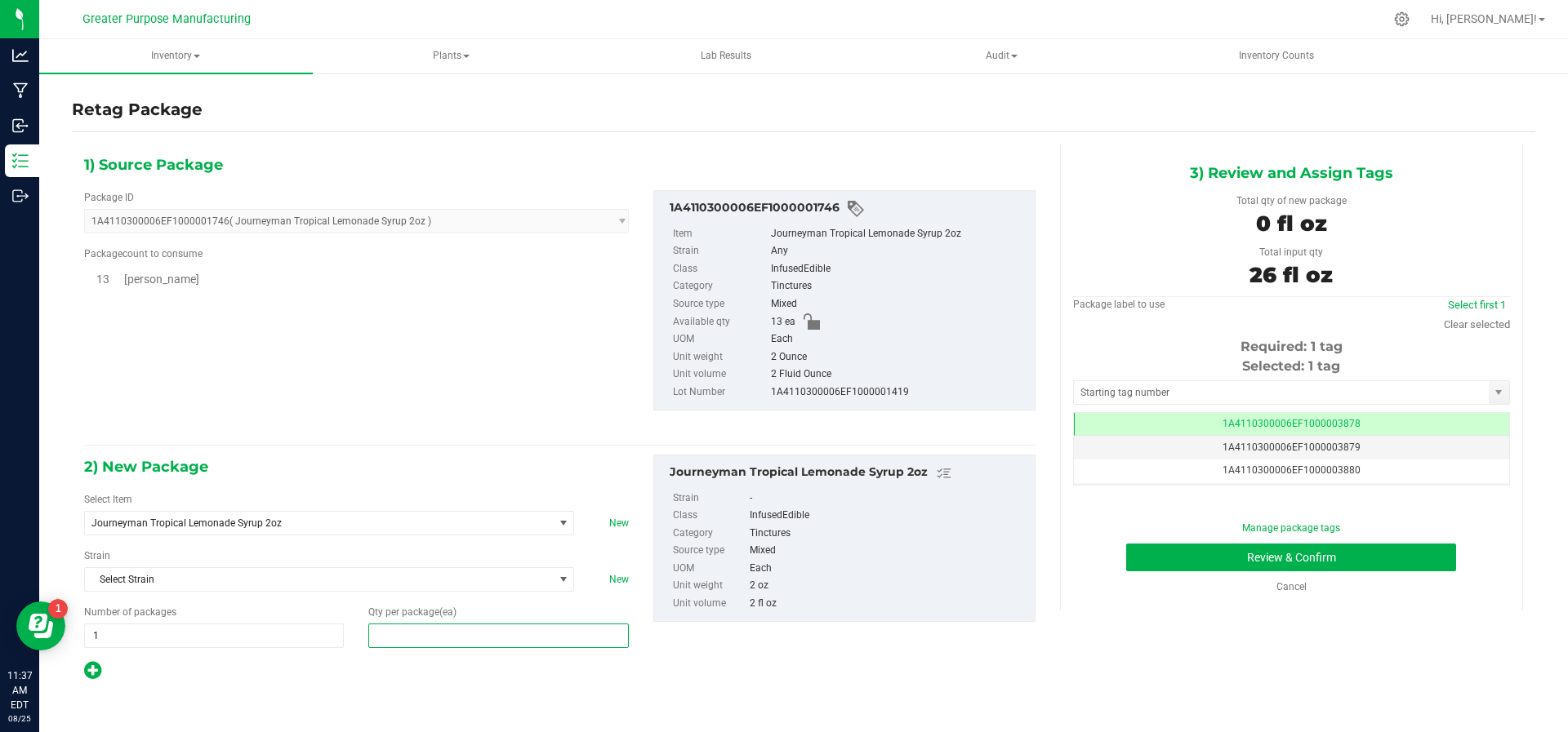
click at [437, 634] on span at bounding box center [498, 636] width 259 height 25
click at [437, 634] on input "text" at bounding box center [498, 636] width 258 height 23
type input "0"
click at [343, 399] on div "Package ID 1A4110300006EF1000001746 ( Journeyman Tropical Lemonade Syrup 2oz ) …" at bounding box center [559, 300] width 976 height 247
click at [1184, 392] on input "text" at bounding box center [1281, 392] width 414 height 23
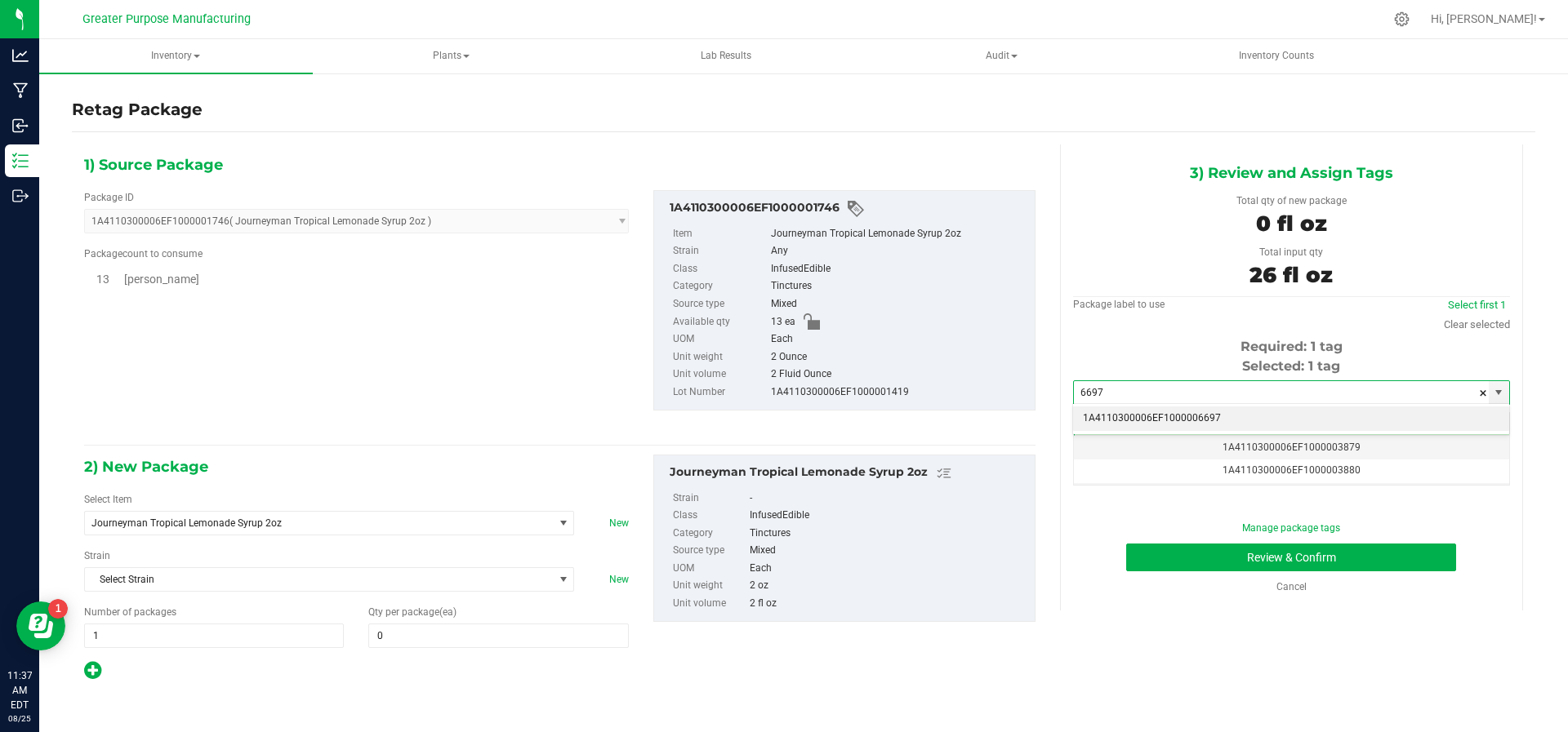
click at [1203, 418] on li "1A4110300006EF1000006697" at bounding box center [1291, 419] width 436 height 25
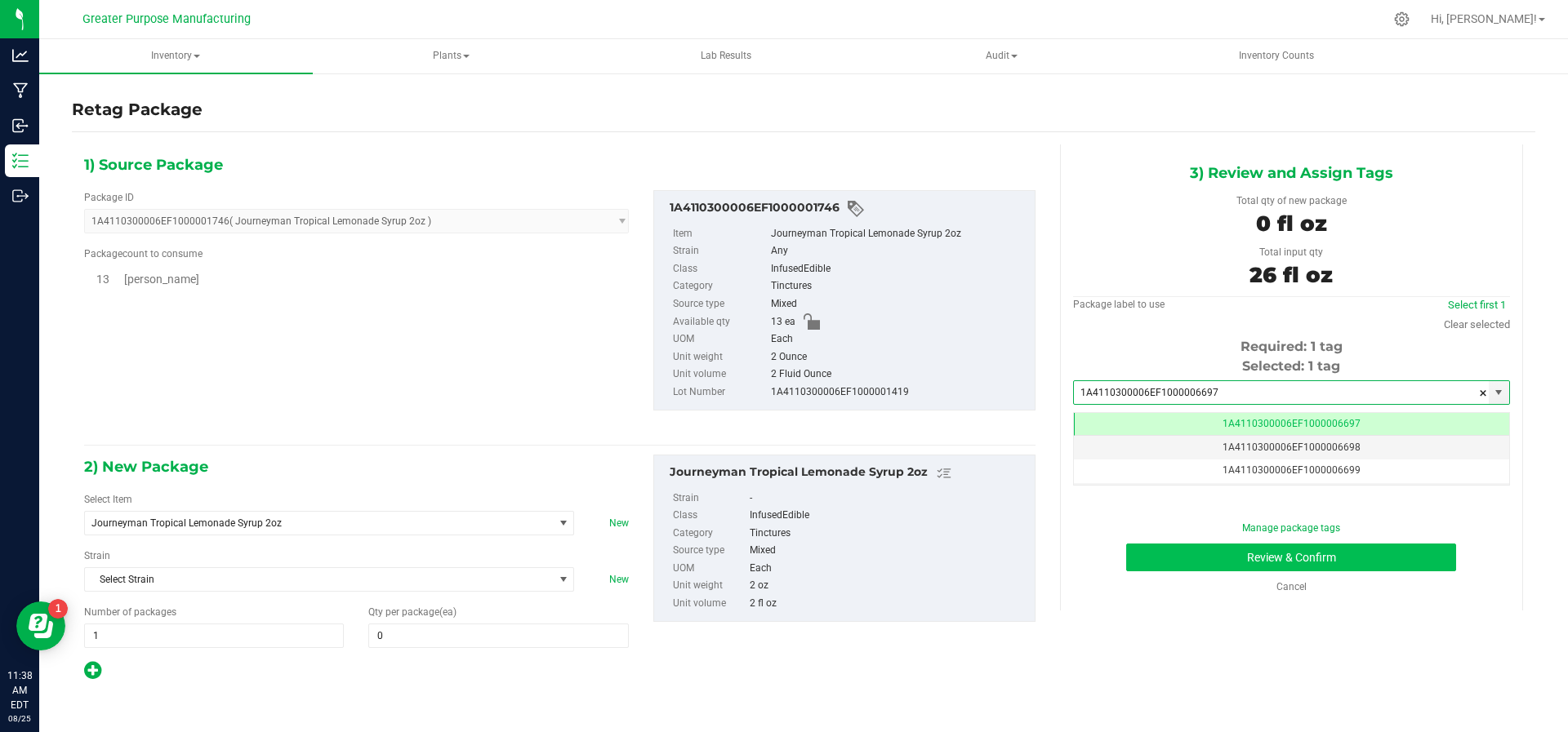
type input "1A4110300006EF1000006697"
click at [1207, 546] on button "Review & Confirm" at bounding box center [1291, 557] width 330 height 27
click at [446, 636] on span at bounding box center [498, 636] width 259 height 25
type input "13"
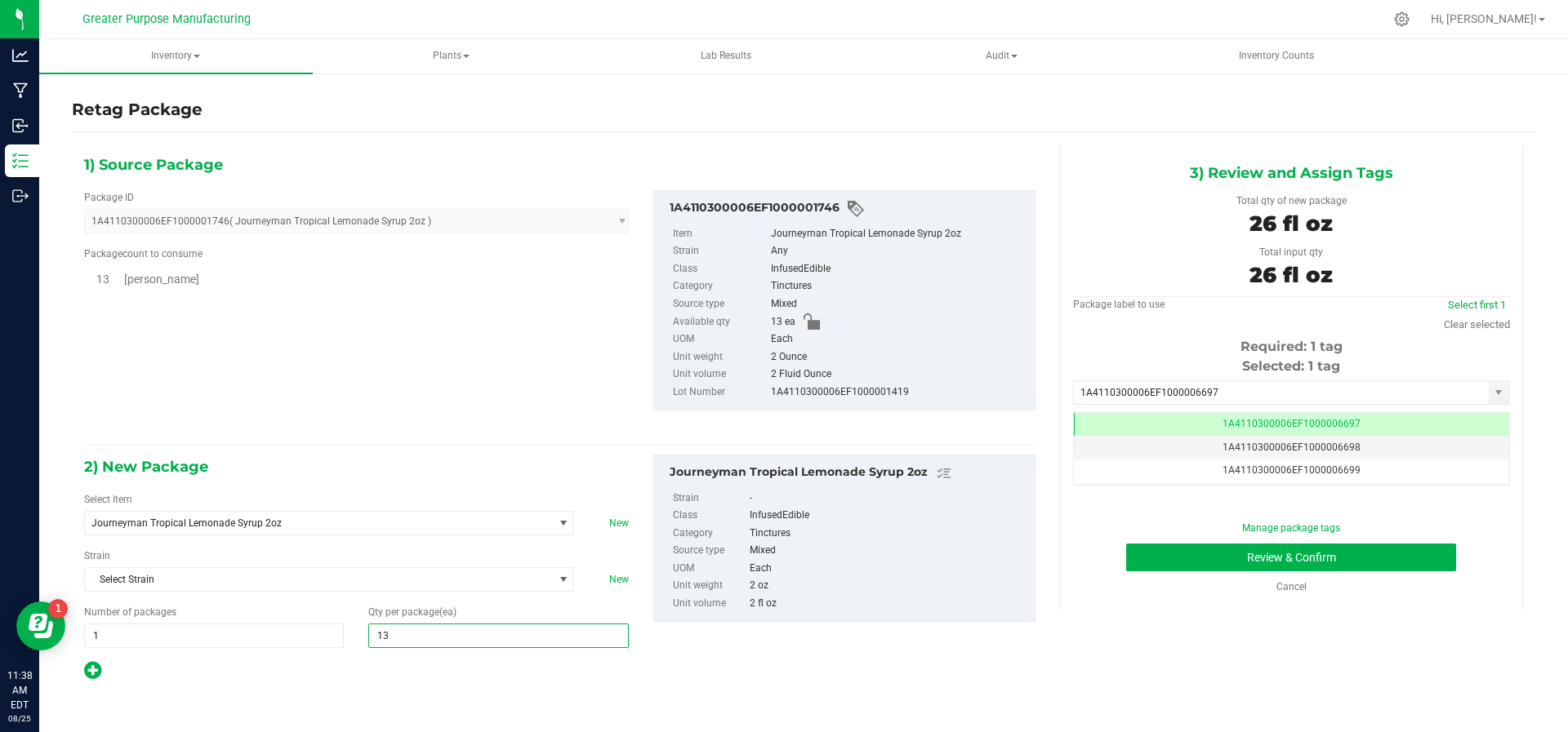
click at [914, 665] on div "2) New Package Select Item Journeyman Tropical Lemonade Syrup 2oz Botera Biscot…" at bounding box center [559, 568] width 976 height 227
click at [1226, 551] on button "Review & Confirm" at bounding box center [1291, 557] width 330 height 27
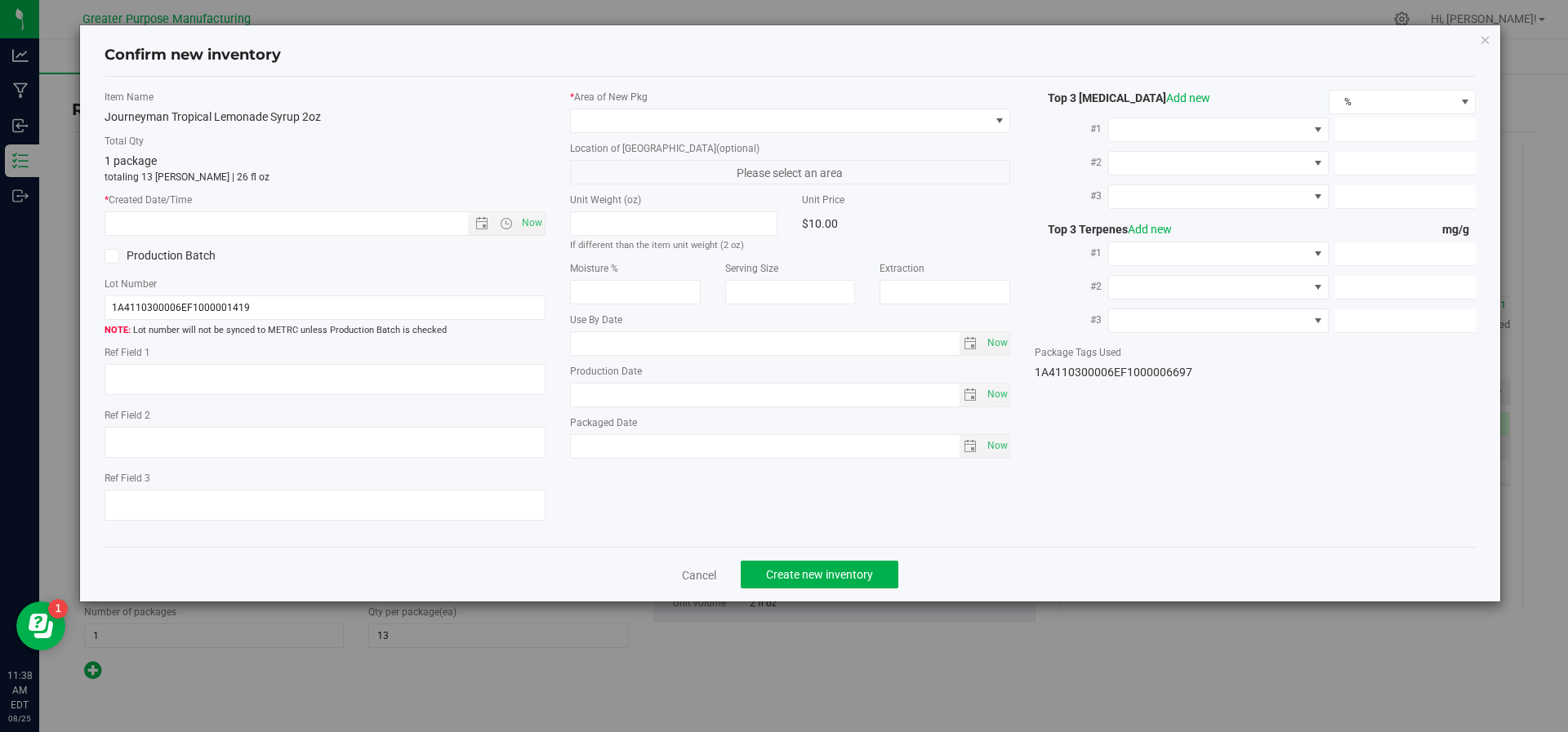
type input "2025-12-21"
type input "2025-06-21"
click at [522, 225] on span "Now" at bounding box center [531, 223] width 27 height 24
type input "8/25/2025 11:38 AM"
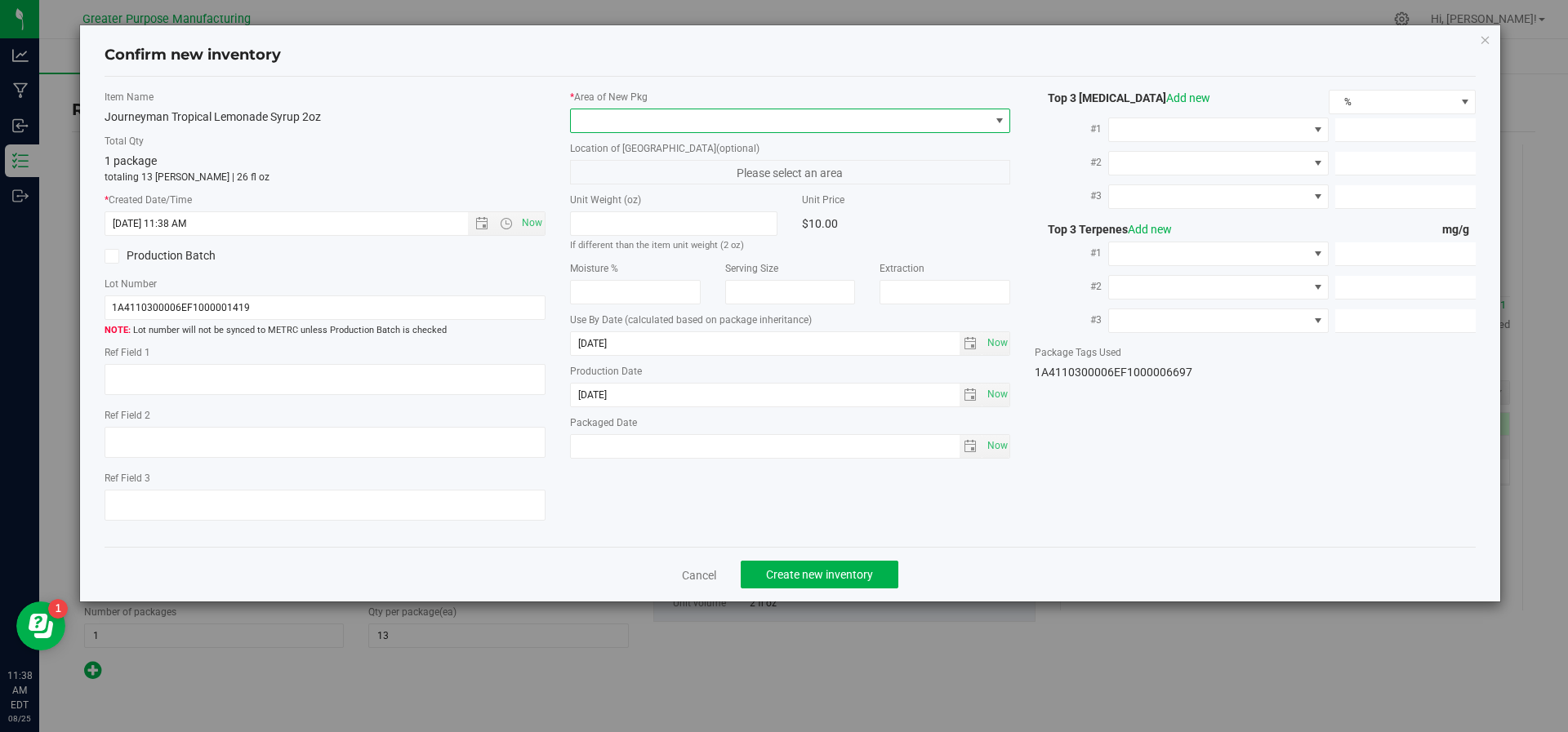
click at [691, 128] on span at bounding box center [780, 121] width 419 height 23
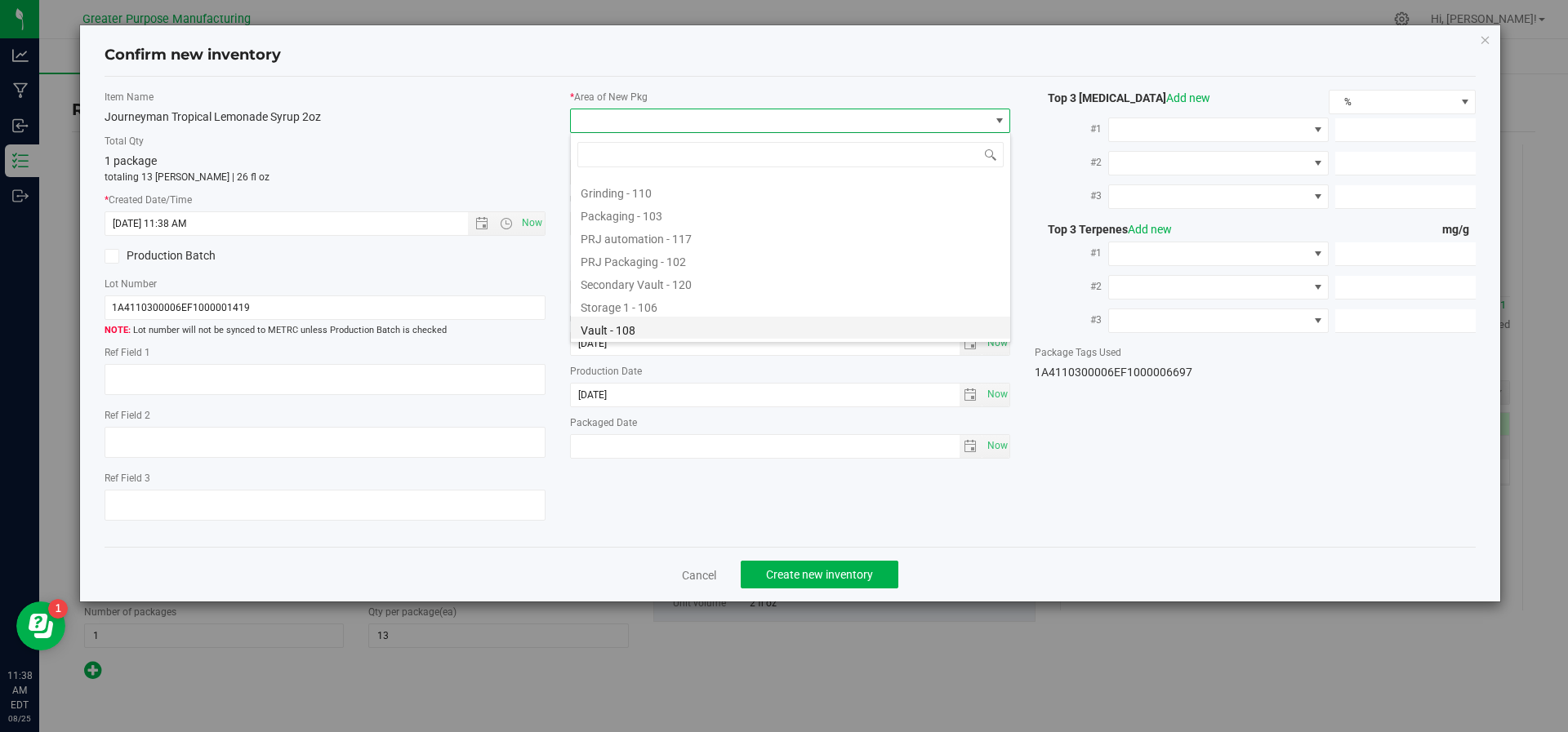
click at [691, 324] on li "Vault - 108" at bounding box center [790, 328] width 439 height 23
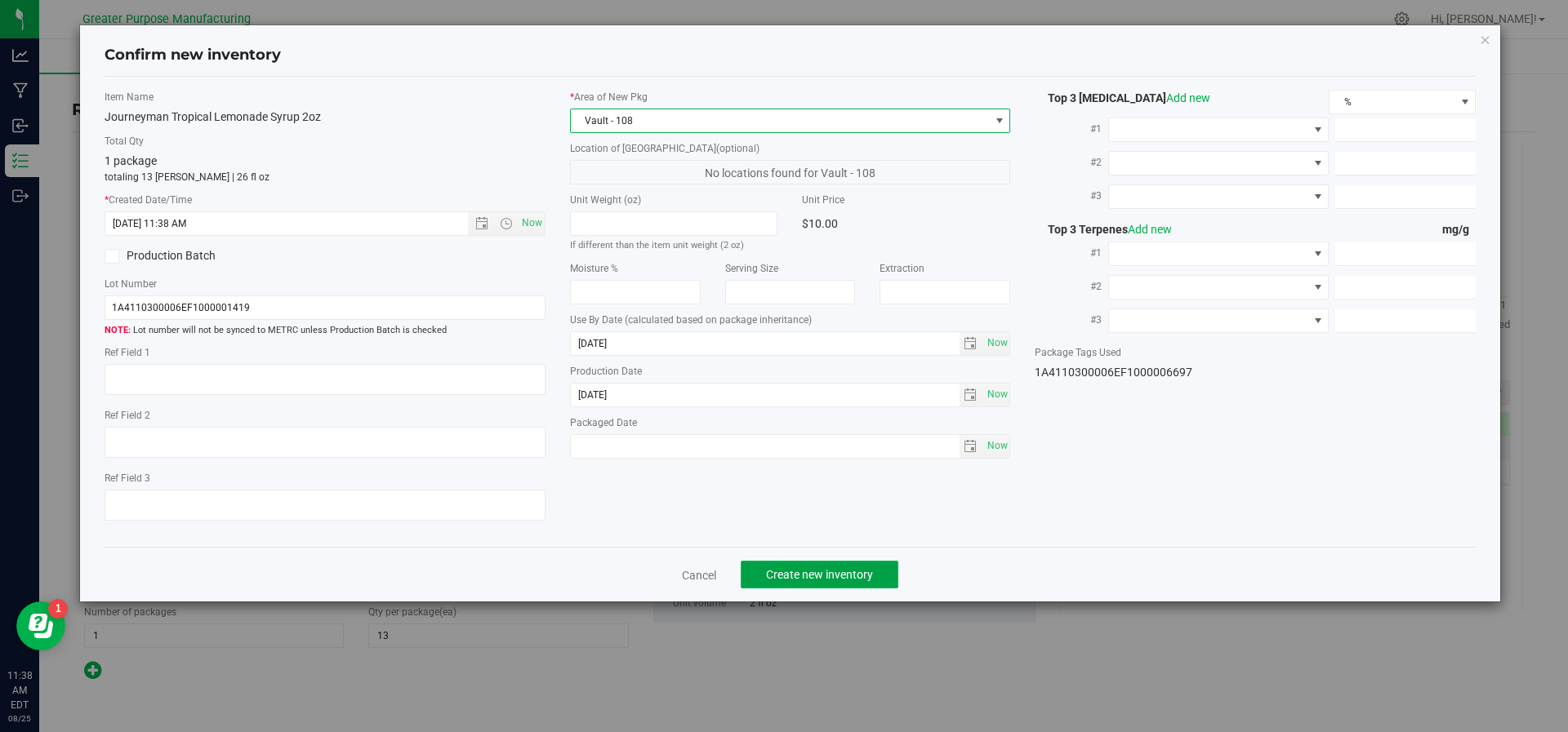
click at [770, 579] on span "Create new inventory" at bounding box center [819, 575] width 107 height 13
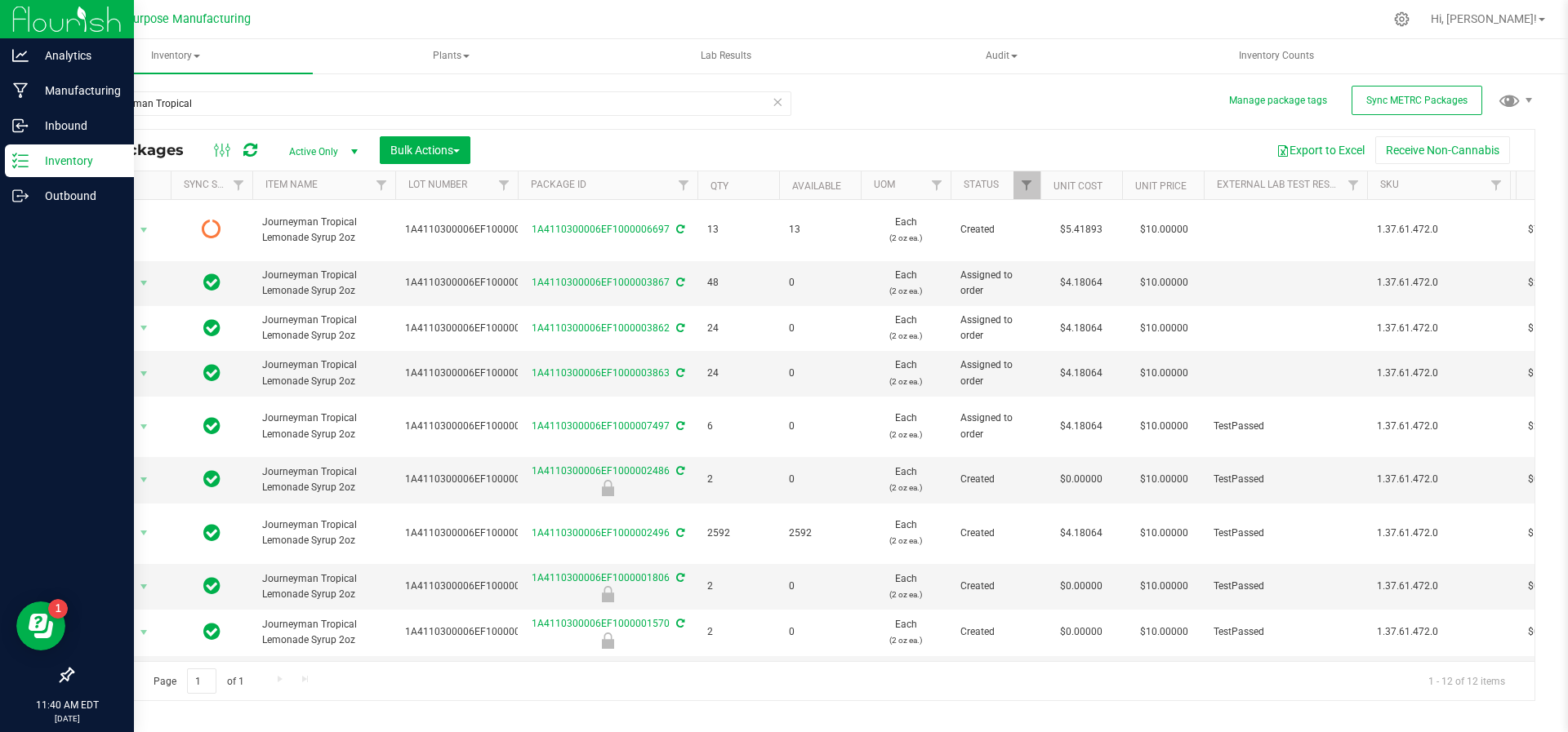
click at [51, 170] on div "Inventory" at bounding box center [69, 161] width 129 height 33
click at [51, 117] on p "Inbound" at bounding box center [78, 126] width 98 height 20
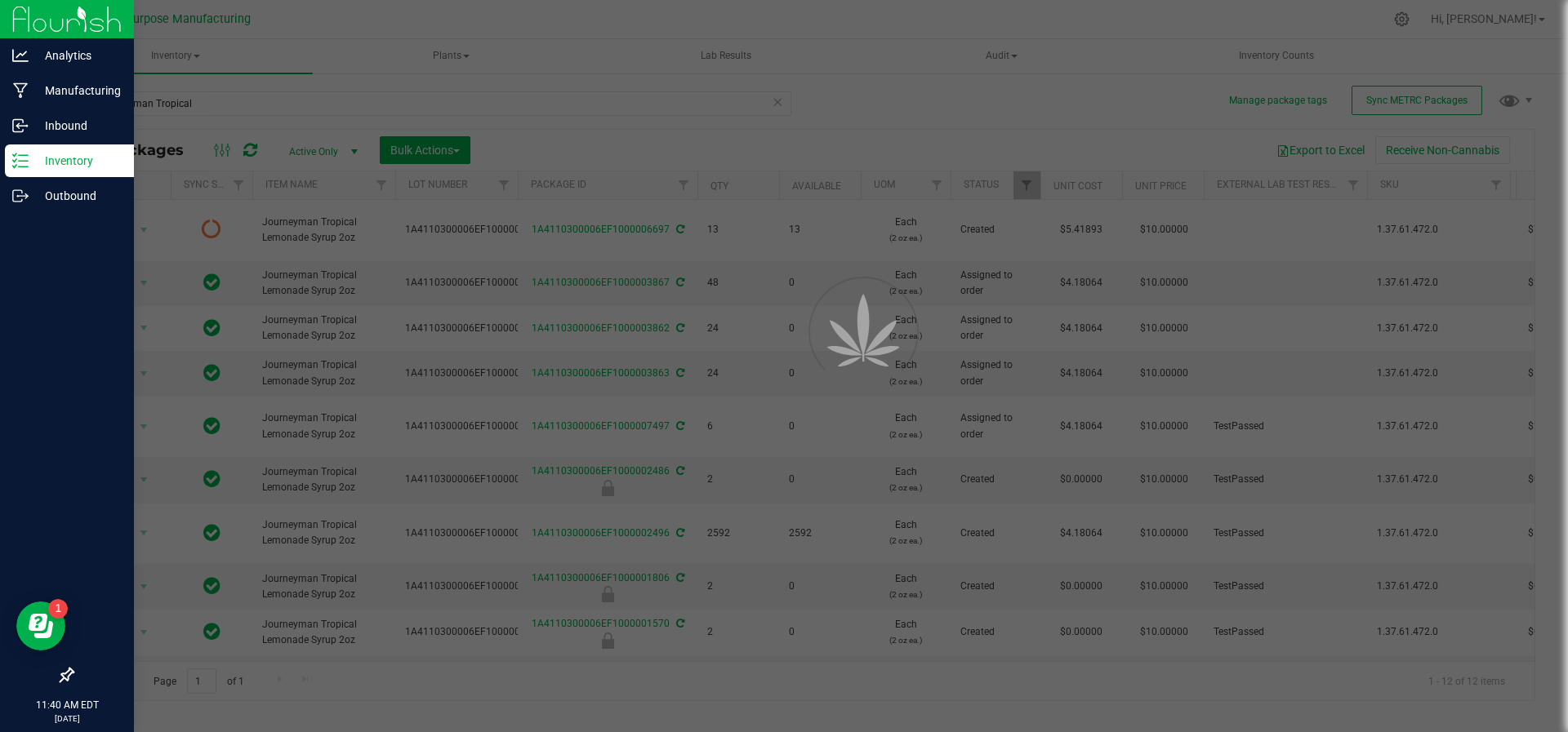
click at [57, 171] on div "Inventory" at bounding box center [69, 161] width 129 height 33
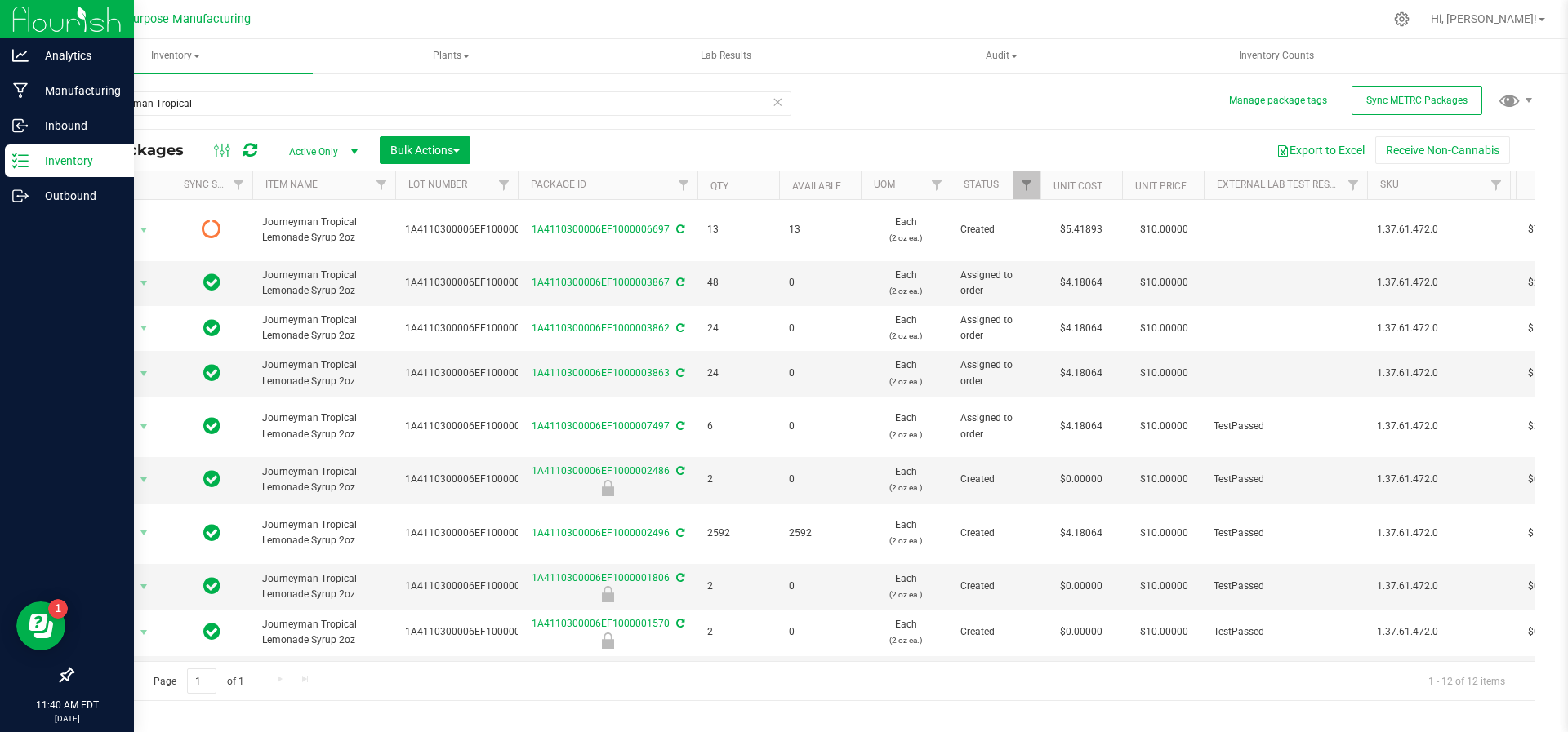
click at [19, 166] on line at bounding box center [23, 166] width 9 height 0
click at [44, 135] on div "Inbound" at bounding box center [69, 126] width 129 height 33
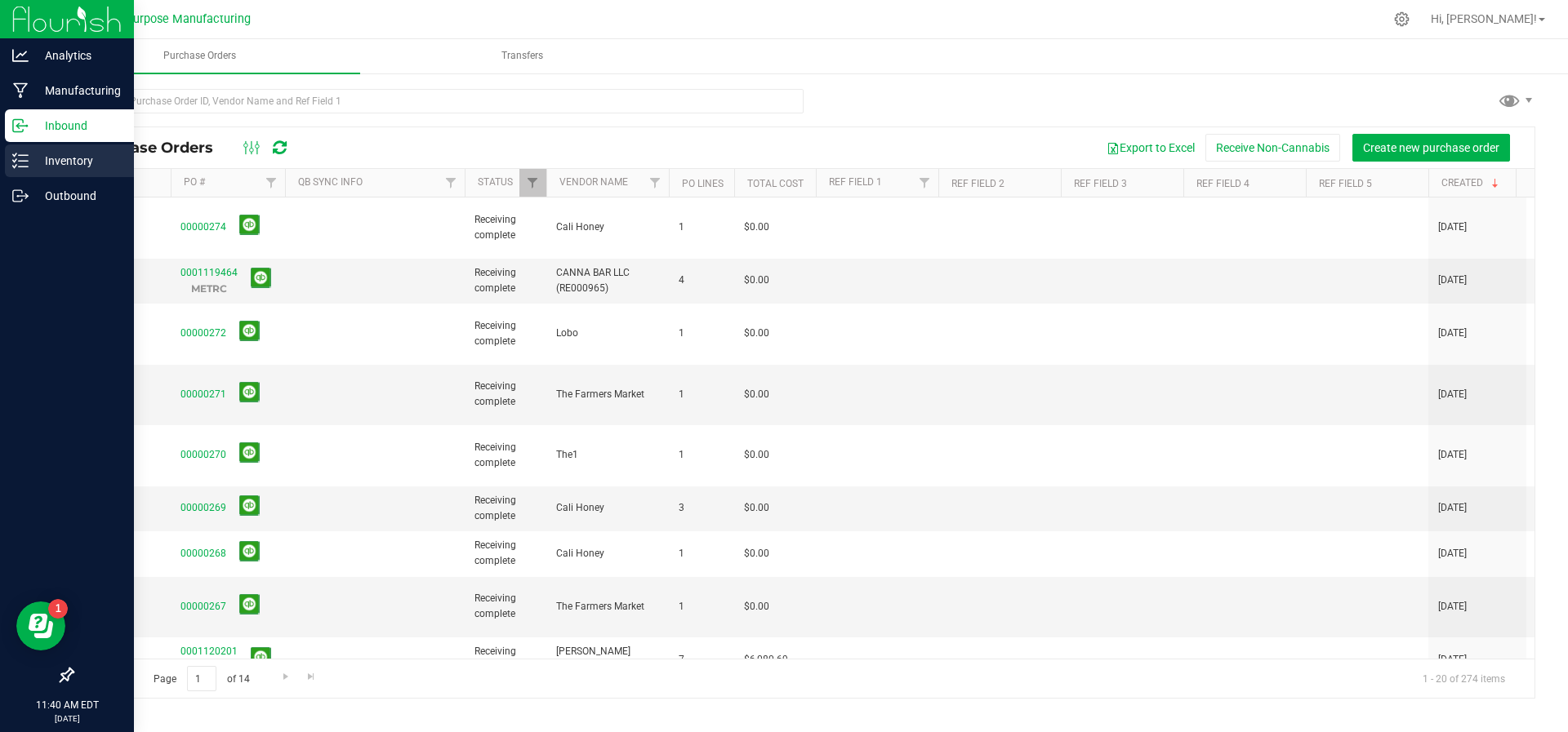
drag, startPoint x: 49, startPoint y: 140, endPoint x: 63, endPoint y: 173, distance: 35.8
click at [63, 173] on div "Inventory" at bounding box center [69, 161] width 129 height 33
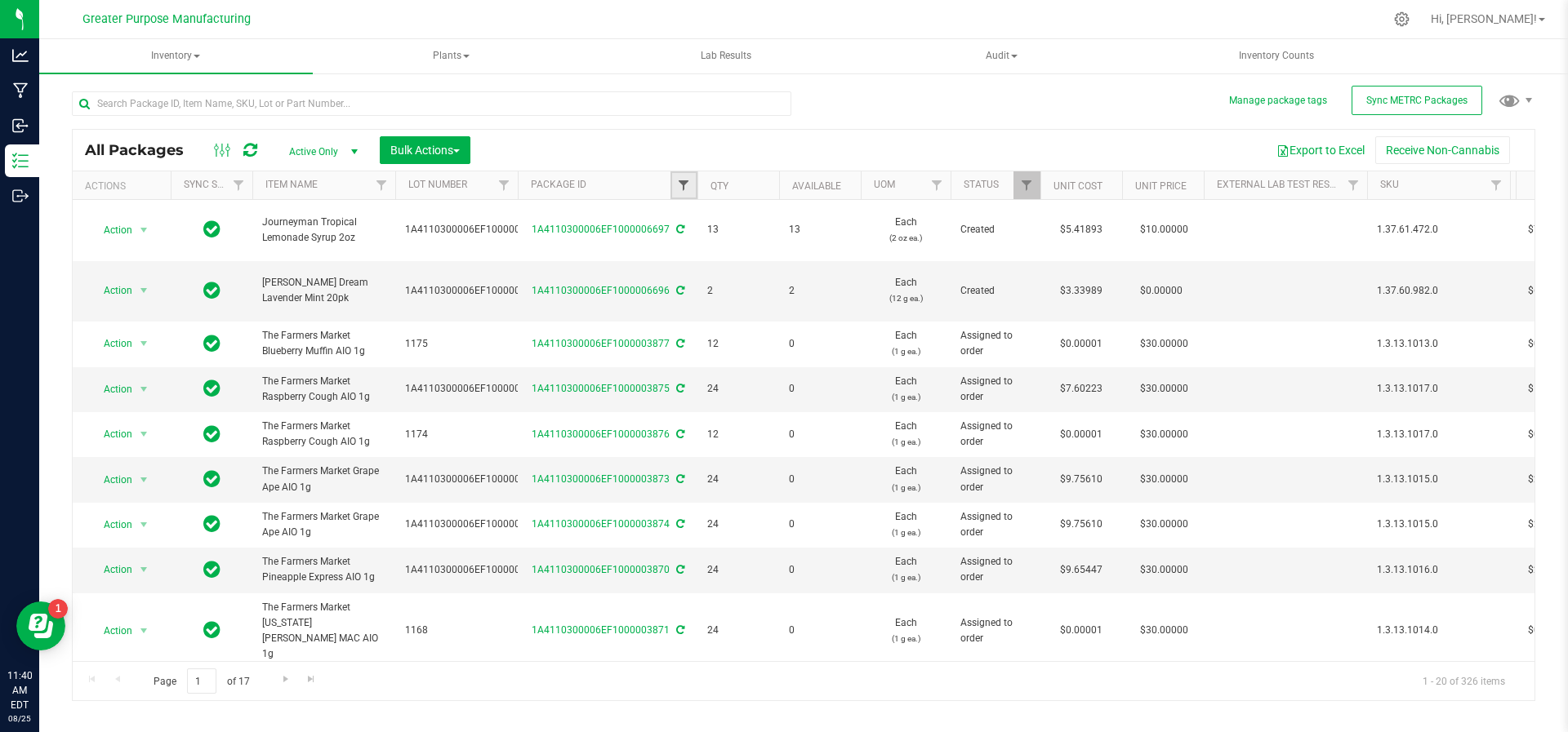
click at [683, 182] on span "Filter" at bounding box center [684, 185] width 13 height 13
click at [680, 246] on button "Filter" at bounding box center [719, 264] width 79 height 36
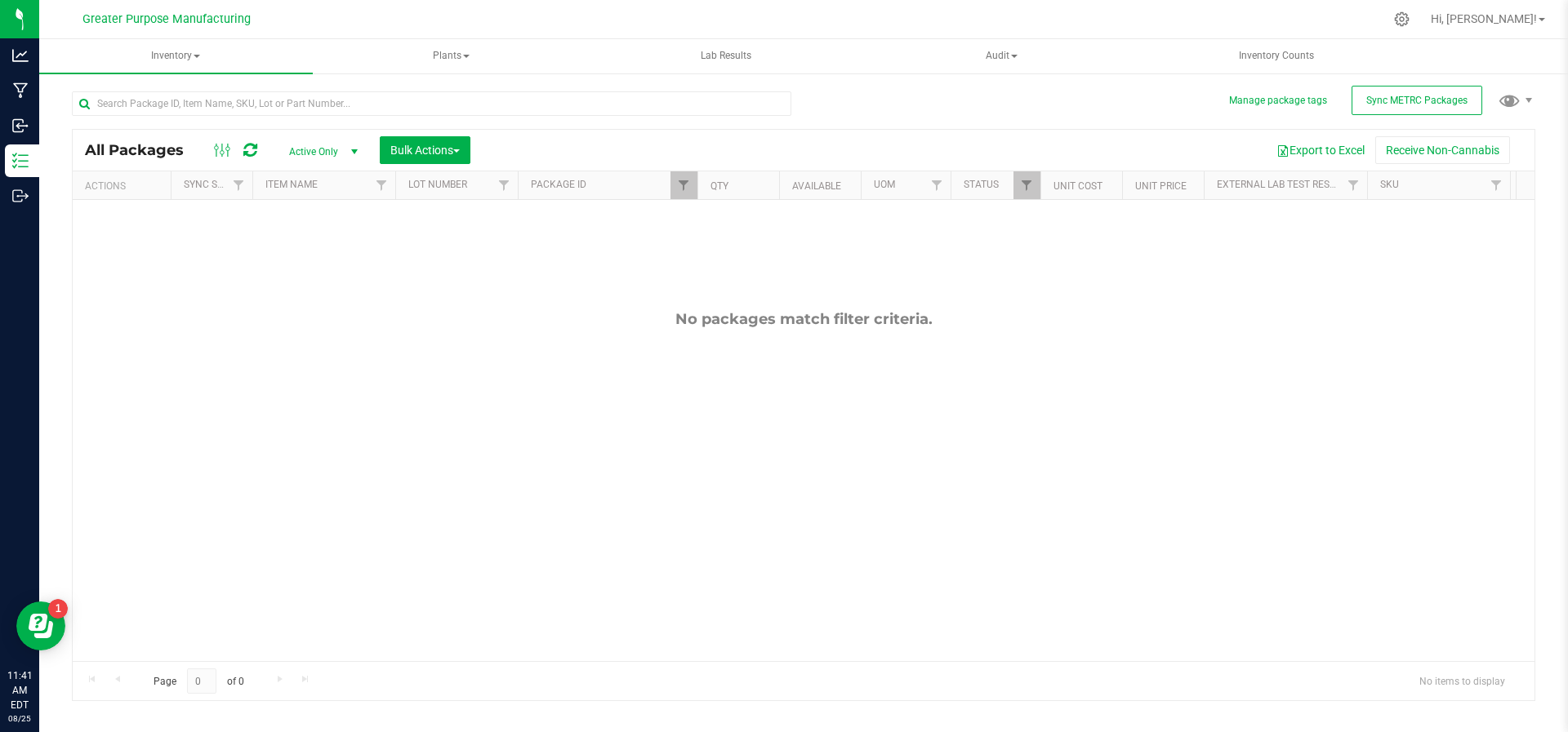
click at [696, 186] on div at bounding box center [697, 185] width 8 height 28
click at [677, 177] on link "Filter" at bounding box center [684, 184] width 26 height 27
drag, startPoint x: 712, startPoint y: 220, endPoint x: 689, endPoint y: 224, distance: 23.3
click at [689, 224] on input "1746" at bounding box center [765, 220] width 168 height 25
click at [680, 246] on button "Filter" at bounding box center [719, 264] width 79 height 36
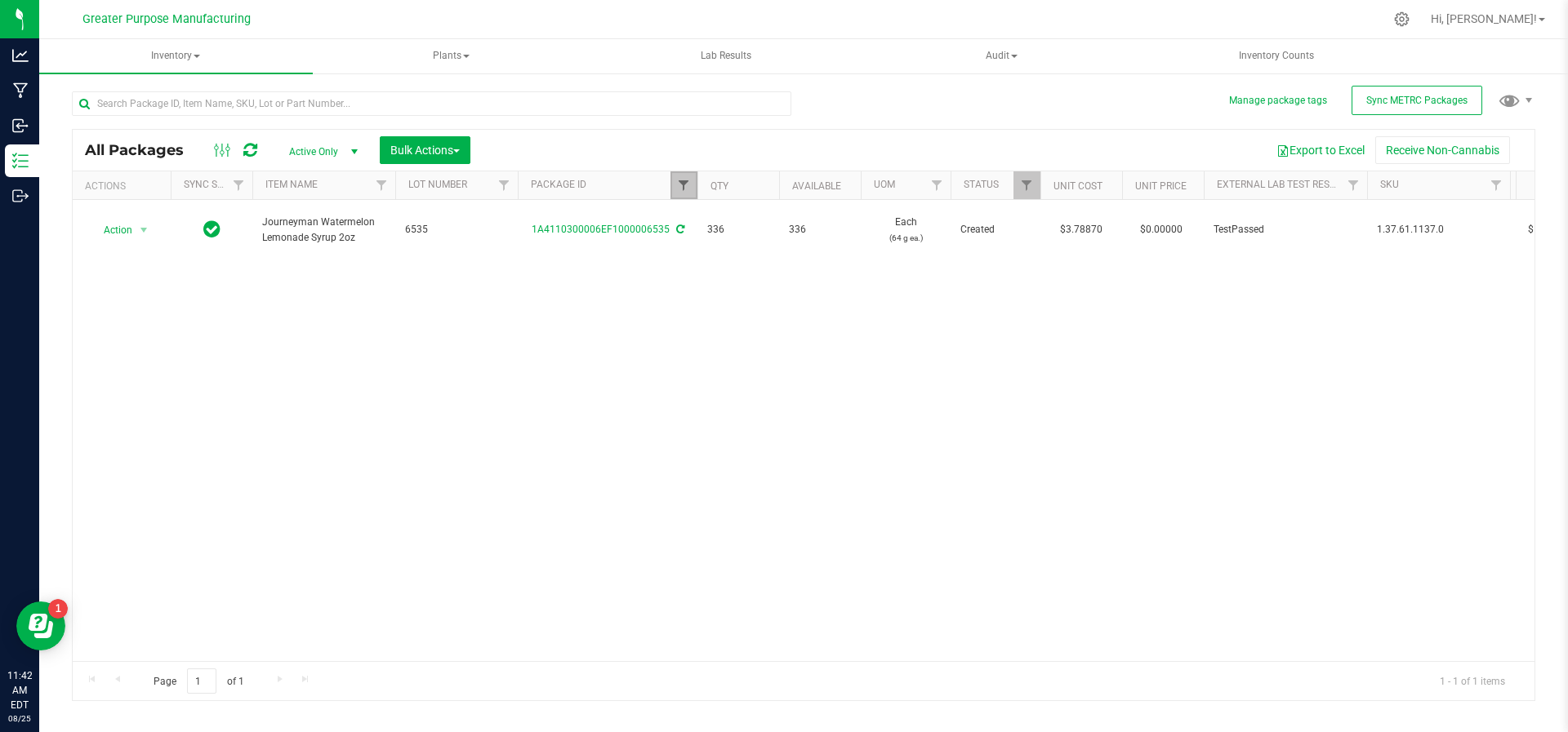
click at [678, 186] on span "Filter" at bounding box center [684, 185] width 13 height 13
click at [720, 217] on input "6535" at bounding box center [765, 220] width 168 height 25
type input "6563"
click at [680, 246] on button "Filter" at bounding box center [719, 264] width 79 height 36
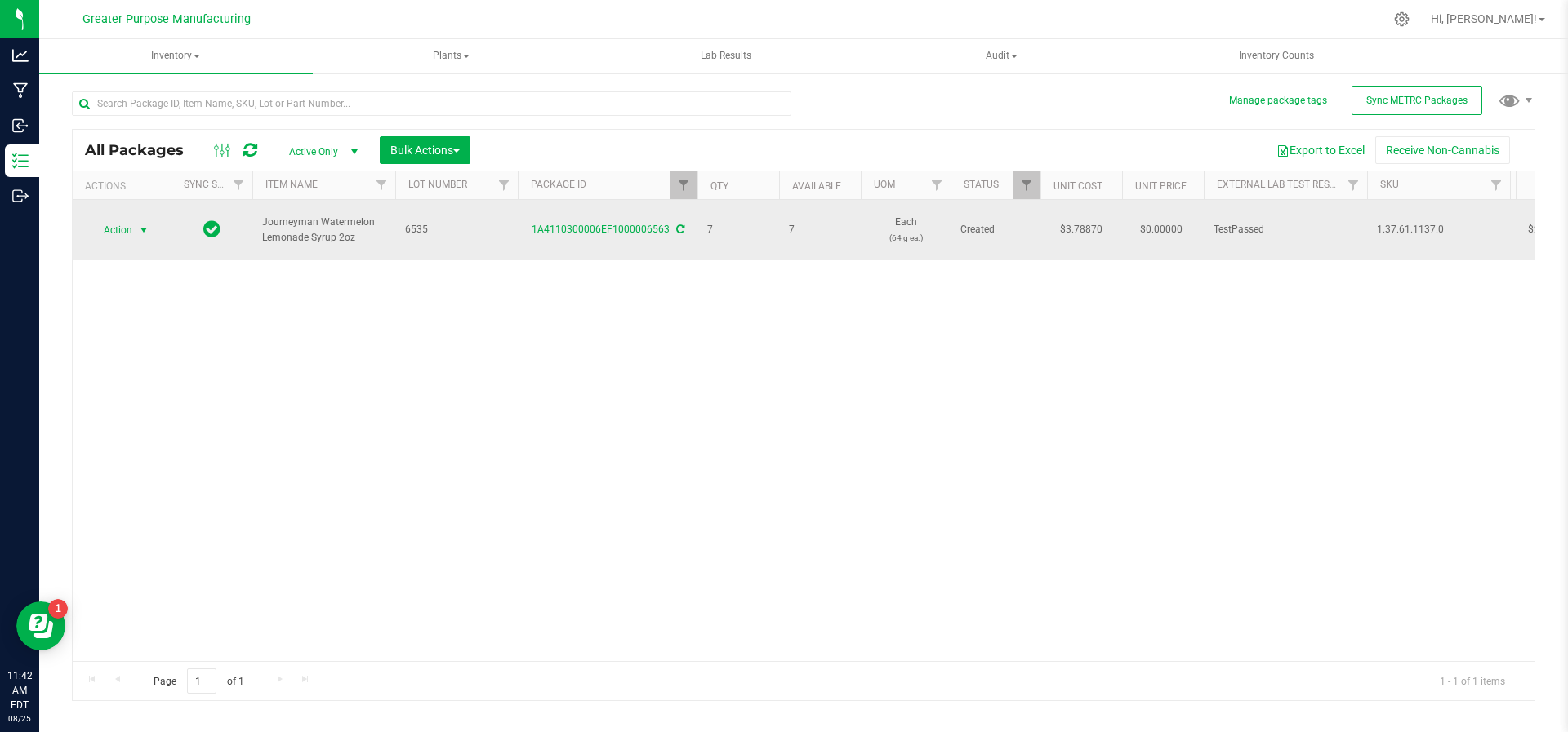
click at [150, 224] on span "select" at bounding box center [144, 231] width 13 height 13
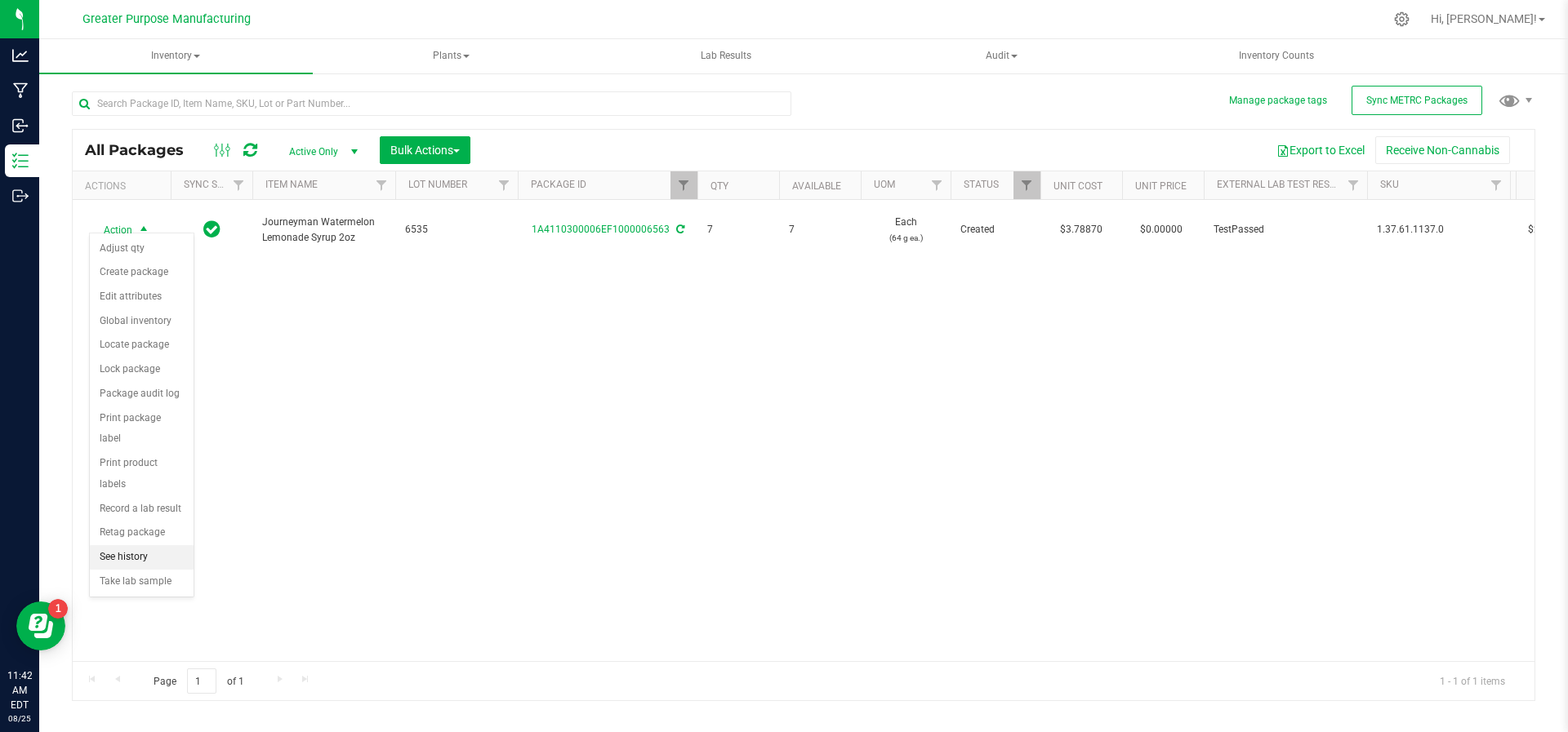
click at [115, 546] on li "See history" at bounding box center [142, 558] width 104 height 25
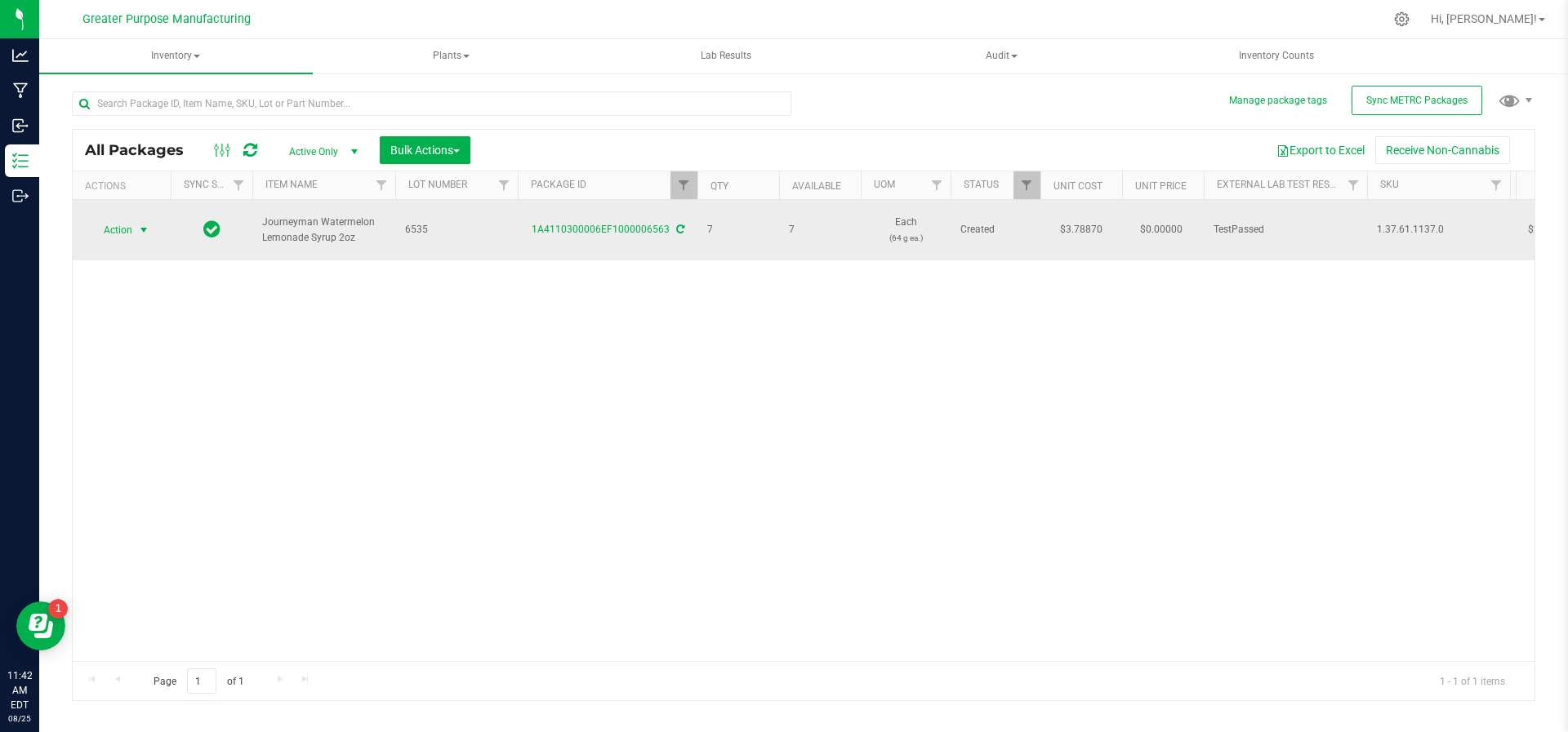
click at [144, 224] on span "select" at bounding box center [144, 231] width 13 height 13
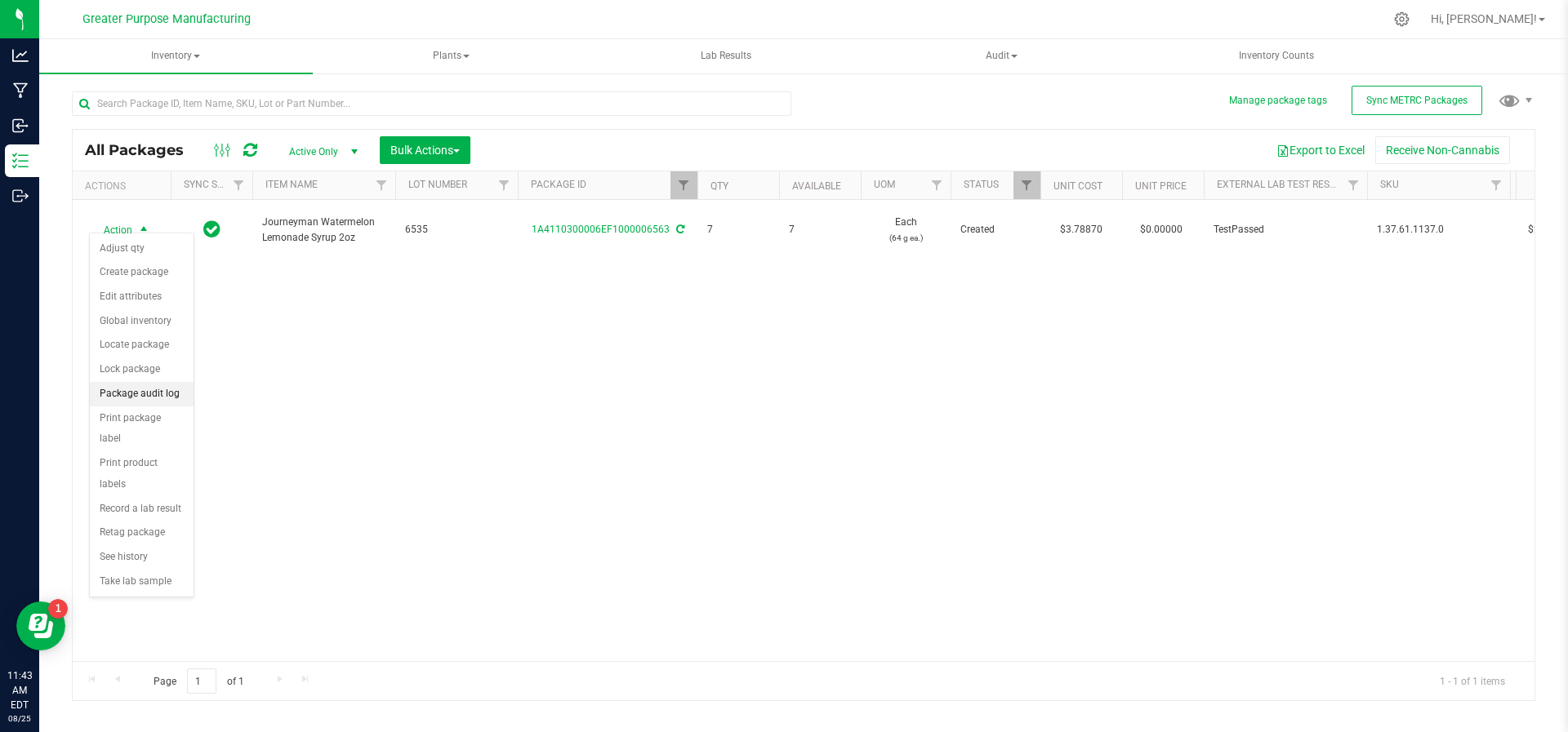
click at [132, 396] on li "Package audit log" at bounding box center [142, 394] width 104 height 25
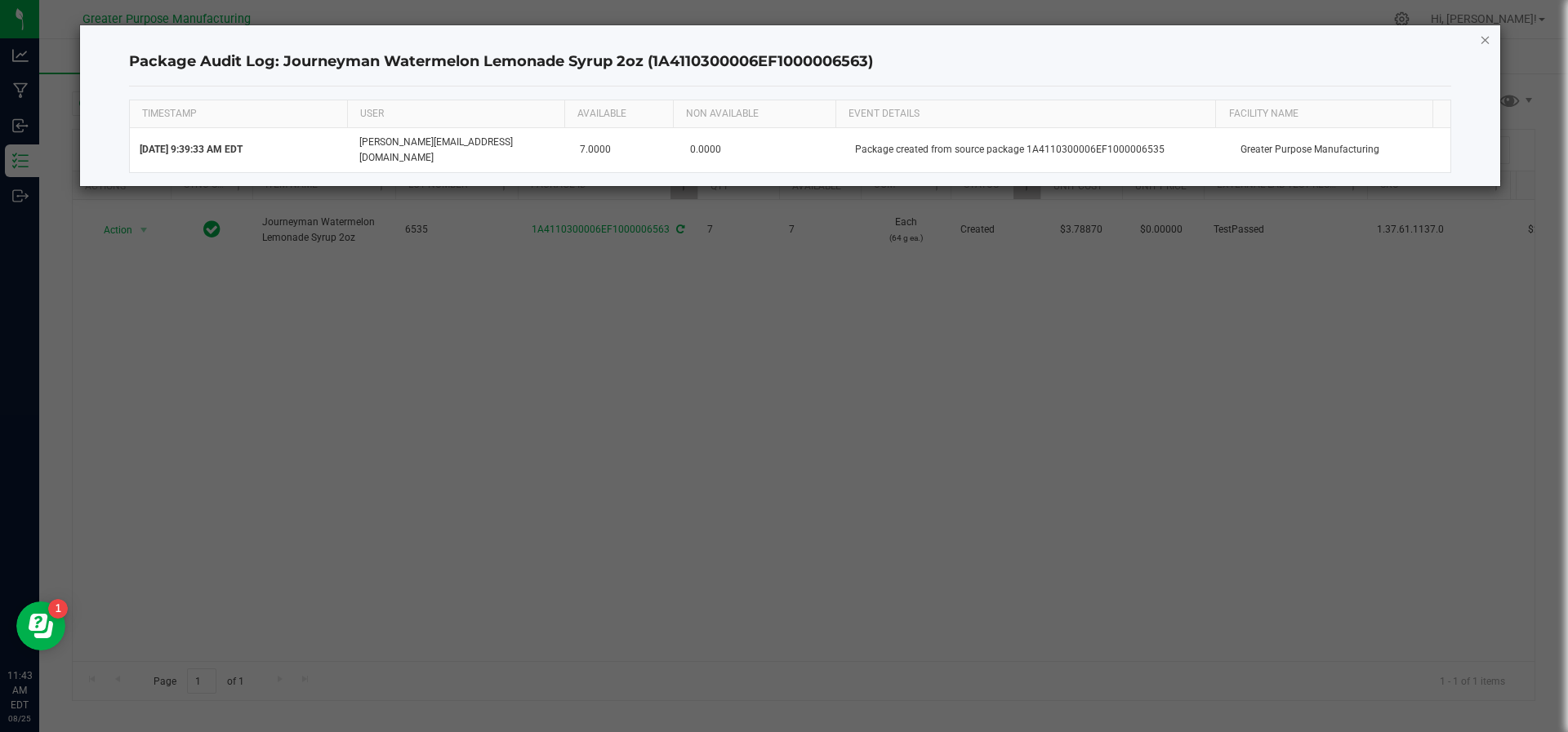
click at [1485, 39] on icon "button" at bounding box center [1486, 39] width 11 height 20
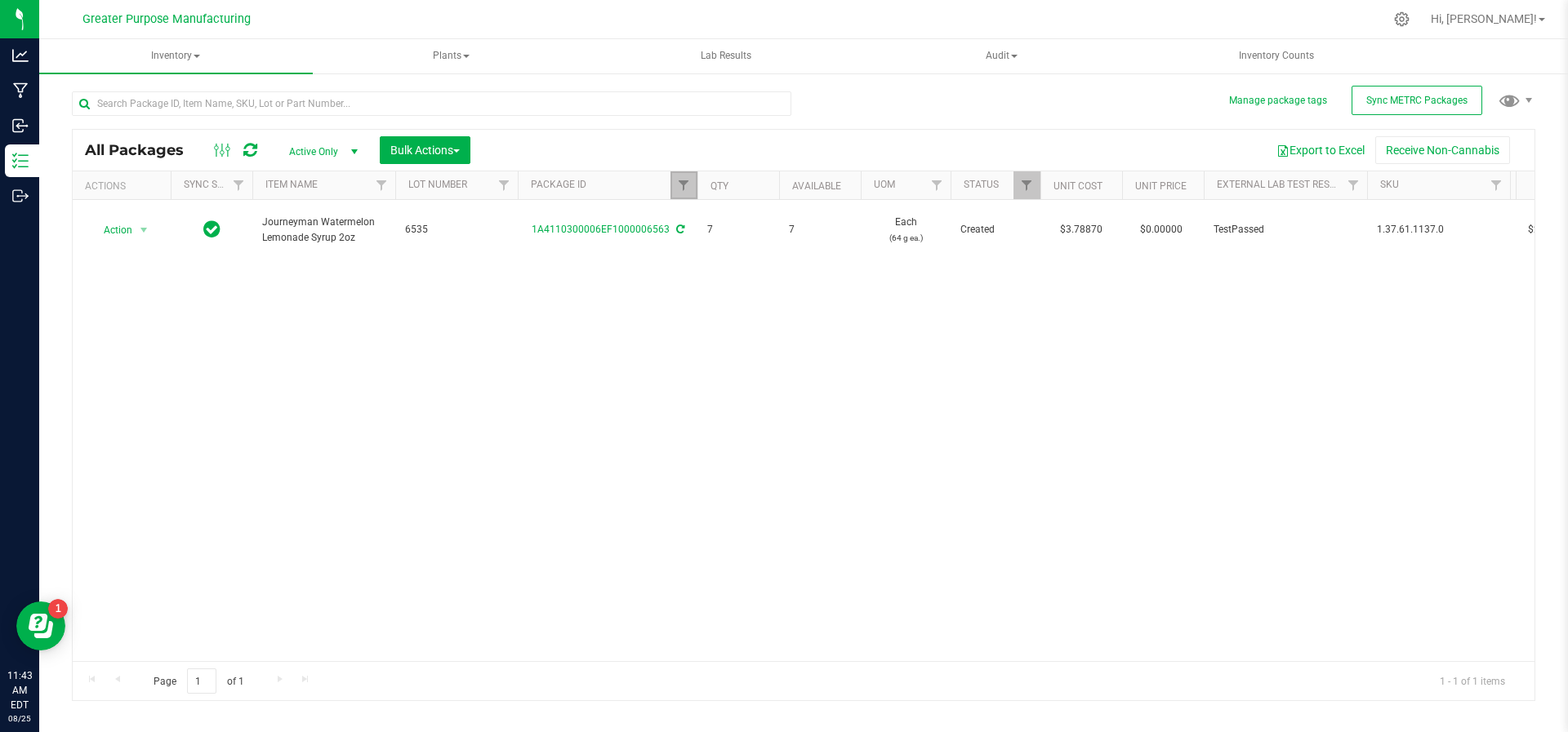
click at [686, 193] on link "Filter" at bounding box center [684, 184] width 26 height 27
click at [680, 246] on button "Filter" at bounding box center [719, 264] width 79 height 36
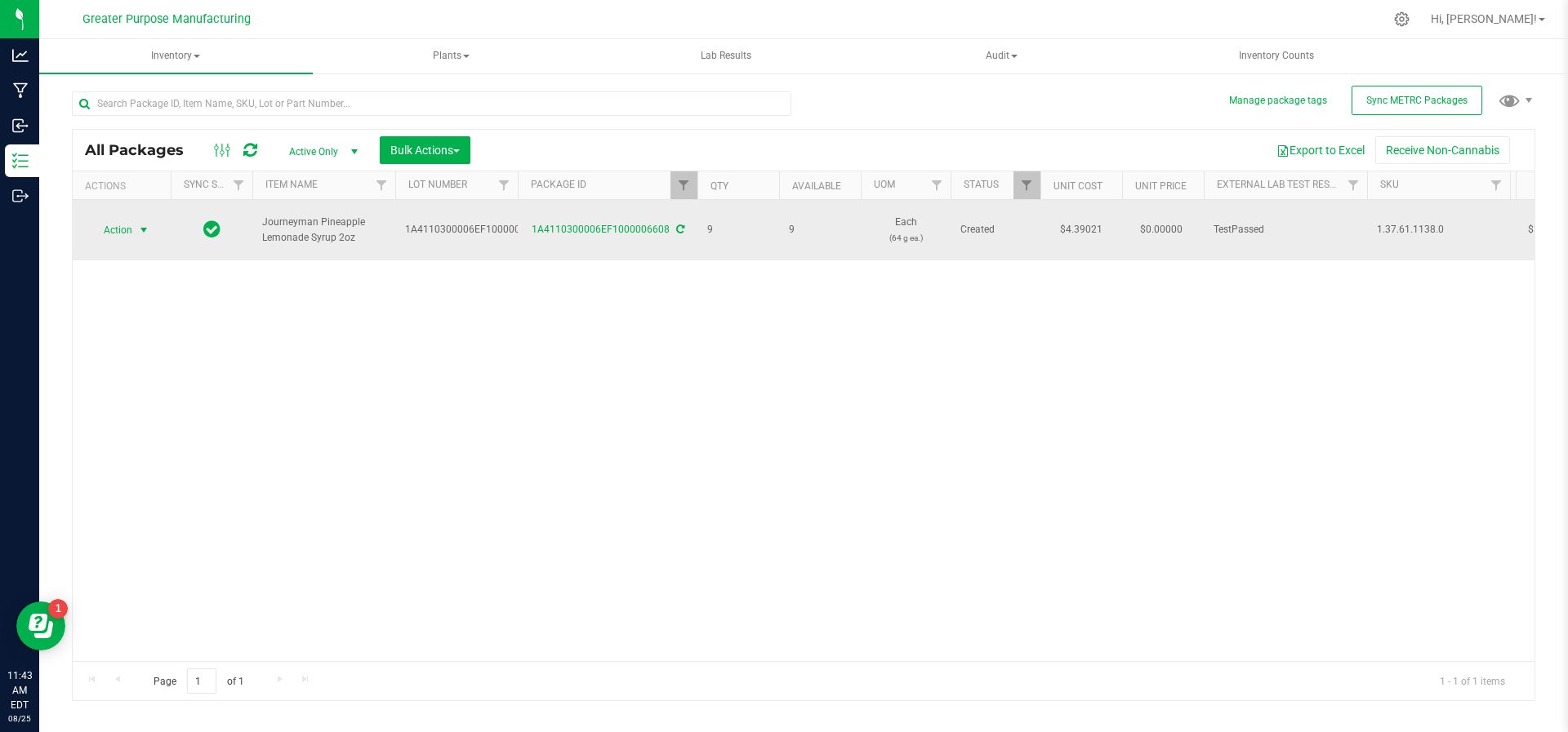
click at [145, 225] on span "select" at bounding box center [144, 231] width 13 height 13
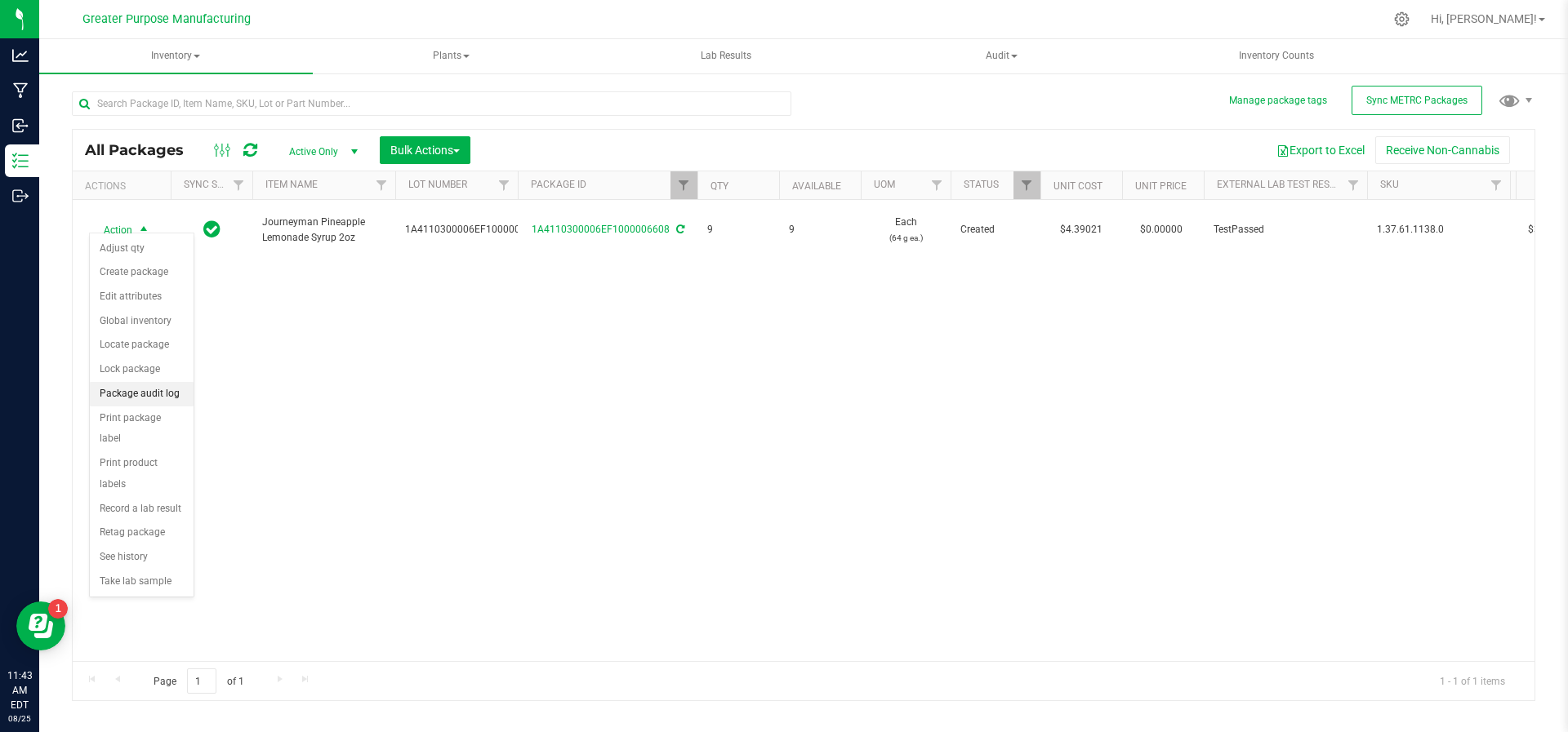
click at [136, 399] on li "Package audit log" at bounding box center [142, 394] width 104 height 25
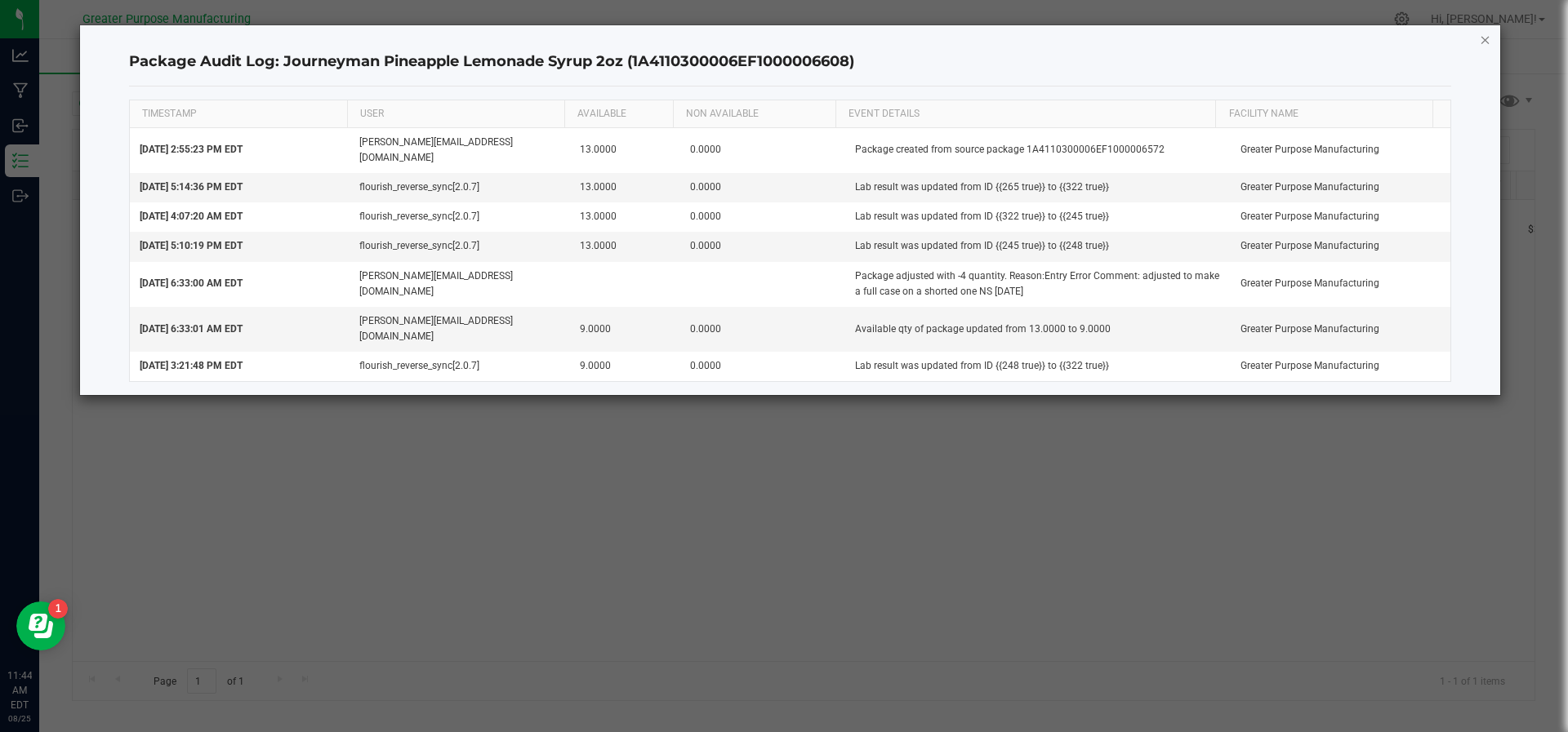
click at [1485, 38] on icon "button" at bounding box center [1486, 39] width 11 height 20
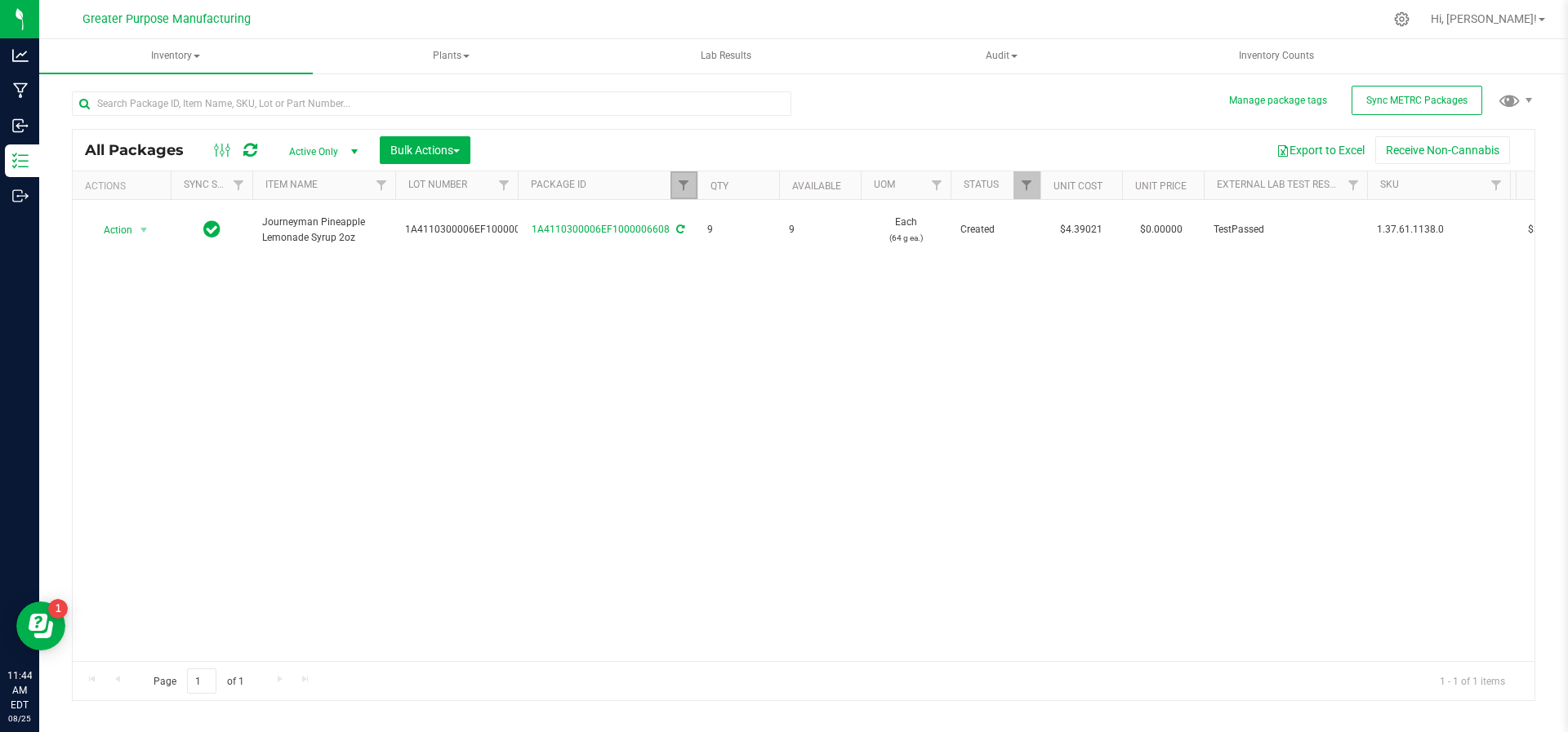
click at [677, 182] on link "Filter" at bounding box center [684, 184] width 26 height 27
type input "6"
type input "6572"
click at [680, 246] on button "Filter" at bounding box center [719, 264] width 79 height 36
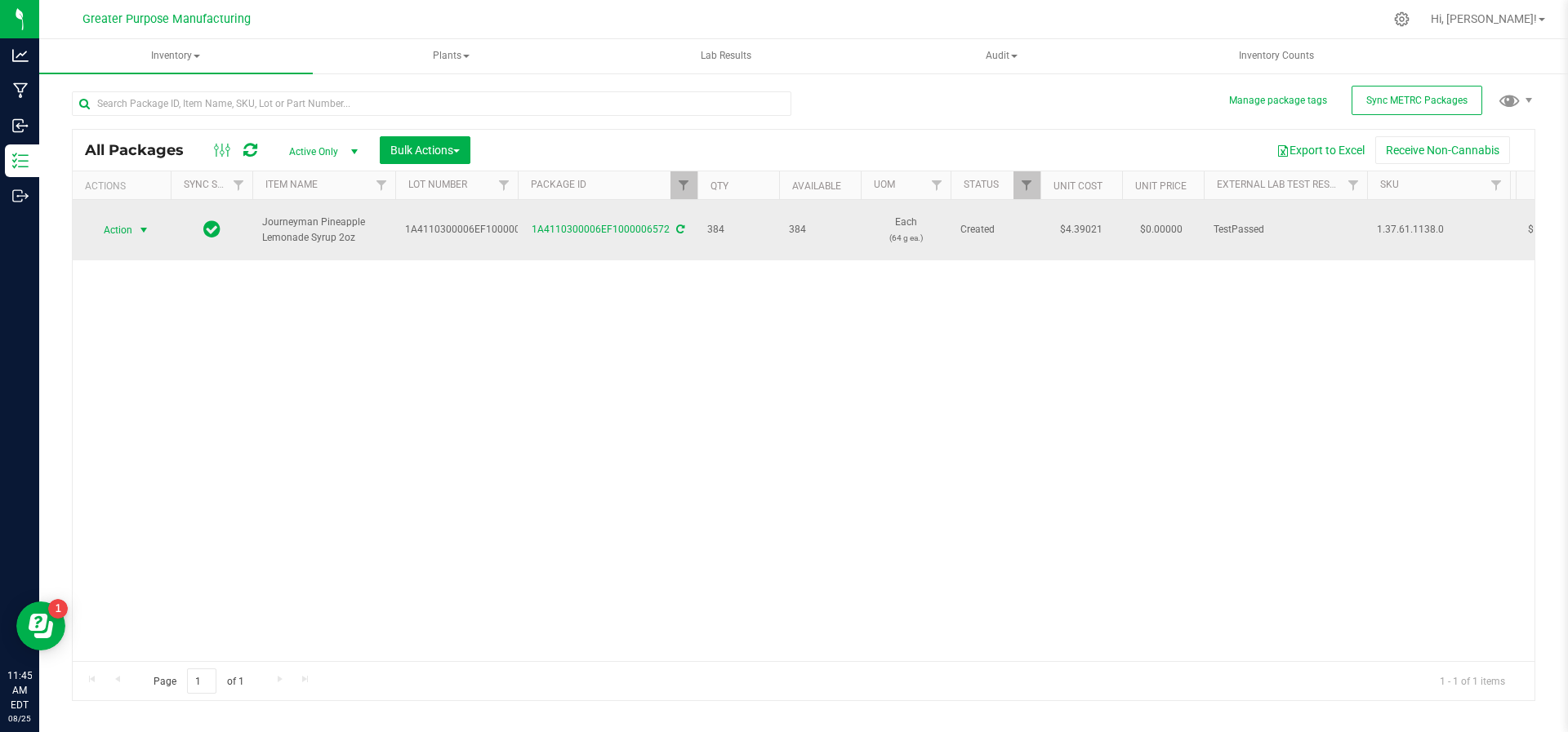
click at [143, 224] on span "select" at bounding box center [144, 231] width 13 height 13
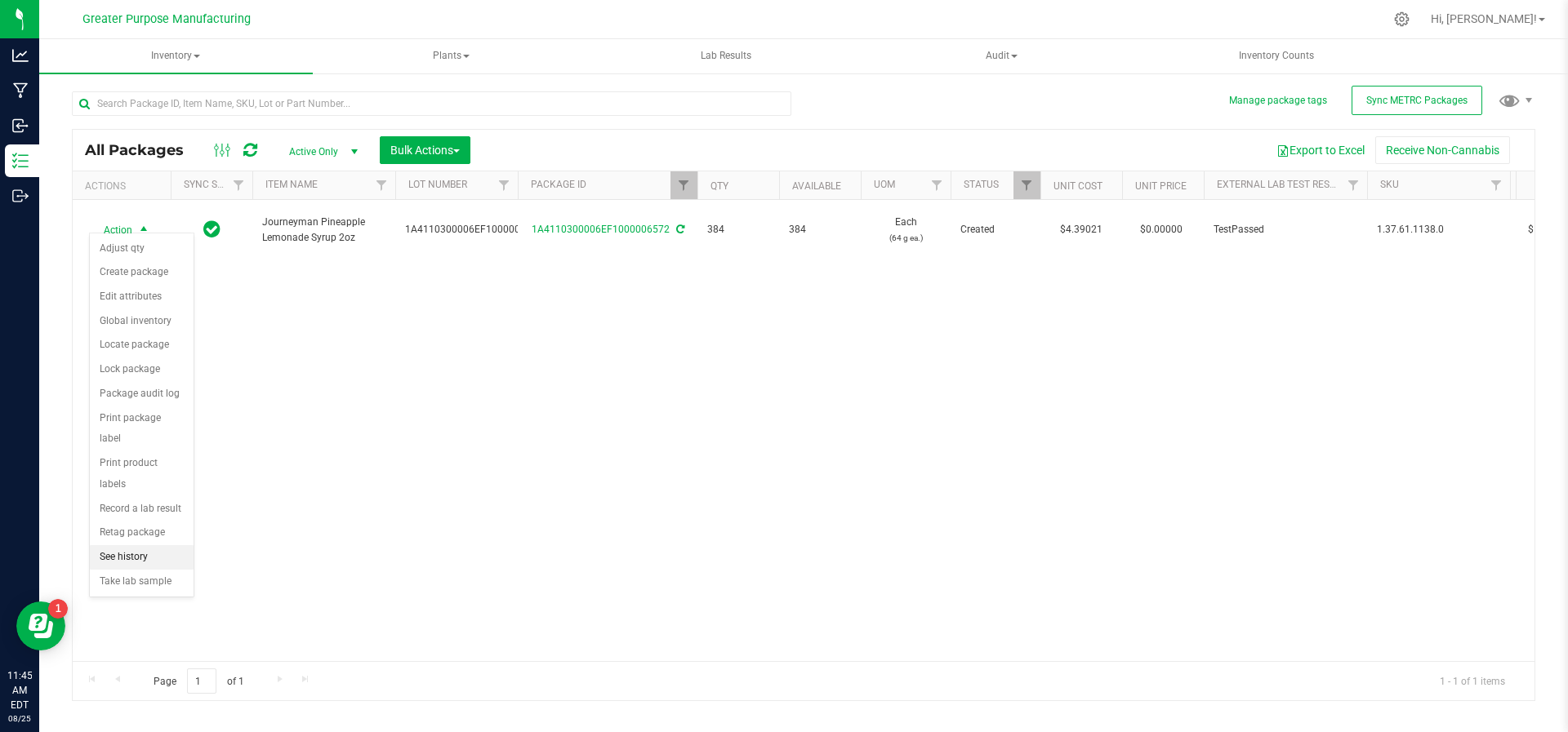
click at [169, 546] on li "See history" at bounding box center [142, 558] width 104 height 25
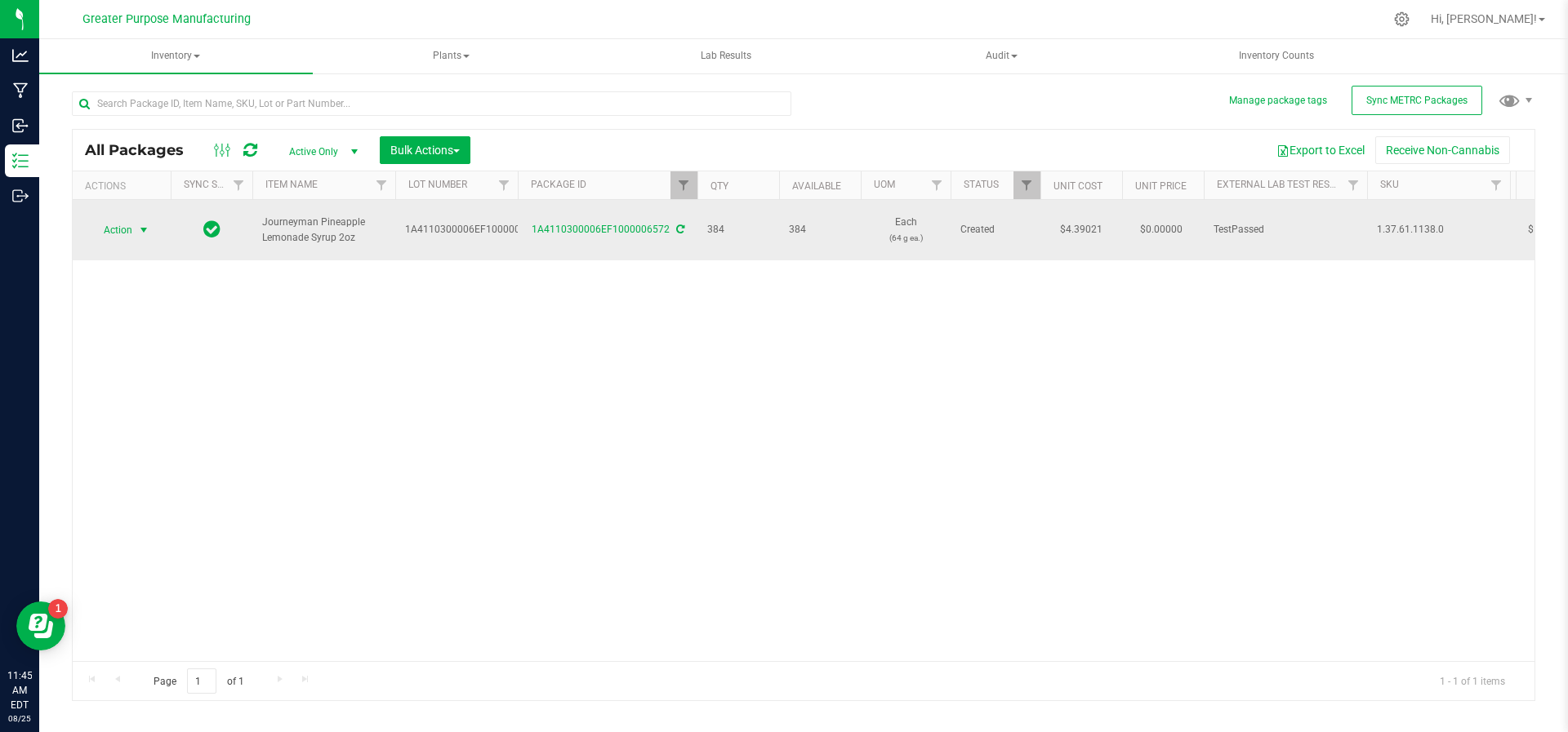
click at [138, 224] on span "select" at bounding box center [144, 231] width 13 height 13
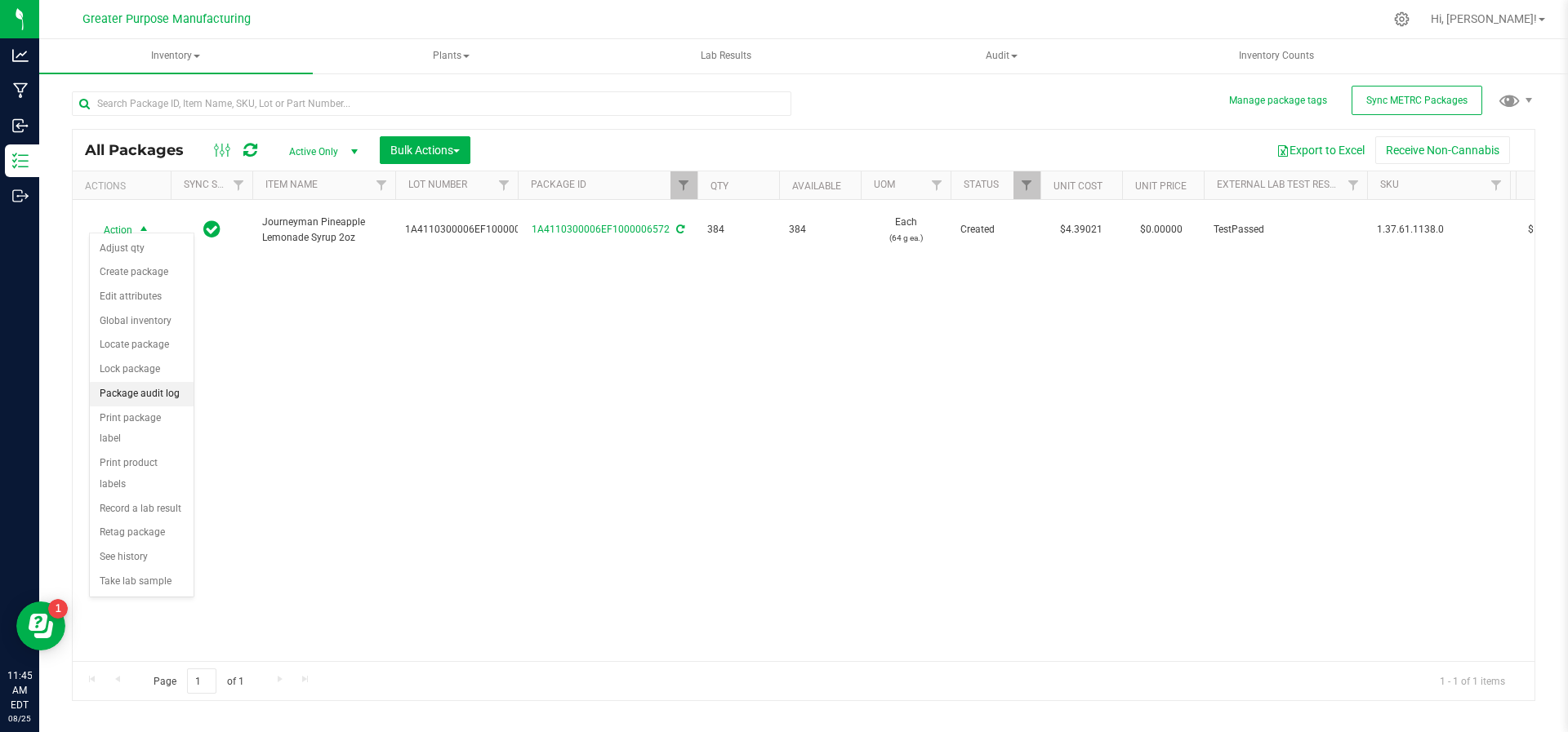
click at [114, 395] on li "Package audit log" at bounding box center [142, 394] width 104 height 25
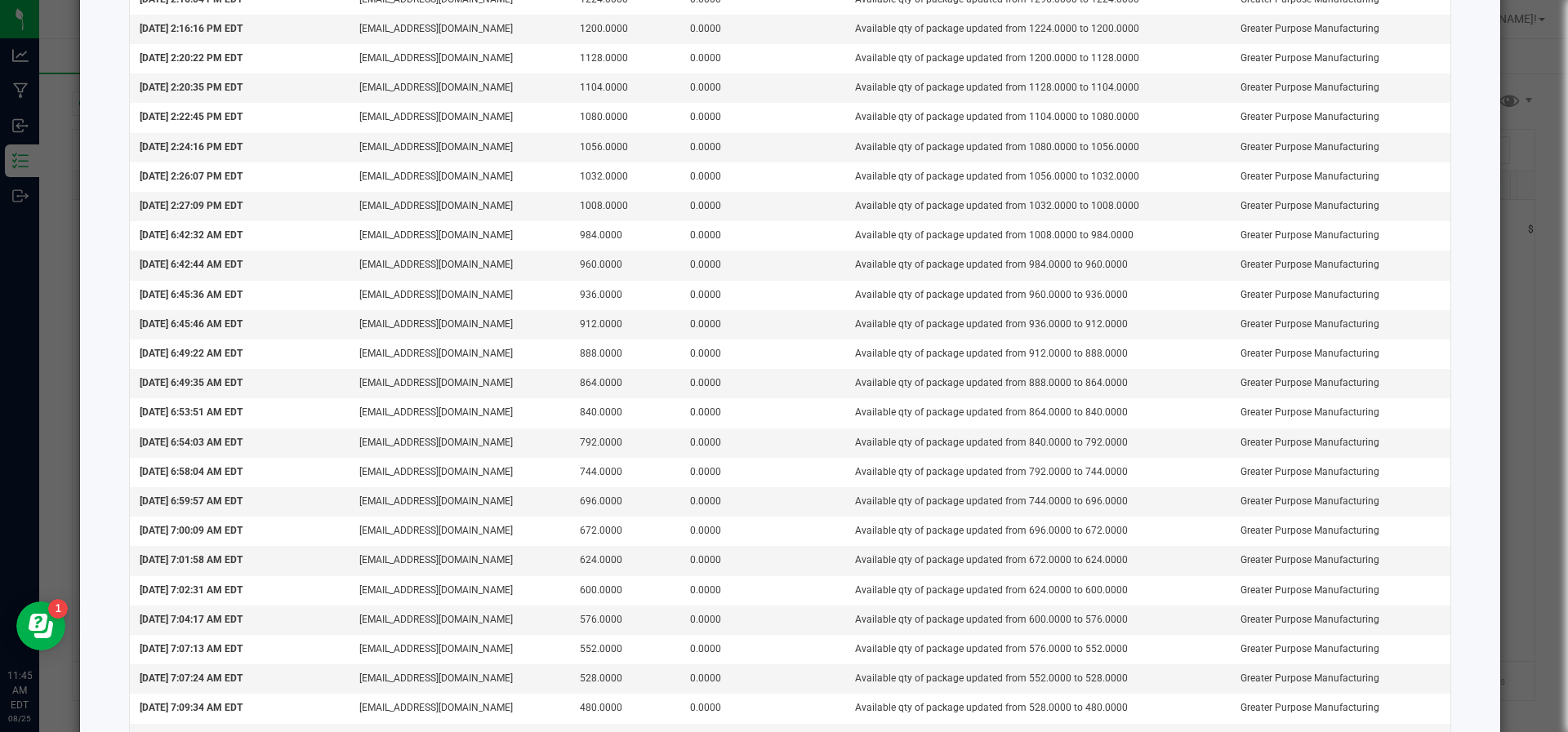
scroll to position [2133, 0]
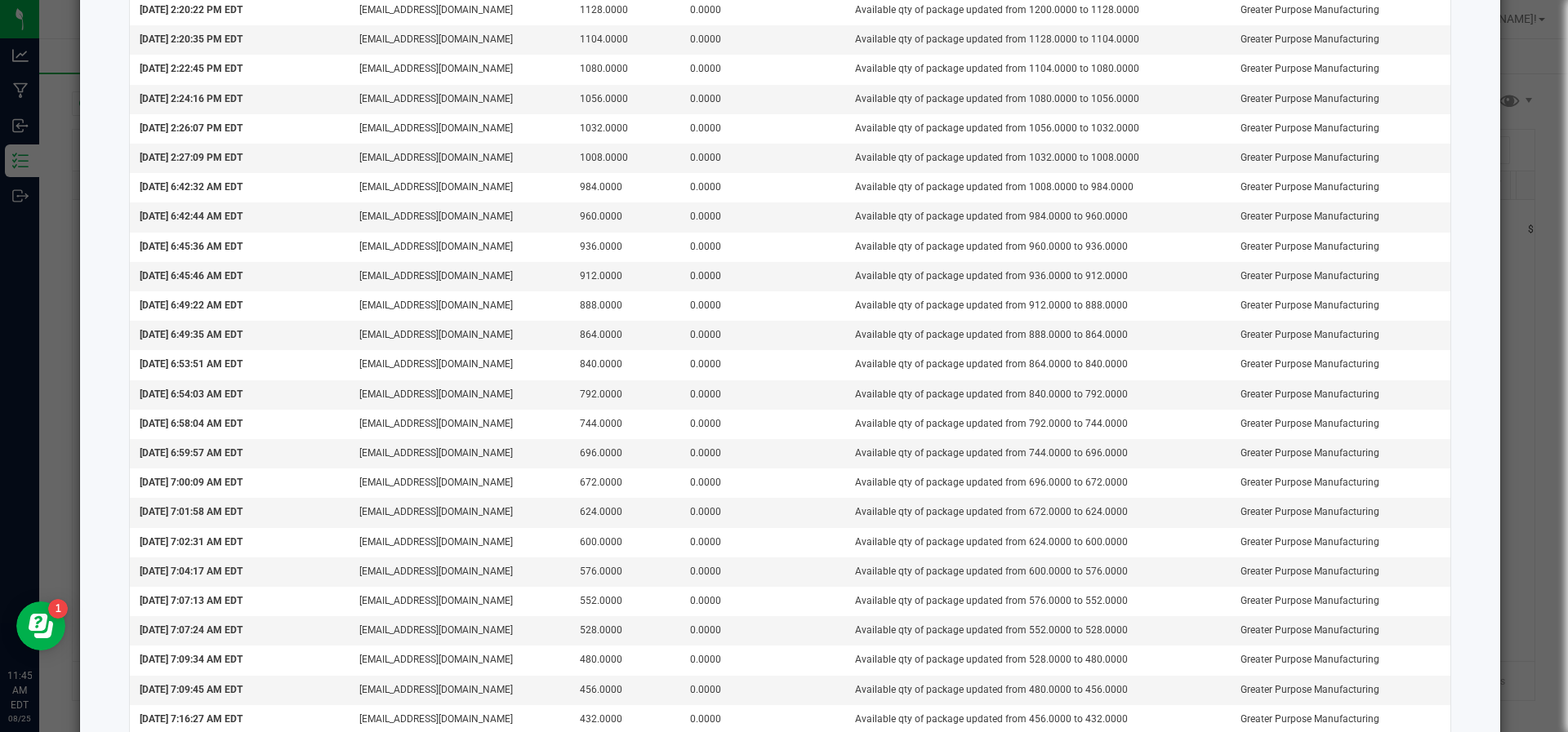
click at [1501, 368] on ngb-modal-window "Package Audit Log: Journeyman Pineapple Lemonade Syrup 2oz (1A4110300006EF10000…" at bounding box center [790, 366] width 1580 height 732
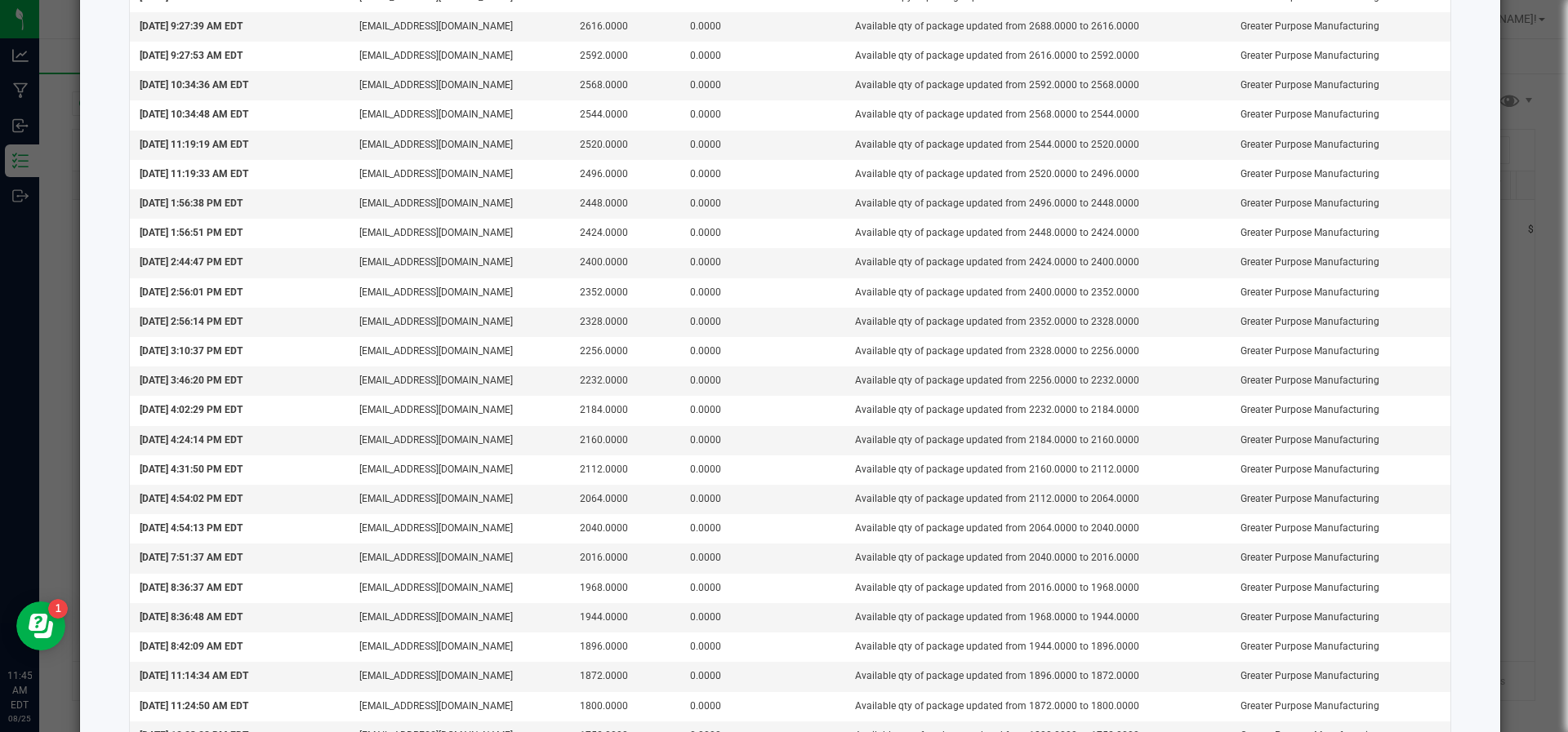
scroll to position [0, 0]
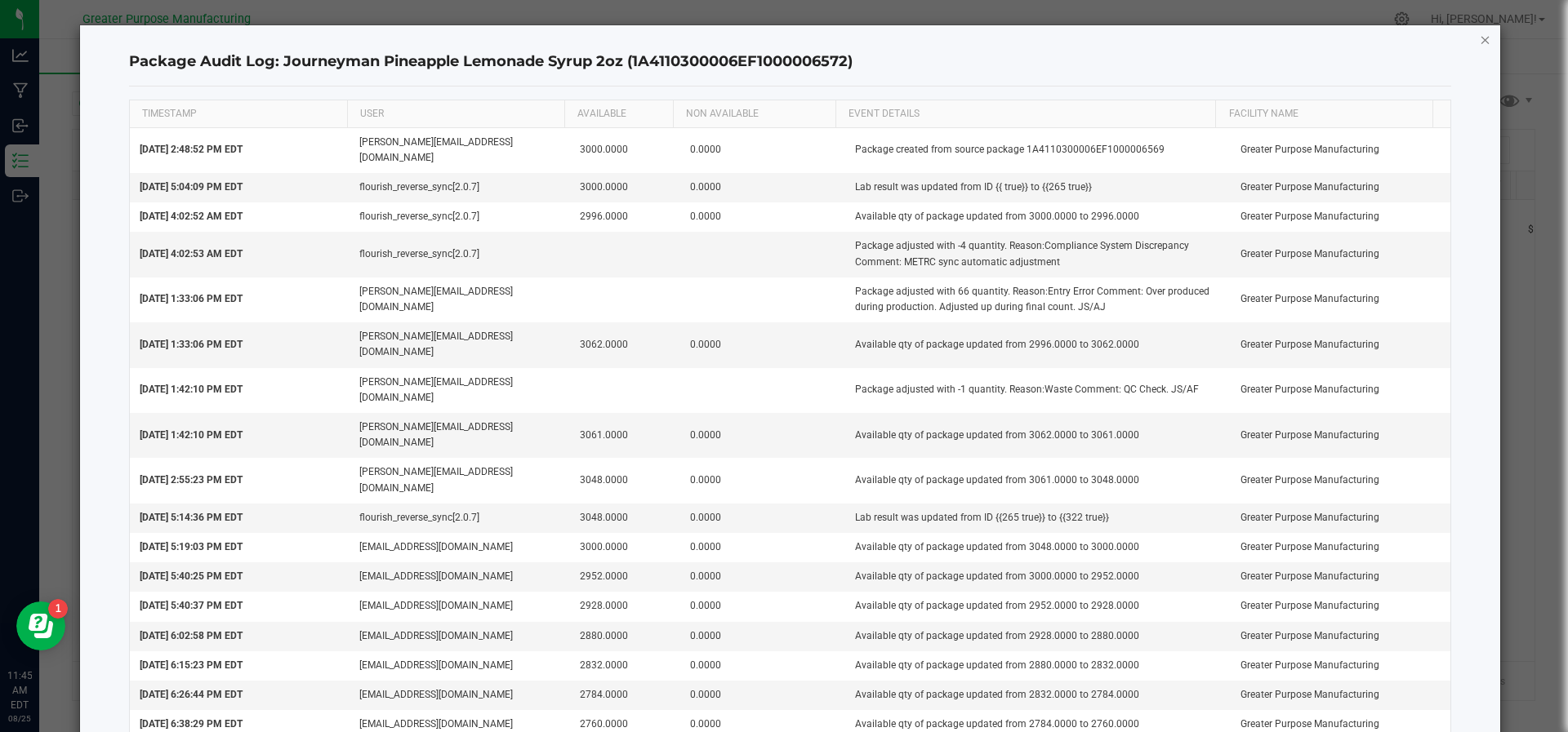
click at [1480, 39] on icon "button" at bounding box center [1486, 39] width 11 height 20
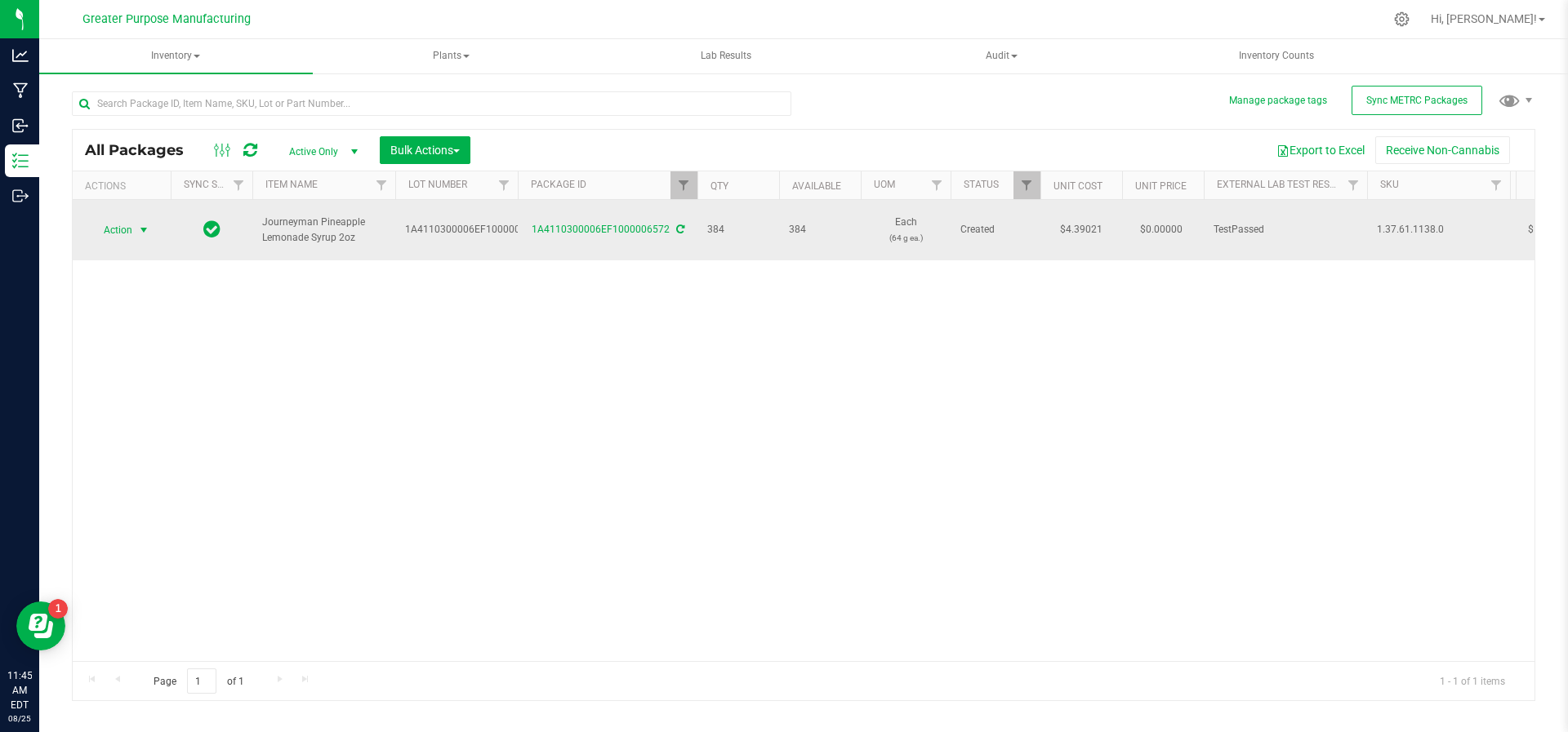
click at [147, 225] on span "select" at bounding box center [144, 231] width 13 height 13
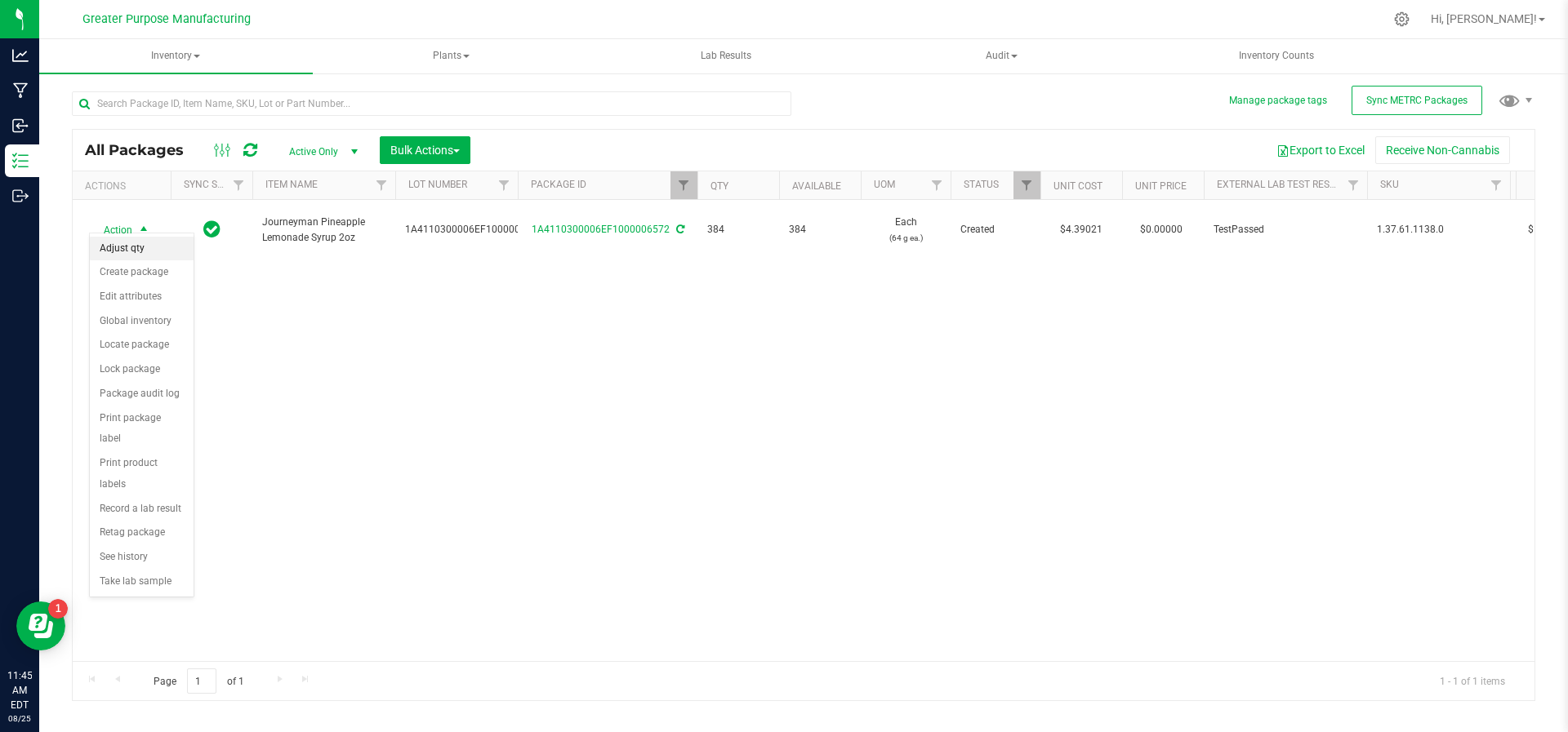
click at [147, 248] on li "Adjust qty" at bounding box center [142, 249] width 104 height 25
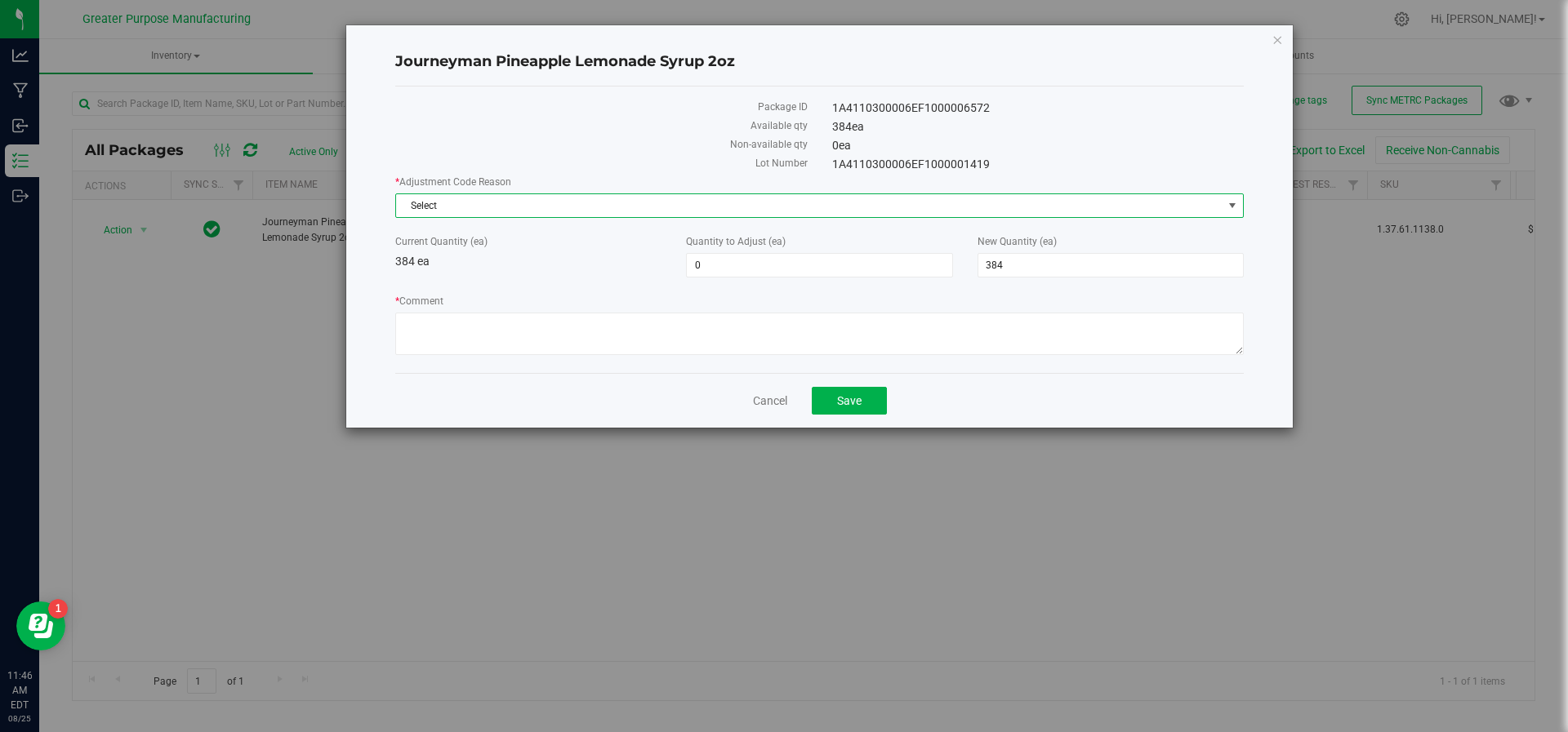
click at [546, 195] on span "Select" at bounding box center [809, 205] width 826 height 23
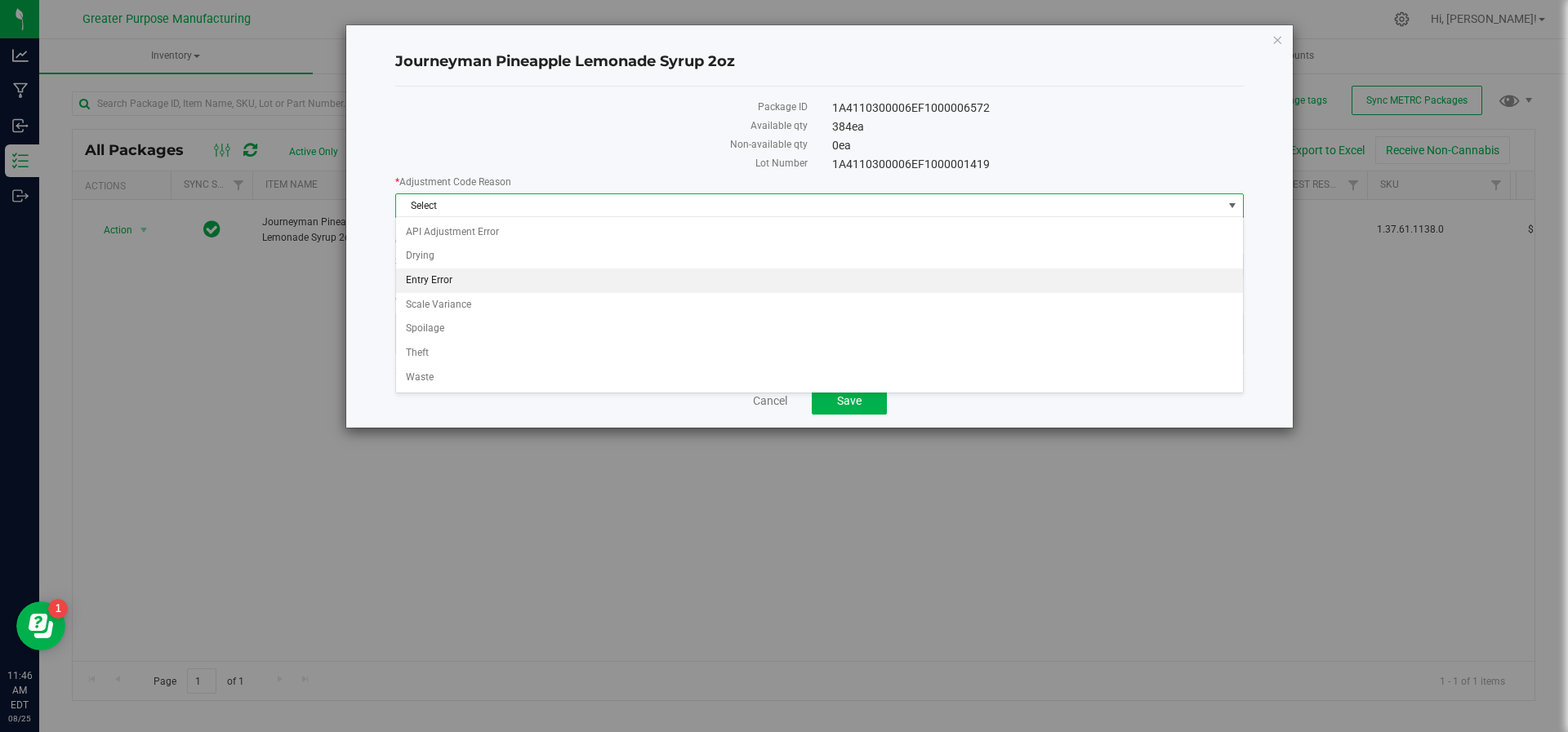
click at [510, 271] on li "Entry Error" at bounding box center [820, 281] width 848 height 25
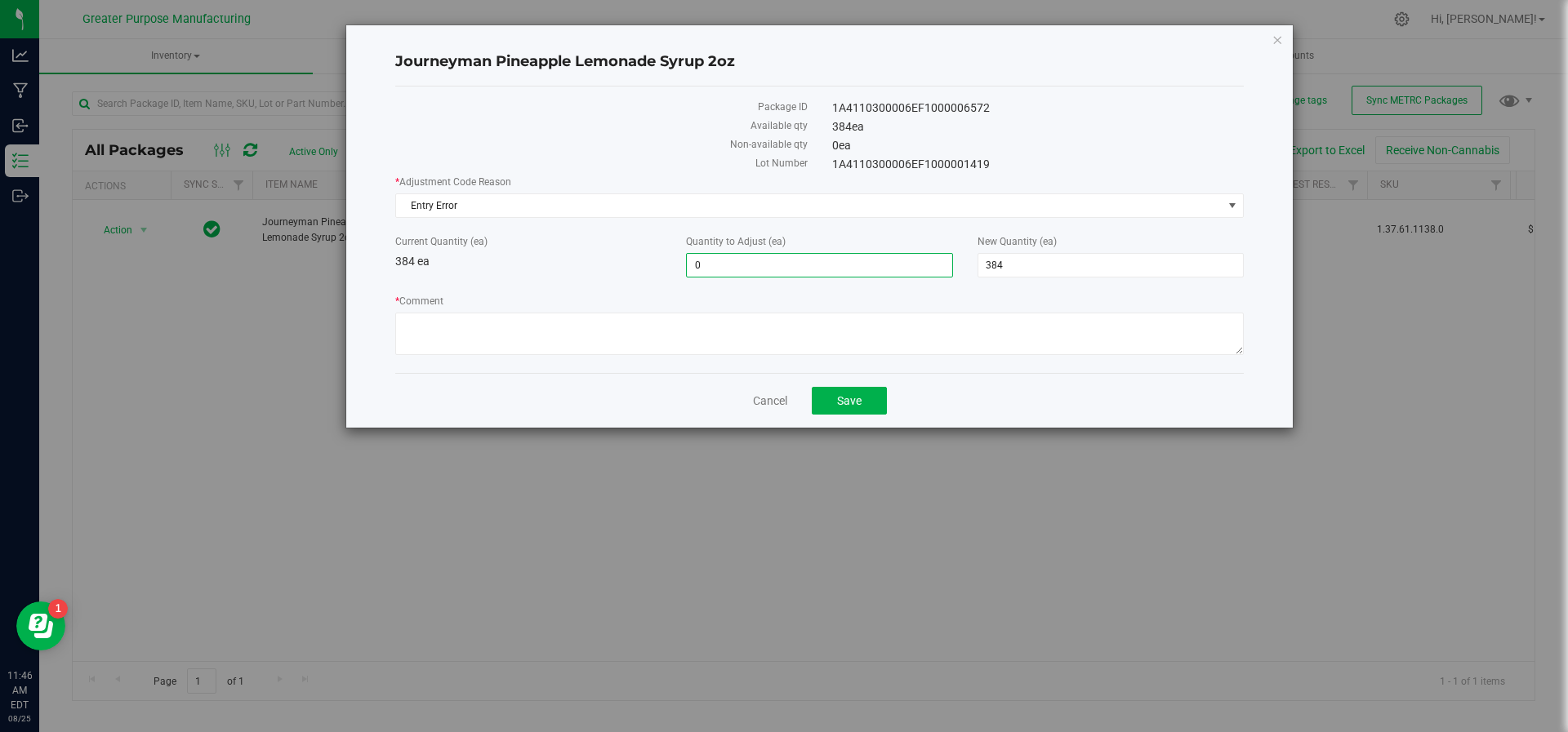
click at [736, 253] on span "0 0" at bounding box center [819, 266] width 266 height 25
type input "3"
click at [1011, 267] on span "384 384" at bounding box center [1110, 266] width 266 height 25
type input "360"
type input "-24"
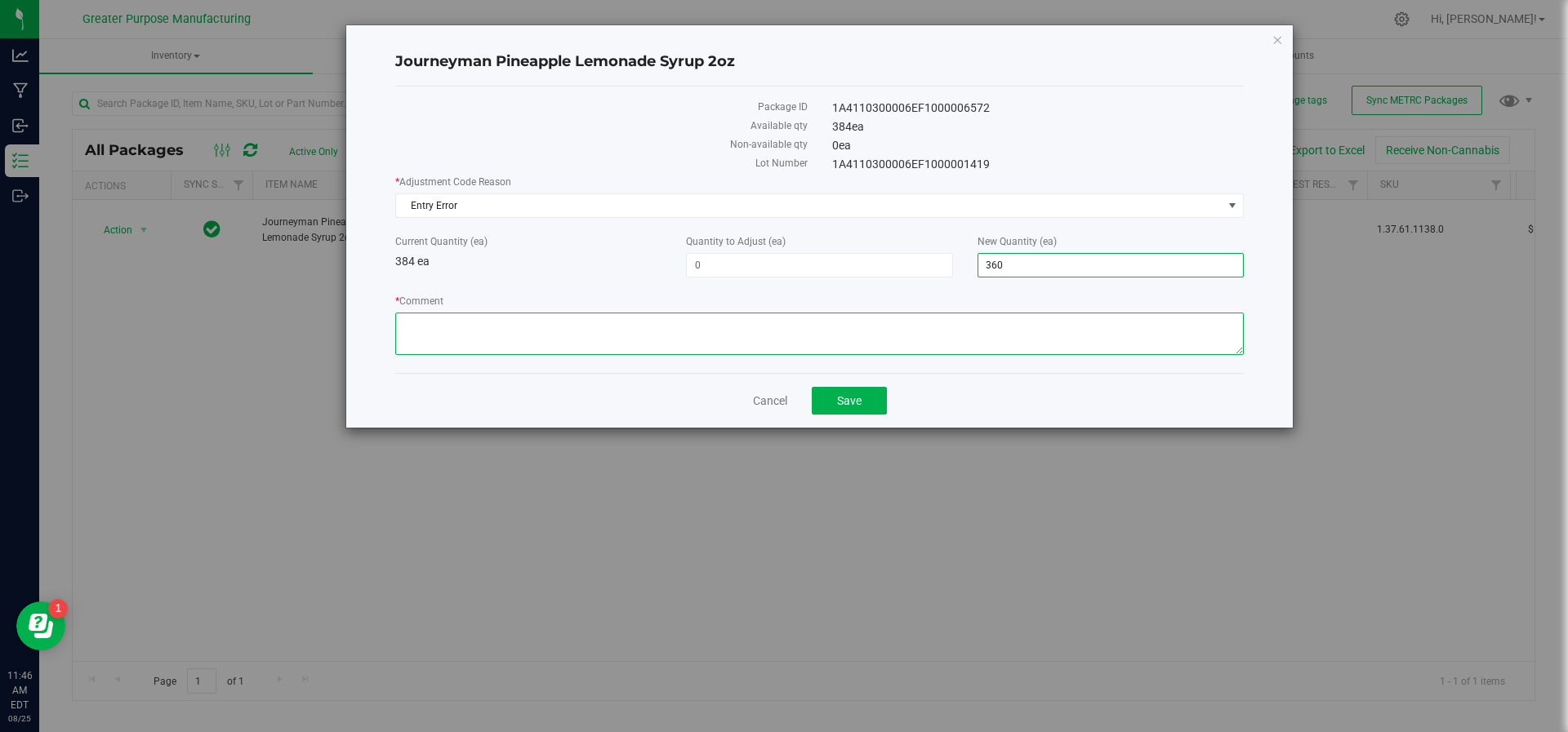
type input "360"
click at [918, 336] on textarea "* Comment" at bounding box center [819, 334] width 849 height 43
type textarea "Matt forget to remove for dispensary sampling. JS/HV"
click at [848, 396] on span "Save" at bounding box center [850, 401] width 25 height 13
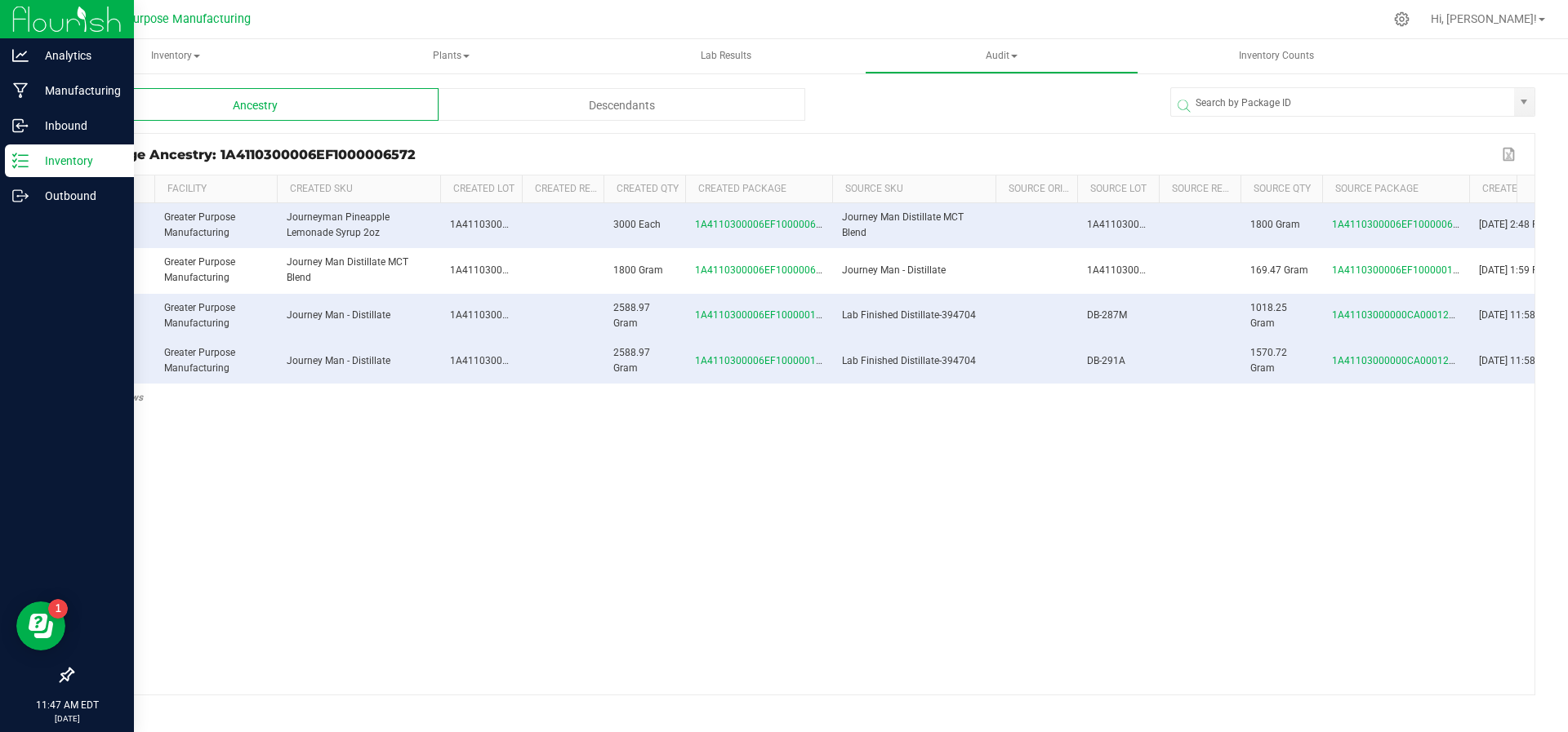
click at [63, 152] on p "Inventory" at bounding box center [78, 161] width 98 height 20
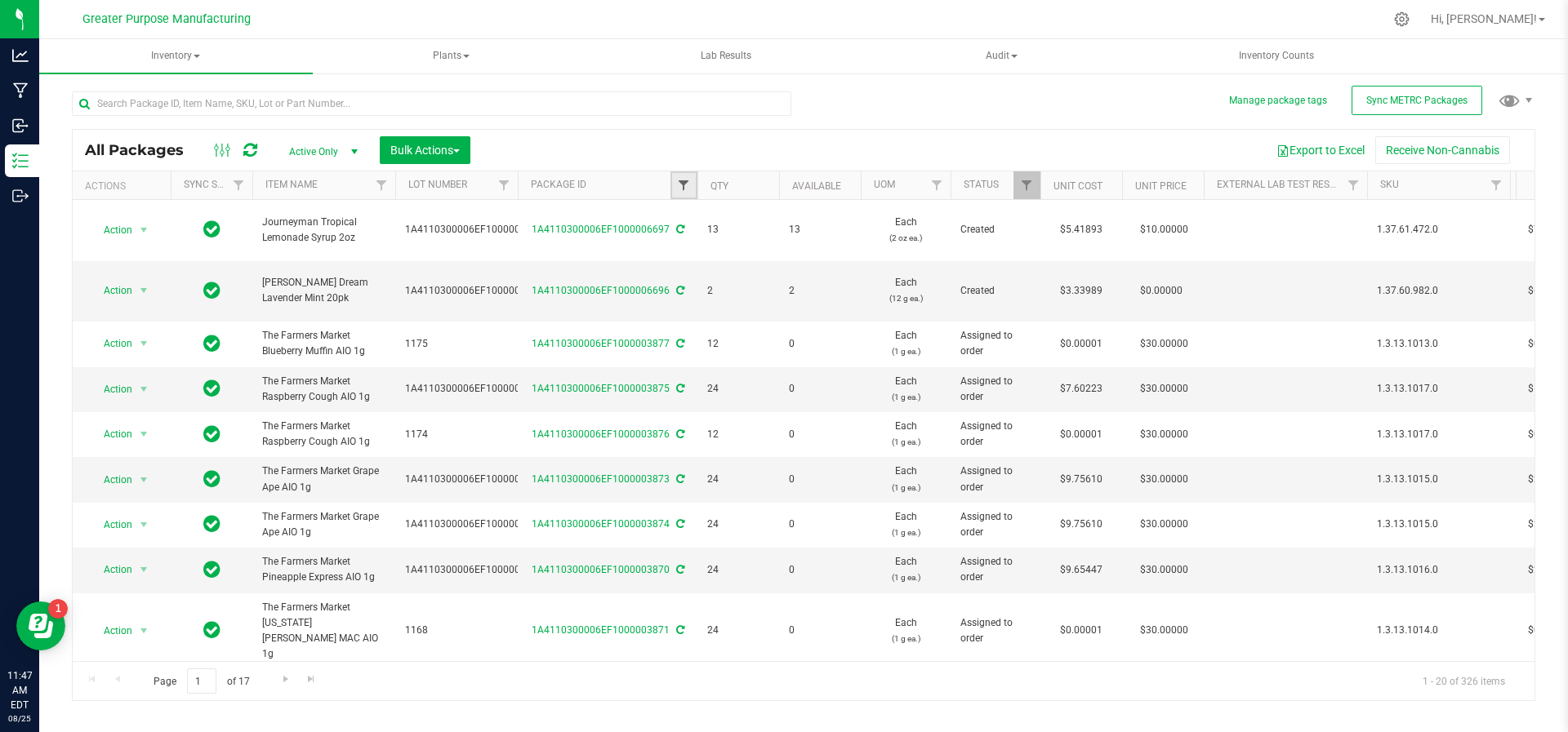
click at [681, 179] on span "Filter" at bounding box center [684, 185] width 13 height 13
click at [680, 246] on button "Filter" at bounding box center [719, 264] width 79 height 36
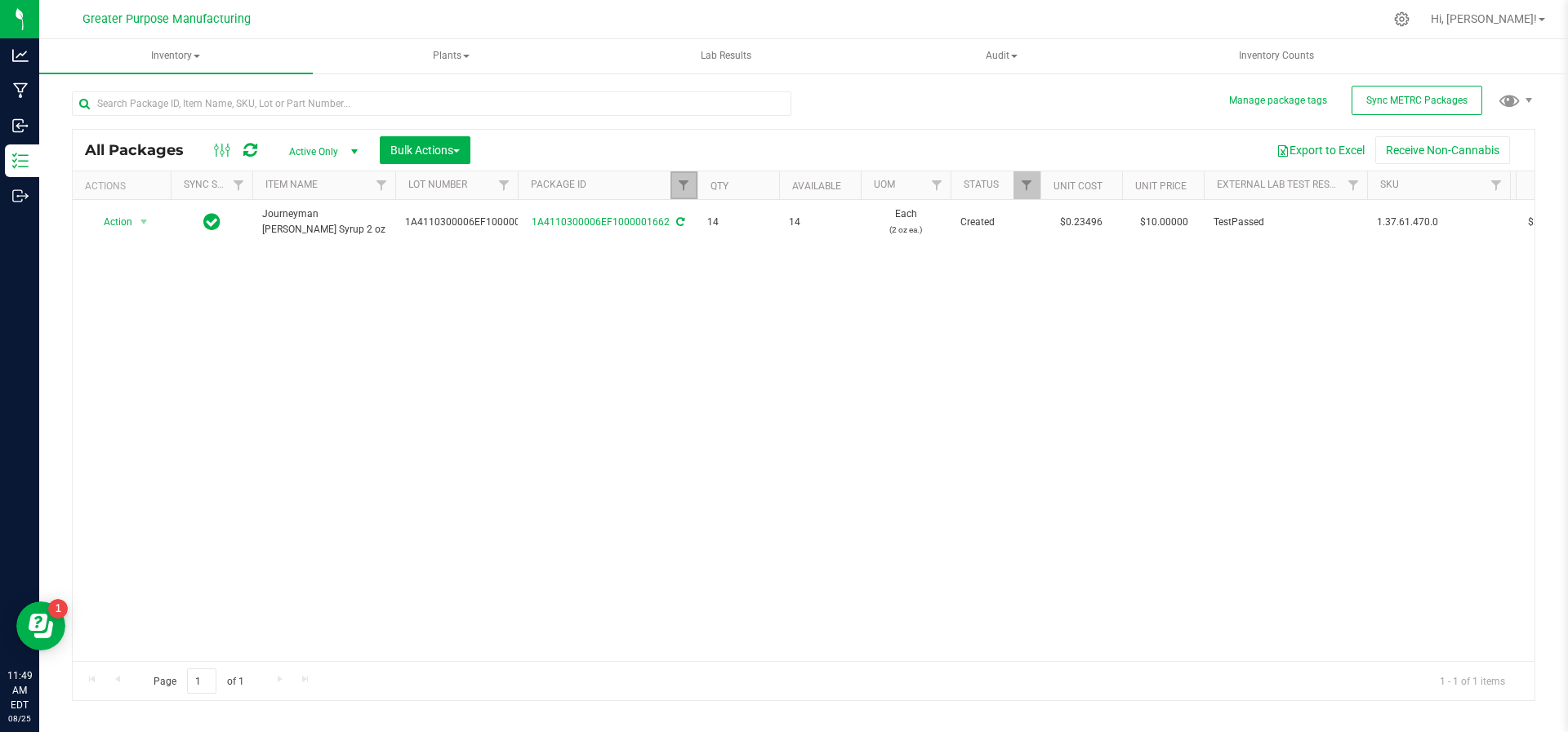
click at [675, 193] on link "Filter" at bounding box center [684, 184] width 26 height 27
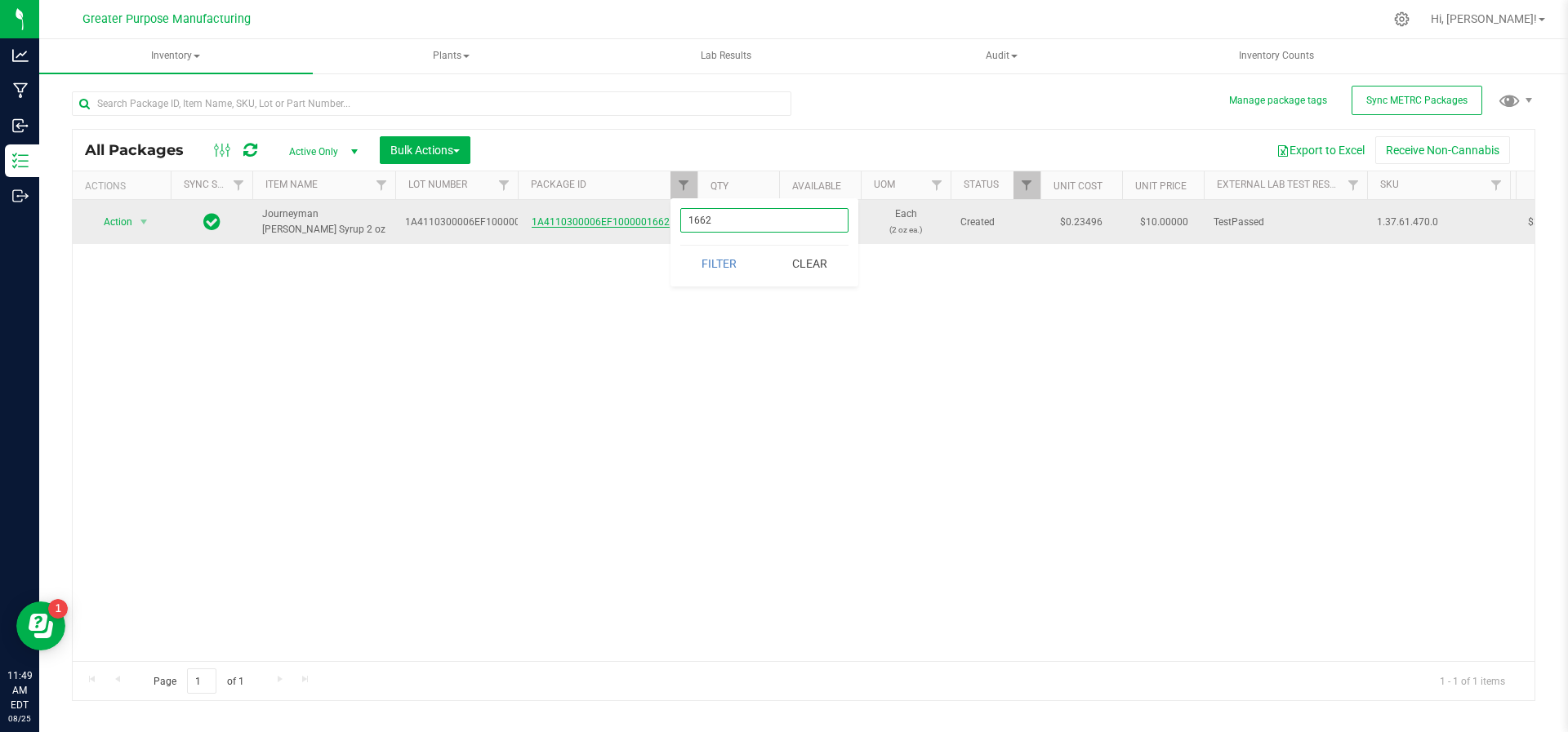
drag, startPoint x: 714, startPoint y: 216, endPoint x: 660, endPoint y: 217, distance: 54.0
click at [660, 217] on body "Analytics Manufacturing Inbound Inventory Outbound 11:49 AM EDT 08/25/2025 08/2…" at bounding box center [784, 366] width 1568 height 732
click at [680, 246] on button "Filter" at bounding box center [719, 264] width 79 height 36
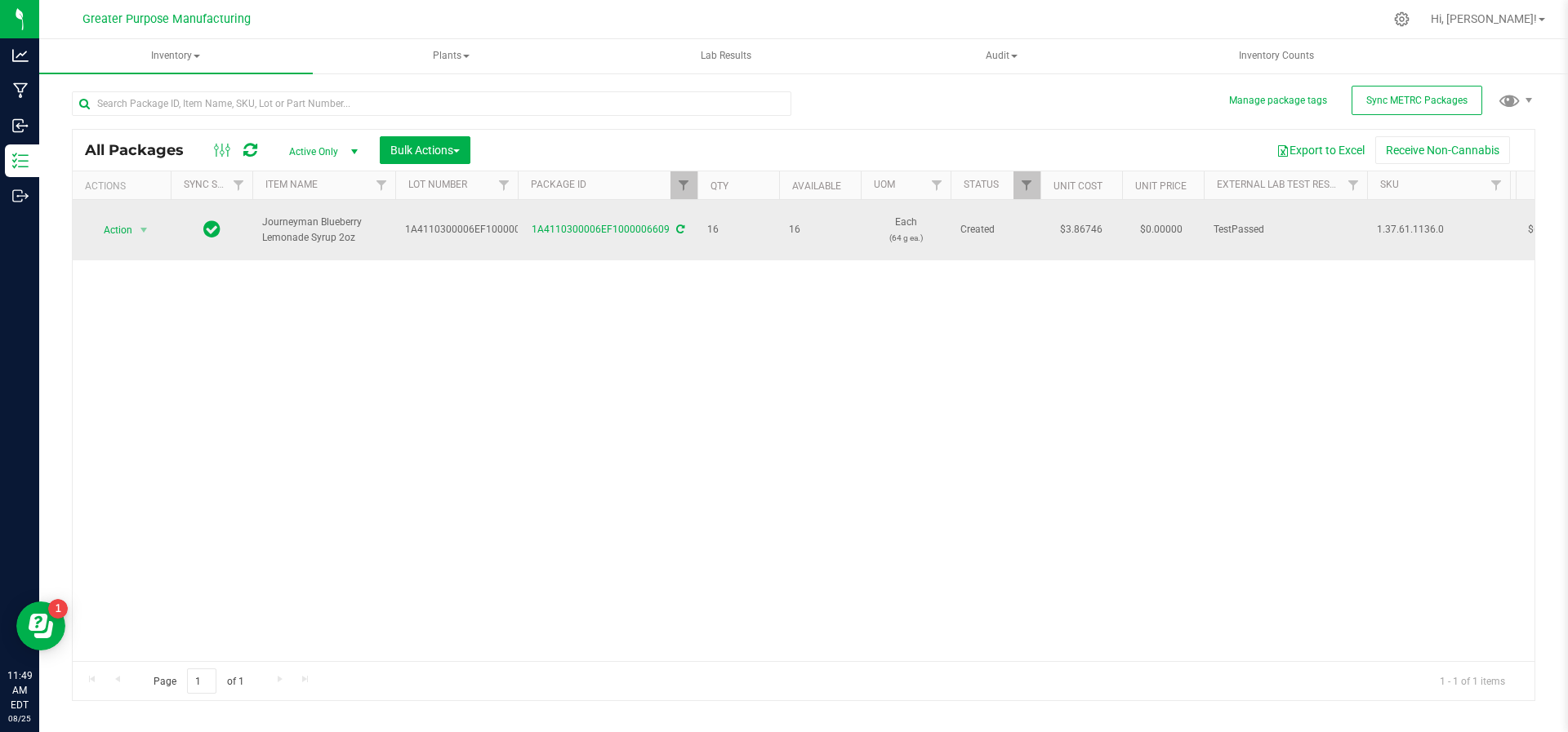
click at [154, 218] on div "Action Action Adjust qty Create package Edit attributes Global inventory Locate…" at bounding box center [121, 230] width 79 height 23
click at [145, 224] on span "select" at bounding box center [144, 231] width 13 height 13
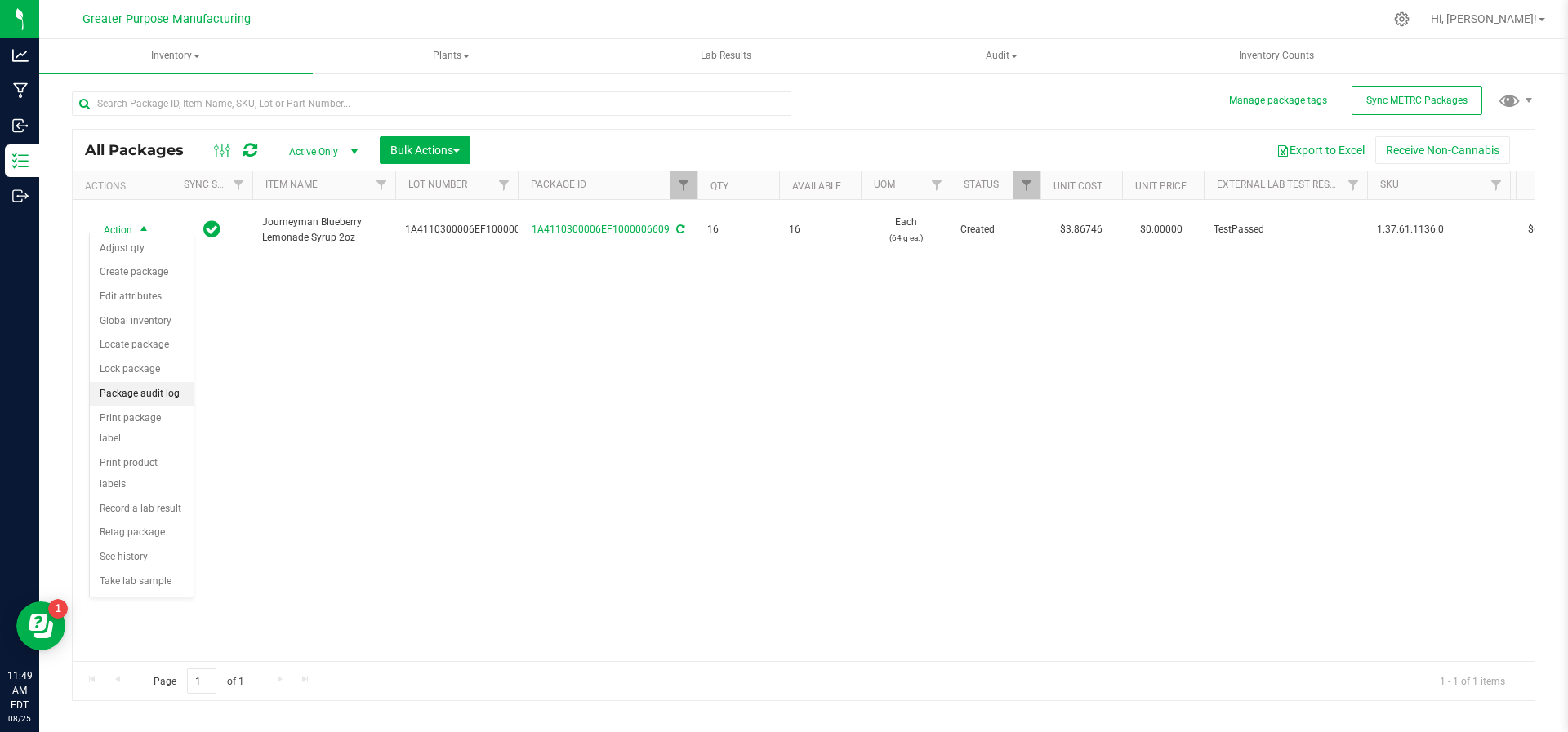
click at [136, 391] on li "Package audit log" at bounding box center [142, 394] width 104 height 25
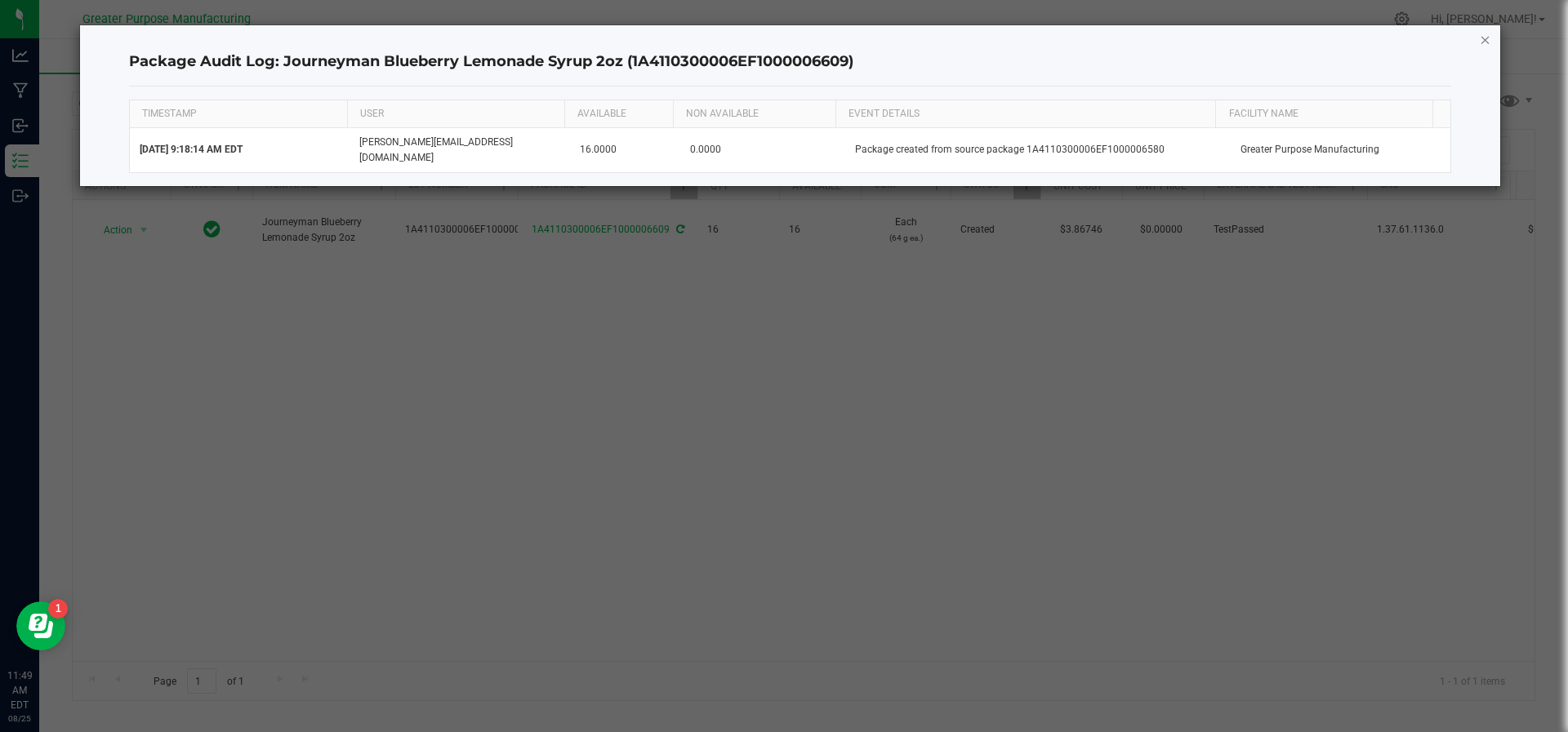
click at [1488, 38] on icon "button" at bounding box center [1486, 39] width 11 height 20
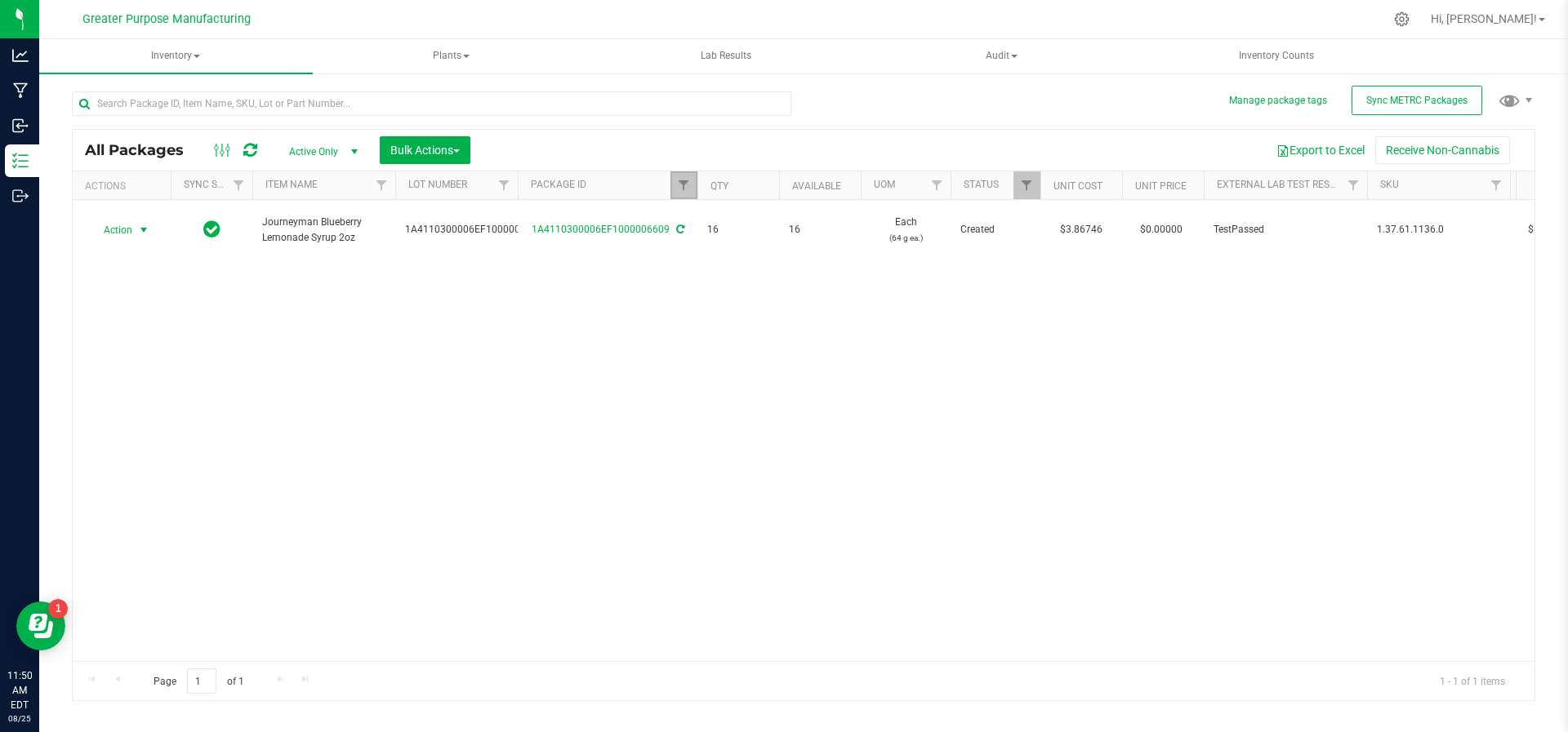
click at [685, 179] on span "Filter" at bounding box center [684, 185] width 13 height 13
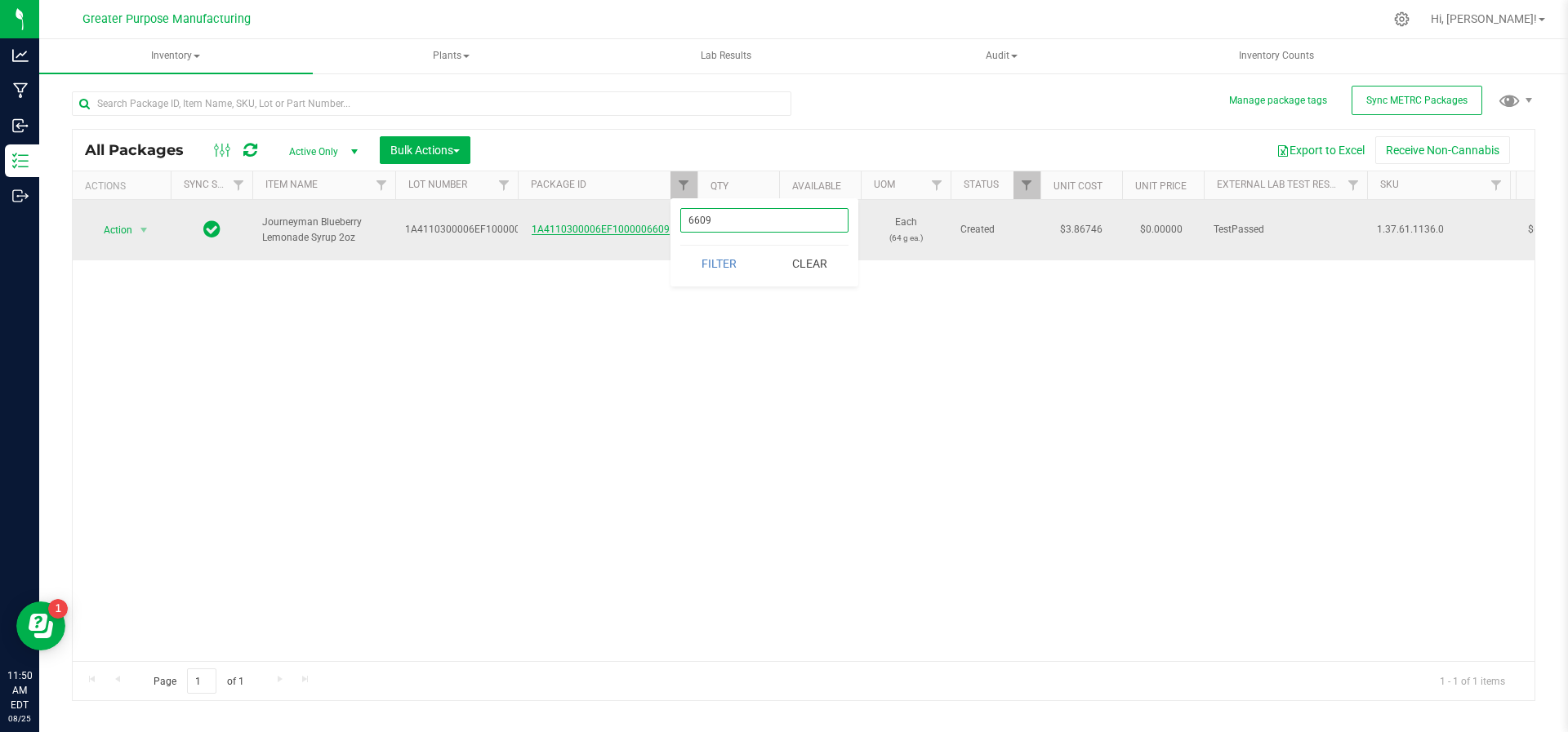
drag, startPoint x: 727, startPoint y: 227, endPoint x: 653, endPoint y: 226, distance: 74.0
click at [653, 226] on body "Analytics Manufacturing Inbound Inventory Outbound 11:50 AM EDT 08/25/2025 08/2…" at bounding box center [784, 366] width 1568 height 732
type input "1649"
click at [680, 246] on button "Filter" at bounding box center [719, 264] width 79 height 36
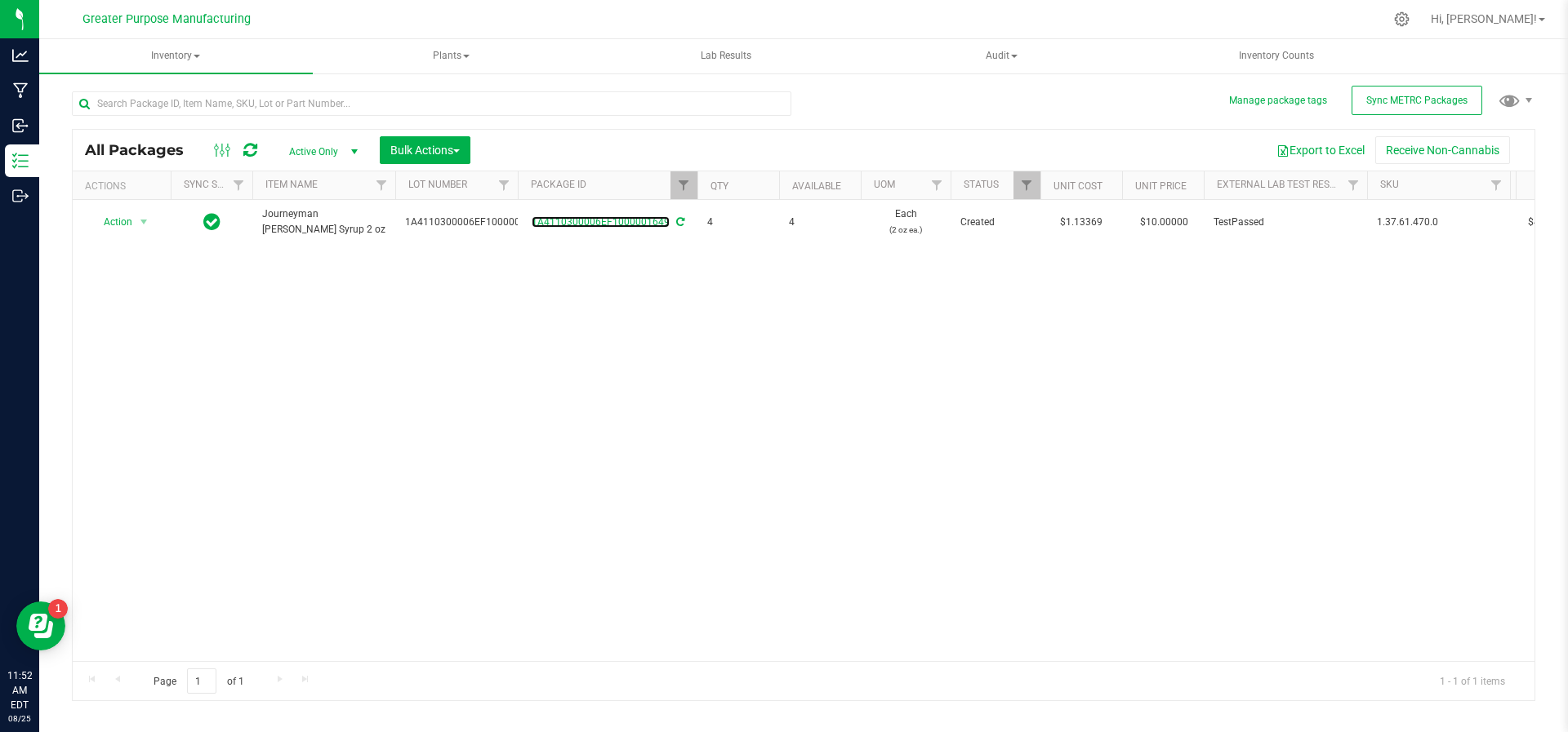
click at [653, 226] on link "1A4110300006EF1000001649" at bounding box center [601, 222] width 138 height 11
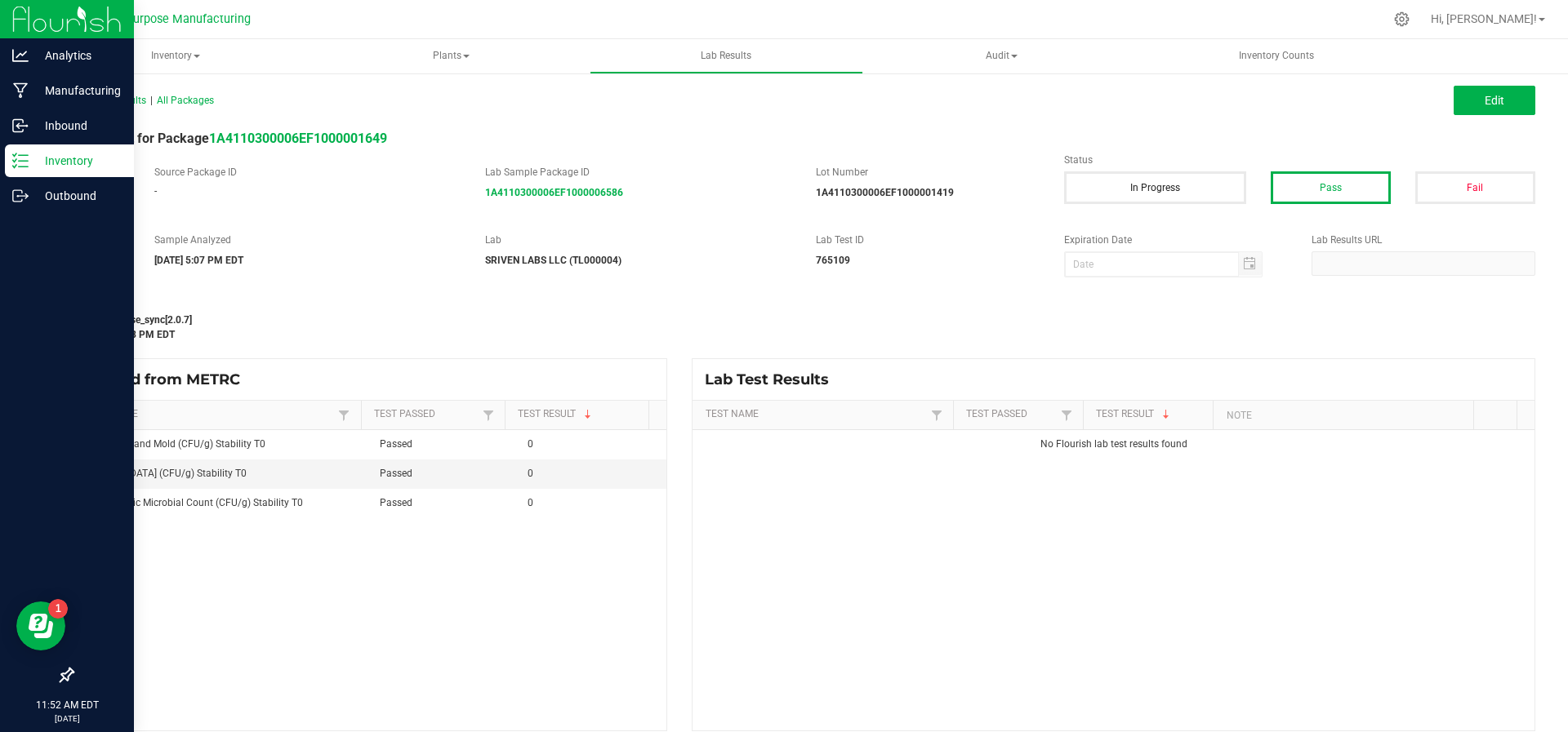
click at [62, 170] on p "Inventory" at bounding box center [78, 161] width 98 height 20
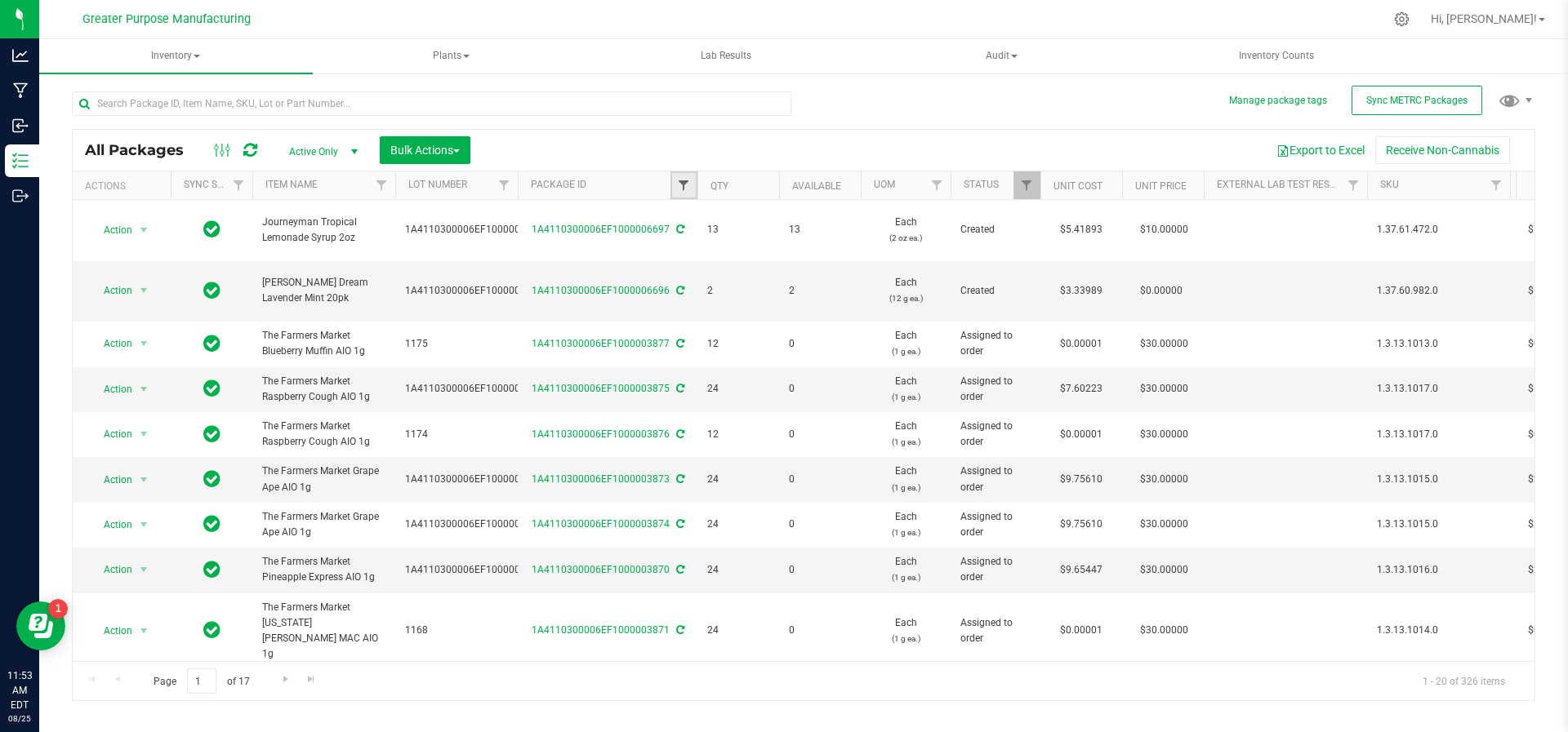
click at [683, 182] on span "Filter" at bounding box center [684, 185] width 13 height 13
type input "2498"
click at [680, 246] on button "Filter" at bounding box center [719, 264] width 79 height 36
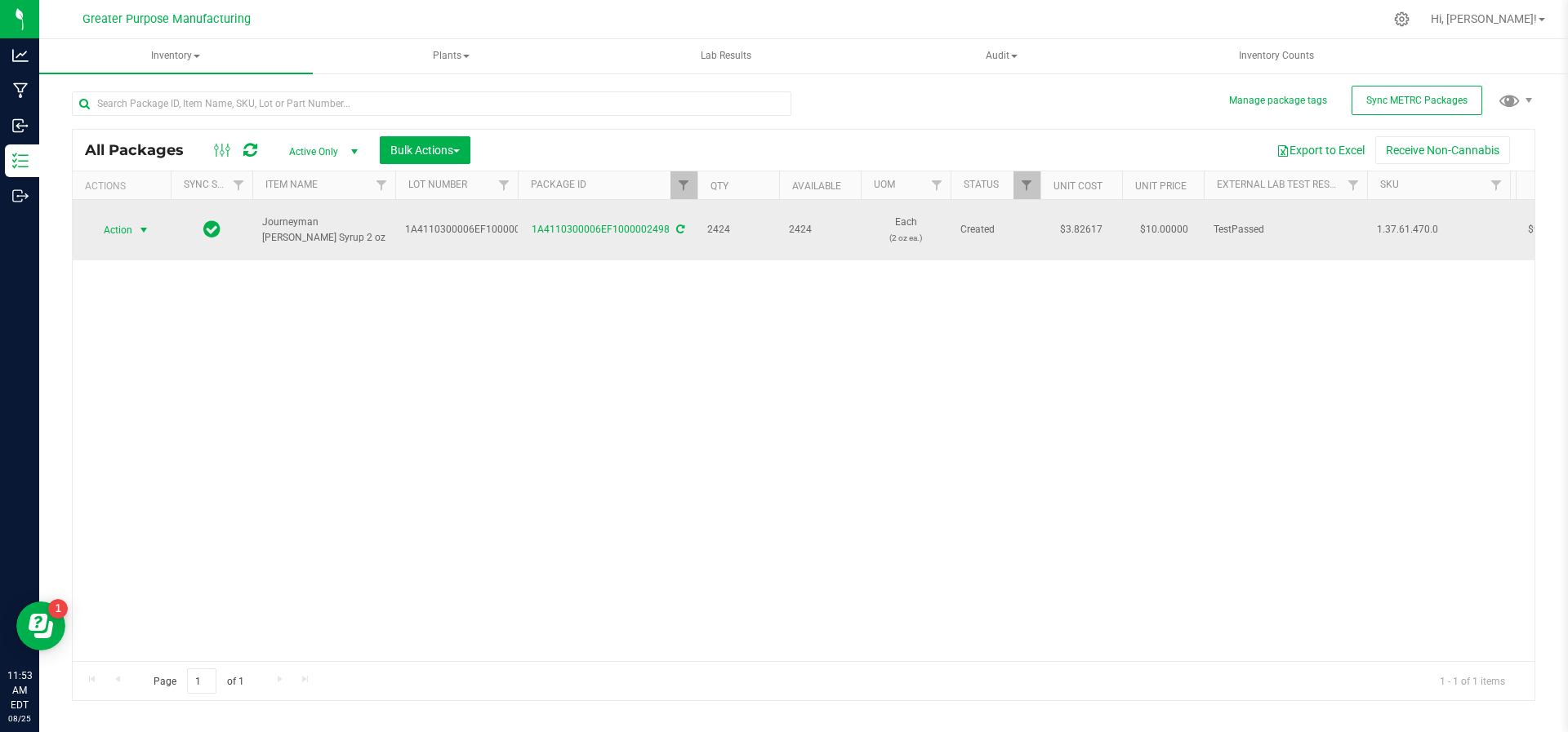
click at [152, 218] on span "select" at bounding box center [145, 230] width 21 height 23
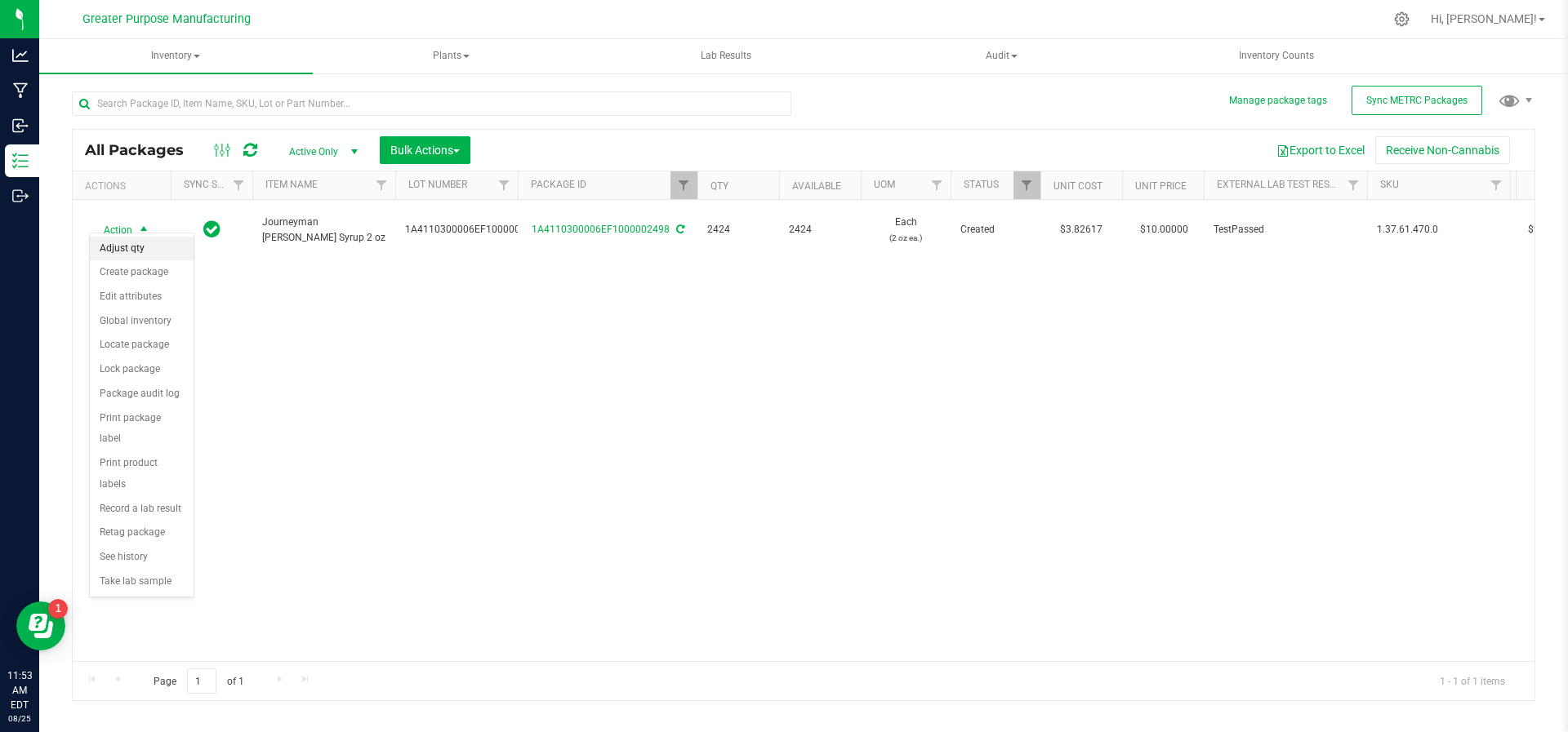
click at [152, 240] on li "Adjust qty" at bounding box center [142, 249] width 104 height 25
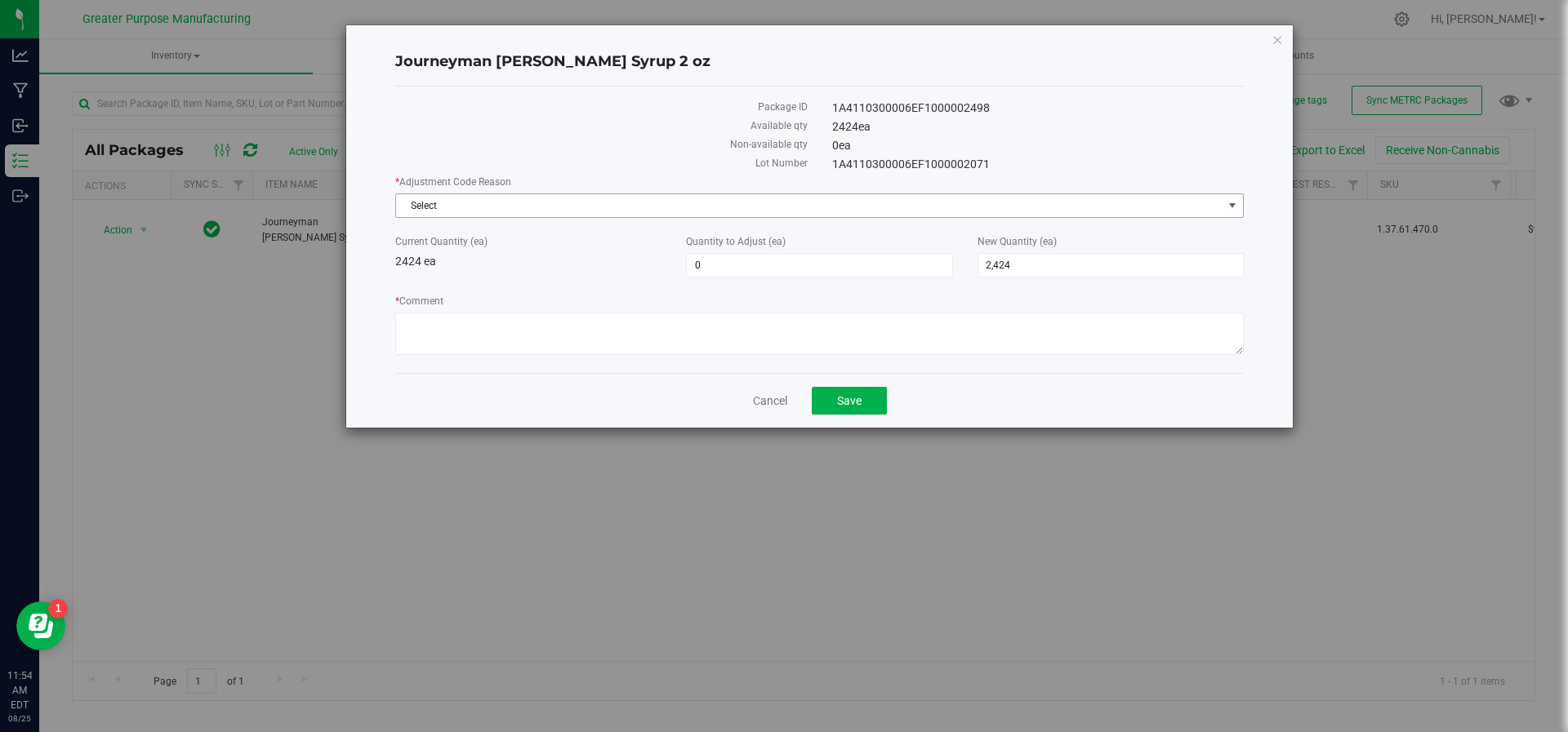
click at [549, 200] on span "Select" at bounding box center [809, 205] width 826 height 23
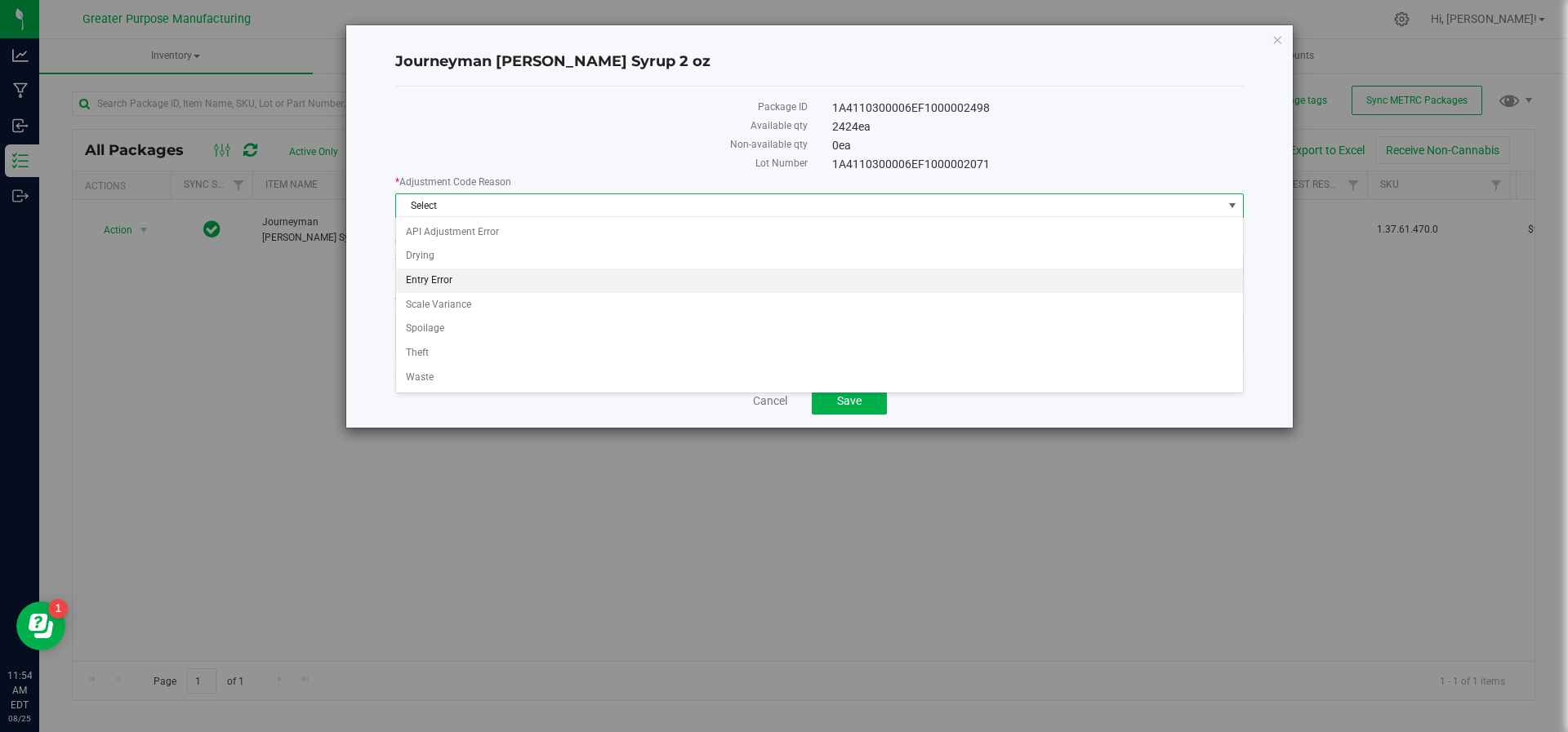
click at [507, 271] on li "Entry Error" at bounding box center [820, 281] width 848 height 25
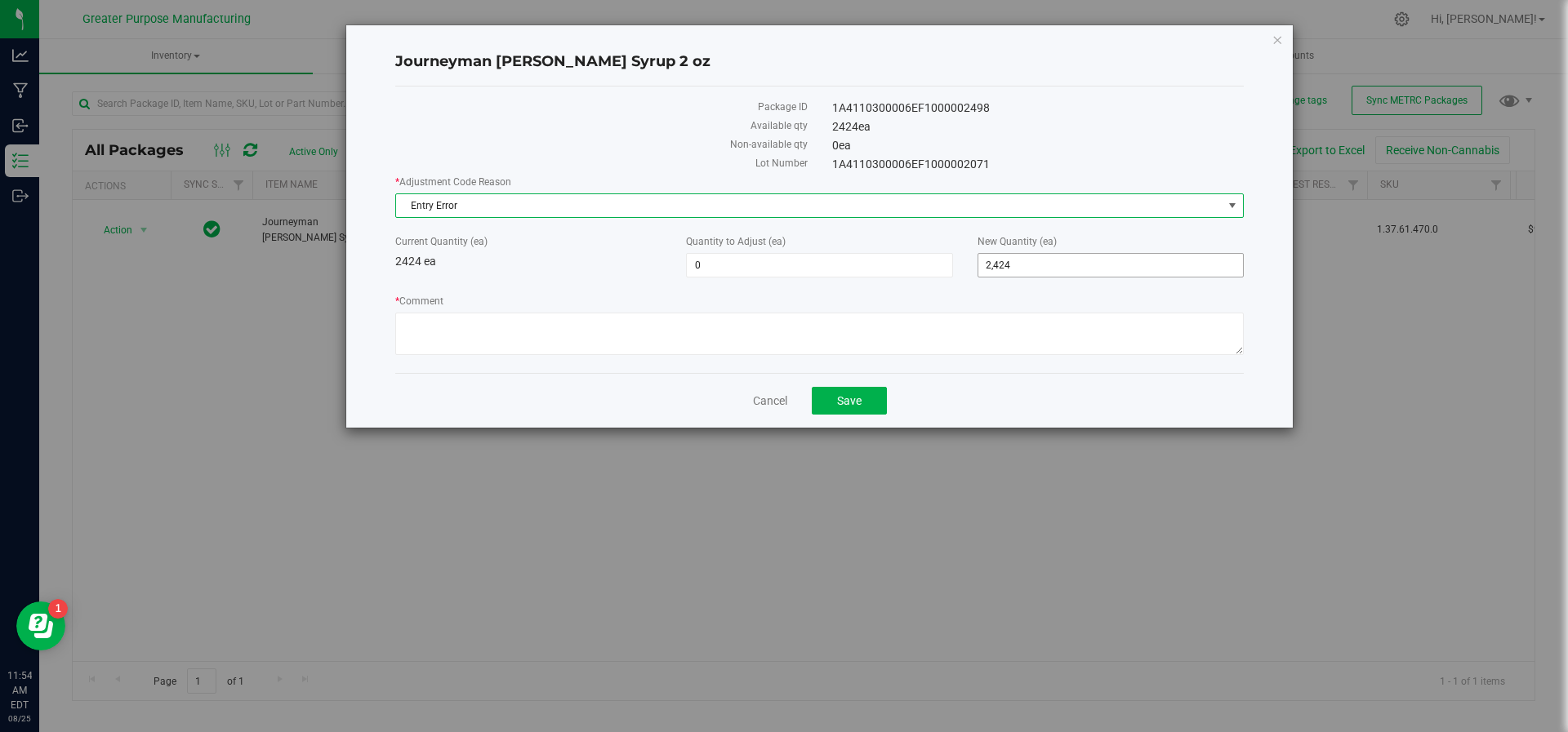
click at [1019, 259] on span "2,424 2424" at bounding box center [1110, 266] width 266 height 25
type input "2328"
type input "-96"
type input "2,328"
click at [935, 340] on textarea "* Comment" at bounding box center [819, 334] width 849 height 43
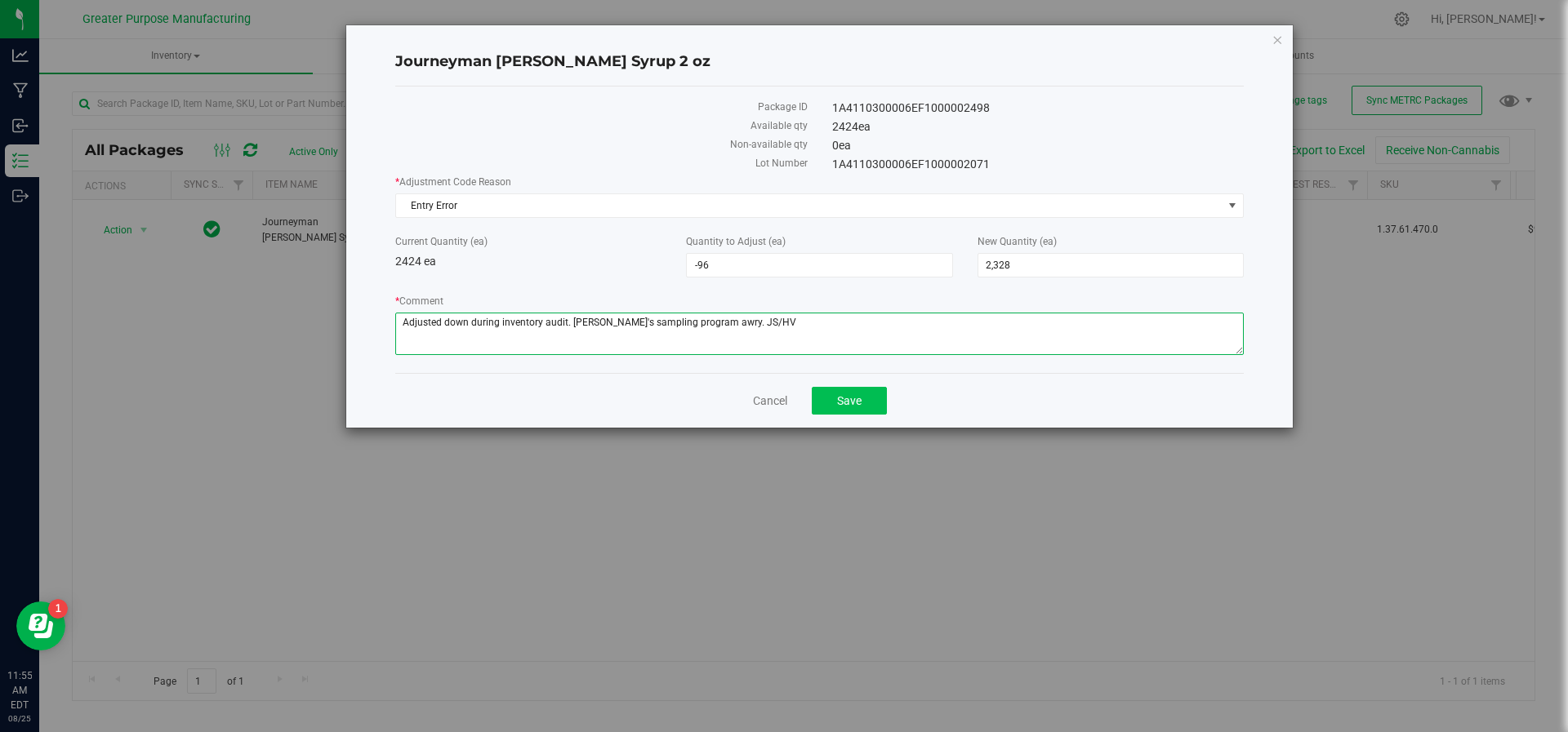
type textarea "Adjusted down during inventory audit. Matt's sampling program awry. JS/HV"
click at [861, 394] on span "Save" at bounding box center [850, 401] width 25 height 13
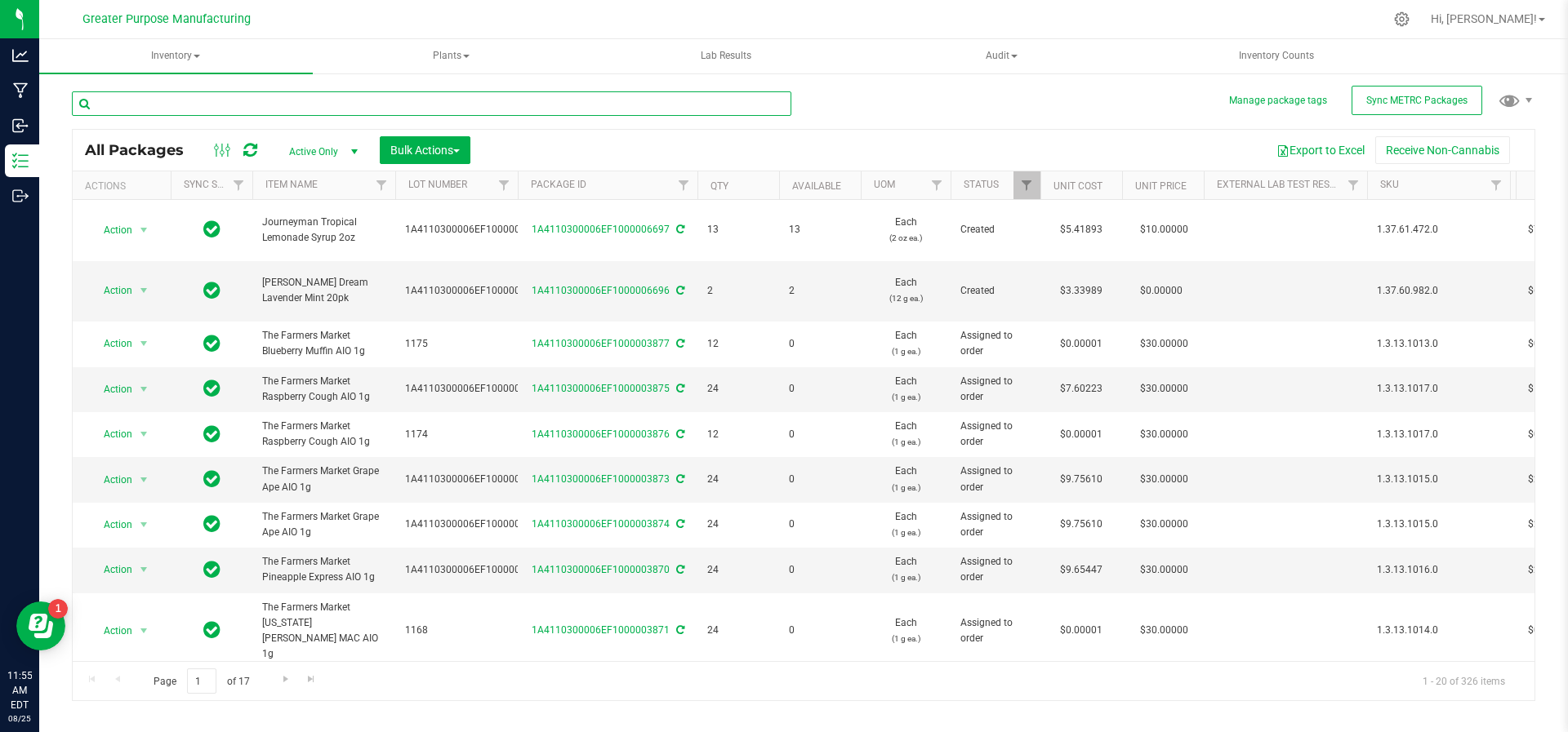
click at [302, 111] on input "text" at bounding box center [432, 104] width 719 height 25
type input "Journeyman Tropical"
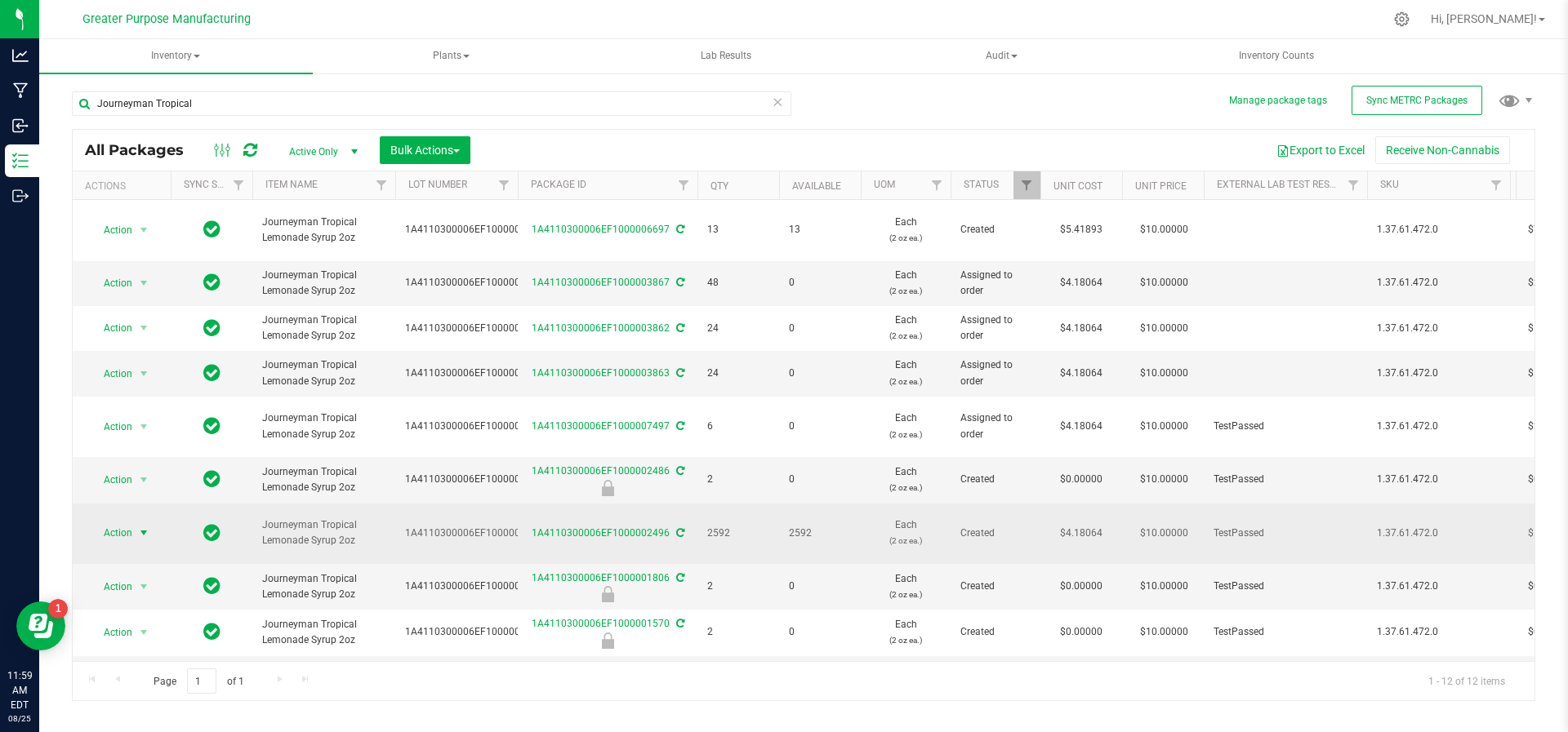
click at [145, 527] on span "select" at bounding box center [144, 533] width 13 height 13
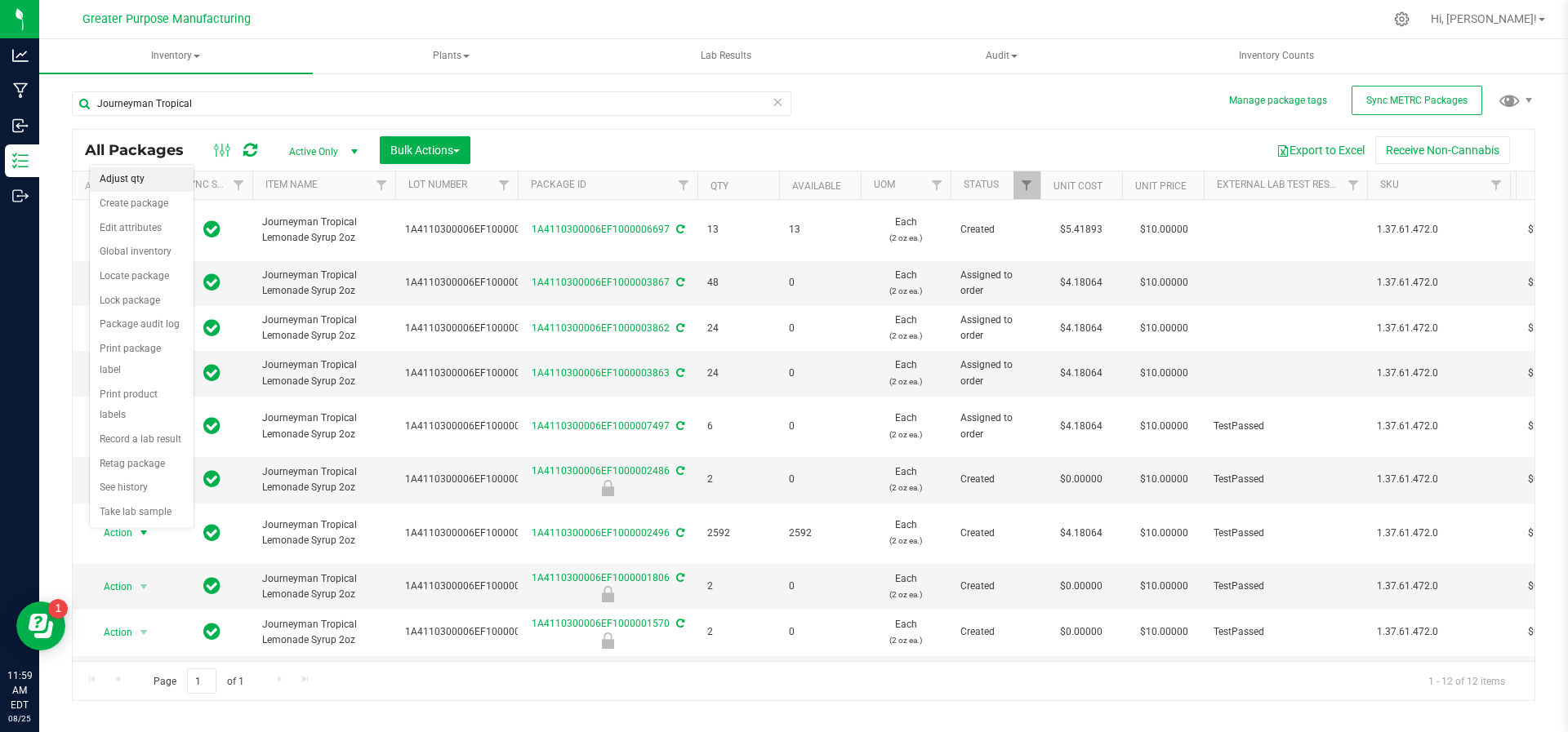
click at [139, 180] on li "Adjust qty" at bounding box center [142, 180] width 104 height 25
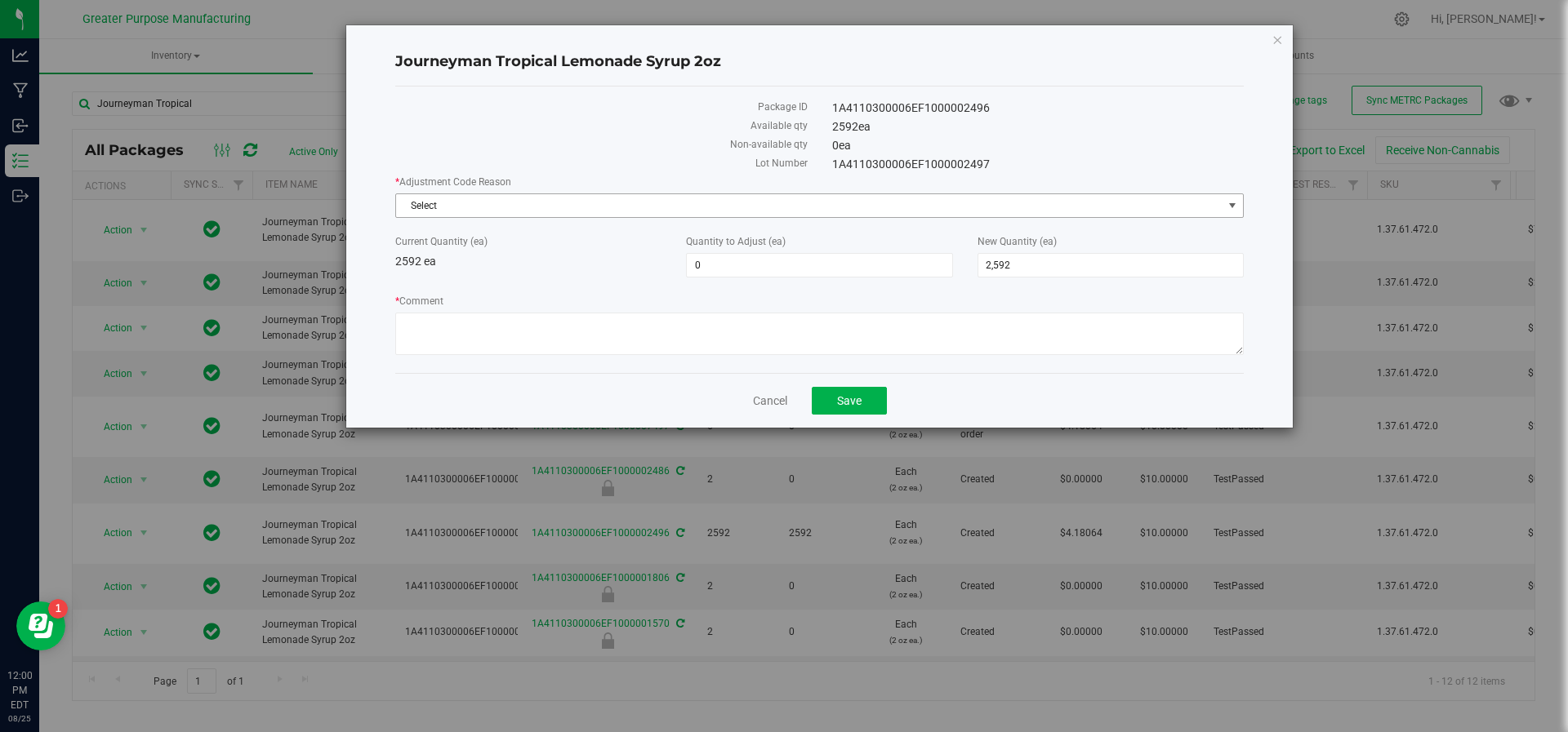
click at [619, 212] on span "Select" at bounding box center [809, 205] width 826 height 23
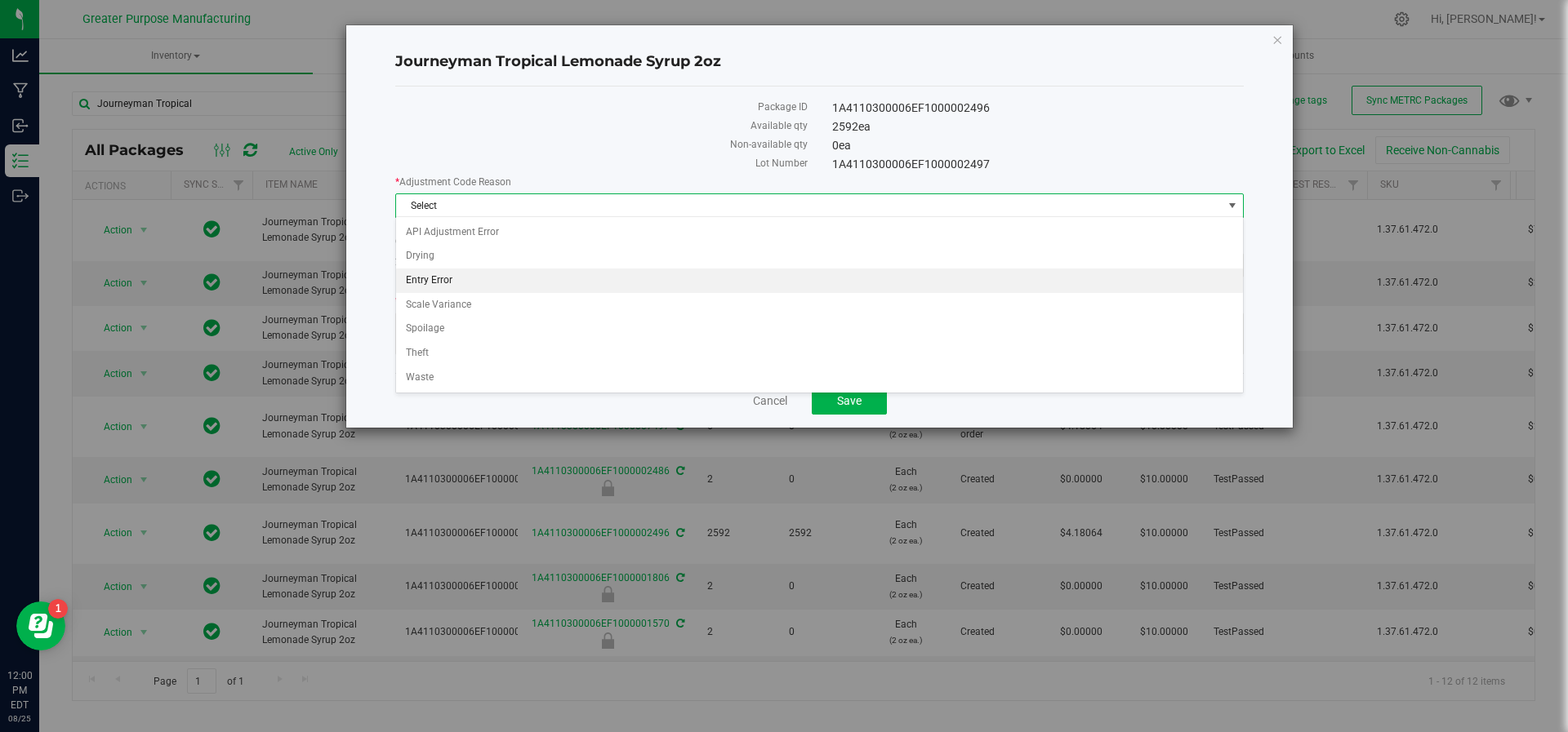
click at [604, 273] on li "Entry Error" at bounding box center [820, 281] width 848 height 25
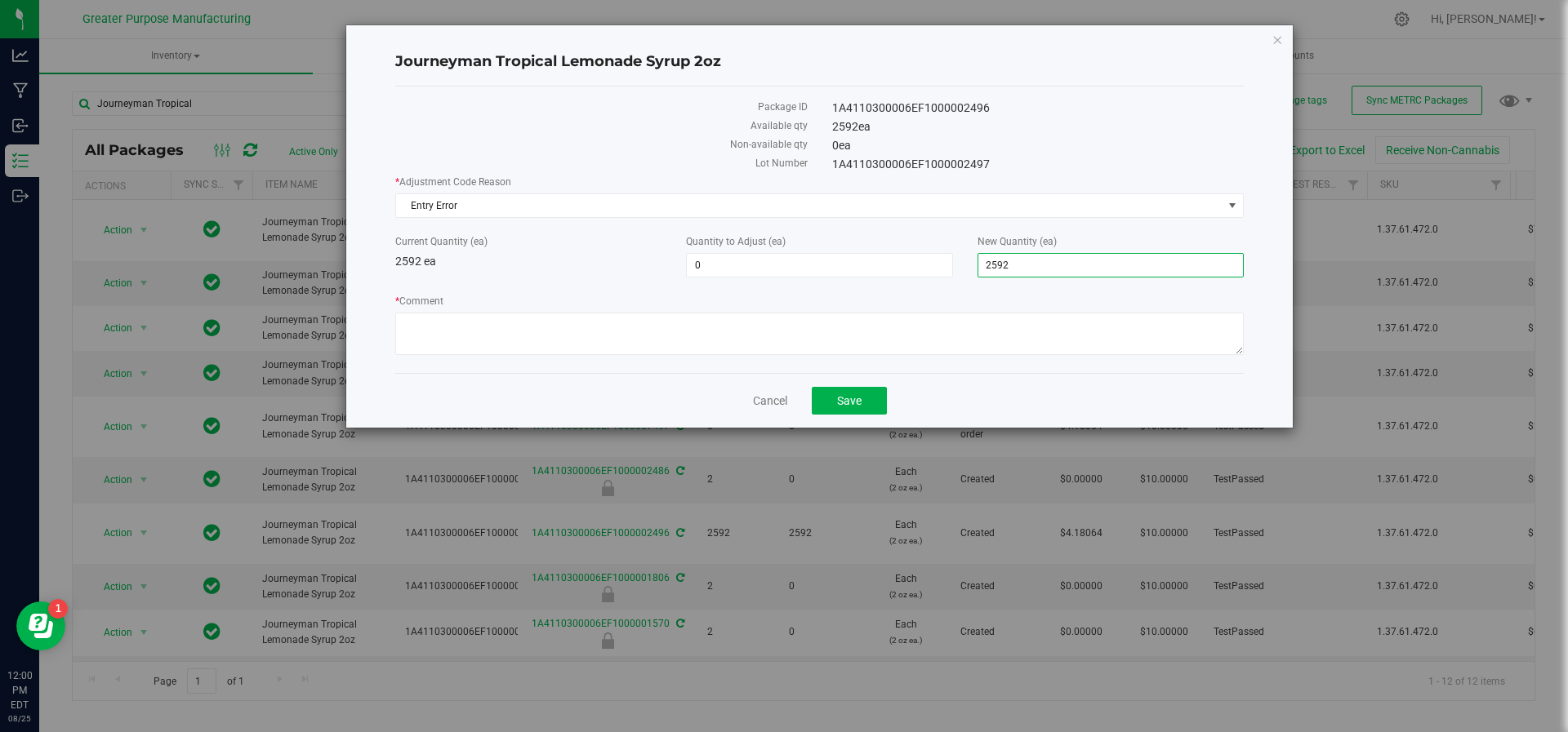
click at [1033, 266] on span "2,592 2592" at bounding box center [1110, 266] width 266 height 25
type input "2544"
type input "-48"
type input "2,544"
click at [869, 313] on textarea "* Comment" at bounding box center [819, 334] width 849 height 43
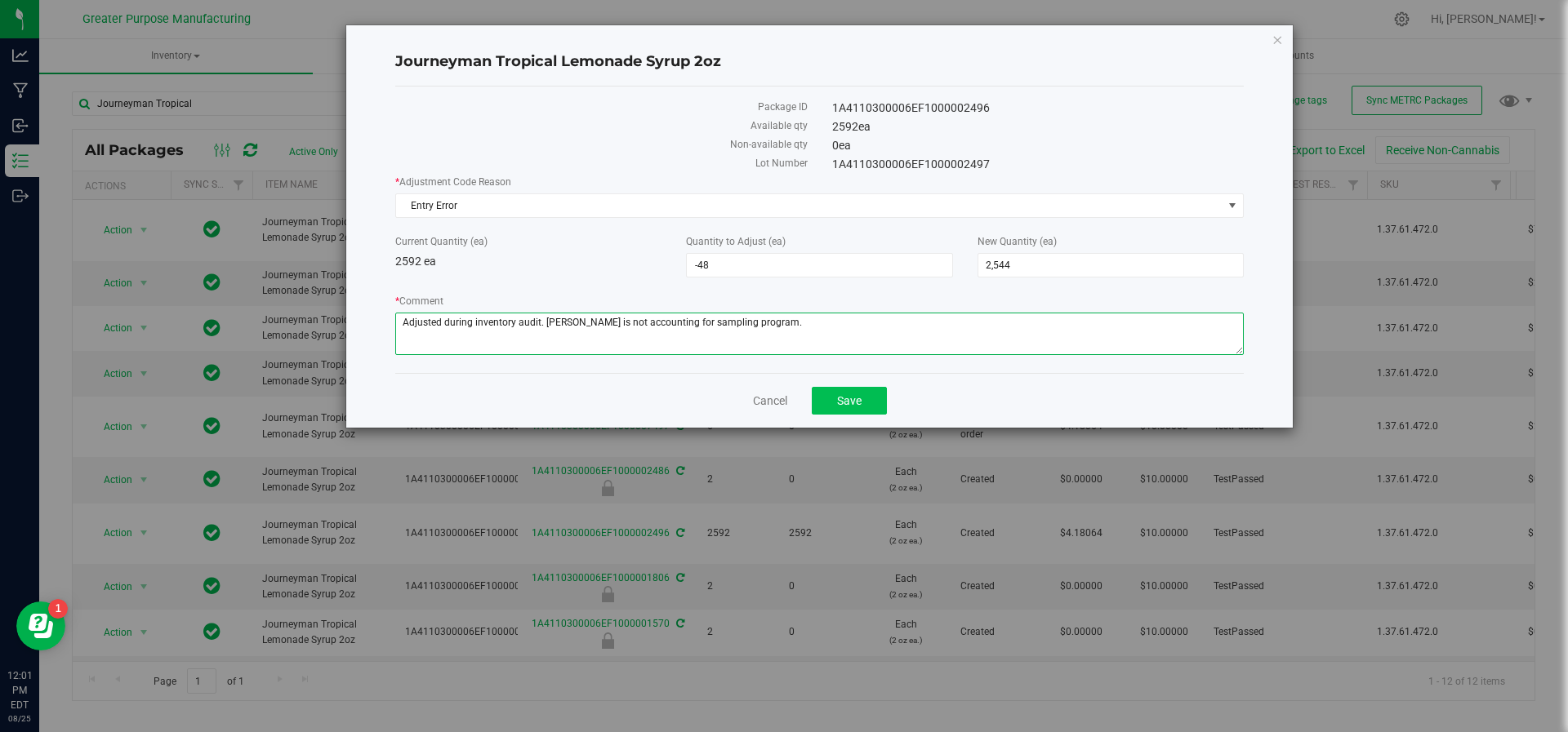
type textarea "Adjusted during inventory audit. Matt is not accounting for sampling program."
click at [862, 403] on button "Save" at bounding box center [849, 400] width 75 height 27
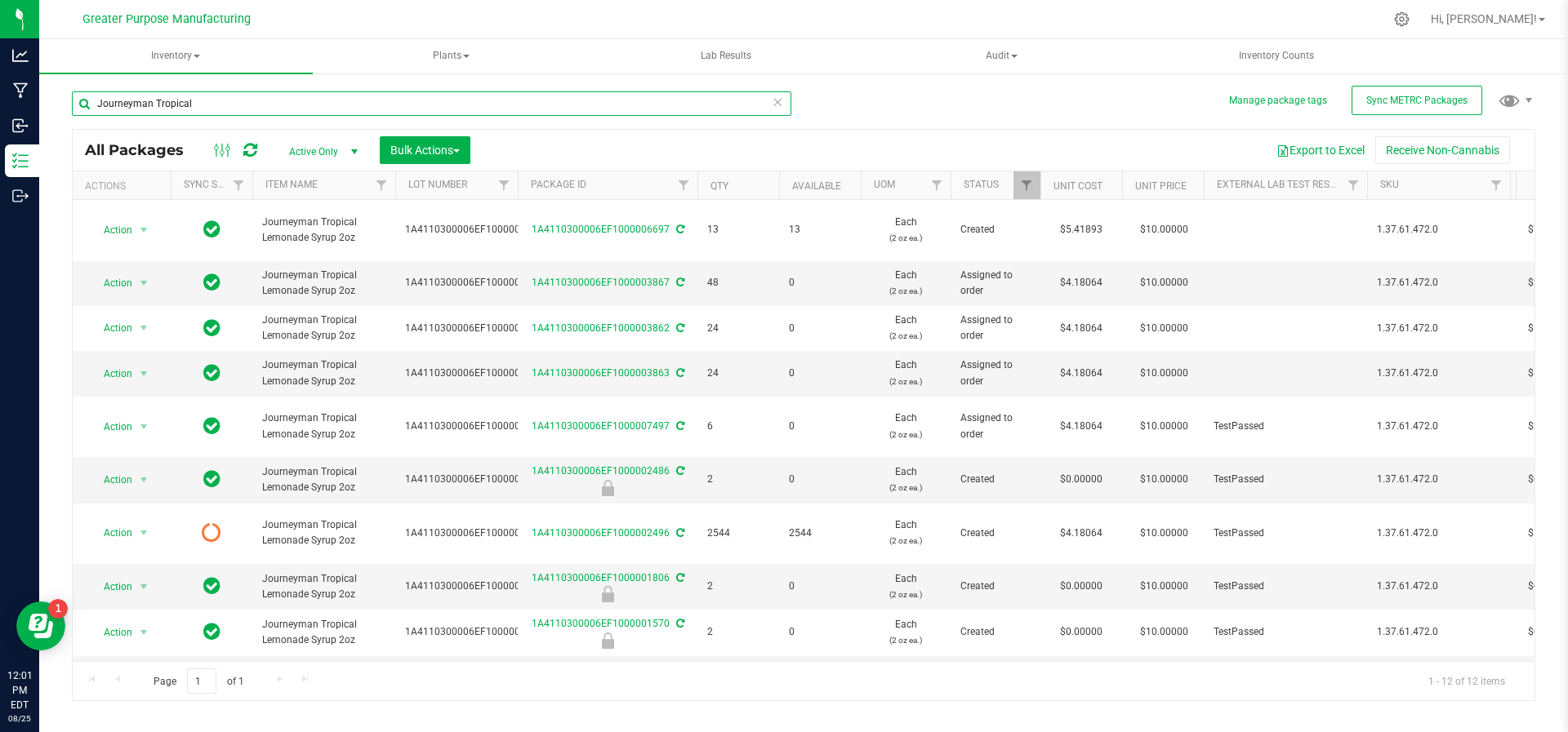
drag, startPoint x: 485, startPoint y: 112, endPoint x: 115, endPoint y: 108, distance: 370.0
click at [115, 108] on input "Journeyman Tropical" at bounding box center [432, 104] width 719 height 25
click at [211, 113] on input "Journeyman Tropical" at bounding box center [432, 104] width 719 height 25
type input "Journeyman tart"
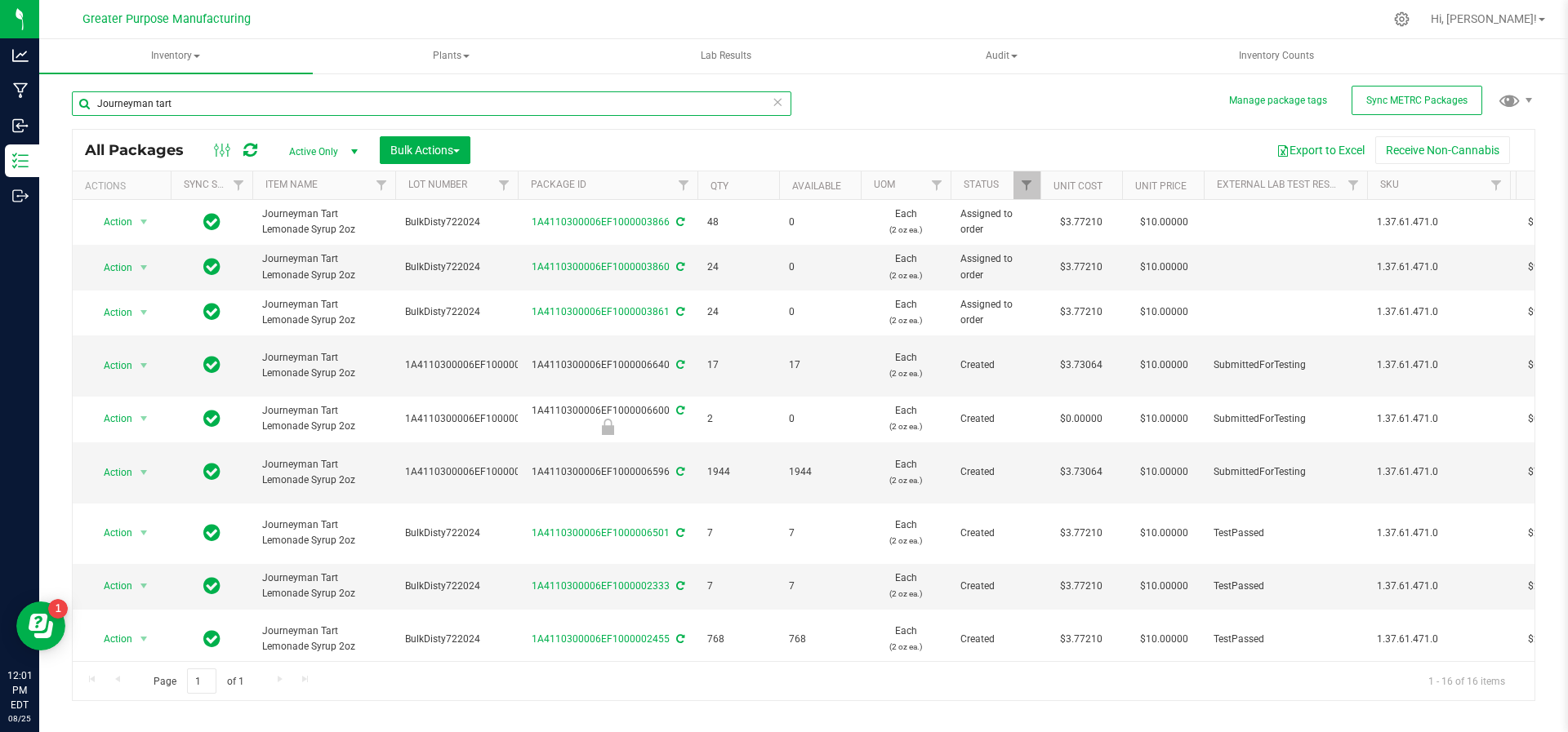
drag, startPoint x: 206, startPoint y: 113, endPoint x: 68, endPoint y: 103, distance: 138.4
click at [68, 103] on div "Manage package tags Sync METRC Packages Journeyman tart All Packages Active Onl…" at bounding box center [803, 321] width 1529 height 498
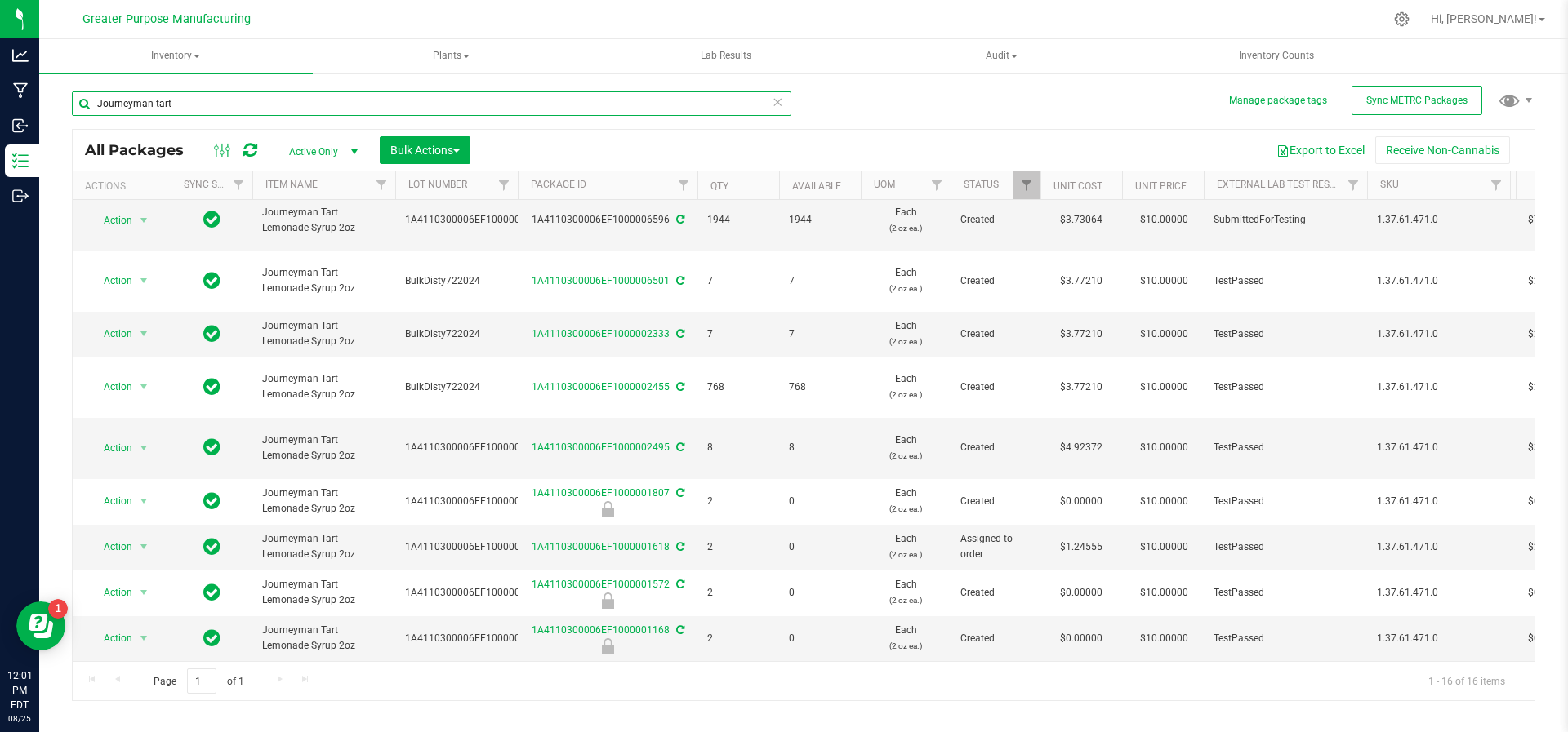
scroll to position [280, 0]
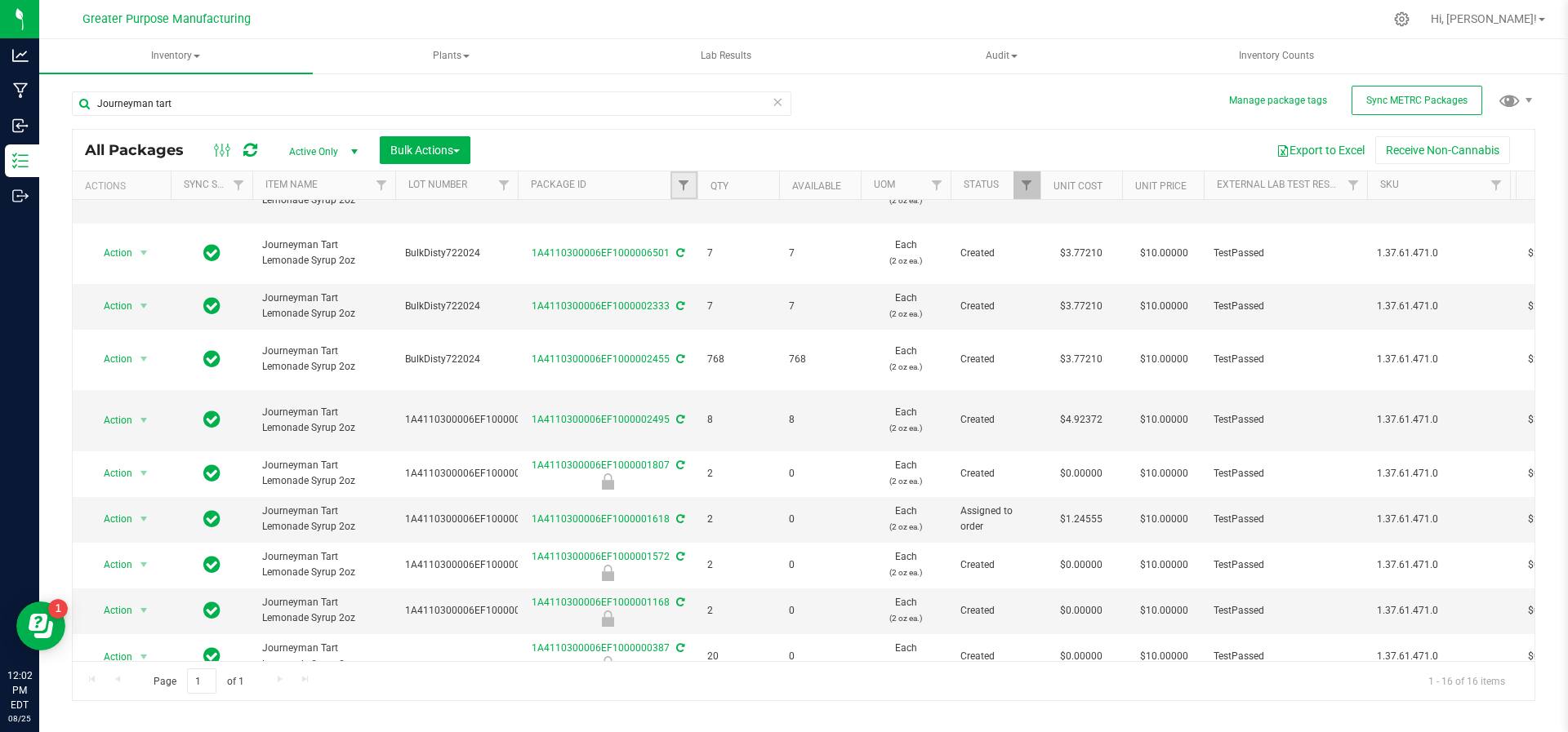
click at [678, 177] on link "Filter" at bounding box center [684, 184] width 26 height 27
type input "0495"
click at [680, 246] on button "Filter" at bounding box center [719, 264] width 79 height 36
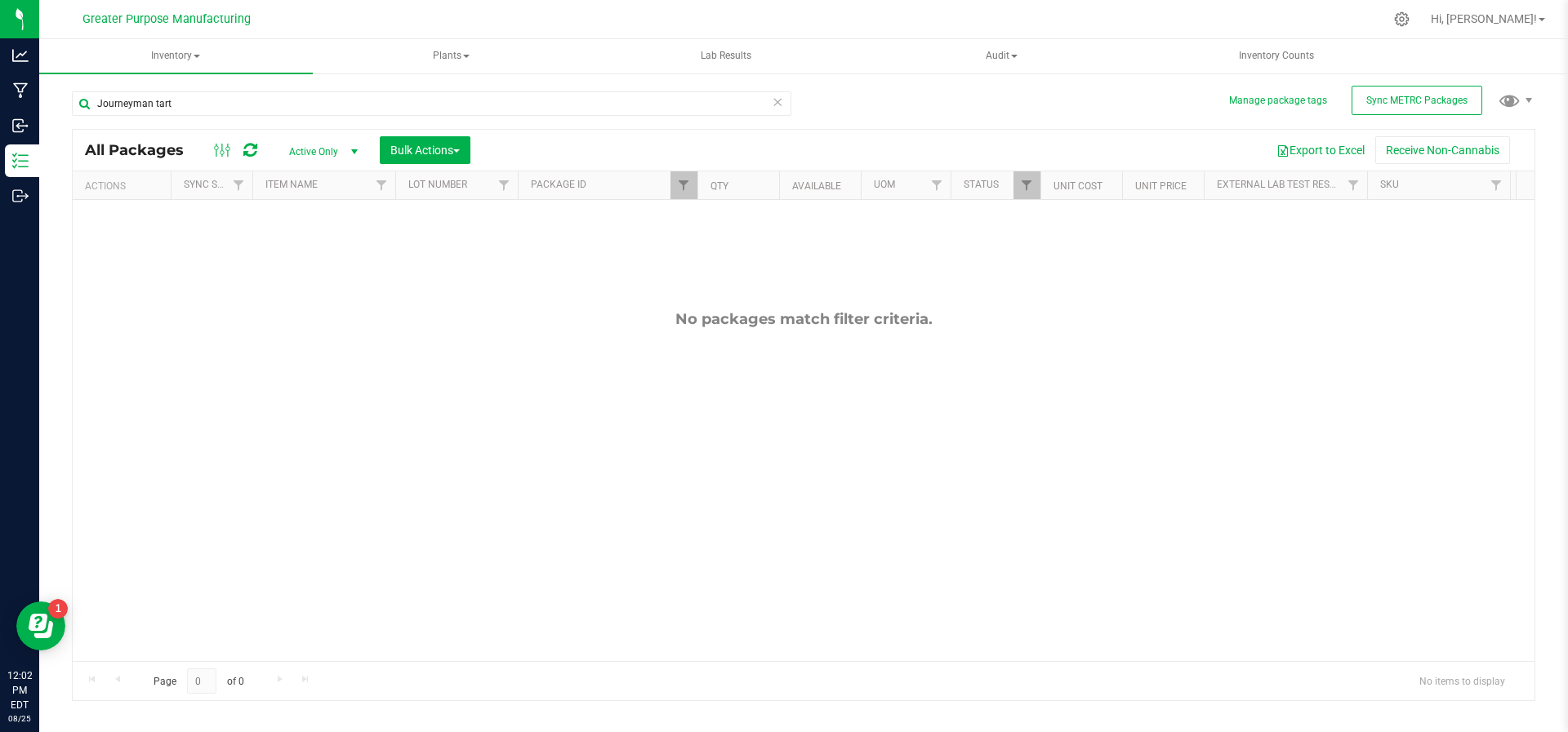
click at [344, 150] on span "select" at bounding box center [354, 151] width 21 height 23
click at [328, 259] on li "All" at bounding box center [319, 251] width 88 height 25
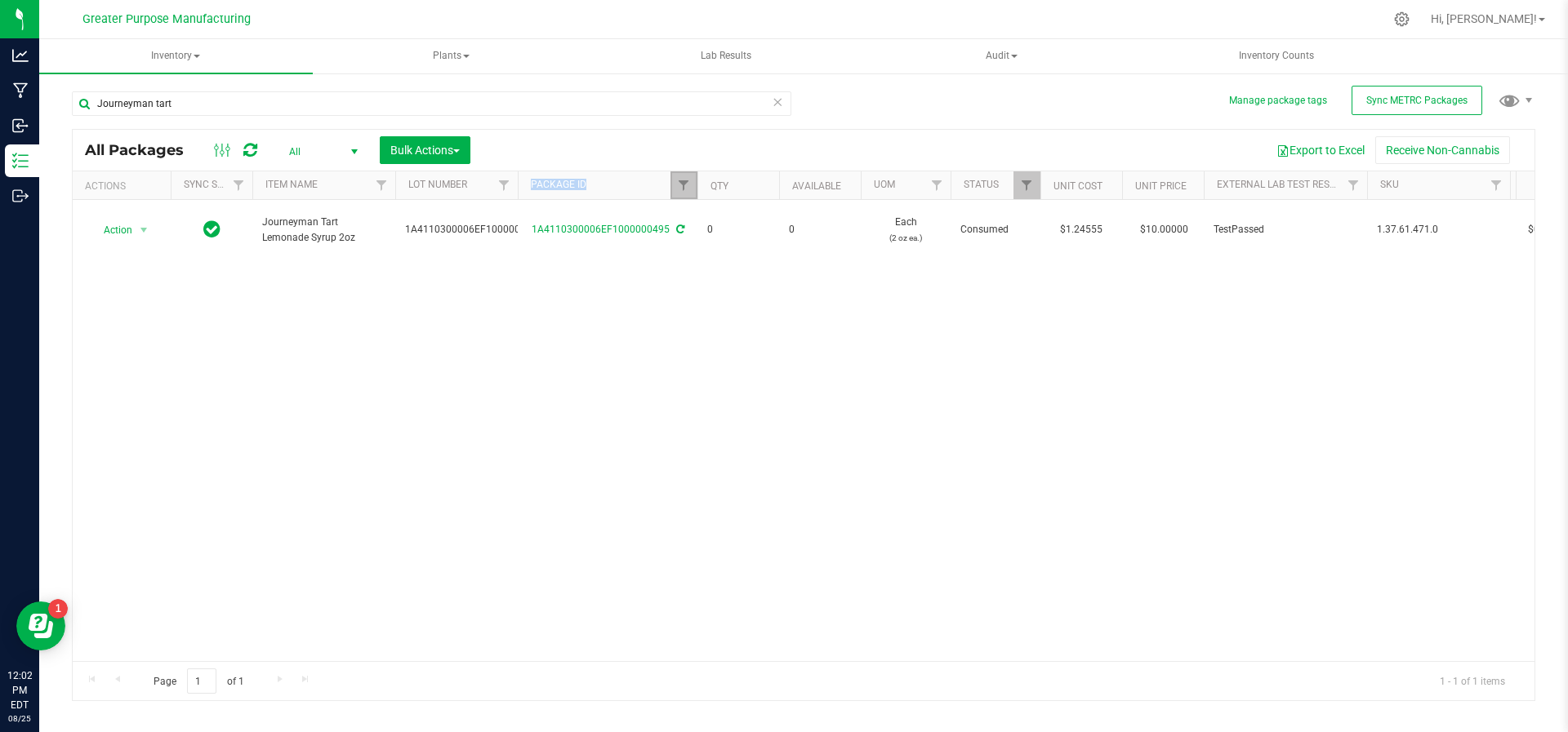
click at [683, 196] on link "Filter" at bounding box center [684, 184] width 26 height 27
click at [353, 150] on span "select" at bounding box center [355, 152] width 13 height 13
click at [324, 175] on li "Active Only" at bounding box center [319, 178] width 88 height 25
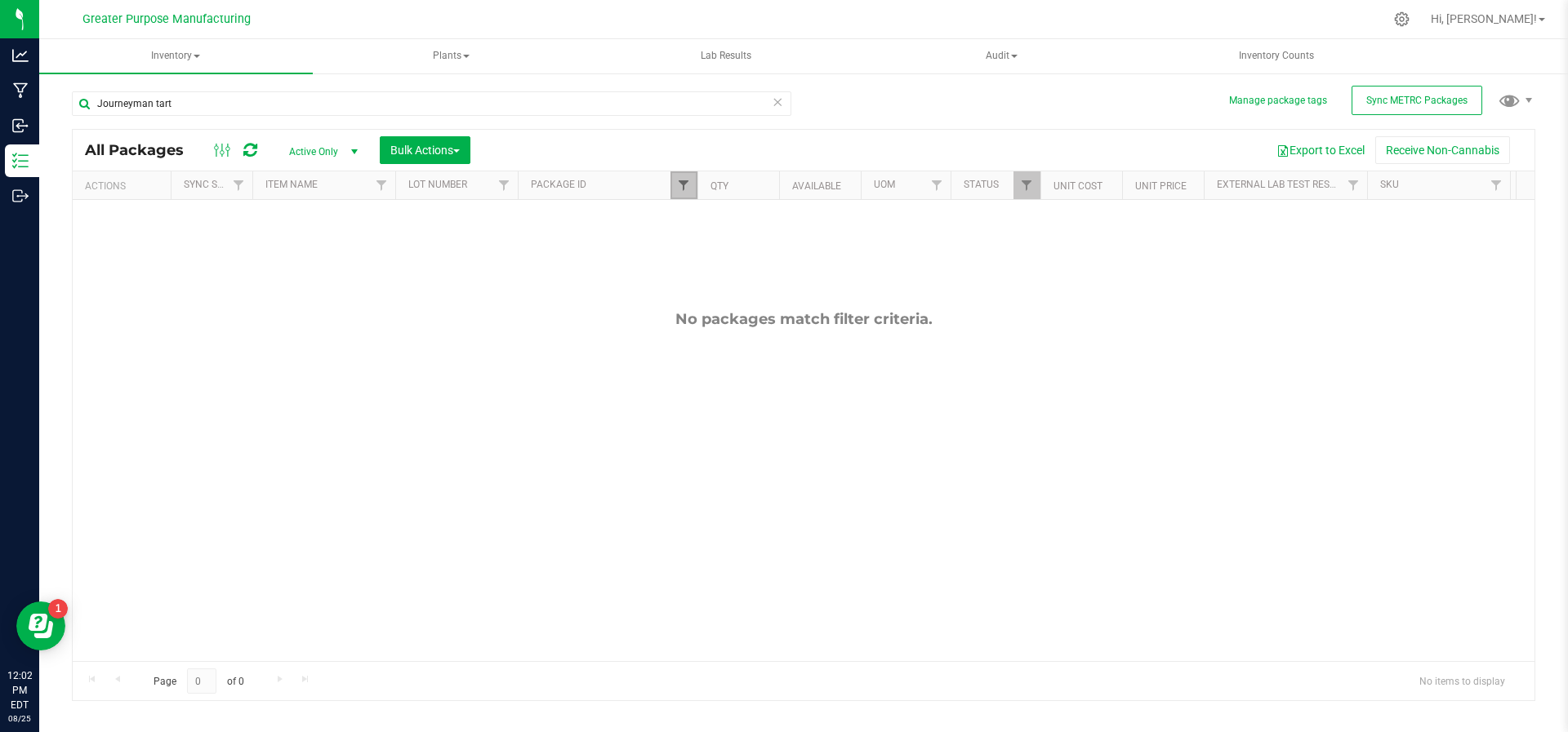
click at [683, 186] on span "Filter" at bounding box center [684, 185] width 13 height 13
drag, startPoint x: 708, startPoint y: 223, endPoint x: 677, endPoint y: 224, distance: 31.0
click at [677, 224] on div "0495 Filter Clear" at bounding box center [765, 242] width 188 height 88
click at [680, 246] on button "Filter" at bounding box center [719, 264] width 79 height 36
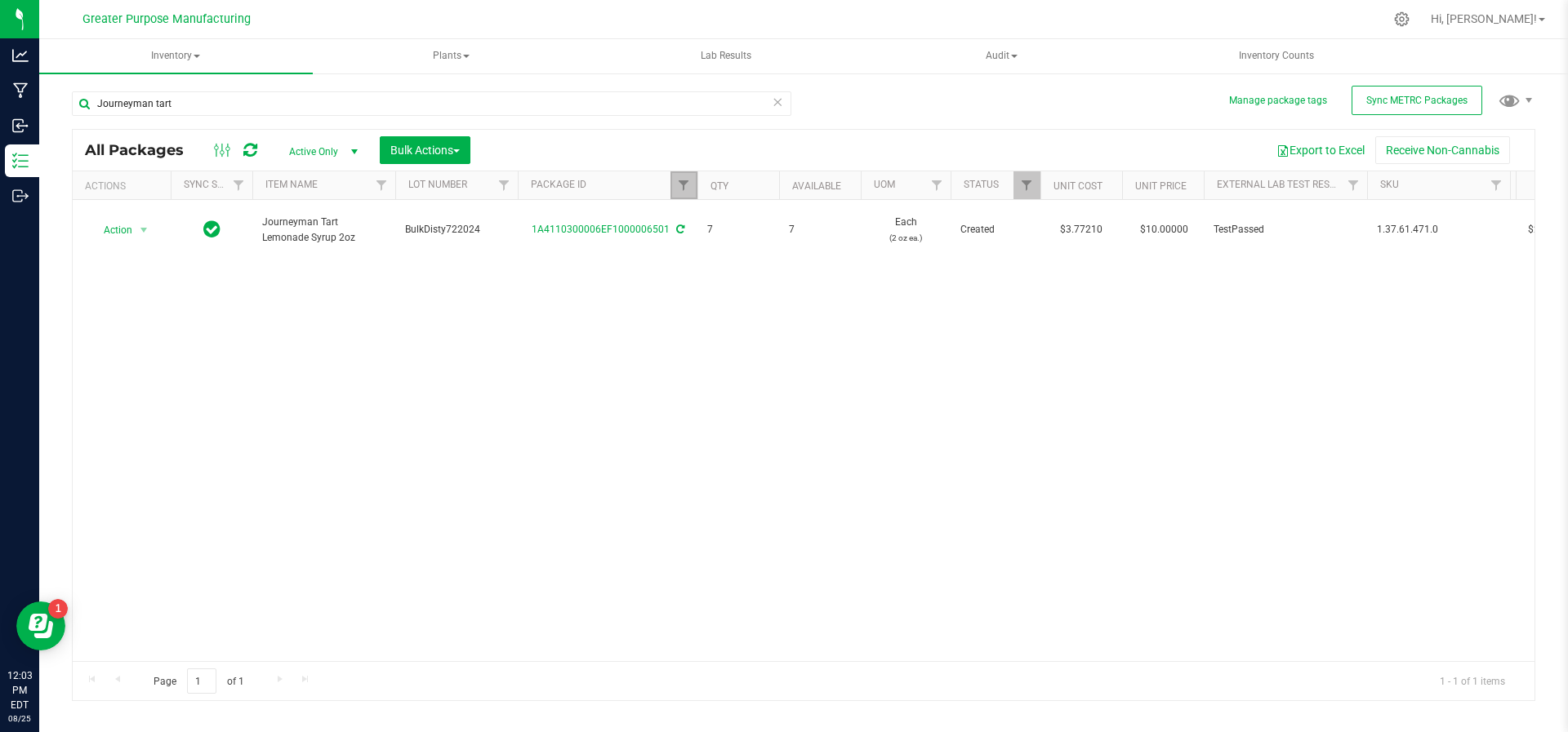
click at [678, 196] on link "Filter" at bounding box center [684, 184] width 26 height 27
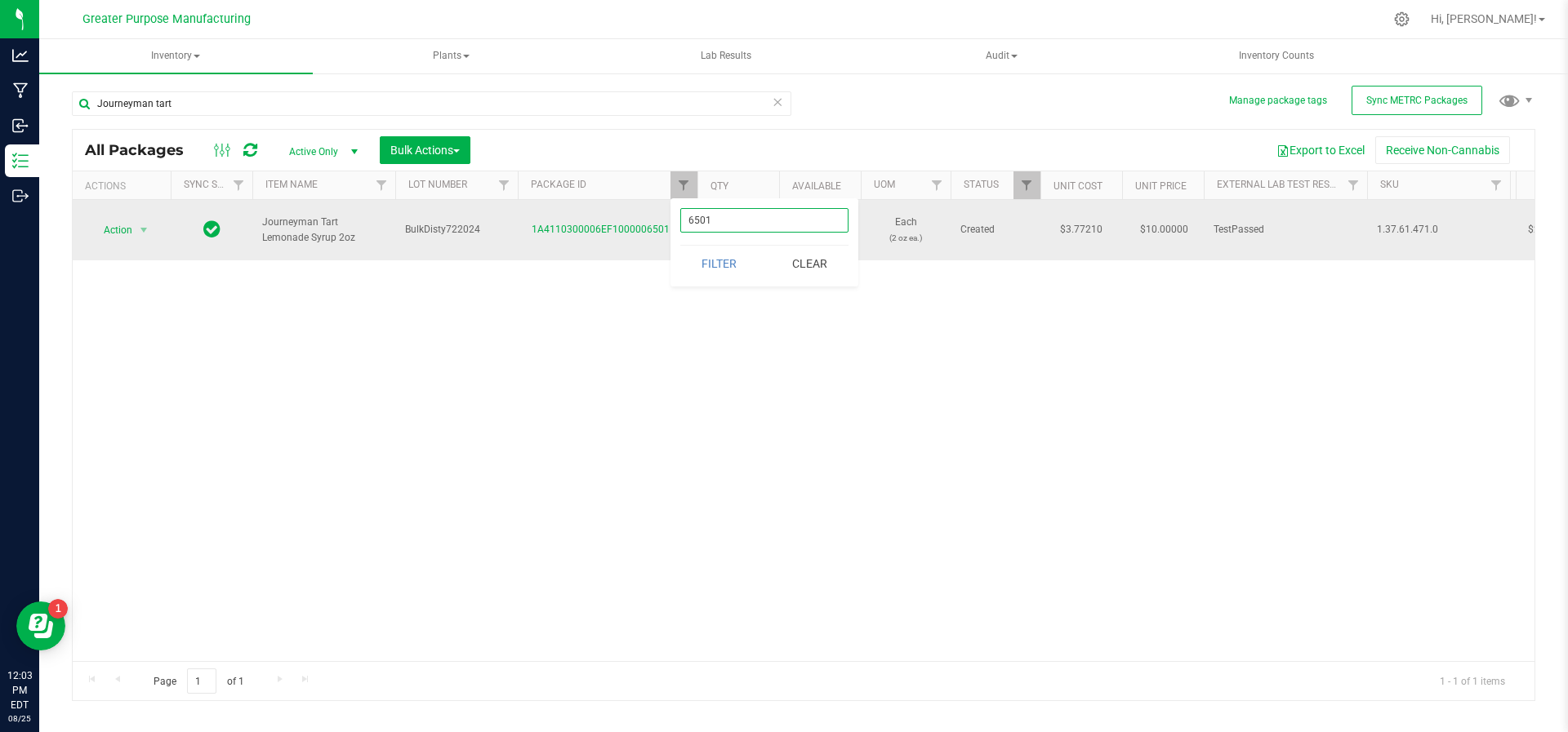
drag, startPoint x: 726, startPoint y: 213, endPoint x: 661, endPoint y: 213, distance: 65.0
click at [661, 213] on body "Analytics Manufacturing Inbound Inventory Outbound 12:03 PM EDT 08/25/2025 08/2…" at bounding box center [784, 366] width 1568 height 732
click at [680, 246] on button "Filter" at bounding box center [719, 264] width 79 height 36
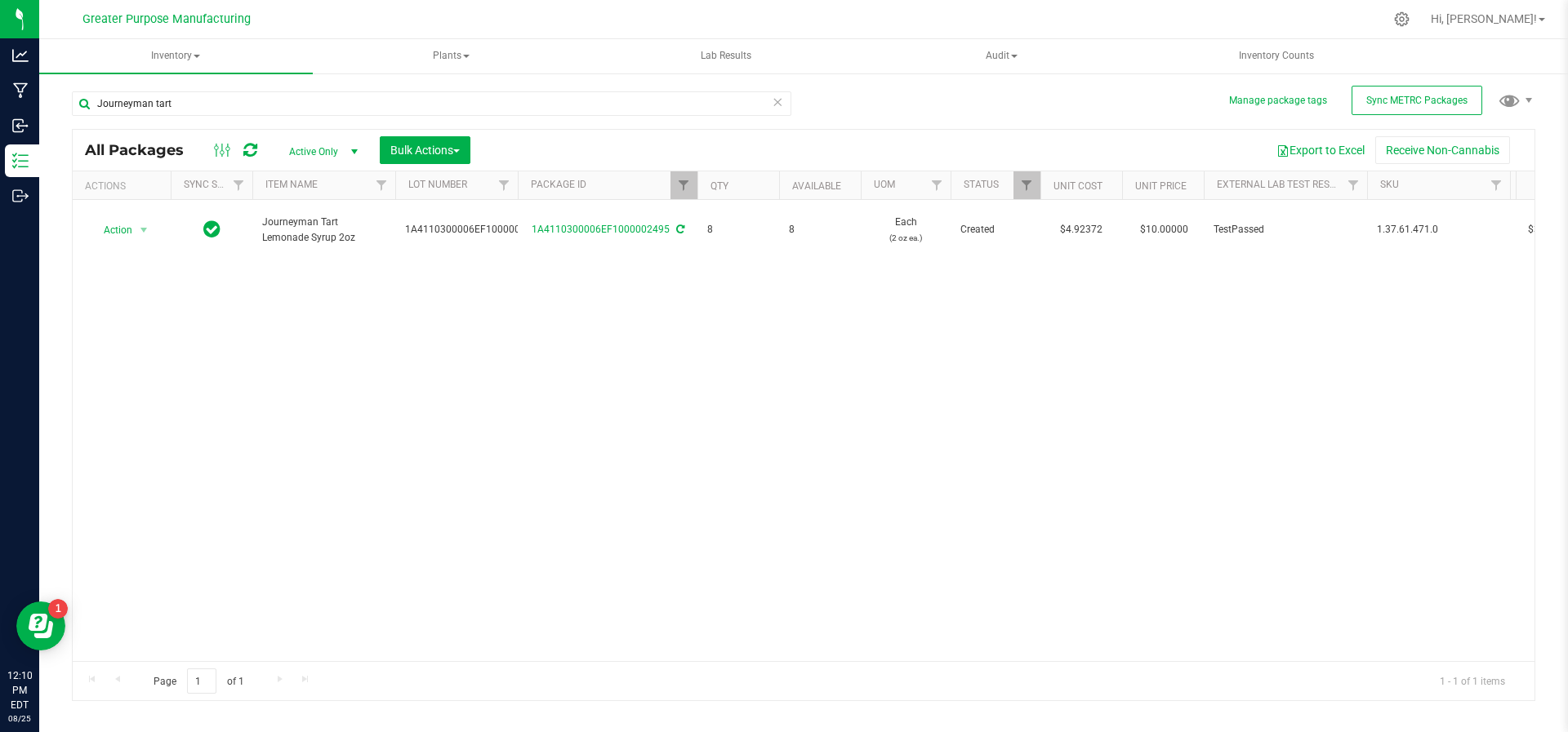
click at [1092, 19] on div at bounding box center [837, 19] width 1091 height 32
click at [680, 189] on span "Filter" at bounding box center [684, 185] width 13 height 13
type input "2"
type input "2544"
click at [680, 246] on button "Filter" at bounding box center [719, 264] width 79 height 36
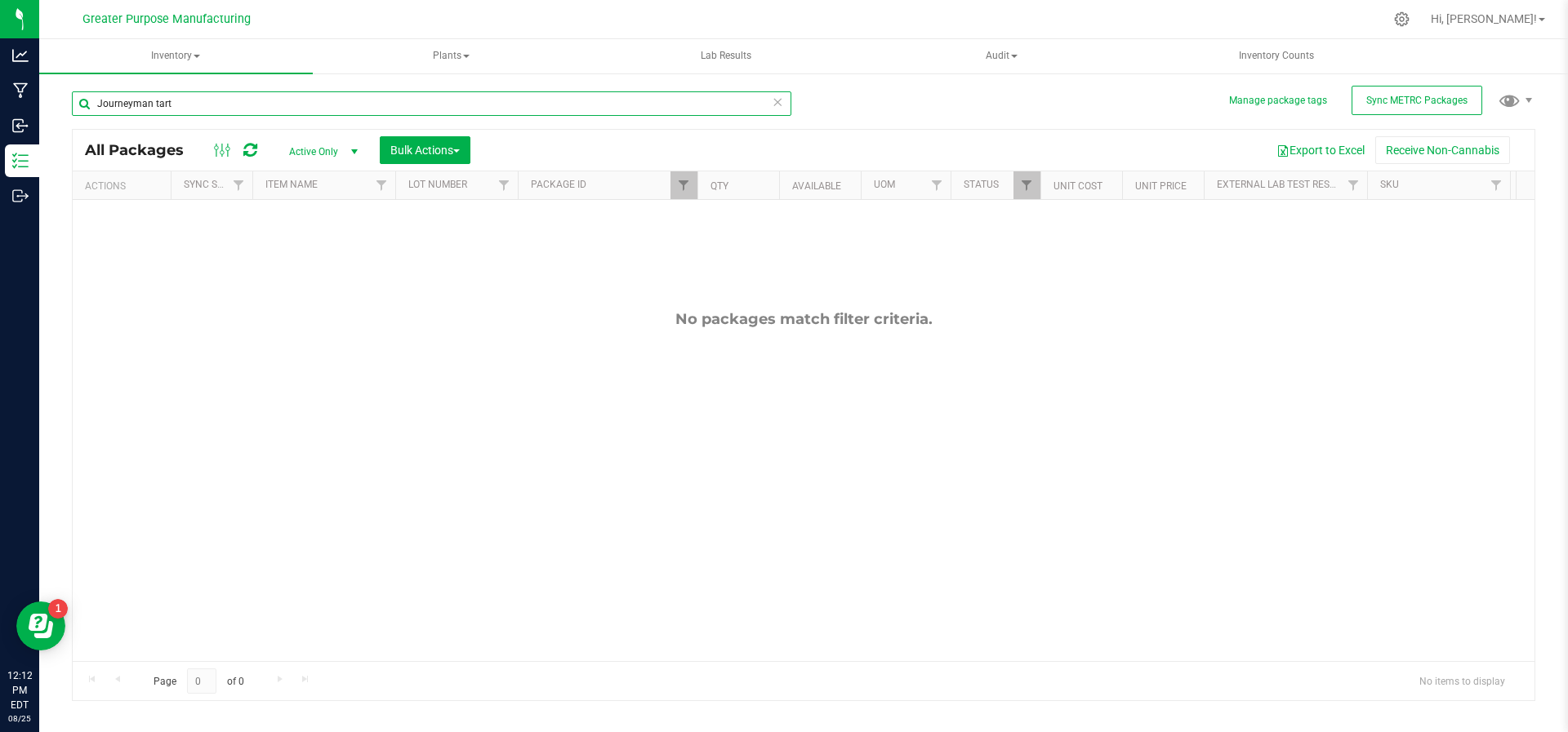
drag, startPoint x: 228, startPoint y: 100, endPoint x: 41, endPoint y: 105, distance: 187.1
click at [41, 105] on div "Manage package tags Sync METRC Packages Journeyman tart All Packages Active Onl…" at bounding box center [803, 321] width 1529 height 498
type input "2544"
click at [678, 188] on span "Filter" at bounding box center [684, 185] width 13 height 13
type input "2"
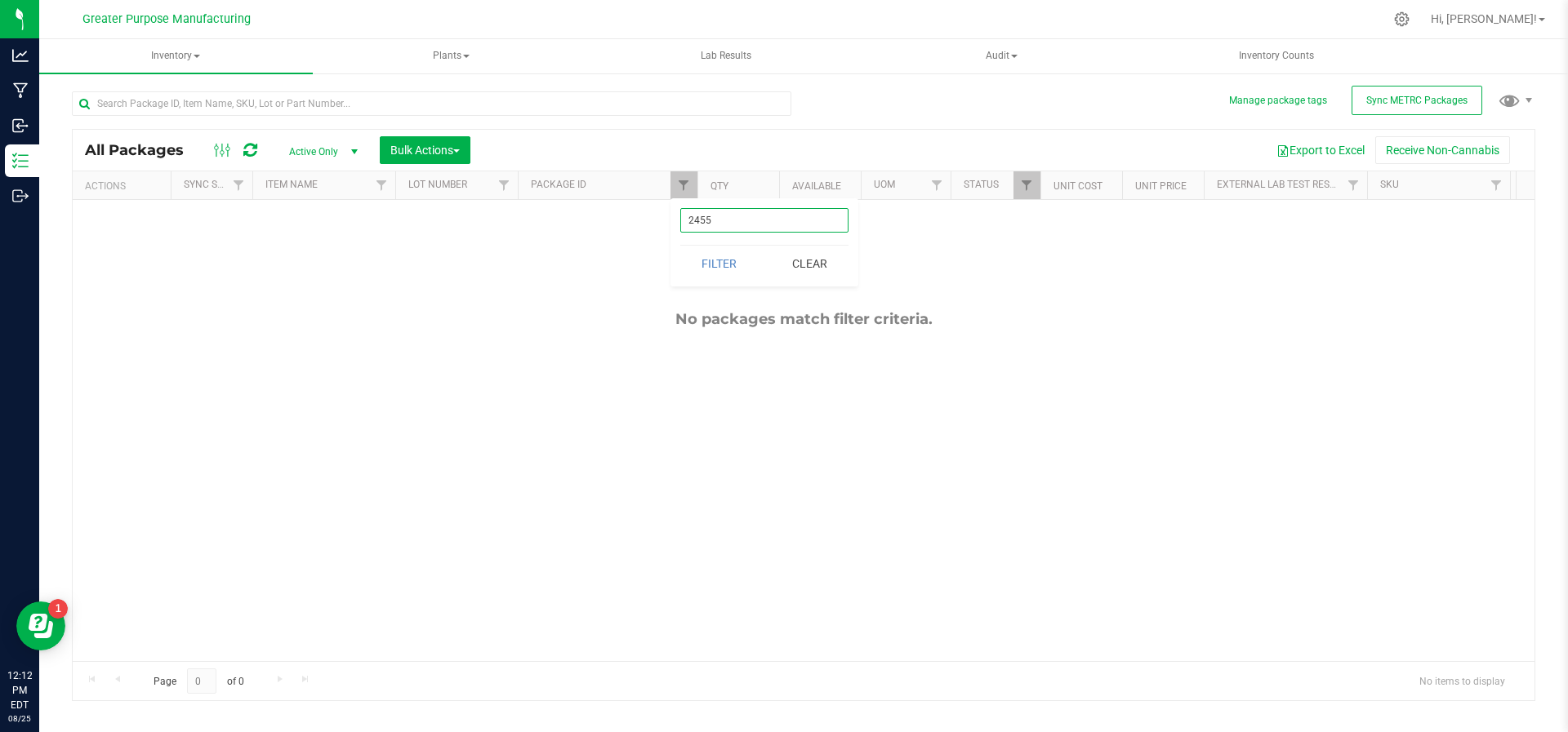
type input "2455"
click at [680, 246] on button "Filter" at bounding box center [719, 264] width 79 height 36
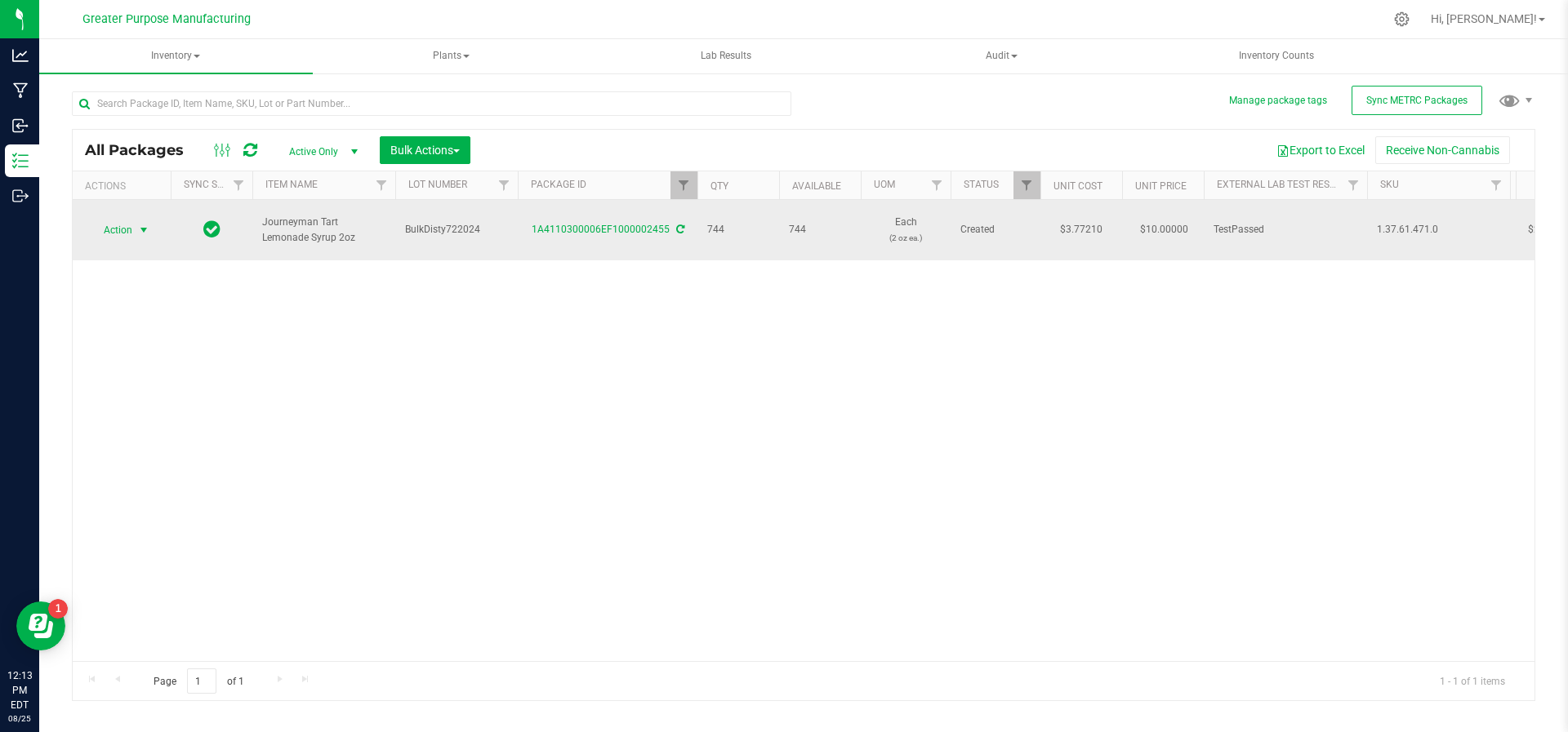
click at [146, 224] on span "select" at bounding box center [144, 231] width 13 height 13
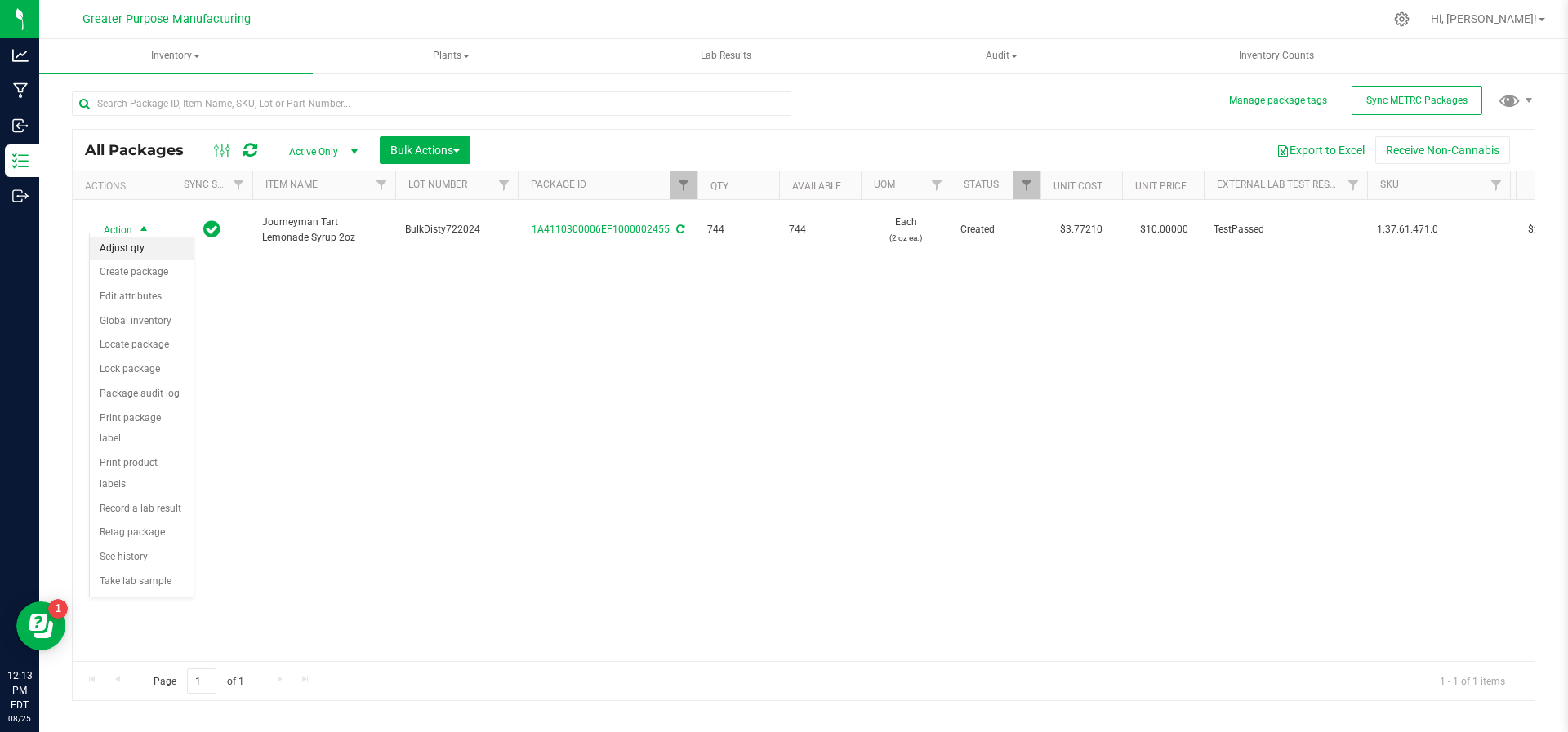
click at [143, 237] on li "Adjust qty" at bounding box center [142, 249] width 104 height 25
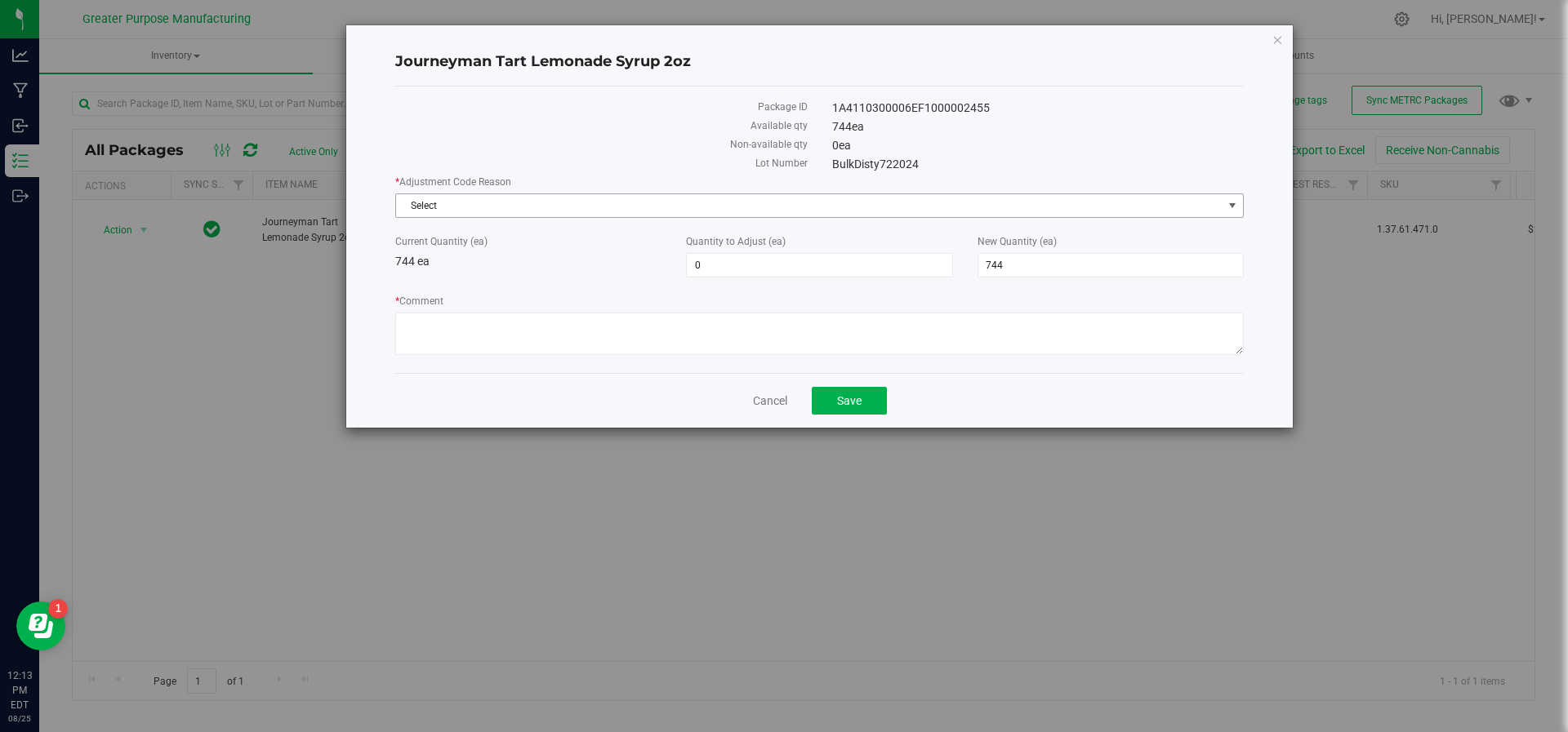
click at [714, 208] on span "Select" at bounding box center [809, 205] width 826 height 23
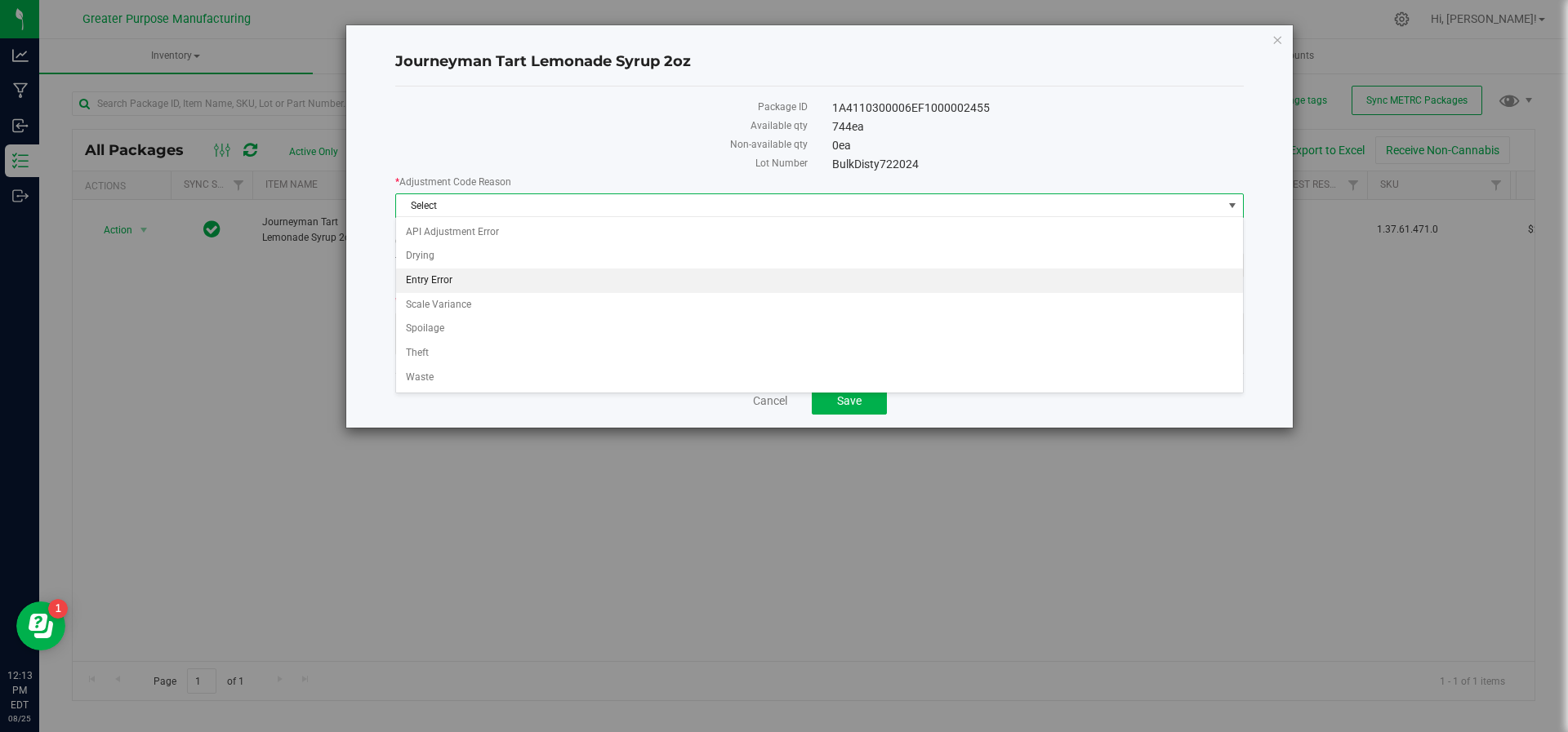
click at [672, 278] on li "Entry Error" at bounding box center [820, 281] width 848 height 25
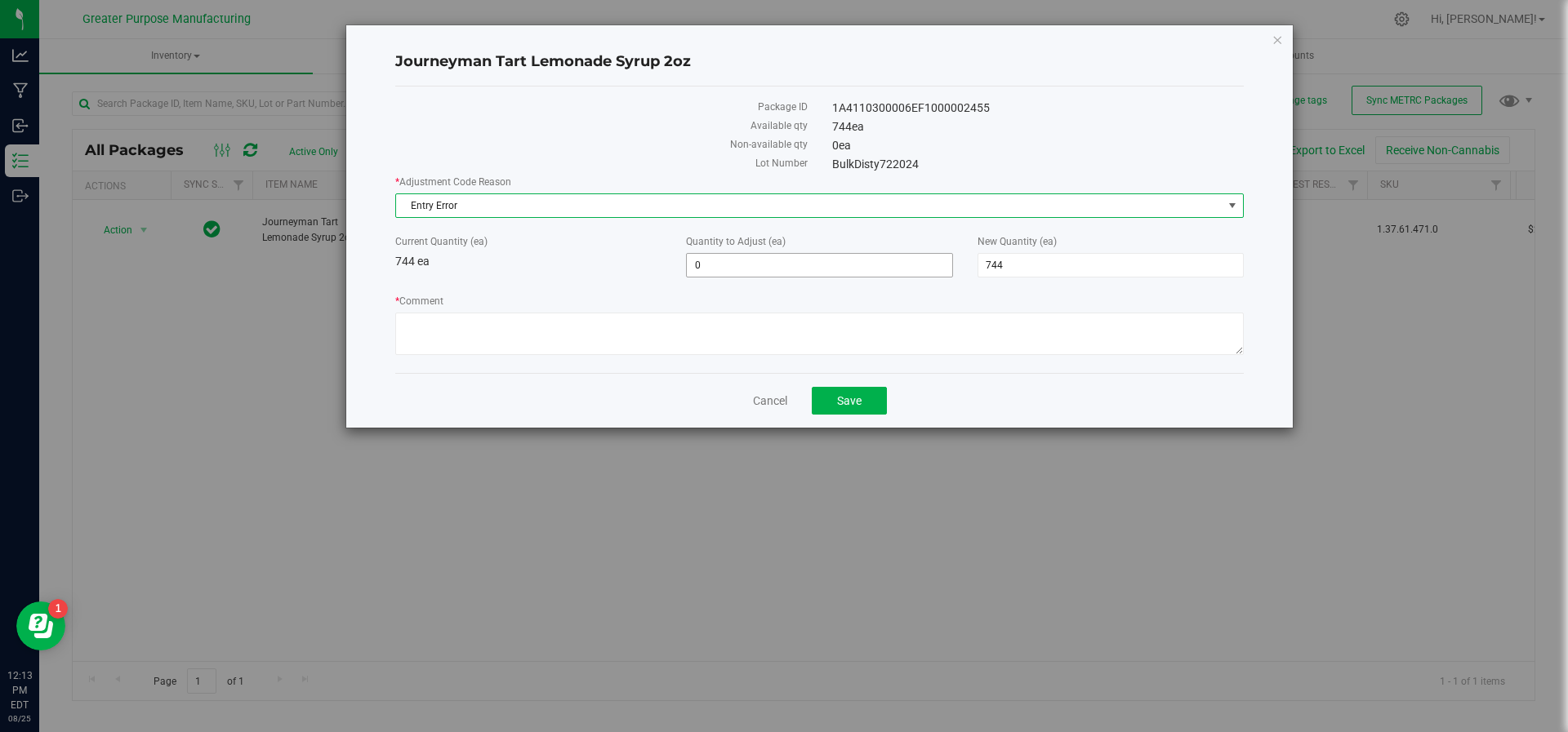
click at [743, 269] on span "0 0" at bounding box center [819, 266] width 266 height 25
type input "768"
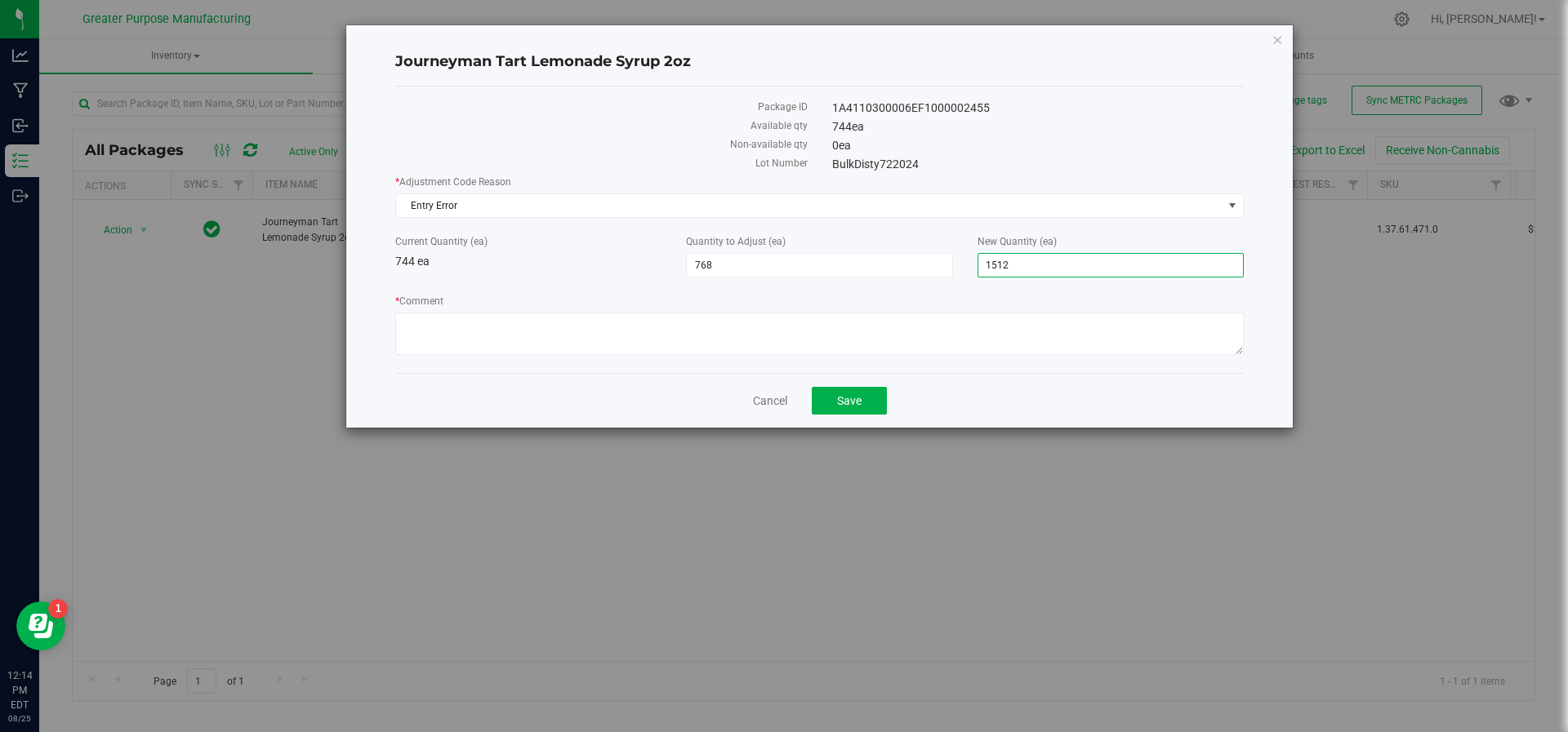
drag, startPoint x: 1011, startPoint y: 259, endPoint x: 964, endPoint y: 266, distance: 47.5
click at [964, 266] on div "Current Quantity (ea) 744 ea Quantity to Adjust (ea) 768 768 New Quantity (ea) …" at bounding box center [819, 256] width 873 height 44
type input "768"
type input "24"
type input "768"
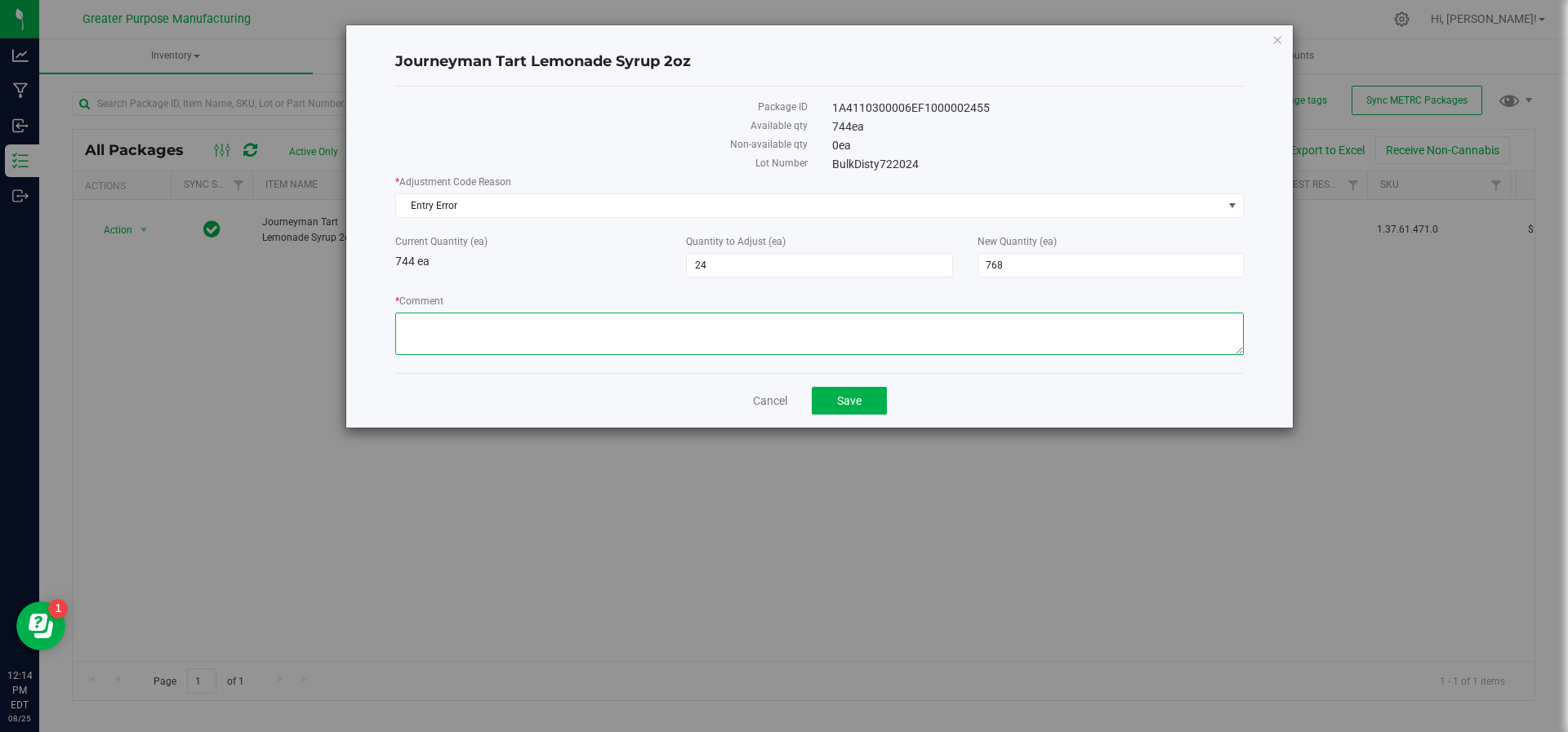
click at [886, 321] on textarea "* Comment" at bounding box center [819, 334] width 849 height 43
click at [554, 320] on textarea "* Comment" at bounding box center [819, 334] width 849 height 43
click at [552, 320] on textarea "* Comment" at bounding box center [819, 334] width 849 height 43
click at [532, 329] on textarea "* Comment" at bounding box center [819, 334] width 849 height 43
click at [538, 320] on textarea "* Comment" at bounding box center [819, 334] width 849 height 43
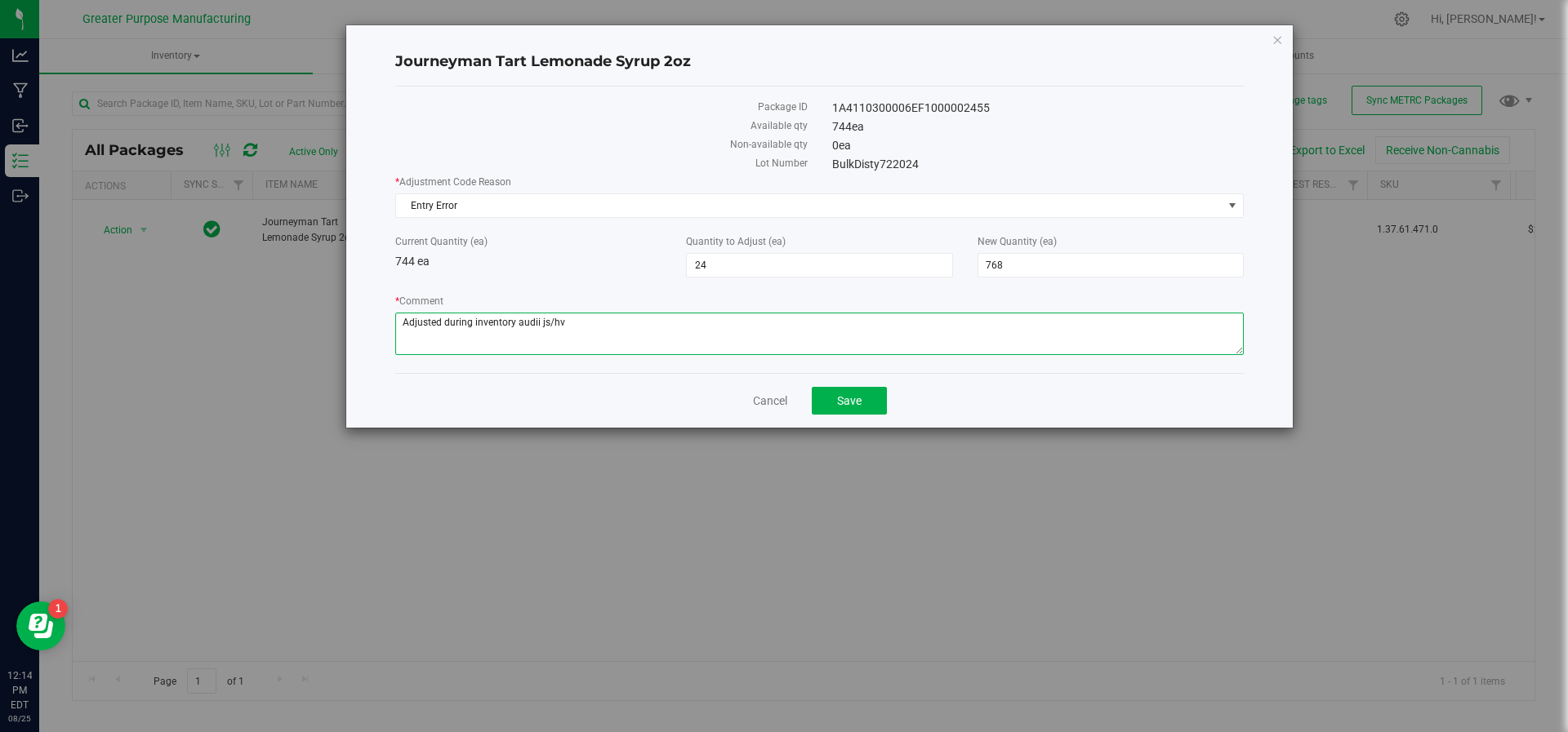
click at [614, 340] on textarea "* Comment" at bounding box center [819, 334] width 849 height 43
click at [537, 325] on textarea "* Comment" at bounding box center [819, 334] width 849 height 43
click at [538, 321] on textarea "* Comment" at bounding box center [819, 334] width 849 height 43
click at [644, 336] on textarea "* Comment" at bounding box center [819, 334] width 849 height 43
type textarea "Adjusted during inventory audit. js/hv"
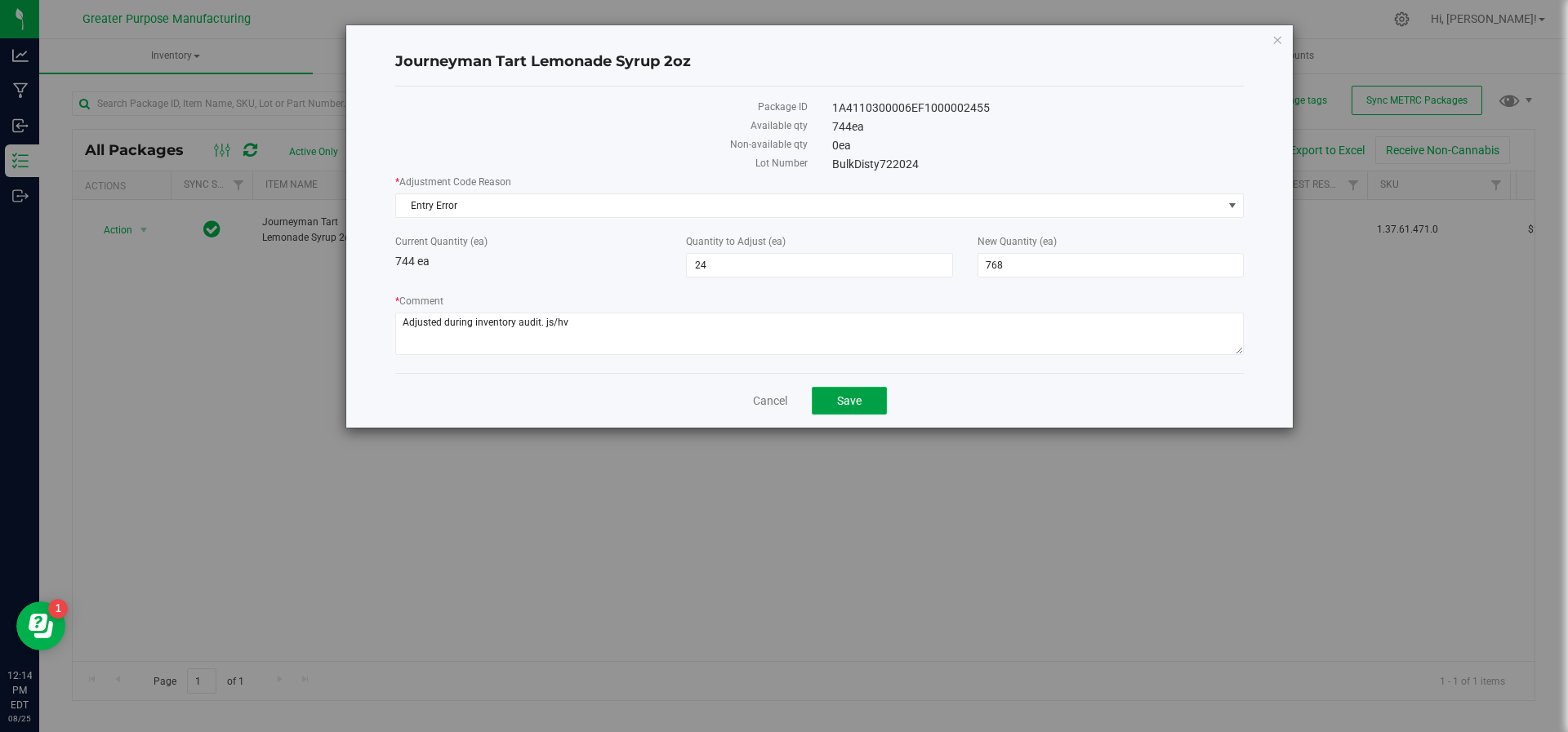
click at [853, 394] on span "Save" at bounding box center [850, 401] width 25 height 13
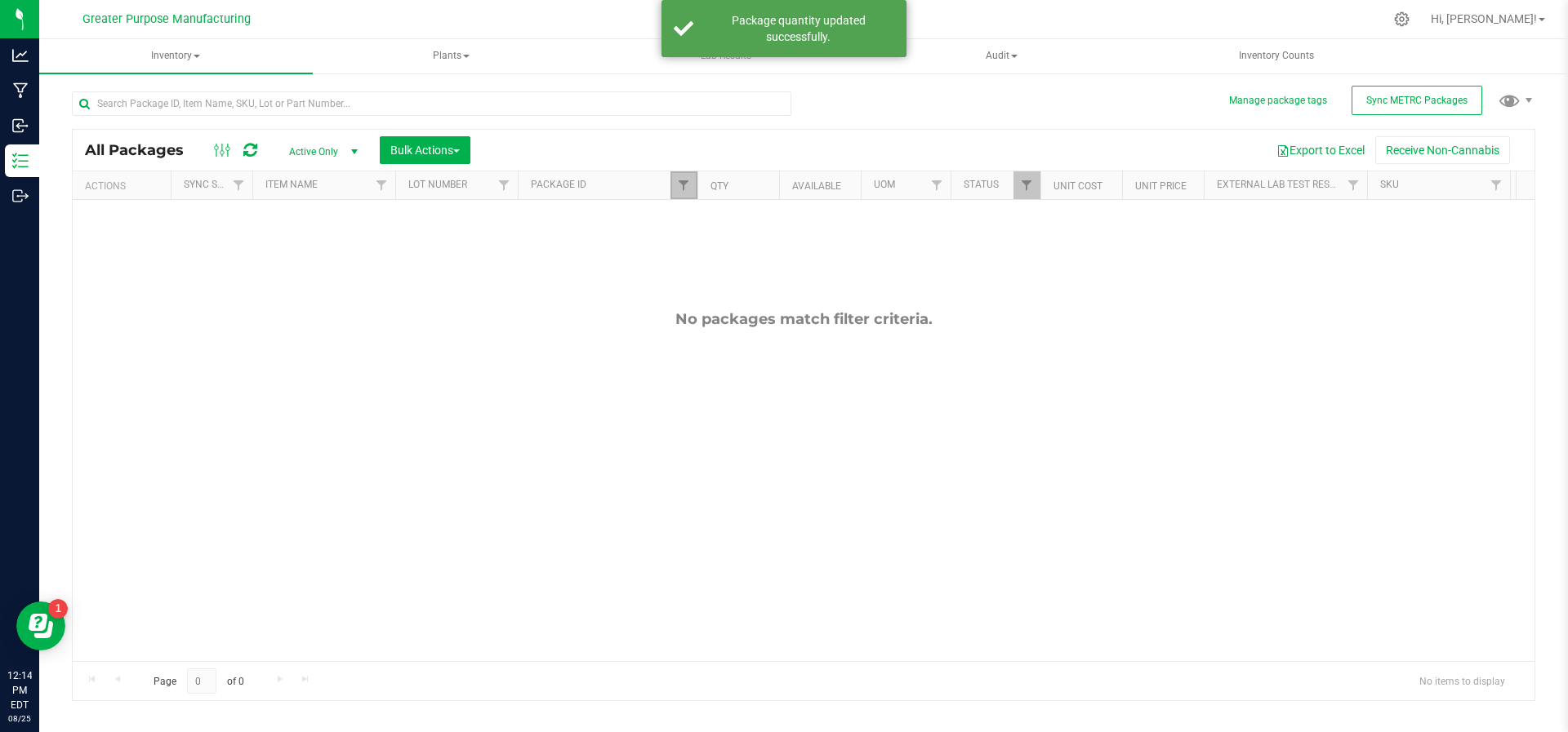
click at [689, 191] on link "Filter" at bounding box center [684, 184] width 26 height 27
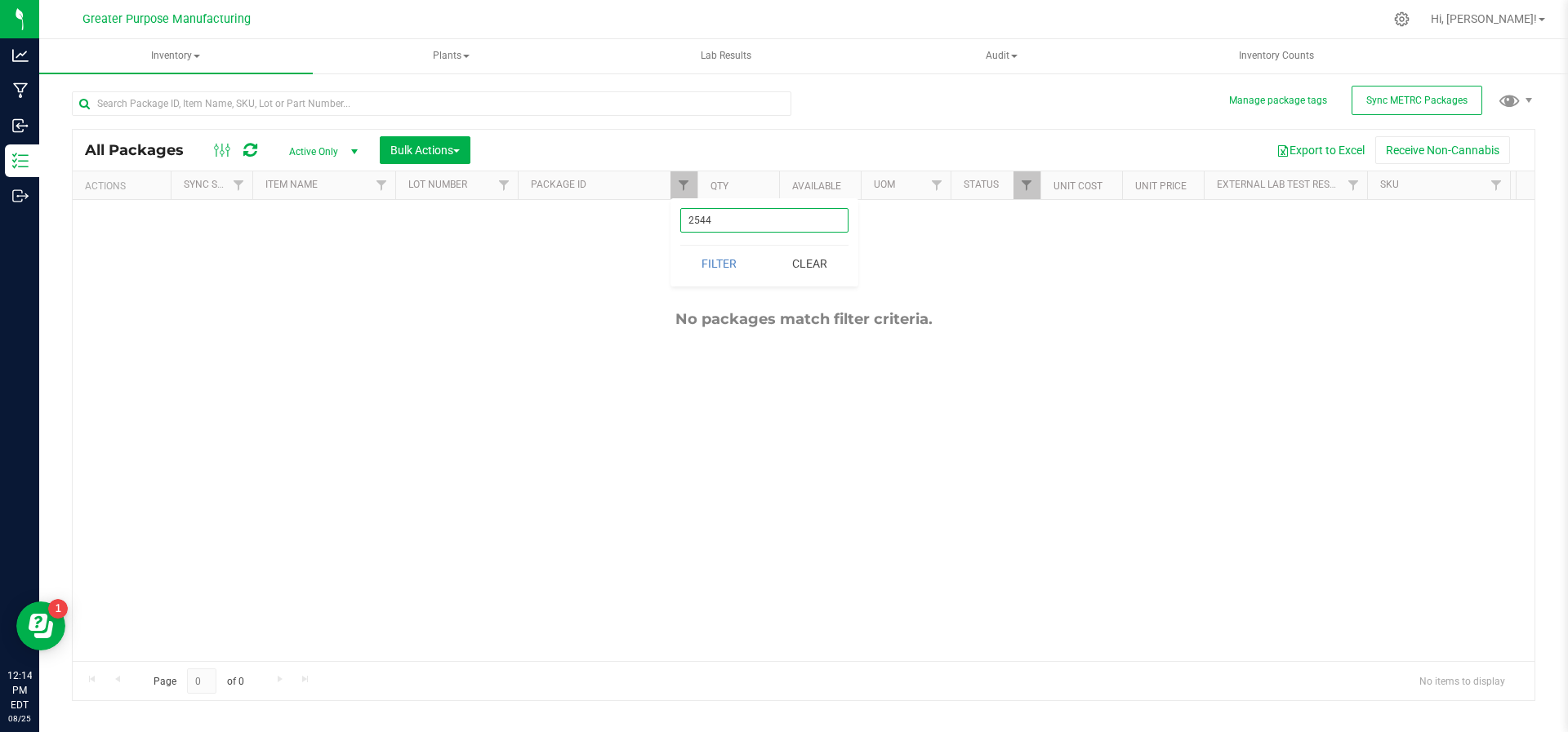
drag, startPoint x: 731, startPoint y: 216, endPoint x: 681, endPoint y: 216, distance: 50.0
click at [681, 216] on input "2544" at bounding box center [765, 220] width 168 height 25
type input "6596"
click at [680, 246] on button "Filter" at bounding box center [719, 264] width 79 height 36
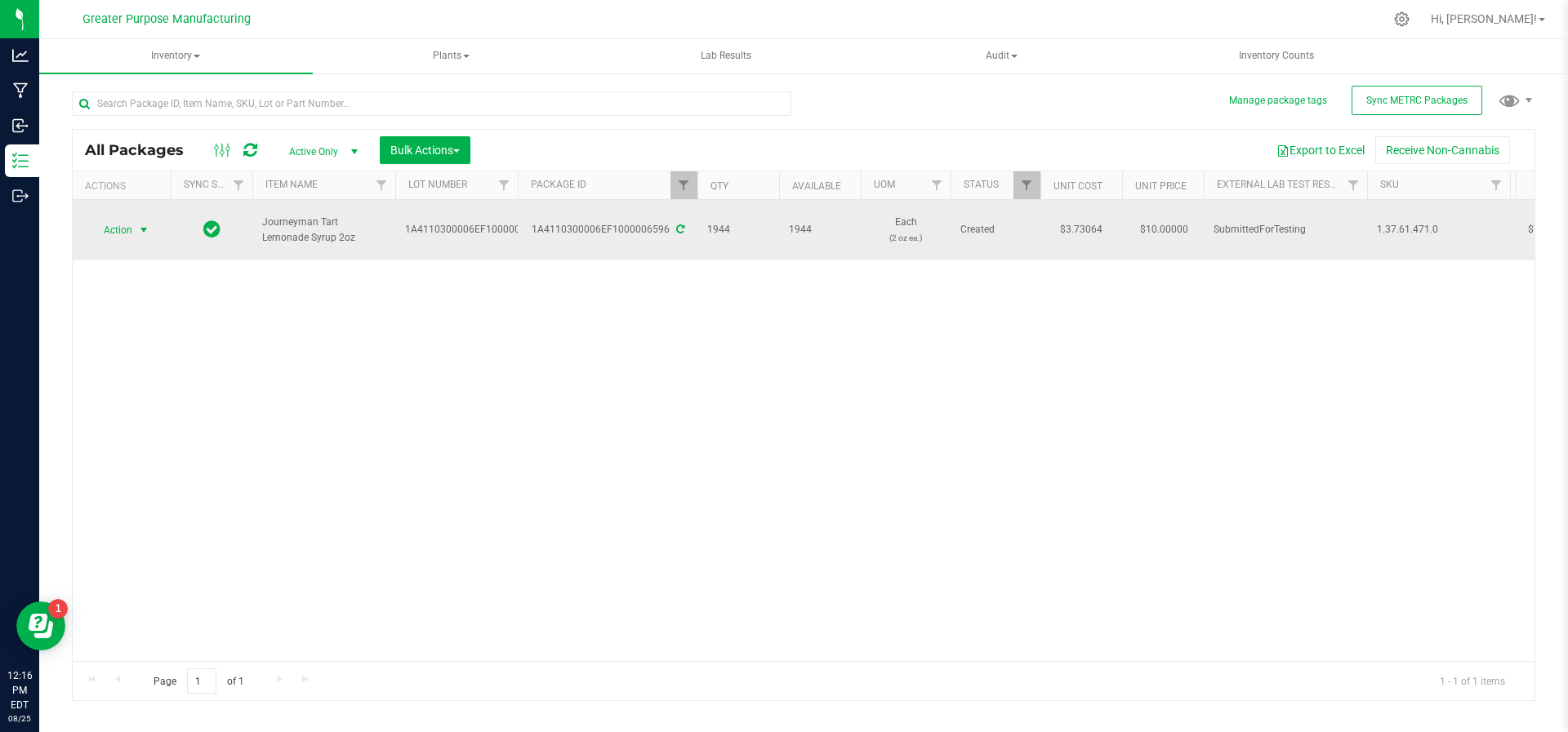
click at [147, 224] on span "select" at bounding box center [144, 231] width 13 height 13
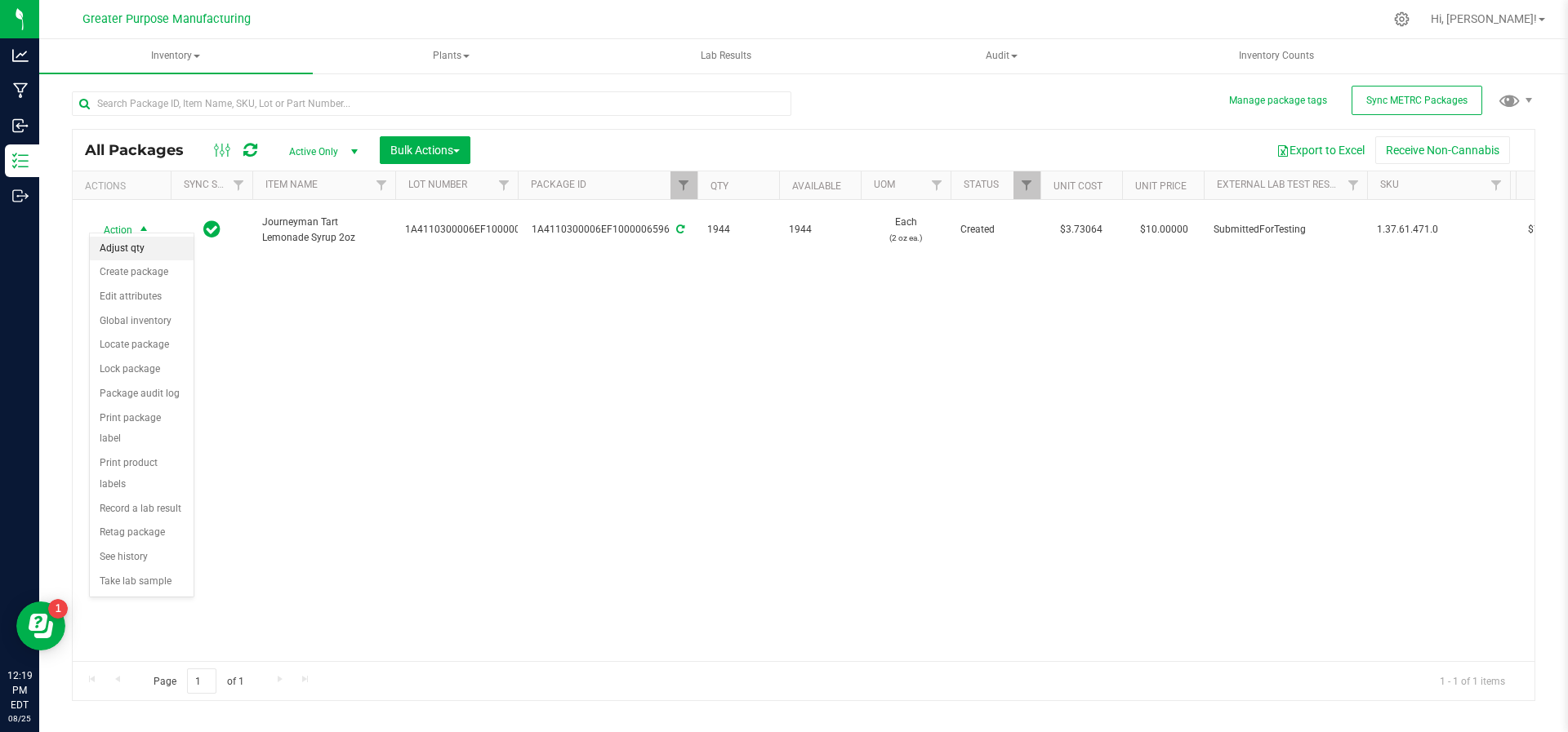
click at [134, 239] on li "Adjust qty" at bounding box center [142, 249] width 104 height 25
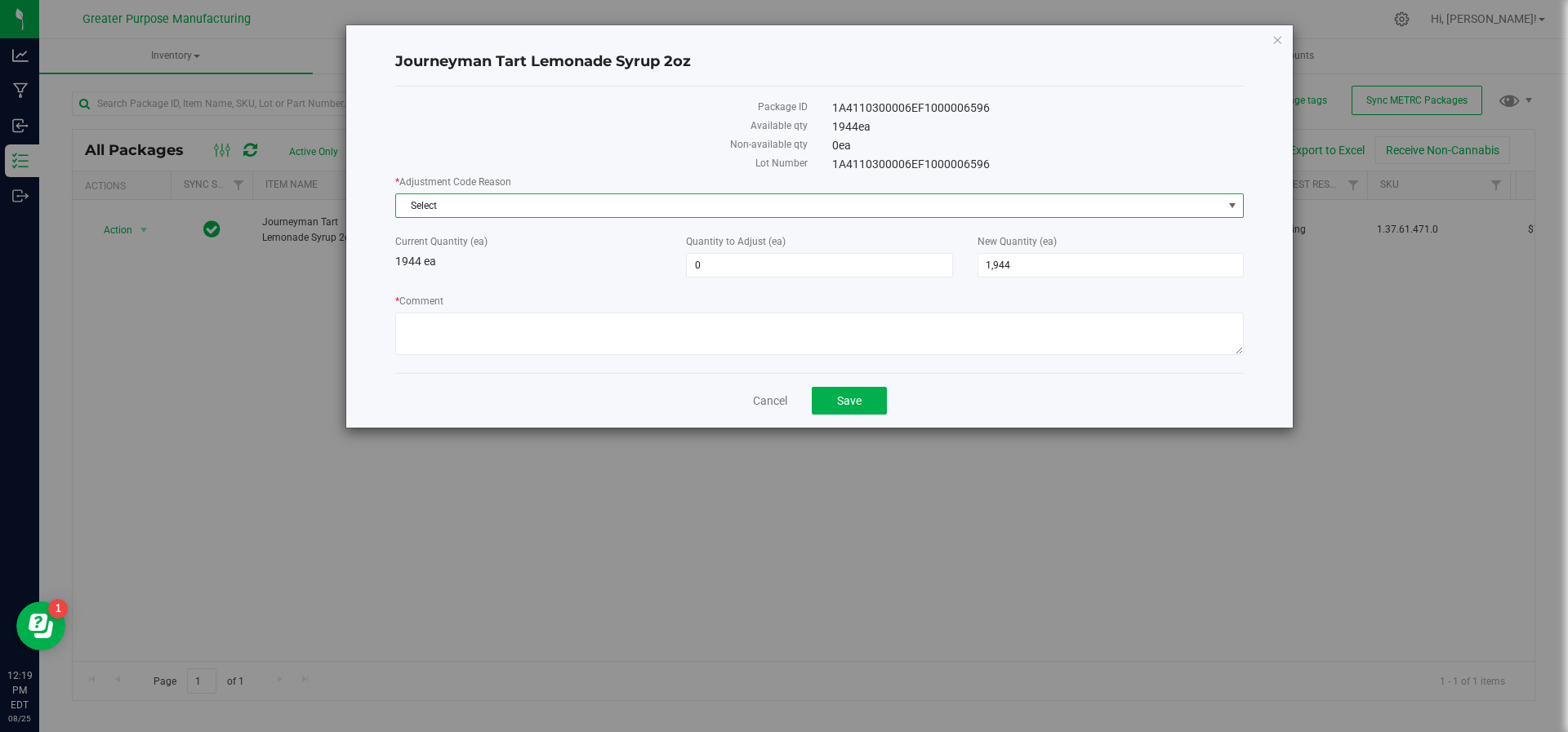
click at [610, 203] on span "Select" at bounding box center [809, 205] width 826 height 23
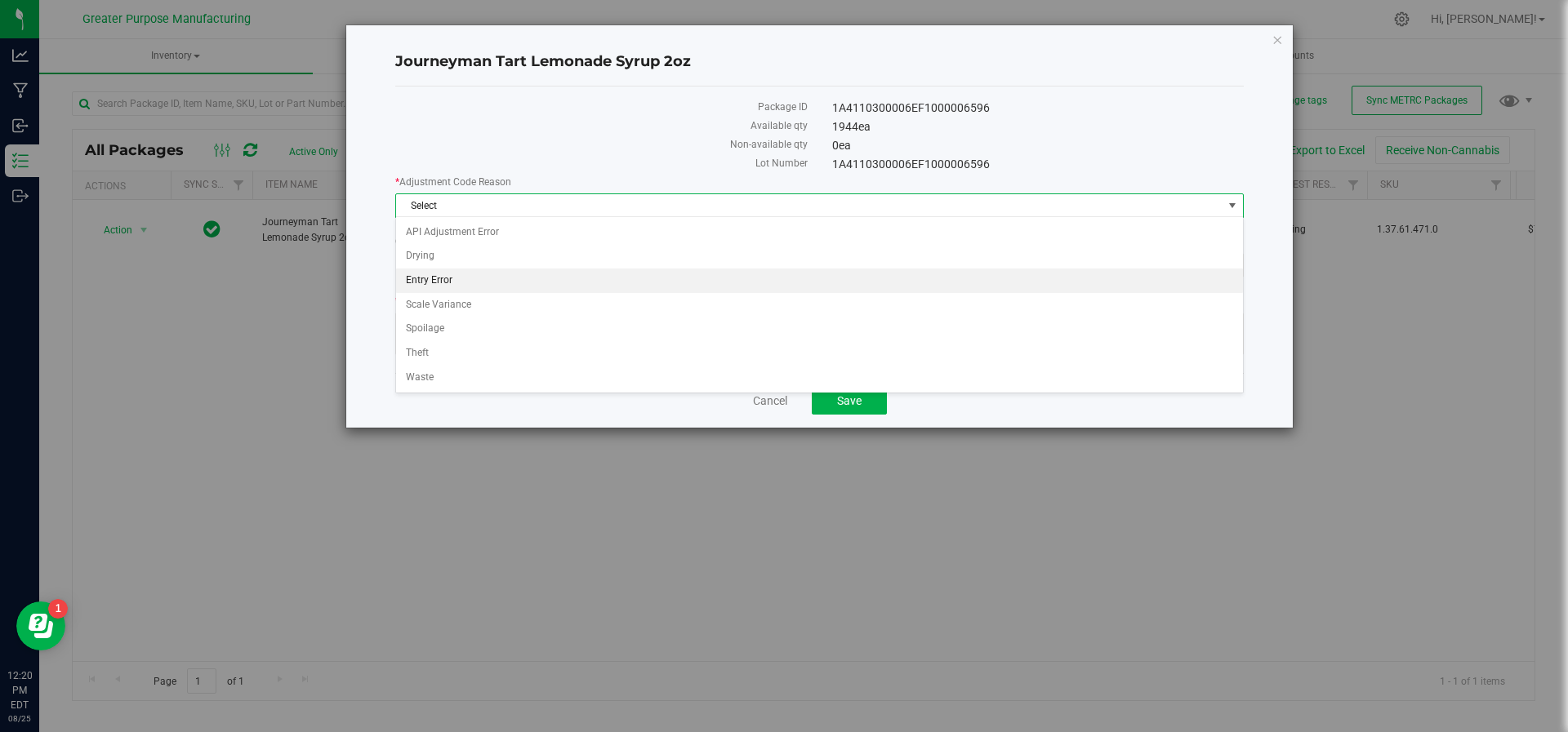
click at [563, 273] on li "Entry Error" at bounding box center [820, 281] width 848 height 25
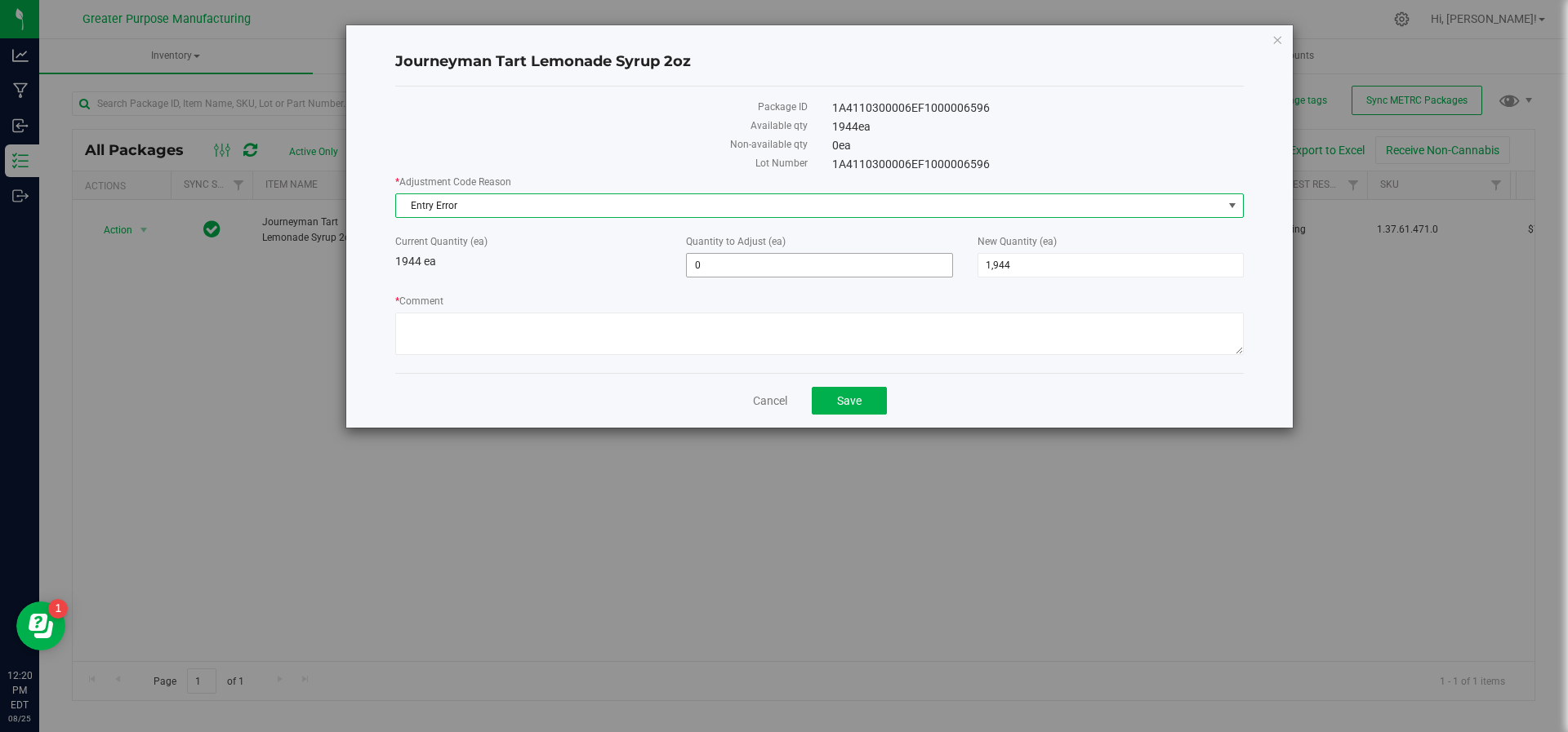
click at [769, 270] on span "0 0" at bounding box center [819, 266] width 266 height 25
type input "1968"
type input "1,968"
type input "3,912"
click at [714, 316] on textarea "* Comment" at bounding box center [819, 334] width 849 height 43
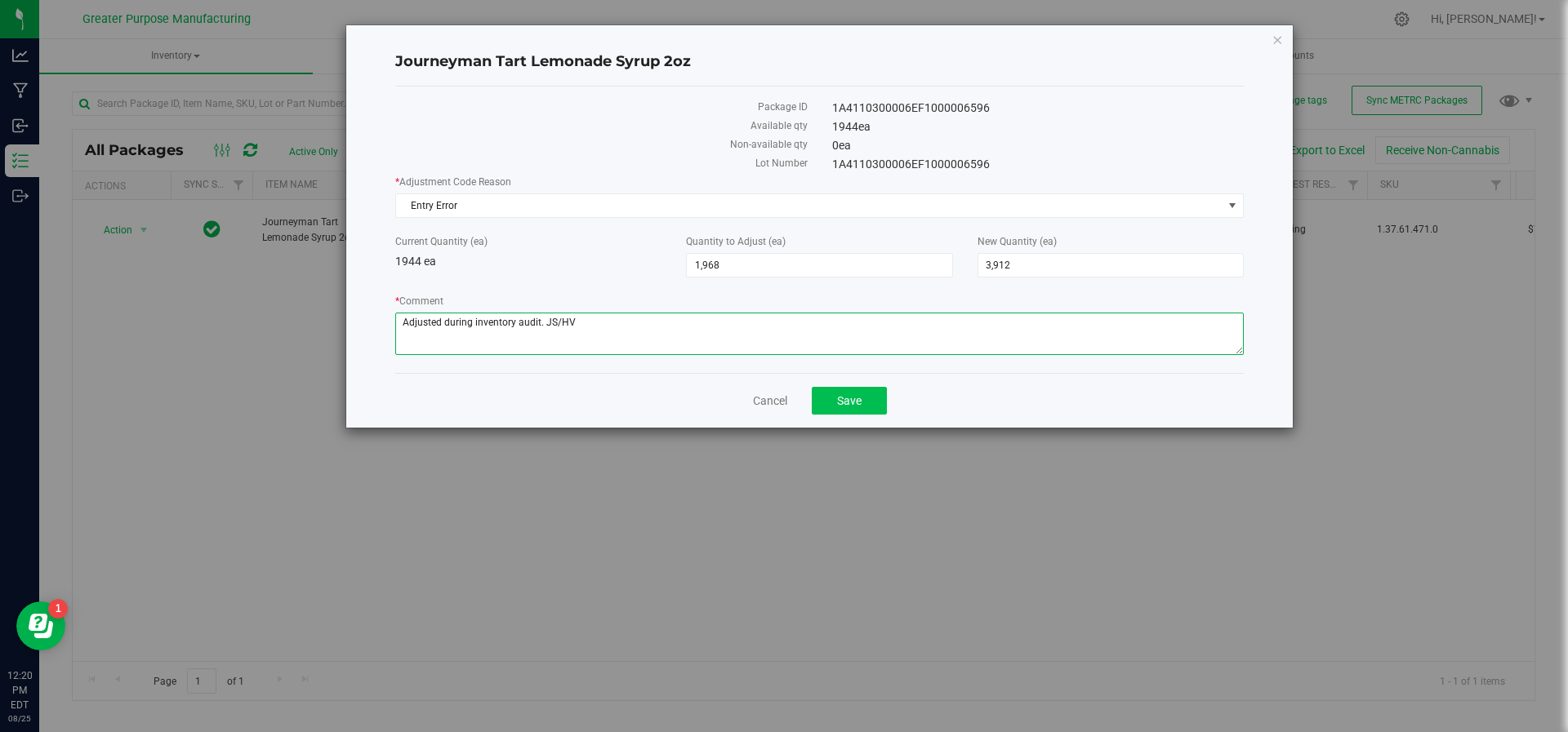
type textarea "Adjusted during inventory audit. JS/HV"
click at [857, 394] on span "Save" at bounding box center [850, 401] width 25 height 13
